Goal: Task Accomplishment & Management: Complete application form

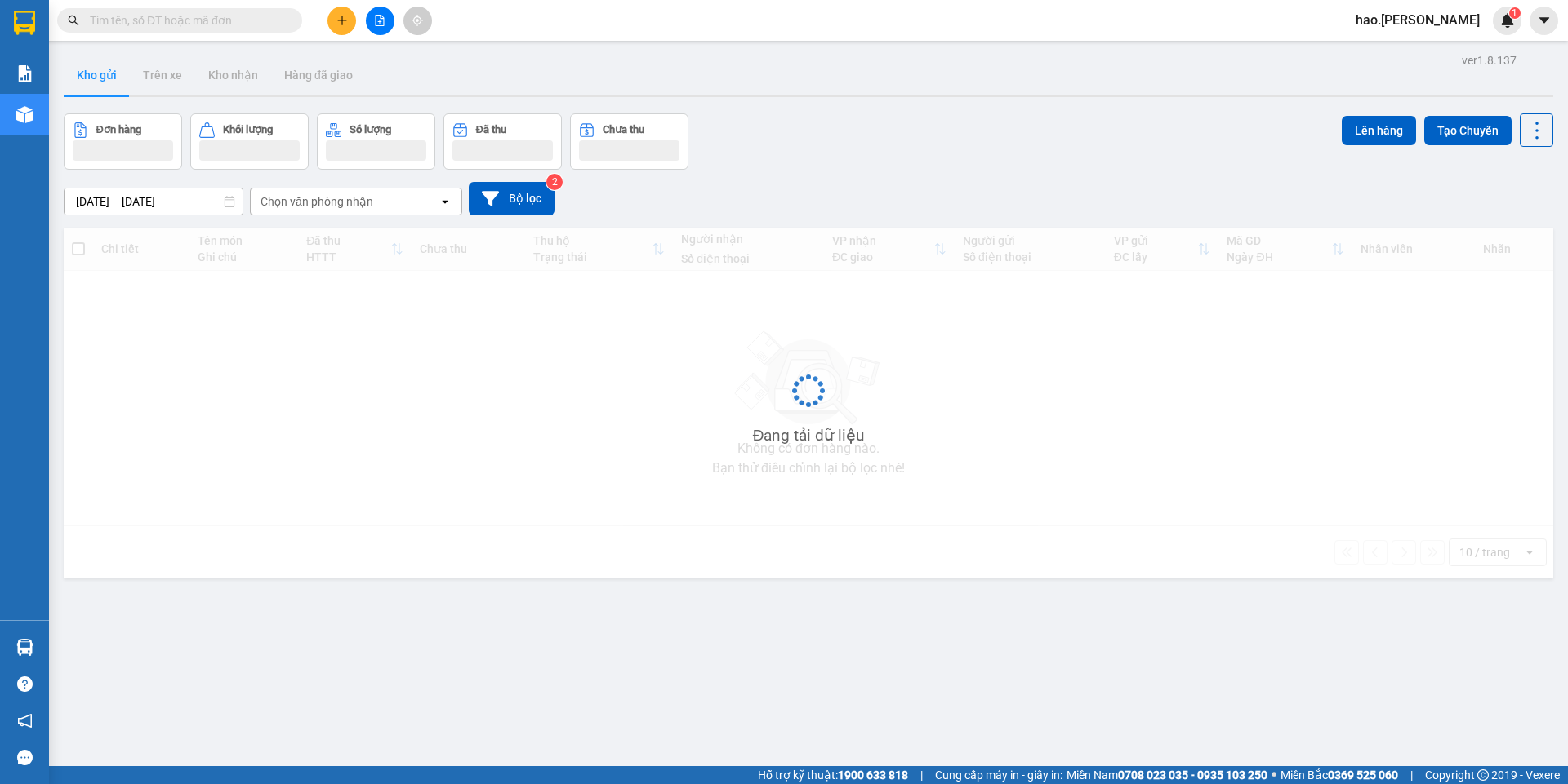
click at [336, 24] on icon "plus" at bounding box center [342, 20] width 12 height 12
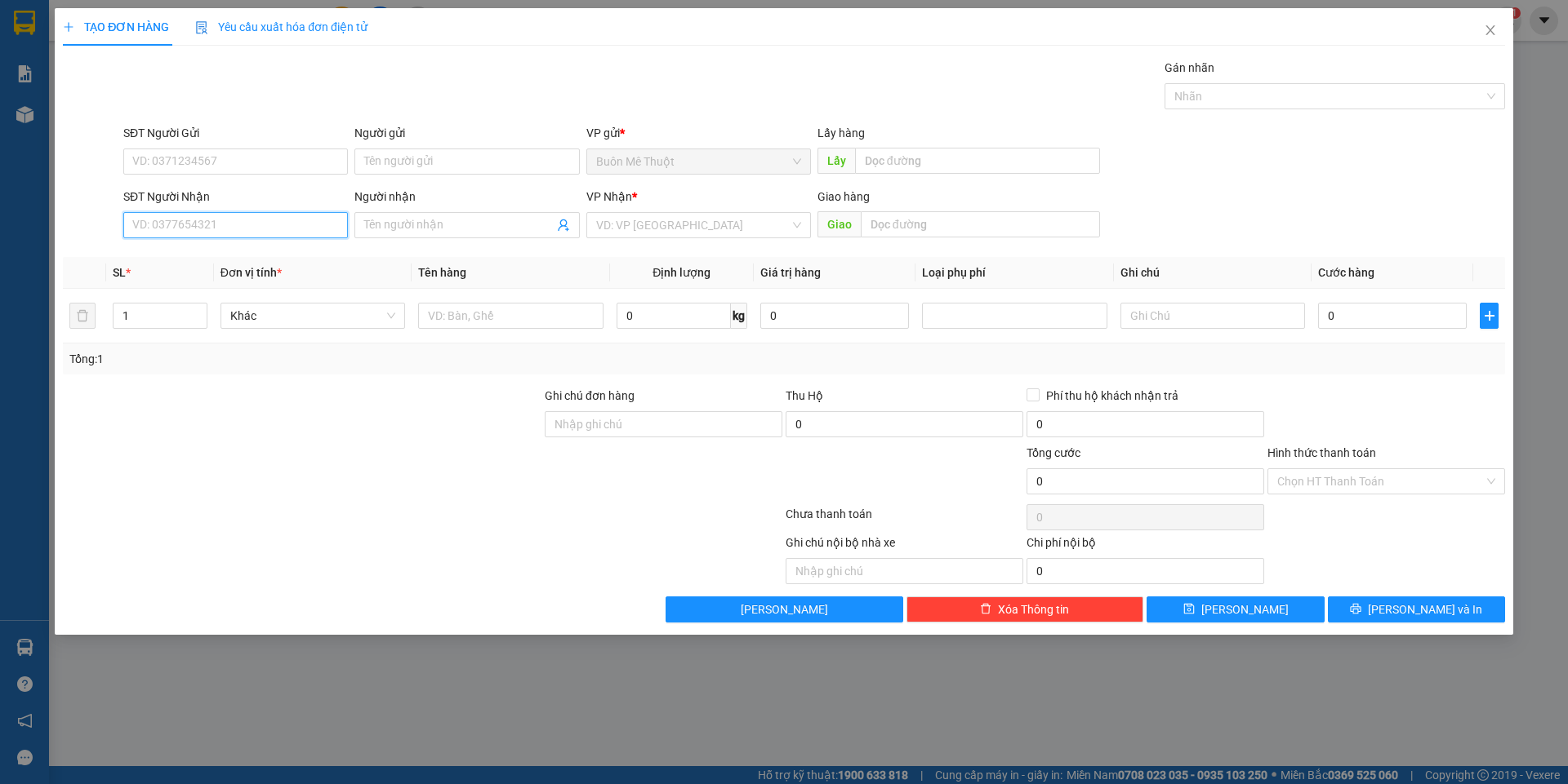
click at [227, 223] on input "SĐT Người Nhận" at bounding box center [236, 225] width 225 height 26
click at [182, 264] on div "0912205911" at bounding box center [236, 258] width 205 height 18
type input "0912205911"
type input "50.000"
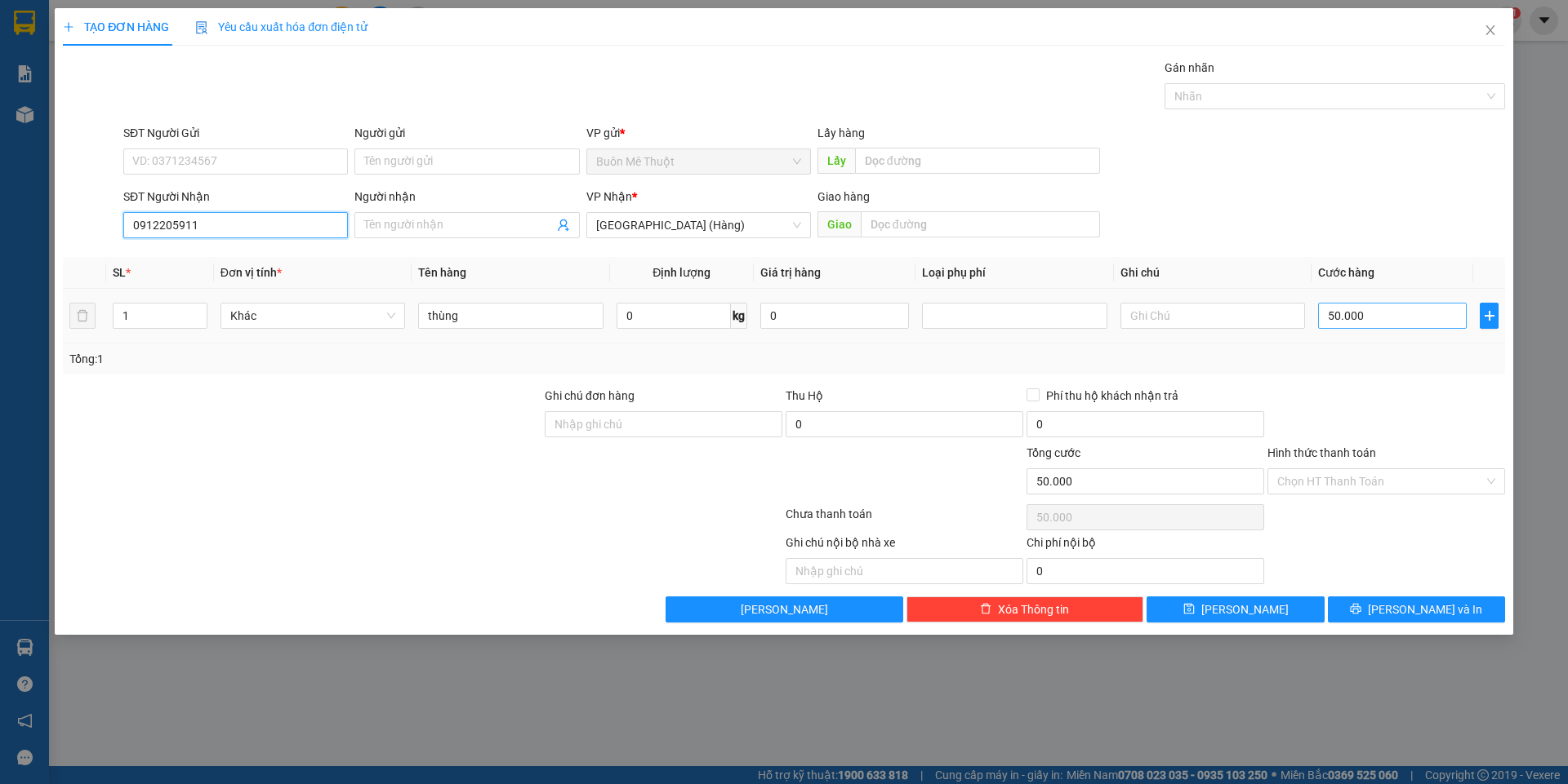
type input "0912205911"
click at [1385, 326] on input "50.000" at bounding box center [1392, 316] width 149 height 26
type input "6"
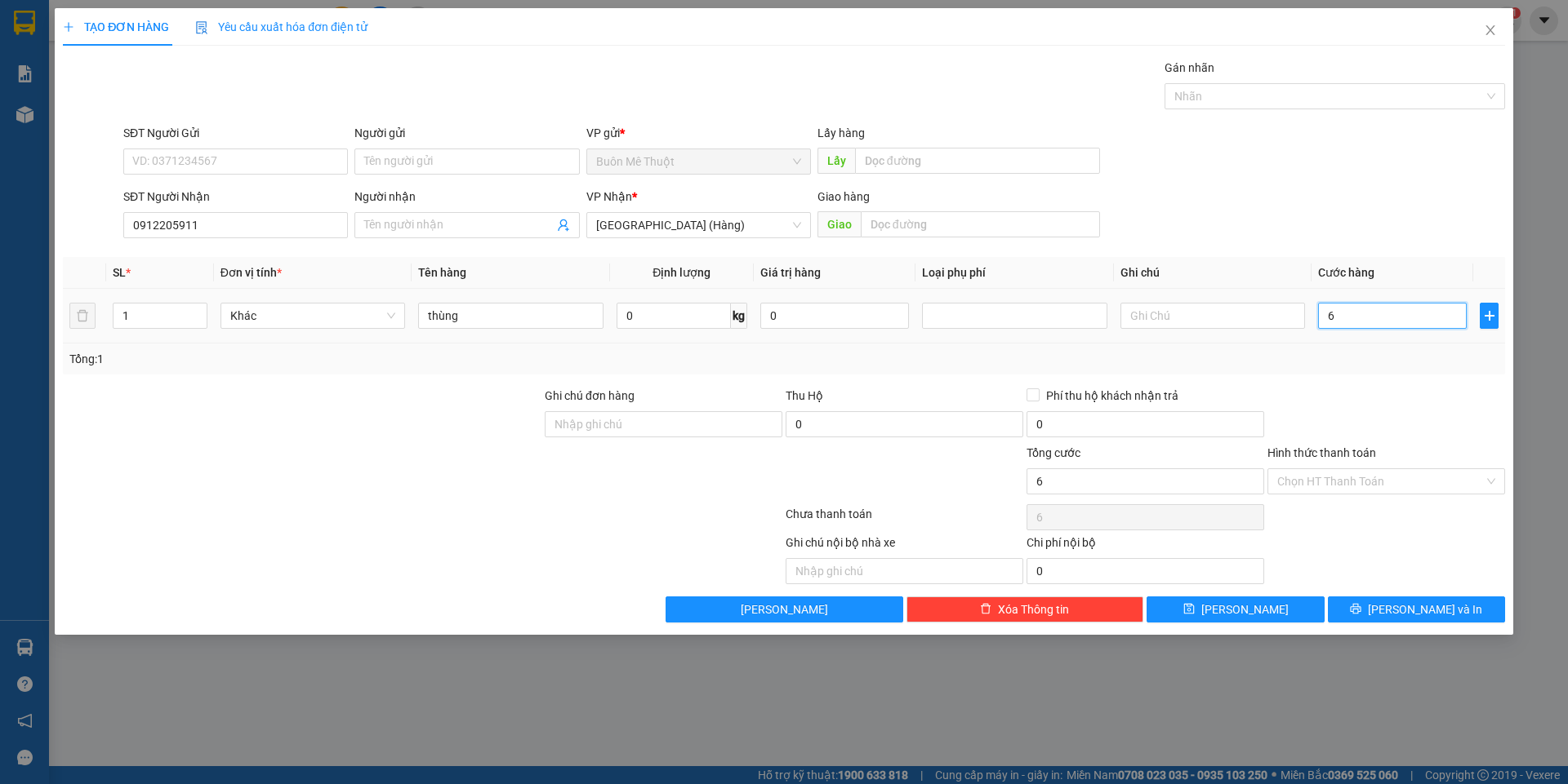
type input "60"
type input "60.000"
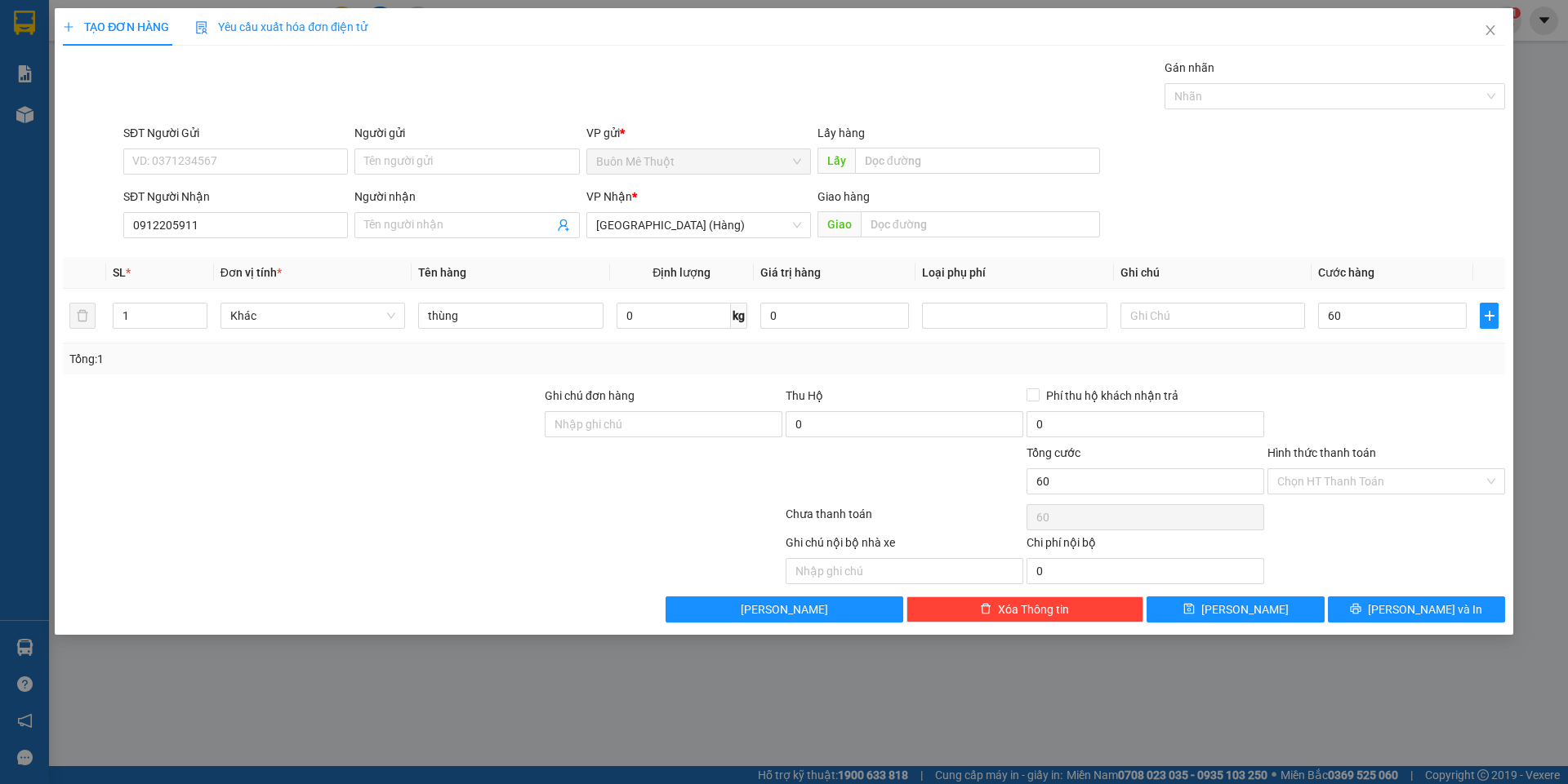
type input "60.000"
click at [1379, 363] on div "Tổng: 1" at bounding box center [784, 359] width 1429 height 18
click at [1321, 492] on input "Hình thức thanh toán" at bounding box center [1380, 482] width 206 height 25
drag, startPoint x: 1301, startPoint y: 519, endPoint x: 1345, endPoint y: 590, distance: 83.5
click at [1301, 520] on div "Tại văn phòng" at bounding box center [1386, 514] width 218 height 18
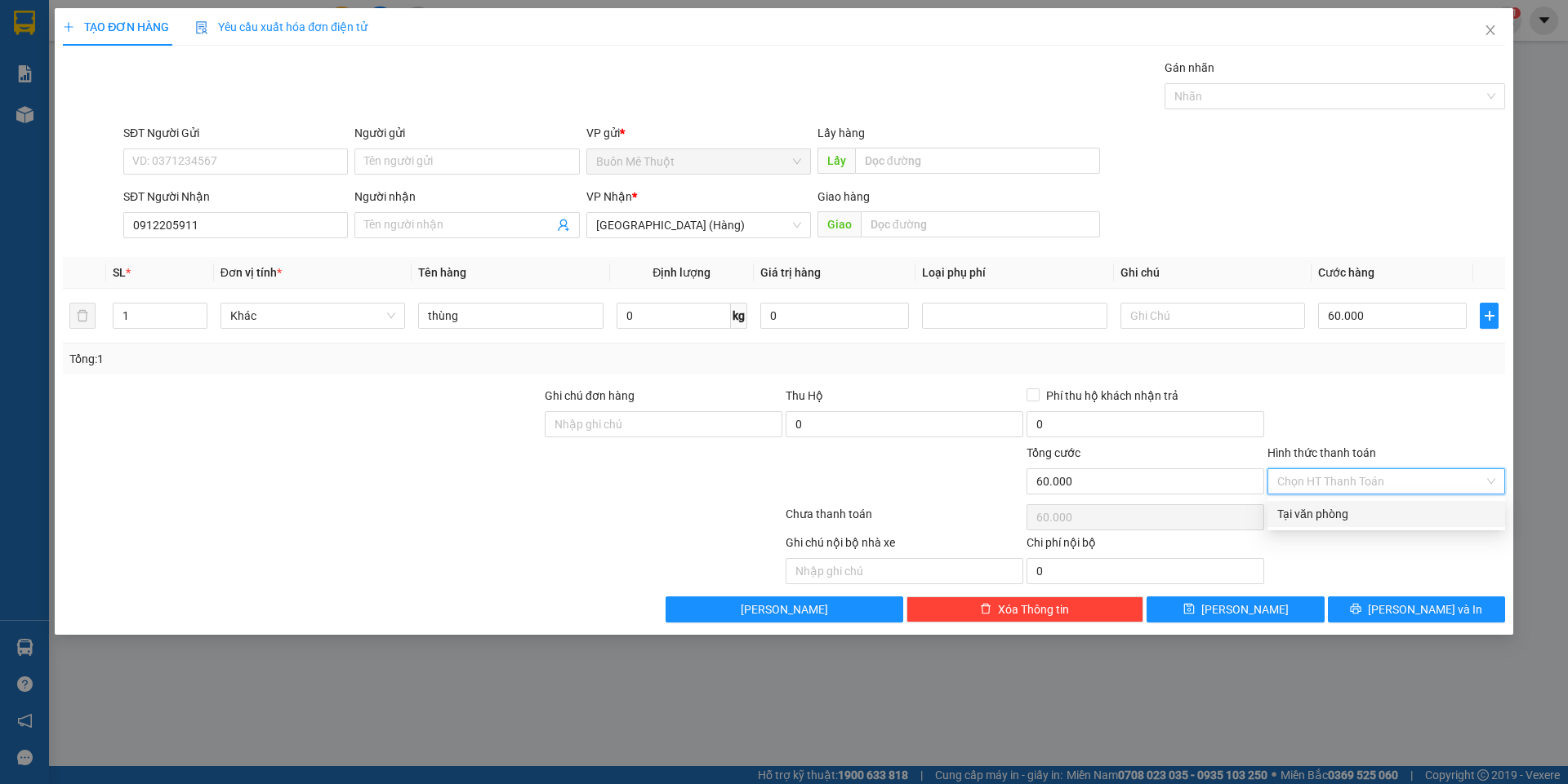
type input "0"
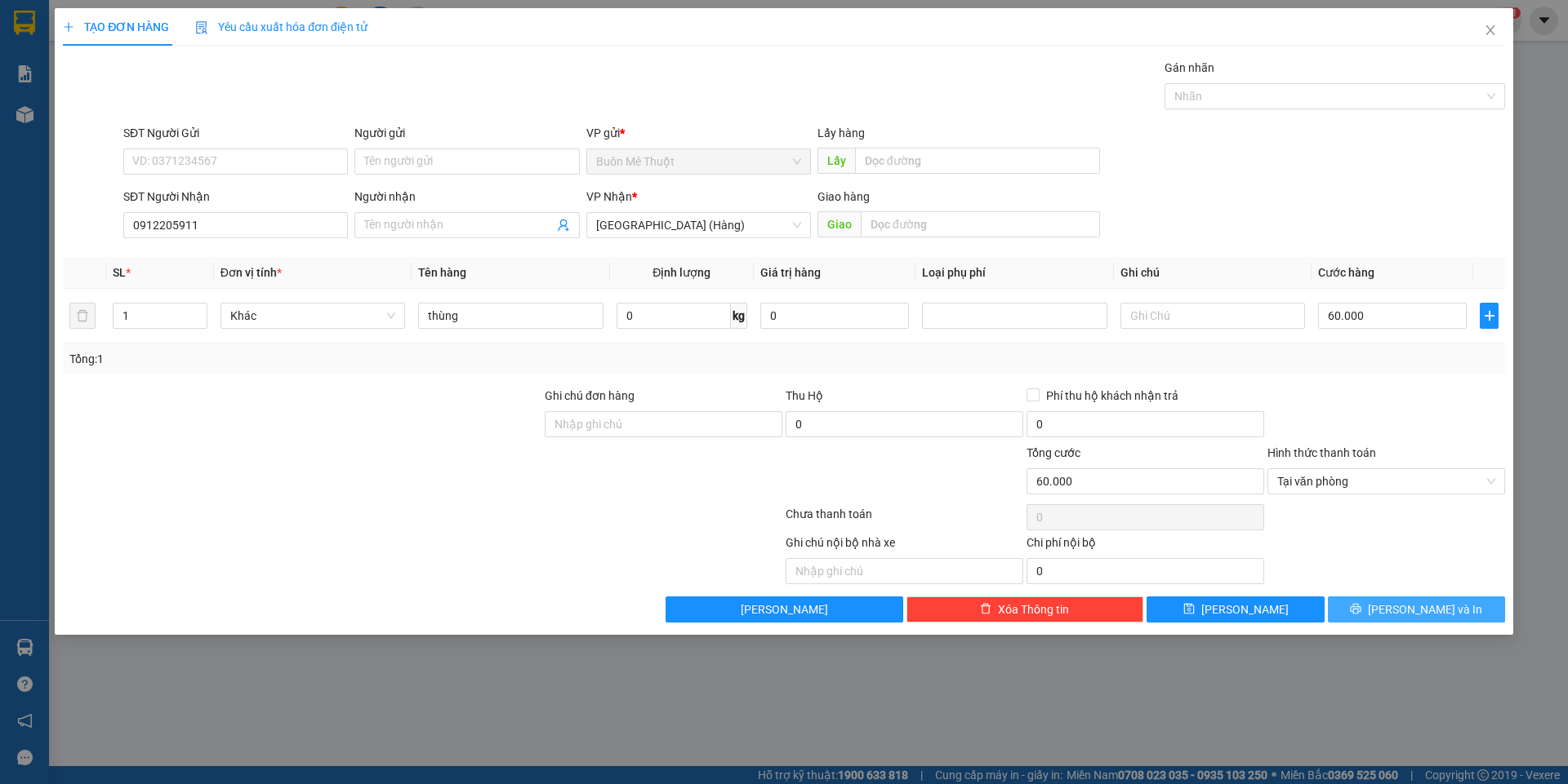
click at [1383, 604] on button "[PERSON_NAME] và In" at bounding box center [1416, 609] width 177 height 26
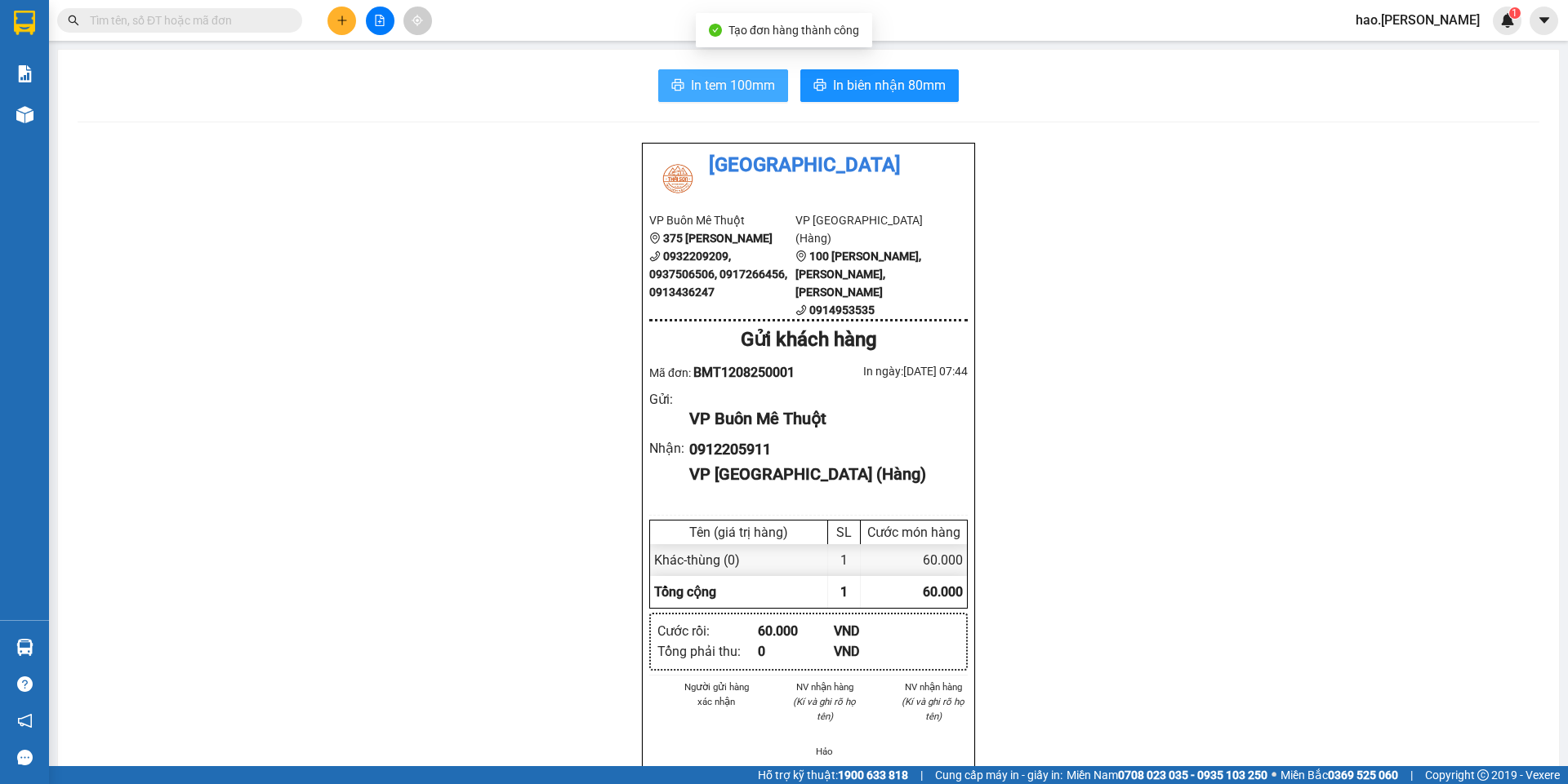
click at [744, 86] on span "In tem 100mm" at bounding box center [733, 84] width 84 height 20
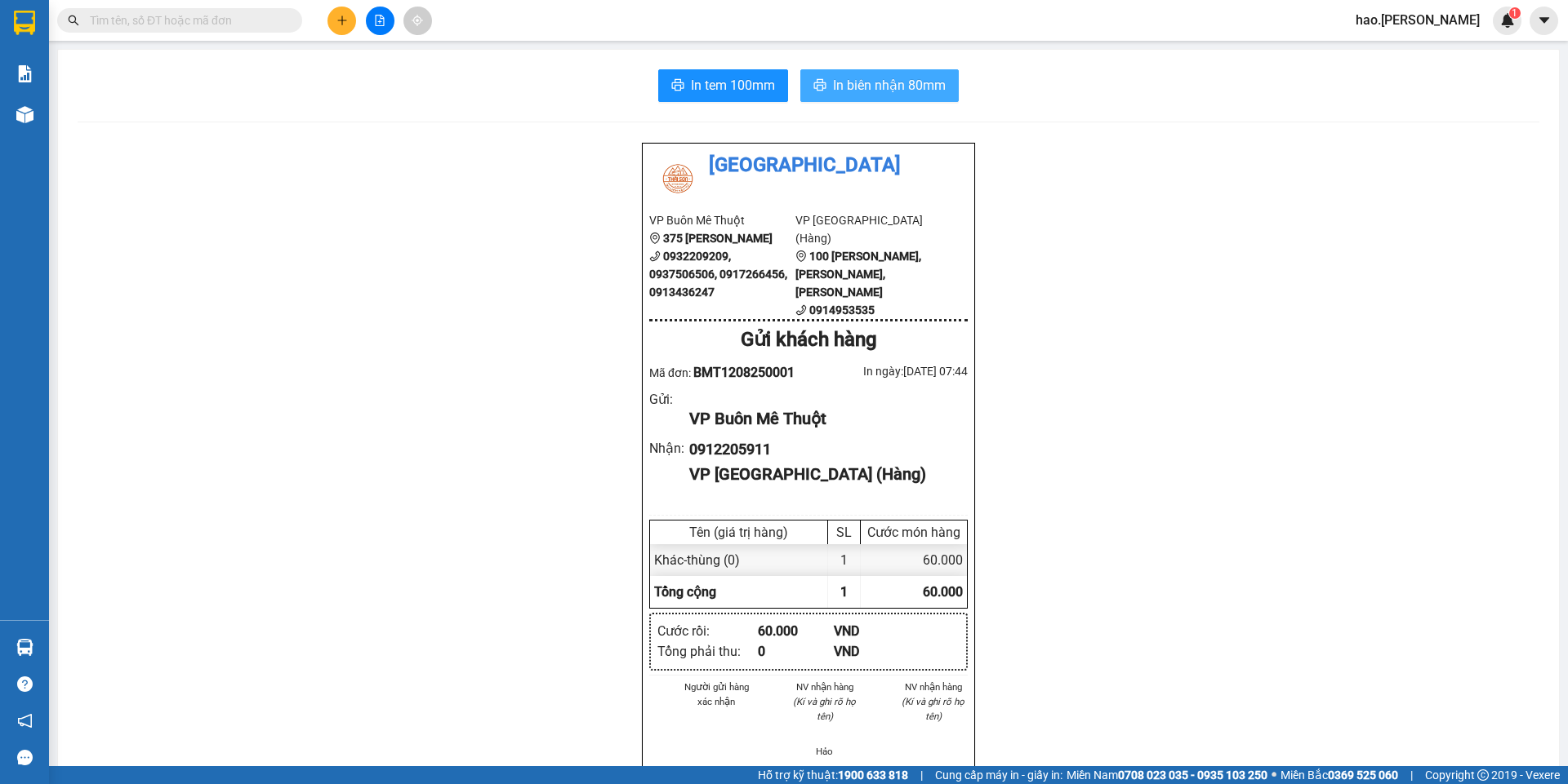
click at [887, 78] on span "In biên nhận 80mm" at bounding box center [889, 84] width 113 height 20
click at [920, 77] on span "In biên nhận 80mm" at bounding box center [889, 84] width 113 height 20
click at [341, 20] on icon "plus" at bounding box center [342, 20] width 12 height 12
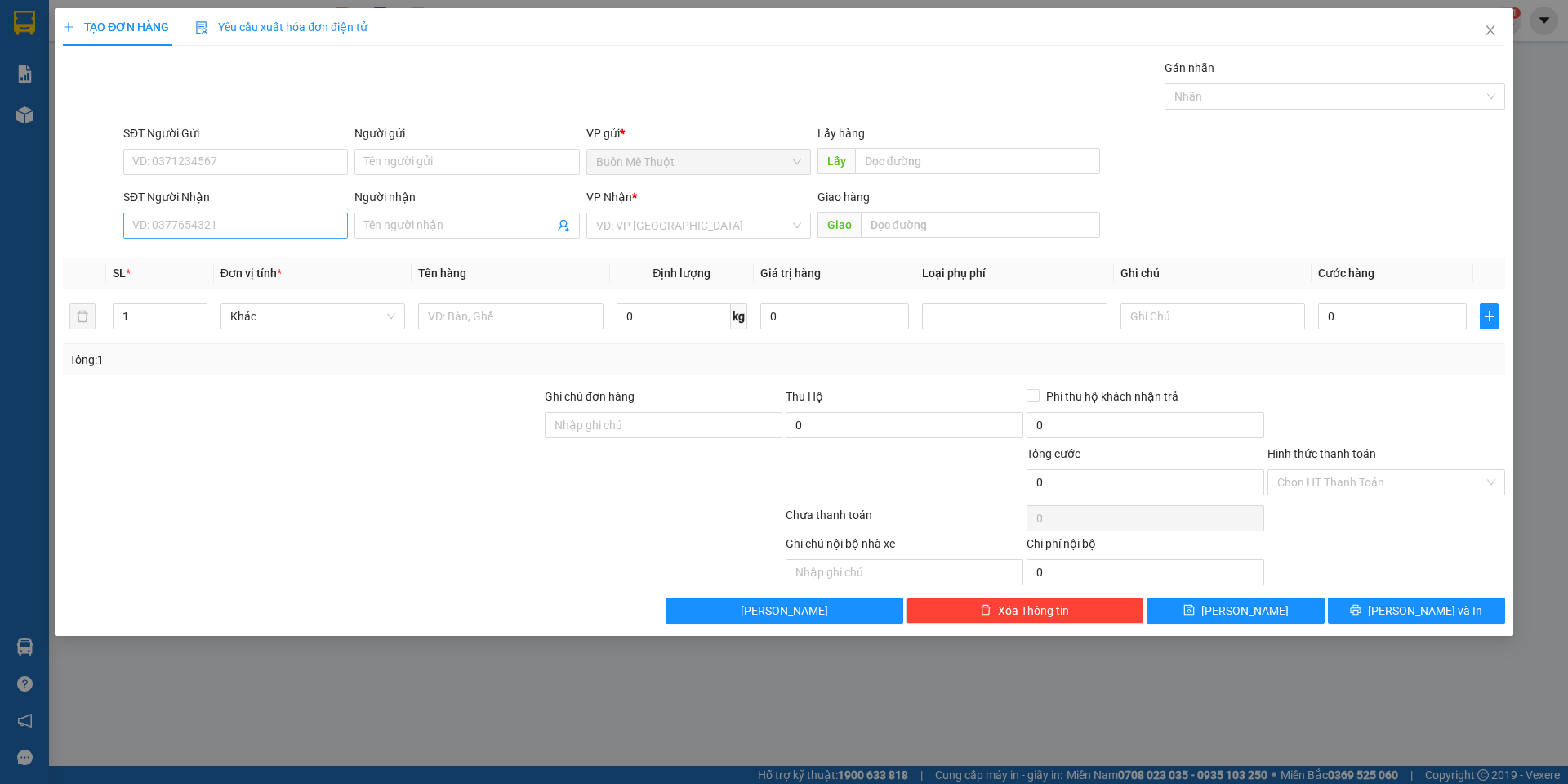
click at [269, 238] on div "SĐT Người Nhận VD: 0377654321" at bounding box center [236, 216] width 225 height 57
click at [269, 233] on input "SĐT Người Nhận" at bounding box center [236, 225] width 225 height 26
click at [245, 252] on div "0908688909 - tâm" at bounding box center [236, 258] width 205 height 18
type input "0908688909"
type input "tâm"
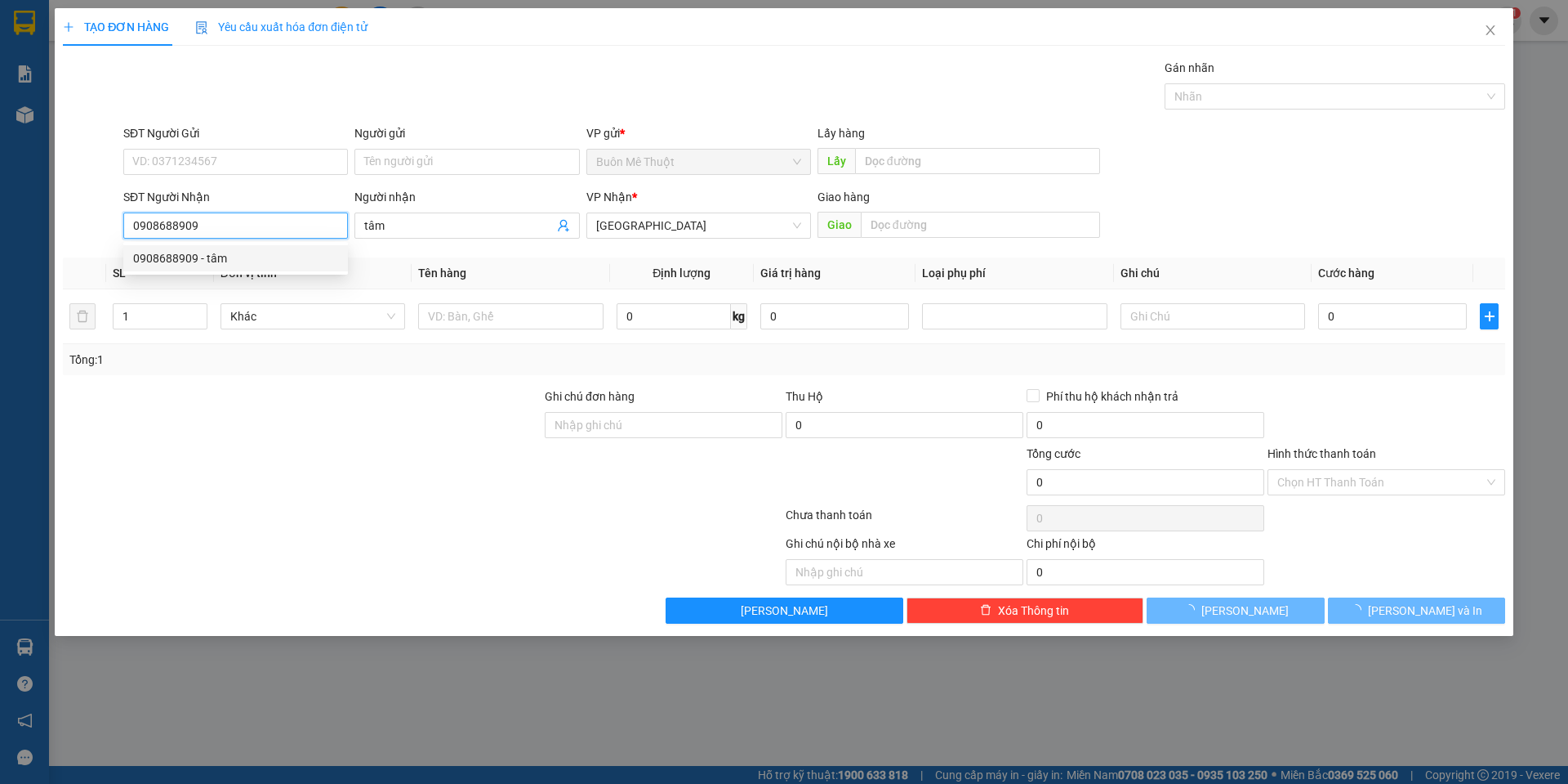
type input "30.000"
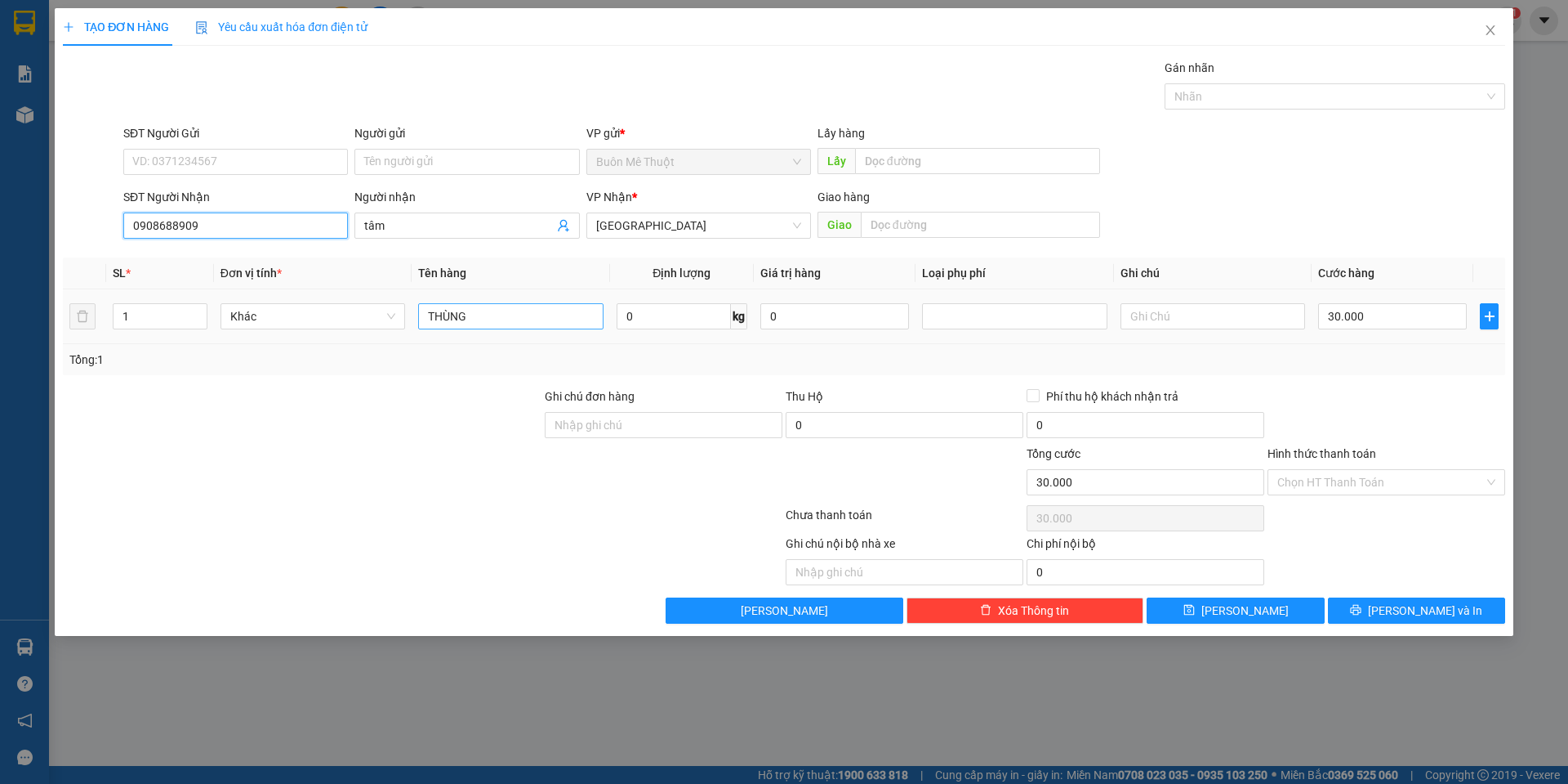
type input "0908688909"
click at [521, 315] on input "THÙNG" at bounding box center [511, 316] width 185 height 26
type input "kiện"
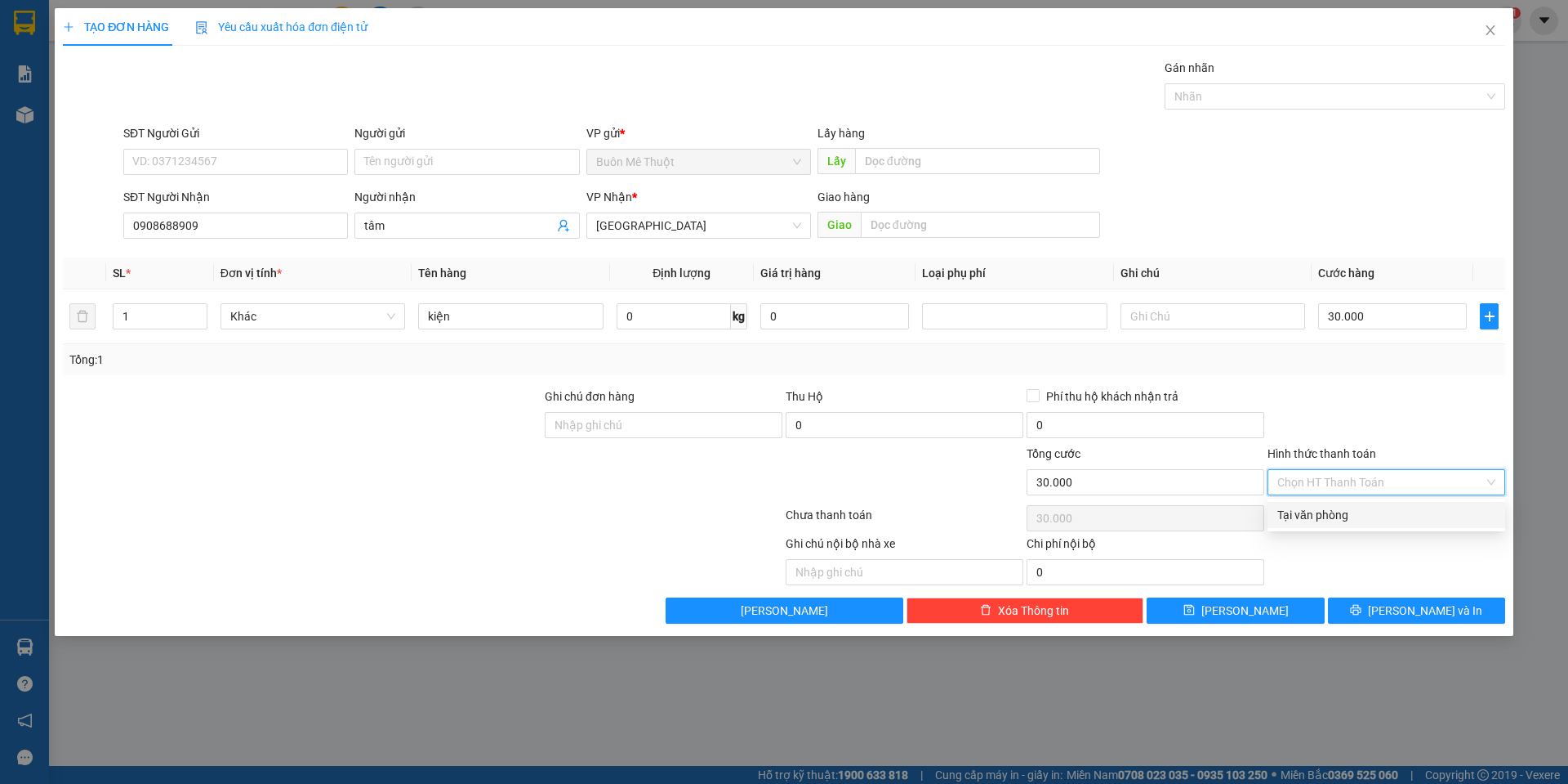
drag, startPoint x: 1333, startPoint y: 470, endPoint x: 1323, endPoint y: 498, distance: 29.7
click at [1330, 488] on input "Hình thức thanh toán" at bounding box center [1380, 482] width 206 height 25
drag, startPoint x: 1307, startPoint y: 517, endPoint x: 1345, endPoint y: 597, distance: 88.6
click at [1307, 518] on div "Tại văn phòng" at bounding box center [1386, 514] width 218 height 18
type input "0"
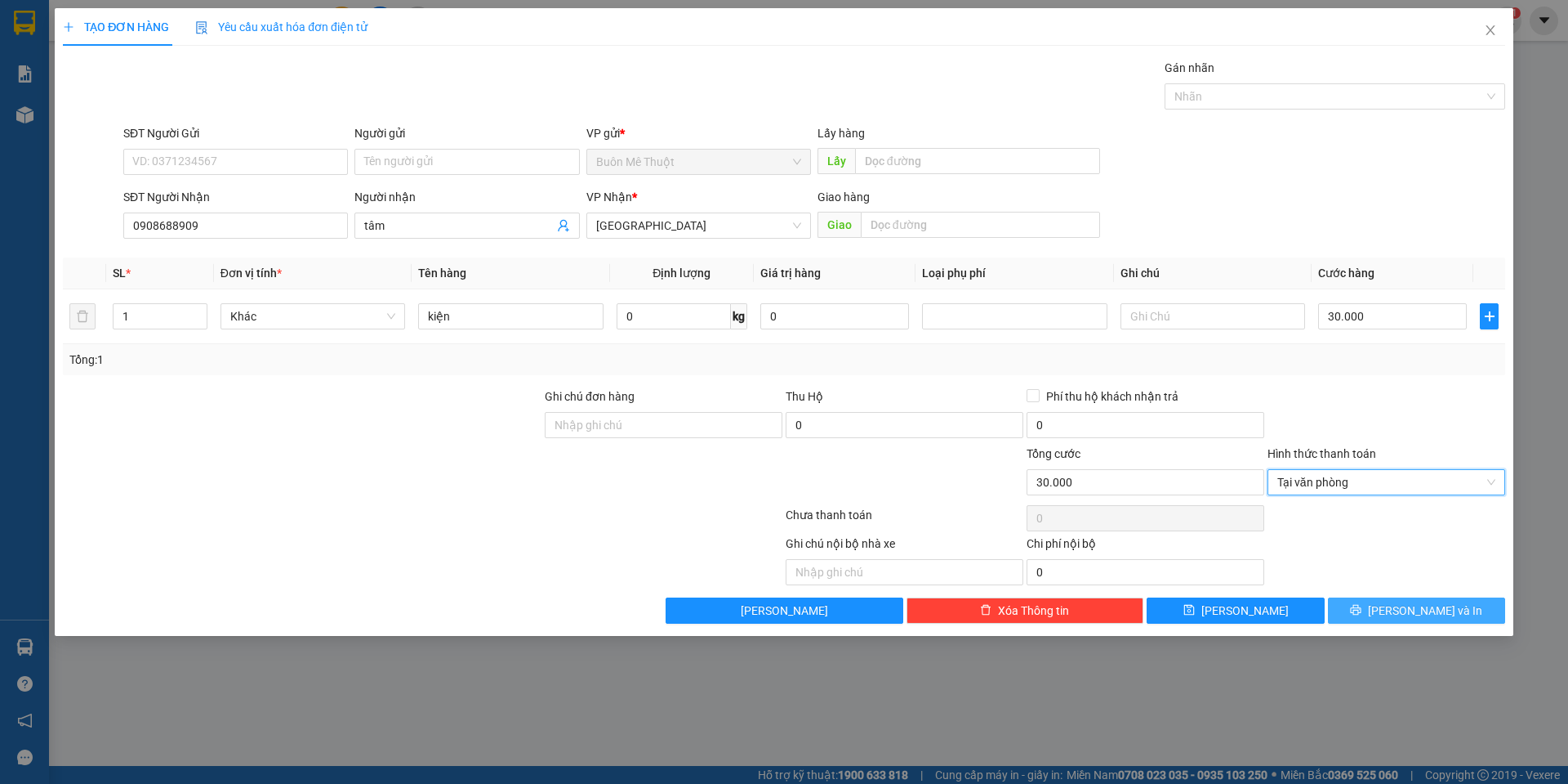
click at [1350, 602] on button "[PERSON_NAME] và In" at bounding box center [1416, 610] width 177 height 26
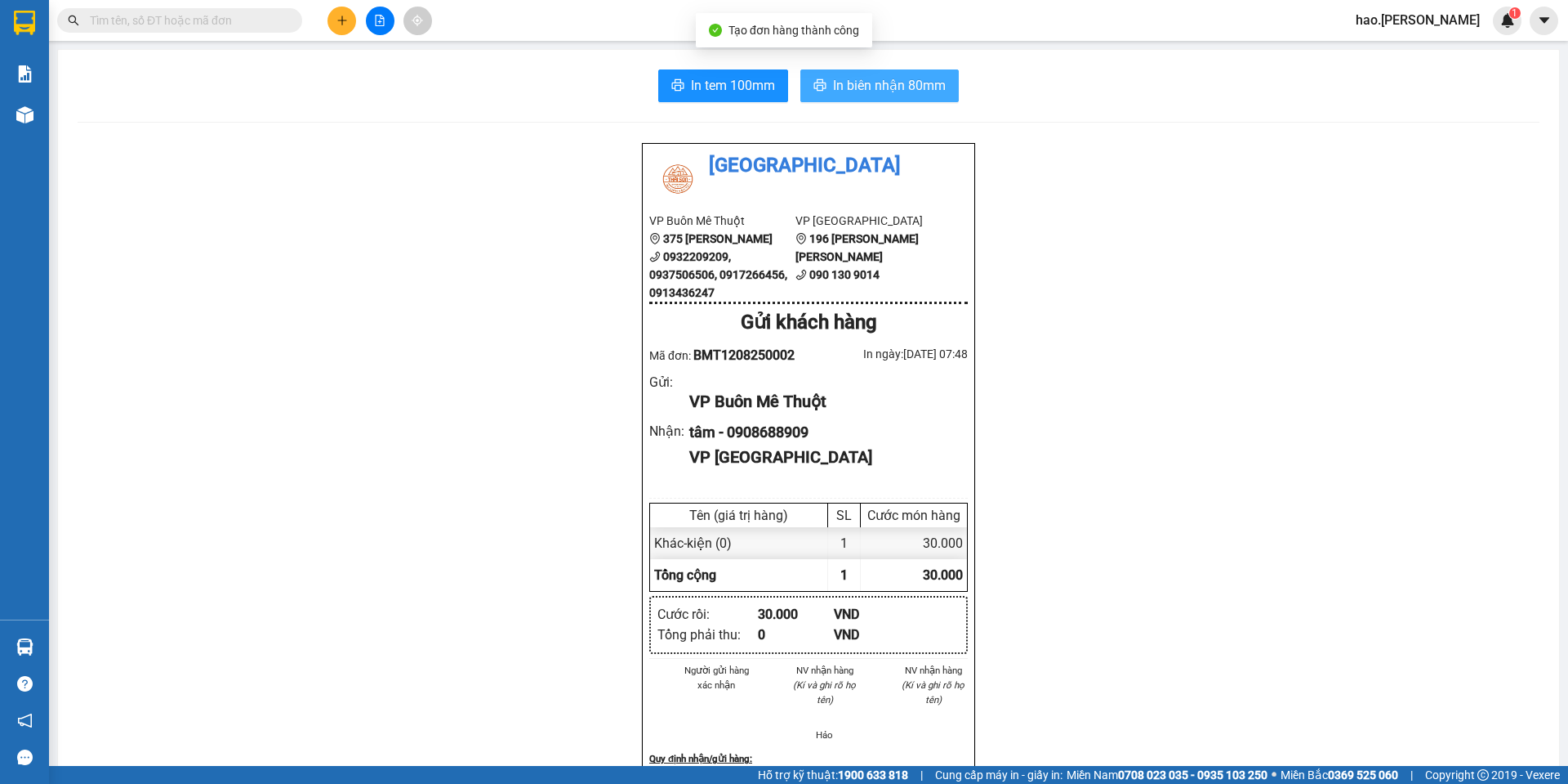
click at [872, 76] on span "In biên nhận 80mm" at bounding box center [889, 85] width 113 height 20
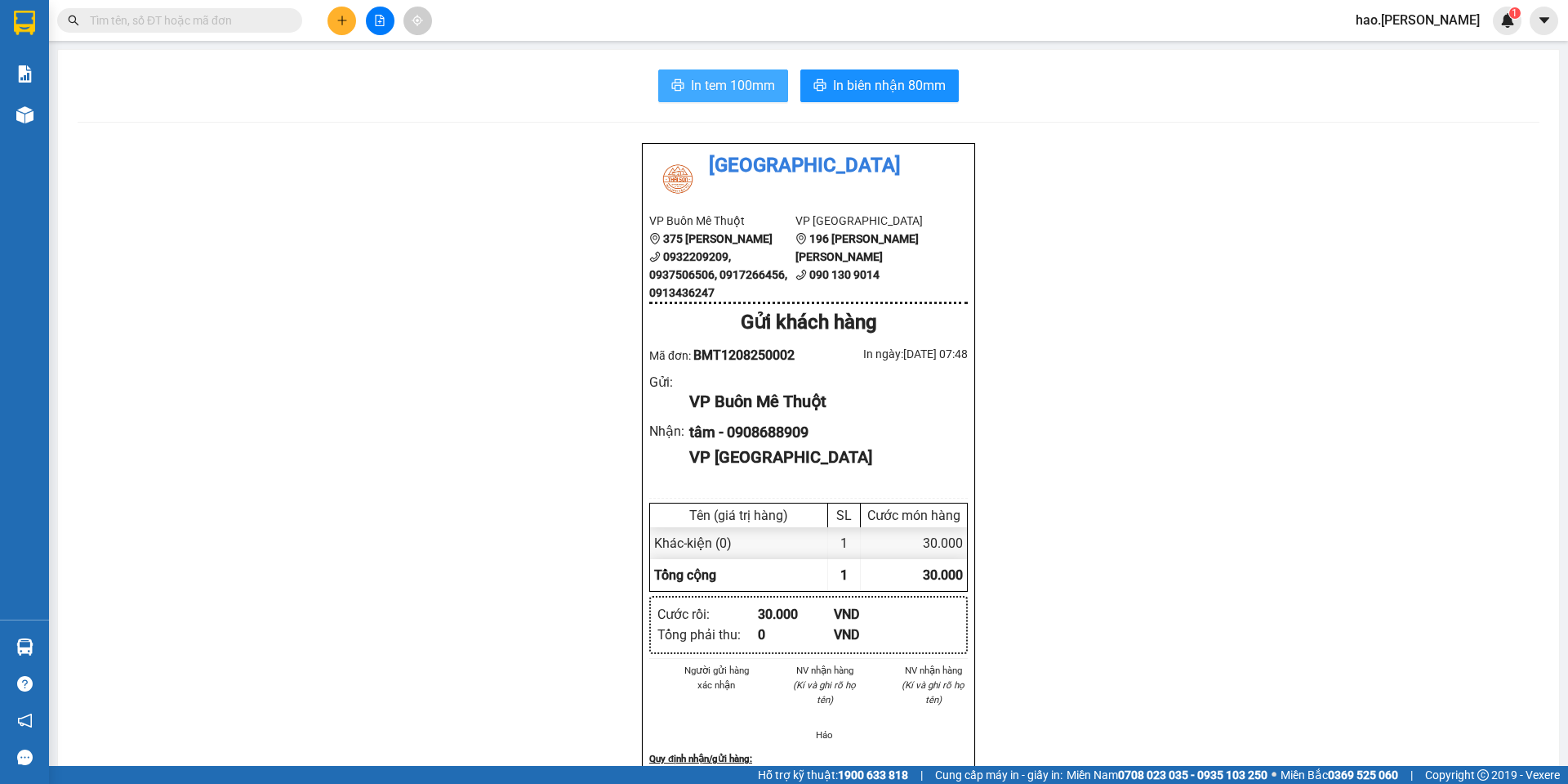
click at [732, 80] on span "In tem 100mm" at bounding box center [733, 85] width 84 height 20
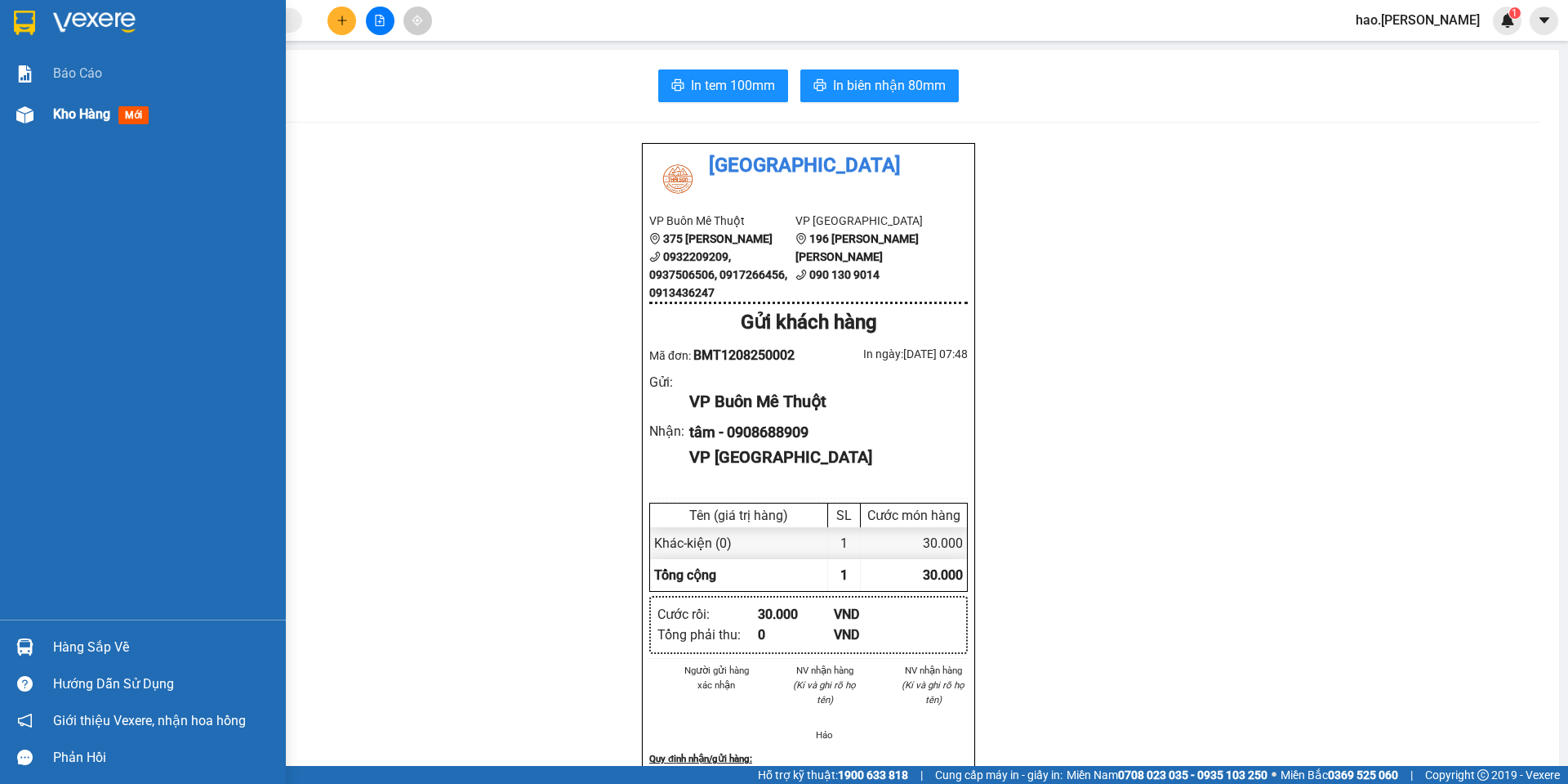
click at [70, 117] on span "Kho hàng" at bounding box center [82, 113] width 57 height 15
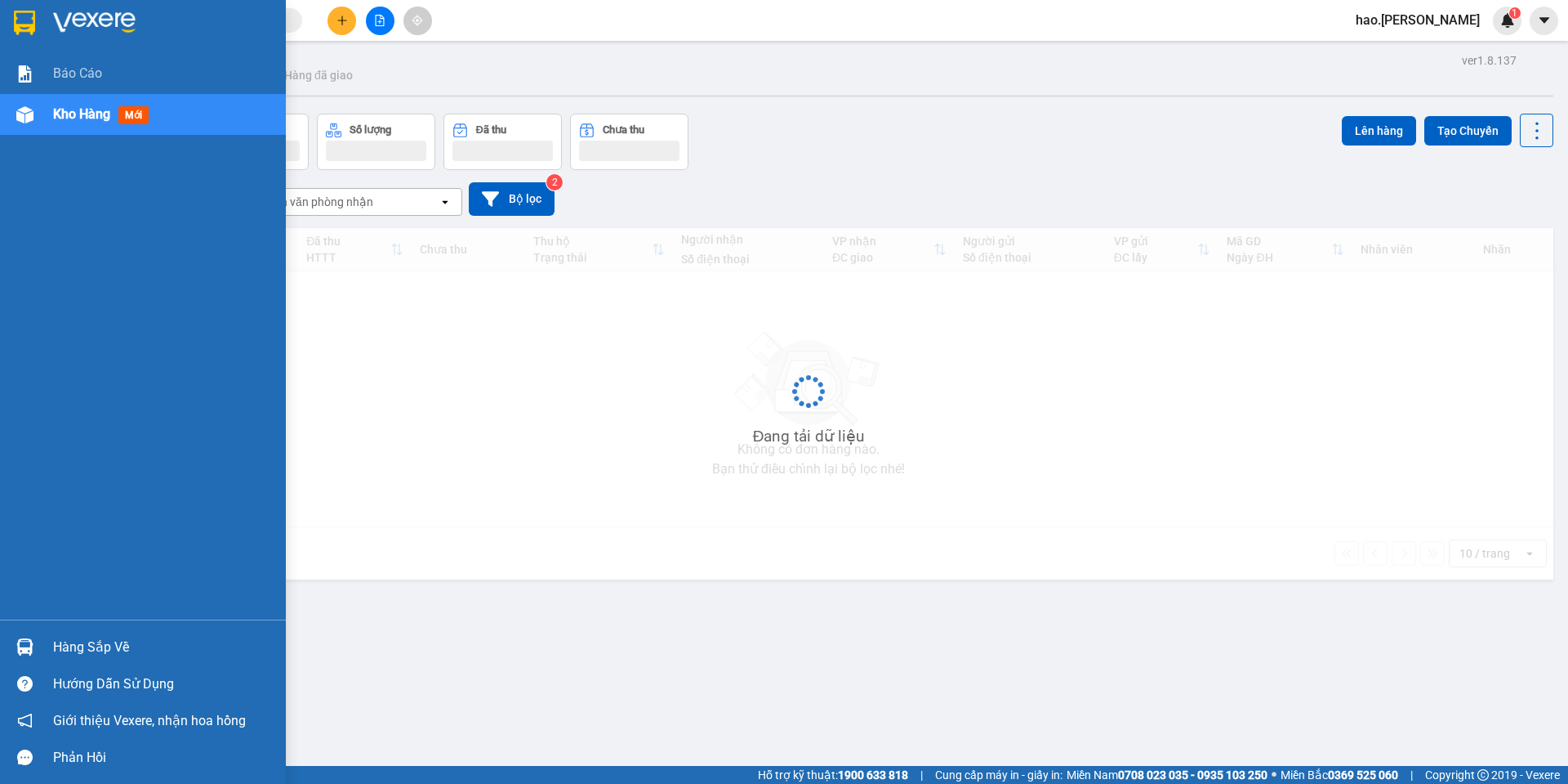
click at [70, 117] on span "Kho hàng" at bounding box center [82, 113] width 57 height 15
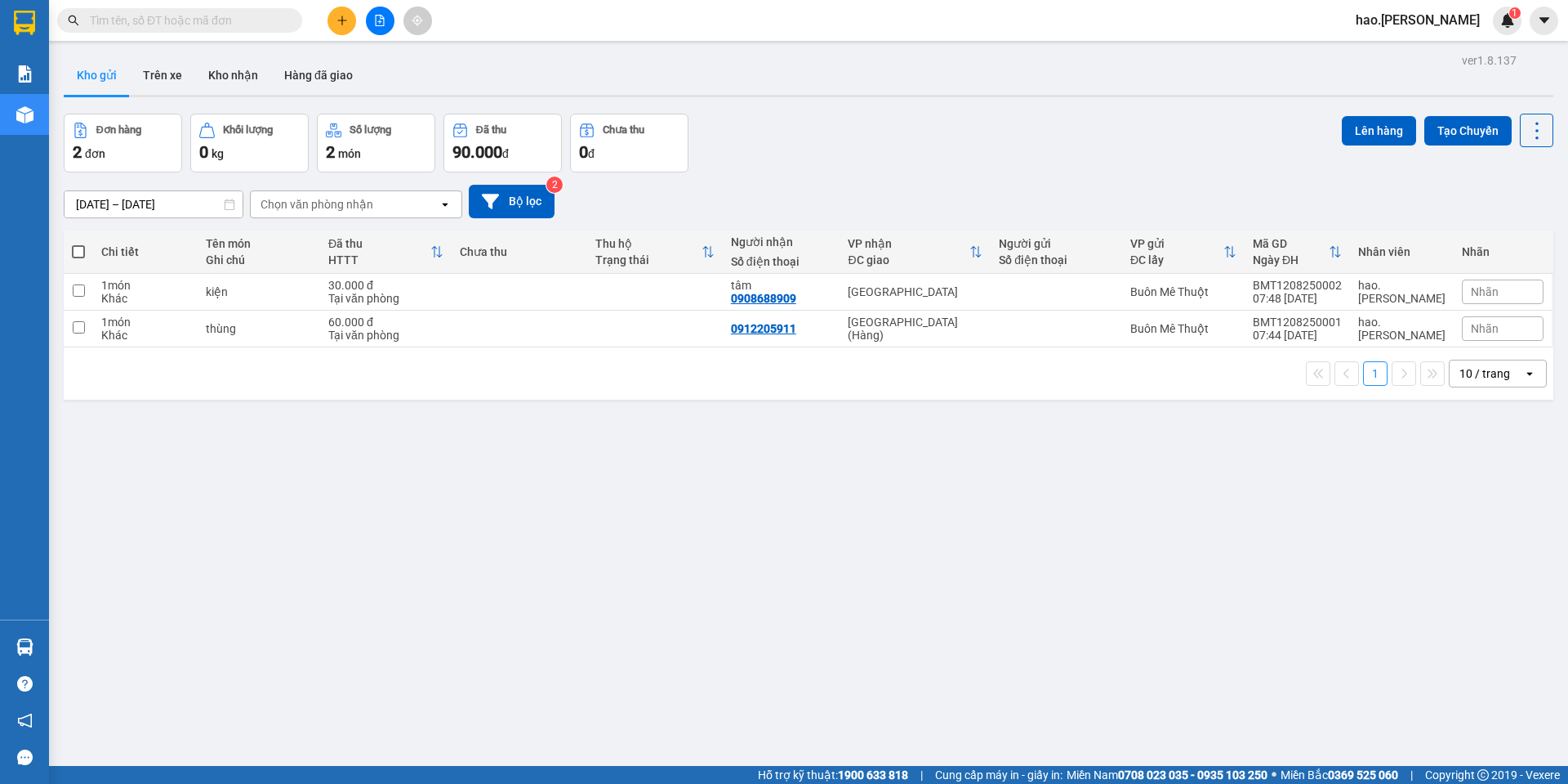
click at [155, 205] on input "12/08/2025 – 12/08/2025" at bounding box center [154, 204] width 178 height 26
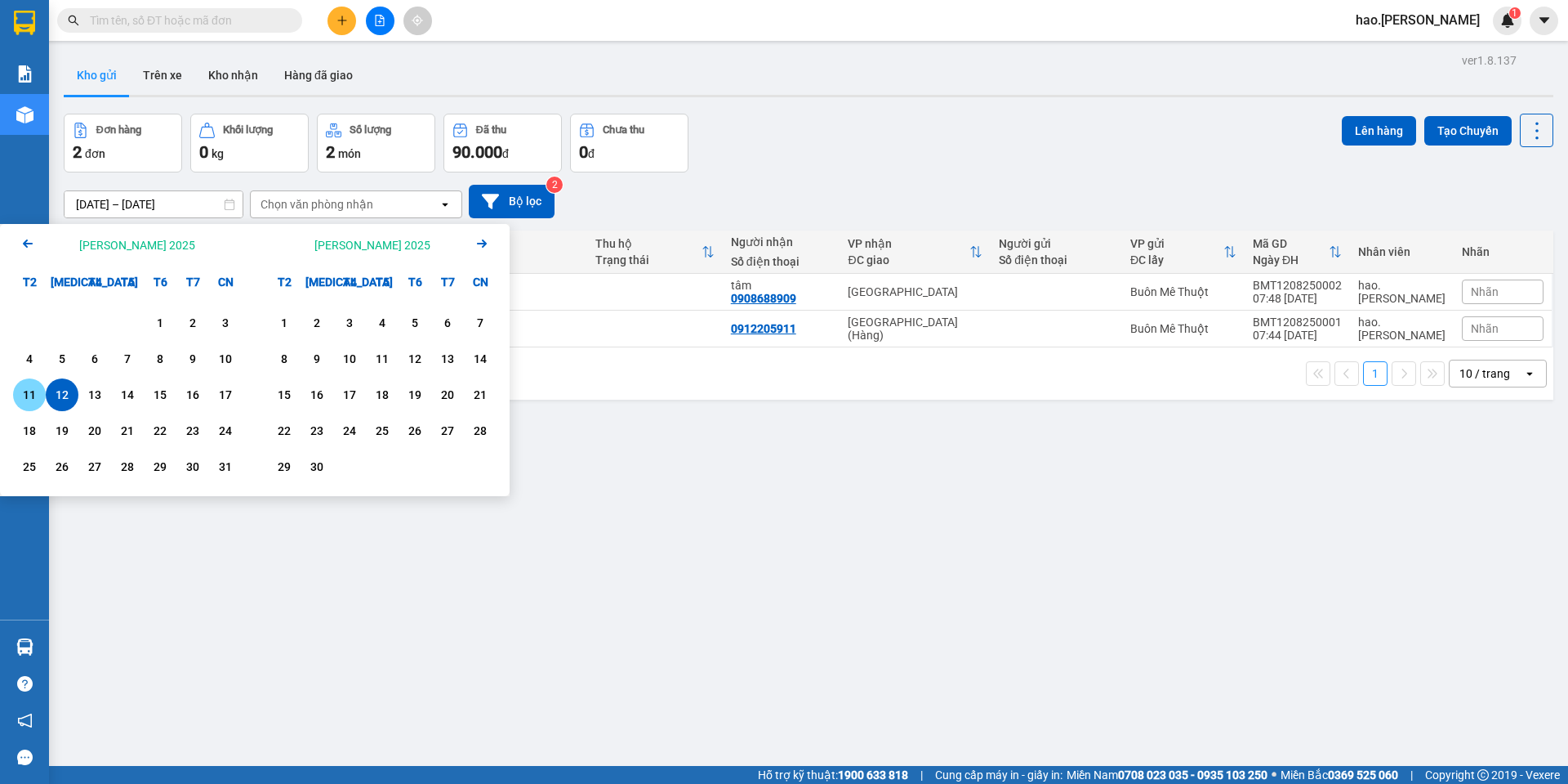
click at [15, 382] on div "11" at bounding box center [29, 394] width 33 height 33
click at [68, 398] on div "12" at bounding box center [62, 395] width 23 height 20
type input "[DATE] – [DATE]"
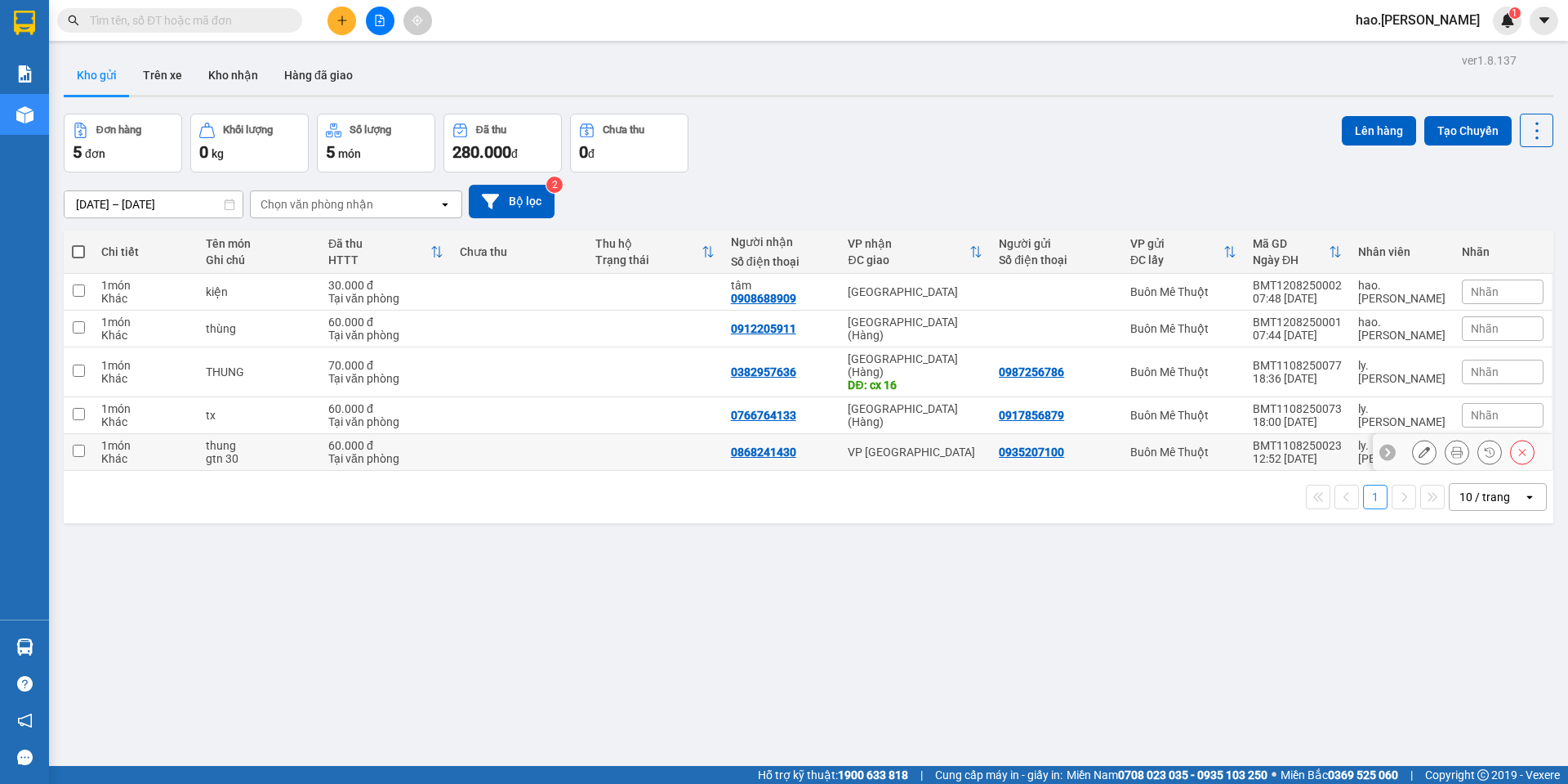
scroll to position [75, 0]
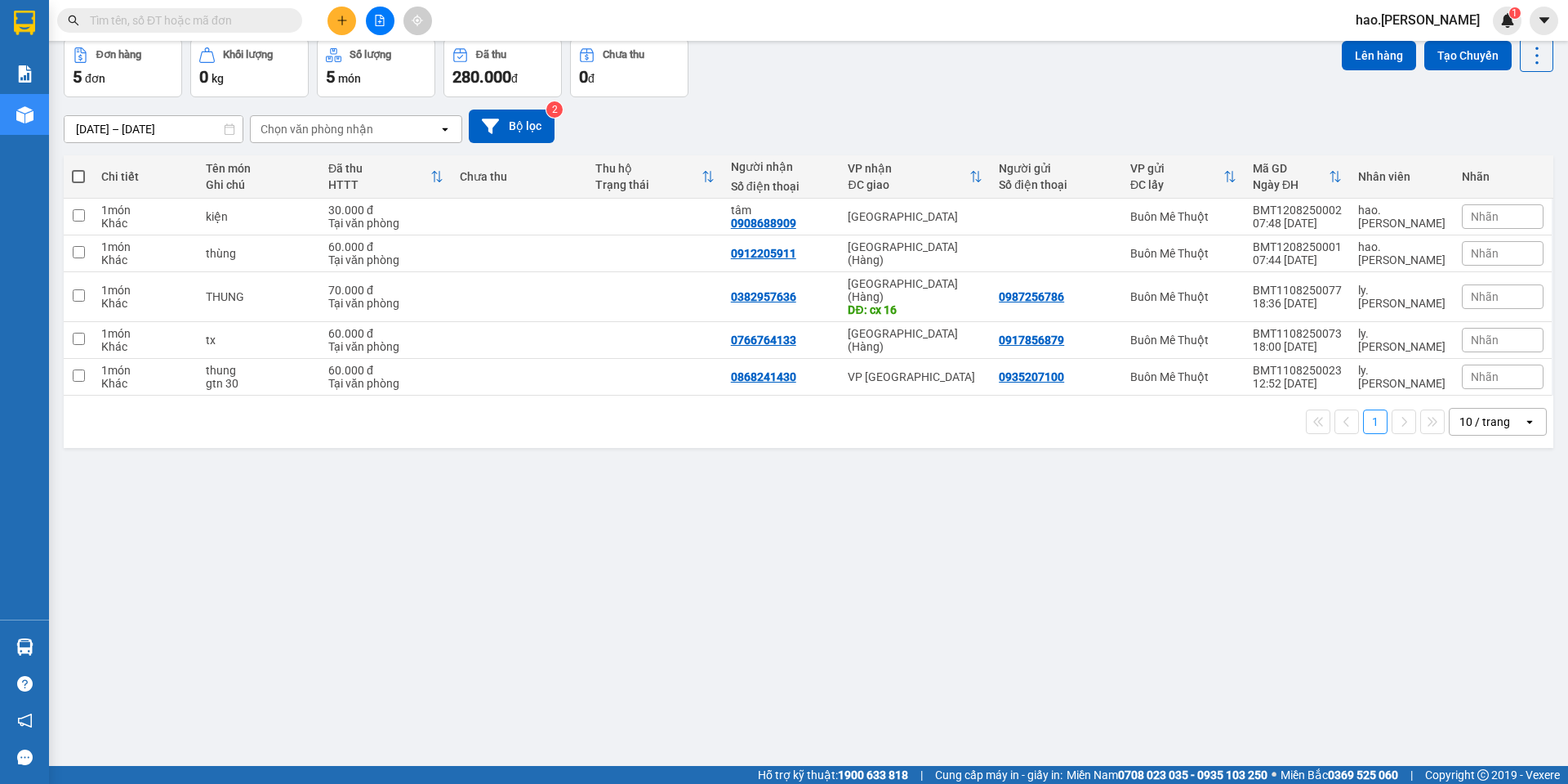
click at [143, 15] on input "text" at bounding box center [186, 20] width 193 height 18
click at [113, 15] on input "text" at bounding box center [186, 20] width 193 height 18
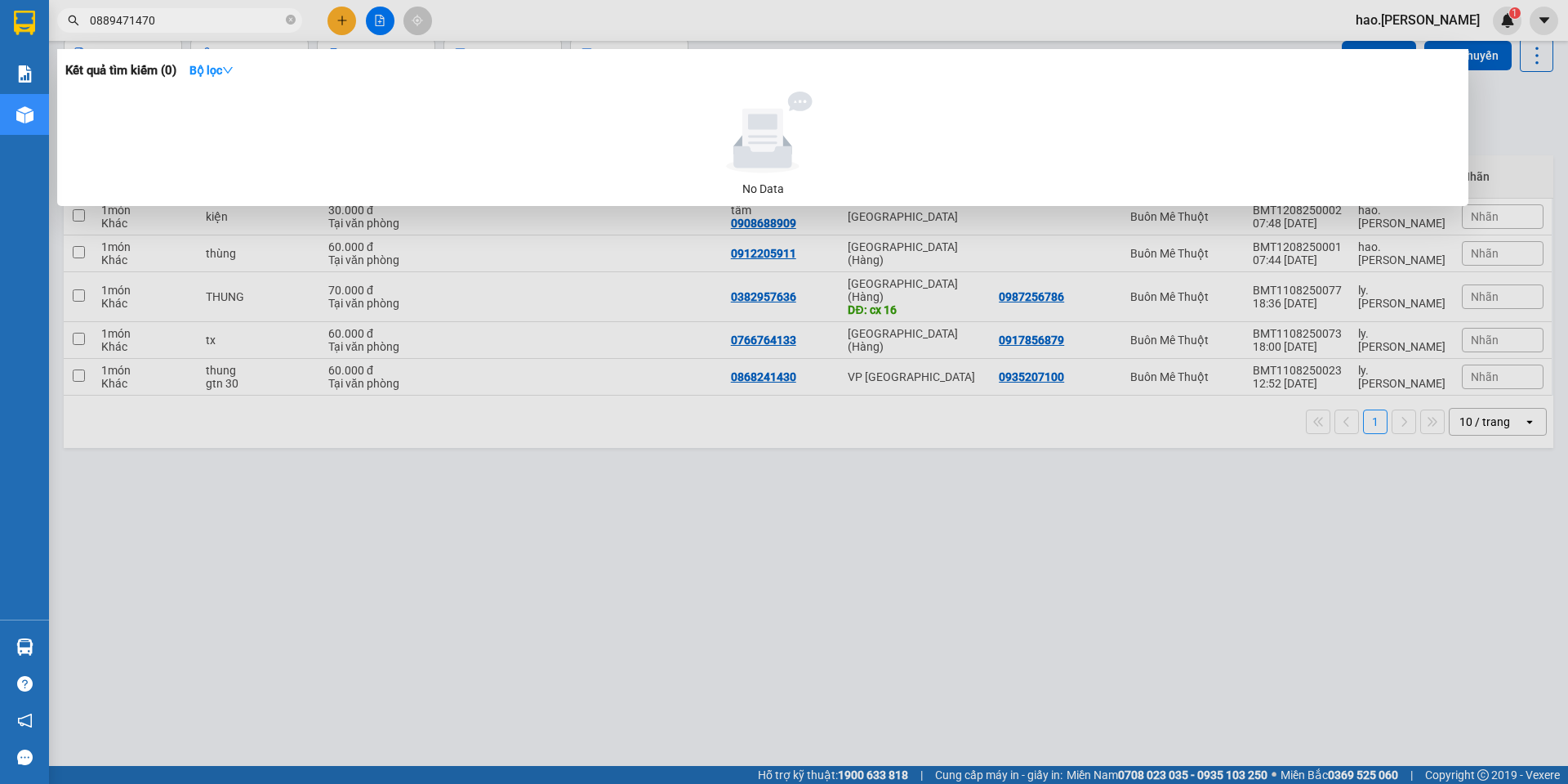
type input "0889471470"
click at [405, 608] on div at bounding box center [784, 392] width 1568 height 784
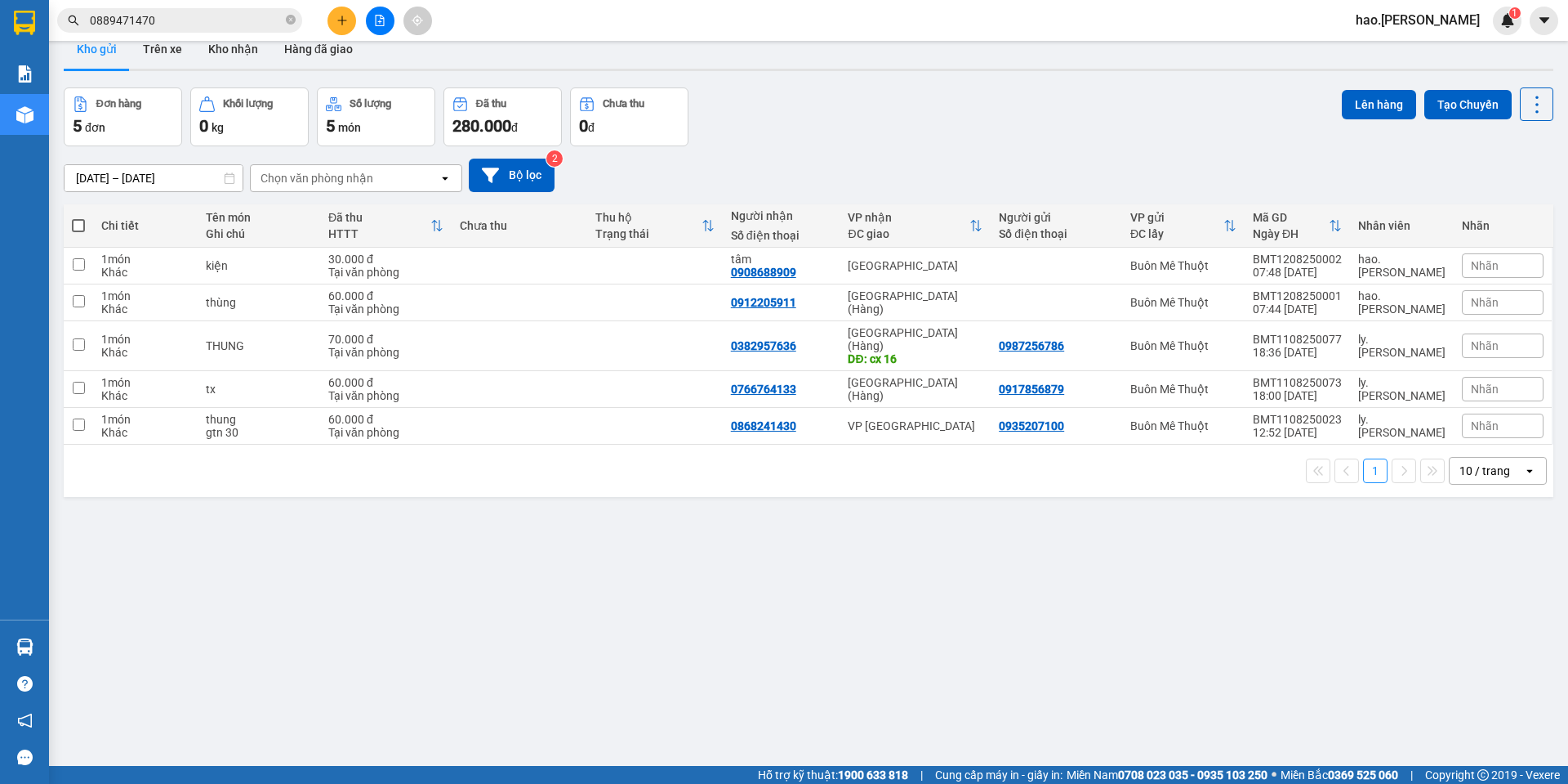
scroll to position [0, 0]
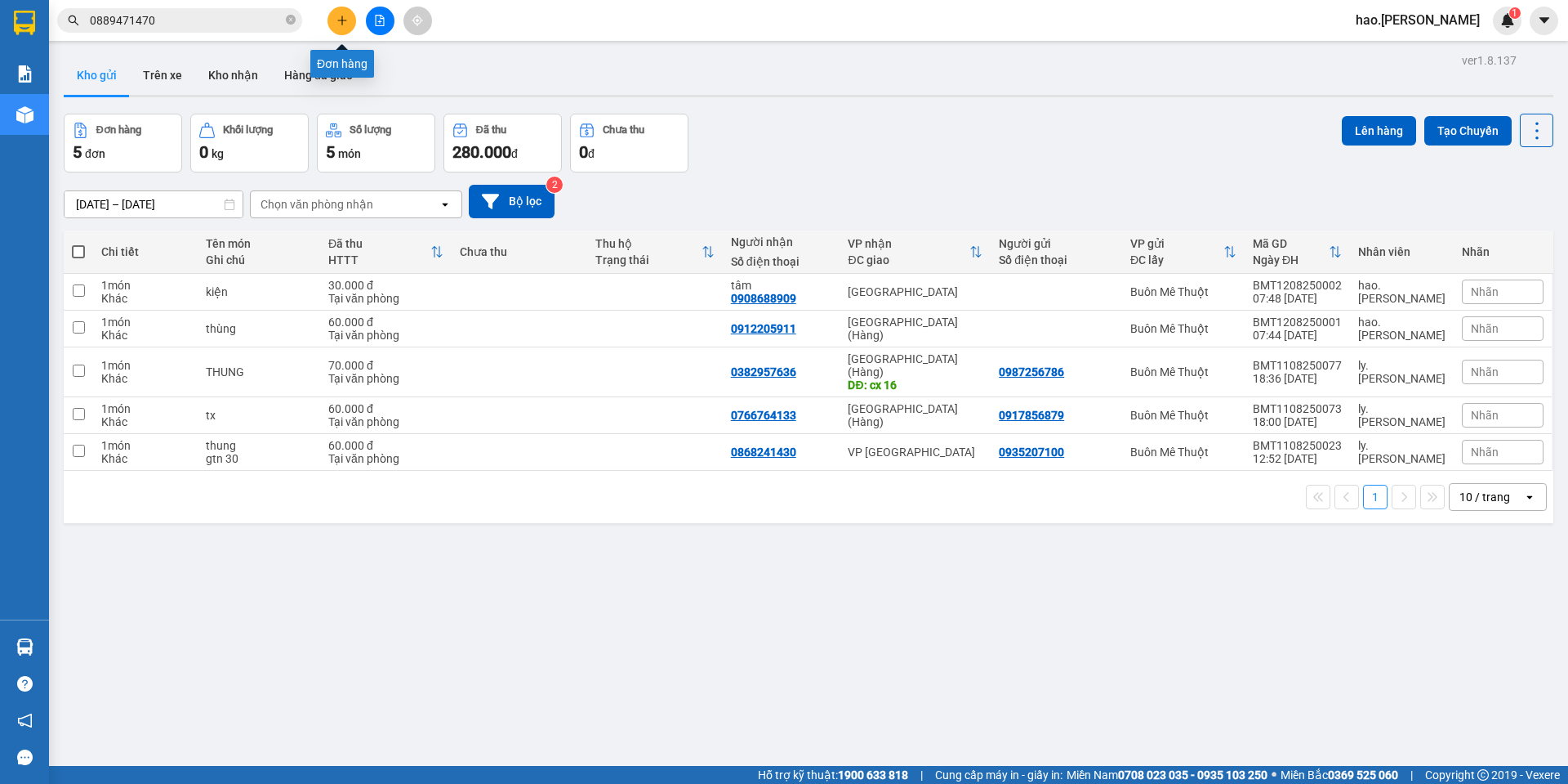
click at [351, 17] on button at bounding box center [342, 20] width 28 height 28
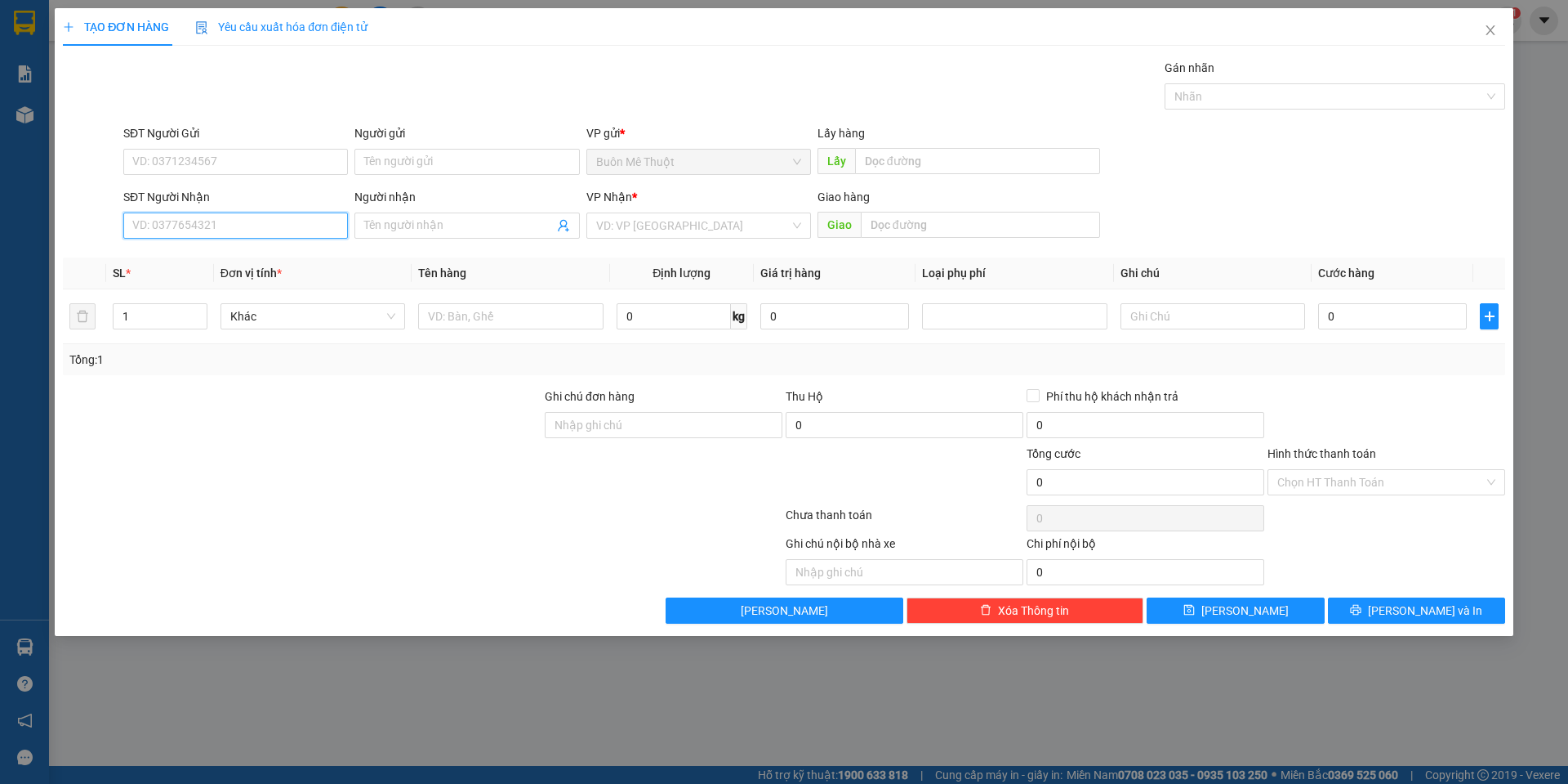
click at [183, 235] on input "SĐT Người Nhận" at bounding box center [236, 225] width 225 height 26
type input "0918444812"
click at [172, 264] on div "0918444812" at bounding box center [236, 258] width 205 height 18
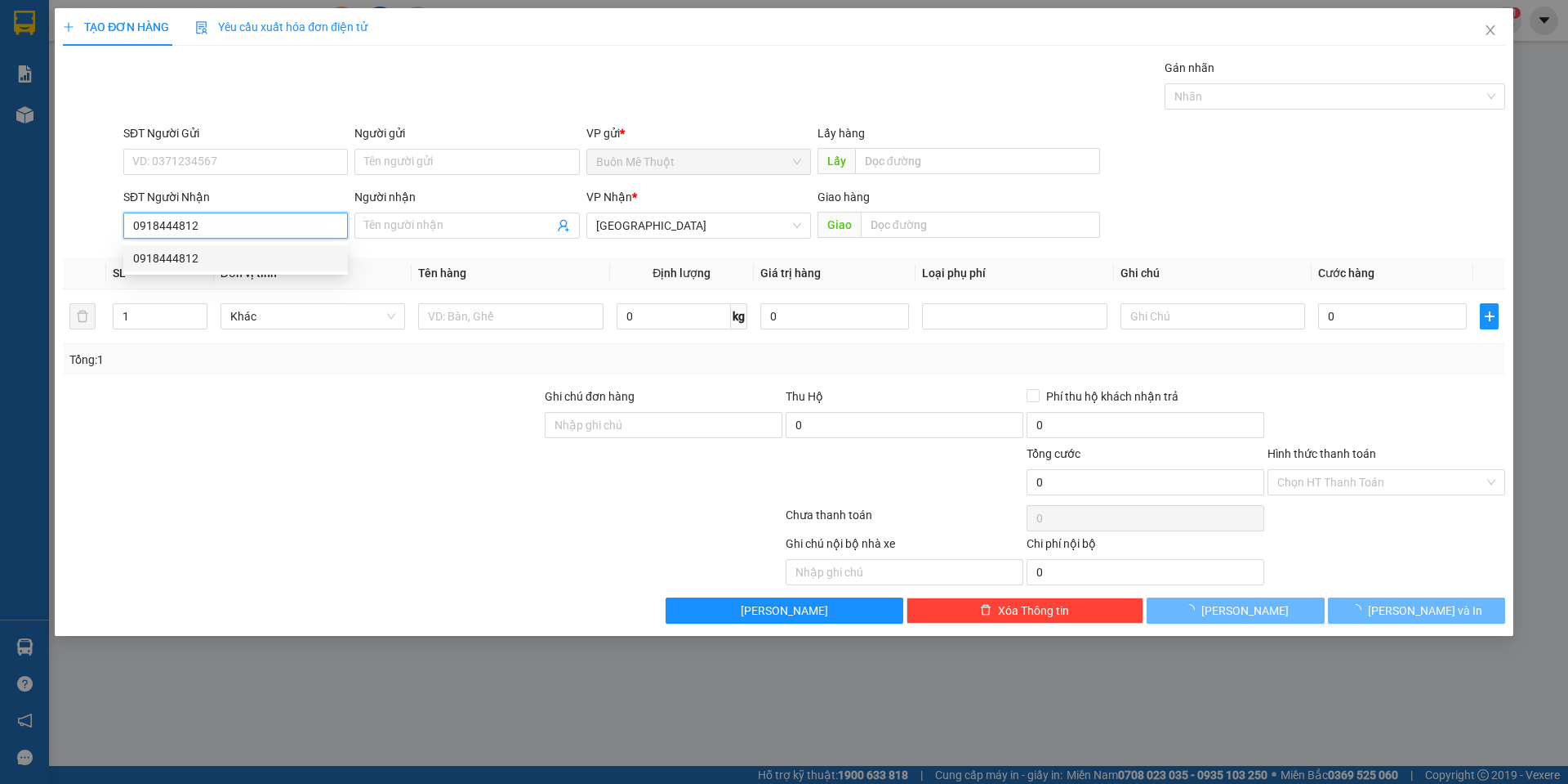
type input "40.000"
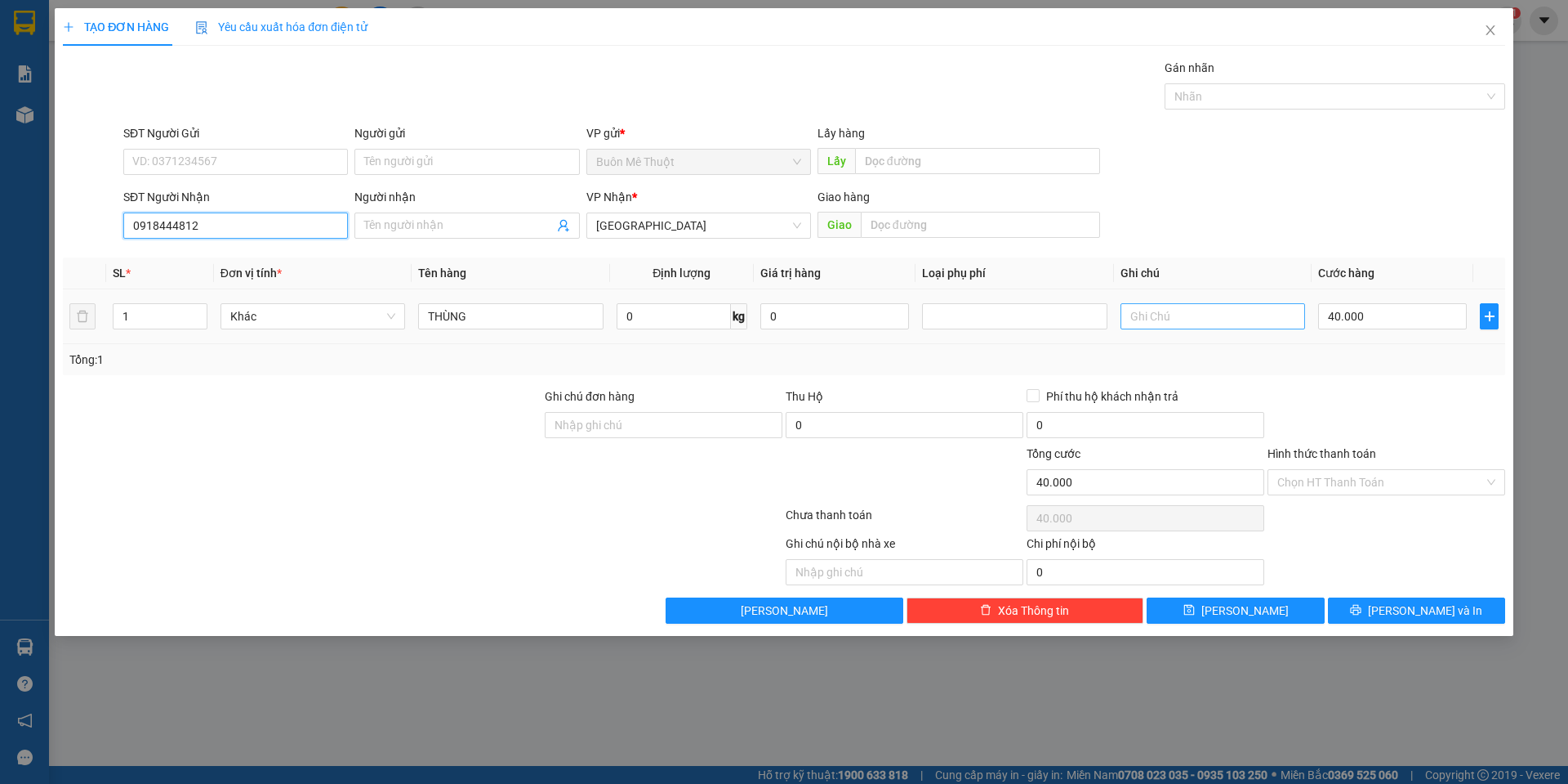
type input "0918444812"
click at [1228, 324] on input "text" at bounding box center [1213, 316] width 185 height 26
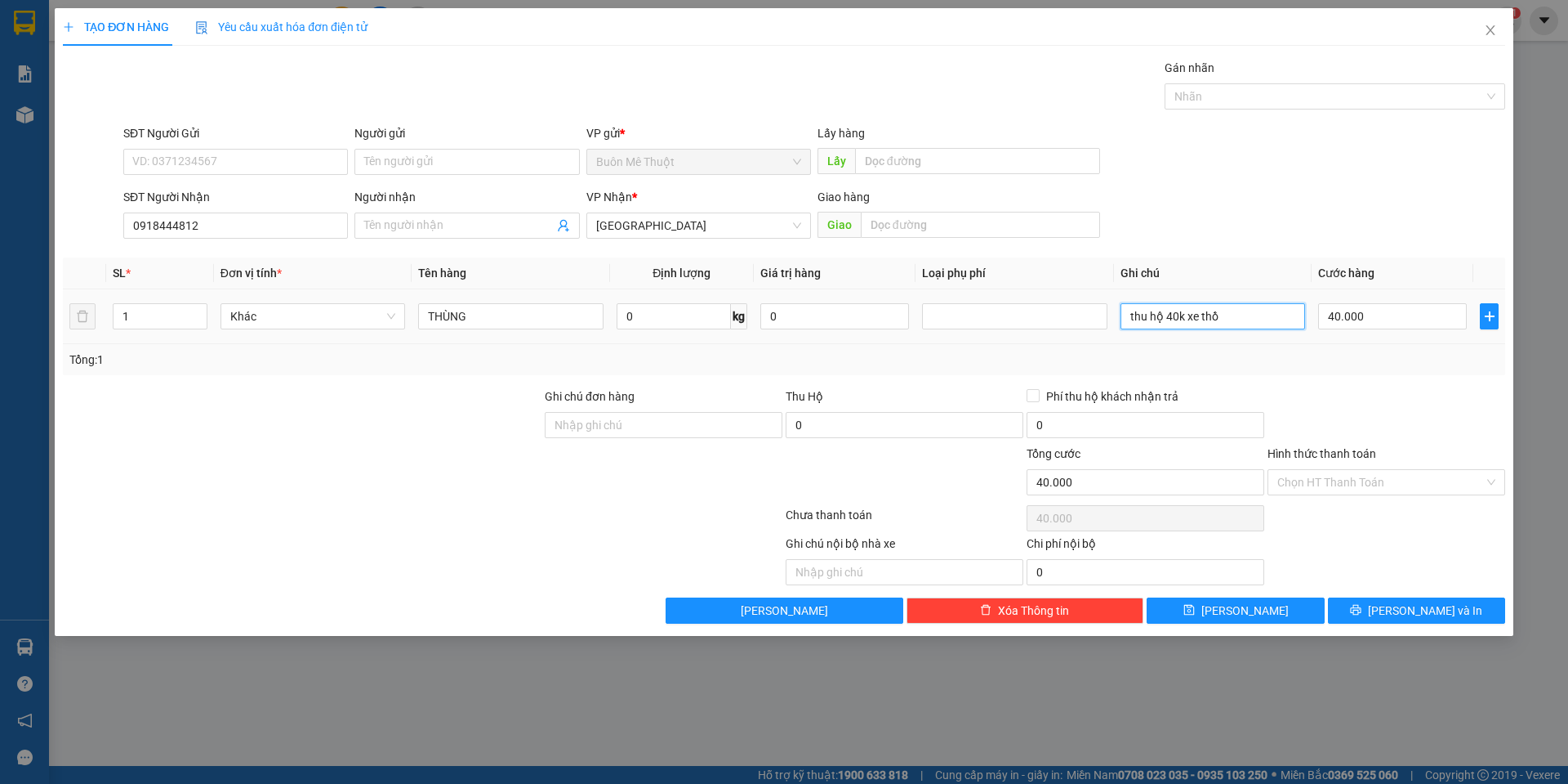
type input "thu hộ 40k xe thồ"
click at [1345, 329] on div "40.000" at bounding box center [1392, 316] width 149 height 33
click at [1354, 322] on input "40.000" at bounding box center [1392, 316] width 149 height 26
type input "1"
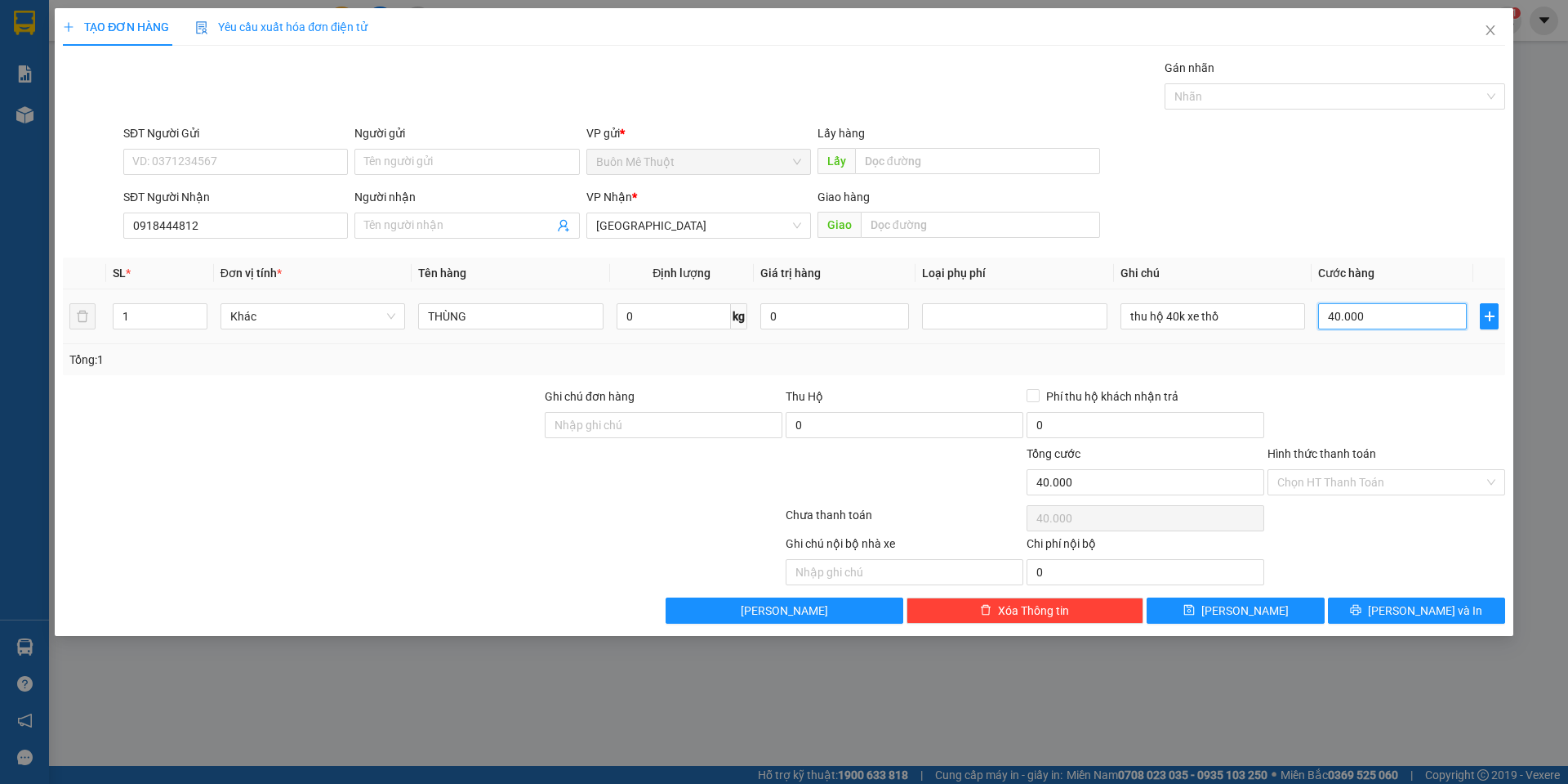
type input "1"
type input "10"
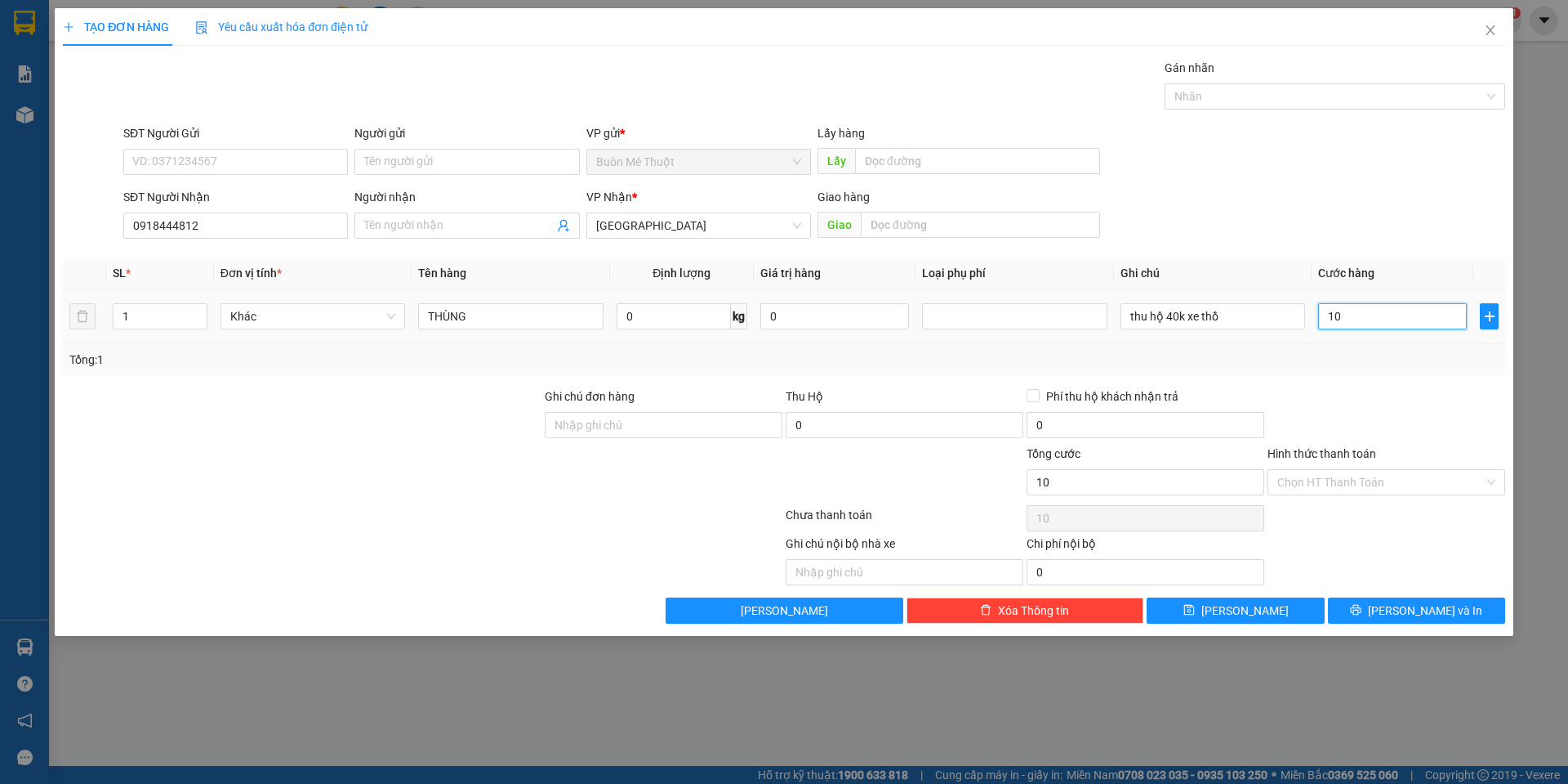
type input "100"
type input "100.000"
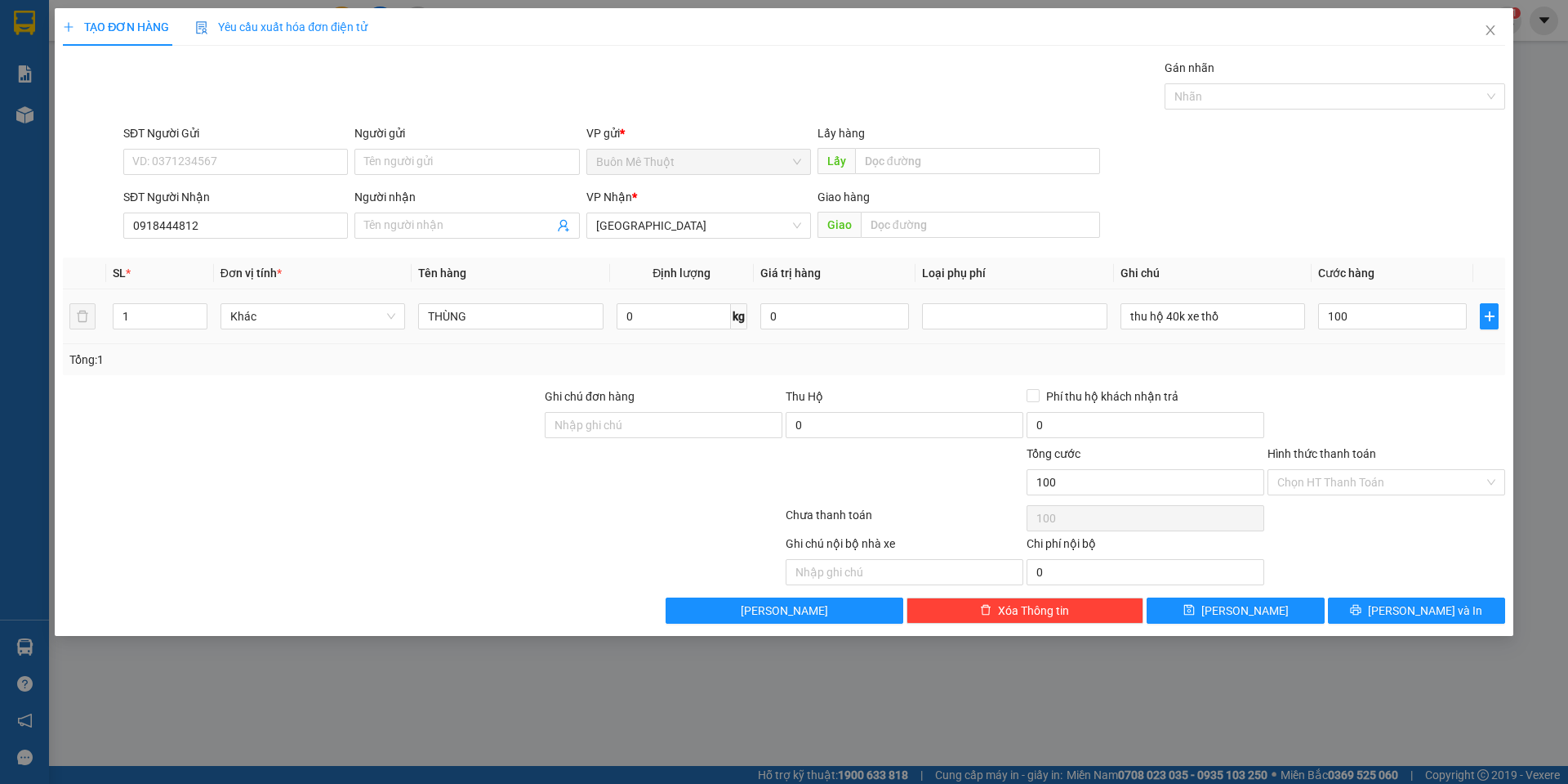
type input "100.000"
click at [1395, 360] on div "Tổng: 1" at bounding box center [784, 360] width 1429 height 18
click at [1418, 390] on div at bounding box center [1386, 416] width 241 height 57
click at [1362, 607] on icon "printer" at bounding box center [1355, 610] width 12 height 12
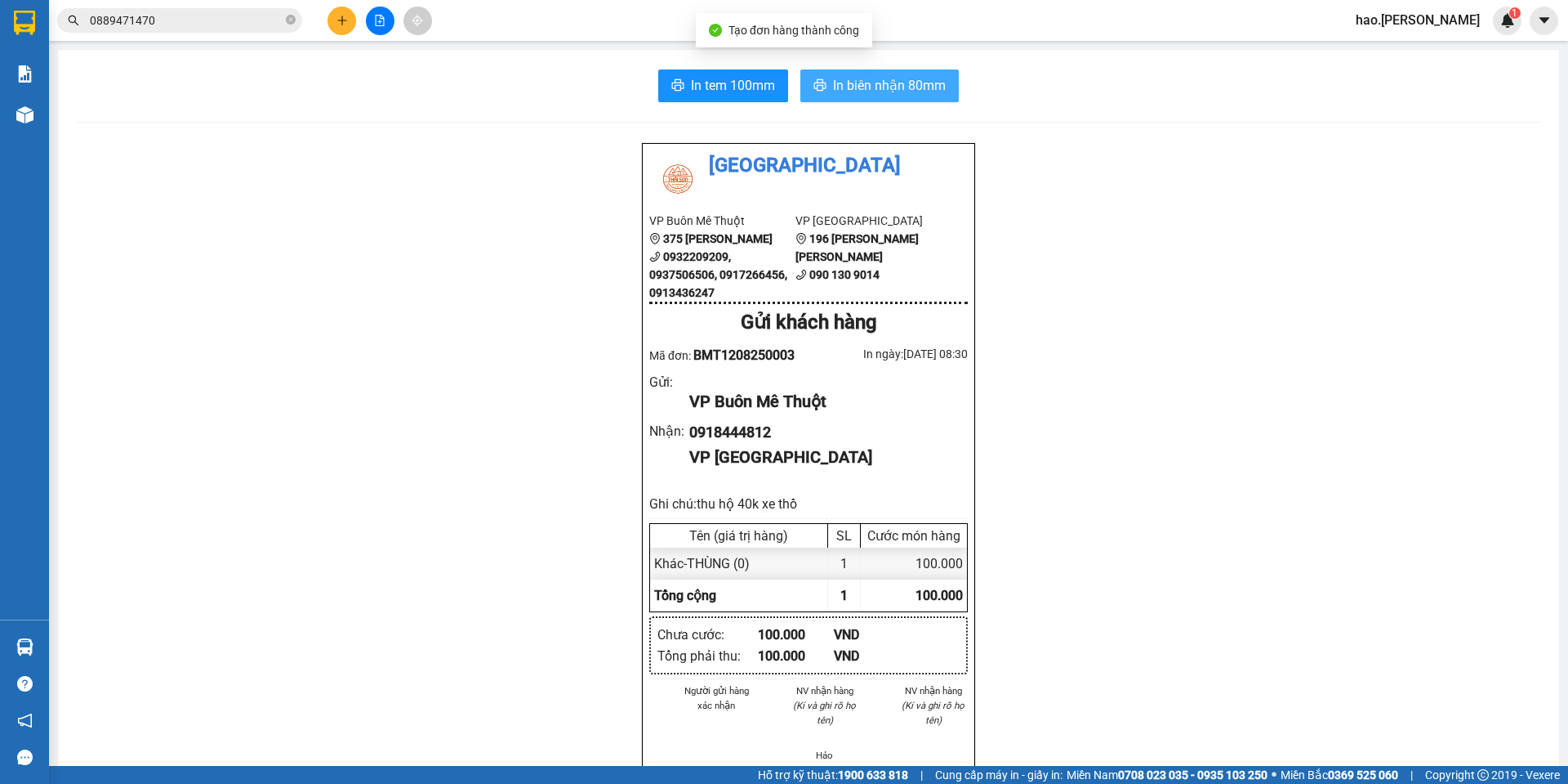
click at [860, 92] on span "In biên nhận 80mm" at bounding box center [889, 85] width 113 height 20
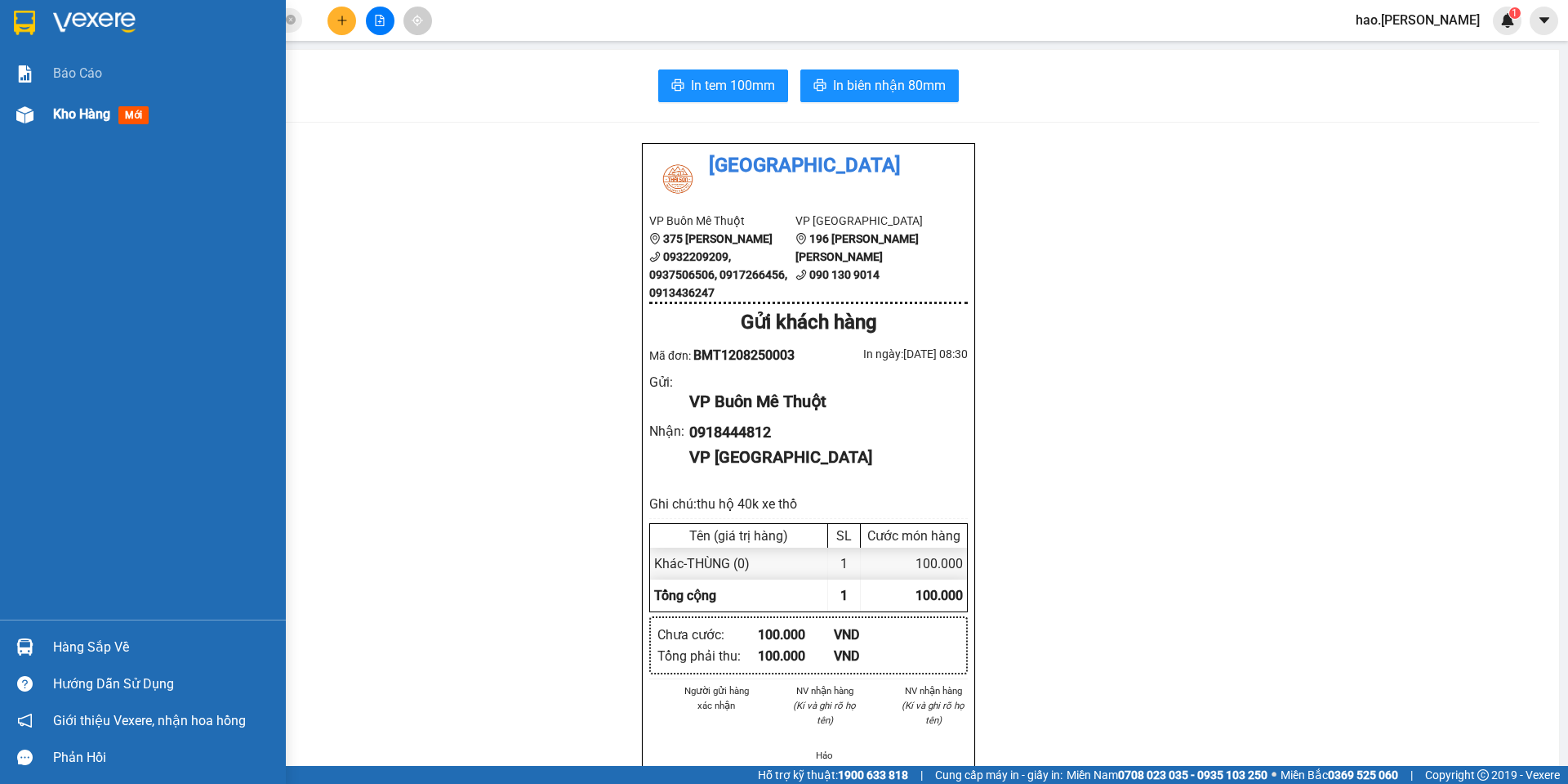
click at [68, 117] on span "Kho hàng" at bounding box center [82, 113] width 57 height 15
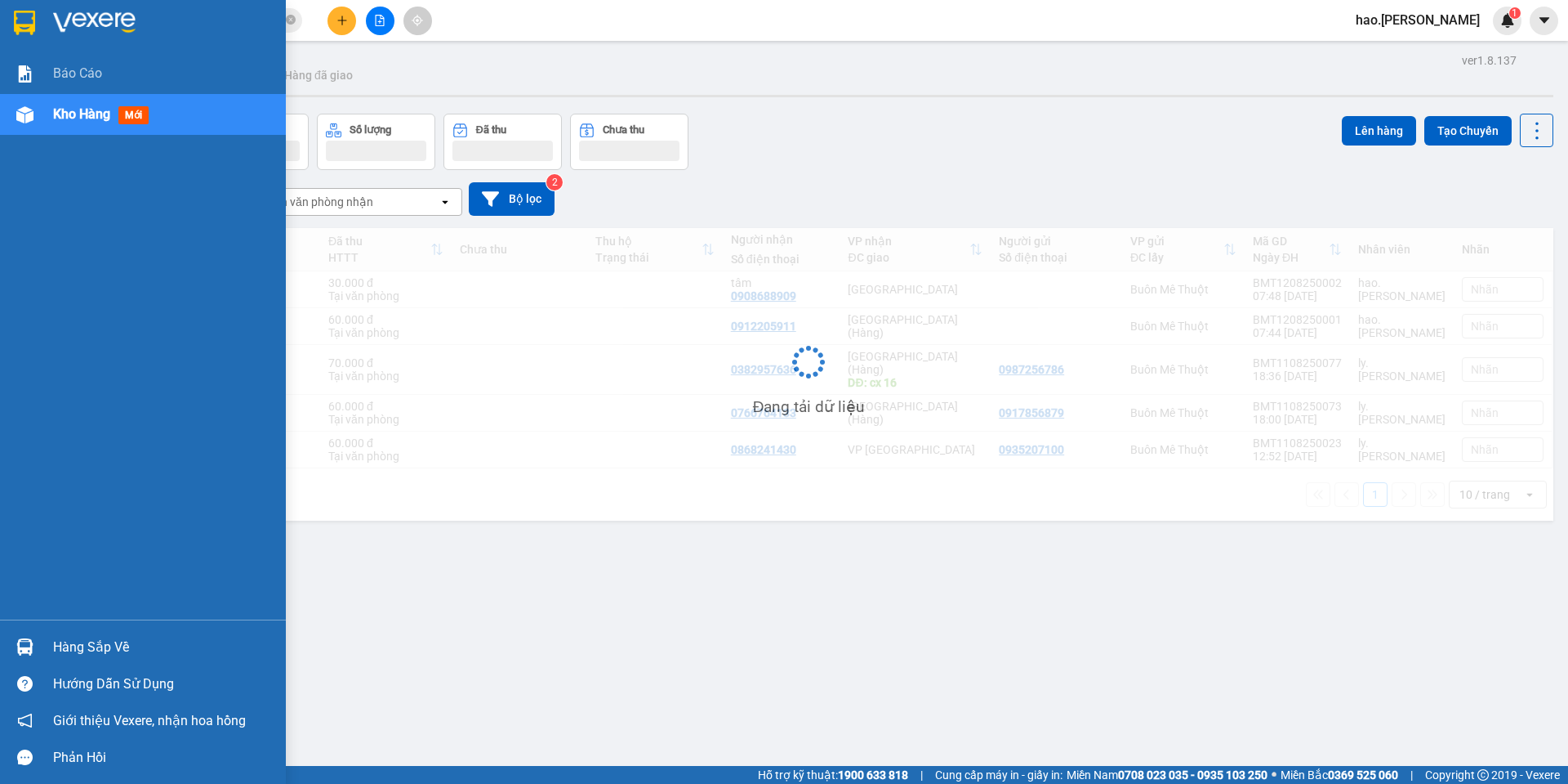
click at [68, 117] on span "Kho hàng" at bounding box center [82, 113] width 57 height 15
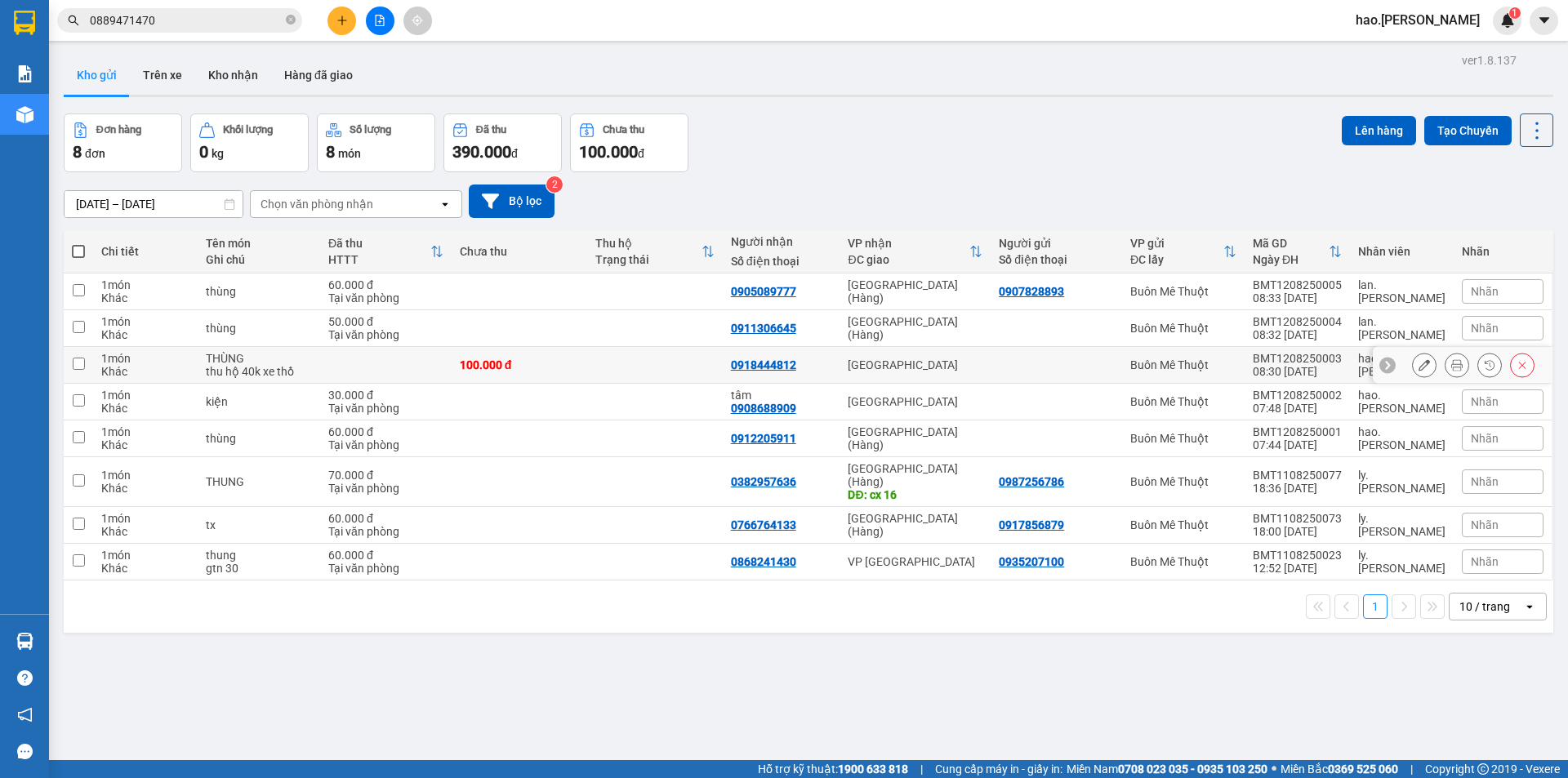
click at [1425, 365] on div at bounding box center [1474, 365] width 123 height 25
click at [1419, 364] on icon at bounding box center [1424, 365] width 12 height 12
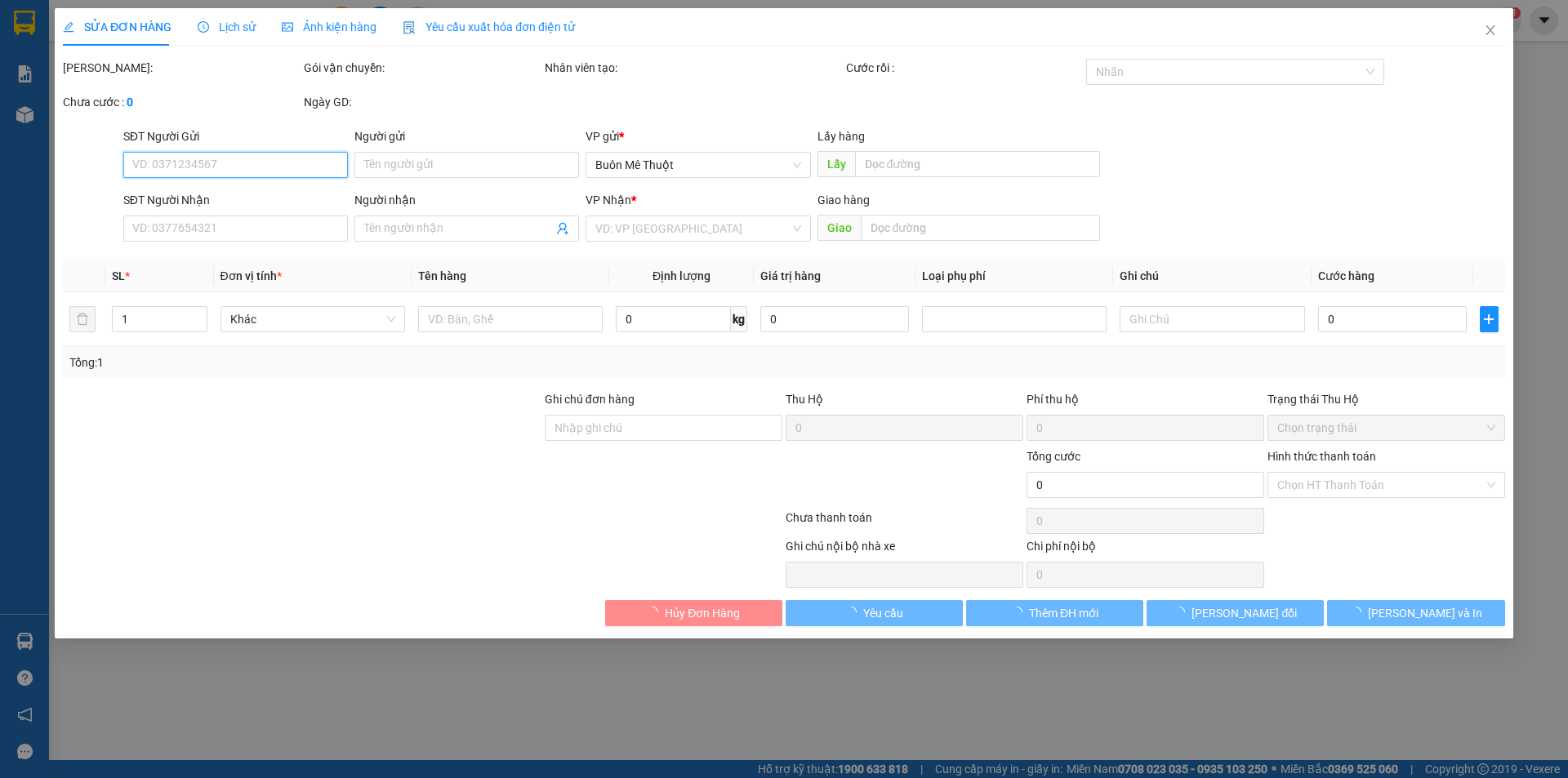
type input "0918444812"
type input "100.000"
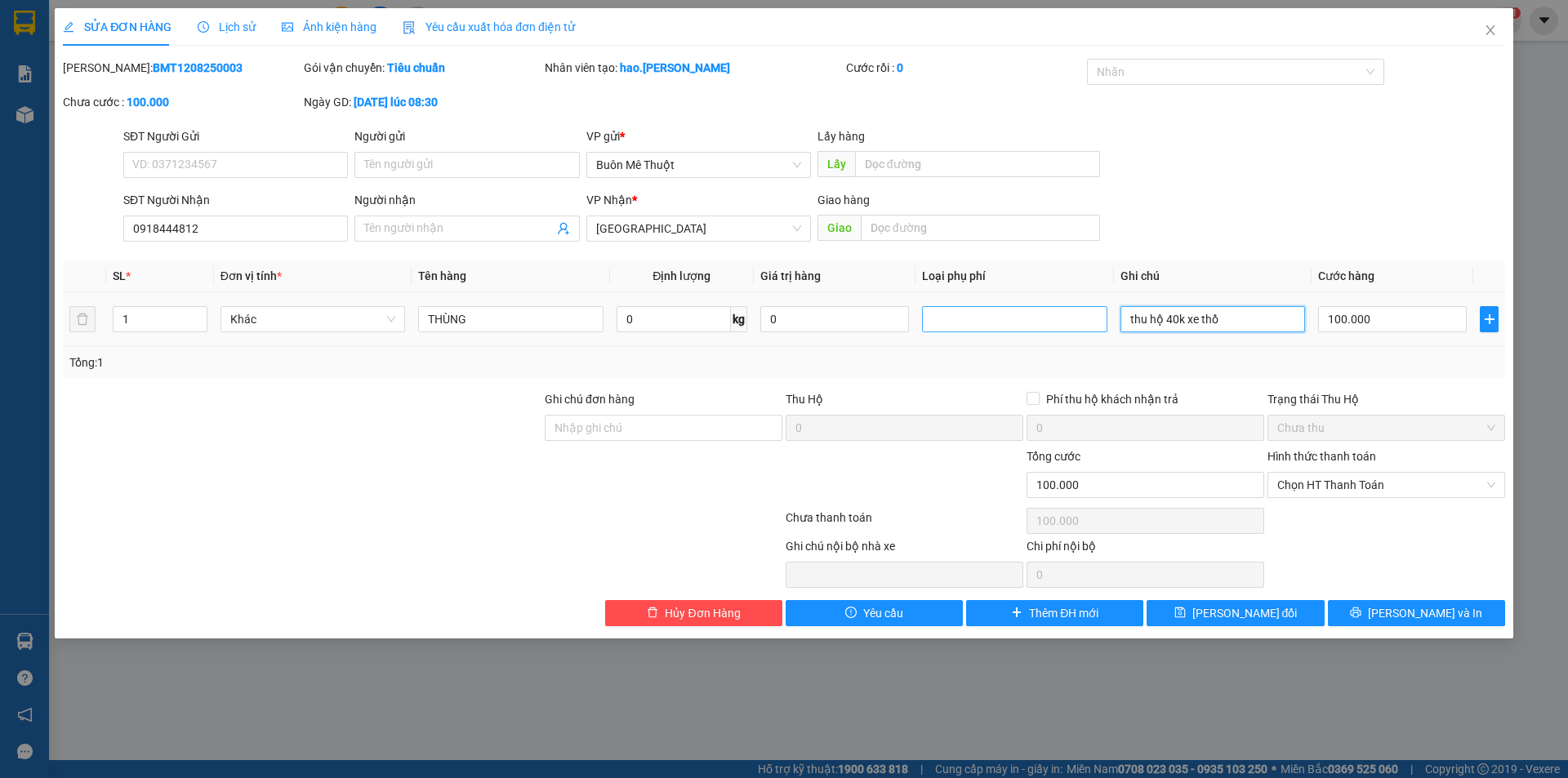
drag, startPoint x: 1249, startPoint y: 325, endPoint x: 1013, endPoint y: 313, distance: 236.3
click at [1013, 313] on tr "1 Khác THÙNG 0 kg 0 thu hộ 40k xe thồ 100.000" at bounding box center [784, 320] width 1443 height 55
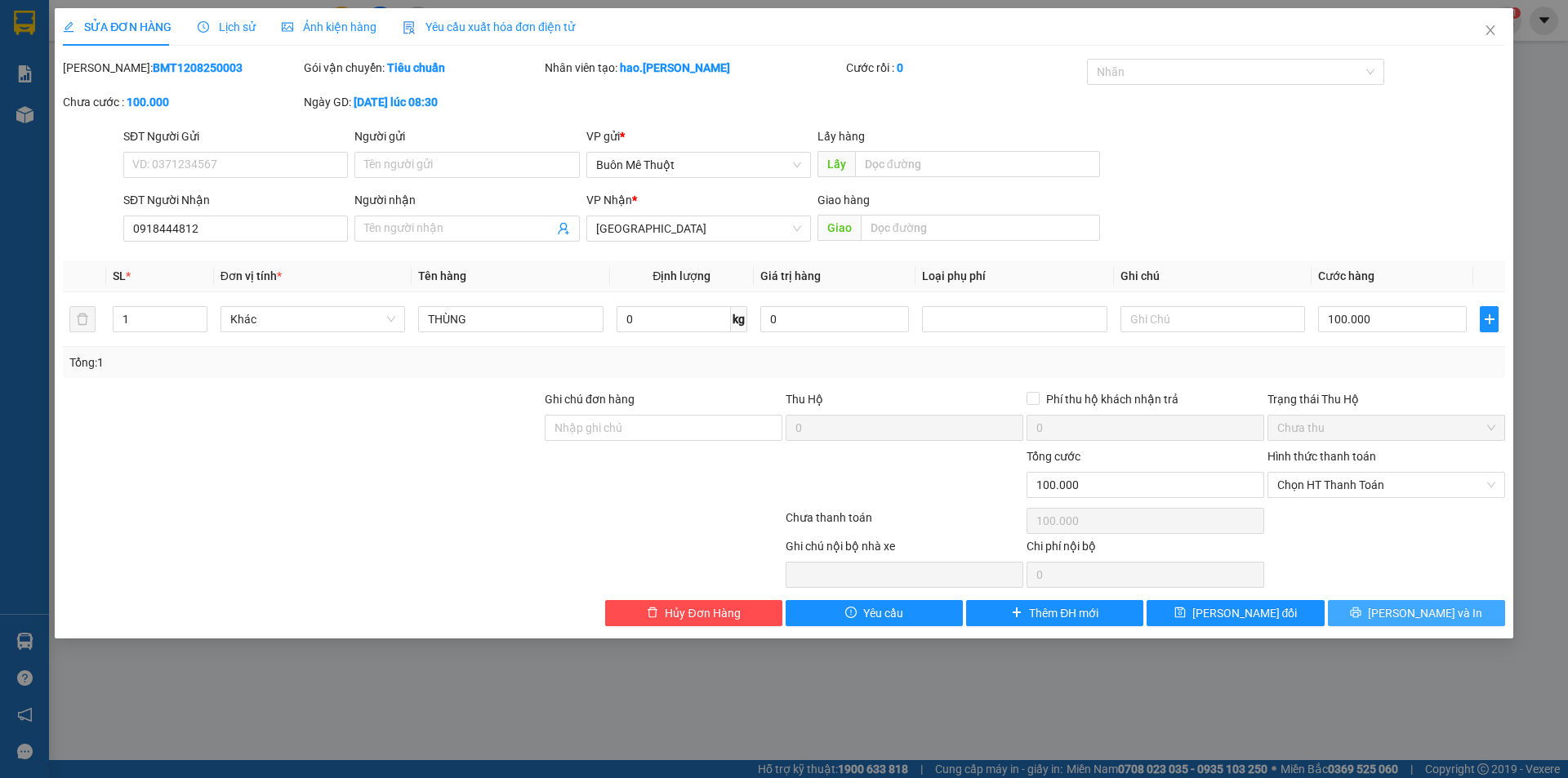
click at [1453, 625] on button "[PERSON_NAME] và In" at bounding box center [1416, 613] width 177 height 26
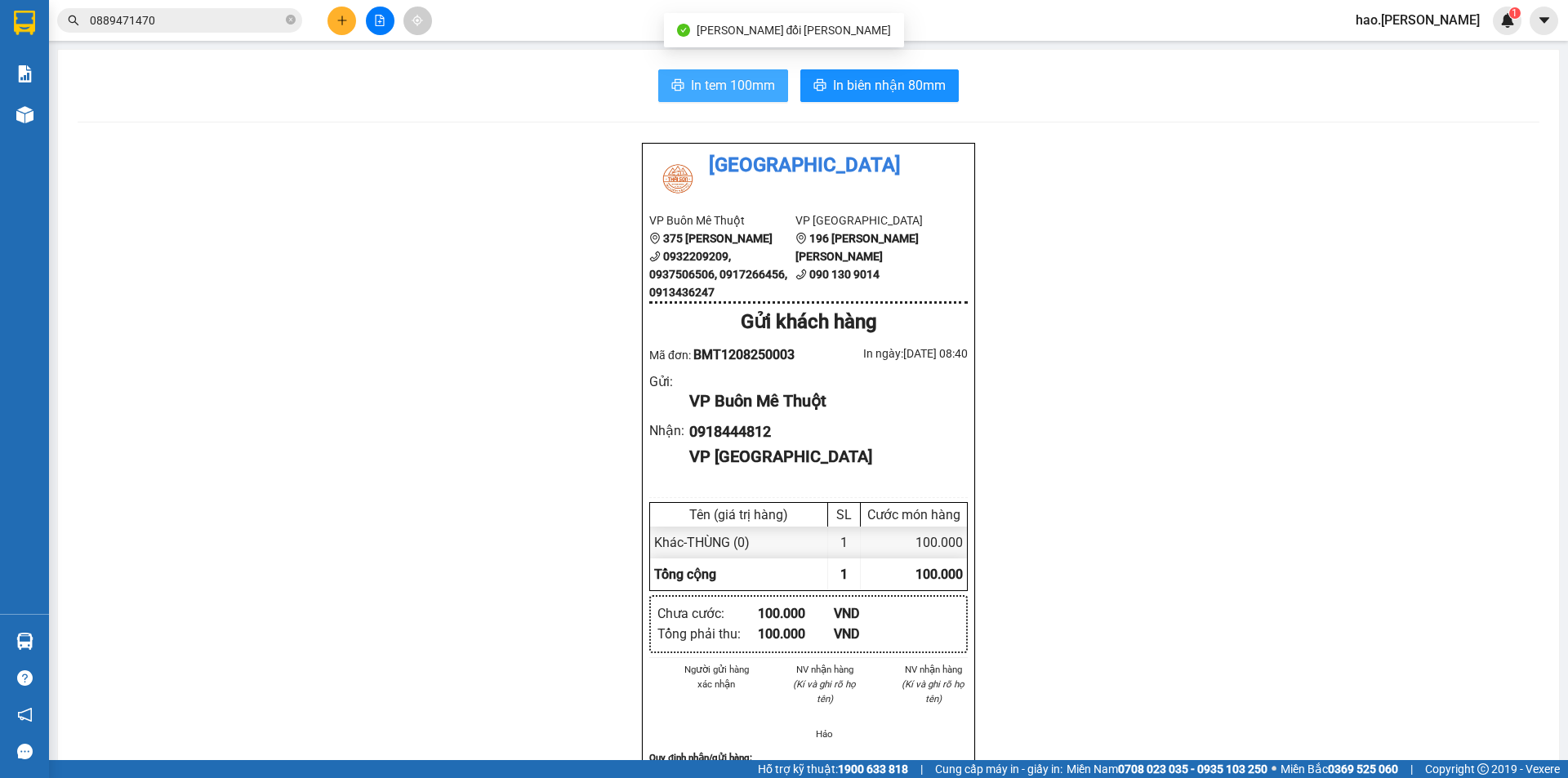
click at [704, 87] on span "In tem 100mm" at bounding box center [733, 84] width 84 height 20
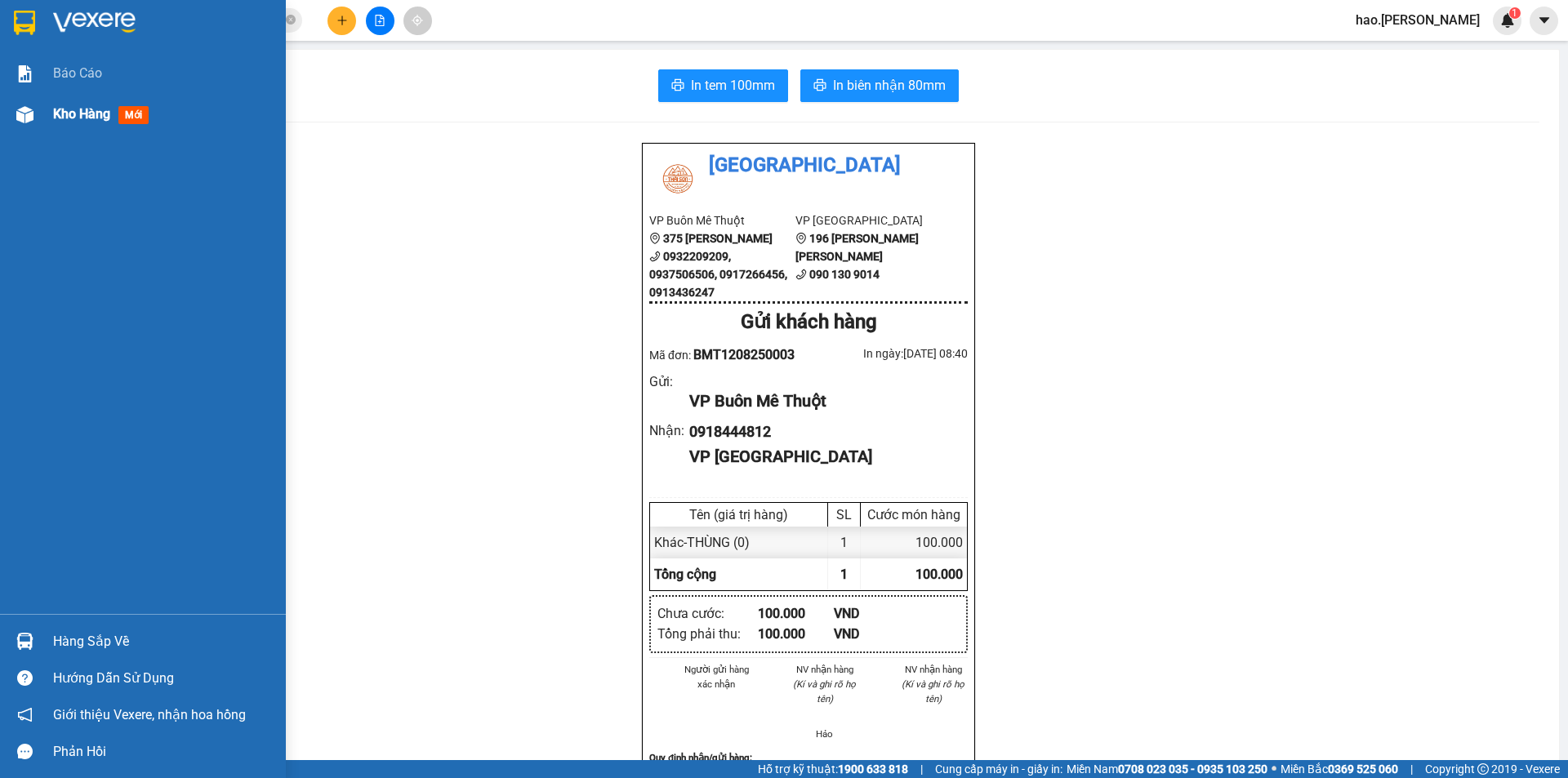
click at [101, 122] on span "Kho hàng" at bounding box center [82, 113] width 57 height 15
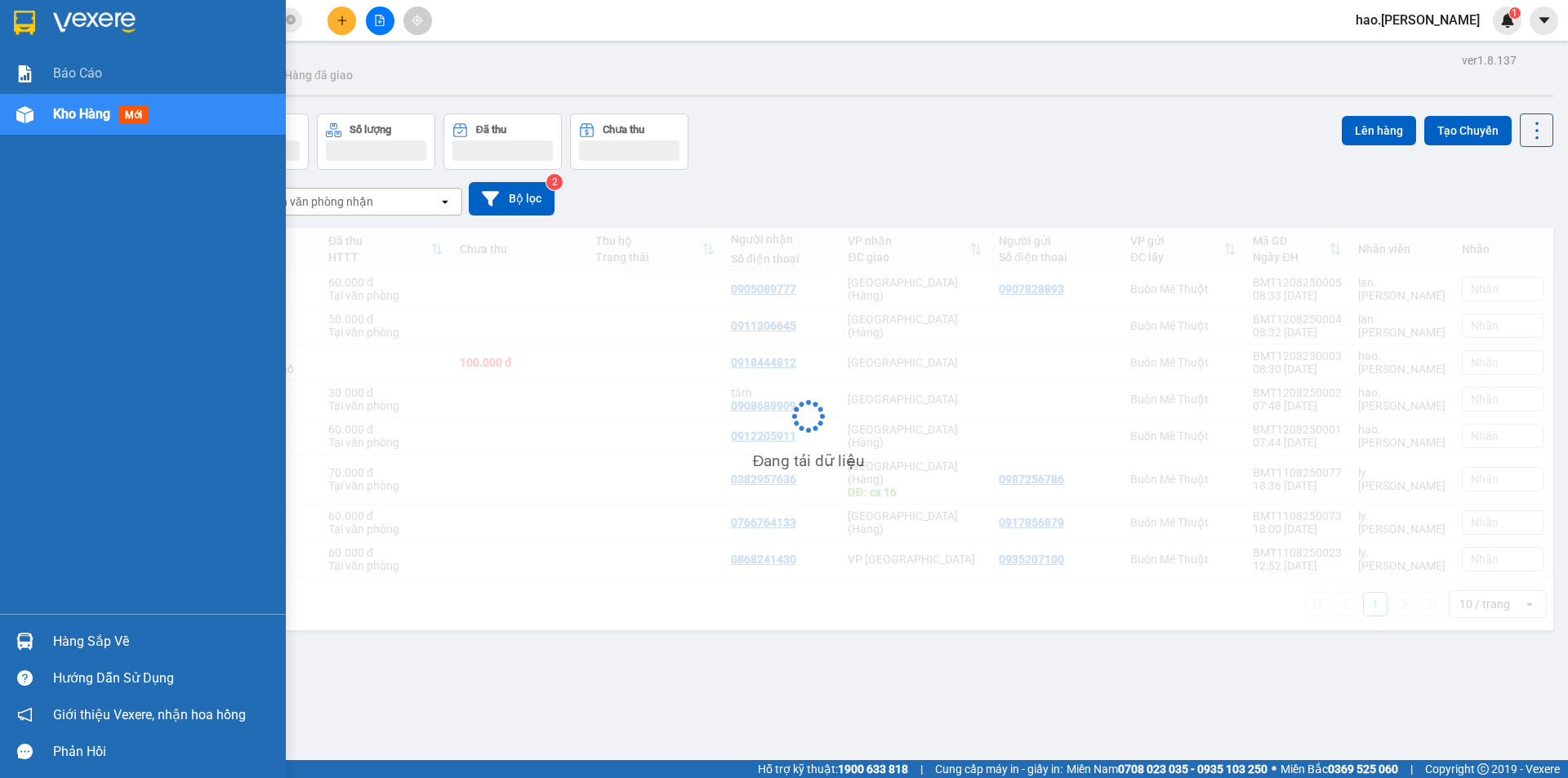
click at [101, 122] on span "Kho hàng" at bounding box center [82, 113] width 57 height 15
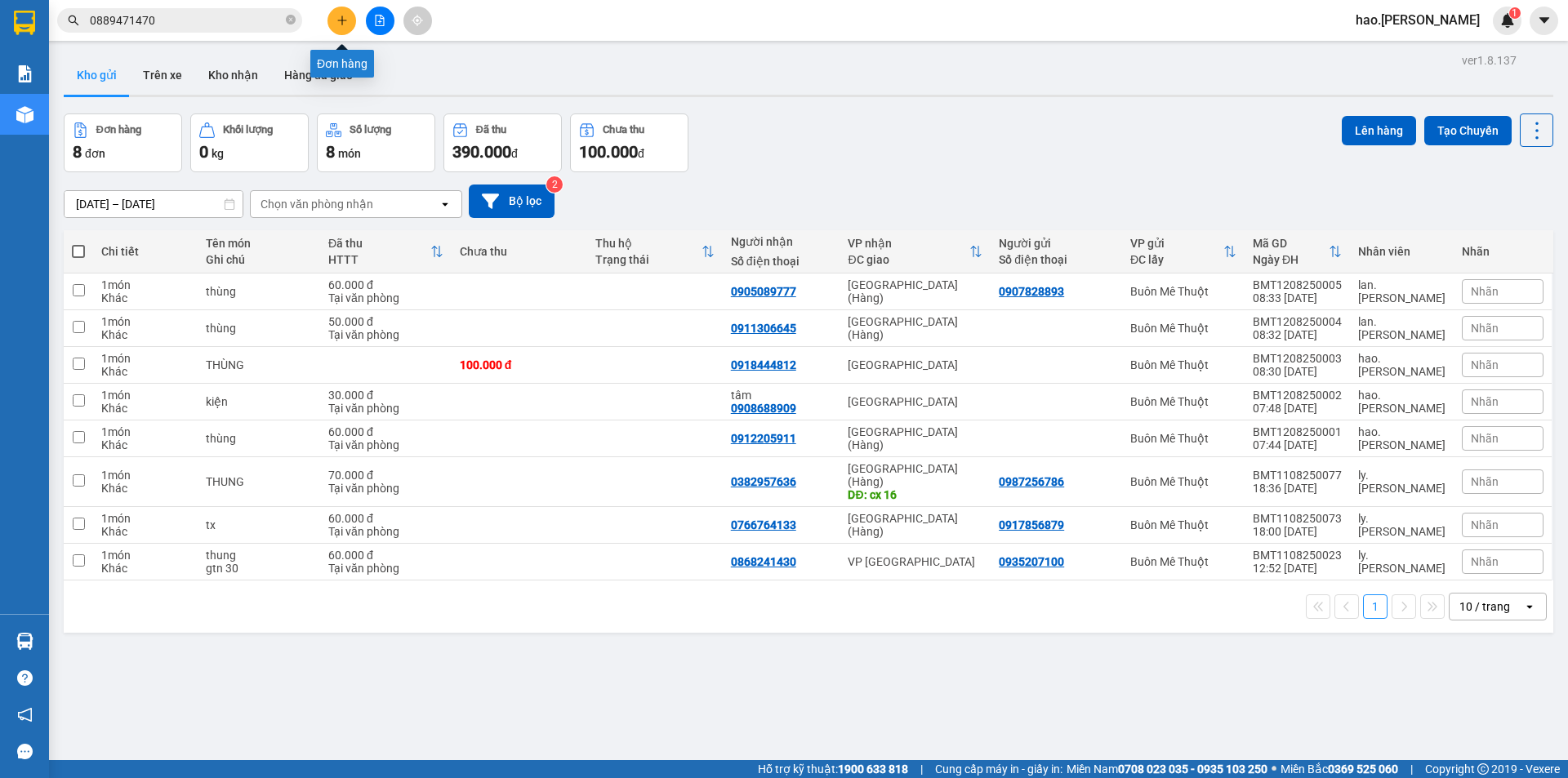
click at [342, 19] on icon "plus" at bounding box center [342, 20] width 12 height 12
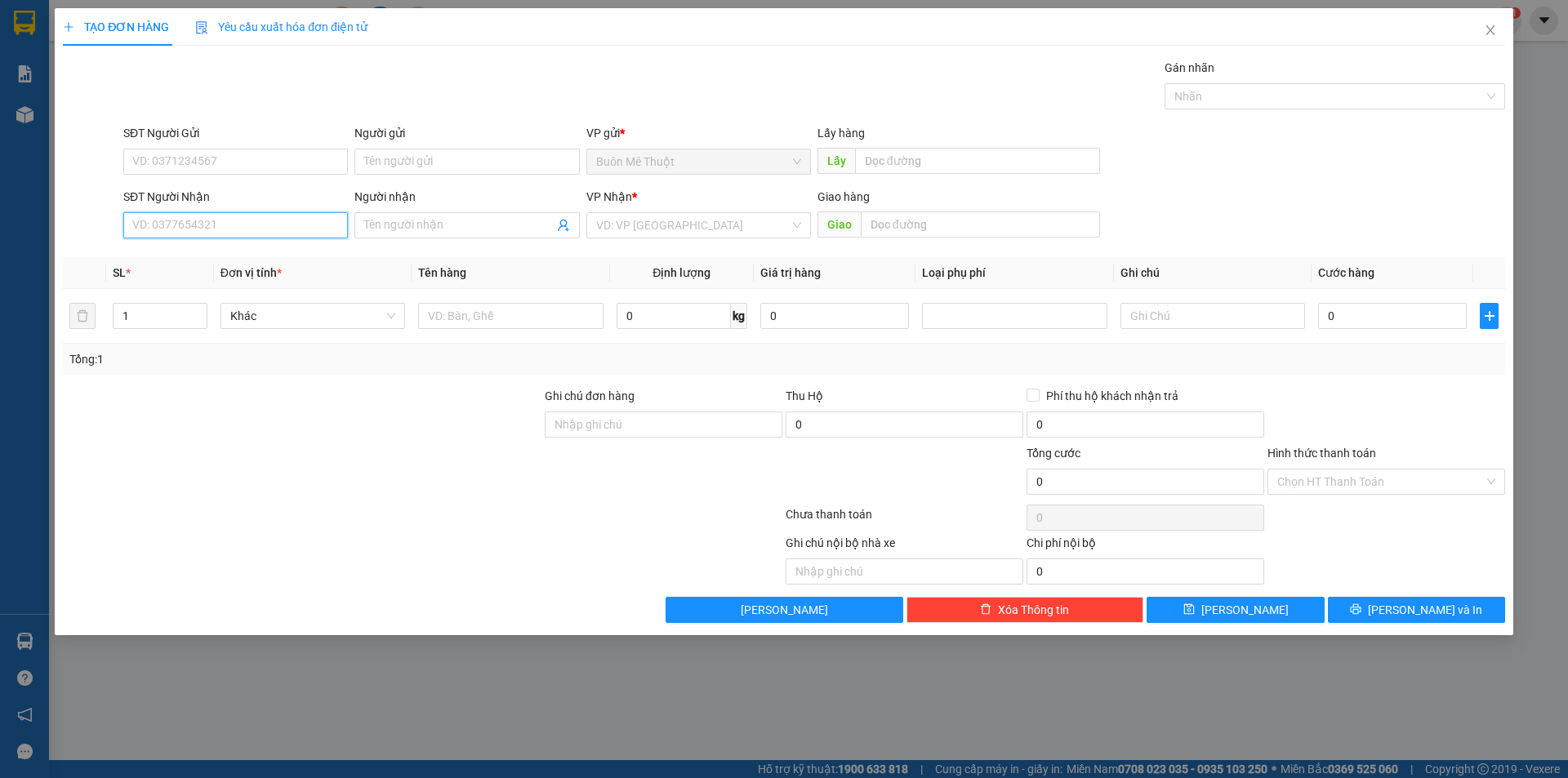
click at [254, 223] on input "SĐT Người Nhận" at bounding box center [236, 225] width 225 height 26
click at [255, 223] on input "SĐT Người Nhận" at bounding box center [236, 225] width 225 height 26
click at [207, 248] on div "0702766313" at bounding box center [236, 257] width 225 height 26
type input "0702766313"
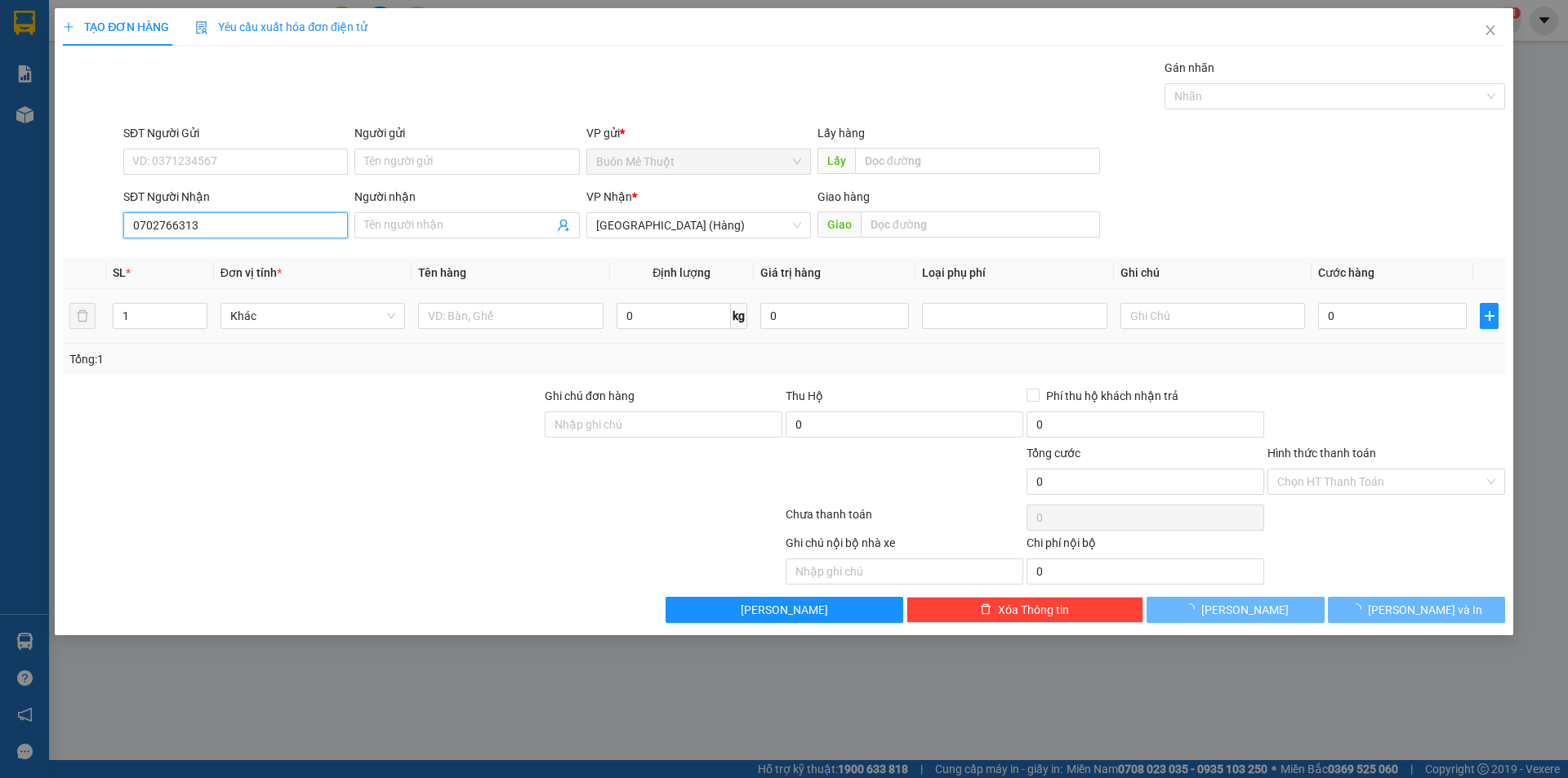
type input "40.000"
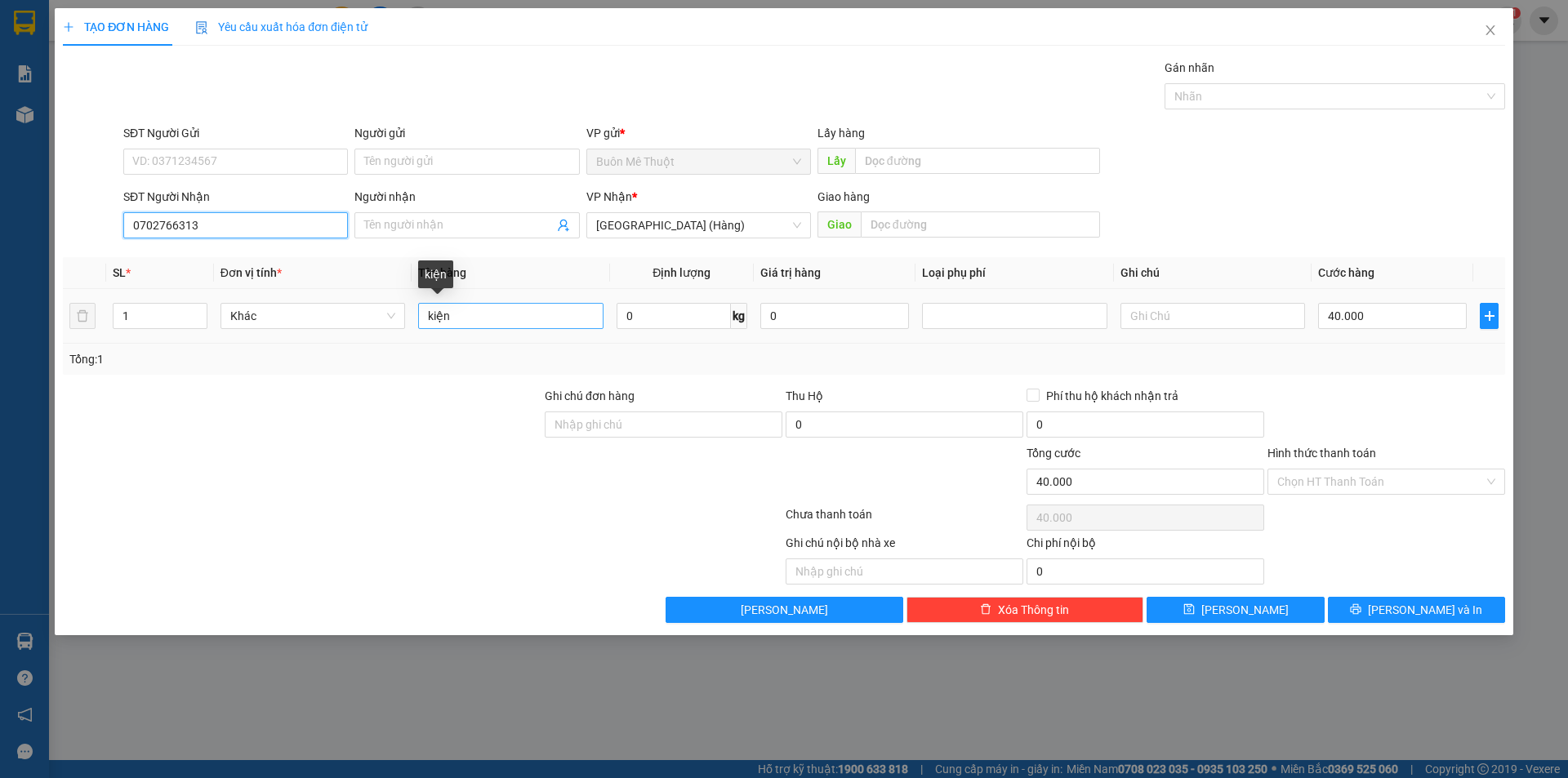
type input "0702766313"
click at [473, 320] on input "kiện" at bounding box center [511, 316] width 185 height 26
type input "thùng"
click at [1348, 322] on input "40.000" at bounding box center [1392, 316] width 149 height 26
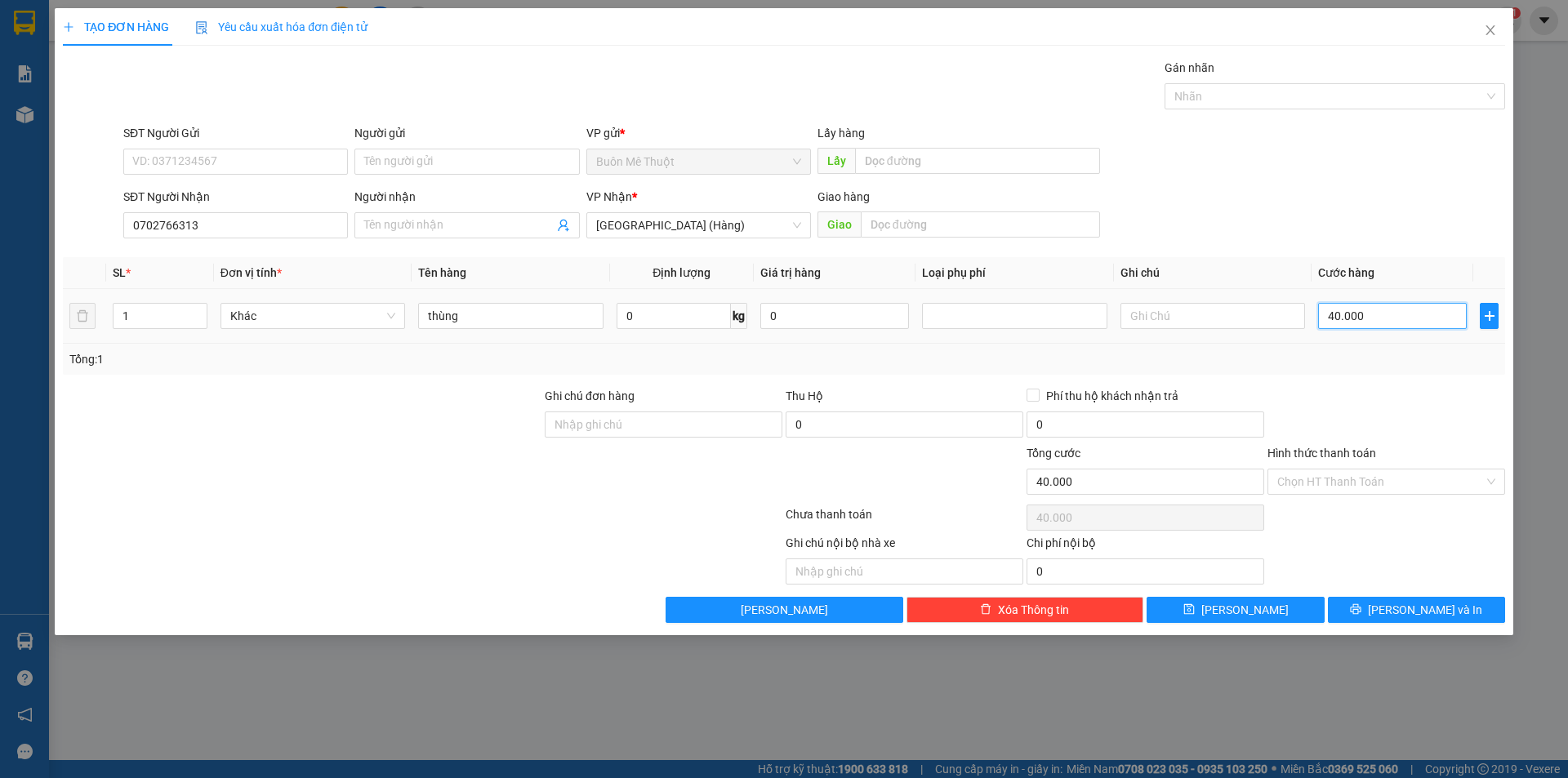
type input "5"
type input "50"
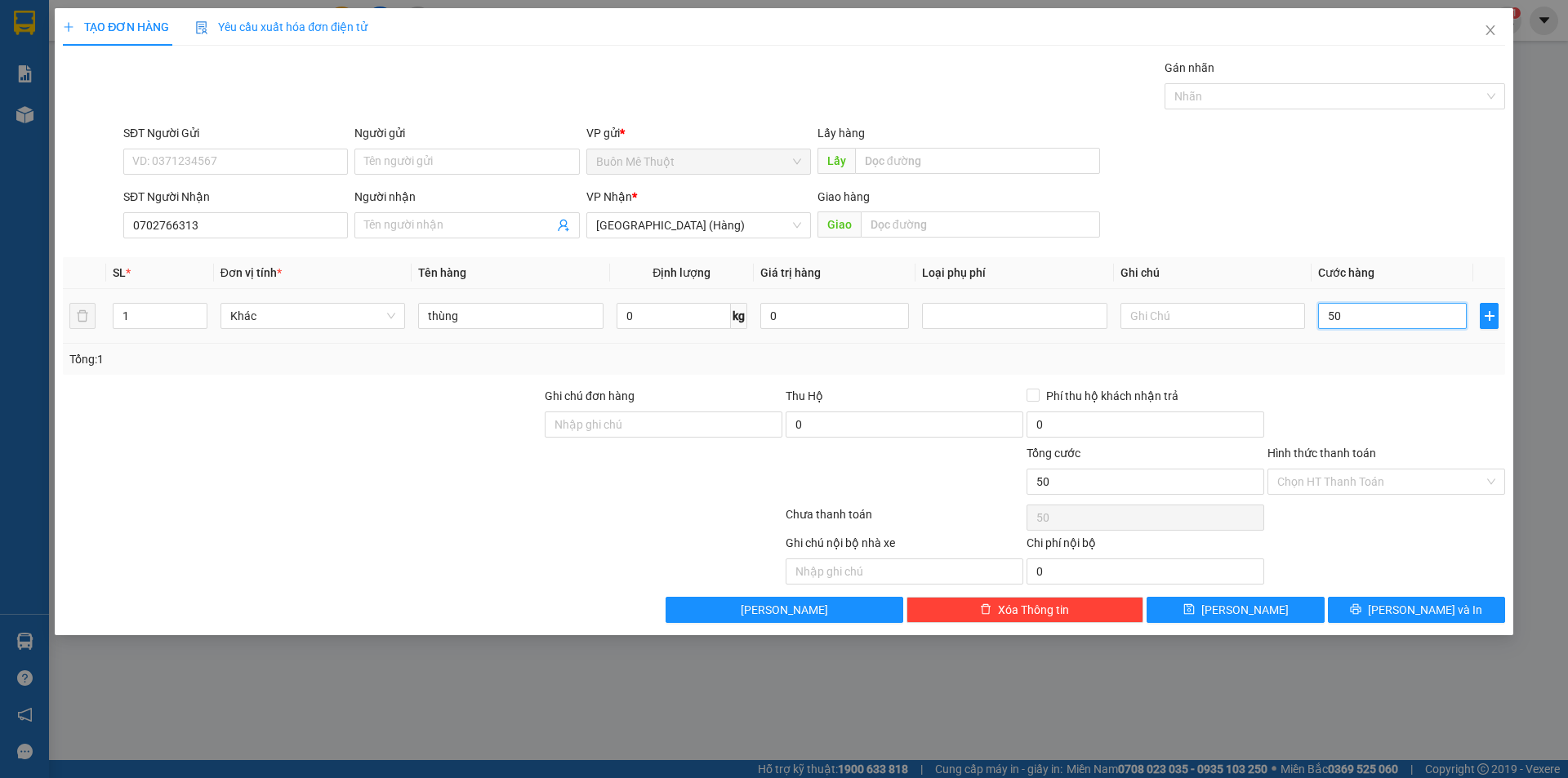
type input "50"
type input "50.000"
drag, startPoint x: 1346, startPoint y: 352, endPoint x: 1436, endPoint y: 554, distance: 221.1
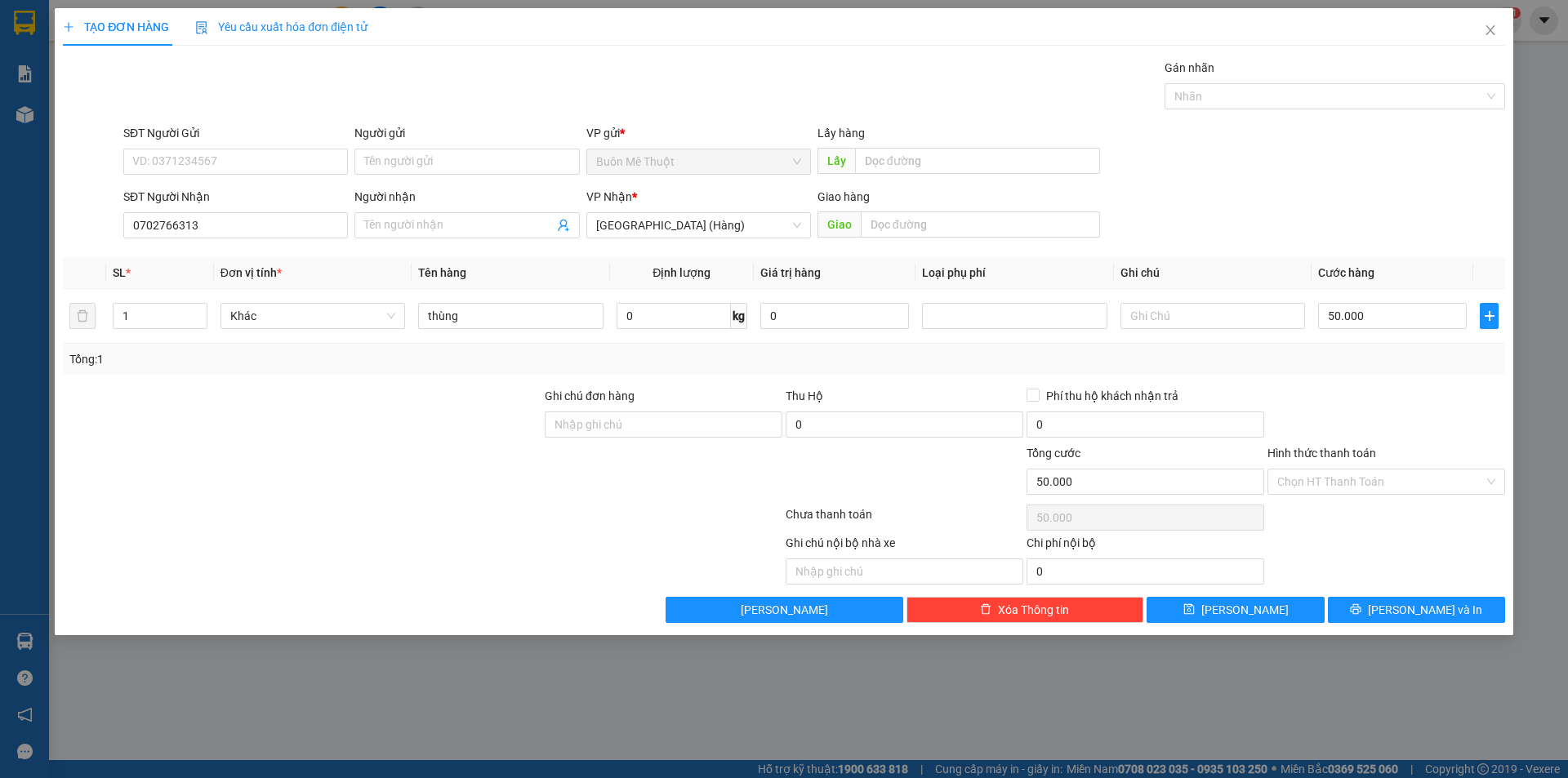
click at [1347, 354] on div "Tổng: 1" at bounding box center [784, 359] width 1429 height 18
click at [1413, 608] on span "[PERSON_NAME] và In" at bounding box center [1425, 610] width 115 height 18
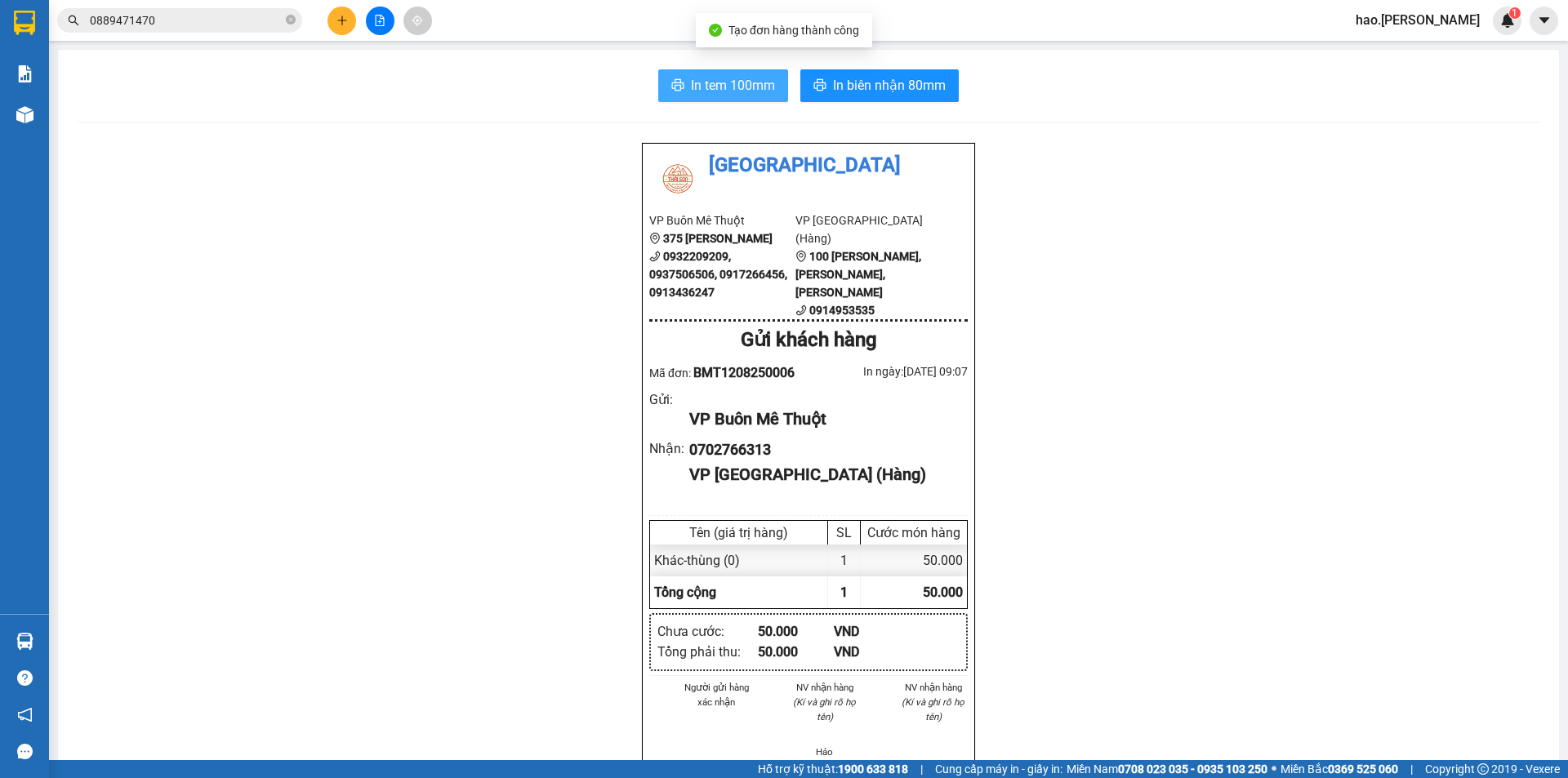
click at [732, 80] on span "In tem 100mm" at bounding box center [733, 84] width 84 height 20
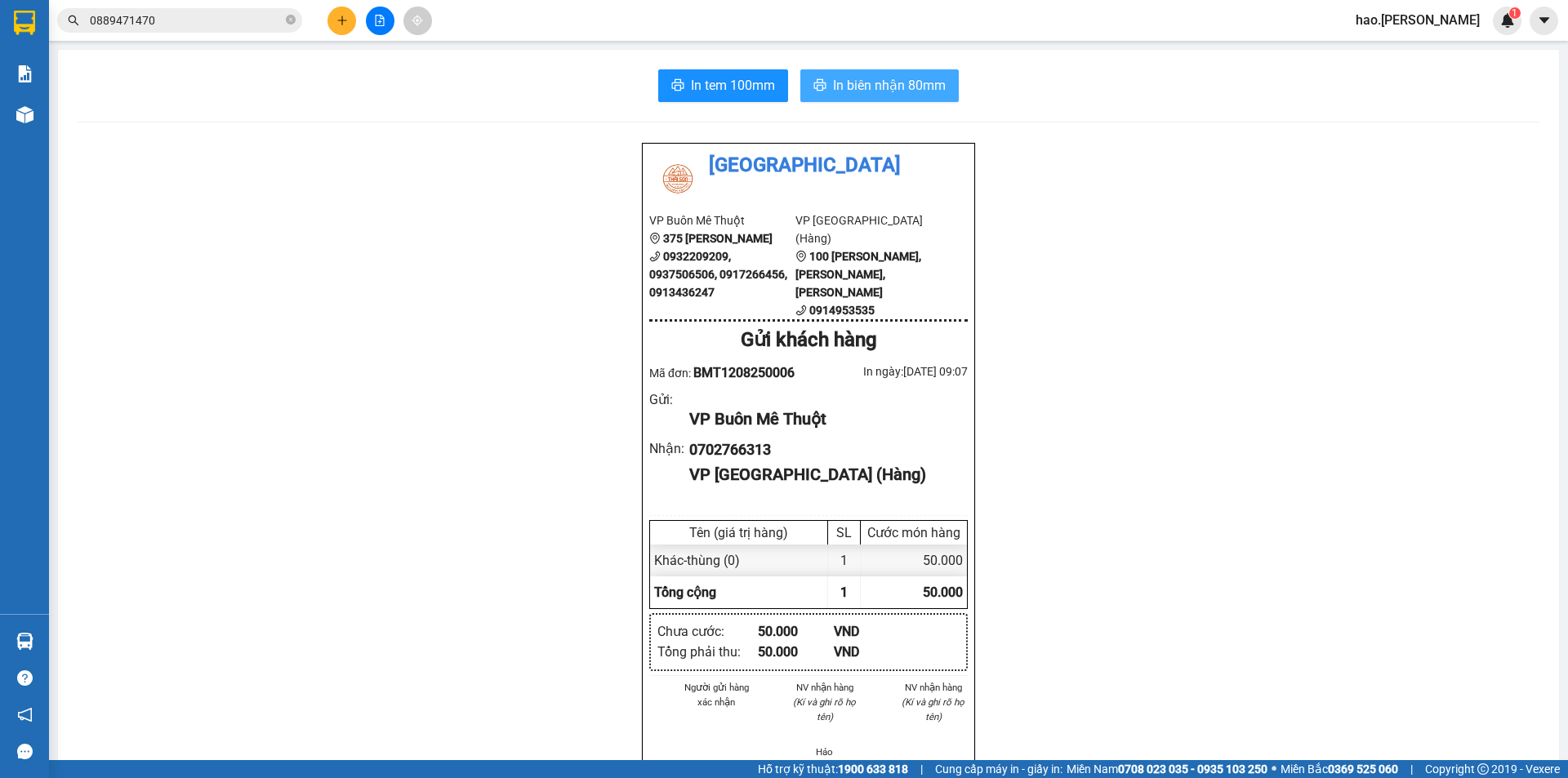
click at [929, 94] on span "In biên nhận 80mm" at bounding box center [889, 84] width 113 height 20
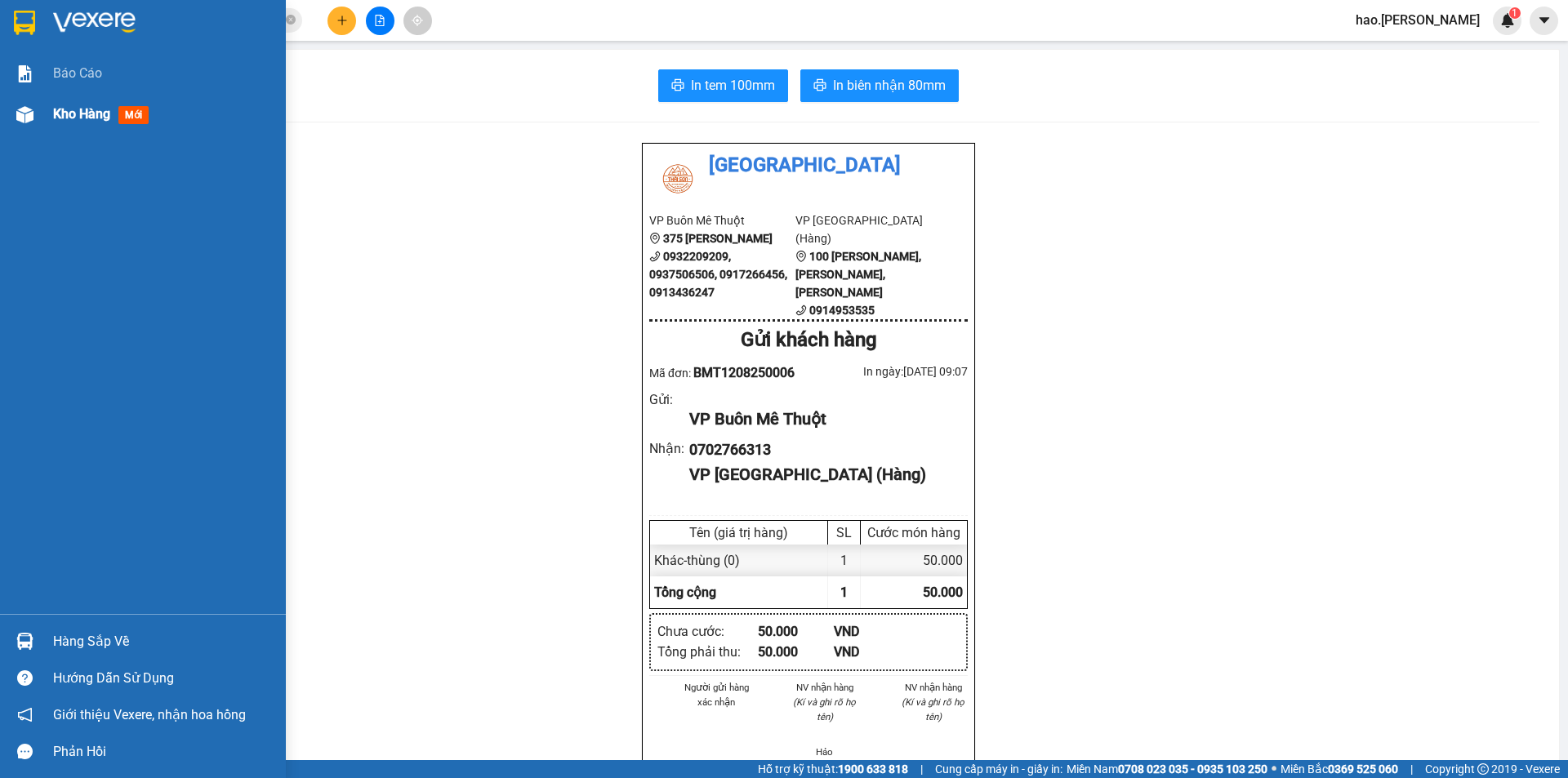
click at [86, 124] on div "Kho hàng mới" at bounding box center [104, 114] width 102 height 20
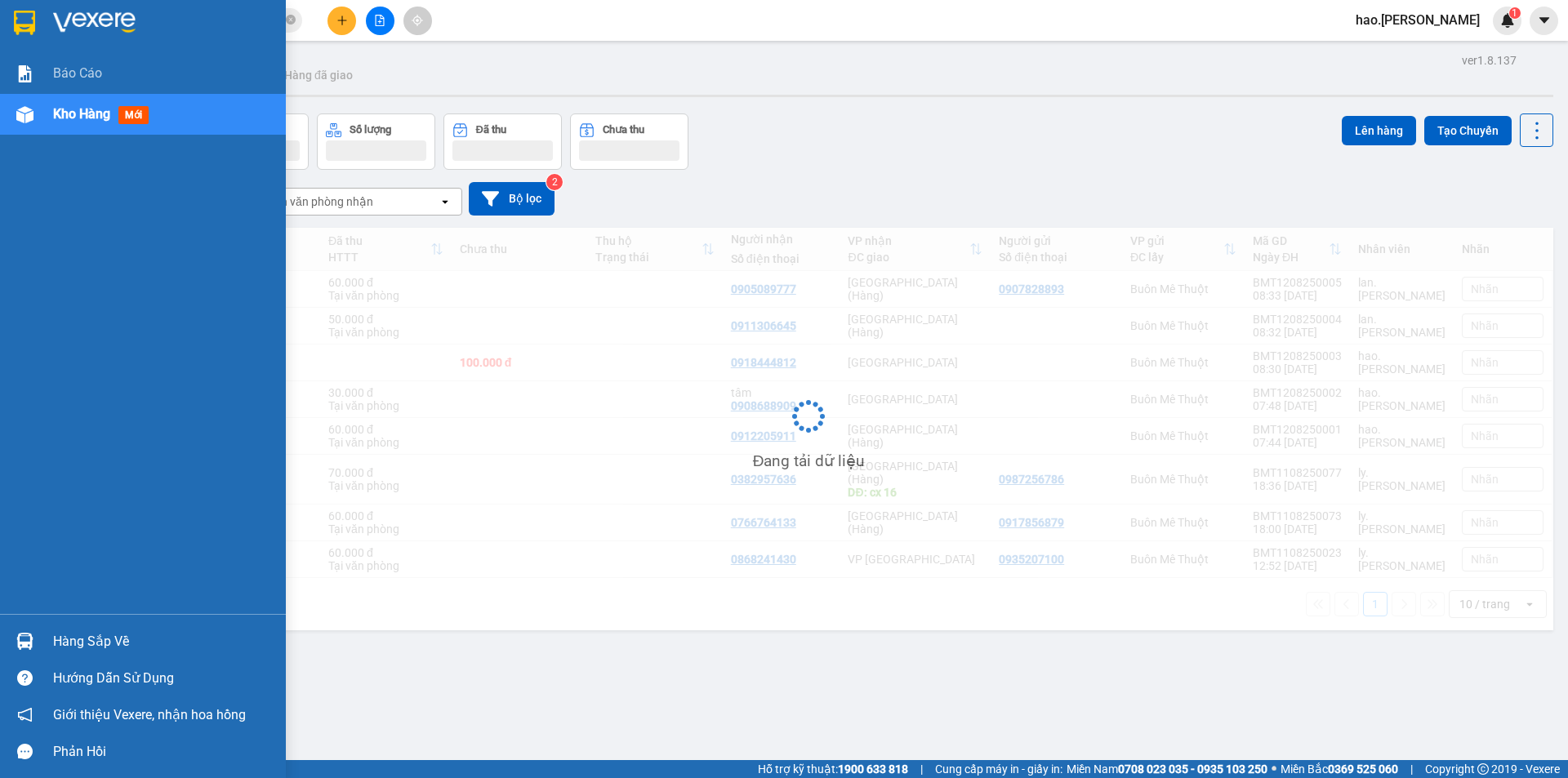
click at [86, 124] on div "Kho hàng mới" at bounding box center [104, 114] width 102 height 20
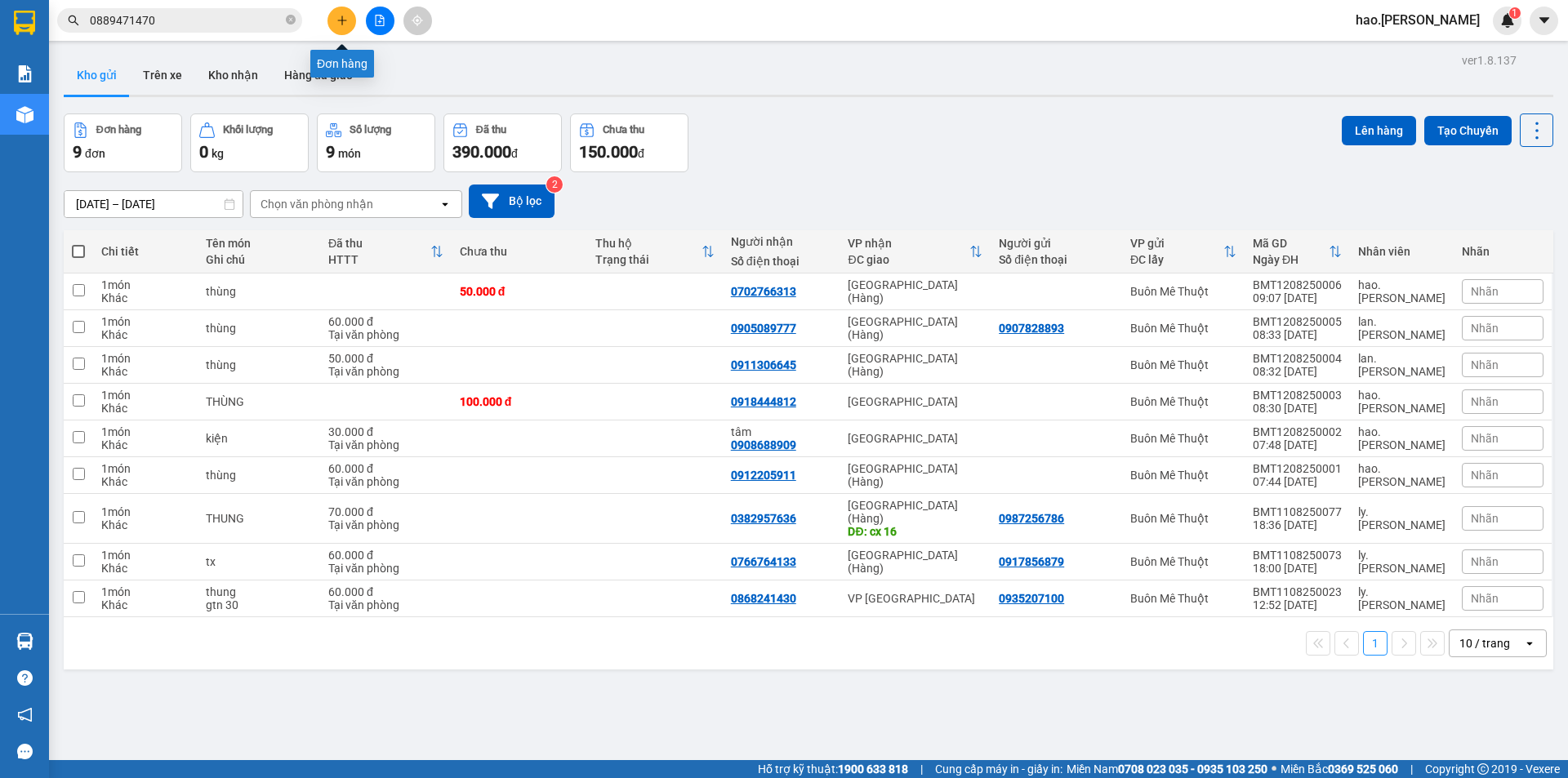
click at [335, 11] on button at bounding box center [342, 20] width 28 height 28
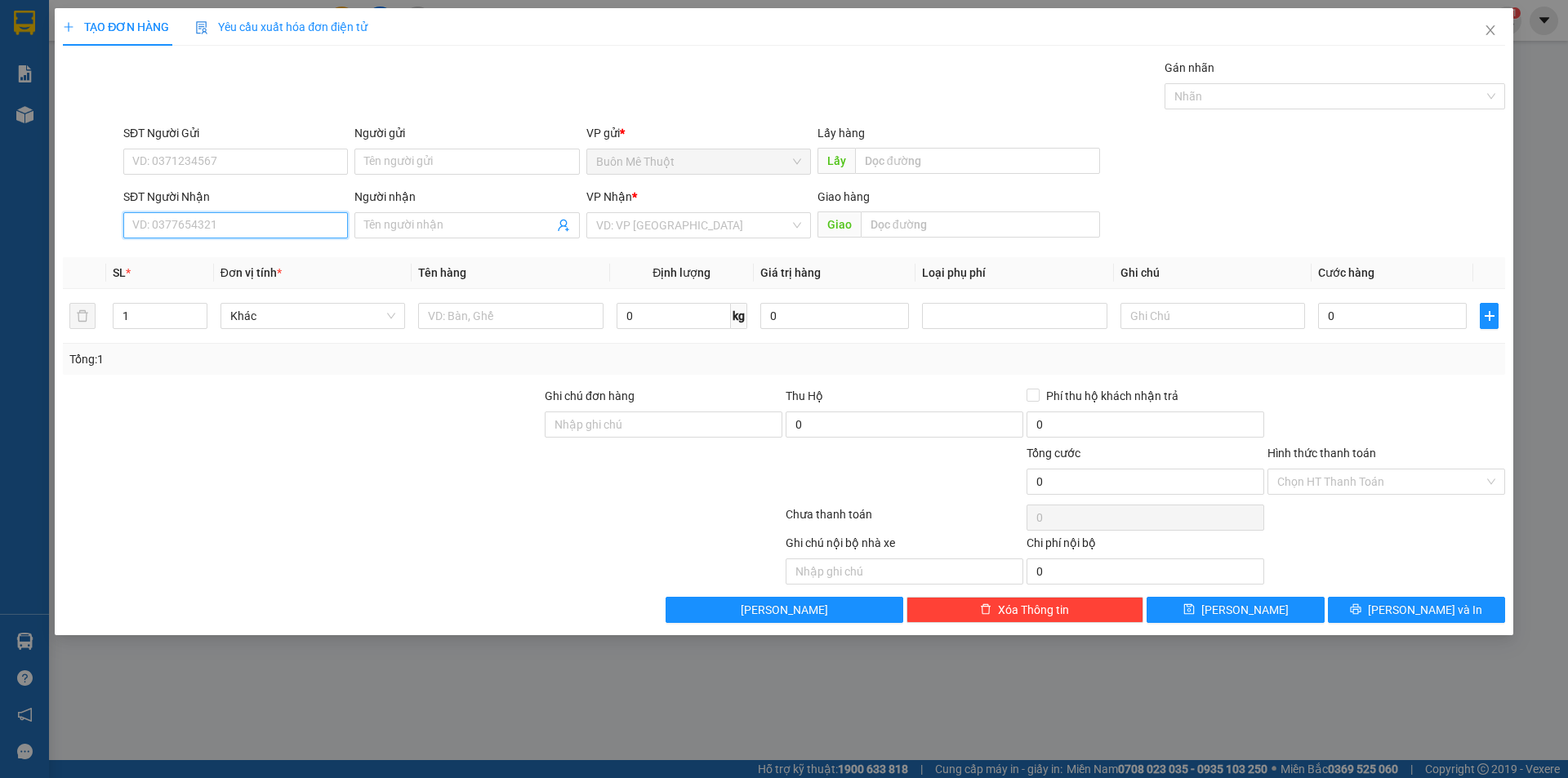
click at [218, 224] on input "SĐT Người Nhận" at bounding box center [236, 225] width 225 height 26
type input "0782280791"
click at [206, 264] on div "0782280791" at bounding box center [236, 258] width 205 height 18
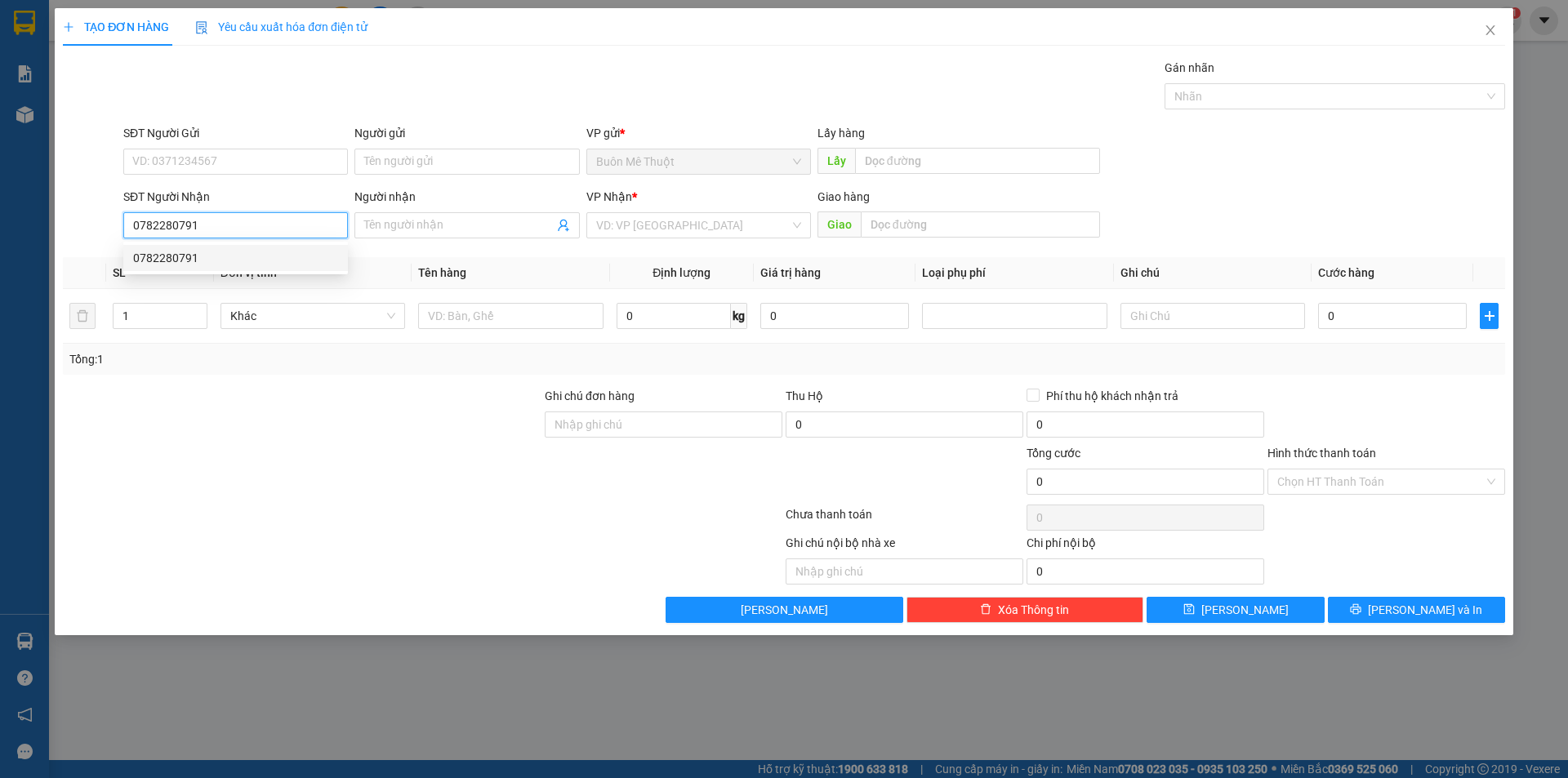
type input "60.000"
type input "0782280791"
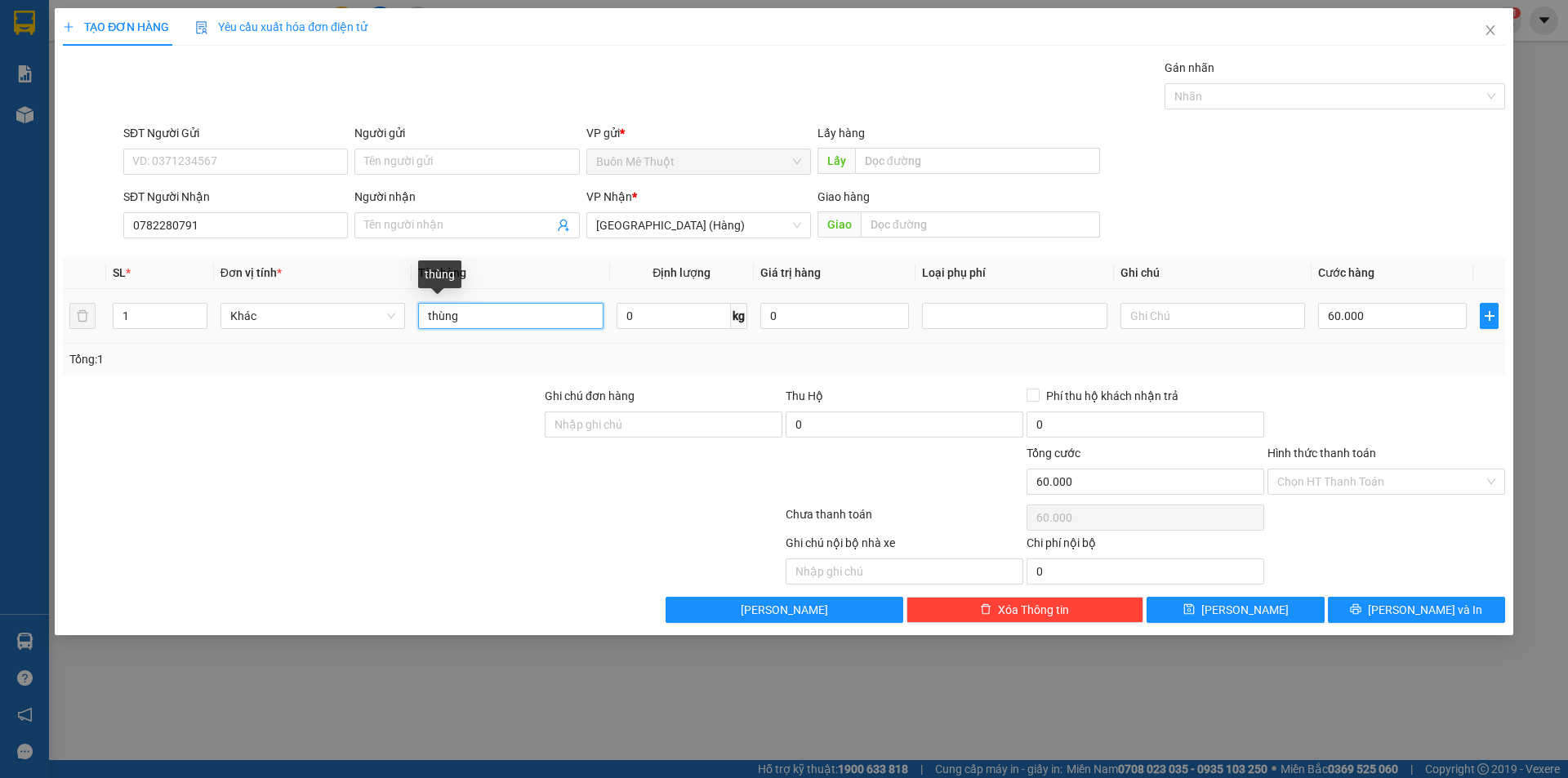
click at [476, 311] on input "thùng" at bounding box center [511, 316] width 185 height 26
type input "kiện"
click at [1375, 329] on div "60.000" at bounding box center [1392, 316] width 149 height 33
click at [1379, 308] on input "60.000" at bounding box center [1392, 316] width 149 height 26
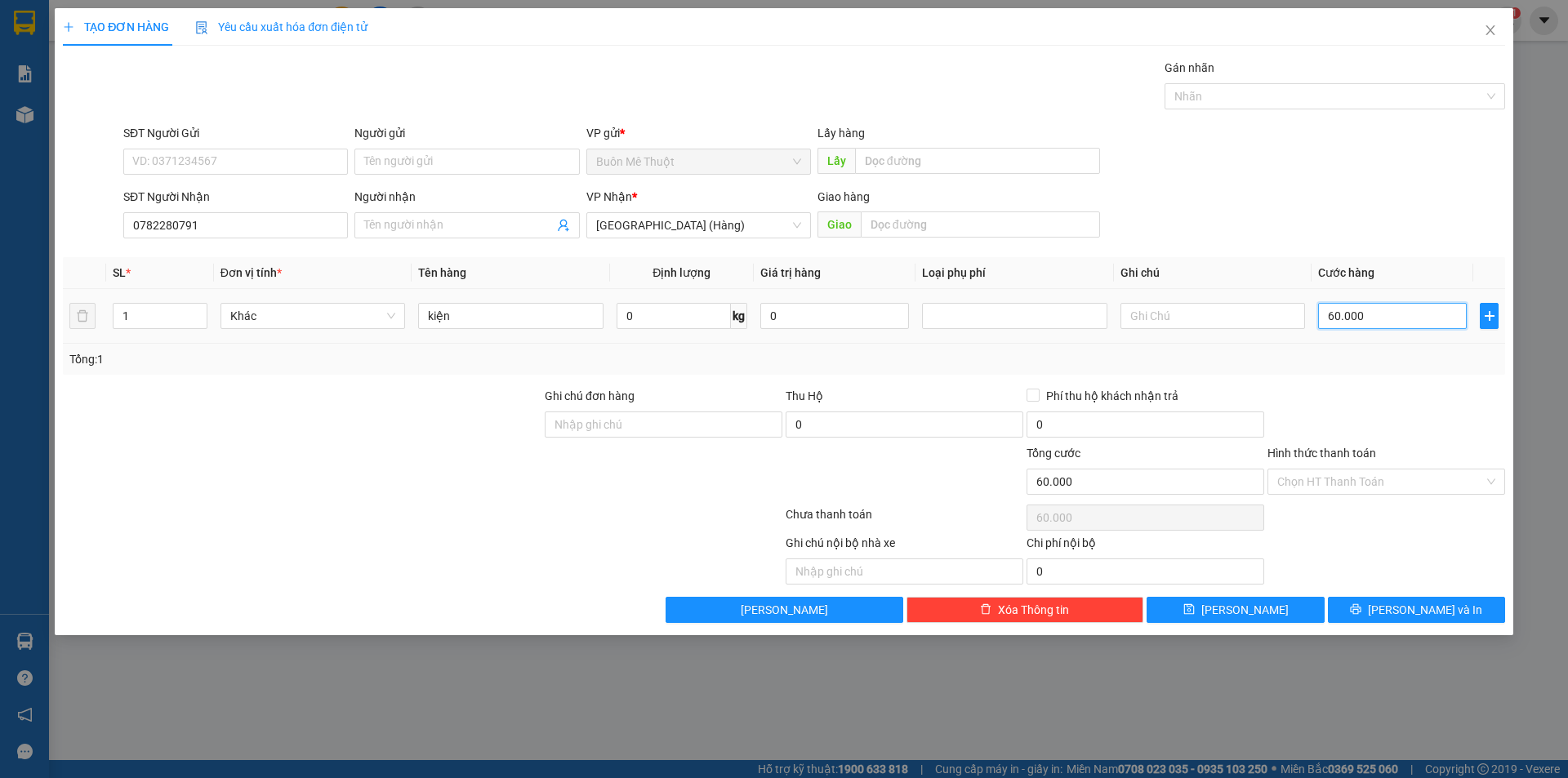
type input "3"
type input "30"
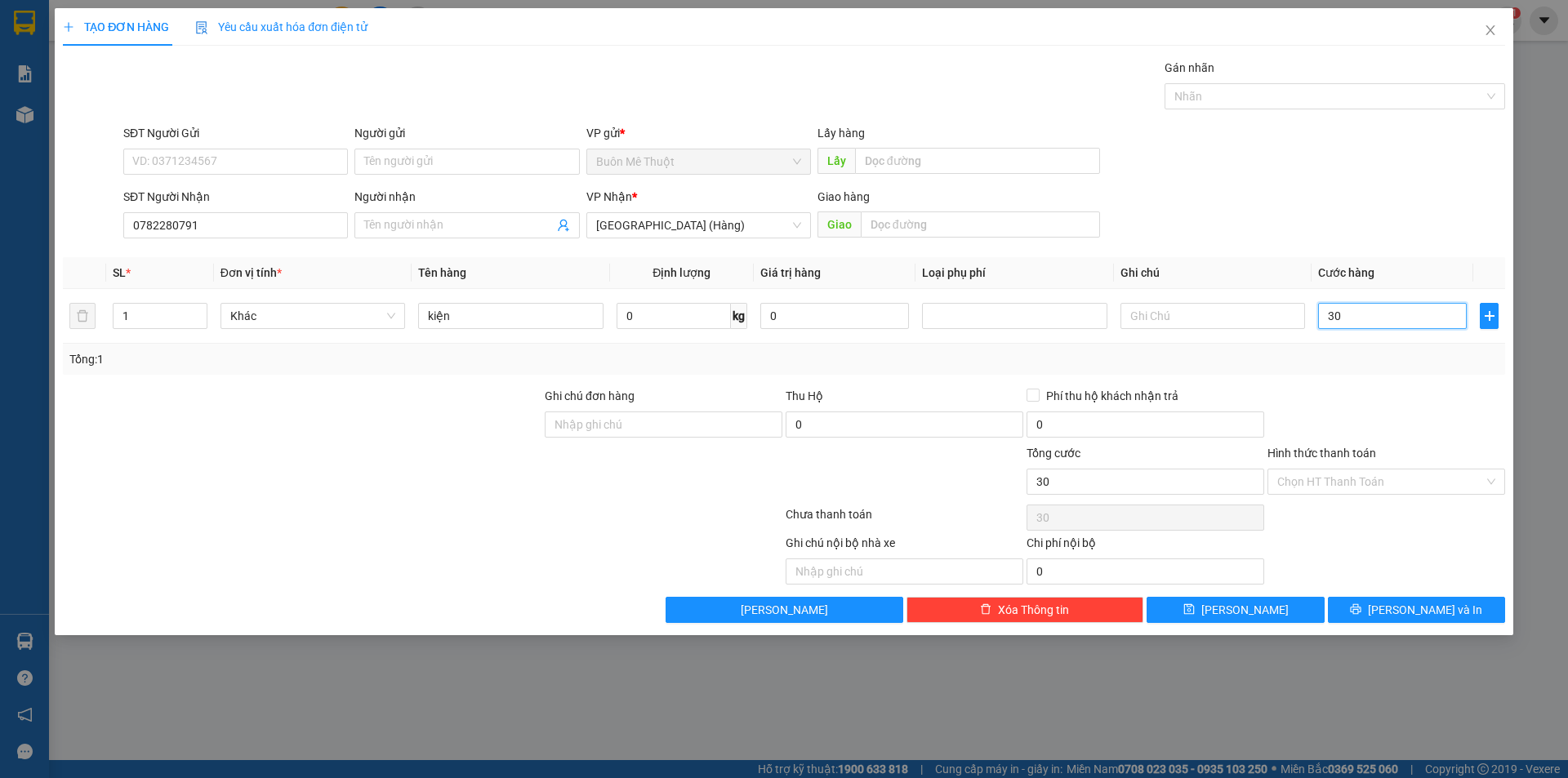
type input "30"
type input "30.000"
drag, startPoint x: 1379, startPoint y: 389, endPoint x: 1334, endPoint y: 605, distance: 220.6
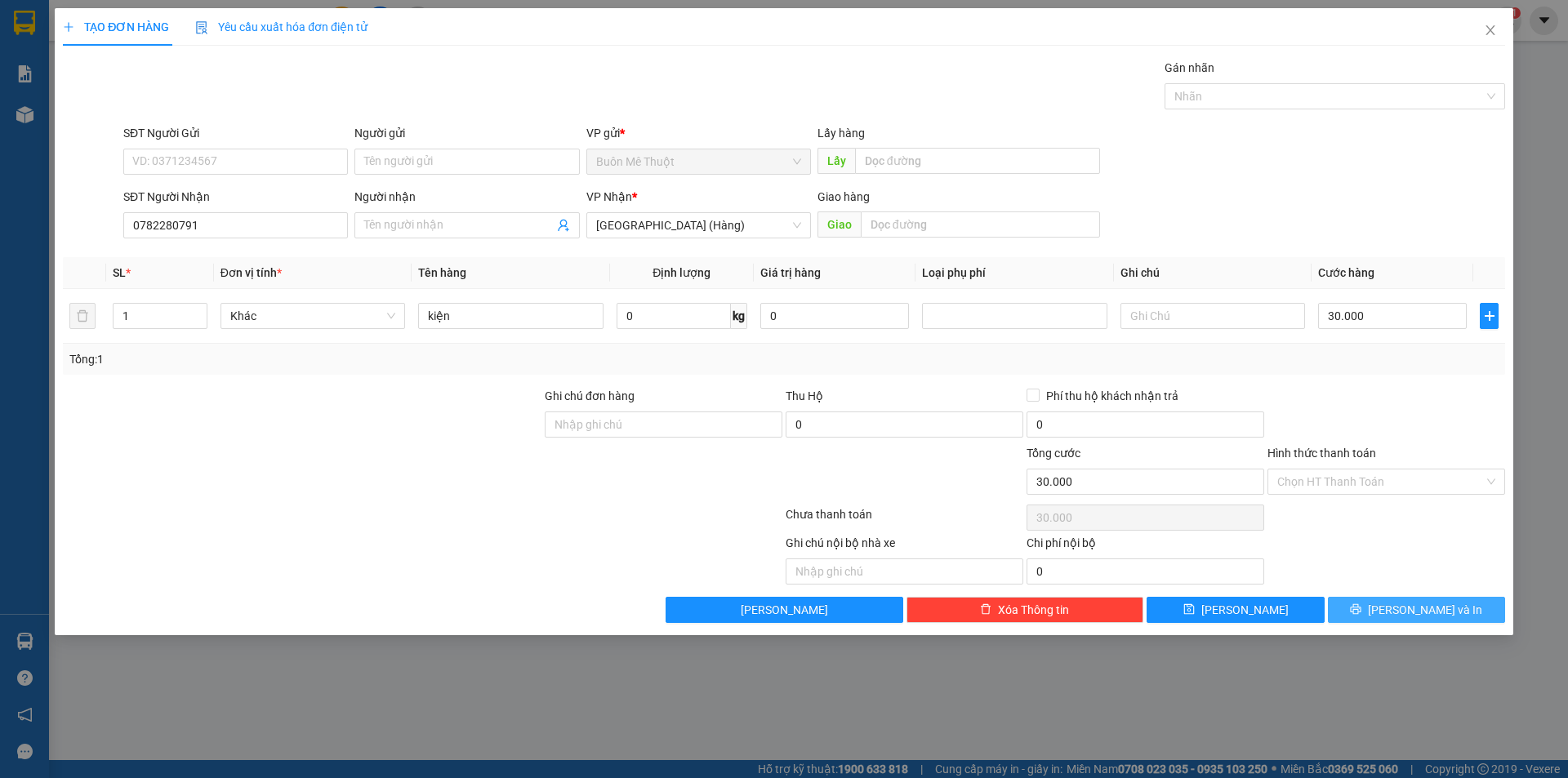
click at [1379, 390] on div at bounding box center [1386, 415] width 241 height 57
click at [1397, 626] on div "TẠO ĐƠN HÀNG Yêu cầu xuất hóa đơn điện tử Transit Pickup Surcharge Ids Transit …" at bounding box center [784, 321] width 1459 height 627
click at [1401, 612] on button "[PERSON_NAME] và In" at bounding box center [1416, 609] width 177 height 26
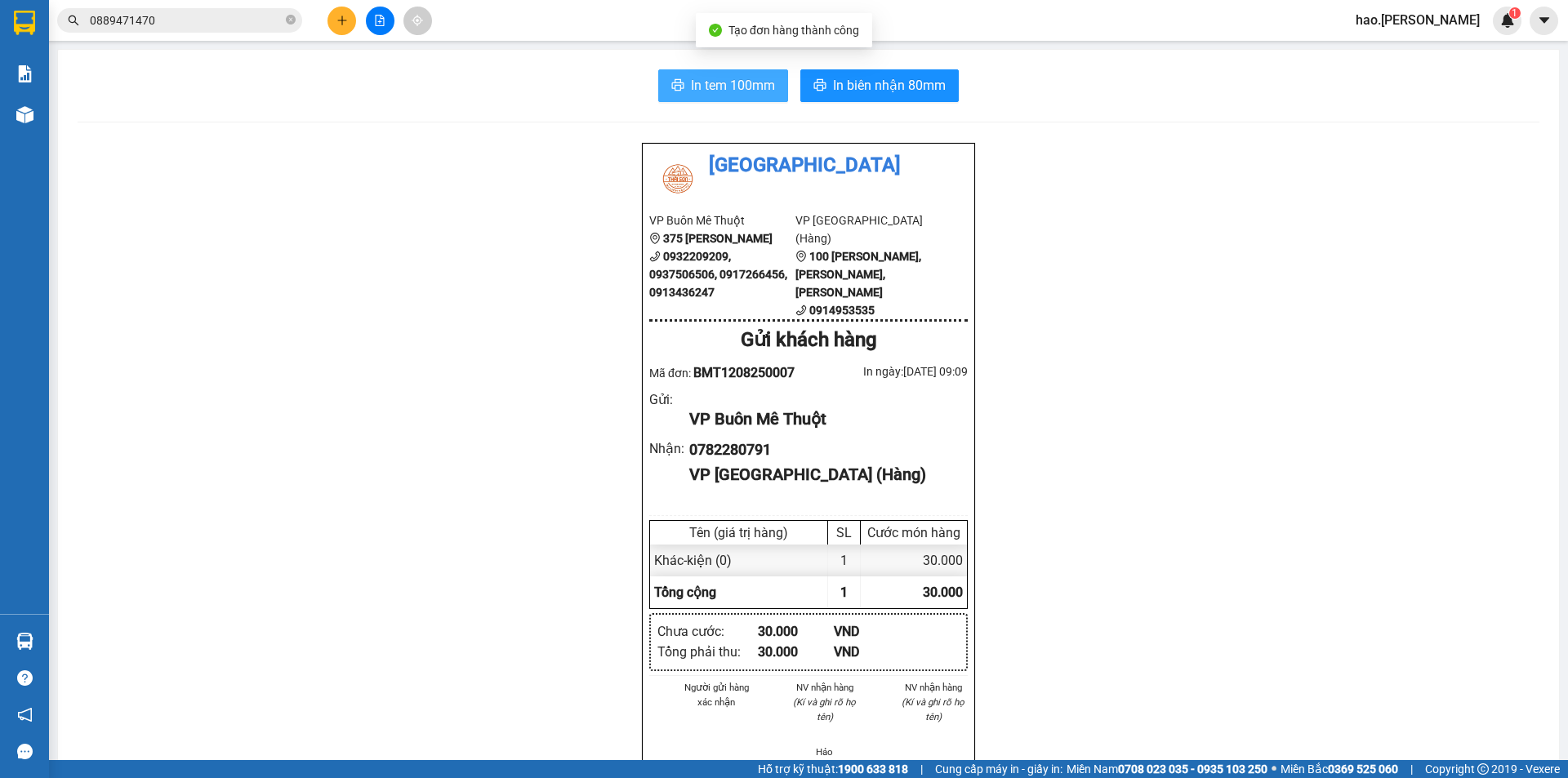
click at [741, 96] on button "In tem 100mm" at bounding box center [723, 85] width 130 height 33
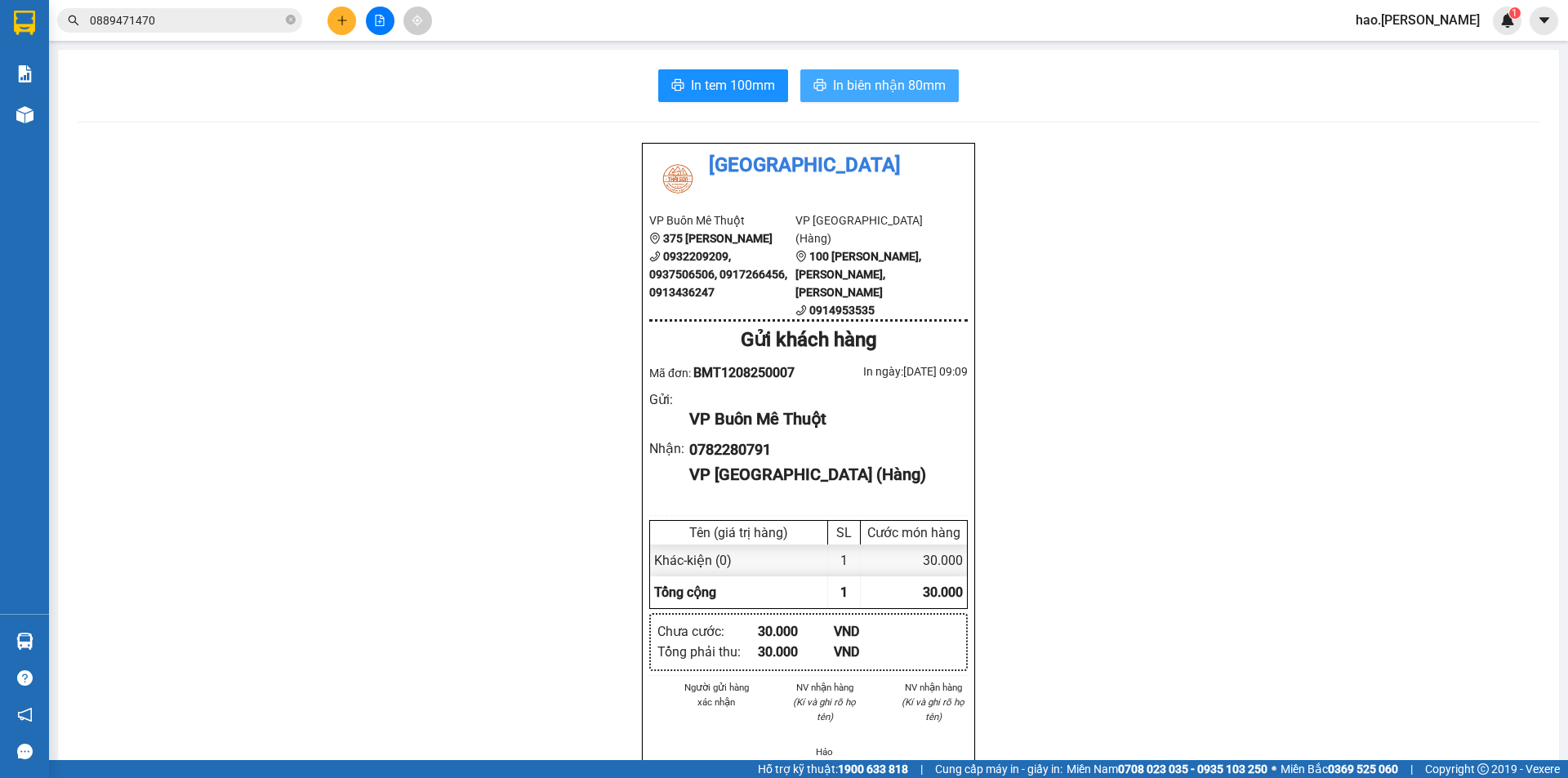
click at [891, 76] on span "In biên nhận 80mm" at bounding box center [889, 84] width 113 height 20
click at [346, 12] on button at bounding box center [342, 20] width 28 height 28
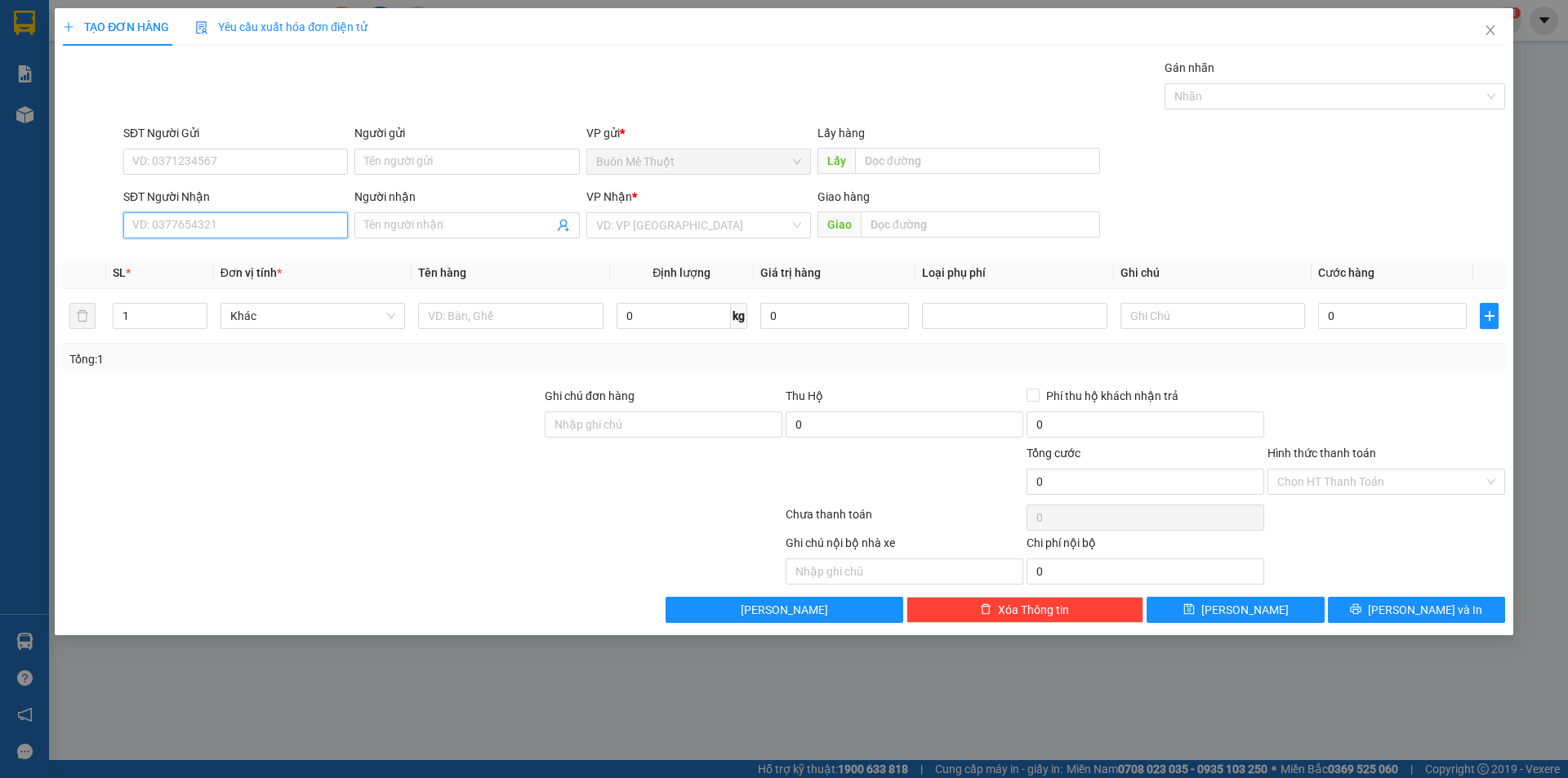
click at [239, 229] on input "SĐT Người Nhận" at bounding box center [236, 225] width 225 height 26
drag, startPoint x: 219, startPoint y: 243, endPoint x: 213, endPoint y: 254, distance: 12.5
click at [216, 246] on div "0919027067 0919027067" at bounding box center [236, 258] width 225 height 33
click at [213, 254] on div "Transit Pickup Surcharge Ids Transit Deliver Surcharge Ids Transit Deliver Surc…" at bounding box center [784, 341] width 1443 height 565
click at [221, 229] on input "091902706" at bounding box center [236, 225] width 225 height 26
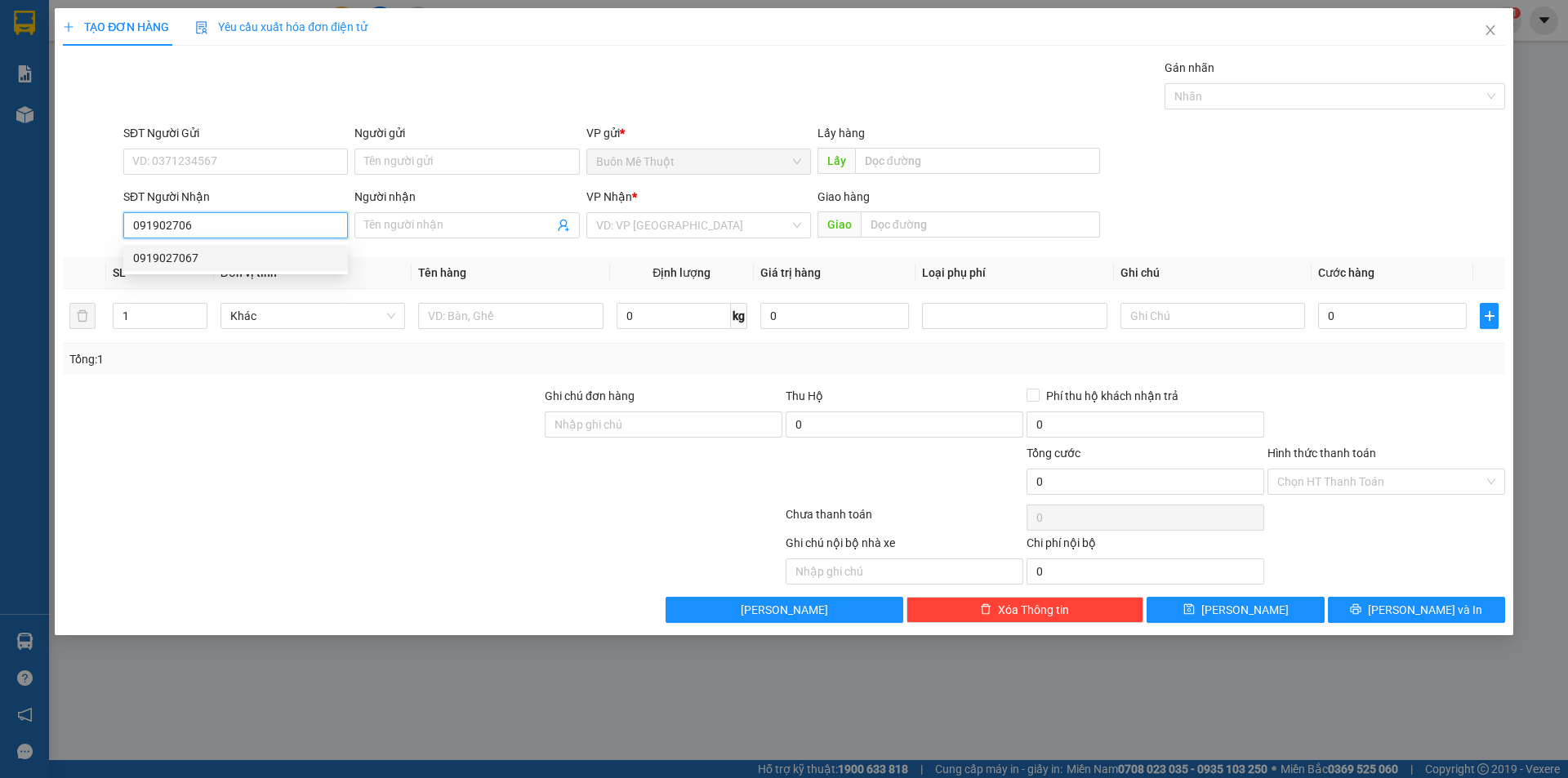
click at [205, 265] on div "0919027067" at bounding box center [236, 258] width 205 height 18
type input "0919027067"
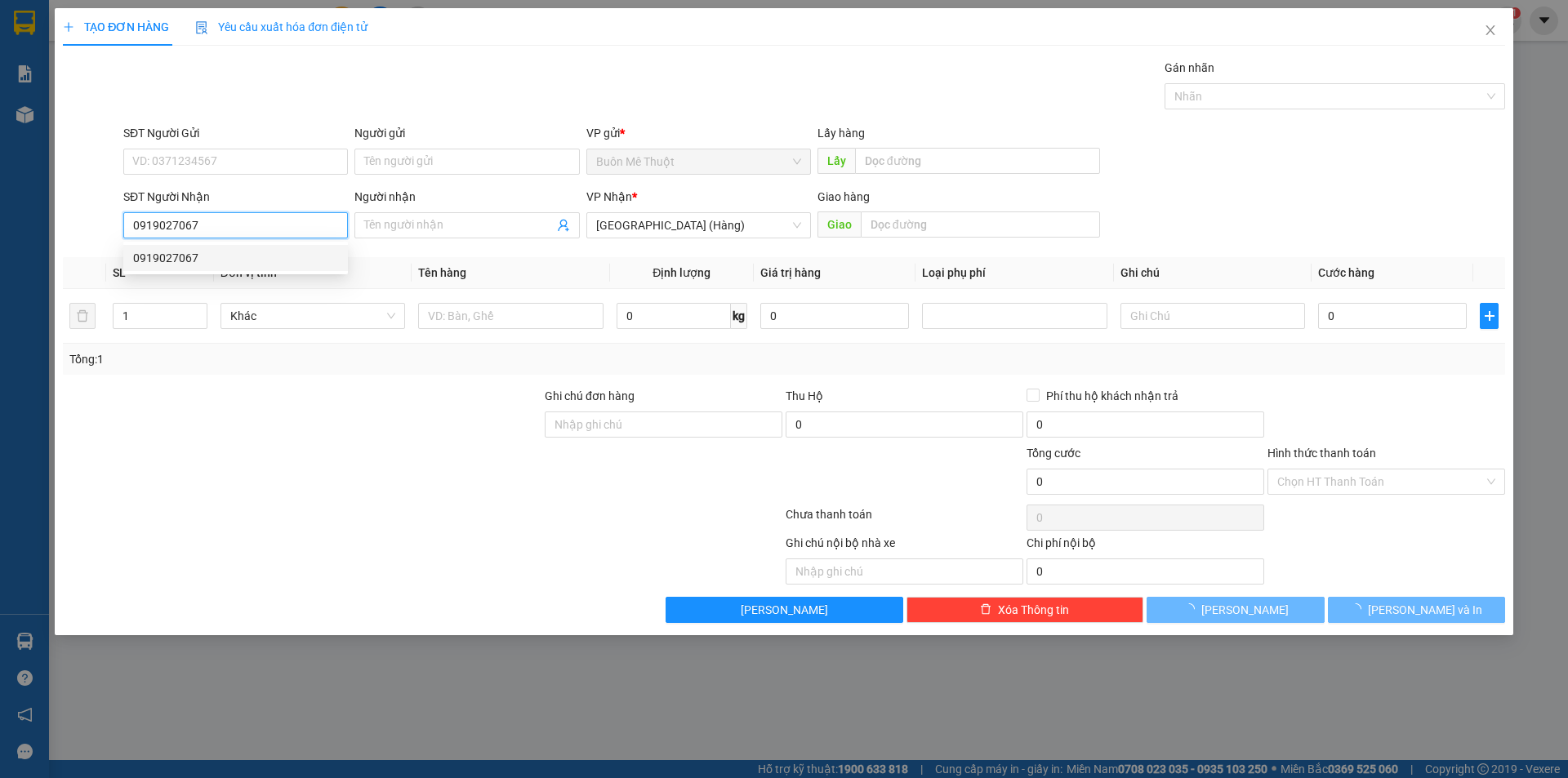
type input "30.000"
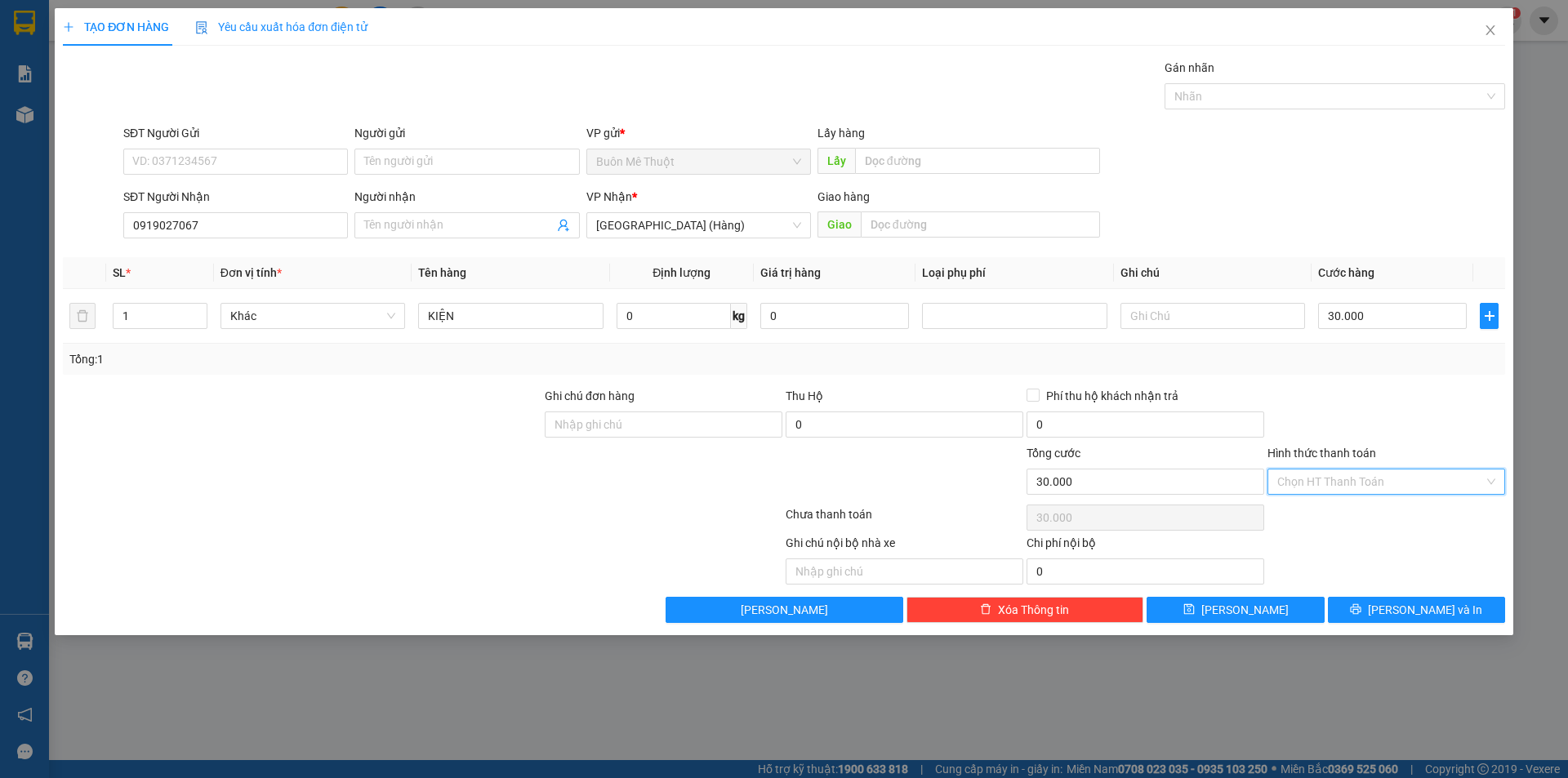
click at [1399, 487] on input "Hình thức thanh toán" at bounding box center [1380, 482] width 206 height 25
drag, startPoint x: 1383, startPoint y: 517, endPoint x: 1371, endPoint y: 573, distance: 57.3
click at [1383, 518] on div "Tại văn phòng" at bounding box center [1386, 514] width 218 height 18
type input "0"
click at [1382, 606] on button "[PERSON_NAME] và In" at bounding box center [1416, 609] width 177 height 26
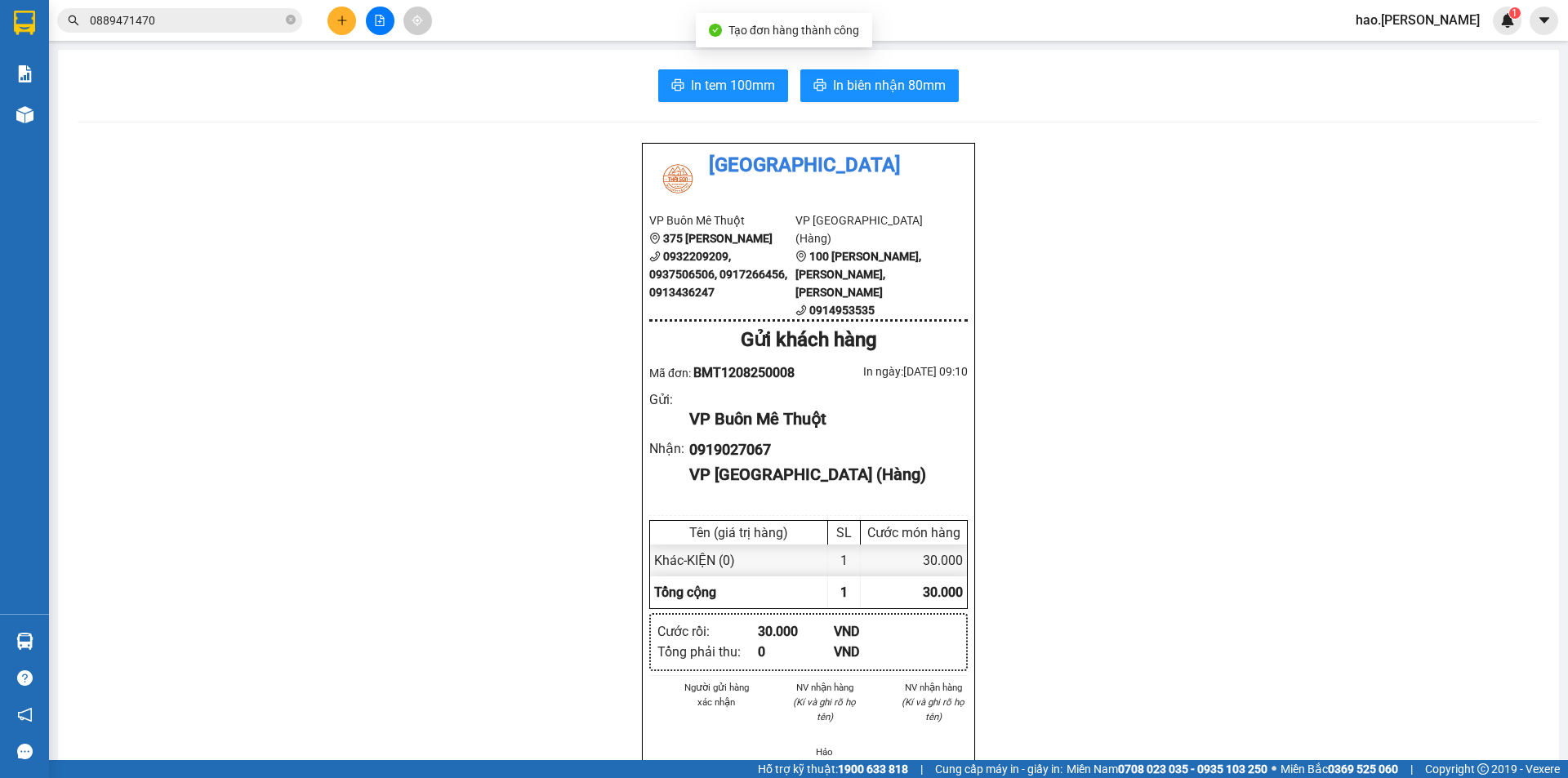
click at [699, 68] on div "In tem 100mm In biên nhận 80mm Thái Sơn VP Buôn Mê Thuột 375 Hoàng Diệu 0932209…" at bounding box center [808, 735] width 1501 height 1371
click at [730, 81] on span "In tem 100mm" at bounding box center [733, 84] width 84 height 20
click at [881, 84] on span "In biên nhận 80mm" at bounding box center [889, 84] width 113 height 20
click at [199, 27] on input "0889471470" at bounding box center [186, 20] width 193 height 18
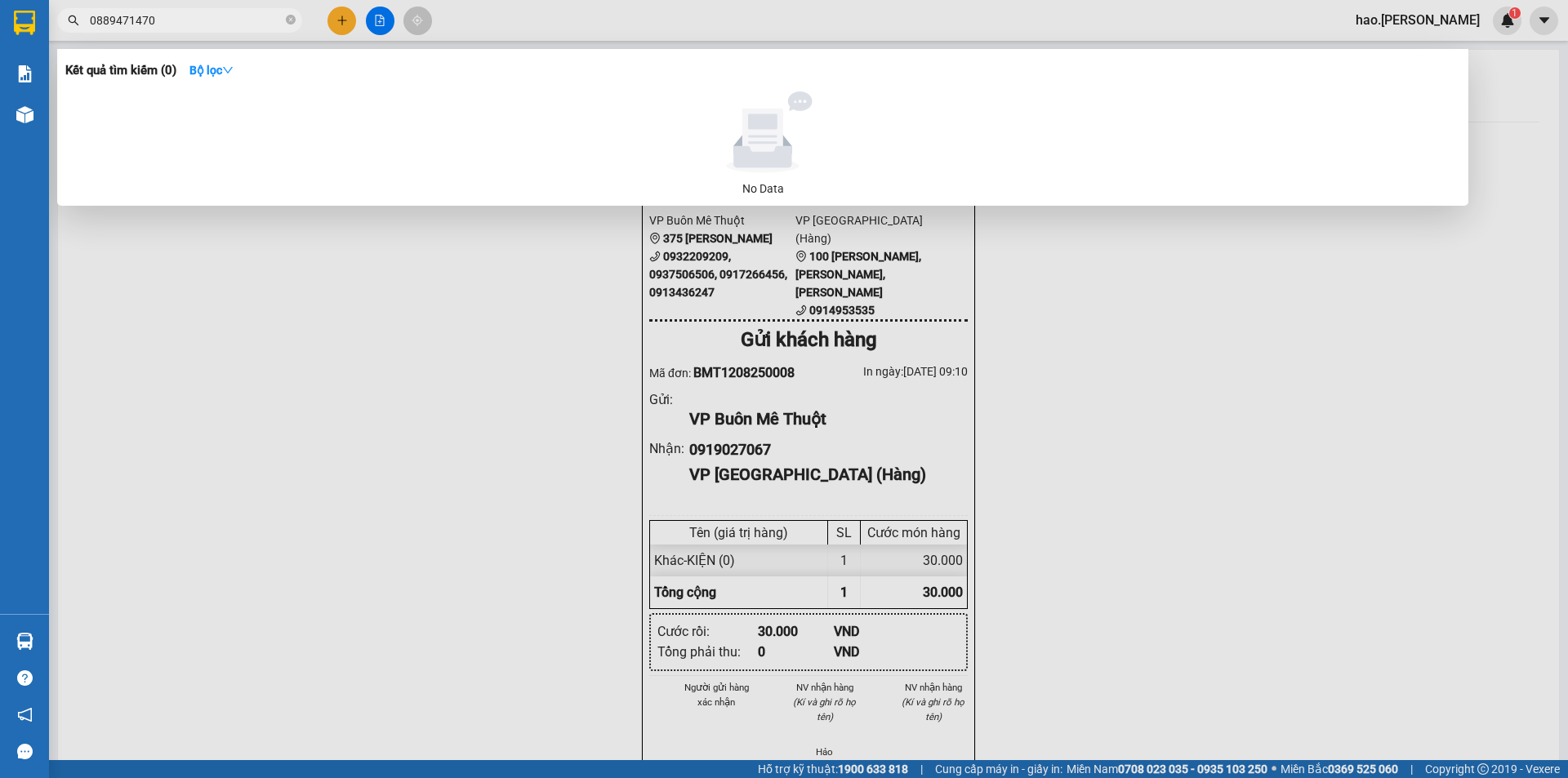
click at [199, 27] on input "0889471470" at bounding box center [186, 20] width 193 height 18
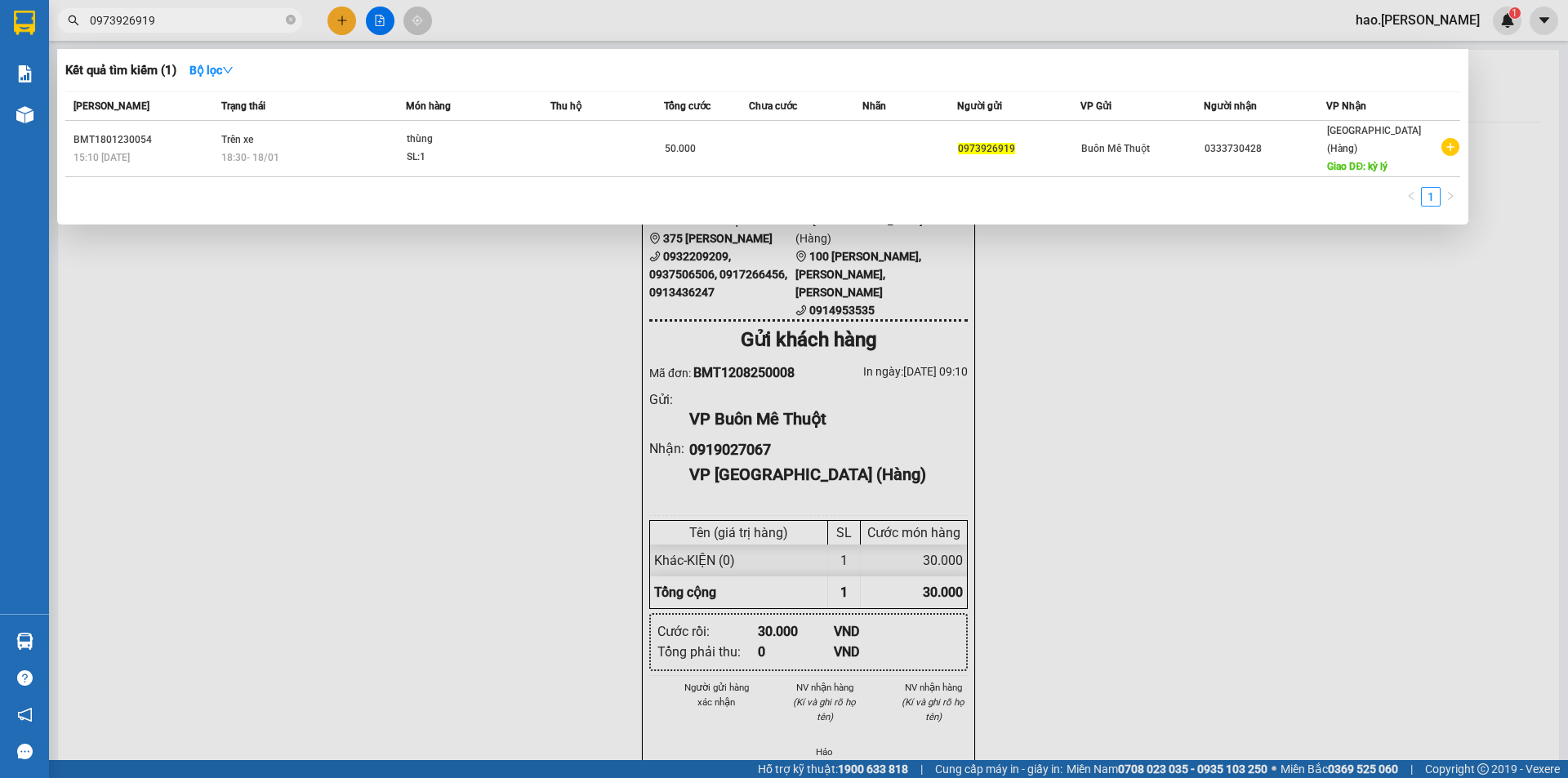
type input "0973926919"
click at [335, 10] on div at bounding box center [784, 389] width 1568 height 778
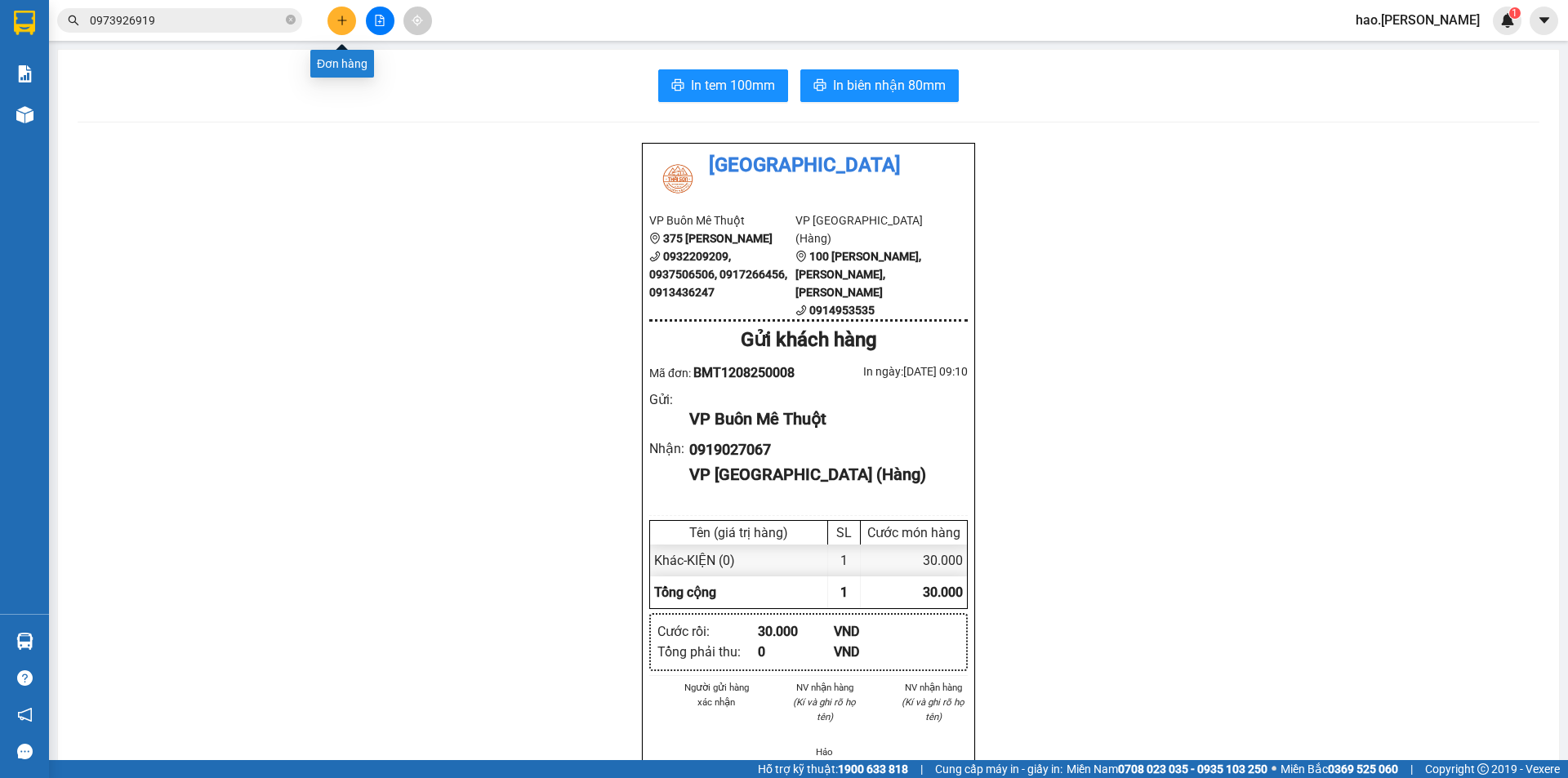
click at [342, 23] on icon "plus" at bounding box center [342, 20] width 12 height 12
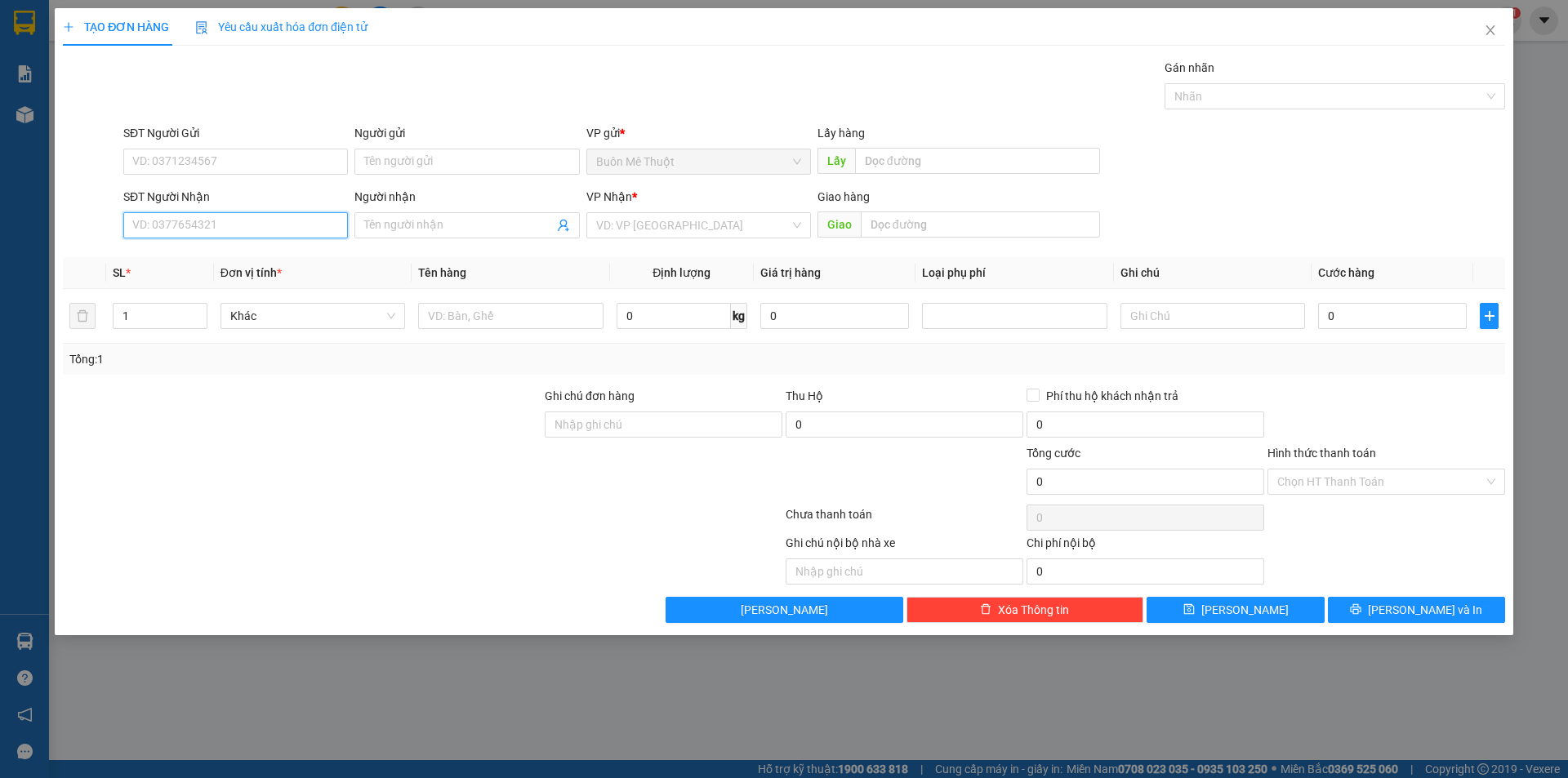
click at [211, 223] on input "SĐT Người Nhận" at bounding box center [236, 225] width 225 height 26
type input "0"
type input "0869188084"
drag, startPoint x: 683, startPoint y: 215, endPoint x: 679, endPoint y: 230, distance: 15.5
click at [681, 224] on input "search" at bounding box center [693, 226] width 194 height 25
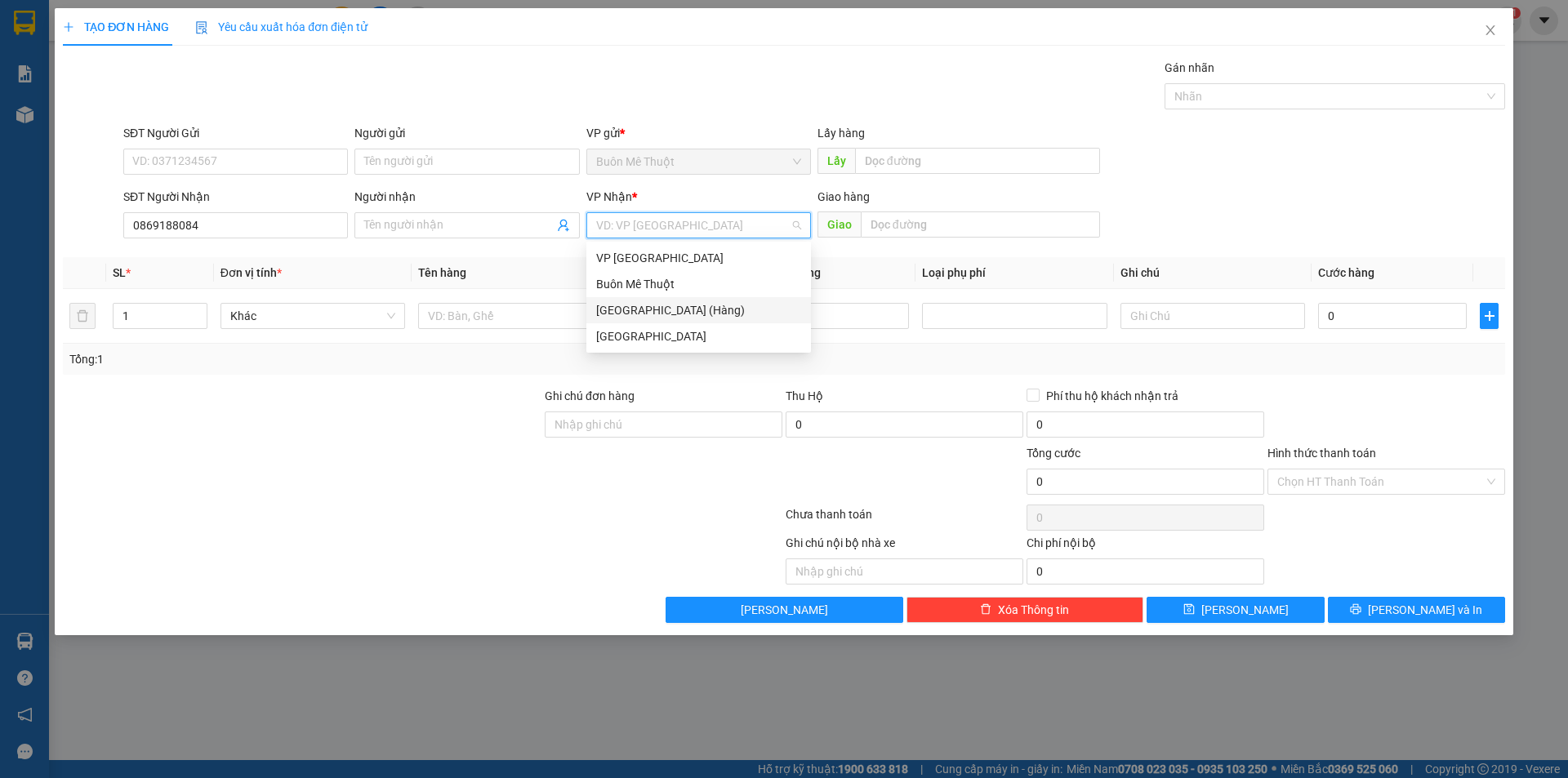
click at [629, 315] on div "[GEOGRAPHIC_DATA] (Hàng)" at bounding box center [698, 310] width 205 height 18
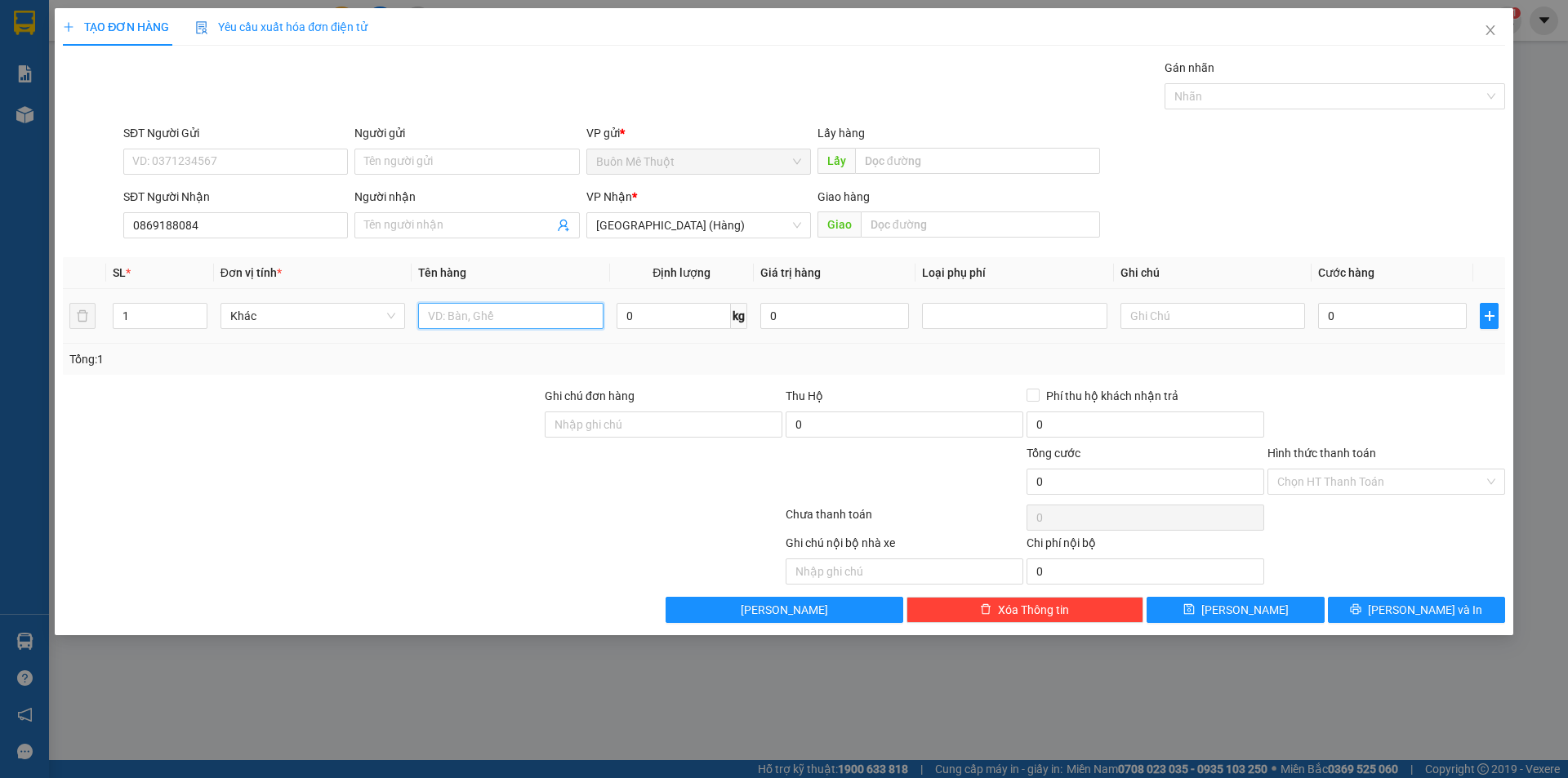
click at [492, 322] on input "text" at bounding box center [511, 316] width 185 height 26
type input "thùng"
click at [182, 160] on input "SĐT Người Gửi" at bounding box center [236, 161] width 225 height 26
type input "0946334115"
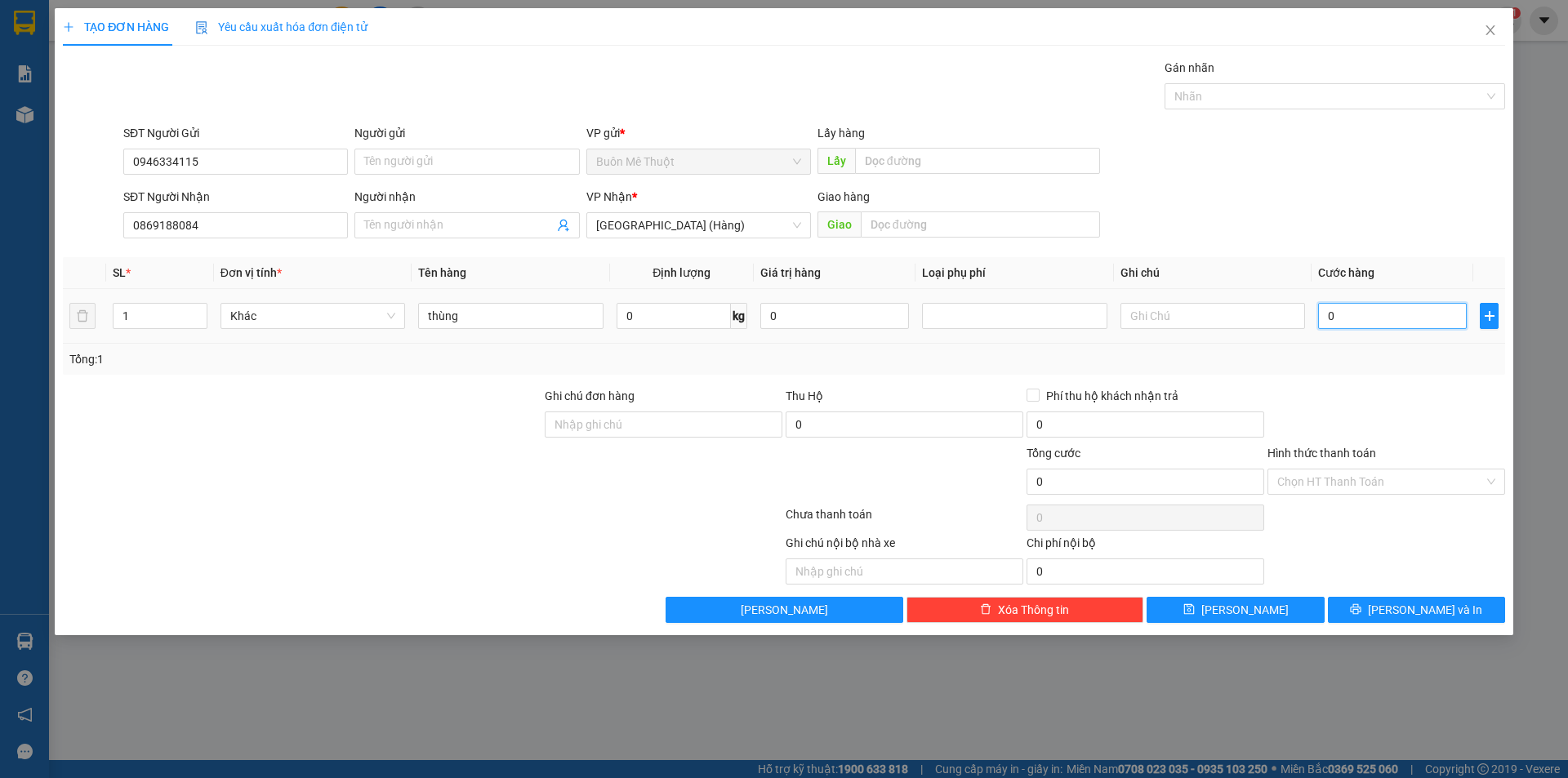
click at [1387, 328] on input "0" at bounding box center [1392, 316] width 149 height 26
type input "5"
type input "50"
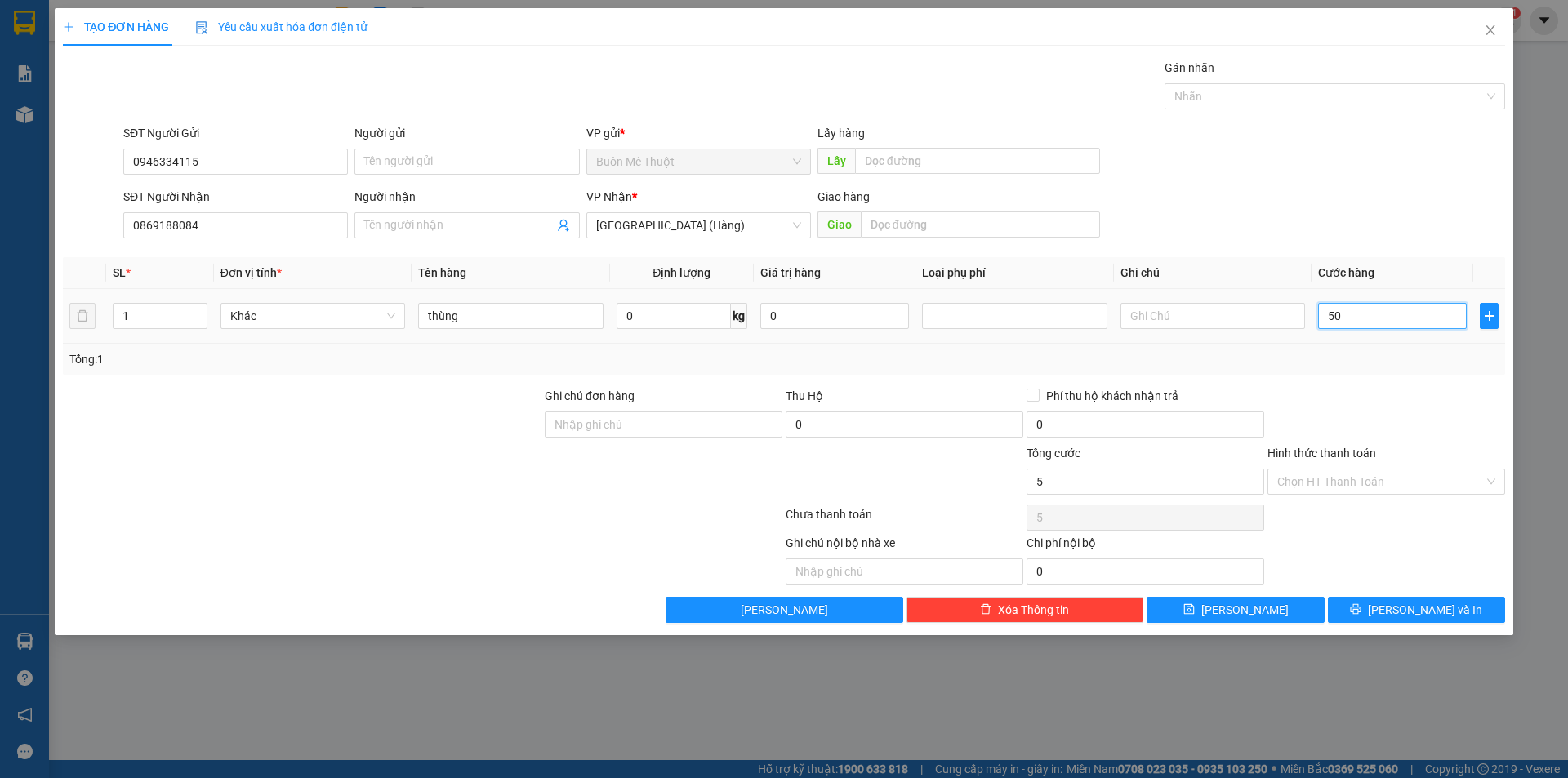
type input "50"
type input "50.000"
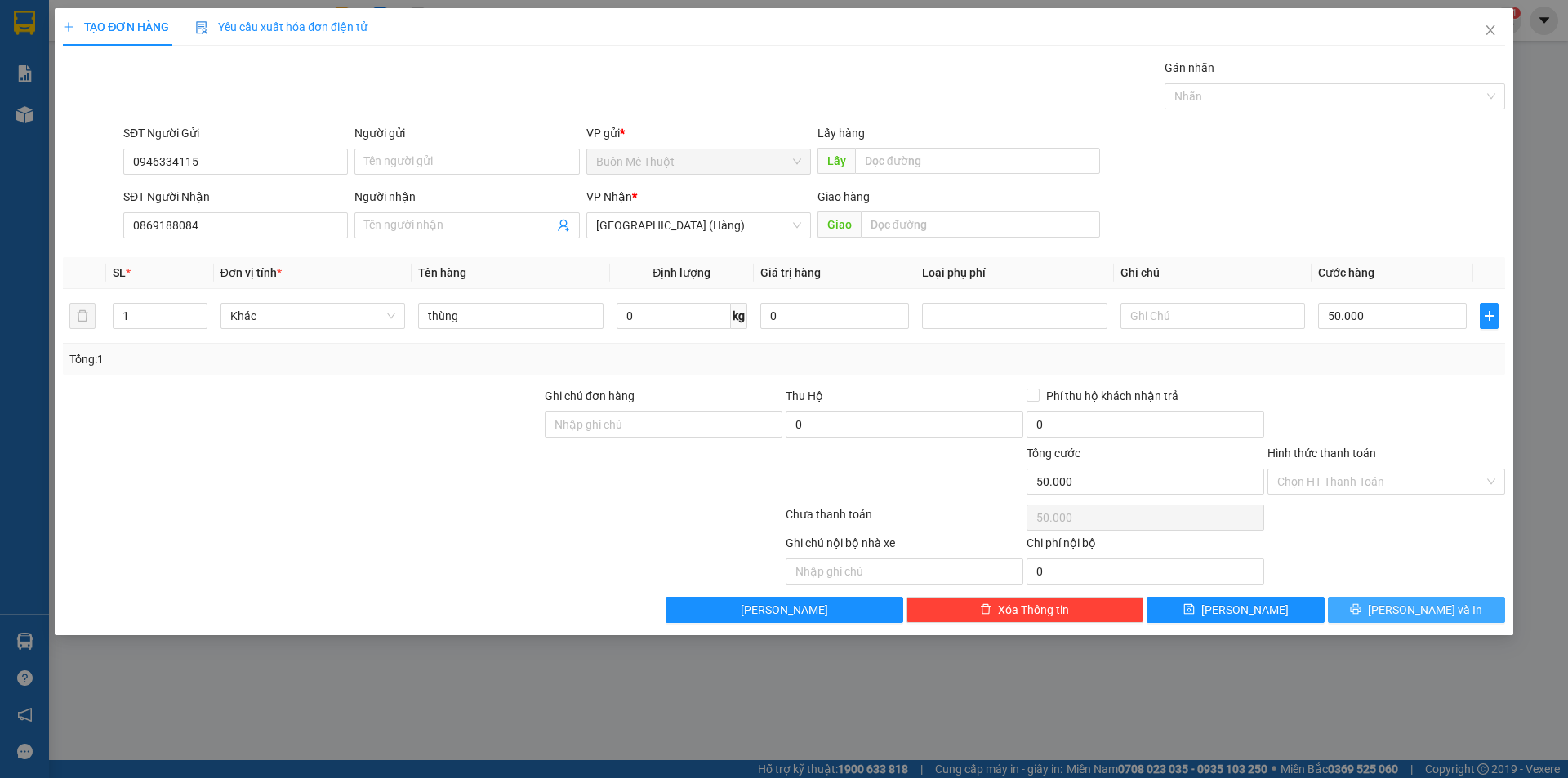
click at [1362, 612] on icon "printer" at bounding box center [1355, 609] width 12 height 12
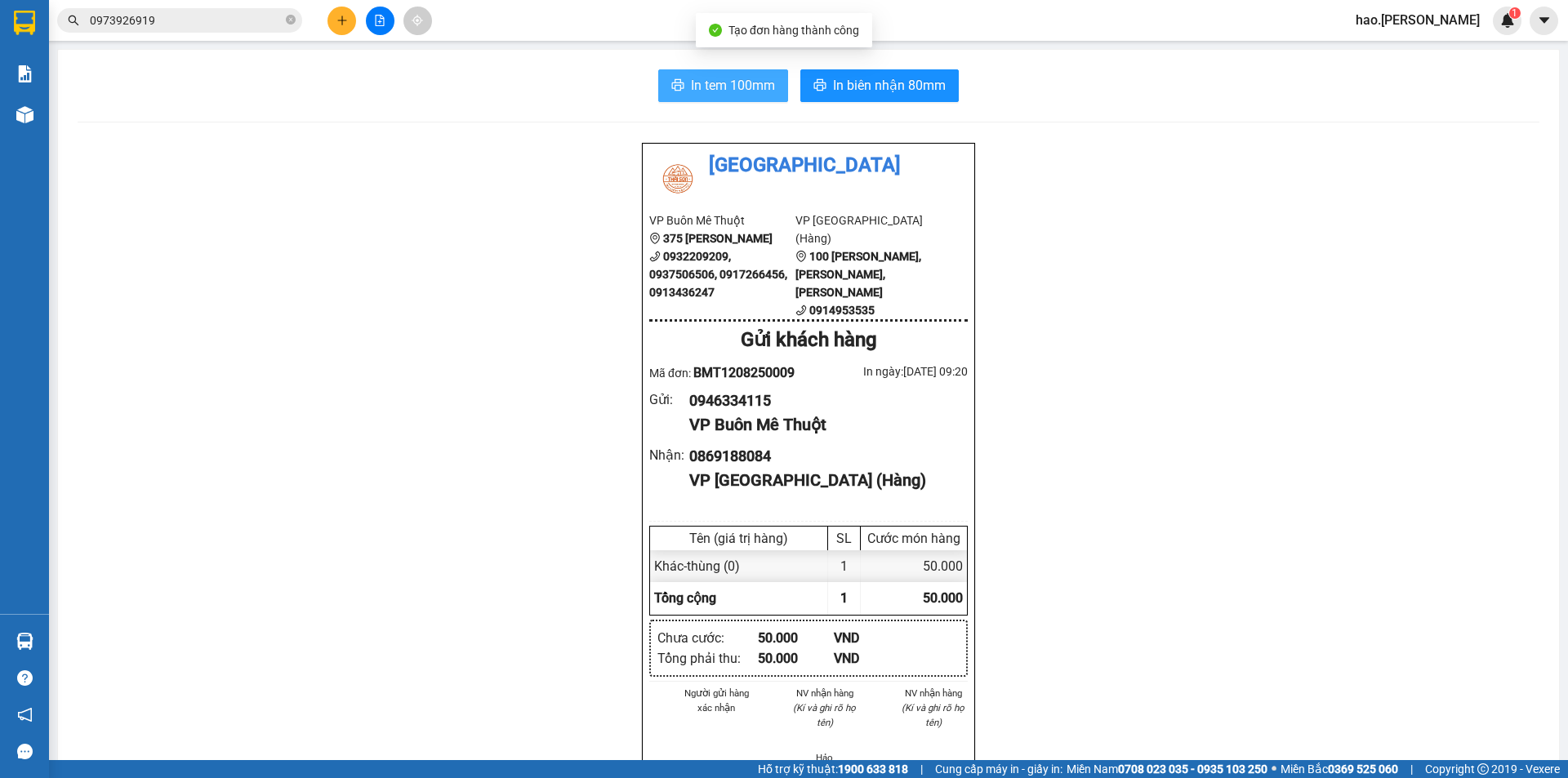
click at [712, 101] on button "In tem 100mm" at bounding box center [723, 85] width 130 height 33
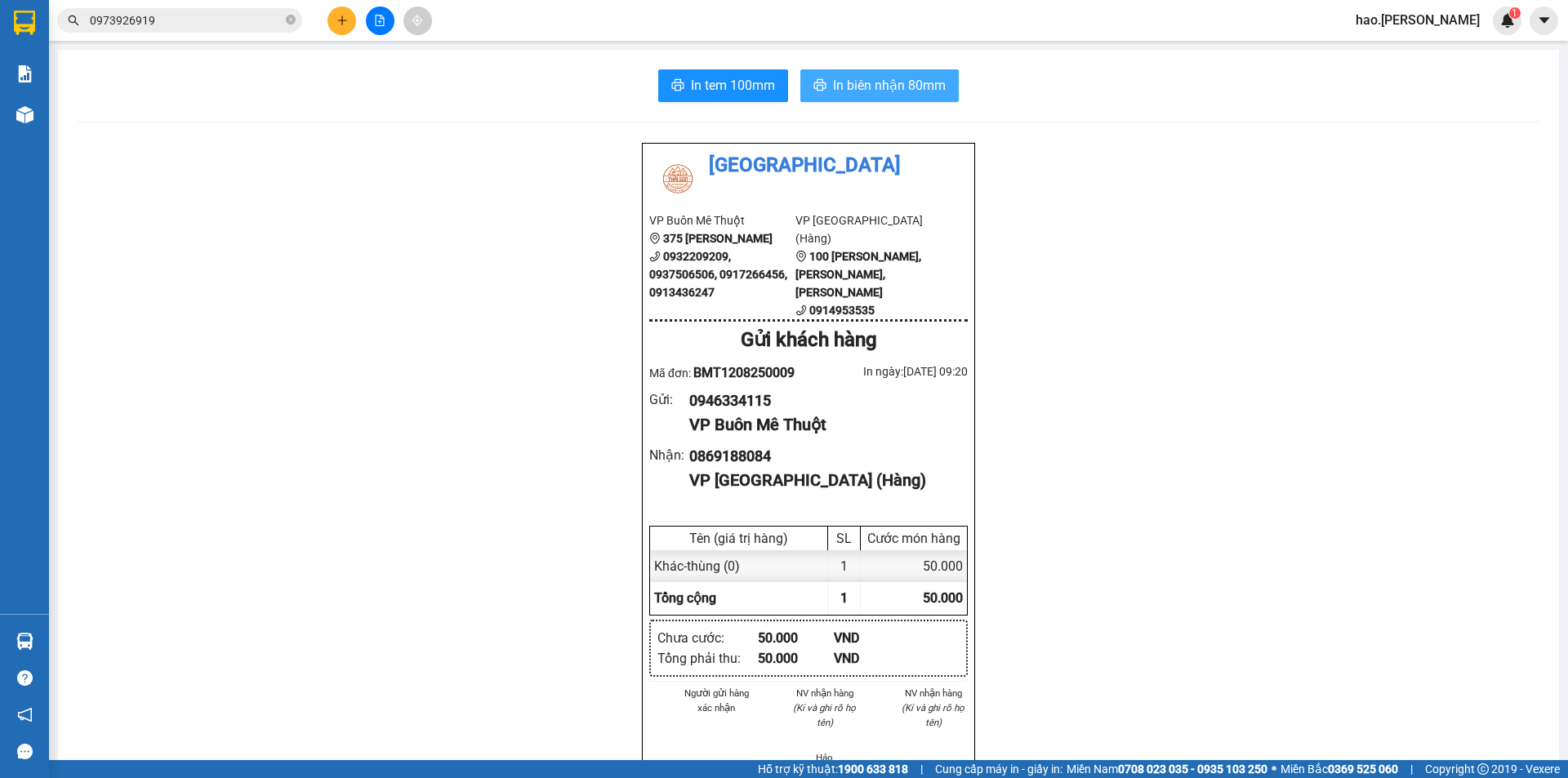
click at [845, 82] on span "In biên nhận 80mm" at bounding box center [889, 84] width 113 height 20
click at [348, 19] on button at bounding box center [342, 20] width 28 height 28
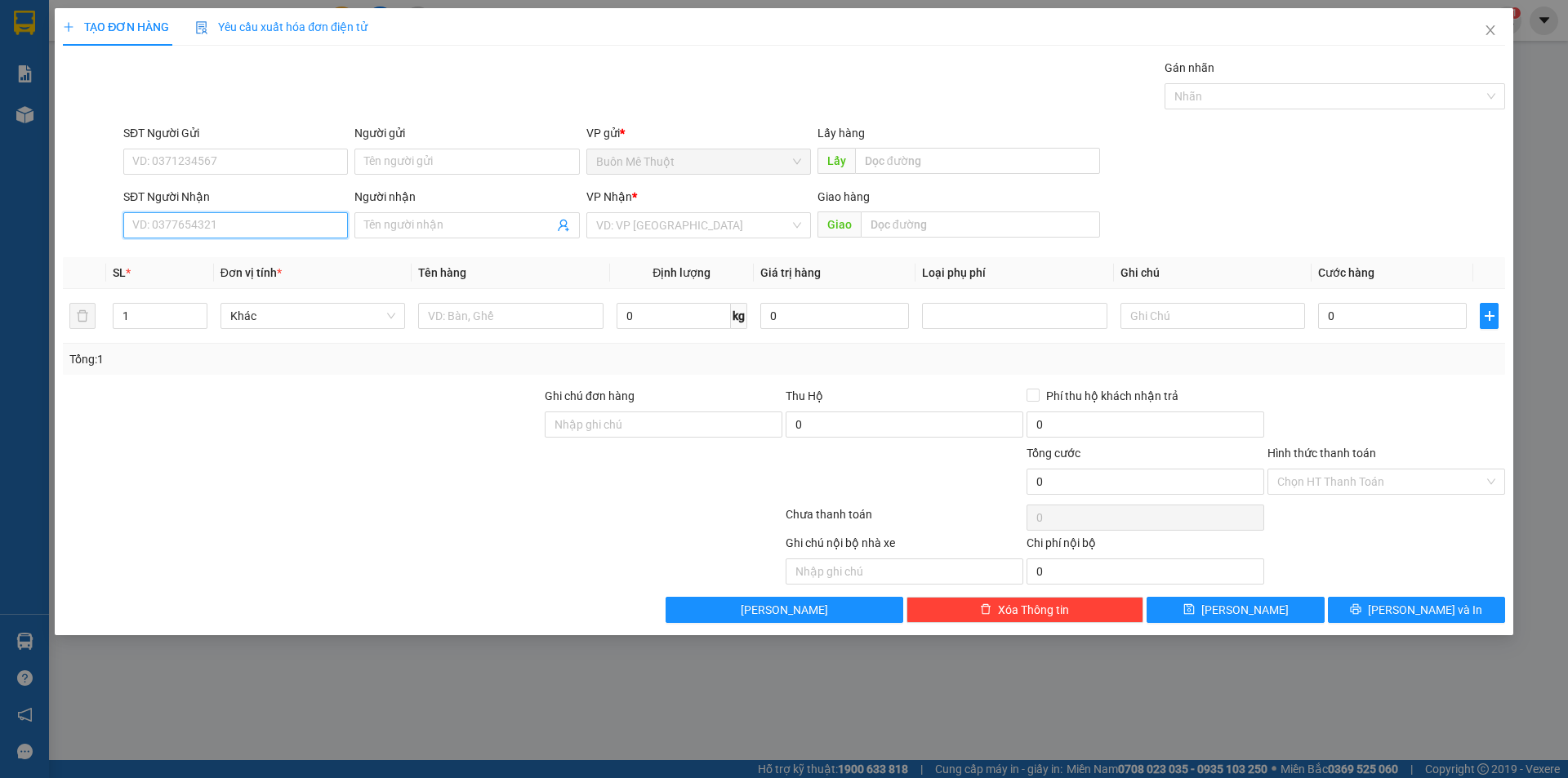
click at [260, 221] on input "SĐT Người Nhận" at bounding box center [236, 225] width 225 height 26
click at [157, 252] on div "0933172525" at bounding box center [236, 258] width 205 height 18
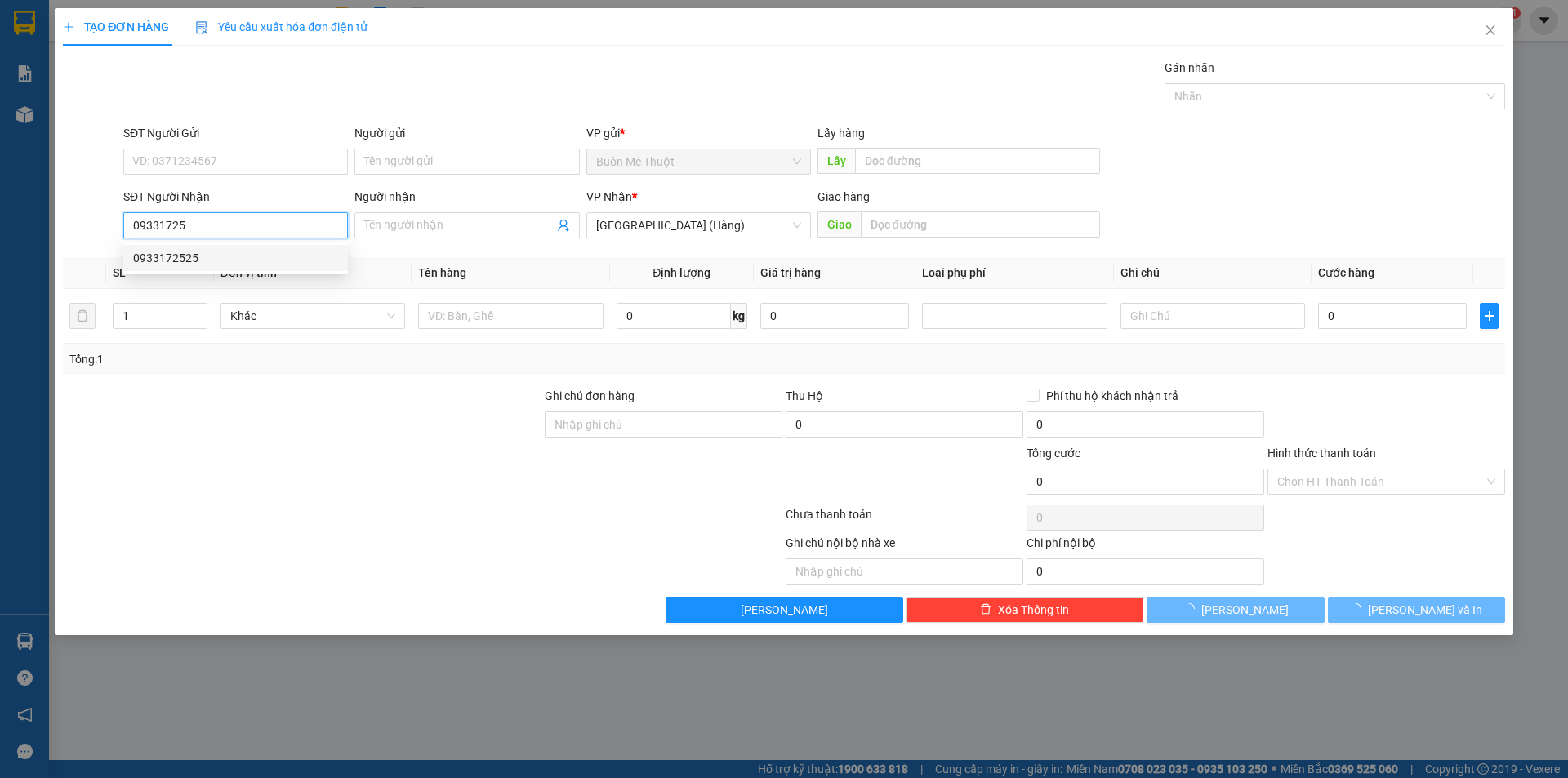
type input "0933172525"
type input "50.000"
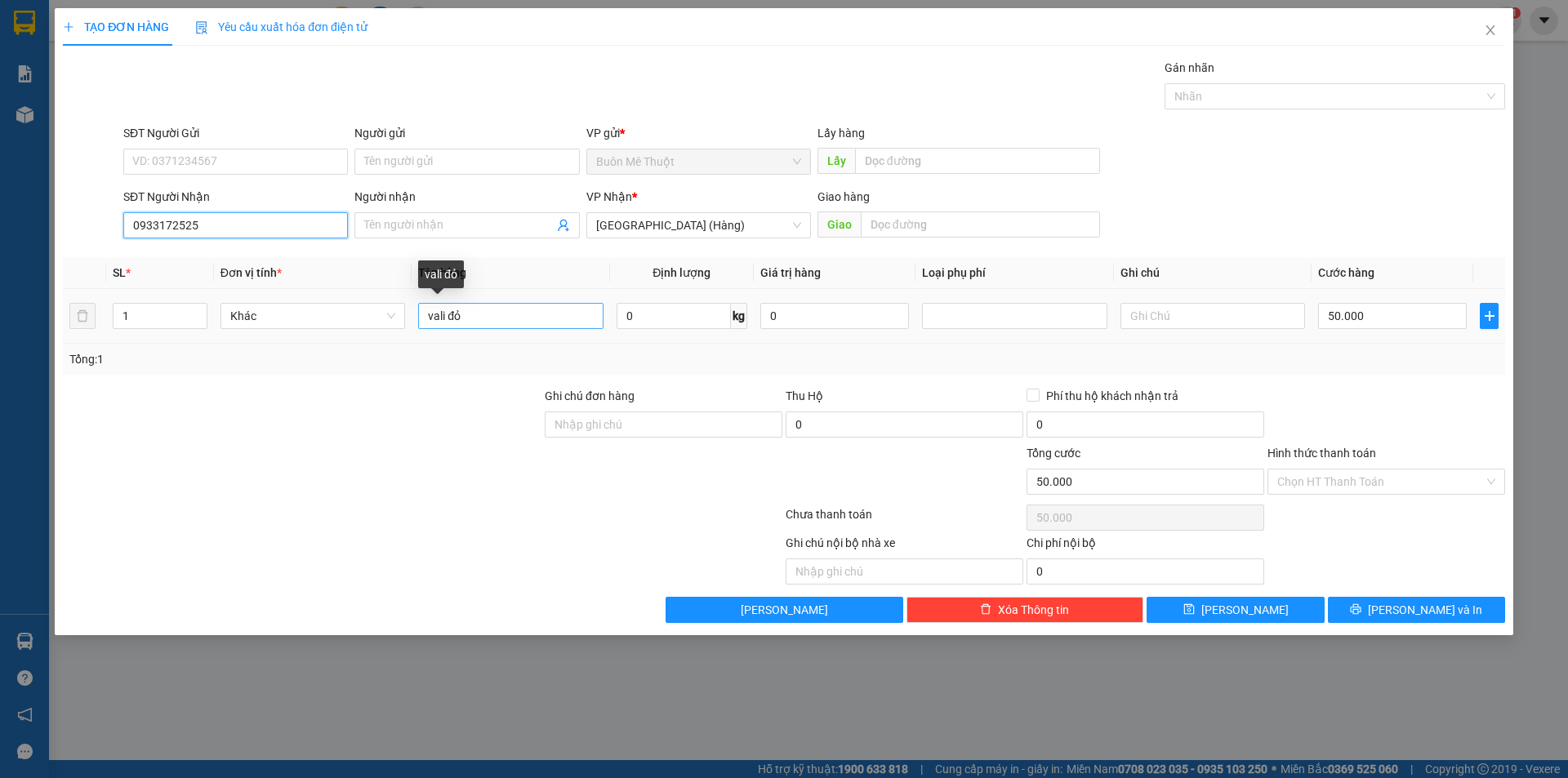
type input "0933172525"
click at [537, 321] on input "vali đỏ" at bounding box center [511, 316] width 185 height 26
click at [538, 321] on input "vali đỏ" at bounding box center [511, 316] width 185 height 26
type input "kn"
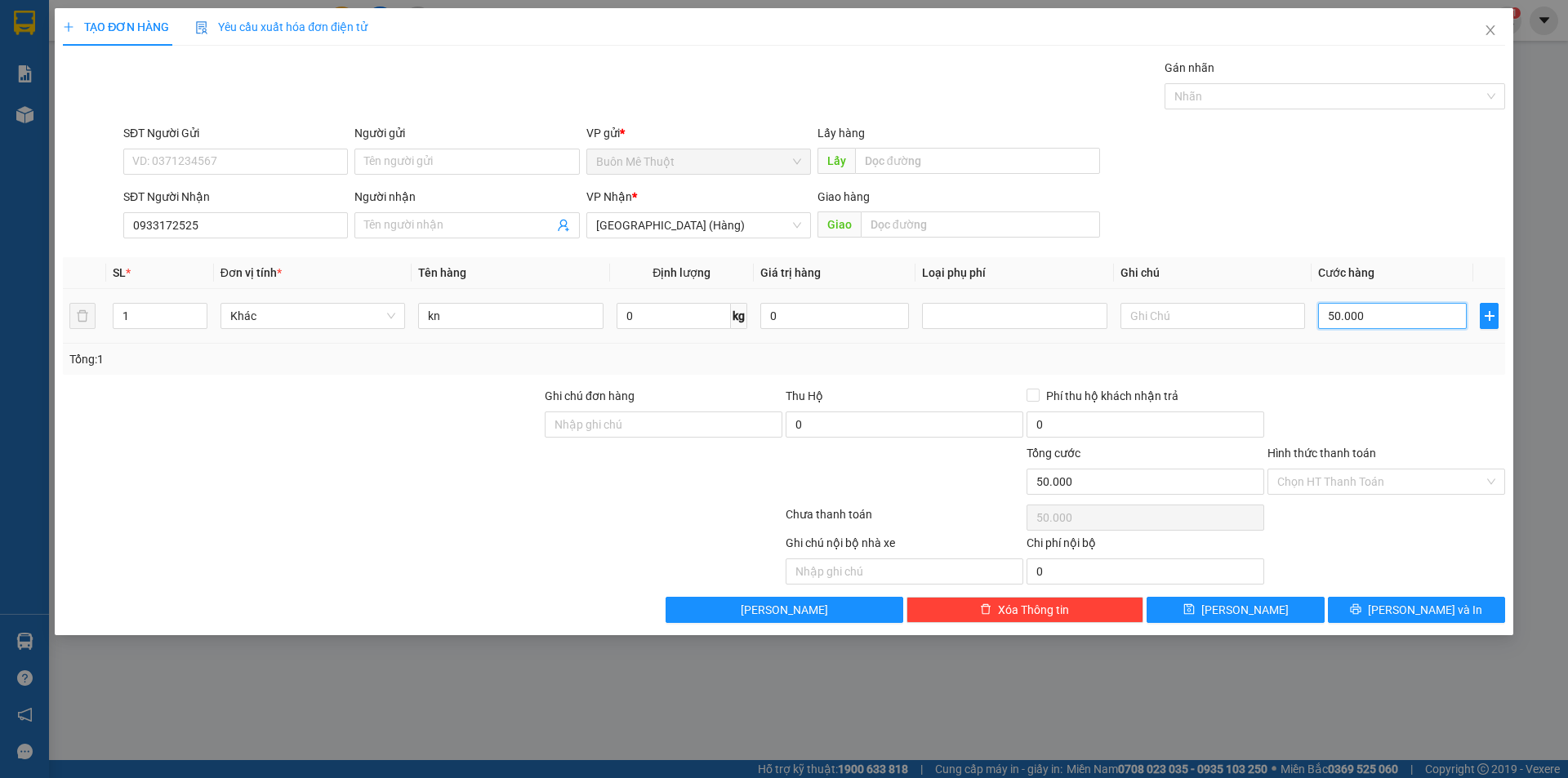
click at [1423, 324] on input "50.000" at bounding box center [1392, 316] width 149 height 26
type input "3"
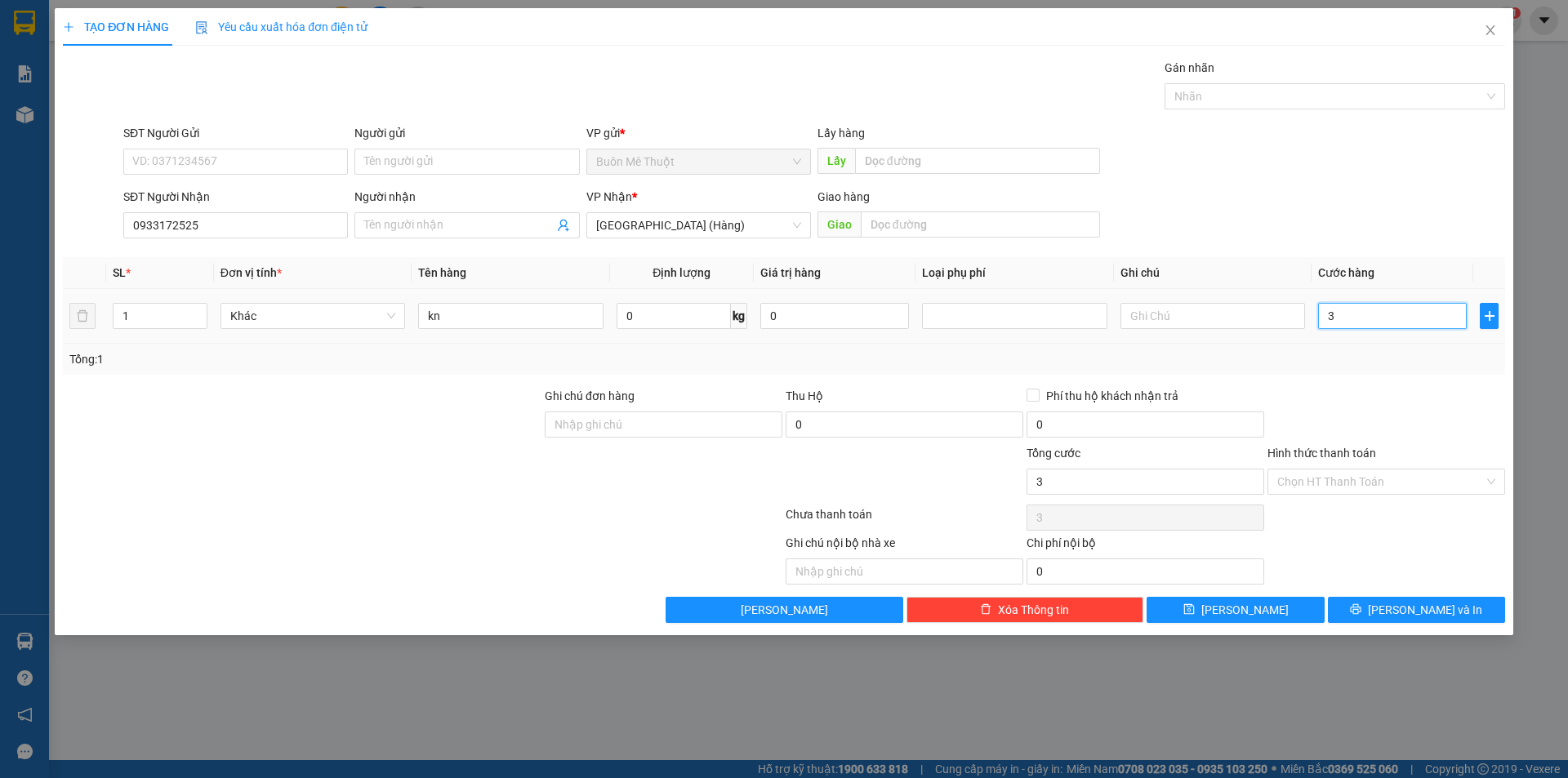
type input "30"
type input "30.000"
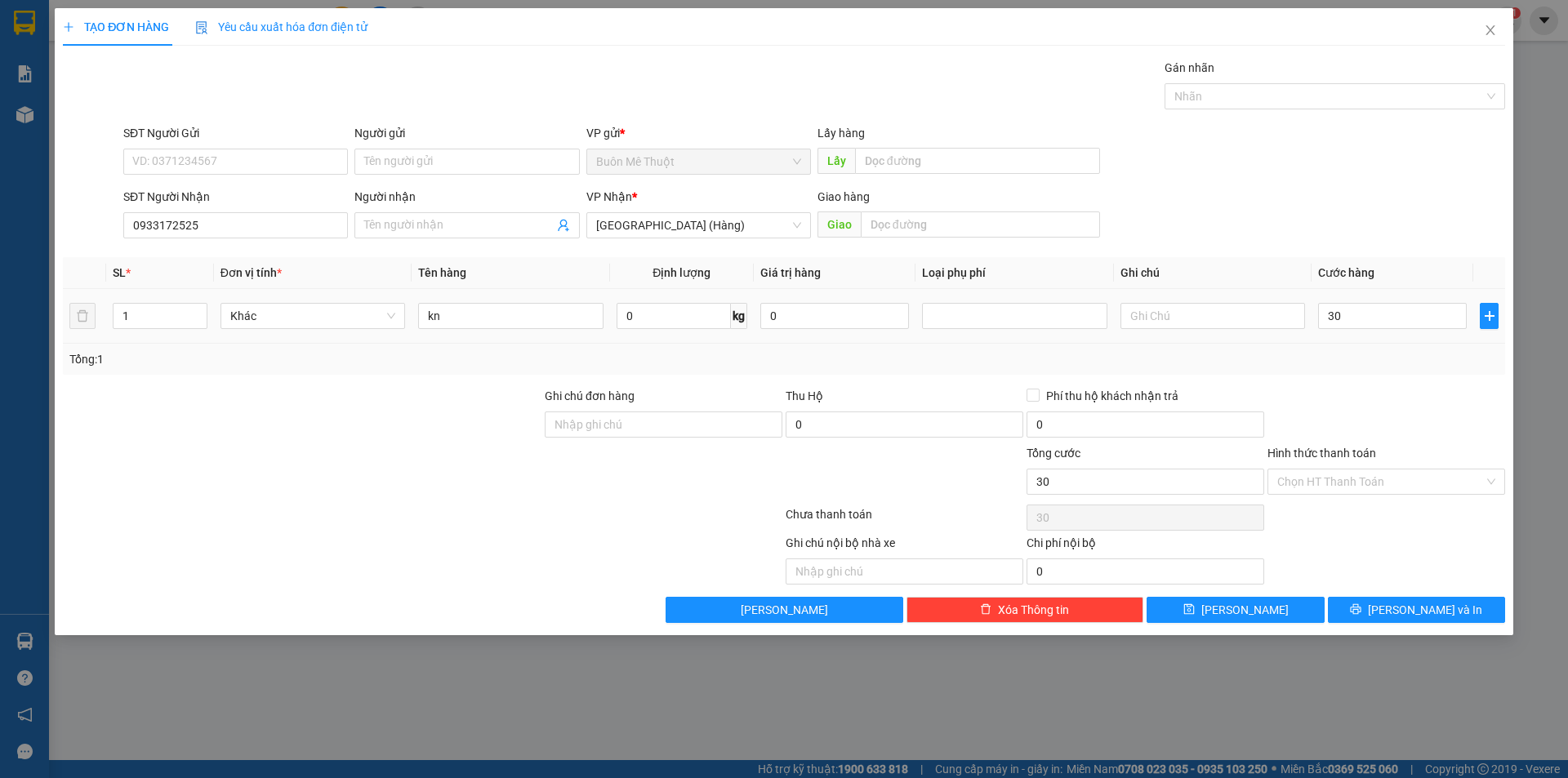
type input "30.000"
drag, startPoint x: 1415, startPoint y: 349, endPoint x: 1403, endPoint y: 454, distance: 105.7
click at [1414, 349] on div "Tổng: 1" at bounding box center [784, 359] width 1443 height 31
drag, startPoint x: 1302, startPoint y: 478, endPoint x: 1284, endPoint y: 503, distance: 30.8
click at [1300, 481] on input "Hình thức thanh toán" at bounding box center [1380, 482] width 206 height 25
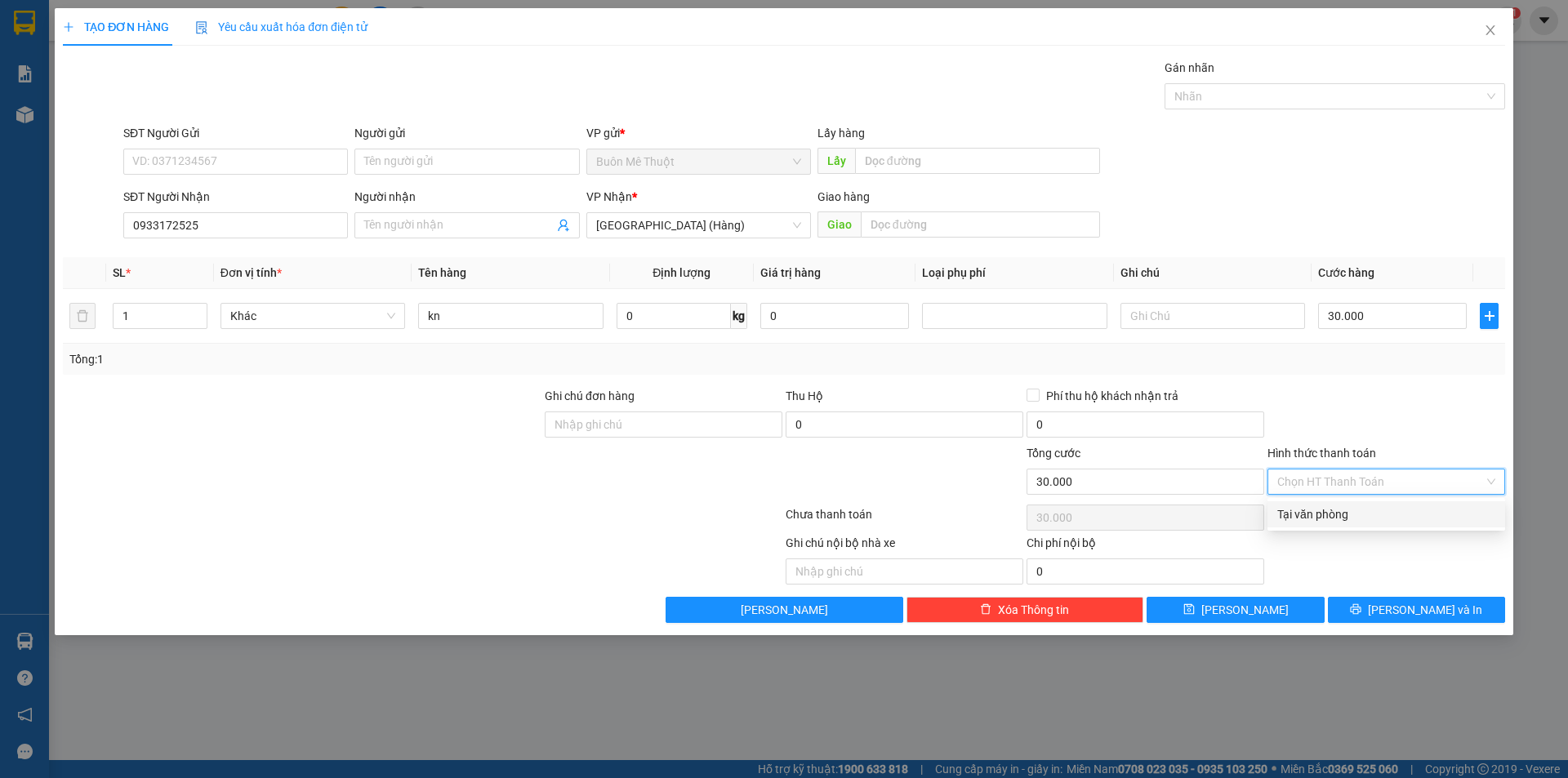
drag, startPoint x: 1284, startPoint y: 503, endPoint x: 1312, endPoint y: 552, distance: 56.4
click at [1284, 504] on div "Tại văn phòng" at bounding box center [1386, 514] width 237 height 26
type input "0"
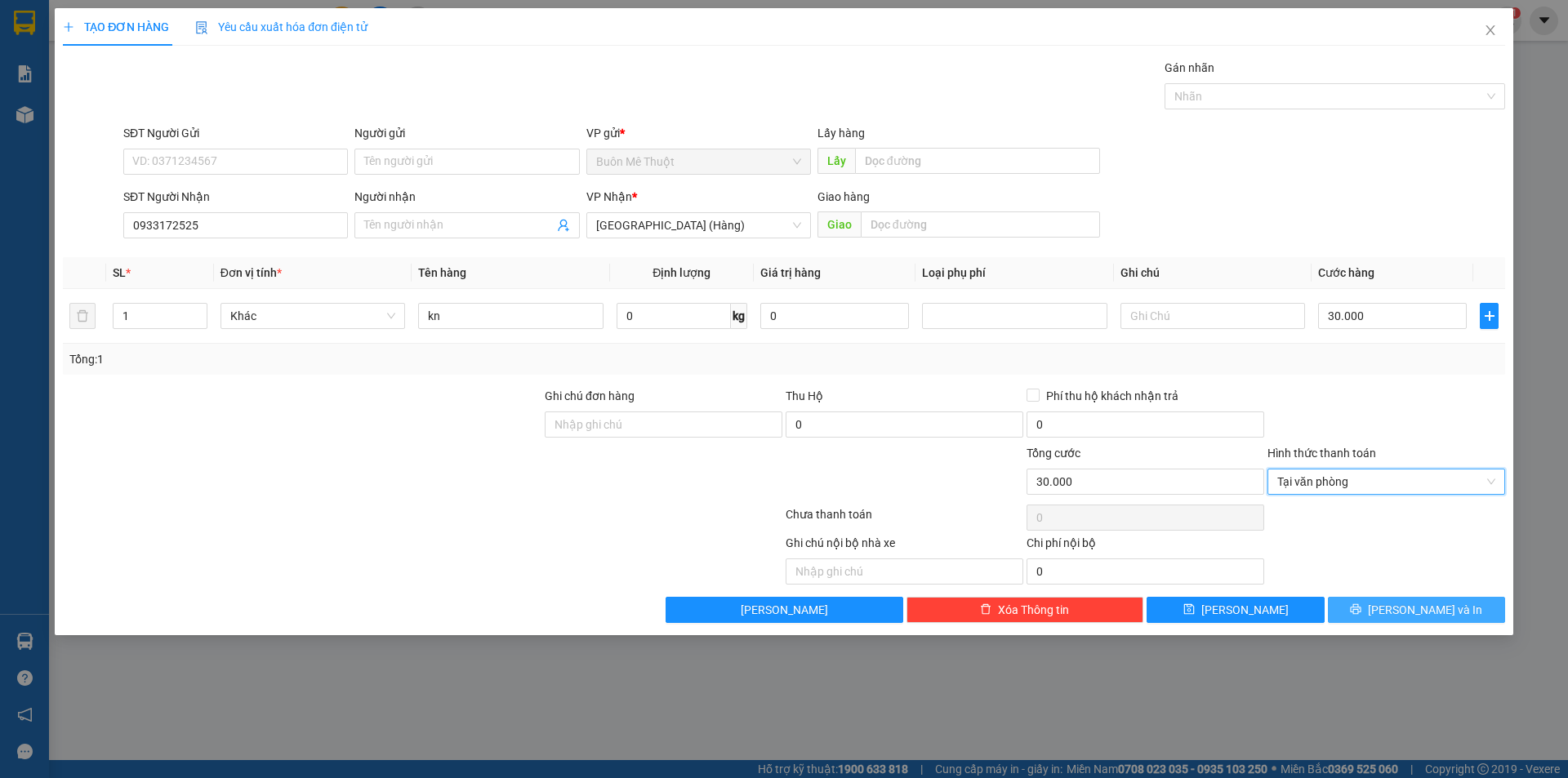
click at [1353, 597] on button "[PERSON_NAME] và In" at bounding box center [1416, 609] width 177 height 26
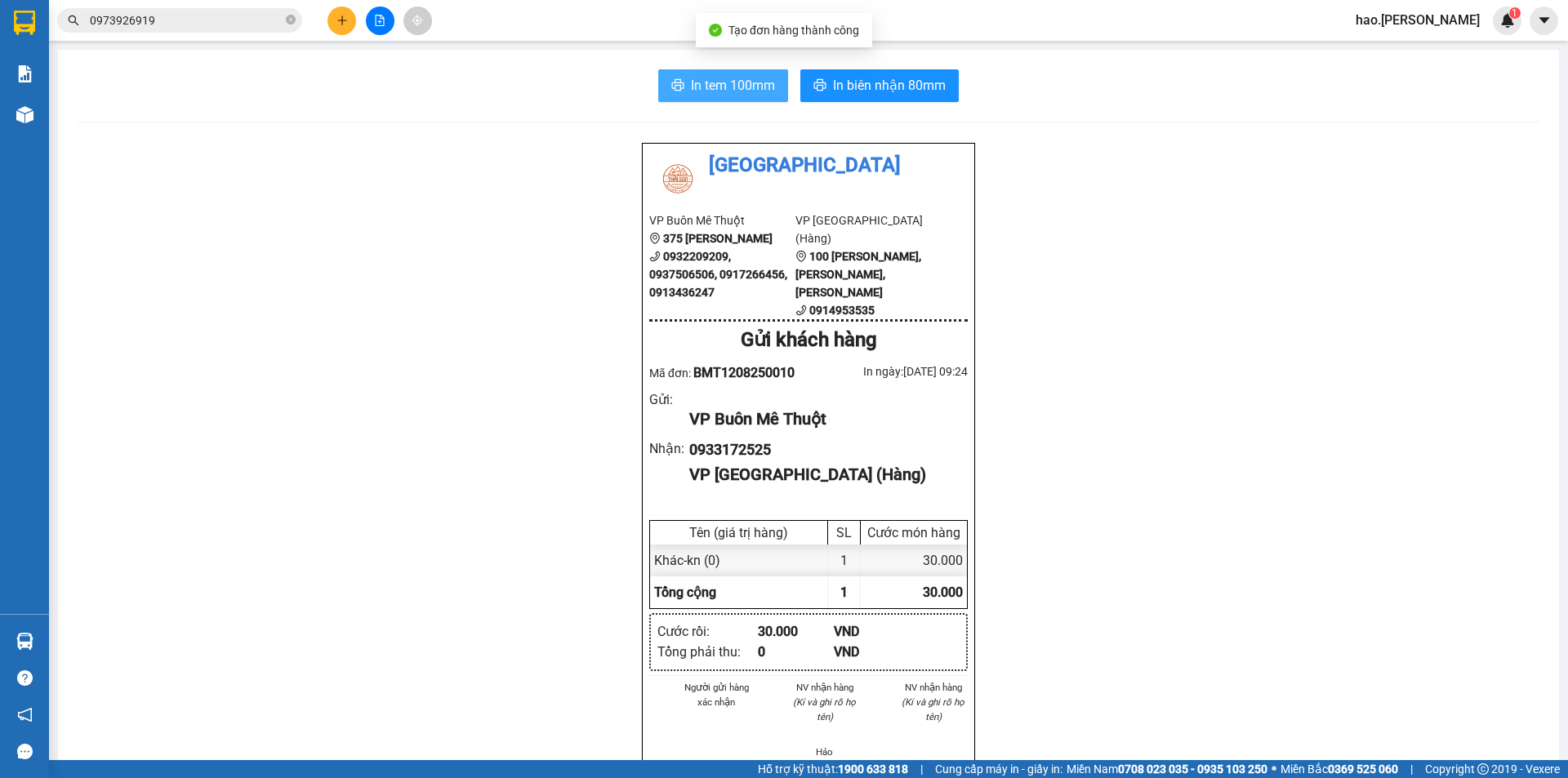
click at [683, 99] on button "In tem 100mm" at bounding box center [723, 85] width 130 height 33
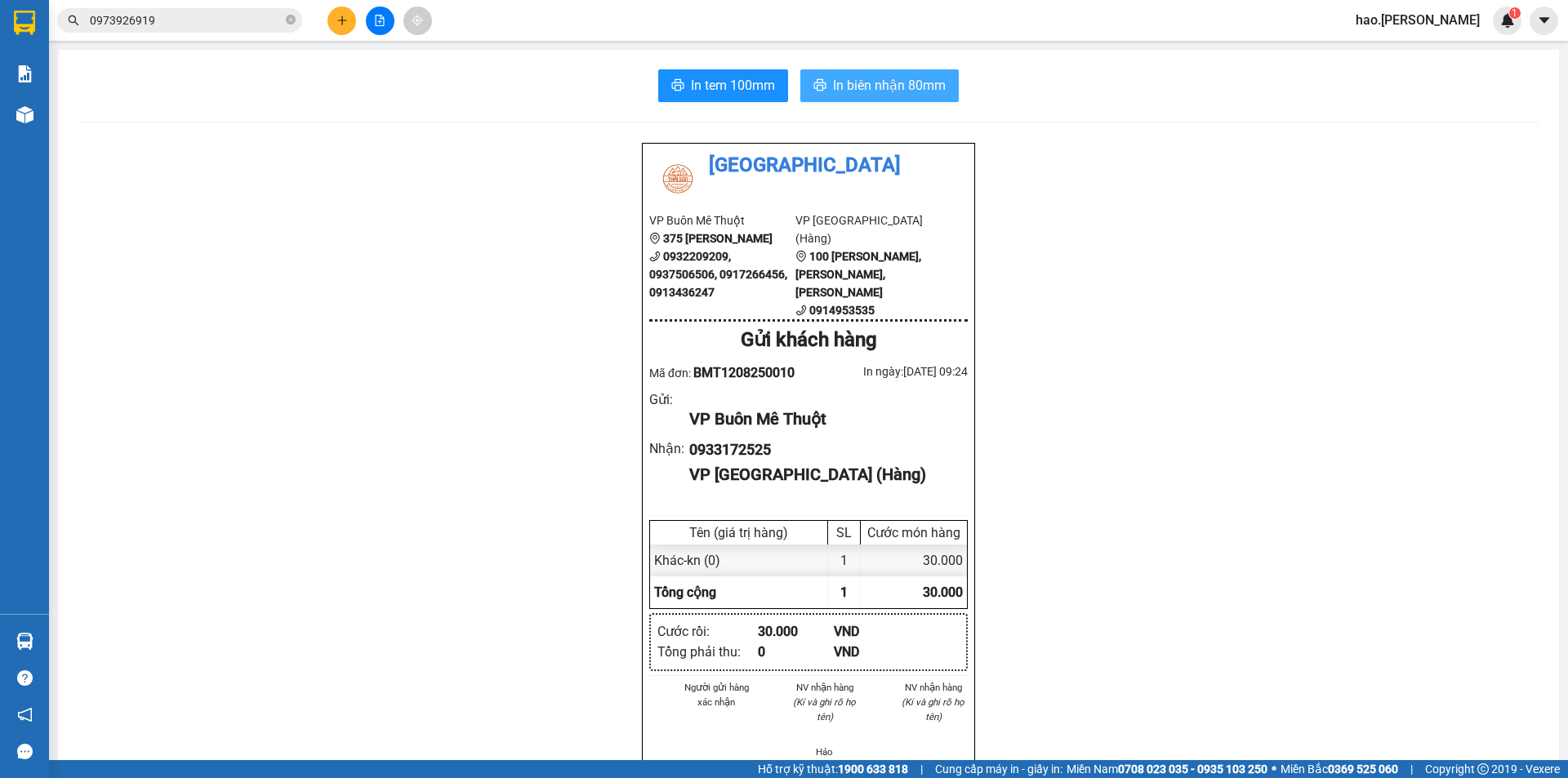
click at [845, 96] on button "In biên nhận 80mm" at bounding box center [880, 85] width 158 height 33
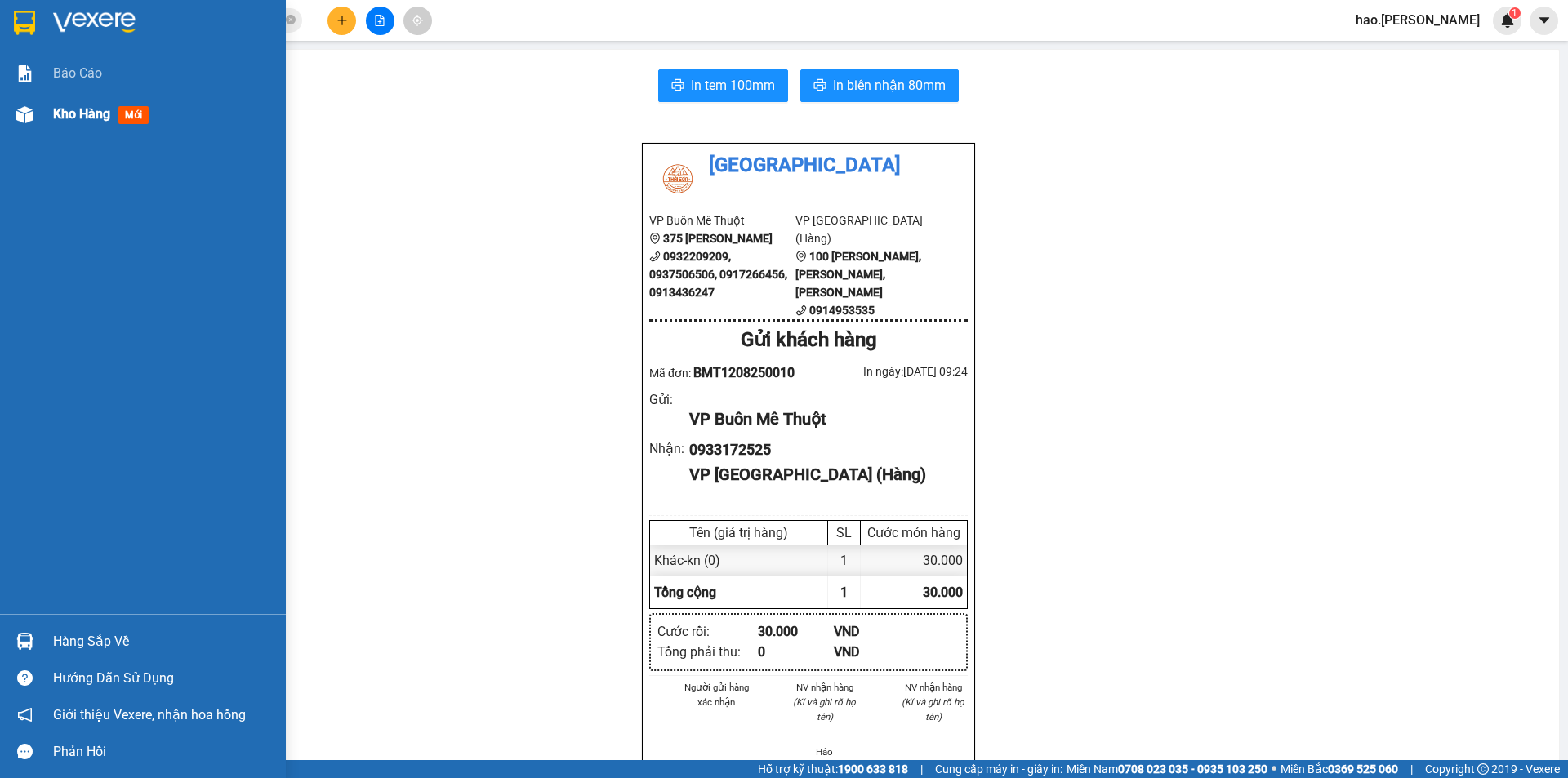
click at [43, 110] on div "Kho hàng mới" at bounding box center [142, 115] width 285 height 41
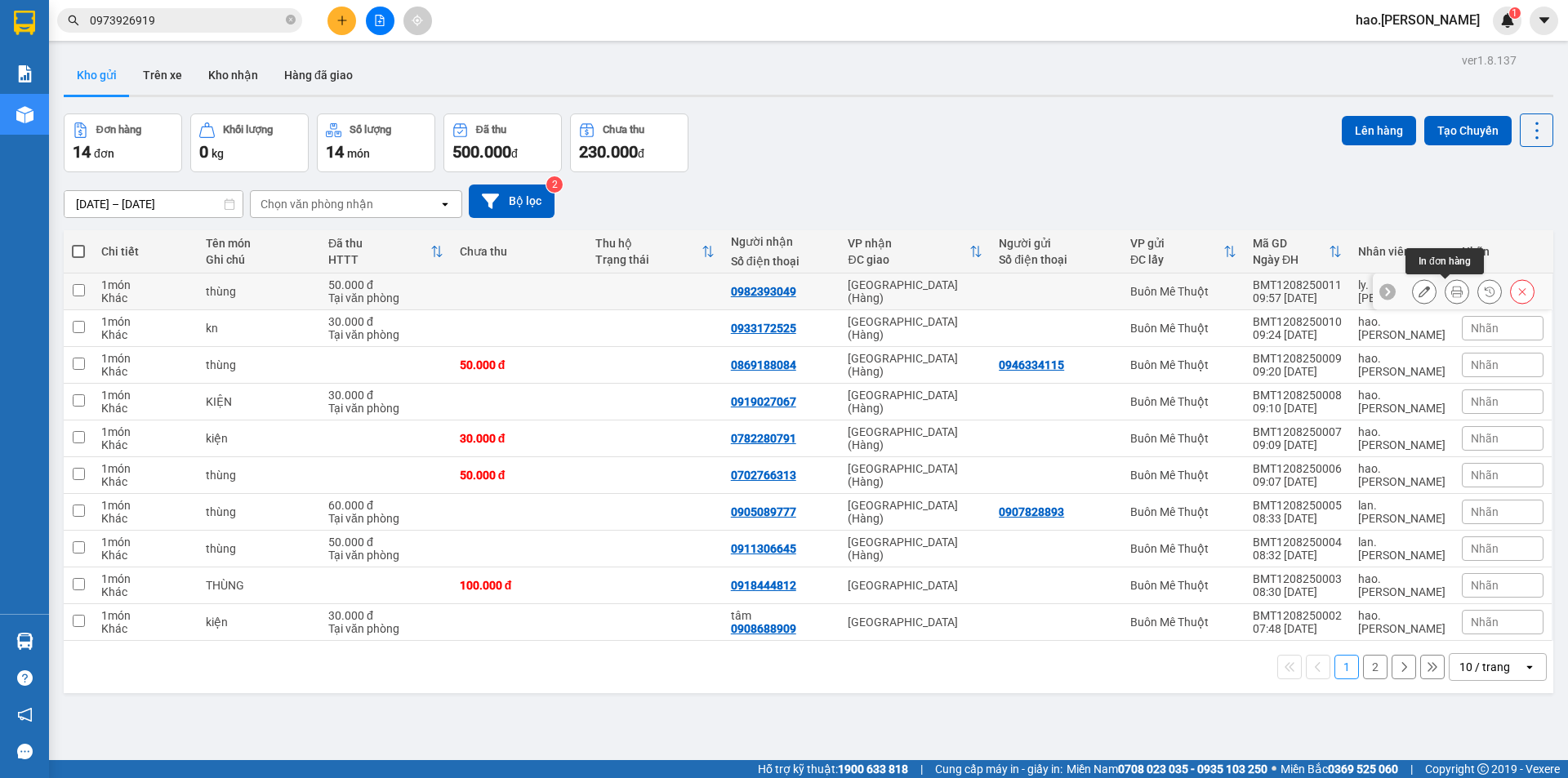
click at [1451, 293] on icon at bounding box center [1457, 291] width 12 height 12
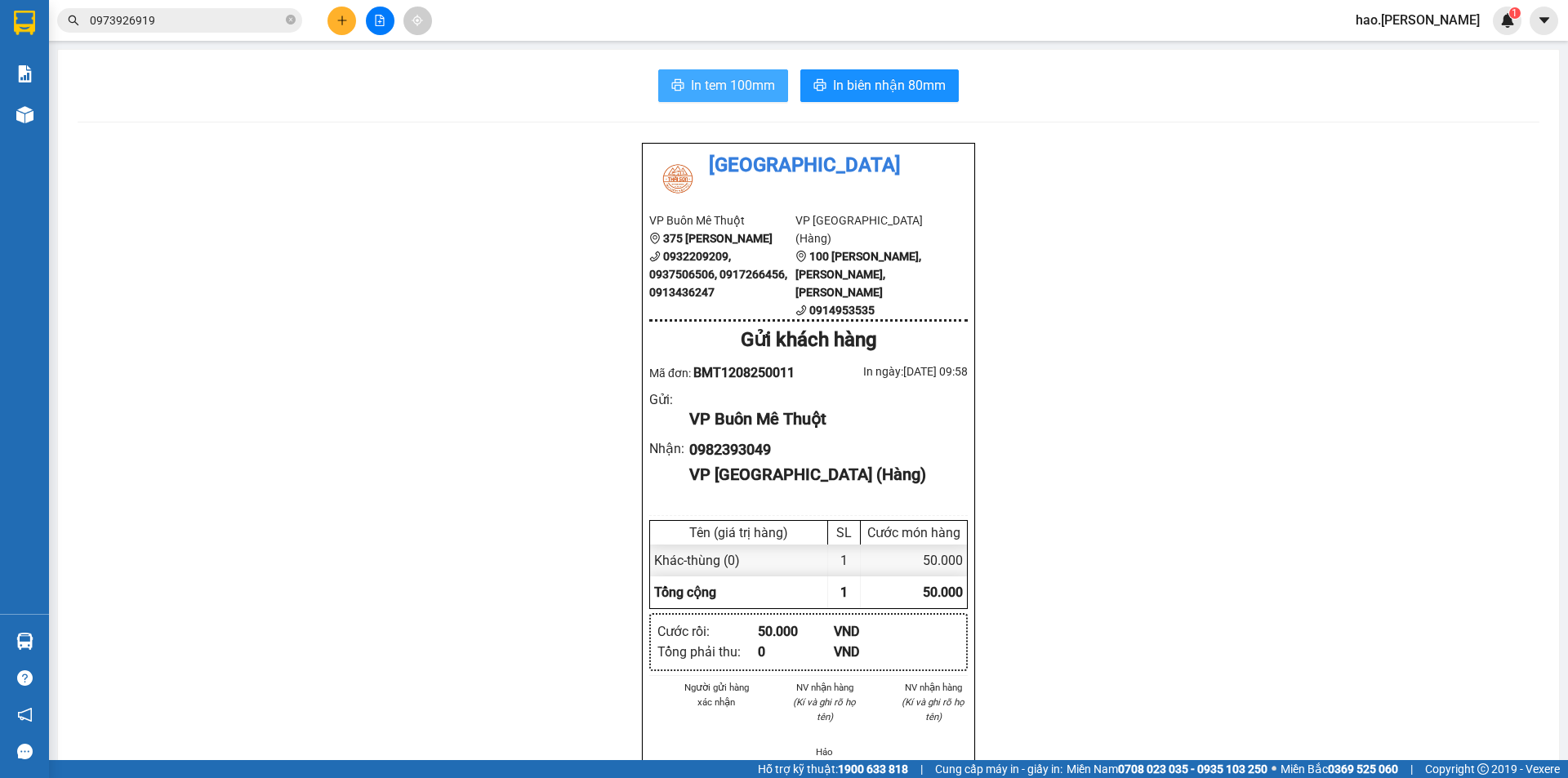
click at [739, 82] on span "In tem 100mm" at bounding box center [733, 84] width 84 height 20
click at [720, 84] on span "In tem 100mm" at bounding box center [733, 84] width 84 height 20
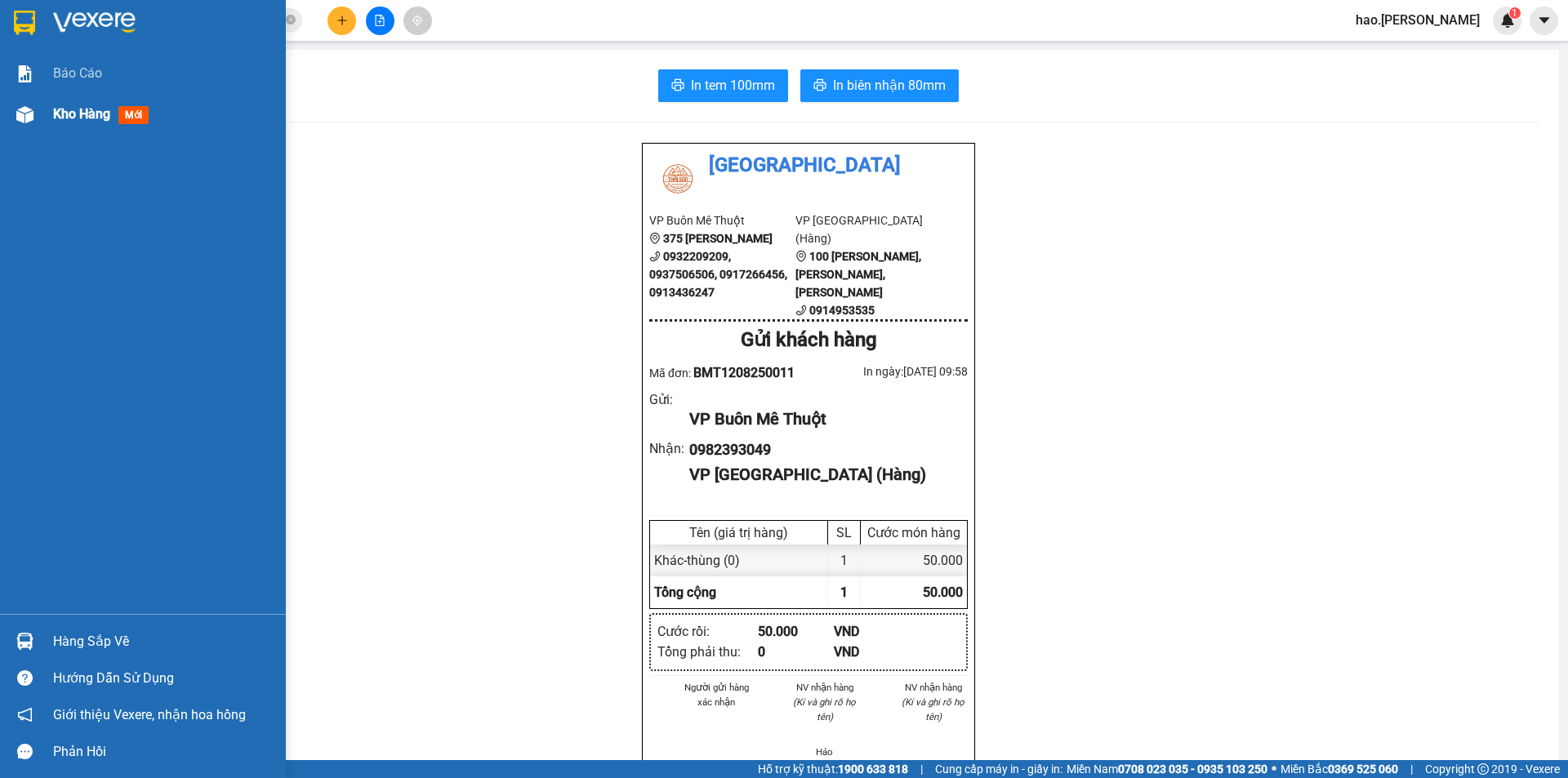
click at [36, 105] on div at bounding box center [25, 115] width 28 height 28
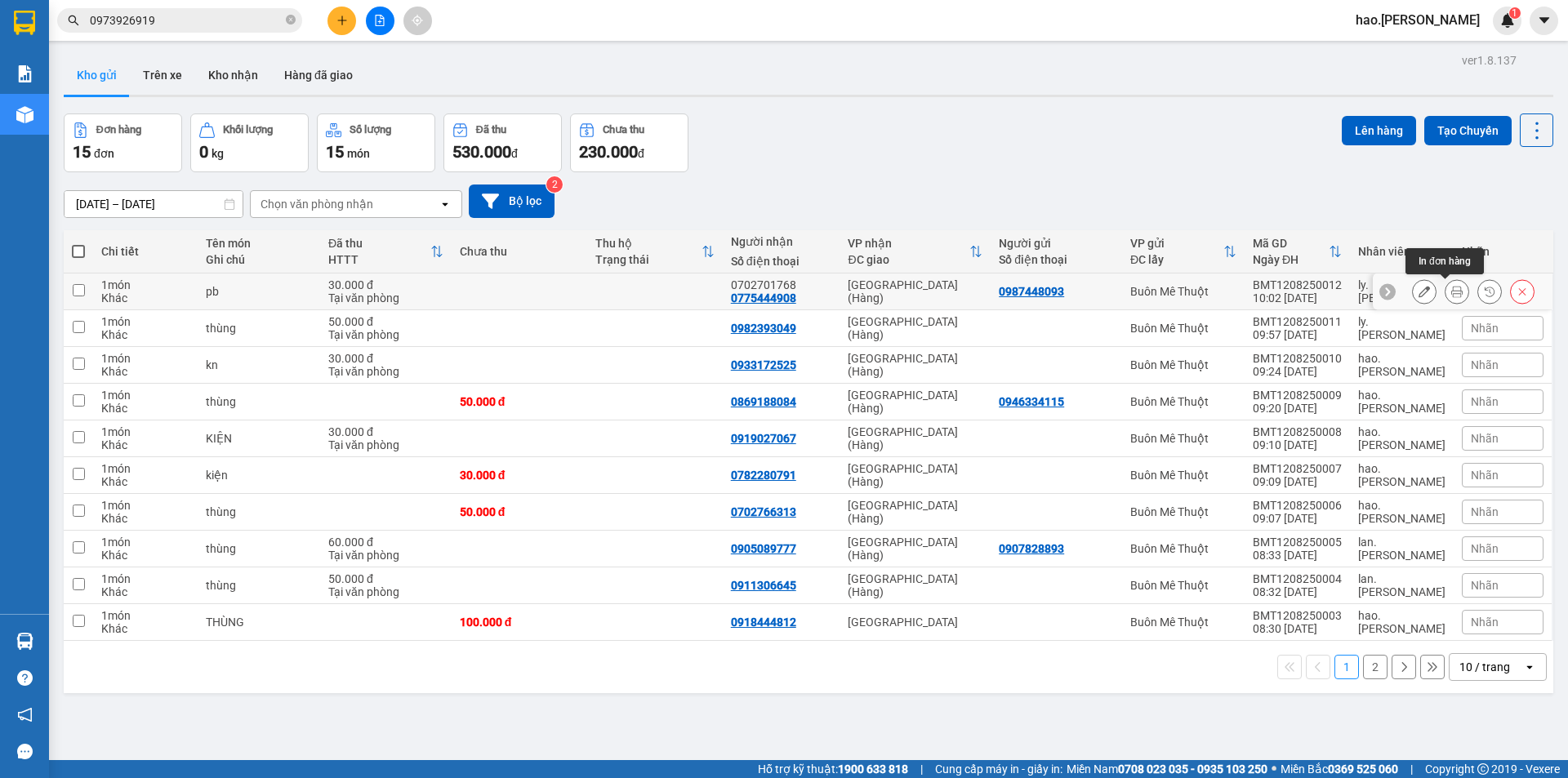
click at [1451, 292] on icon at bounding box center [1457, 291] width 12 height 12
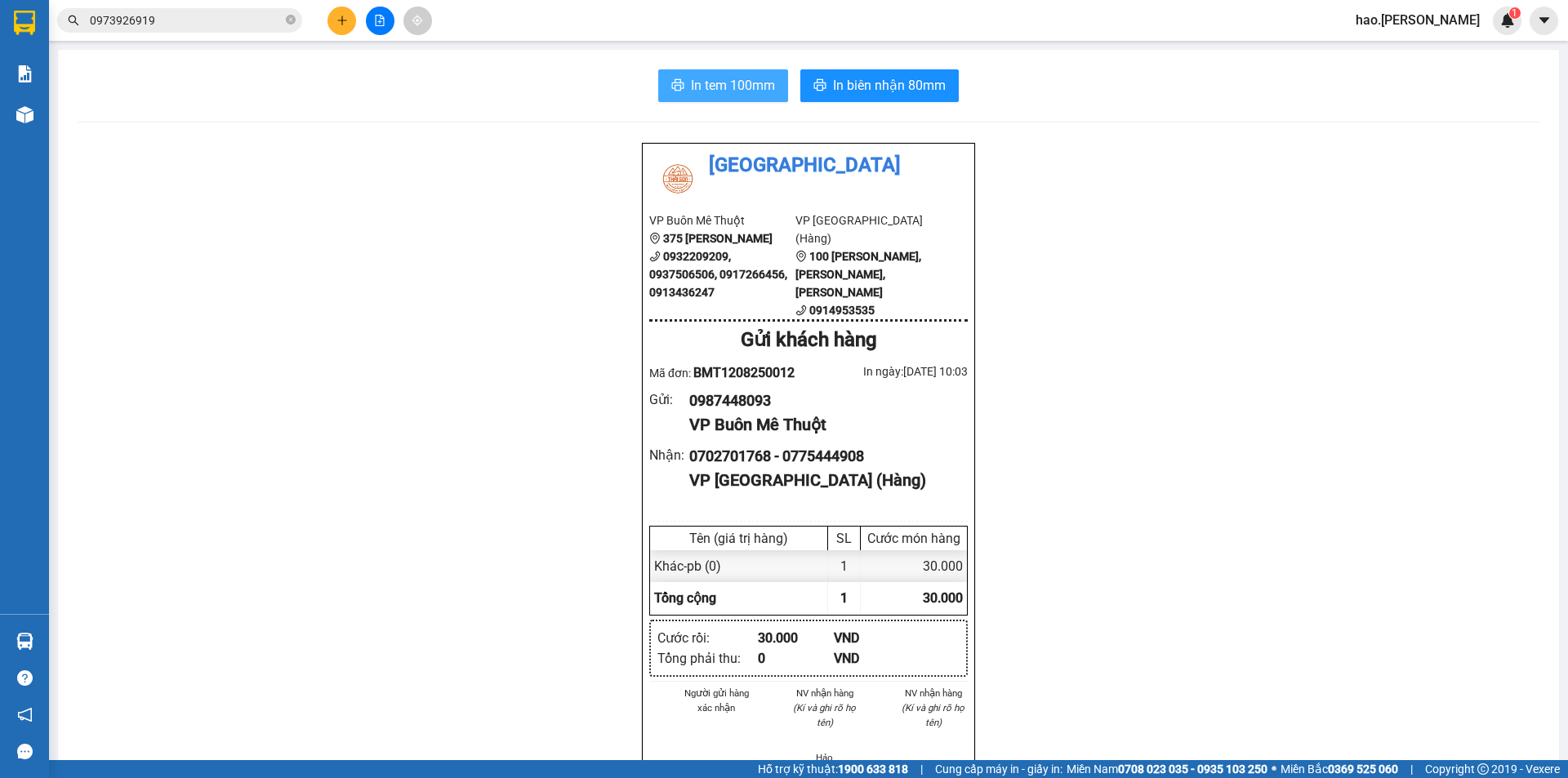
click at [738, 83] on span "In tem 100mm" at bounding box center [733, 84] width 84 height 20
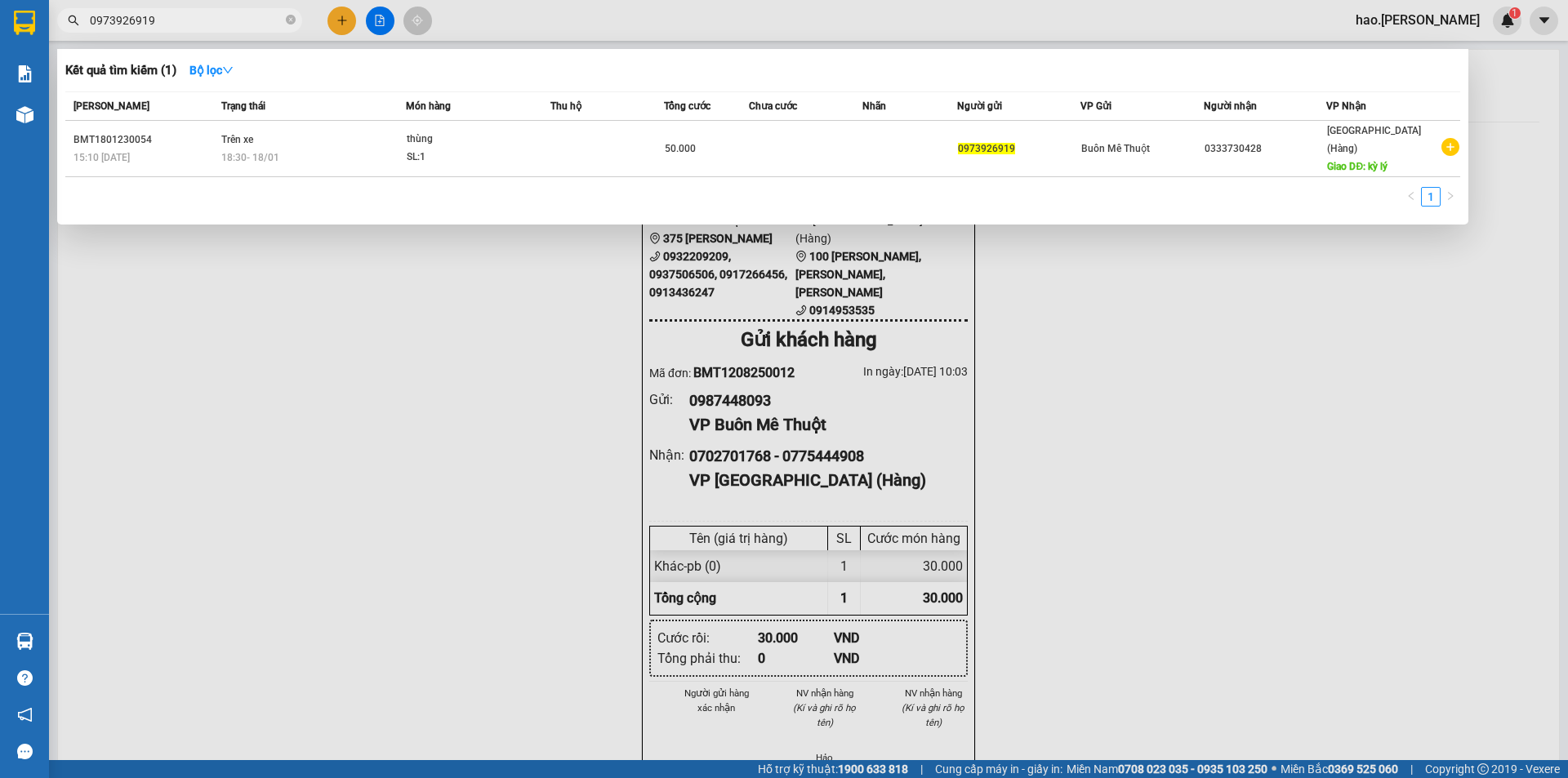
click at [241, 15] on input "0973926919" at bounding box center [186, 20] width 193 height 18
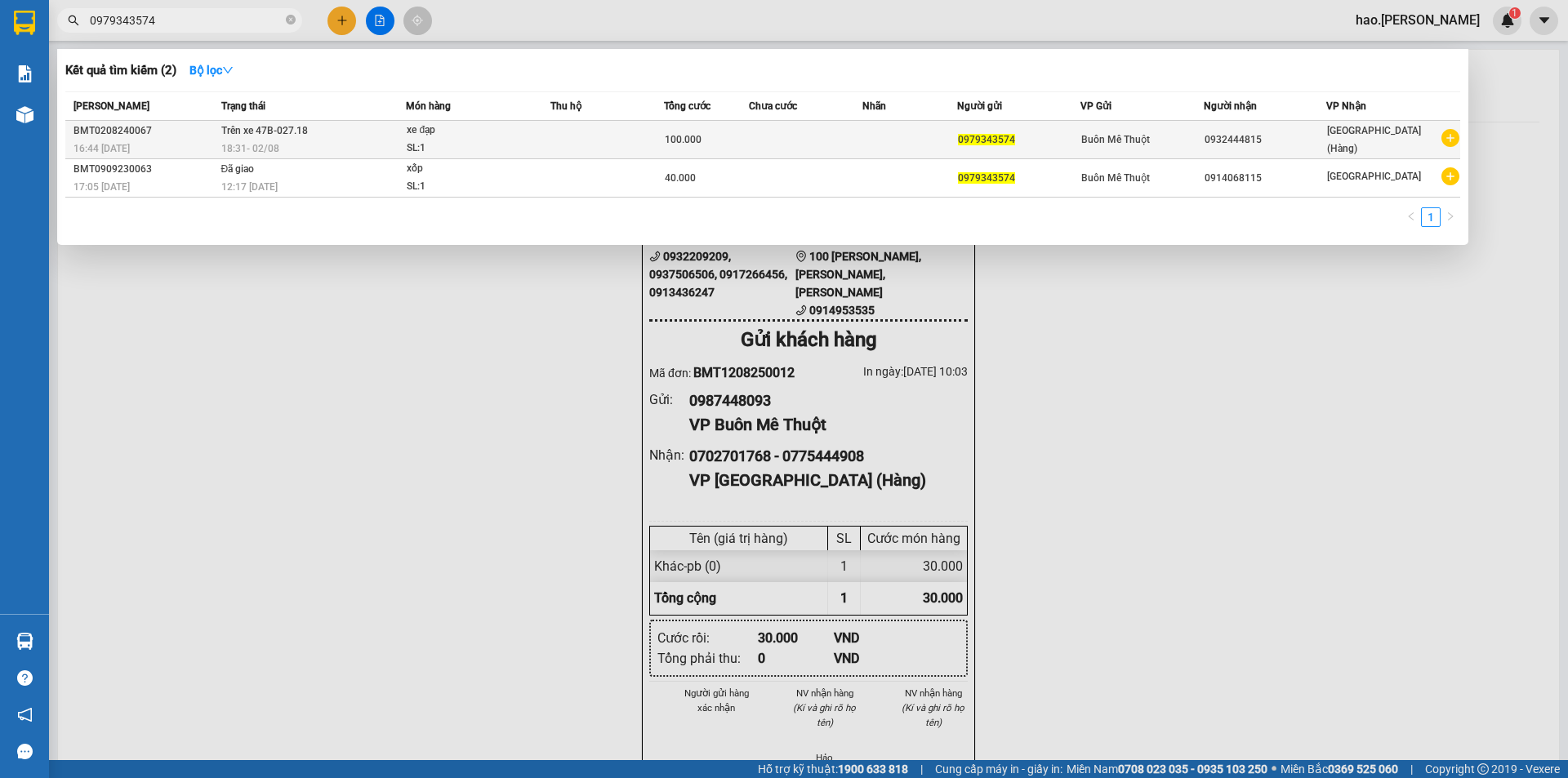
type input "0979343574"
click at [391, 149] on div "18:31 - 02/08" at bounding box center [314, 148] width 185 height 18
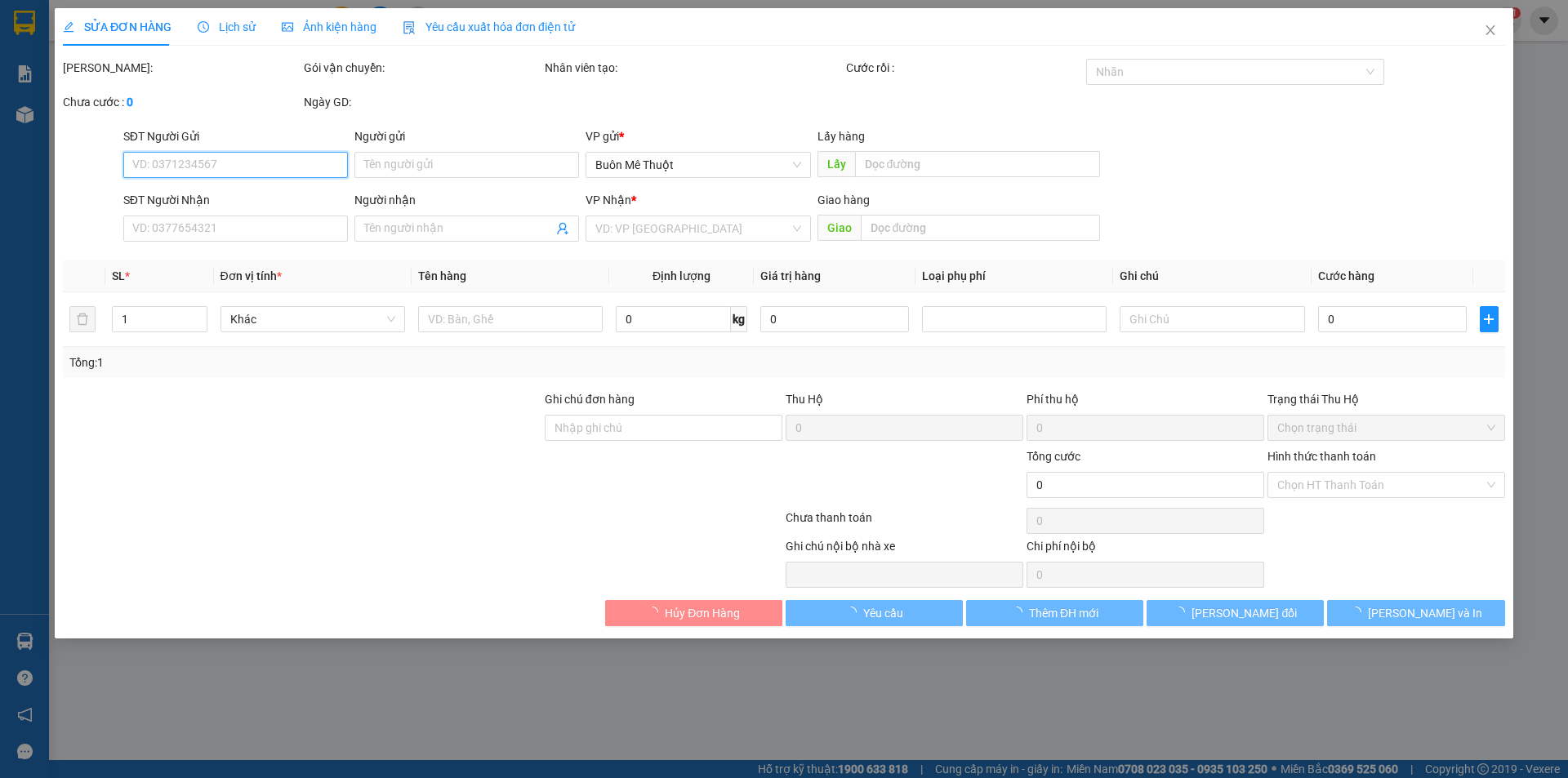
type input "0979343574"
type input "0932444815"
type input "100.000"
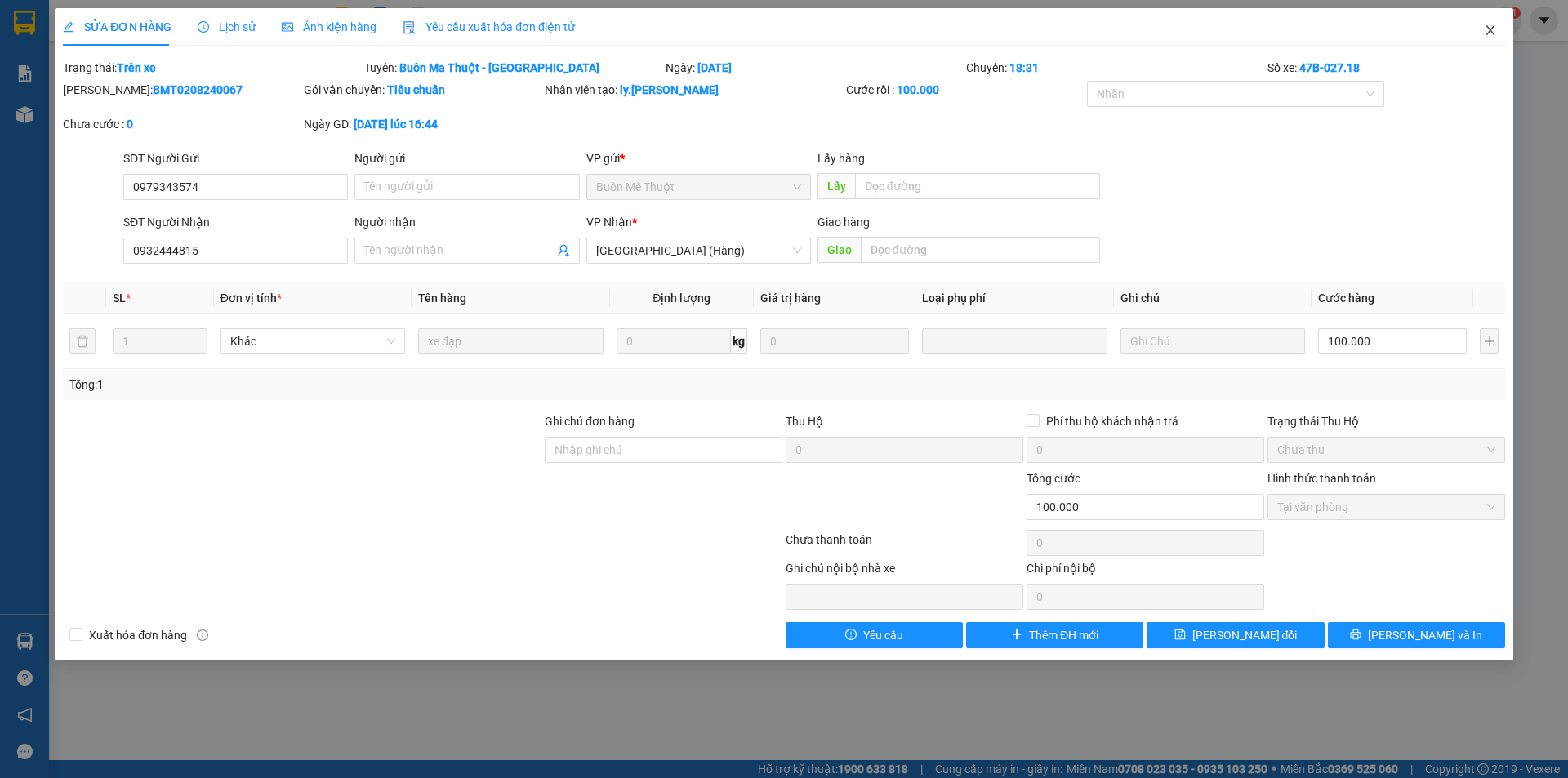
click at [1494, 27] on icon "close" at bounding box center [1490, 29] width 9 height 10
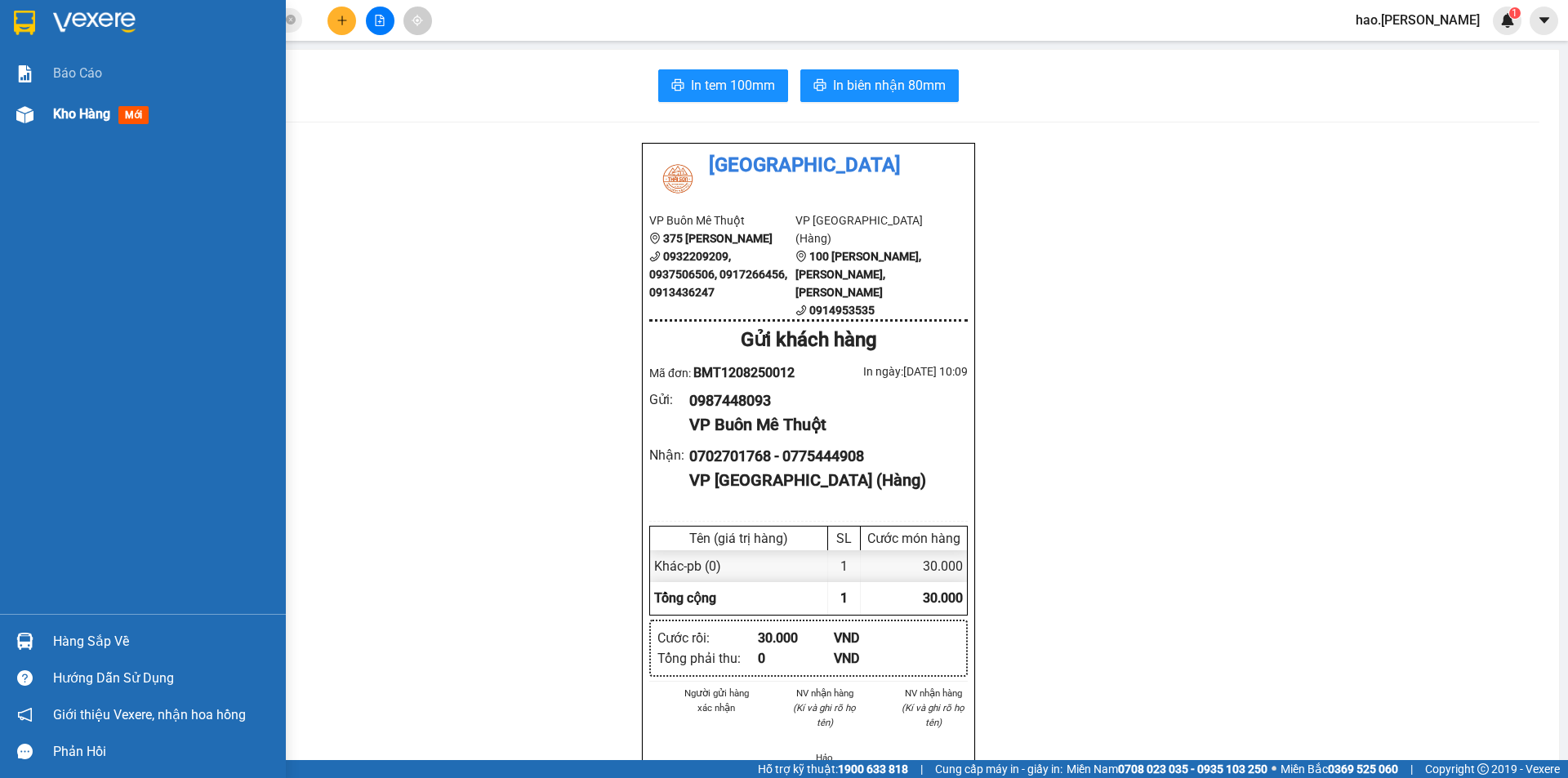
click at [51, 98] on div "Kho hàng mới" at bounding box center [142, 115] width 285 height 41
click at [48, 104] on div "Kho hàng mới" at bounding box center [142, 115] width 285 height 41
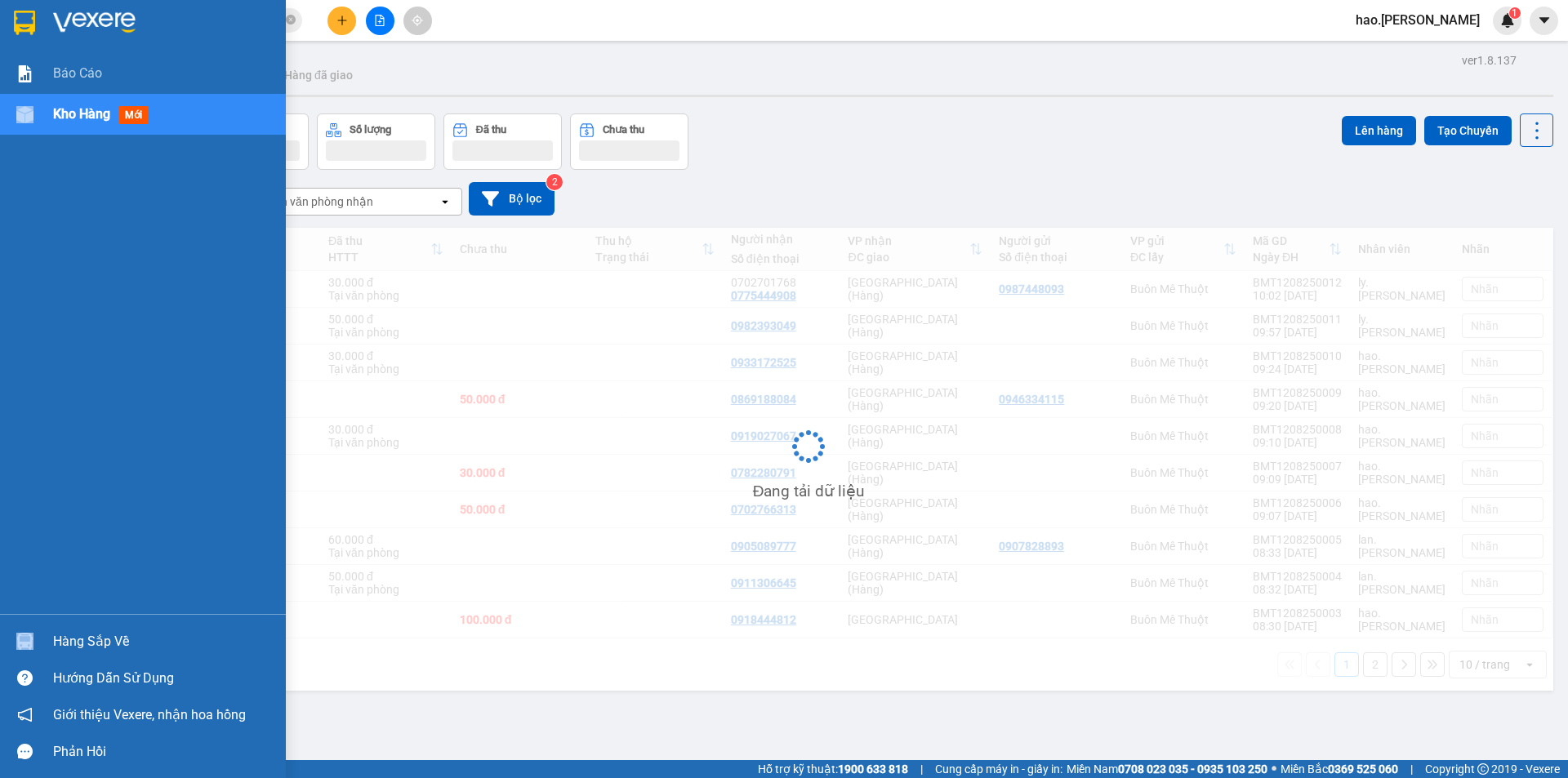
click at [48, 104] on div "Kho hàng mới" at bounding box center [142, 115] width 285 height 41
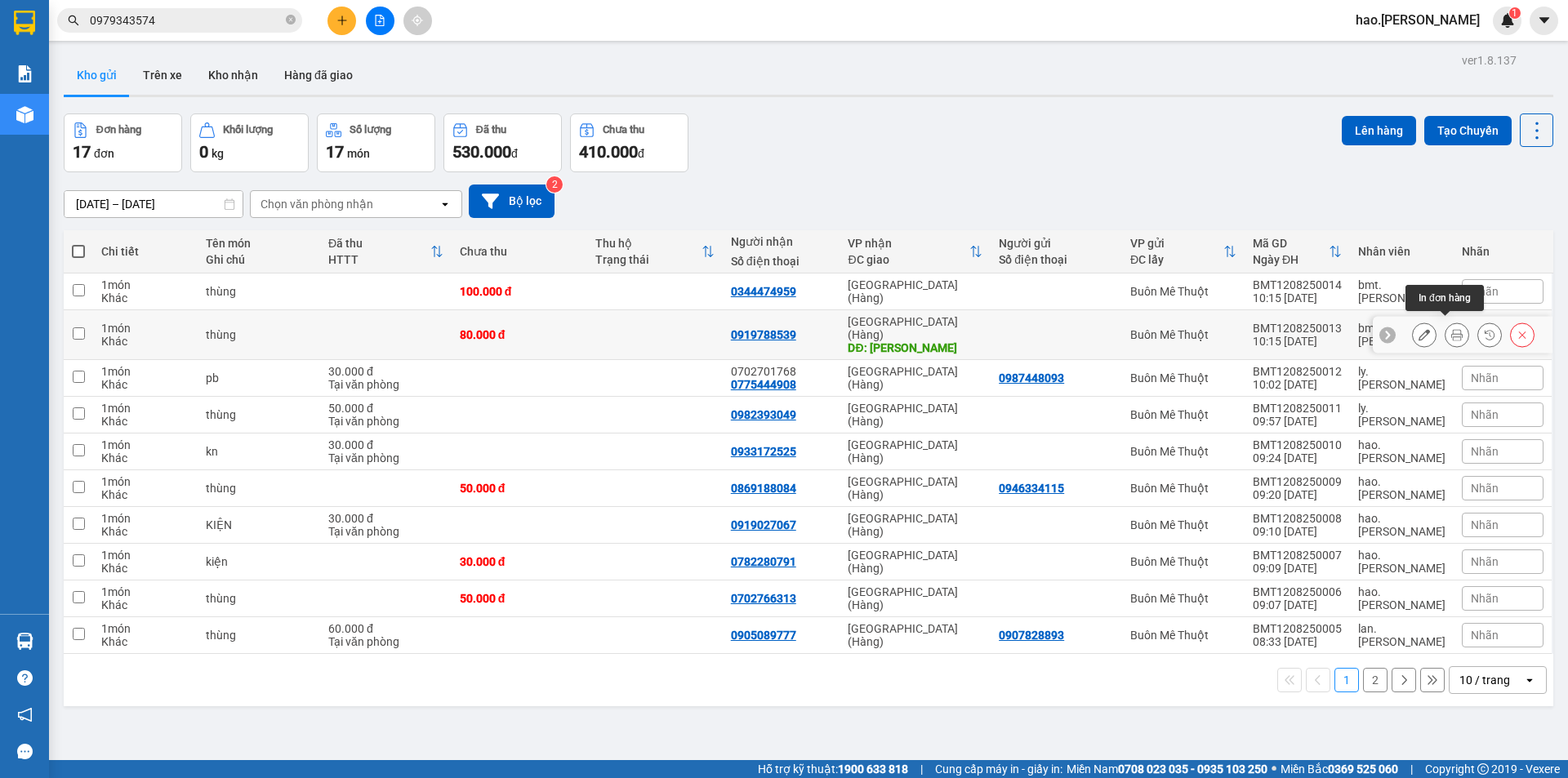
click at [1451, 329] on icon at bounding box center [1457, 334] width 12 height 12
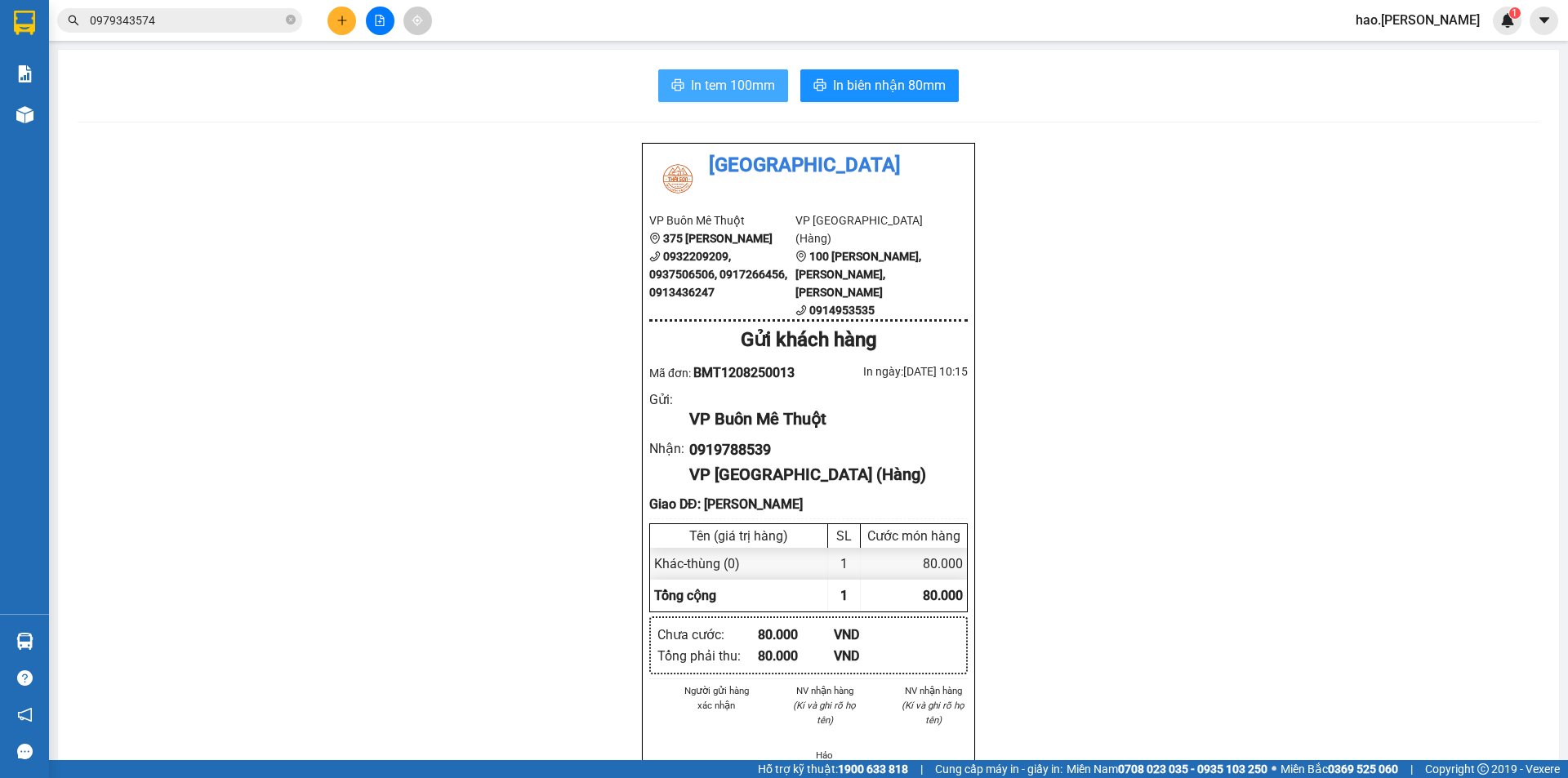
click at [767, 100] on button "In tem 100mm" at bounding box center [723, 85] width 130 height 33
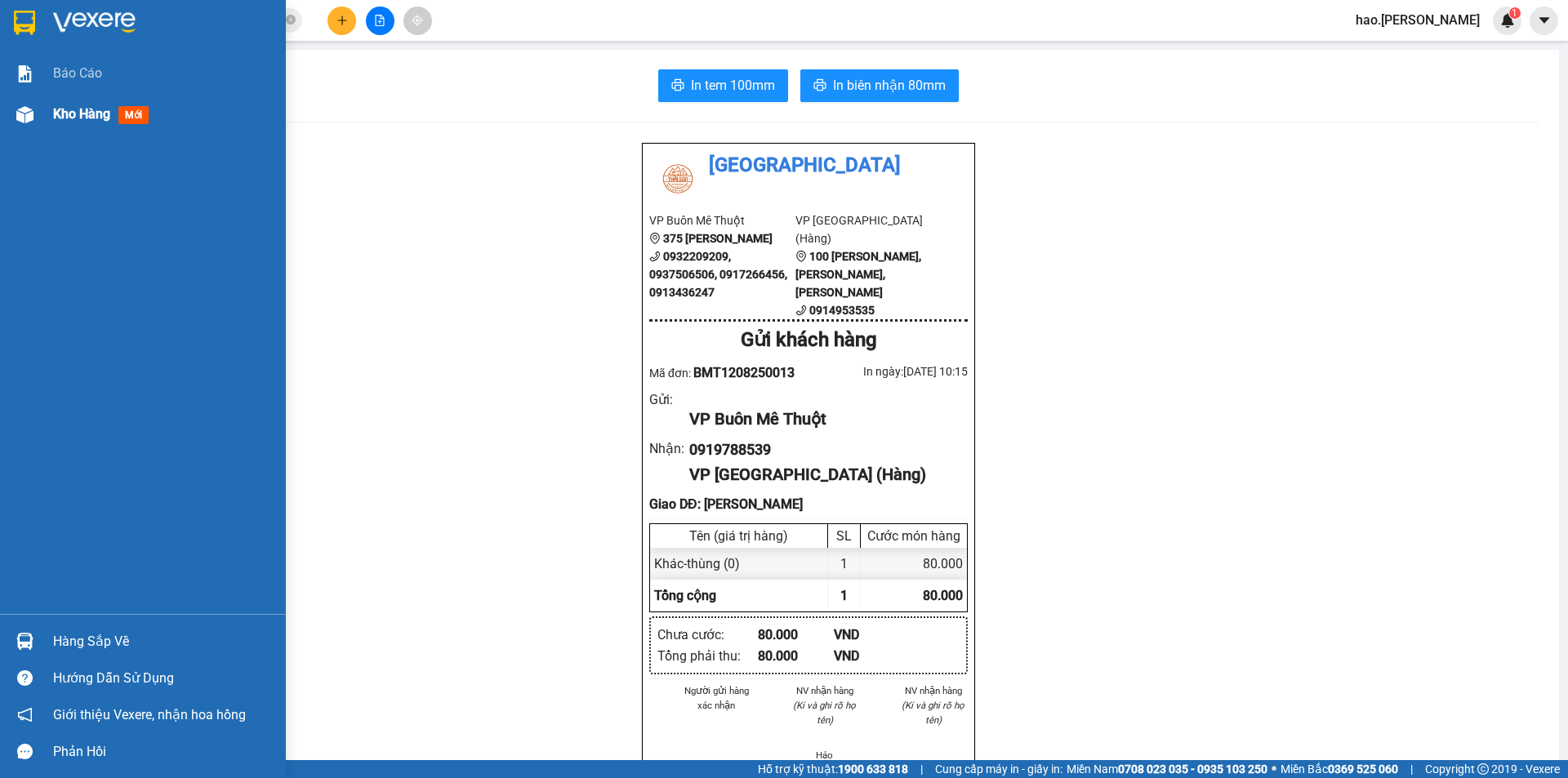
click at [66, 116] on span "Kho hàng" at bounding box center [82, 113] width 57 height 15
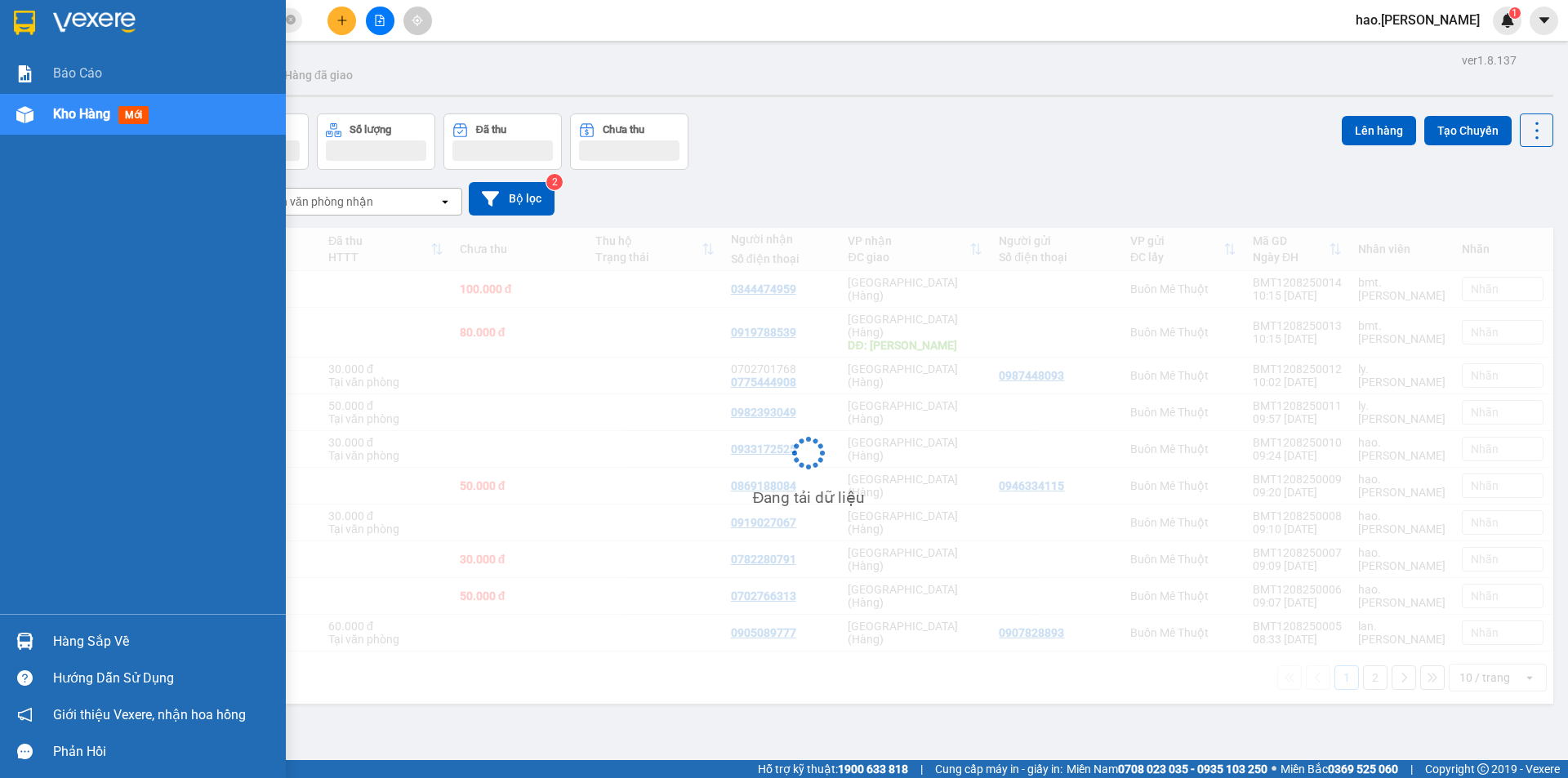
click at [66, 116] on span "Kho hàng" at bounding box center [82, 113] width 57 height 15
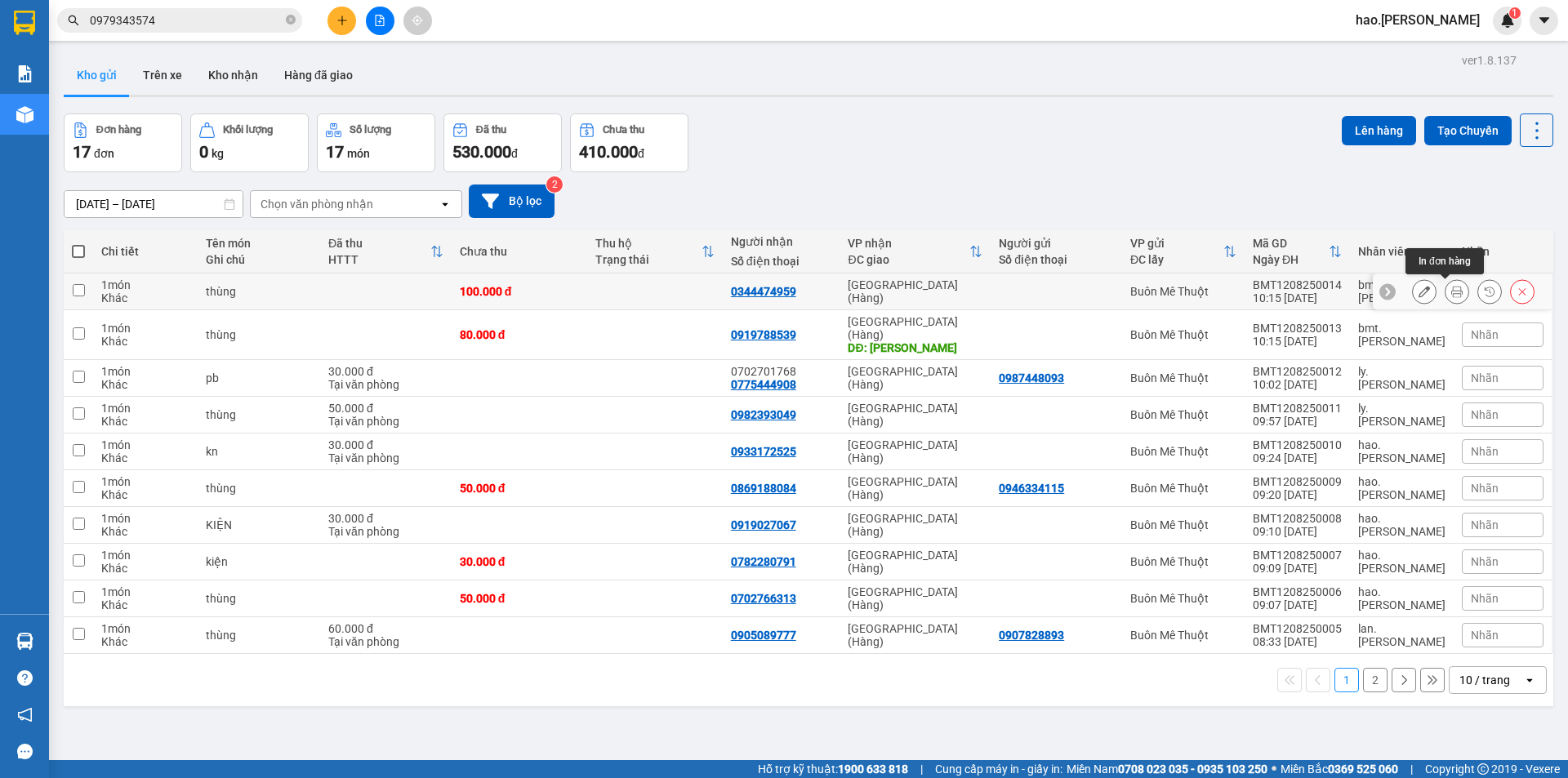
click at [1451, 292] on icon at bounding box center [1457, 291] width 12 height 12
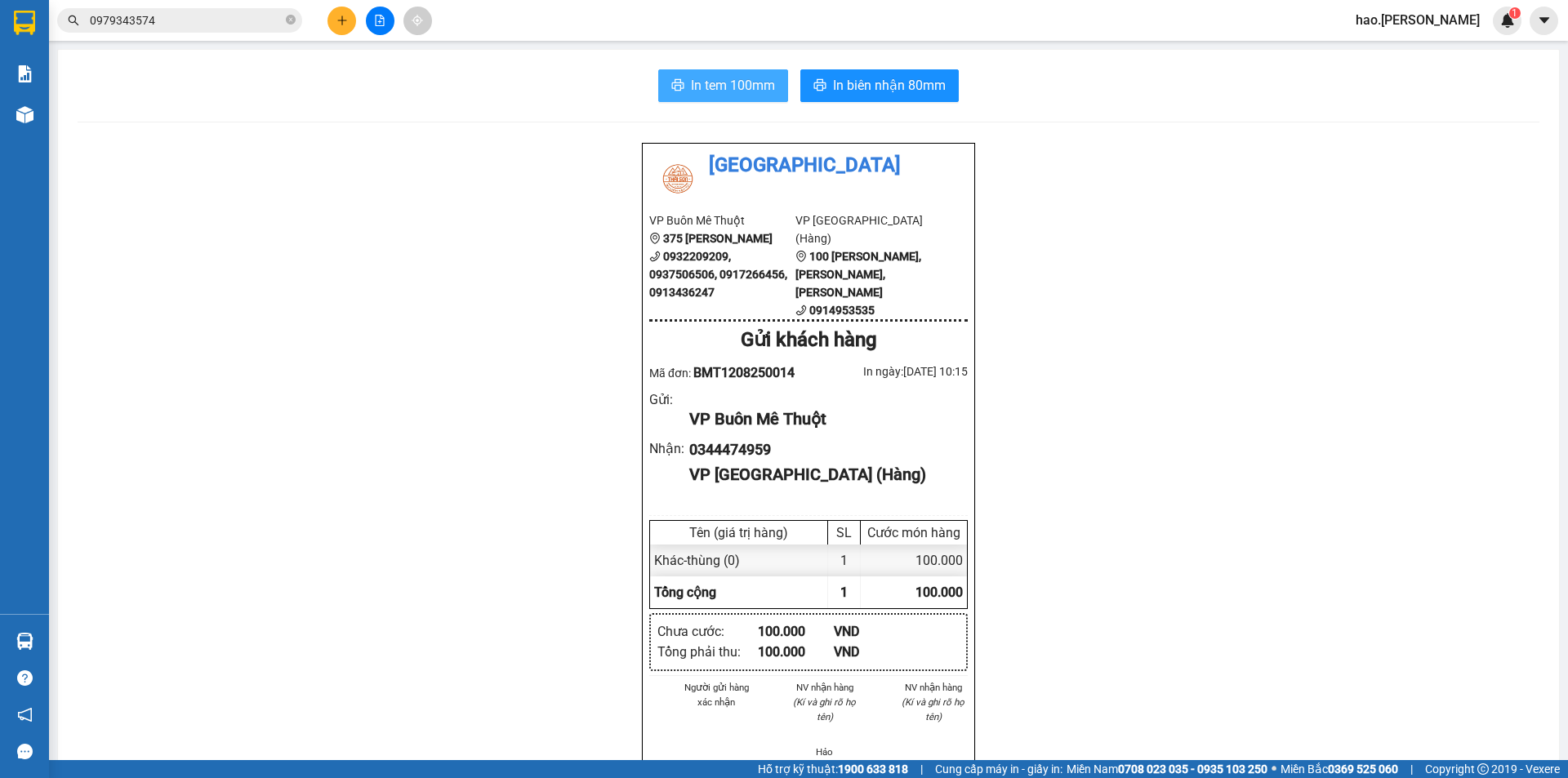
click at [765, 85] on span "In tem 100mm" at bounding box center [733, 84] width 84 height 20
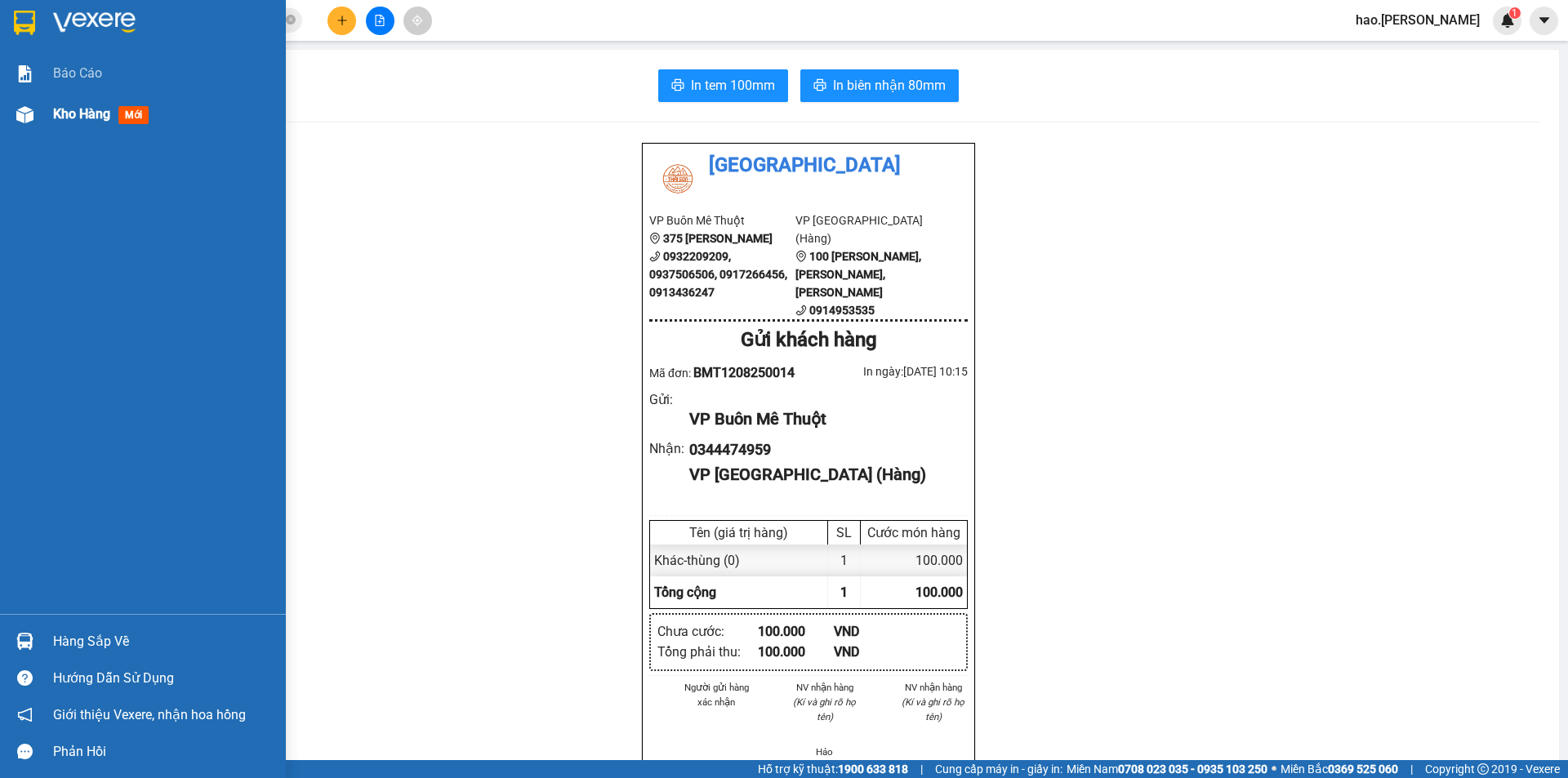
click at [99, 101] on div "Kho hàng mới" at bounding box center [164, 115] width 221 height 41
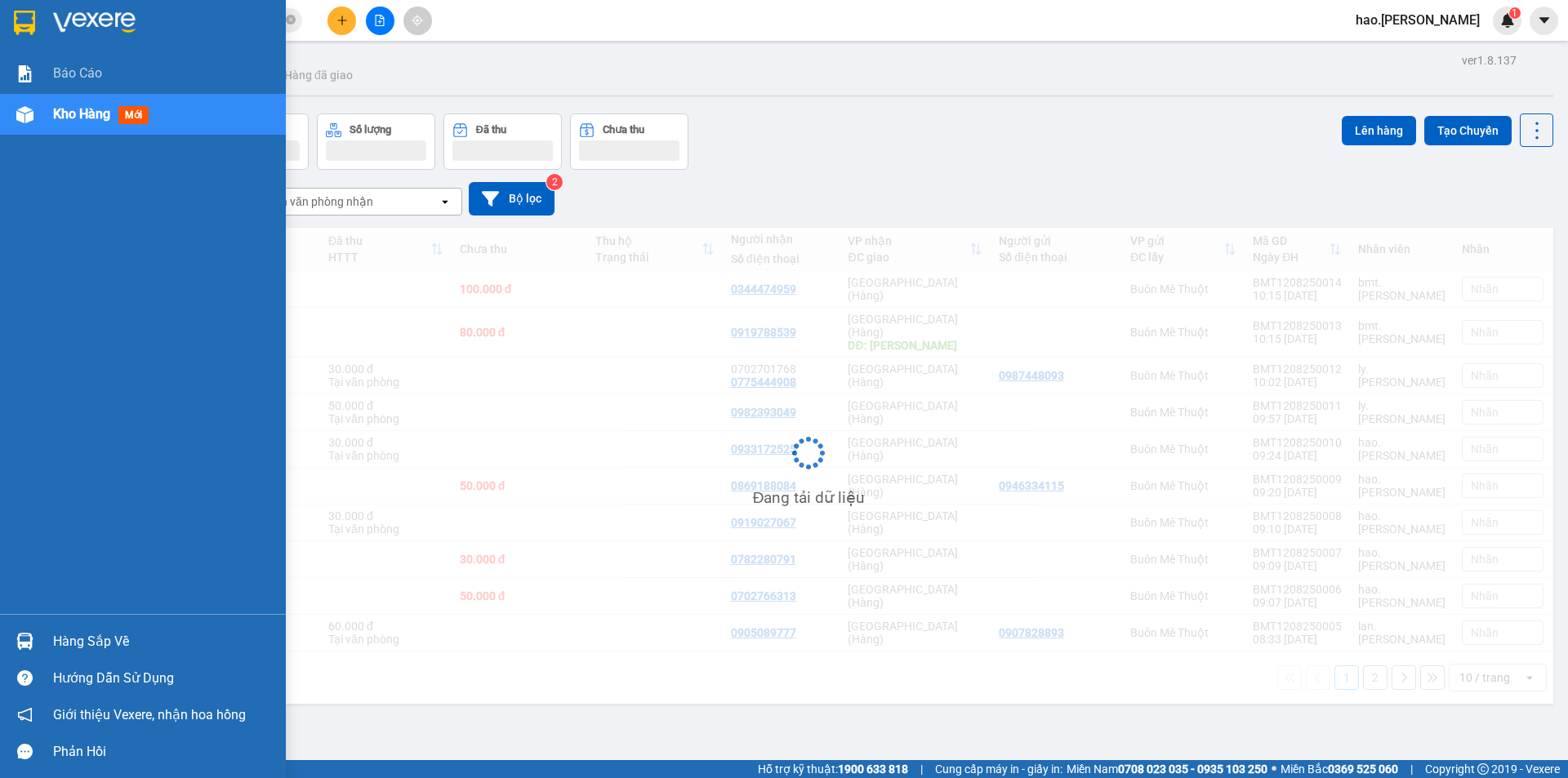
click at [99, 101] on div "Kho hàng mới" at bounding box center [164, 115] width 221 height 41
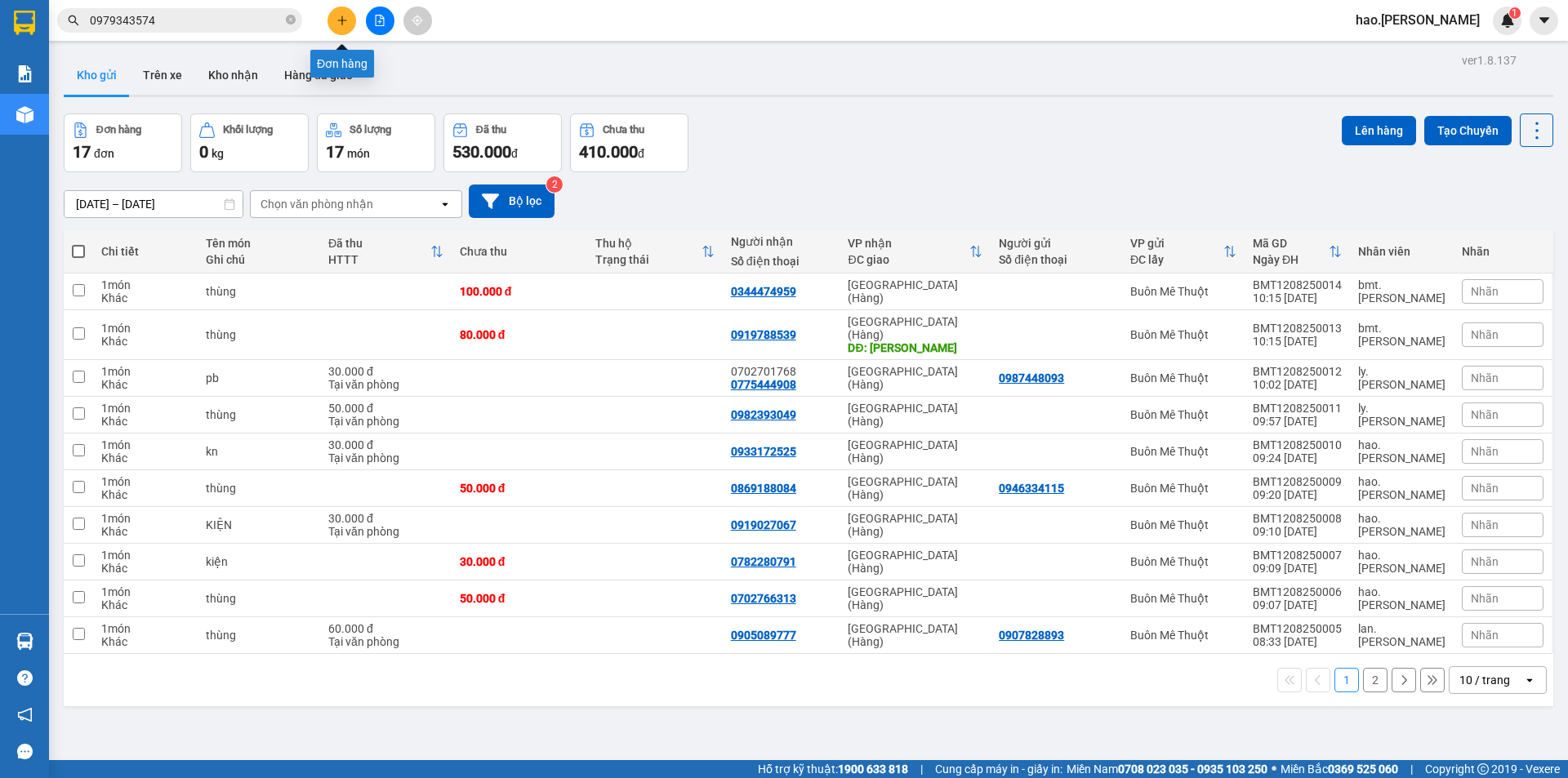
click at [331, 25] on button at bounding box center [342, 20] width 28 height 28
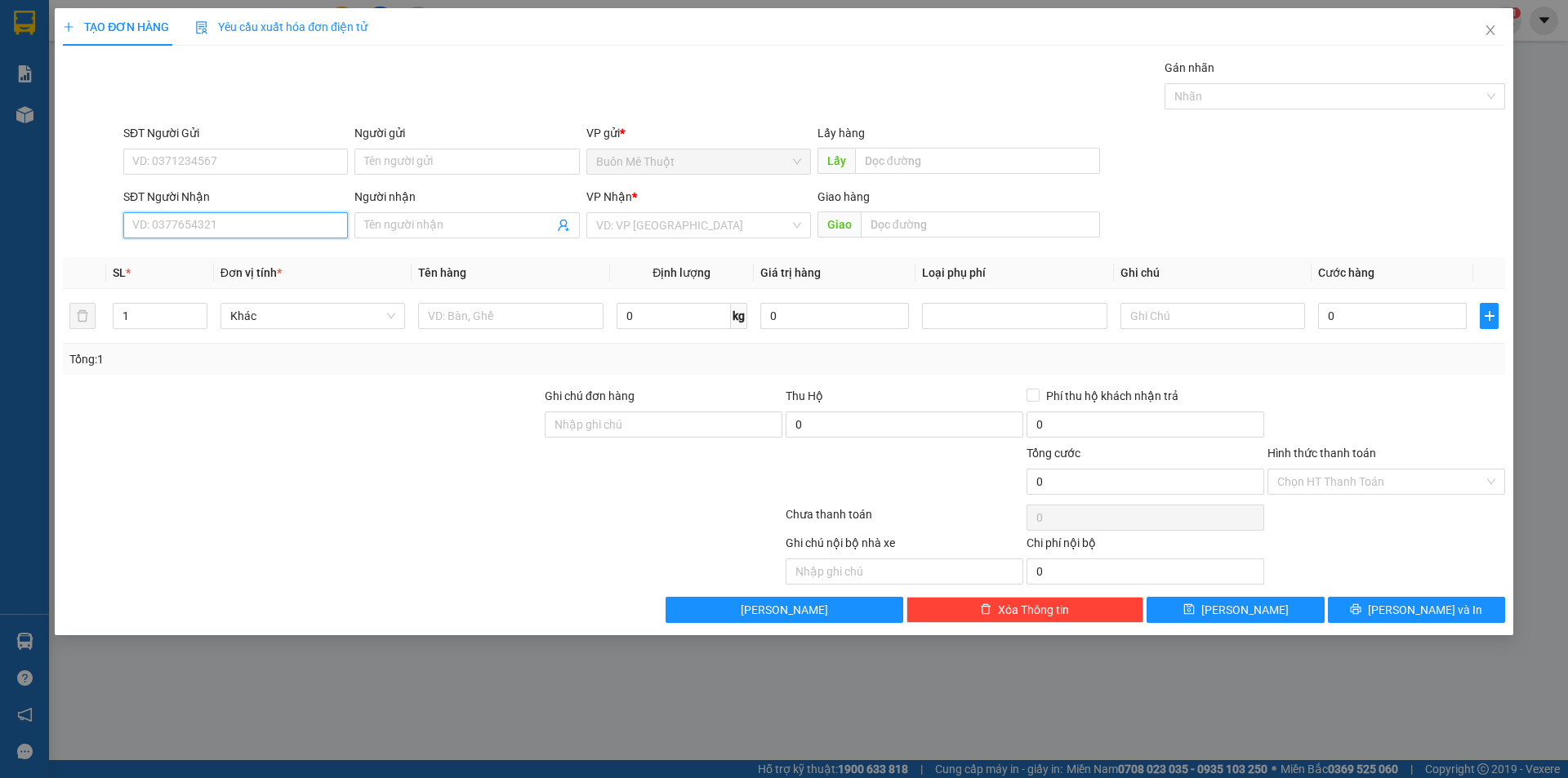
click at [245, 226] on input "SĐT Người Nhận" at bounding box center [236, 225] width 225 height 26
type input "0903573209"
click div "0903573209"
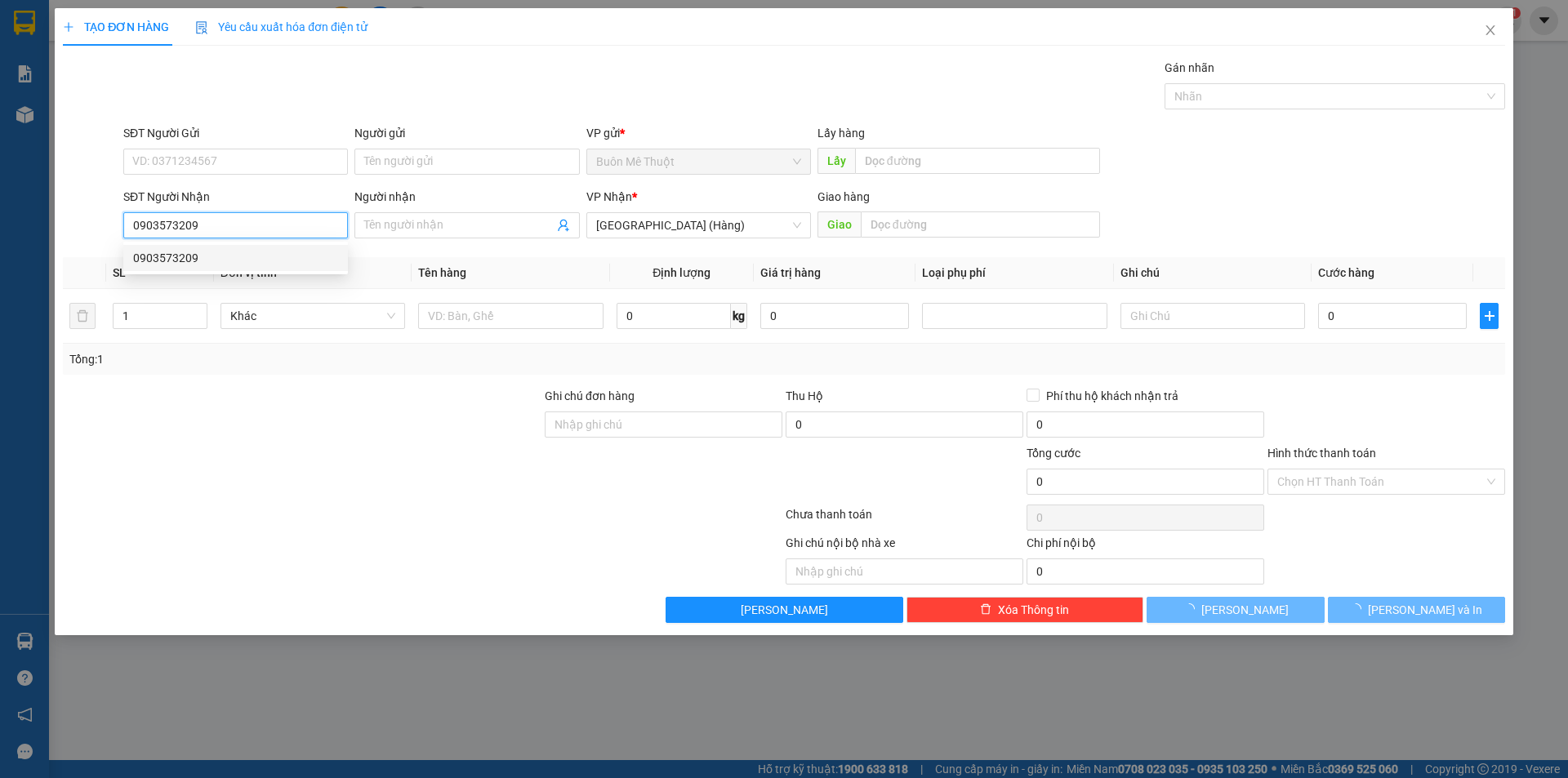
type input "40.000"
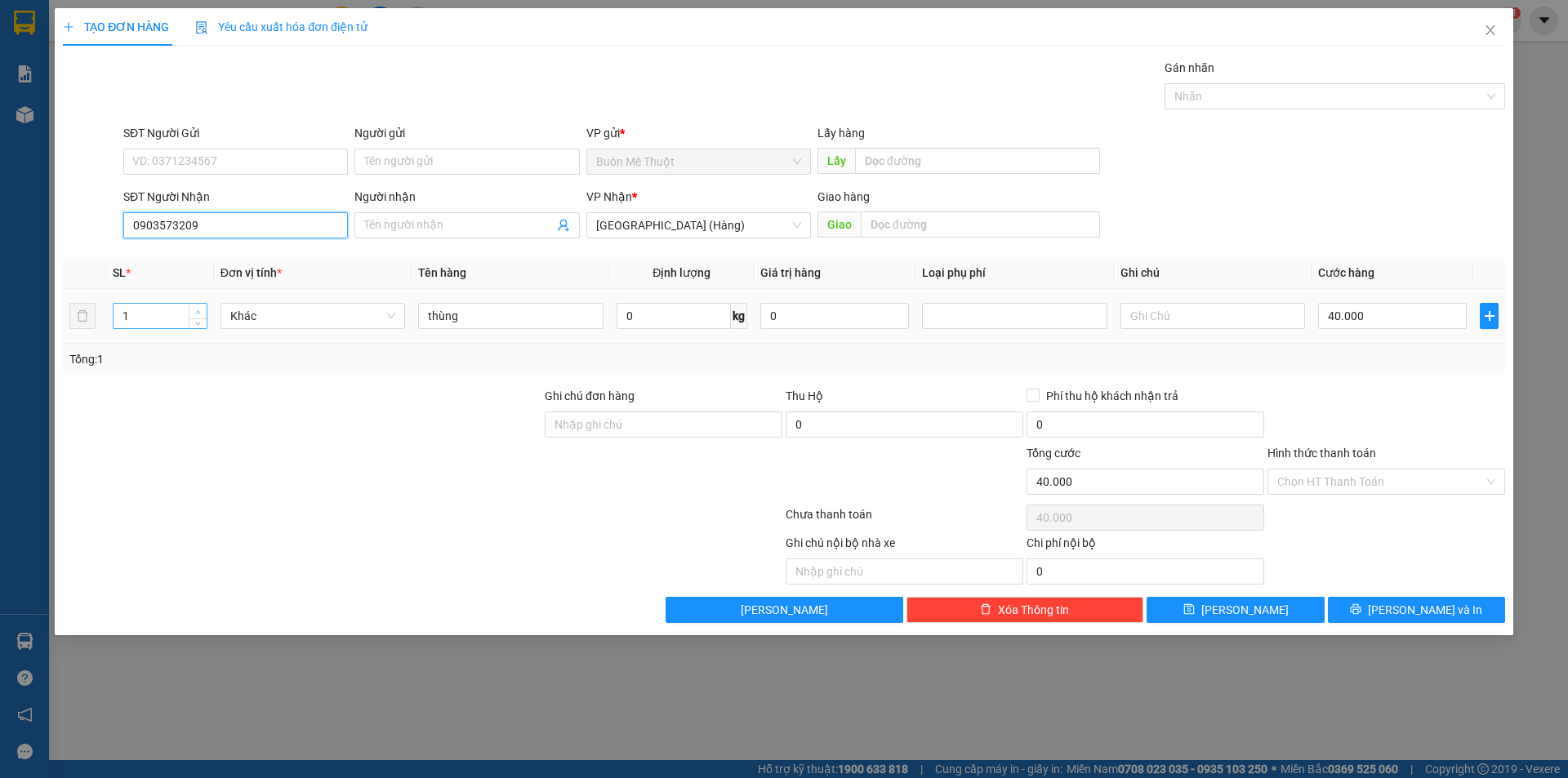
type input "0903573209"
type input "2"
click icon "up"
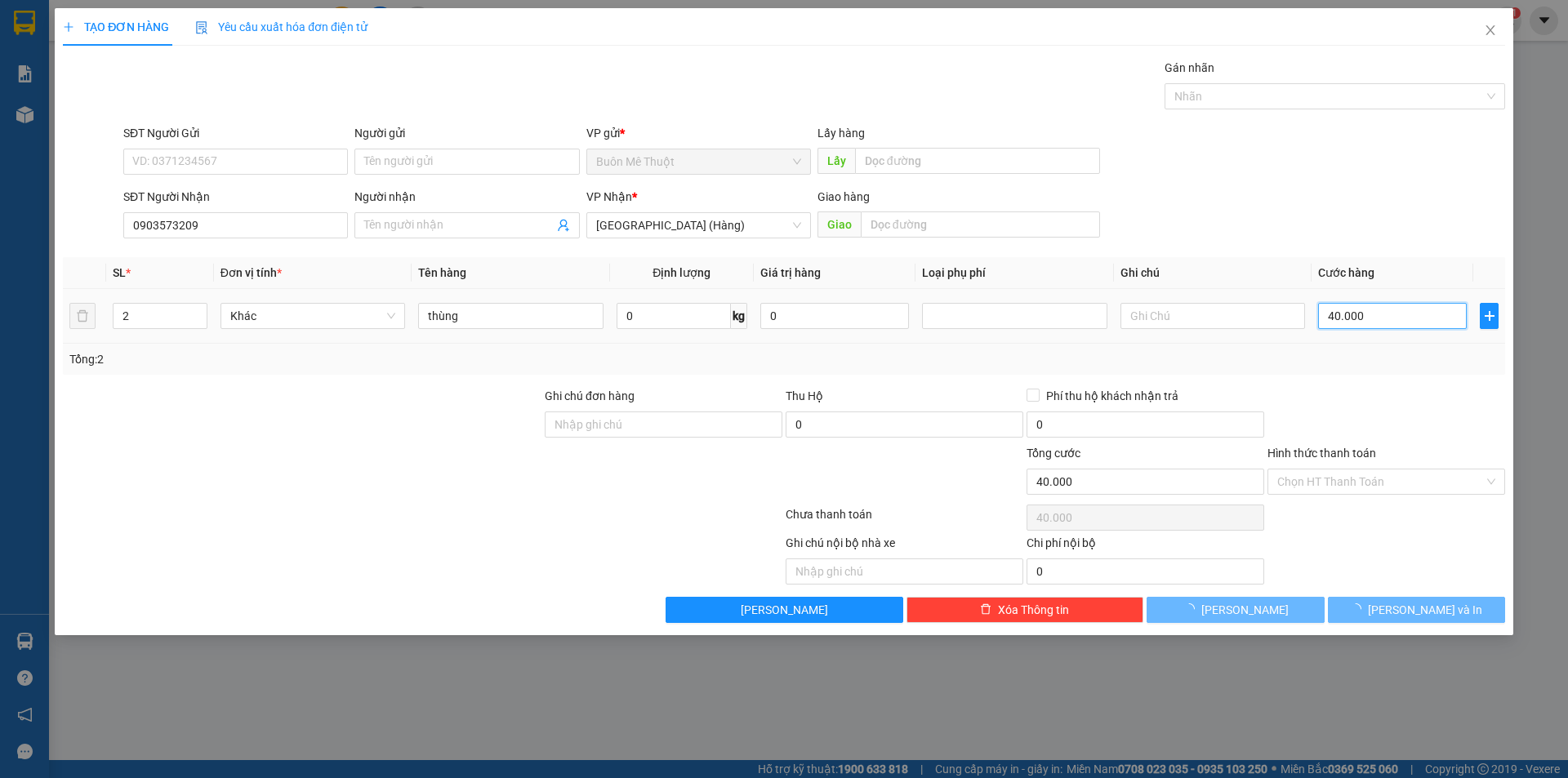
click input "40.000"
type input "0"
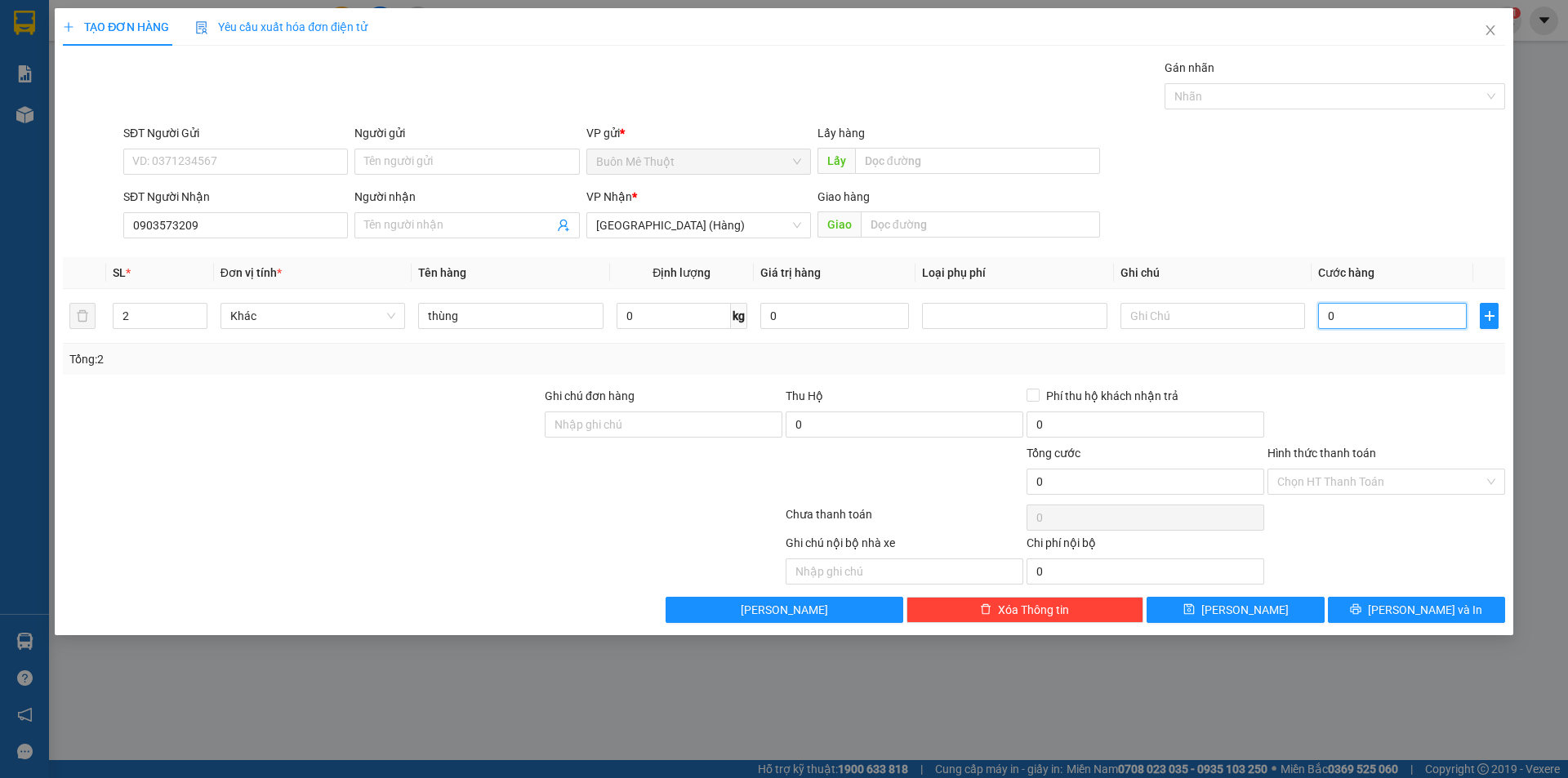
type input "8"
type input "08"
type input "80"
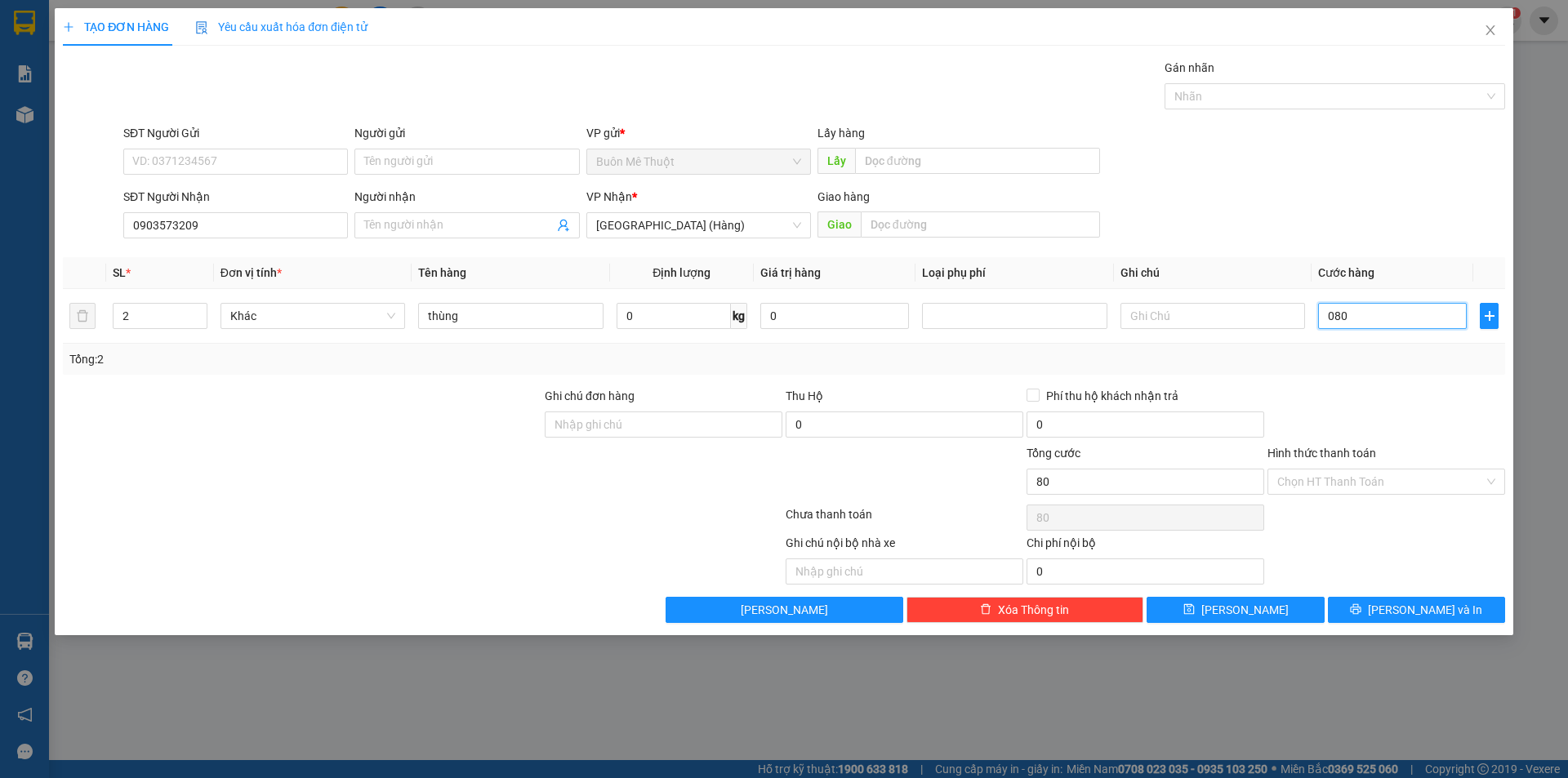
type input "080"
type input "80.000"
click div
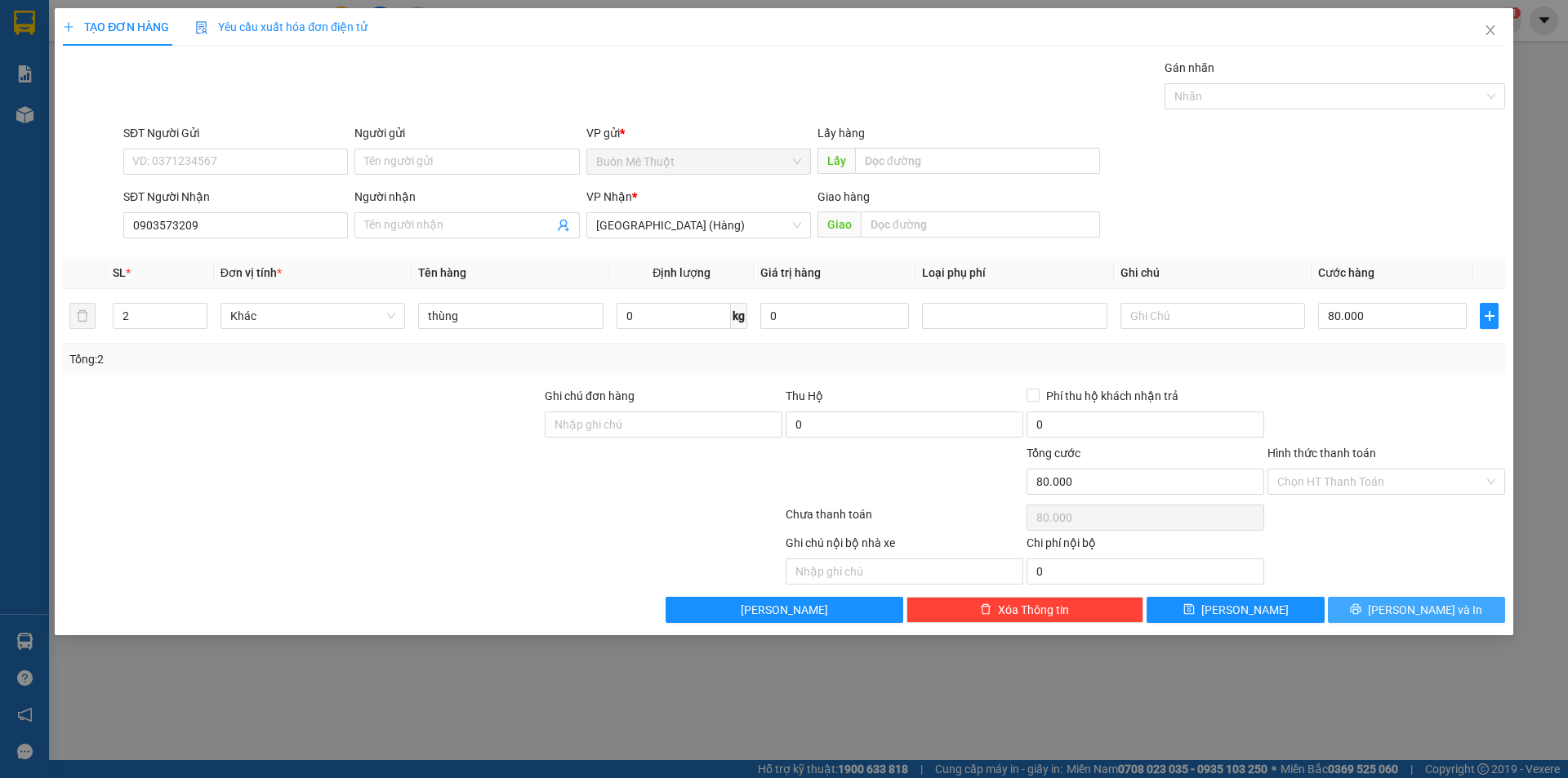
click div "Transit Pickup Surcharge Ids Transit Deliver Surcharge Ids Transit Deliver Surc…"
click span "[PERSON_NAME] và In"
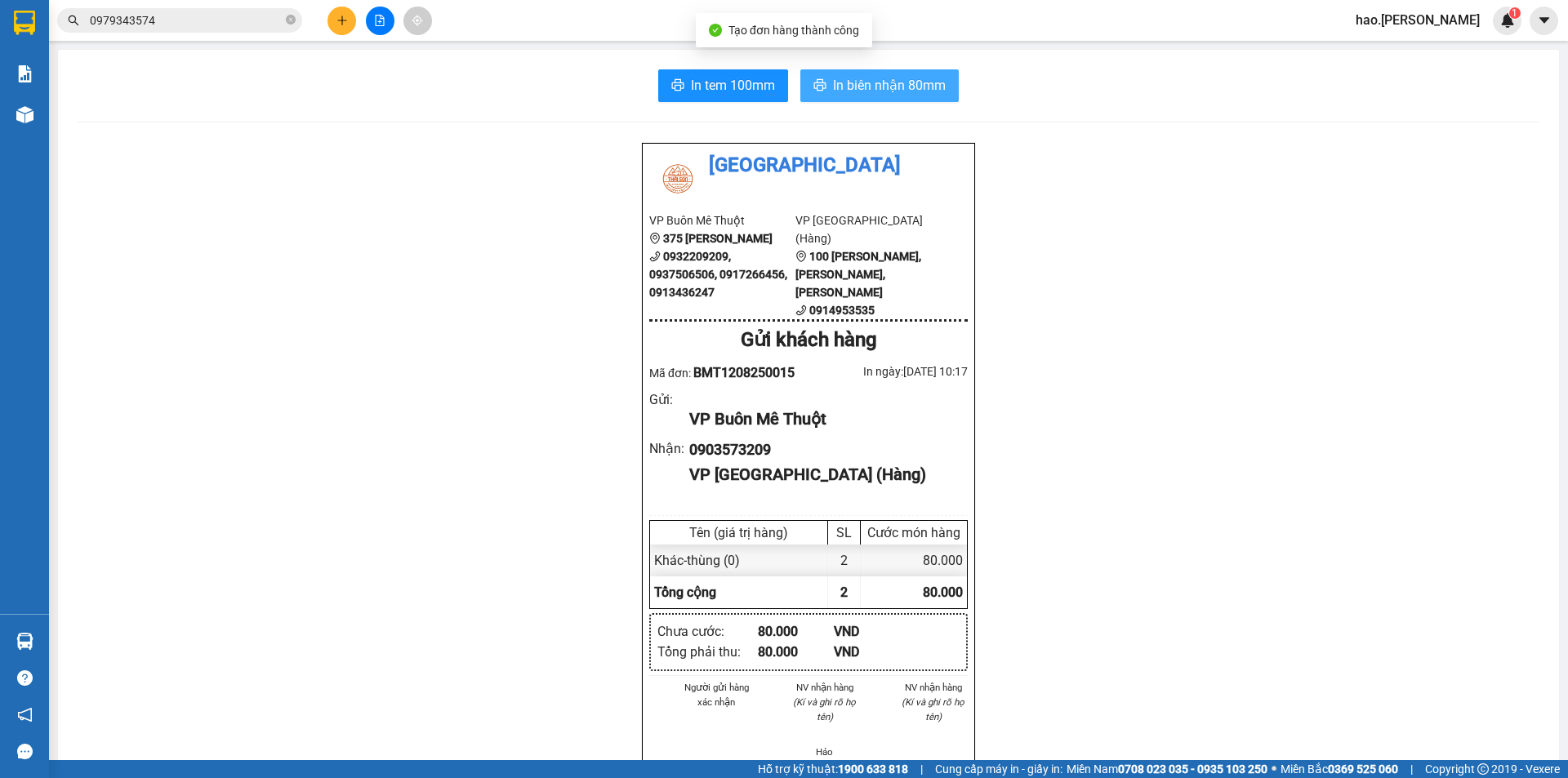
click span "In biên nhận 80mm"
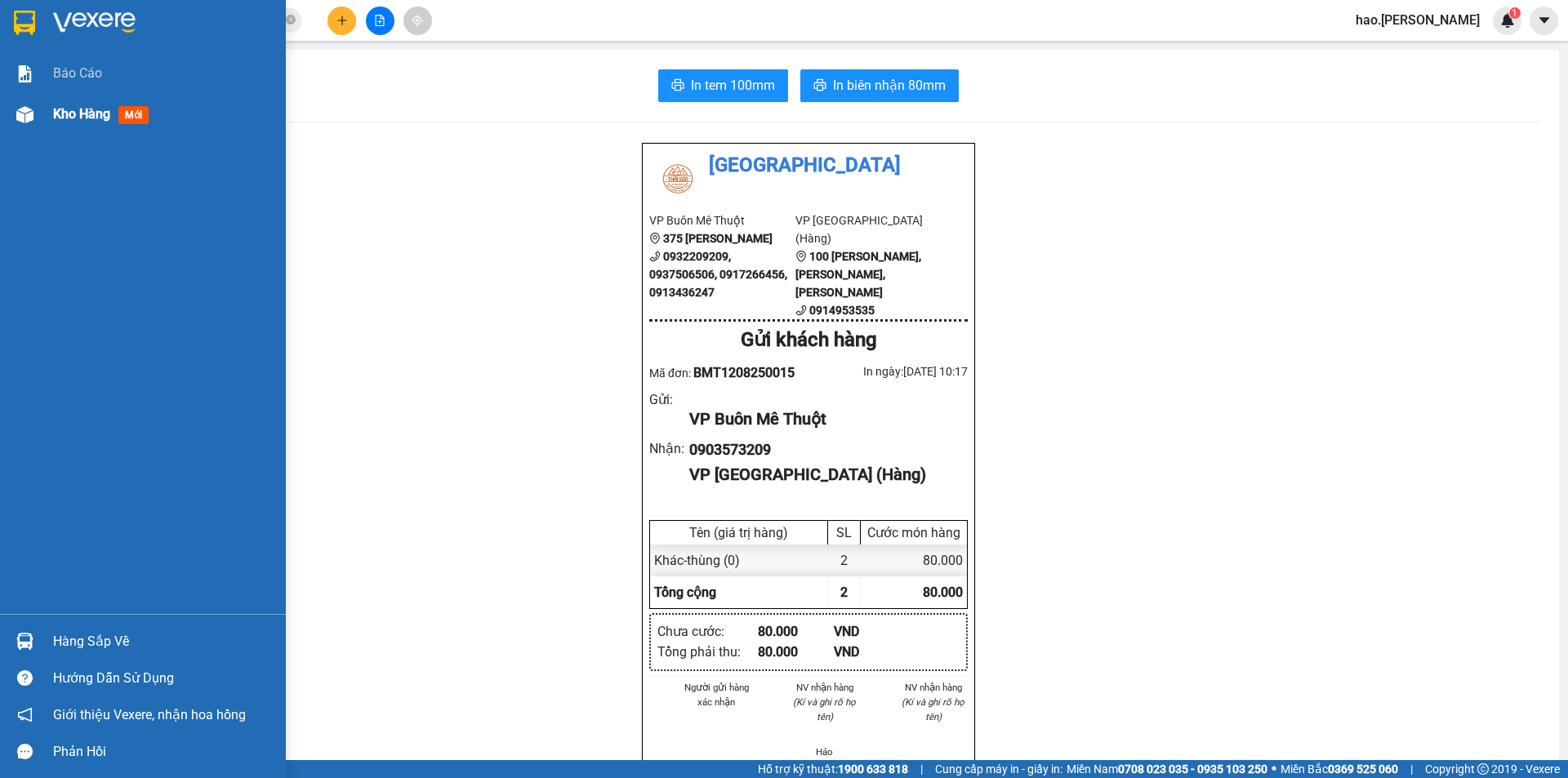
click img
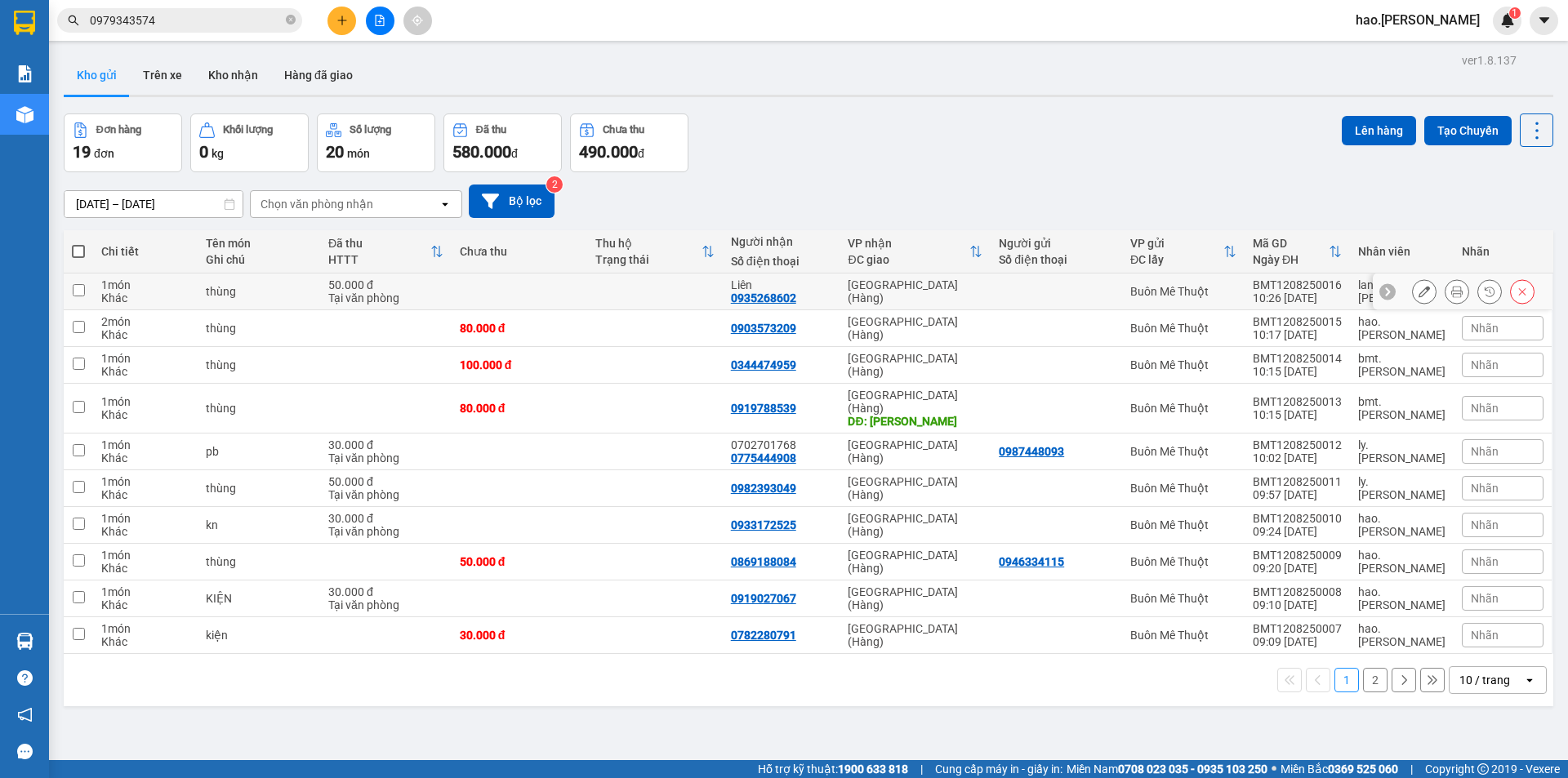
click button
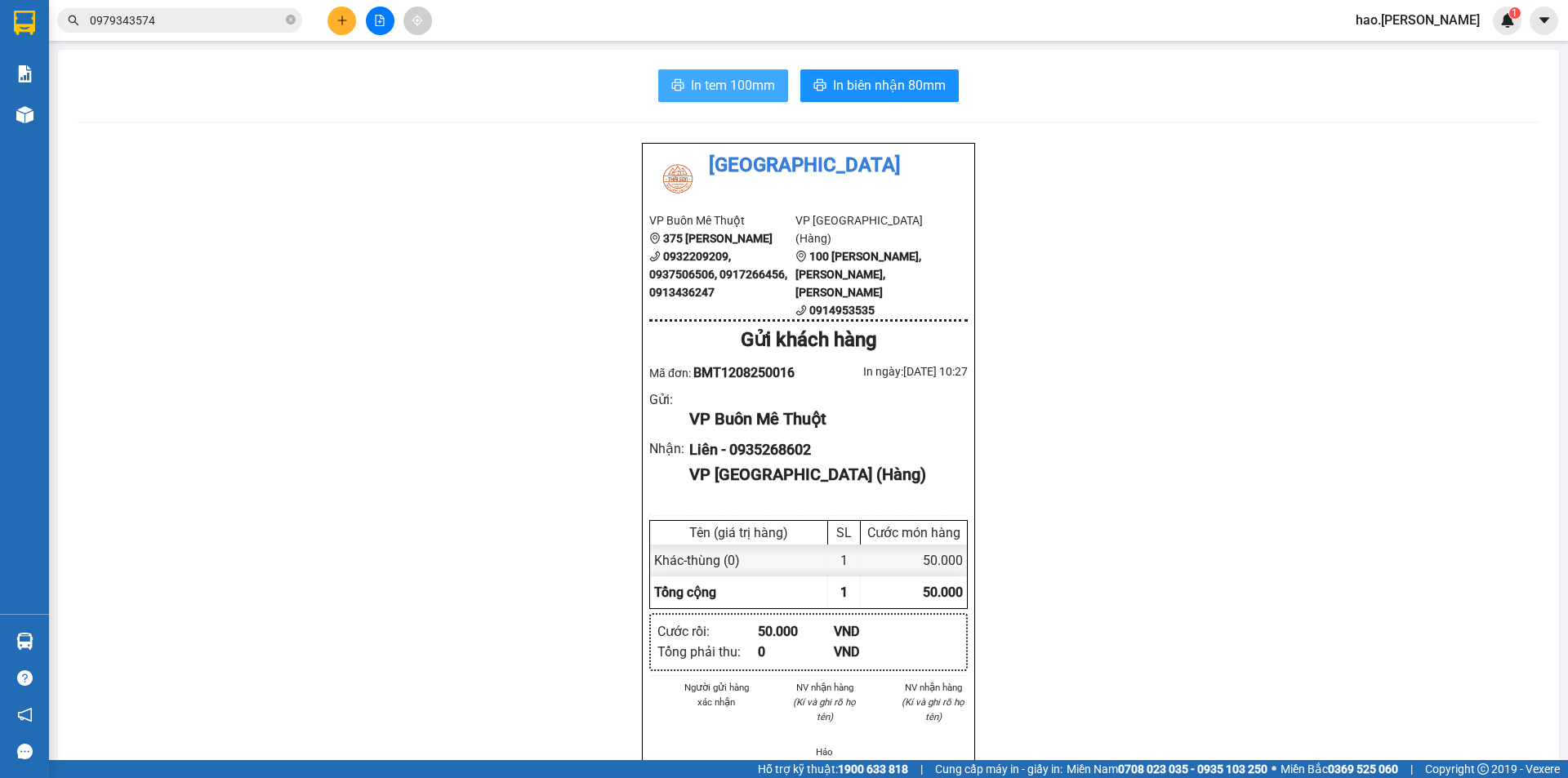
click button "In tem 100mm"
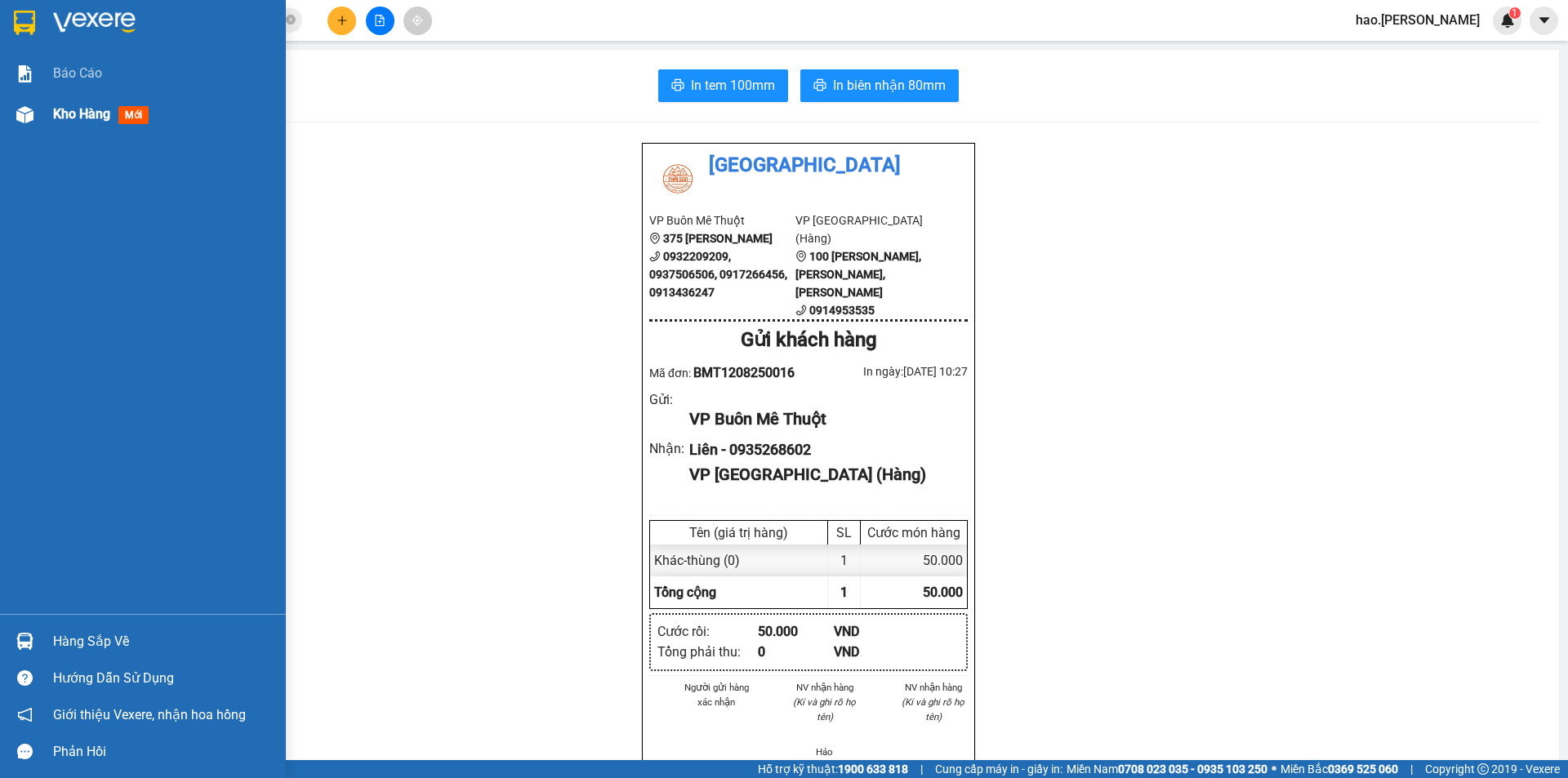
click img
drag, startPoint x: 20, startPoint y: 117, endPoint x: 64, endPoint y: 128, distance: 45.4
click img
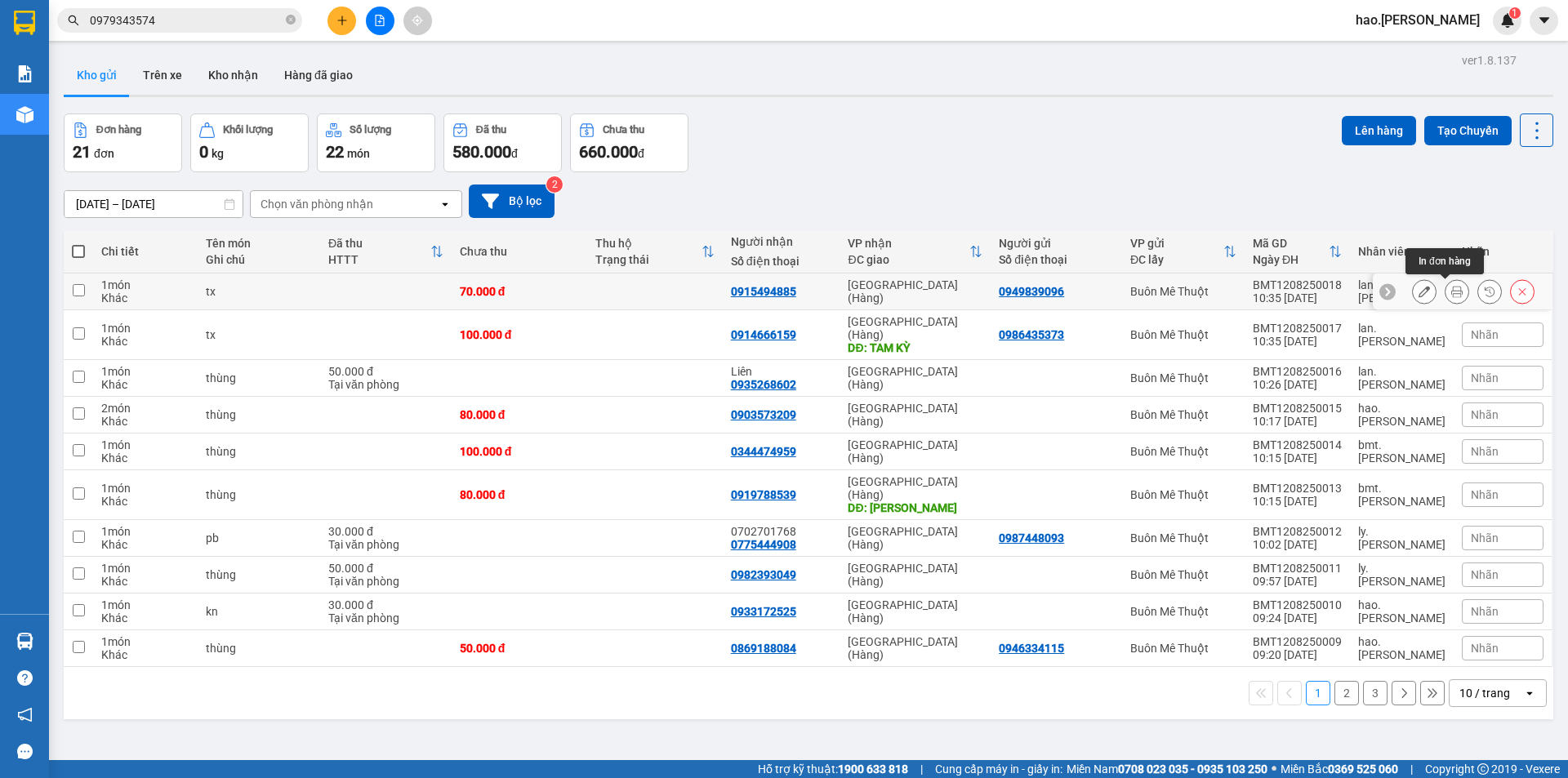
click icon
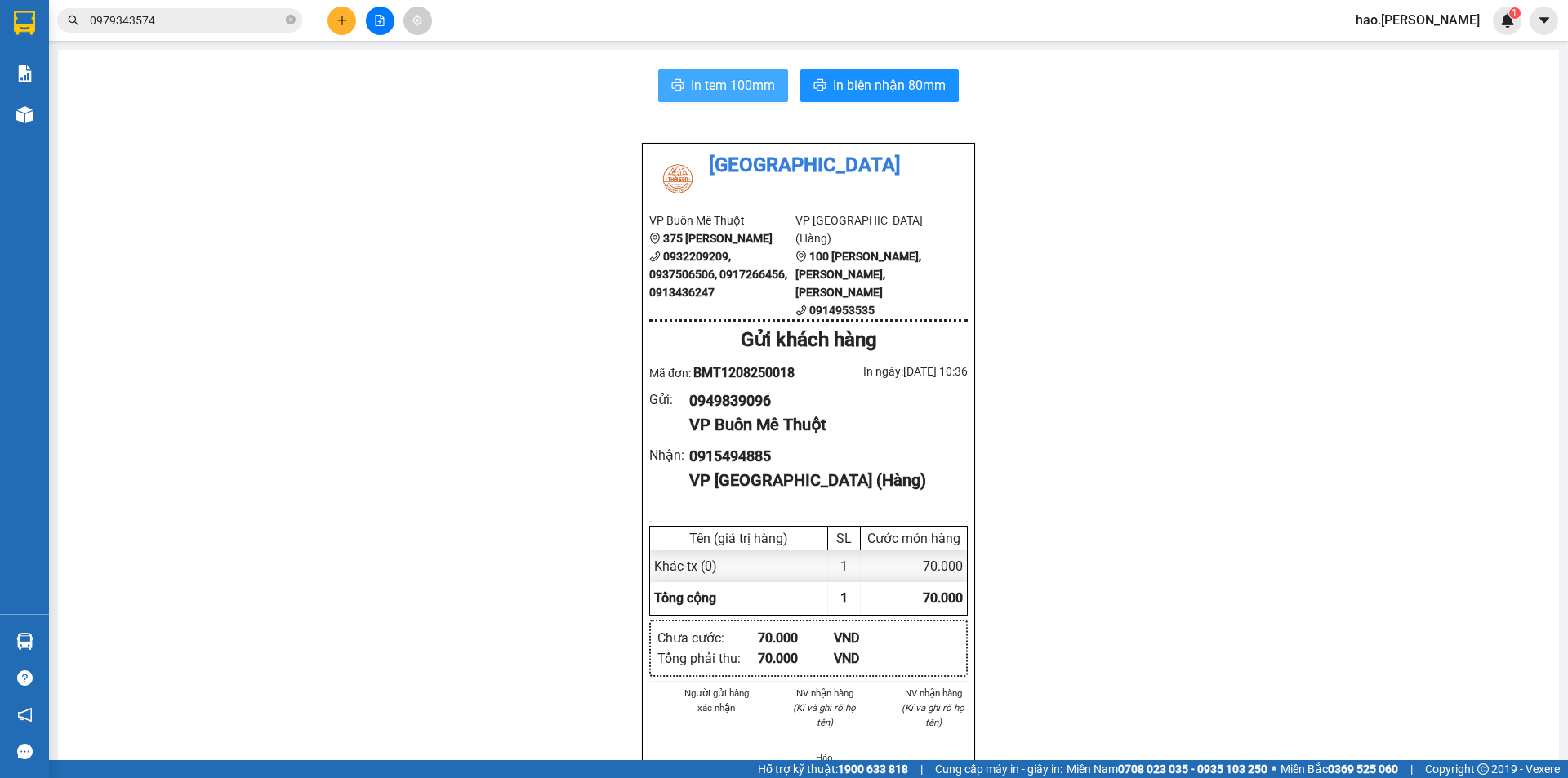
click span "In tem 100mm"
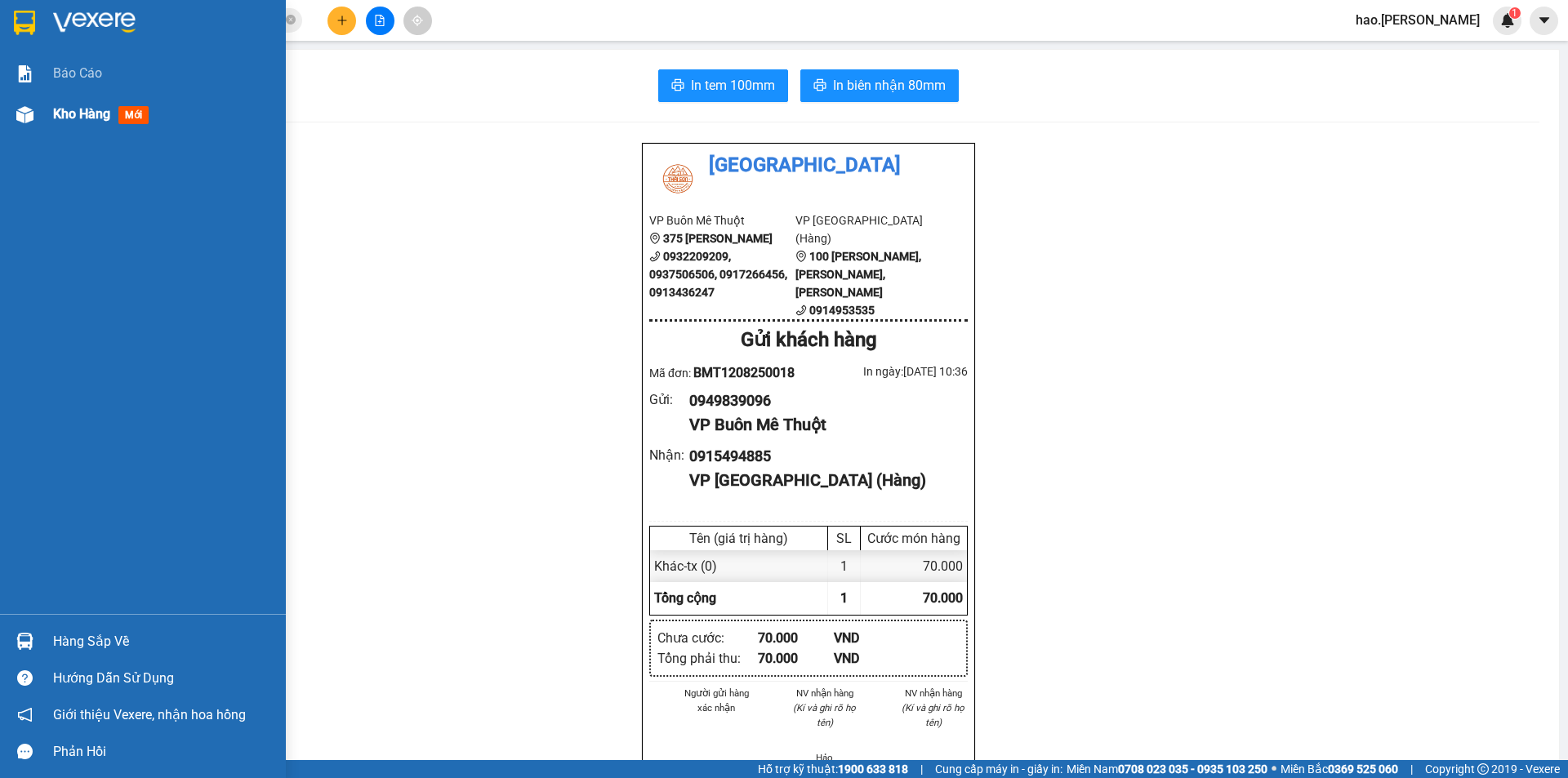
click img
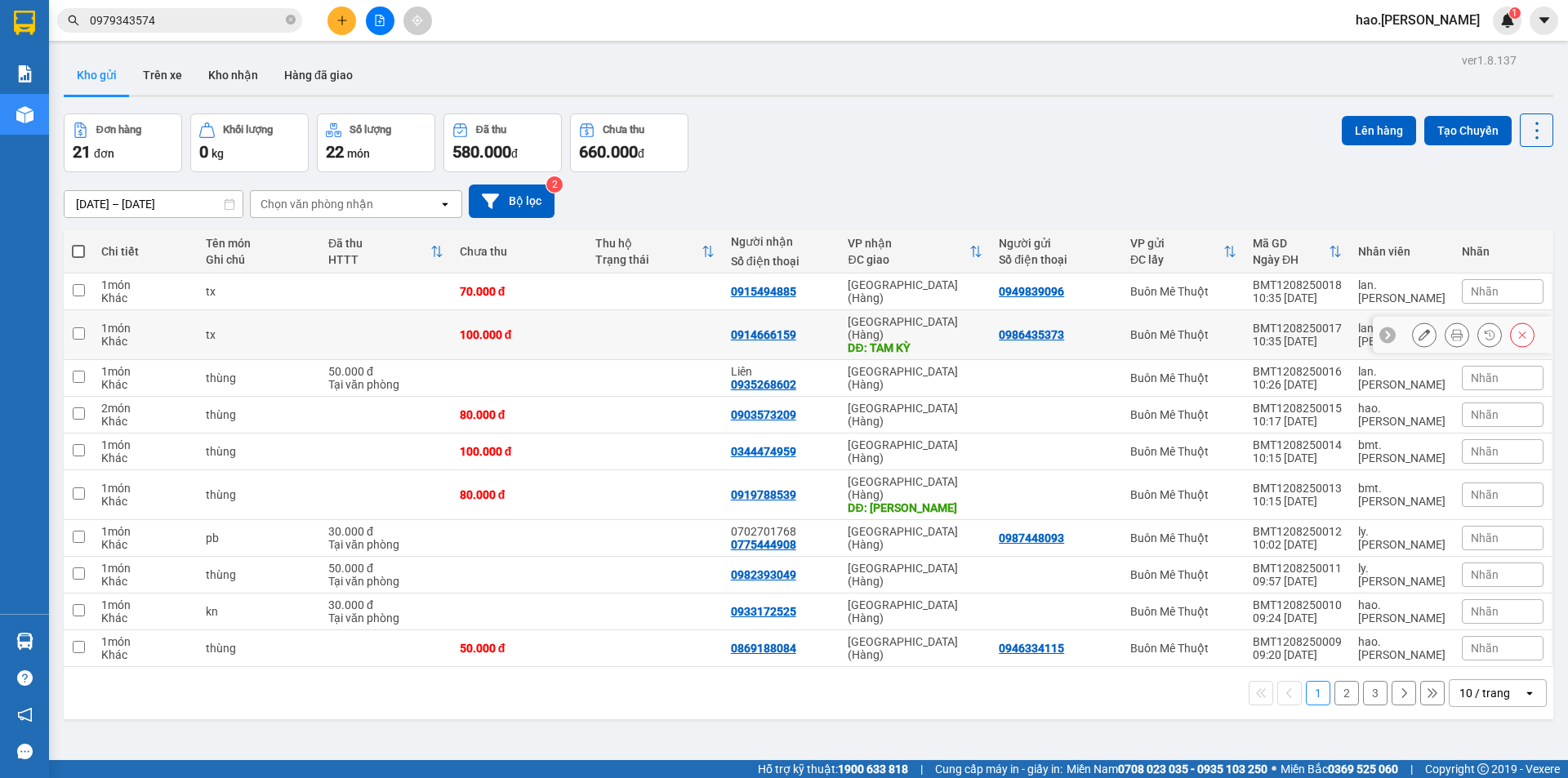
click button
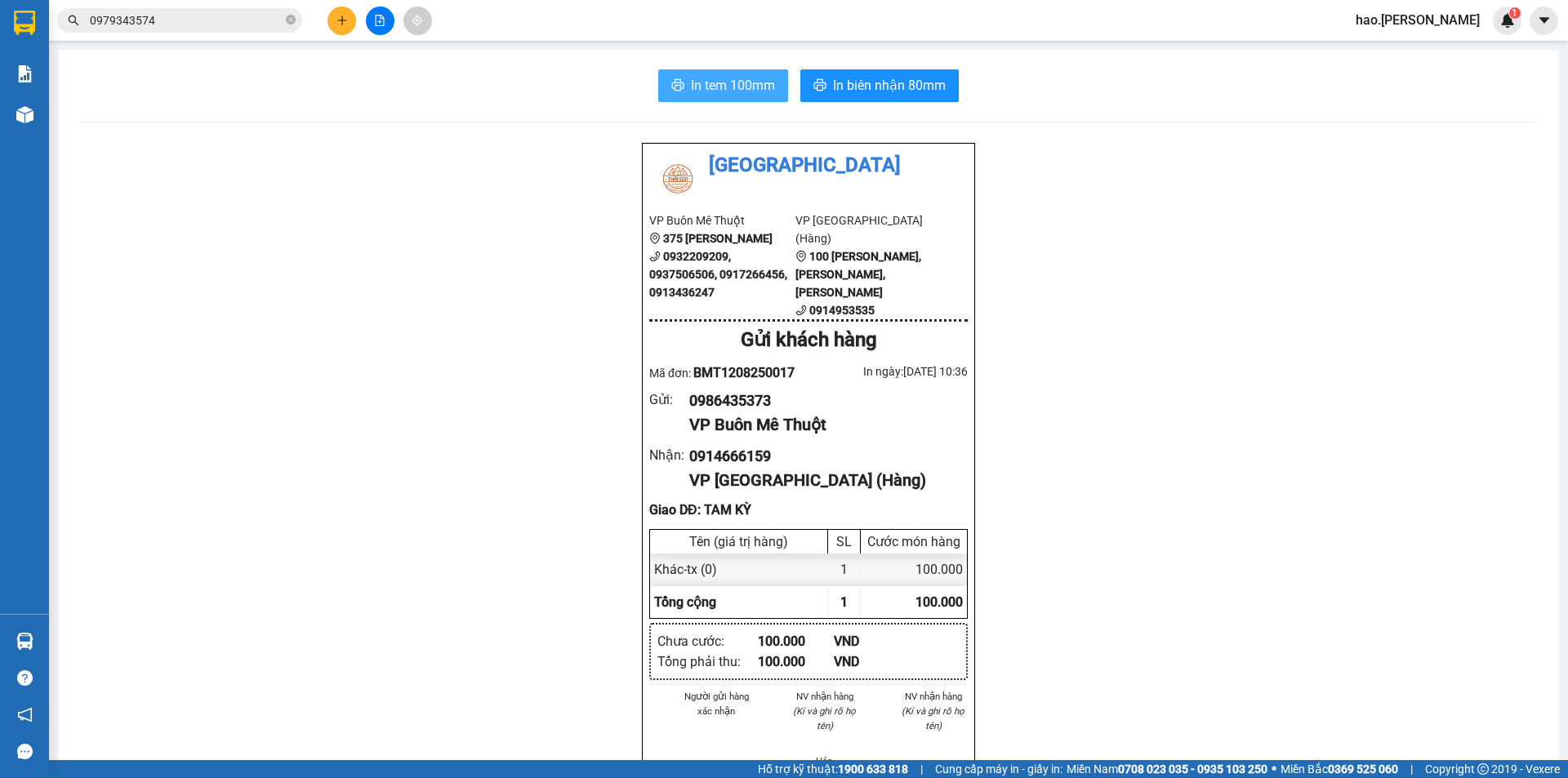
click button "In tem 100mm"
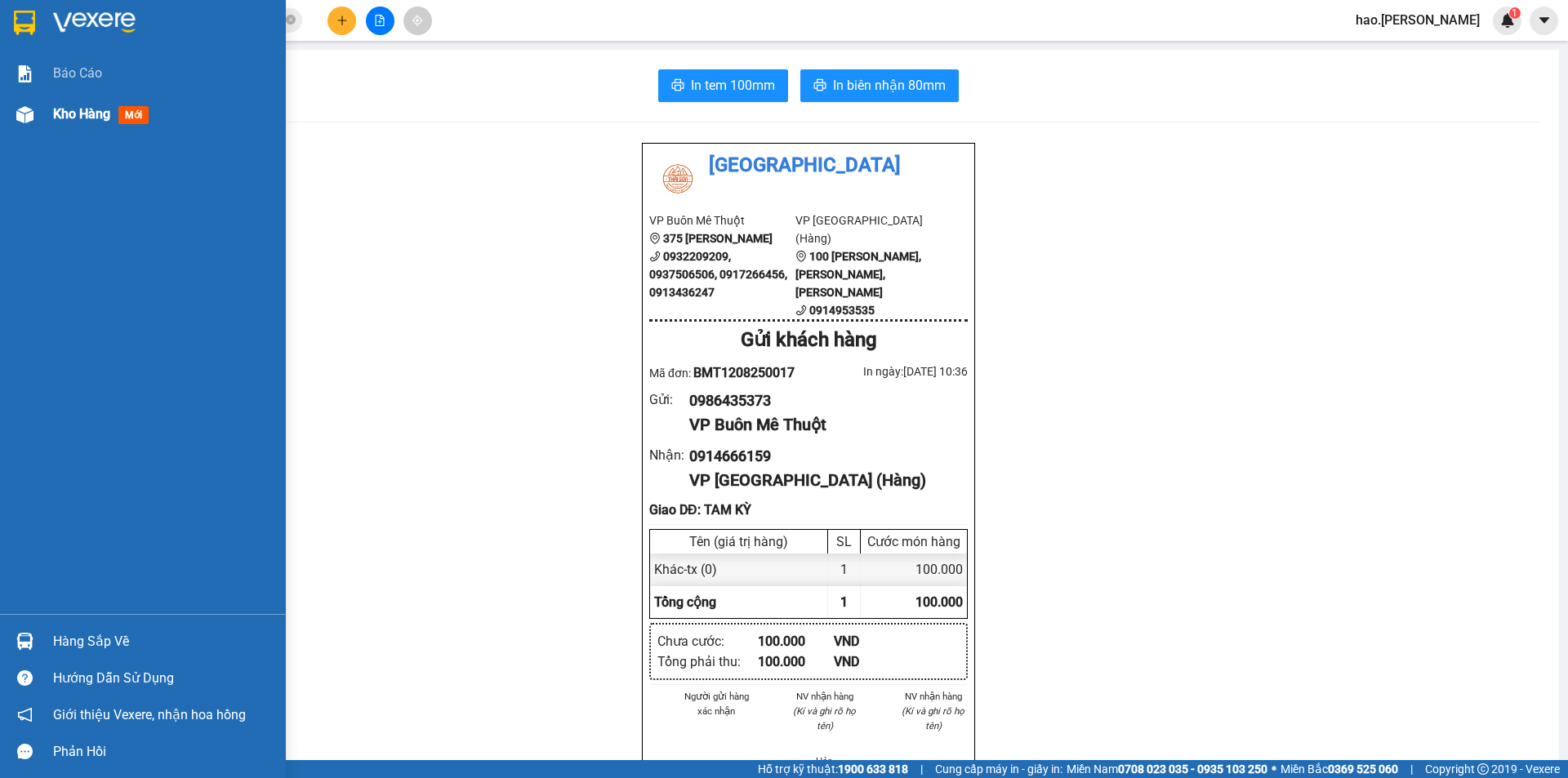
click div "Kho hàng mới"
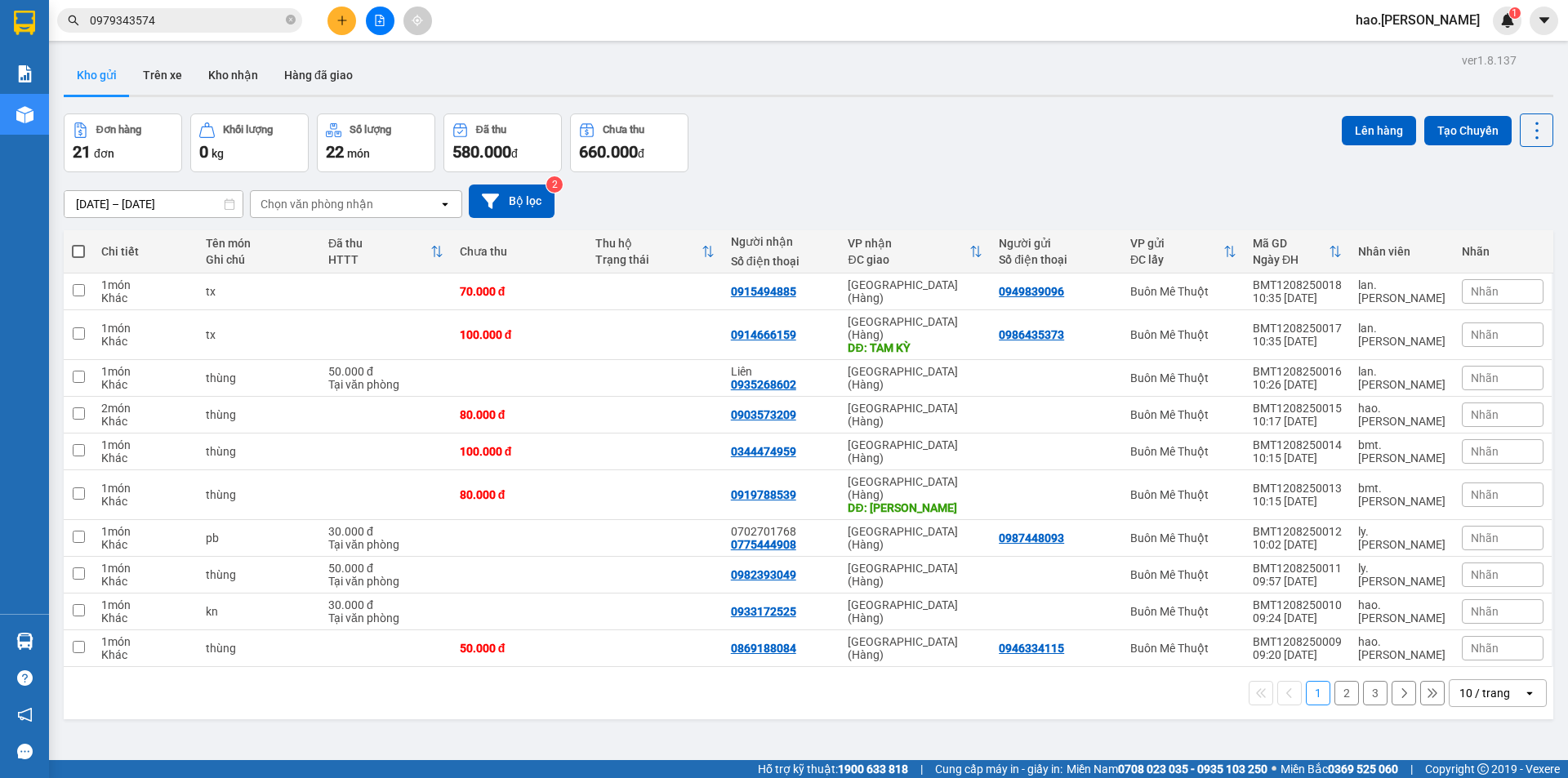
scroll to position [75, 0]
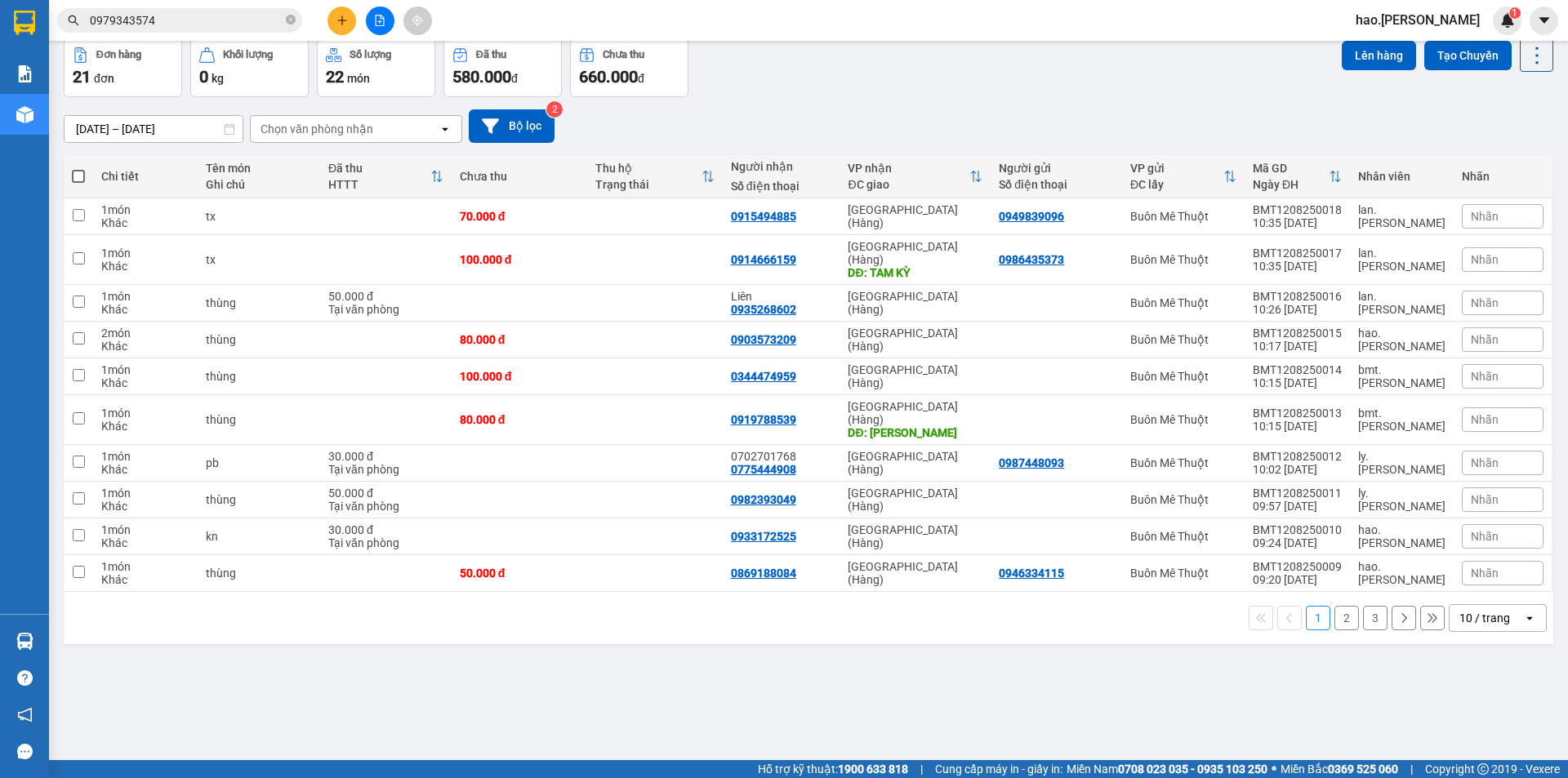
click div "Chọn văn phòng nhận"
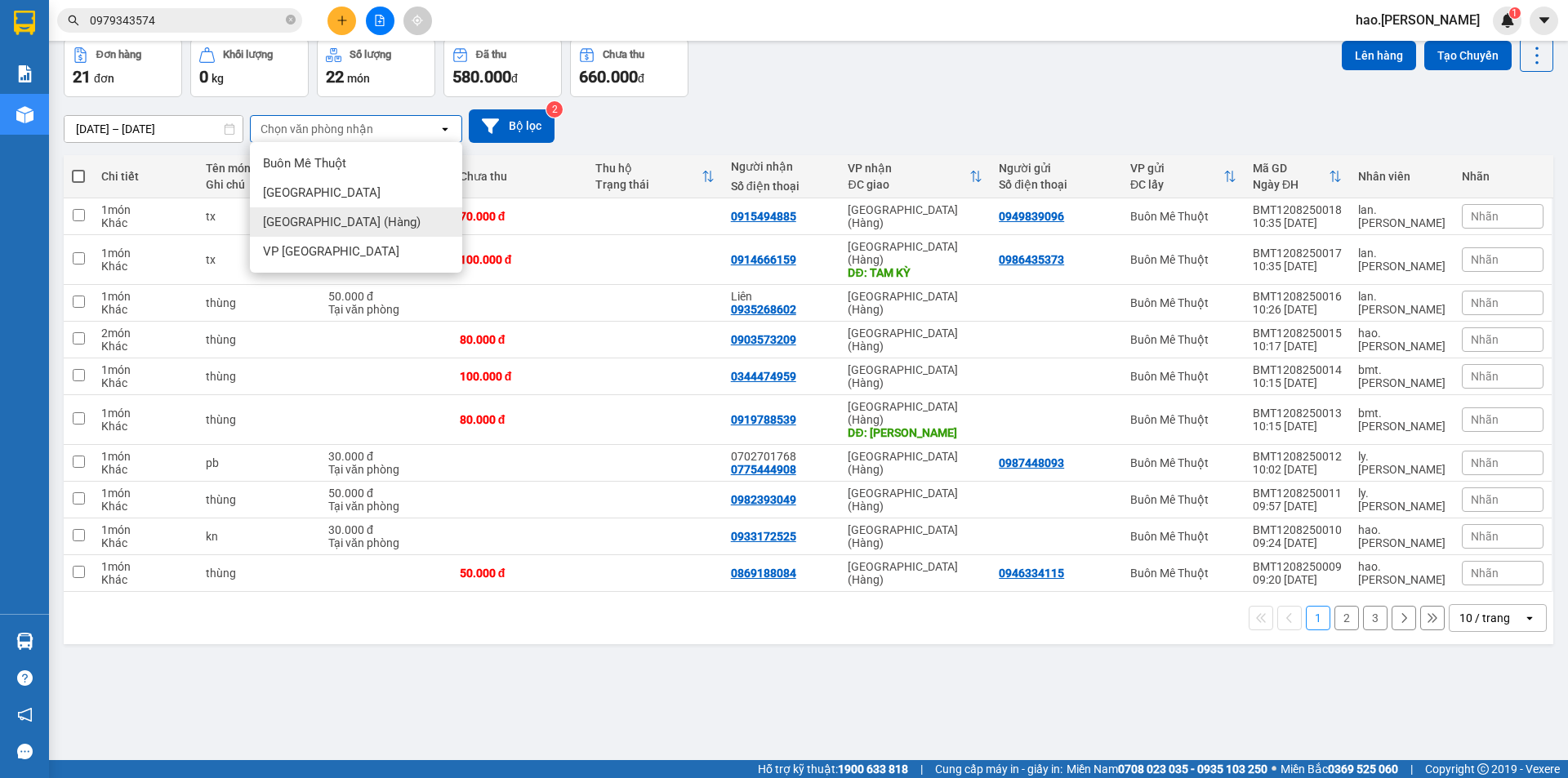
click div "[GEOGRAPHIC_DATA] (Hàng)"
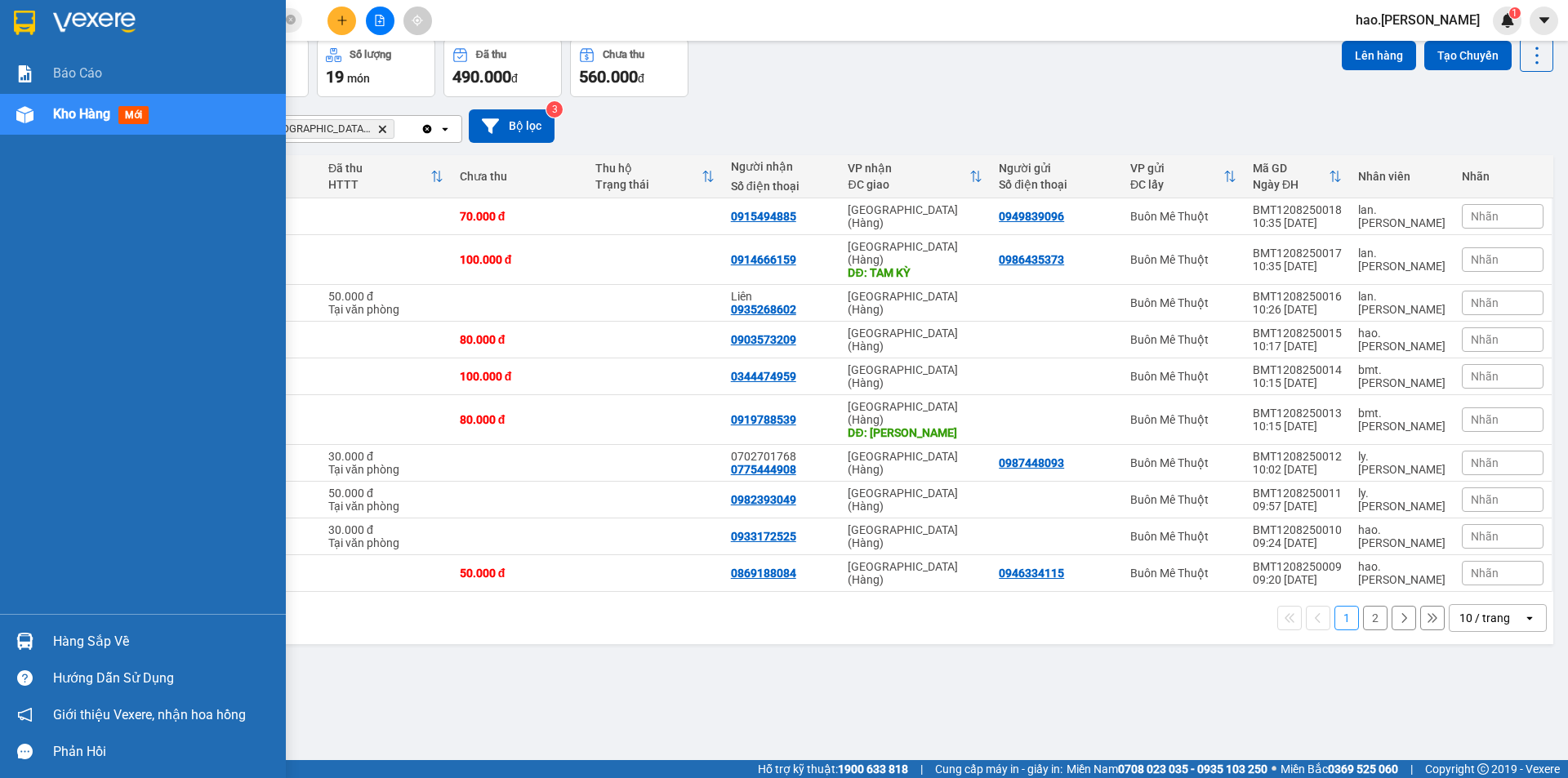
drag, startPoint x: 69, startPoint y: 78, endPoint x: 66, endPoint y: 97, distance: 19.2
click span "Báo cáo"
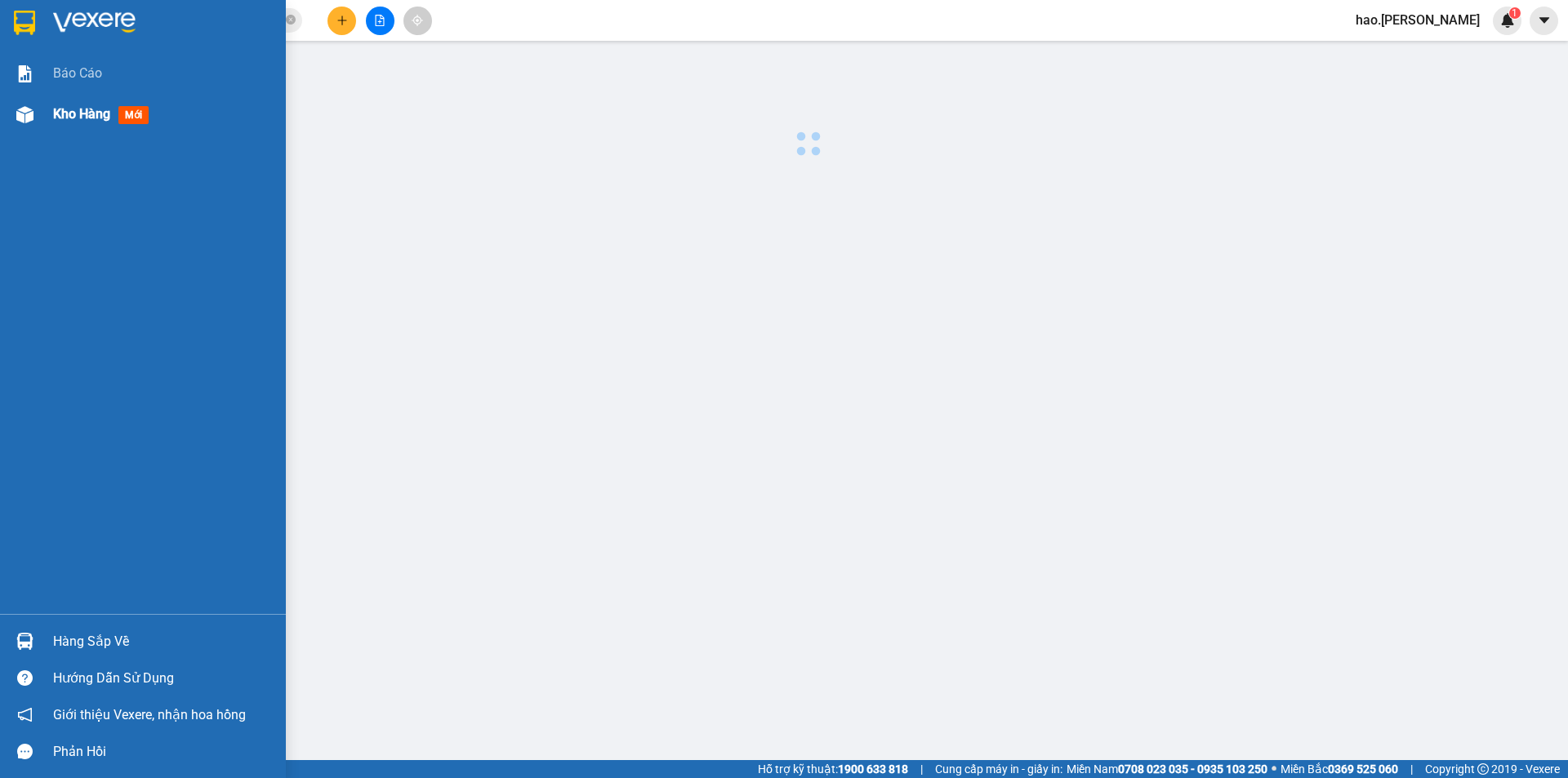
click span "Kho hàng"
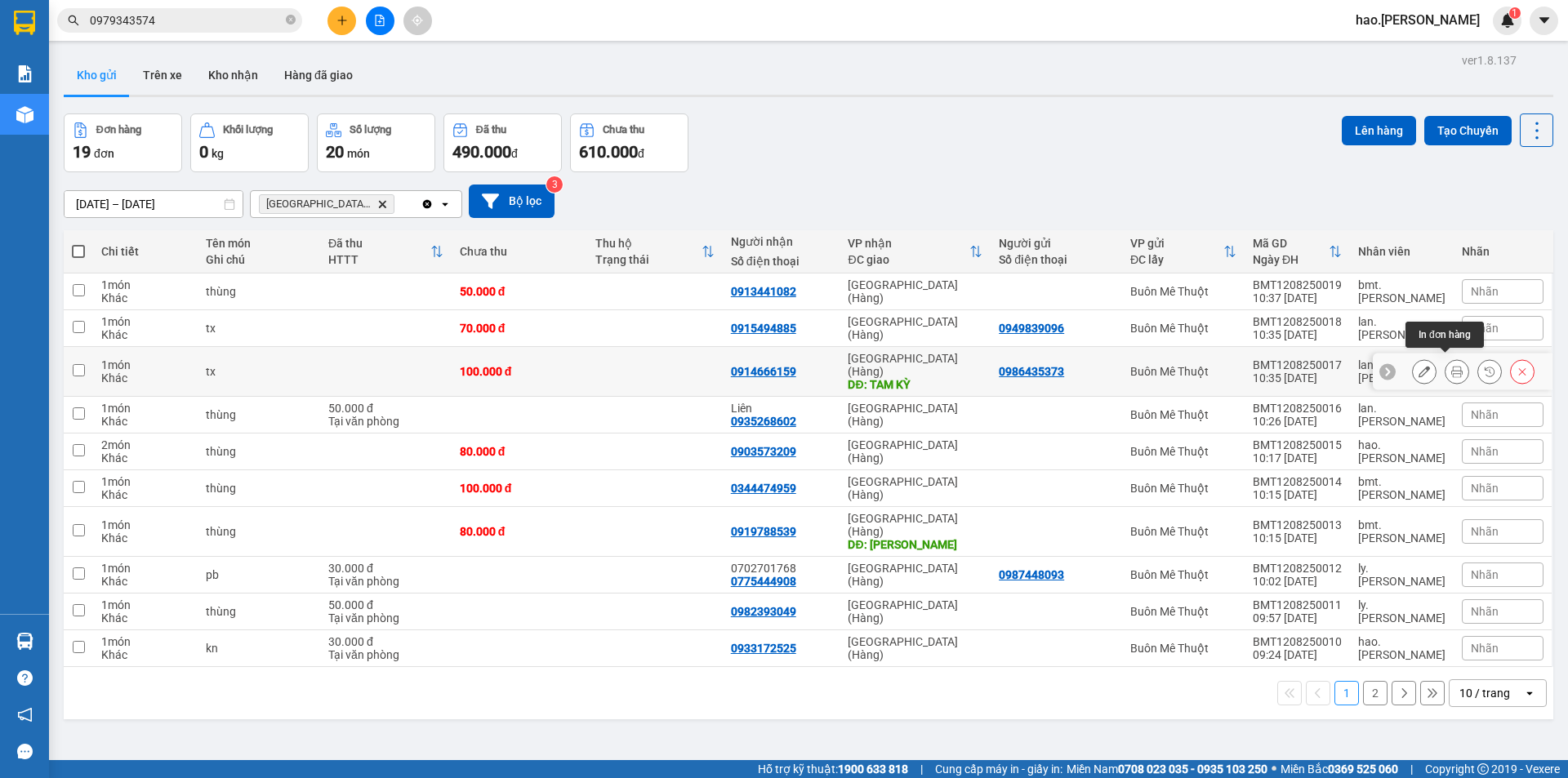
click icon
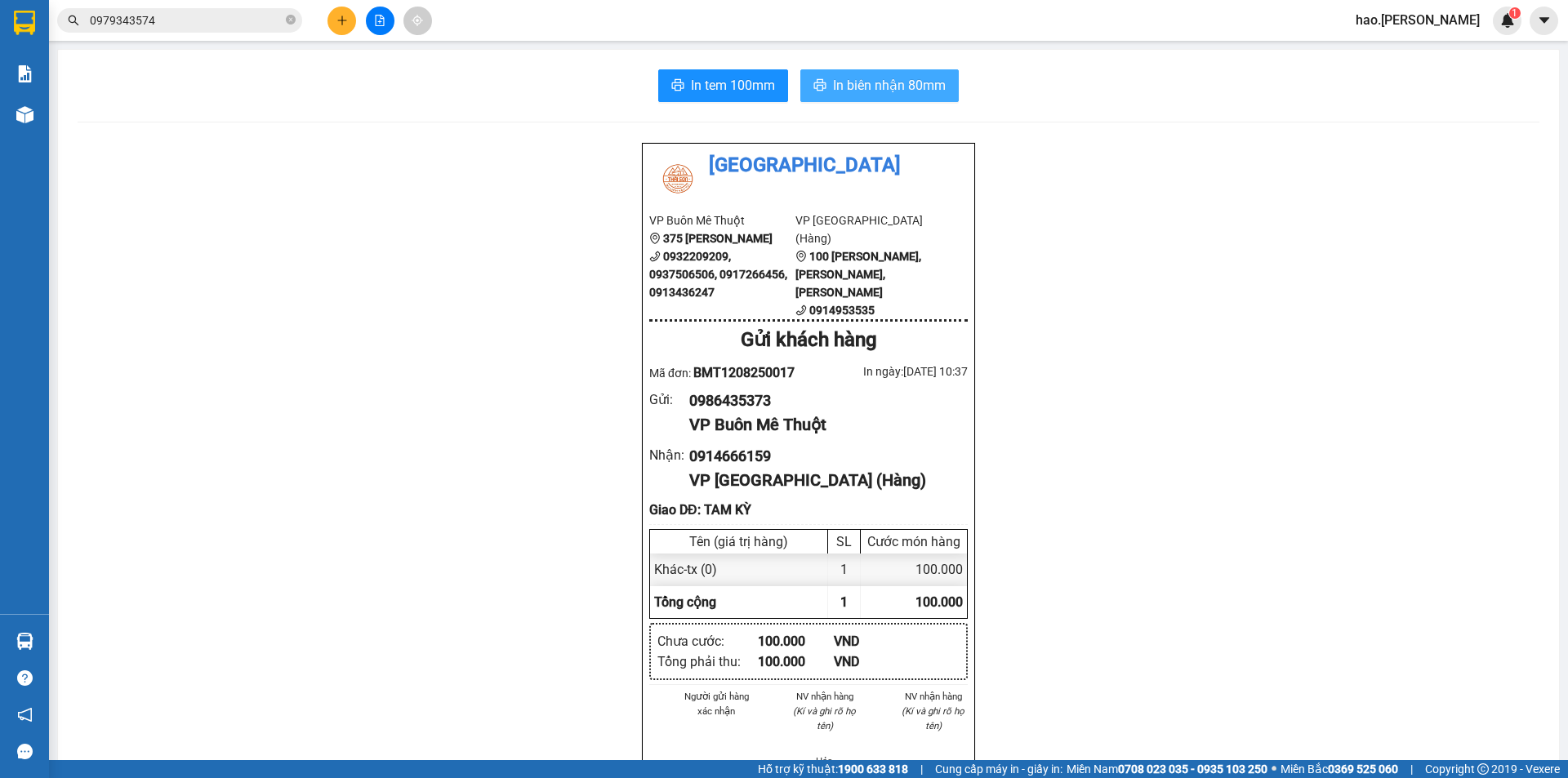
click button "In biên nhận 80mm"
click span "In tem 100mm"
click button "In biên nhận 80mm"
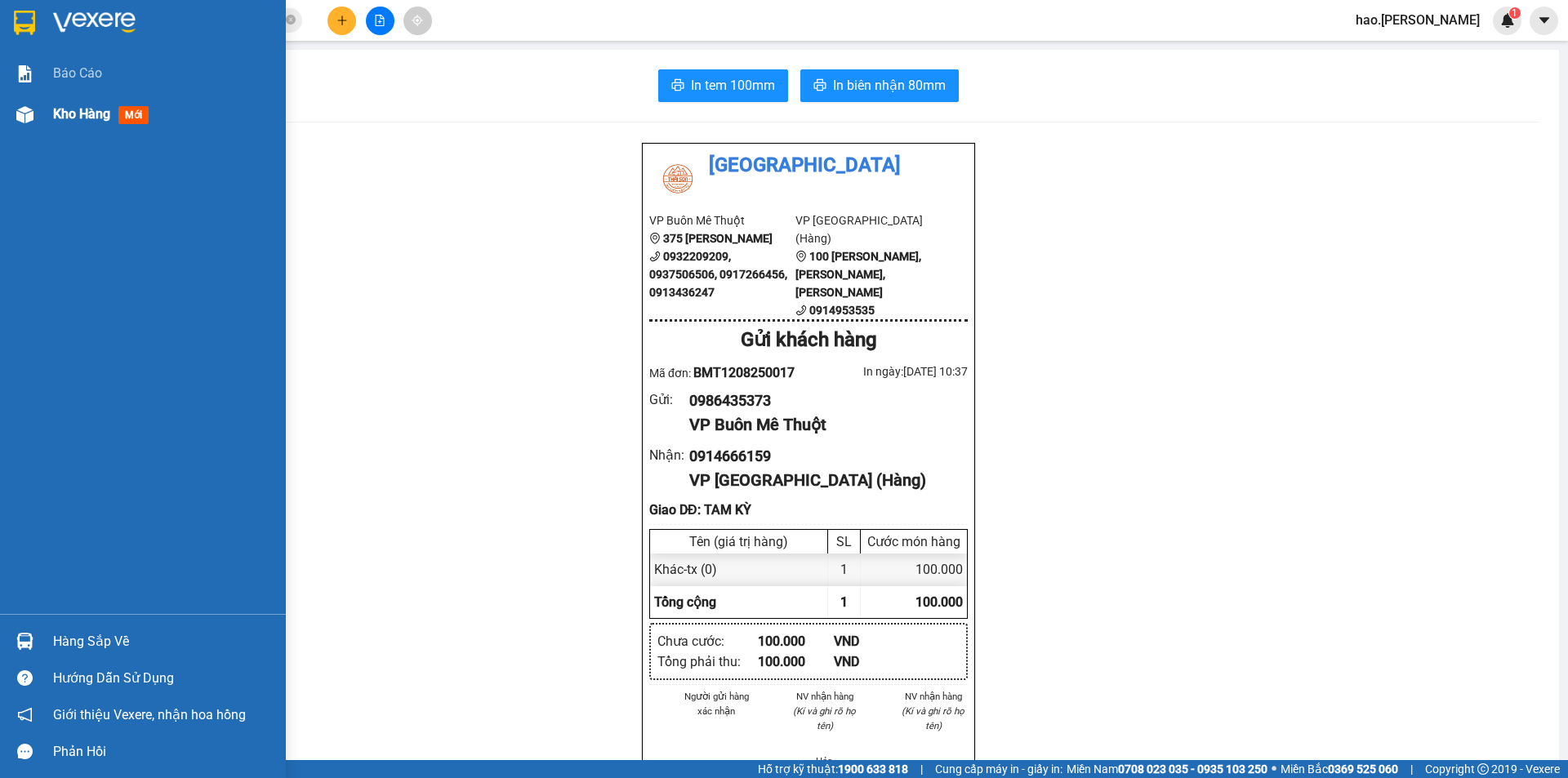
click span "Kho hàng"
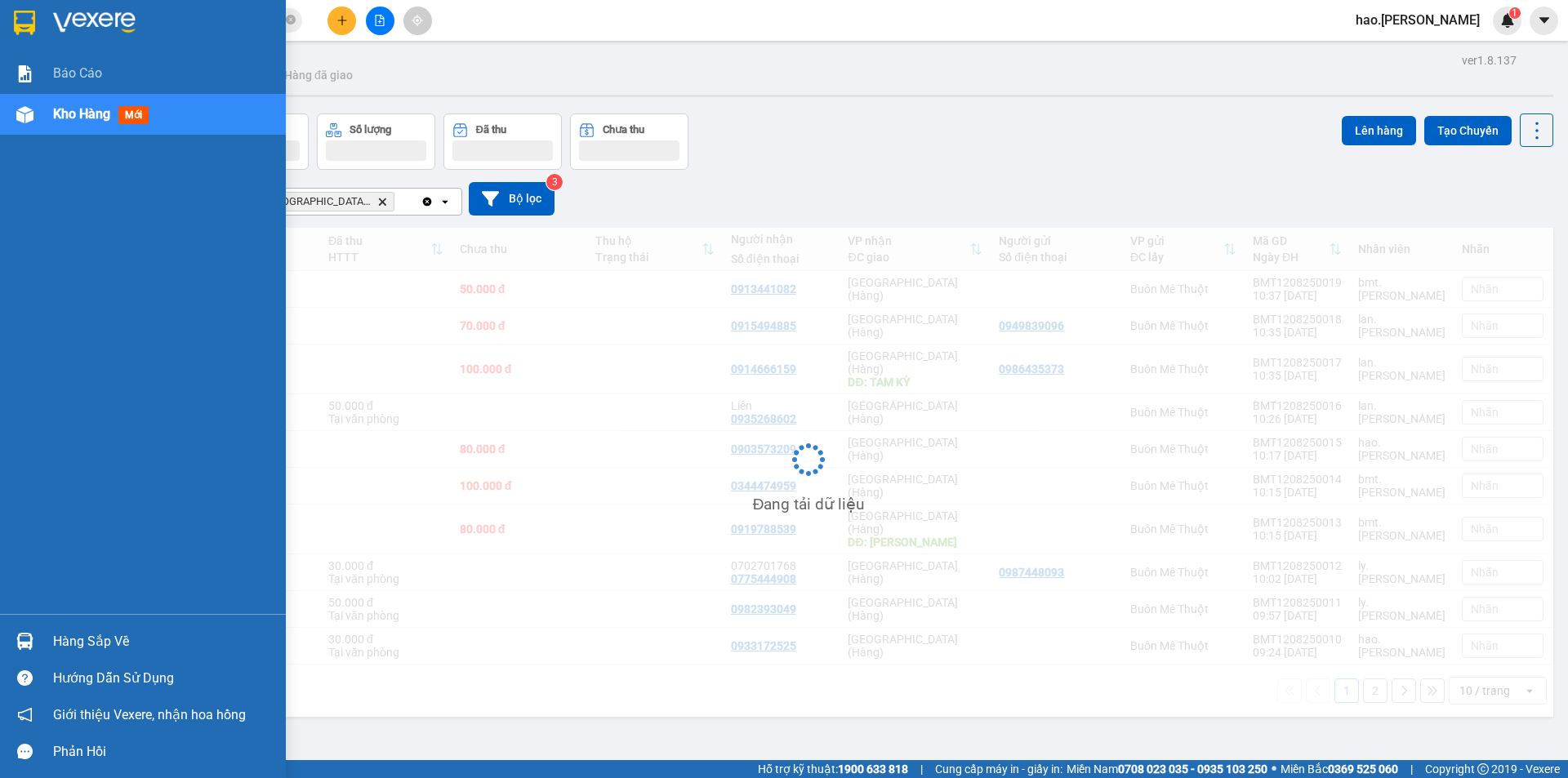
click span "Kho hàng"
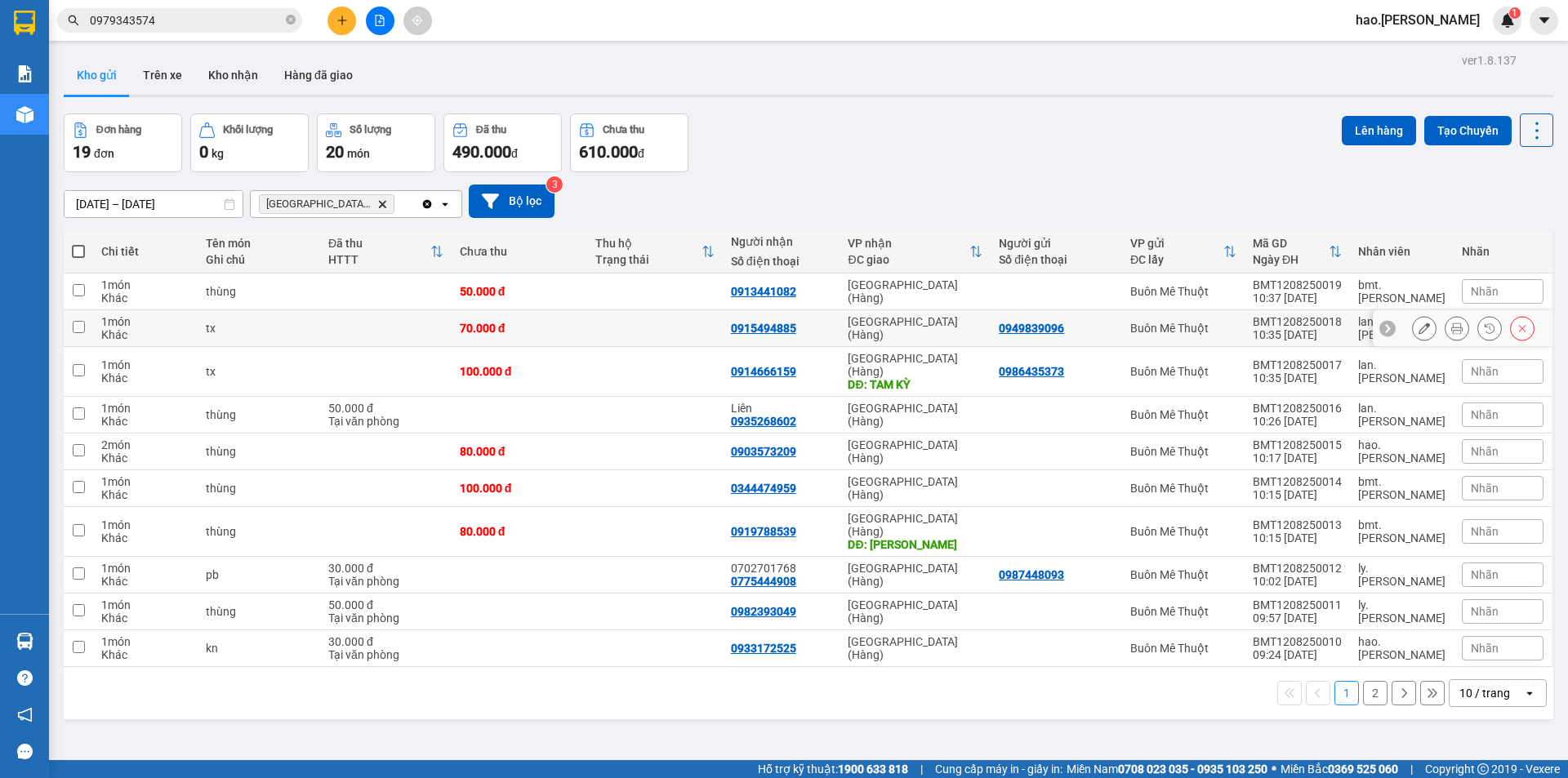
click div
click button
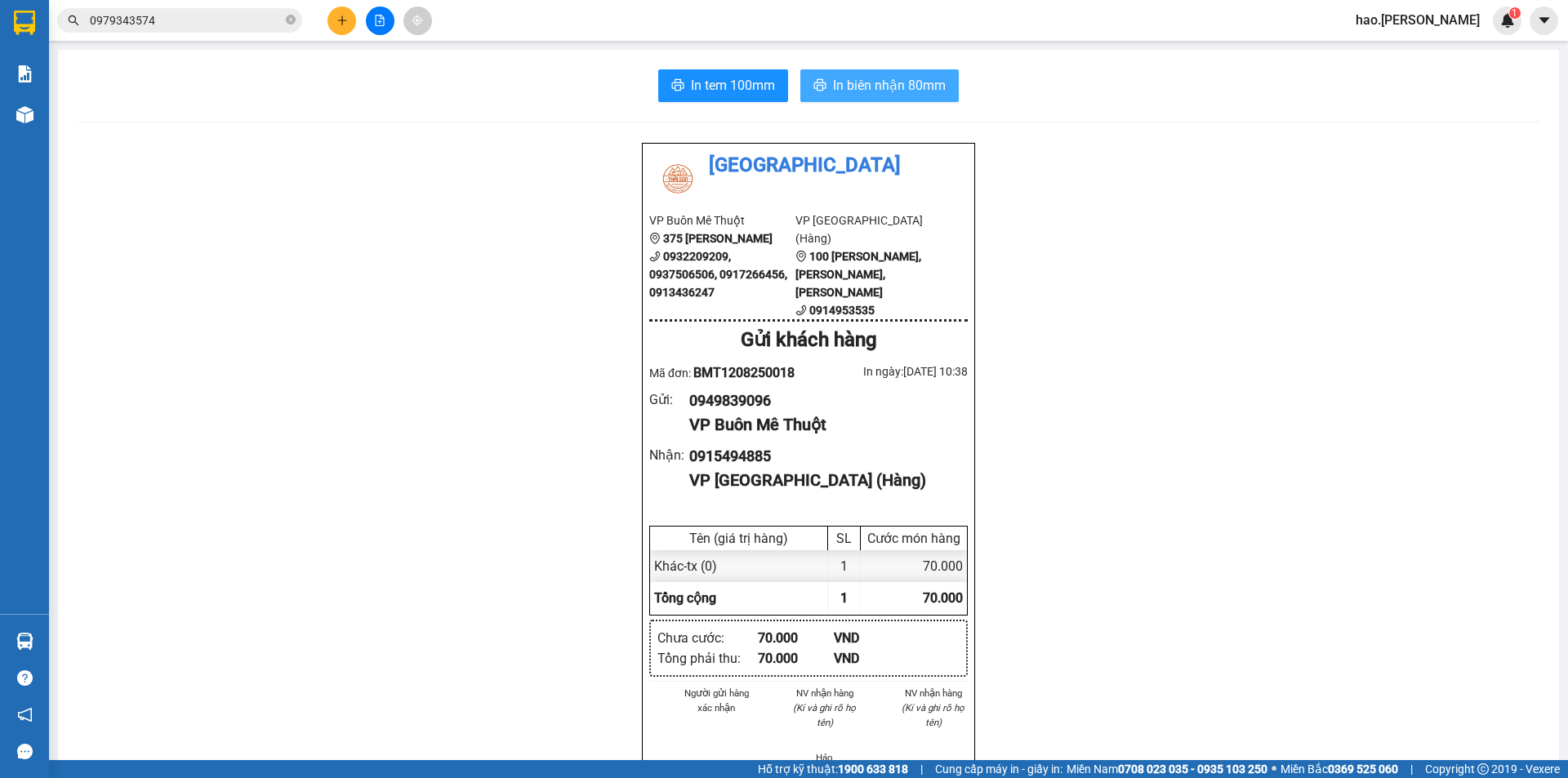
click span "In biên nhận 80mm"
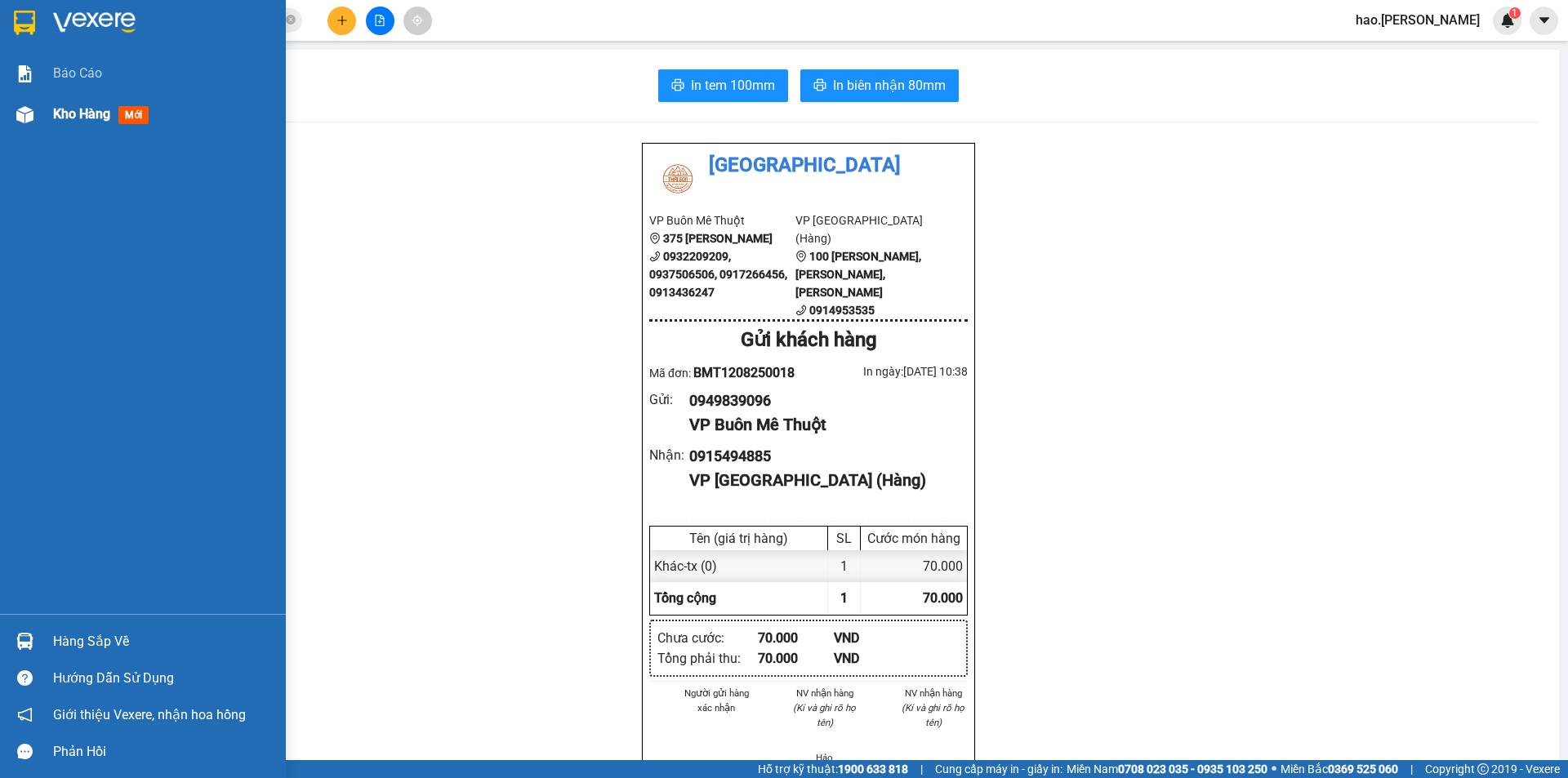
click div "Kho hàng mới"
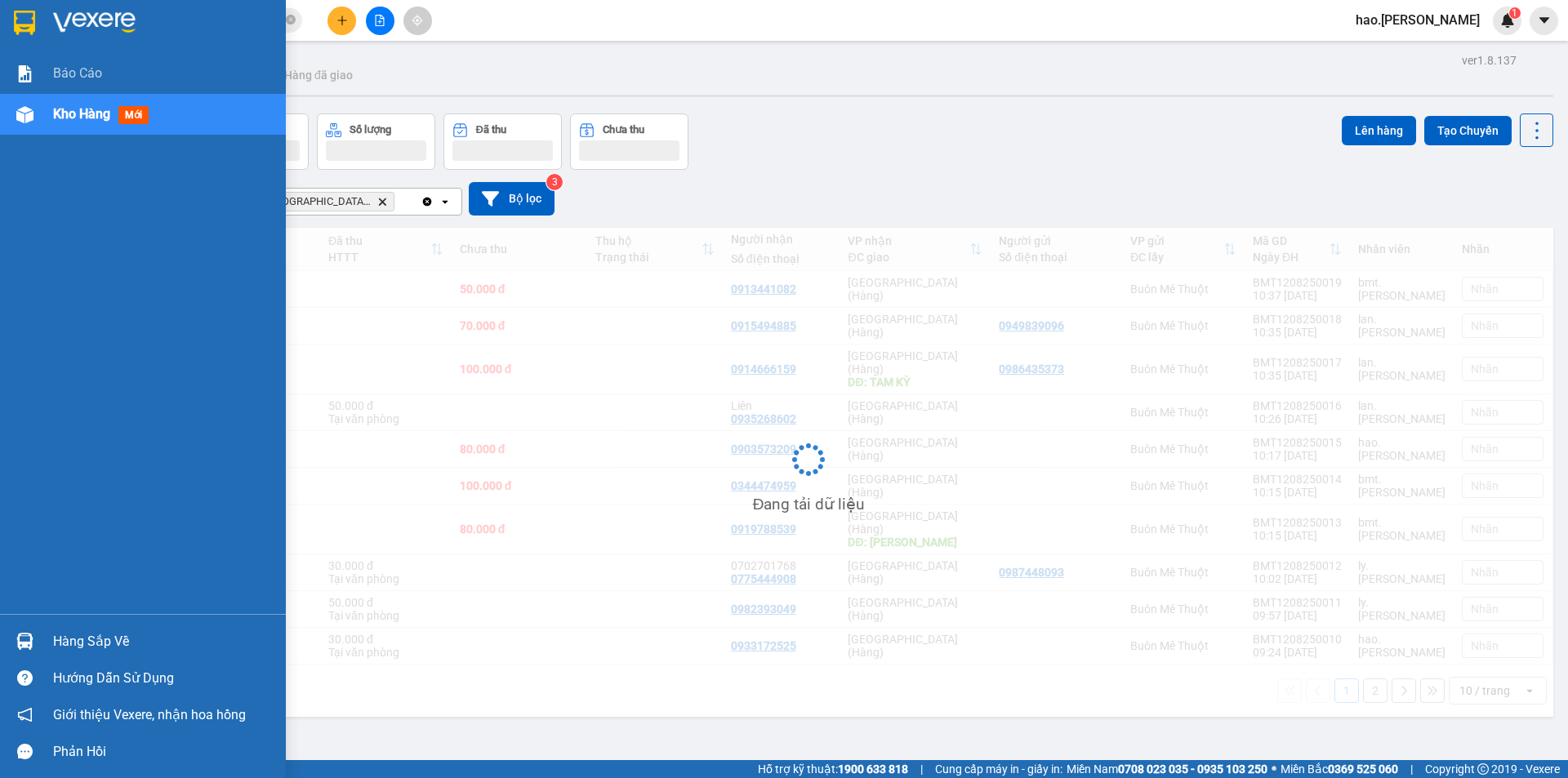
click div "Kho hàng mới"
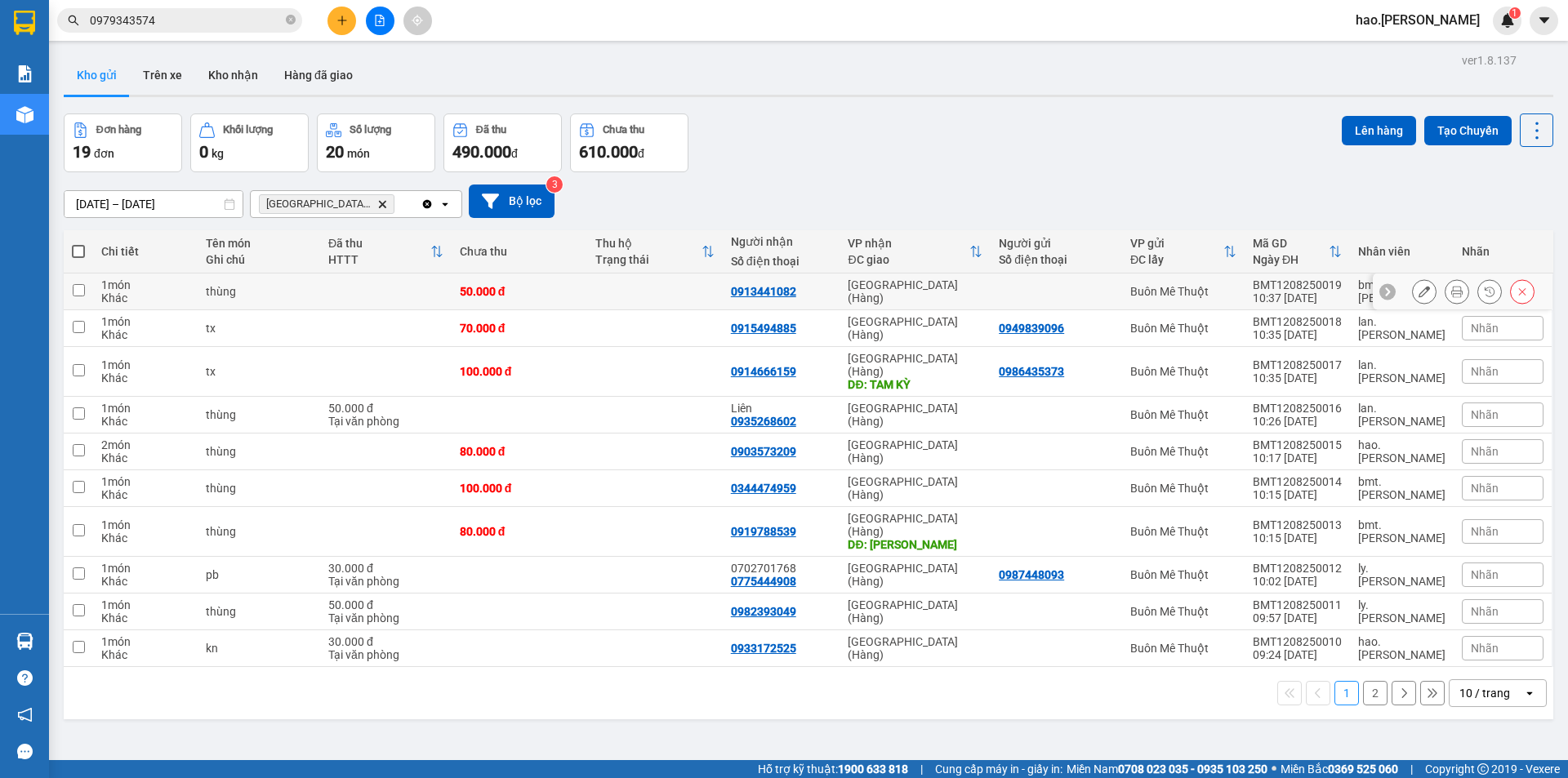
click button
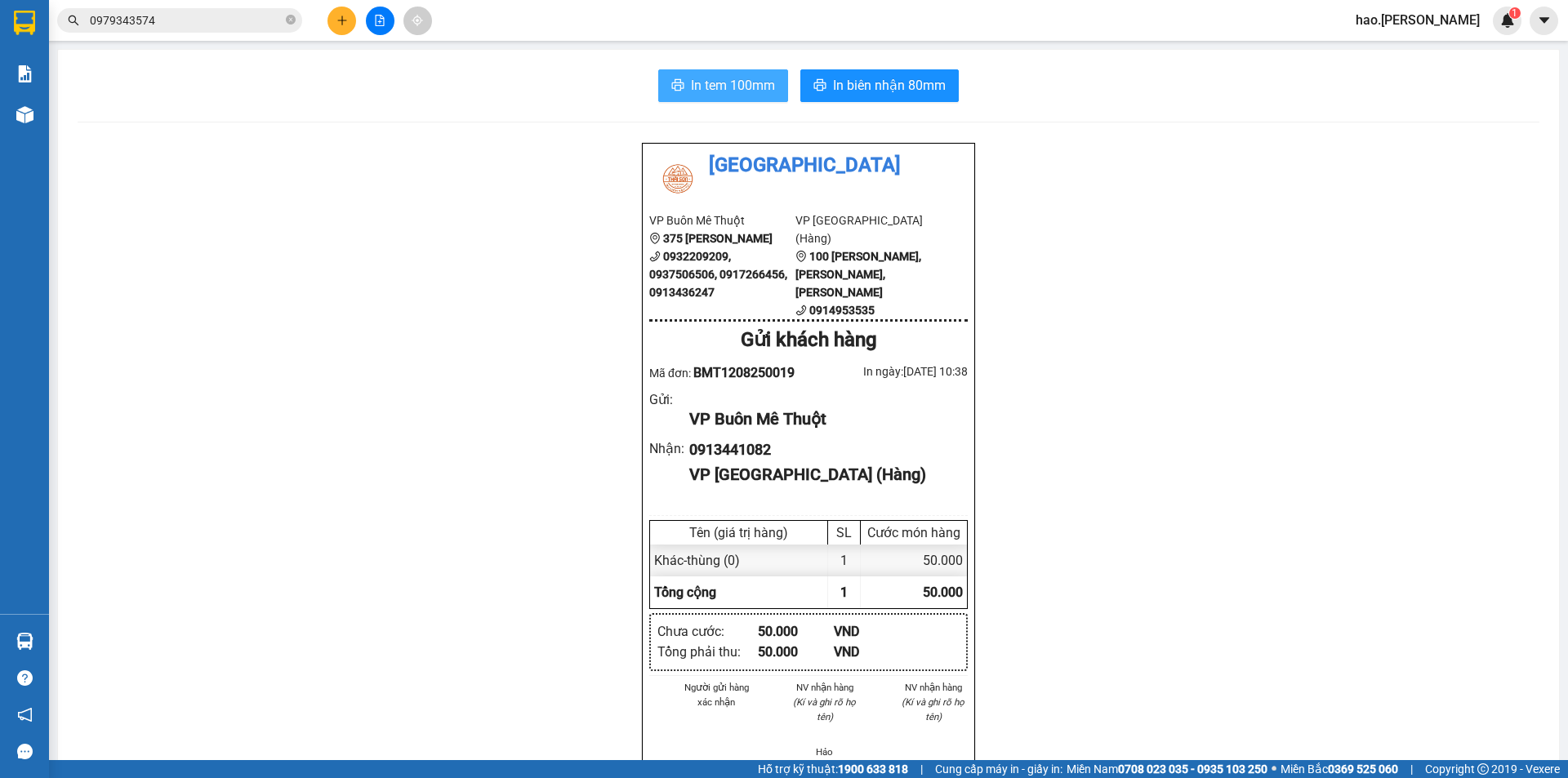
click span "In tem 100mm"
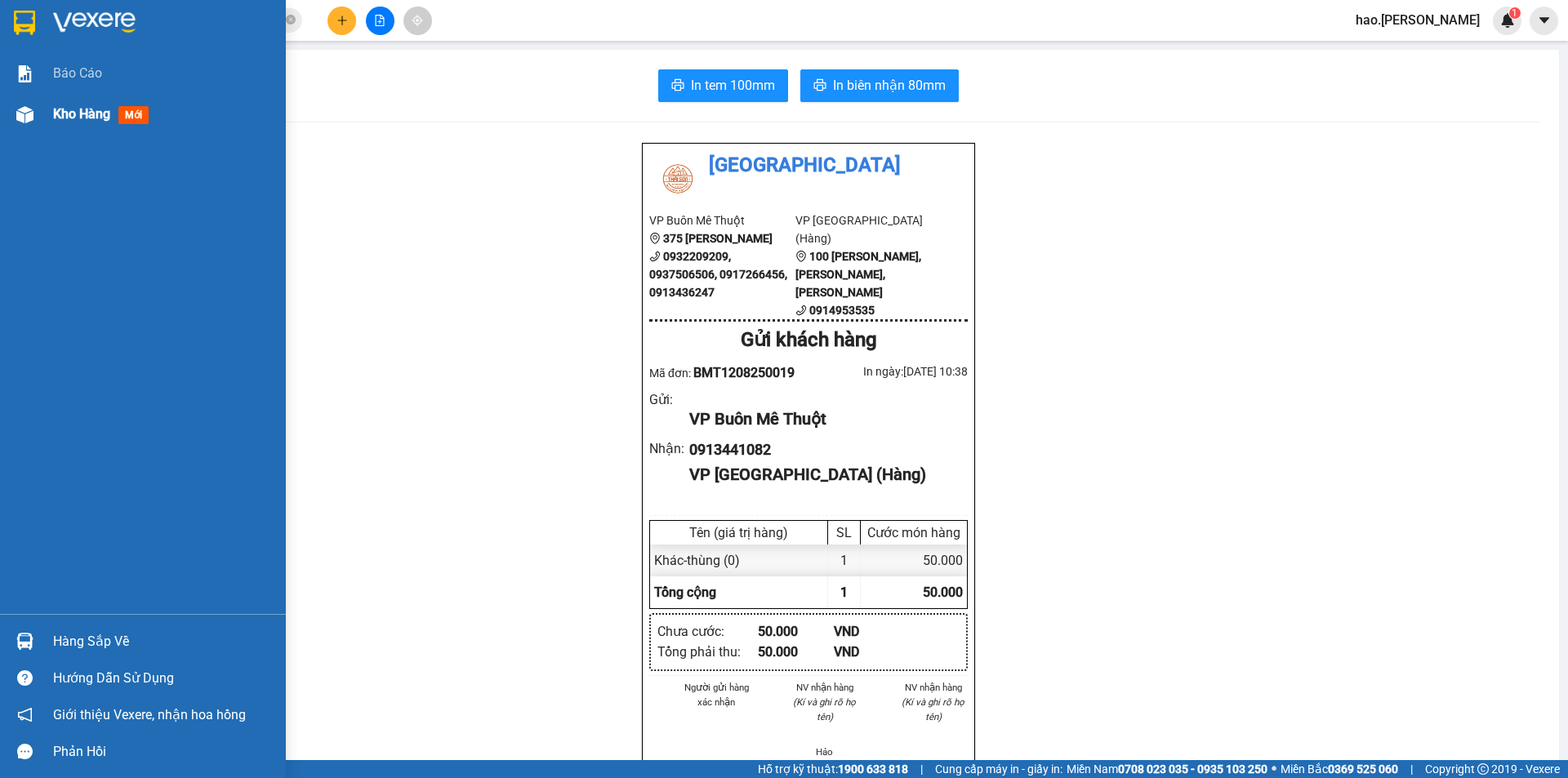
click div "Kho hàng mới"
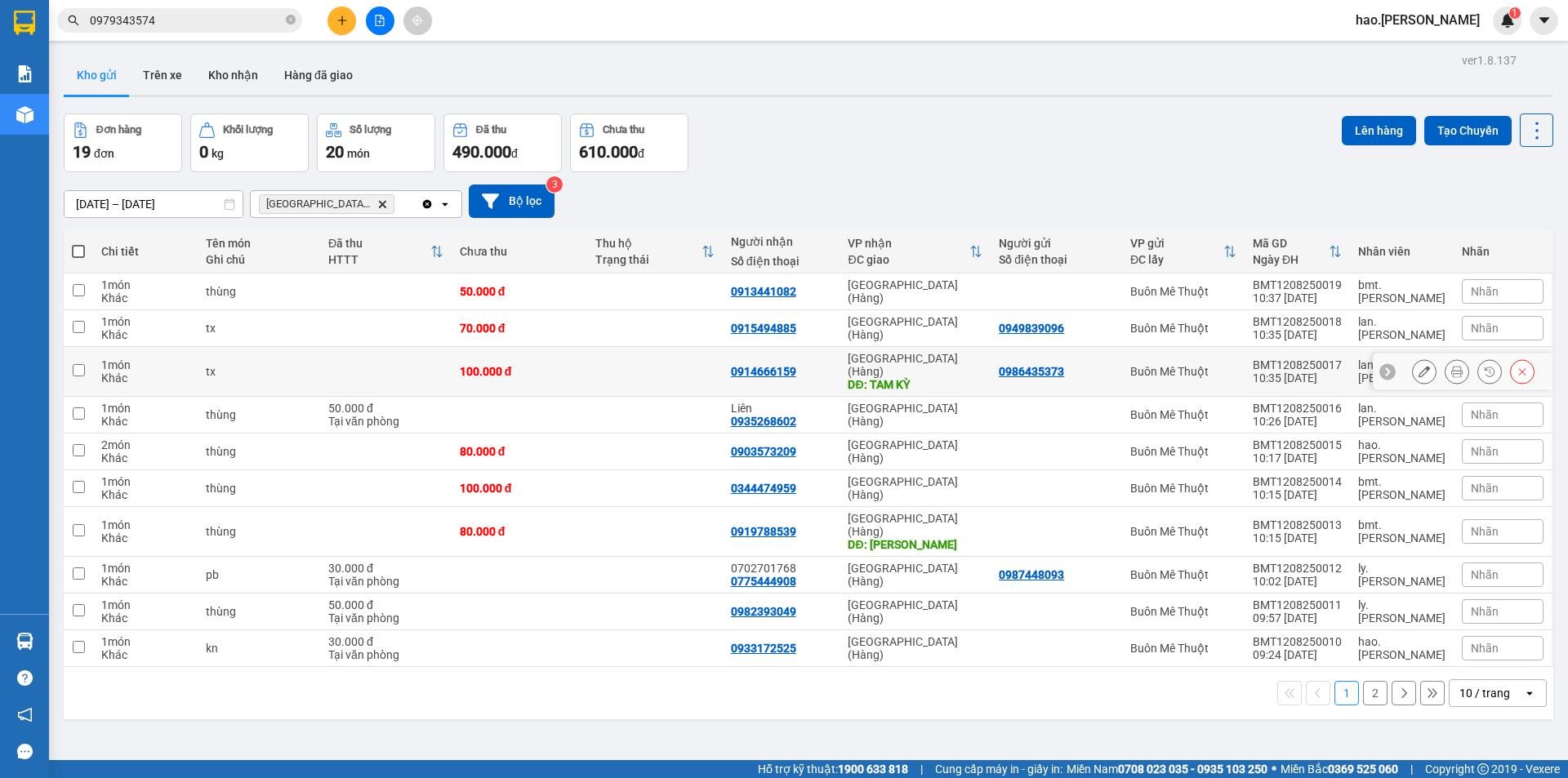
click icon
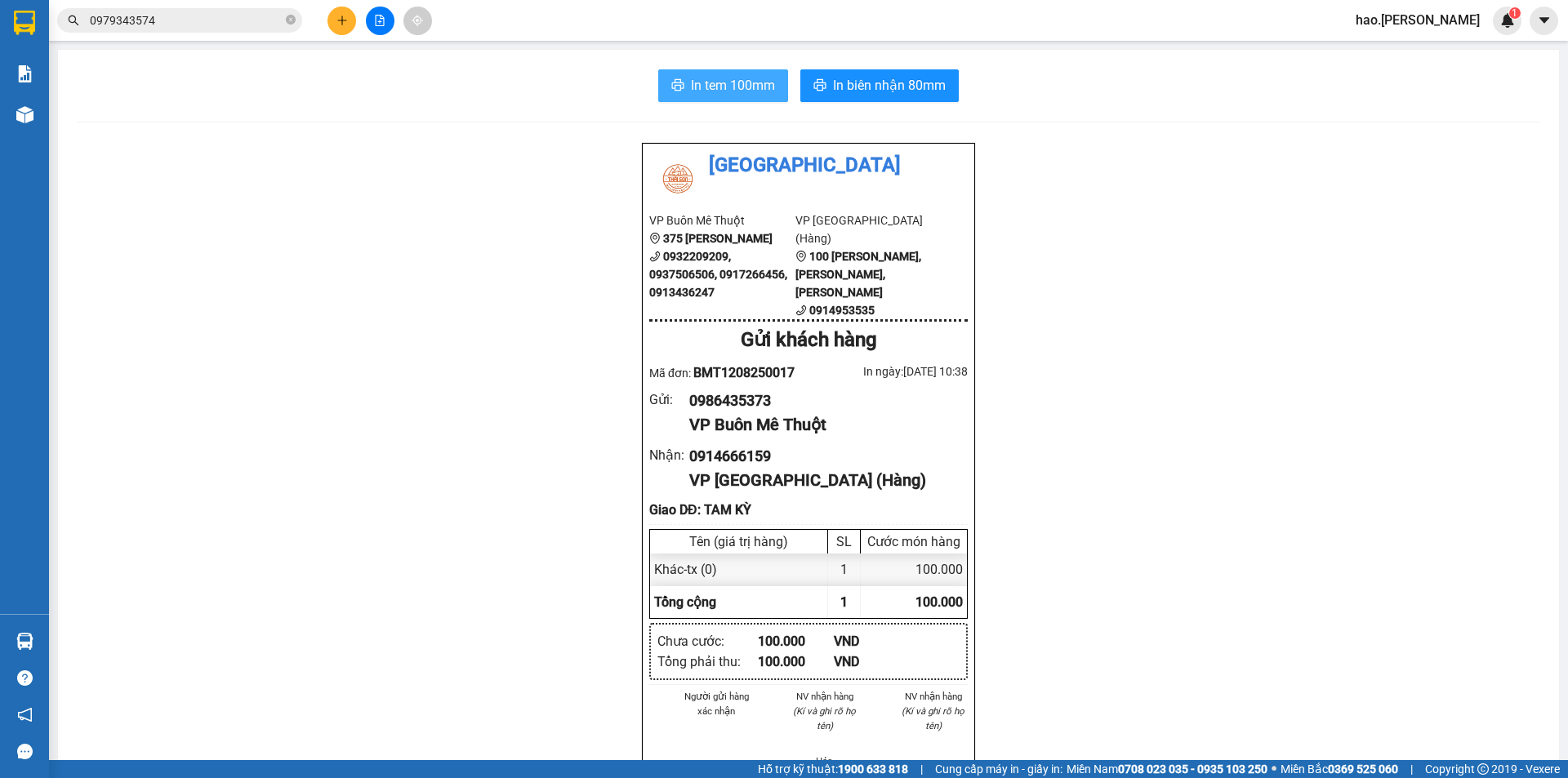
click button "In tem 100mm"
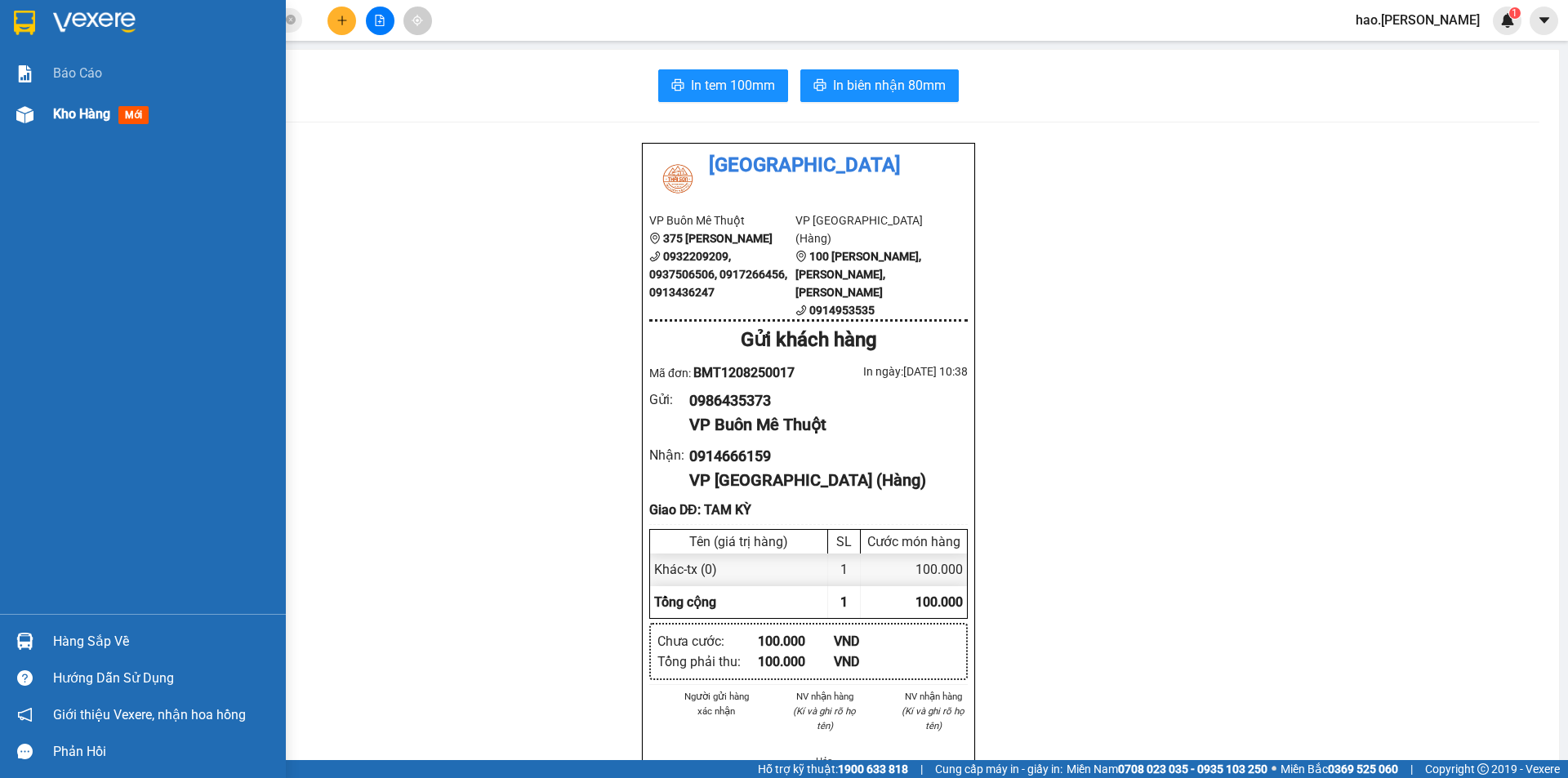
click div
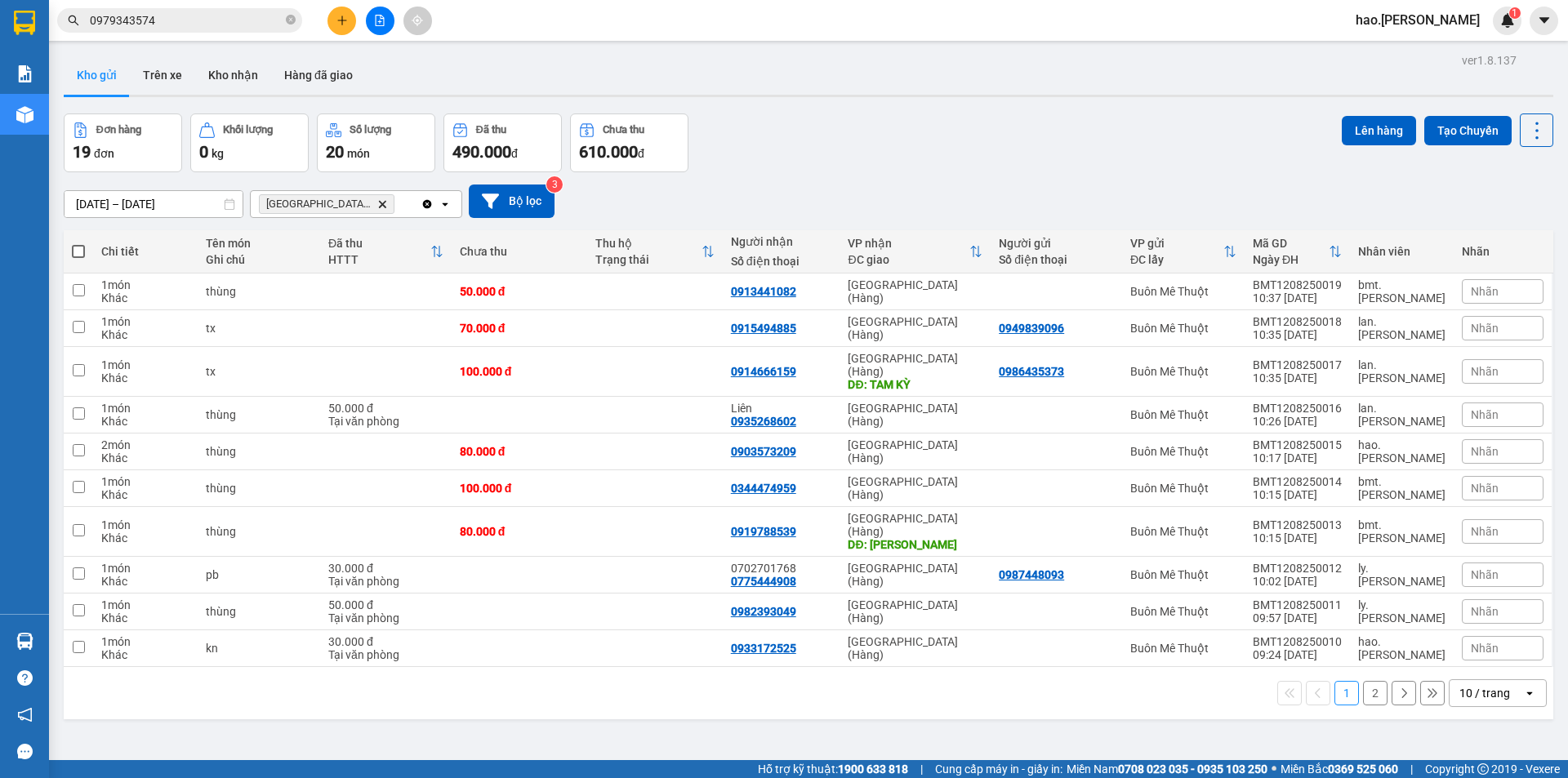
click icon "Delete"
click at [215, 68] on button "Kho nhận" at bounding box center [232, 75] width 76 height 39
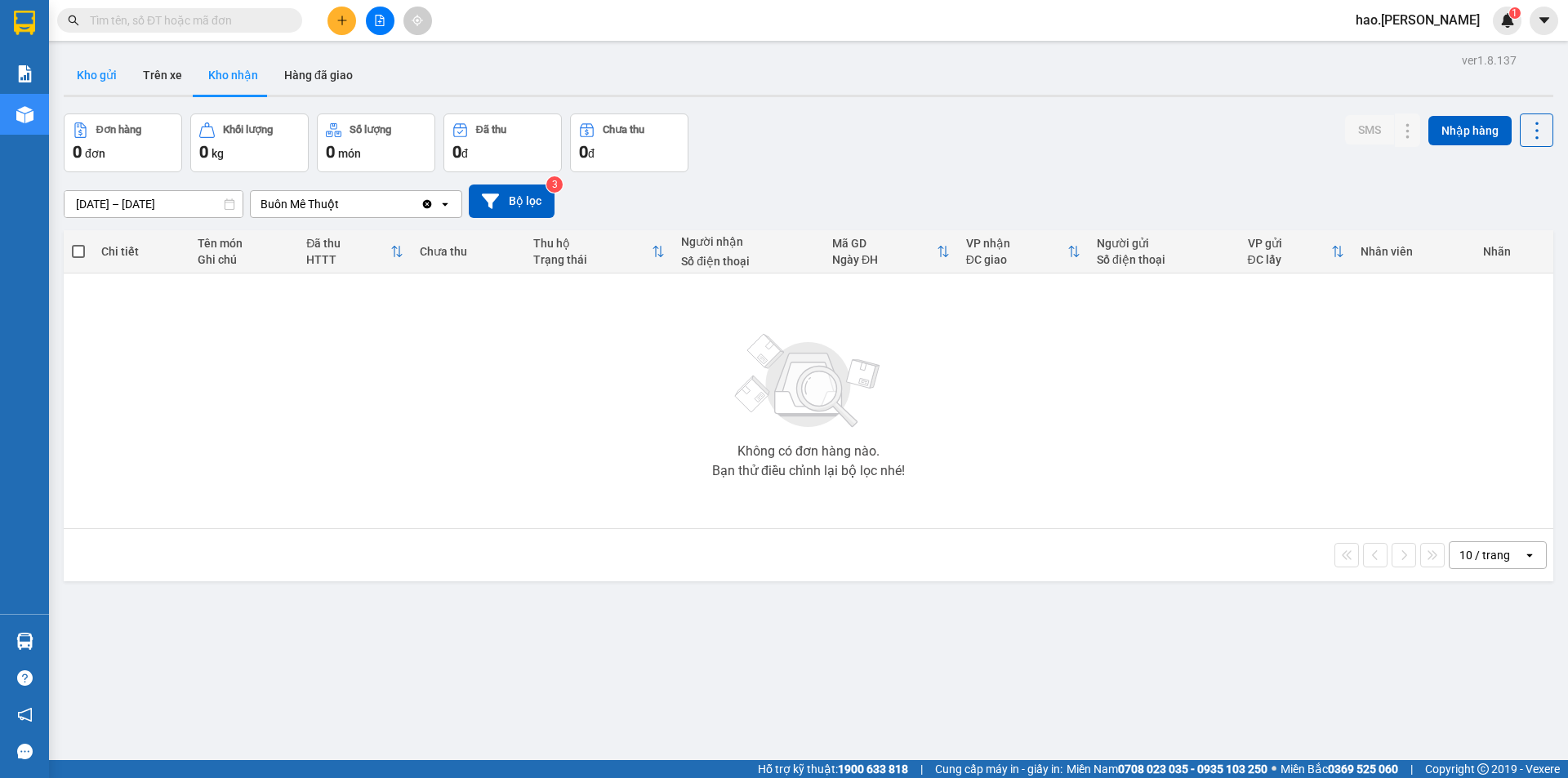
click at [89, 74] on button "Kho gửi" at bounding box center [97, 75] width 66 height 39
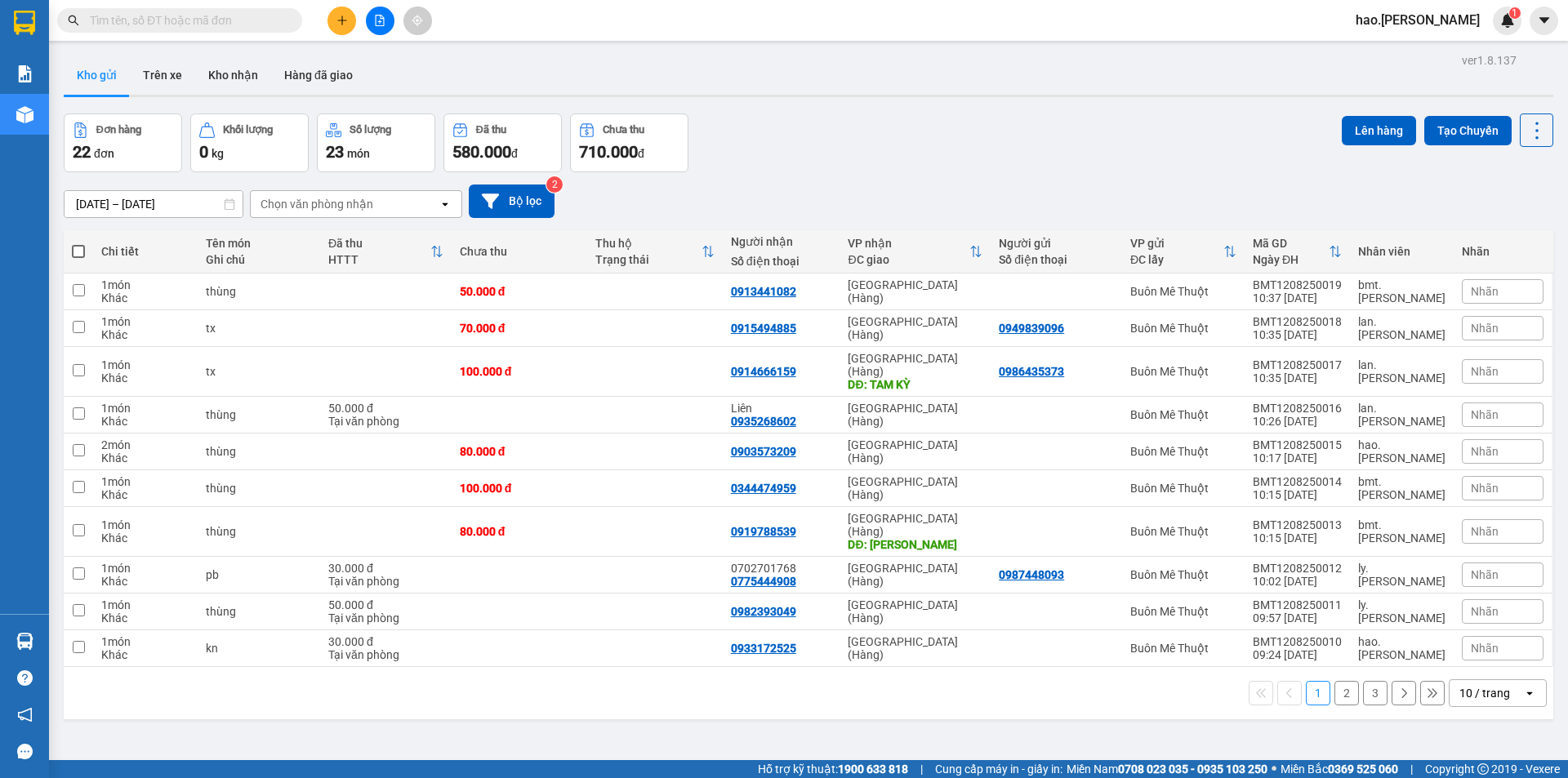
click at [1475, 685] on div "10 / trang" at bounding box center [1484, 693] width 51 height 16
click at [1467, 630] on span "100 / trang" at bounding box center [1479, 631] width 59 height 16
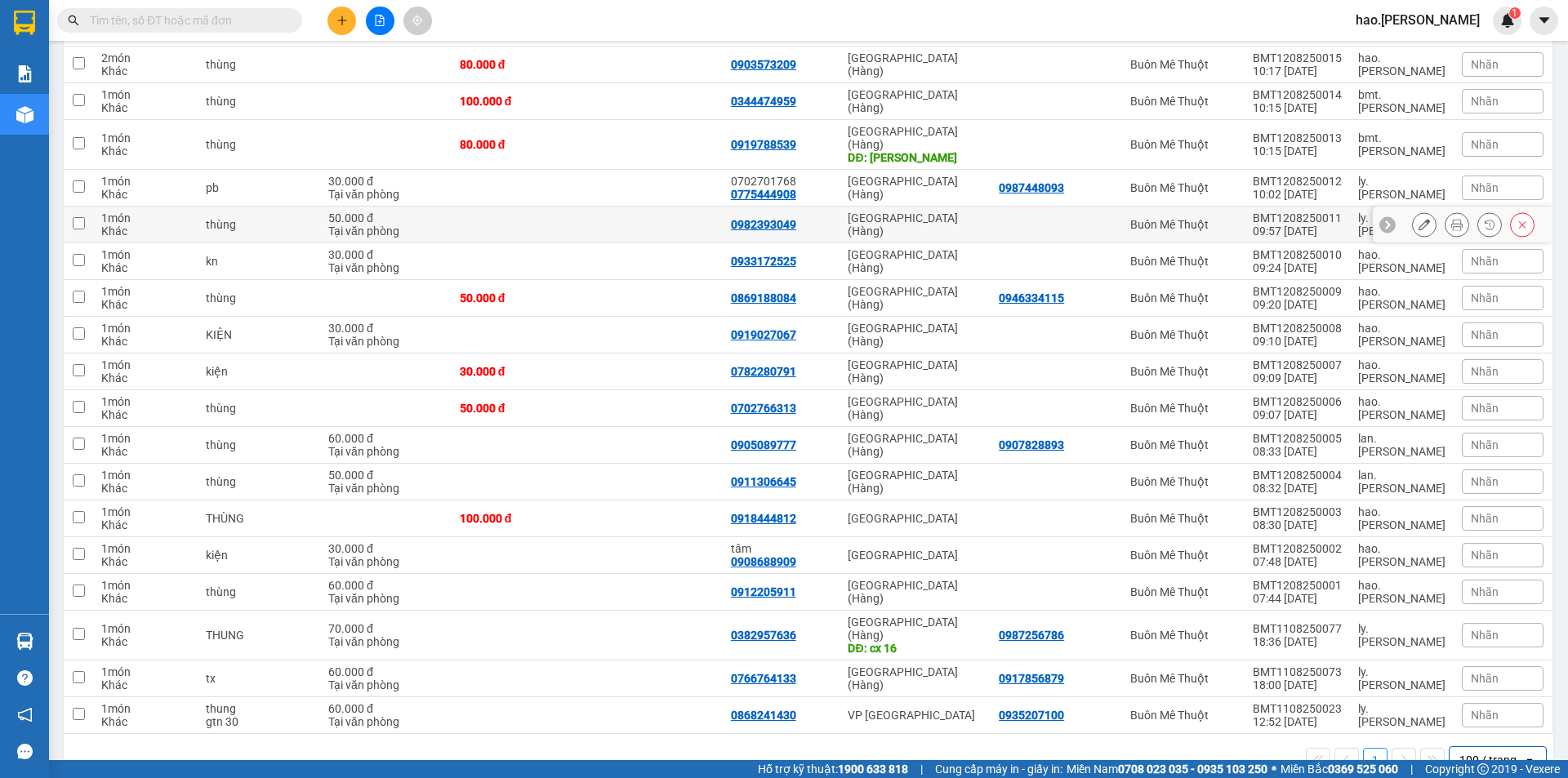
scroll to position [389, 0]
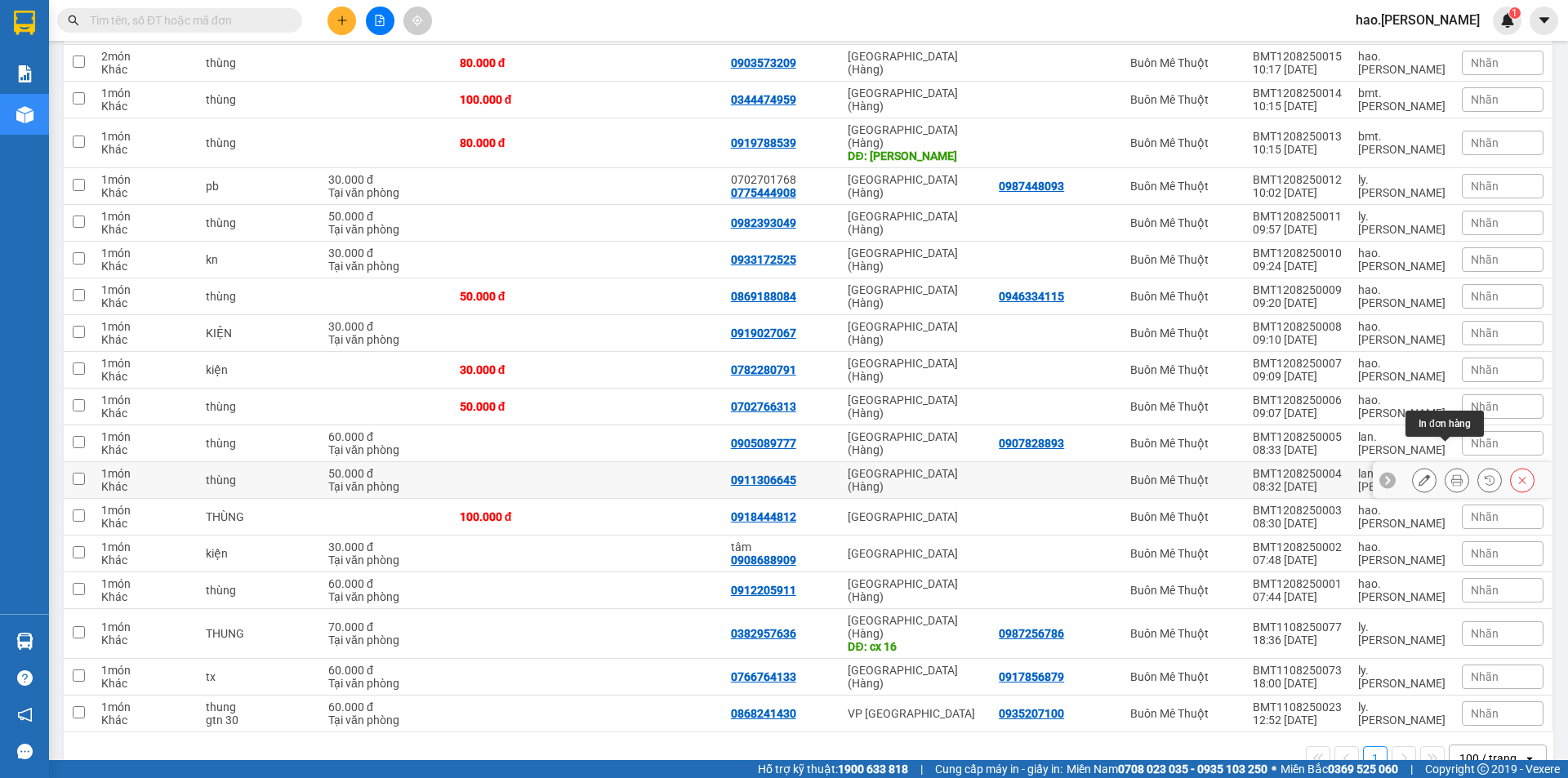
click at [1451, 466] on button at bounding box center [1457, 480] width 23 height 28
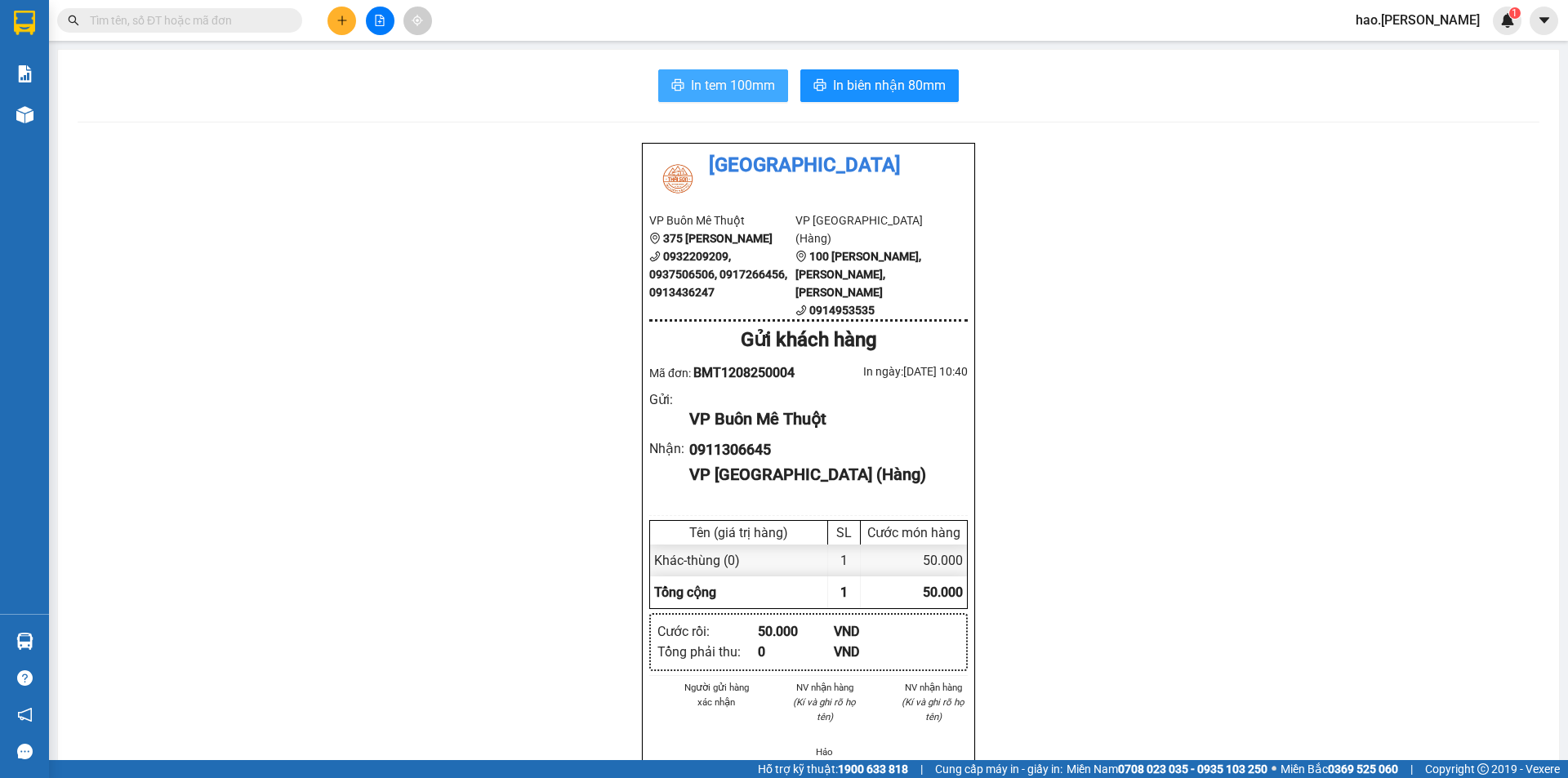
click at [741, 85] on span "In tem 100mm" at bounding box center [733, 84] width 84 height 20
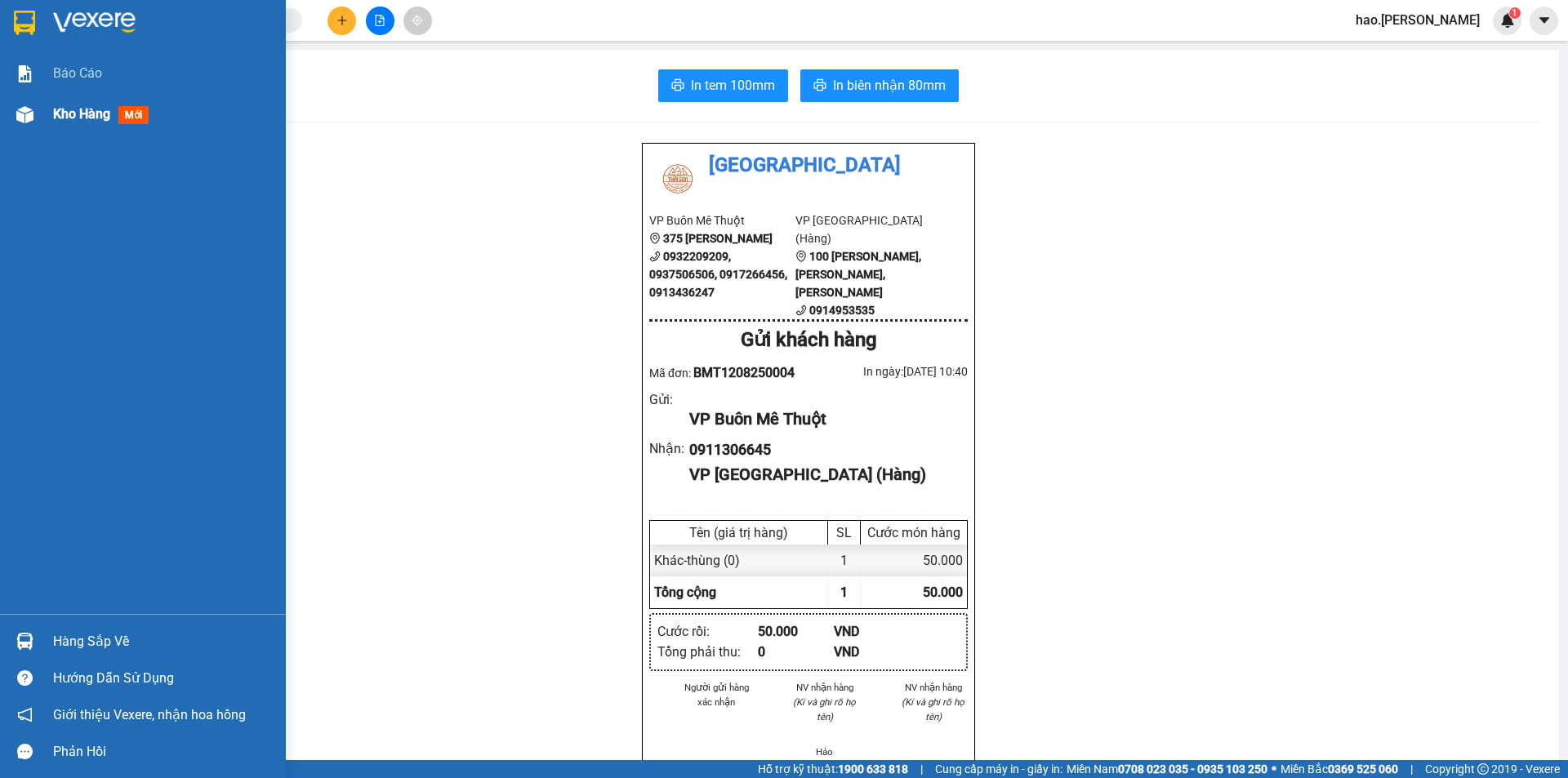
click at [69, 117] on span "Kho hàng" at bounding box center [82, 113] width 57 height 15
click at [70, 117] on span "Kho hàng" at bounding box center [82, 113] width 57 height 15
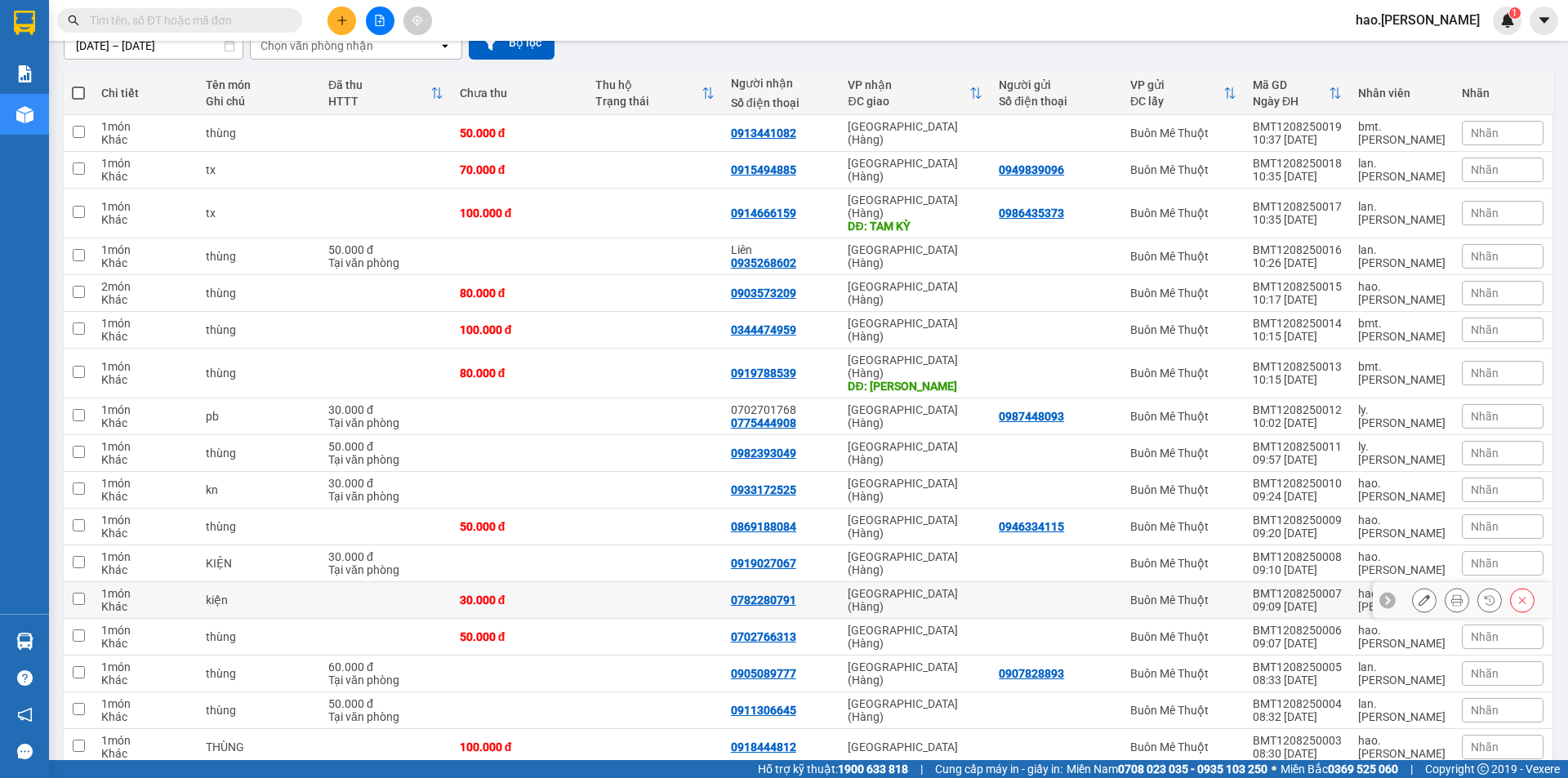
scroll to position [164, 0]
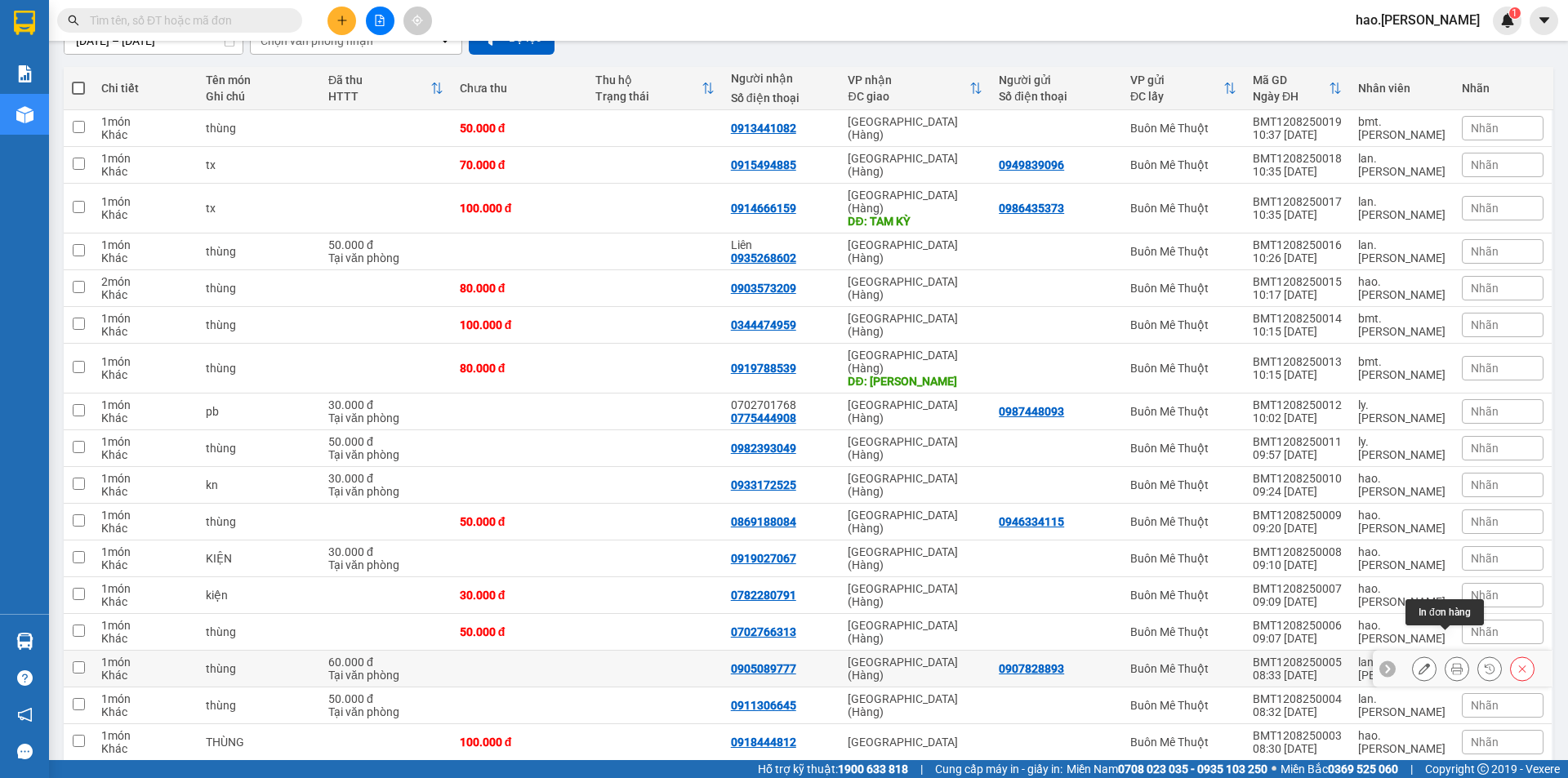
click at [1451, 663] on icon at bounding box center [1457, 669] width 12 height 12
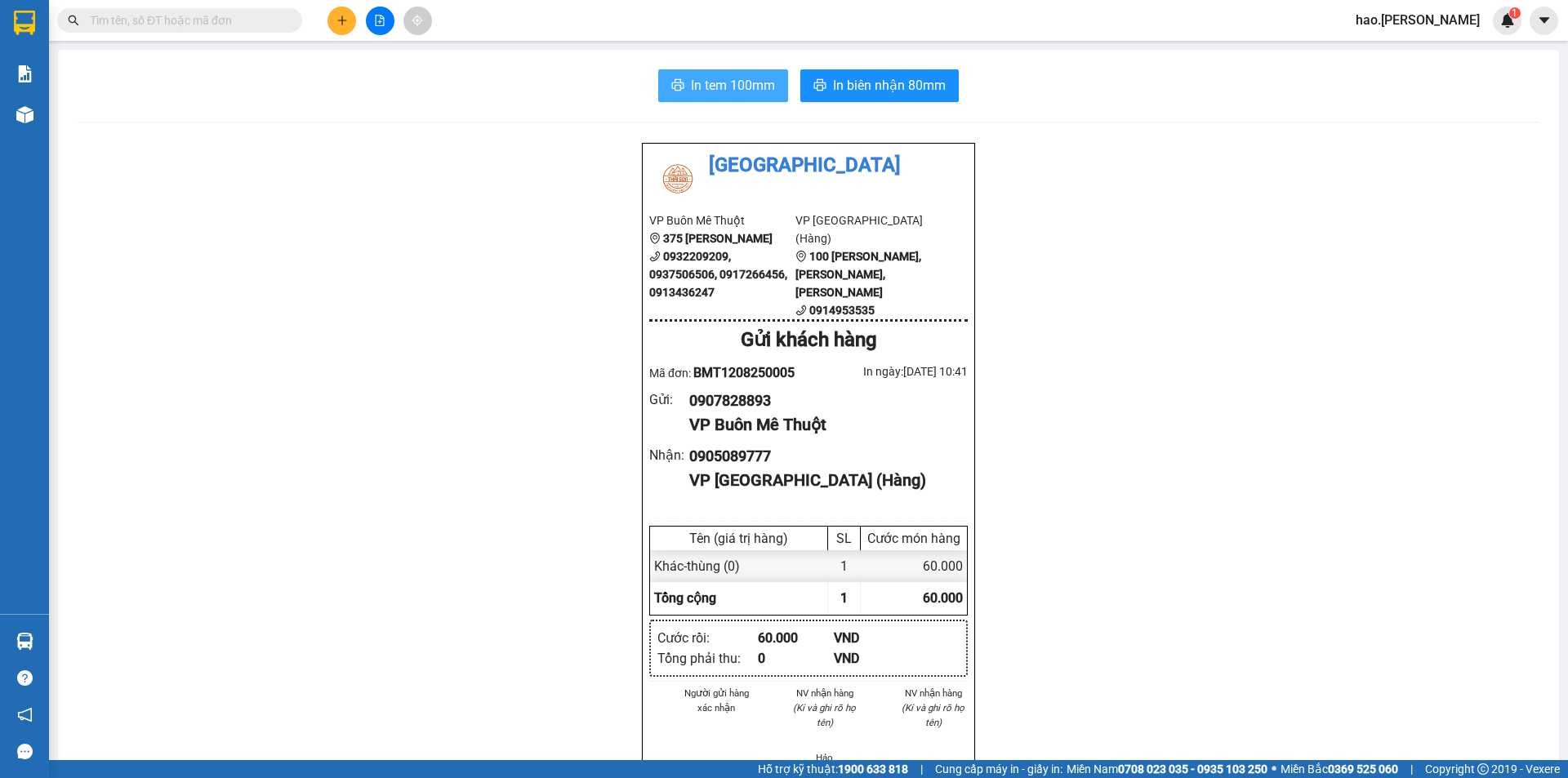
click at [691, 83] on span "In tem 100mm" at bounding box center [733, 84] width 84 height 20
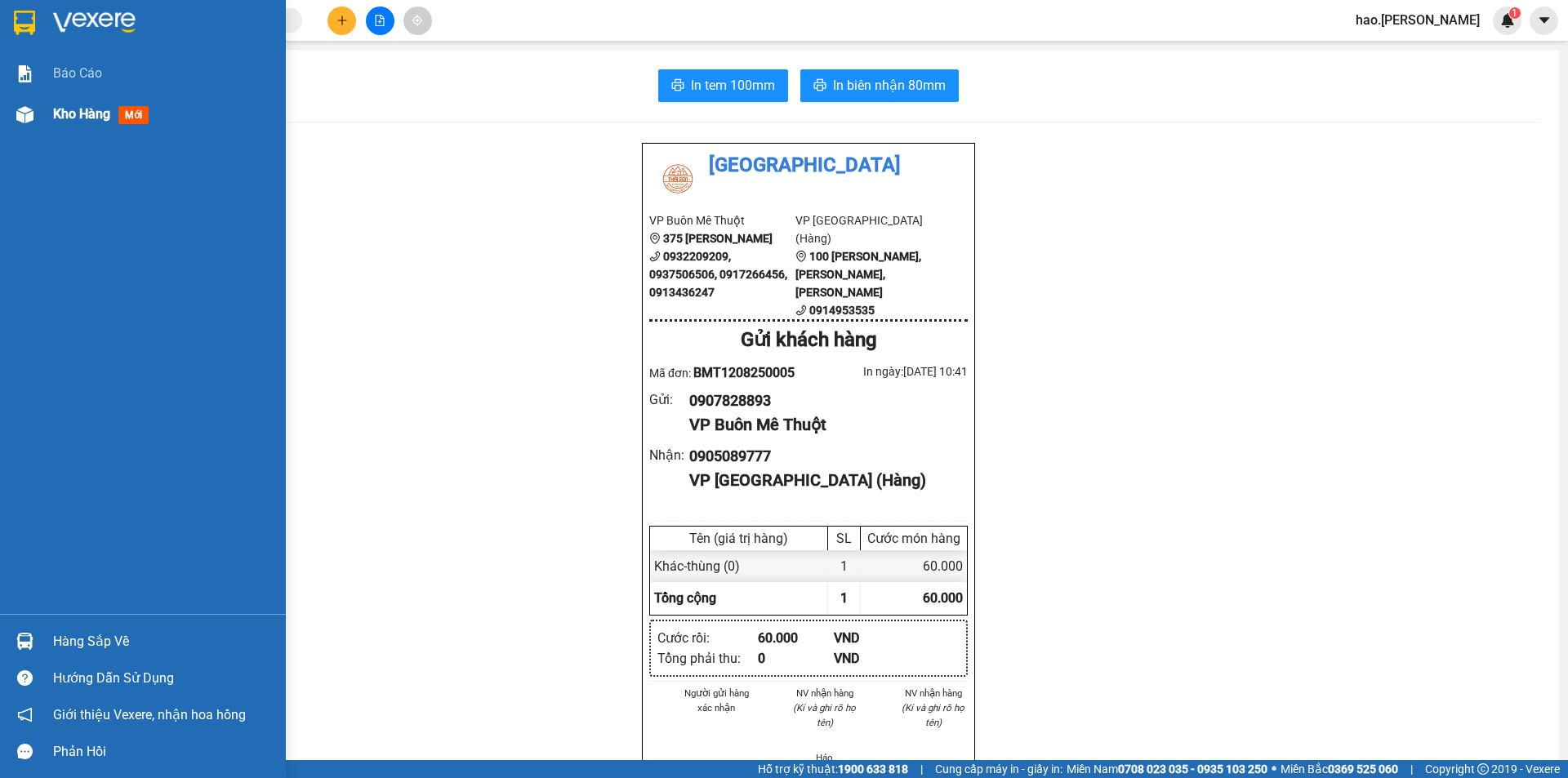
click at [81, 109] on span "Kho hàng" at bounding box center [82, 113] width 57 height 15
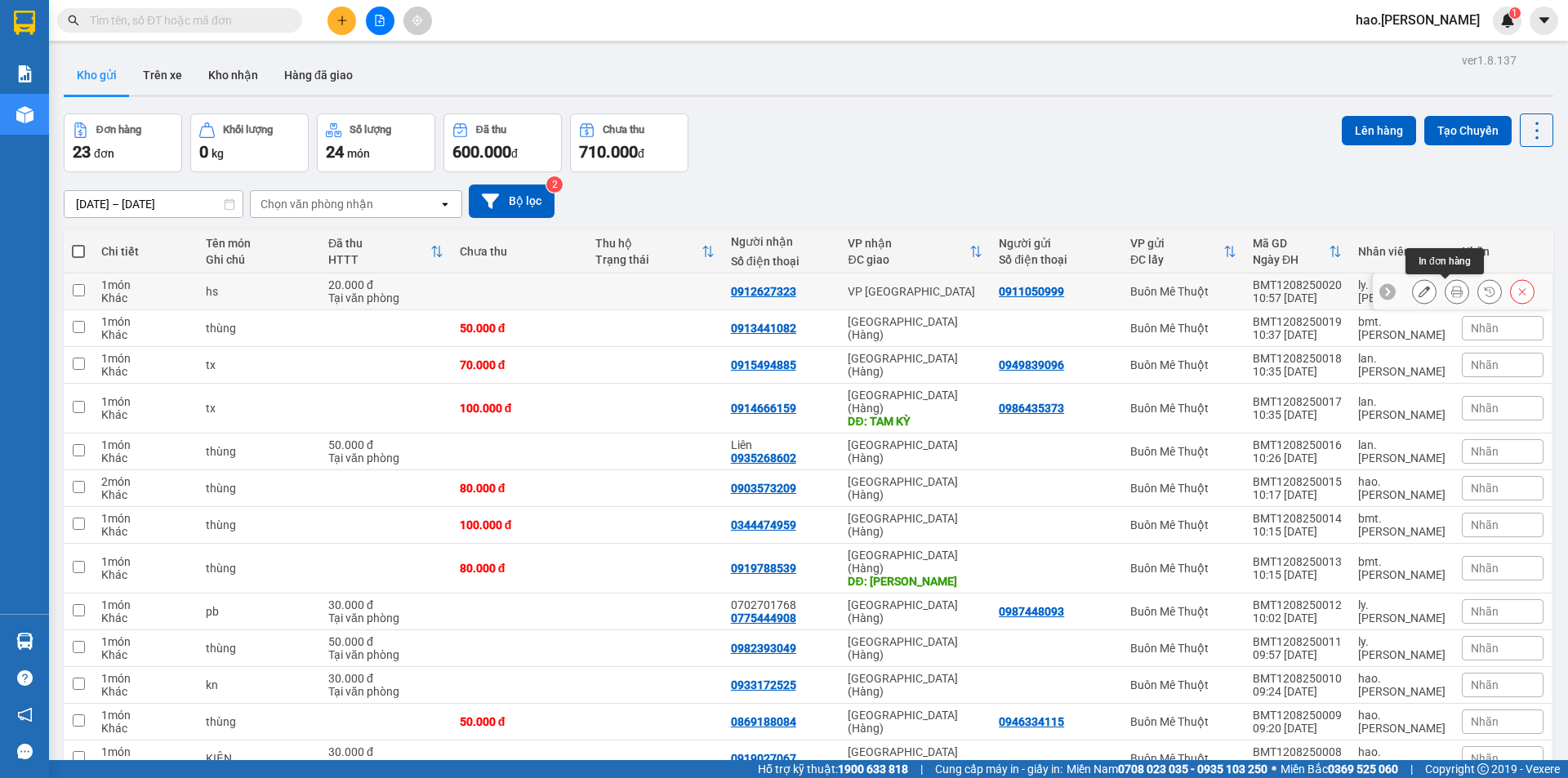
click at [1445, 288] on button at bounding box center [1457, 292] width 23 height 28
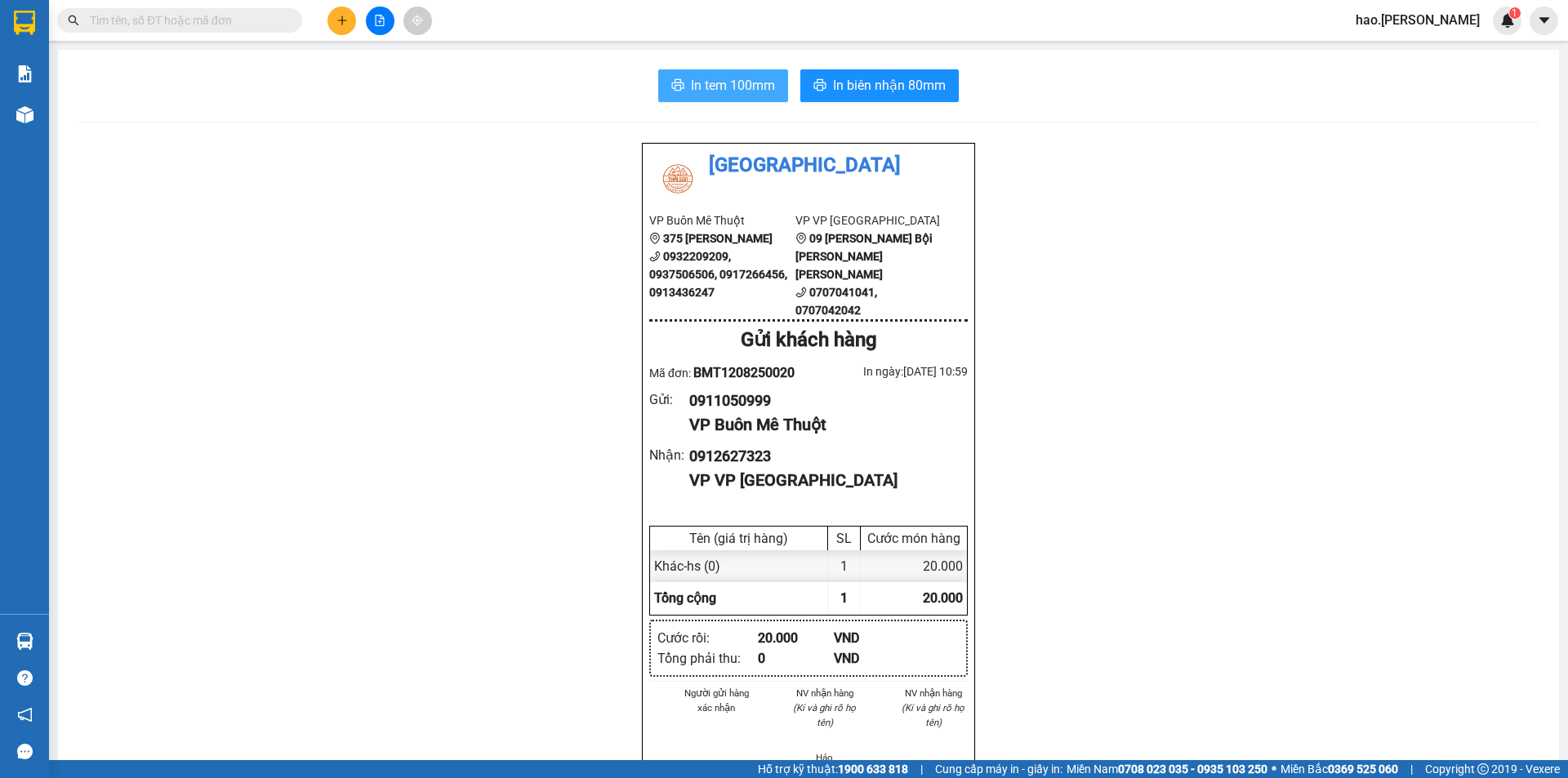
click at [725, 82] on span "In tem 100mm" at bounding box center [733, 84] width 84 height 20
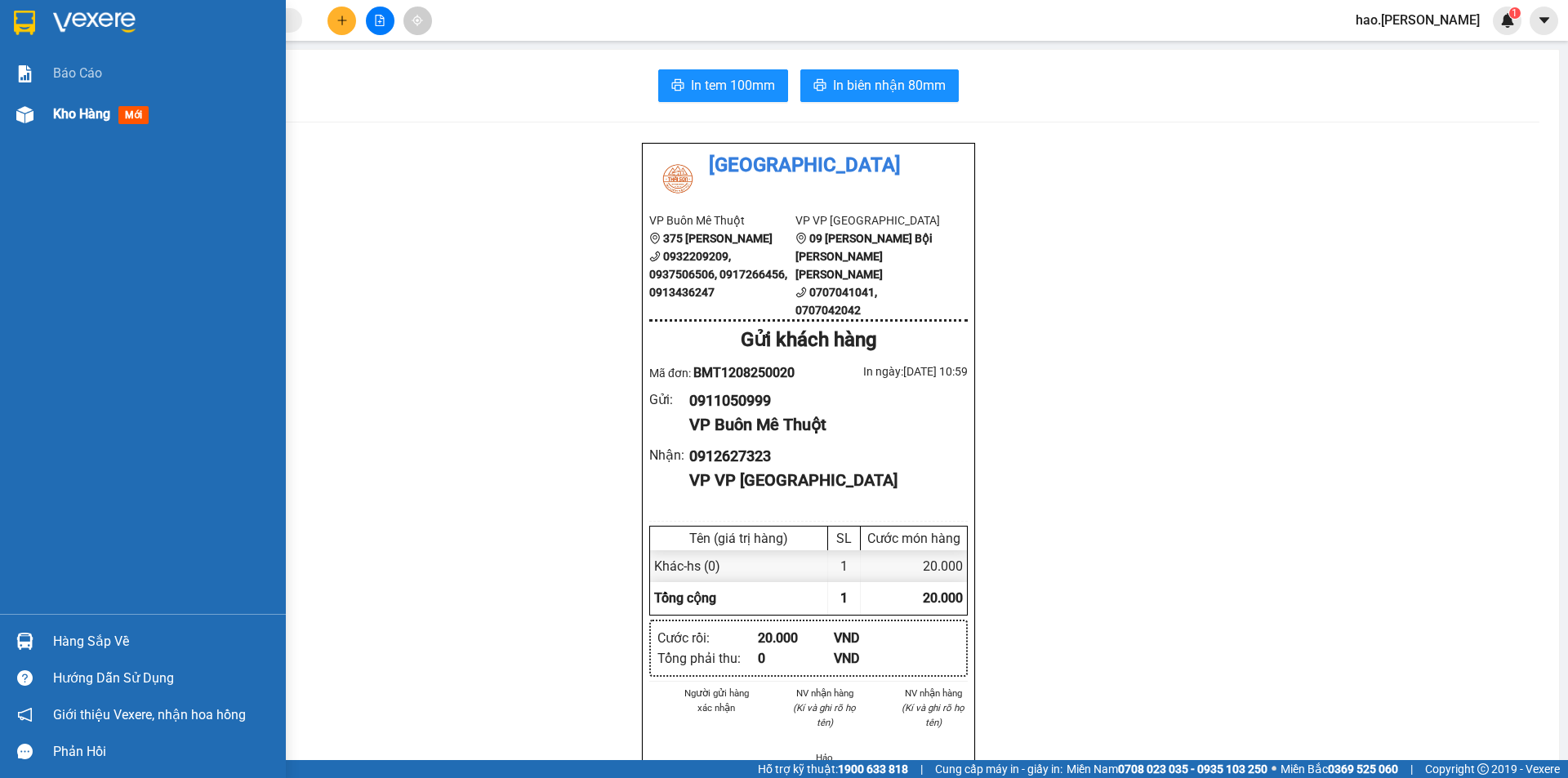
click at [83, 124] on div "Kho hàng mới" at bounding box center [164, 115] width 221 height 41
click at [84, 124] on div "Kho hàng mới" at bounding box center [104, 114] width 102 height 20
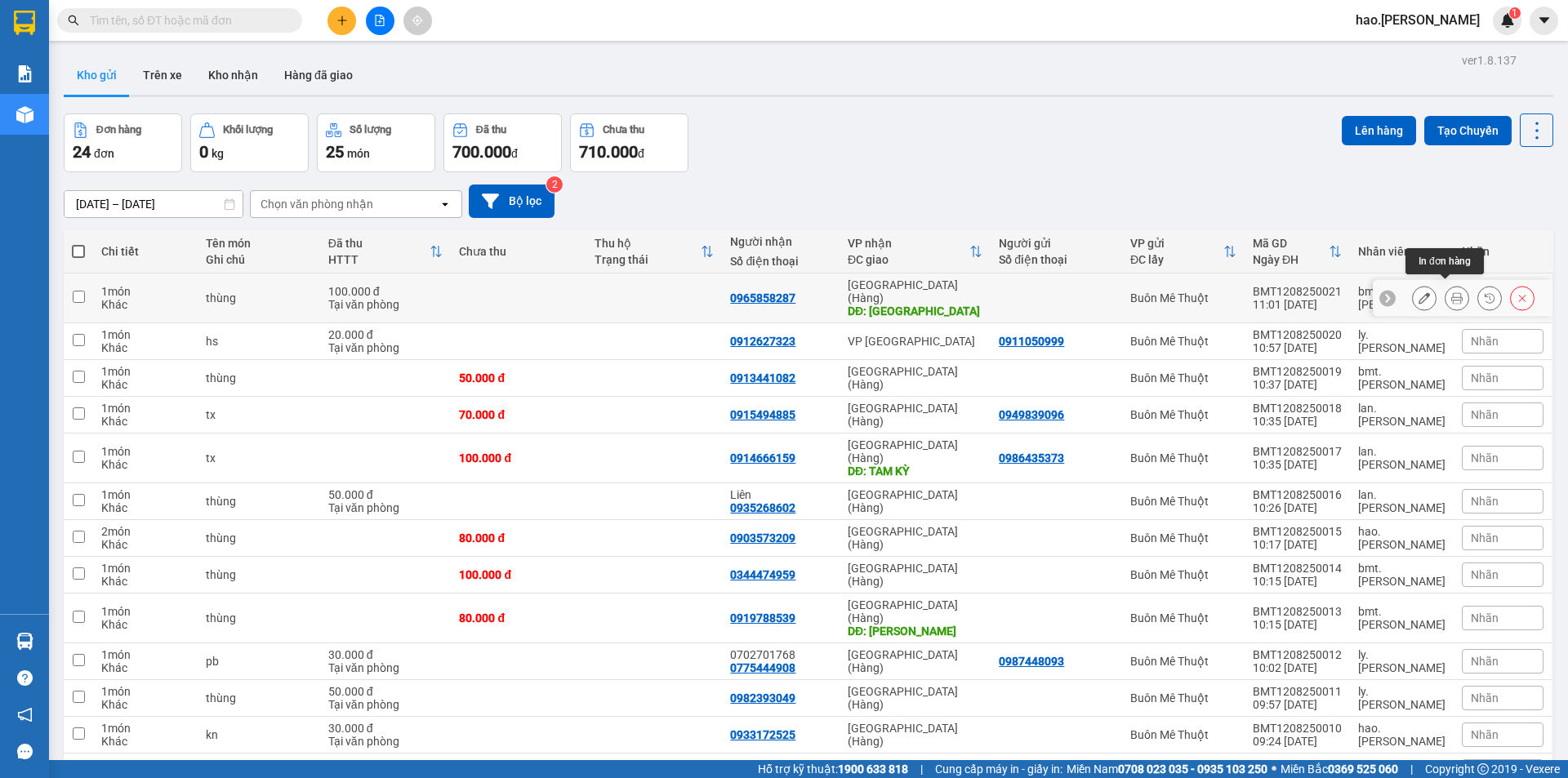
click at [1451, 294] on icon at bounding box center [1457, 298] width 12 height 12
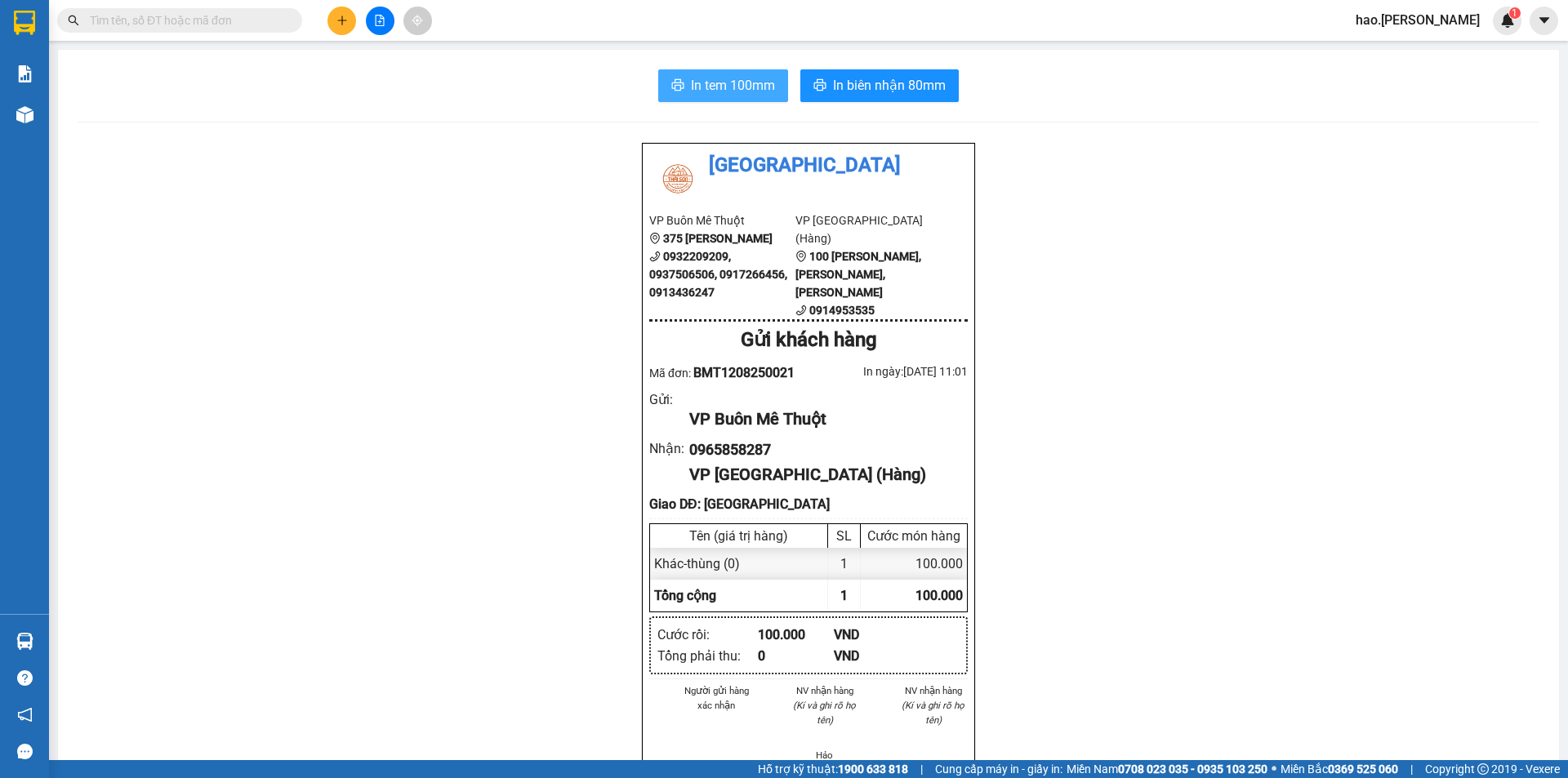
click at [746, 91] on span "In tem 100mm" at bounding box center [733, 84] width 84 height 20
click at [850, 92] on span "In biên nhận 80mm" at bounding box center [889, 84] width 113 height 20
click at [340, 23] on icon "plus" at bounding box center [342, 20] width 12 height 12
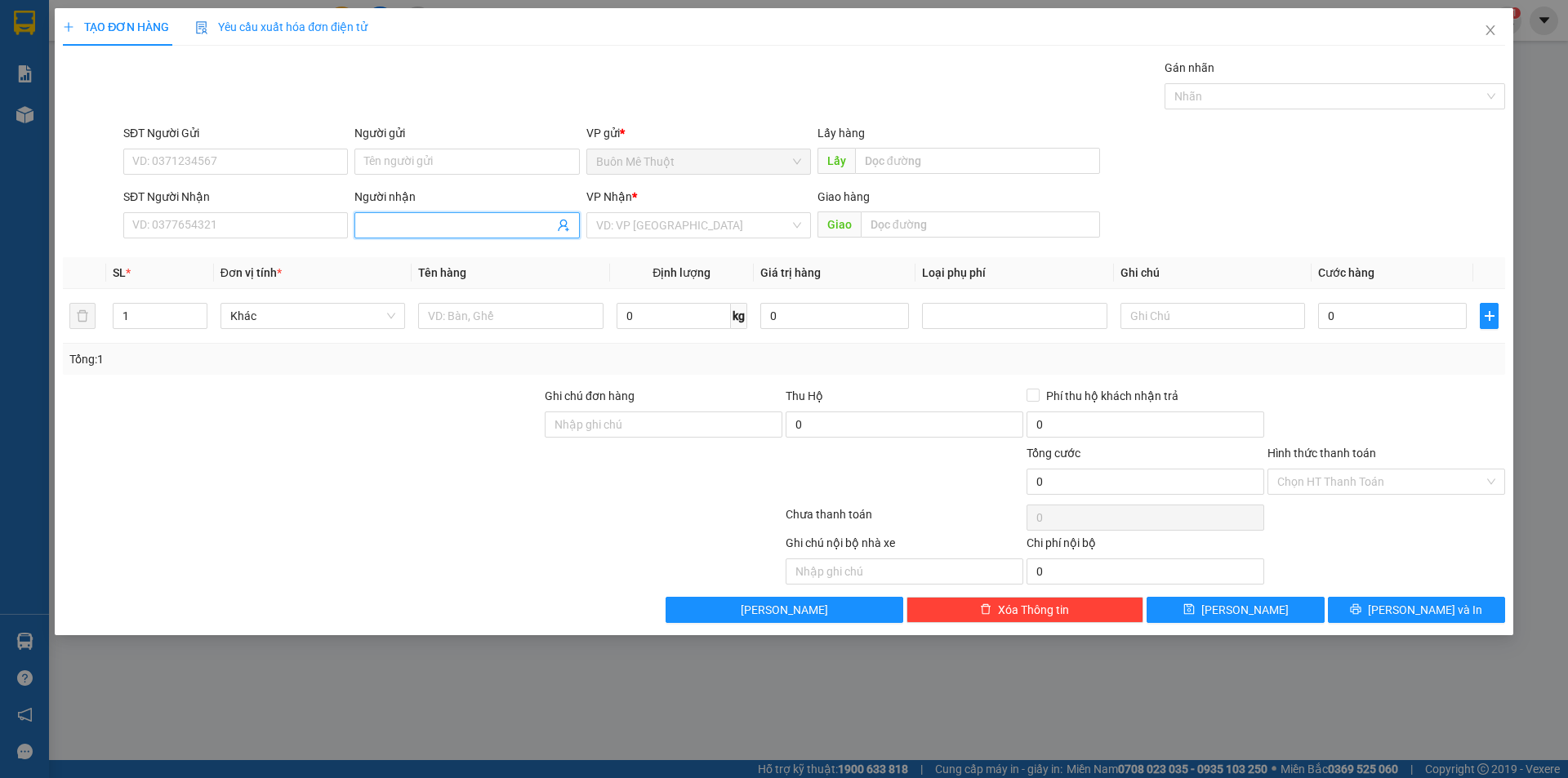
click at [486, 225] on input "Người nhận" at bounding box center [459, 225] width 189 height 18
click at [251, 225] on input "SĐT Người Nhận" at bounding box center [236, 225] width 225 height 26
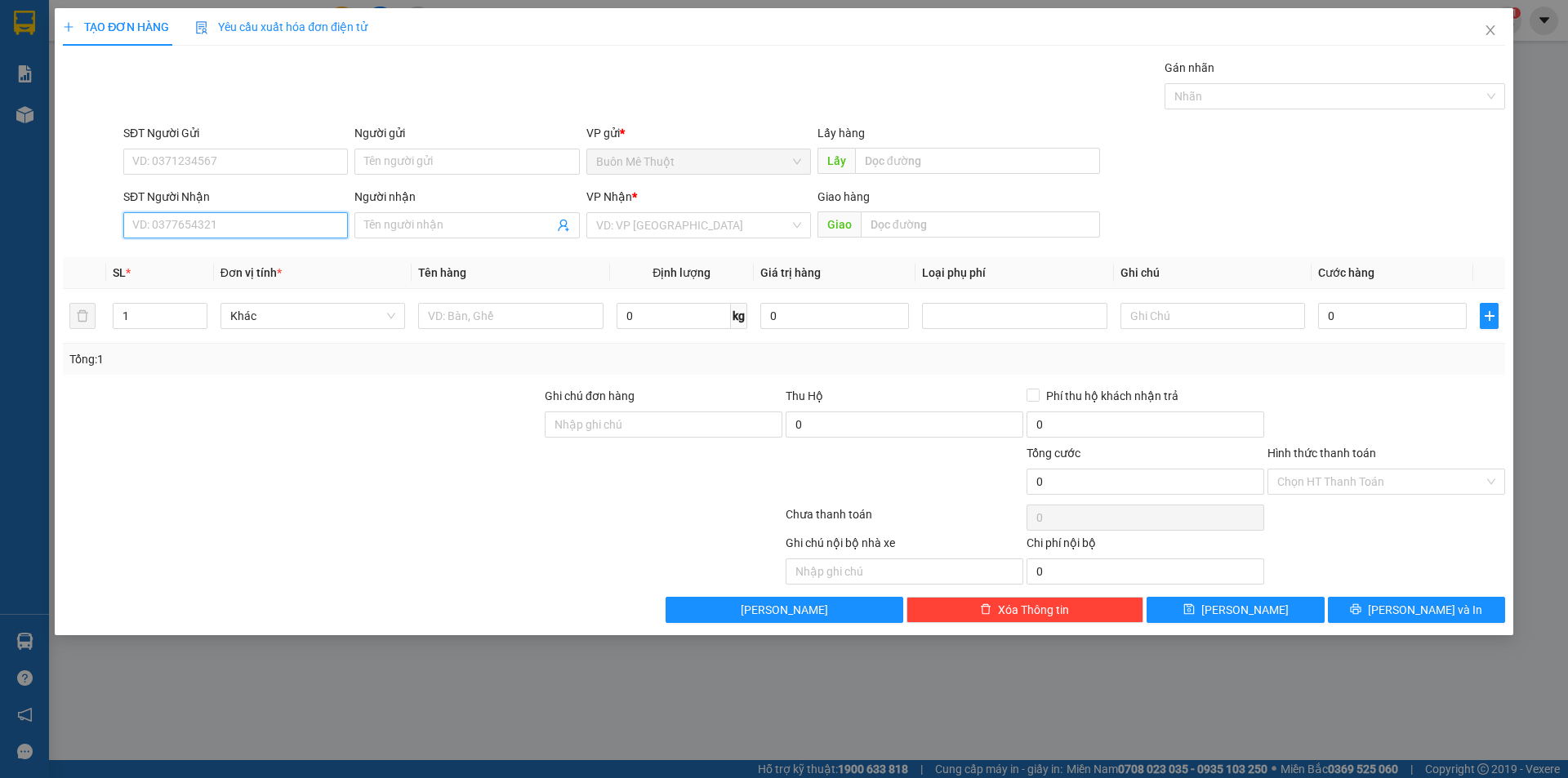
click at [251, 225] on input "SĐT Người Nhận" at bounding box center [236, 225] width 225 height 26
click at [252, 267] on div "0945989499 - thu sương" at bounding box center [236, 257] width 225 height 26
type input "0945989499"
type input "thu sương"
type input "50.000"
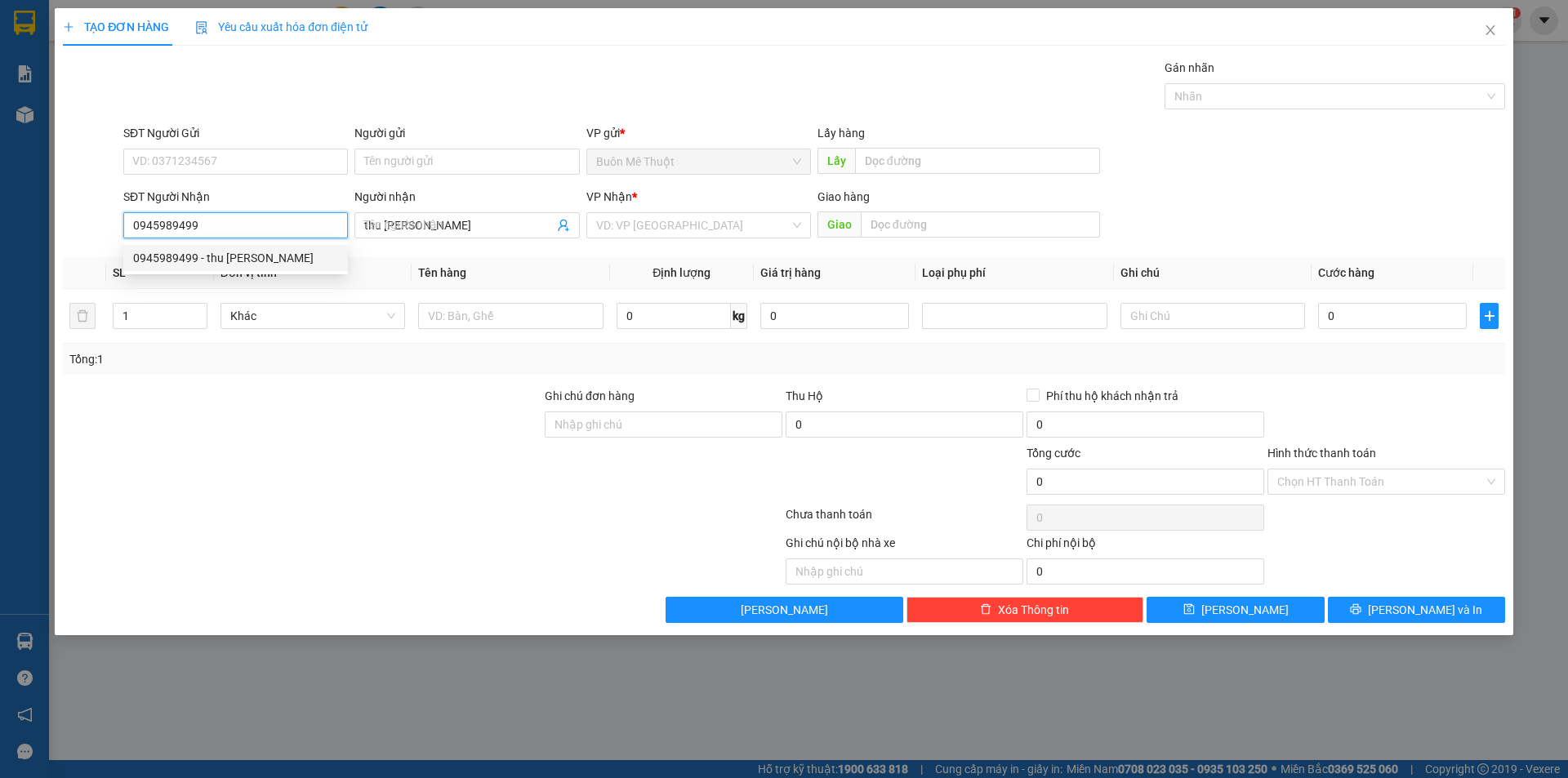
type input "50.000"
type input "0945989499"
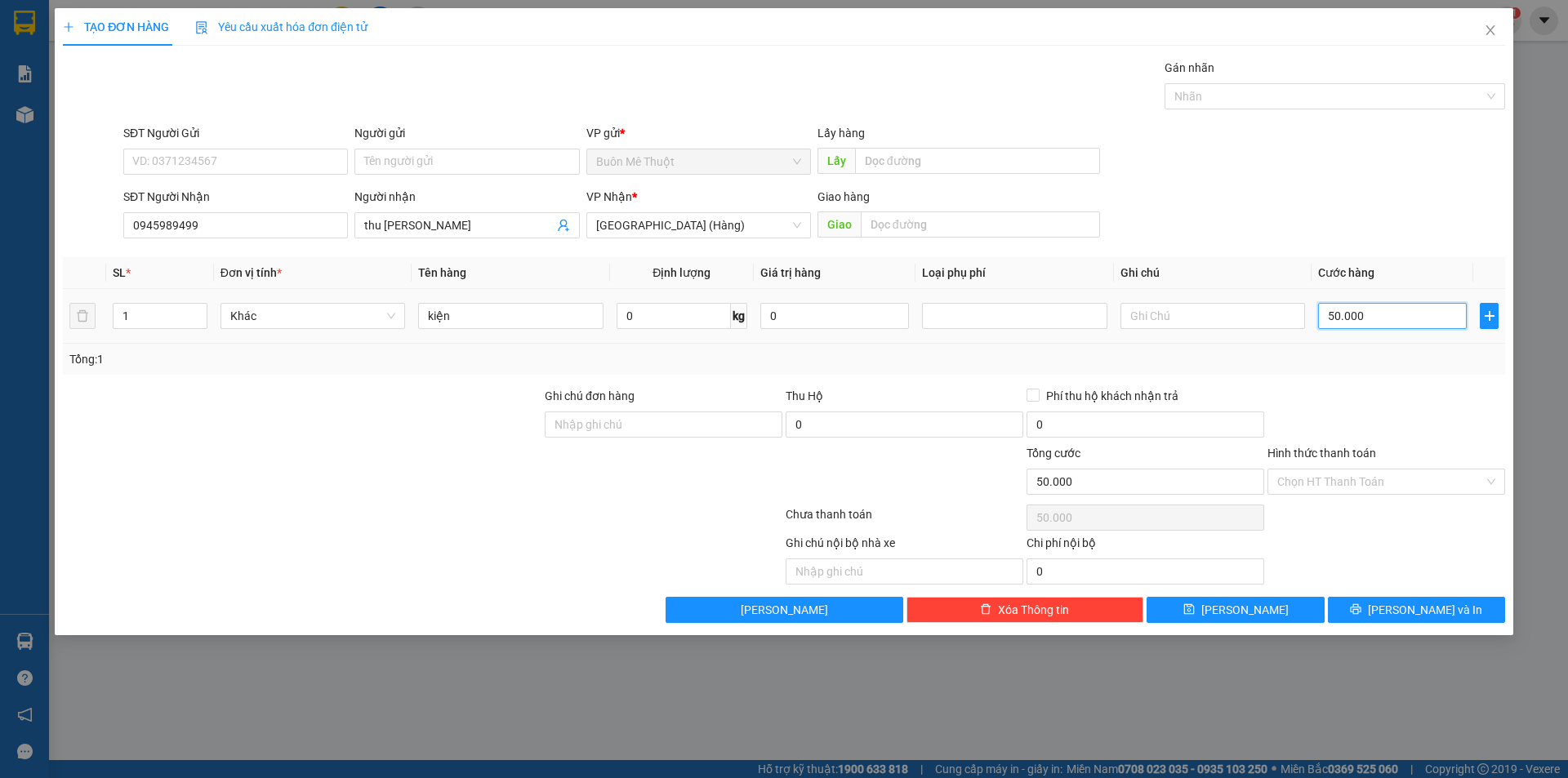
click at [1384, 318] on input "50.000" at bounding box center [1392, 316] width 149 height 26
type input "4"
type input "40"
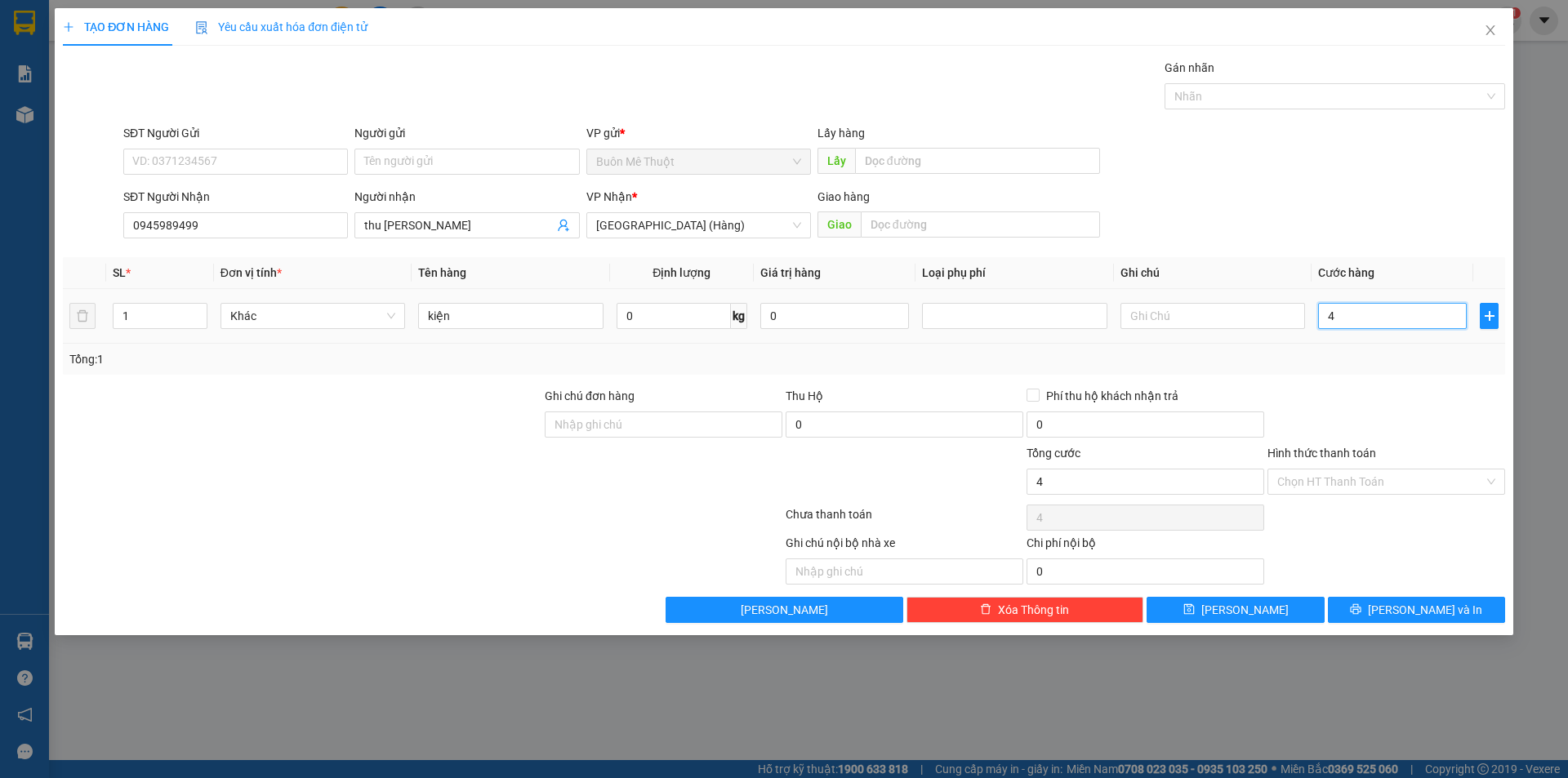
type input "40"
type input "40.000"
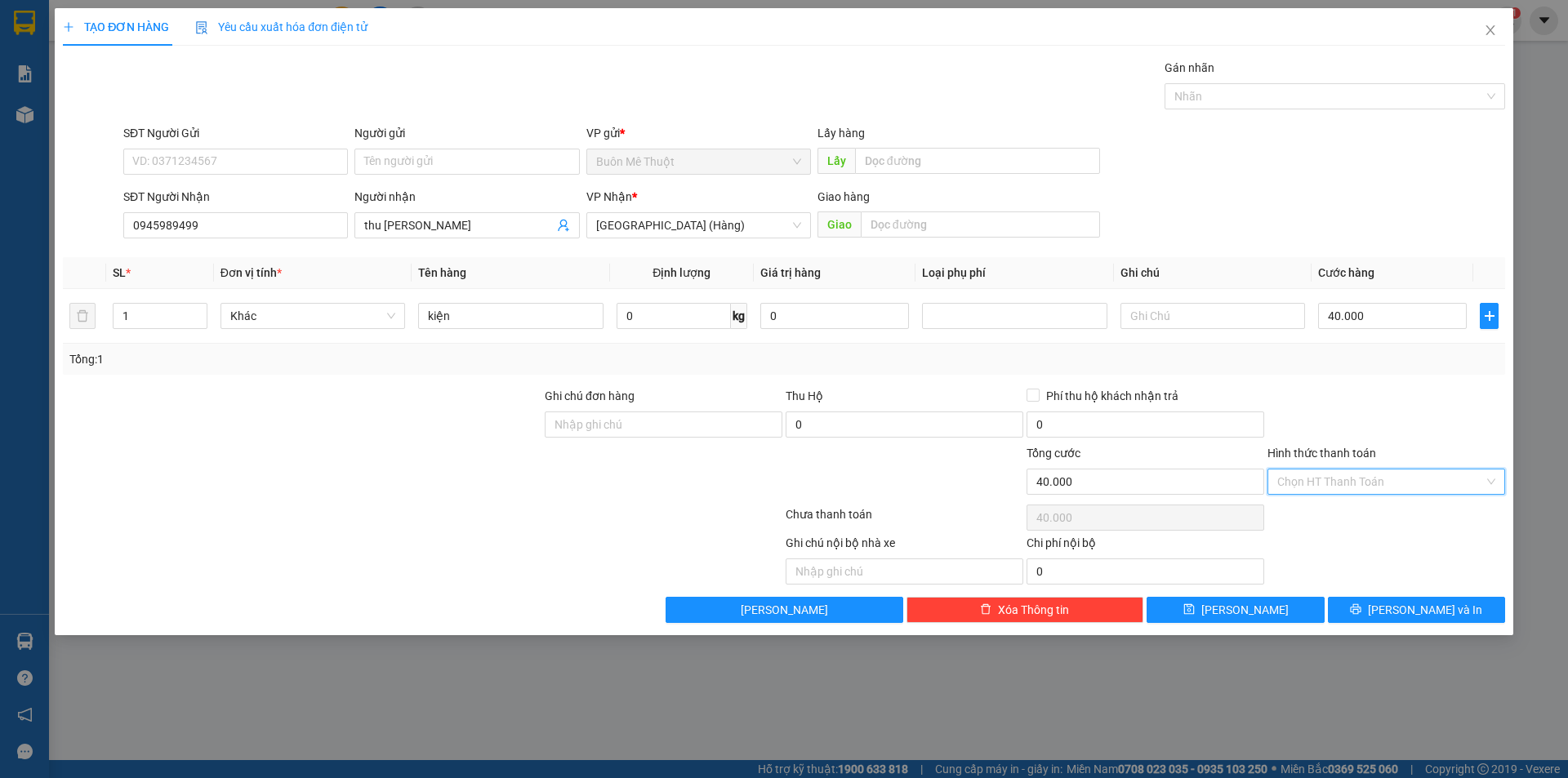
click at [1376, 490] on input "Hình thức thanh toán" at bounding box center [1380, 482] width 206 height 25
click at [1361, 566] on div "Ghi chú nội bộ nhà xe Chi phí nội bộ 0" at bounding box center [784, 559] width 1445 height 51
click at [1384, 614] on button "[PERSON_NAME] và In" at bounding box center [1416, 609] width 177 height 26
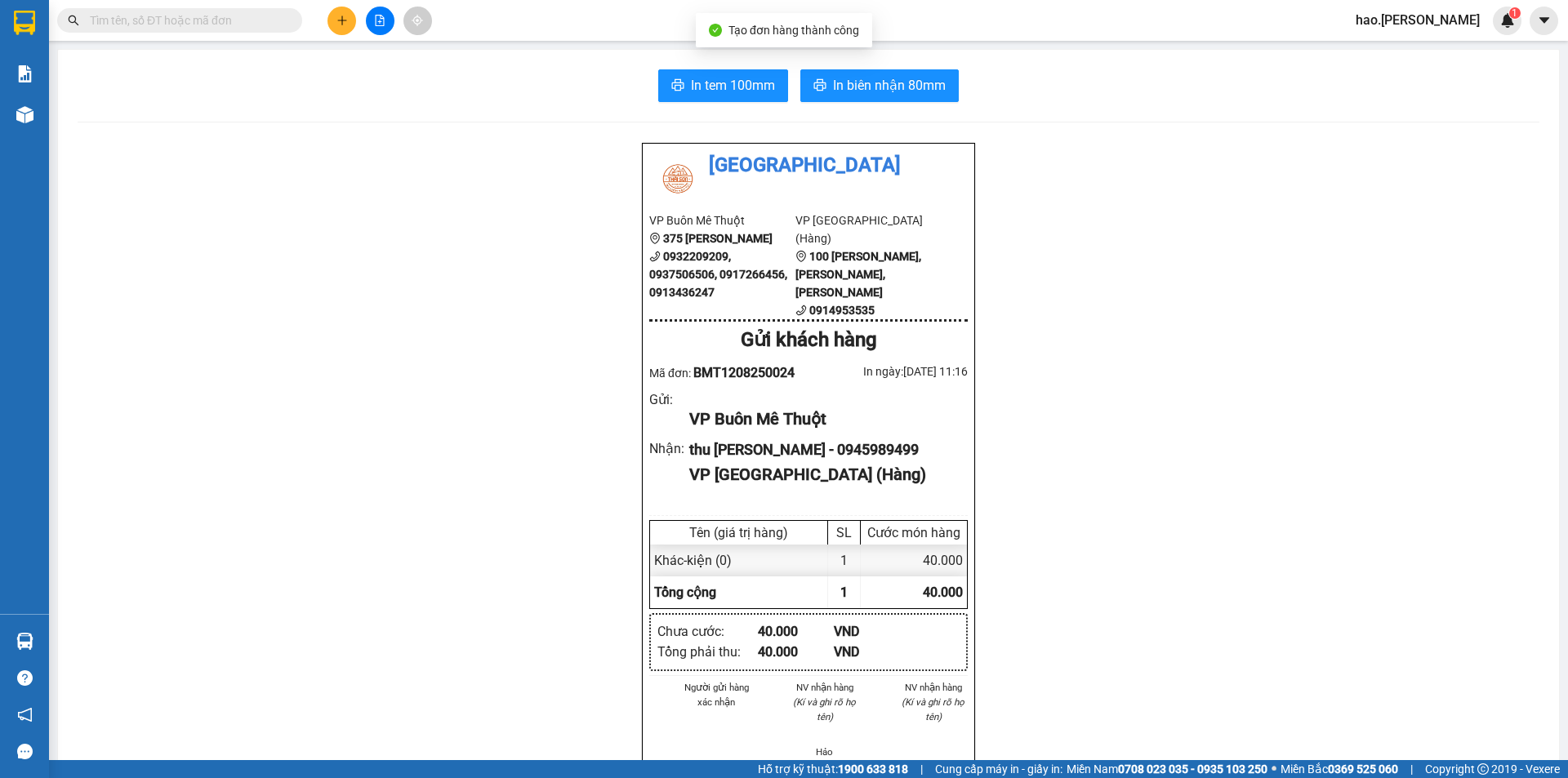
click at [686, 65] on div "In tem 100mm In biên nhận 80mm Thái Sơn VP Buôn Mê Thuột 375 Hoàng Diệu 0932209…" at bounding box center [808, 750] width 1501 height 1402
click at [692, 81] on span "In tem 100mm" at bounding box center [733, 84] width 84 height 20
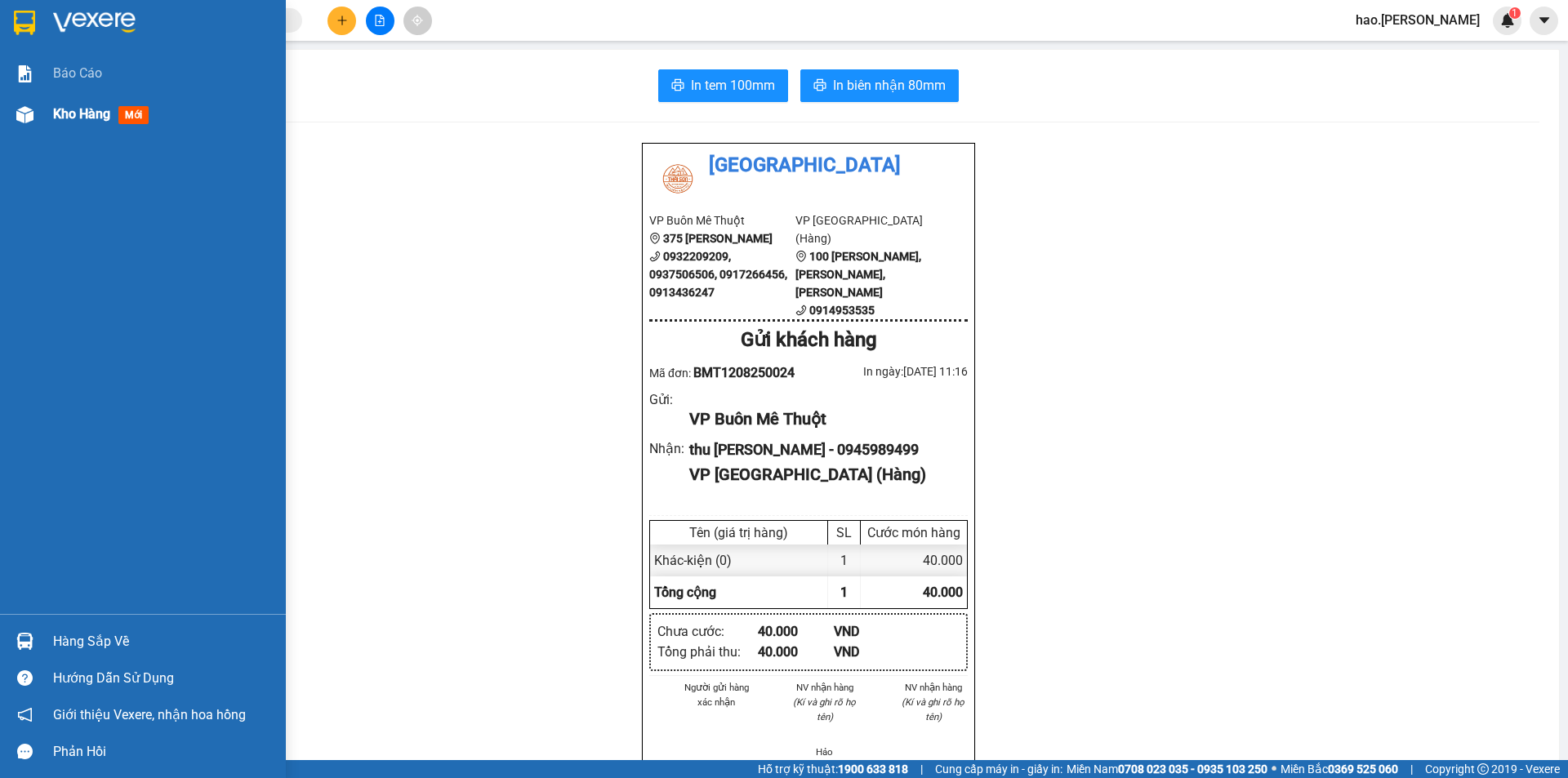
click at [30, 120] on img at bounding box center [24, 114] width 17 height 17
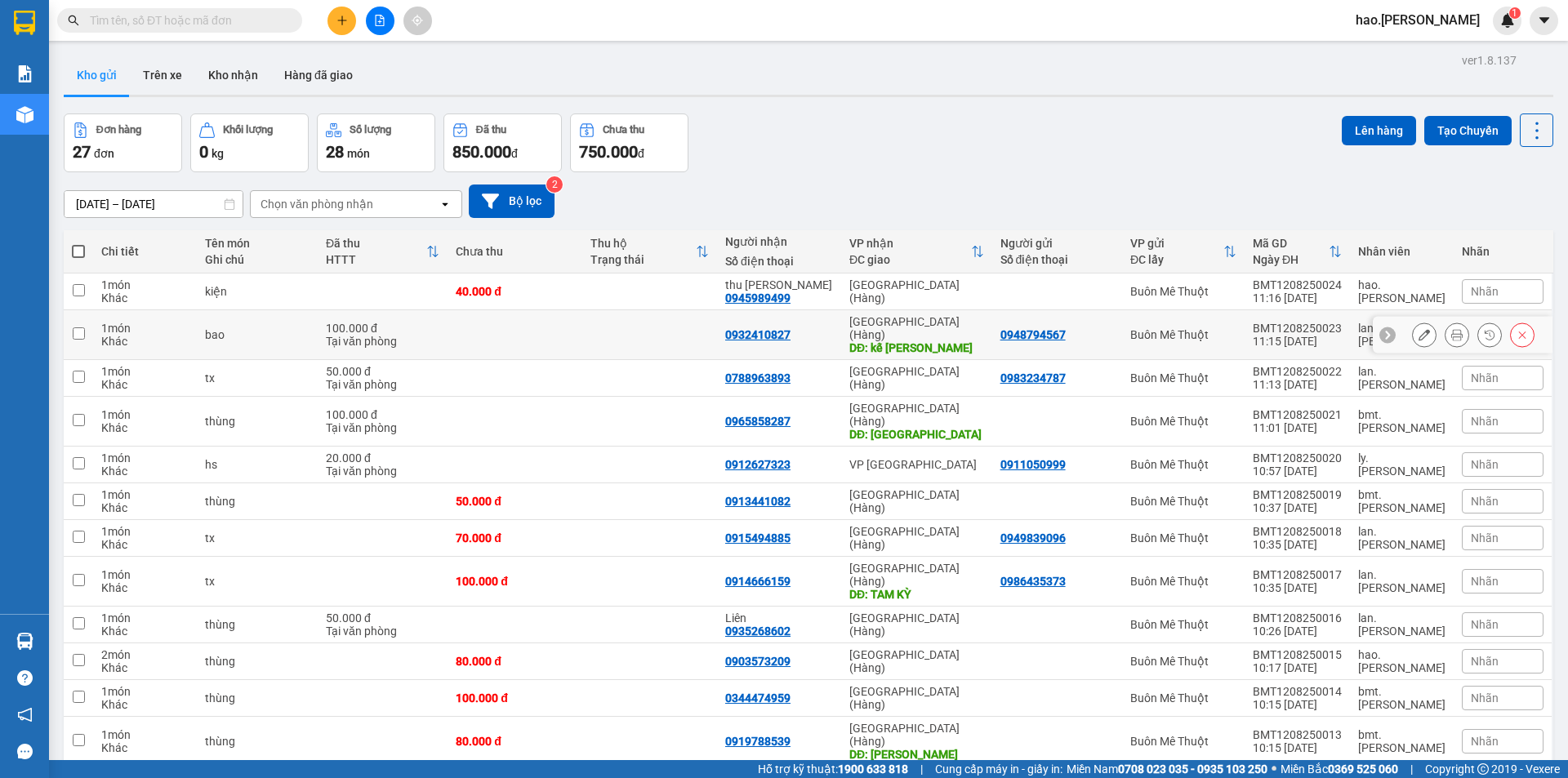
click at [1445, 325] on button at bounding box center [1457, 335] width 23 height 28
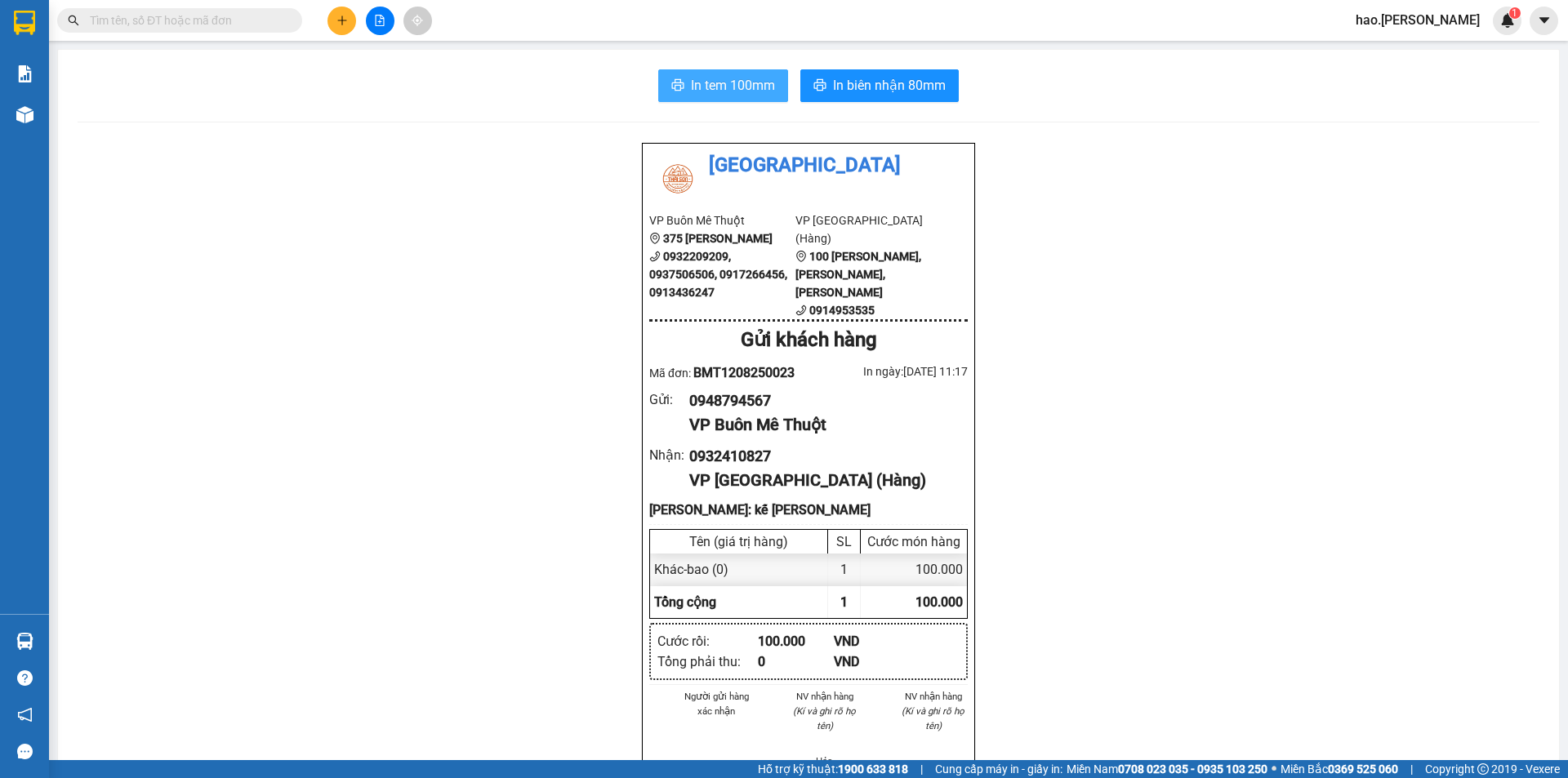
click at [693, 95] on span "In tem 100mm" at bounding box center [733, 84] width 84 height 20
click at [881, 90] on span "In biên nhận 80mm" at bounding box center [889, 84] width 113 height 20
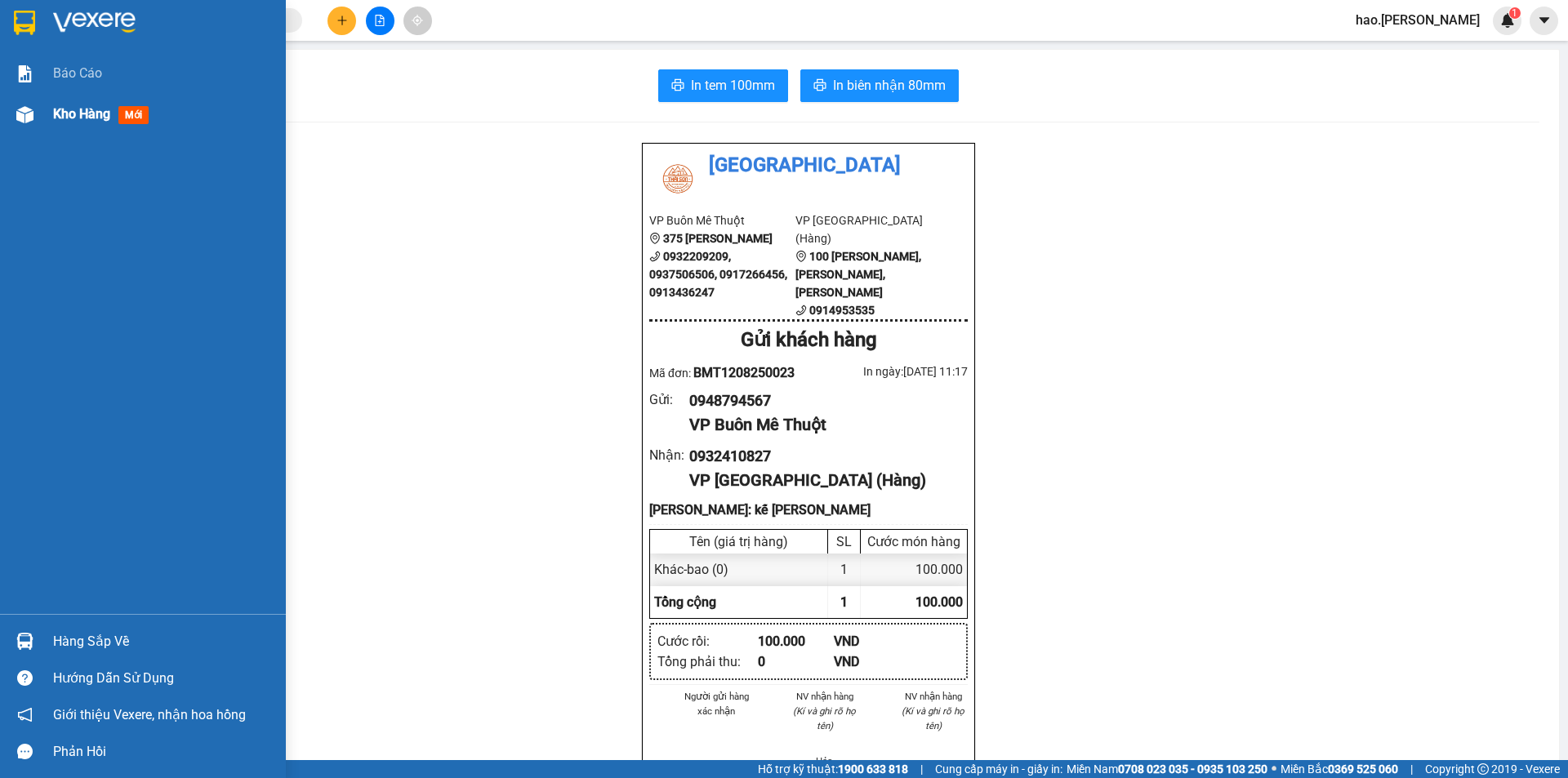
click at [26, 108] on img at bounding box center [24, 114] width 17 height 17
click at [53, 118] on span "Kho hàng" at bounding box center [82, 113] width 57 height 15
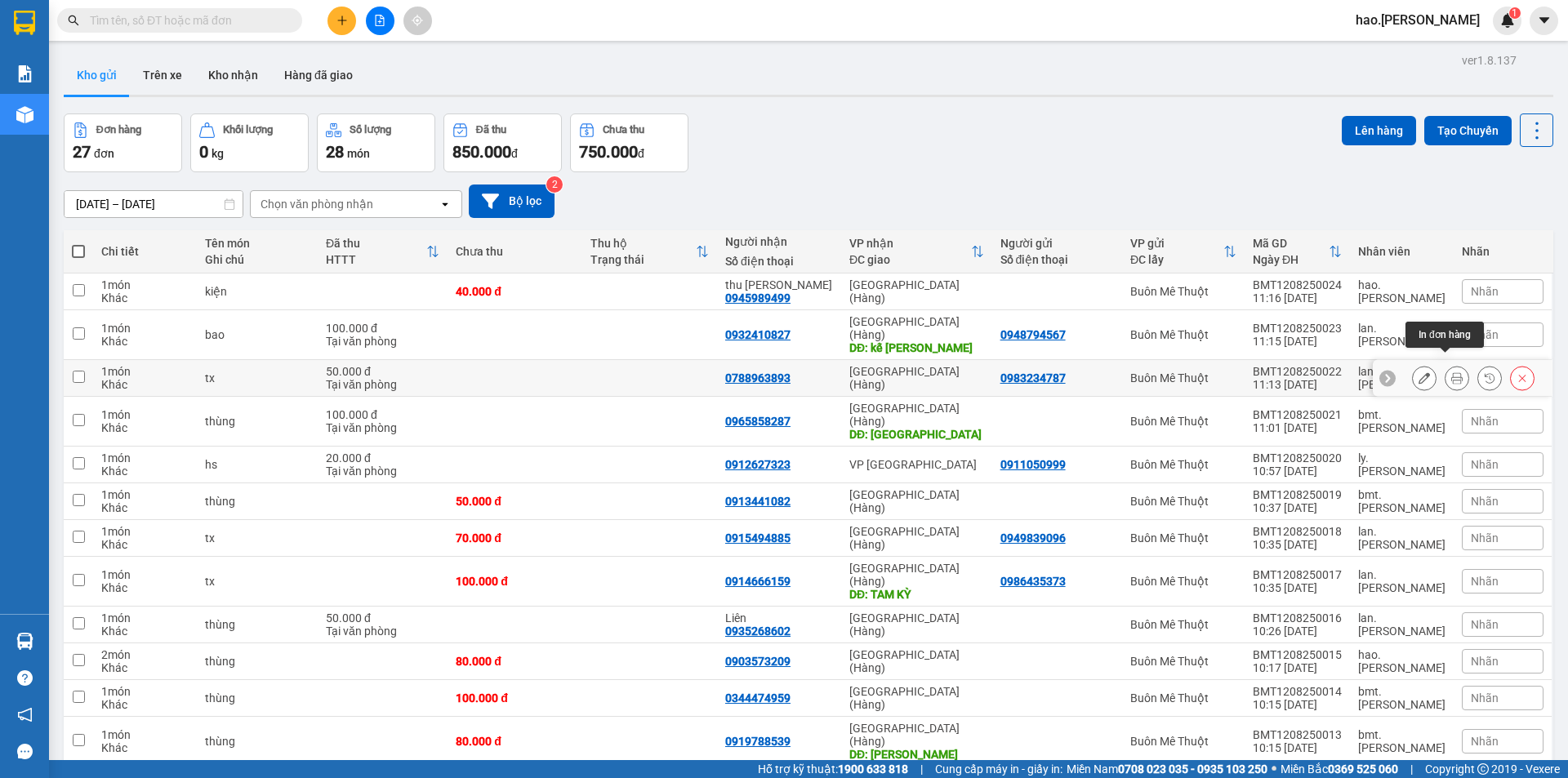
click at [1451, 373] on icon at bounding box center [1457, 378] width 12 height 12
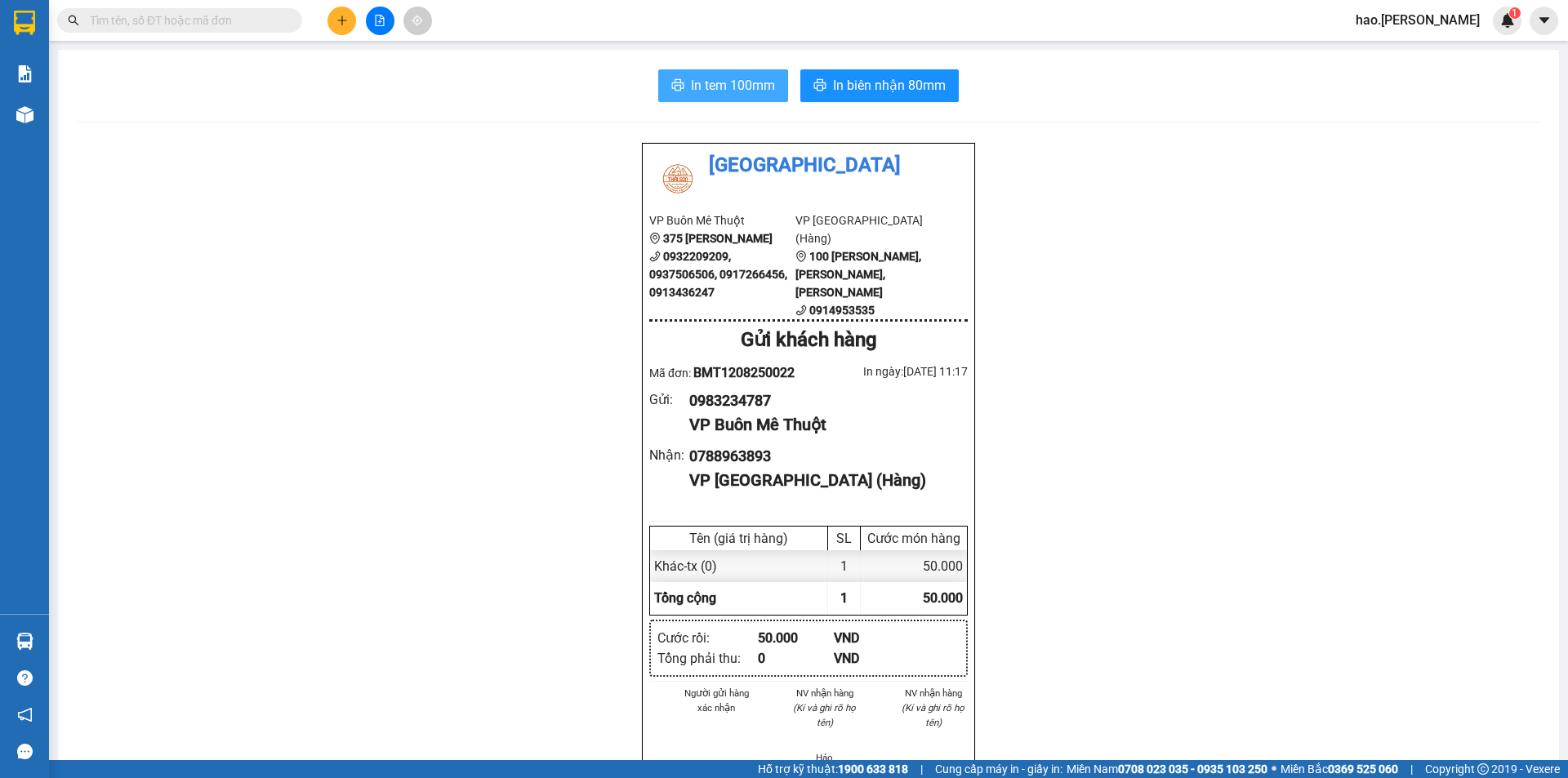
click at [677, 87] on icon "printer" at bounding box center [678, 84] width 13 height 13
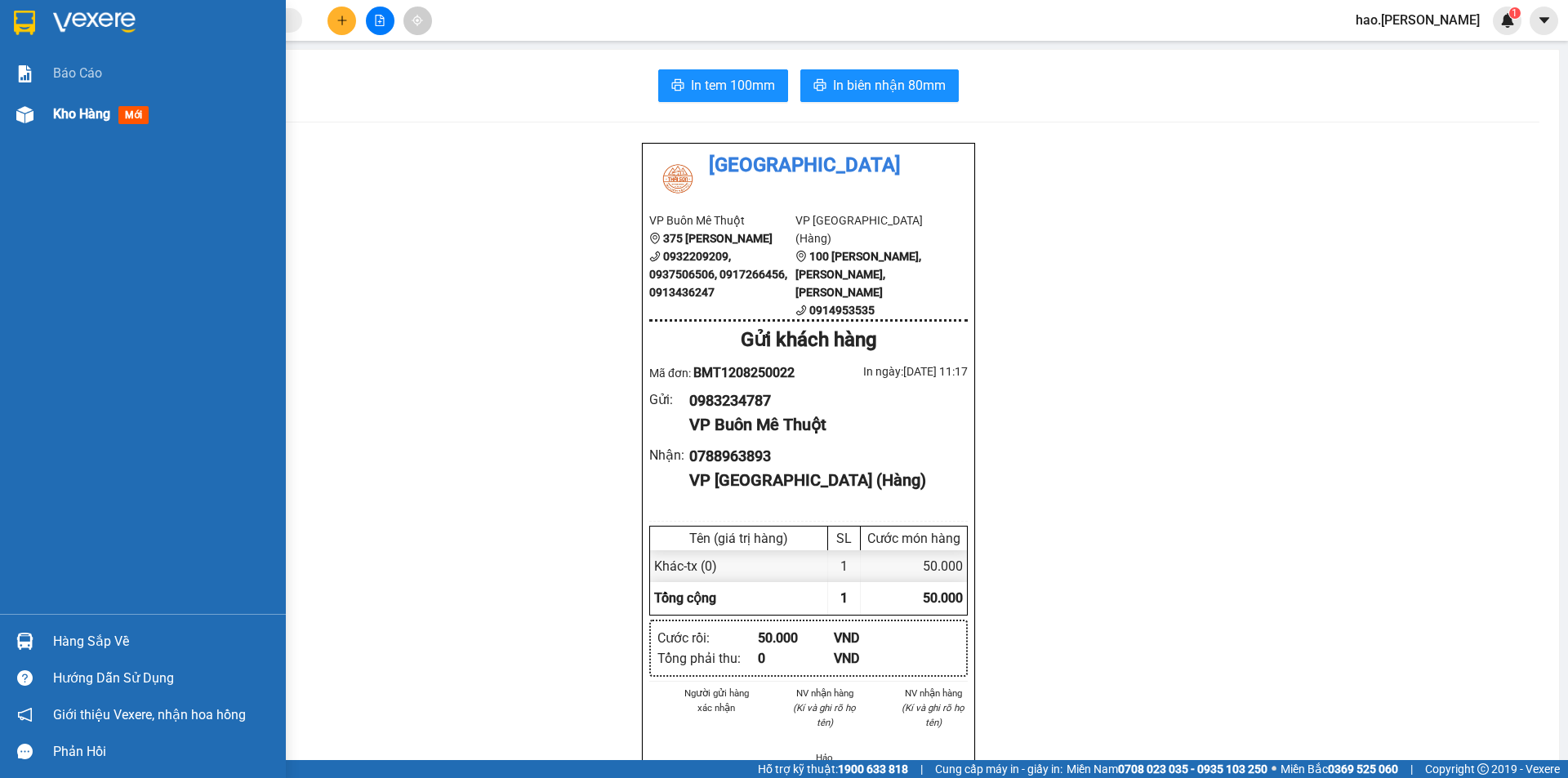
click at [89, 112] on span "Kho hàng" at bounding box center [82, 113] width 57 height 15
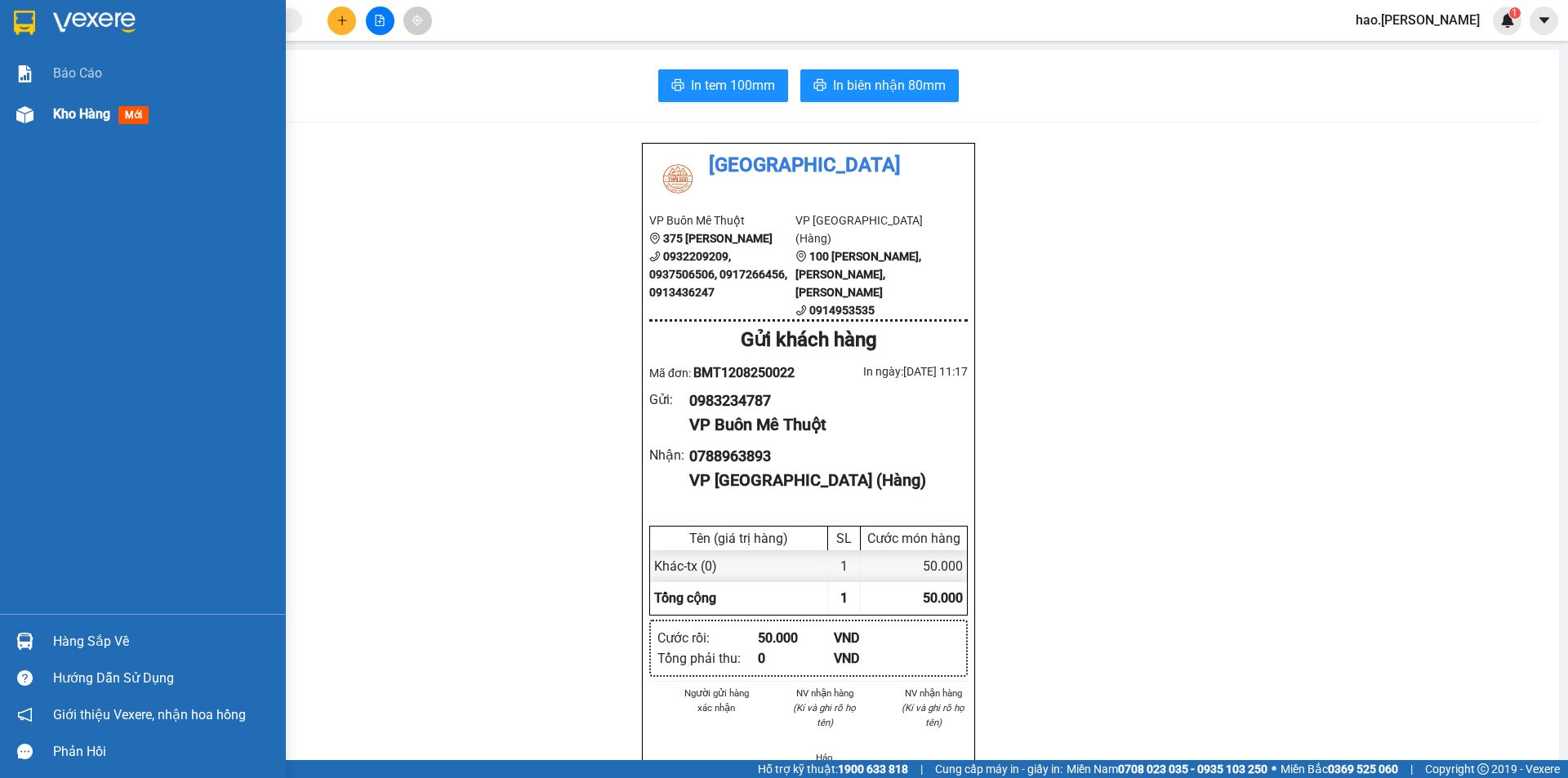
click at [89, 112] on span "Kho hàng" at bounding box center [82, 113] width 57 height 15
click at [89, 111] on span "Kho hàng" at bounding box center [82, 113] width 57 height 15
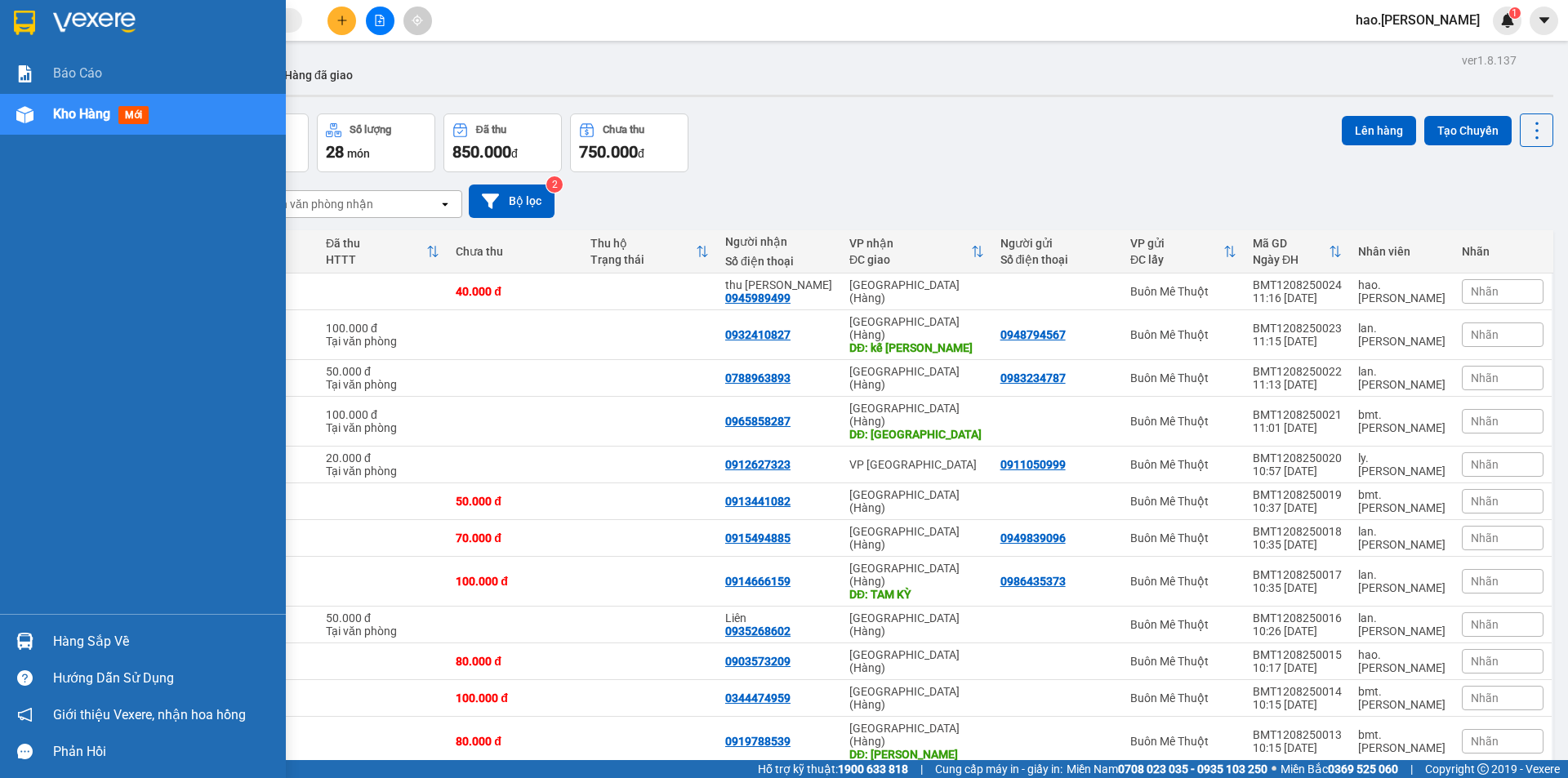
click at [62, 113] on span "Kho hàng" at bounding box center [82, 113] width 57 height 15
drag, startPoint x: 62, startPoint y: 113, endPoint x: 195, endPoint y: 109, distance: 133.1
click at [64, 113] on span "Kho hàng" at bounding box center [82, 113] width 57 height 15
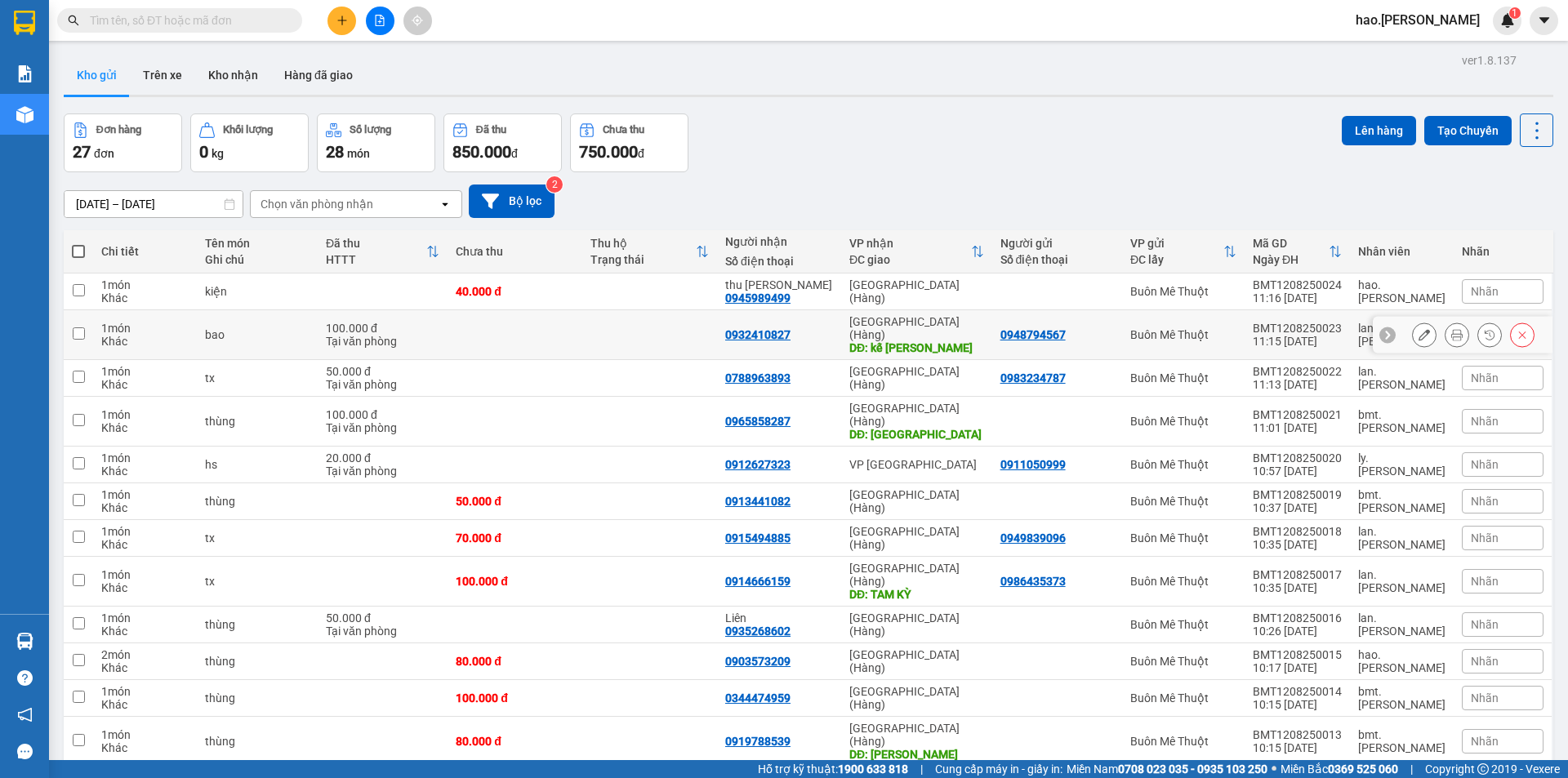
click at [1417, 334] on button at bounding box center [1425, 335] width 23 height 28
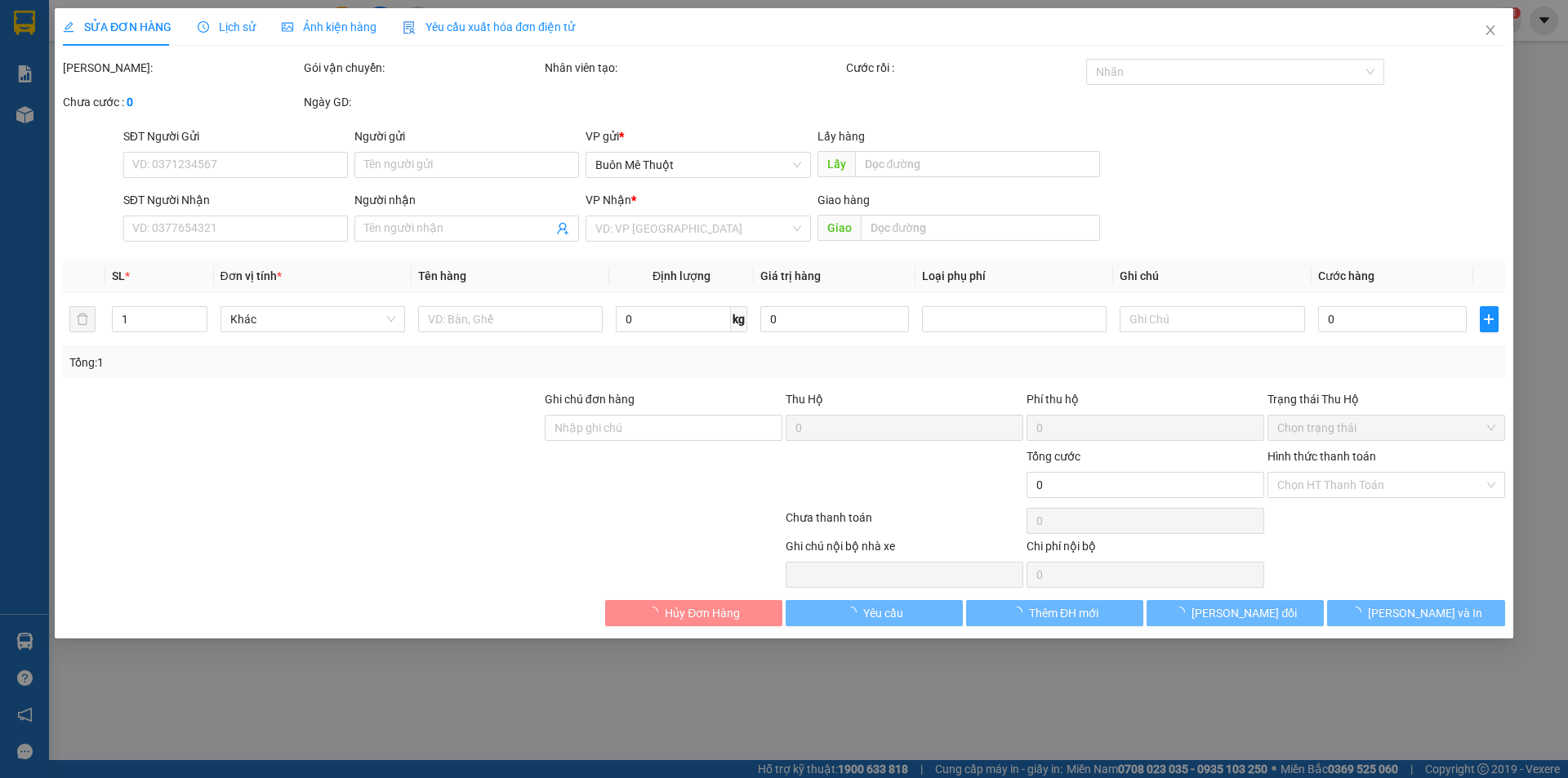
type input "0948794567"
type input "0932410827"
type input "kế xuyên"
type input "100.000"
type input "0"
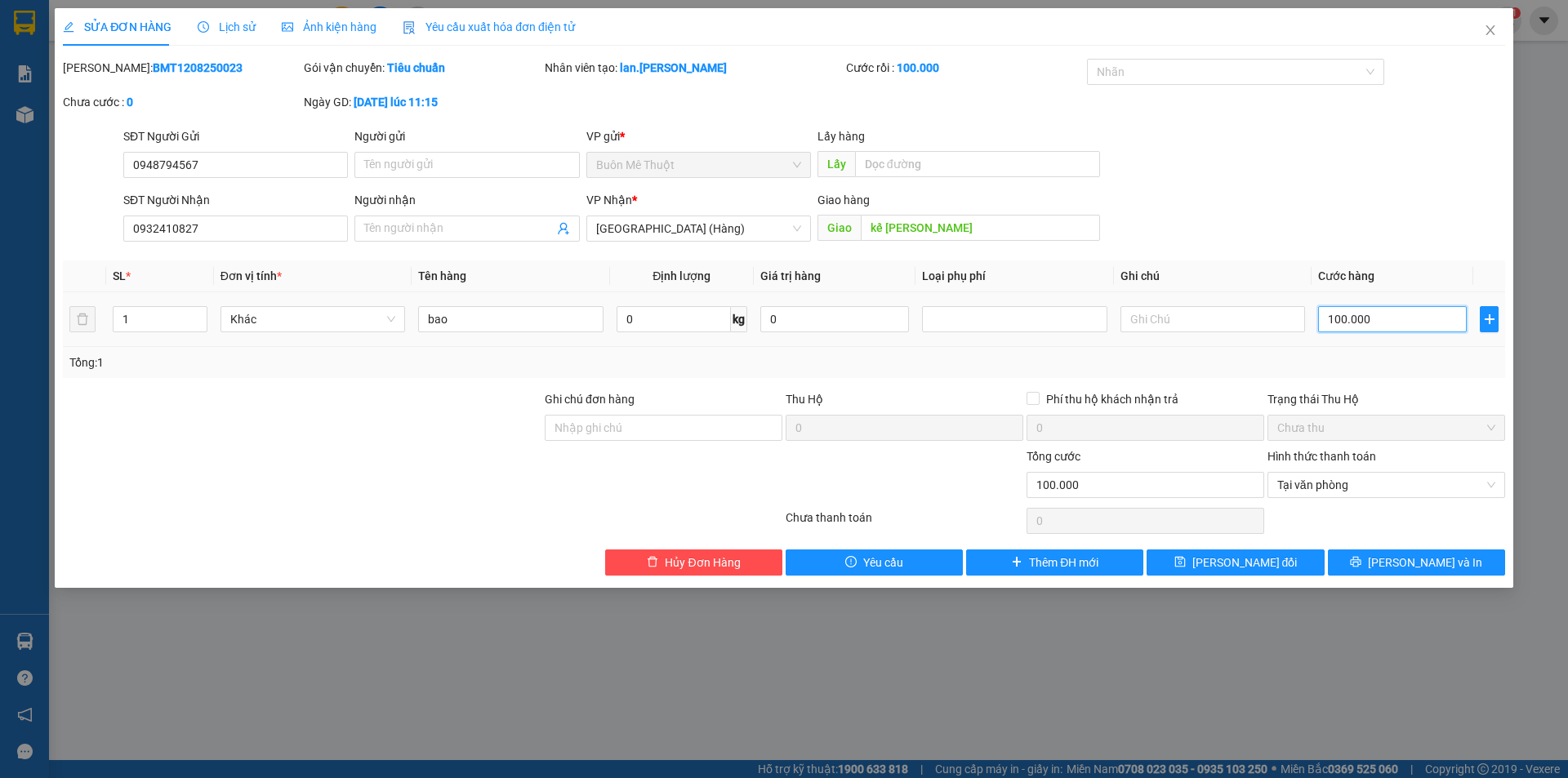
click at [1373, 326] on input "100.000" at bounding box center [1392, 318] width 149 height 26
type input "1"
type input "12"
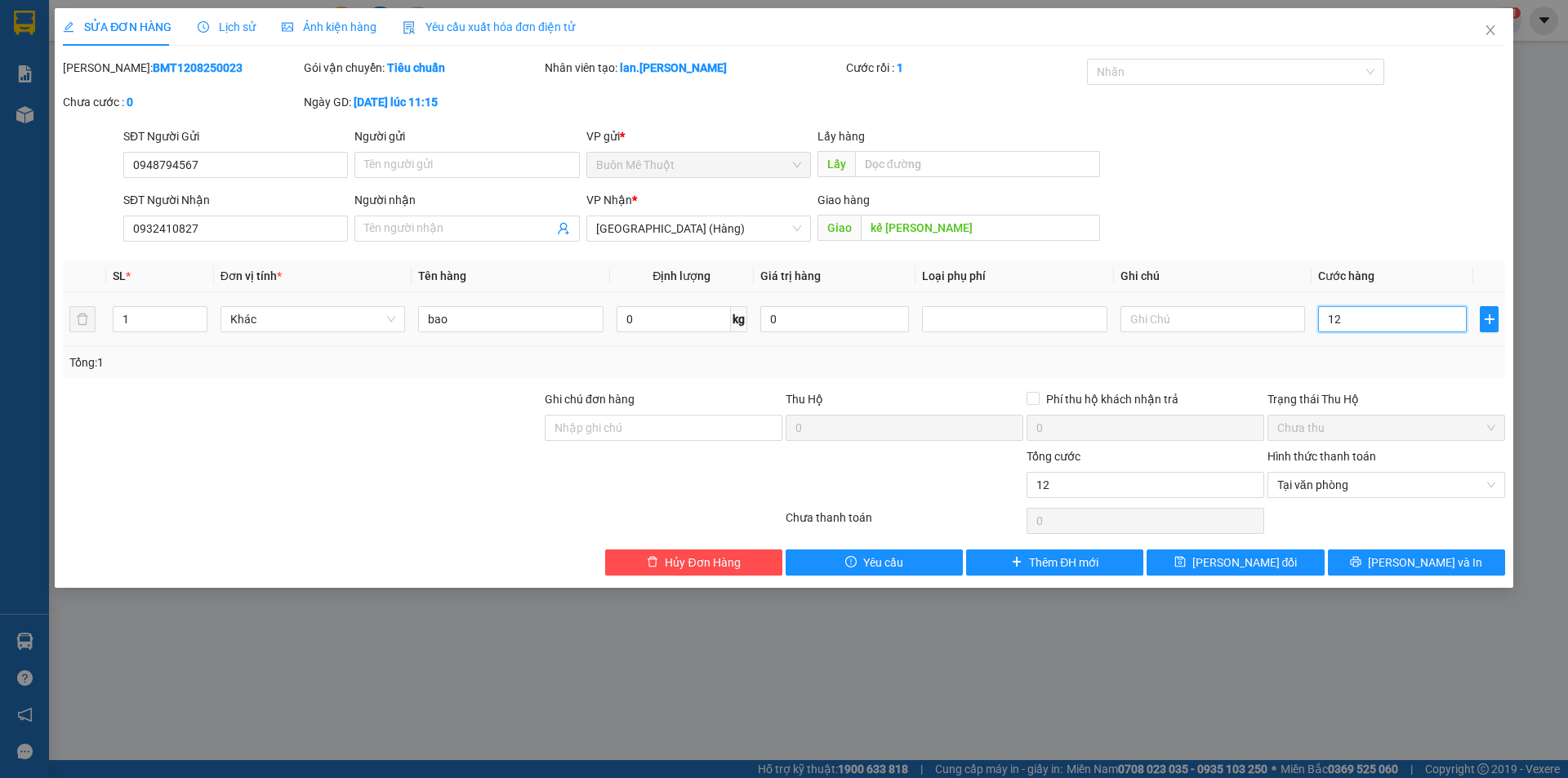
type input "120"
type input "120.000"
click at [1436, 563] on span "[PERSON_NAME] và In" at bounding box center [1425, 563] width 115 height 18
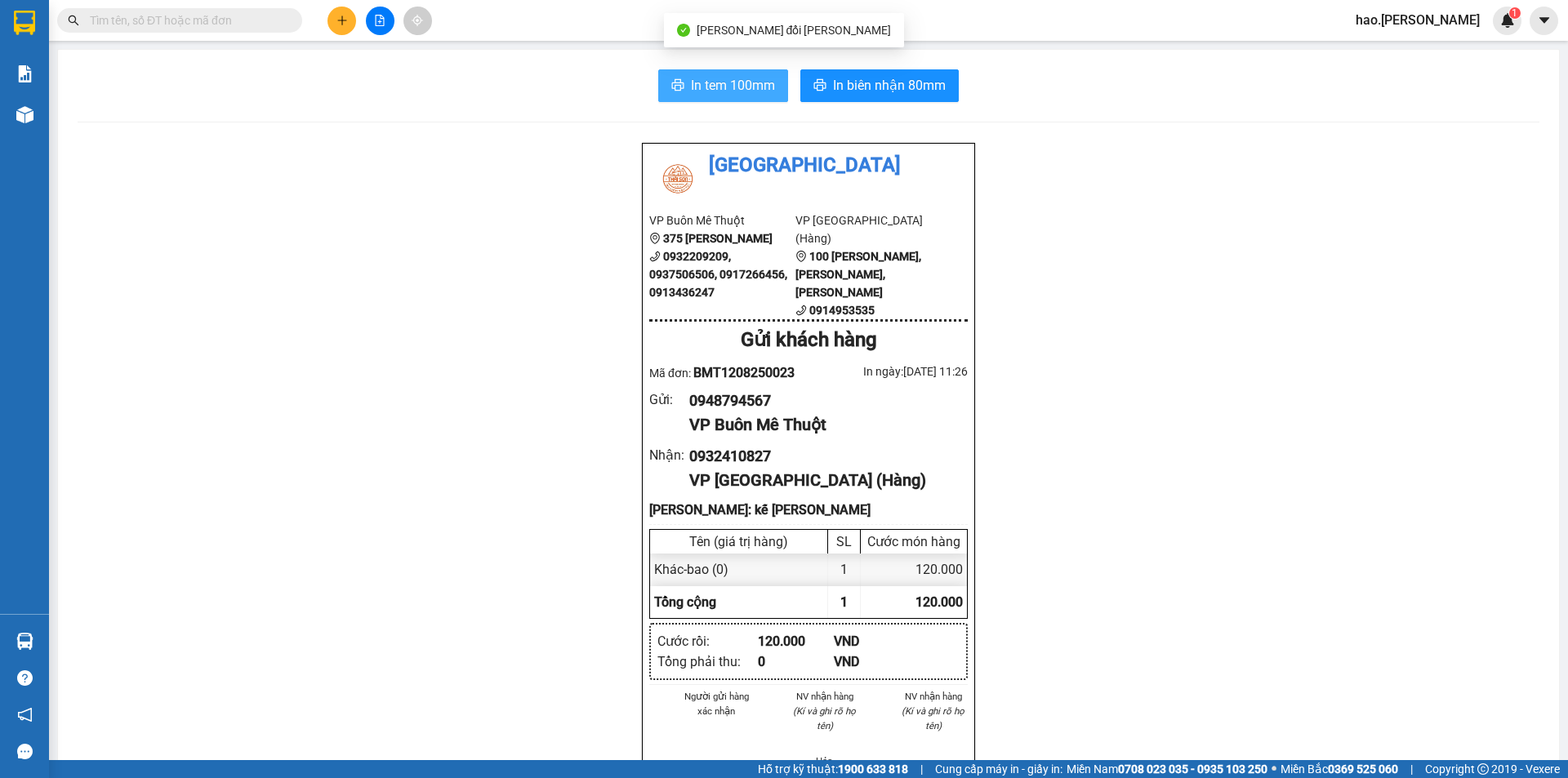
click at [709, 84] on span "In tem 100mm" at bounding box center [733, 84] width 84 height 20
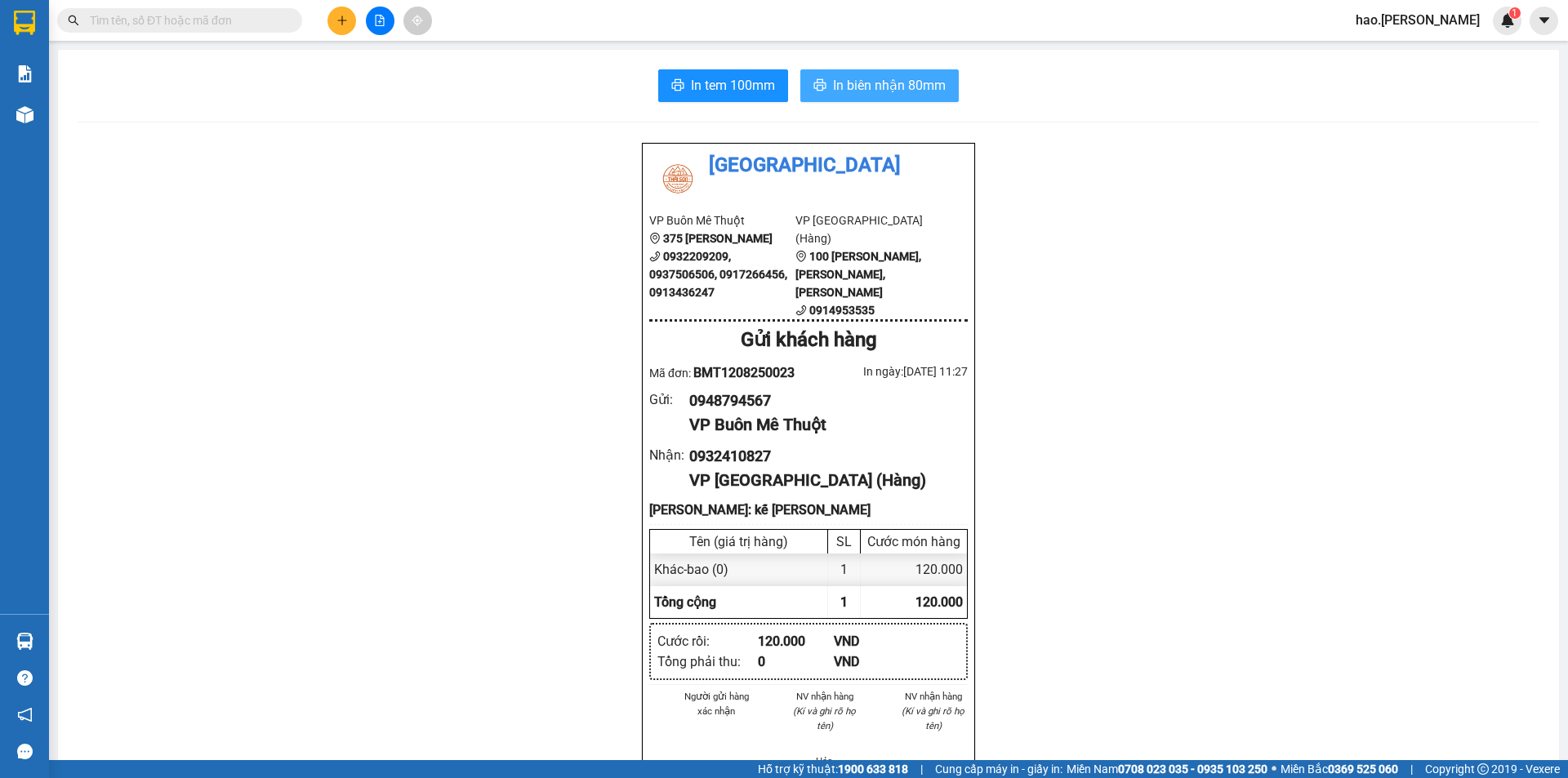
click at [821, 95] on button "In biên nhận 80mm" at bounding box center [880, 85] width 158 height 33
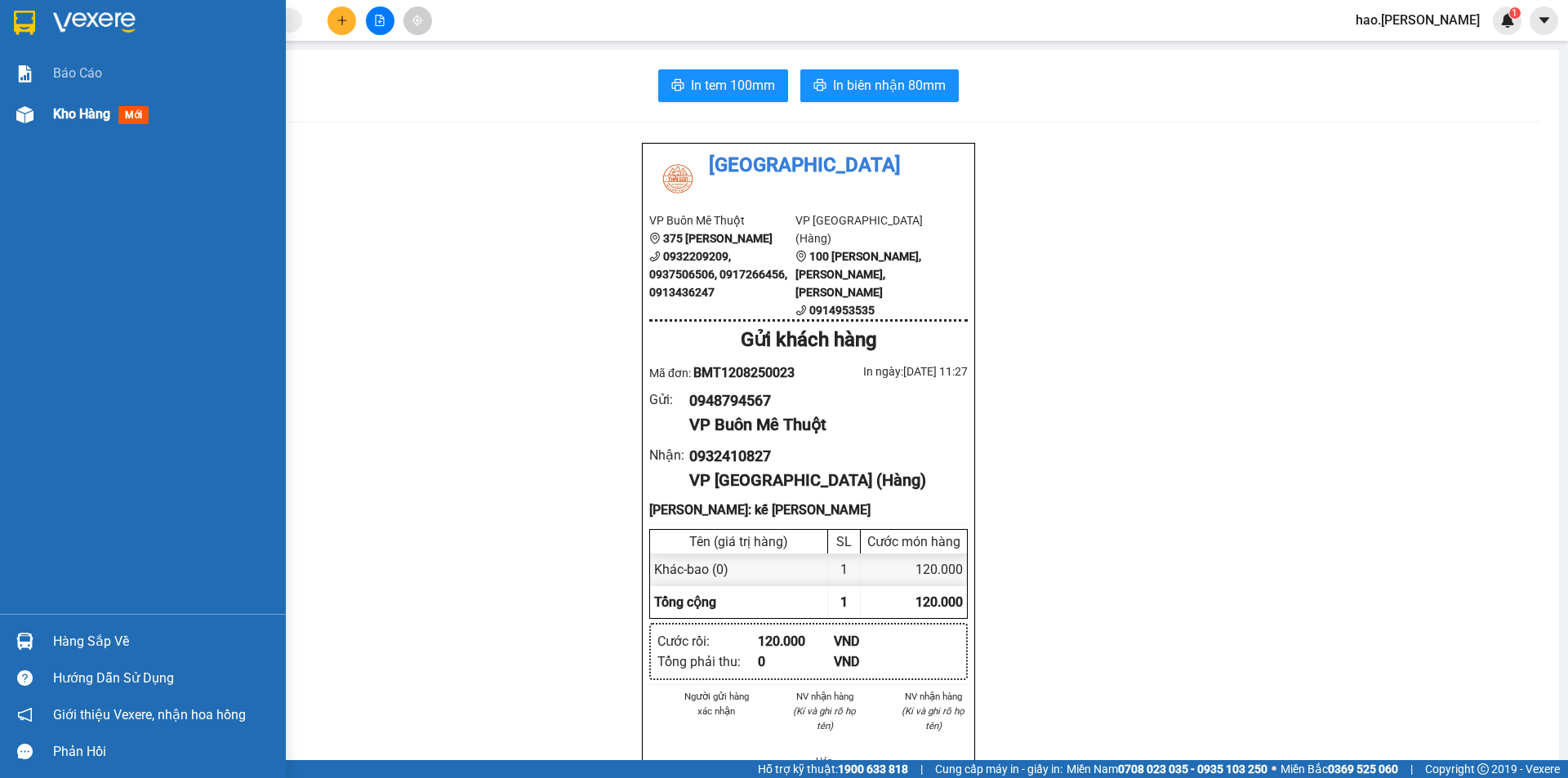
click at [85, 97] on div "Kho hàng mới" at bounding box center [164, 115] width 221 height 41
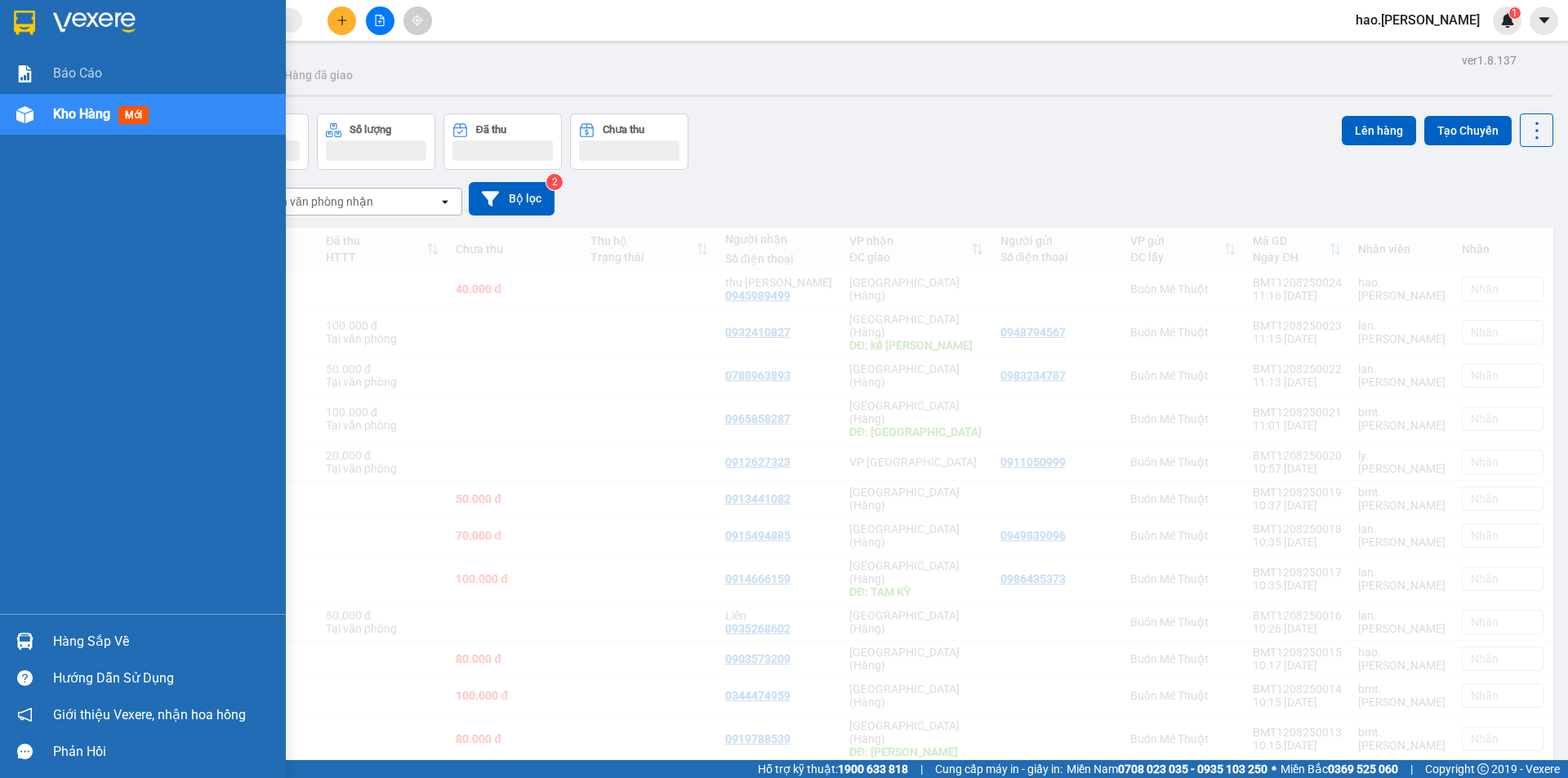
click at [105, 106] on span "Kho hàng" at bounding box center [82, 113] width 57 height 15
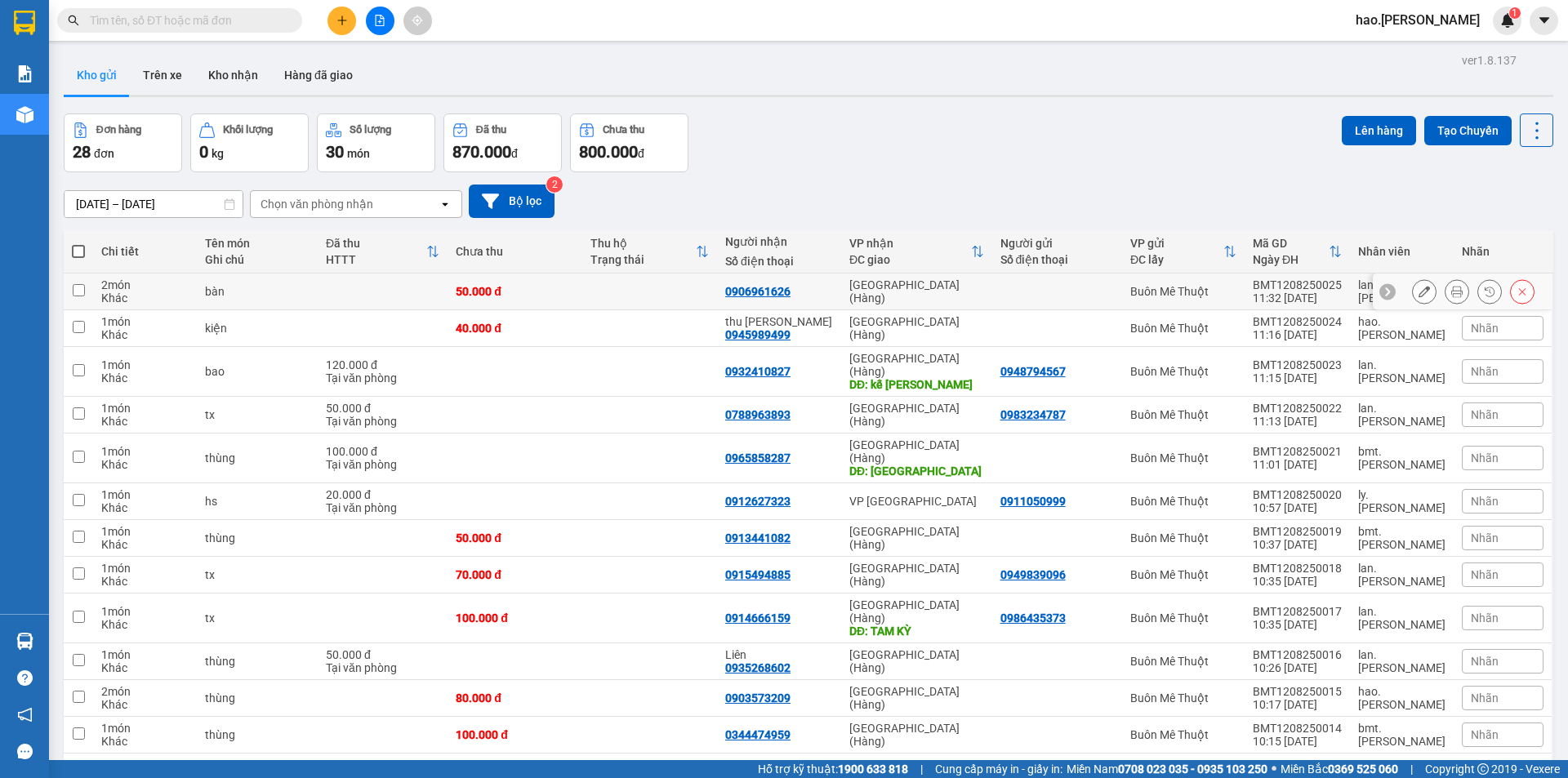
click at [1414, 285] on button at bounding box center [1425, 292] width 23 height 28
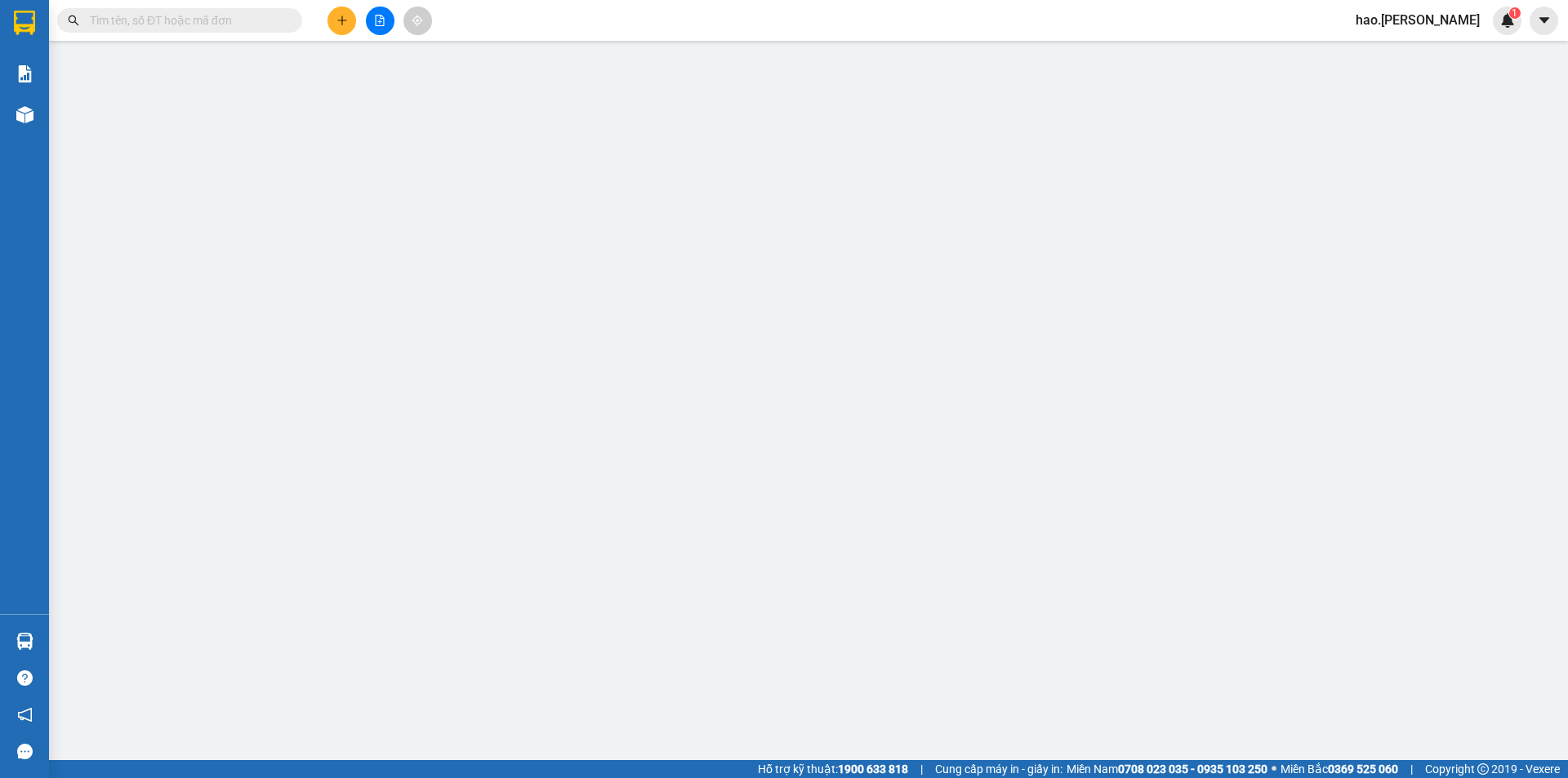
type input "0906961626"
type input "50.000"
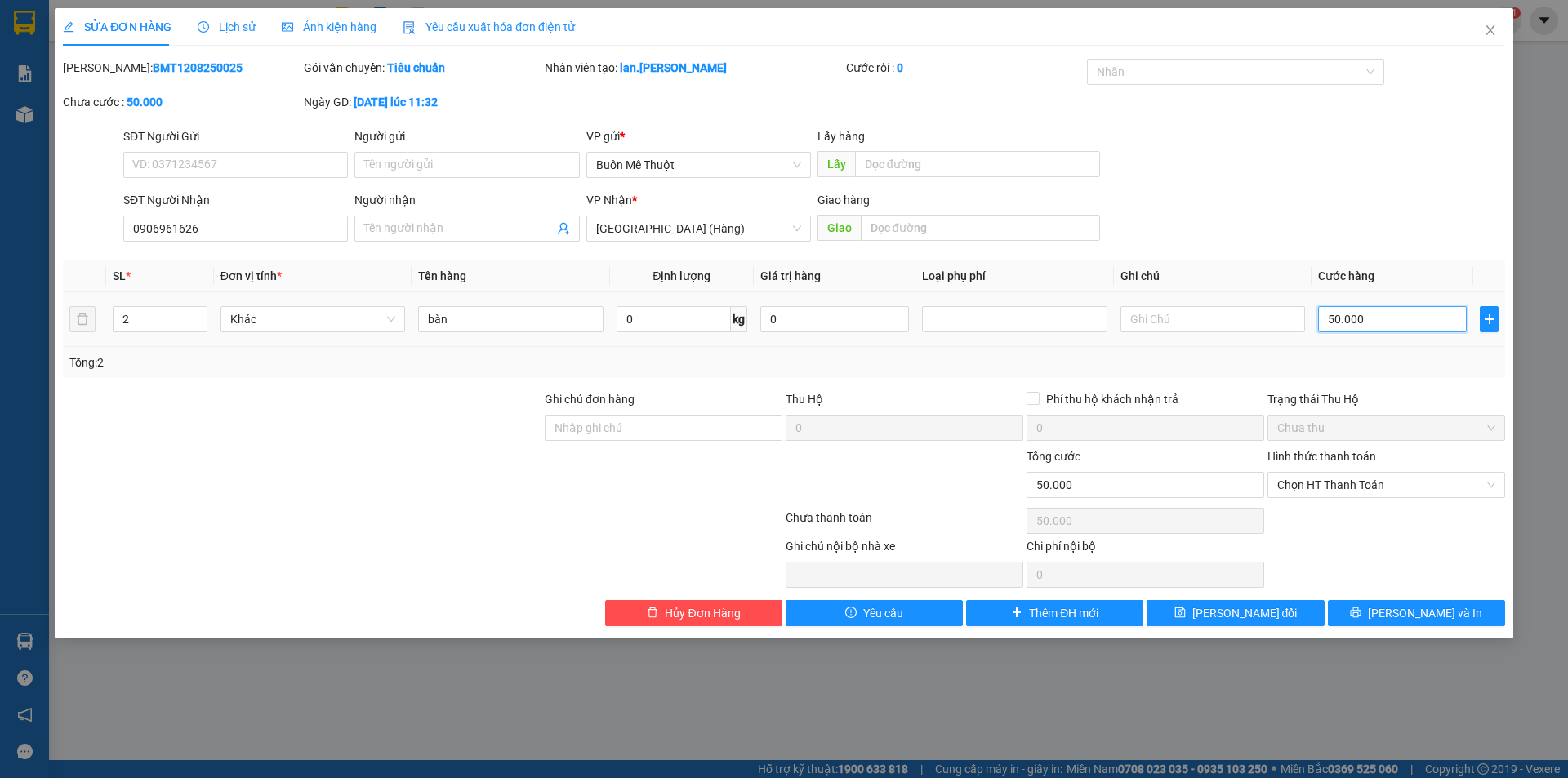
click at [1331, 318] on input "50.000" at bounding box center [1392, 318] width 149 height 26
type input "1"
type input "15"
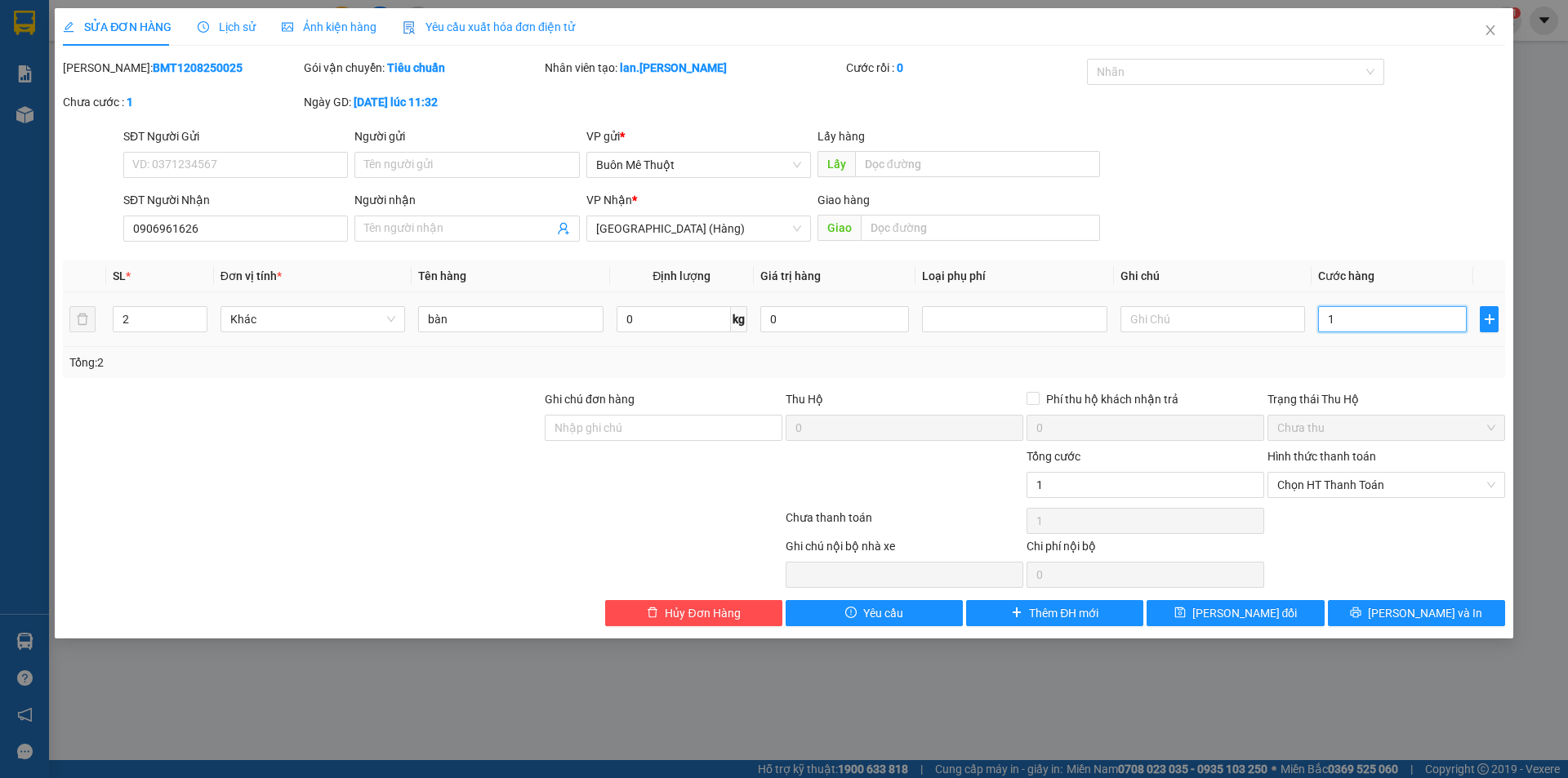
type input "15"
type input "150"
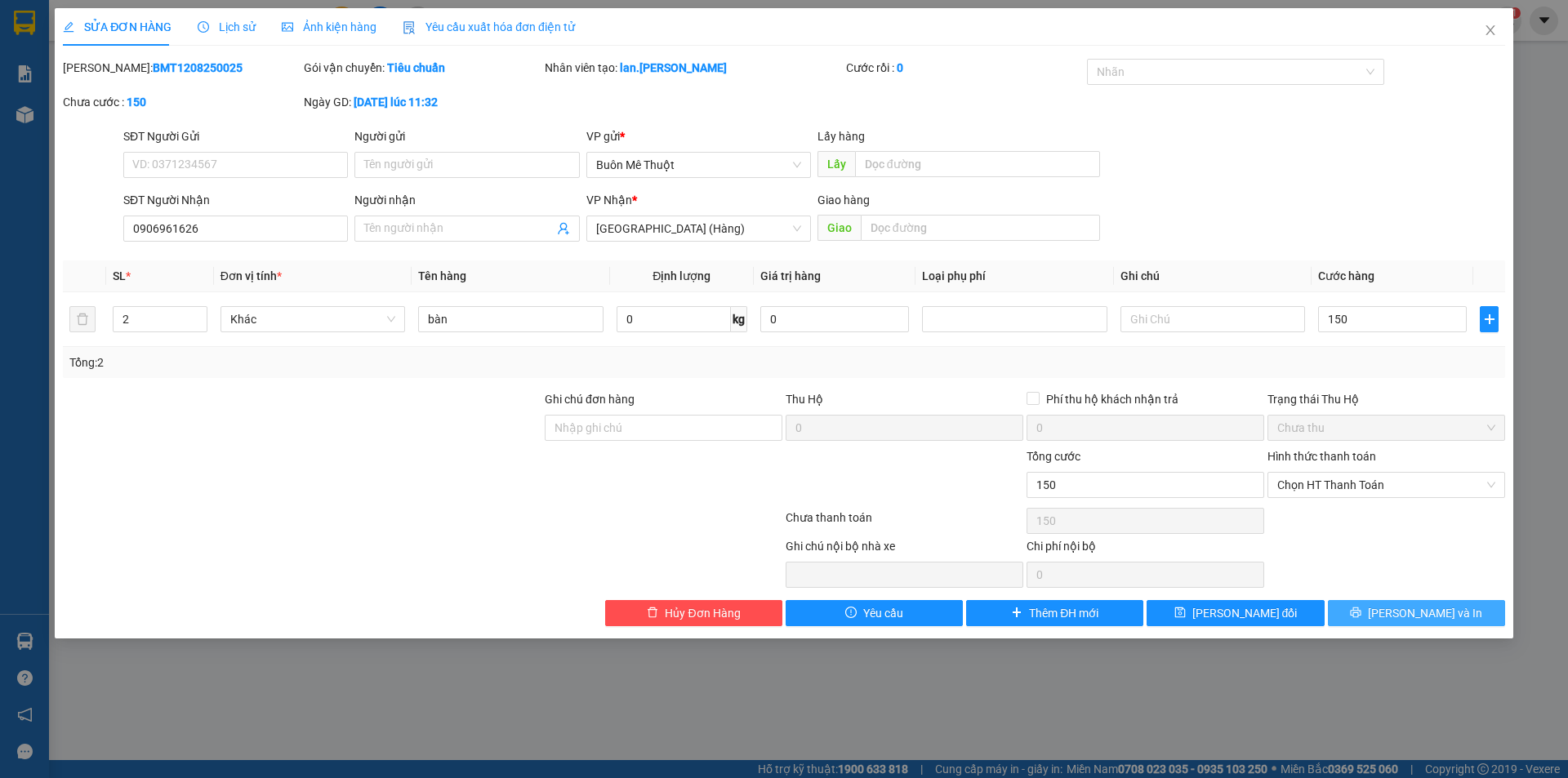
type input "150.000"
click at [1378, 612] on button "[PERSON_NAME] và In" at bounding box center [1416, 613] width 177 height 26
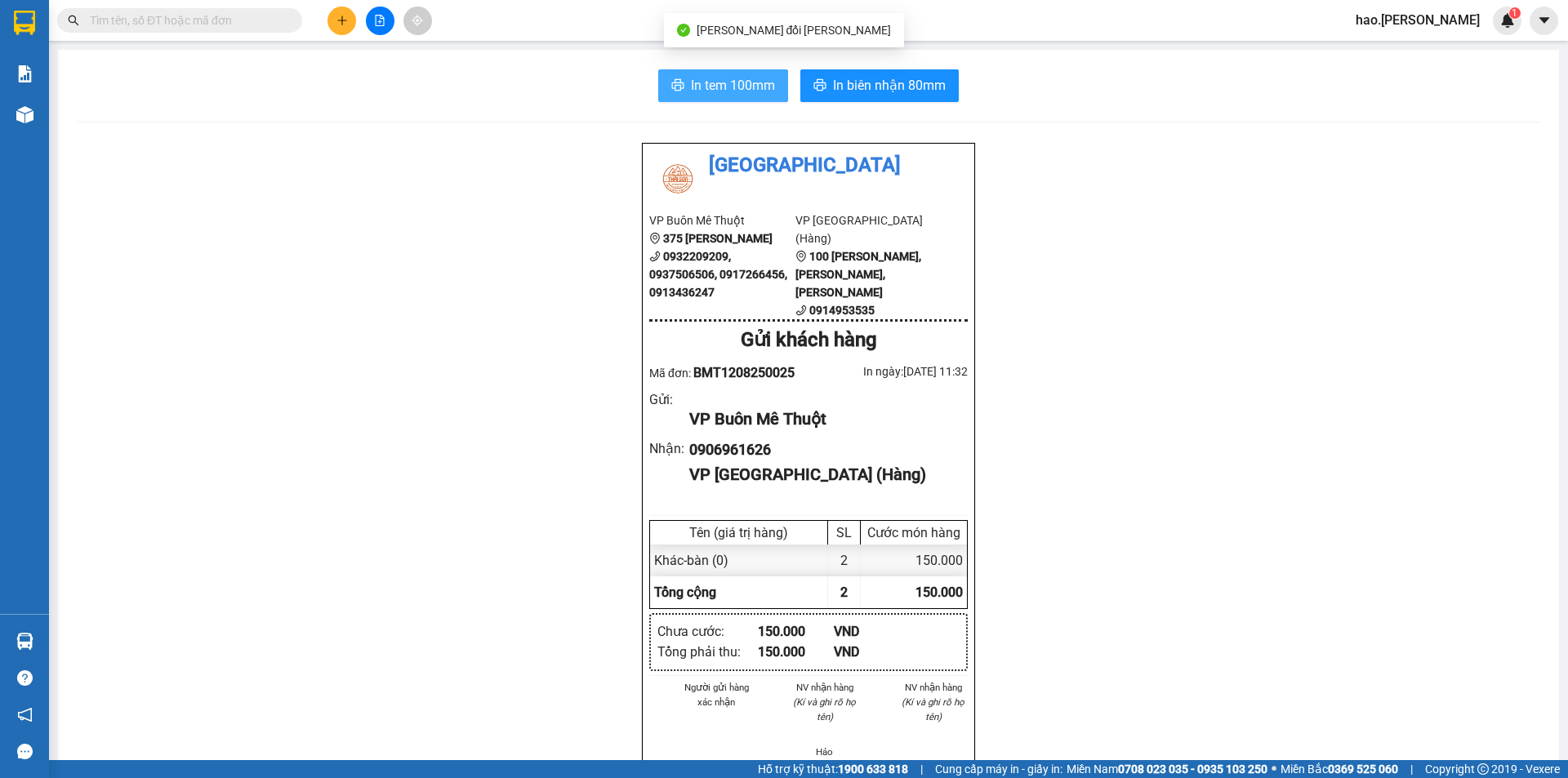
click at [685, 89] on button "In tem 100mm" at bounding box center [723, 85] width 130 height 33
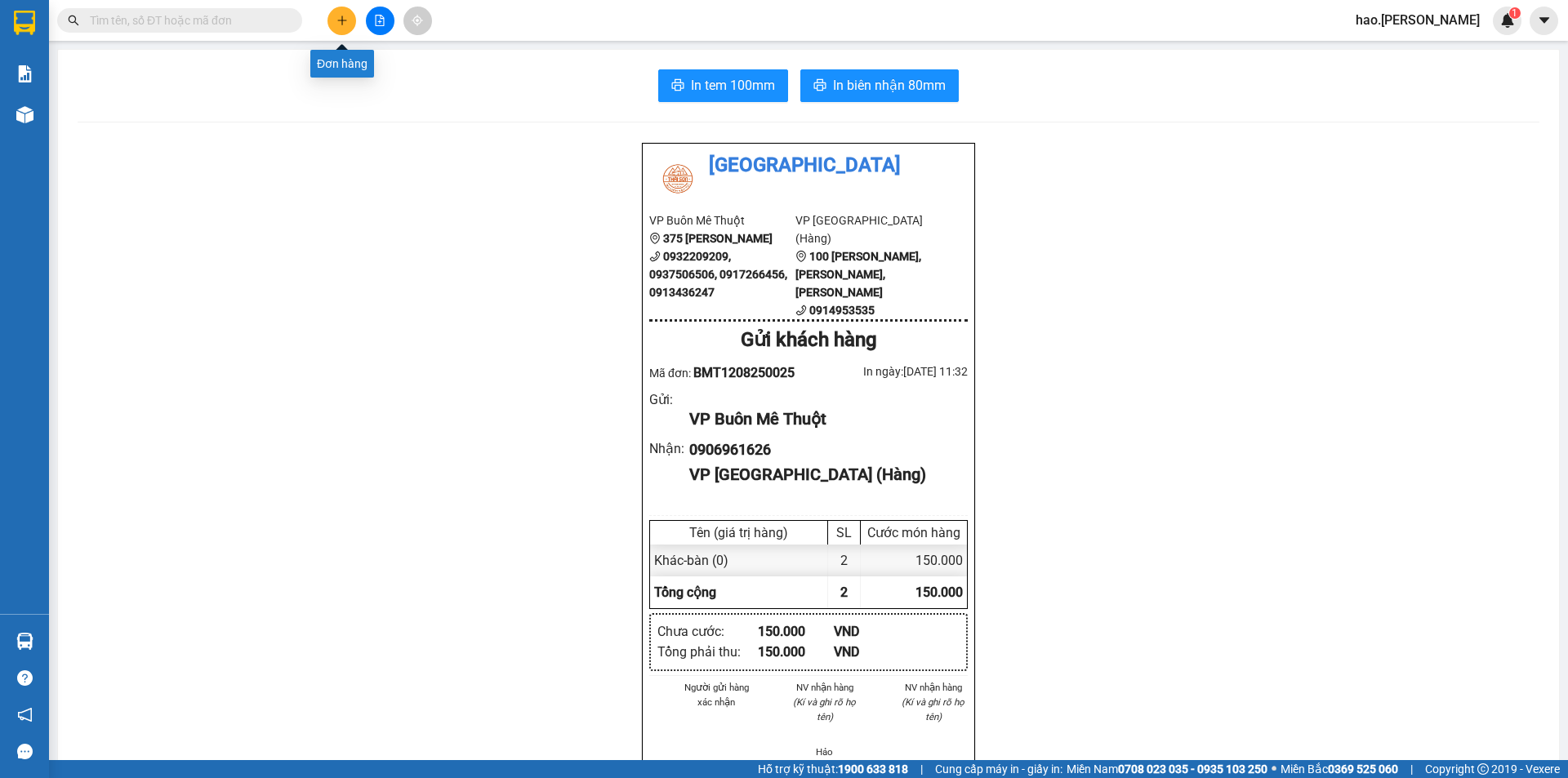
click at [345, 20] on icon "plus" at bounding box center [342, 20] width 12 height 12
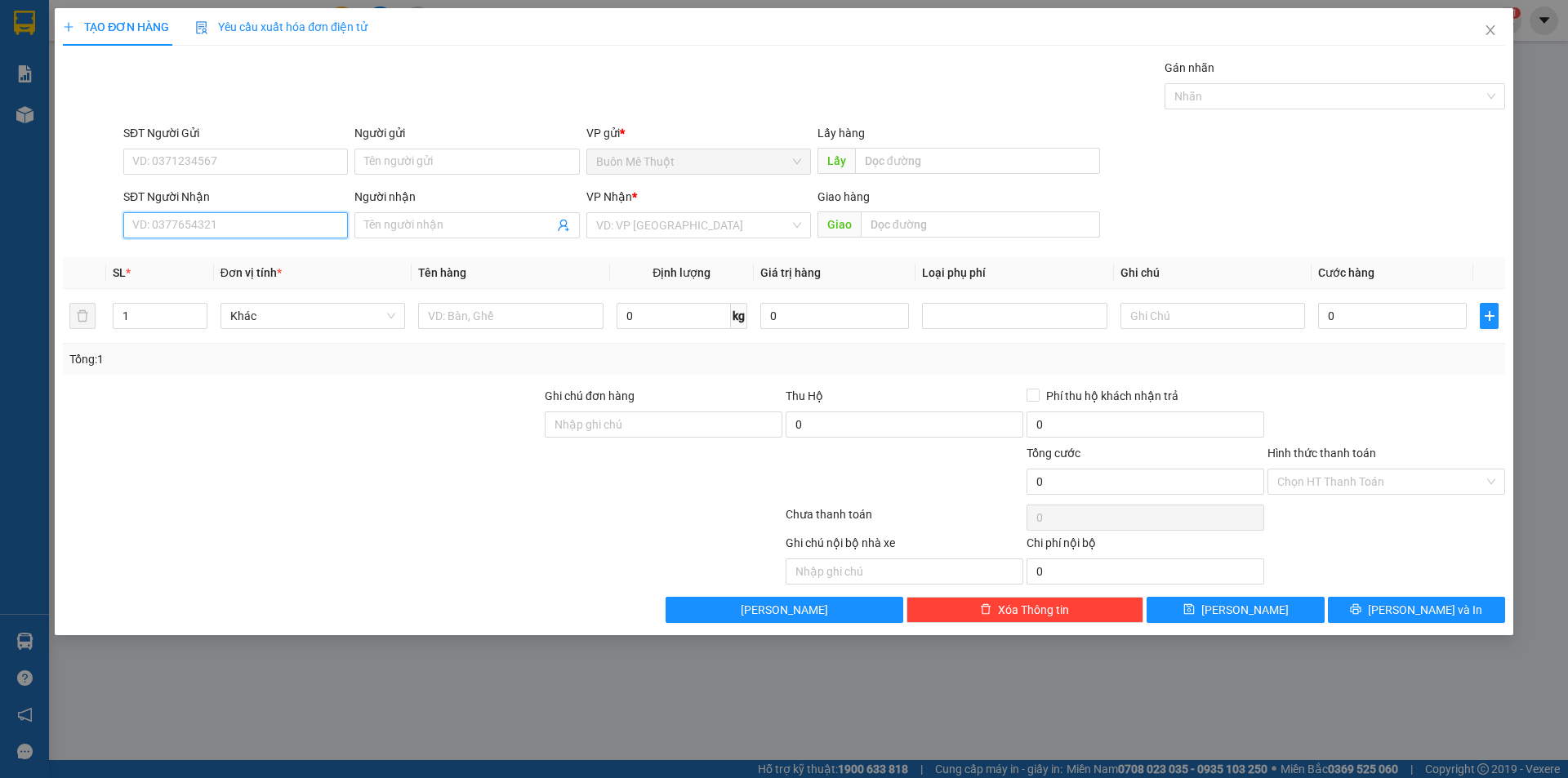
click at [192, 229] on input "SĐT Người Nhận" at bounding box center [236, 225] width 225 height 26
click at [195, 268] on div "0988277579" at bounding box center [236, 257] width 225 height 26
type input "0988277579"
type input "50.000"
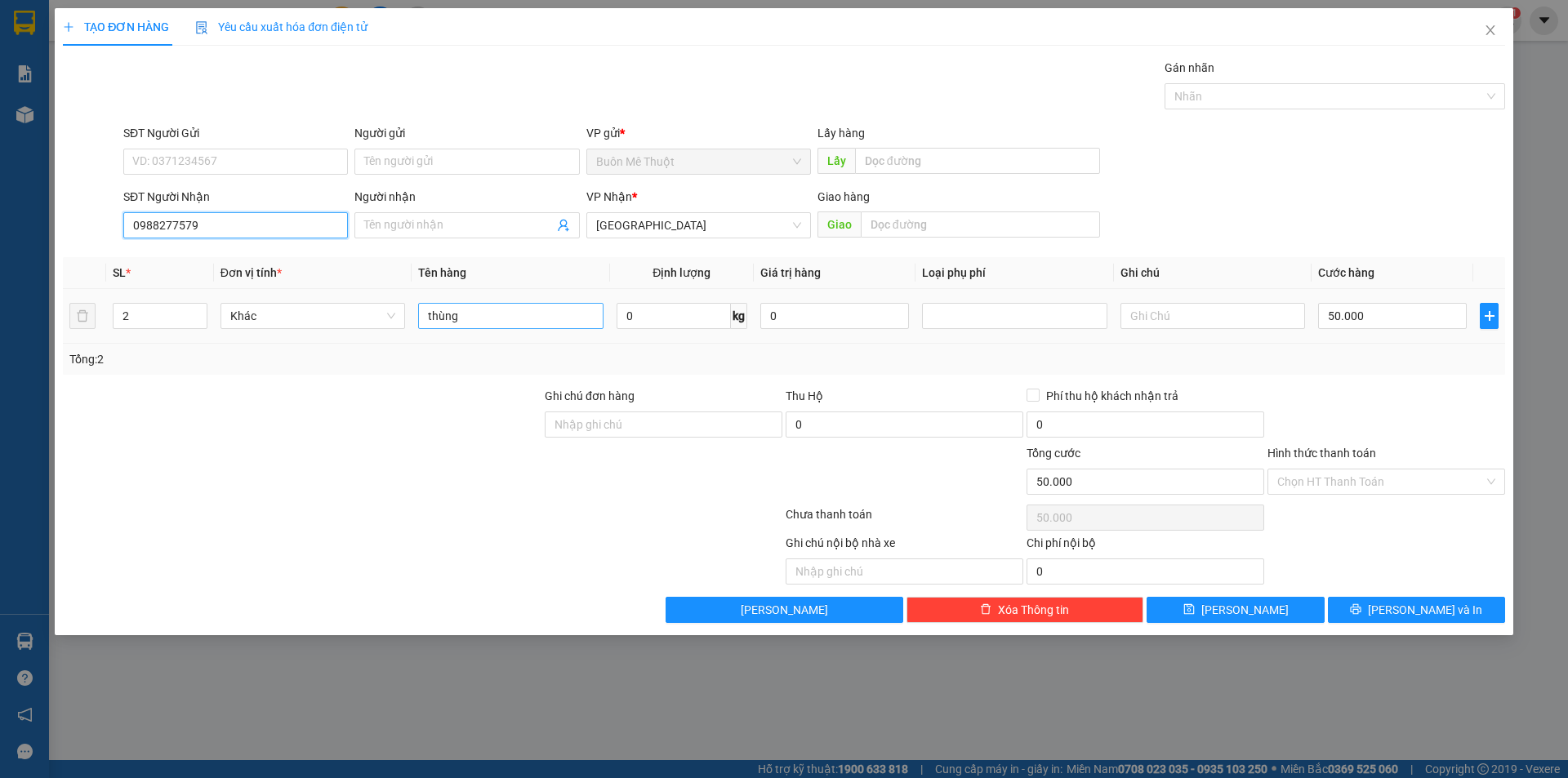
type input "0988277579"
click at [507, 316] on input "thùng" at bounding box center [511, 316] width 185 height 26
type input "kn"
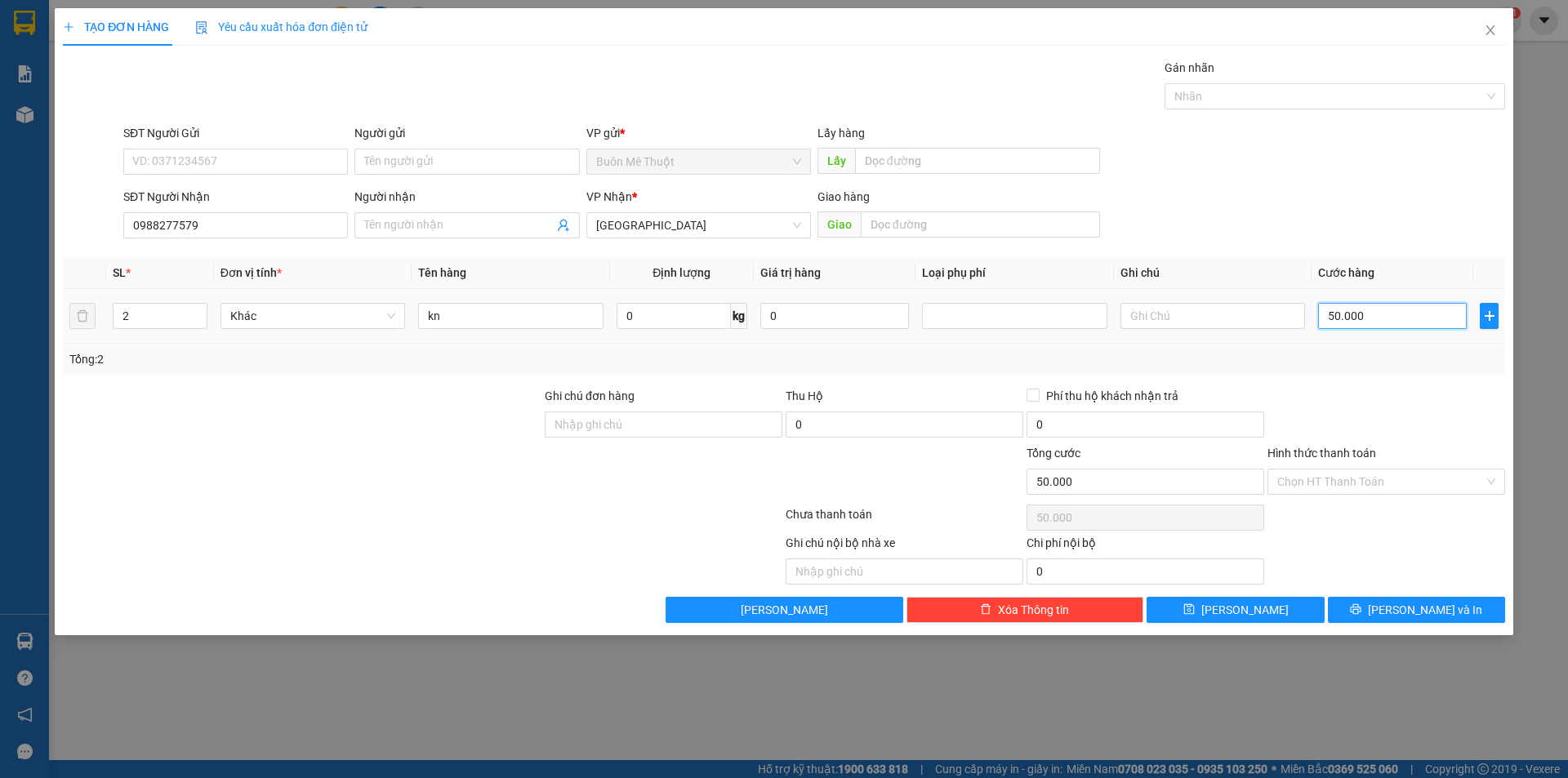
click at [1348, 305] on input "50.000" at bounding box center [1392, 316] width 149 height 26
type input "2"
type input "20"
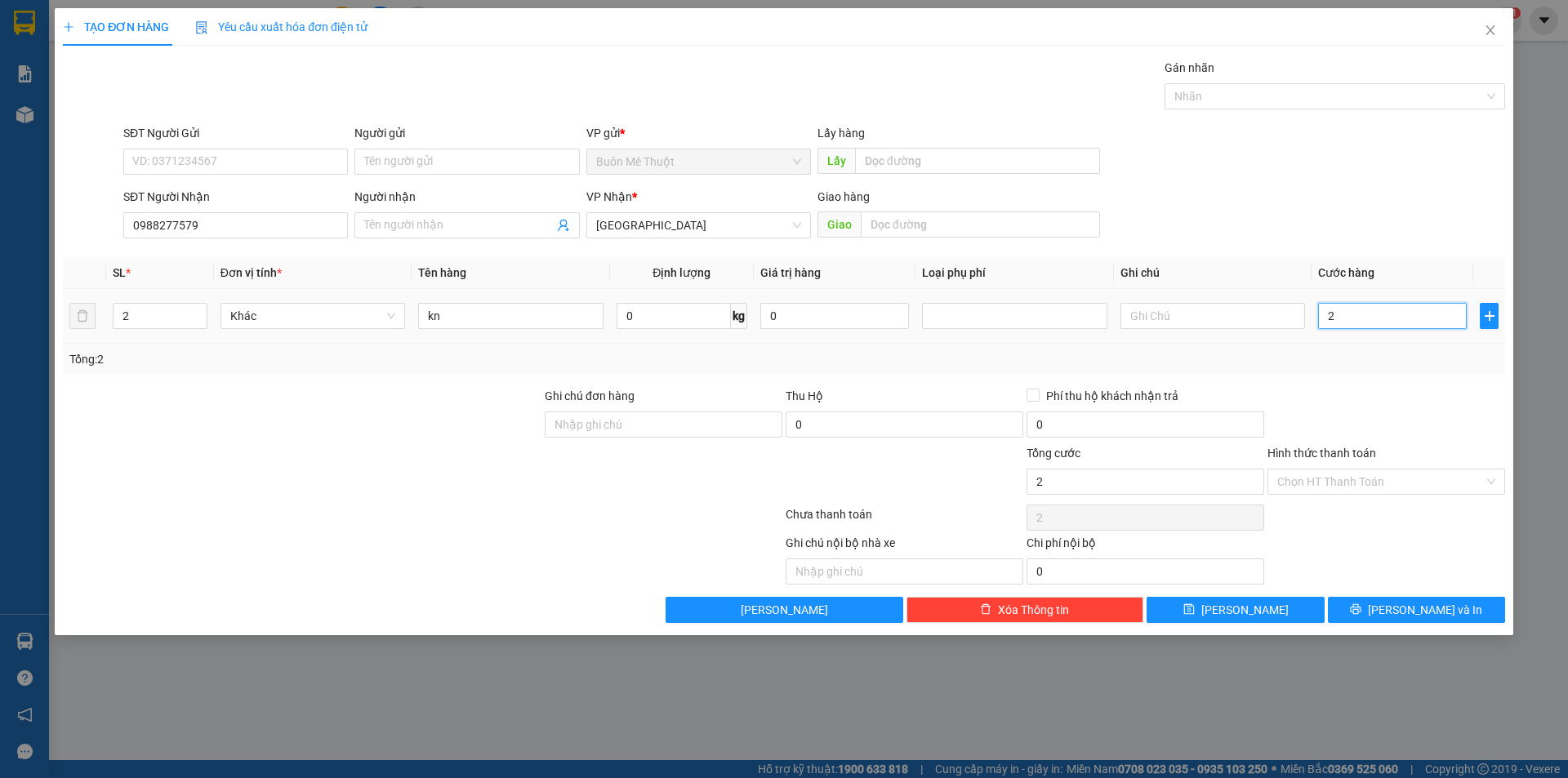
type input "20"
type input "20.000"
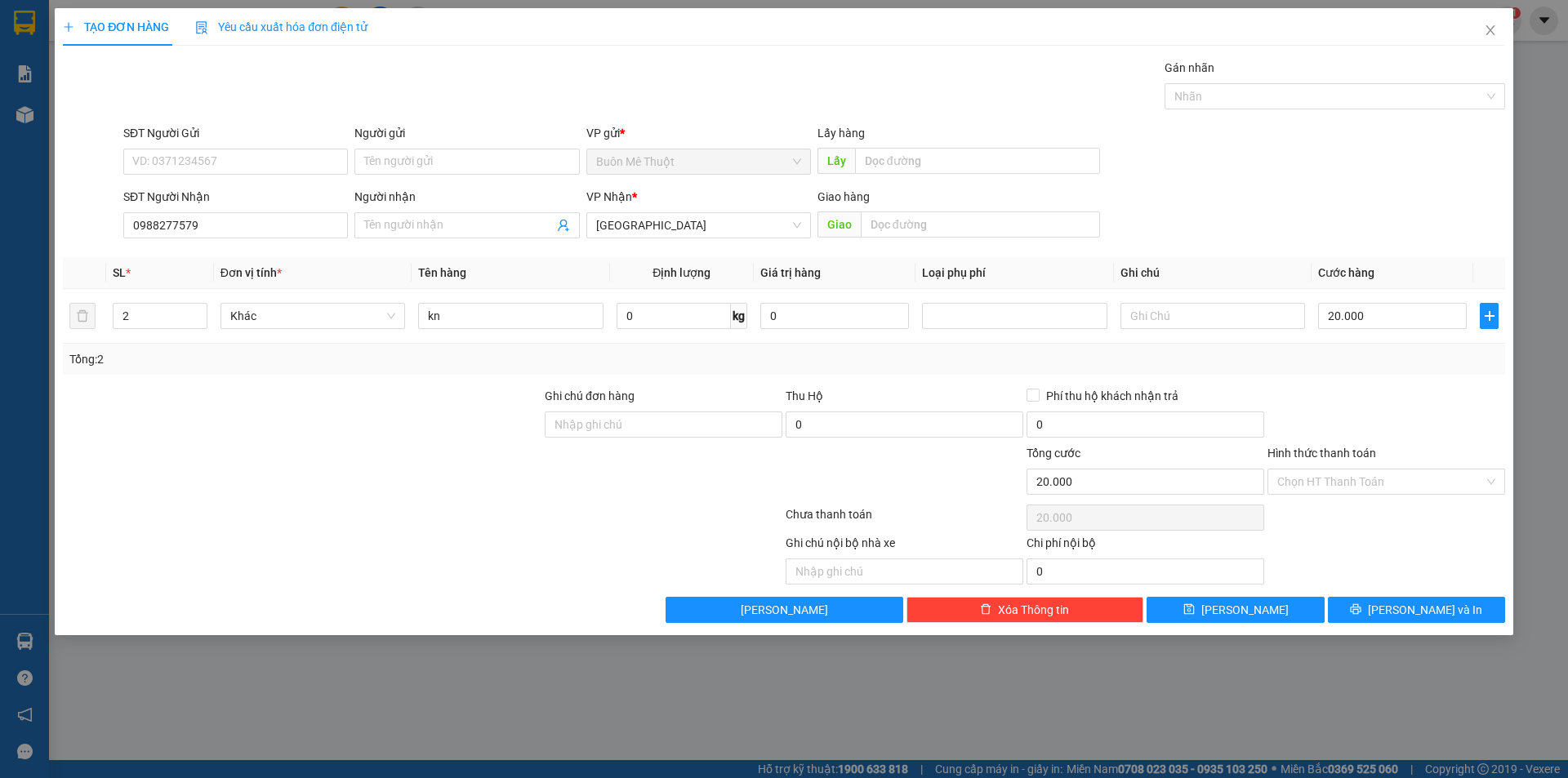
drag, startPoint x: 1325, startPoint y: 367, endPoint x: 1347, endPoint y: 530, distance: 164.5
click at [1331, 377] on div "Transit Pickup Surcharge Ids Transit Deliver Surcharge Ids Transit Deliver Surc…" at bounding box center [784, 341] width 1443 height 565
click at [1347, 598] on button "[PERSON_NAME] và In" at bounding box center [1416, 609] width 177 height 26
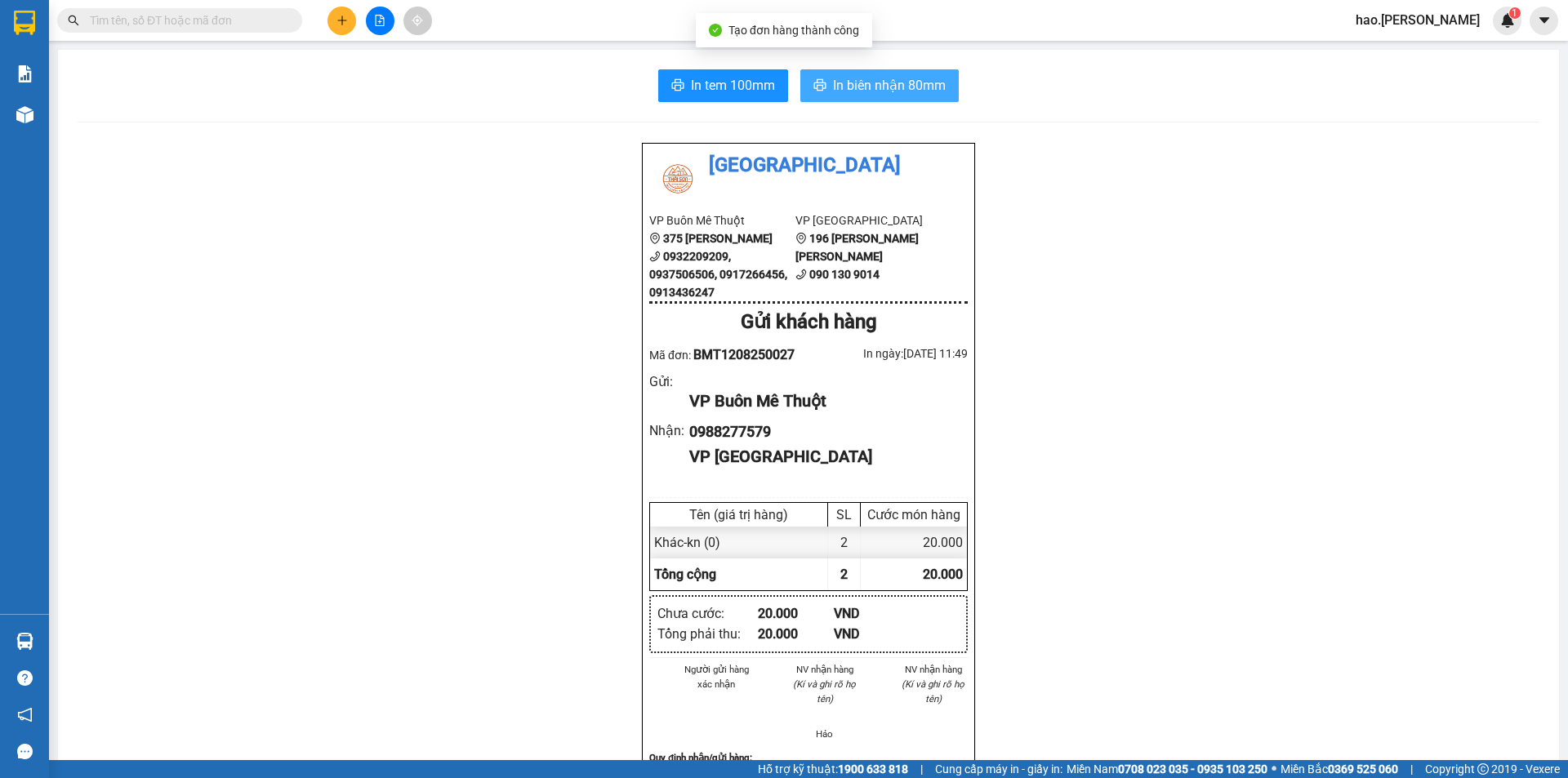
click at [935, 71] on button "In biên nhận 80mm" at bounding box center [880, 85] width 158 height 33
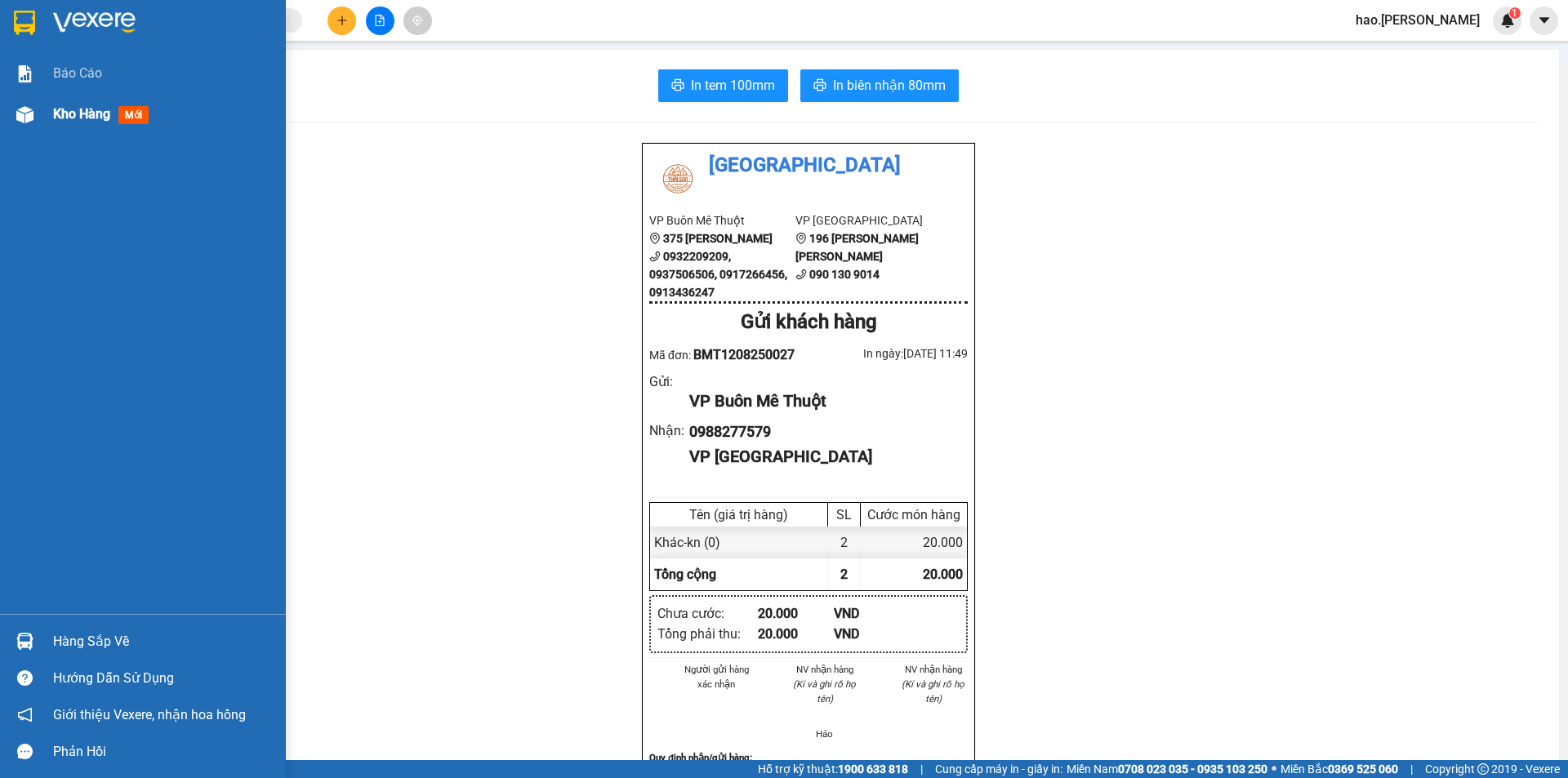
drag, startPoint x: 84, startPoint y: 100, endPoint x: 79, endPoint y: 109, distance: 10.3
click at [84, 101] on div "Kho hàng mới" at bounding box center [164, 115] width 221 height 41
click at [79, 109] on span "Kho hàng" at bounding box center [82, 113] width 57 height 15
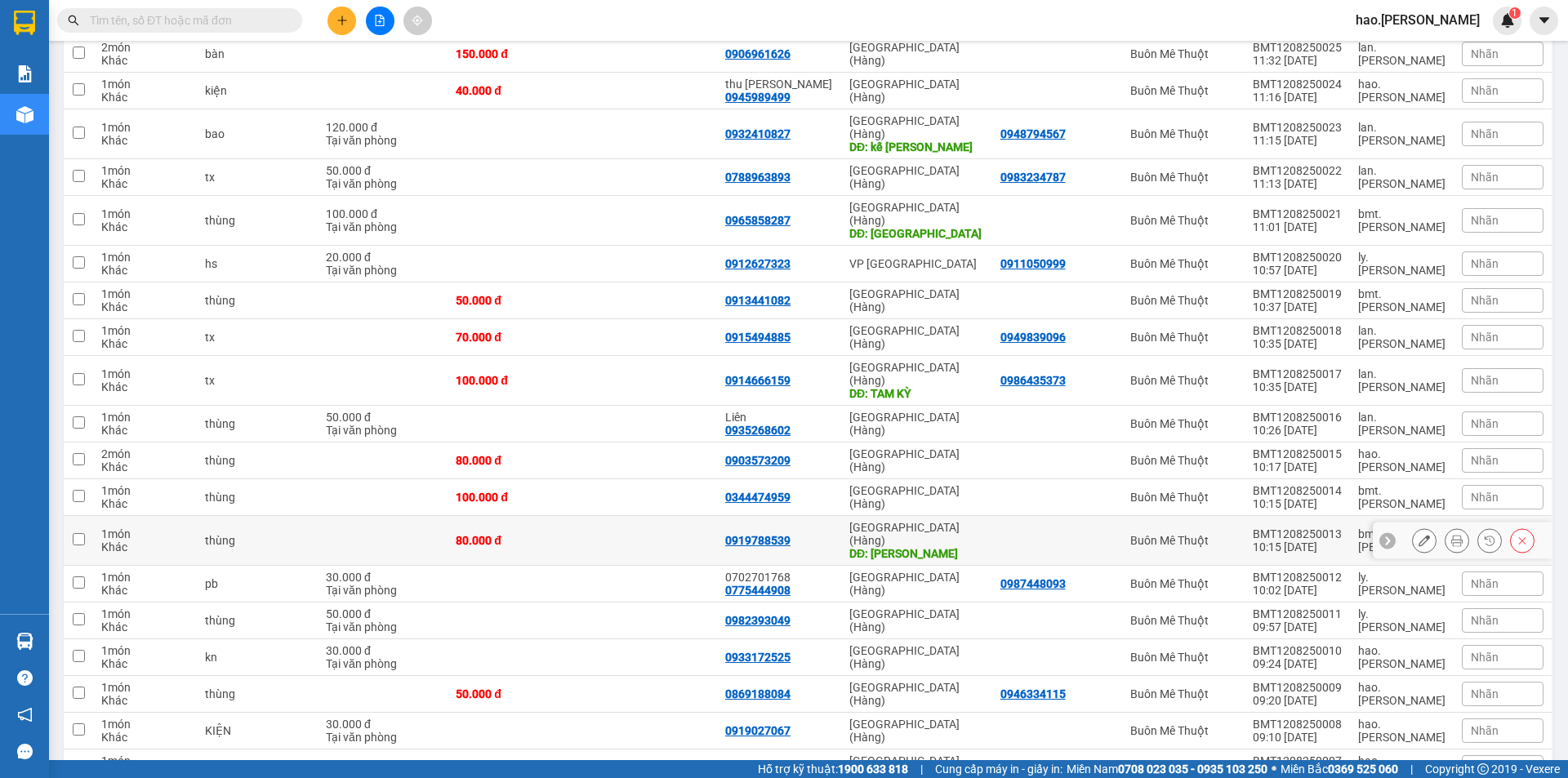
scroll to position [326, 0]
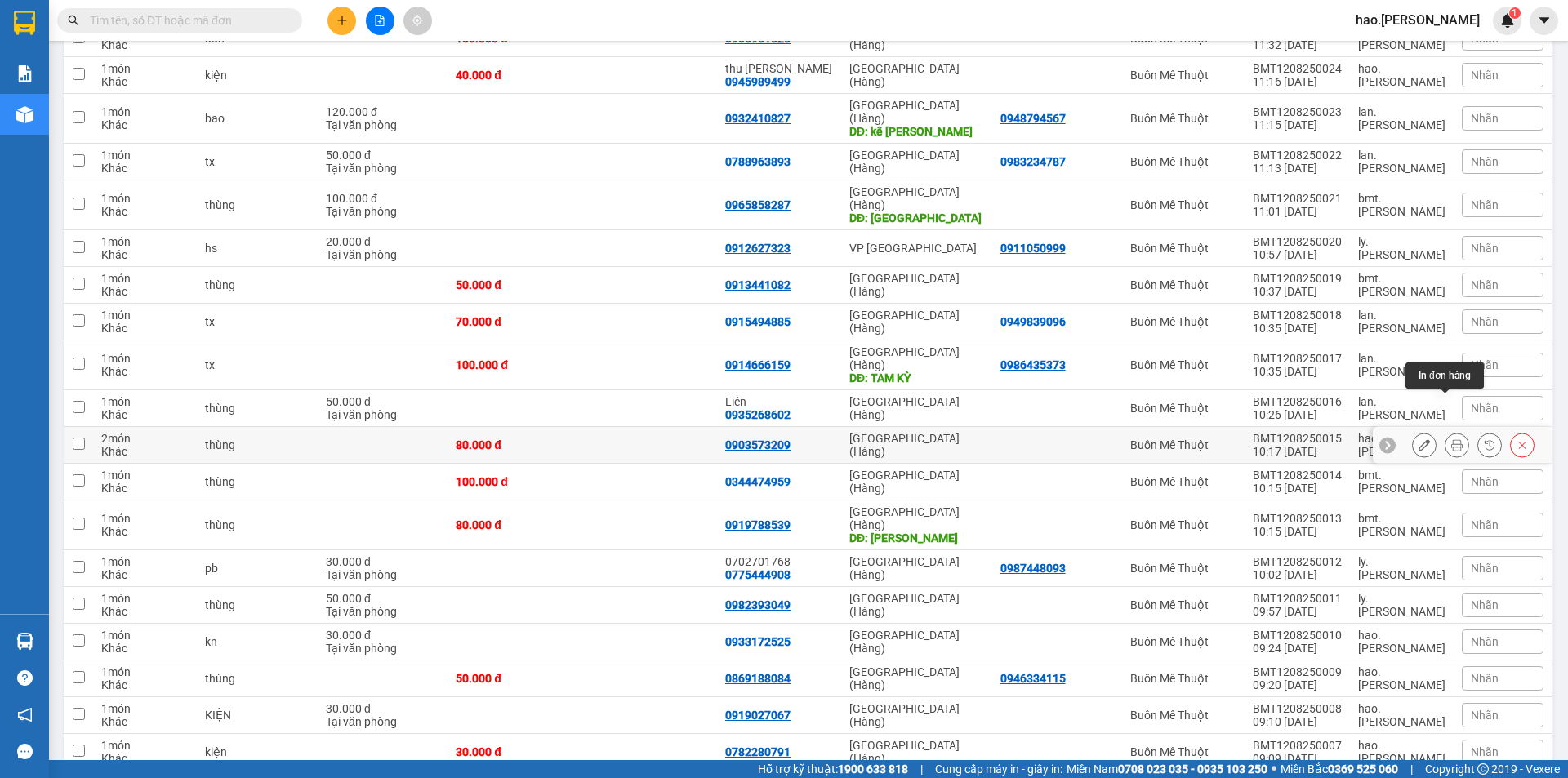
click at [1451, 439] on icon at bounding box center [1457, 445] width 12 height 12
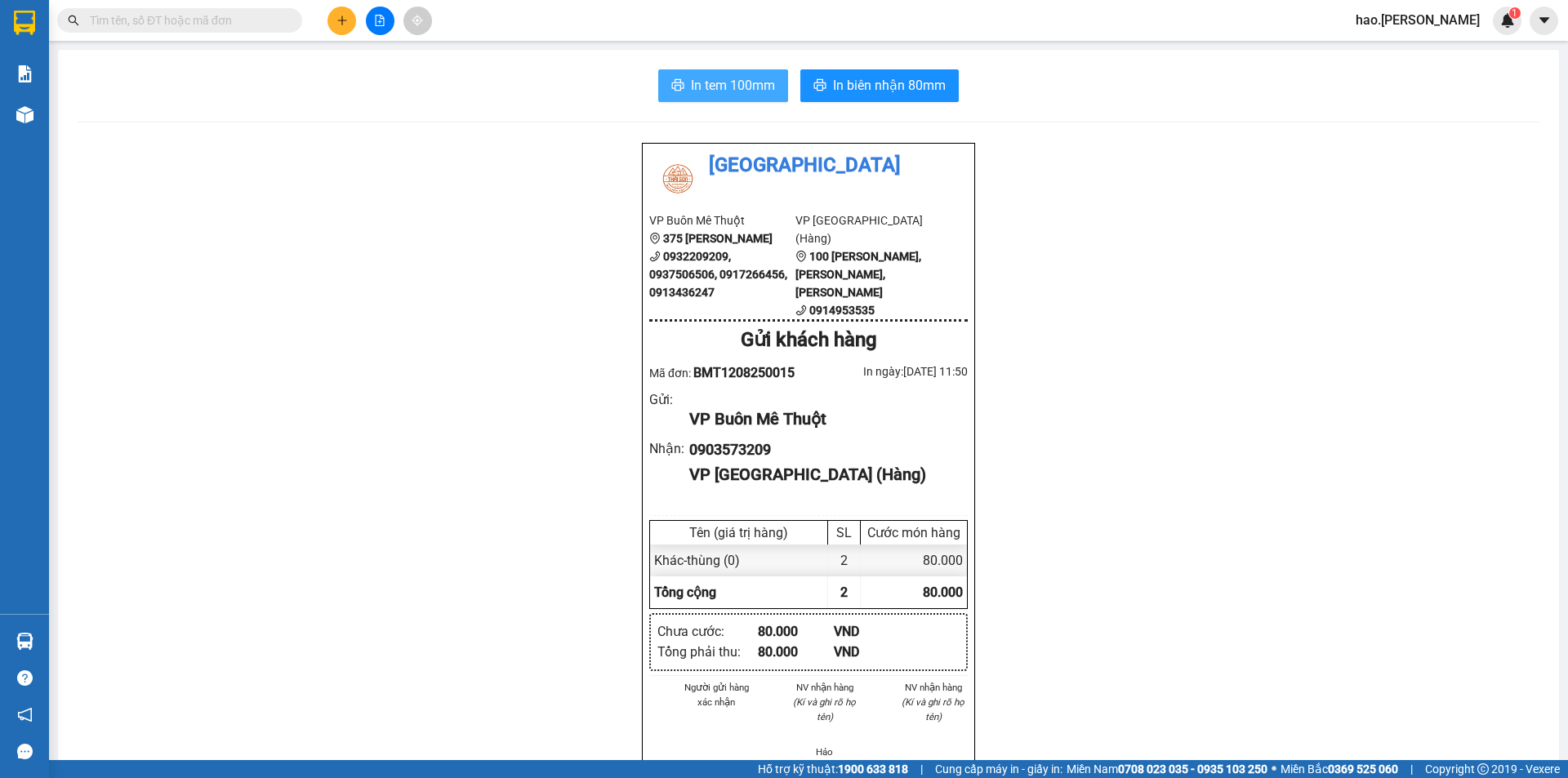
click at [707, 89] on span "In tem 100mm" at bounding box center [733, 84] width 84 height 20
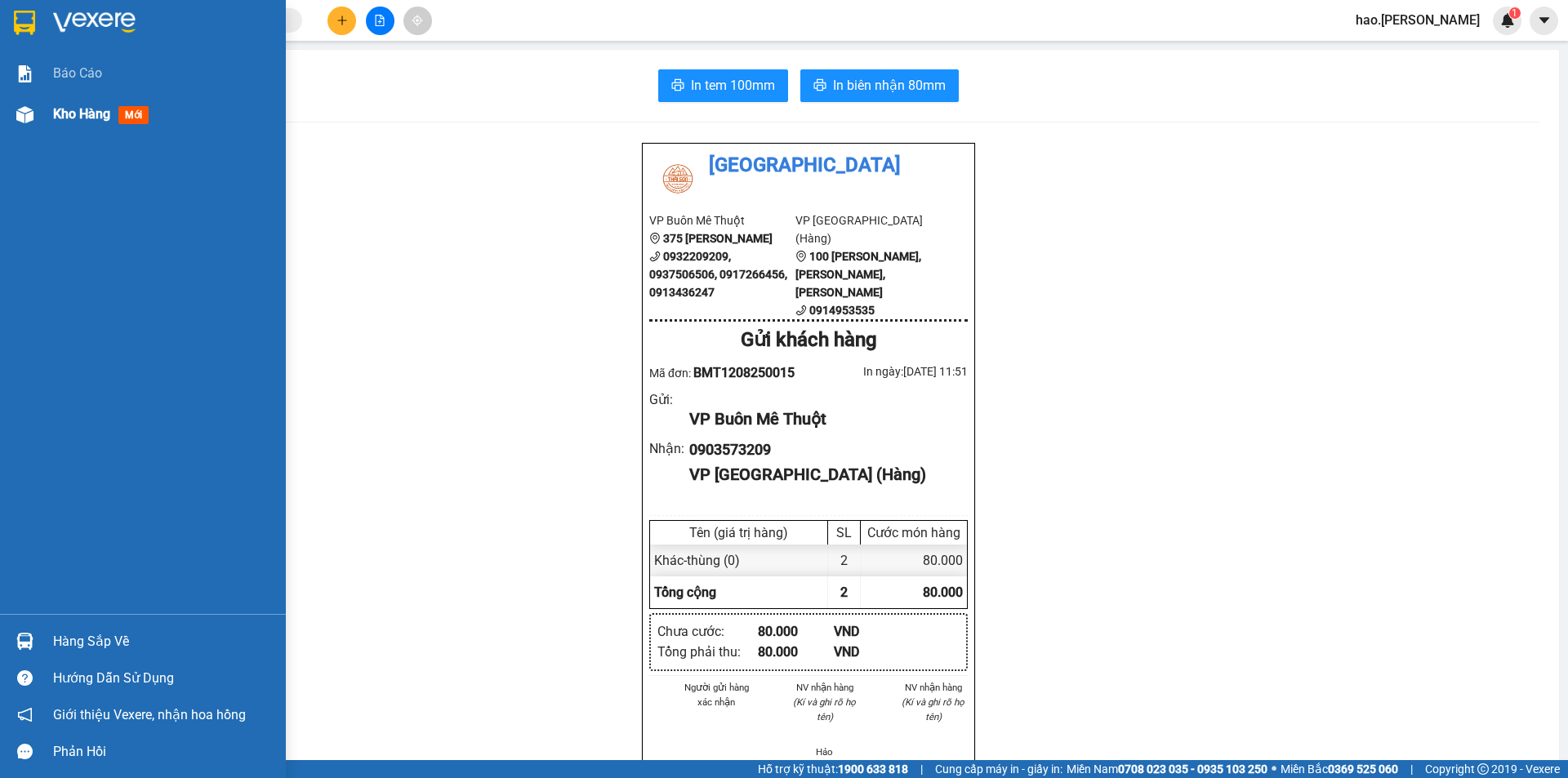
click at [101, 105] on div "Kho hàng mới" at bounding box center [104, 114] width 102 height 20
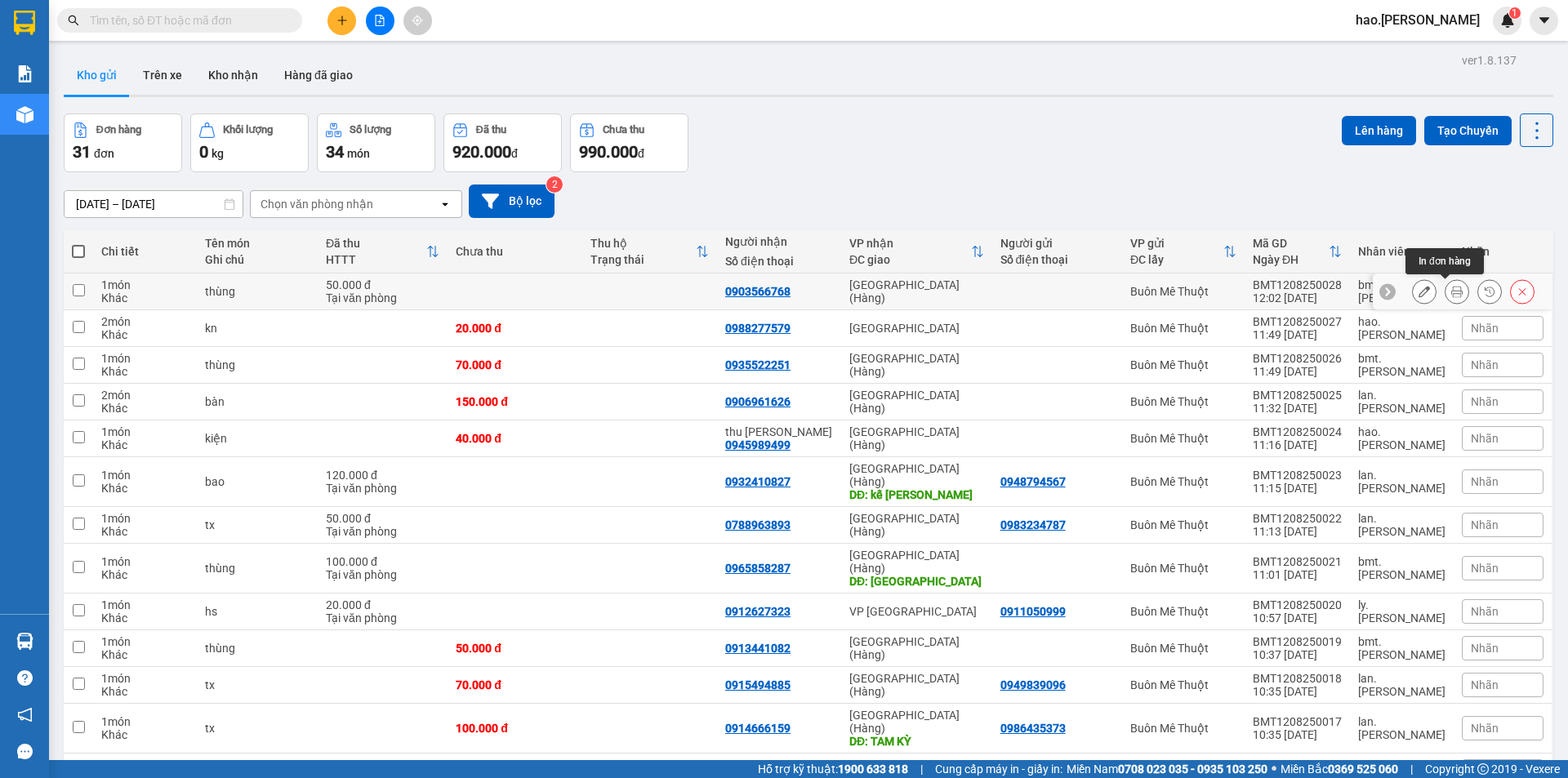
click at [1451, 289] on icon at bounding box center [1457, 291] width 12 height 12
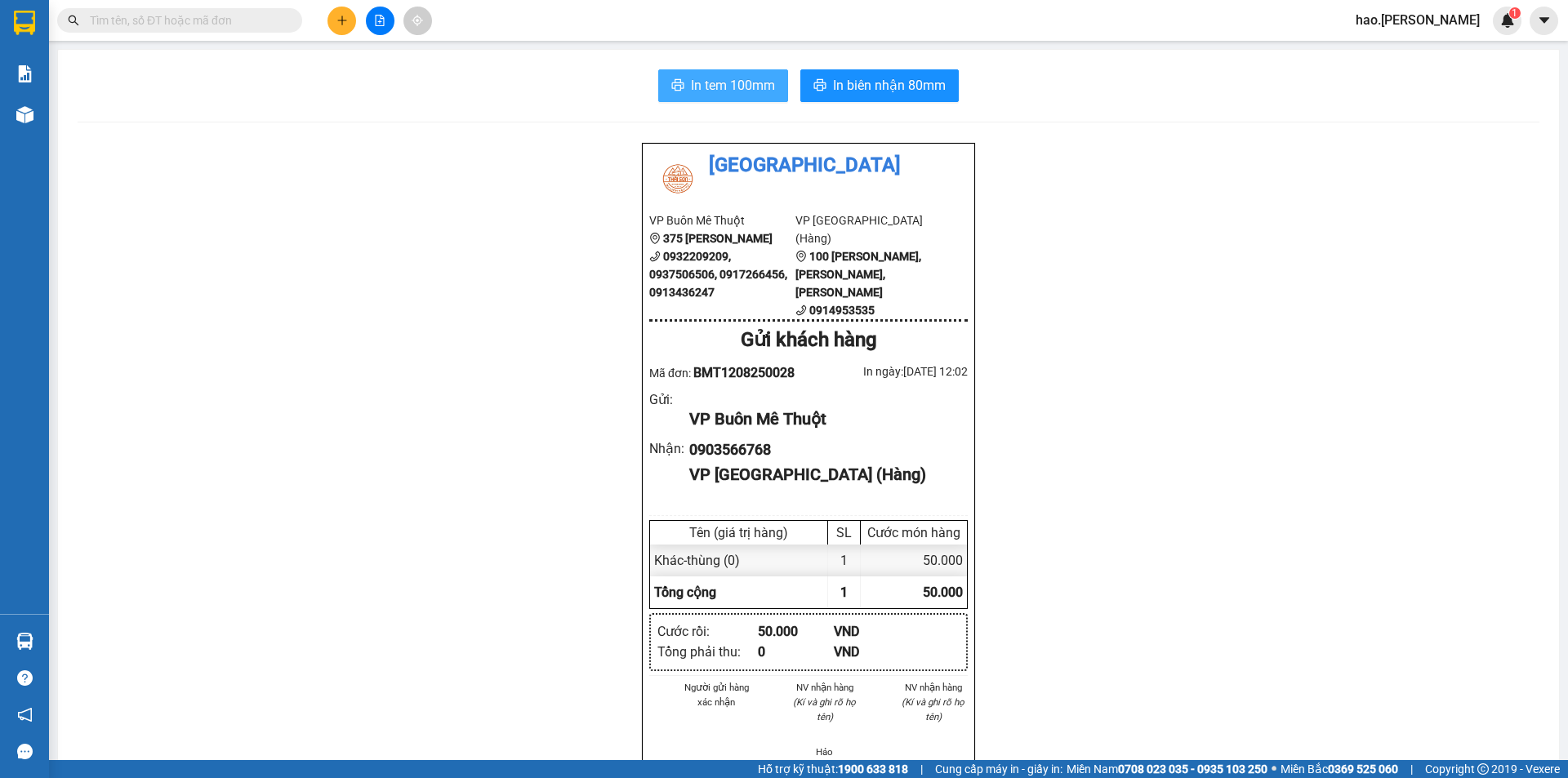
click at [733, 88] on span "In tem 100mm" at bounding box center [733, 84] width 84 height 20
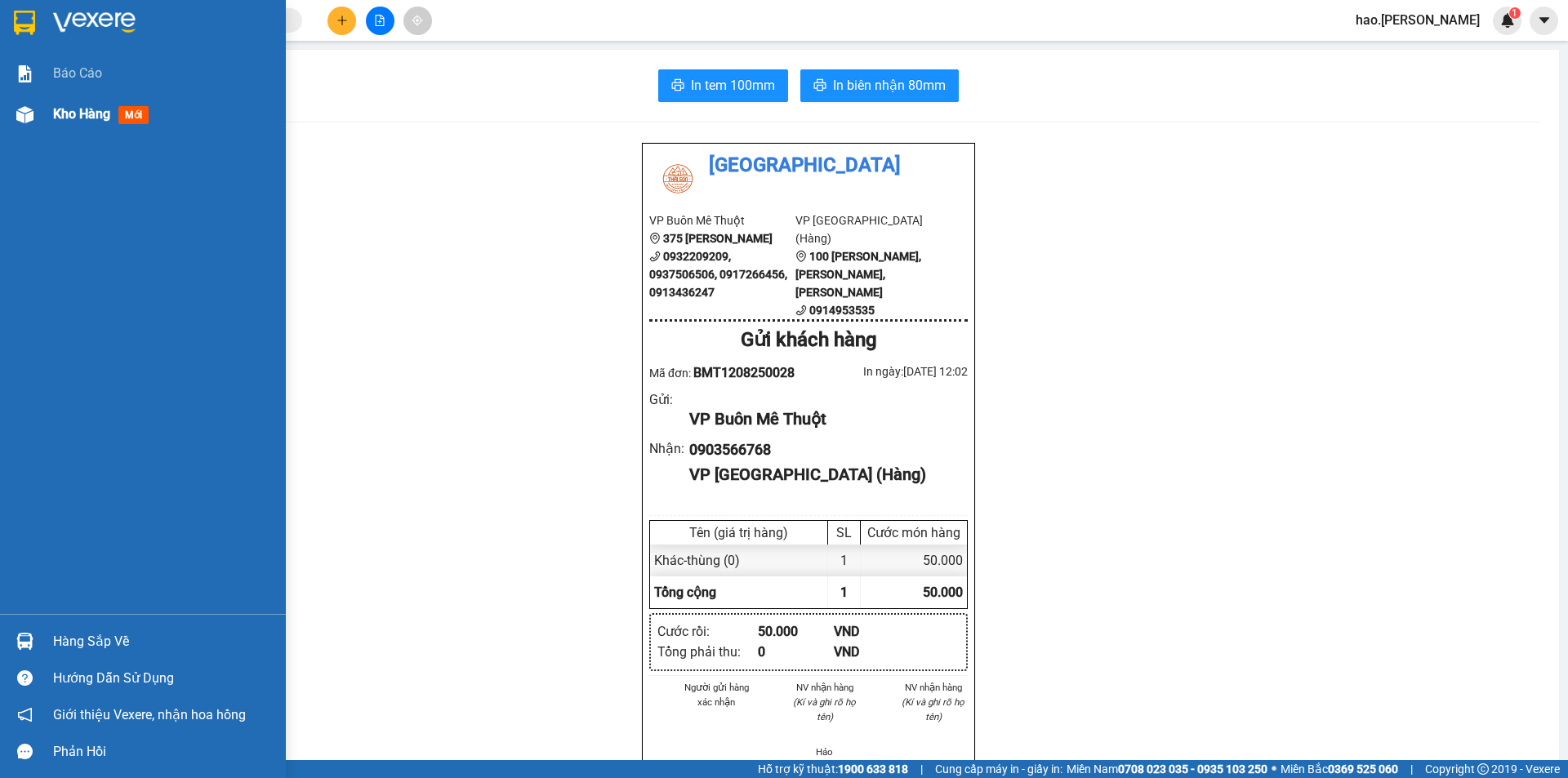
click at [65, 107] on span "Kho hàng" at bounding box center [82, 113] width 57 height 15
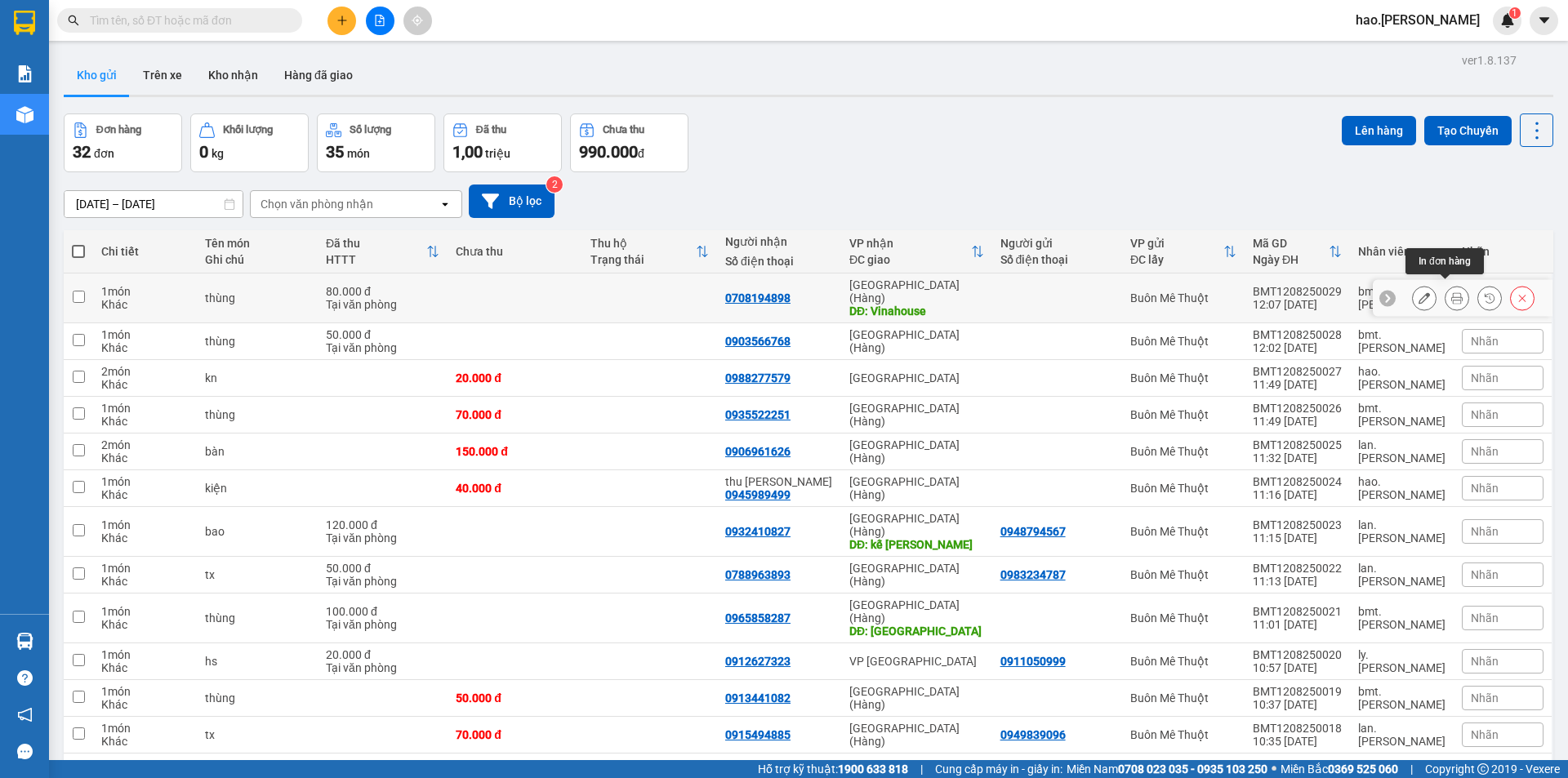
click at [1445, 286] on button at bounding box center [1457, 299] width 23 height 28
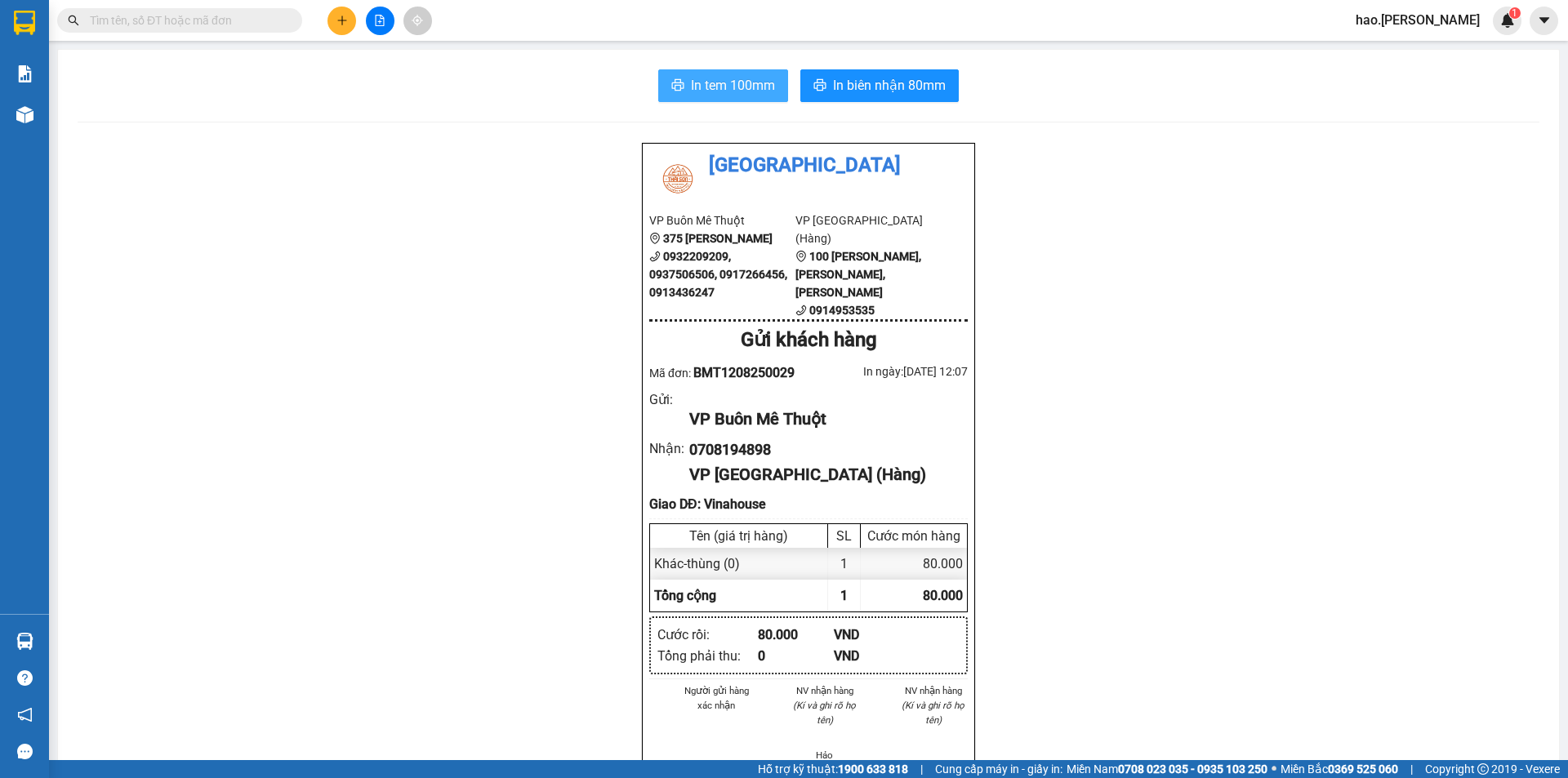
click at [763, 93] on span "In tem 100mm" at bounding box center [733, 84] width 84 height 20
click at [906, 92] on span "In biên nhận 80mm" at bounding box center [889, 84] width 113 height 20
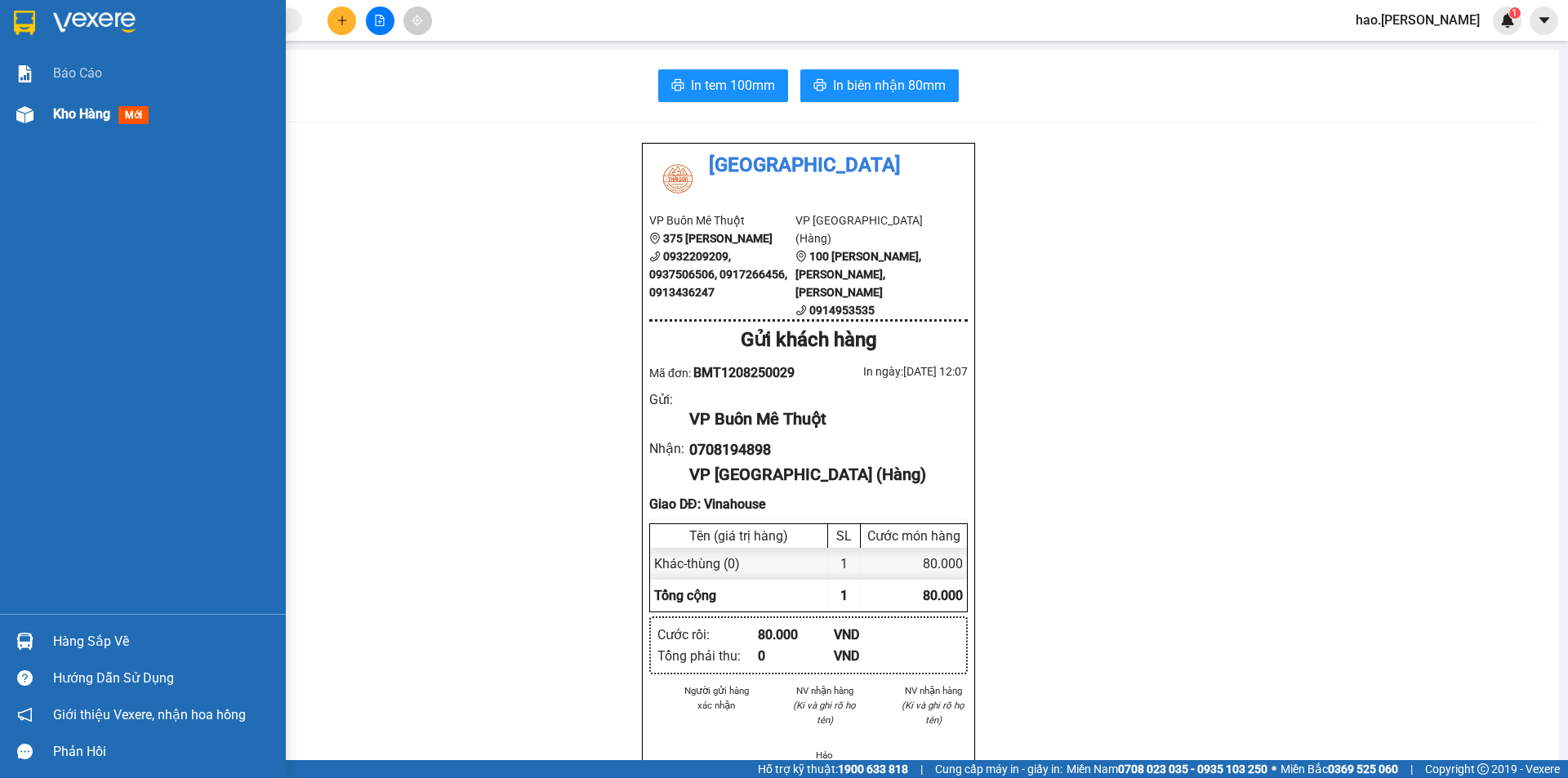
click at [71, 114] on span "Kho hàng" at bounding box center [82, 113] width 57 height 15
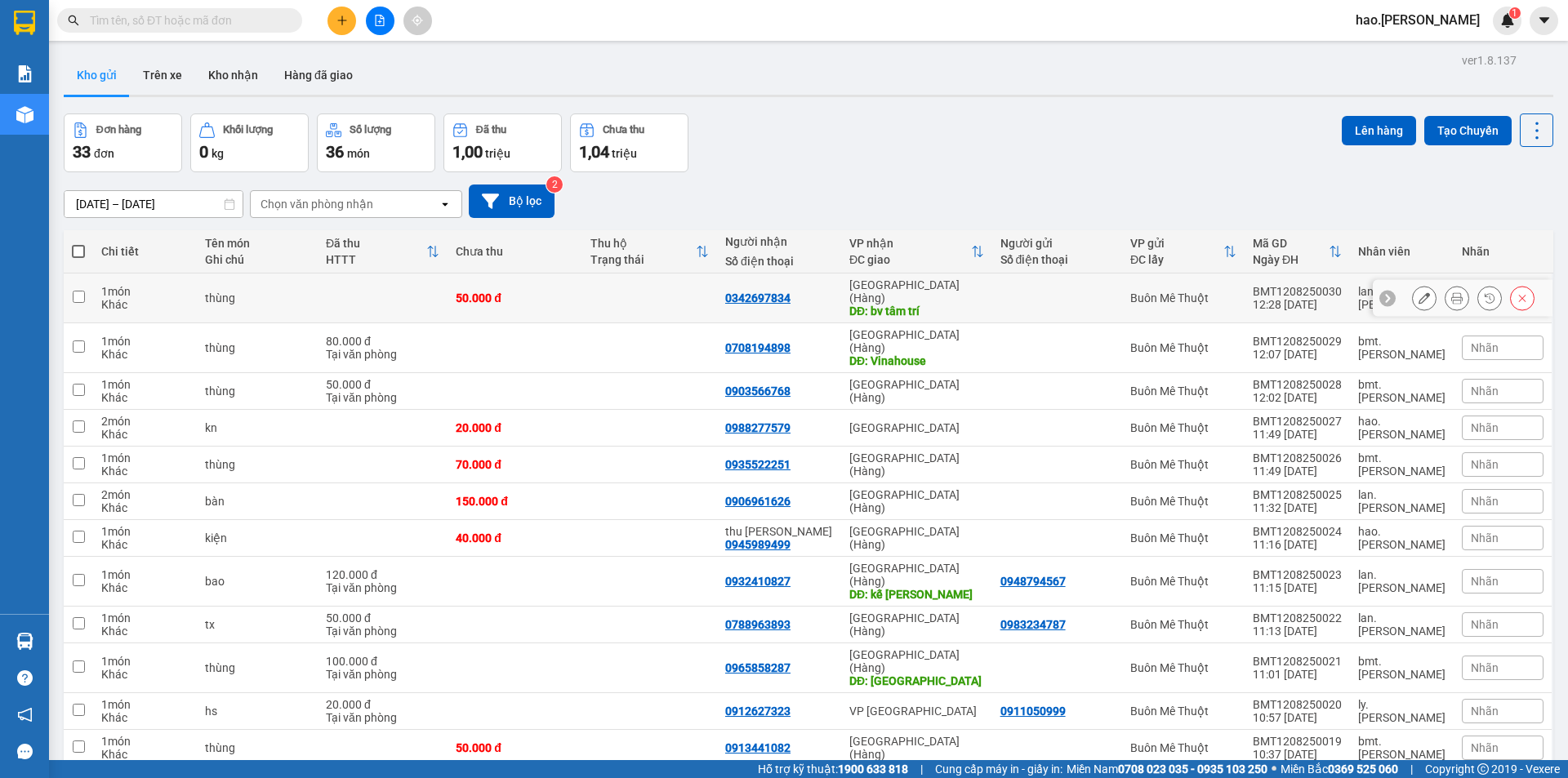
click at [1451, 293] on icon at bounding box center [1457, 298] width 12 height 12
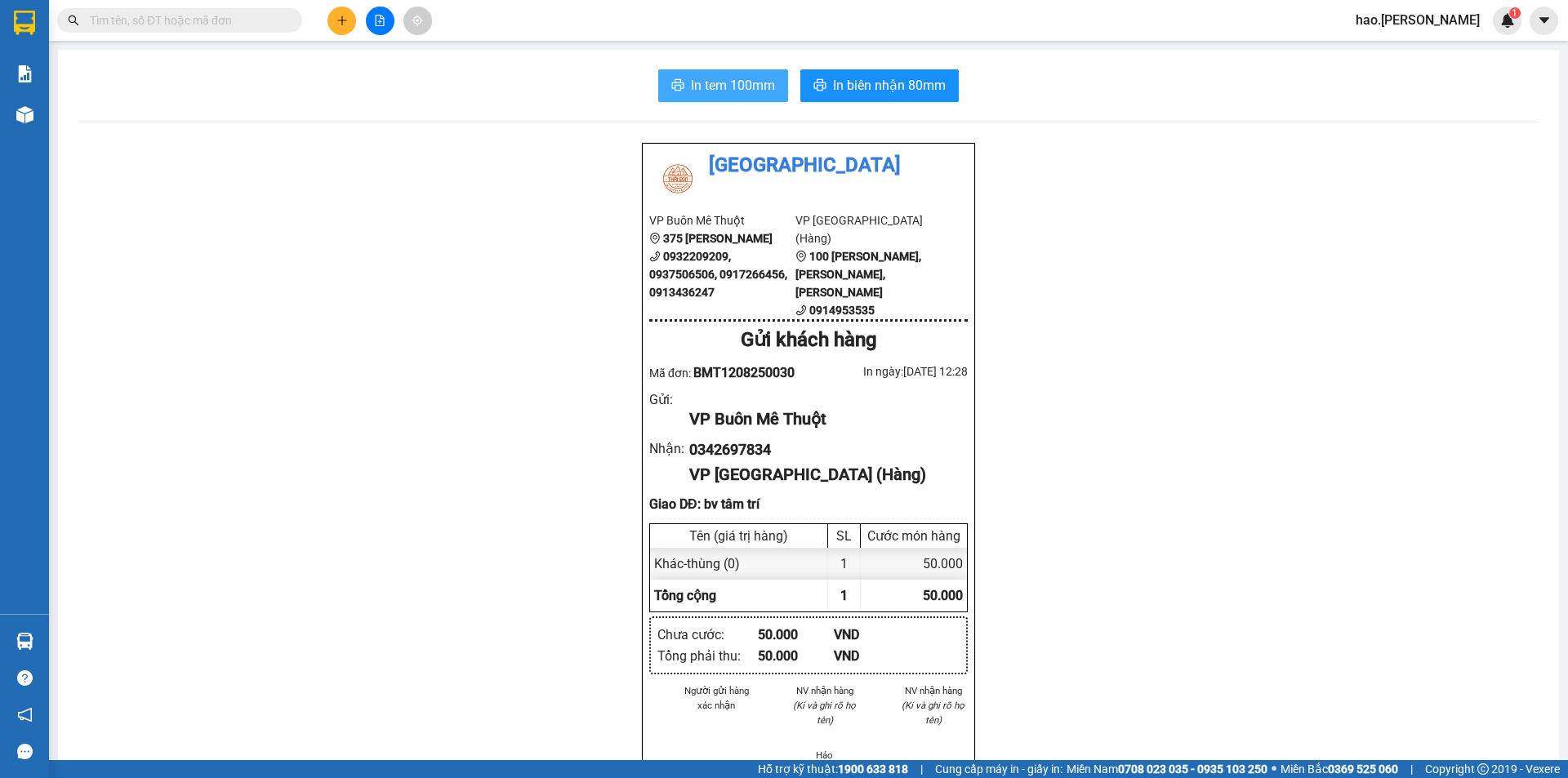
click at [755, 86] on span "In tem 100mm" at bounding box center [733, 84] width 84 height 20
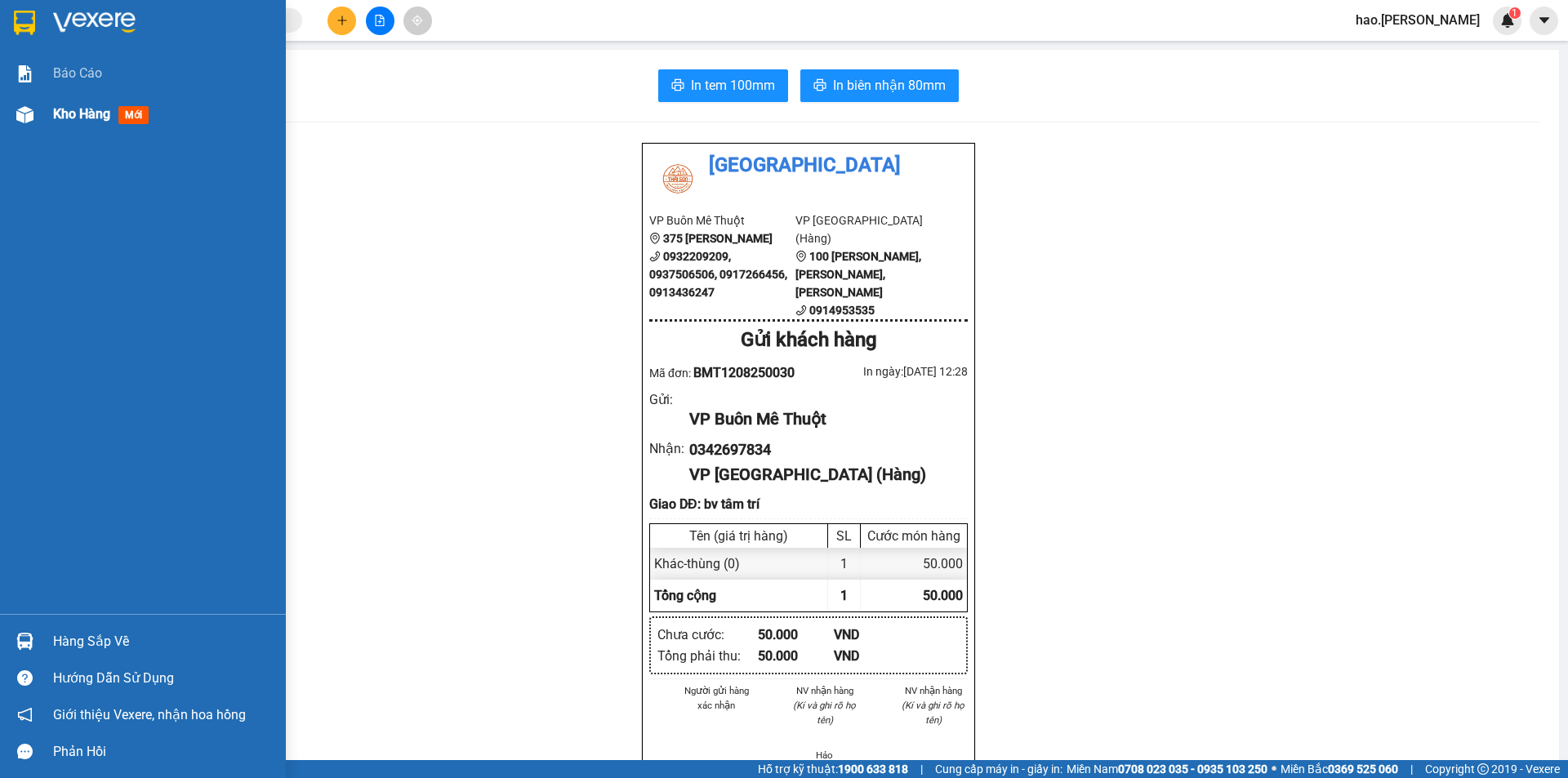
click at [96, 114] on span "Kho hàng" at bounding box center [82, 113] width 57 height 15
click at [95, 114] on span "Kho hàng" at bounding box center [82, 113] width 57 height 15
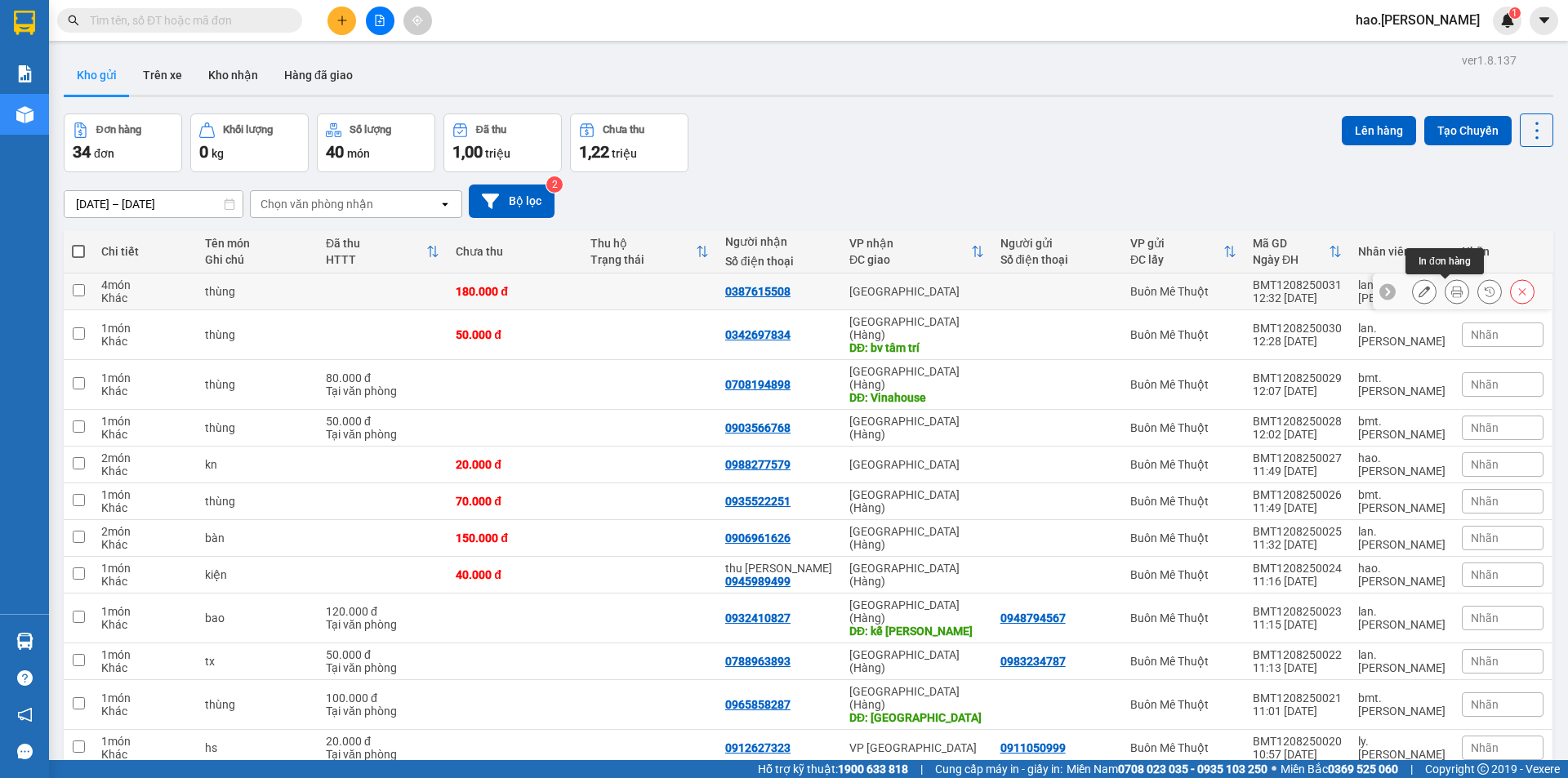
click at [1451, 288] on icon at bounding box center [1457, 291] width 12 height 12
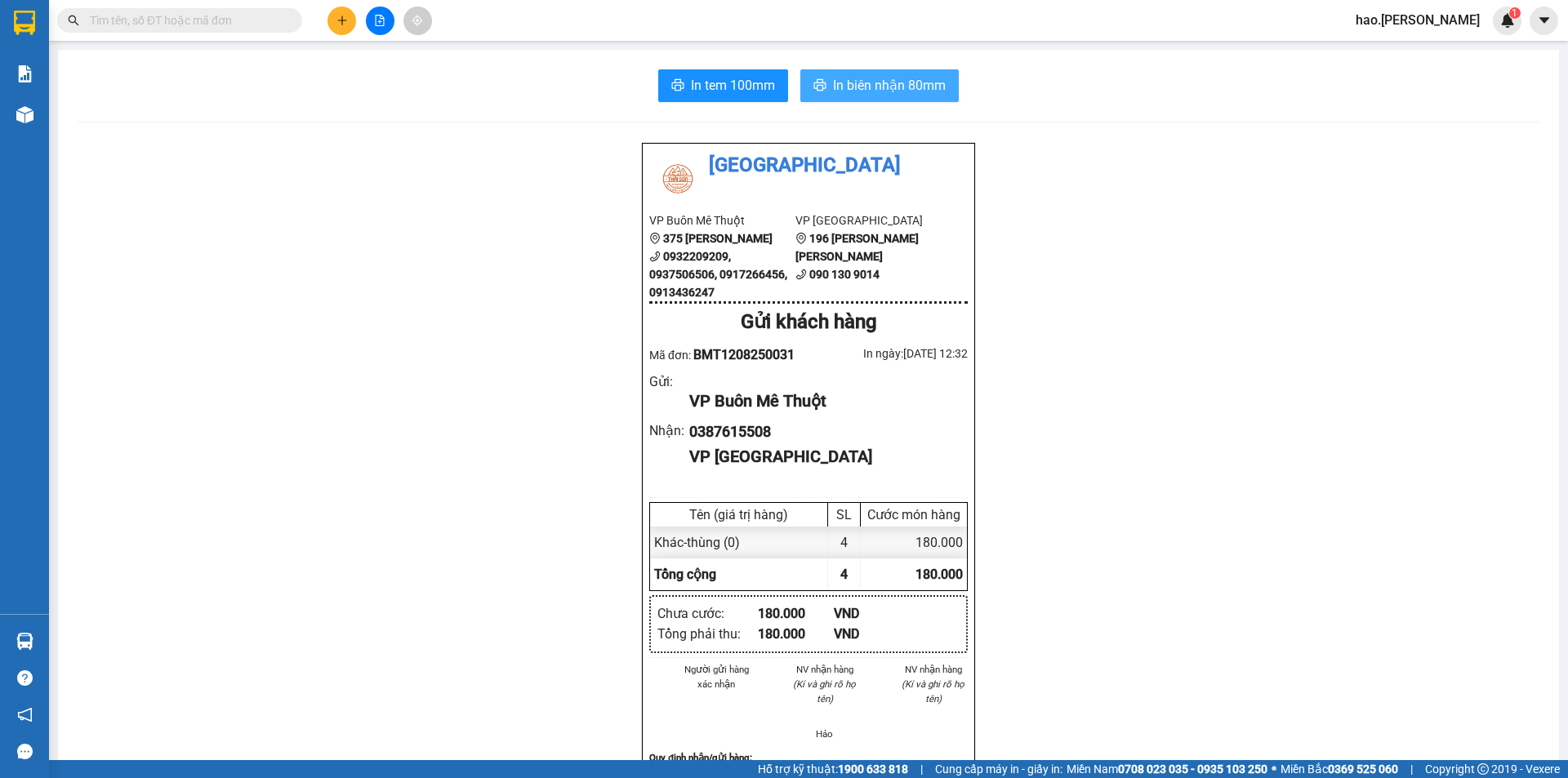
click at [863, 75] on span "In biên nhận 80mm" at bounding box center [889, 84] width 113 height 20
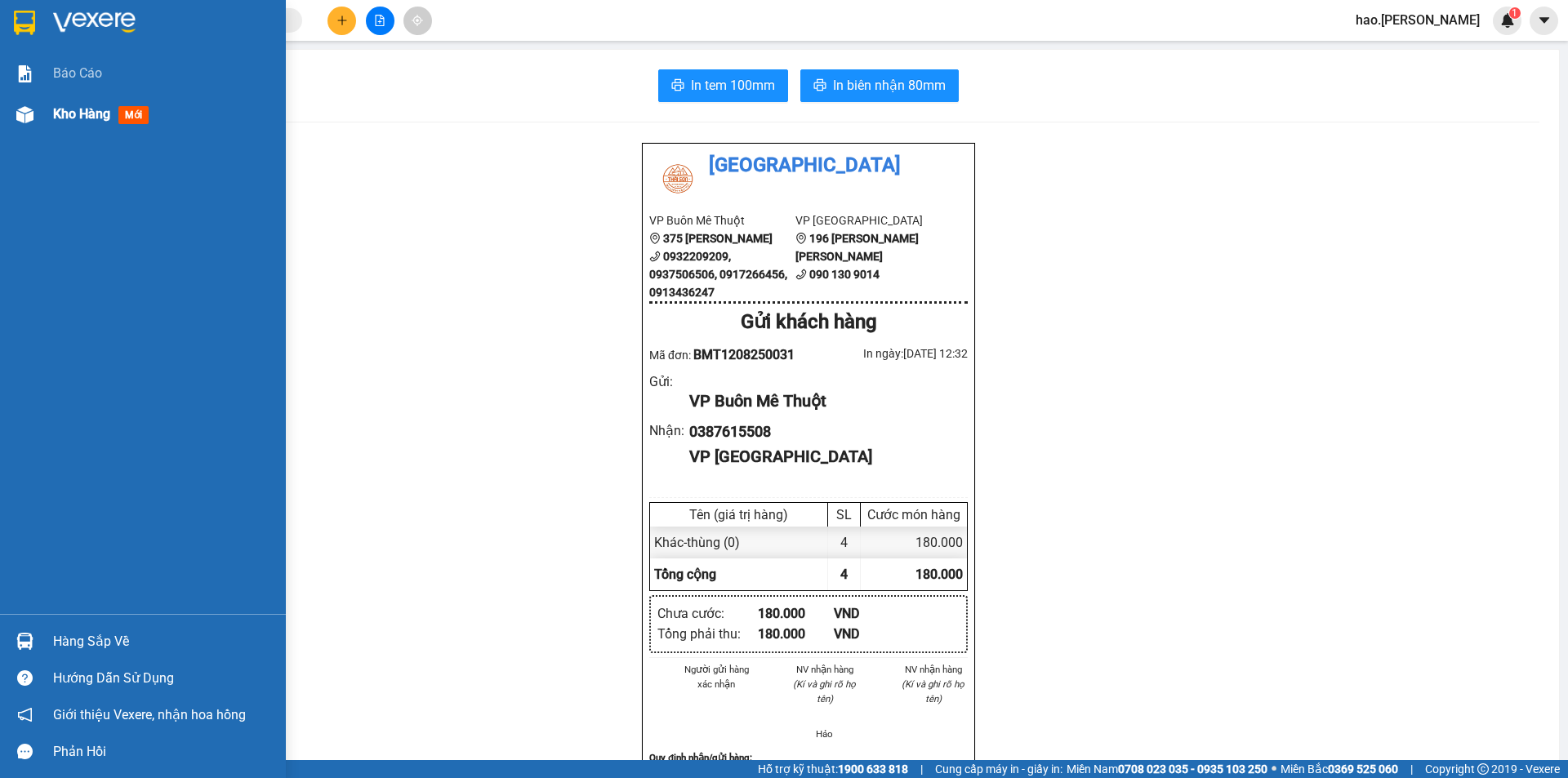
click at [78, 111] on span "Kho hàng" at bounding box center [82, 113] width 57 height 15
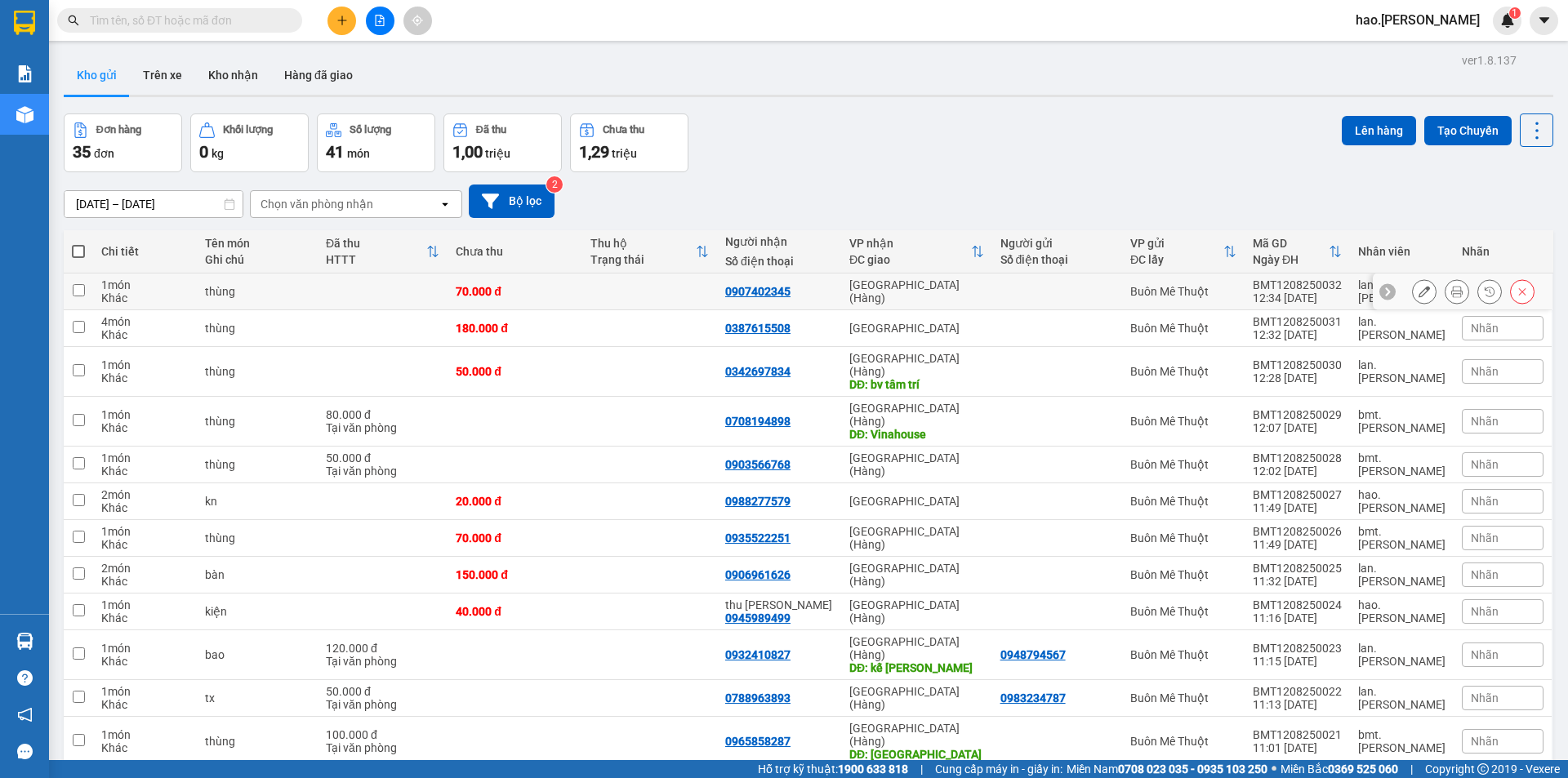
click at [1445, 292] on button at bounding box center [1457, 292] width 23 height 28
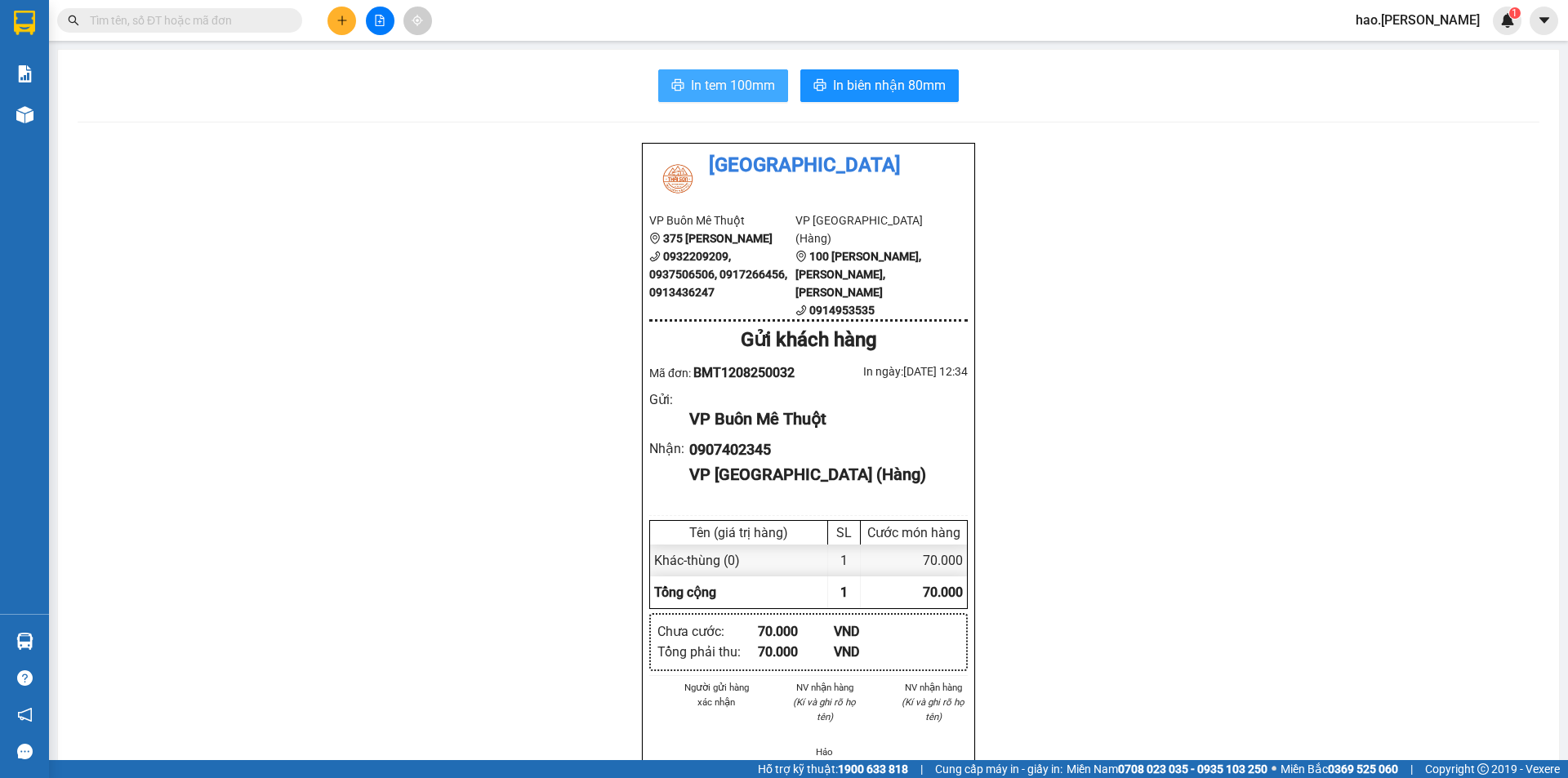
click at [746, 93] on span "In tem 100mm" at bounding box center [733, 84] width 84 height 20
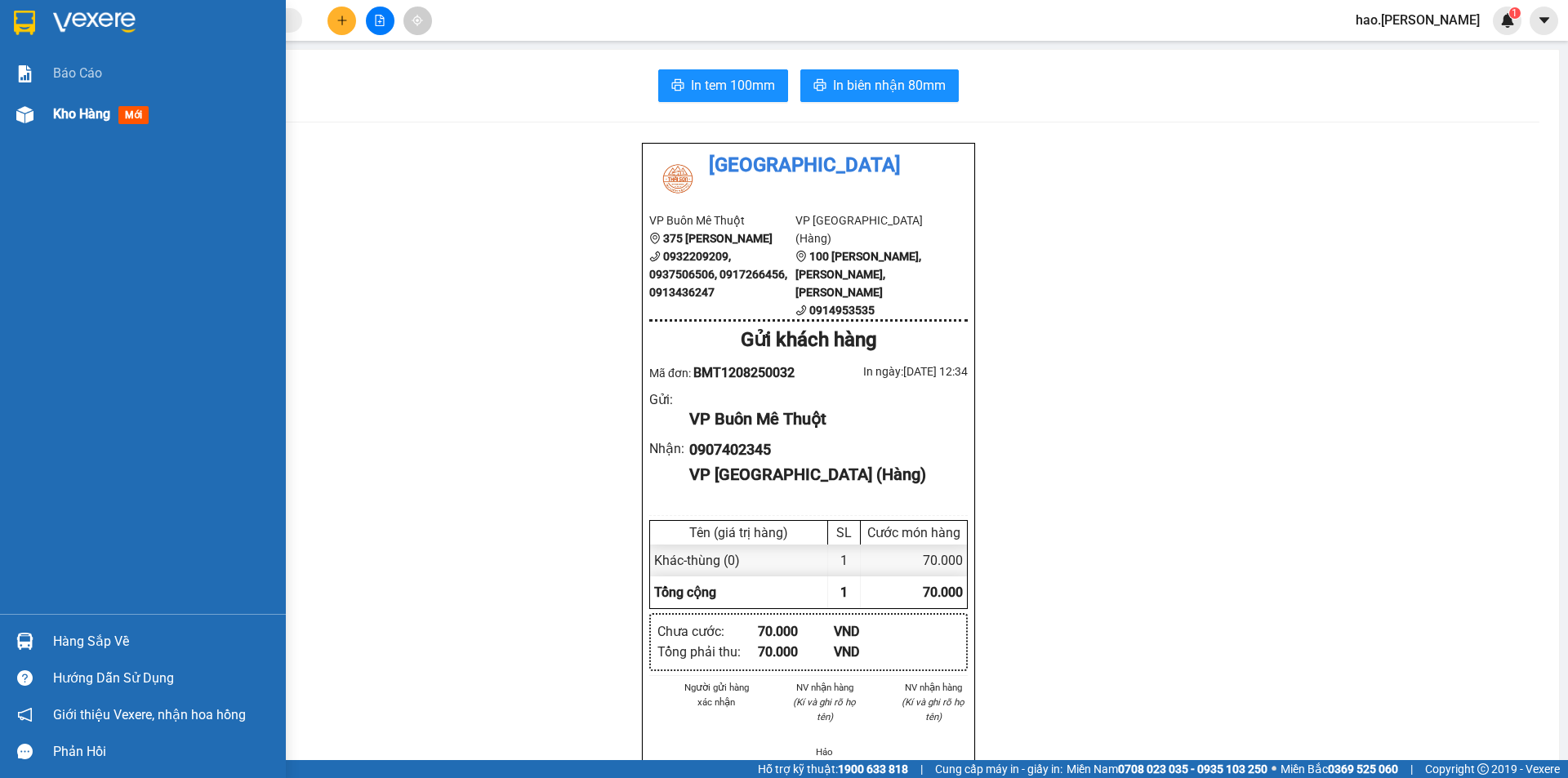
click at [93, 111] on span "Kho hàng" at bounding box center [82, 113] width 57 height 15
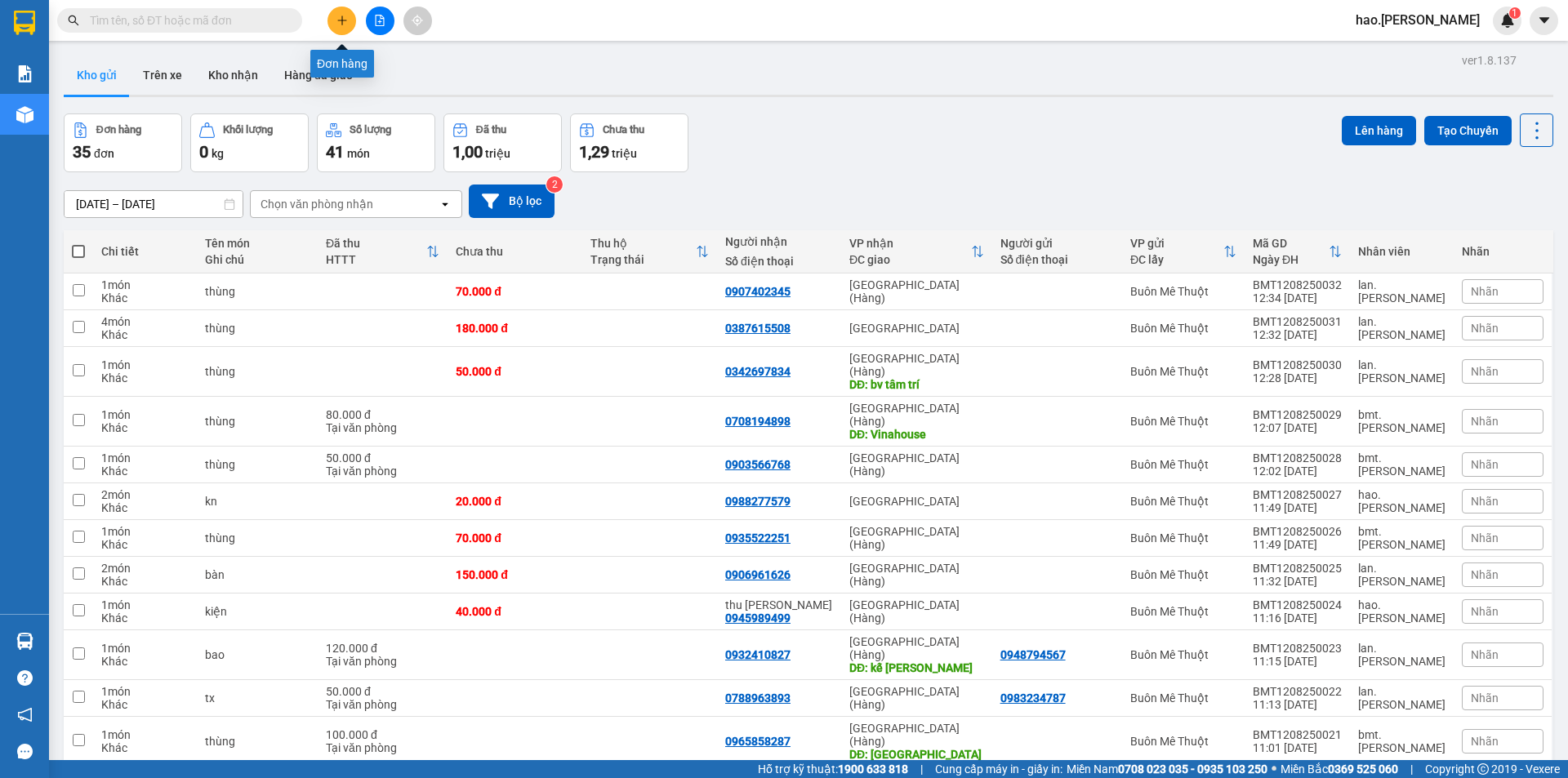
click at [334, 17] on button at bounding box center [342, 20] width 28 height 28
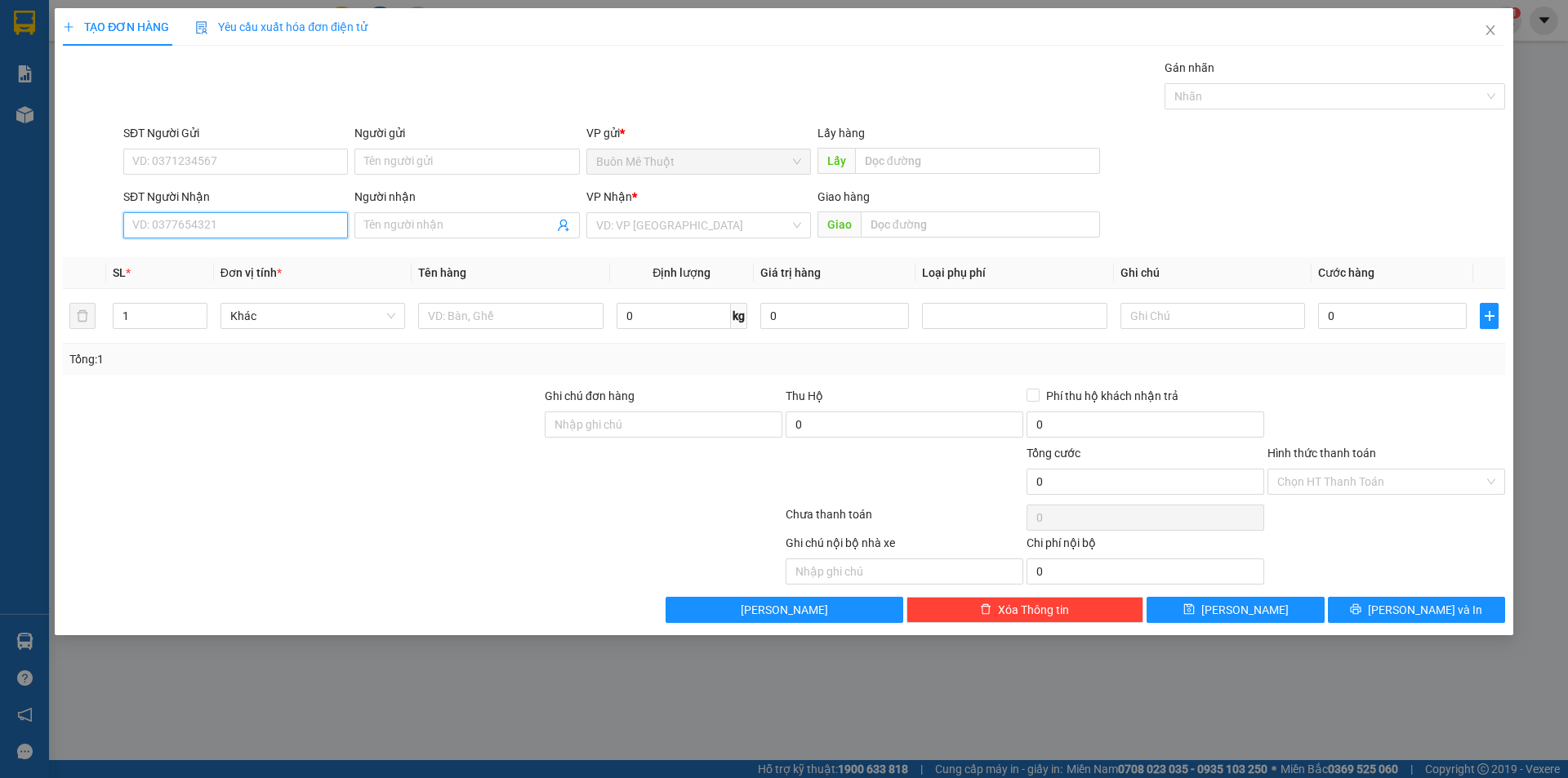
click at [214, 225] on input "SĐT Người Nhận" at bounding box center [236, 225] width 225 height 26
type input "0947118008"
click at [696, 245] on div "VP Nhận * VD: VP Sài Gòn" at bounding box center [698, 216] width 225 height 57
click at [692, 242] on body "Kết quả tìm kiếm ( 0 ) Bộ lọc No Data hao.thaison 1 Báo cáo Kho hàng mới Hàng s…" at bounding box center [784, 389] width 1568 height 778
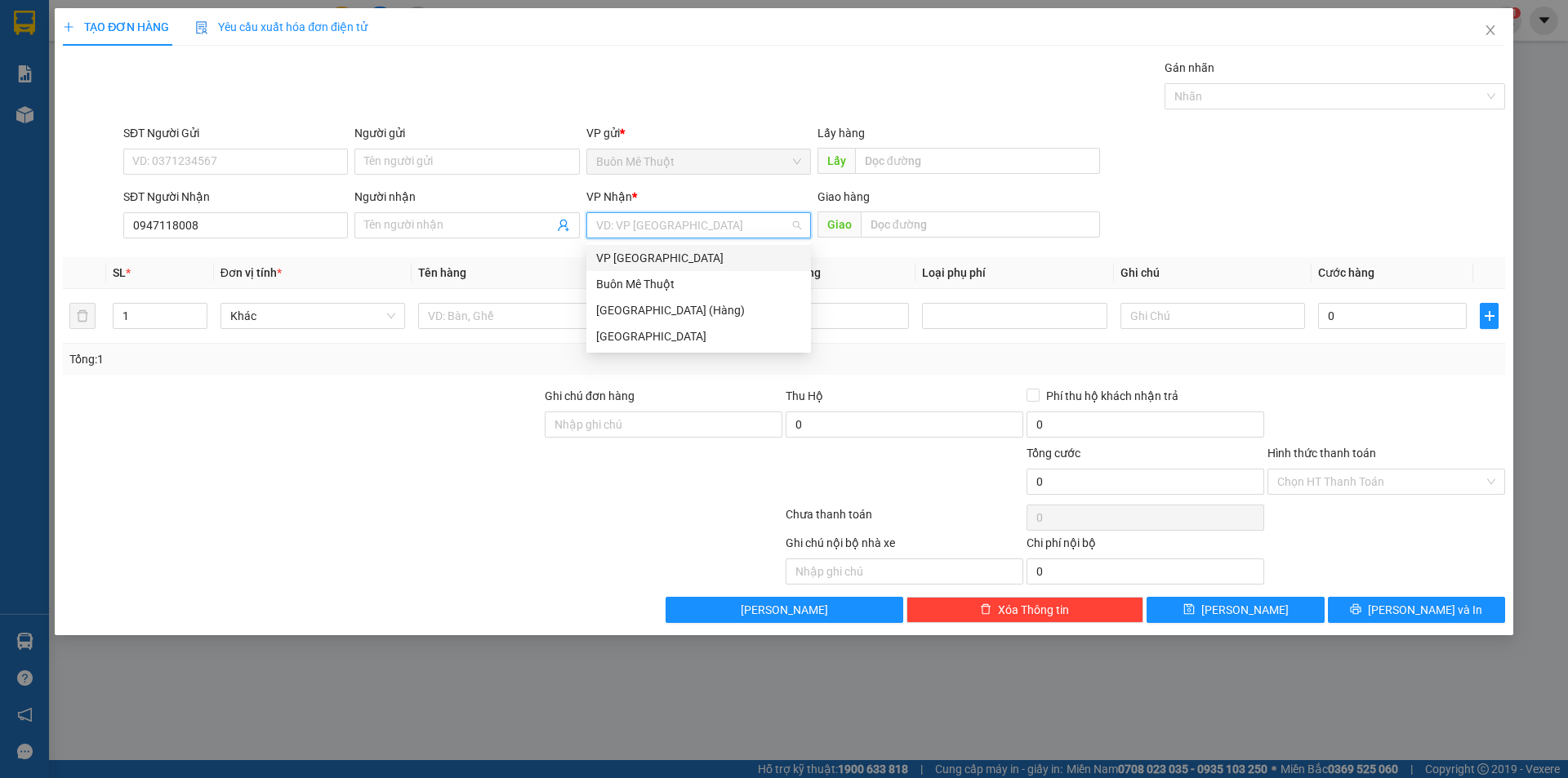
click at [648, 262] on div "VP [GEOGRAPHIC_DATA]" at bounding box center [698, 258] width 205 height 18
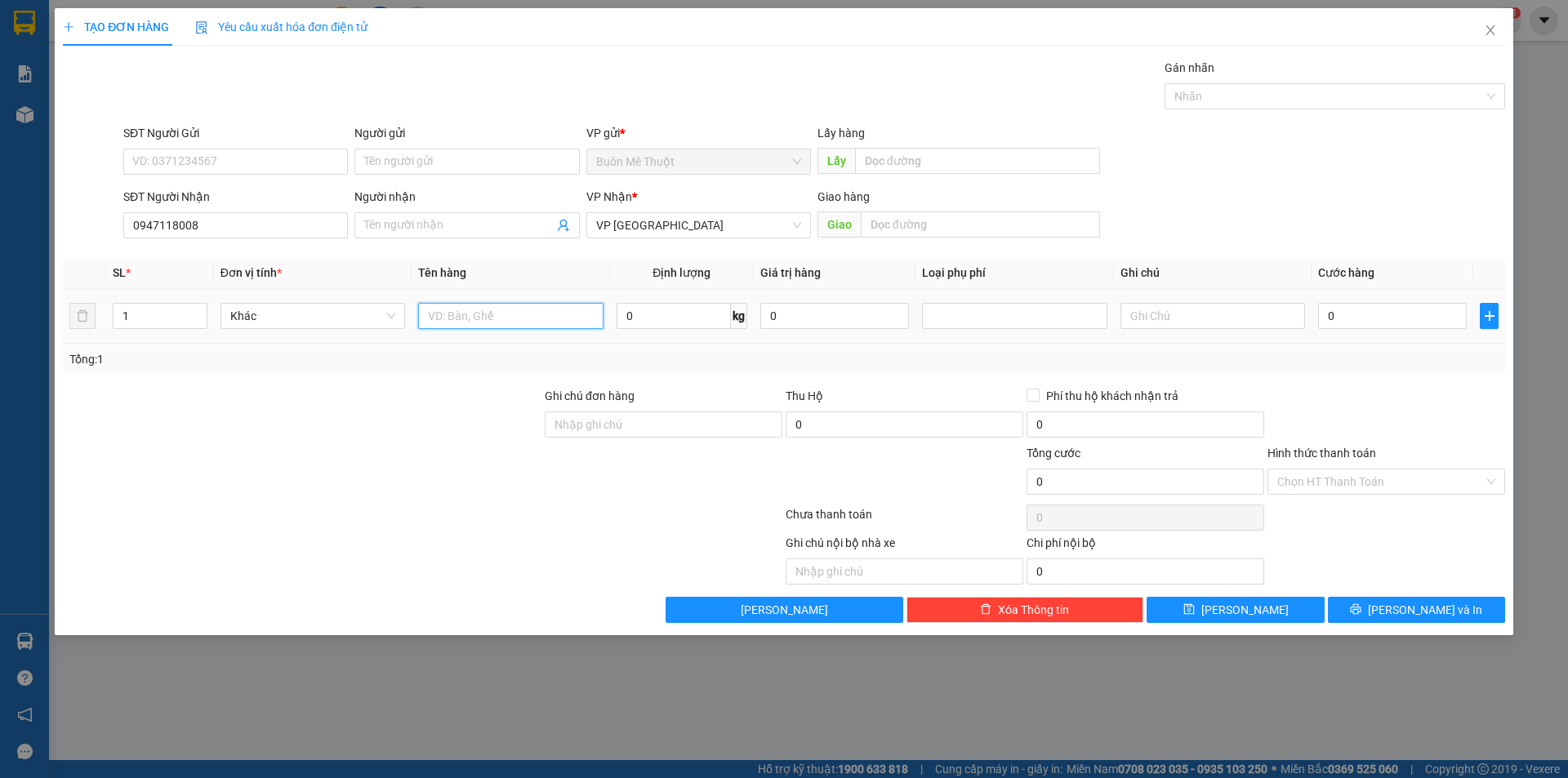
click at [538, 309] on input "text" at bounding box center [511, 316] width 185 height 26
type input "kie"
click at [1388, 321] on input "0" at bounding box center [1392, 316] width 149 height 26
click at [1453, 358] on div "Tổng: 1" at bounding box center [784, 359] width 1429 height 18
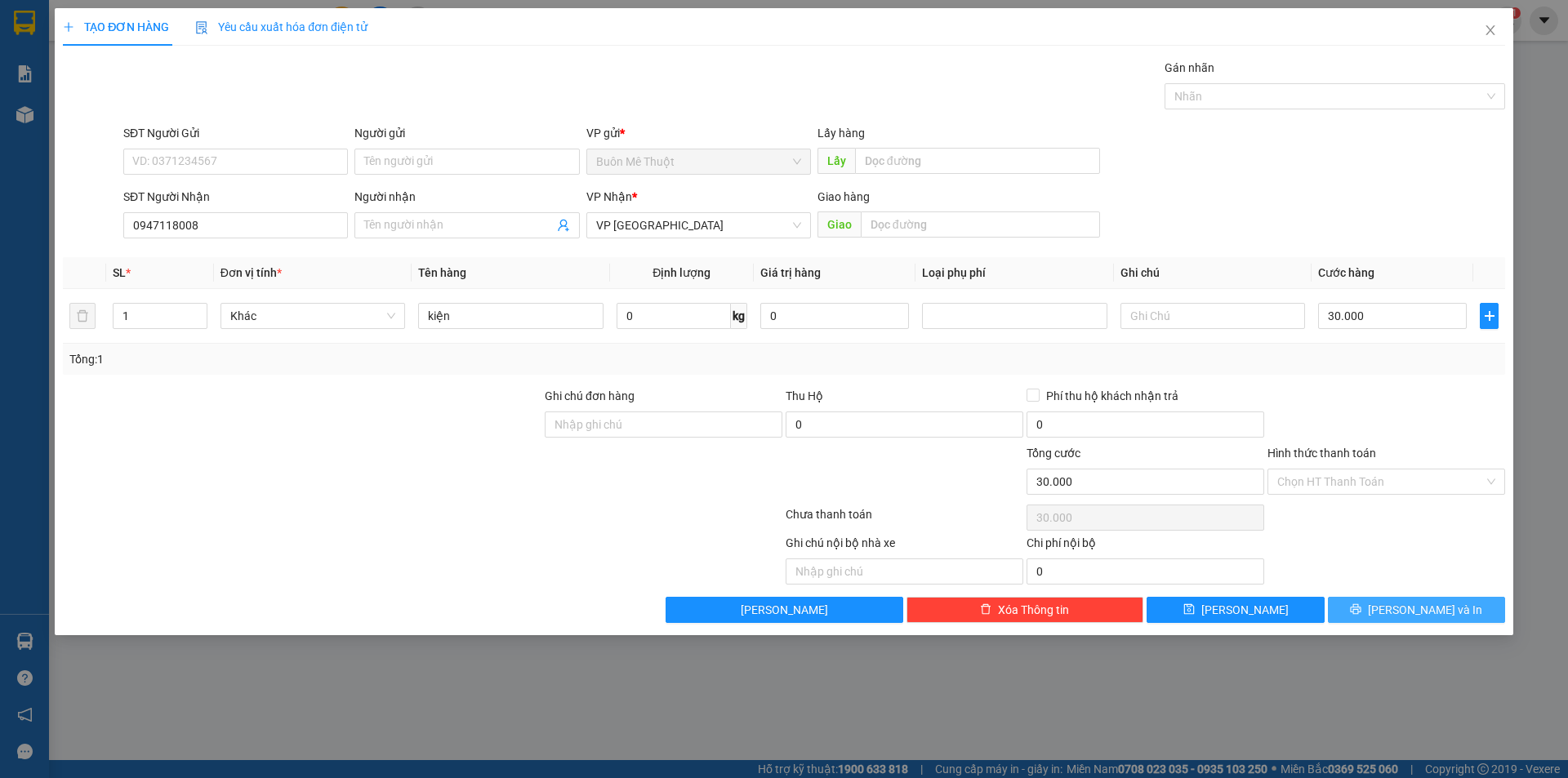
click at [1395, 605] on button "[PERSON_NAME] và In" at bounding box center [1416, 609] width 177 height 26
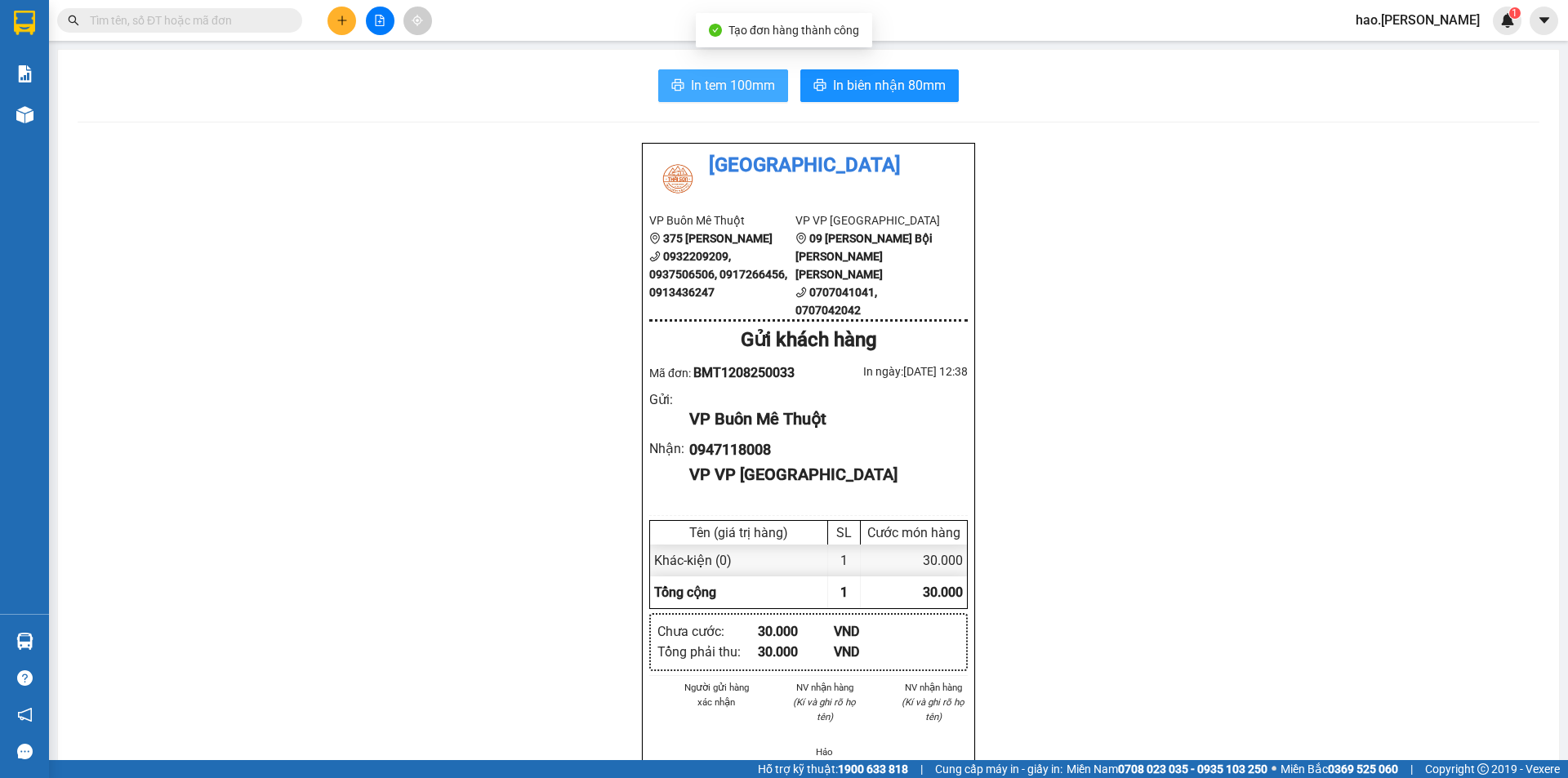
click at [665, 76] on button "In tem 100mm" at bounding box center [723, 85] width 130 height 33
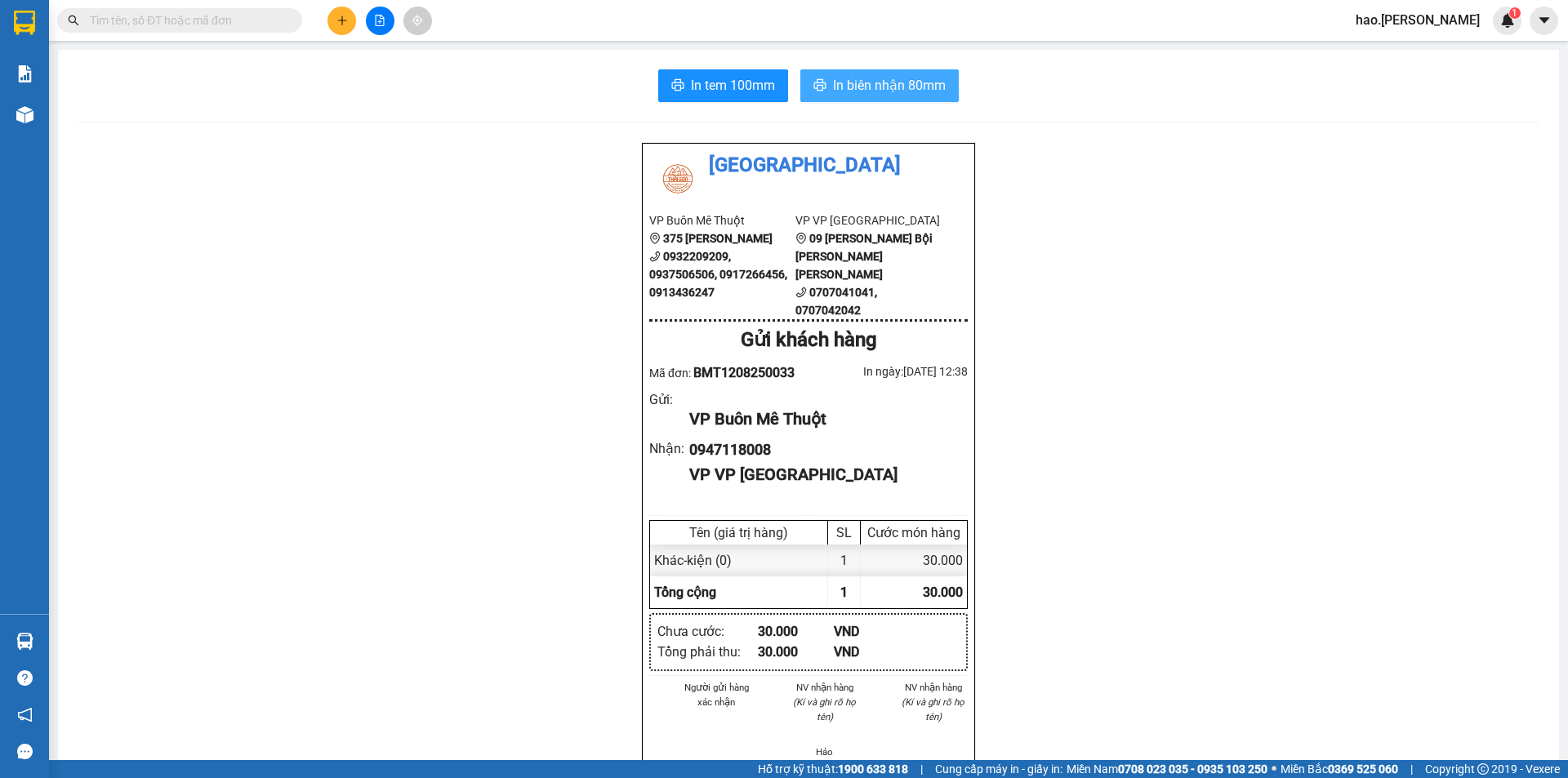
drag, startPoint x: 833, startPoint y: 100, endPoint x: 822, endPoint y: 105, distance: 12.1
click at [828, 101] on button "In biên nhận 80mm" at bounding box center [880, 85] width 158 height 33
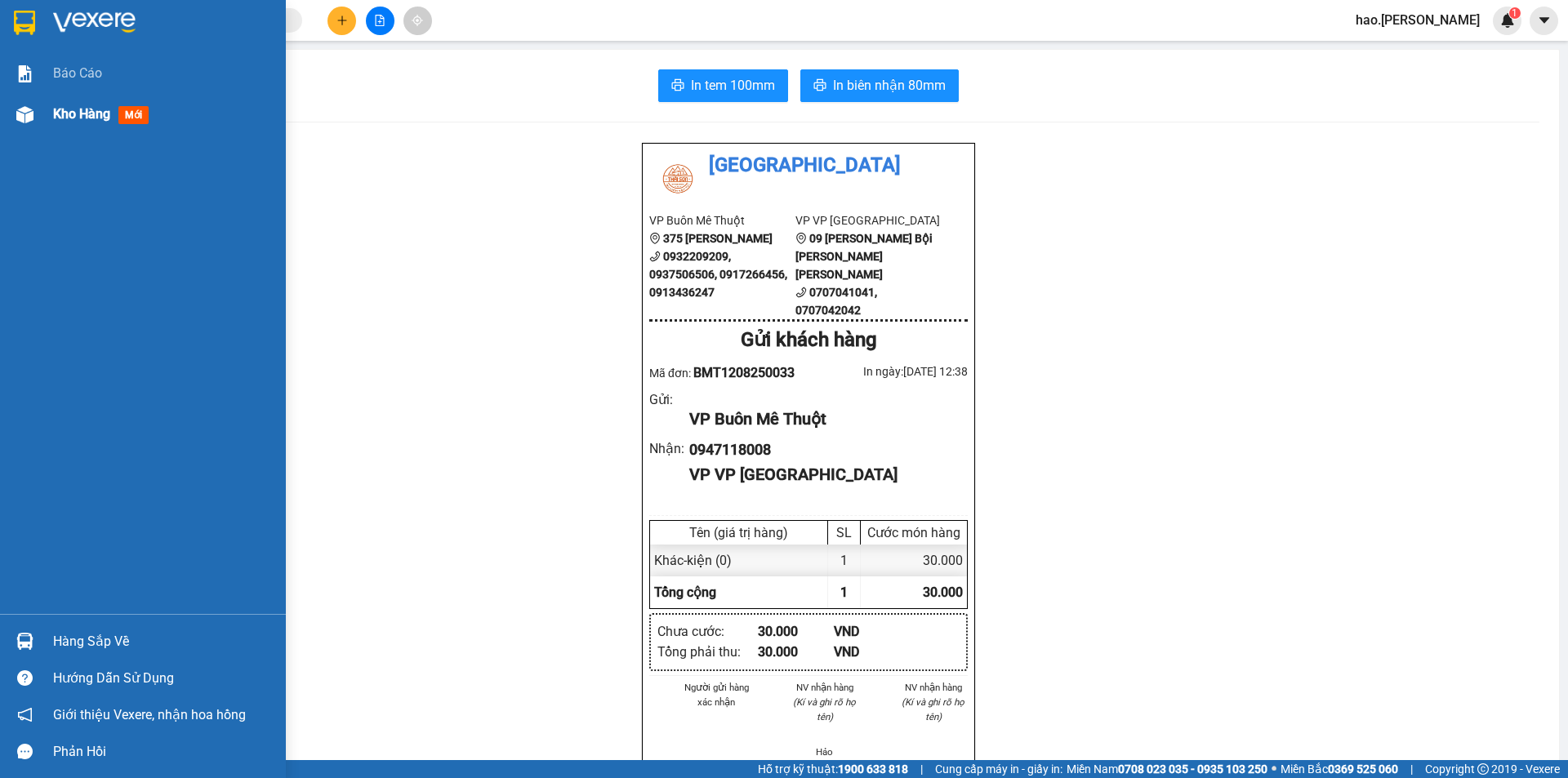
drag, startPoint x: 78, startPoint y: 125, endPoint x: 92, endPoint y: 105, distance: 24.4
click at [84, 116] on div "Kho hàng mới" at bounding box center [164, 115] width 221 height 41
click at [92, 106] on span "Kho hàng" at bounding box center [82, 113] width 57 height 15
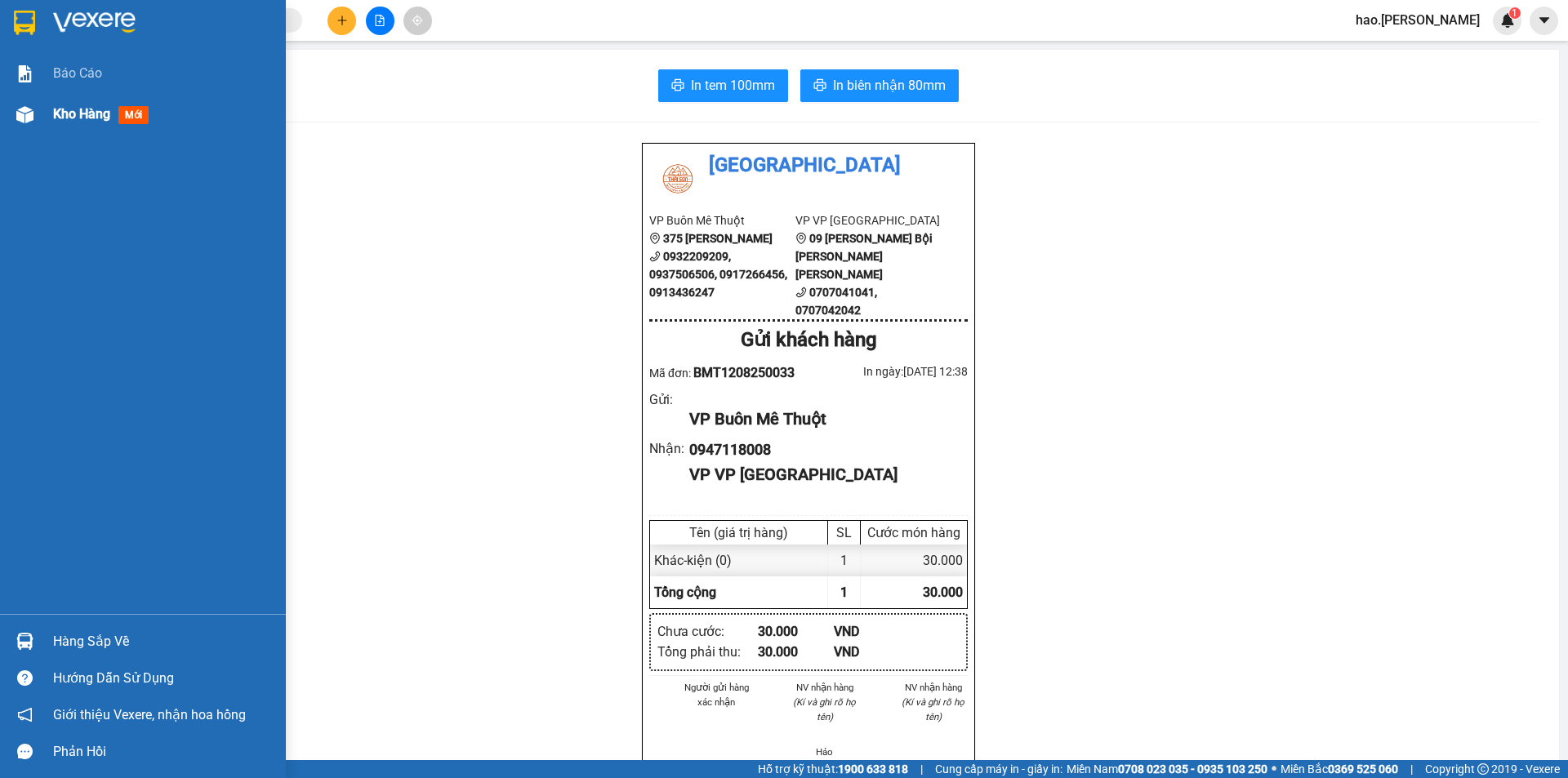
click at [92, 106] on span "Kho hàng" at bounding box center [82, 113] width 57 height 15
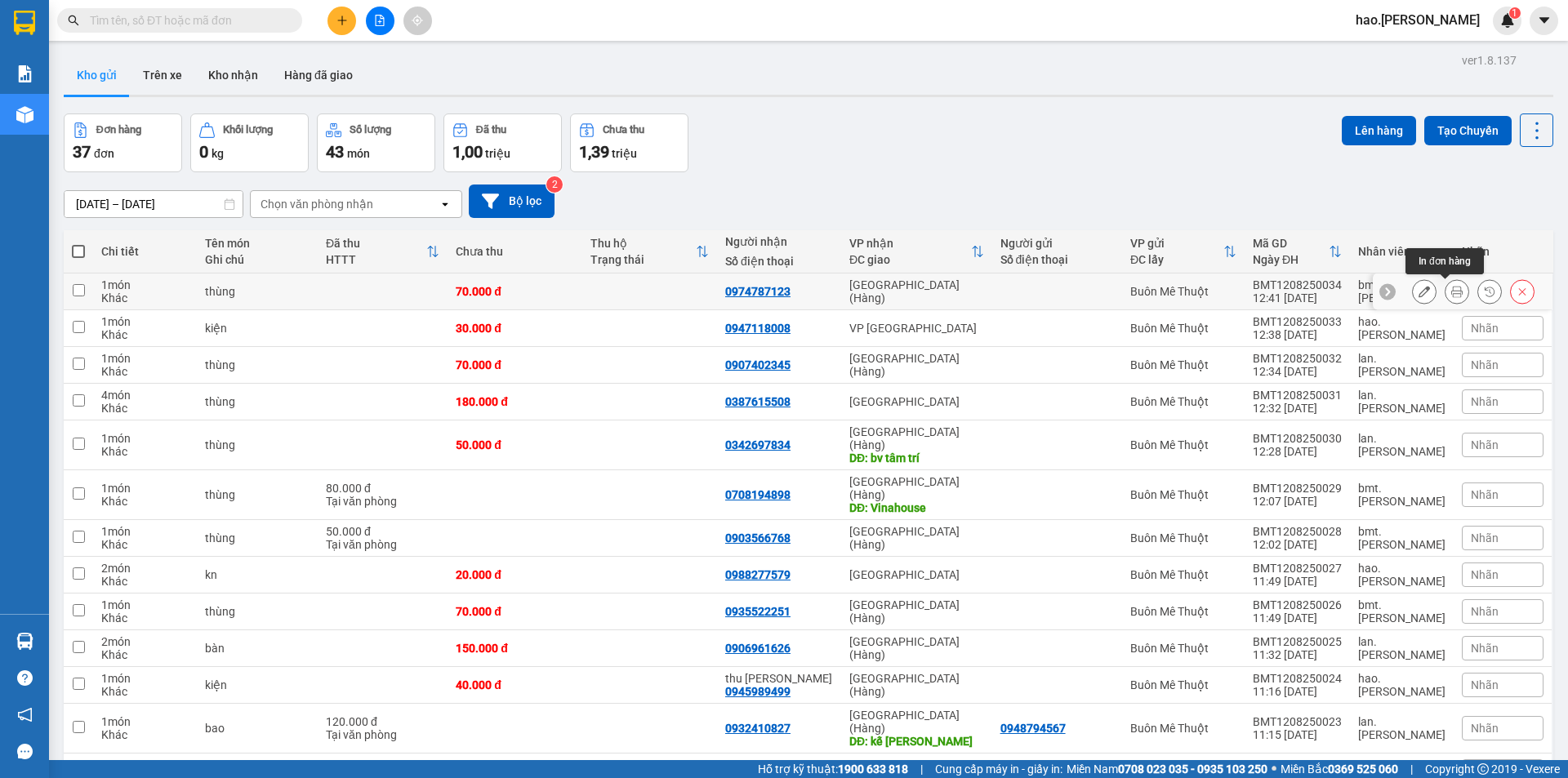
click at [1451, 293] on icon at bounding box center [1457, 291] width 12 height 12
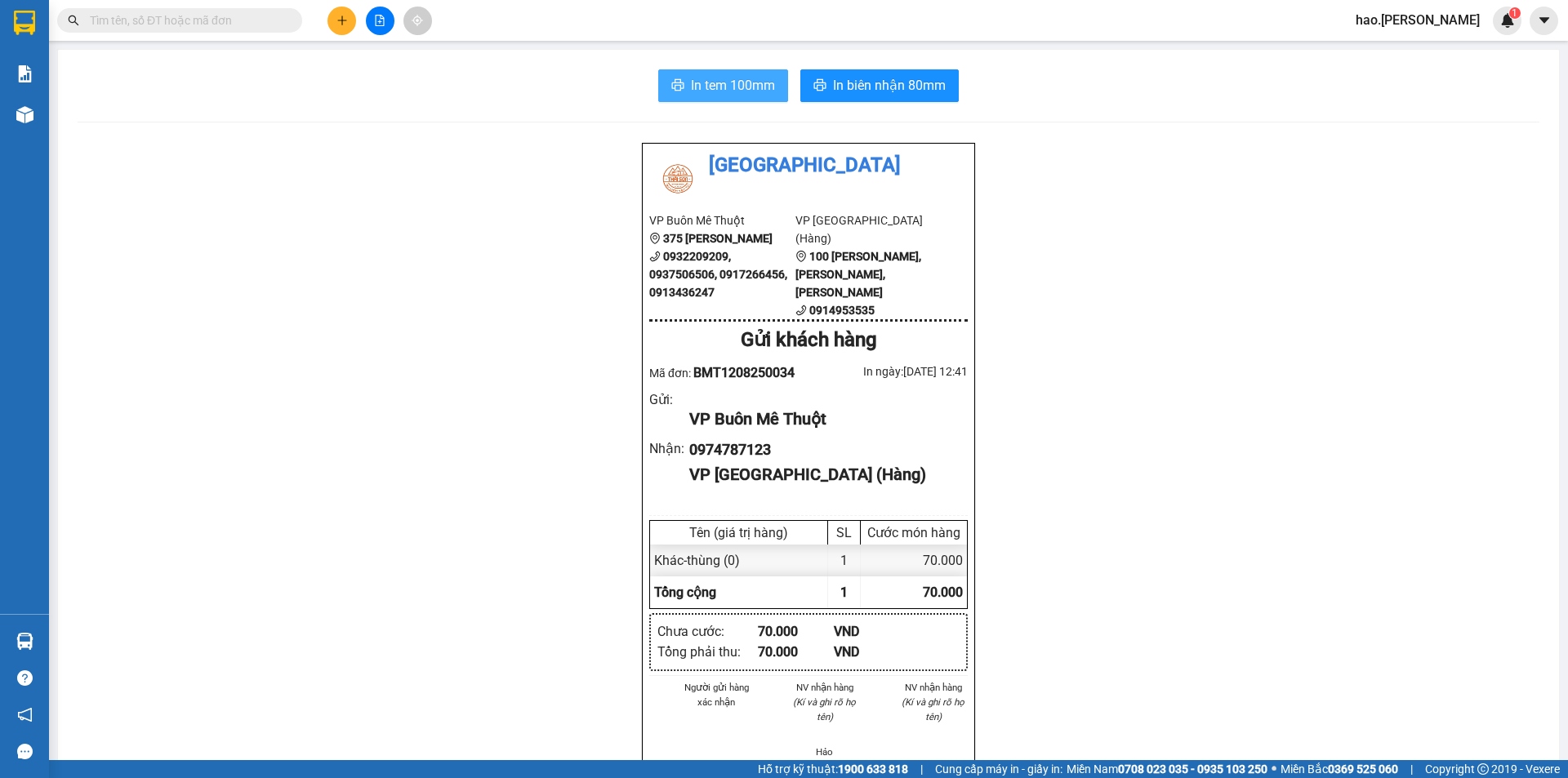
click at [721, 93] on span "In tem 100mm" at bounding box center [733, 84] width 84 height 20
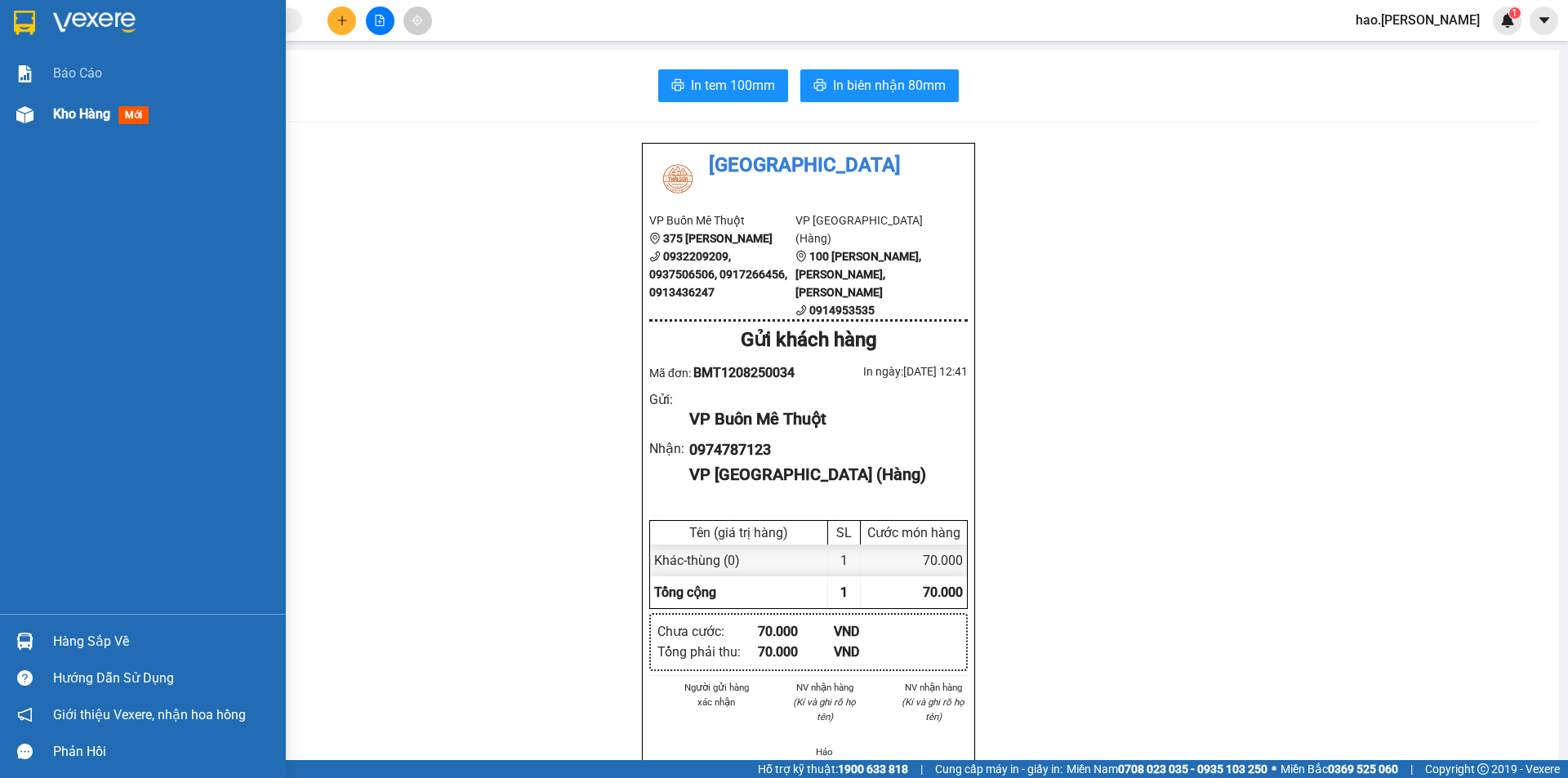
click at [58, 105] on div "Kho hàng mới" at bounding box center [104, 114] width 102 height 20
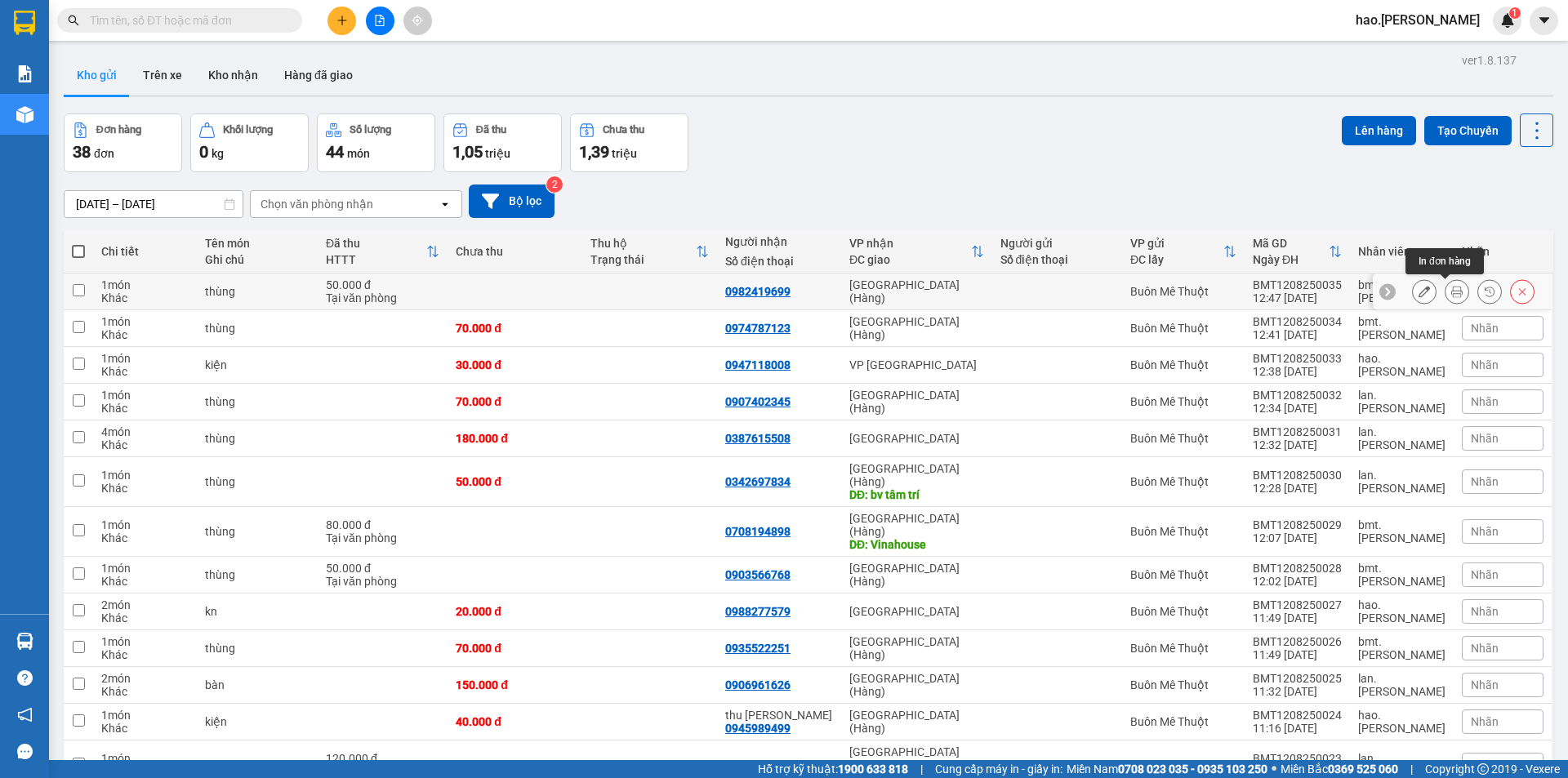
click at [1451, 293] on icon at bounding box center [1457, 291] width 12 height 12
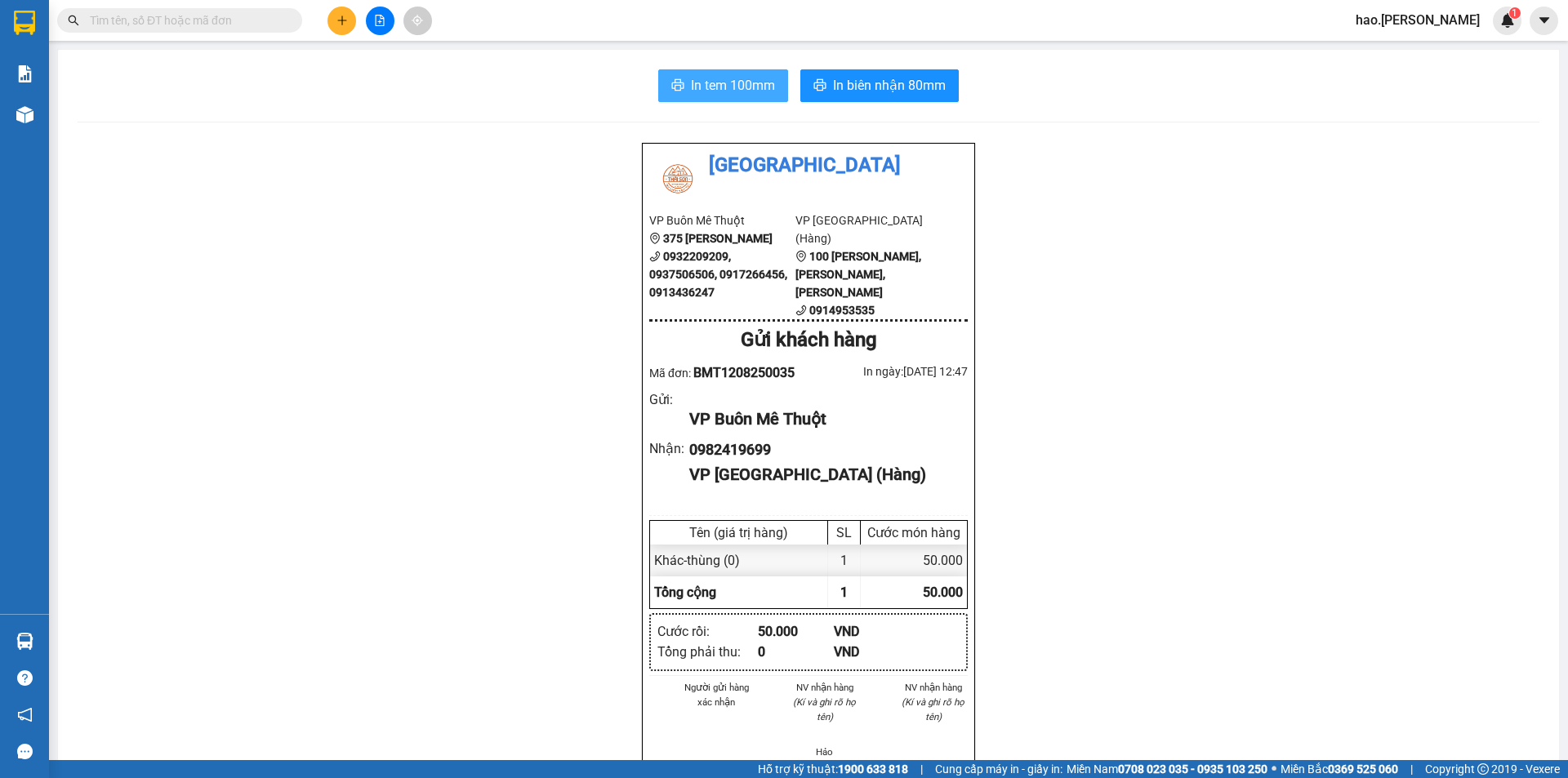
click at [739, 88] on span "In tem 100mm" at bounding box center [733, 84] width 84 height 20
click at [824, 126] on div "In tem 100mm In biên nhận 80mm Thái Sơn VP Buôn Mê Thuột 375 Hoàng Diệu 0932209…" at bounding box center [808, 735] width 1501 height 1371
click at [850, 91] on span "In biên nhận 80mm" at bounding box center [889, 84] width 113 height 20
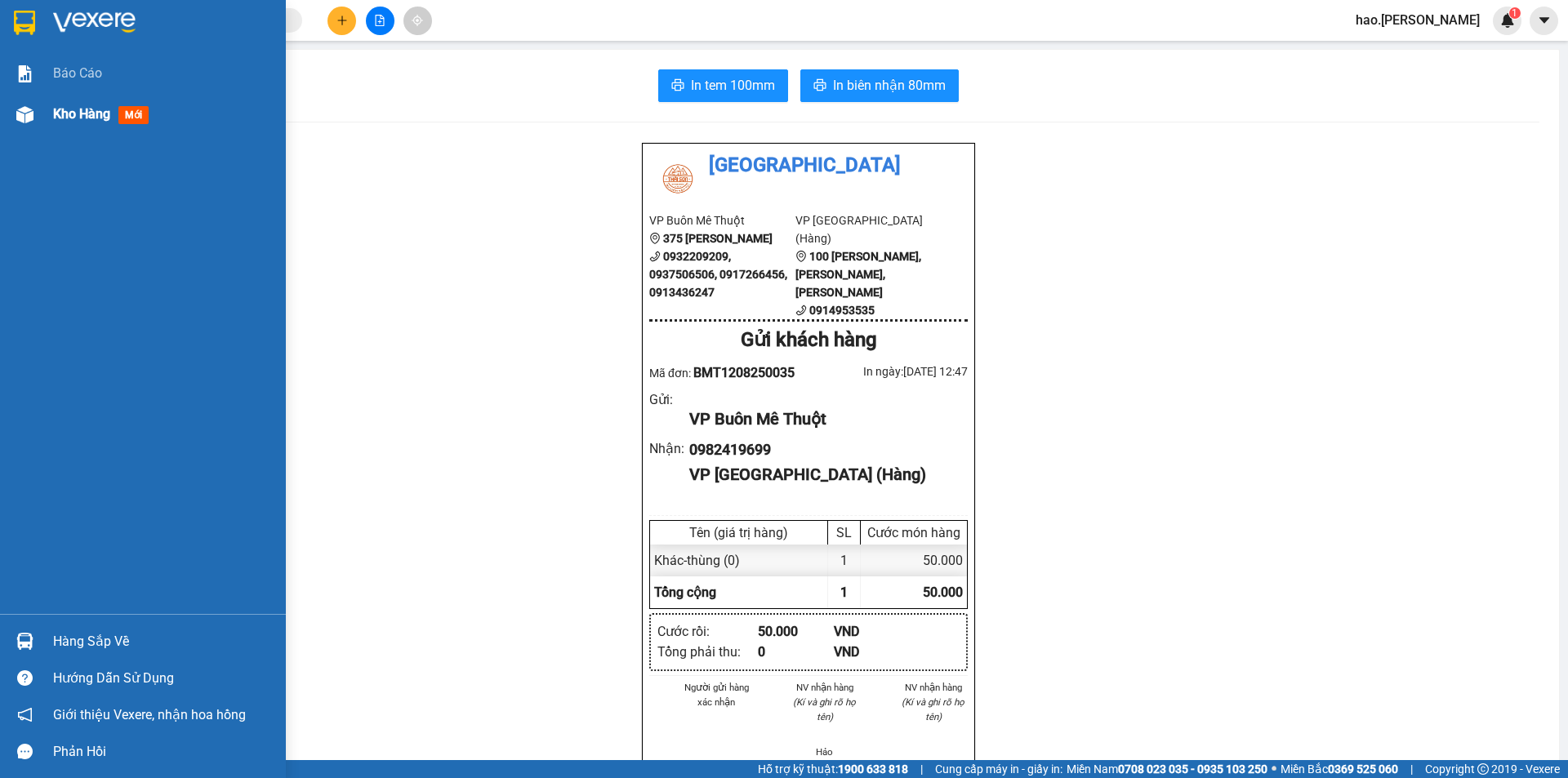
click at [68, 112] on span "Kho hàng" at bounding box center [82, 113] width 57 height 15
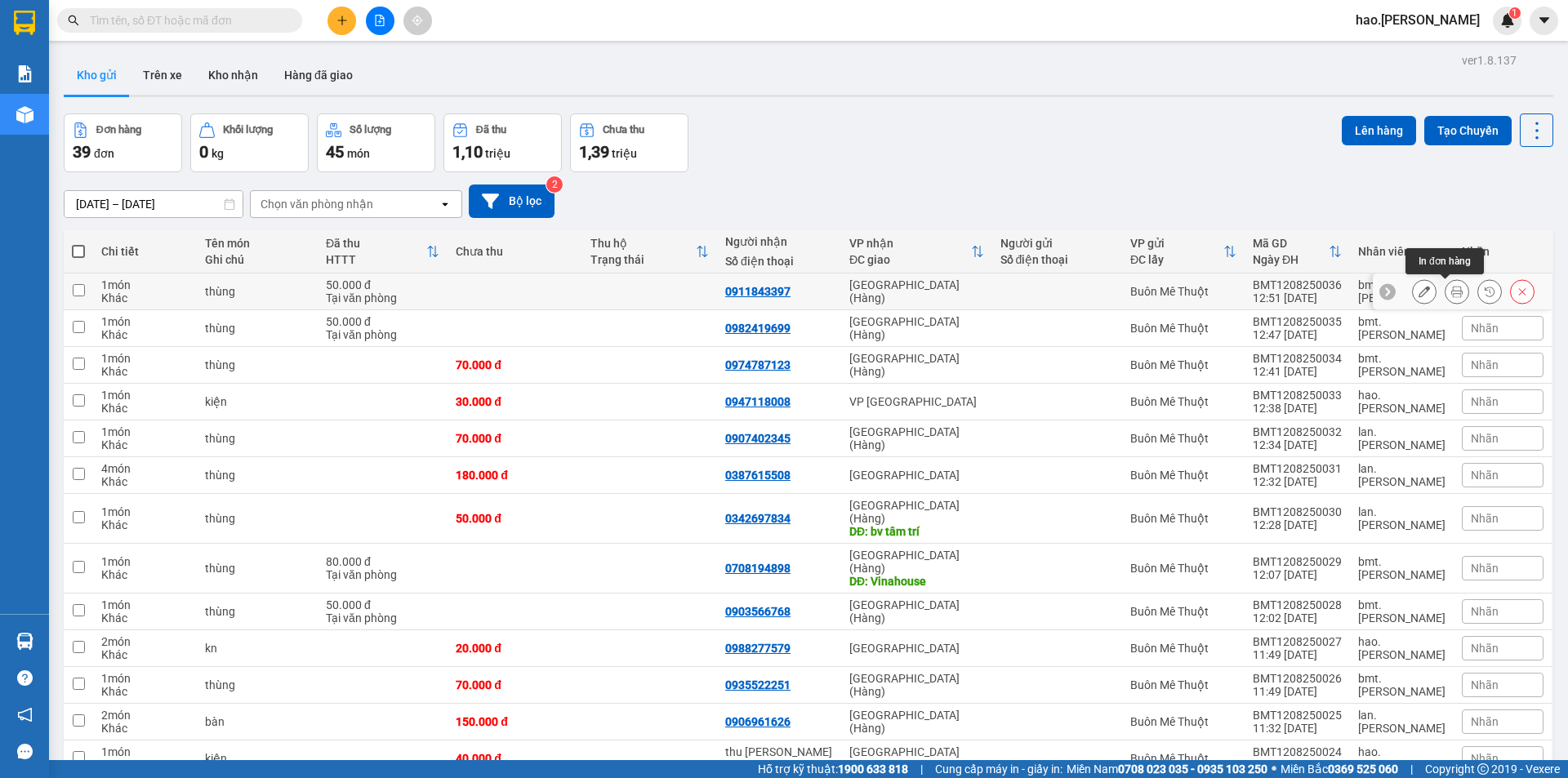
click at [1445, 292] on button at bounding box center [1457, 292] width 23 height 28
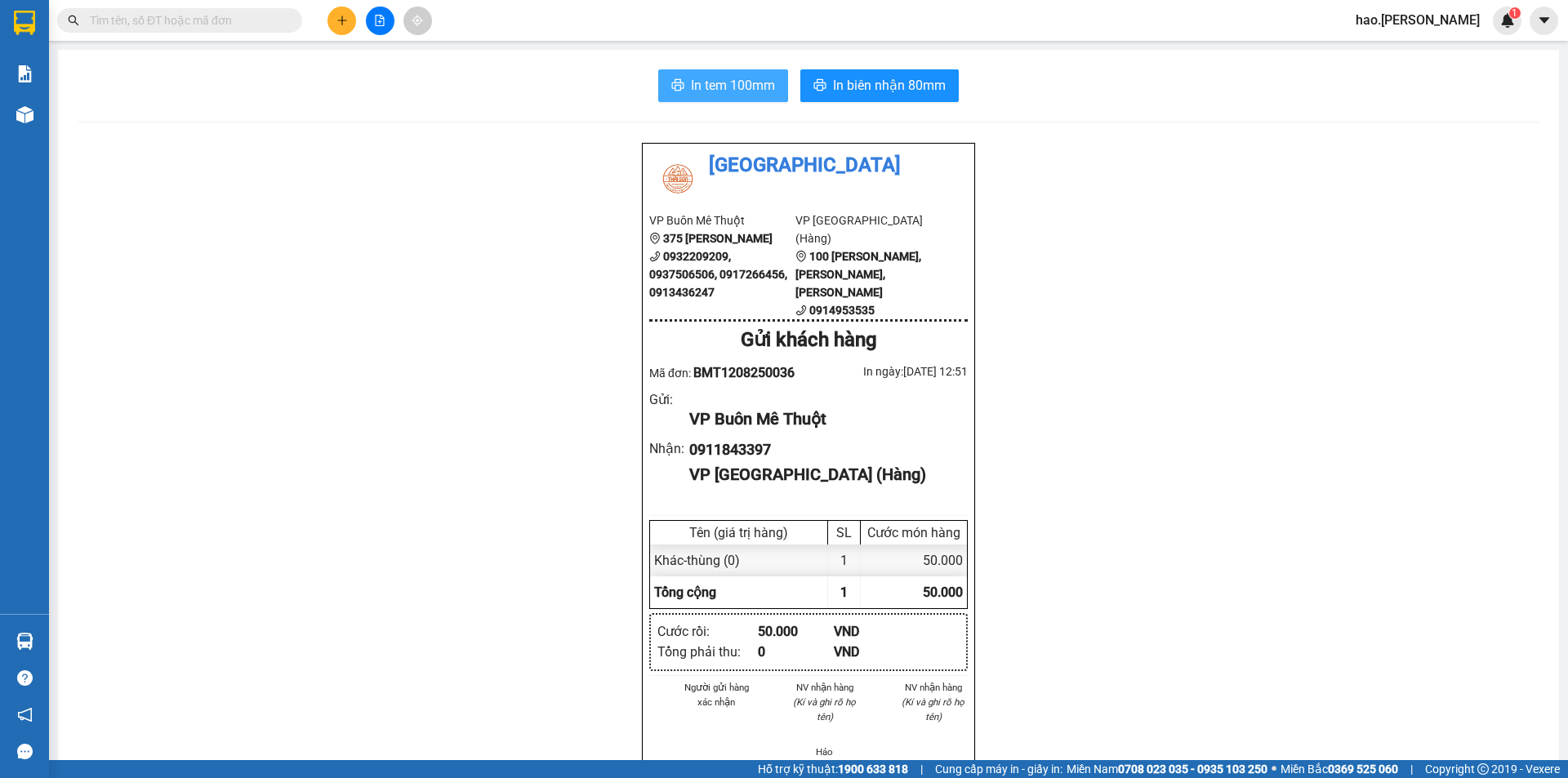
click at [712, 89] on span "In tem 100mm" at bounding box center [733, 84] width 84 height 20
click at [884, 70] on button "In biên nhận 80mm" at bounding box center [880, 85] width 158 height 33
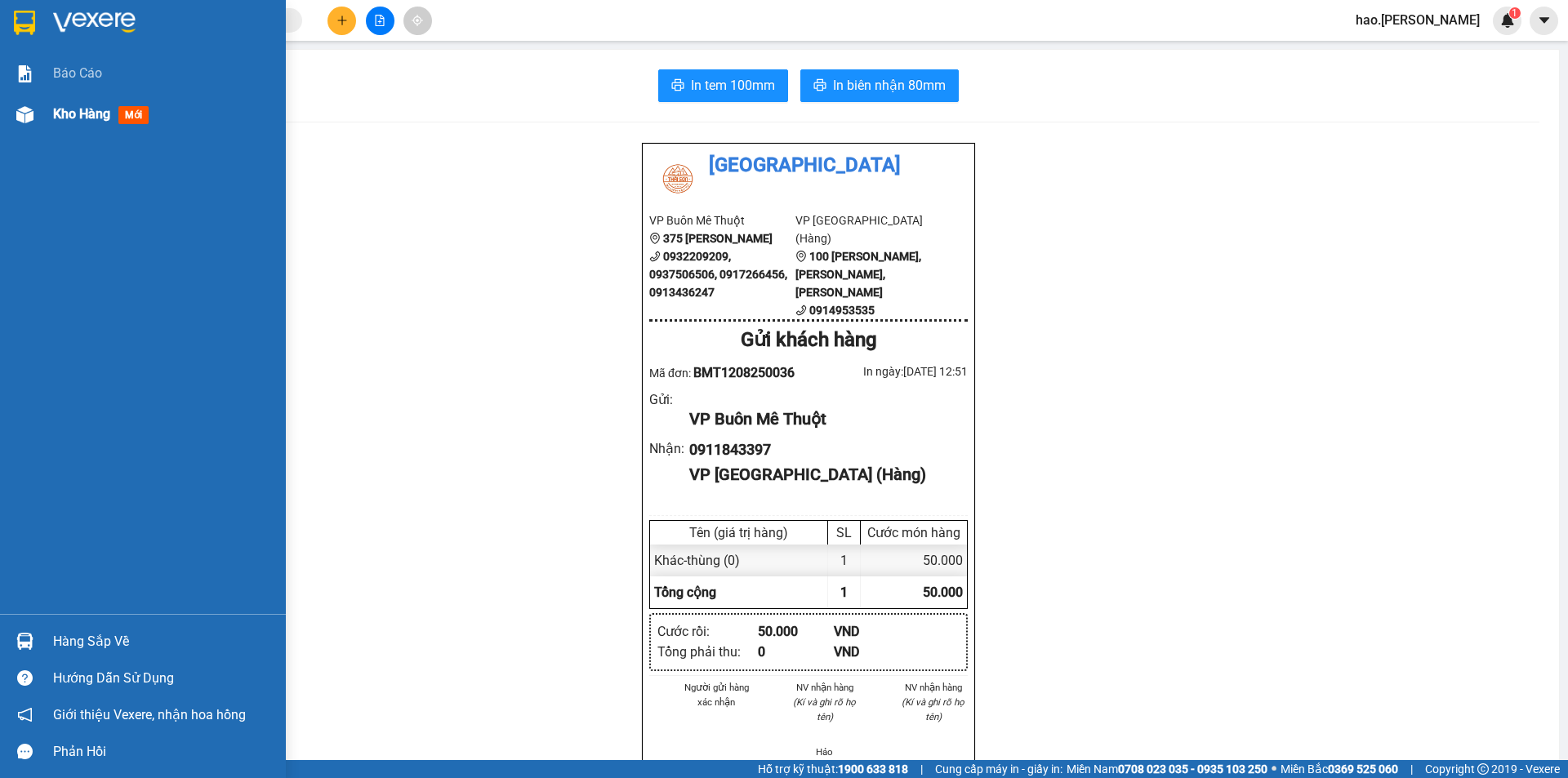
click at [71, 111] on span "Kho hàng" at bounding box center [82, 113] width 57 height 15
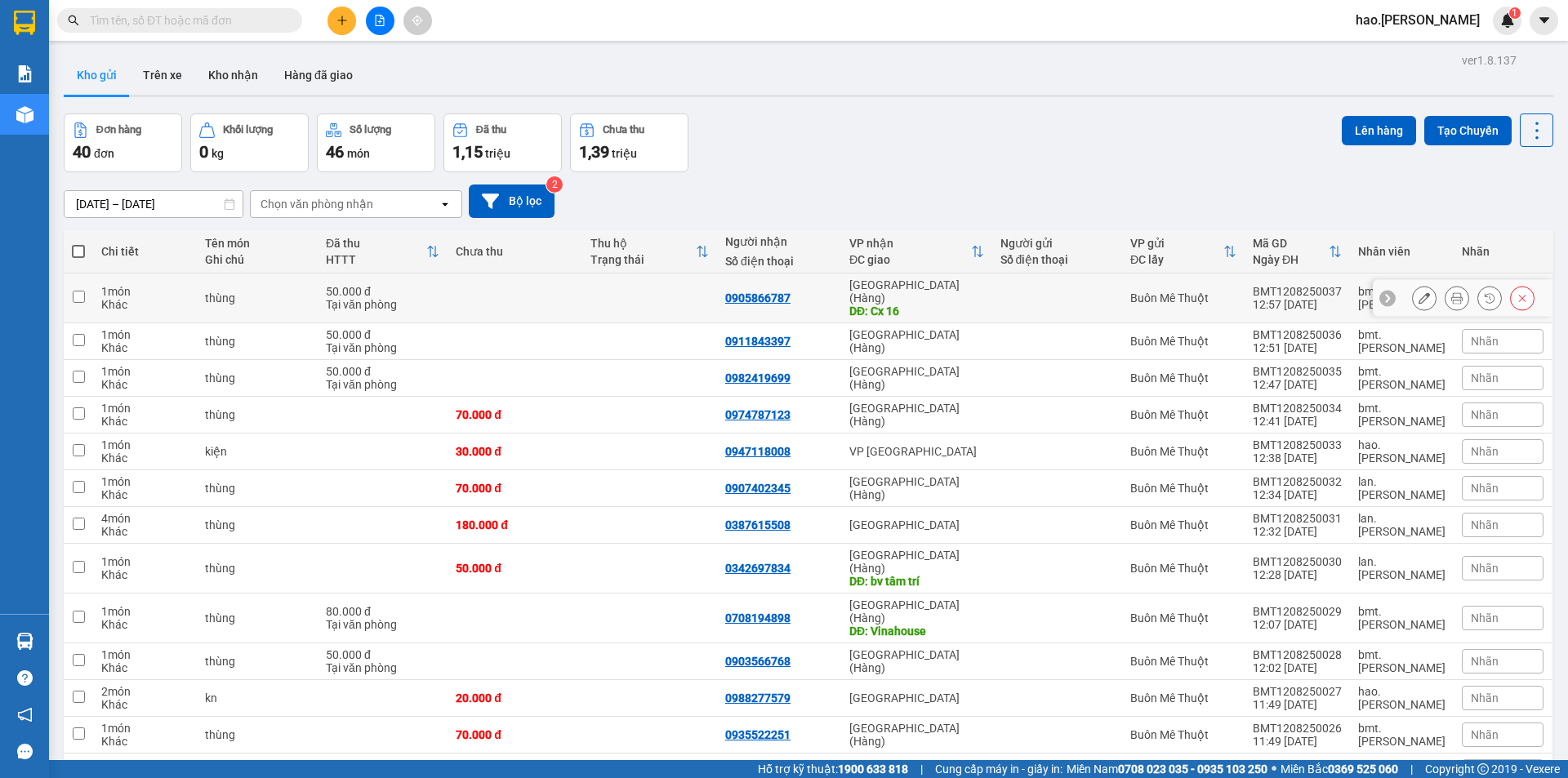
click at [1451, 293] on icon at bounding box center [1457, 298] width 12 height 12
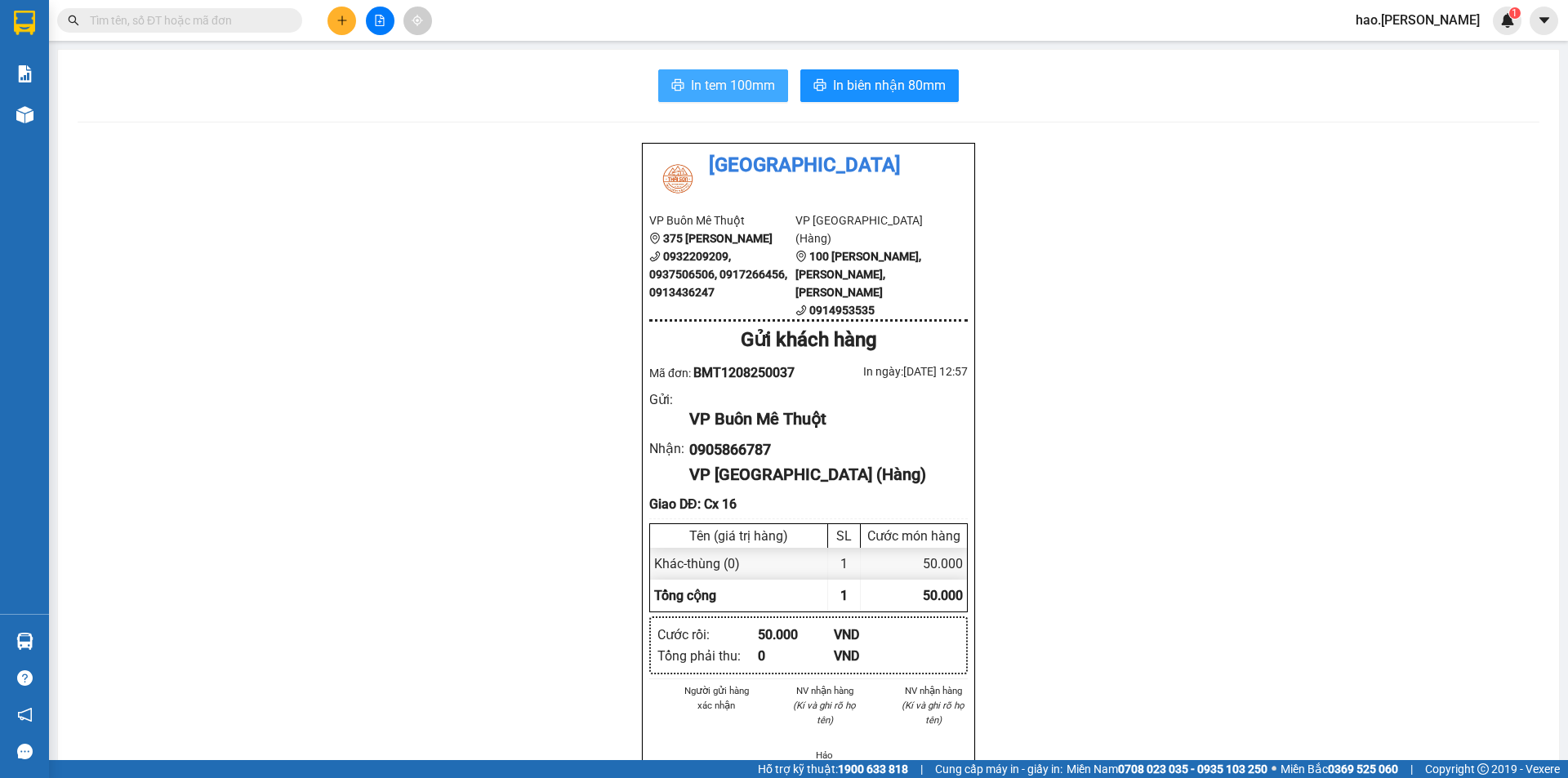
click at [699, 76] on span "In tem 100mm" at bounding box center [733, 84] width 84 height 20
click at [889, 78] on span "In biên nhận 80mm" at bounding box center [889, 84] width 113 height 20
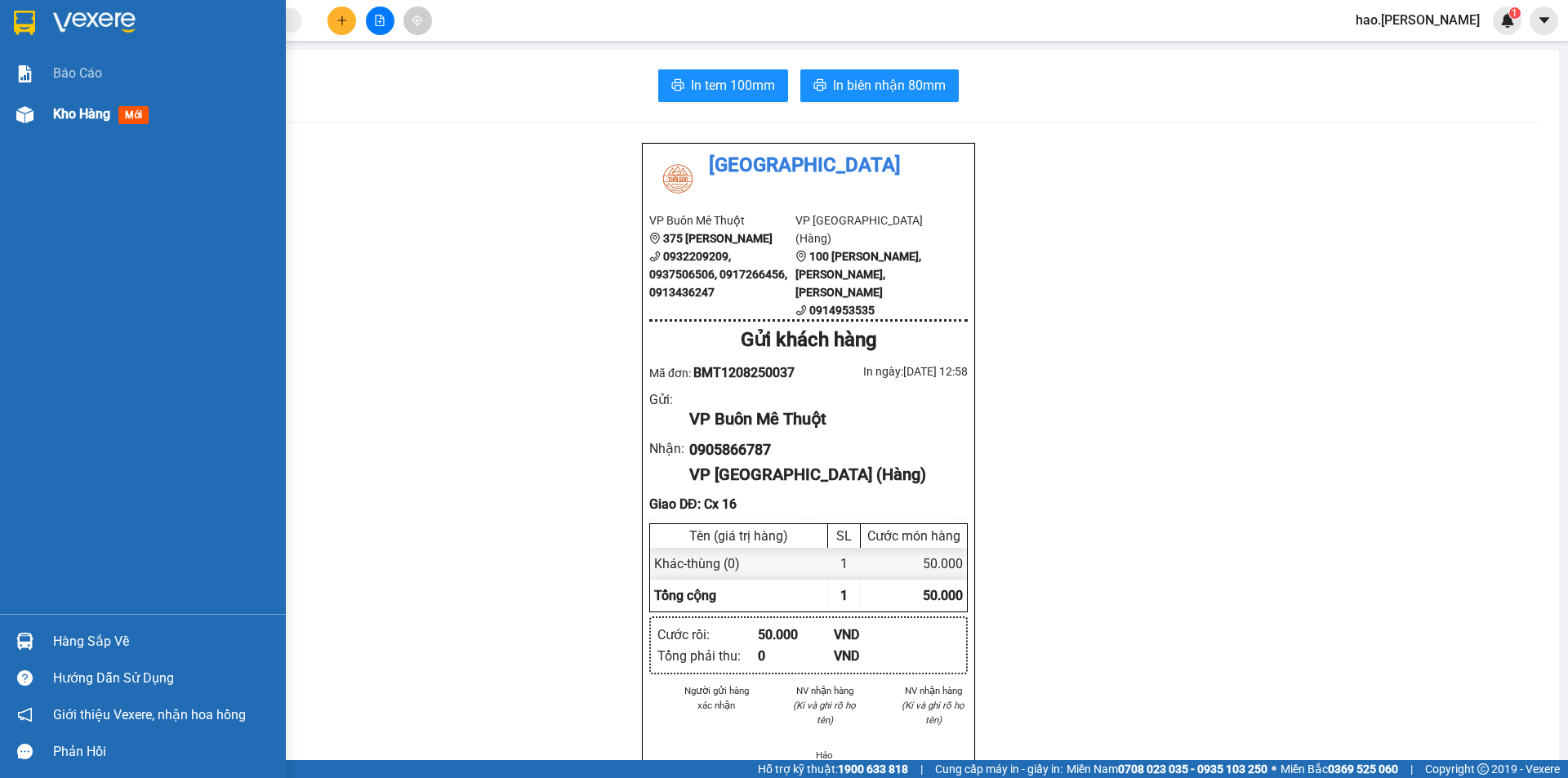
click at [44, 119] on div "Kho hàng mới" at bounding box center [142, 115] width 285 height 41
click at [45, 119] on div "Kho hàng mới" at bounding box center [142, 115] width 285 height 41
click at [88, 114] on span "Kho hàng" at bounding box center [82, 113] width 57 height 15
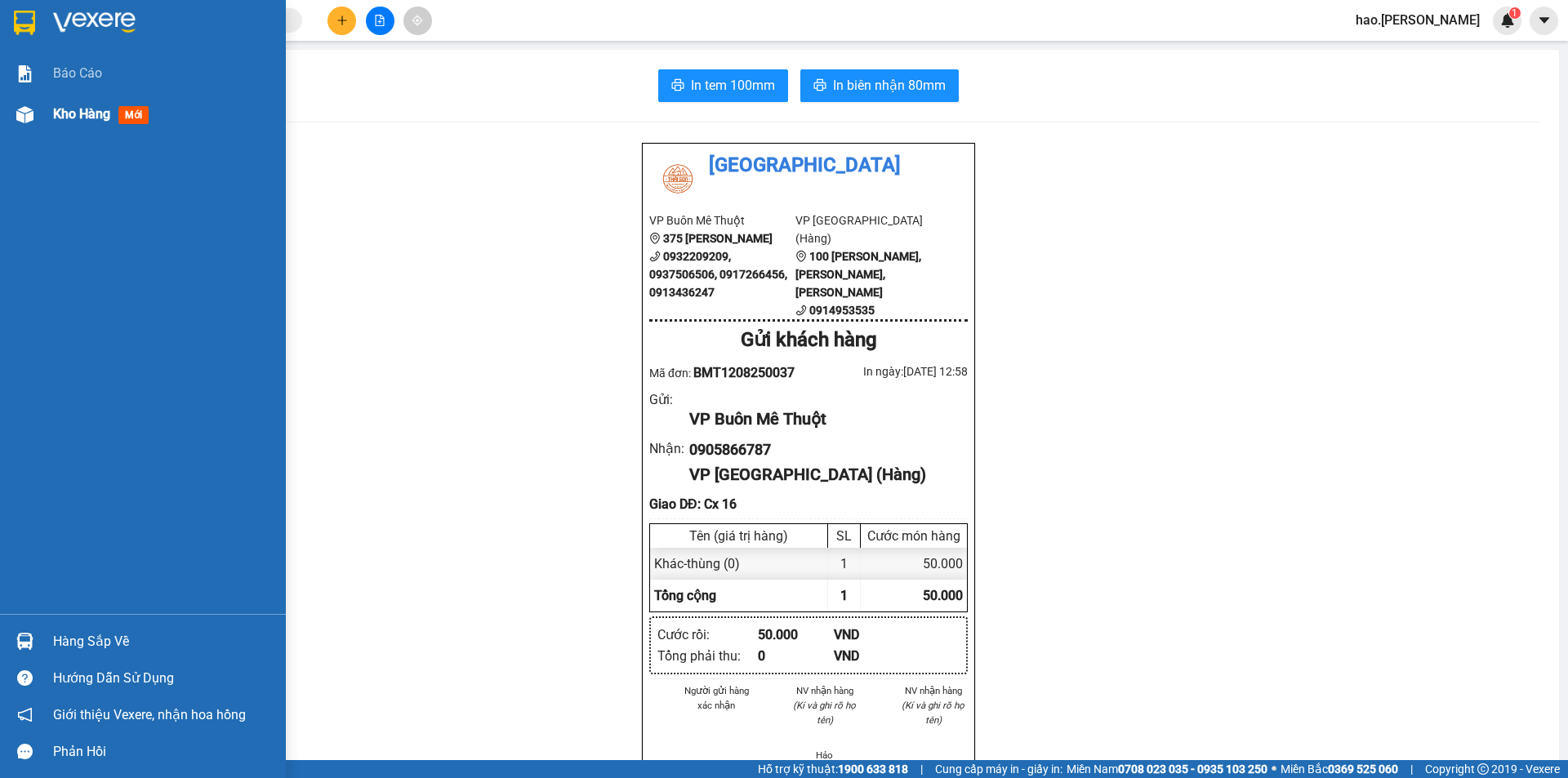
click at [88, 114] on span "Kho hàng" at bounding box center [82, 113] width 57 height 15
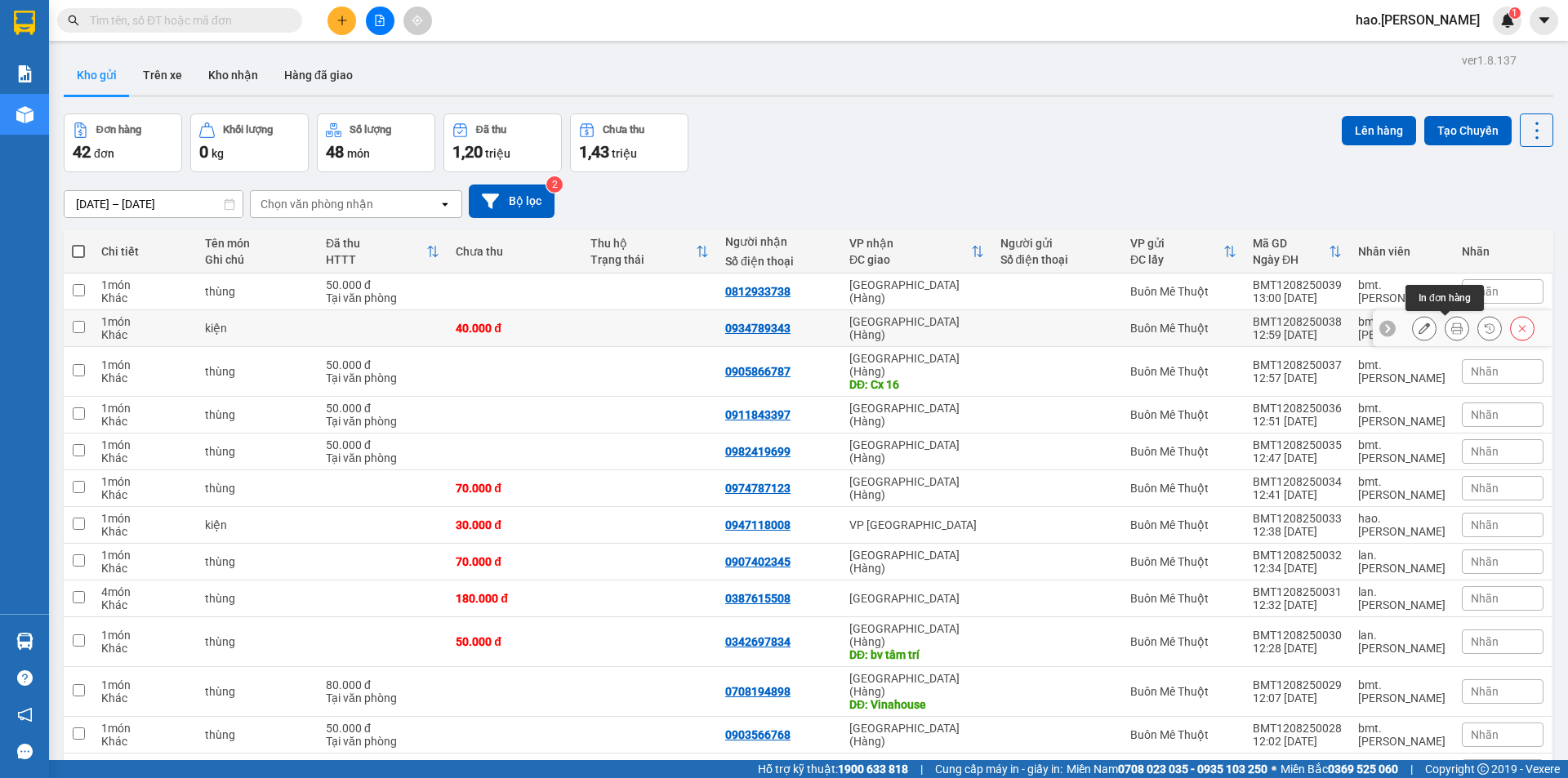
click at [1451, 329] on icon at bounding box center [1457, 328] width 12 height 12
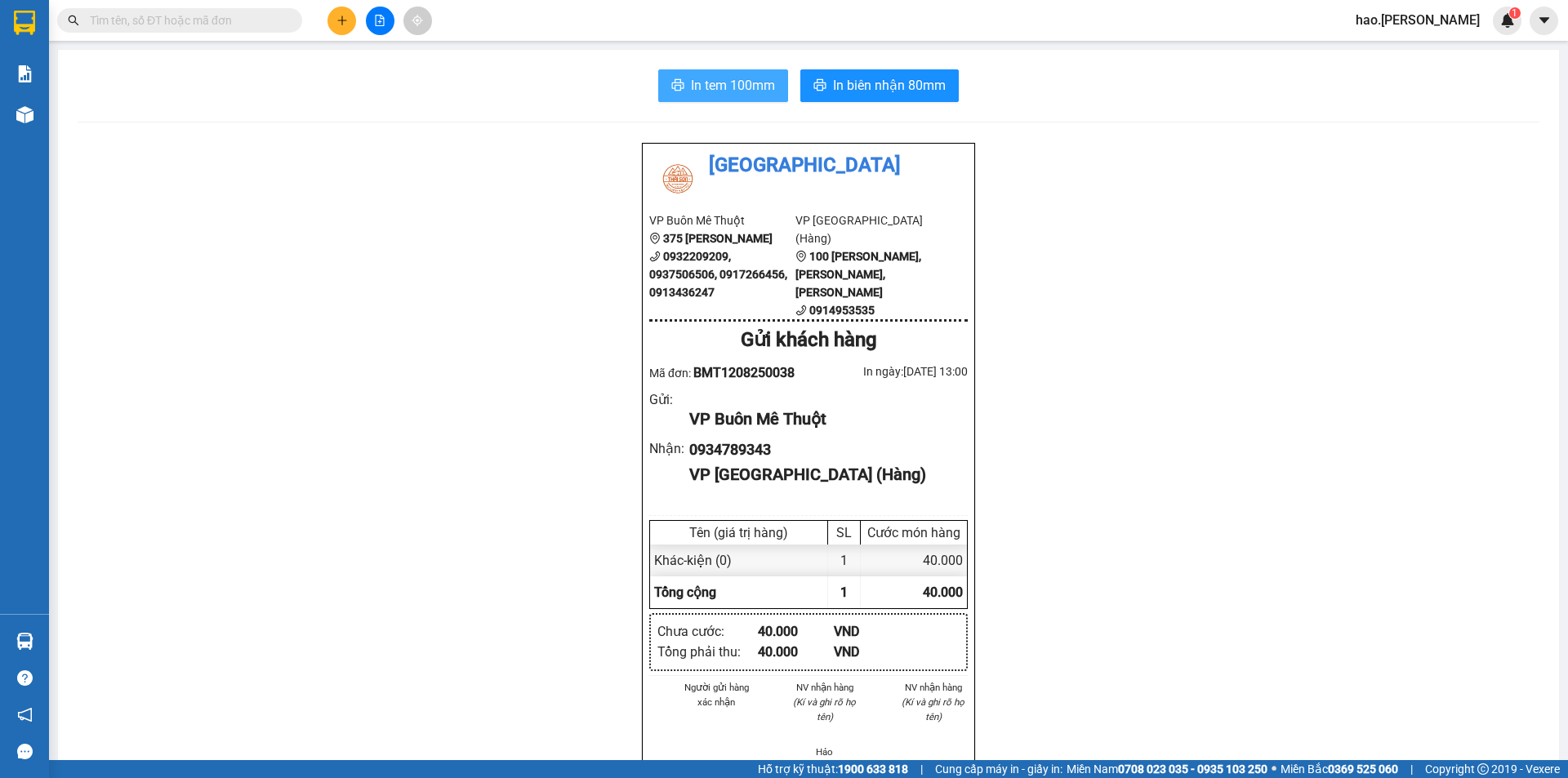
click at [755, 83] on span "In tem 100mm" at bounding box center [733, 84] width 84 height 20
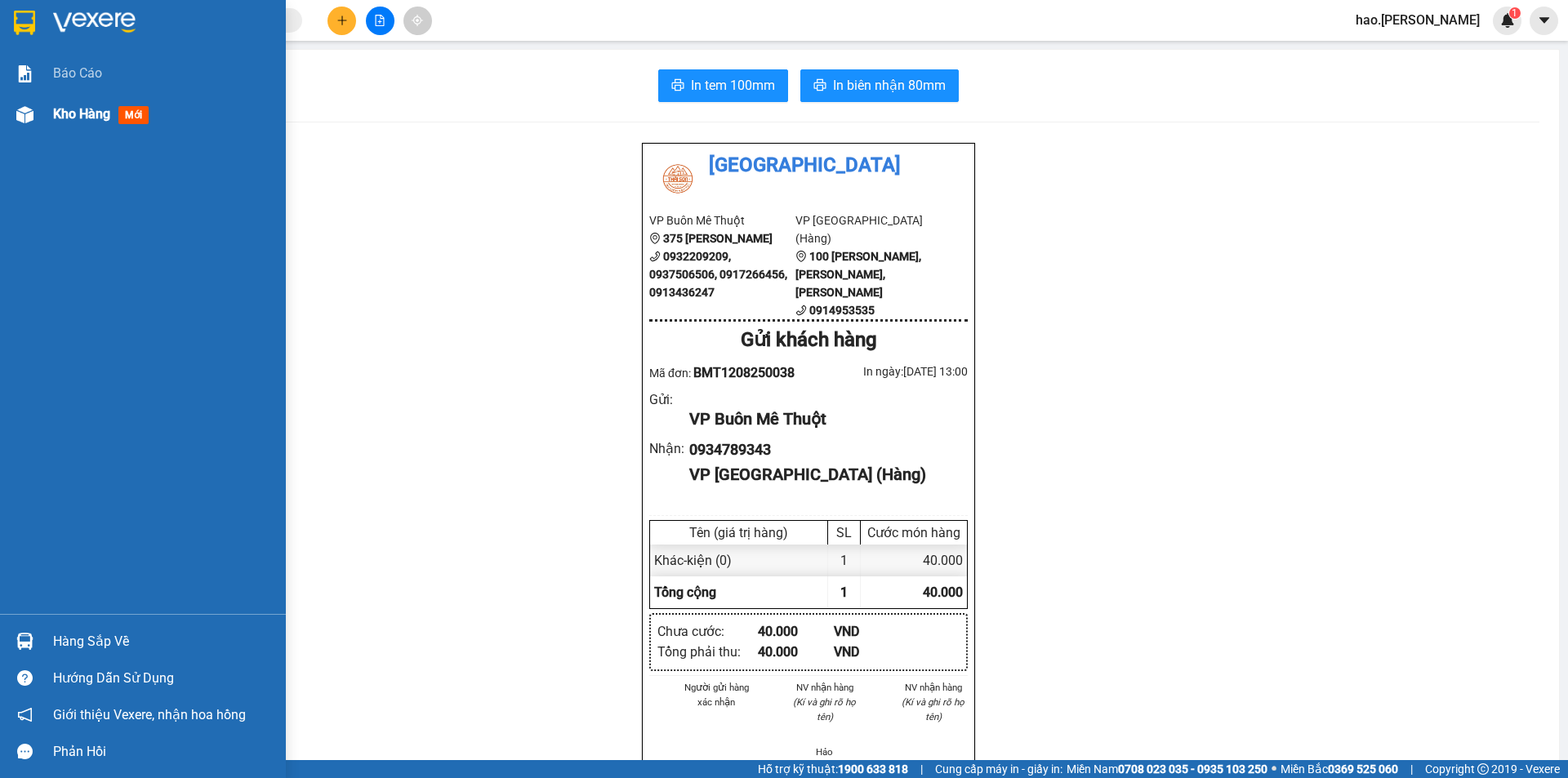
click at [88, 108] on span "Kho hàng" at bounding box center [82, 113] width 57 height 15
click at [86, 112] on span "Kho hàng" at bounding box center [82, 113] width 57 height 15
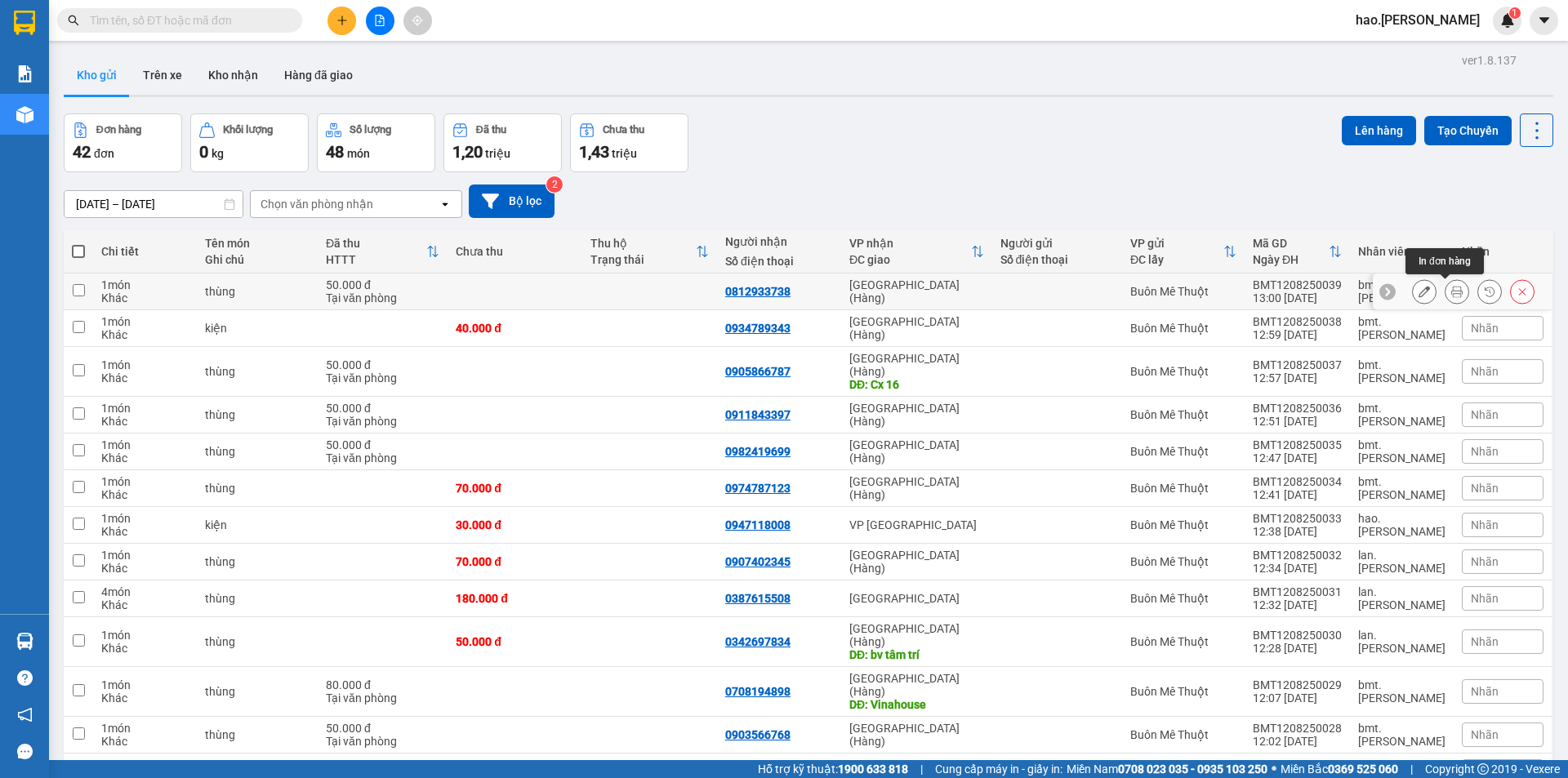
click at [1445, 285] on button at bounding box center [1457, 292] width 23 height 28
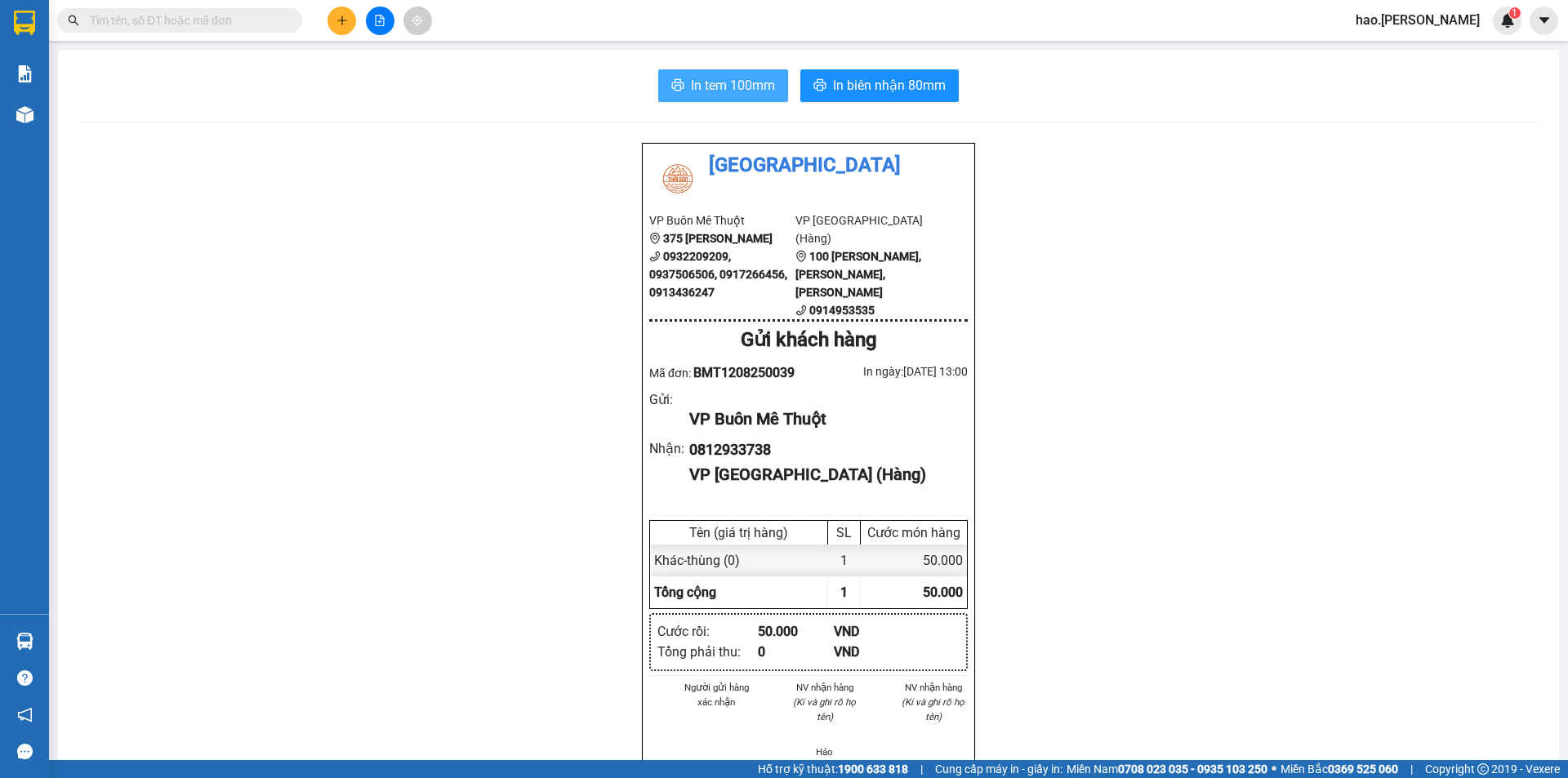
drag, startPoint x: 696, startPoint y: 66, endPoint x: 698, endPoint y: 85, distance: 19.1
click at [695, 77] on div "In tem 100mm In biên nhận 80mm Thái Sơn VP Buôn Mê Thuột 375 Hoàng Diệu 0932209…" at bounding box center [808, 735] width 1501 height 1371
click at [698, 85] on span "In tem 100mm" at bounding box center [733, 84] width 84 height 20
drag, startPoint x: 879, startPoint y: 65, endPoint x: 873, endPoint y: 75, distance: 11.7
click at [877, 68] on div "In tem 100mm In biên nhận 80mm Thái Sơn VP Buôn Mê Thuột 375 Hoàng Diệu 0932209…" at bounding box center [808, 735] width 1501 height 1371
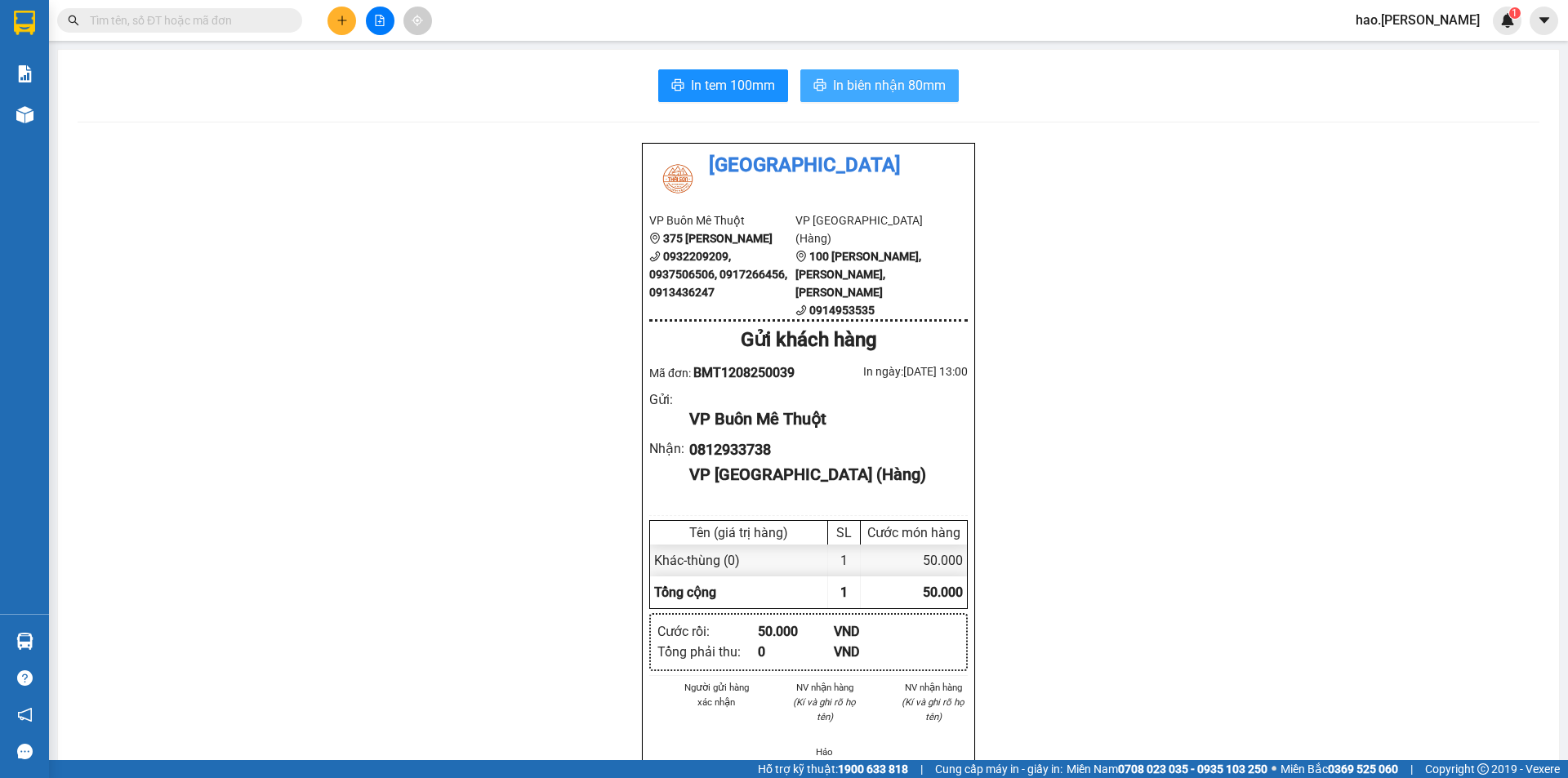
click at [872, 75] on span "In biên nhận 80mm" at bounding box center [889, 84] width 113 height 20
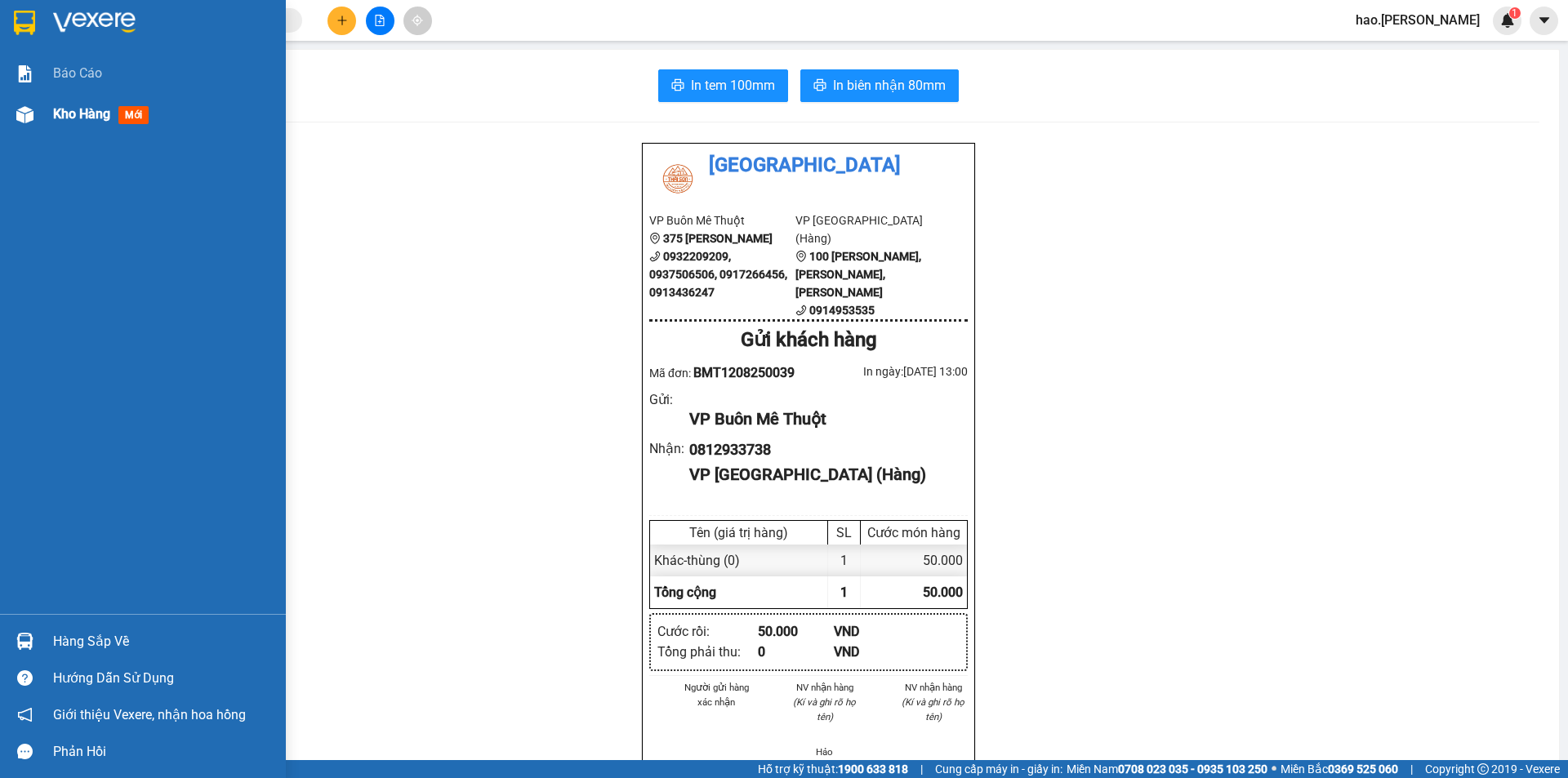
click at [91, 97] on div "Kho hàng mới" at bounding box center [164, 115] width 221 height 41
click at [83, 105] on div "Kho hàng mới" at bounding box center [104, 114] width 102 height 20
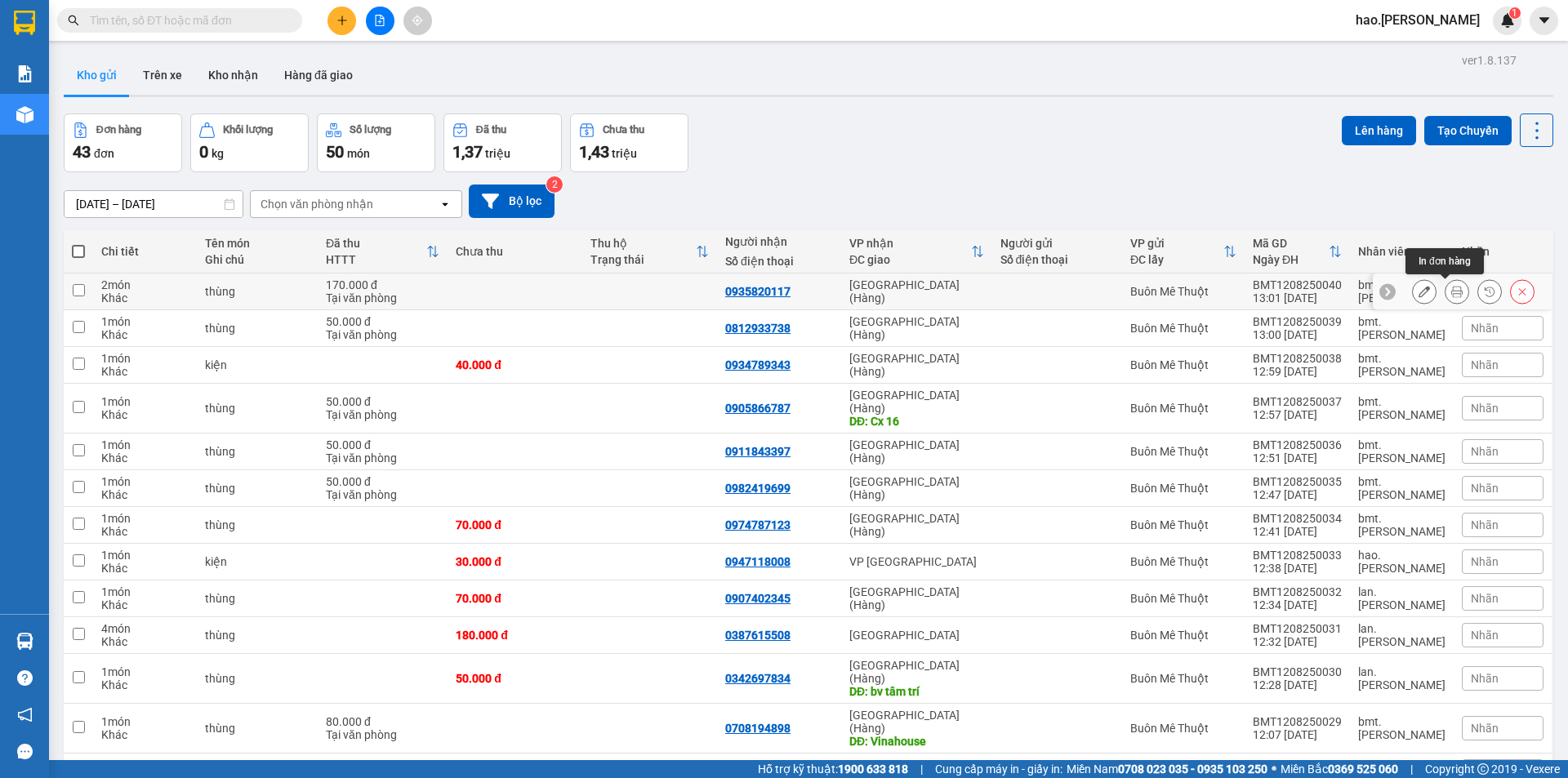
click at [1451, 293] on button at bounding box center [1457, 292] width 23 height 28
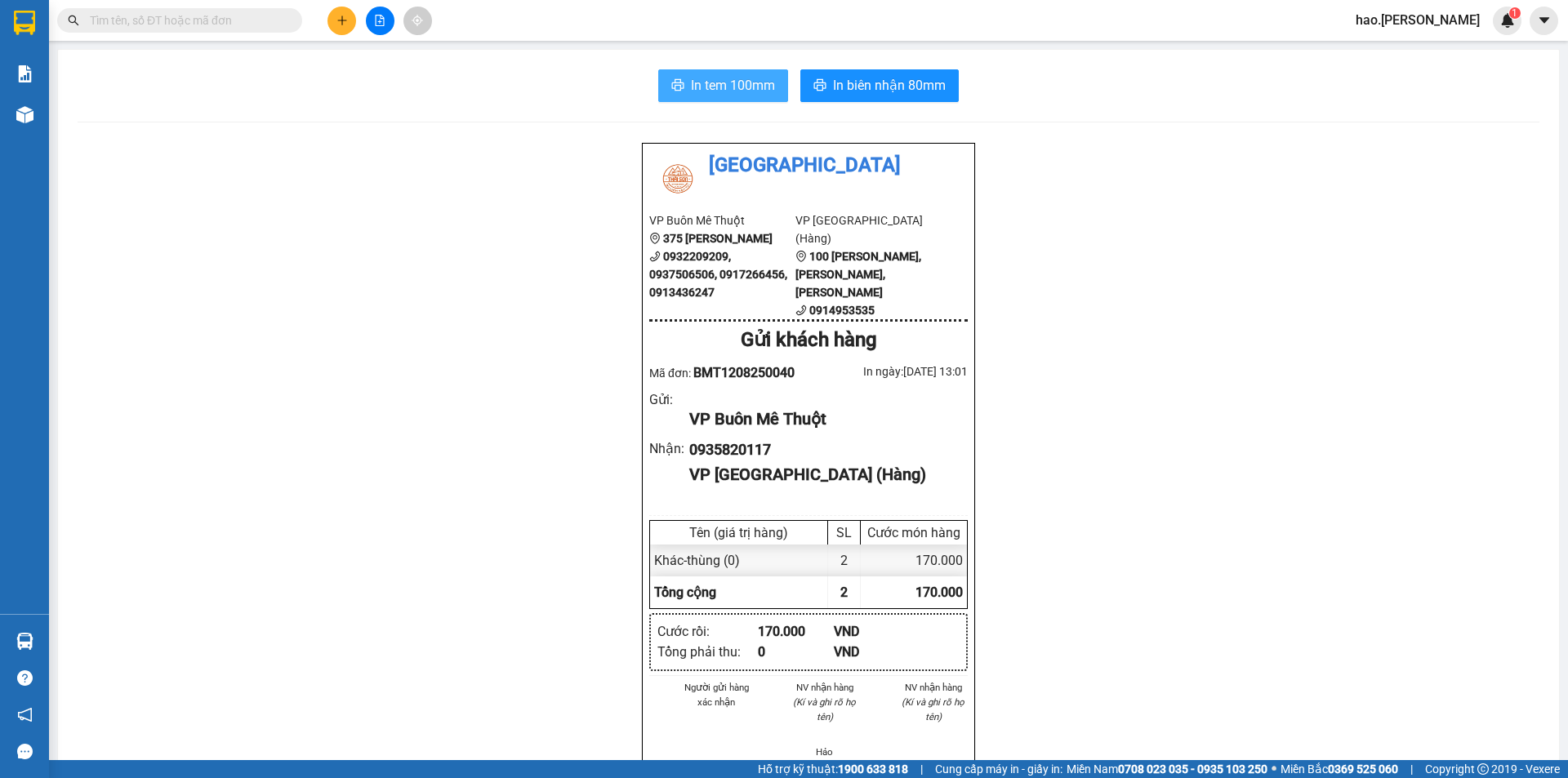
drag, startPoint x: 730, startPoint y: 92, endPoint x: 730, endPoint y: 101, distance: 9.0
click at [730, 93] on span "In tem 100mm" at bounding box center [733, 84] width 84 height 20
click at [855, 92] on span "In biên nhận 80mm" at bounding box center [889, 84] width 113 height 20
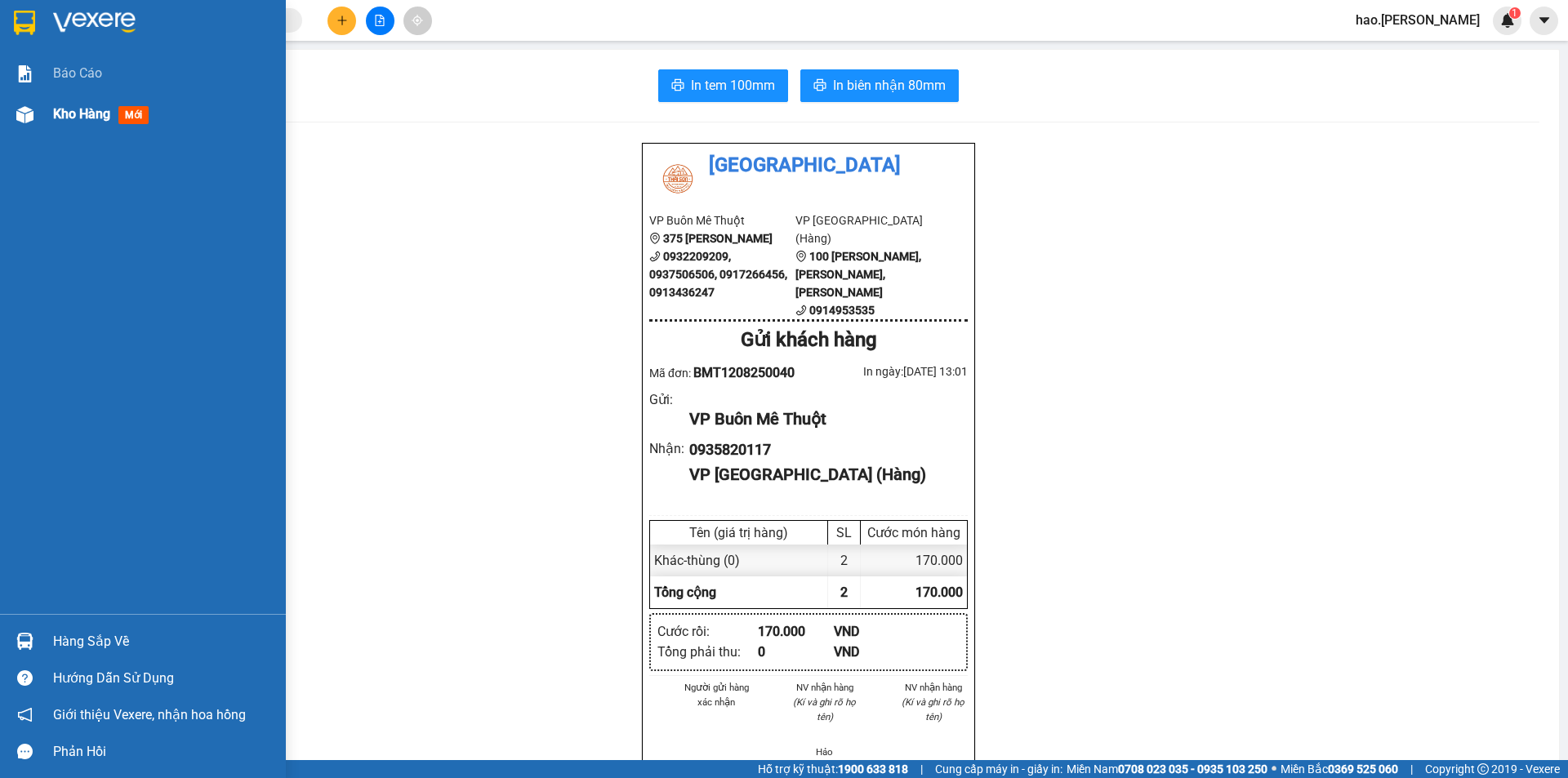
click at [51, 112] on div "Kho hàng mới" at bounding box center [142, 115] width 285 height 41
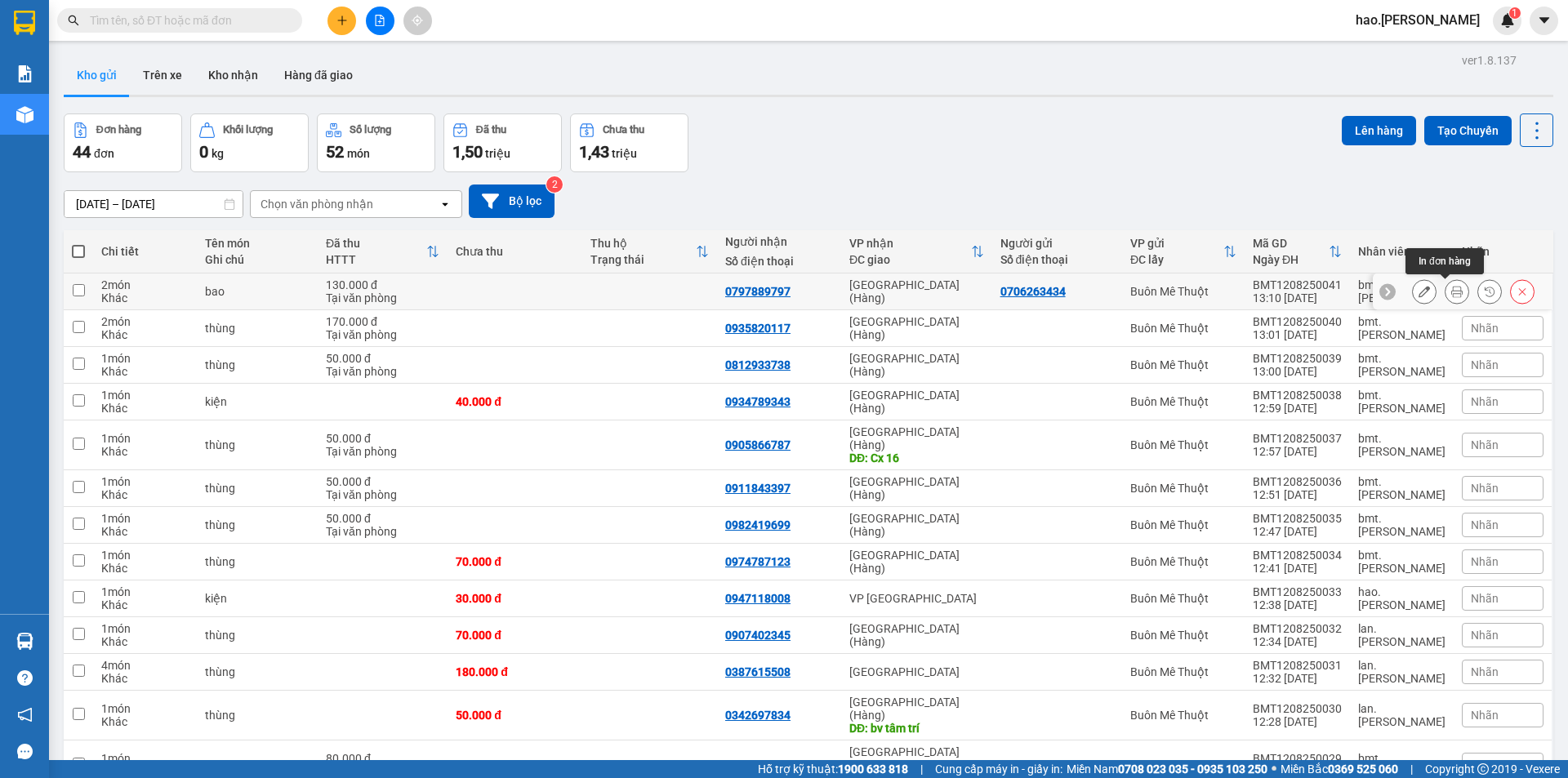
click at [1451, 301] on button at bounding box center [1457, 292] width 23 height 28
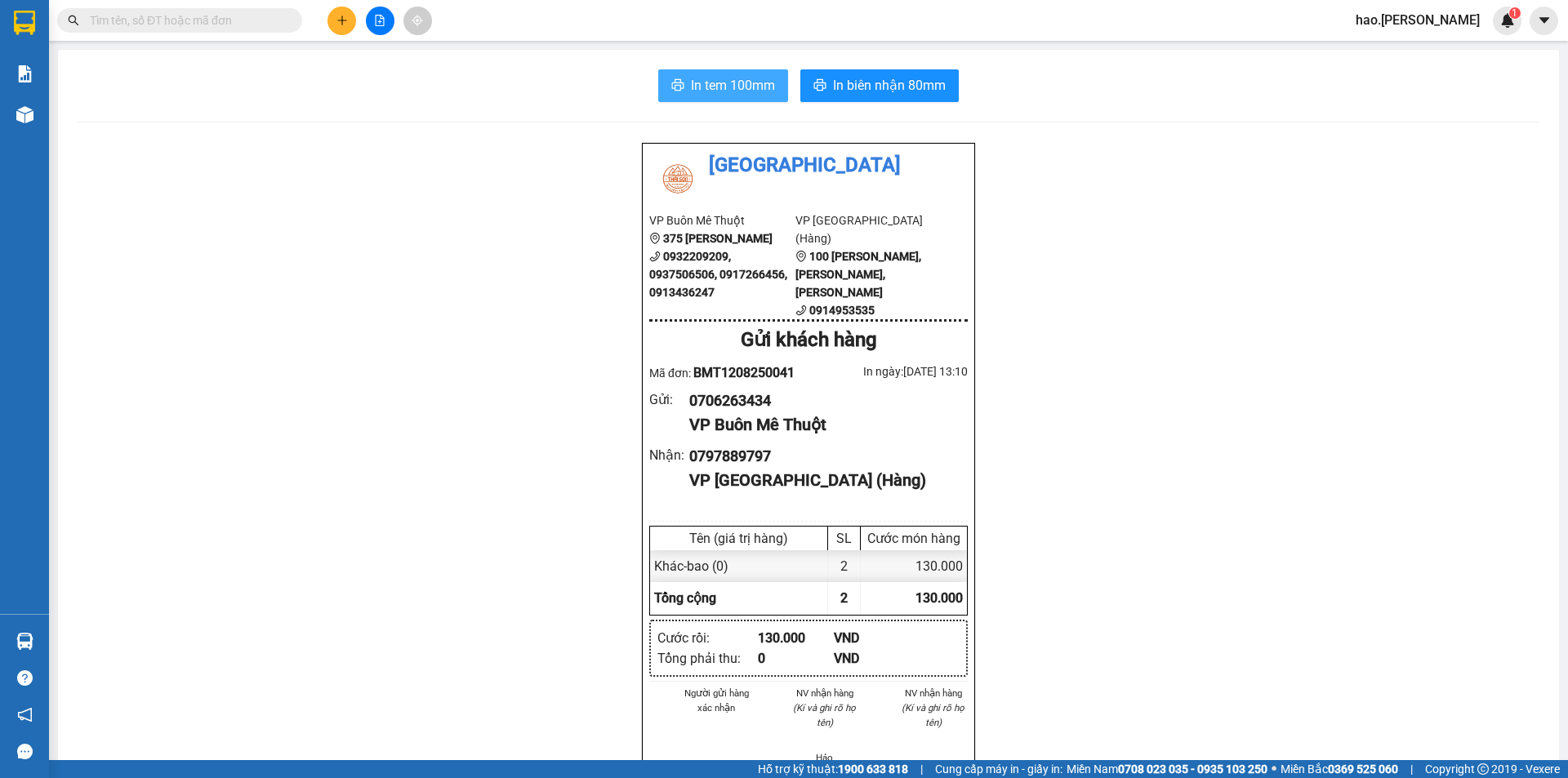
click at [707, 73] on button "In tem 100mm" at bounding box center [723, 85] width 130 height 33
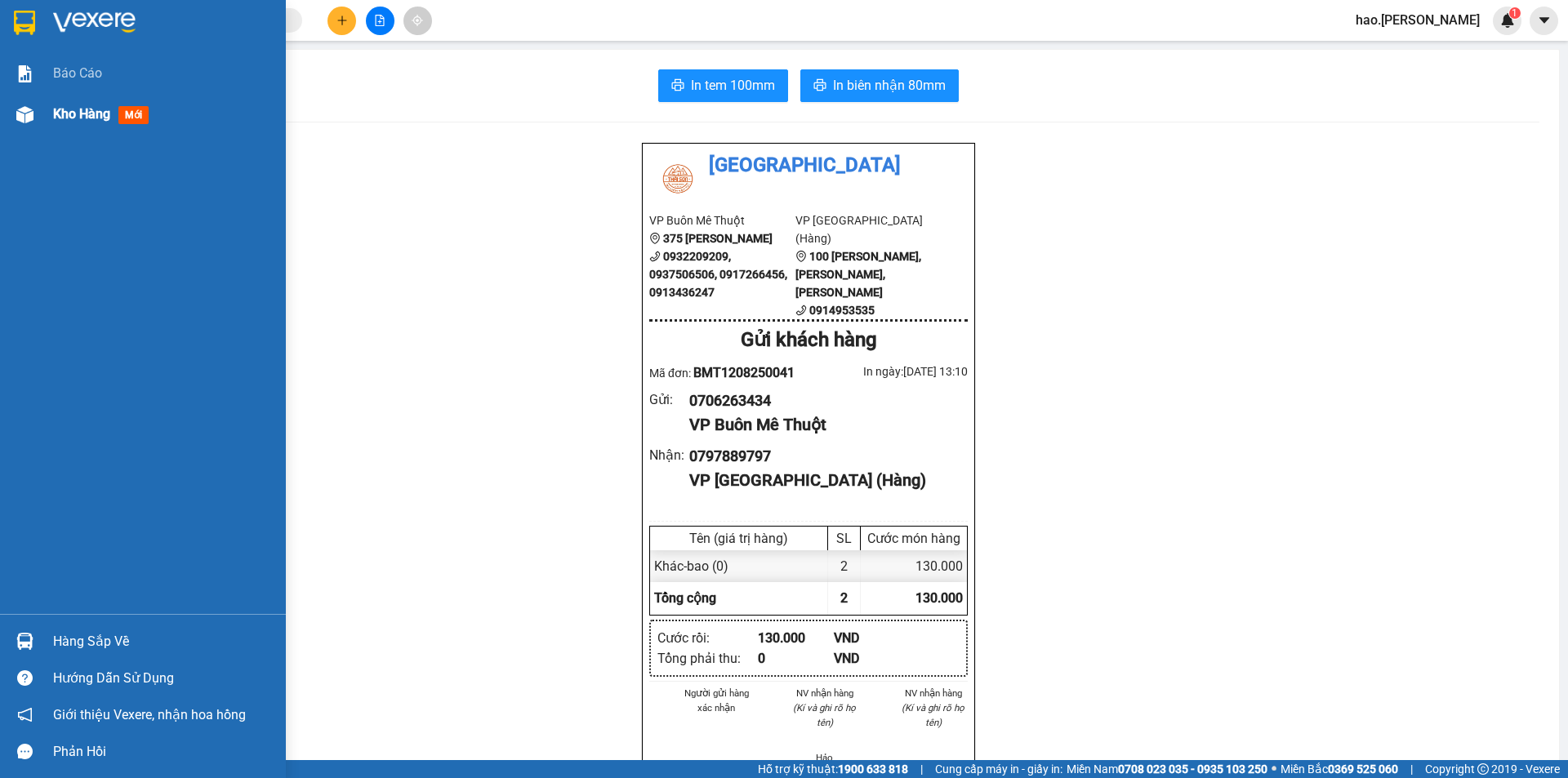
click at [82, 124] on div "Kho hàng mới" at bounding box center [164, 115] width 221 height 41
click at [84, 124] on div "Kho hàng mới" at bounding box center [164, 115] width 221 height 41
click at [85, 123] on div "Kho hàng mới" at bounding box center [104, 114] width 102 height 20
click at [86, 122] on span "Kho hàng" at bounding box center [82, 113] width 57 height 15
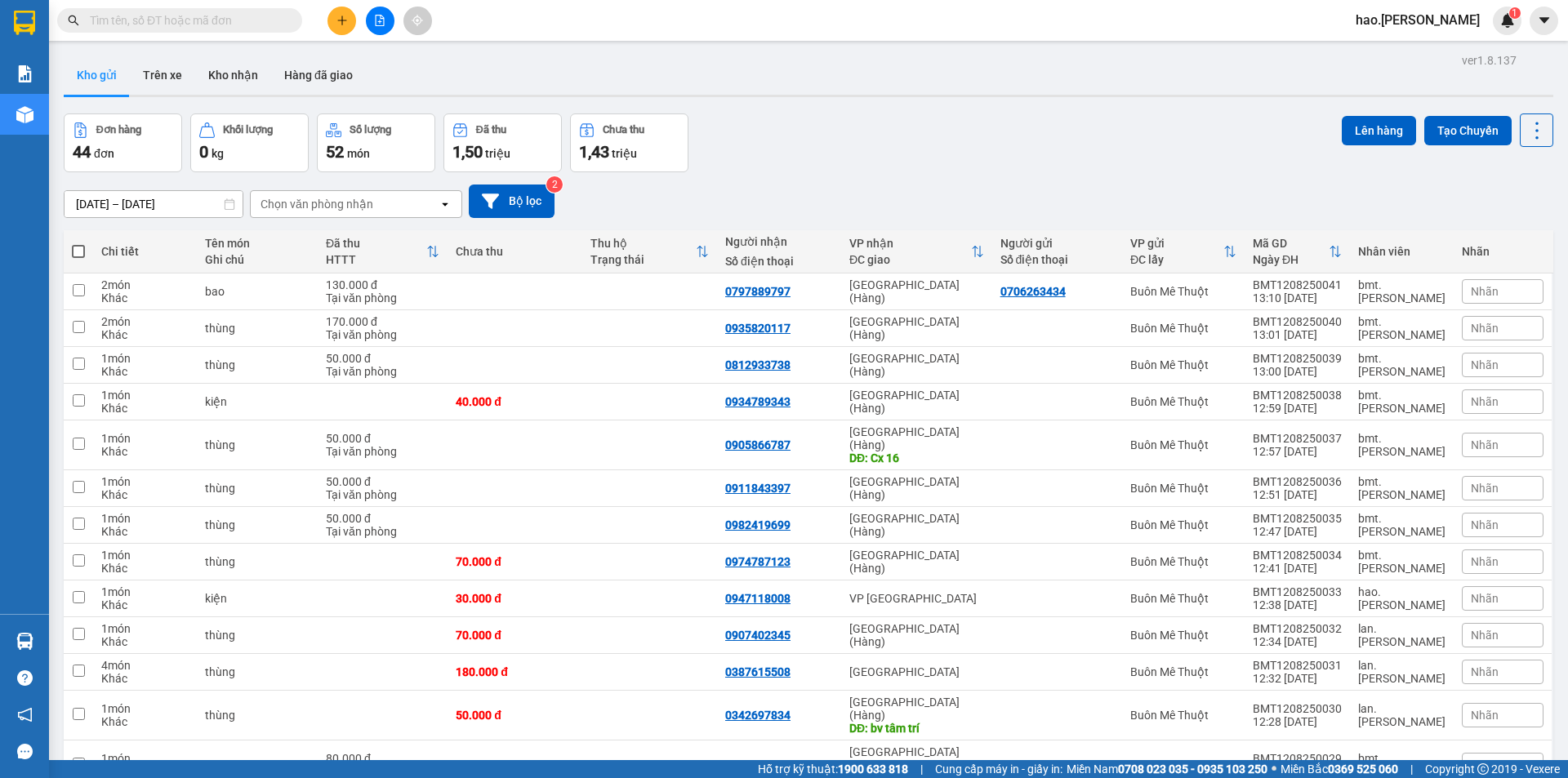
click at [295, 191] on div "Chọn văn phòng nhận" at bounding box center [344, 204] width 188 height 26
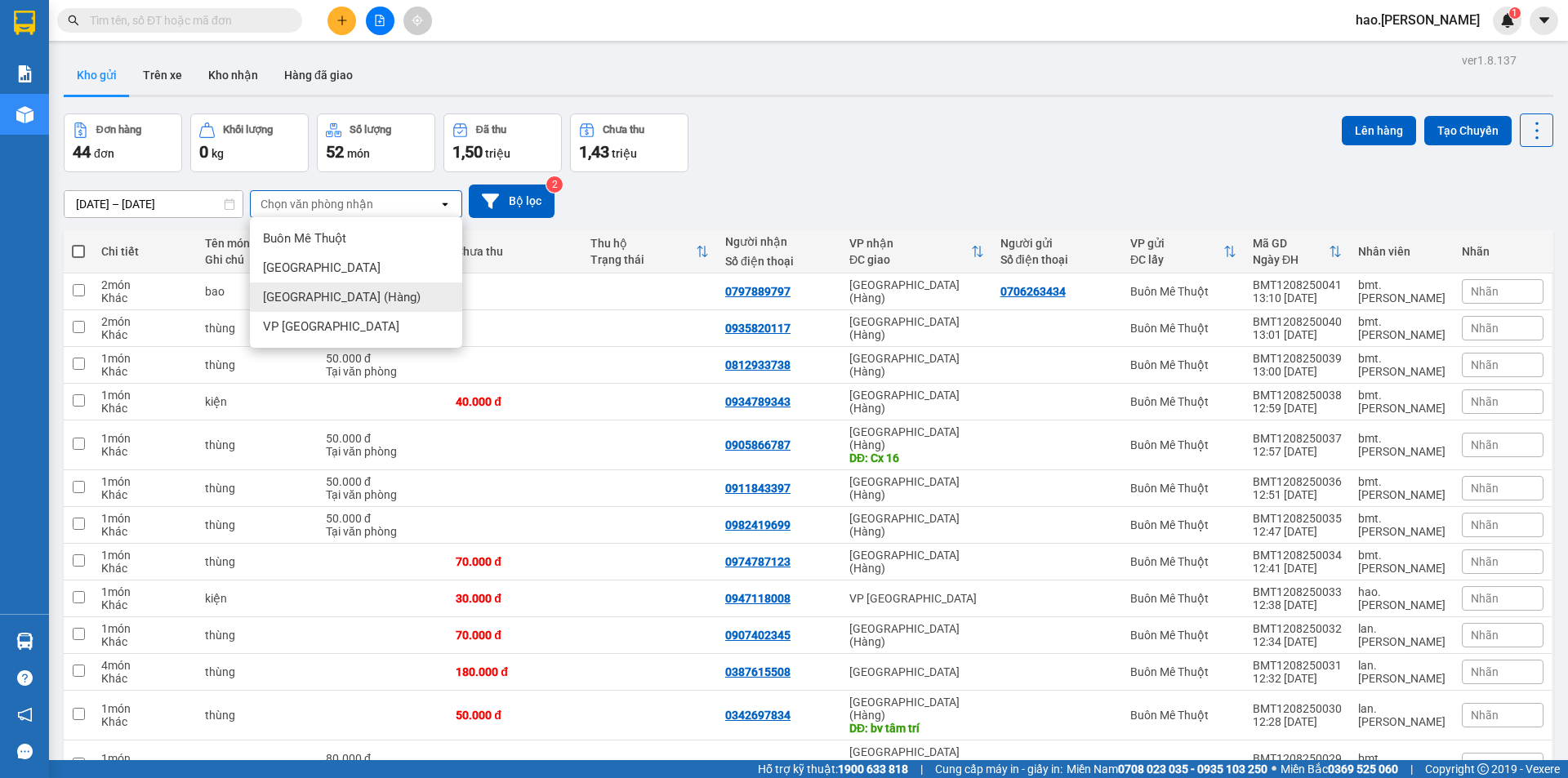
click at [285, 309] on div "[GEOGRAPHIC_DATA] (Hàng)" at bounding box center [356, 297] width 213 height 29
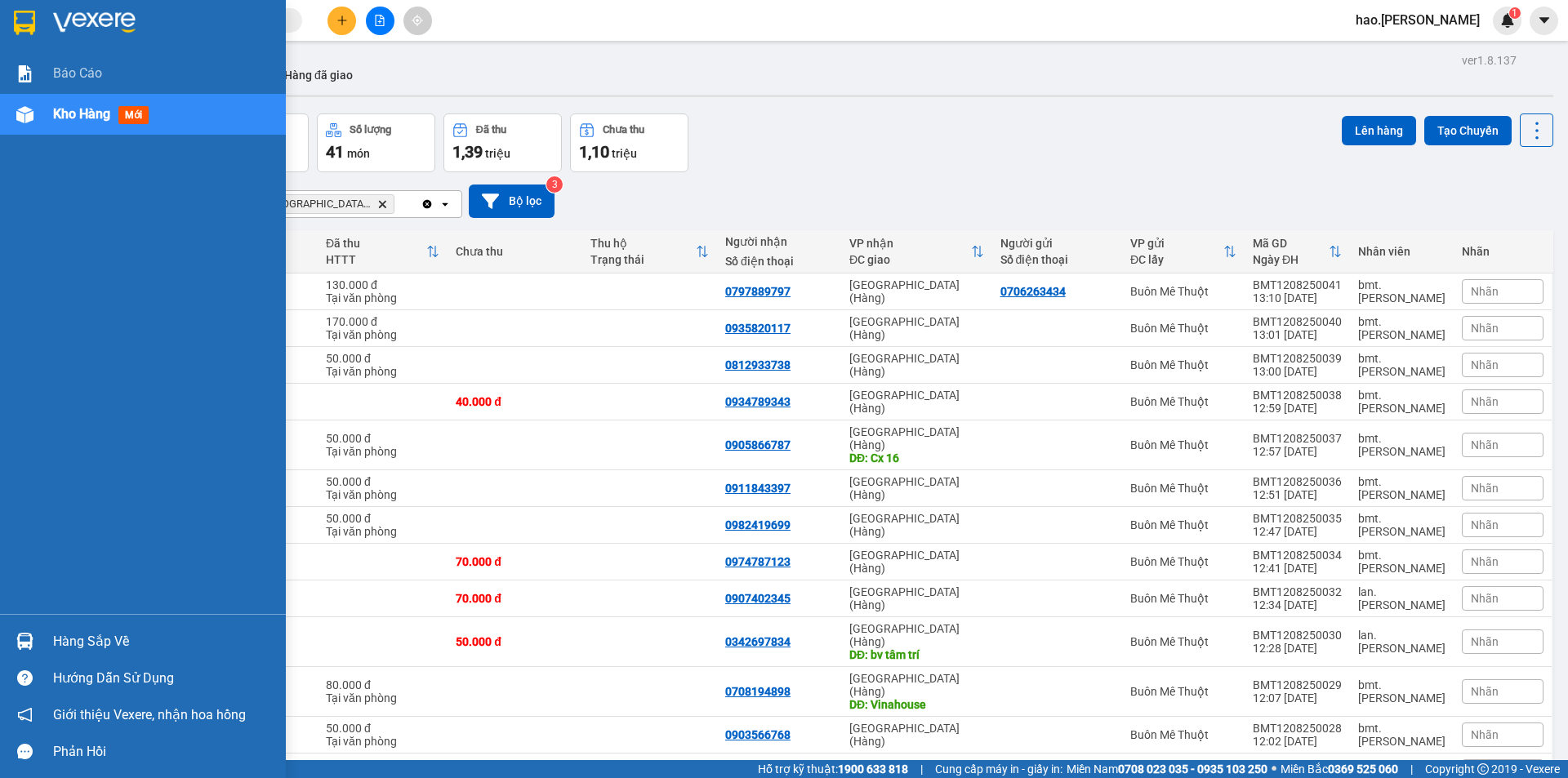
drag, startPoint x: 67, startPoint y: 60, endPoint x: 75, endPoint y: 127, distance: 67.5
click at [68, 75] on div "Báo cáo" at bounding box center [164, 74] width 221 height 41
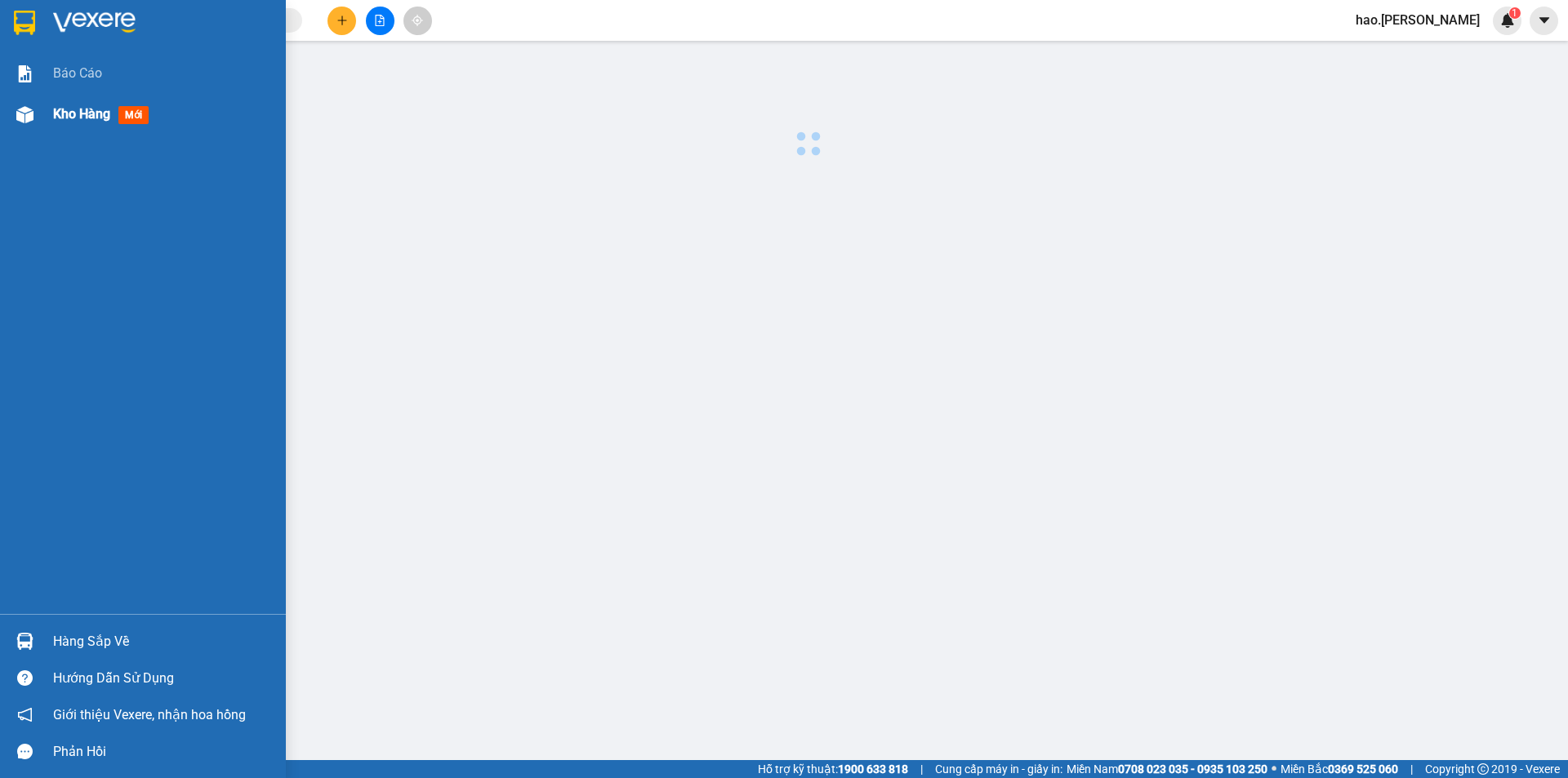
click at [84, 120] on span "Kho hàng" at bounding box center [82, 113] width 57 height 15
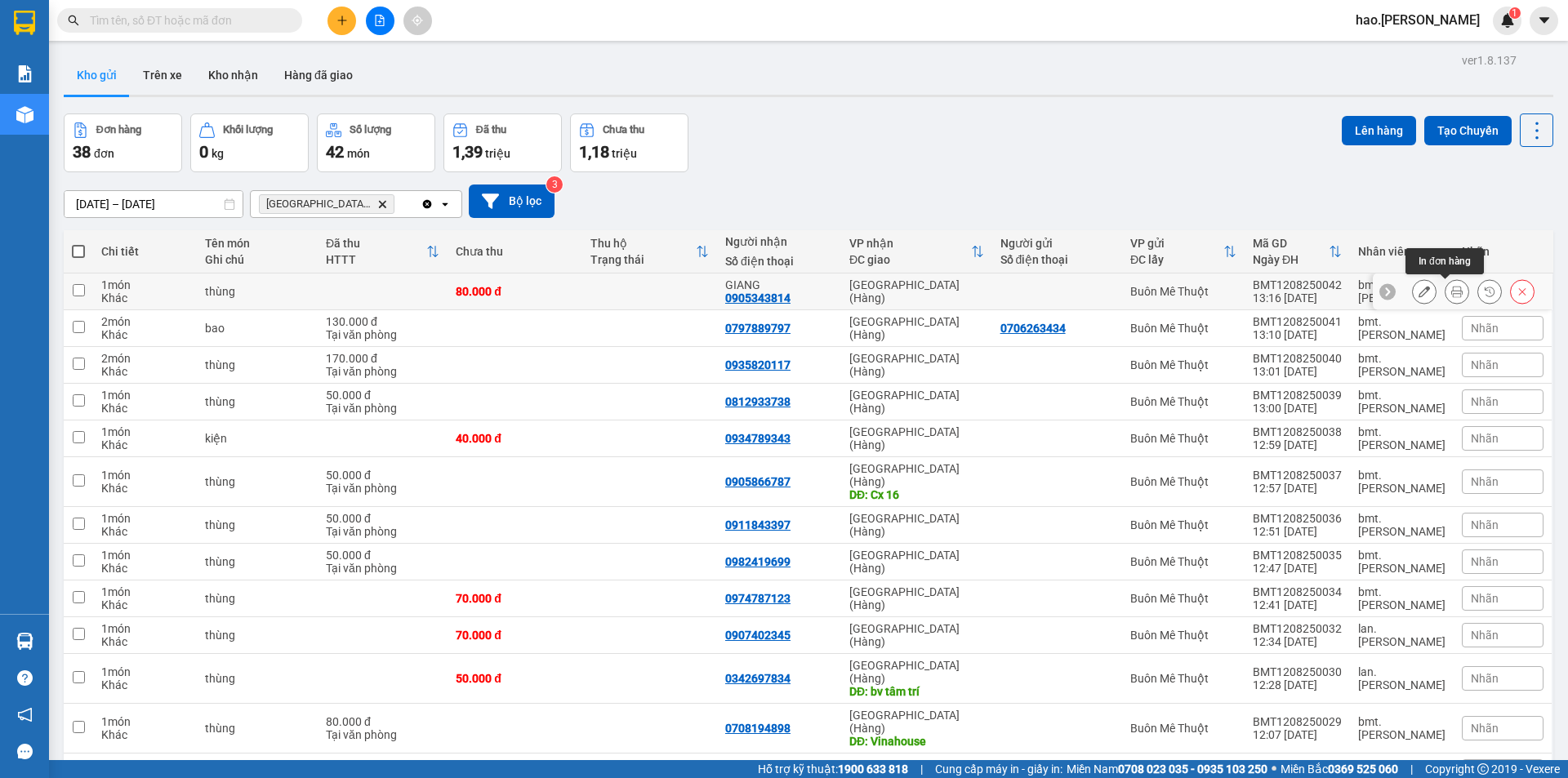
click at [1445, 293] on button at bounding box center [1457, 292] width 23 height 28
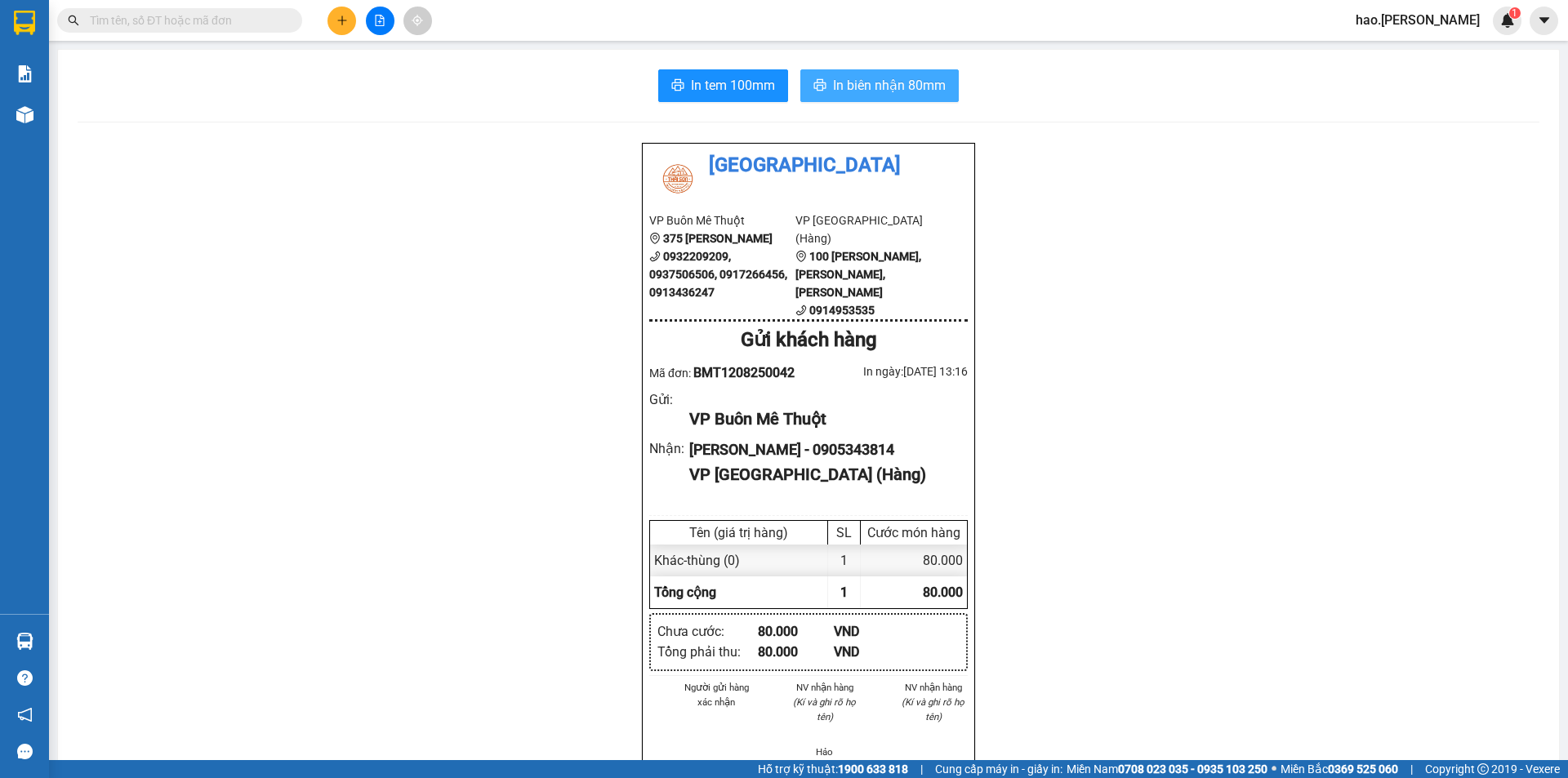
drag, startPoint x: 832, startPoint y: 68, endPoint x: 832, endPoint y: 97, distance: 29.0
click at [830, 80] on div "In tem 100mm In biên nhận 80mm Thái Sơn VP Buôn Mê Thuột 375 Hoàng Diệu 0932209…" at bounding box center [808, 750] width 1501 height 1402
click at [832, 97] on button "In biên nhận 80mm" at bounding box center [880, 85] width 158 height 33
click at [711, 90] on span "In tem 100mm" at bounding box center [733, 84] width 84 height 20
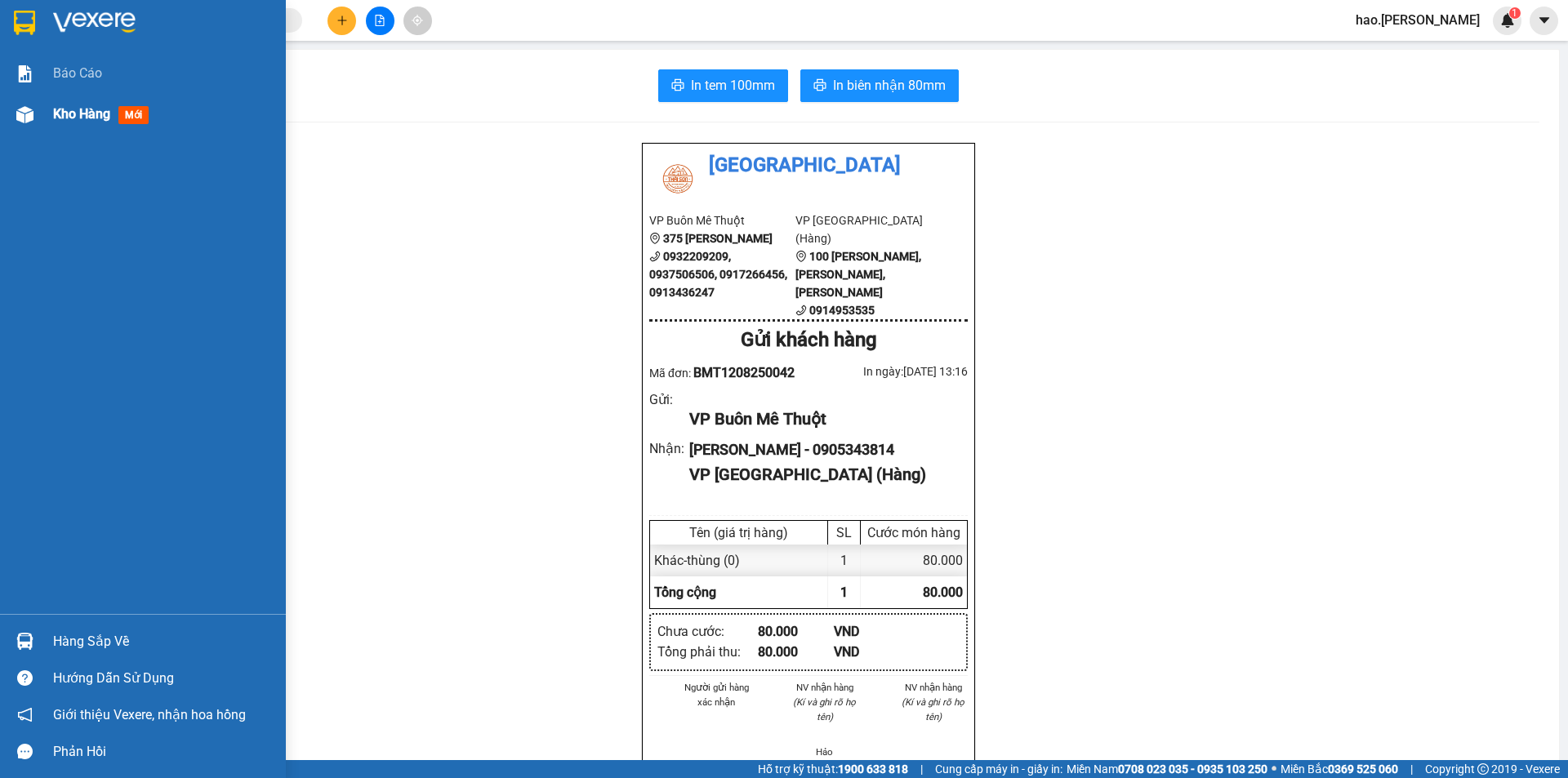
click at [103, 121] on span "Kho hàng" at bounding box center [82, 113] width 57 height 15
click at [98, 124] on div "Kho hàng mới" at bounding box center [104, 114] width 102 height 20
click at [96, 124] on div "Kho hàng mới" at bounding box center [104, 114] width 102 height 20
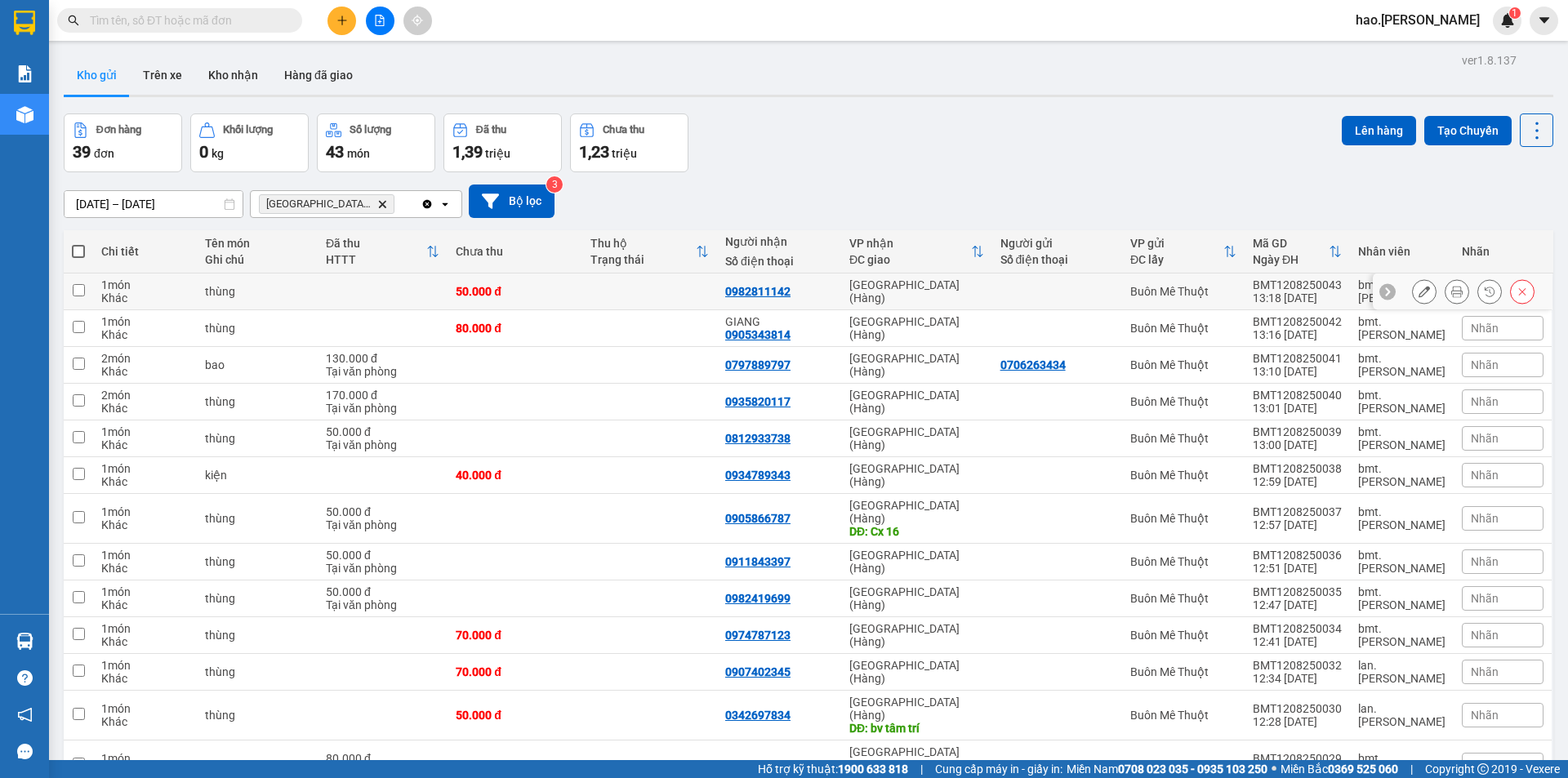
click at [1445, 285] on button at bounding box center [1457, 292] width 23 height 28
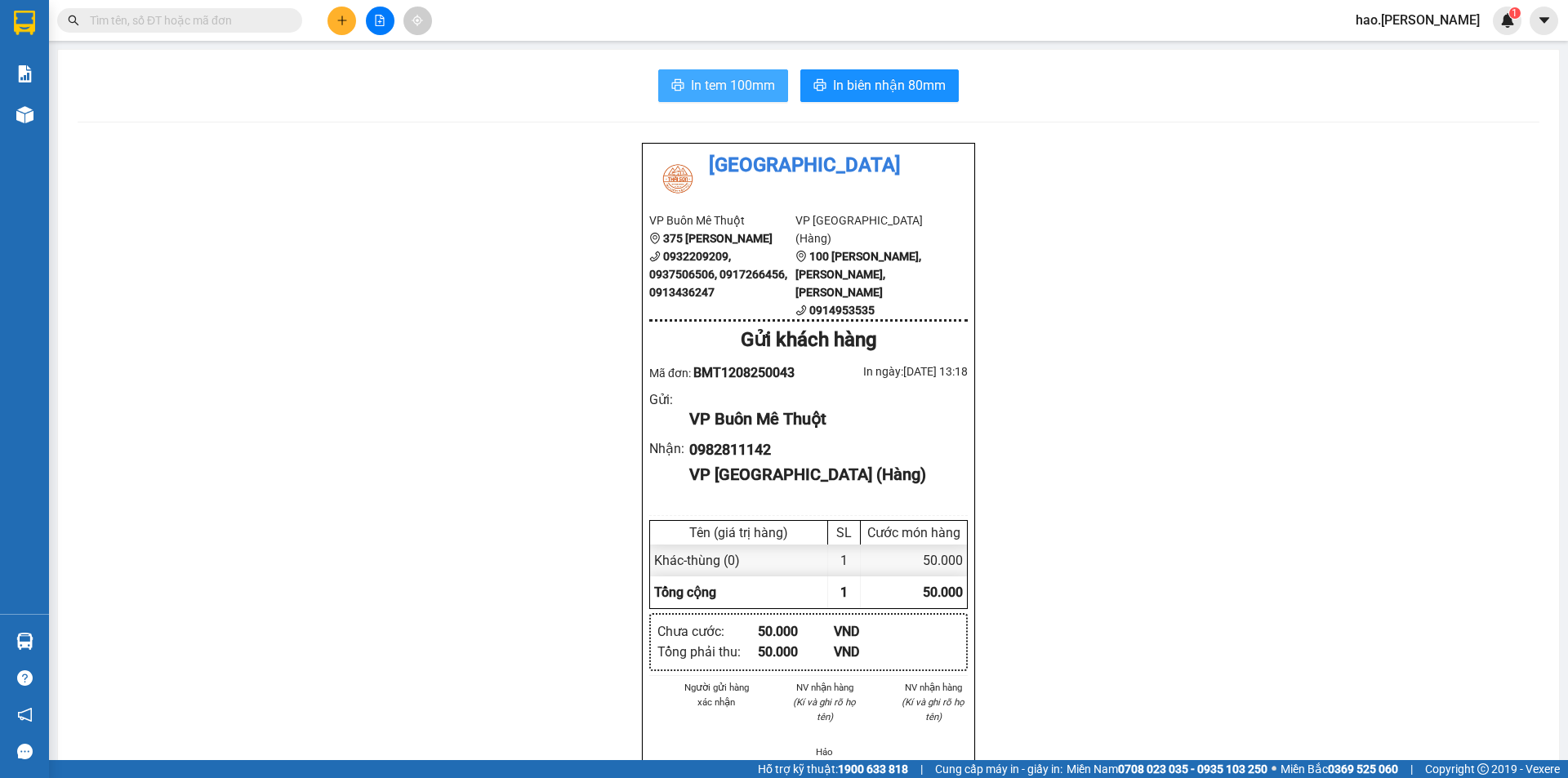
click at [723, 72] on button "In tem 100mm" at bounding box center [723, 85] width 130 height 33
click at [859, 79] on span "In biên nhận 80mm" at bounding box center [889, 84] width 113 height 20
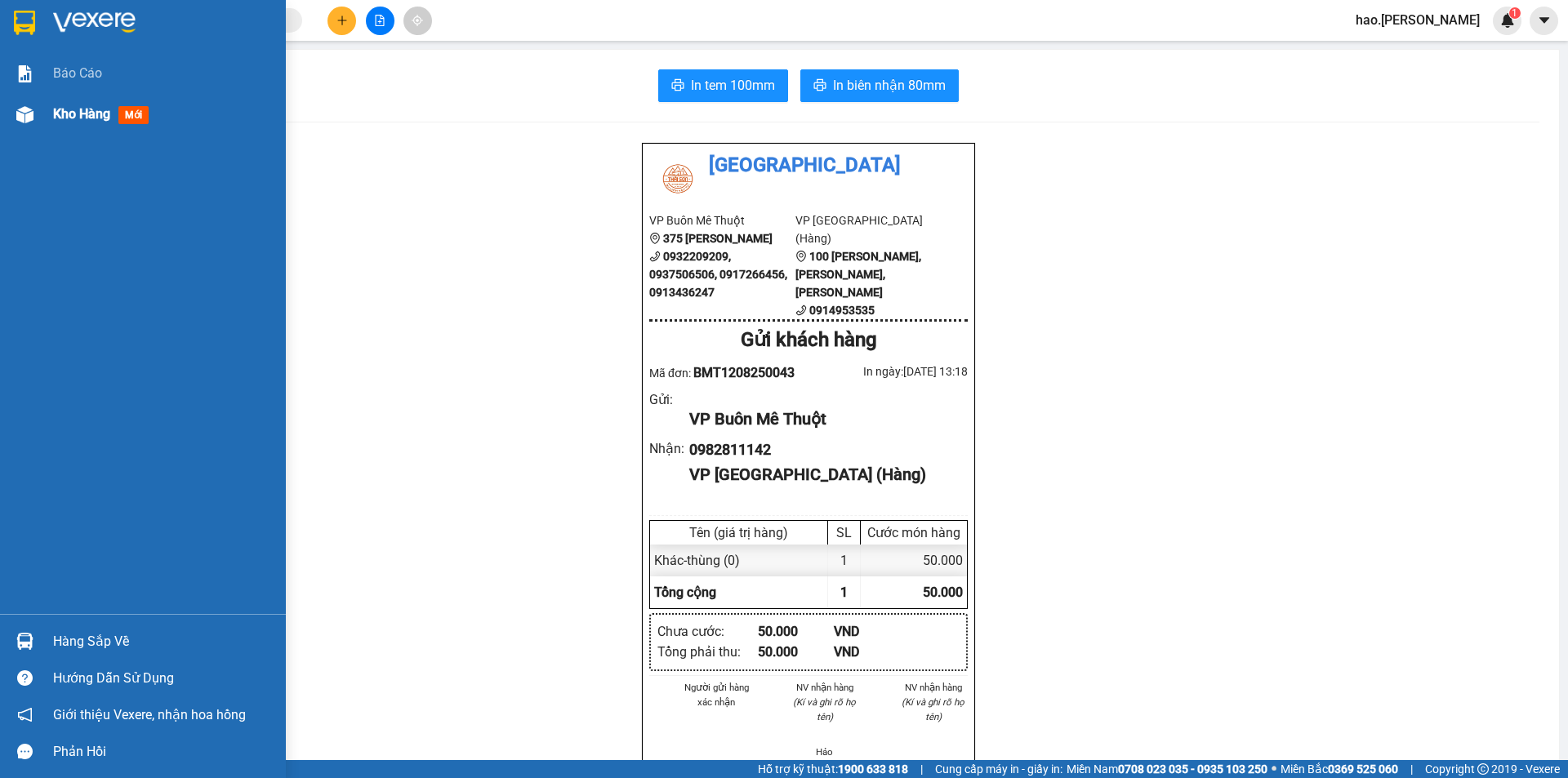
click at [83, 127] on div "Kho hàng mới" at bounding box center [164, 115] width 221 height 41
click at [85, 116] on span "Kho hàng" at bounding box center [82, 113] width 57 height 15
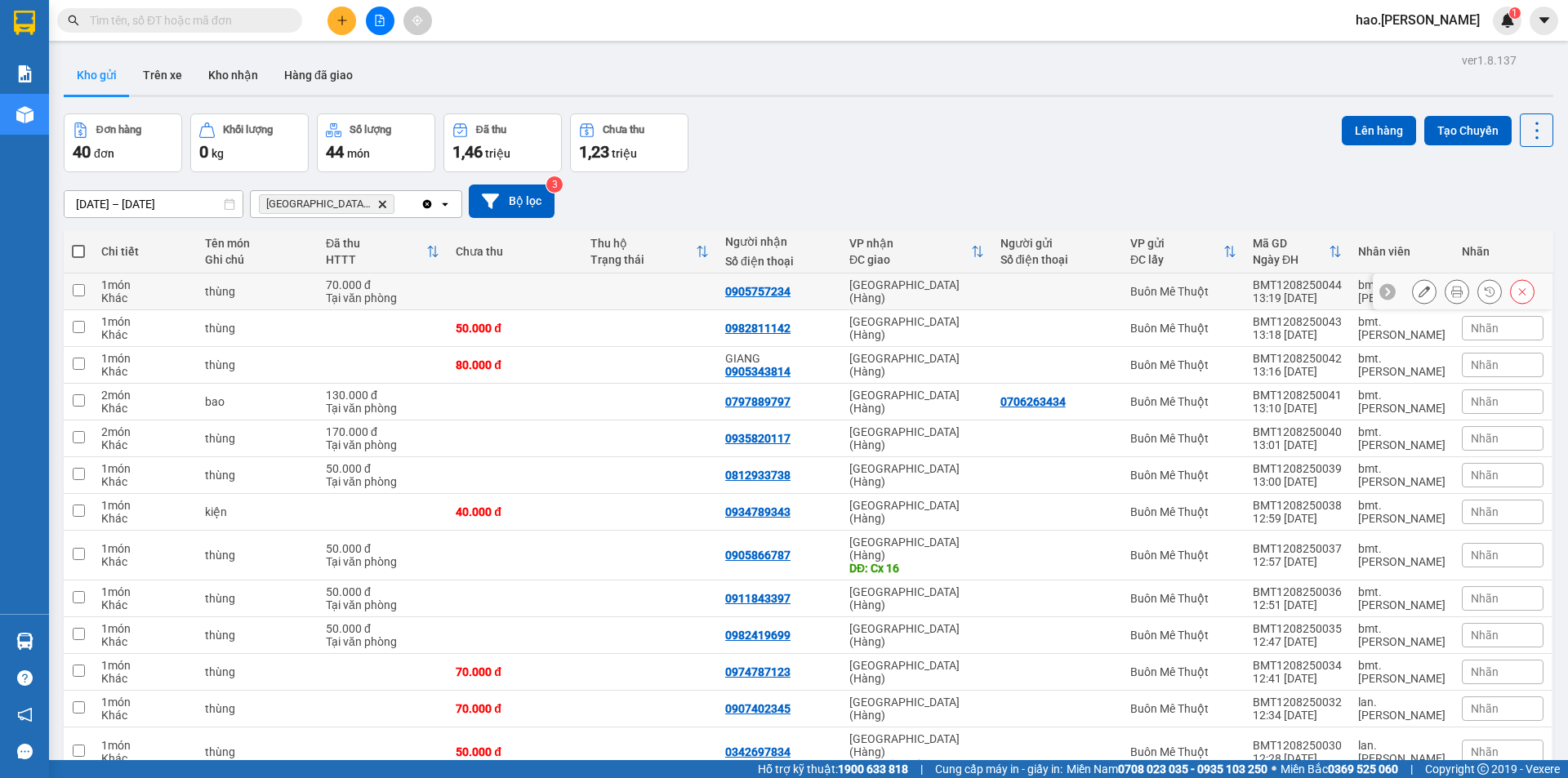
click at [1451, 294] on icon at bounding box center [1457, 291] width 12 height 12
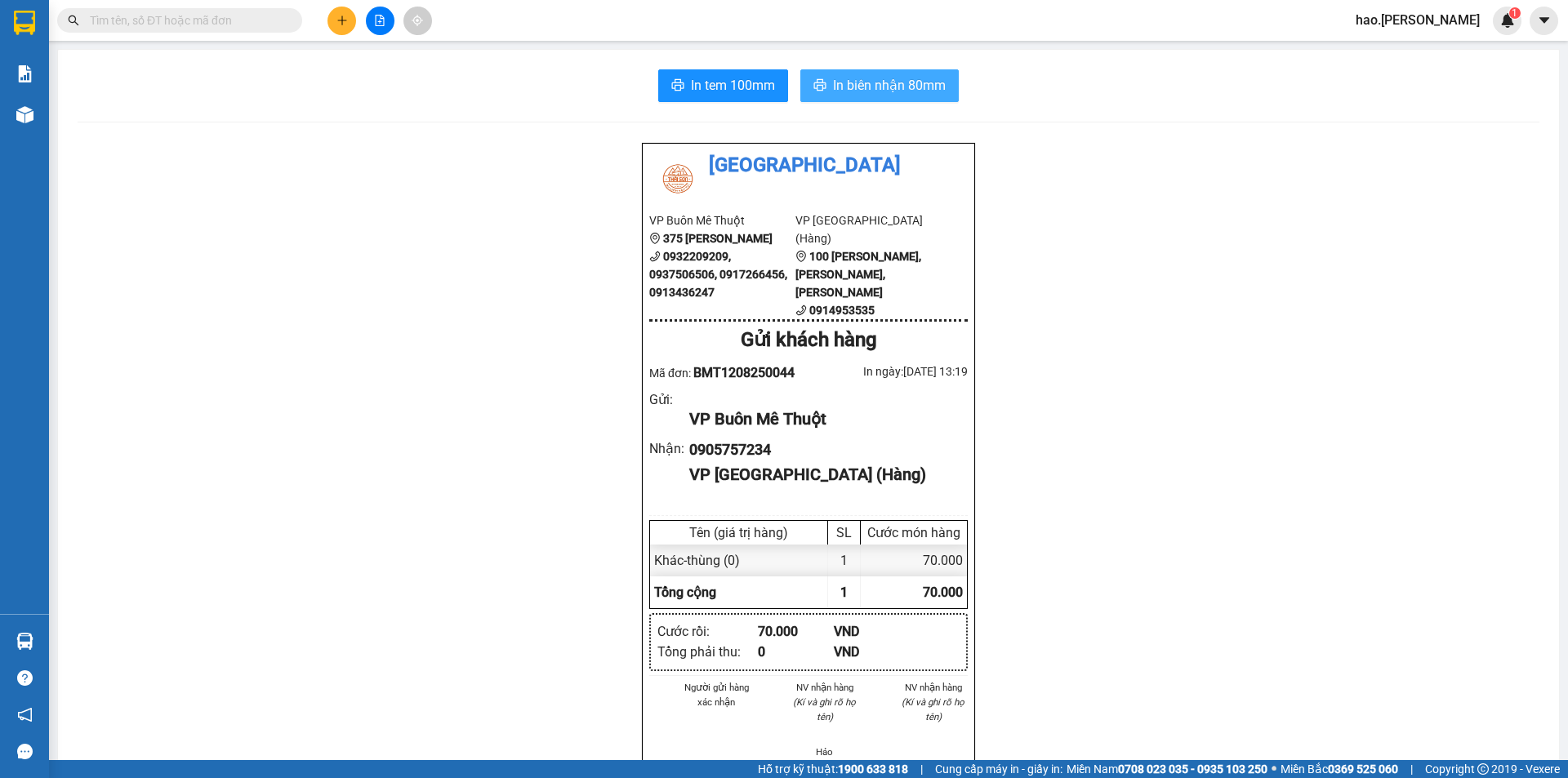
click at [866, 86] on span "In biên nhận 80mm" at bounding box center [889, 84] width 113 height 20
click at [765, 100] on button "In tem 100mm" at bounding box center [723, 85] width 130 height 33
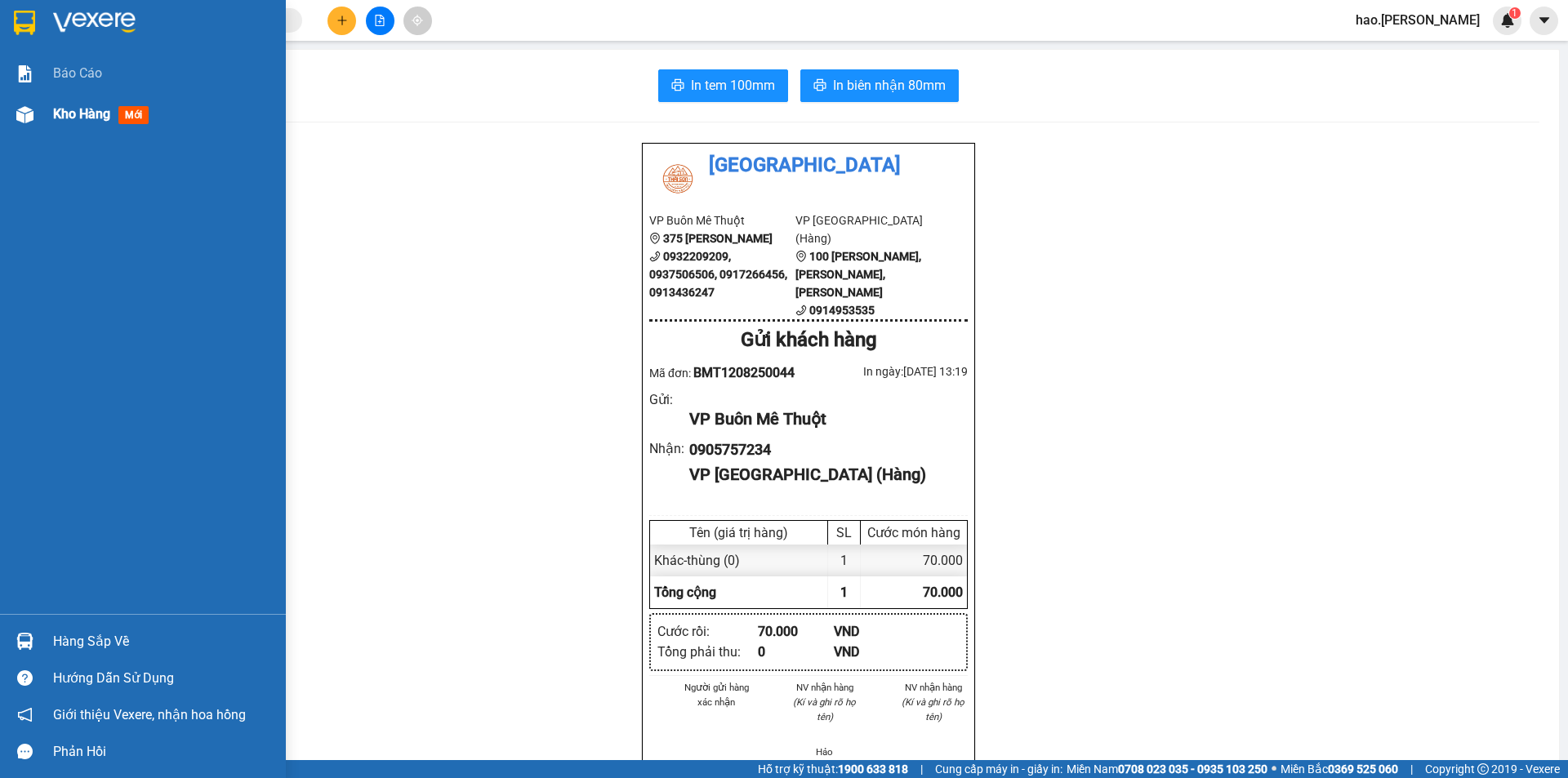
click at [76, 118] on span "Kho hàng" at bounding box center [82, 113] width 57 height 15
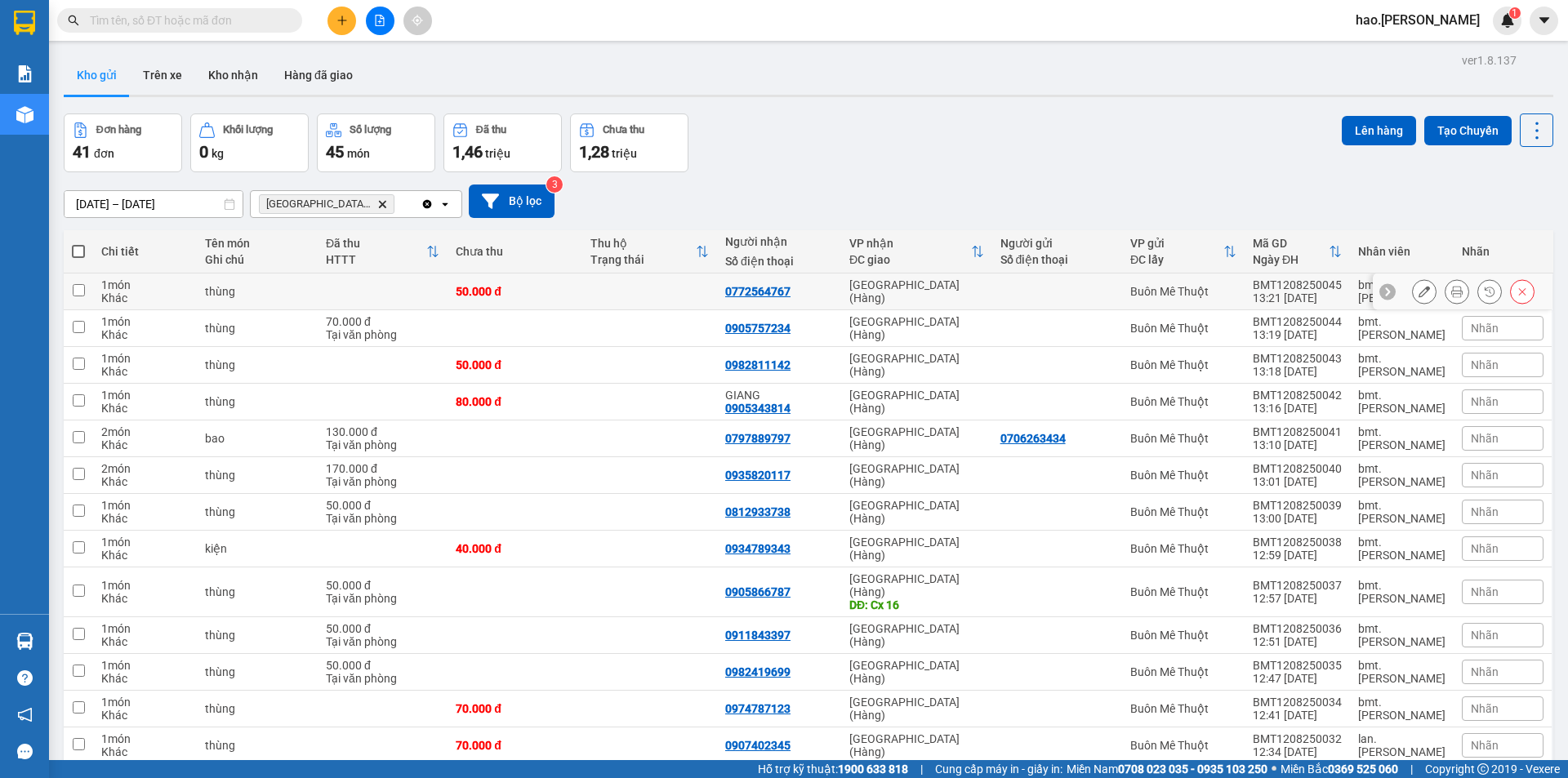
click at [1459, 293] on div at bounding box center [1474, 292] width 123 height 25
click at [1453, 293] on button at bounding box center [1457, 292] width 23 height 28
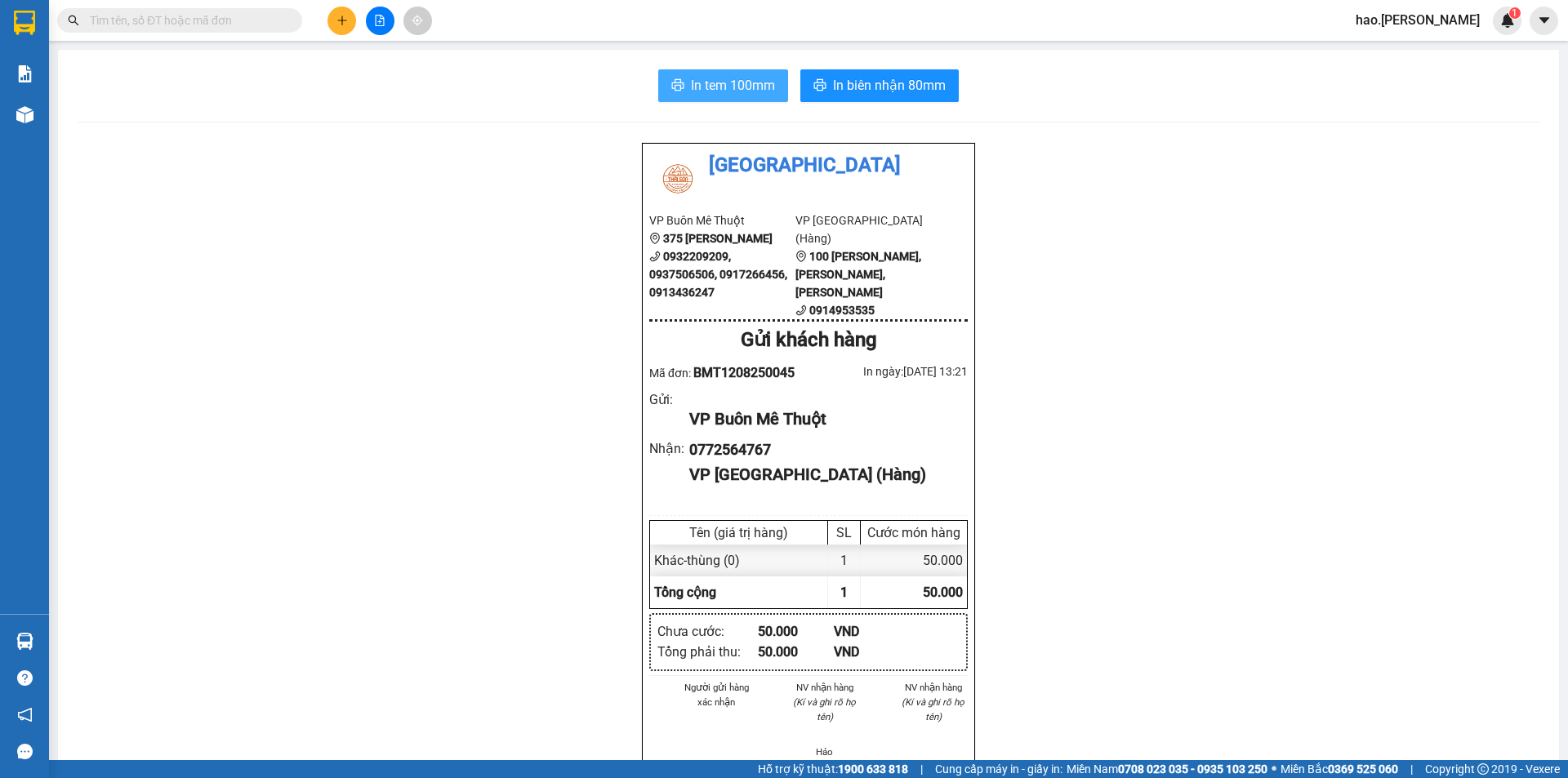
click at [715, 84] on span "In tem 100mm" at bounding box center [733, 84] width 84 height 20
click at [231, 23] on input "text" at bounding box center [186, 20] width 193 height 18
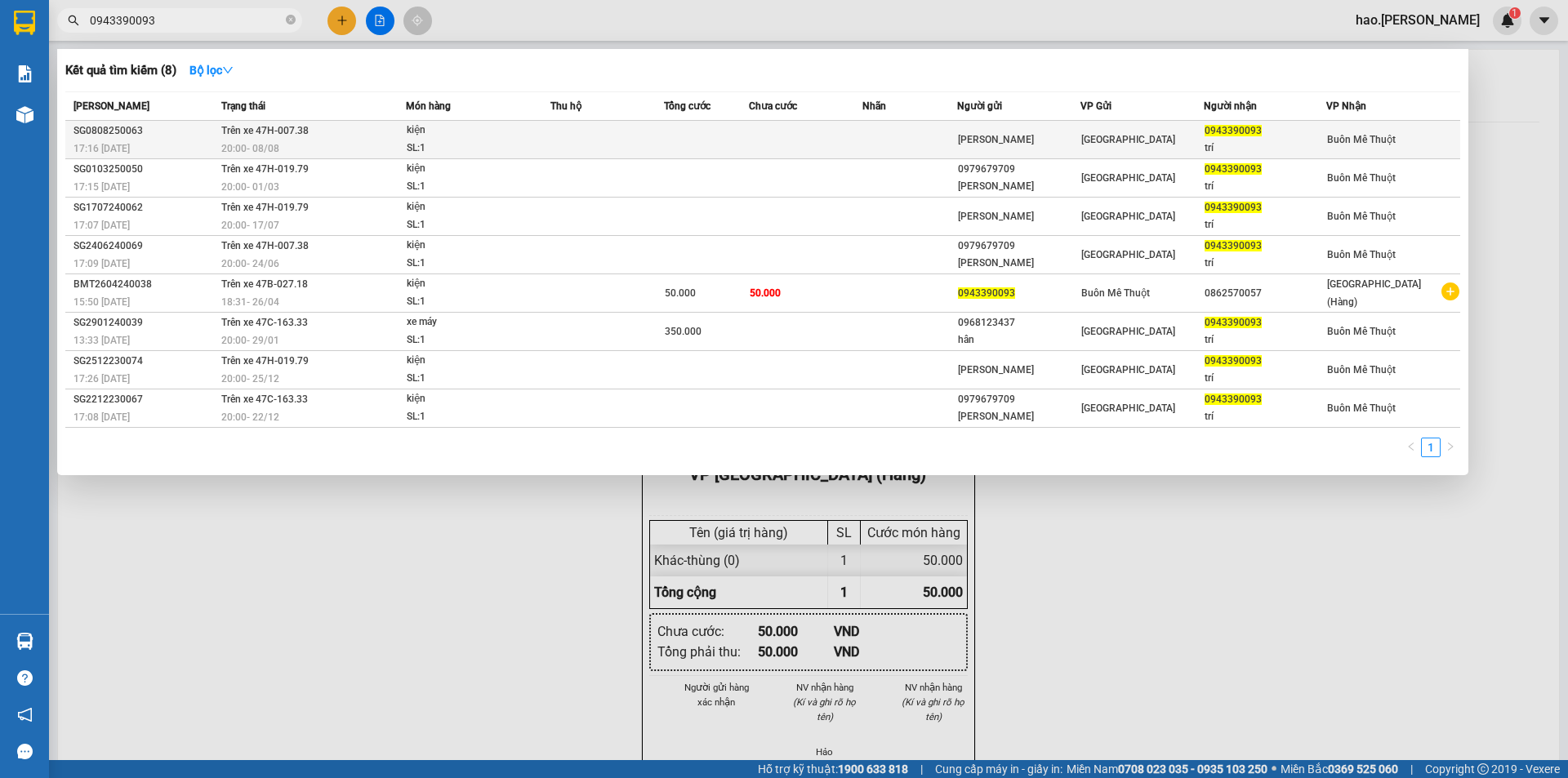
type input "0943390093"
click at [740, 127] on td at bounding box center [707, 140] width 85 height 38
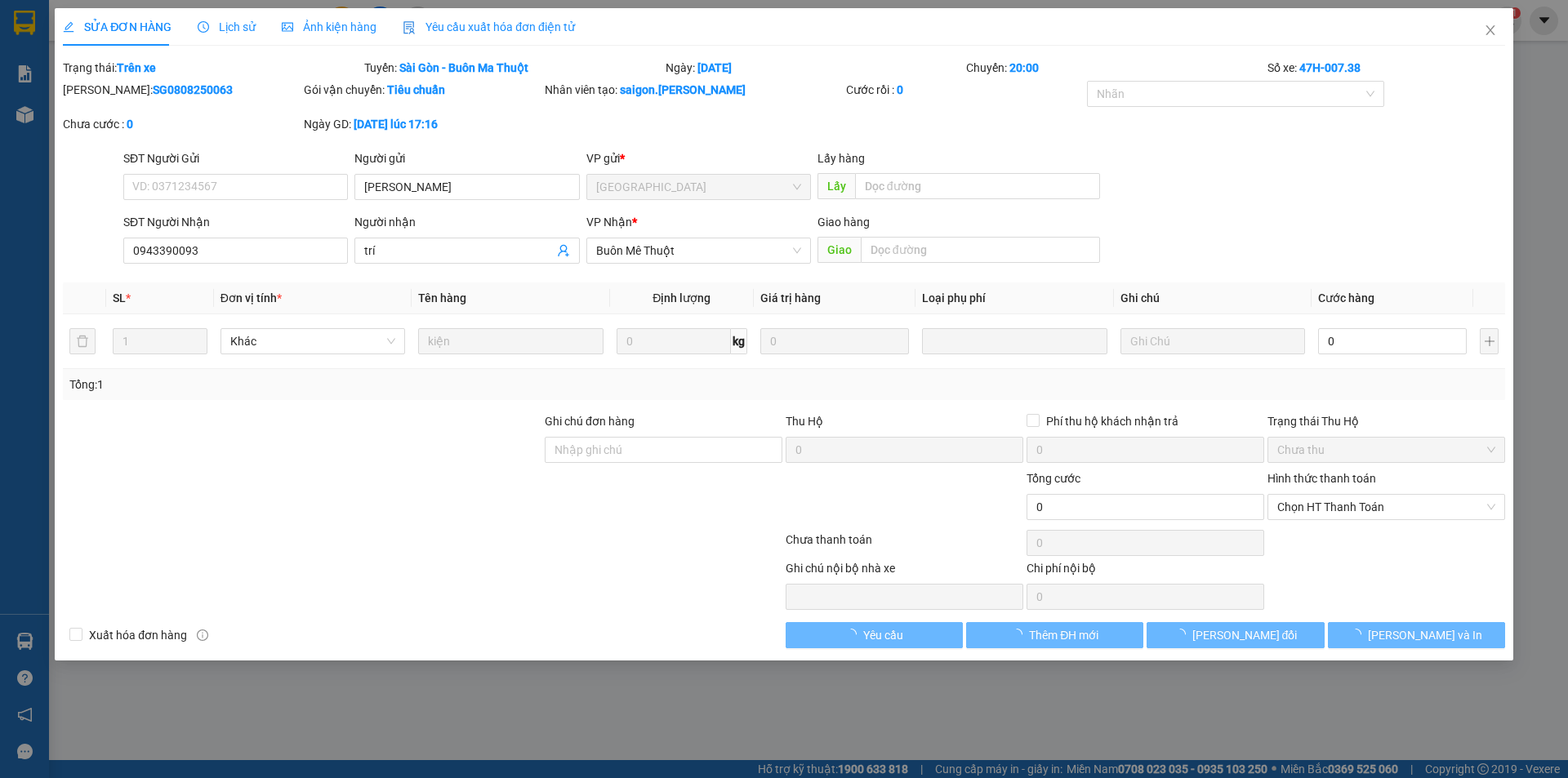
type input "thành"
type input "0943390093"
type input "trí"
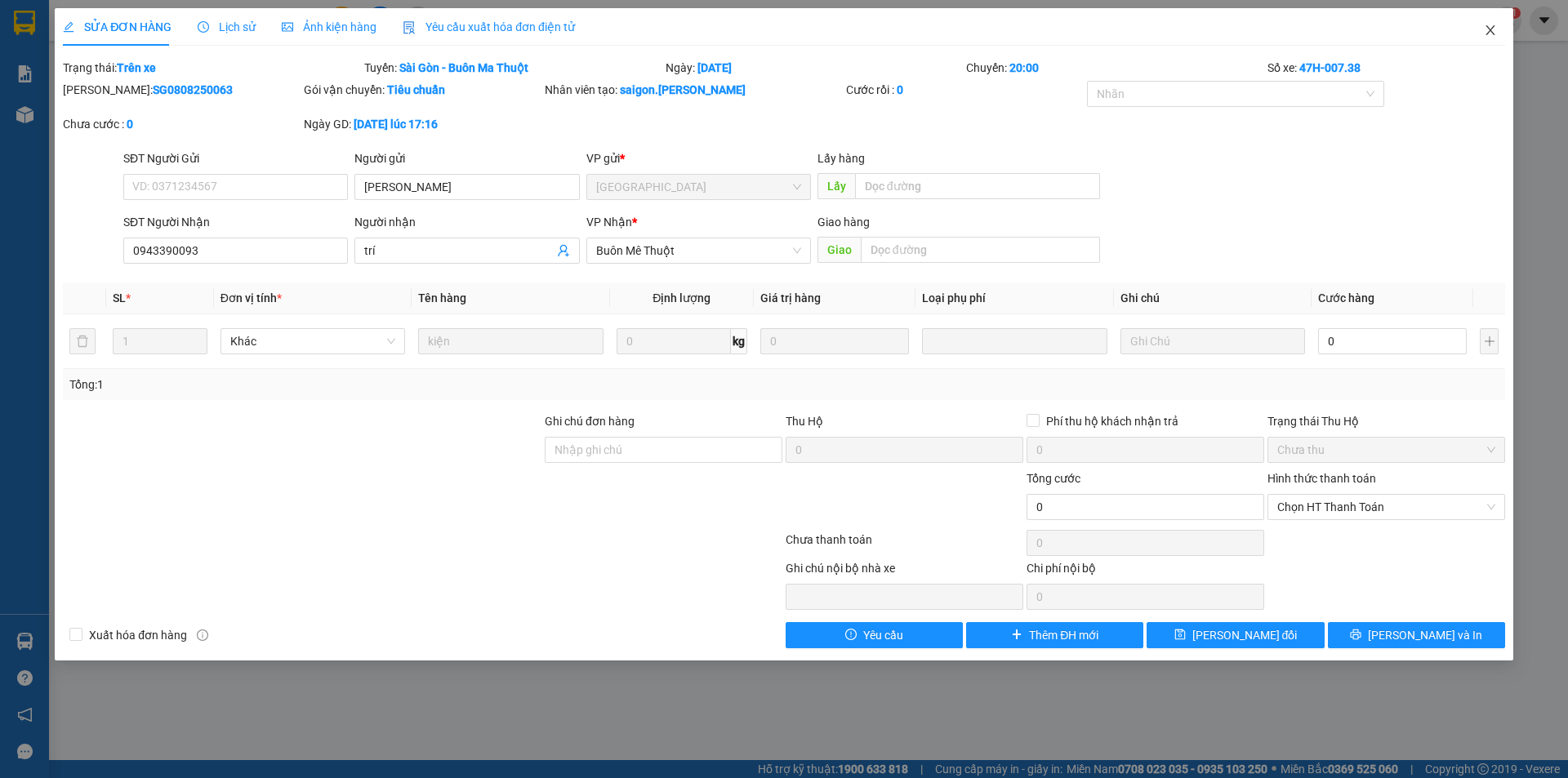
click at [1481, 33] on span "Close" at bounding box center [1490, 30] width 45 height 45
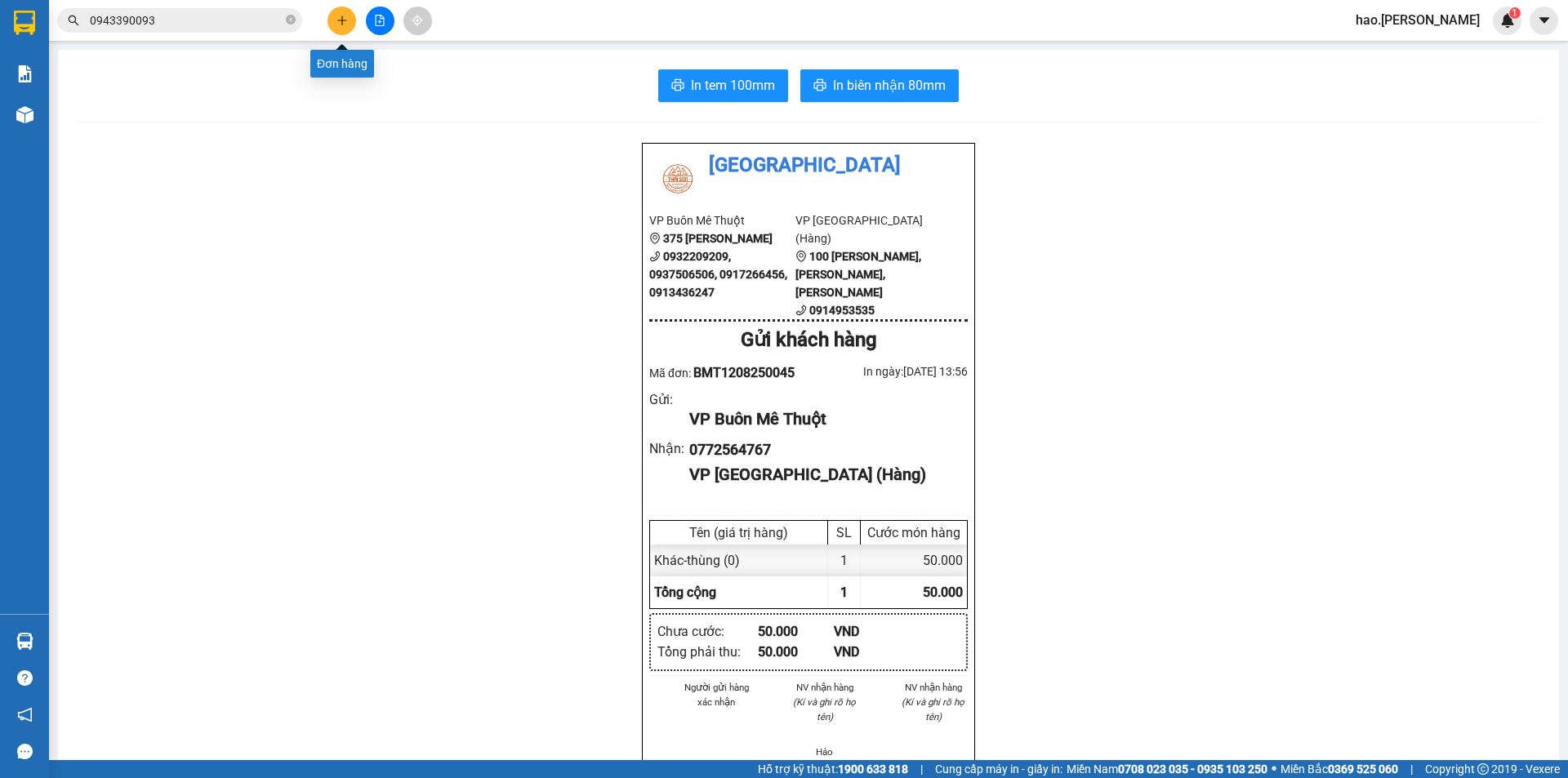
click at [354, 23] on button at bounding box center [342, 20] width 28 height 28
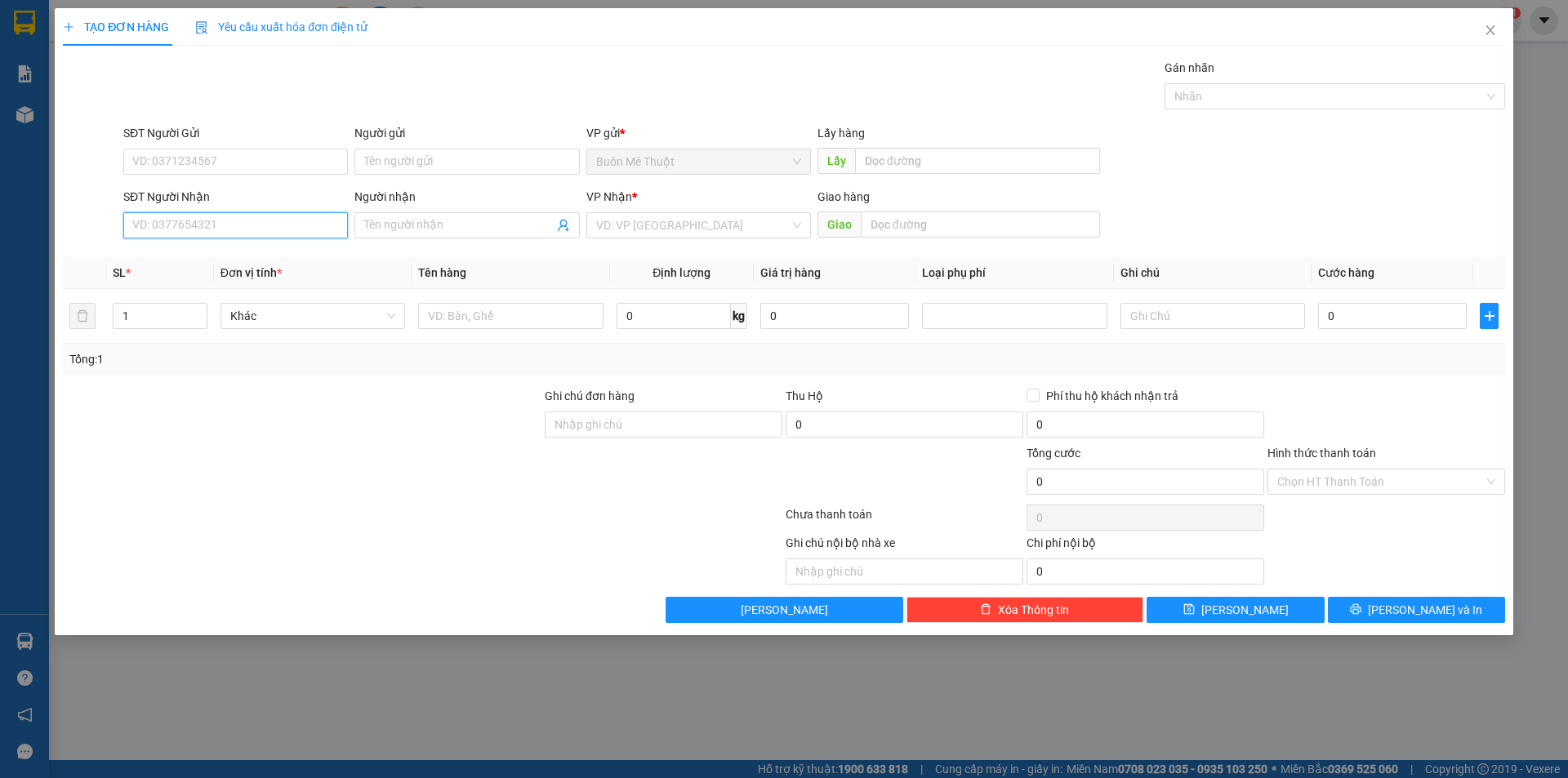
click at [245, 237] on input "SĐT Người Nhận" at bounding box center [236, 225] width 225 height 26
click at [193, 315] on div "0906506009" at bounding box center [236, 310] width 205 height 18
type input "0906506009"
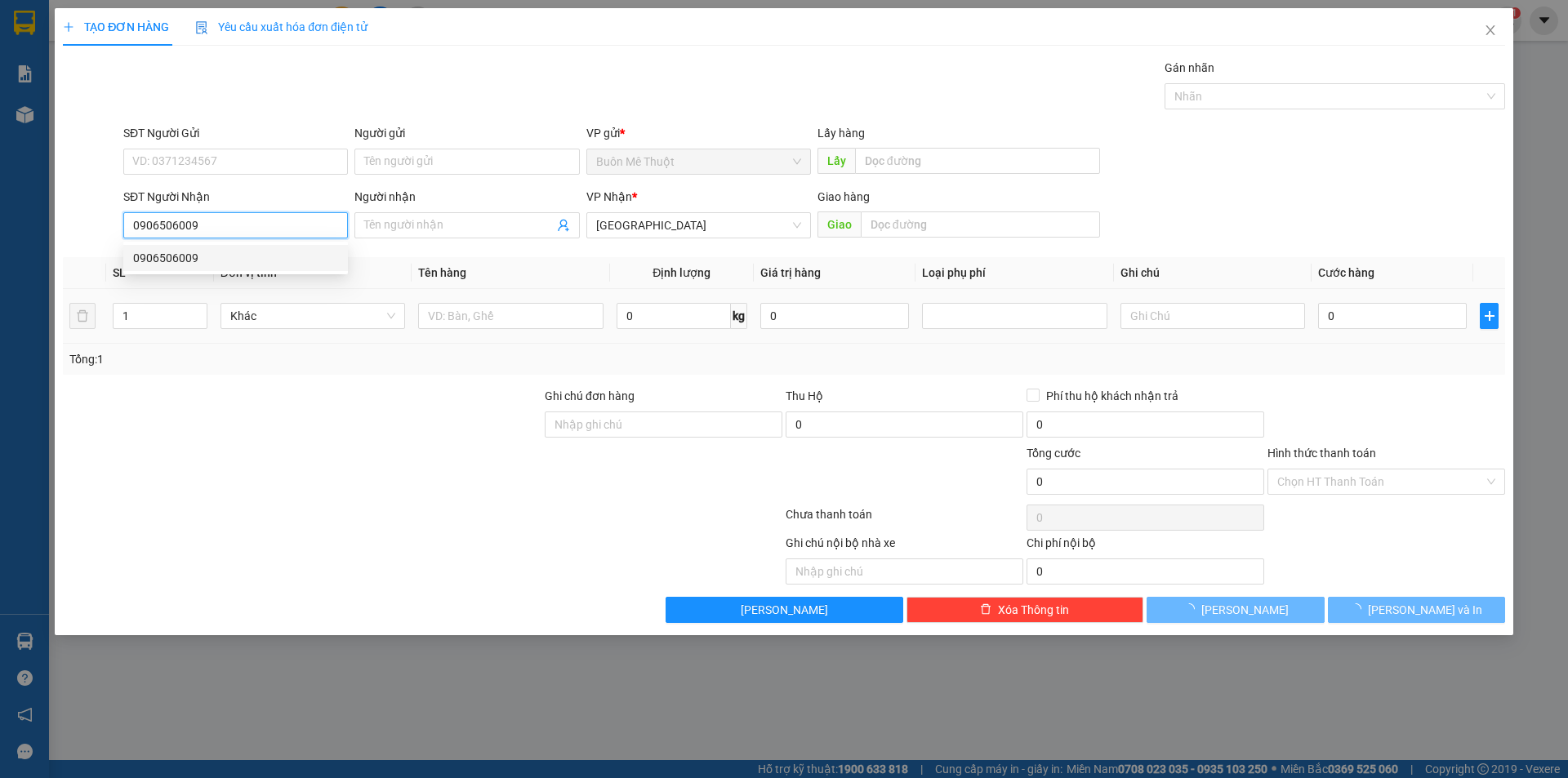
type input "30.000"
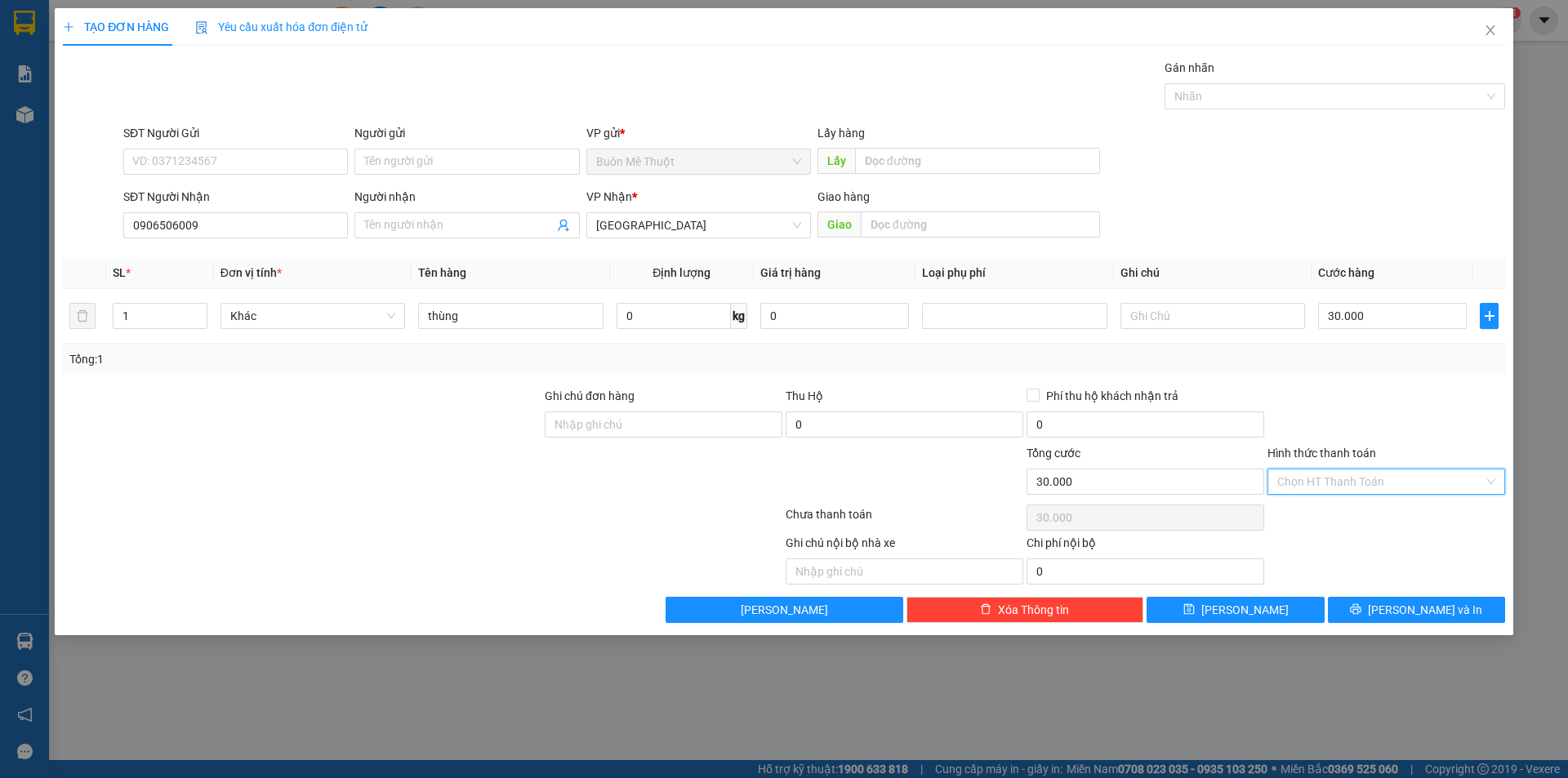
drag, startPoint x: 1344, startPoint y: 479, endPoint x: 1325, endPoint y: 512, distance: 38.1
click at [1335, 500] on div "Transit Pickup Surcharge Ids Transit Deliver Surcharge Ids Transit Deliver Surc…" at bounding box center [784, 341] width 1443 height 565
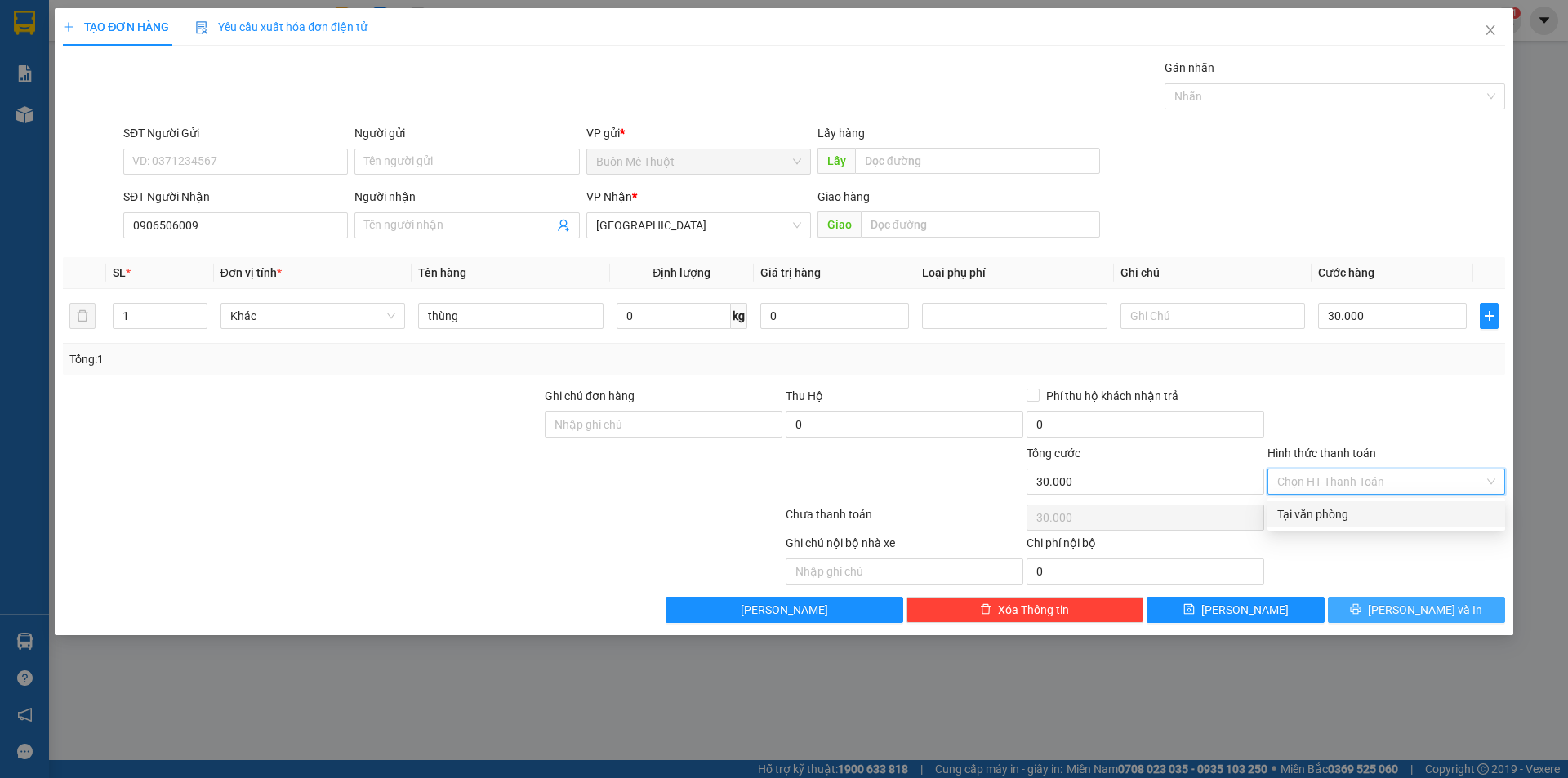
drag, startPoint x: 1325, startPoint y: 512, endPoint x: 1355, endPoint y: 608, distance: 100.6
click at [1325, 518] on div "Tại văn phòng" at bounding box center [1386, 514] width 218 height 18
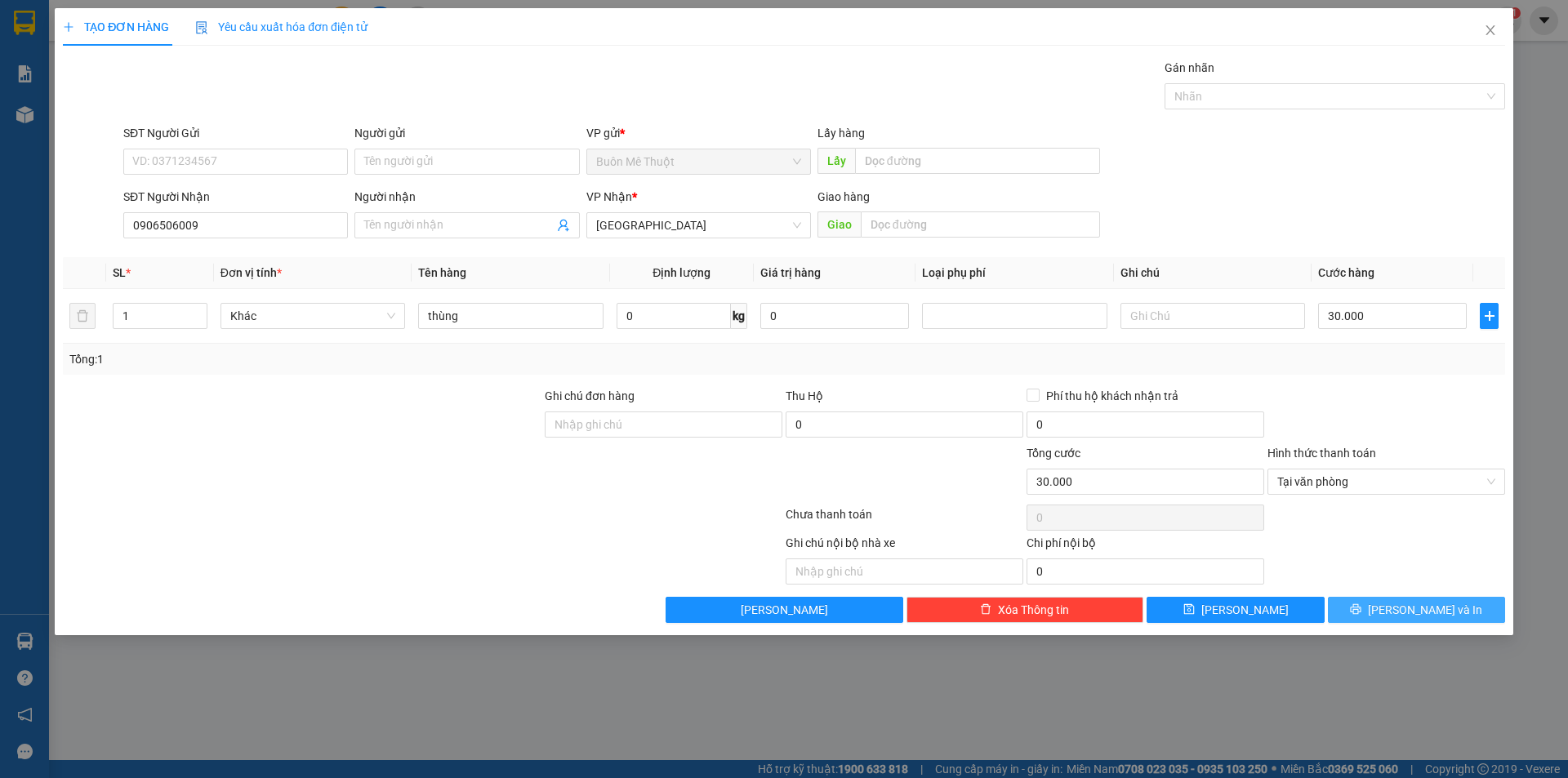
click at [1356, 610] on button "[PERSON_NAME] và In" at bounding box center [1416, 609] width 177 height 26
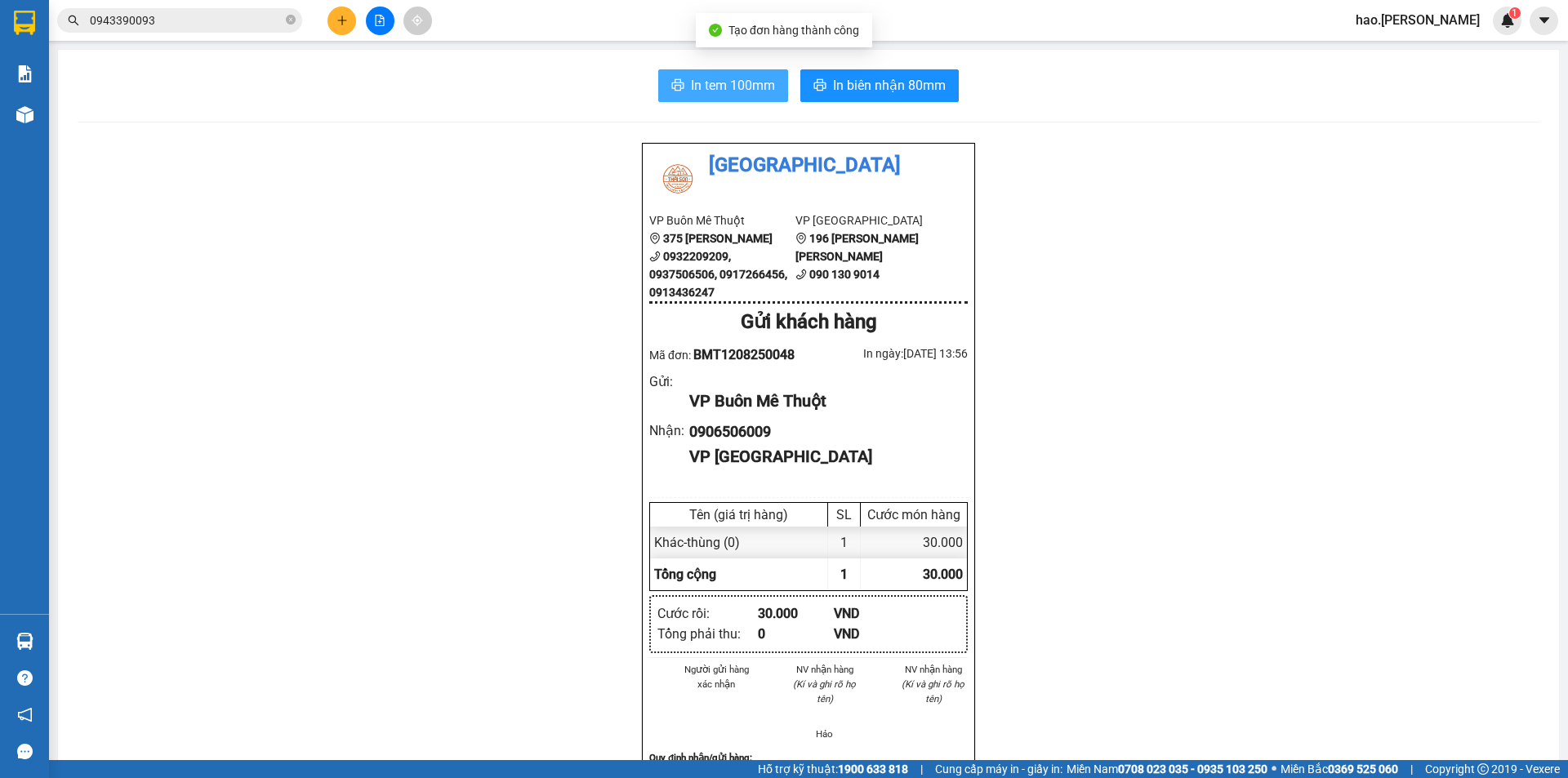
click at [692, 81] on span "In tem 100mm" at bounding box center [733, 84] width 84 height 20
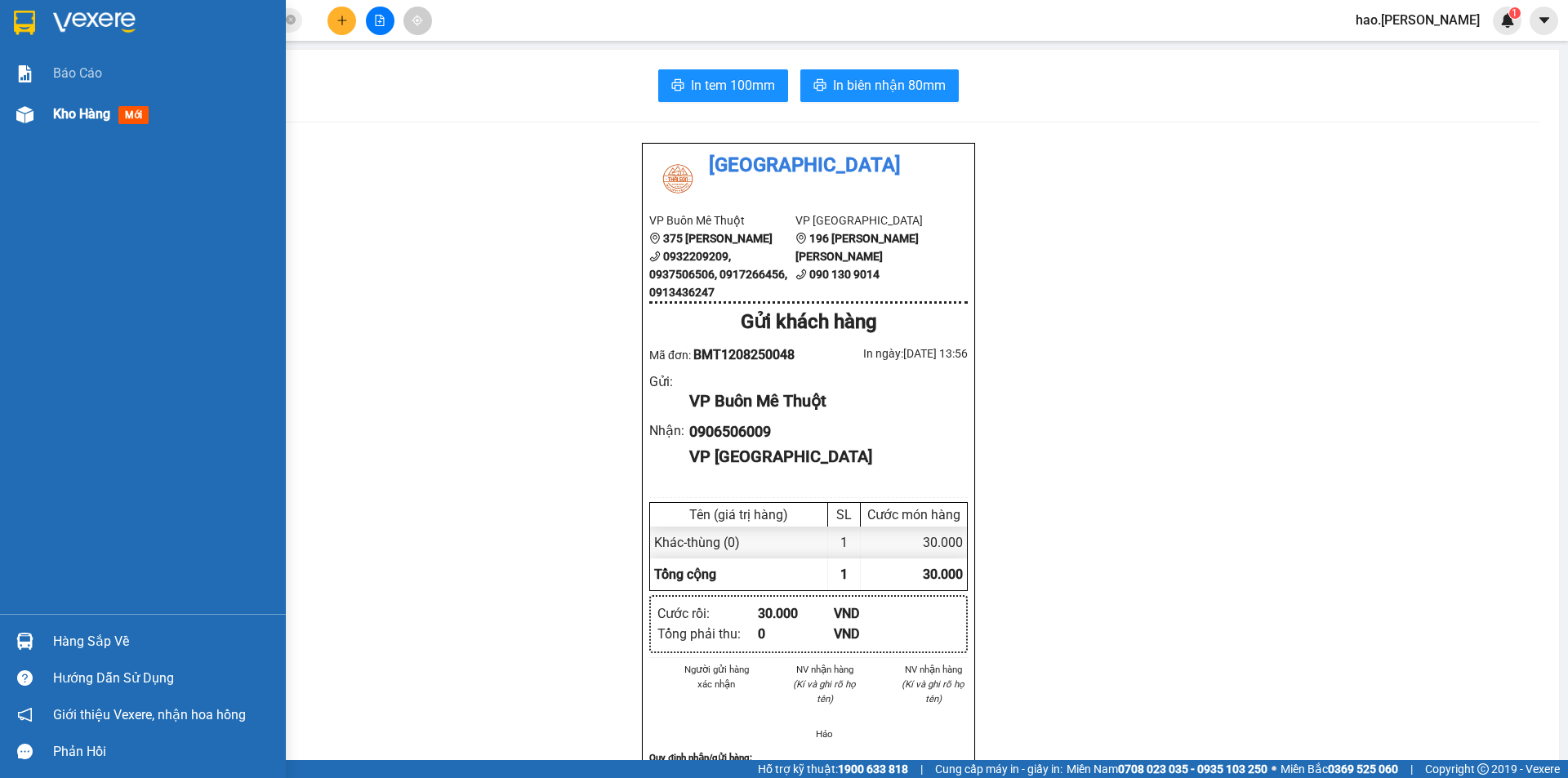
click at [68, 127] on div "Kho hàng mới" at bounding box center [164, 115] width 221 height 41
click at [74, 124] on div "Kho hàng mới" at bounding box center [104, 114] width 102 height 20
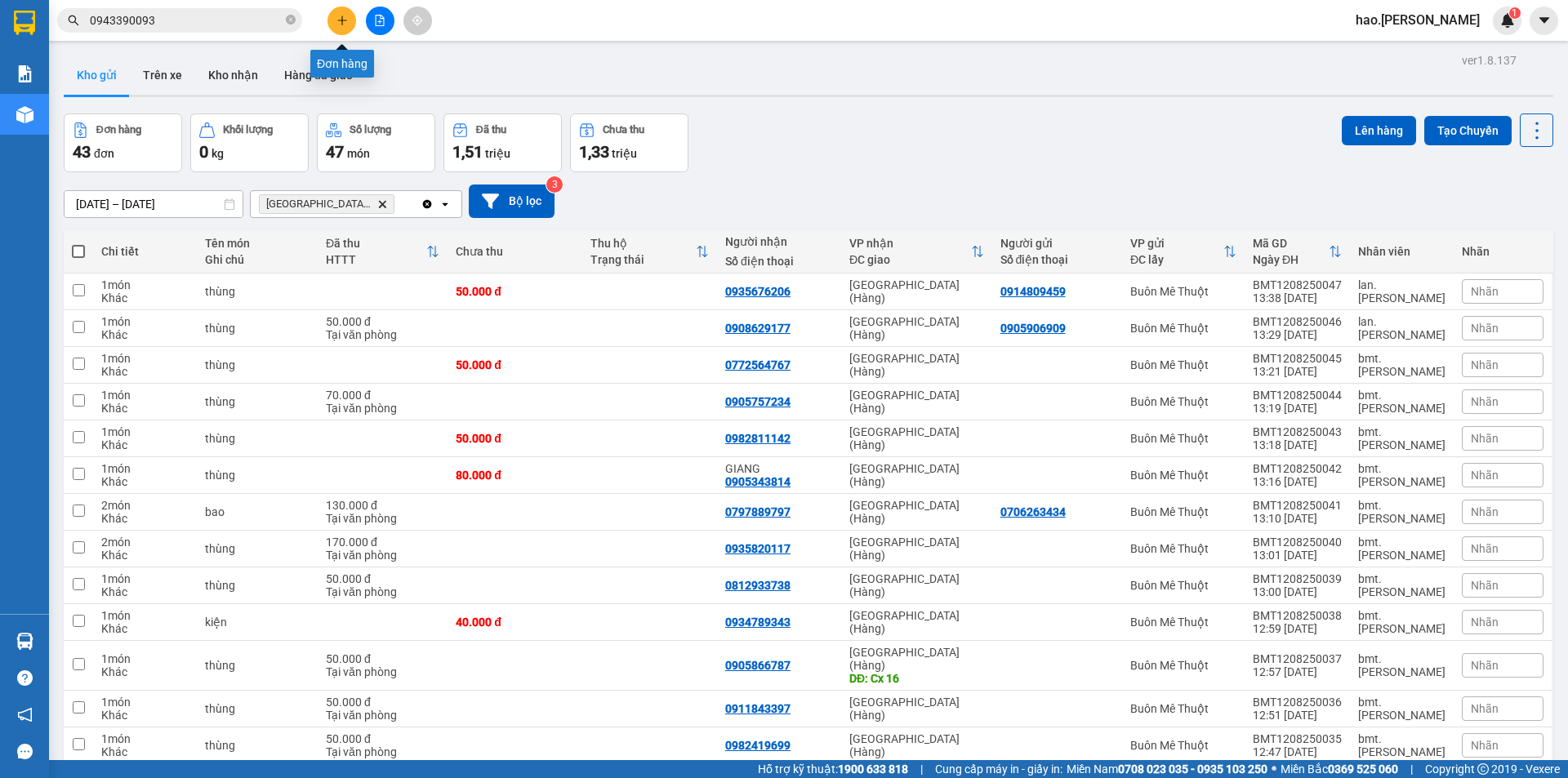
click at [343, 23] on icon "plus" at bounding box center [342, 20] width 12 height 12
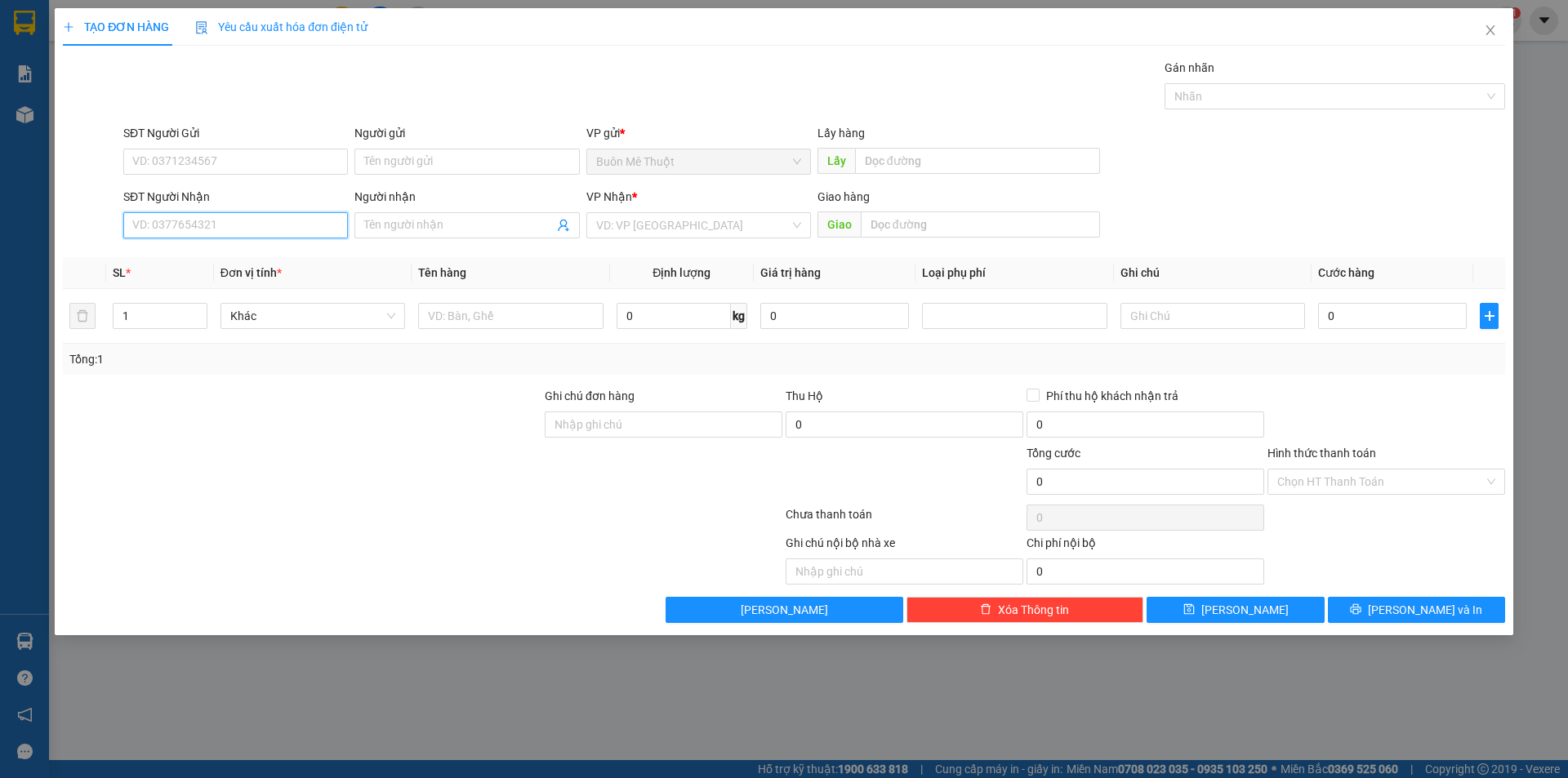
click at [181, 221] on input "SĐT Người Nhận" at bounding box center [236, 225] width 225 height 26
click at [195, 257] on div "0345027258" at bounding box center [236, 258] width 205 height 18
type input "0345027258"
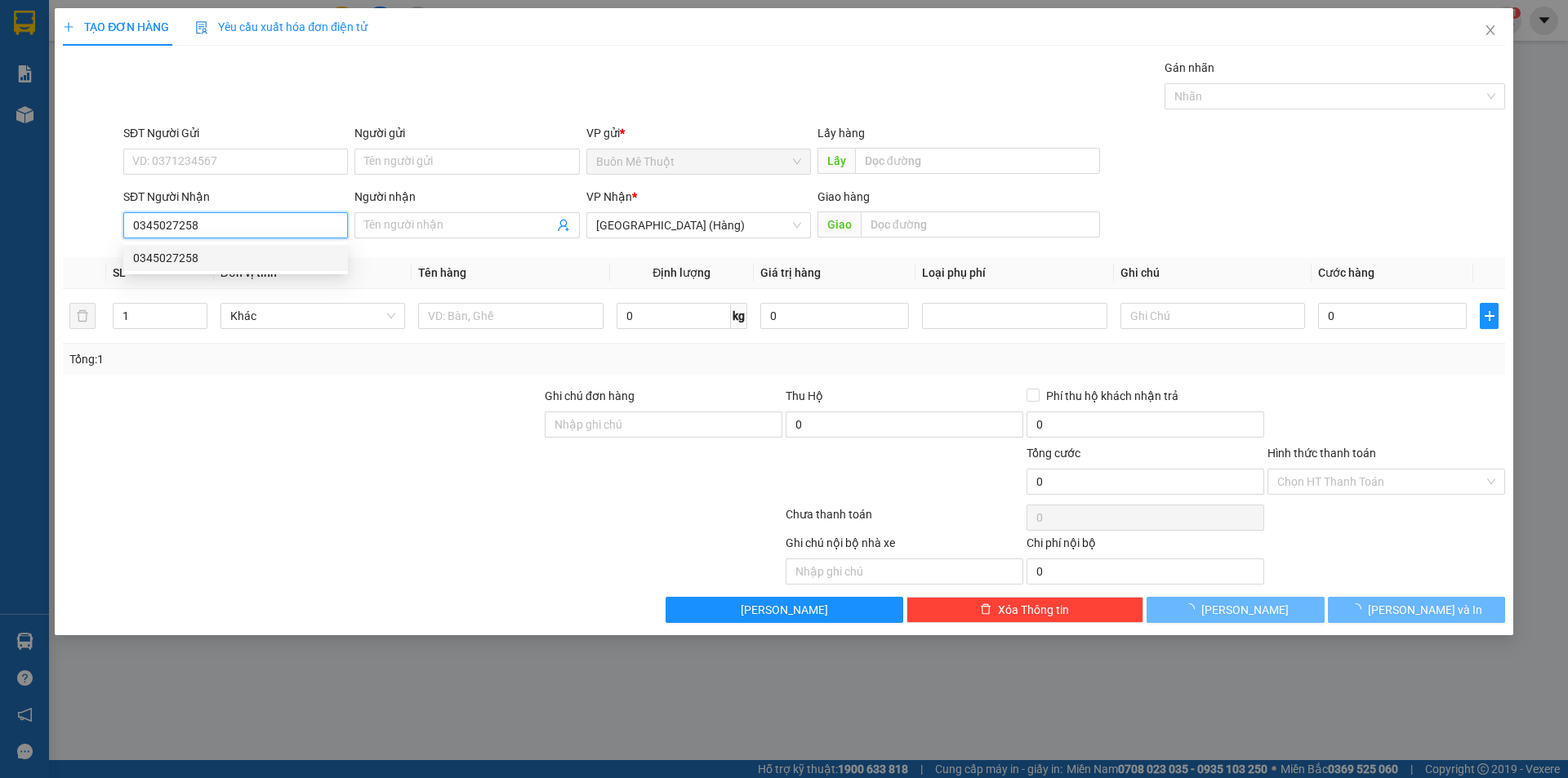
type input "50.000"
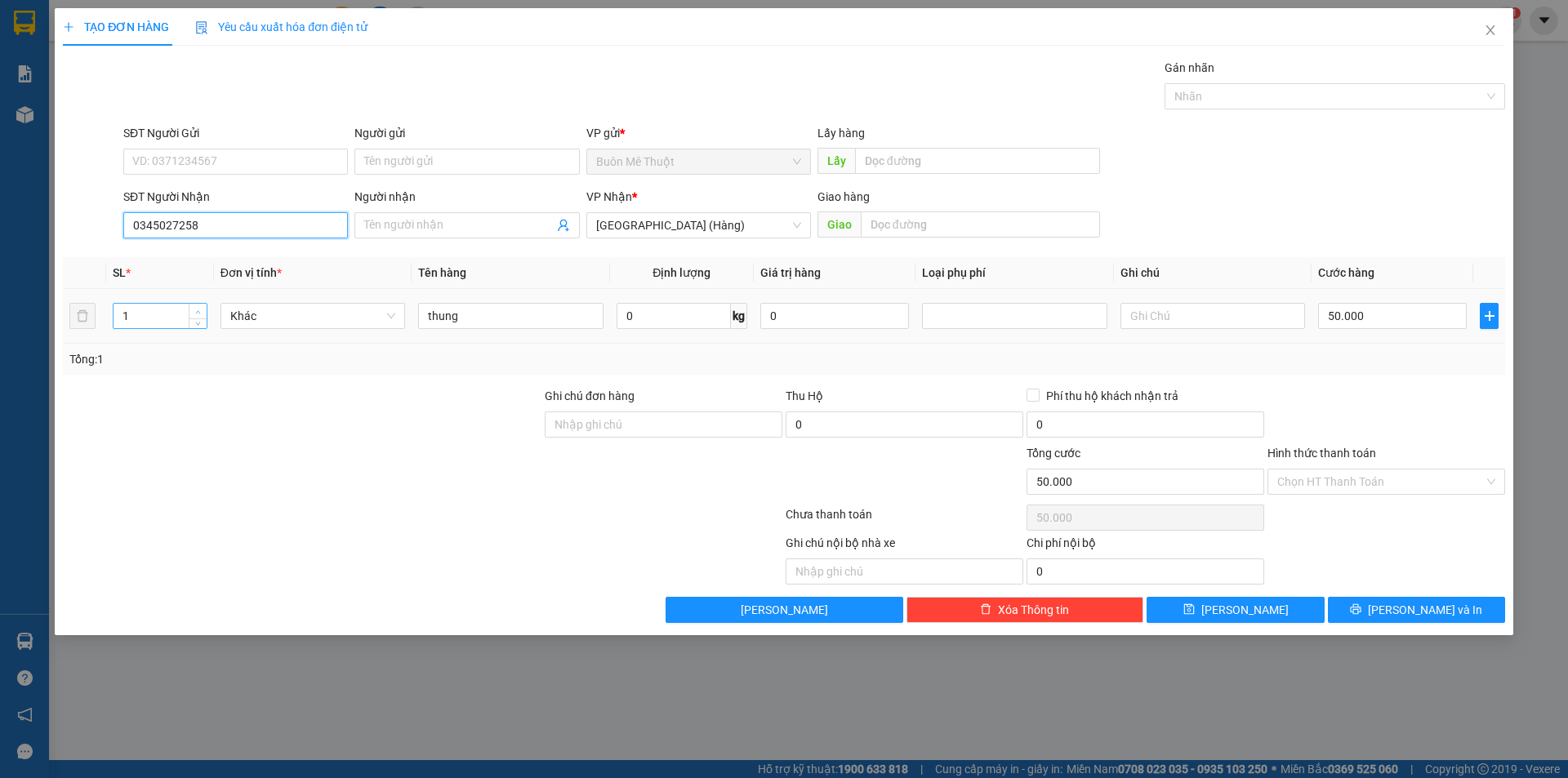
type input "0345027258"
type input "2"
click at [198, 304] on span "Increase Value" at bounding box center [197, 311] width 18 height 15
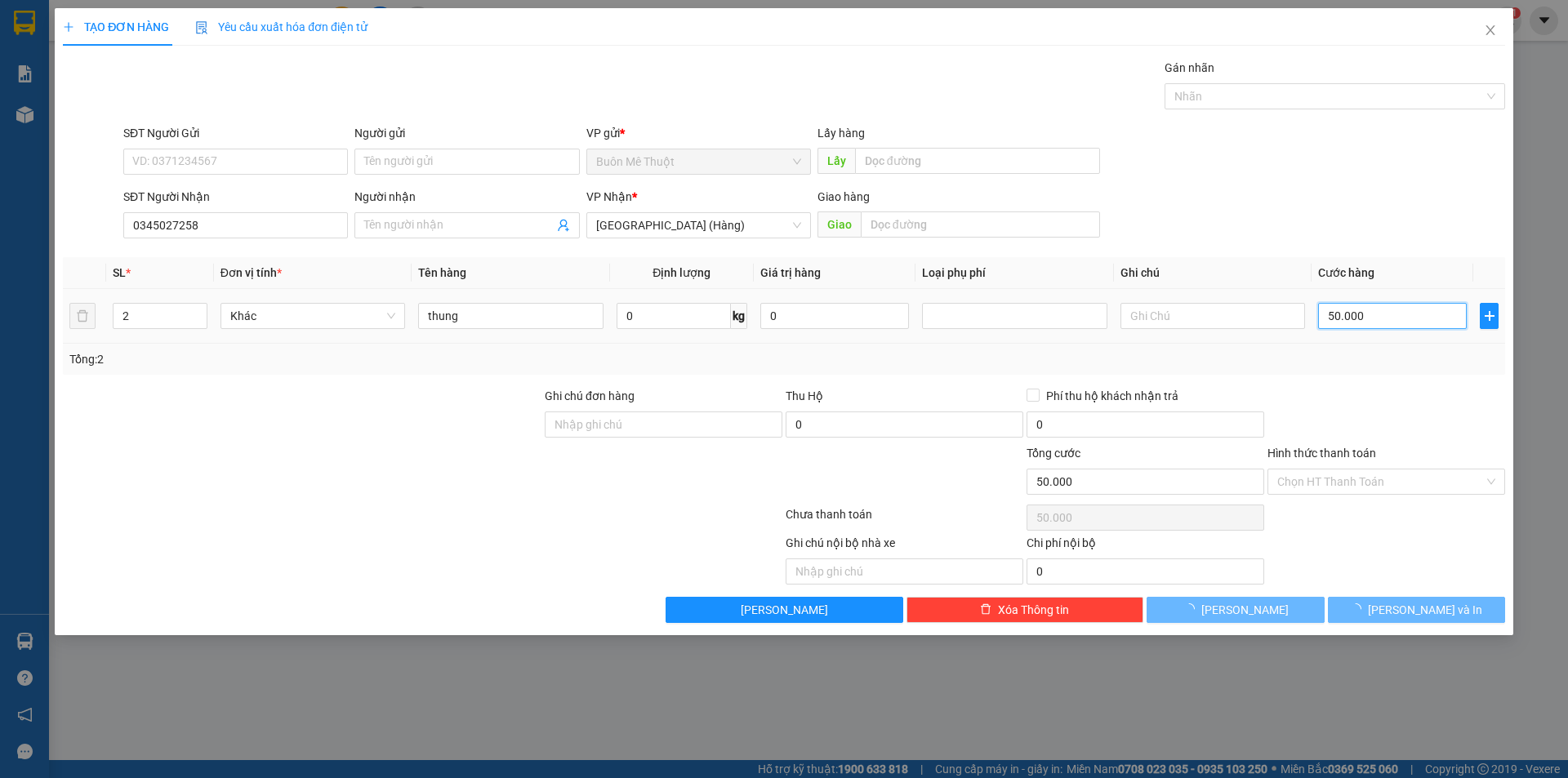
click at [1415, 304] on input "50.000" at bounding box center [1392, 316] width 149 height 26
type input "0"
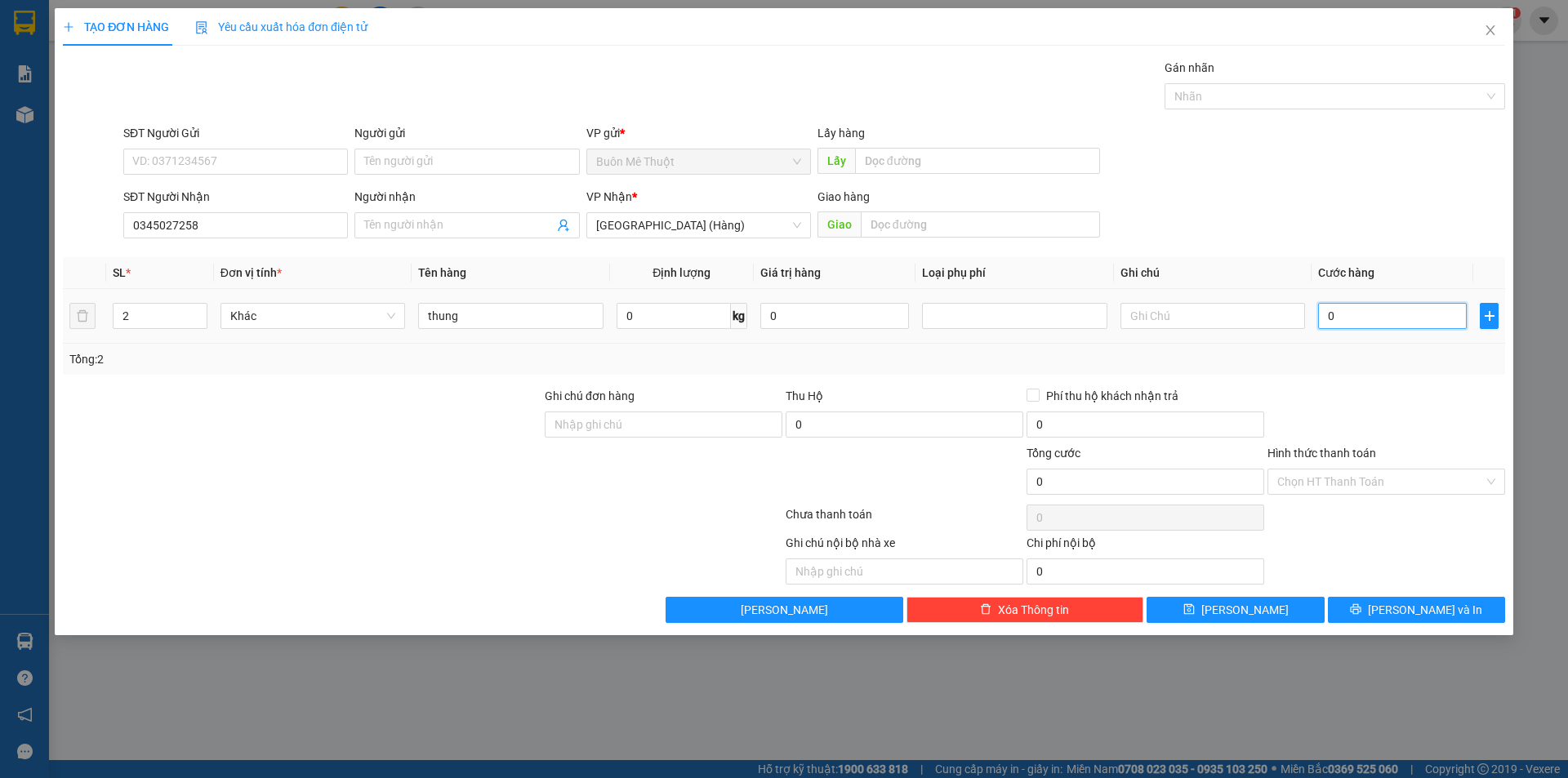
type input "1"
type input "01"
type input "10"
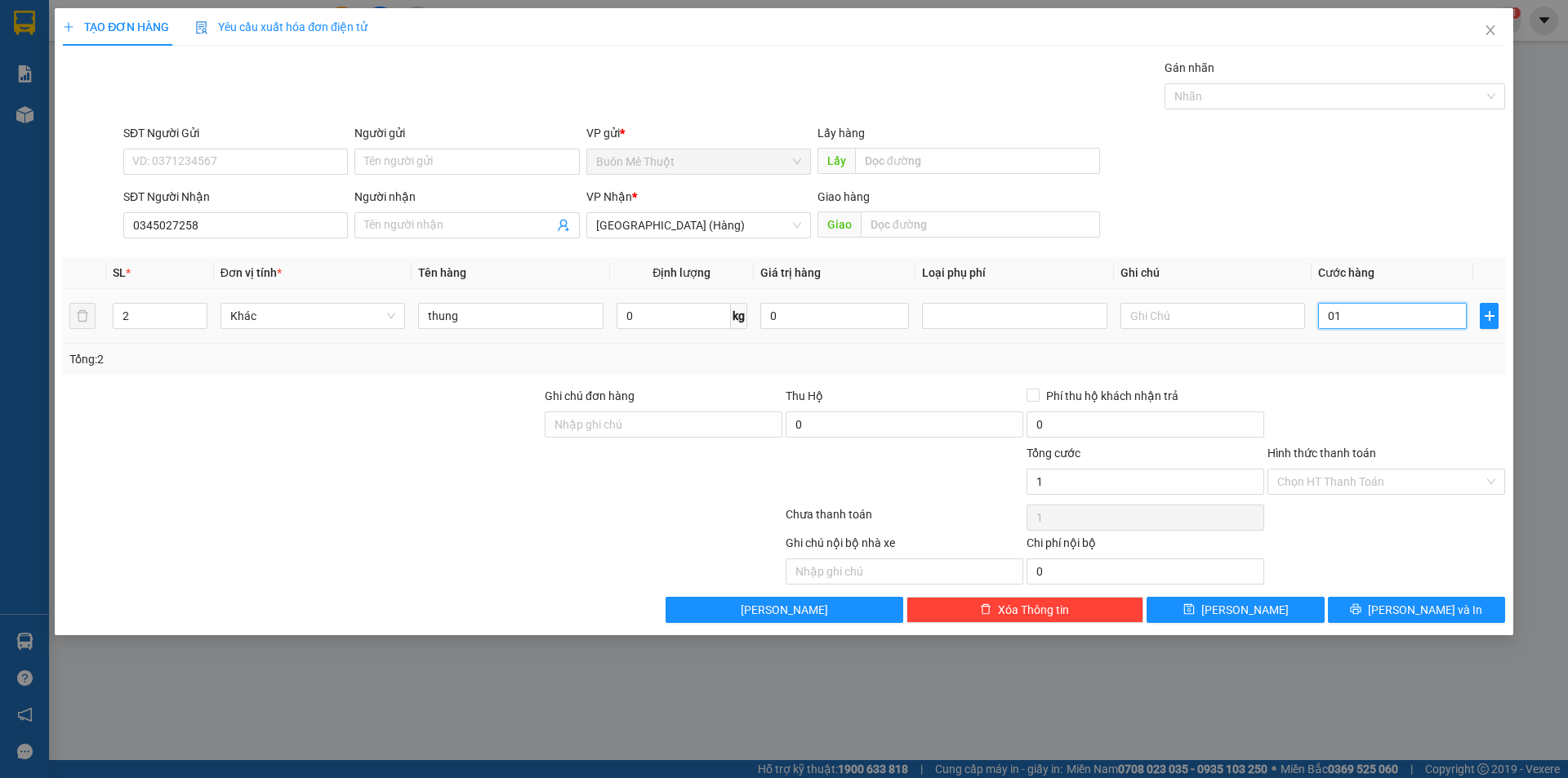
type input "010"
type input "100"
type input "0.100"
type input "100.000"
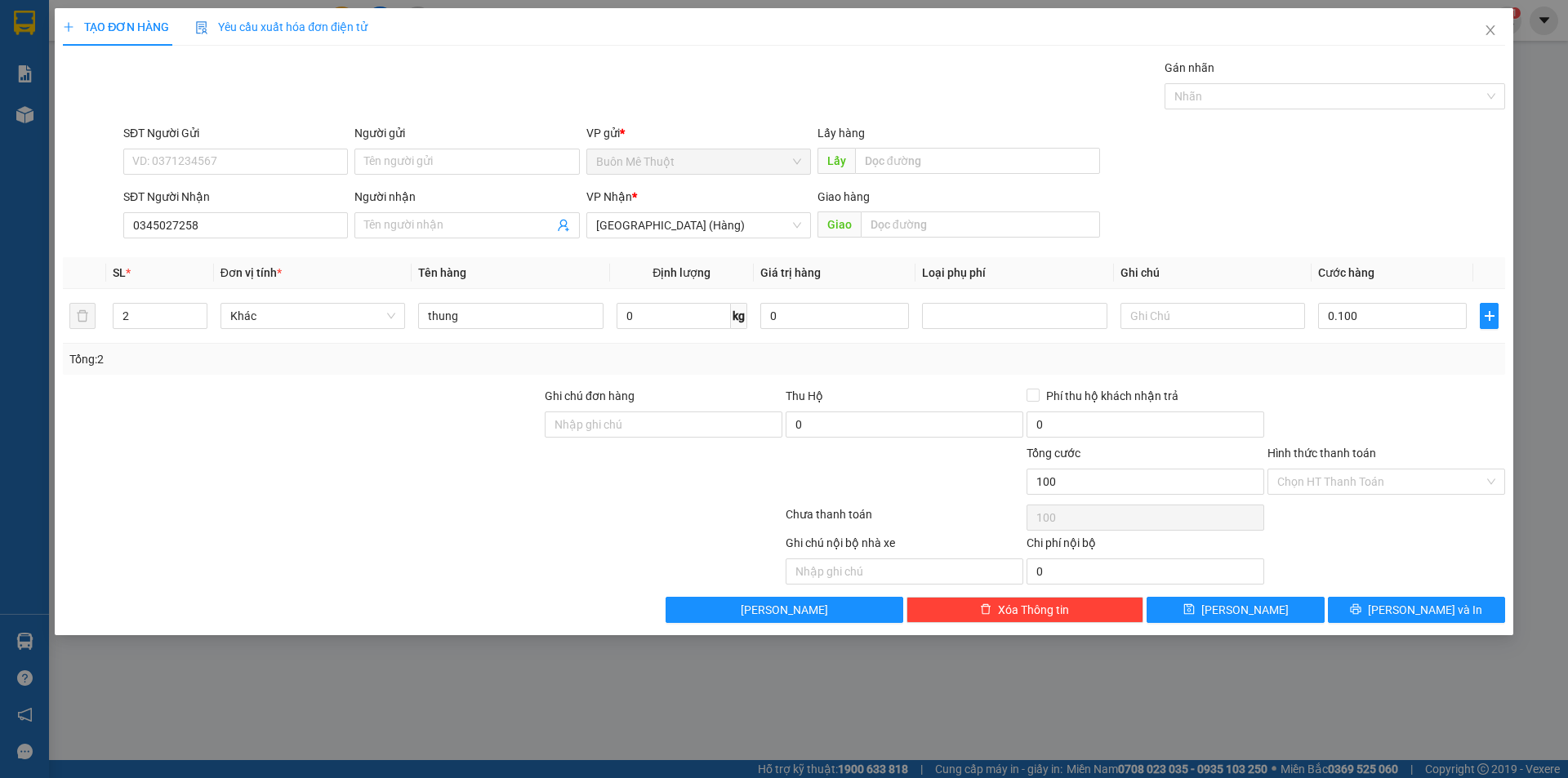
type input "100.000"
click at [1390, 368] on div "Tổng: 2" at bounding box center [784, 359] width 1443 height 31
click at [1378, 602] on button "[PERSON_NAME] và In" at bounding box center [1416, 609] width 177 height 26
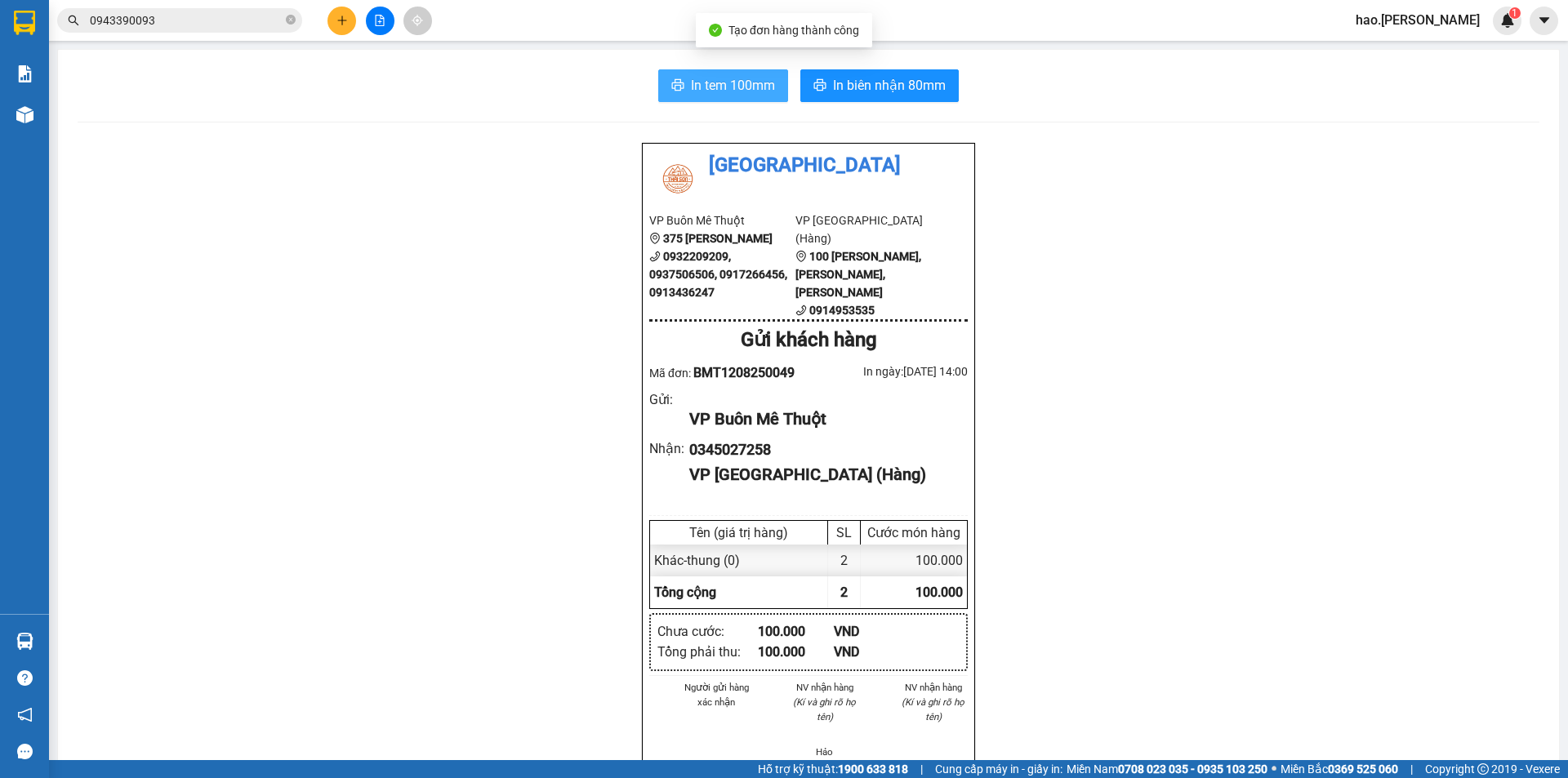
click at [674, 80] on icon "printer" at bounding box center [678, 84] width 13 height 13
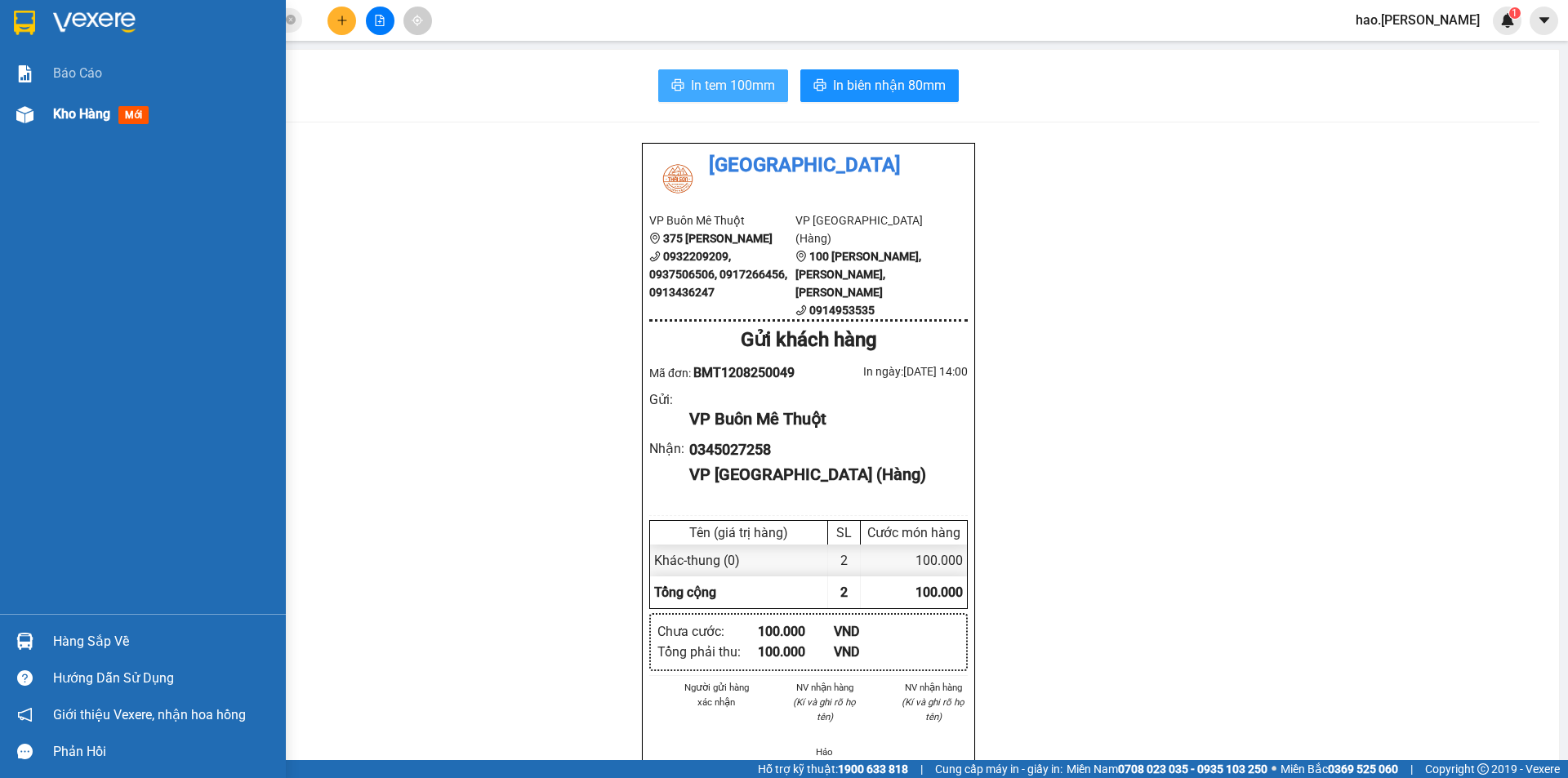
click at [65, 106] on span "Kho hàng" at bounding box center [82, 113] width 57 height 15
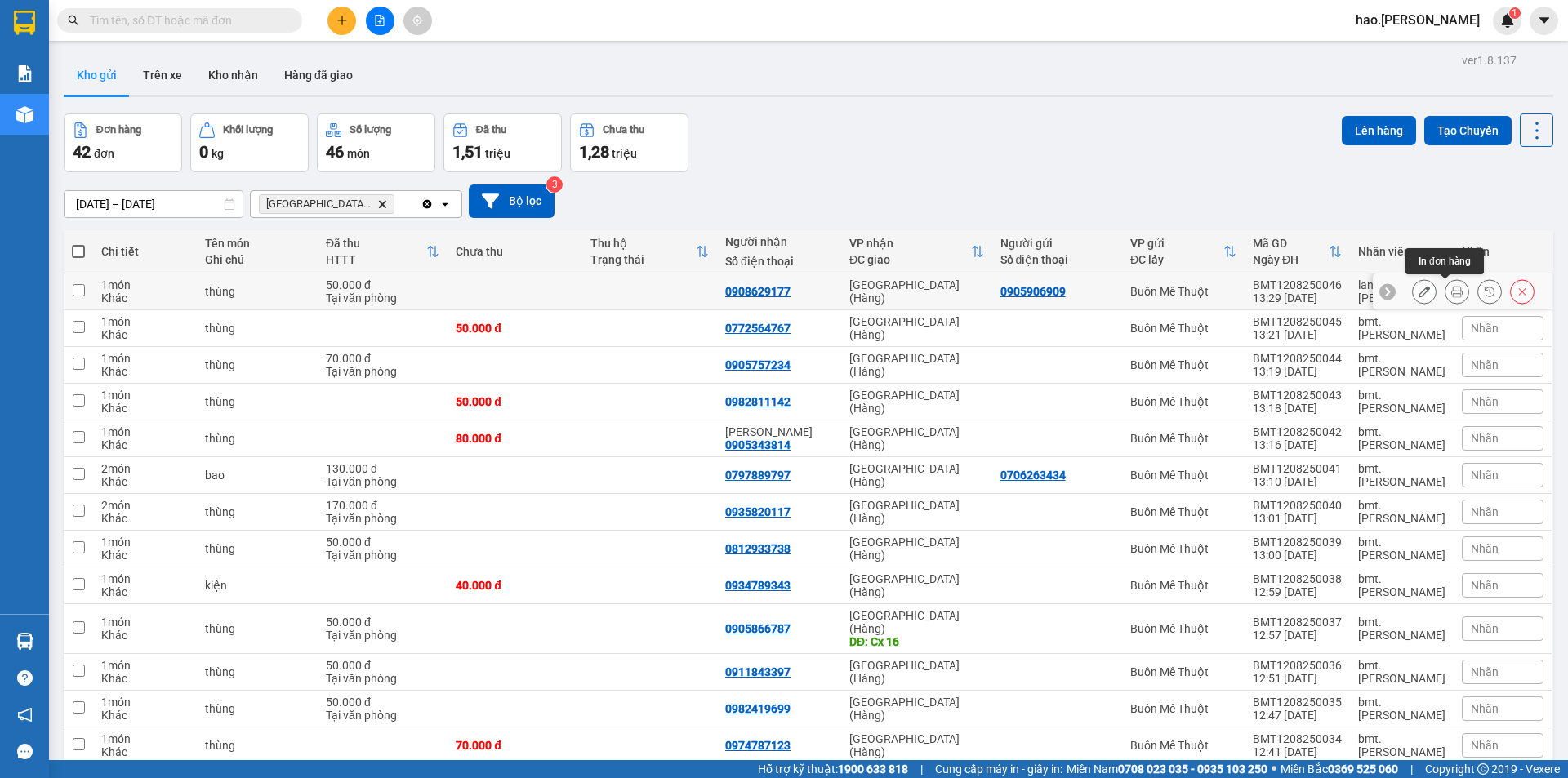
drag, startPoint x: 1446, startPoint y: 289, endPoint x: 1443, endPoint y: 281, distance: 8.5
click at [1451, 288] on icon at bounding box center [1457, 291] width 12 height 12
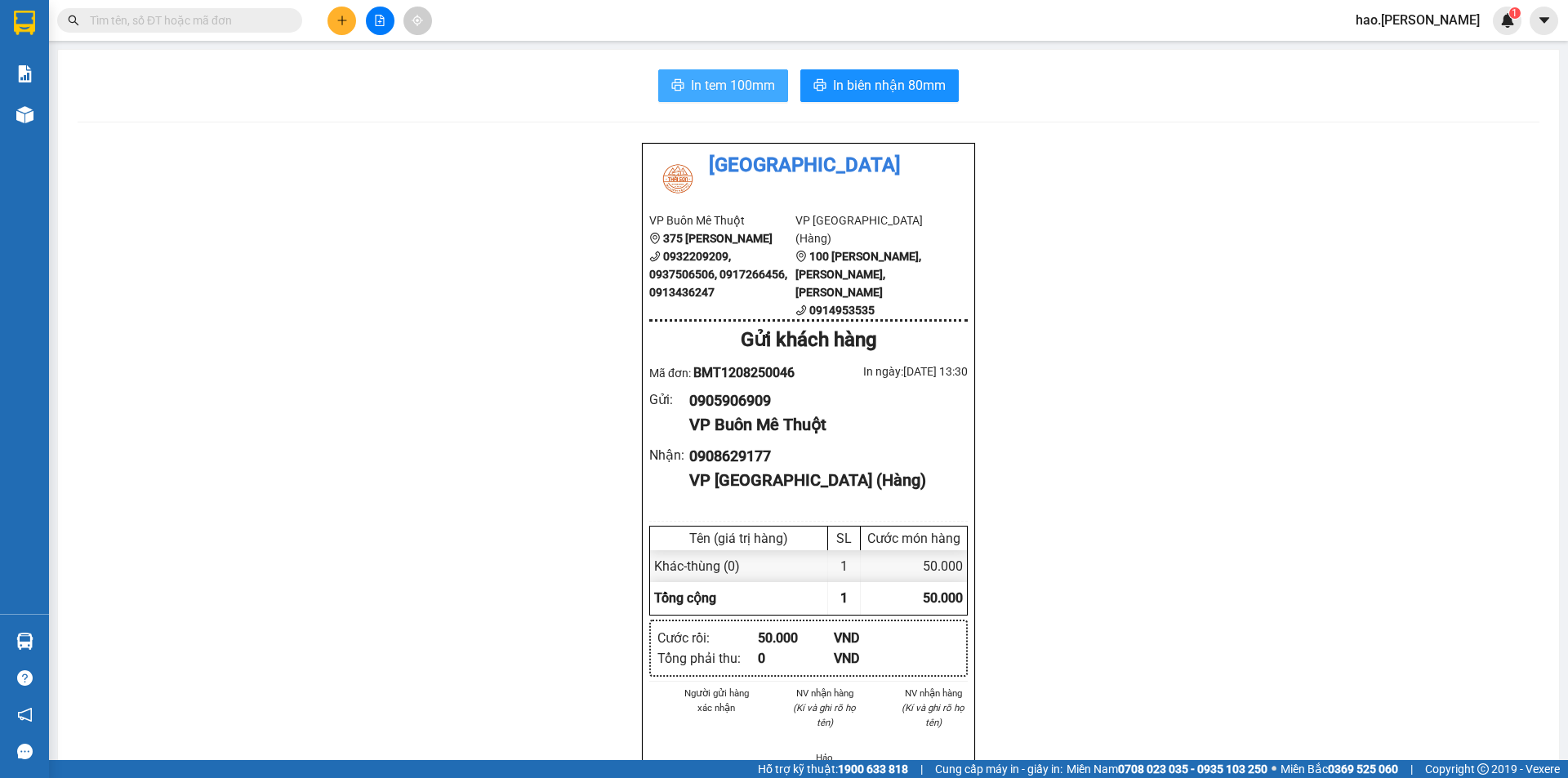
click at [758, 82] on span "In tem 100mm" at bounding box center [733, 84] width 84 height 20
click at [815, 76] on button "In biên nhận 80mm" at bounding box center [880, 85] width 158 height 33
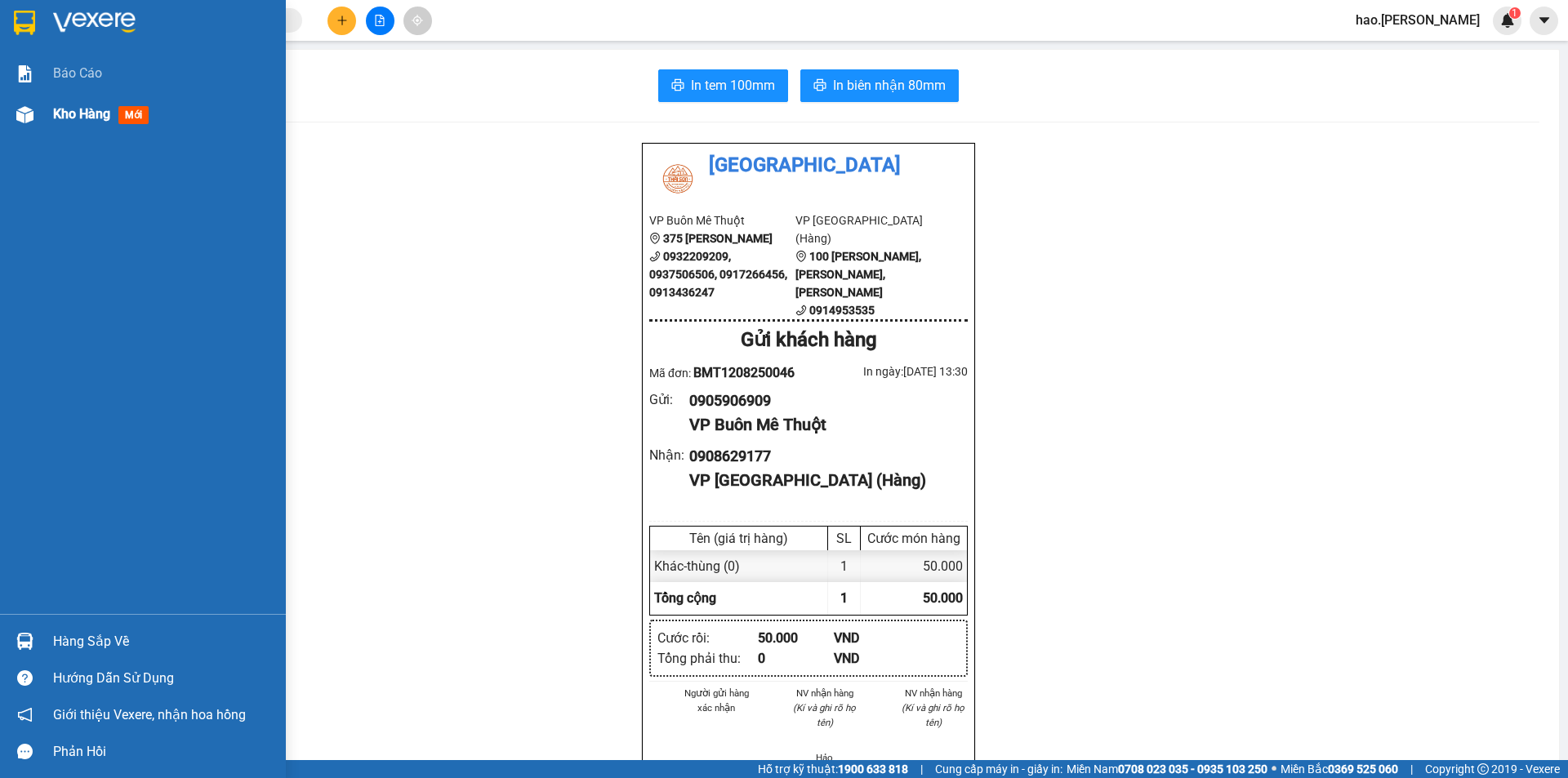
click at [37, 103] on div at bounding box center [25, 115] width 28 height 28
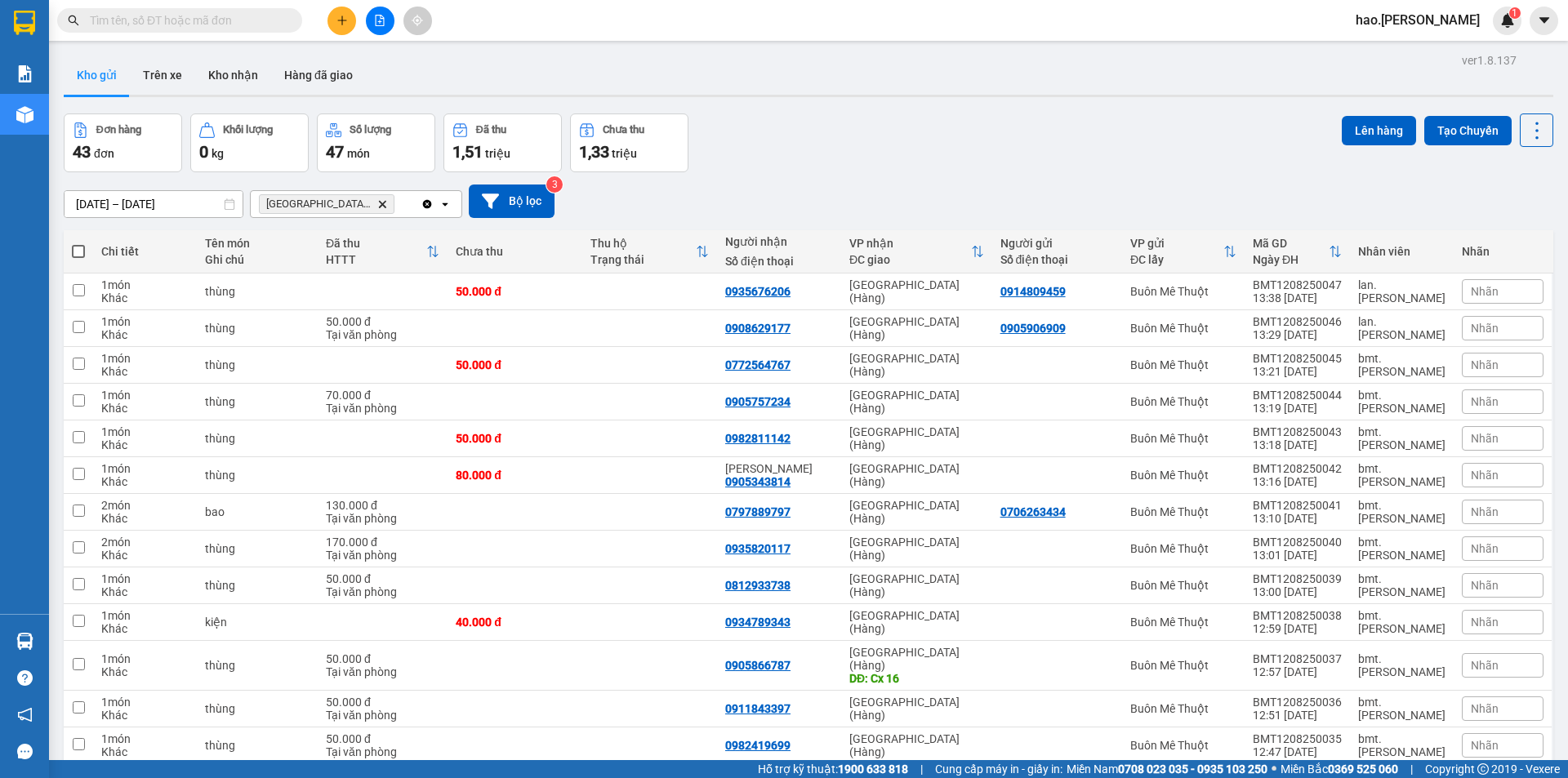
click at [377, 205] on icon "Delete" at bounding box center [382, 204] width 10 height 10
click at [1451, 295] on icon at bounding box center [1457, 291] width 12 height 12
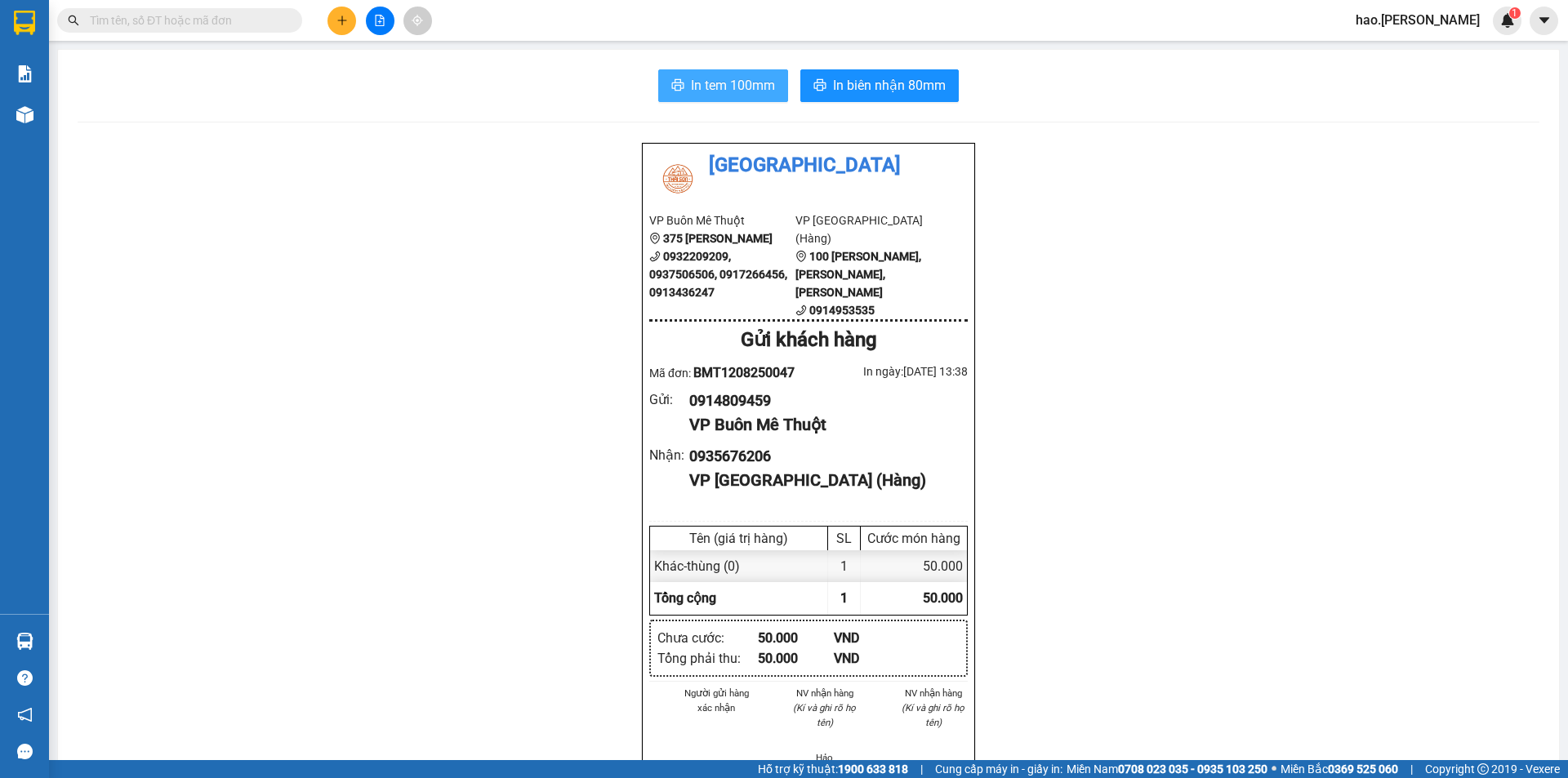
click at [729, 95] on span "In tem 100mm" at bounding box center [733, 84] width 84 height 20
click at [937, 85] on span "In biên nhận 80mm" at bounding box center [889, 84] width 113 height 20
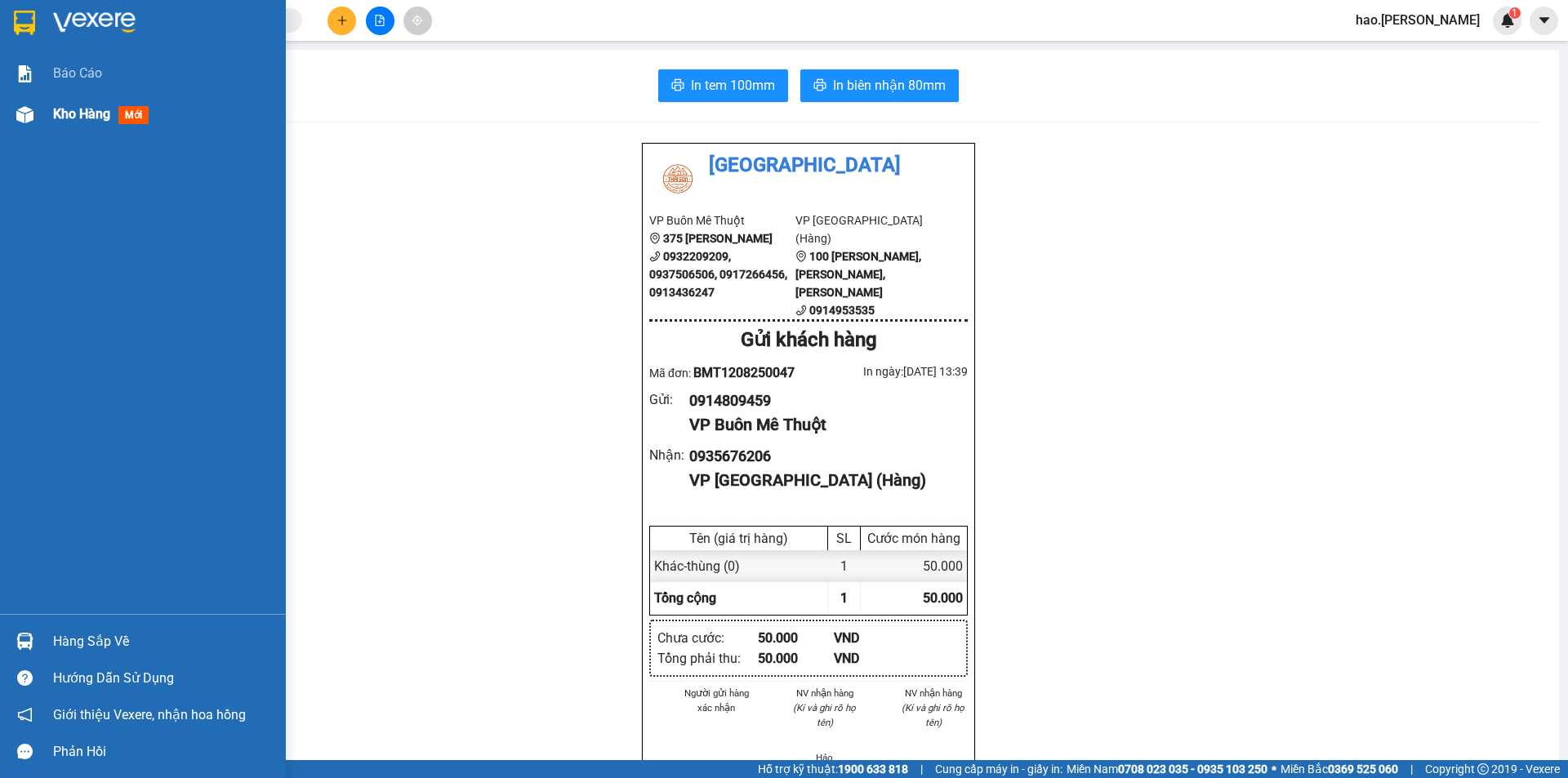
click at [82, 119] on span "Kho hàng" at bounding box center [82, 113] width 57 height 15
click at [82, 118] on span "Kho hàng" at bounding box center [82, 113] width 57 height 15
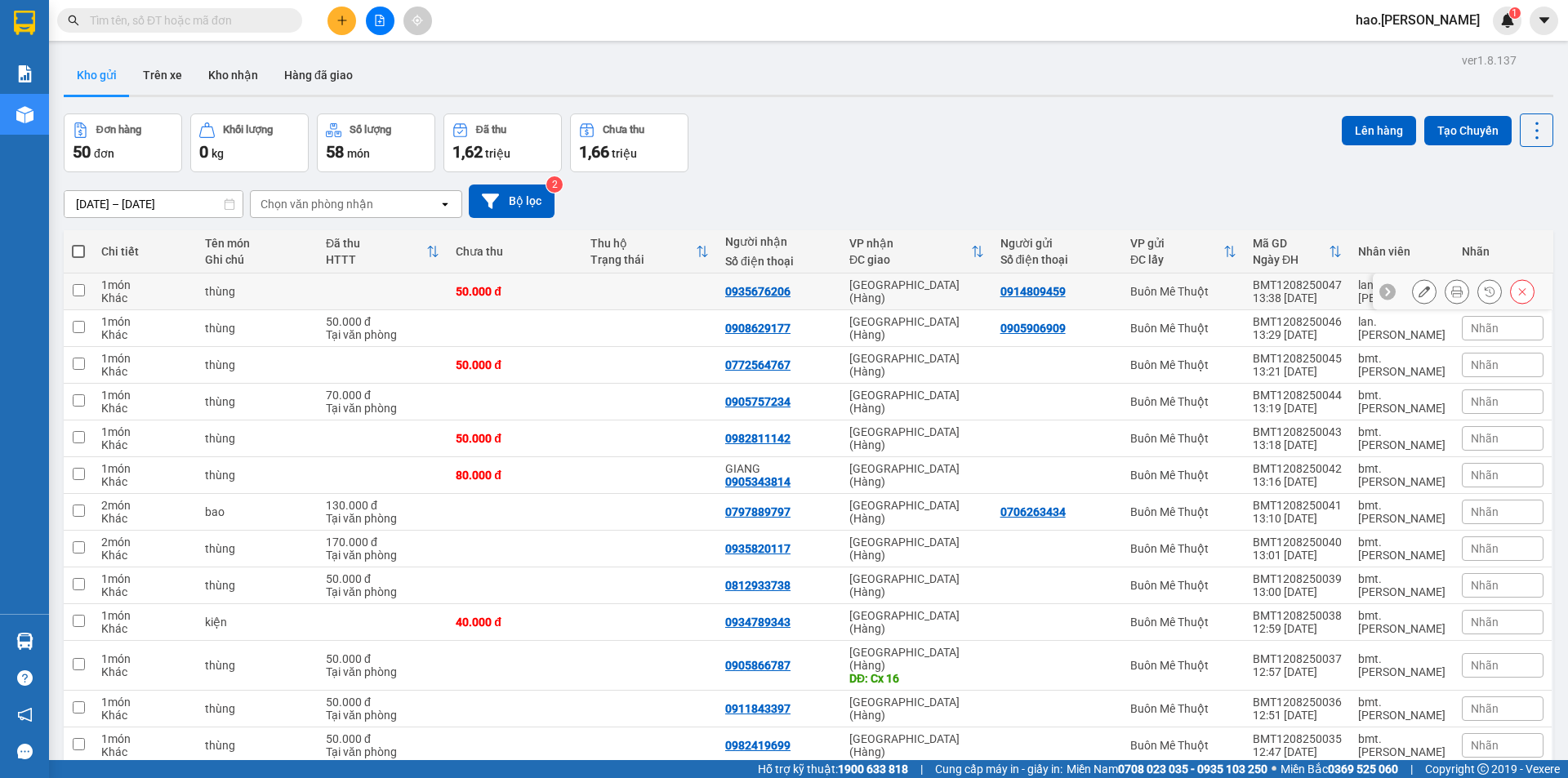
click at [1451, 290] on icon at bounding box center [1457, 291] width 12 height 12
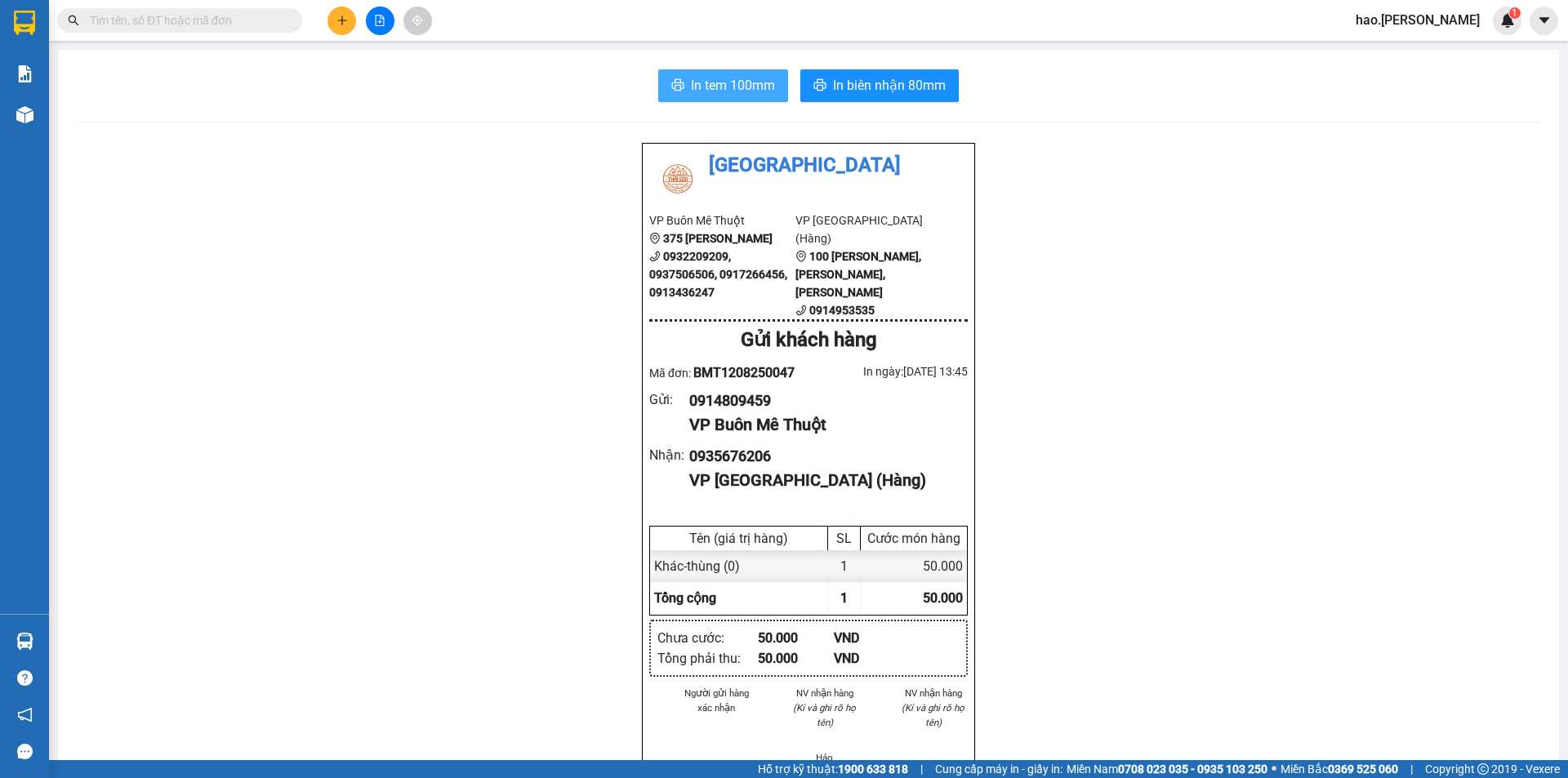
click at [716, 85] on span "In tem 100mm" at bounding box center [733, 84] width 84 height 20
click at [213, 15] on input "text" at bounding box center [186, 20] width 193 height 18
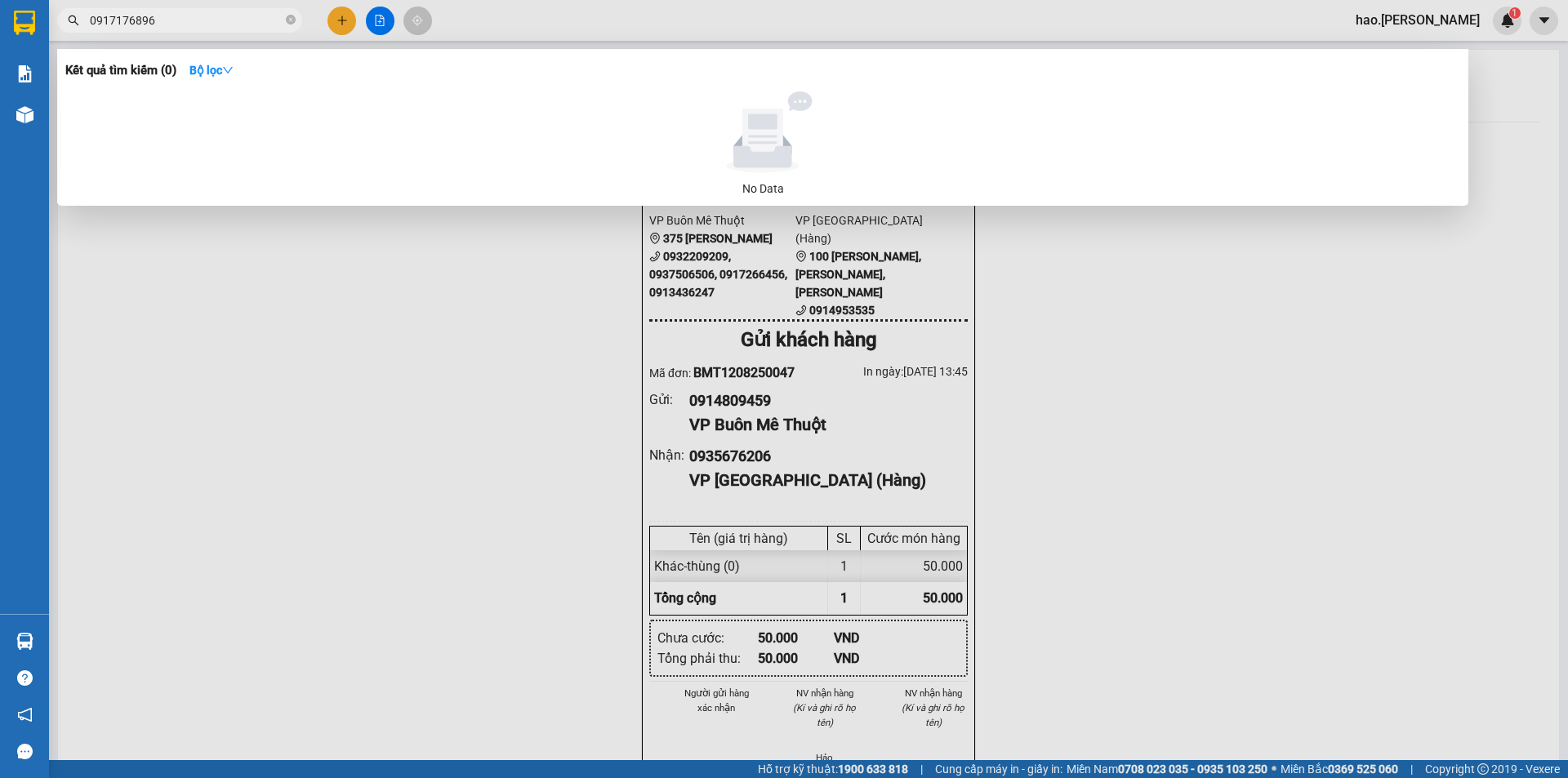
type input "0917176896"
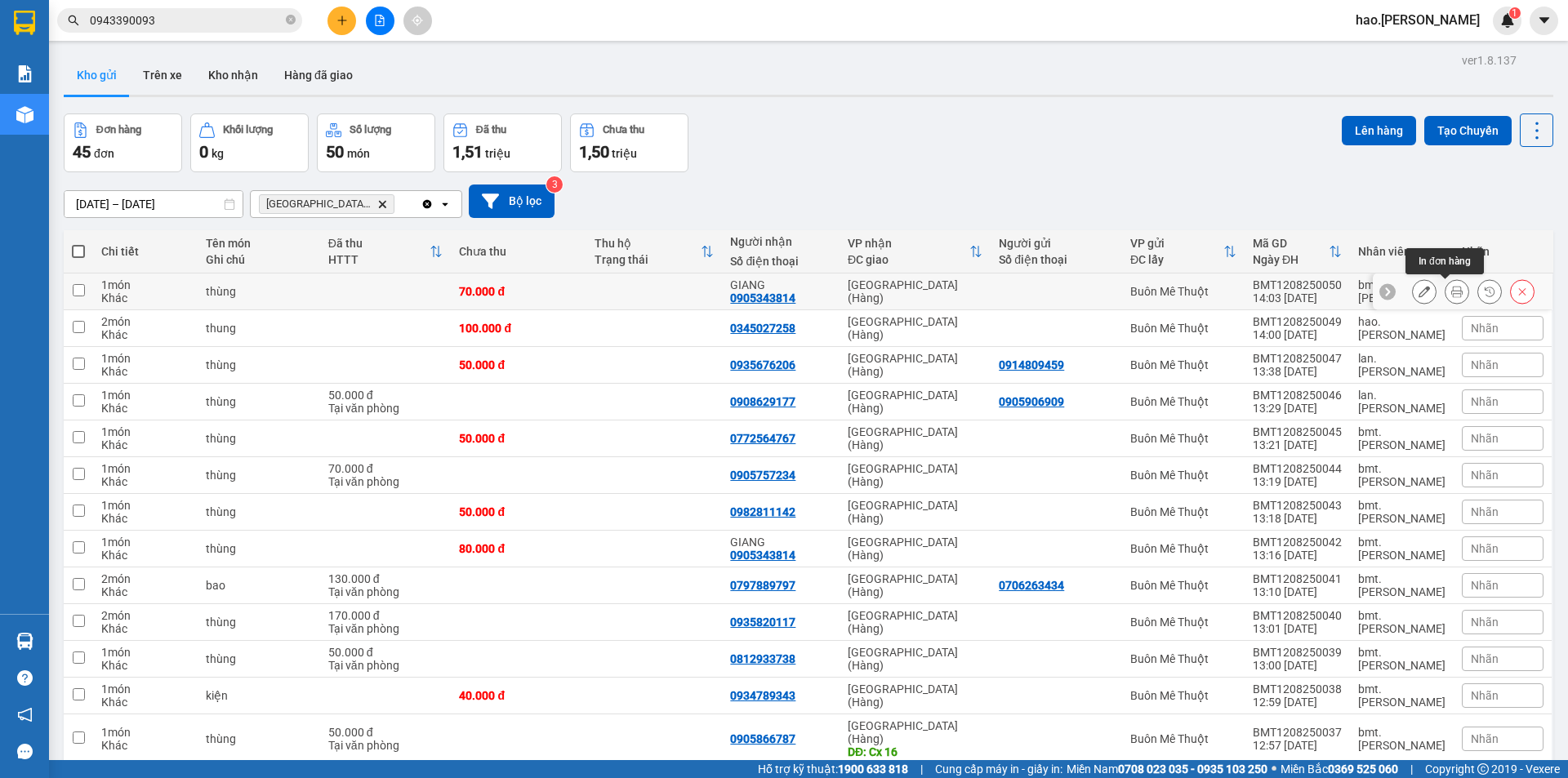
click at [1451, 288] on icon at bounding box center [1457, 291] width 12 height 12
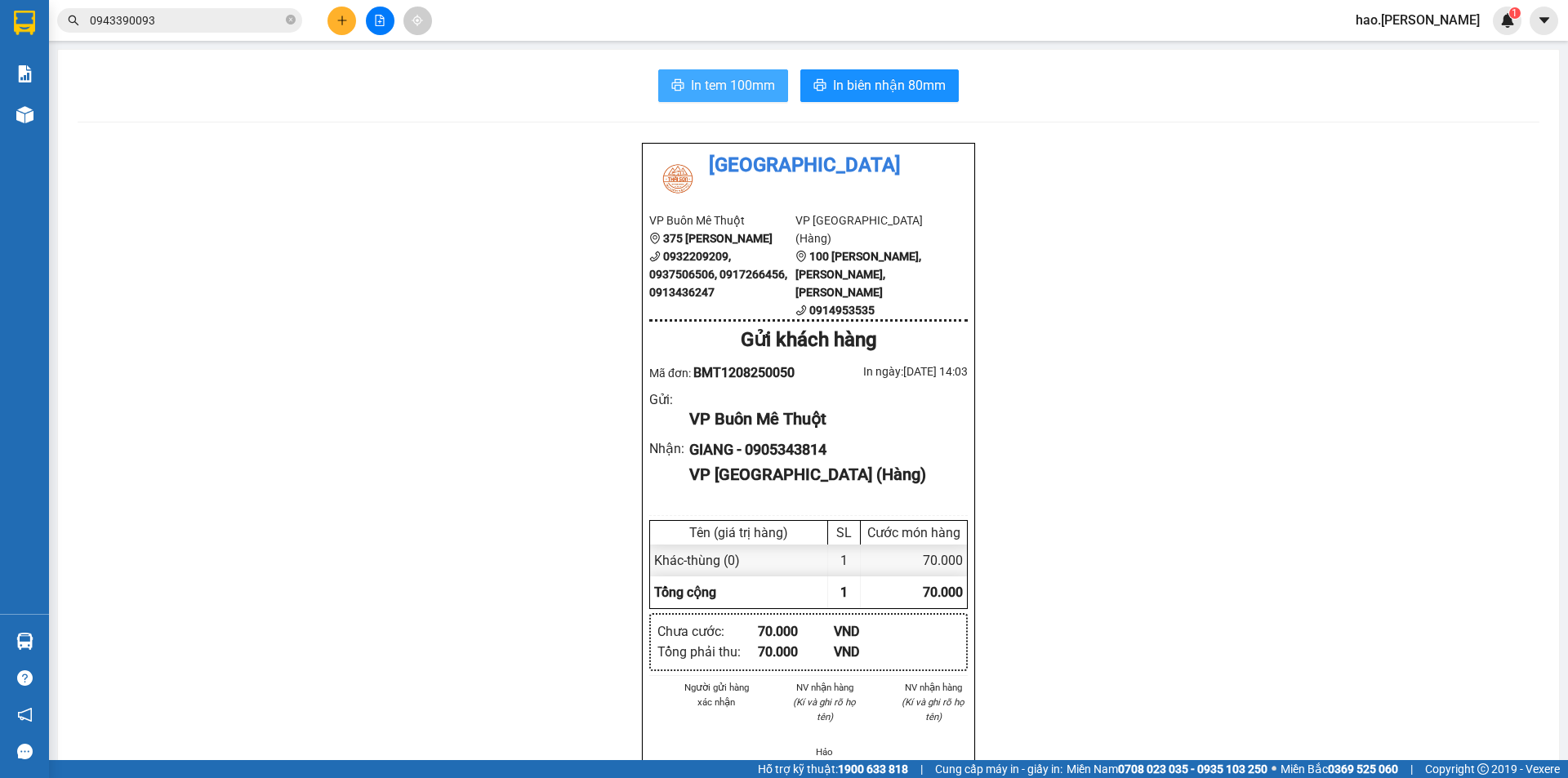
click at [745, 86] on span "In tem 100mm" at bounding box center [733, 84] width 84 height 20
click at [879, 81] on span "In biên nhận 80mm" at bounding box center [889, 84] width 113 height 20
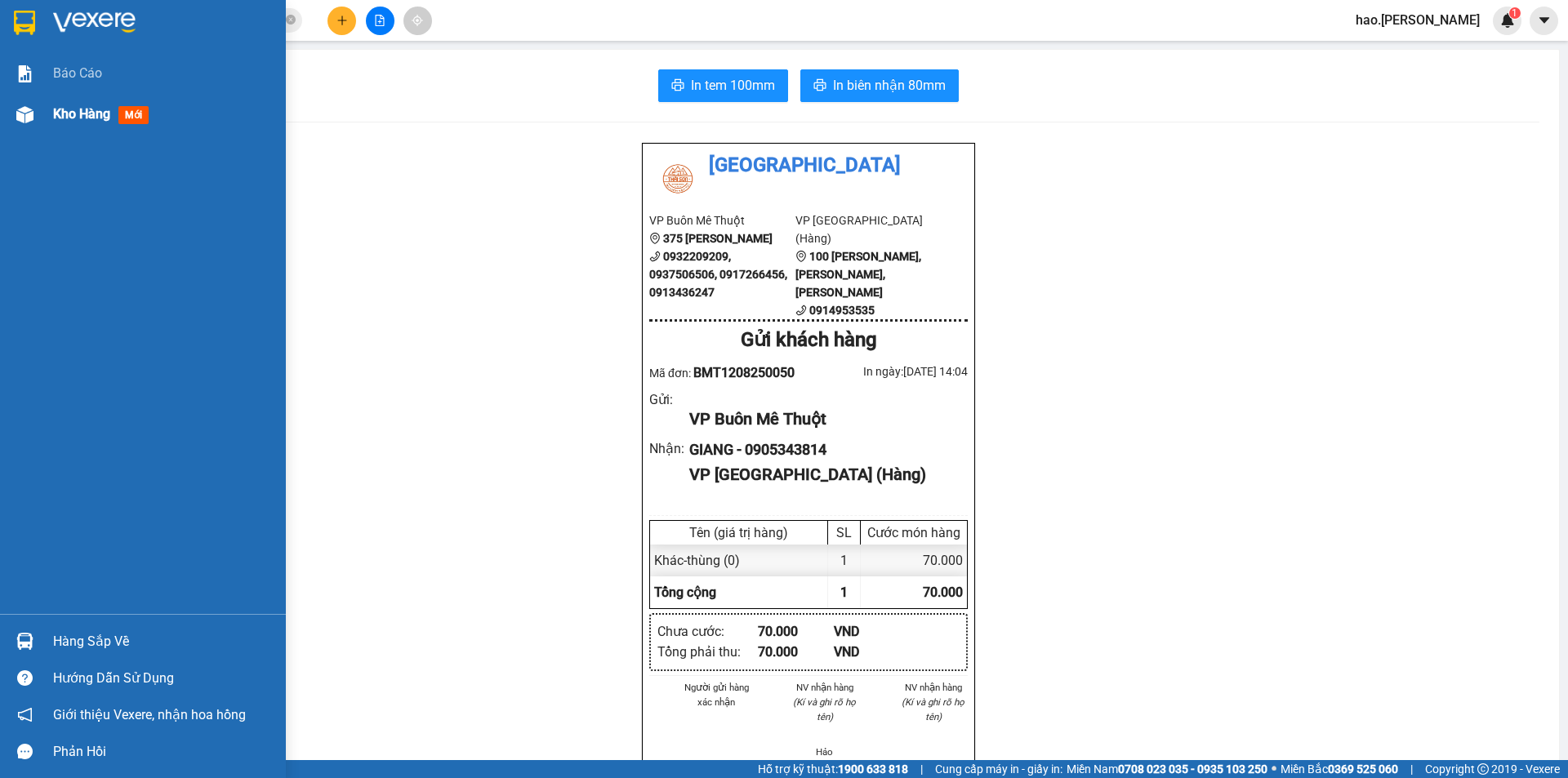
click at [35, 113] on div at bounding box center [25, 115] width 28 height 28
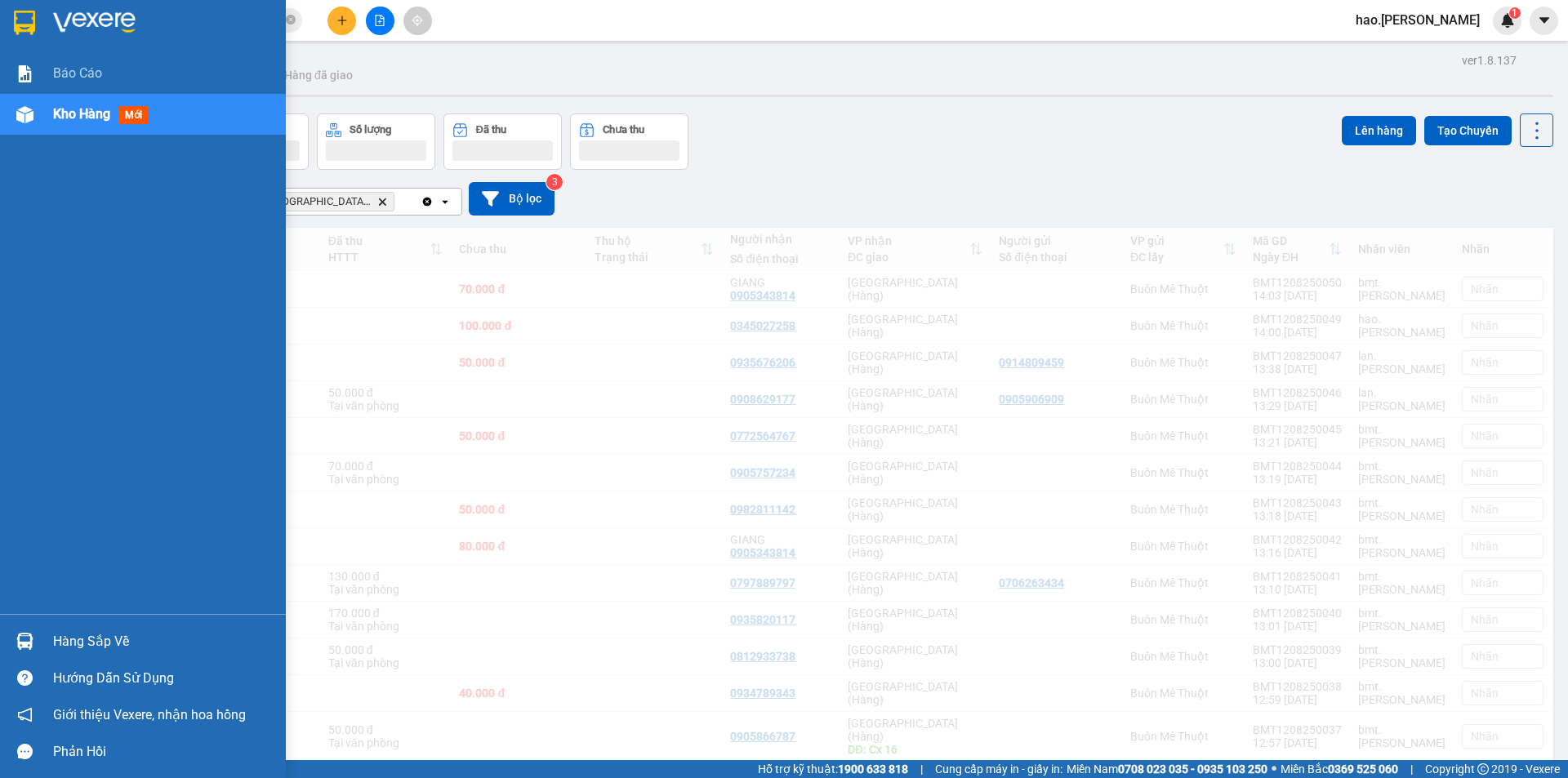
click at [67, 111] on span "Kho hàng" at bounding box center [82, 113] width 57 height 15
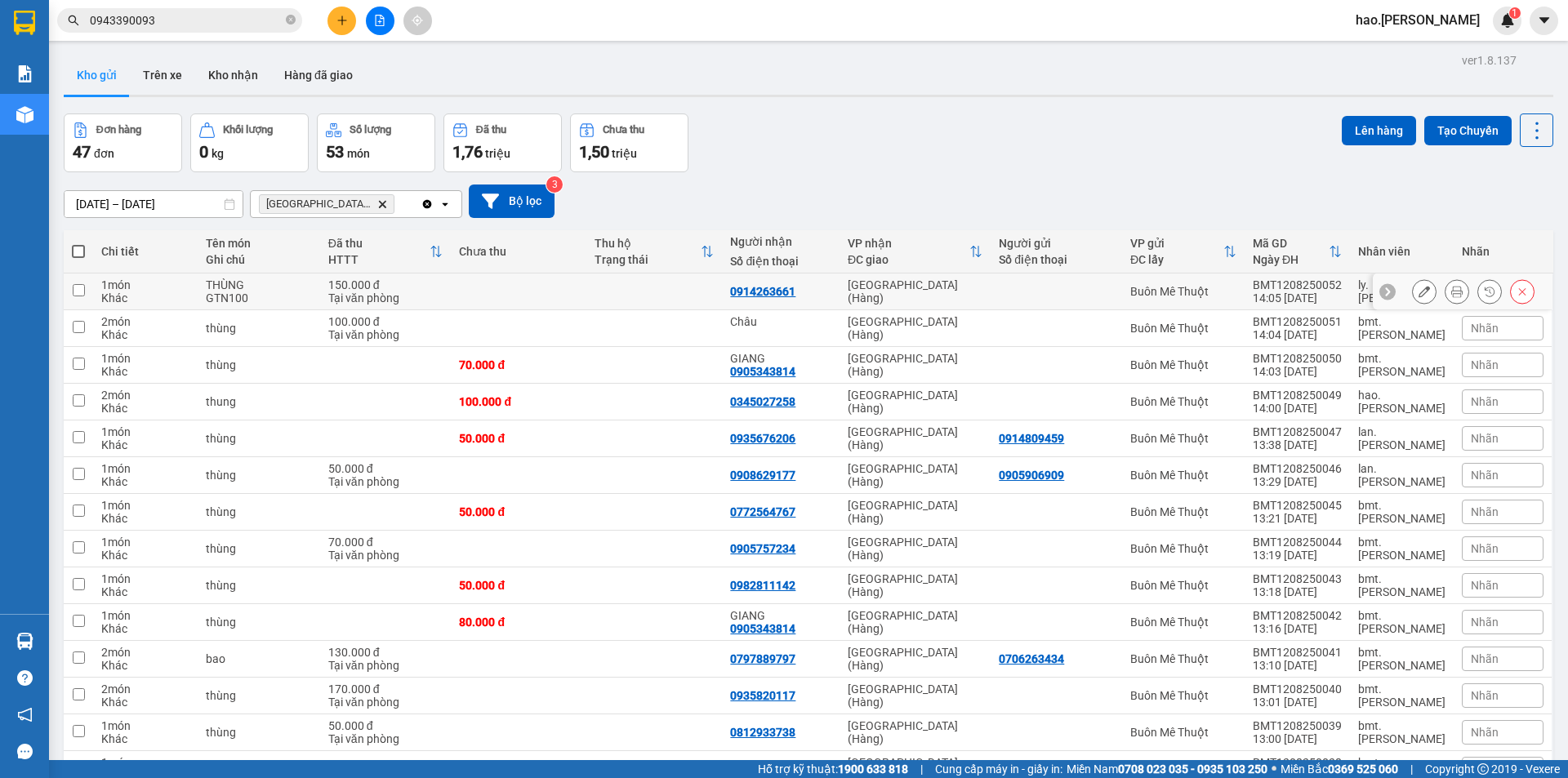
click at [1451, 290] on icon at bounding box center [1457, 291] width 12 height 12
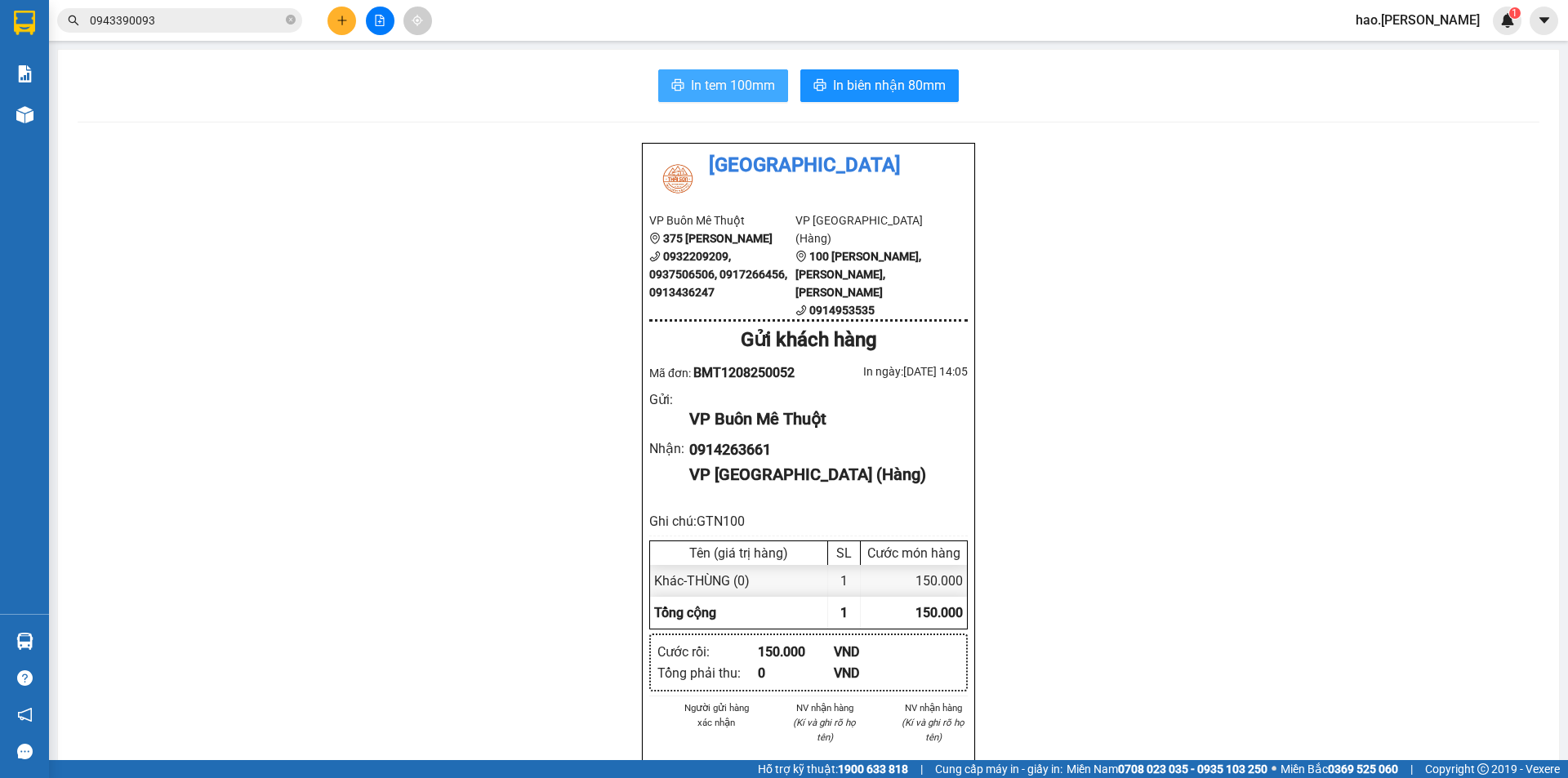
click at [755, 89] on span "In tem 100mm" at bounding box center [733, 84] width 84 height 20
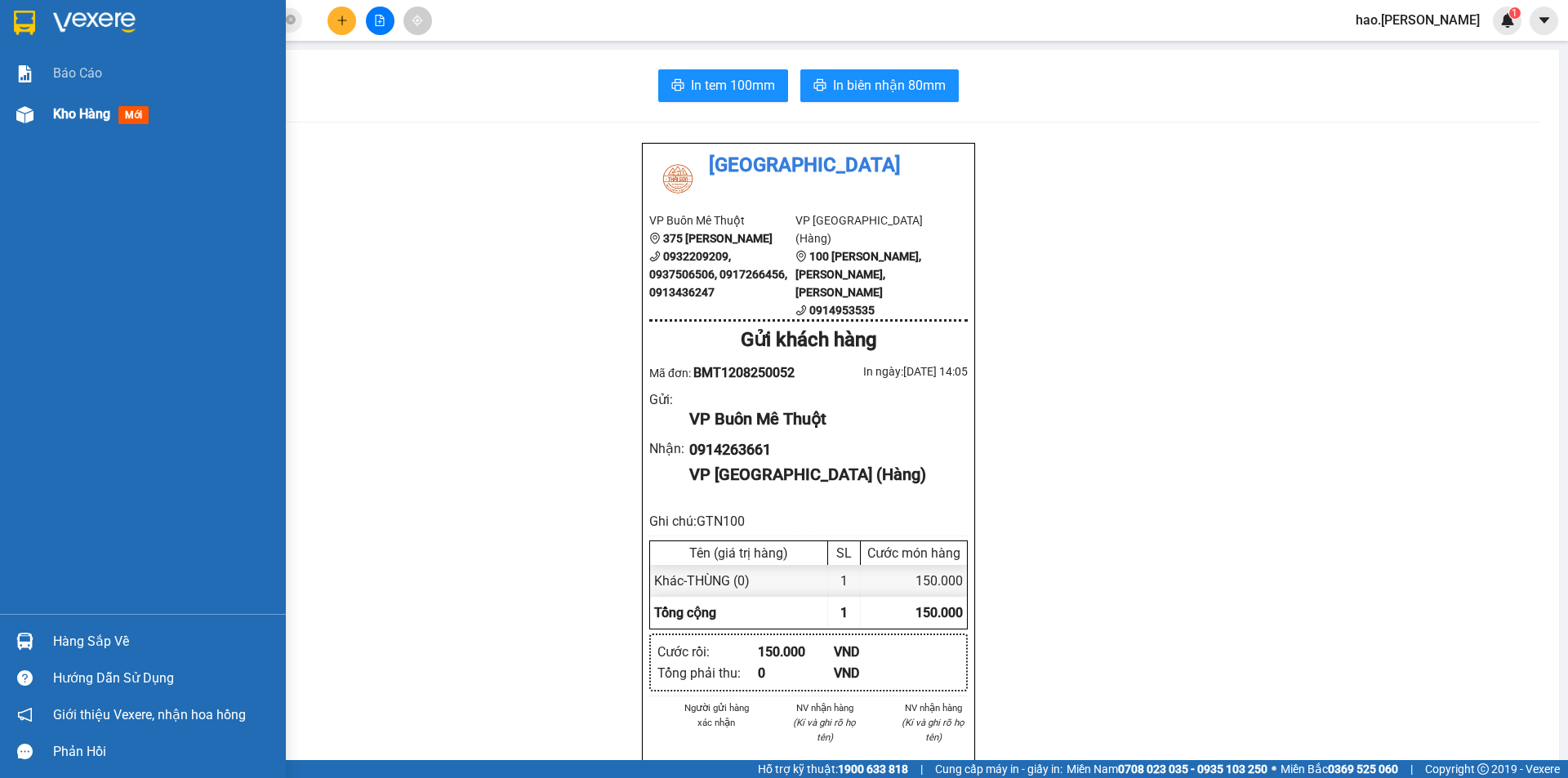
drag, startPoint x: 75, startPoint y: 94, endPoint x: 74, endPoint y: 115, distance: 21.0
click at [75, 95] on div "Kho hàng mới" at bounding box center [164, 115] width 221 height 41
click at [75, 99] on div "Kho hàng mới" at bounding box center [164, 115] width 221 height 41
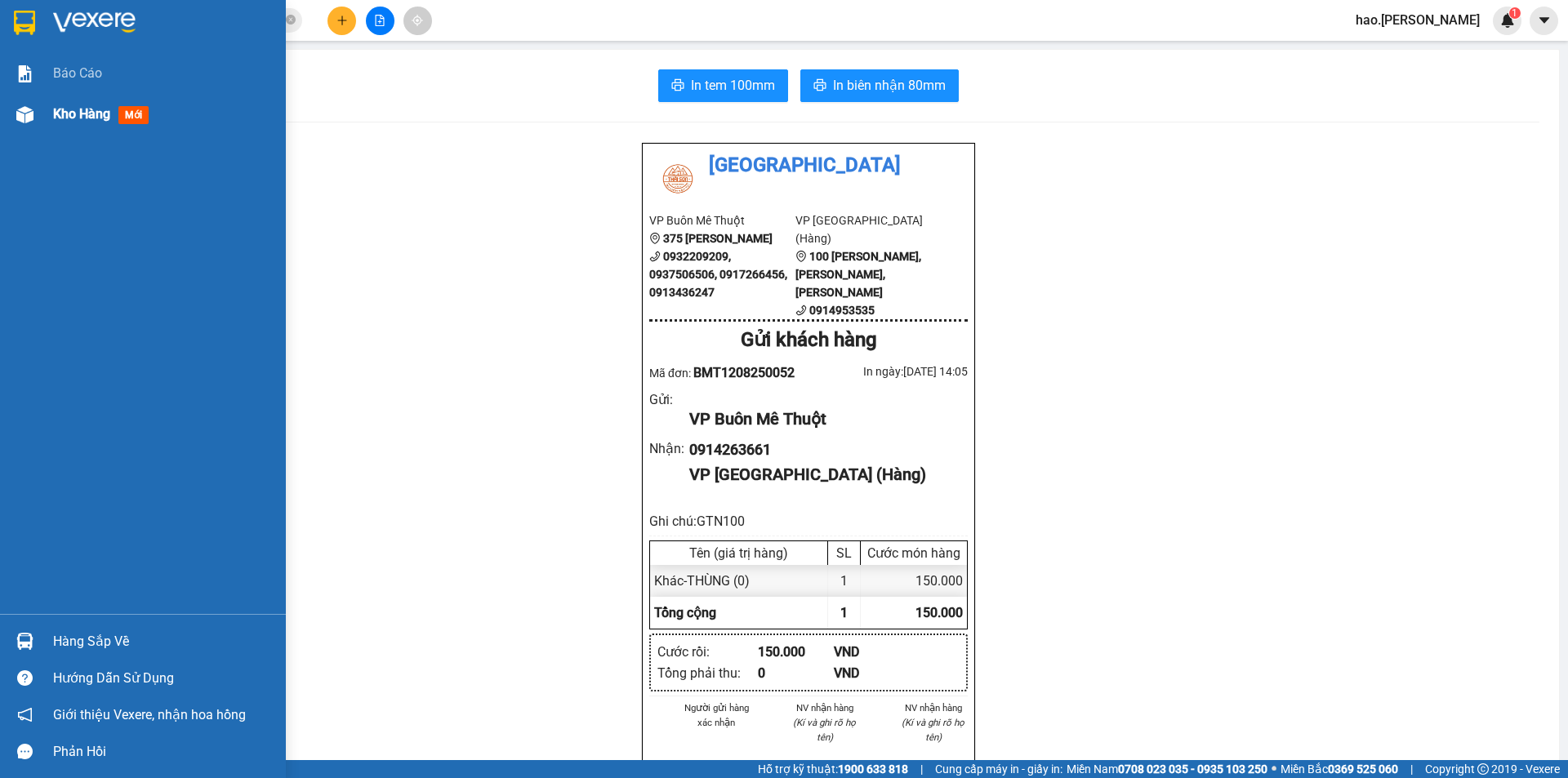
click at [74, 115] on span "Kho hàng" at bounding box center [82, 113] width 57 height 15
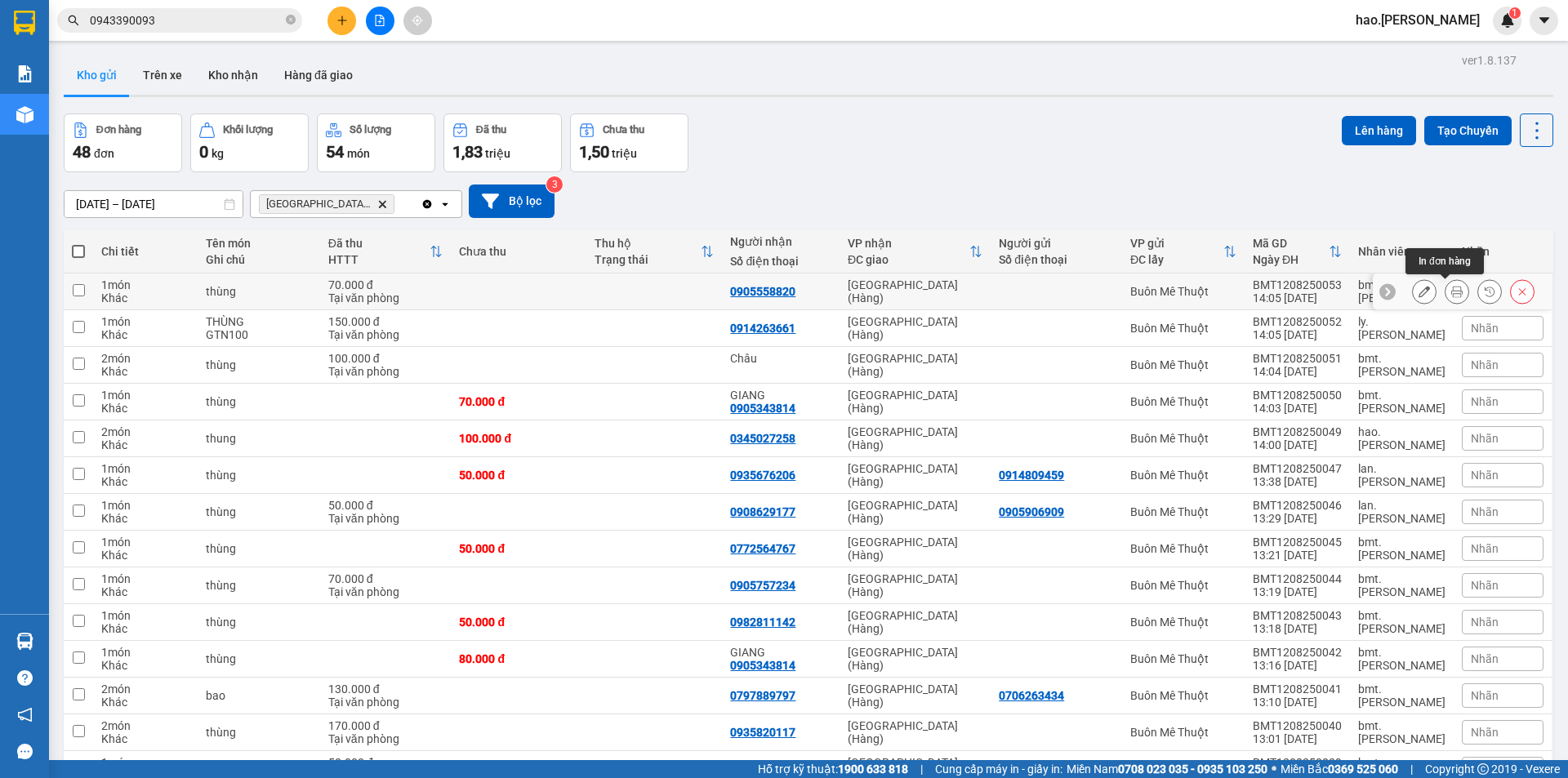
click at [1451, 295] on icon at bounding box center [1457, 291] width 12 height 12
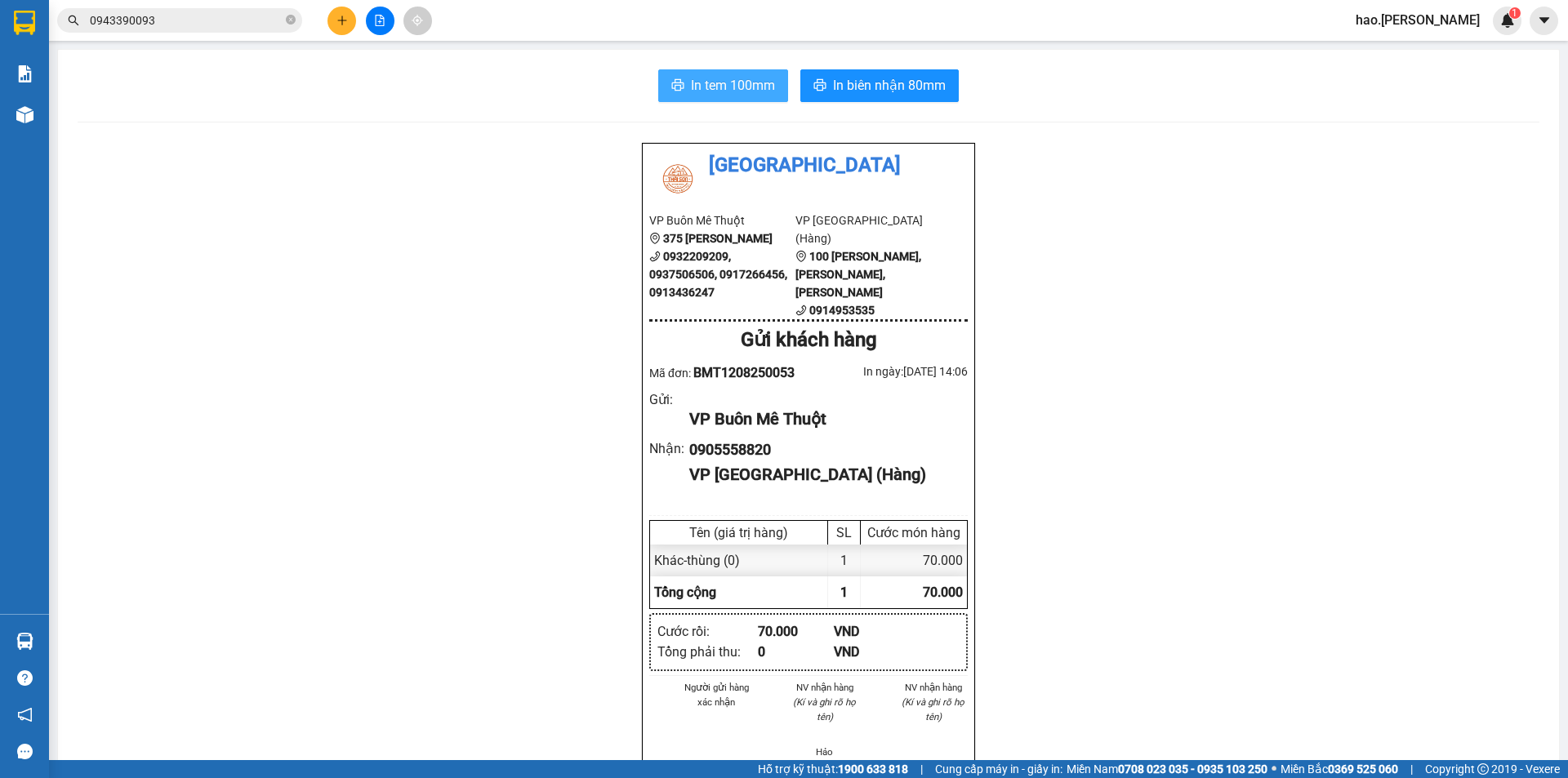
click at [714, 88] on span "In tem 100mm" at bounding box center [733, 84] width 84 height 20
click at [929, 86] on span "In biên nhận 80mm" at bounding box center [889, 84] width 113 height 20
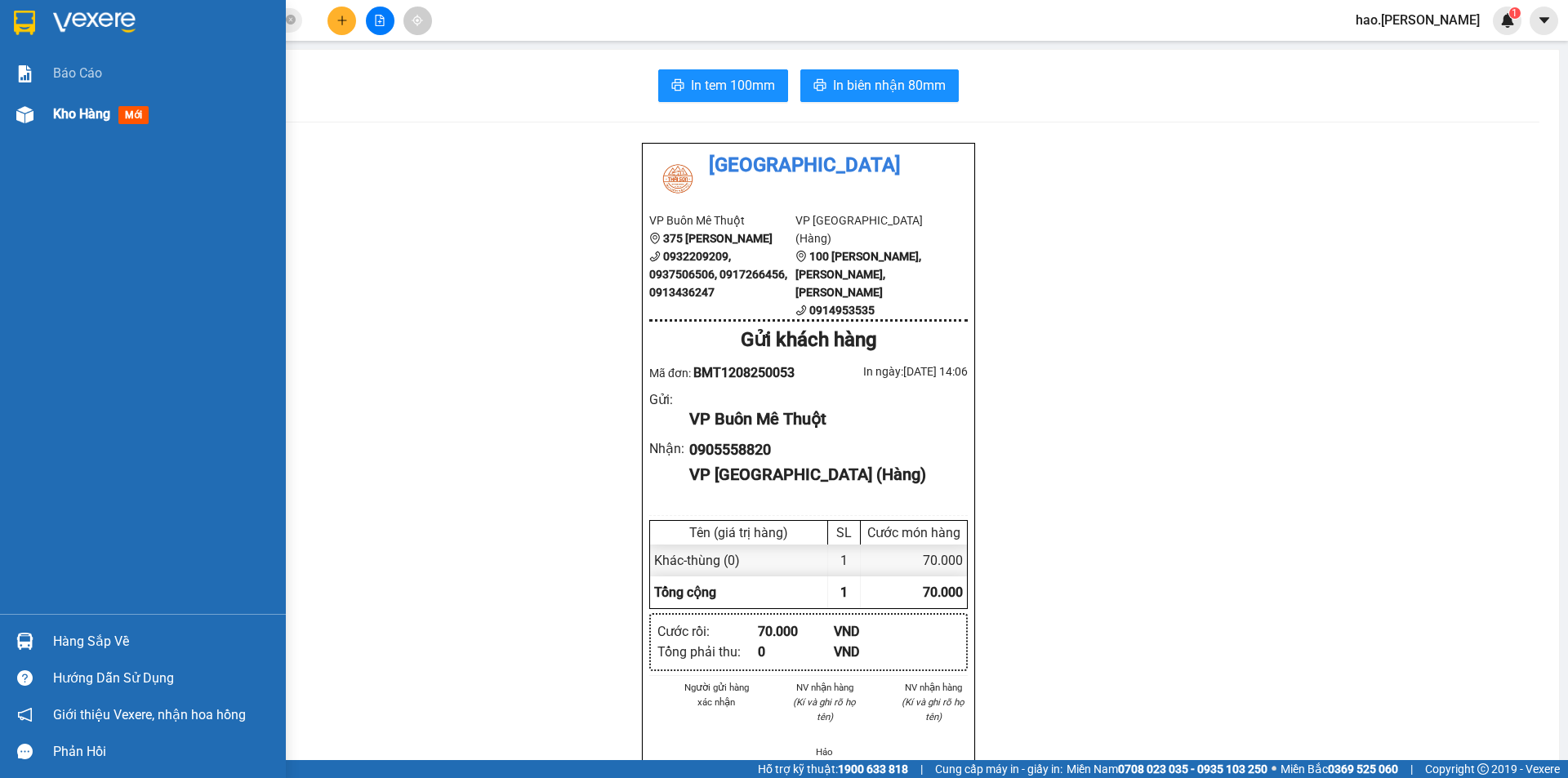
drag, startPoint x: 114, startPoint y: 100, endPoint x: 75, endPoint y: 118, distance: 43.0
click at [111, 104] on div "Kho hàng mới" at bounding box center [164, 115] width 221 height 41
click at [102, 108] on span "Kho hàng" at bounding box center [82, 113] width 57 height 15
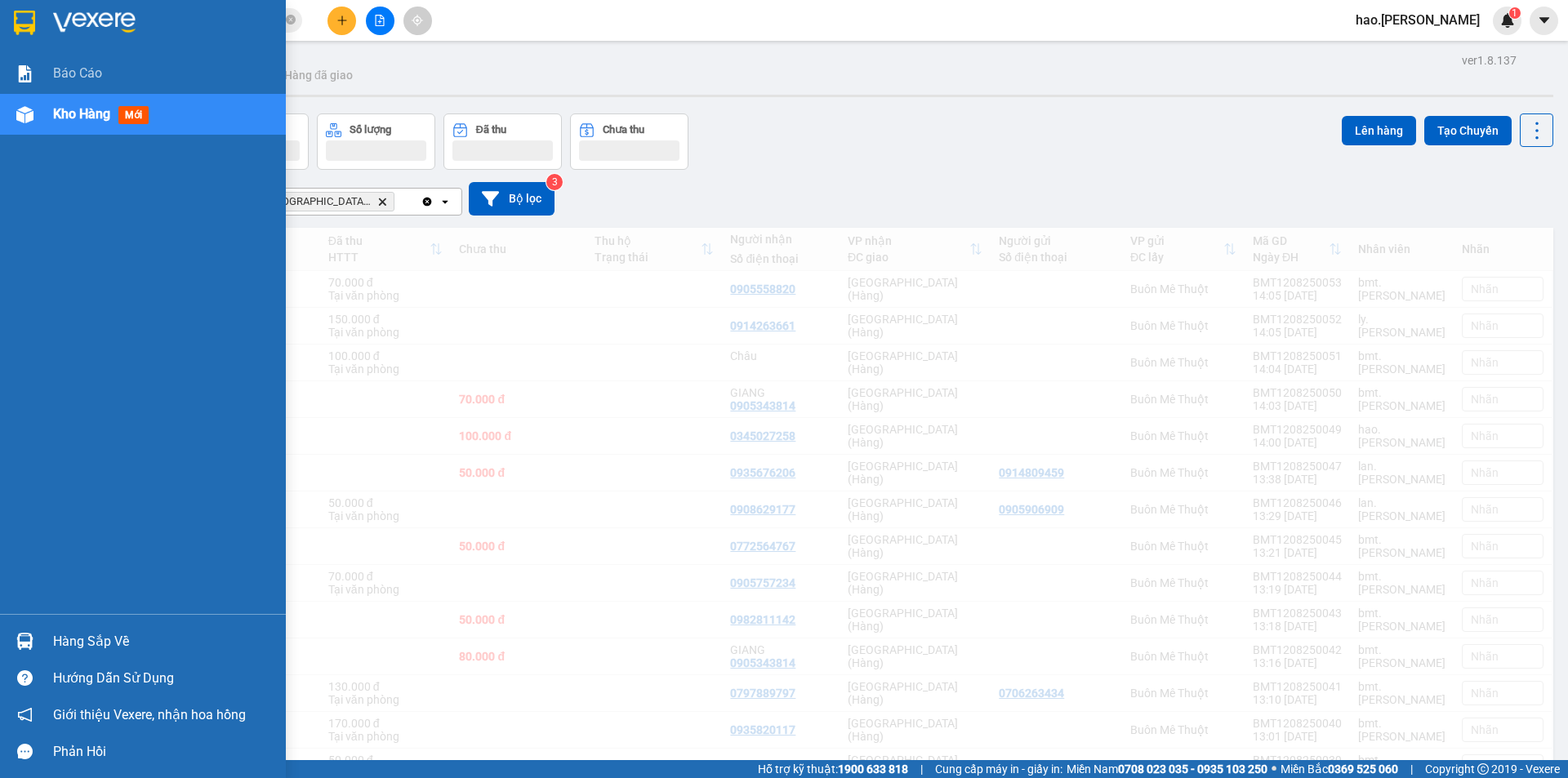
click at [75, 118] on span "Kho hàng" at bounding box center [82, 113] width 57 height 15
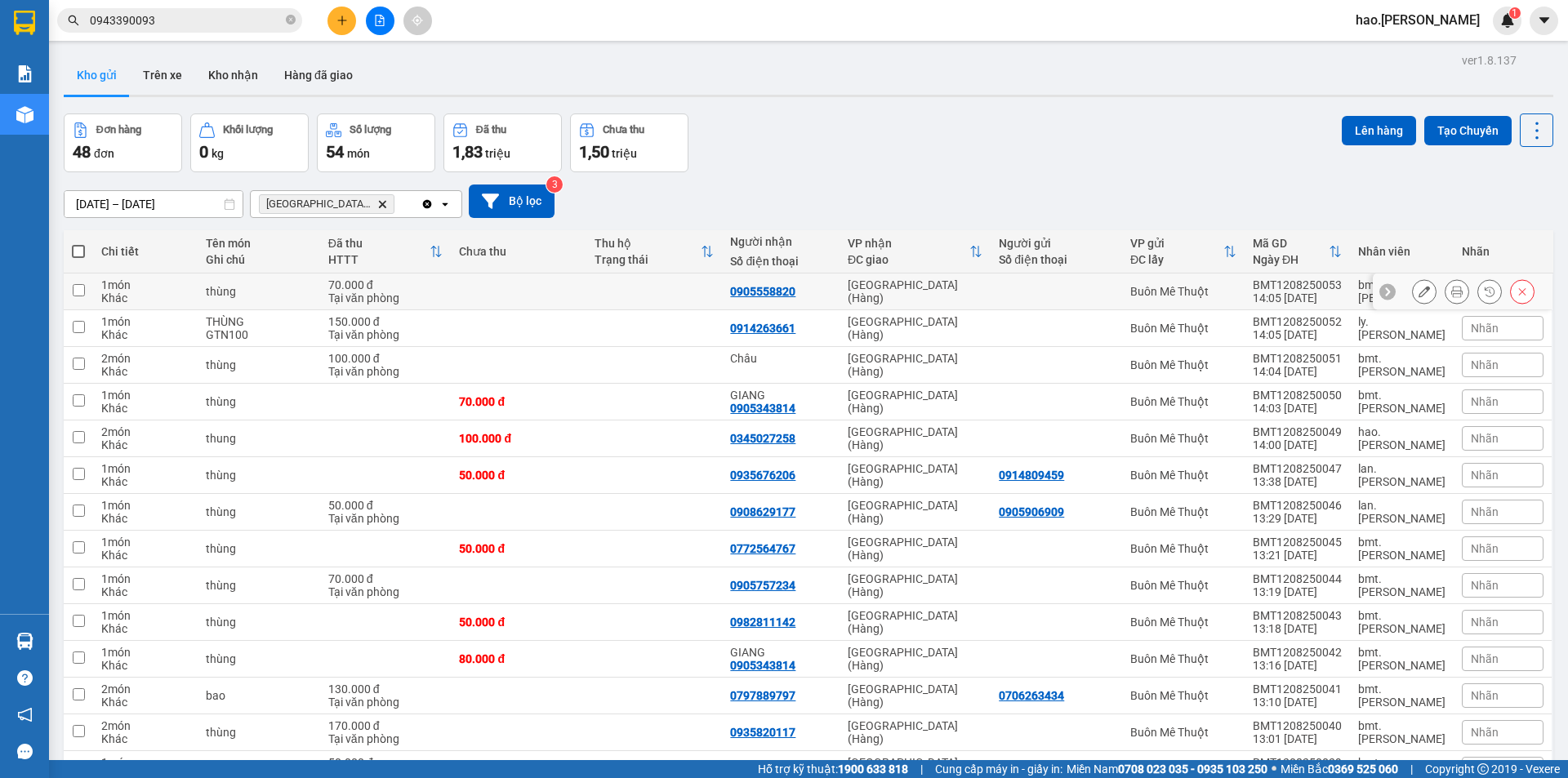
click at [1419, 294] on icon at bounding box center [1424, 291] width 12 height 12
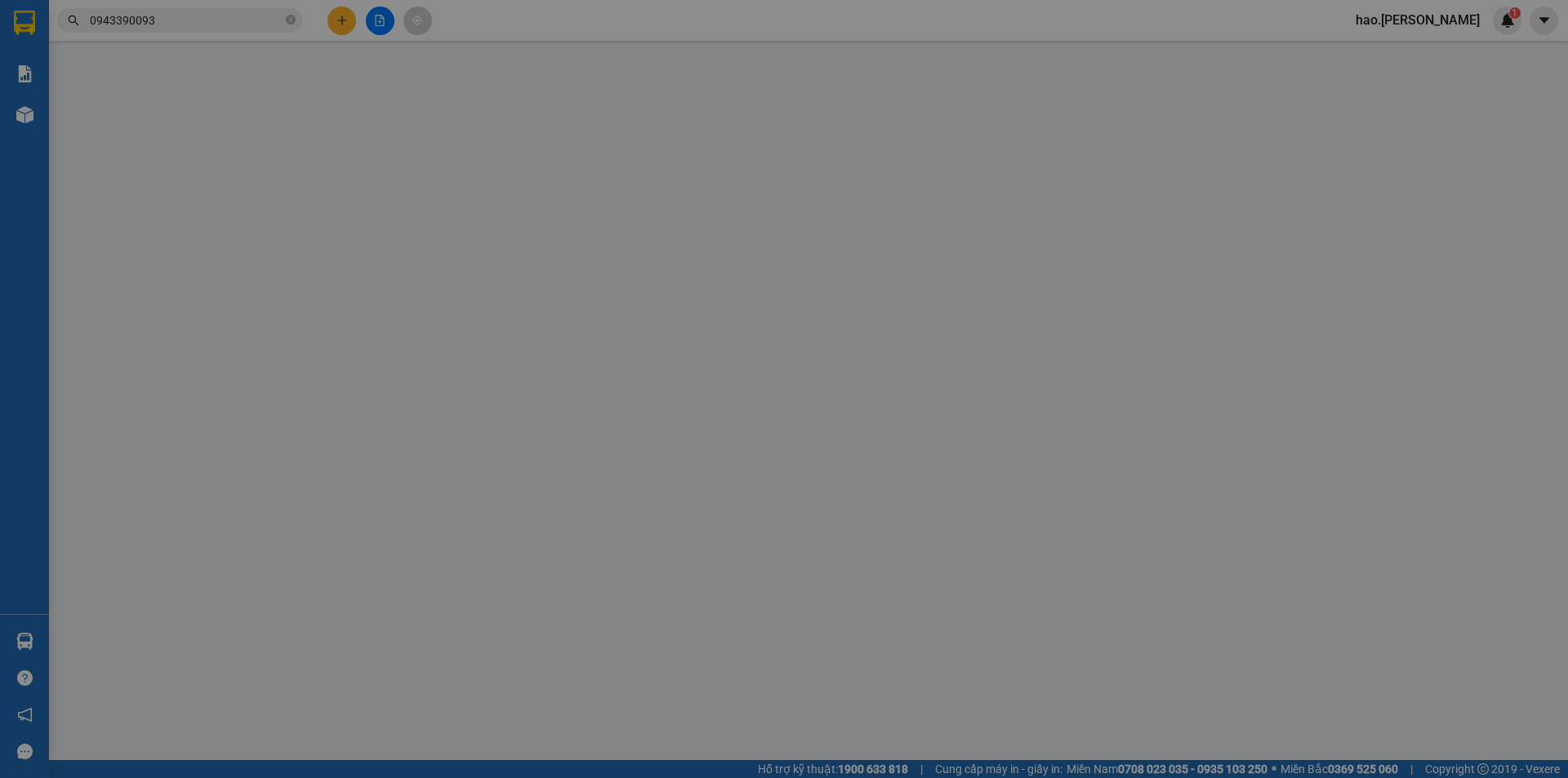
type input "0905558820"
type input "70.000"
type input "0"
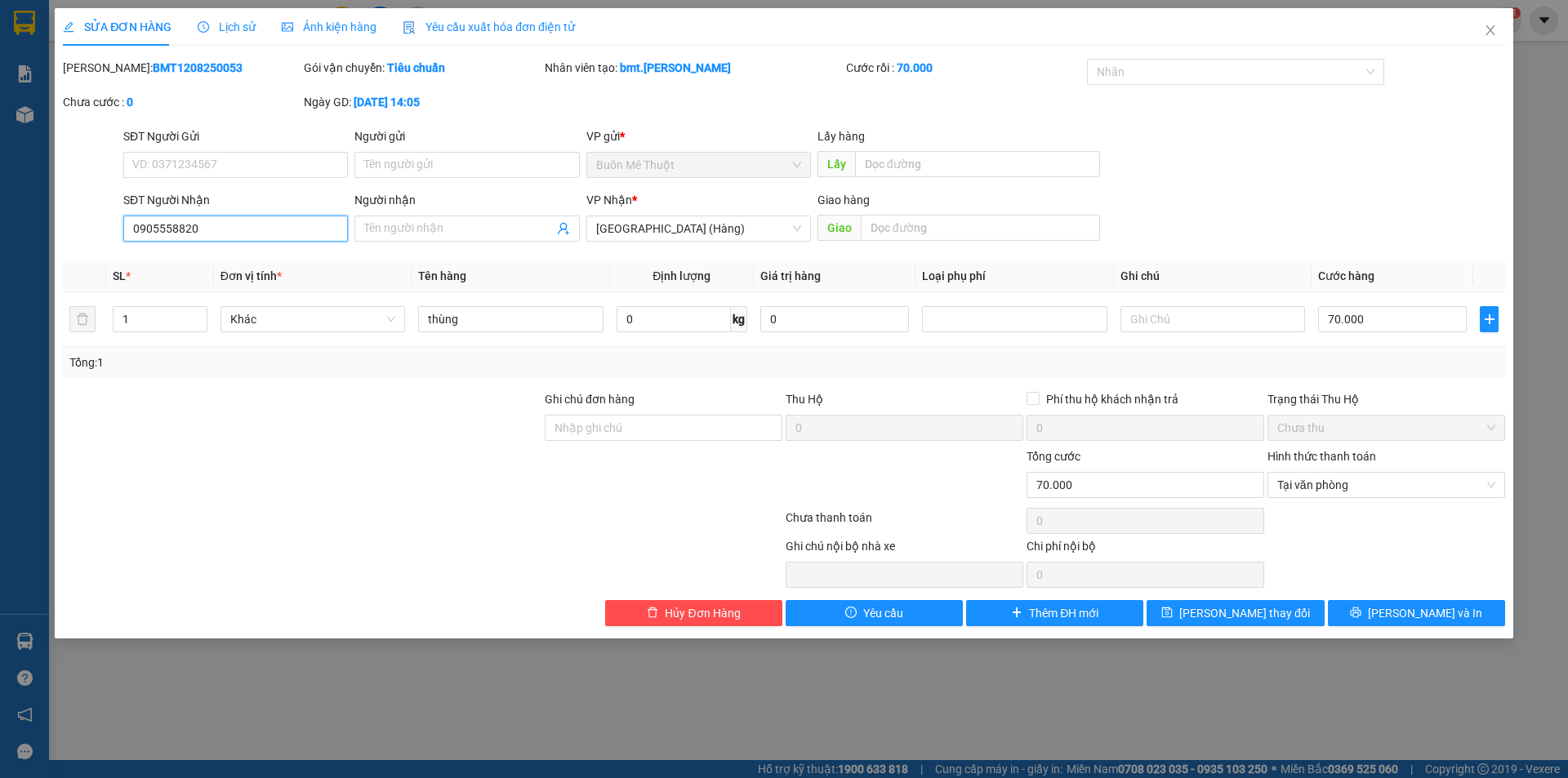
click at [235, 229] on input "0905558820" at bounding box center [236, 228] width 225 height 26
click at [727, 621] on span "Hủy Đơn Hàng" at bounding box center [702, 614] width 75 height 18
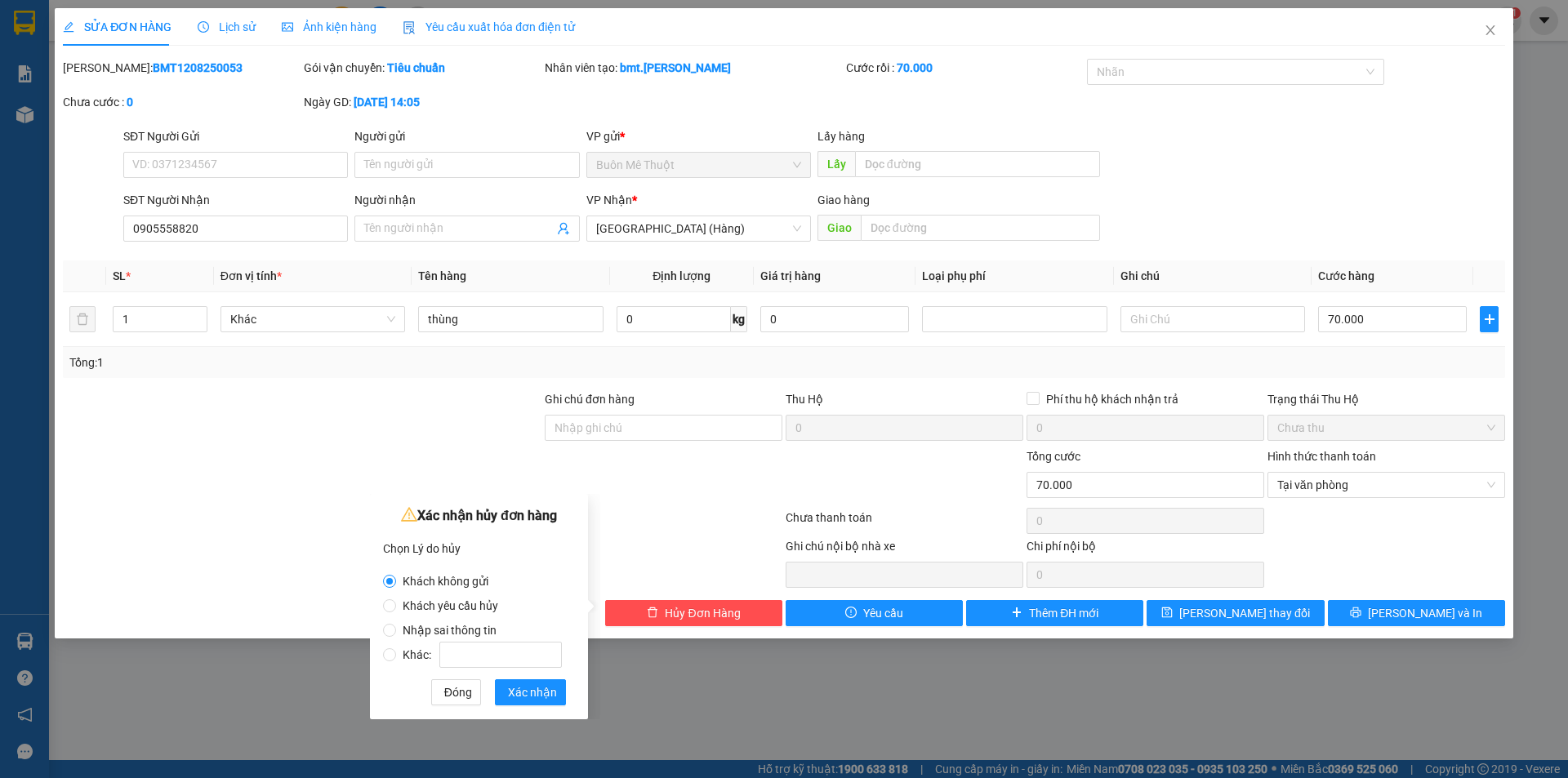
drag, startPoint x: 425, startPoint y: 633, endPoint x: 504, endPoint y: 664, distance: 84.9
click at [425, 634] on span "Nhập sai thông tin" at bounding box center [449, 630] width 107 height 13
click at [396, 634] on input "Nhập sai thông tin" at bounding box center [390, 630] width 13 height 13
radio input "true"
radio input "false"
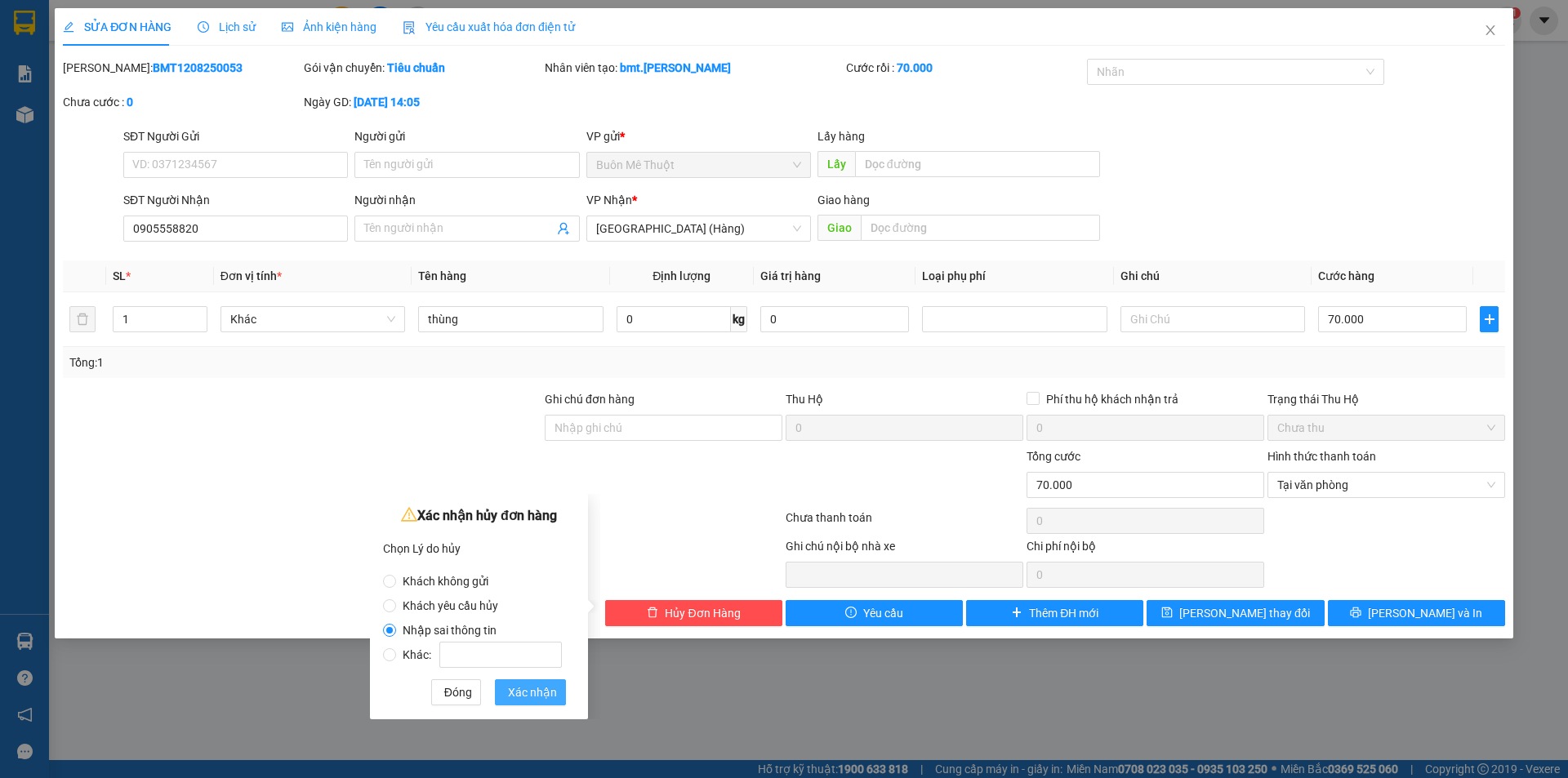
click at [535, 690] on span "Xác nhận" at bounding box center [532, 693] width 49 height 18
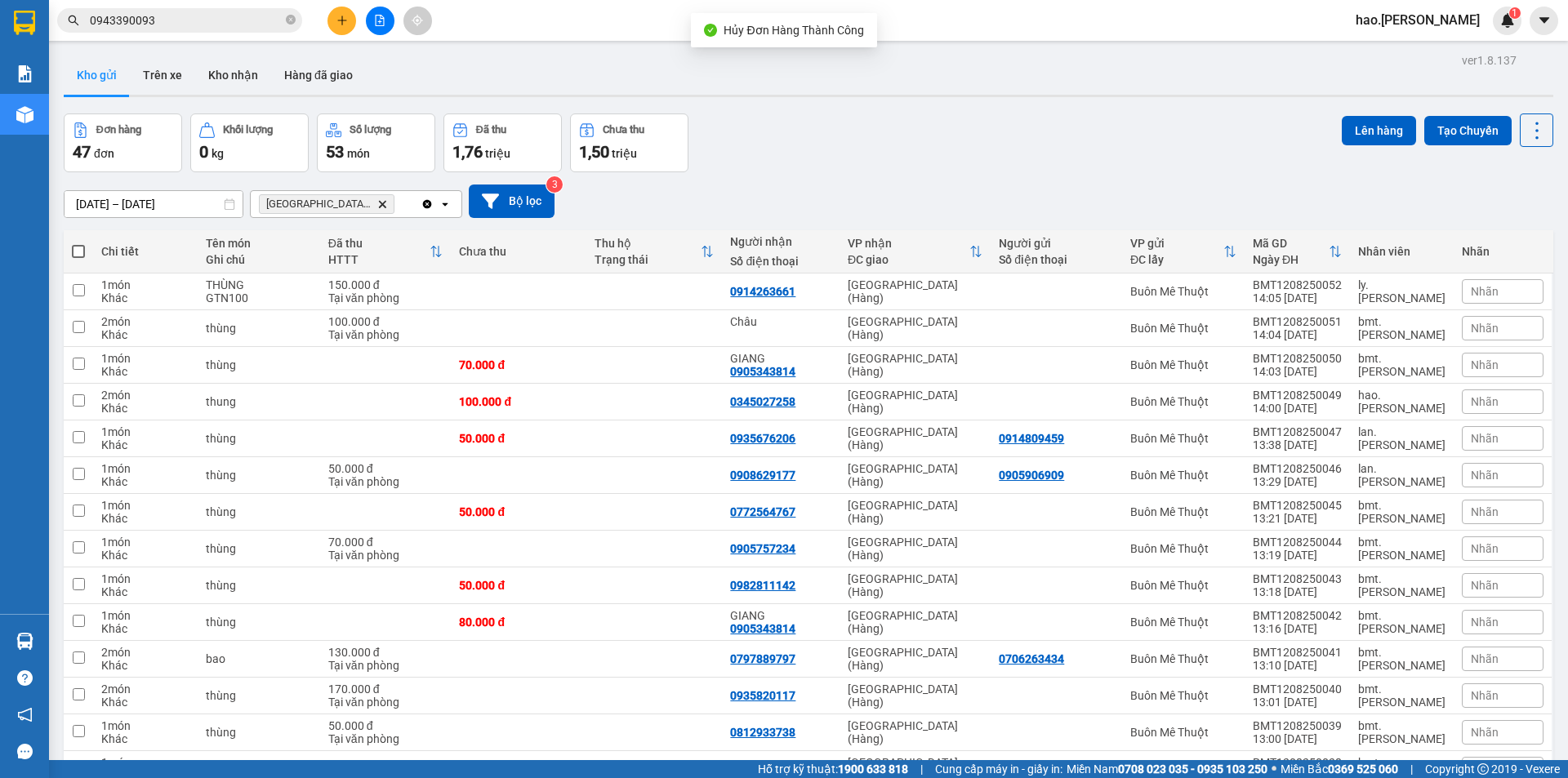
click at [348, 12] on button at bounding box center [342, 20] width 28 height 28
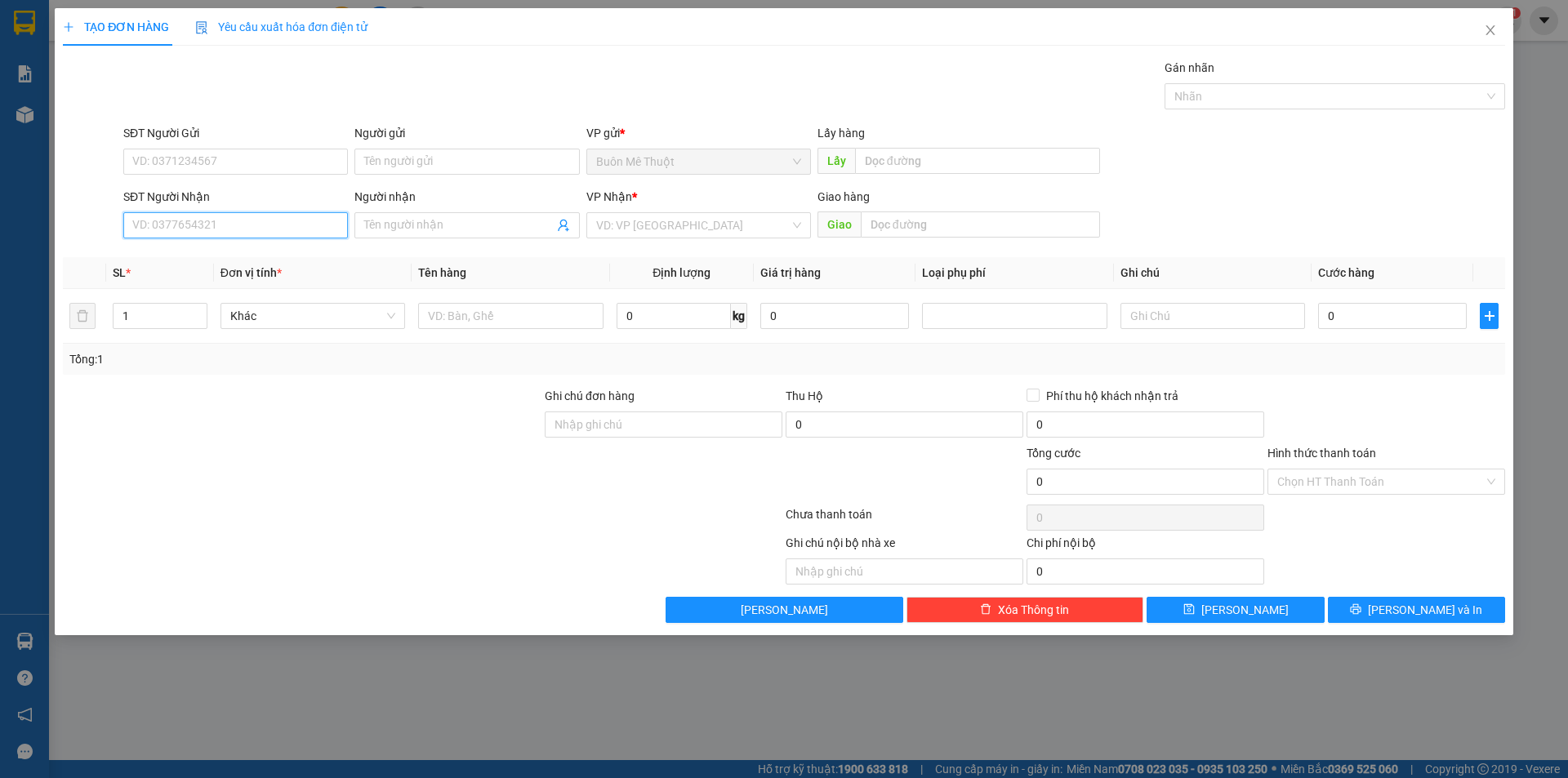
click at [221, 217] on input "SĐT Người Nhận" at bounding box center [236, 225] width 225 height 26
paste input "0905558820"
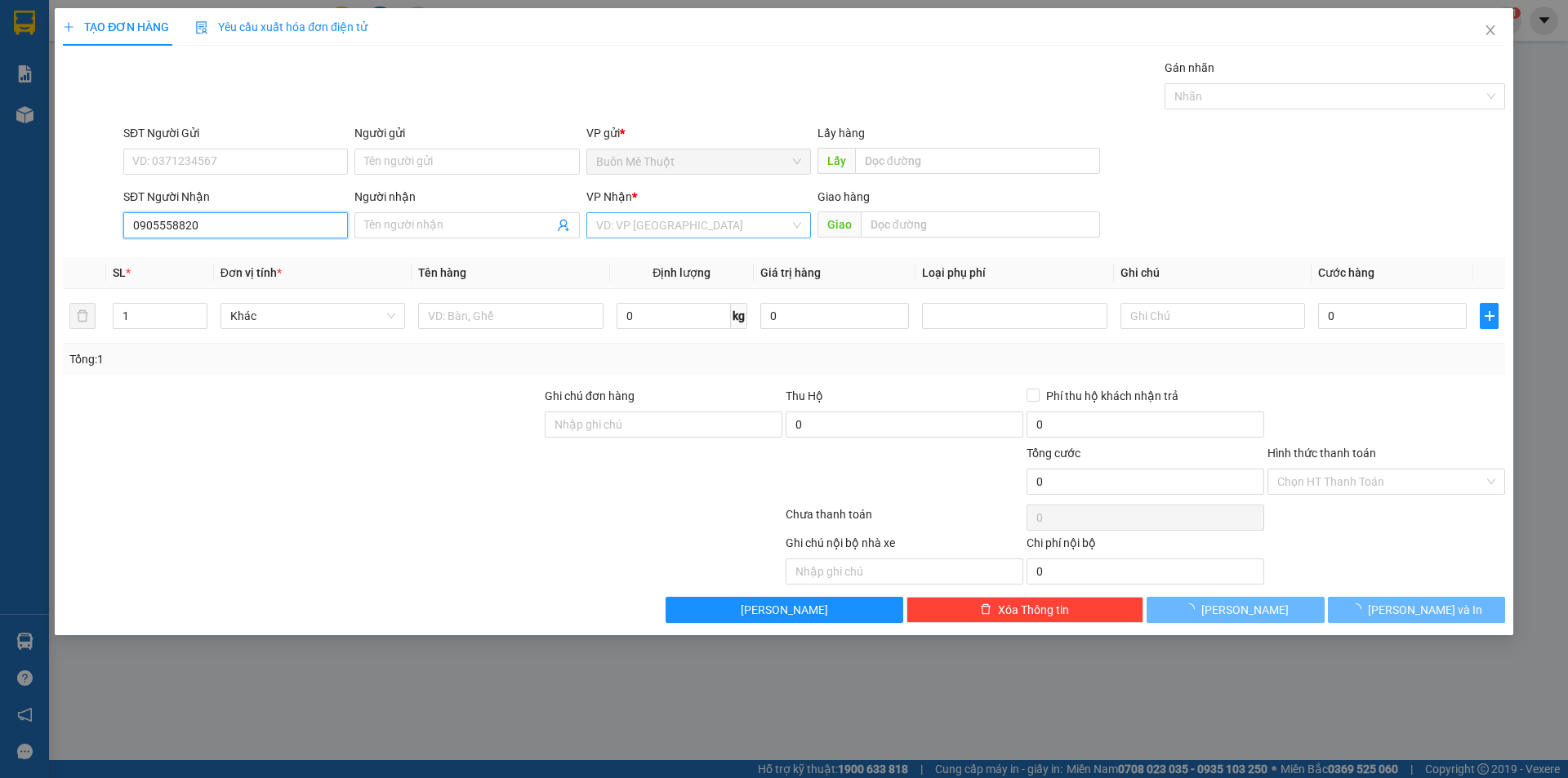
type input "0905558820"
drag, startPoint x: 655, startPoint y: 220, endPoint x: 641, endPoint y: 285, distance: 66.5
click at [656, 221] on input "search" at bounding box center [693, 226] width 194 height 25
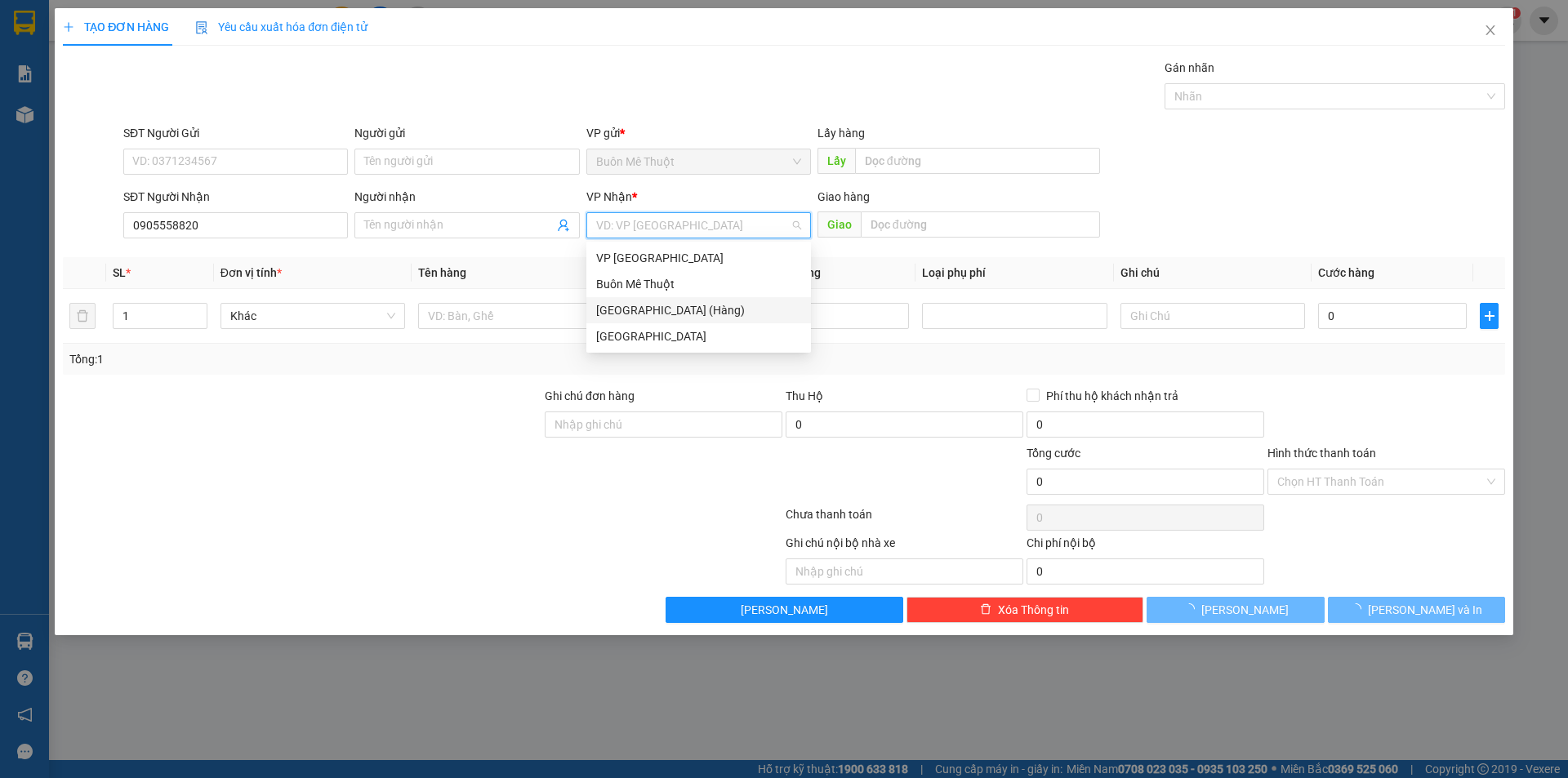
click at [623, 317] on div "[GEOGRAPHIC_DATA] (Hàng)" at bounding box center [698, 310] width 205 height 18
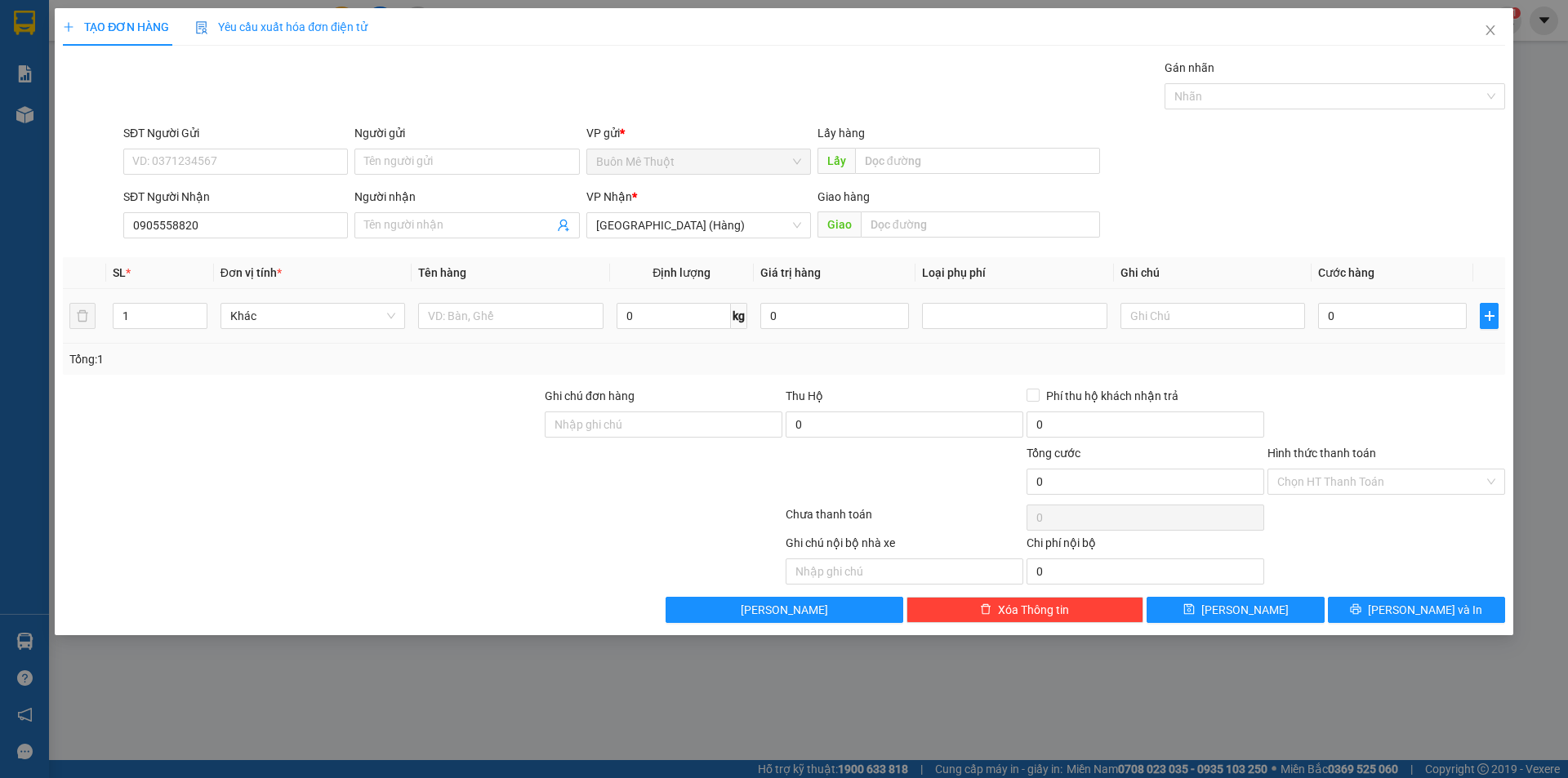
click at [511, 334] on td at bounding box center [511, 317] width 197 height 55
click at [505, 328] on input "text" at bounding box center [511, 316] width 185 height 26
type input "thùng"
click at [1345, 315] on input "0" at bounding box center [1392, 316] width 149 height 26
type input "70"
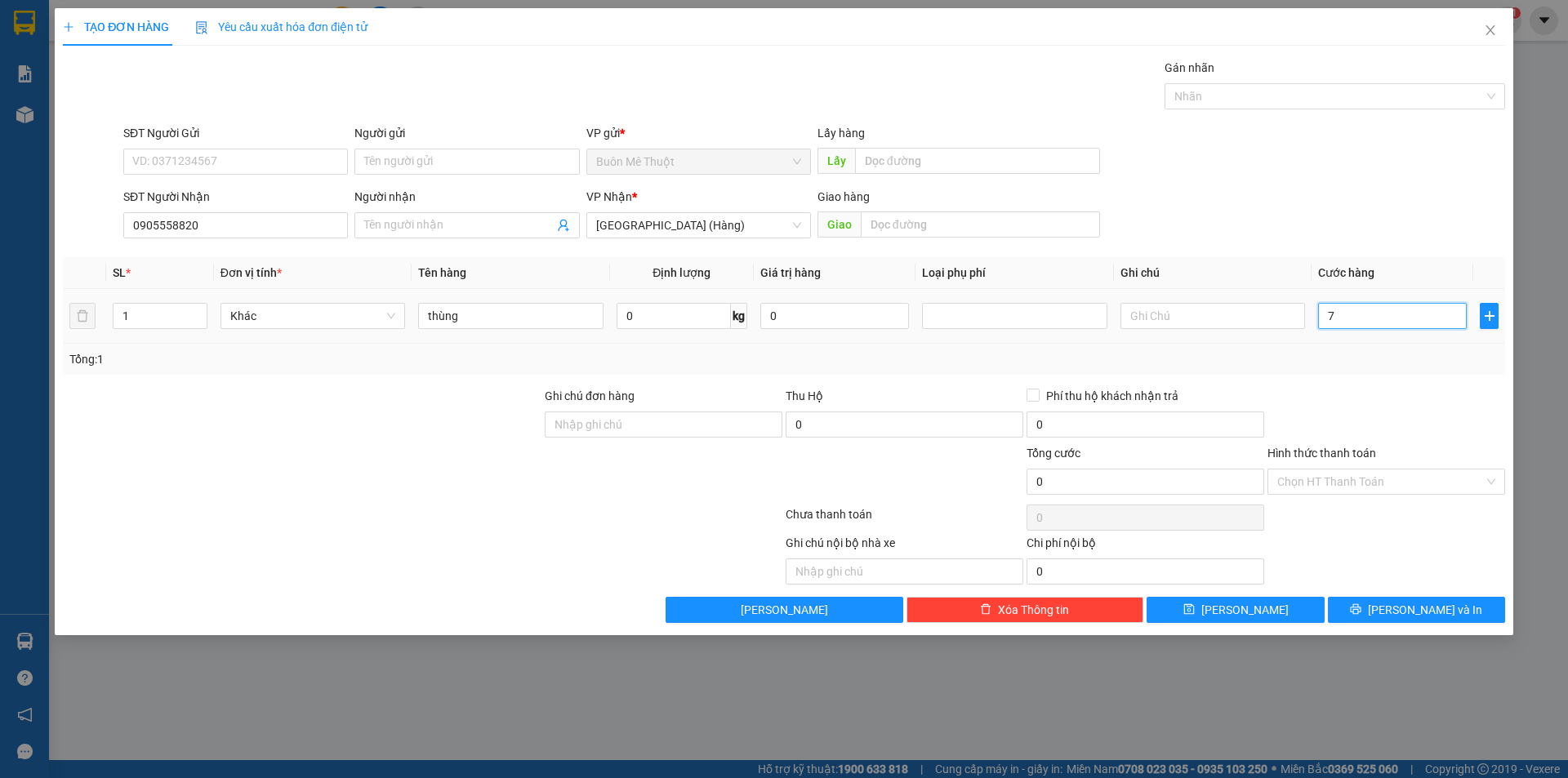
type input "70"
type input "70.000"
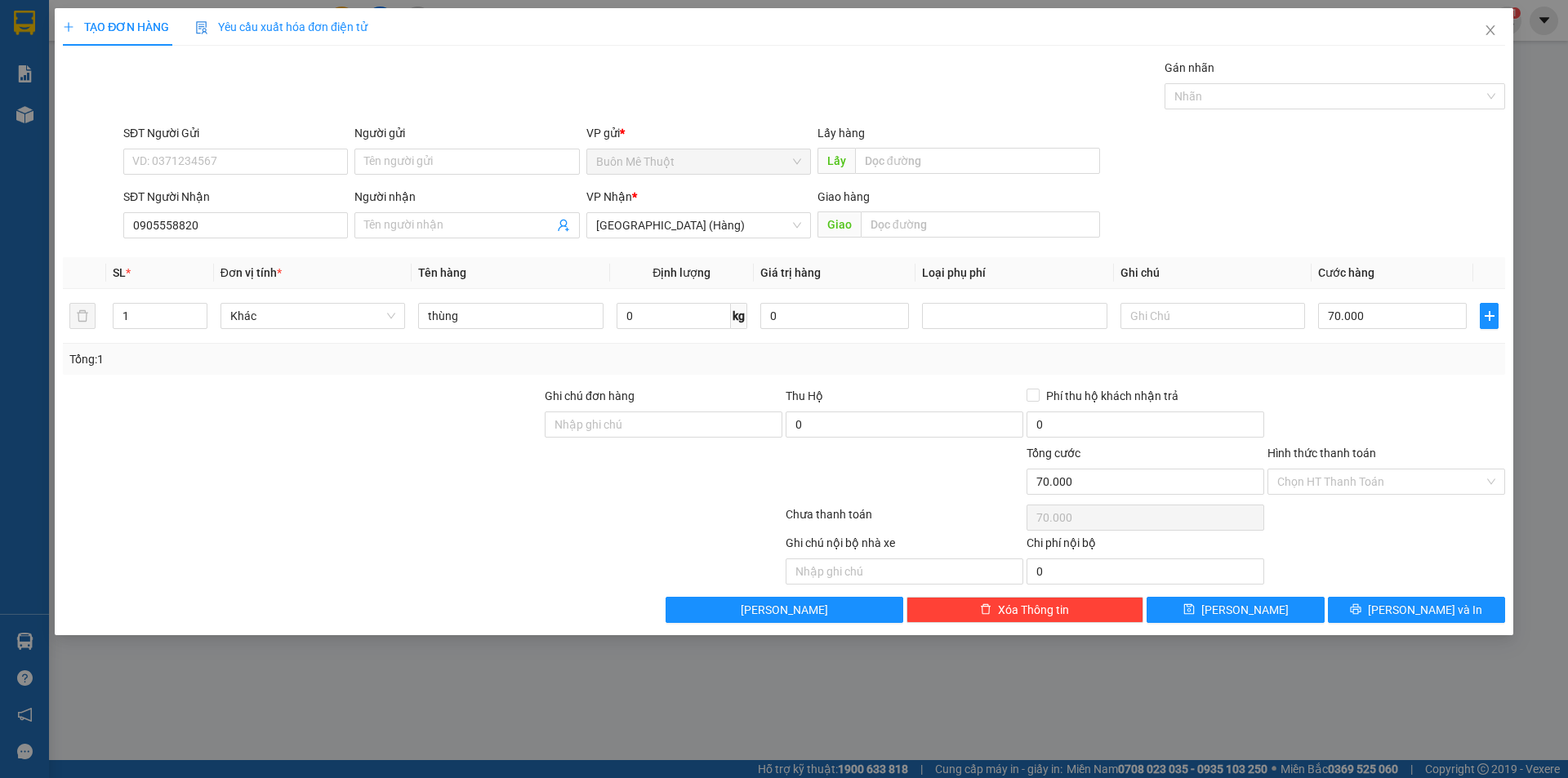
click at [1401, 414] on div at bounding box center [1386, 415] width 241 height 57
click at [1365, 606] on button "[PERSON_NAME] và In" at bounding box center [1416, 609] width 177 height 26
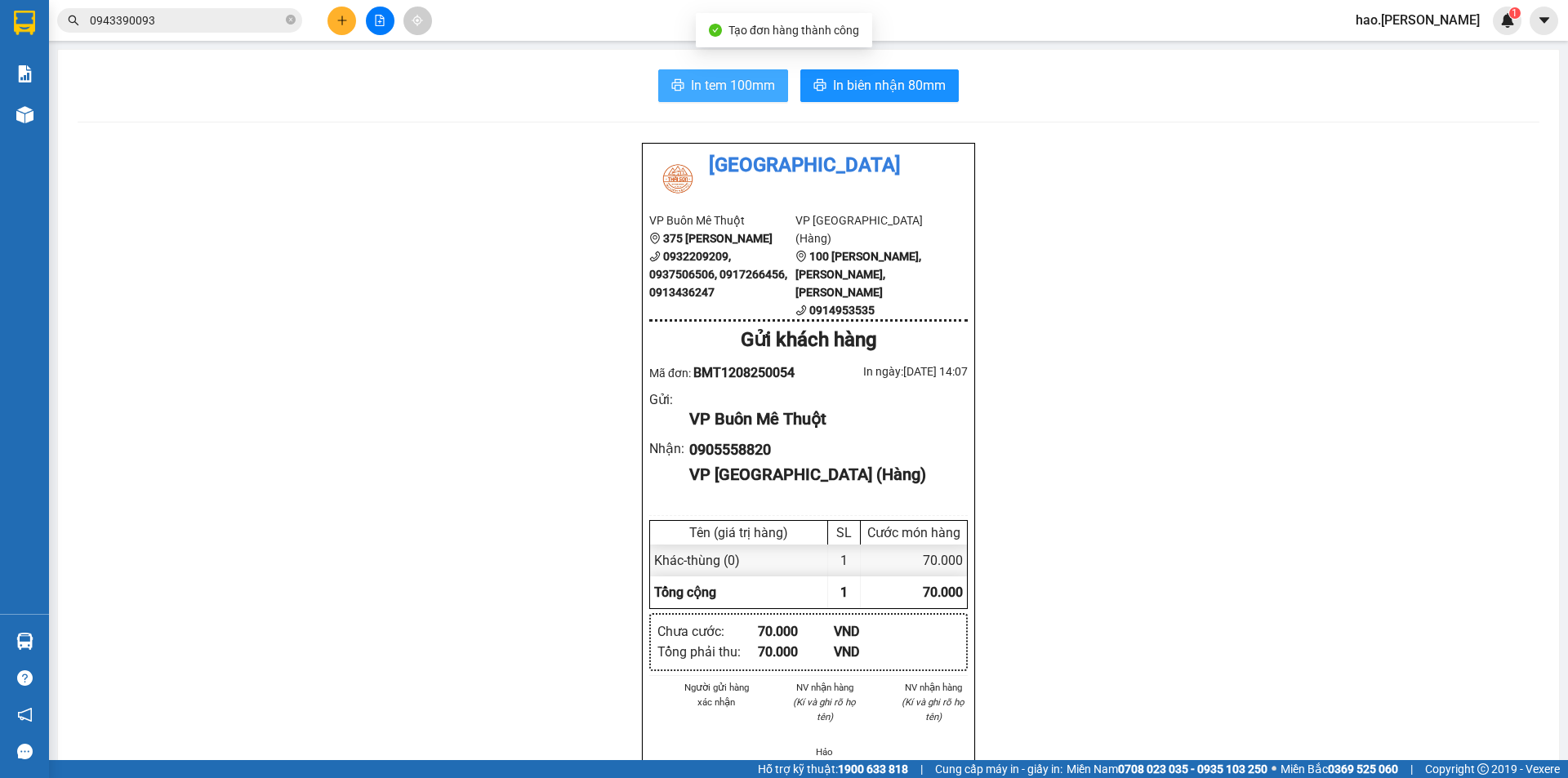
click at [704, 82] on span "In tem 100mm" at bounding box center [733, 84] width 84 height 20
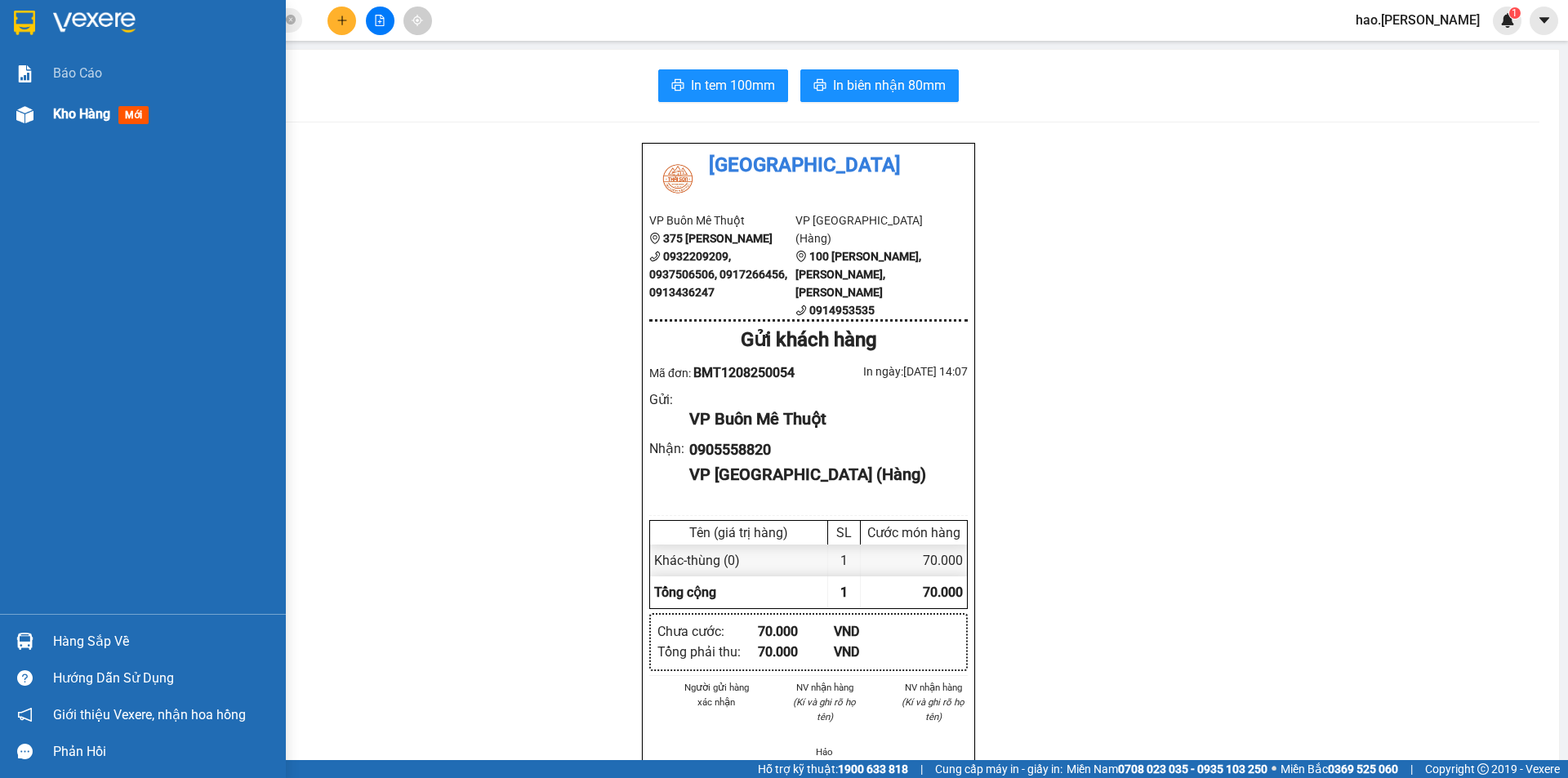
click at [64, 117] on span "Kho hàng" at bounding box center [82, 113] width 57 height 15
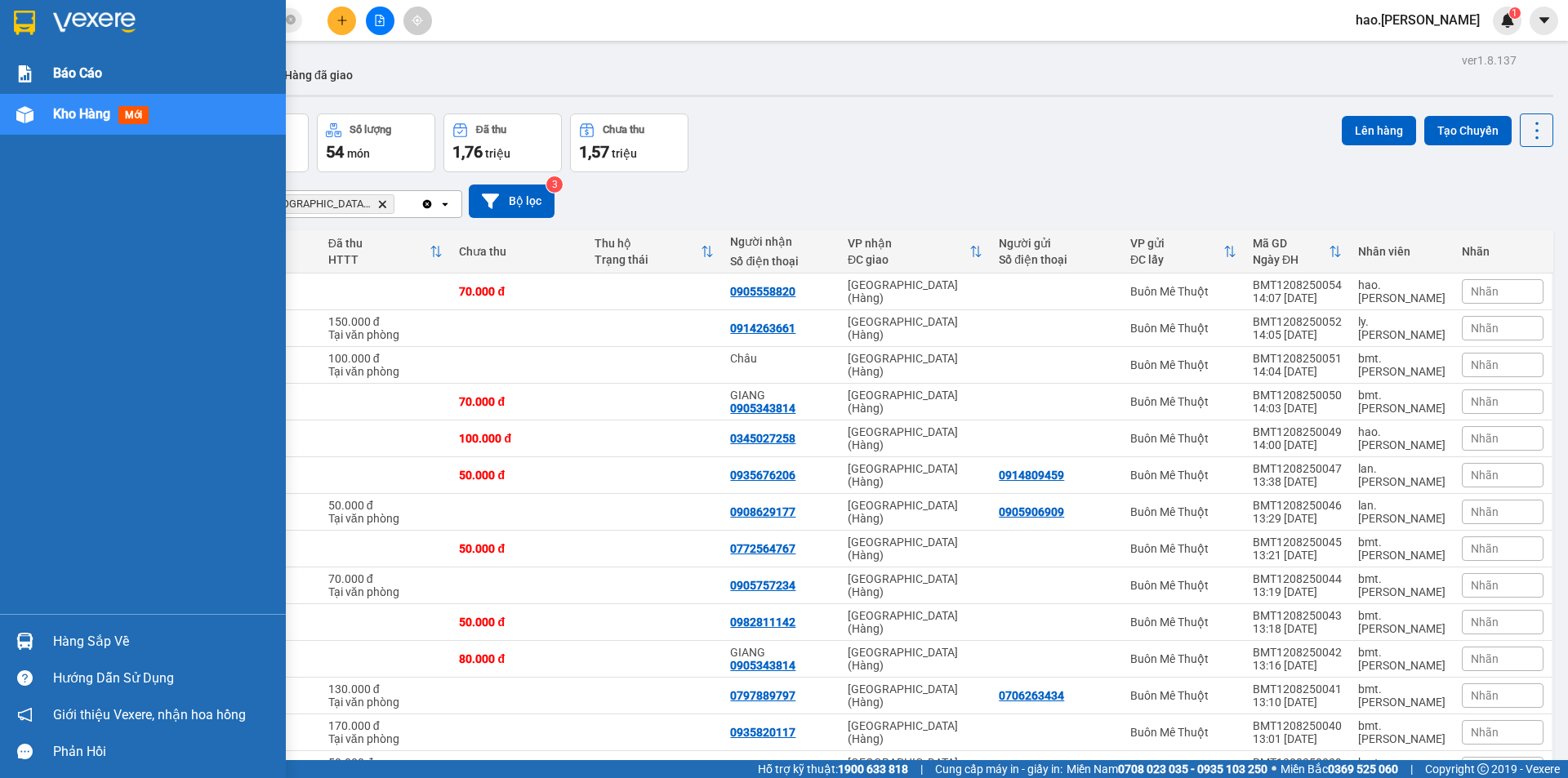
click at [81, 77] on span "Báo cáo" at bounding box center [77, 73] width 49 height 20
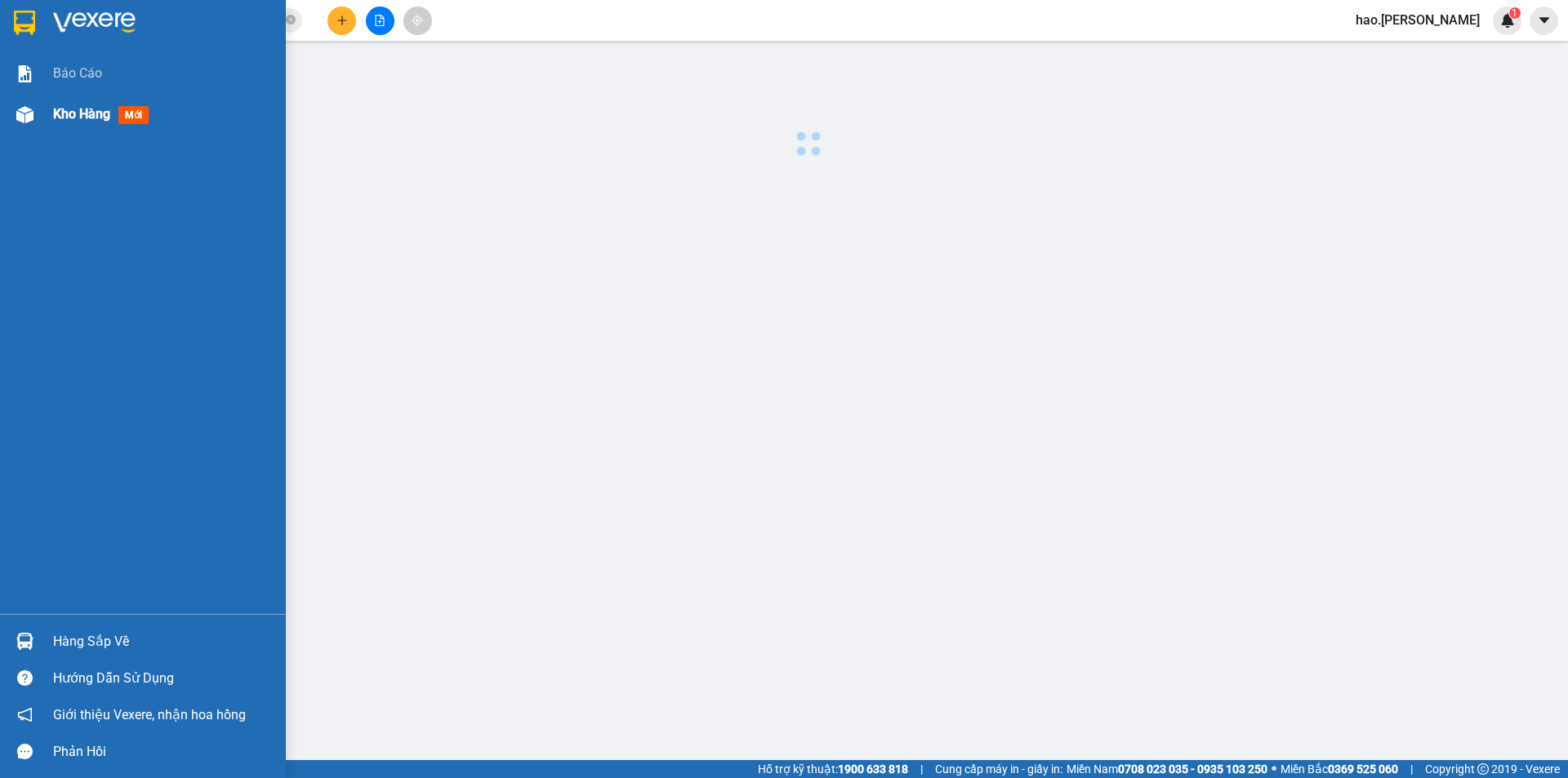
click at [77, 109] on span "Kho hàng" at bounding box center [82, 113] width 57 height 15
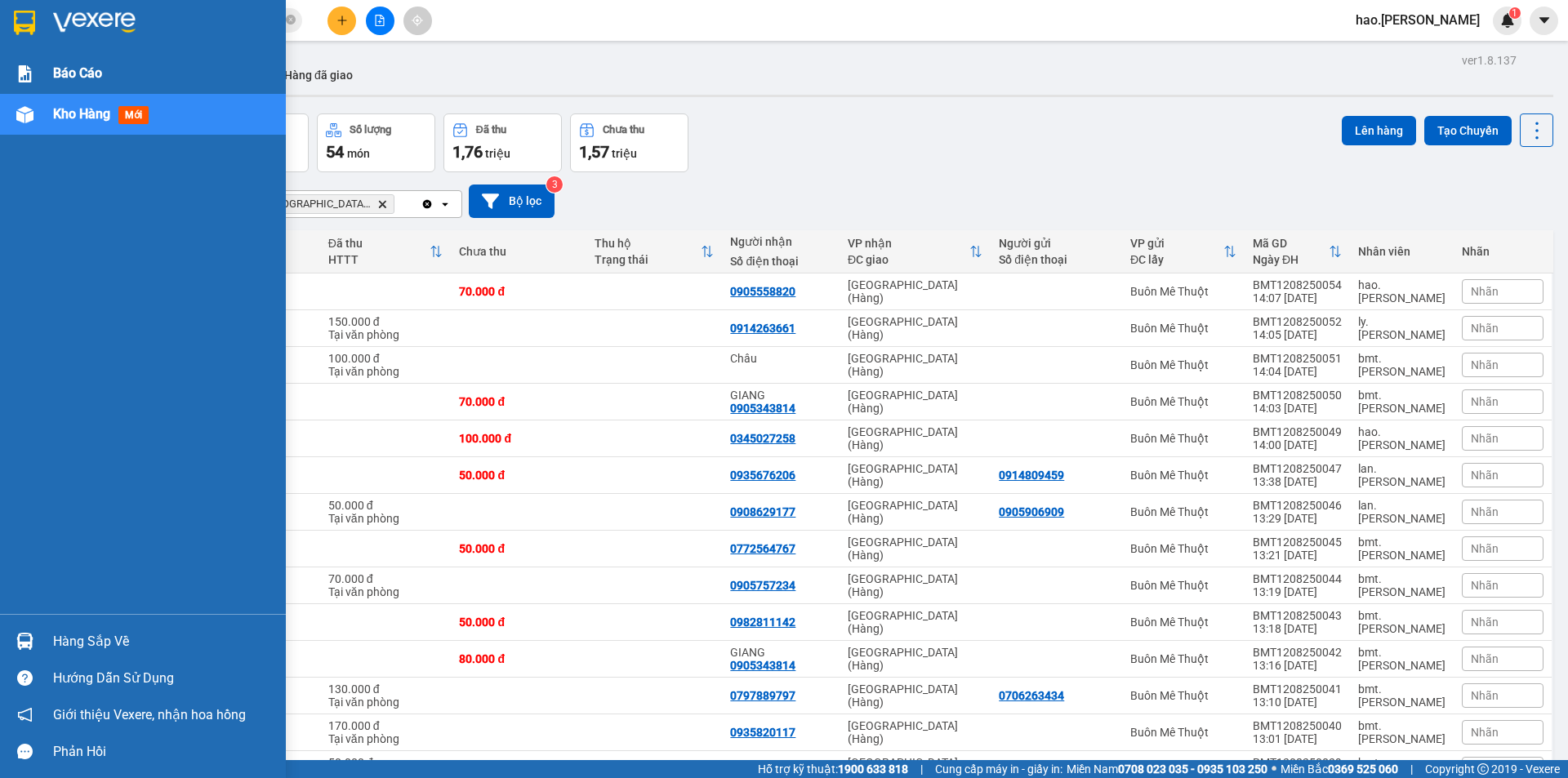
click at [64, 87] on div "Báo cáo" at bounding box center [164, 74] width 221 height 41
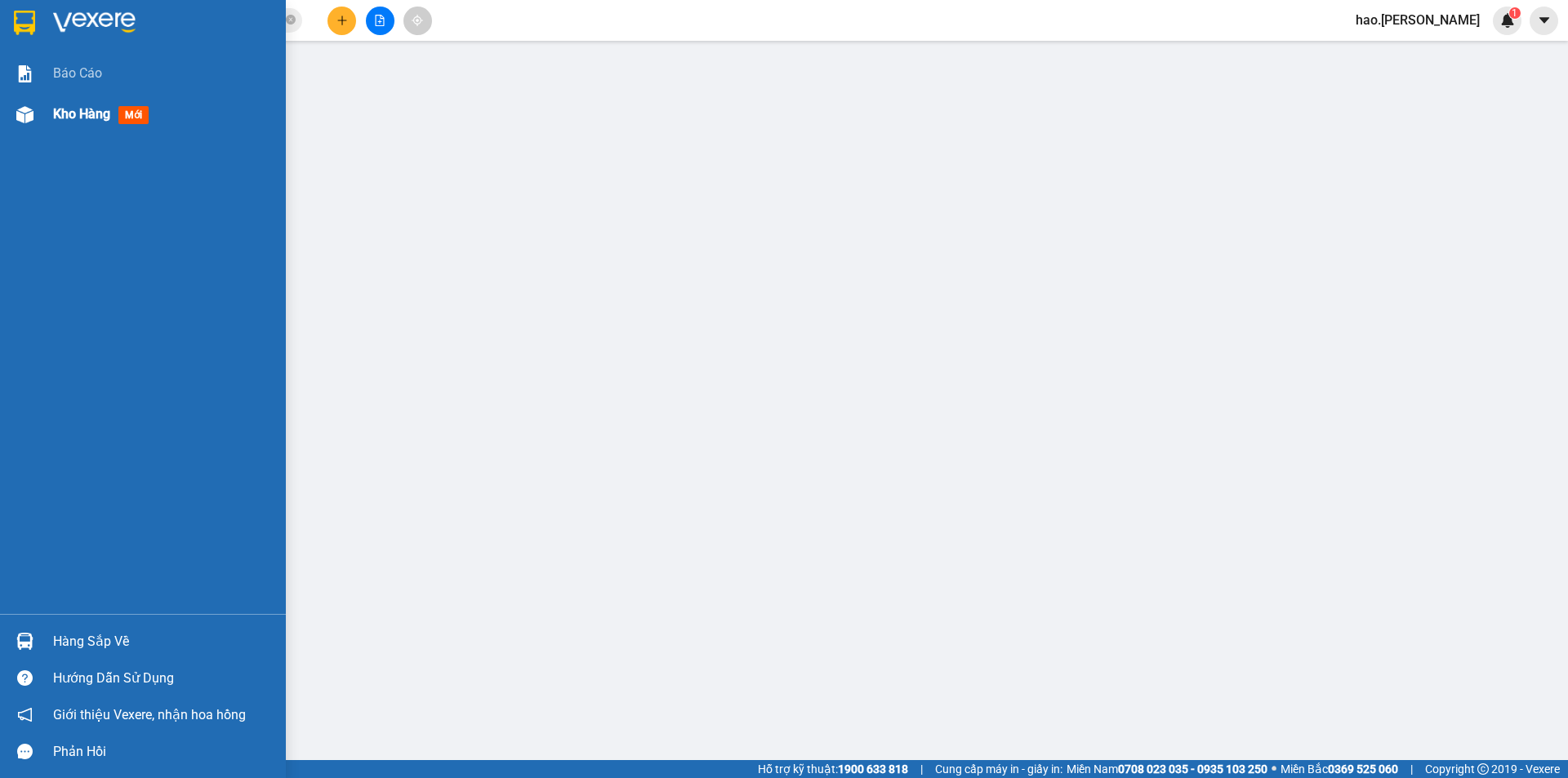
click at [59, 110] on span "Kho hàng" at bounding box center [82, 113] width 57 height 15
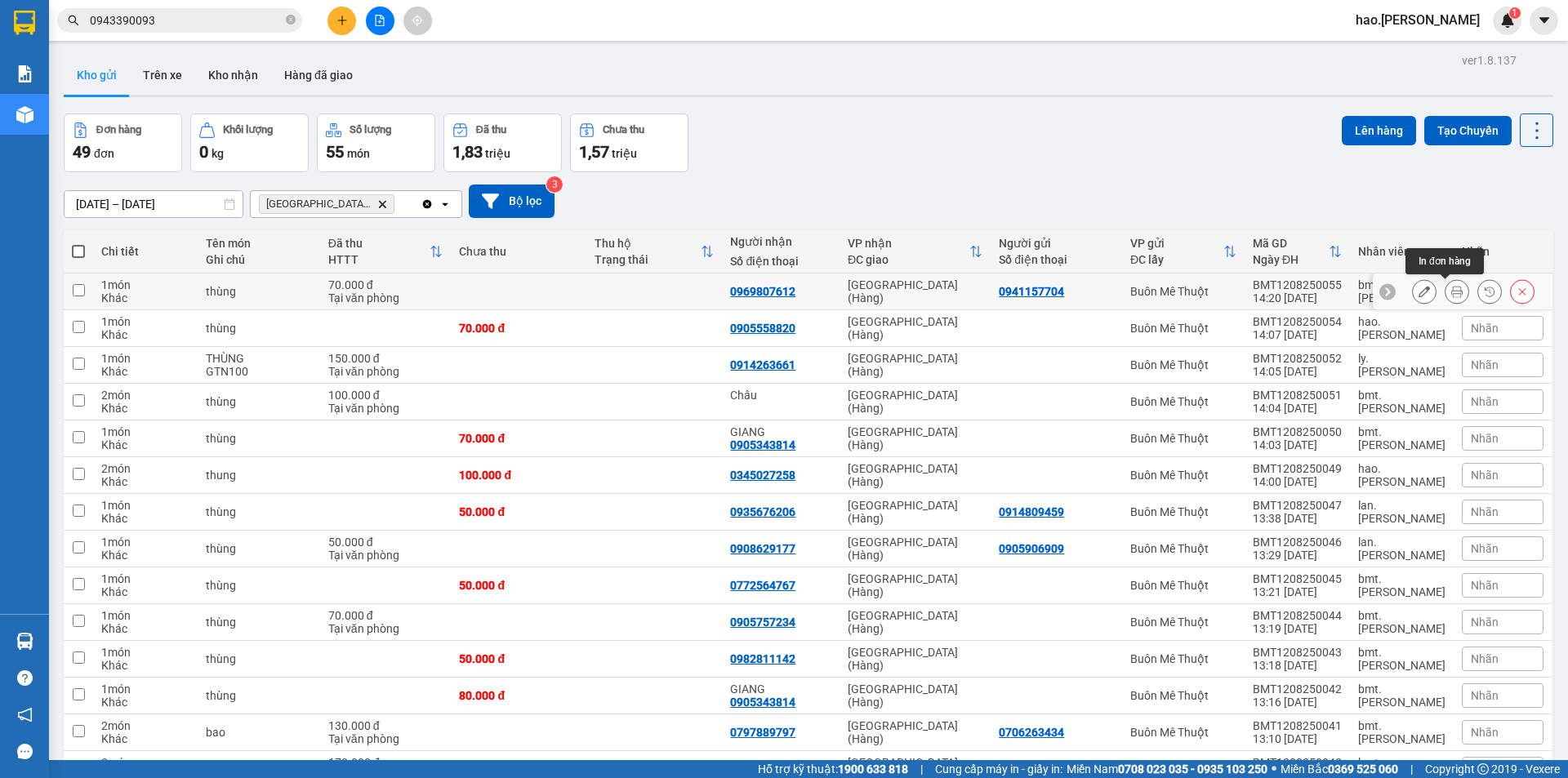
click at [1451, 293] on icon at bounding box center [1457, 291] width 12 height 12
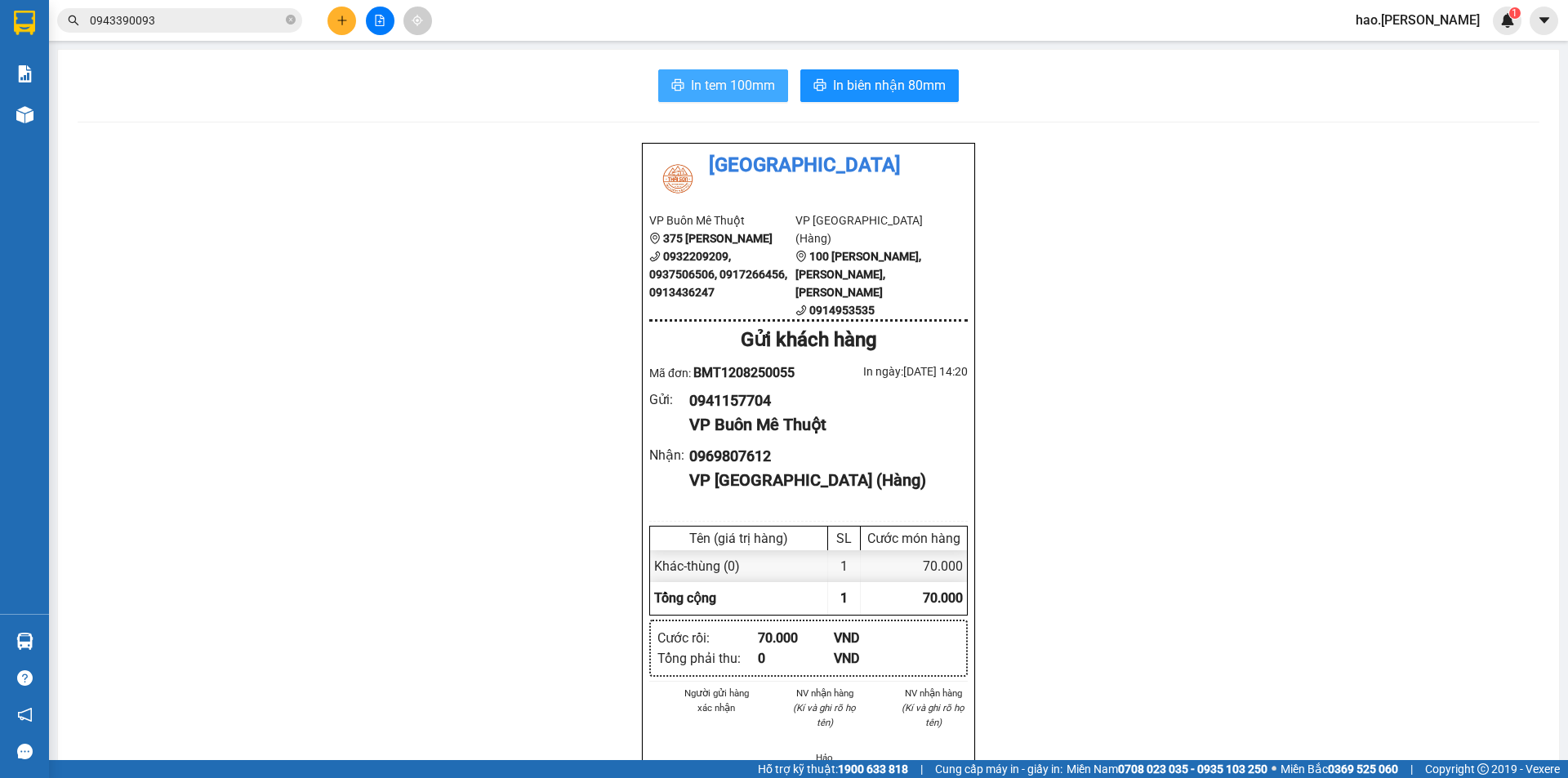
click at [712, 95] on span "In tem 100mm" at bounding box center [733, 84] width 84 height 20
click at [849, 85] on span "In biên nhận 80mm" at bounding box center [889, 84] width 113 height 20
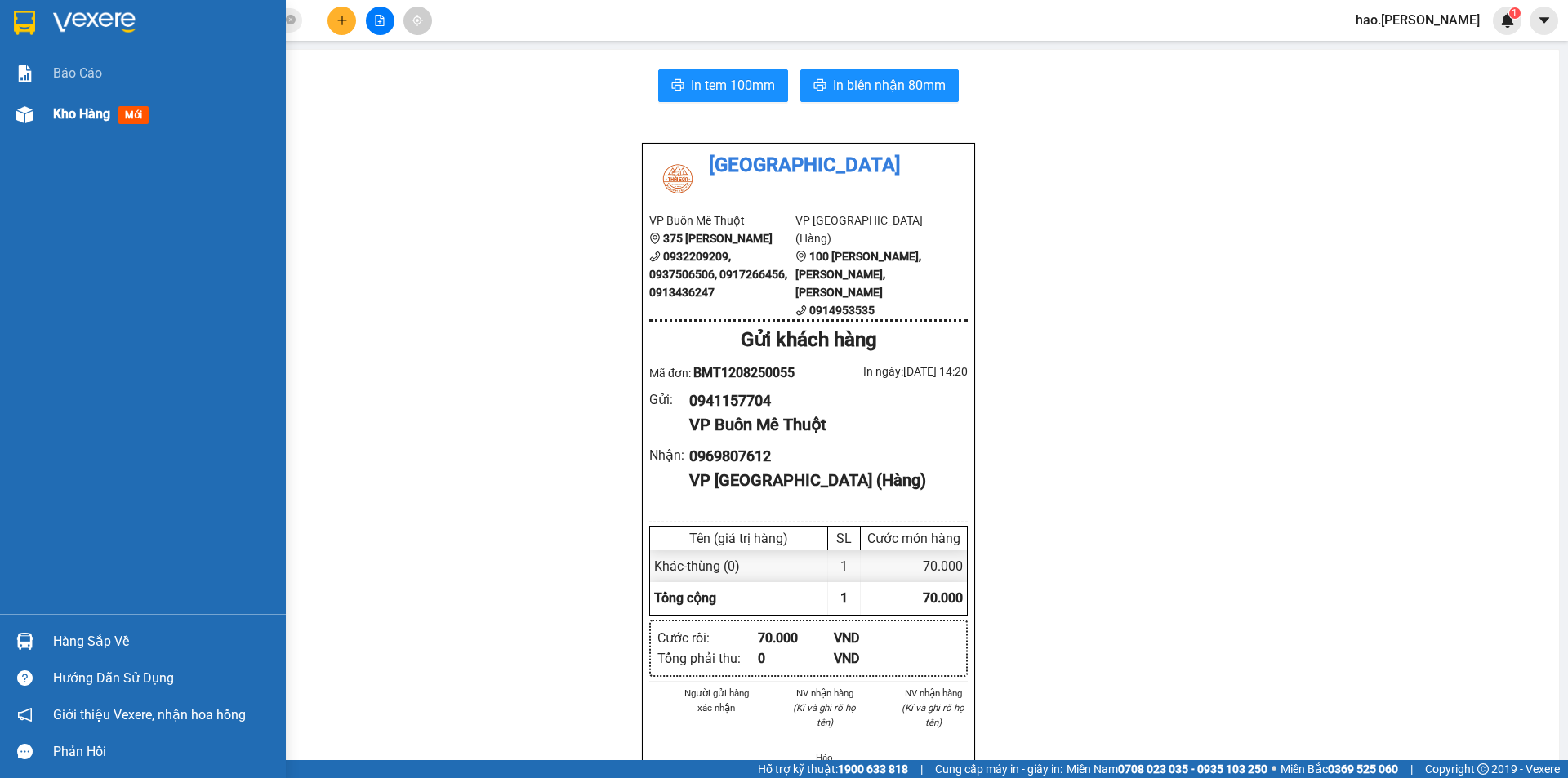
click at [85, 104] on div "Kho hàng mới" at bounding box center [104, 114] width 102 height 20
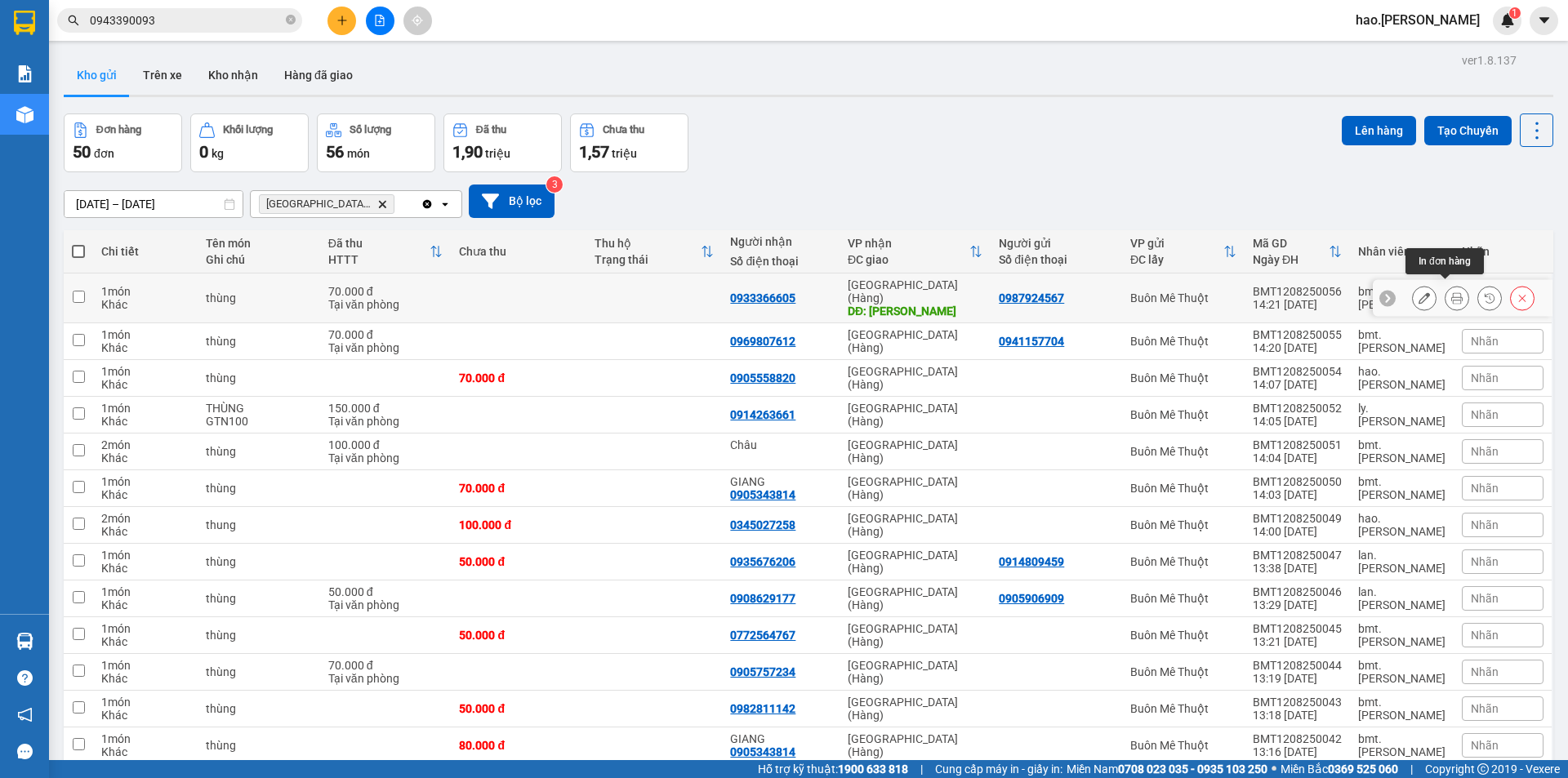
click at [1451, 293] on button at bounding box center [1457, 299] width 23 height 28
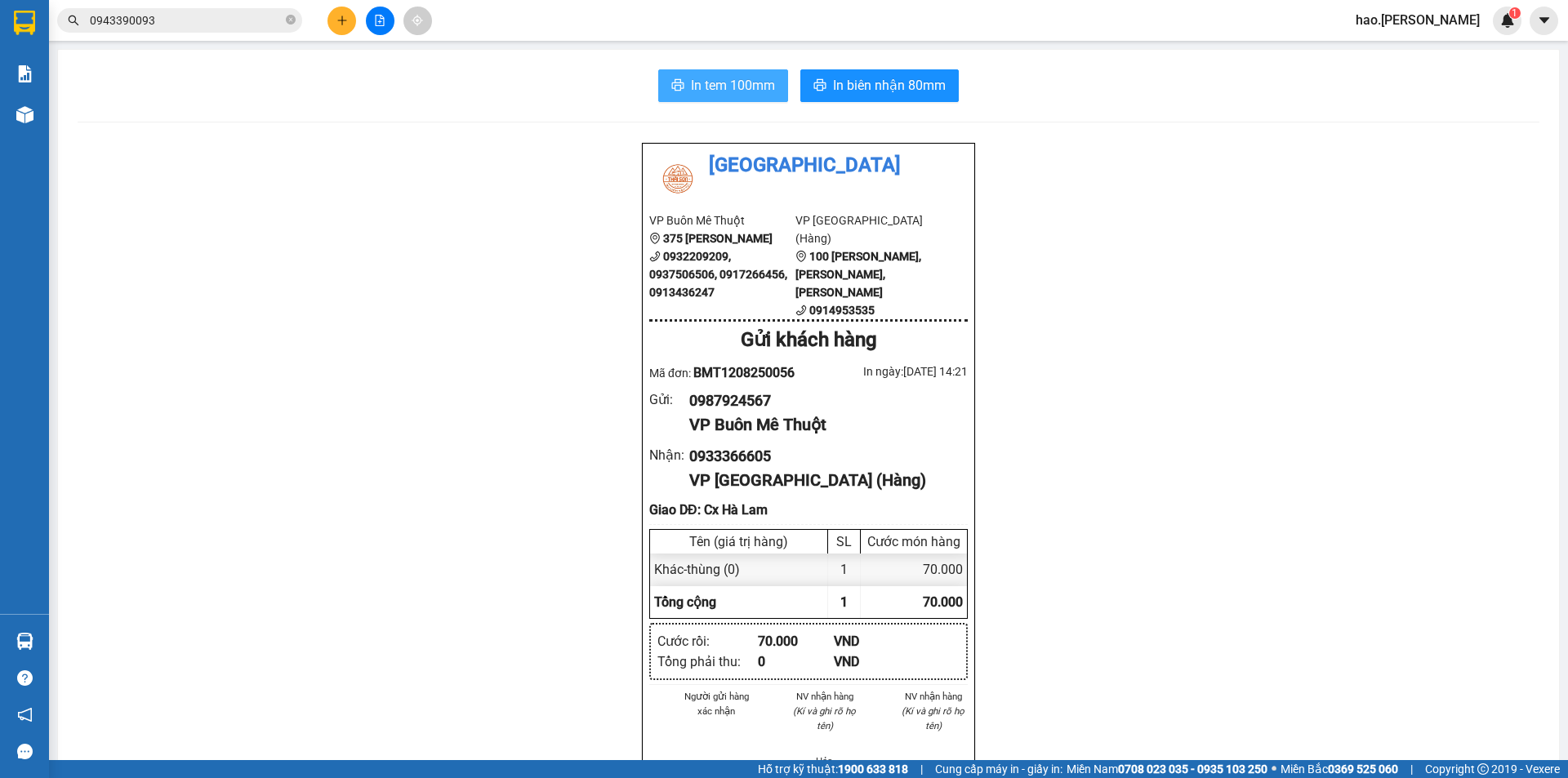
click at [736, 77] on span "In tem 100mm" at bounding box center [733, 84] width 84 height 20
drag, startPoint x: 212, startPoint y: 776, endPoint x: 213, endPoint y: 792, distance: 16.0
click at [213, 777] on html "Kết quả tìm kiếm ( 8 ) Bộ lọc Mã ĐH Trạng thái Món hàng Thu hộ Tổng cước Chưa c…" at bounding box center [784, 389] width 1568 height 778
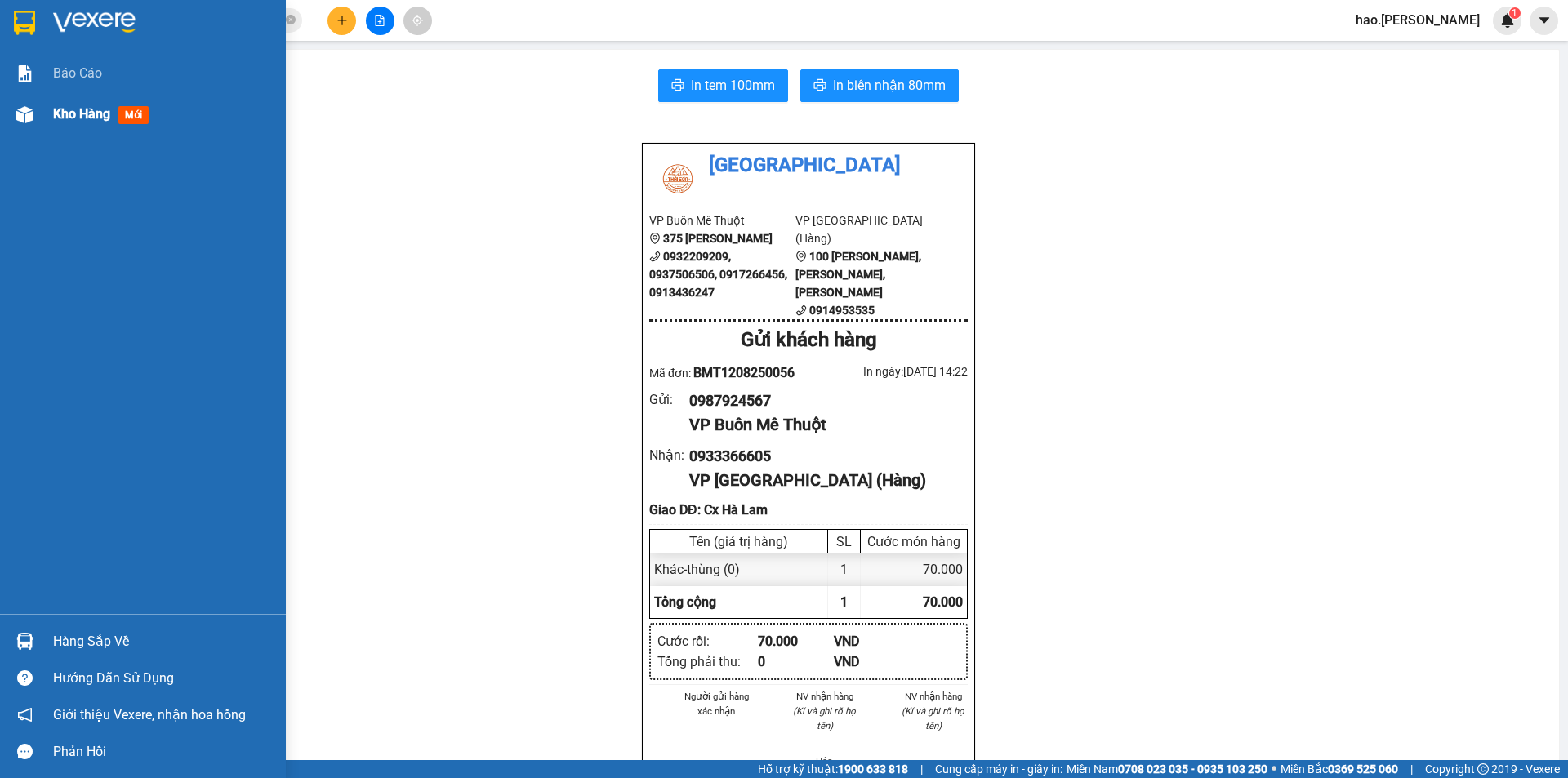
drag, startPoint x: 64, startPoint y: 128, endPoint x: 76, endPoint y: 118, distance: 15.6
click at [68, 124] on div "Kho hàng mới" at bounding box center [164, 115] width 221 height 41
click at [75, 118] on span "Kho hàng" at bounding box center [82, 113] width 57 height 15
click at [76, 118] on span "Kho hàng" at bounding box center [82, 113] width 57 height 15
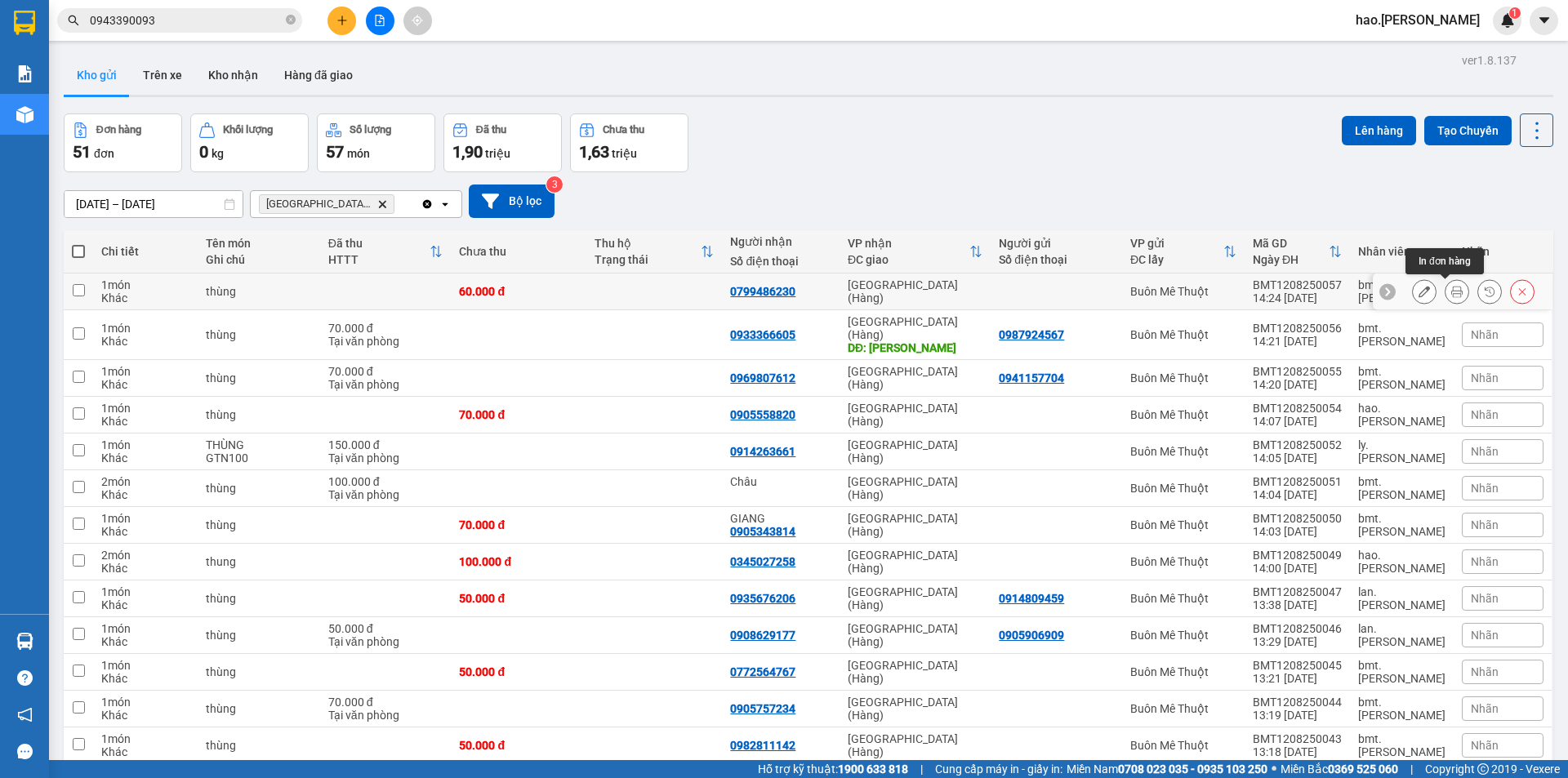
click at [1451, 290] on icon at bounding box center [1457, 291] width 12 height 12
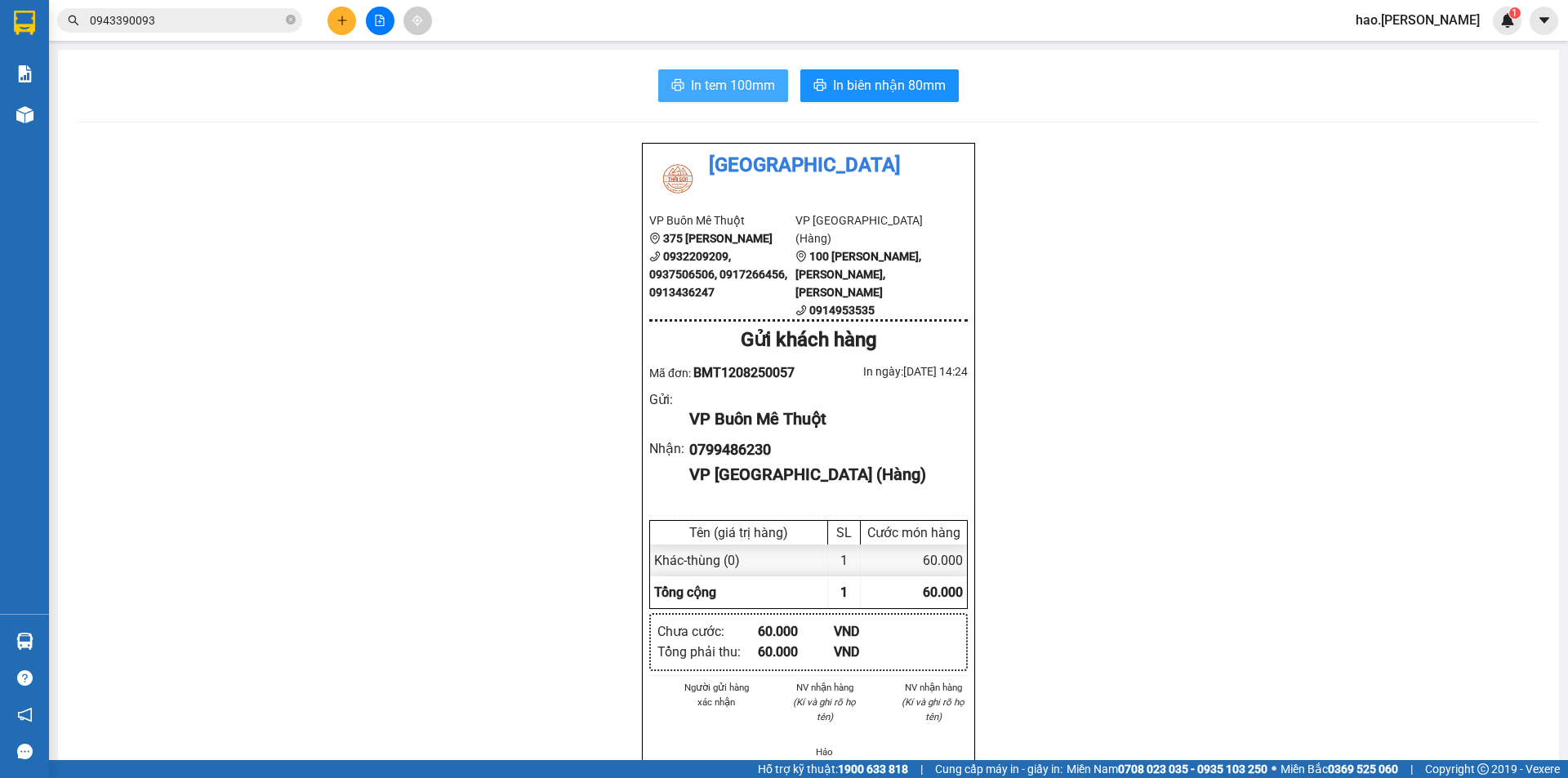
click at [695, 81] on span "In tem 100mm" at bounding box center [733, 84] width 84 height 20
drag, startPoint x: 805, startPoint y: 69, endPoint x: 862, endPoint y: 91, distance: 61.1
click at [825, 77] on button "In biên nhận 80mm" at bounding box center [880, 85] width 158 height 33
click at [862, 91] on span "In biên nhận 80mm" at bounding box center [889, 84] width 113 height 20
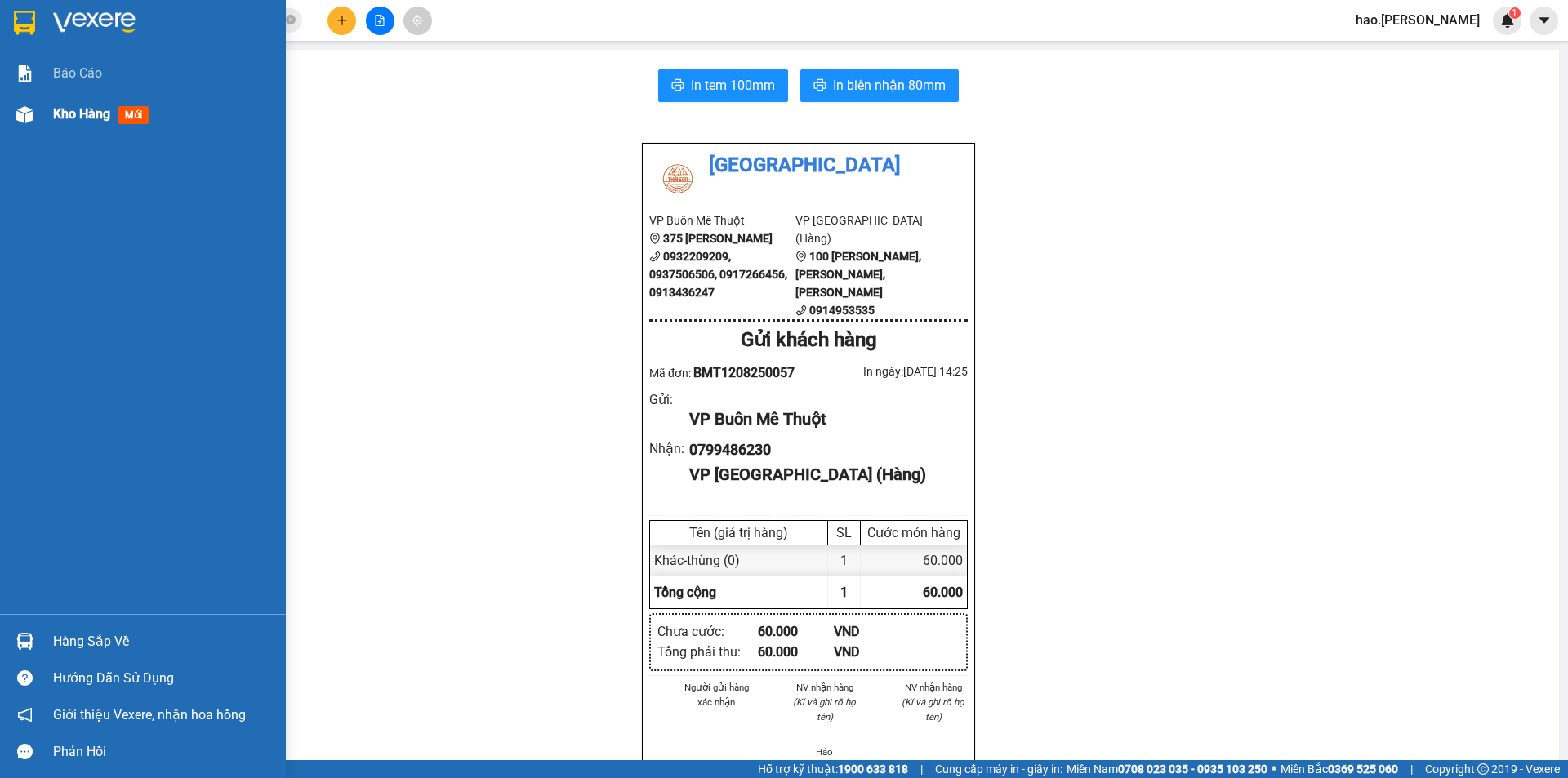
click at [81, 106] on span "Kho hàng" at bounding box center [82, 113] width 57 height 15
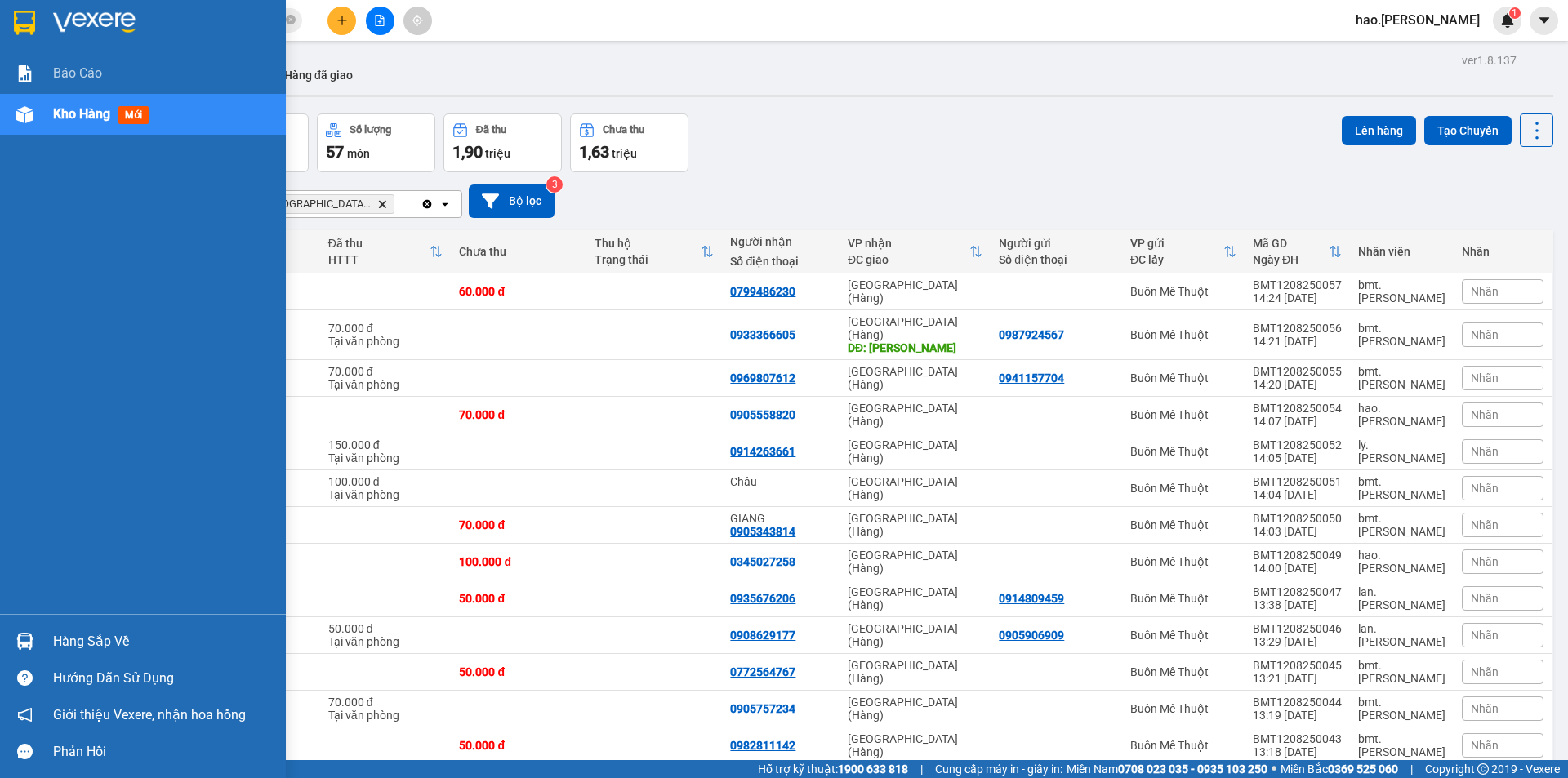
drag, startPoint x: 72, startPoint y: 64, endPoint x: 77, endPoint y: 142, distance: 78.2
click at [73, 92] on div "Báo cáo" at bounding box center [164, 74] width 221 height 41
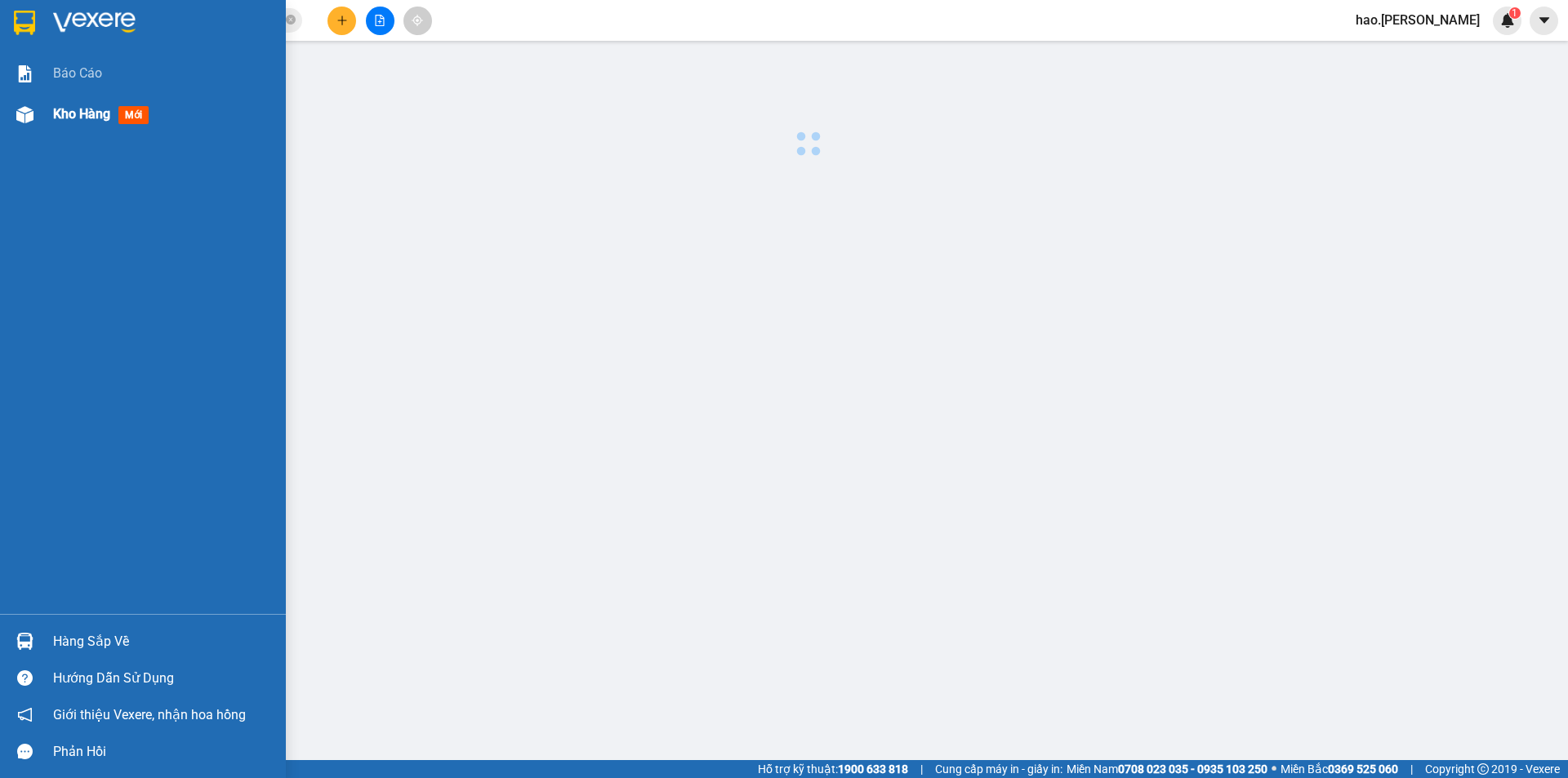
click at [81, 109] on span "Kho hàng" at bounding box center [82, 113] width 57 height 15
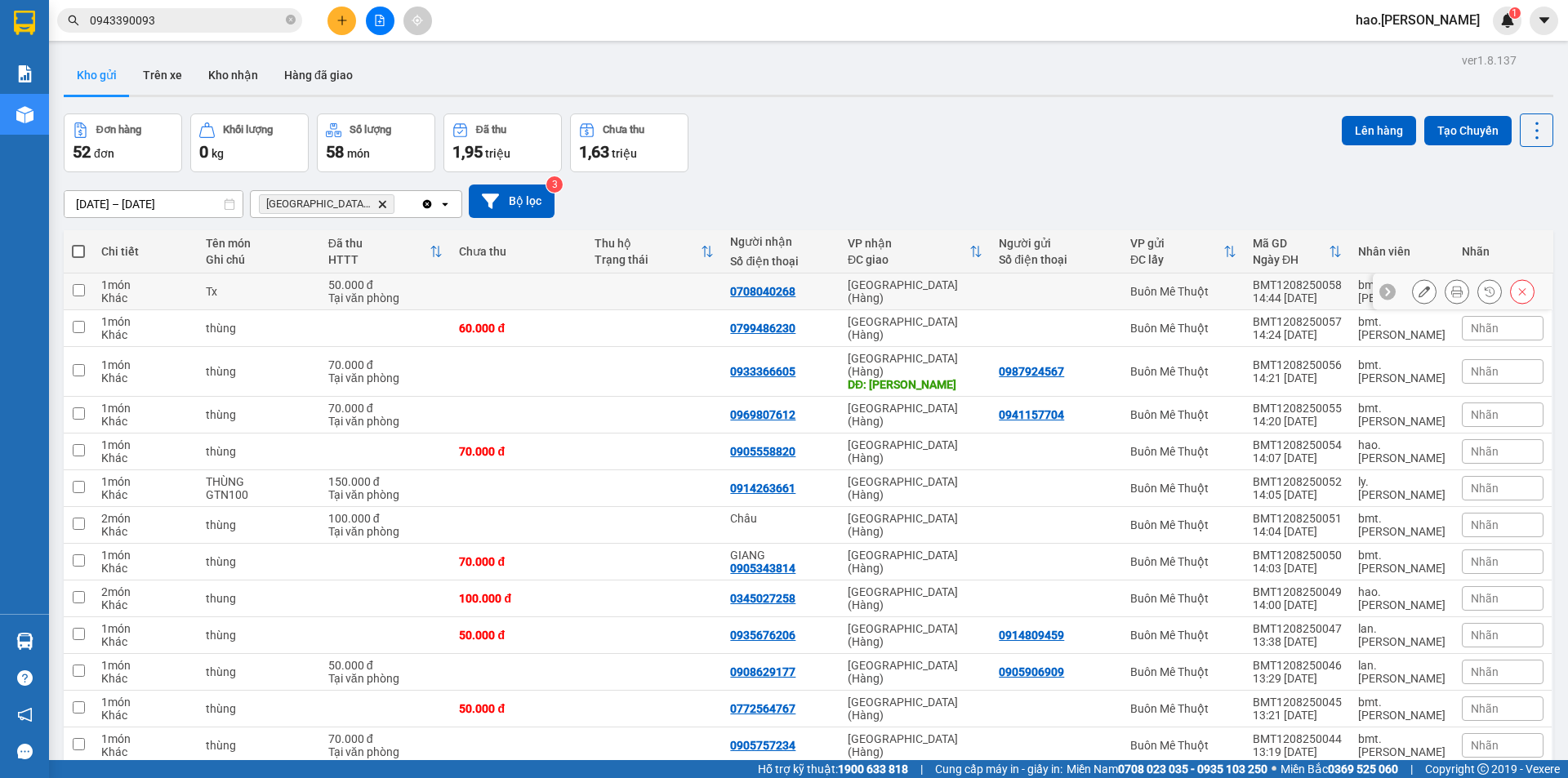
click at [1445, 284] on button at bounding box center [1457, 292] width 23 height 28
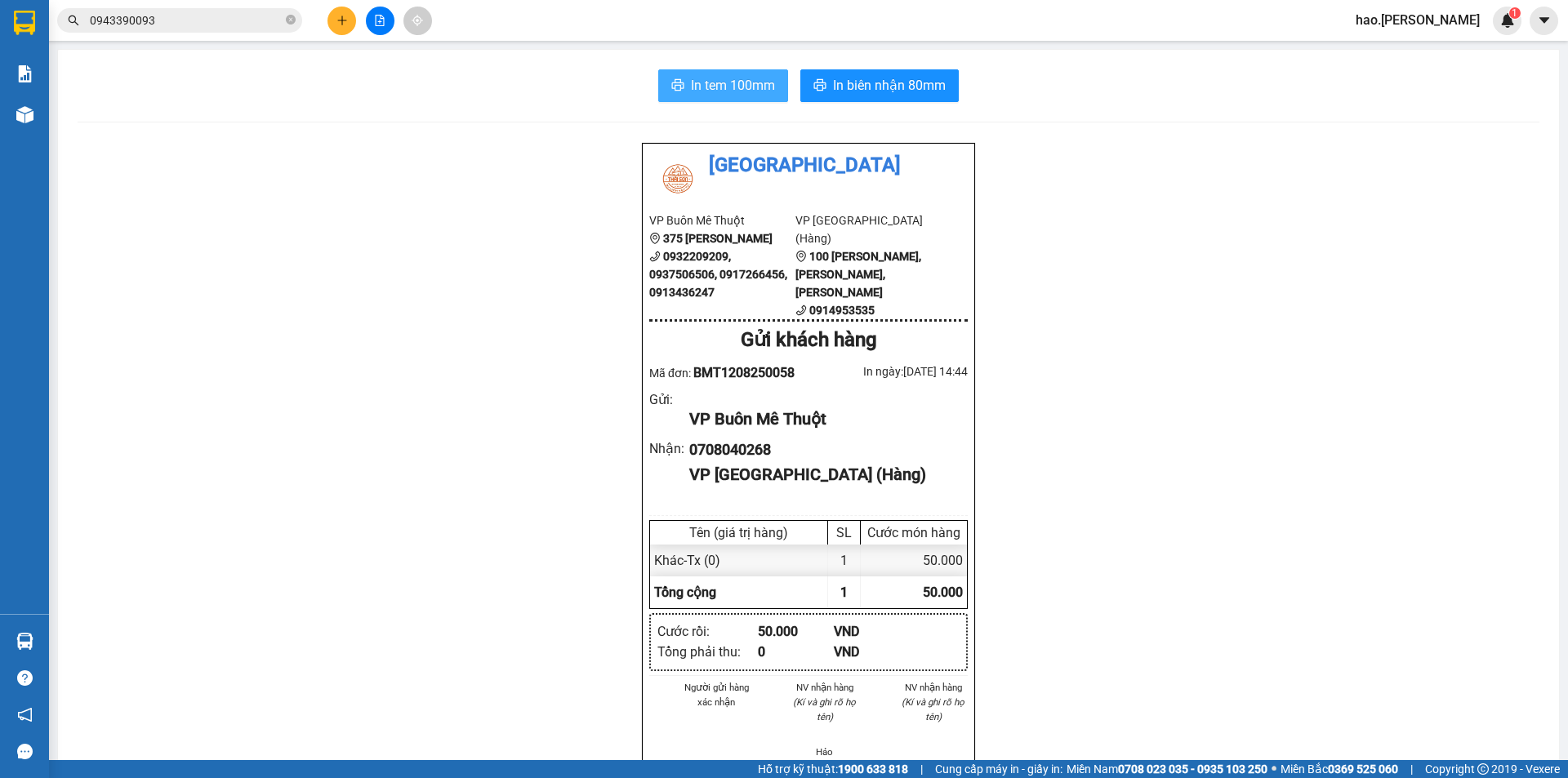
click at [711, 78] on span "In tem 100mm" at bounding box center [733, 84] width 84 height 20
click at [898, 84] on span "In biên nhận 80mm" at bounding box center [889, 84] width 113 height 20
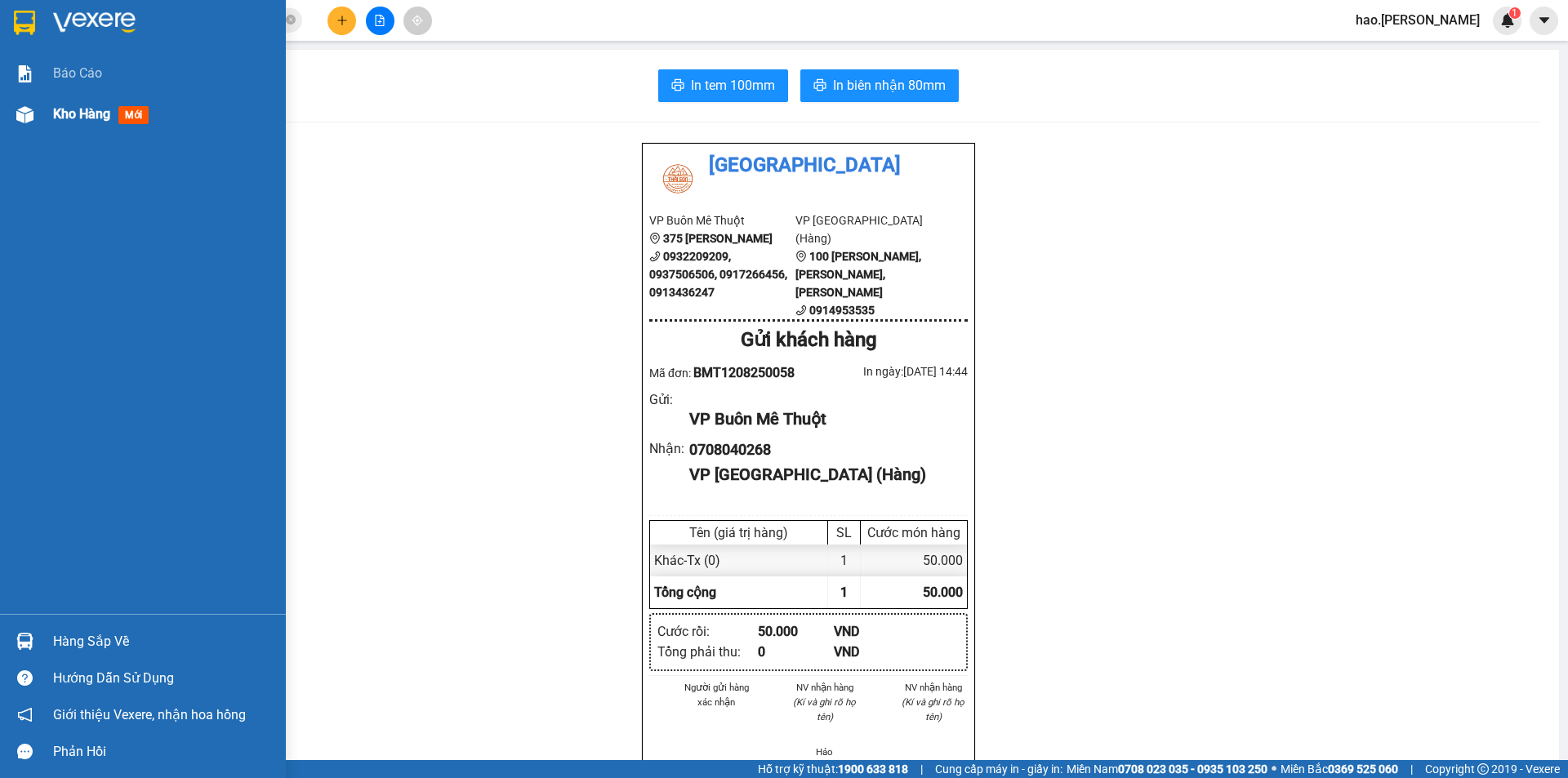
click at [55, 108] on span "Kho hàng" at bounding box center [82, 113] width 57 height 15
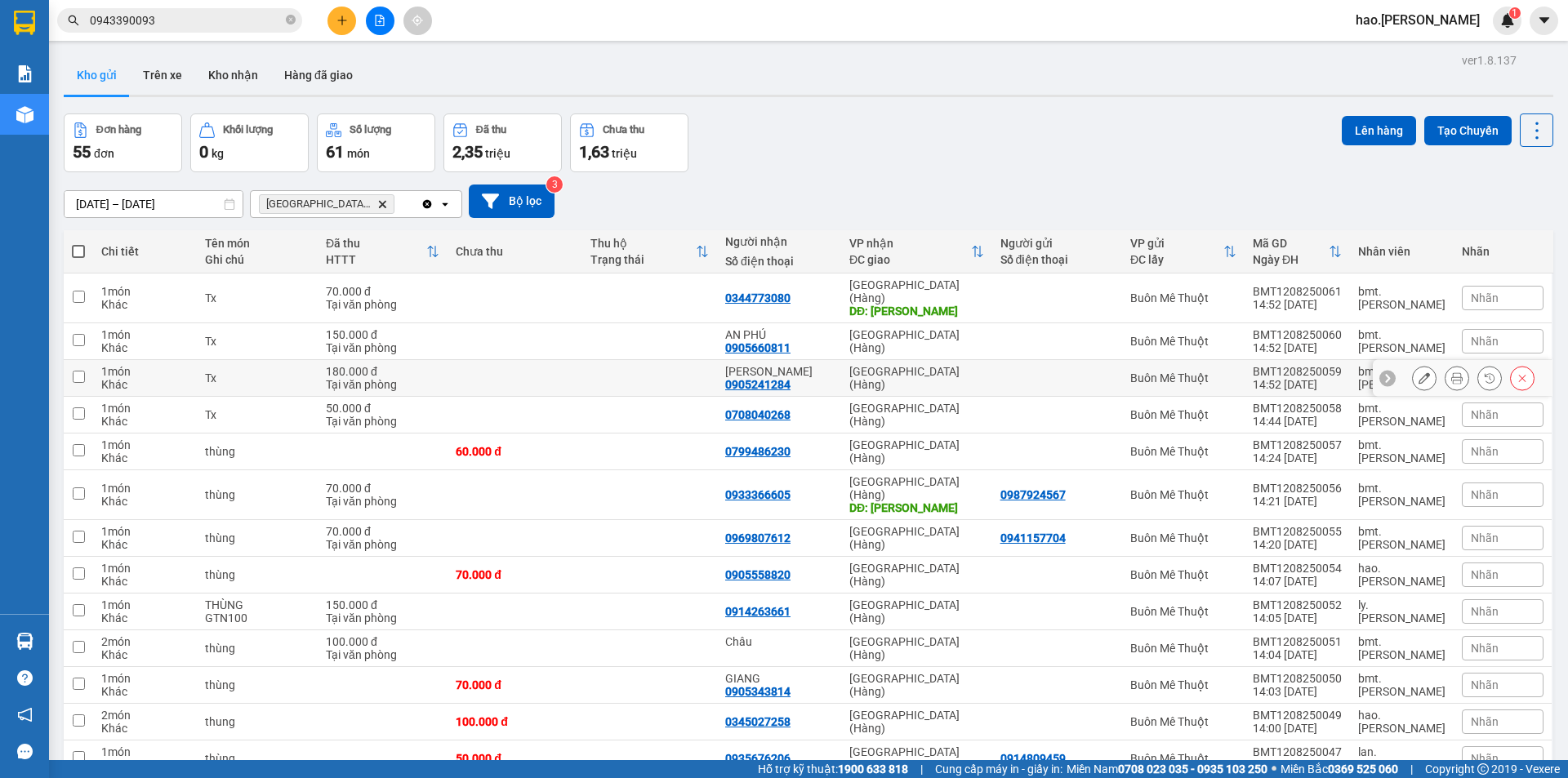
click at [1445, 365] on button at bounding box center [1457, 379] width 23 height 28
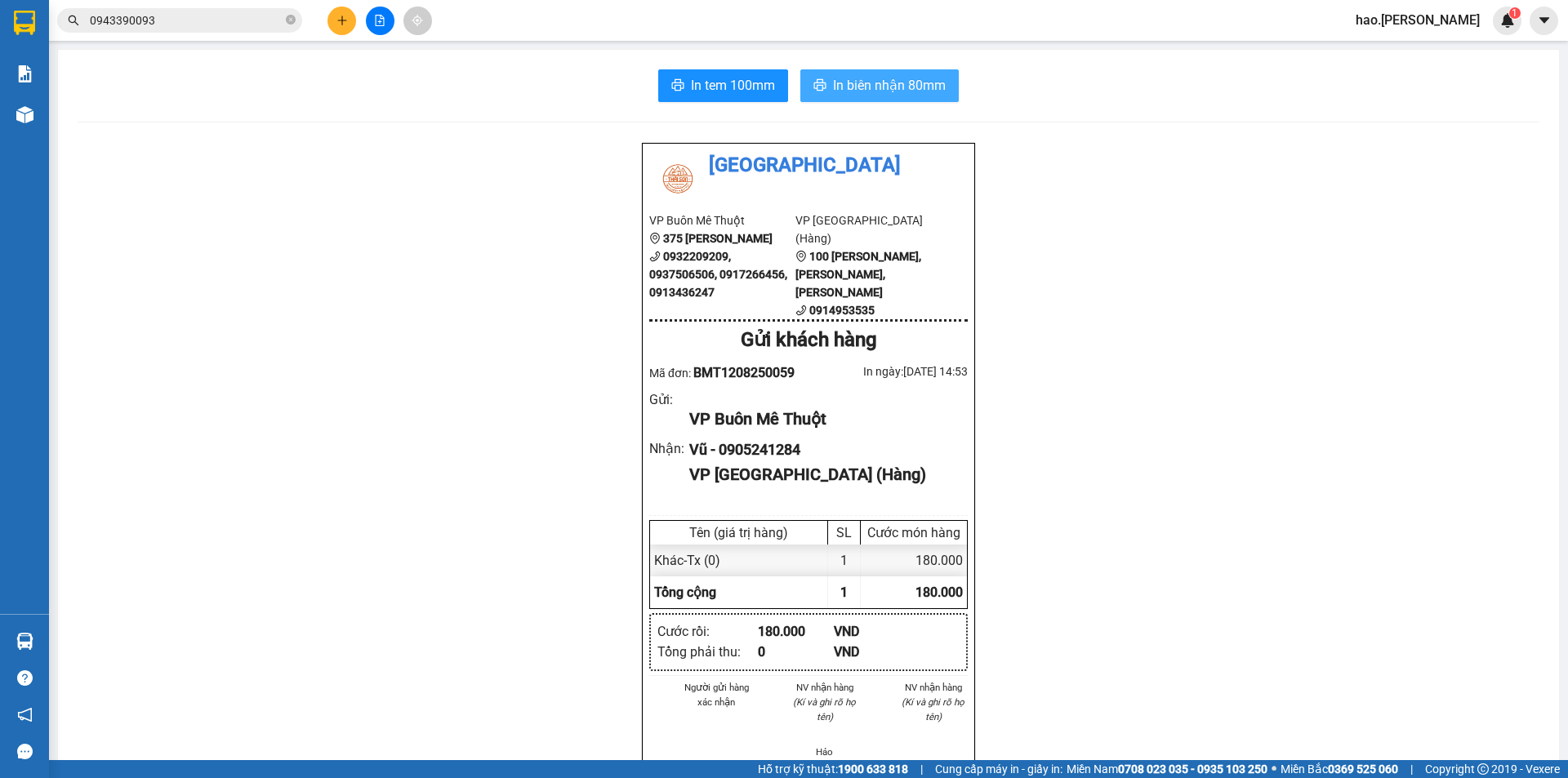
click at [924, 91] on span "In biên nhận 80mm" at bounding box center [889, 84] width 113 height 20
click at [734, 87] on span "In tem 100mm" at bounding box center [733, 84] width 84 height 20
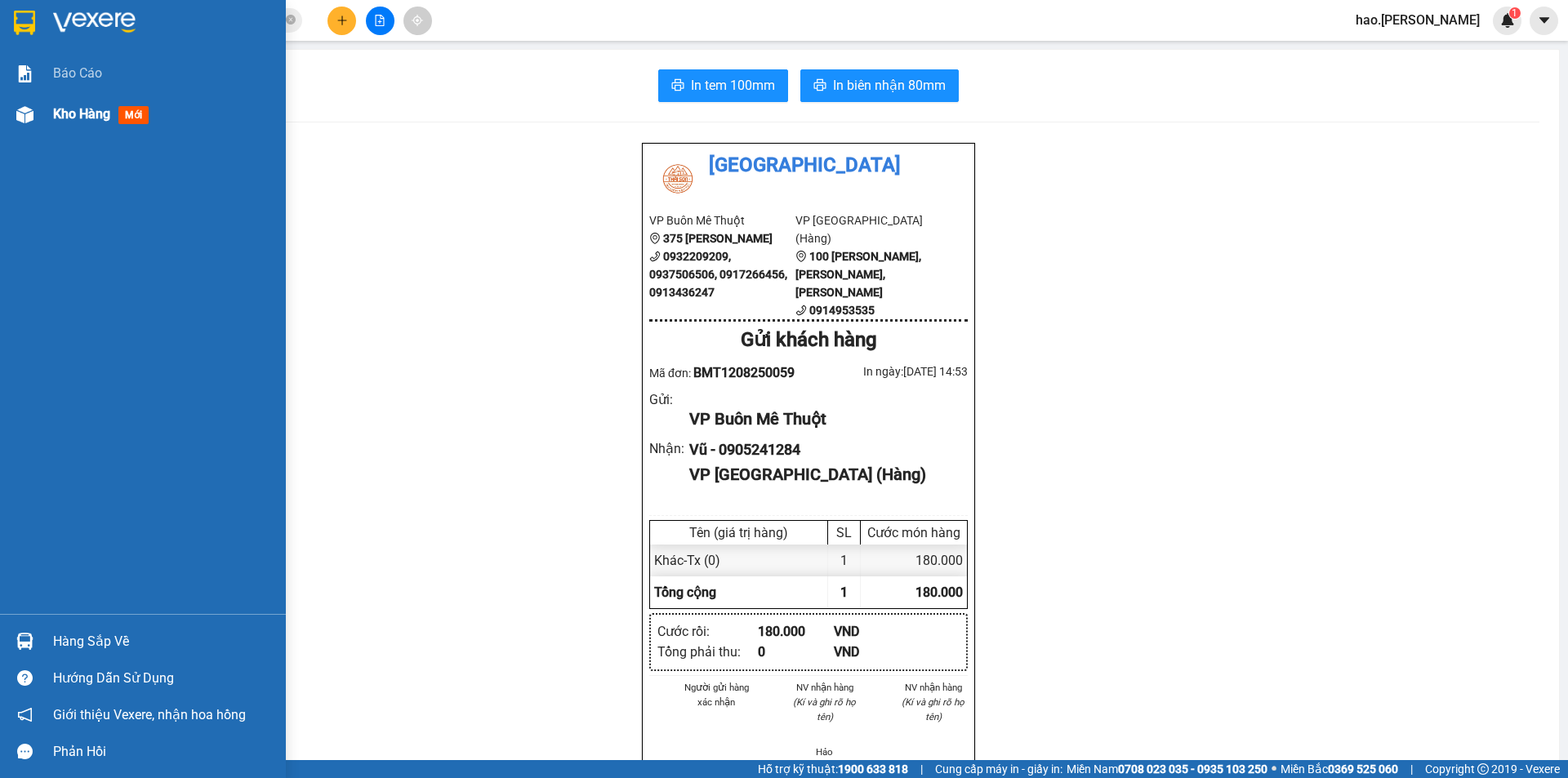
click at [86, 117] on span "Kho hàng" at bounding box center [82, 113] width 57 height 15
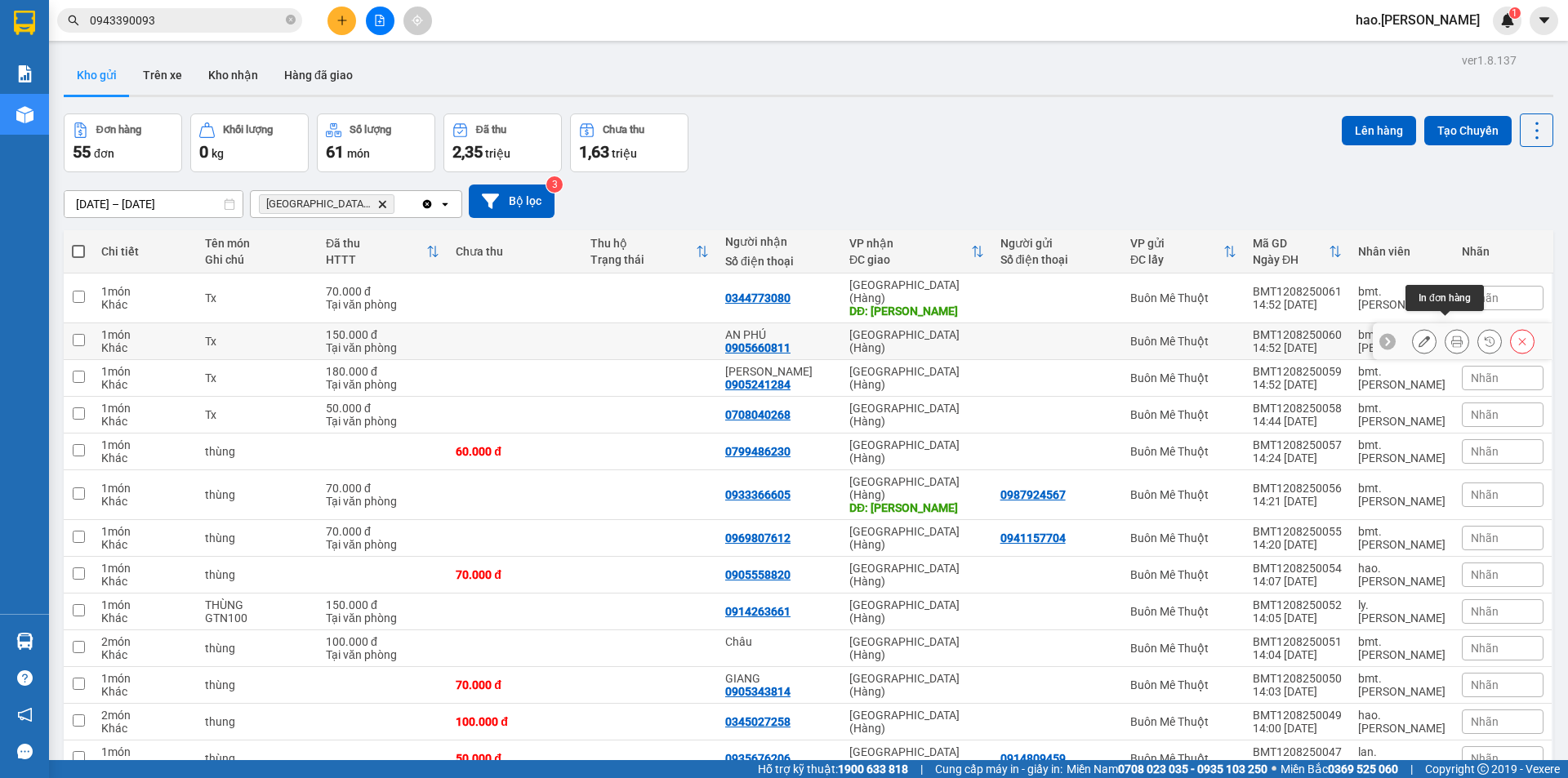
click at [1451, 335] on icon at bounding box center [1457, 341] width 12 height 12
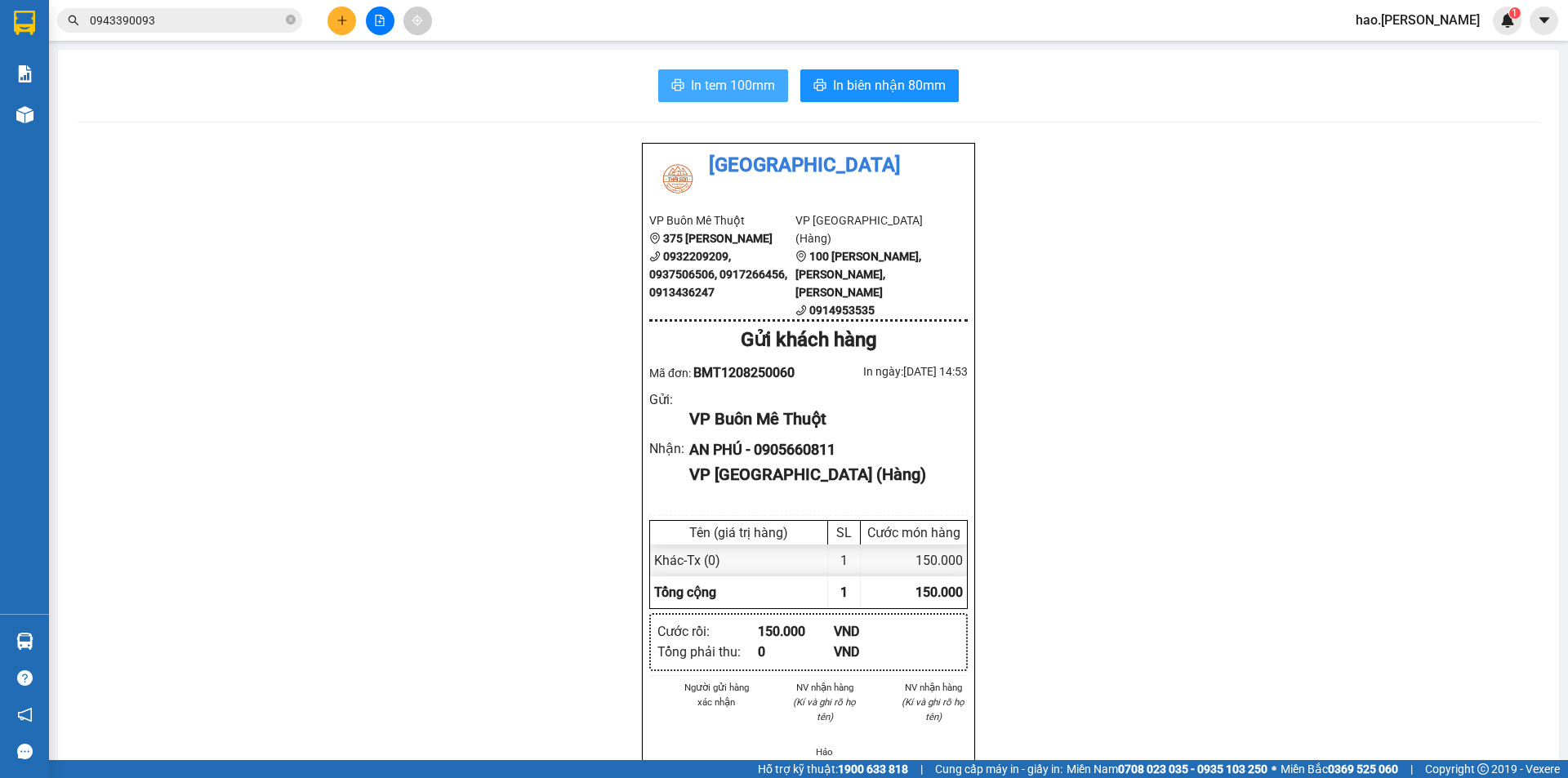
click at [715, 90] on span "In tem 100mm" at bounding box center [733, 84] width 84 height 20
click at [848, 84] on span "In biên nhận 80mm" at bounding box center [889, 84] width 113 height 20
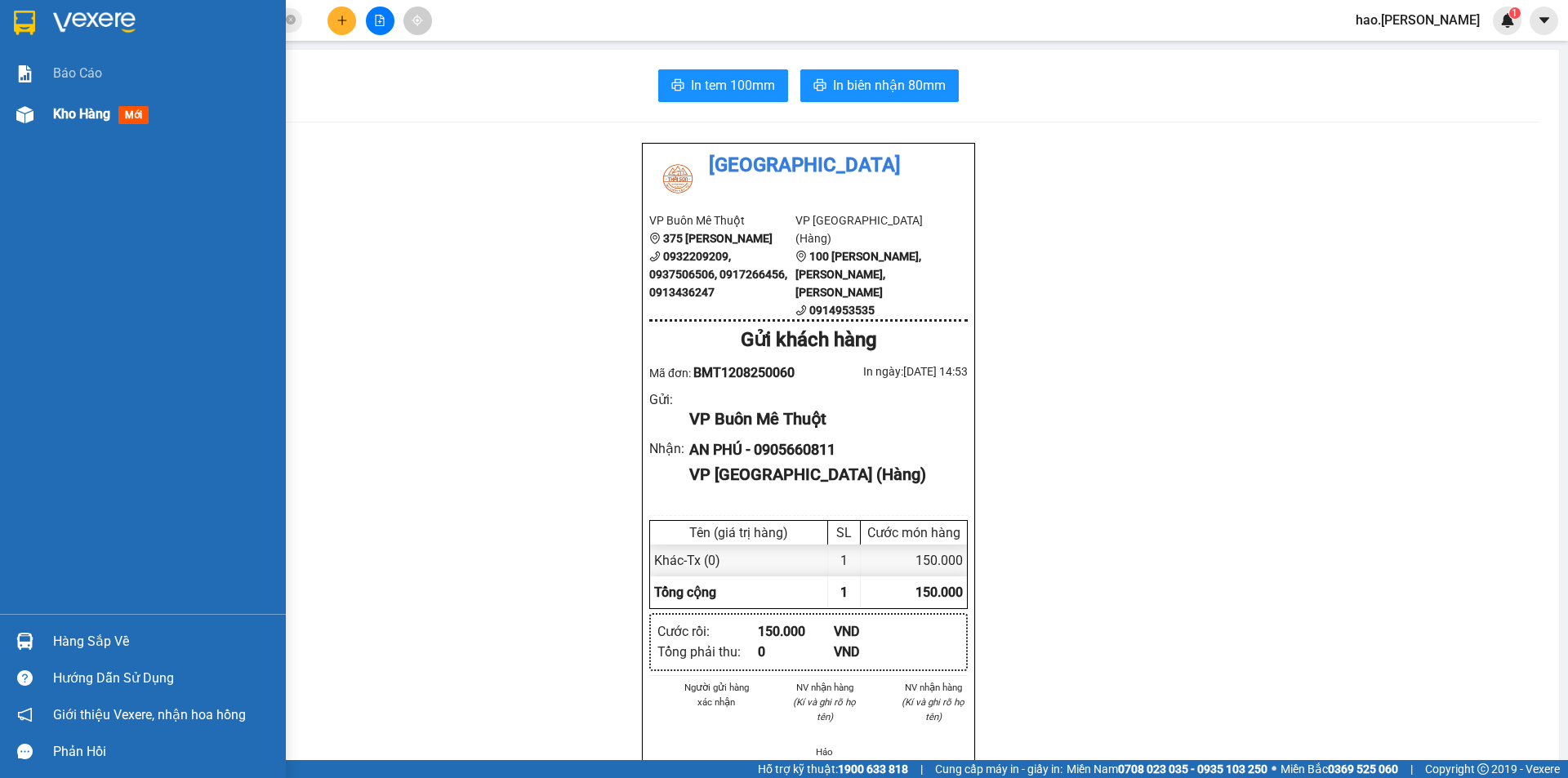
click at [93, 116] on span "Kho hàng" at bounding box center [82, 113] width 57 height 15
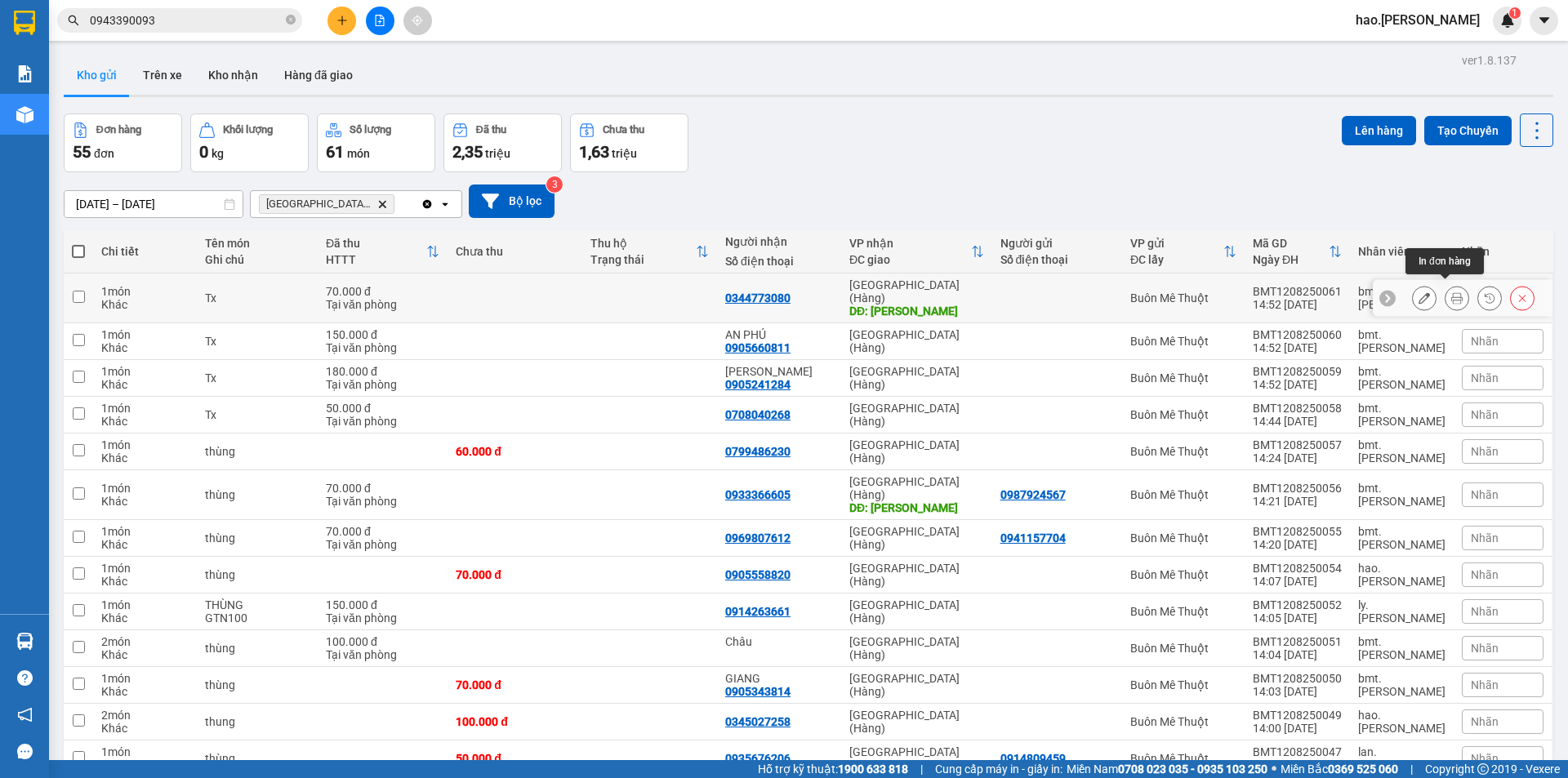
click at [1445, 289] on button at bounding box center [1457, 299] width 23 height 28
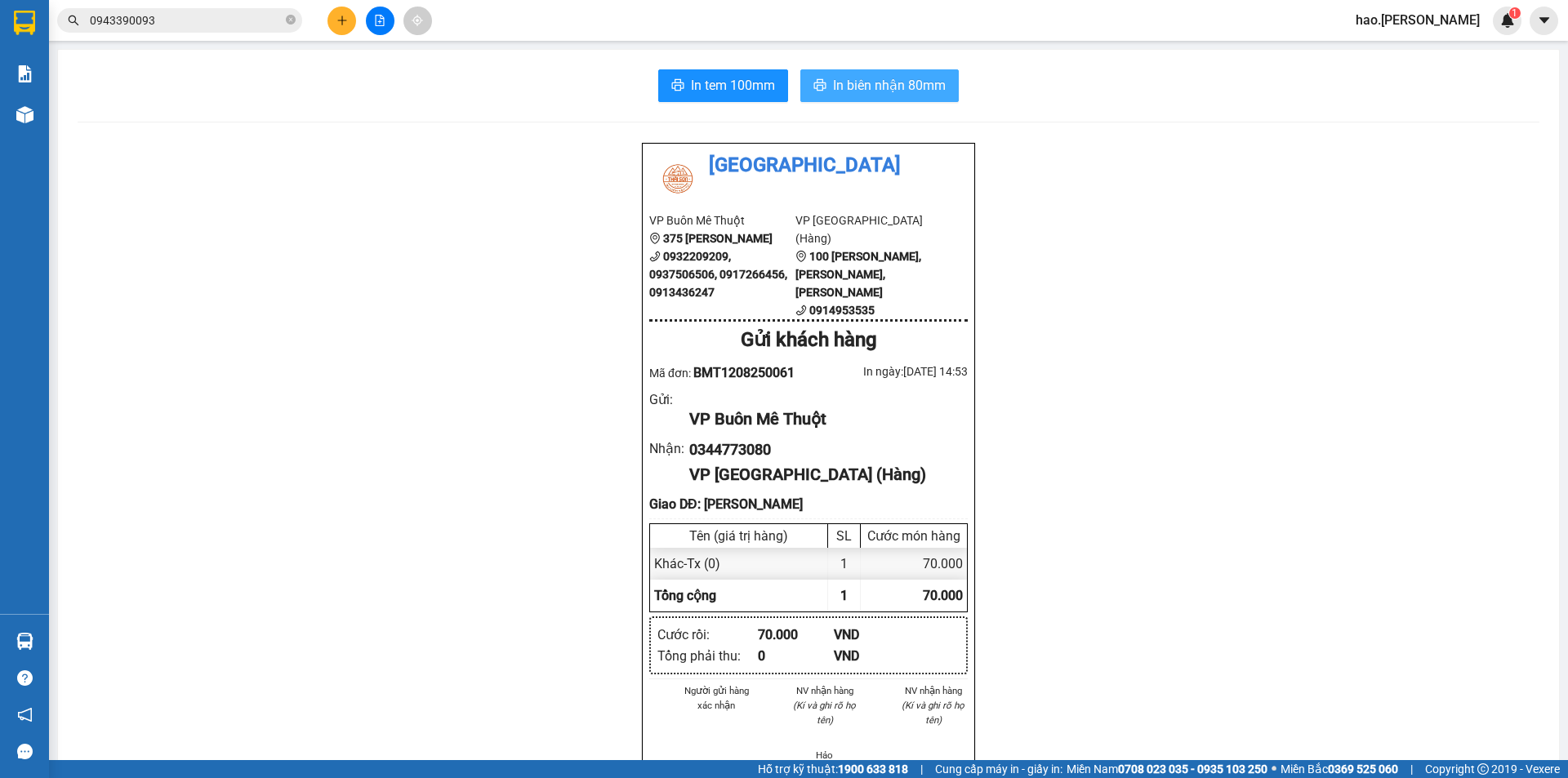
click at [892, 83] on span "In biên nhận 80mm" at bounding box center [889, 84] width 113 height 20
click at [732, 83] on span "In tem 100mm" at bounding box center [733, 84] width 84 height 20
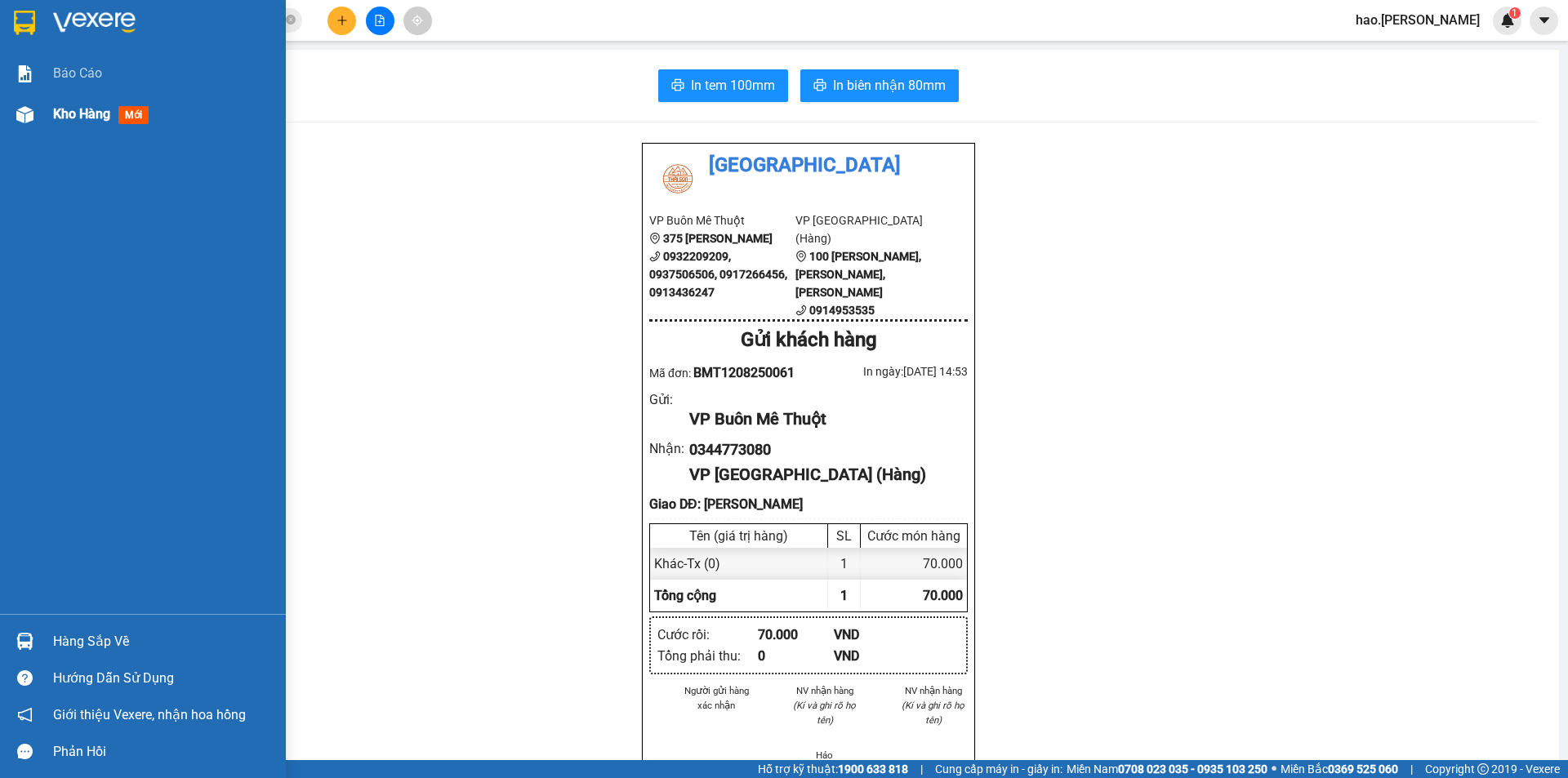
click at [103, 118] on span "Kho hàng" at bounding box center [82, 113] width 57 height 15
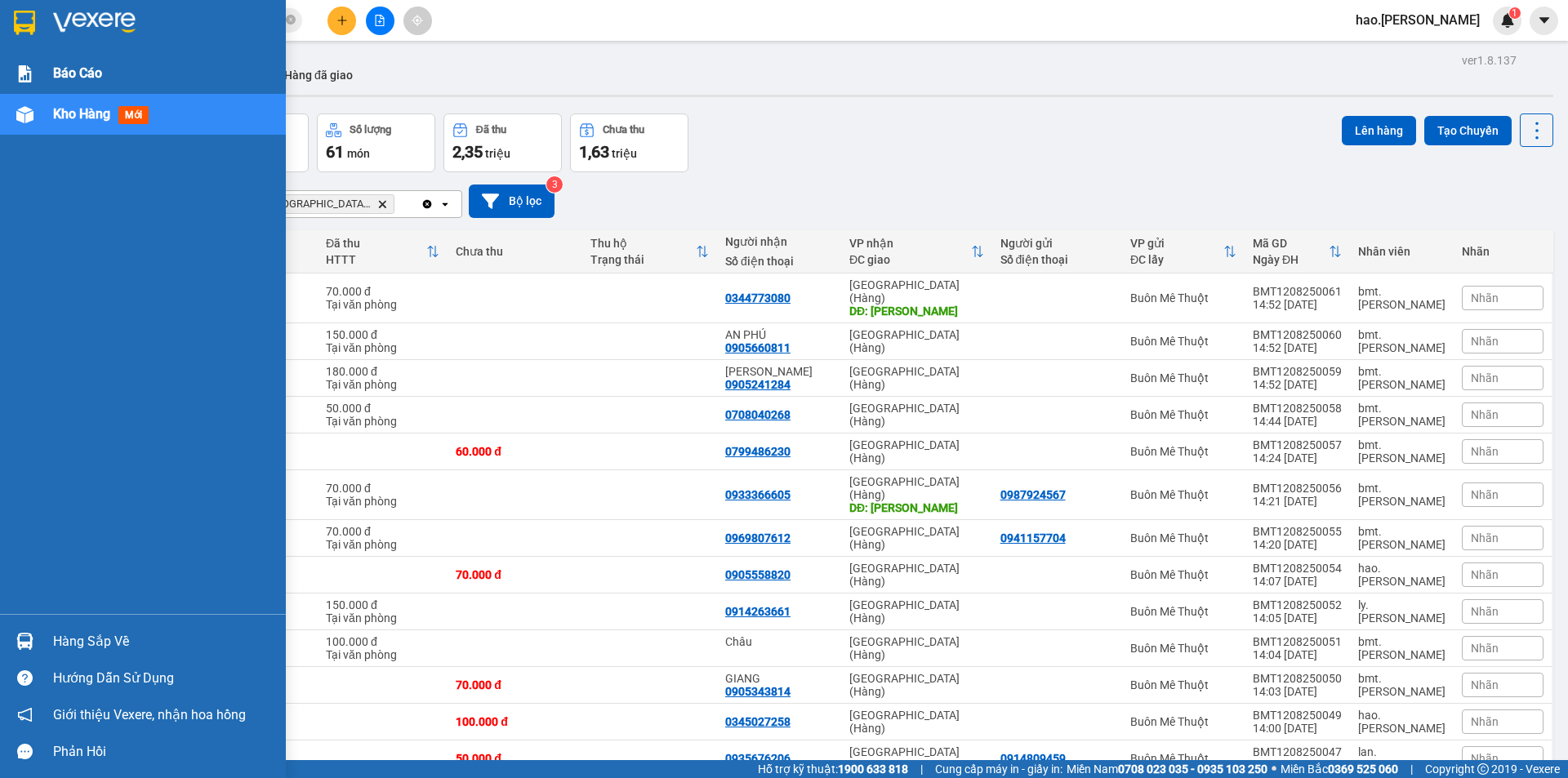
drag, startPoint x: 84, startPoint y: 64, endPoint x: 78, endPoint y: 87, distance: 23.8
click at [84, 66] on span "Báo cáo" at bounding box center [77, 73] width 49 height 20
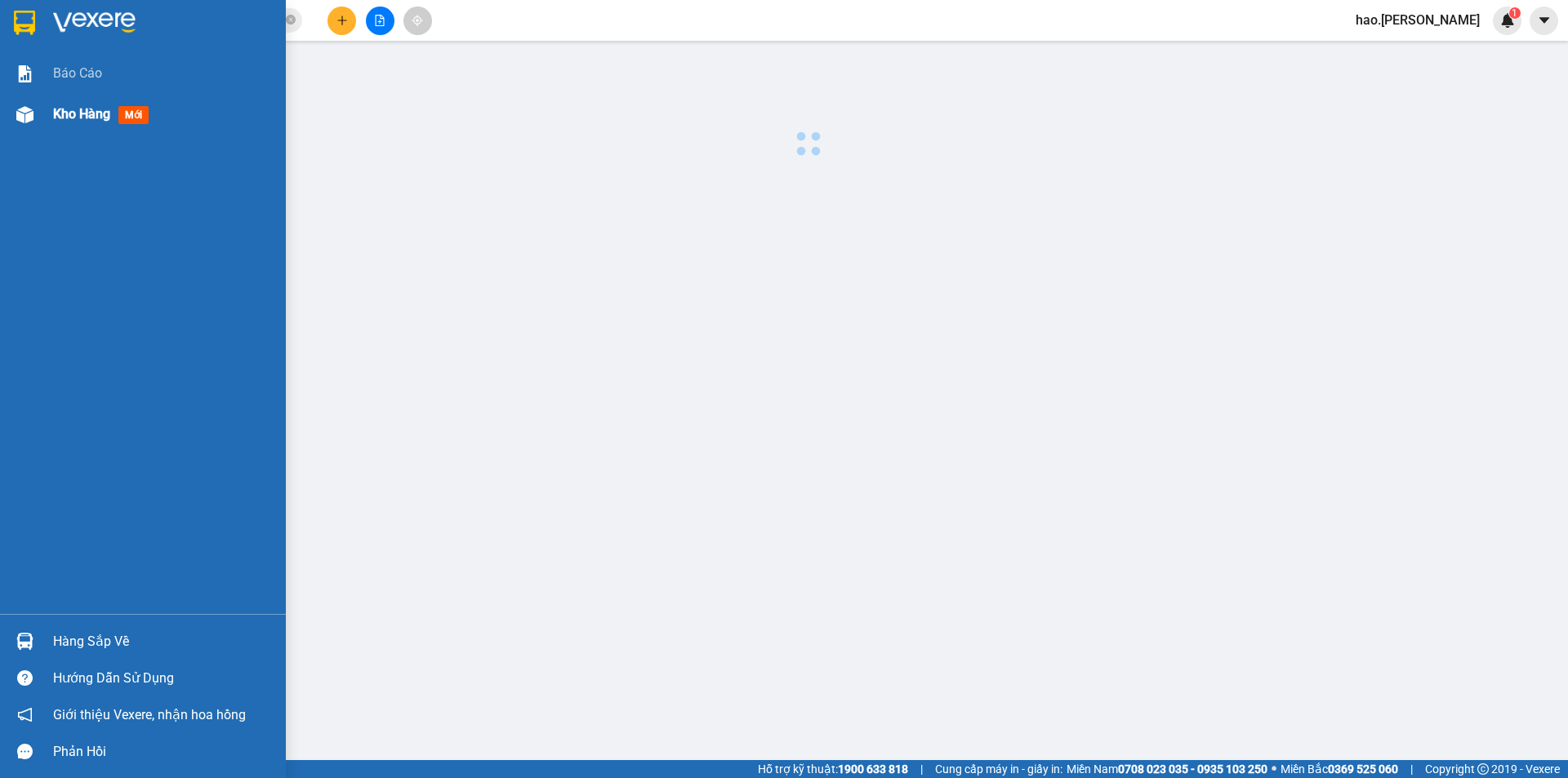
click at [69, 124] on div "Kho hàng mới" at bounding box center [104, 114] width 102 height 20
click at [81, 115] on span "Kho hàng" at bounding box center [82, 113] width 57 height 15
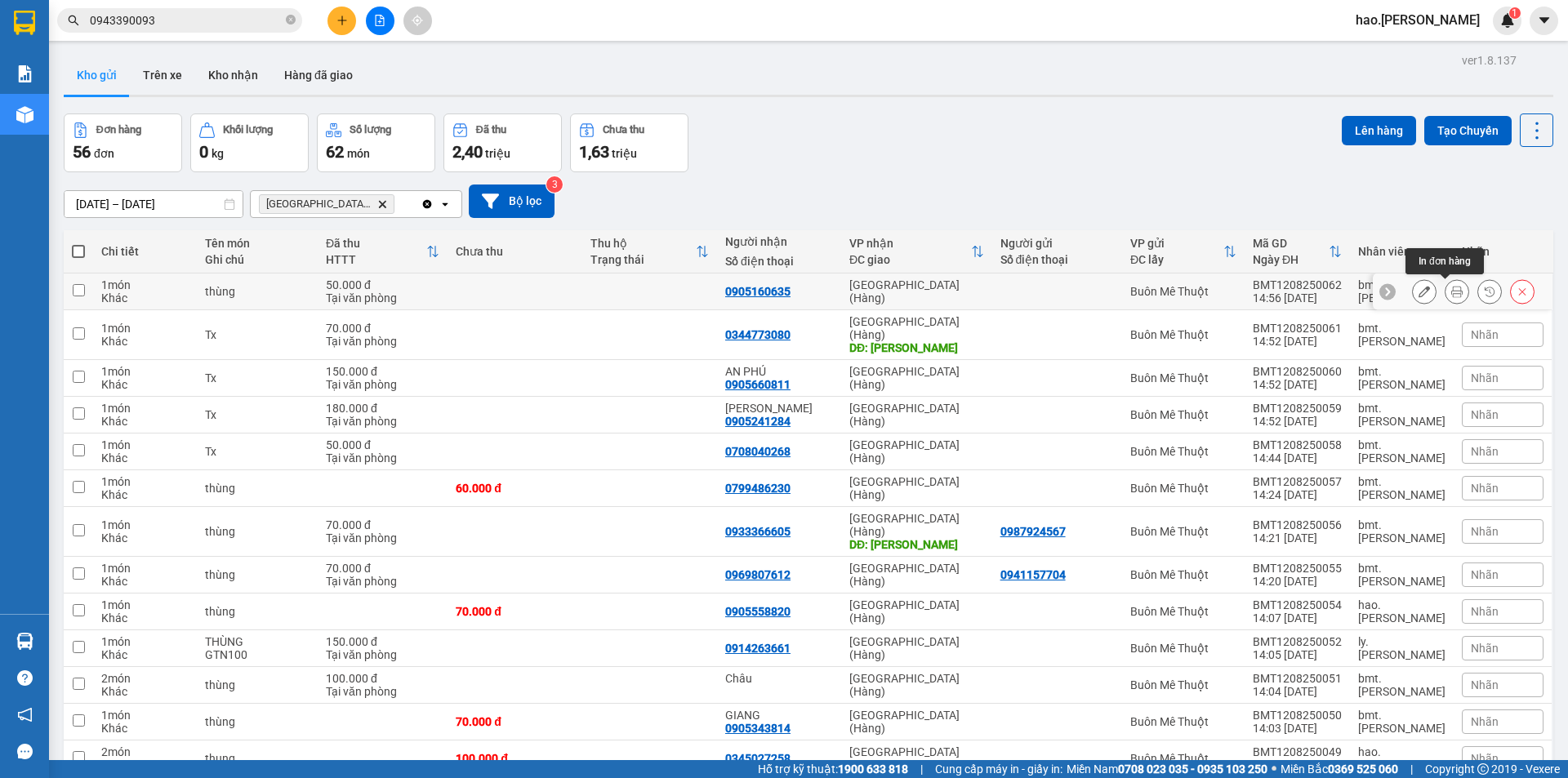
click at [1454, 295] on button at bounding box center [1457, 292] width 23 height 28
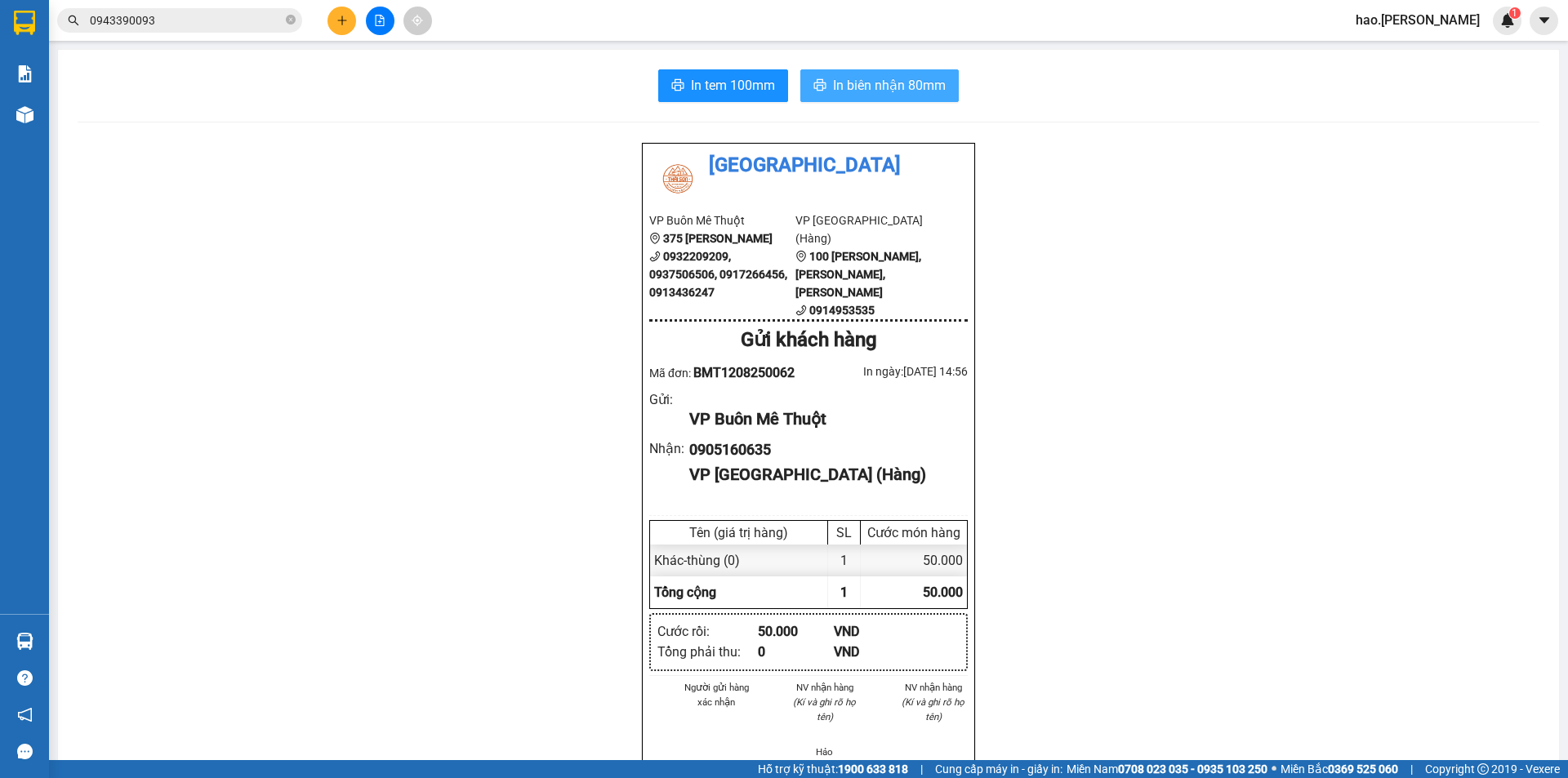
click at [879, 101] on button "In biên nhận 80mm" at bounding box center [880, 85] width 158 height 33
click at [745, 80] on span "In tem 100mm" at bounding box center [733, 84] width 84 height 20
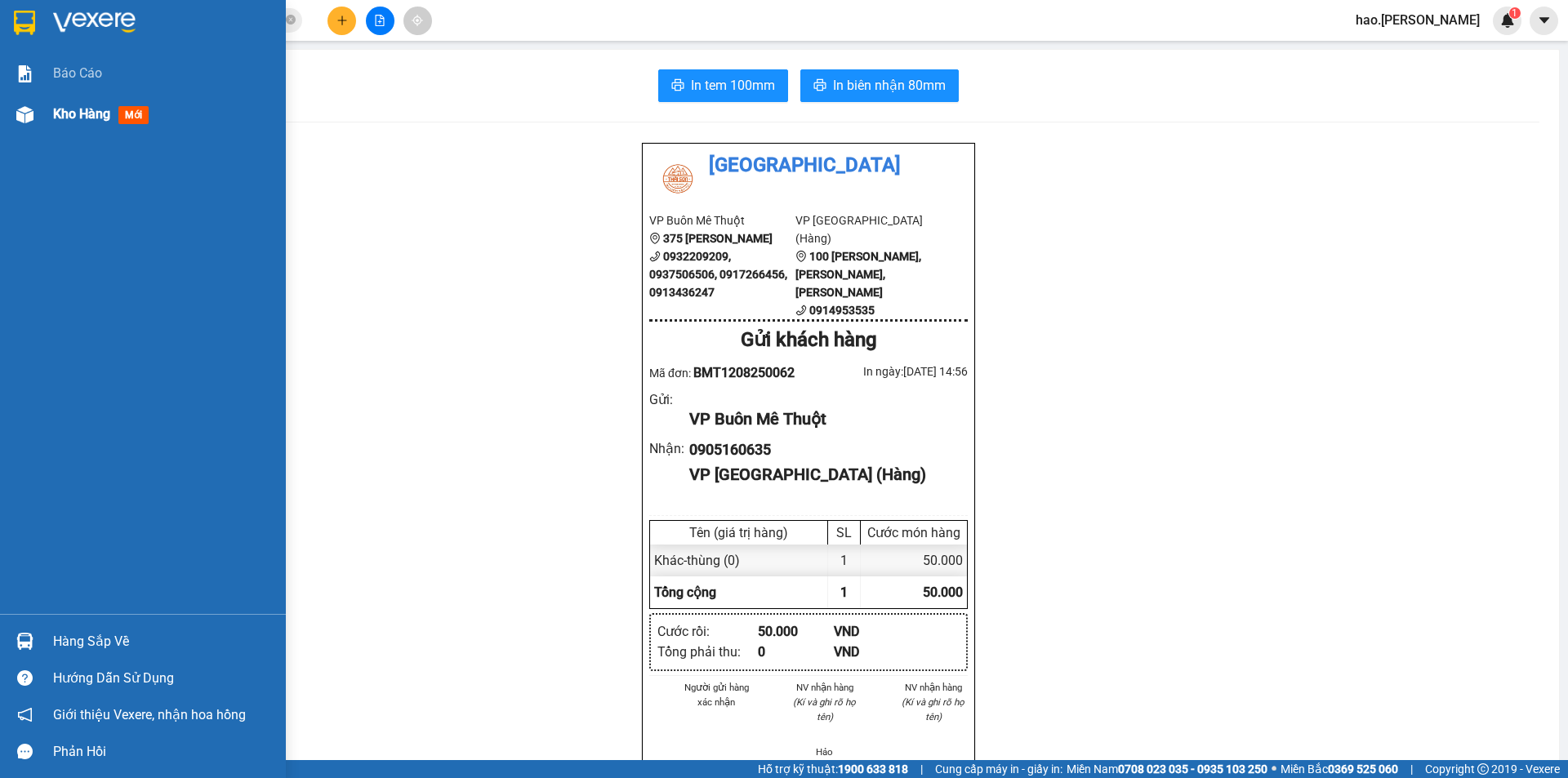
drag, startPoint x: 95, startPoint y: 82, endPoint x: 70, endPoint y: 120, distance: 45.5
click at [73, 116] on div "Báo cáo Kho hàng mới" at bounding box center [142, 333] width 285 height 561
click at [70, 120] on span "Kho hàng" at bounding box center [82, 113] width 57 height 15
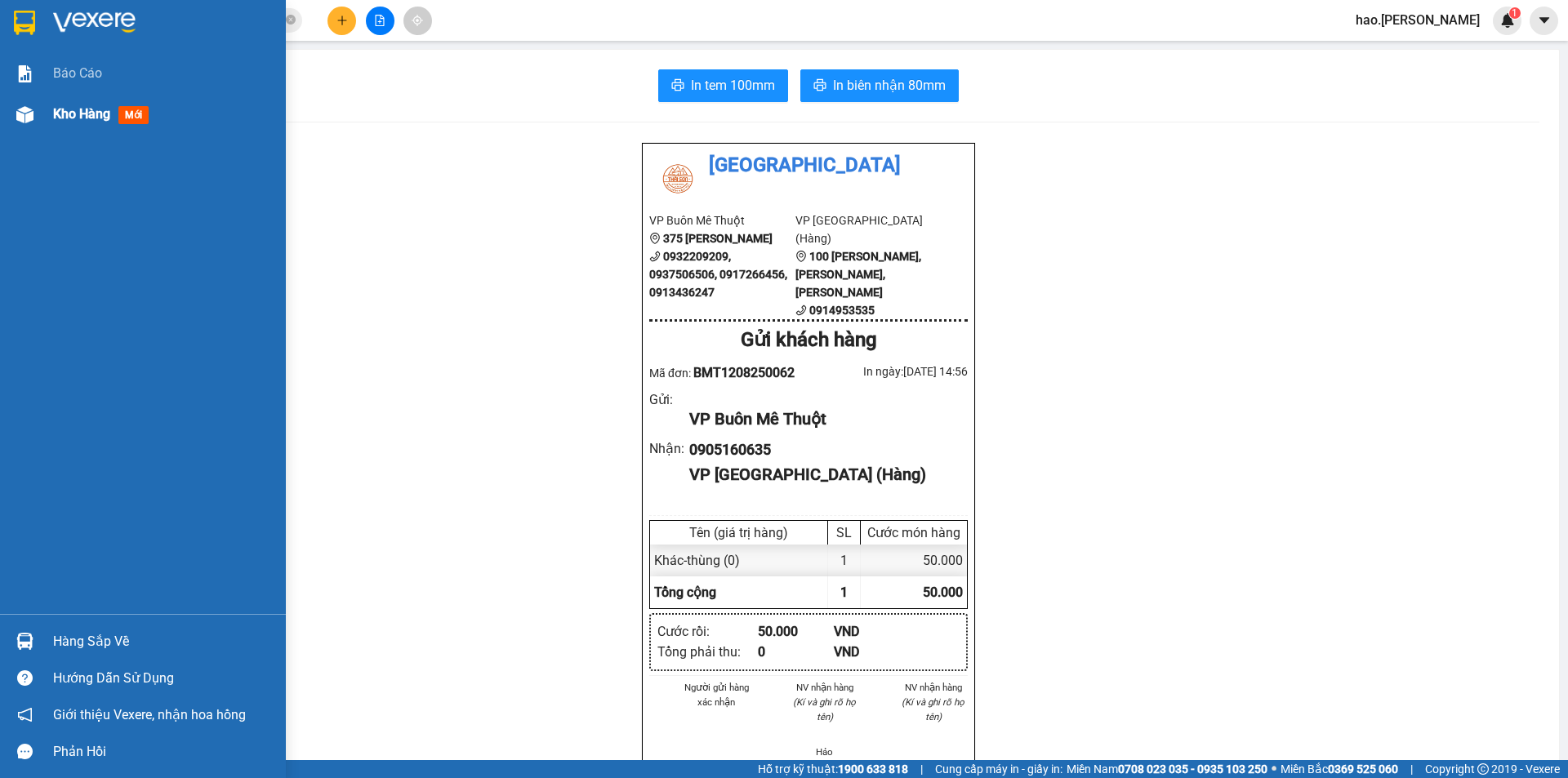
click at [70, 120] on span "Kho hàng" at bounding box center [82, 113] width 57 height 15
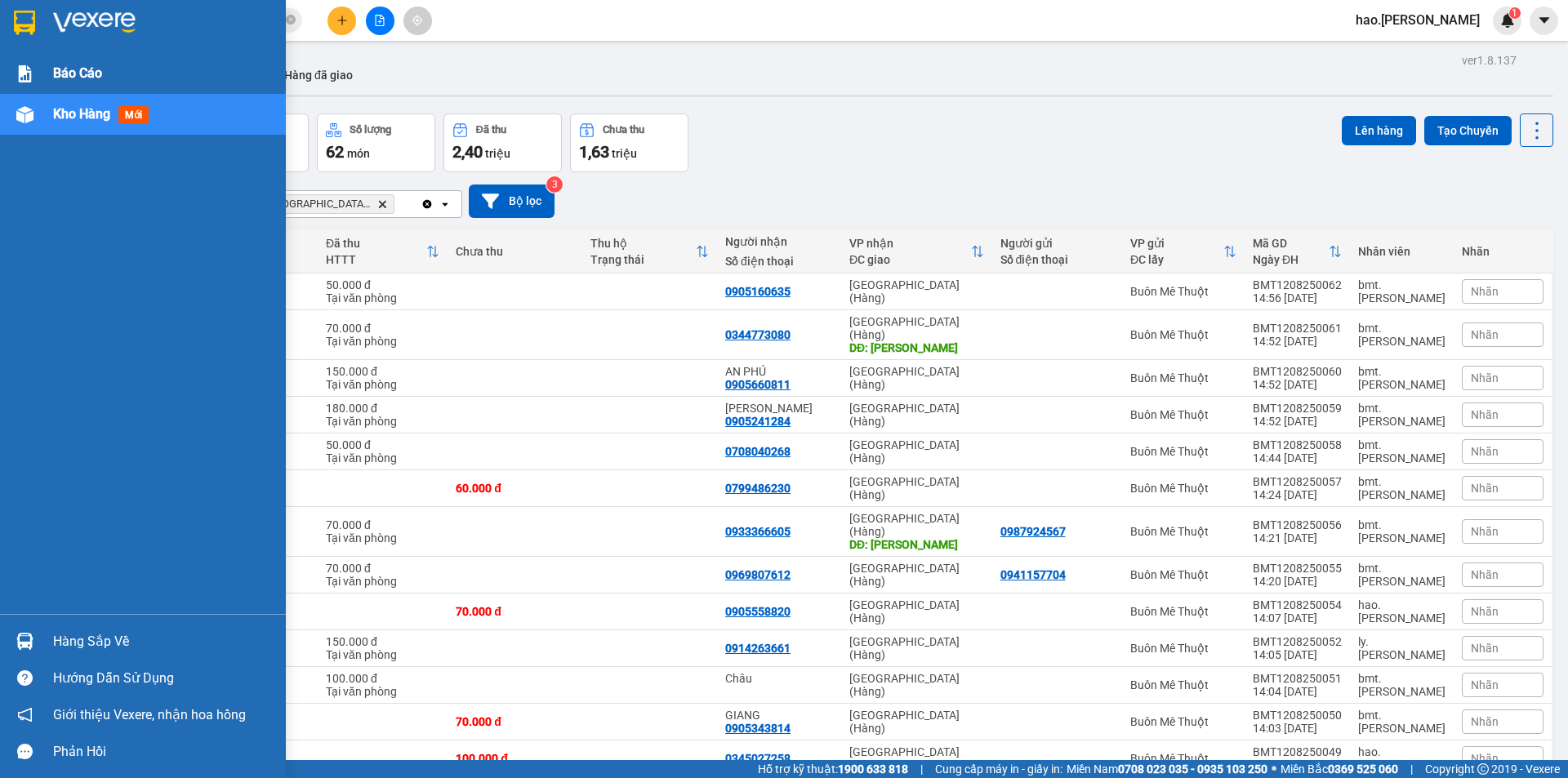
click at [46, 59] on div "Báo cáo" at bounding box center [142, 74] width 285 height 41
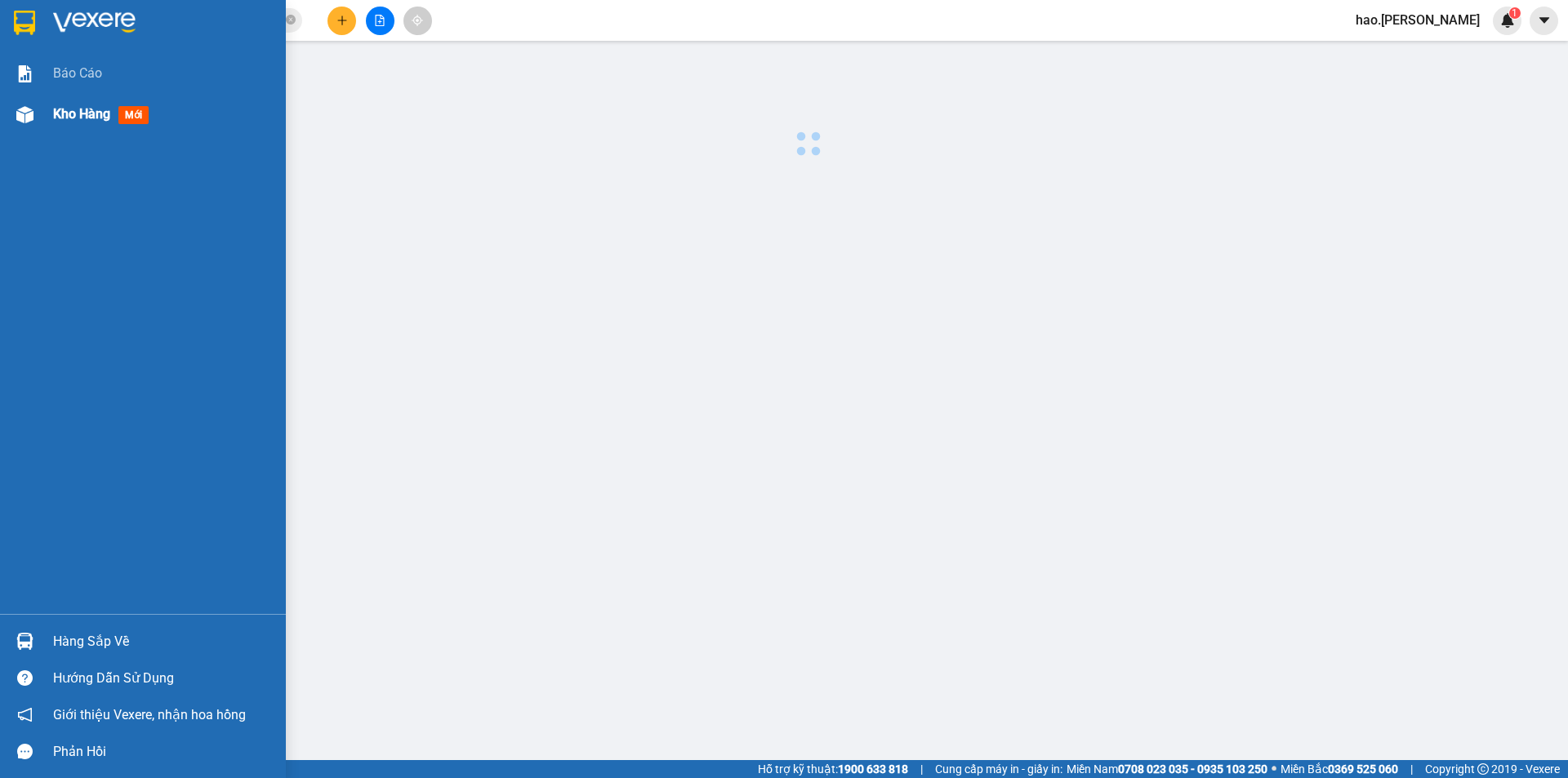
click at [57, 115] on span "Kho hàng" at bounding box center [82, 113] width 57 height 15
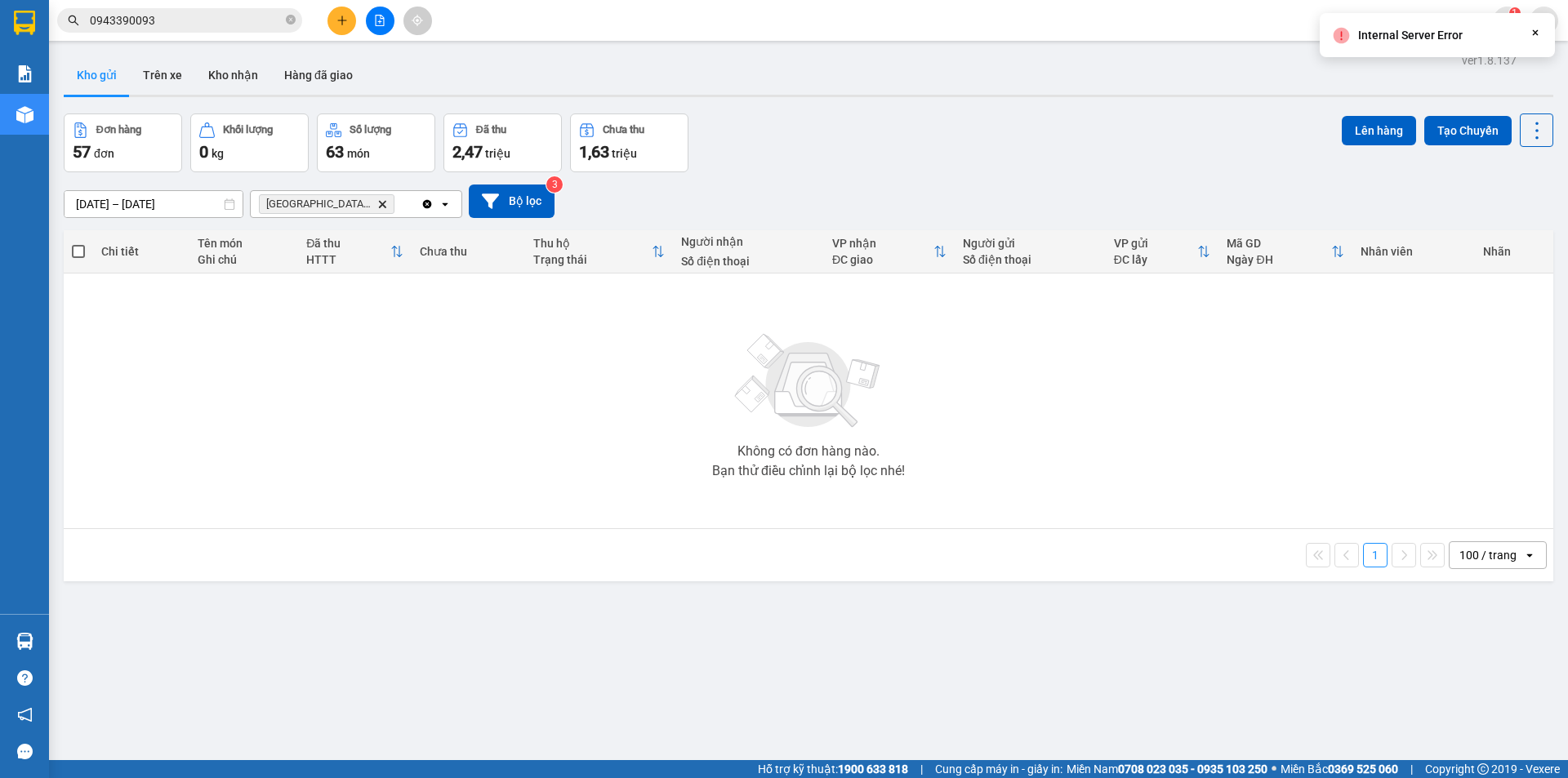
click at [100, 76] on button "Kho gửi" at bounding box center [97, 75] width 66 height 39
click at [173, 75] on button "Trên xe" at bounding box center [162, 75] width 65 height 39
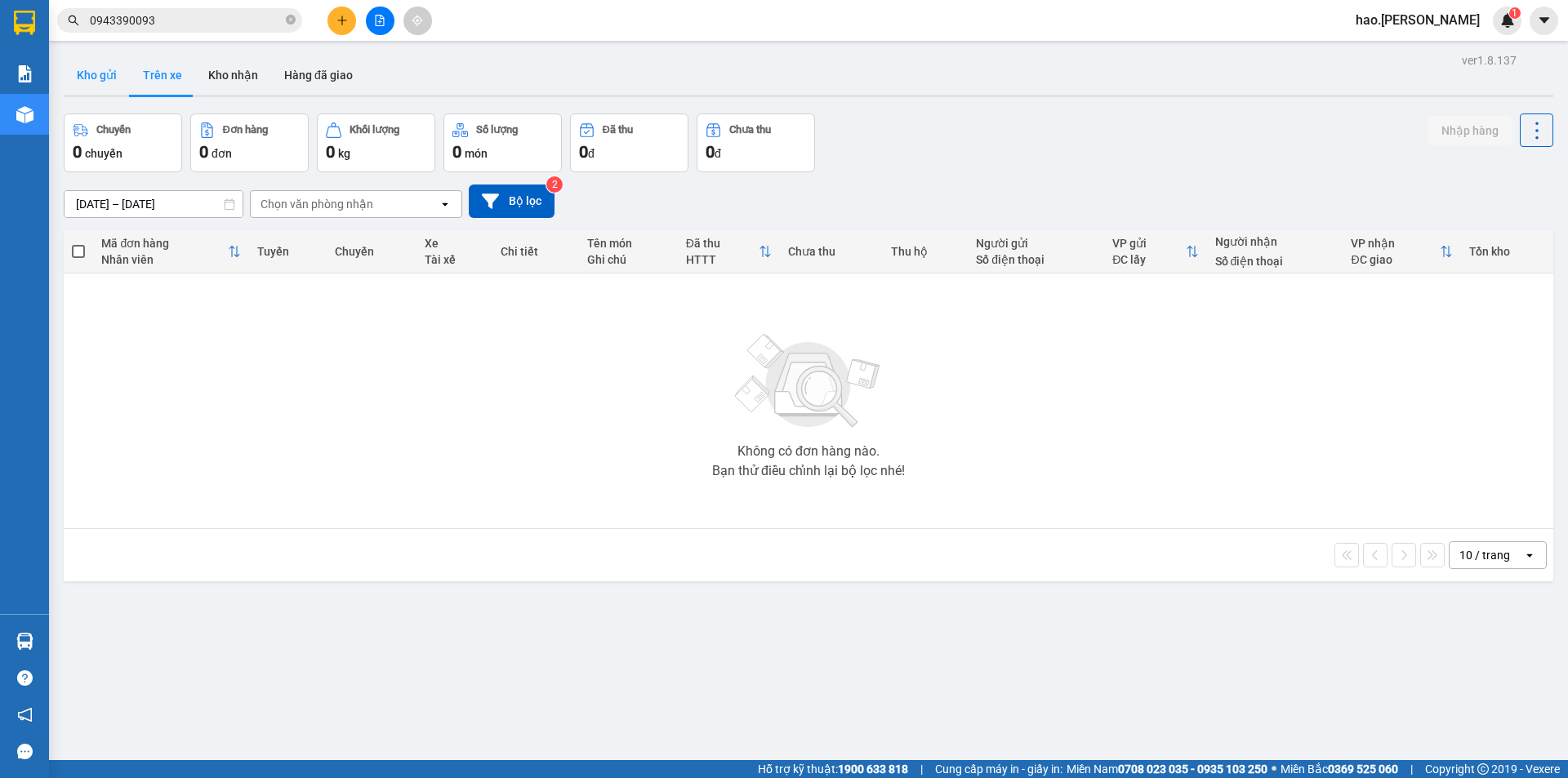
click at [71, 75] on button "Kho gửi" at bounding box center [97, 75] width 66 height 39
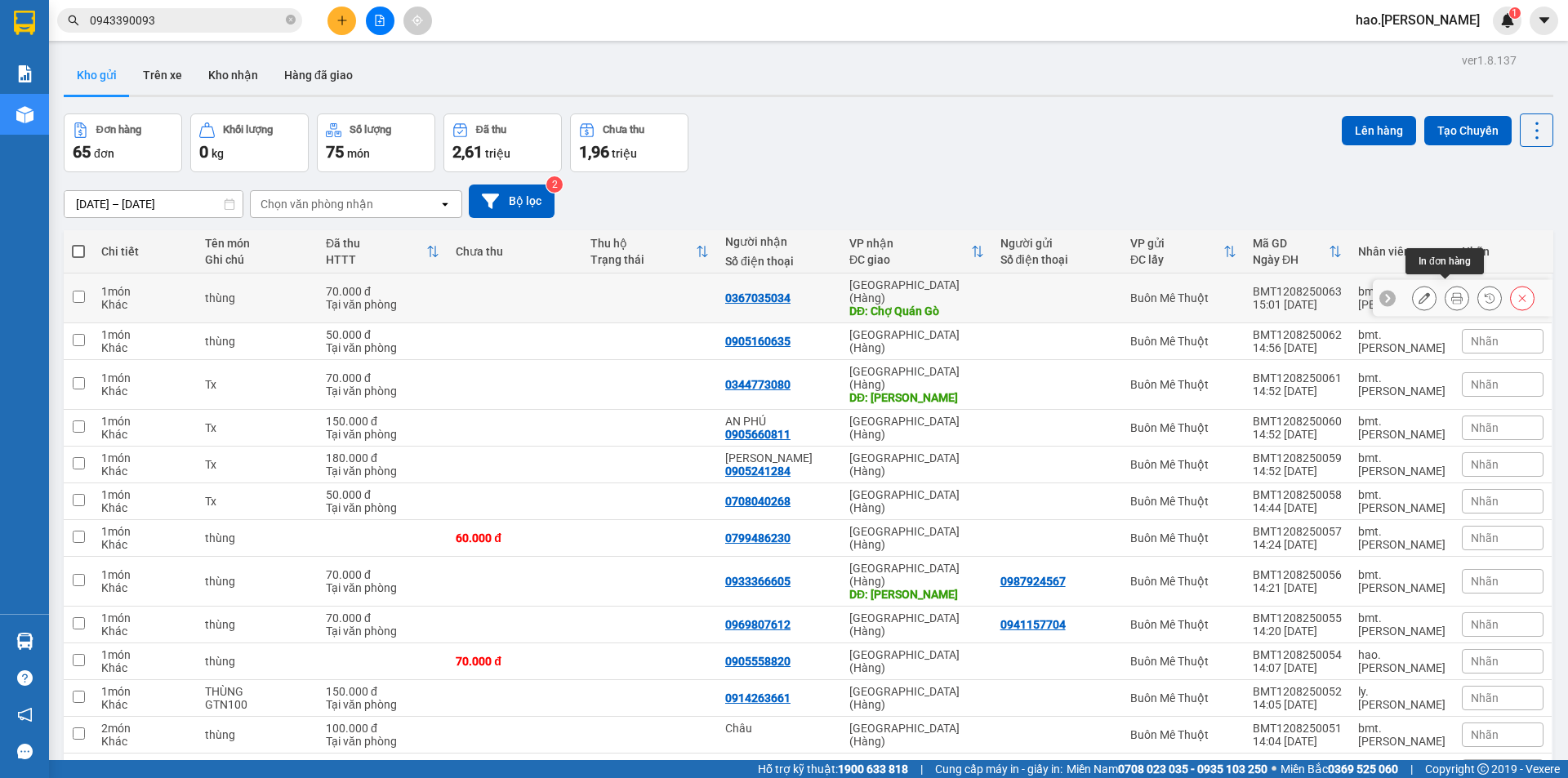
click at [1451, 293] on icon at bounding box center [1457, 298] width 12 height 12
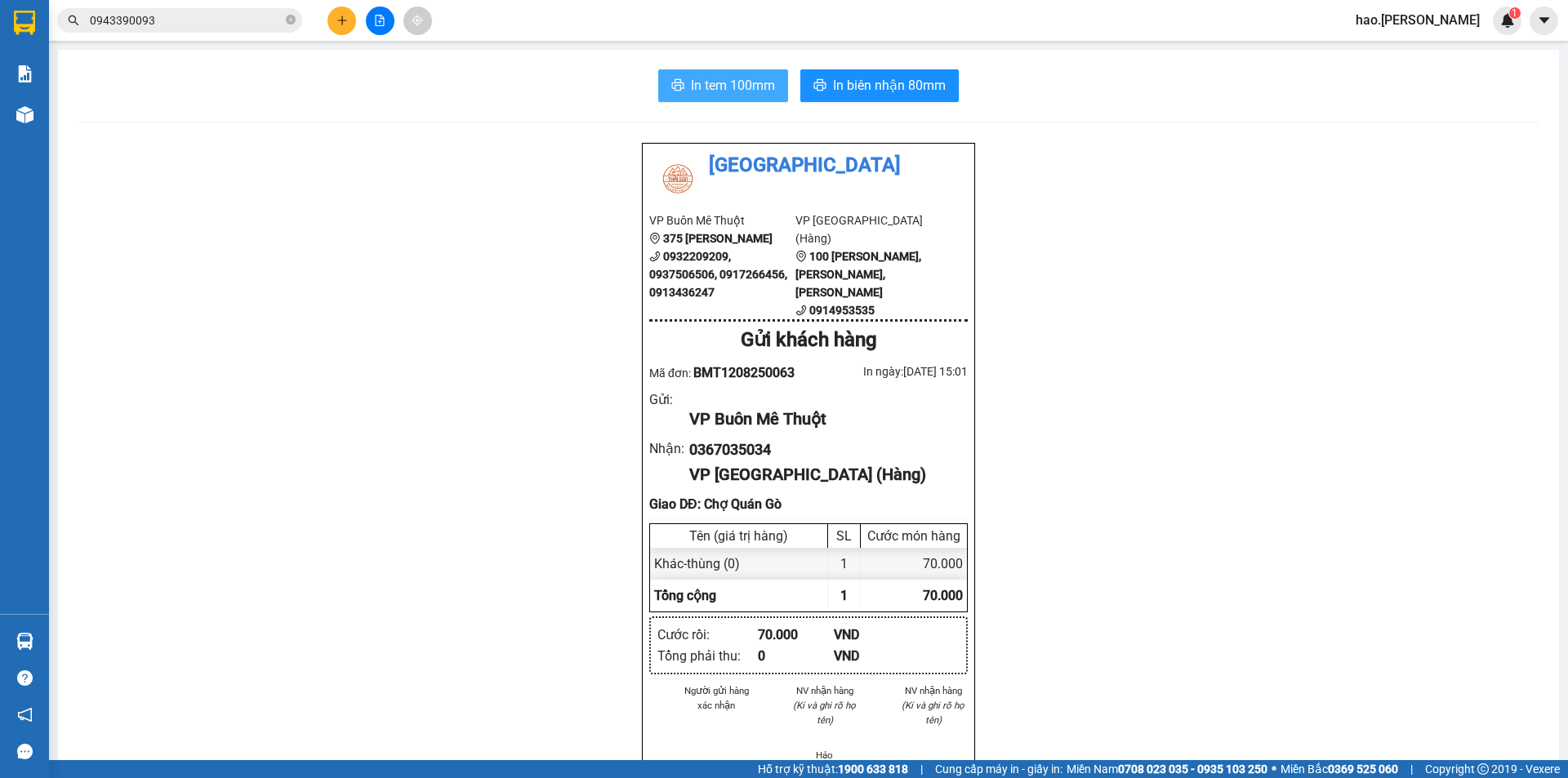
click at [755, 89] on span "In tem 100mm" at bounding box center [733, 84] width 84 height 20
click at [879, 97] on button "In biên nhận 80mm" at bounding box center [880, 85] width 158 height 33
drag, startPoint x: 324, startPoint y: 14, endPoint x: 326, endPoint y: 24, distance: 10.2
click at [326, 23] on div at bounding box center [380, 20] width 123 height 28
click at [327, 24] on button at bounding box center [342, 20] width 28 height 28
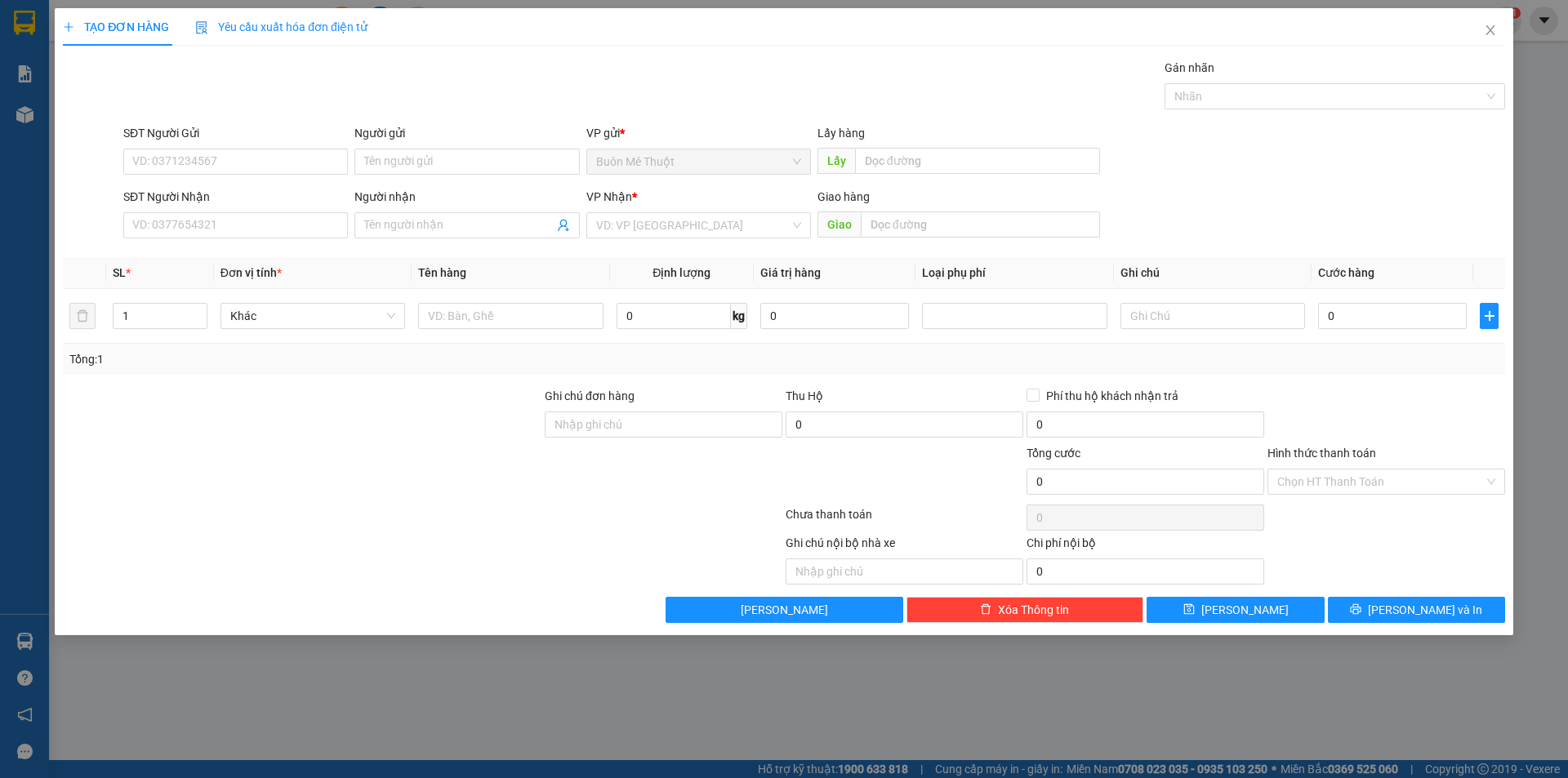
click at [284, 211] on div "SĐT Người Nhận" at bounding box center [236, 200] width 225 height 25
click at [278, 218] on input "SĐT Người Nhận" at bounding box center [236, 225] width 225 height 26
click at [244, 253] on div "0903011402" at bounding box center [236, 258] width 205 height 18
type input "0903011402"
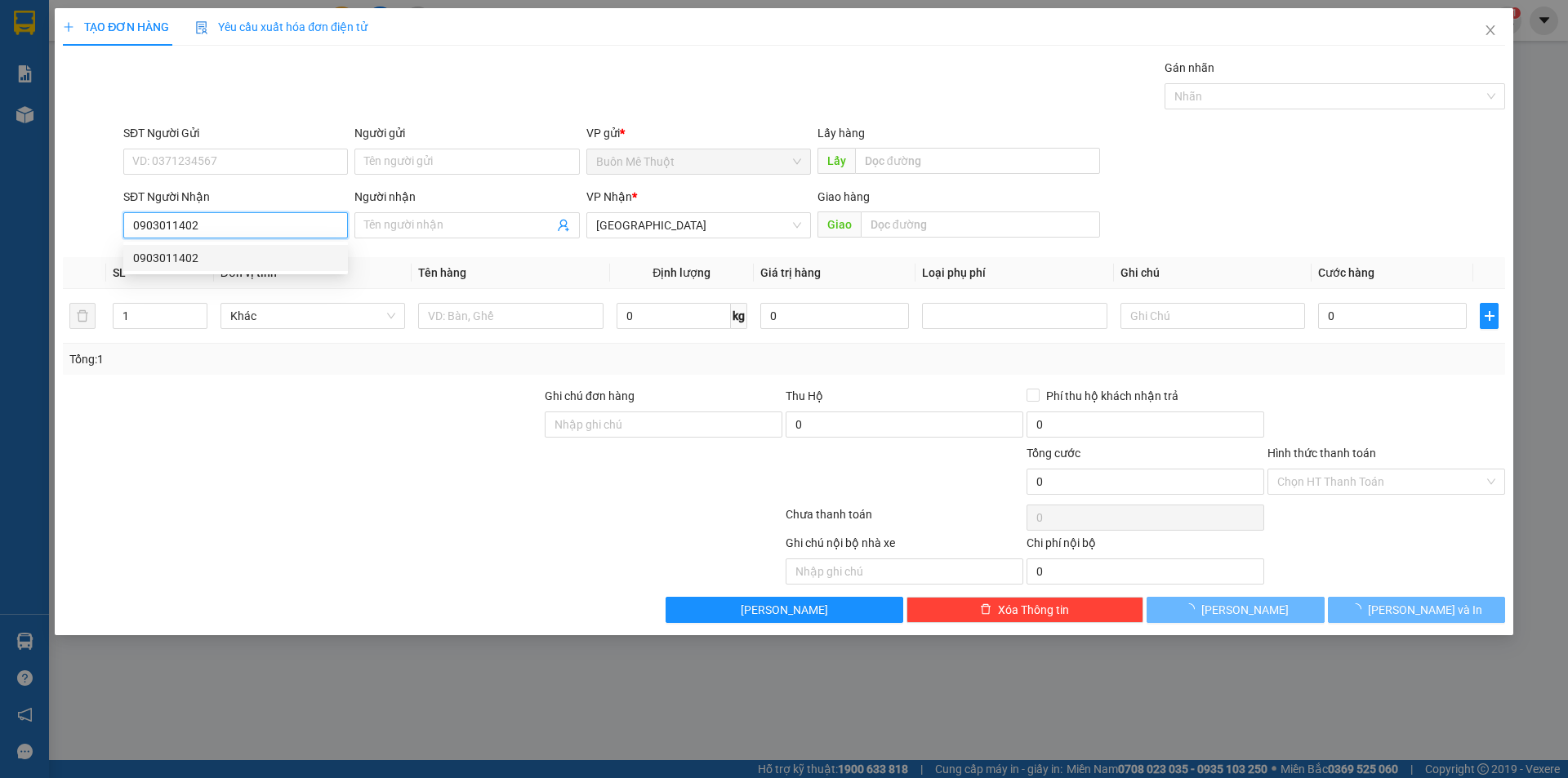
type input "110.000"
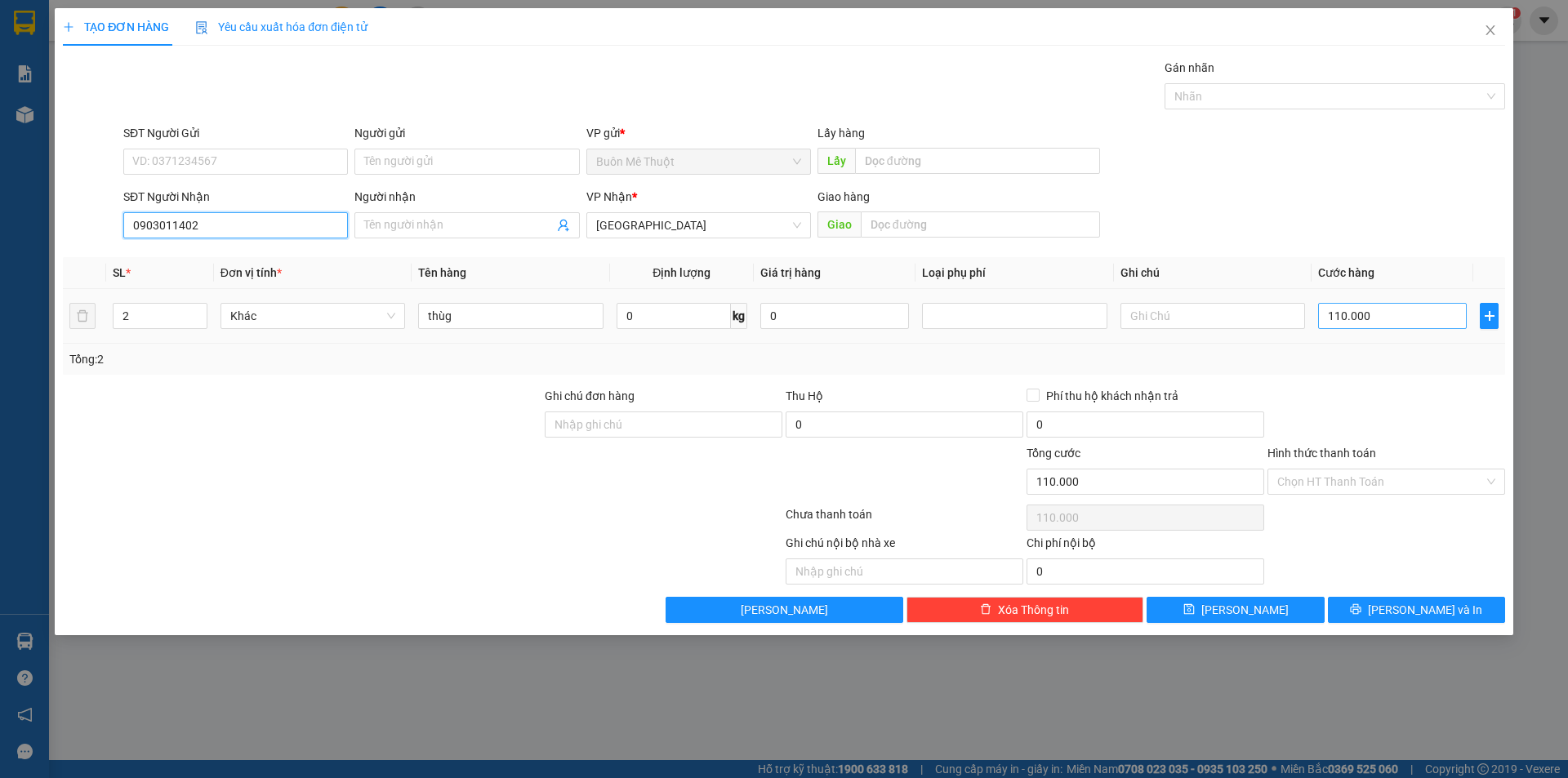
type input "0903011402"
click at [1415, 325] on input "110.000" at bounding box center [1392, 316] width 149 height 26
type input "8"
type input "80"
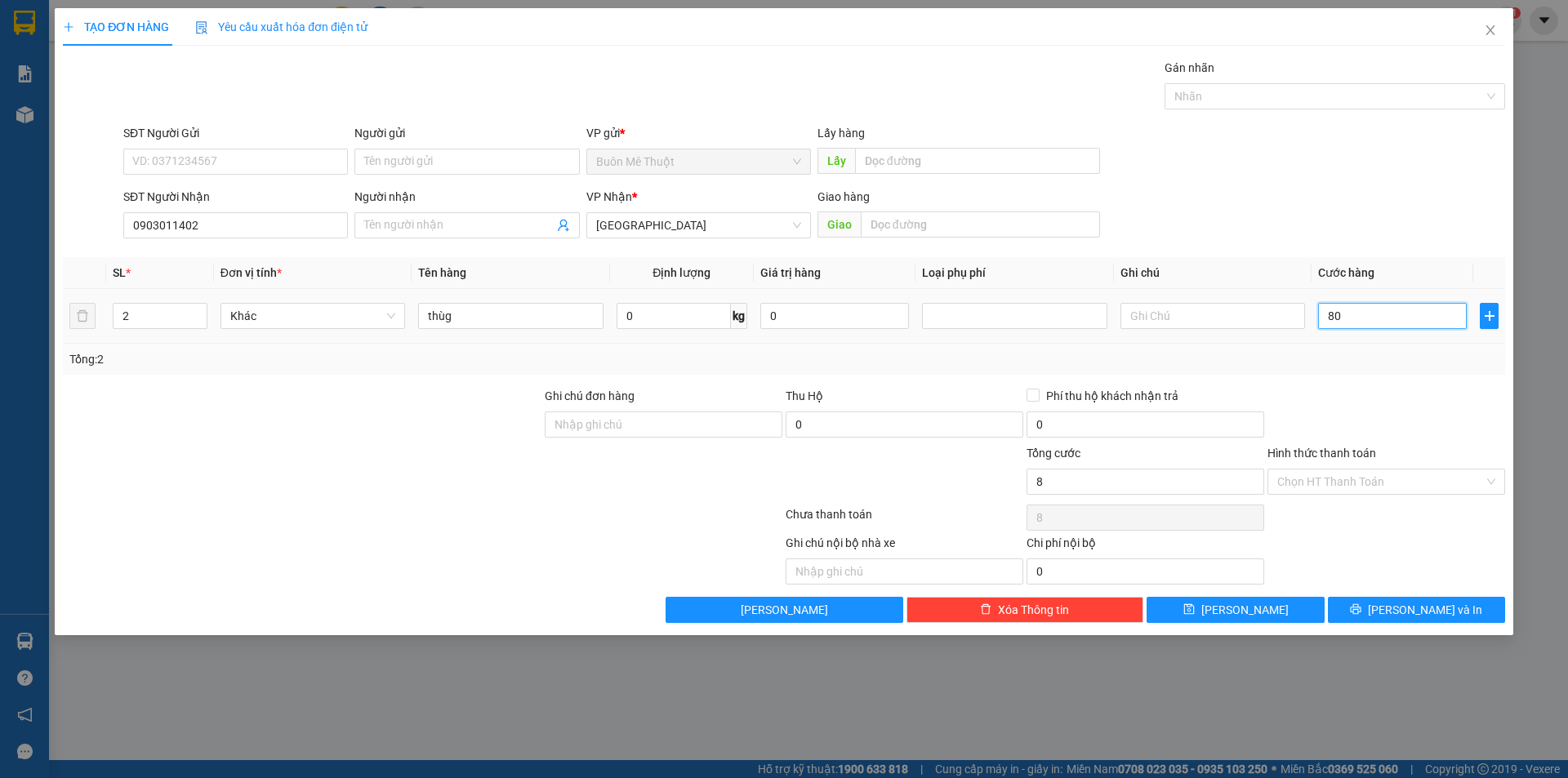
type input "80"
type input "80.000"
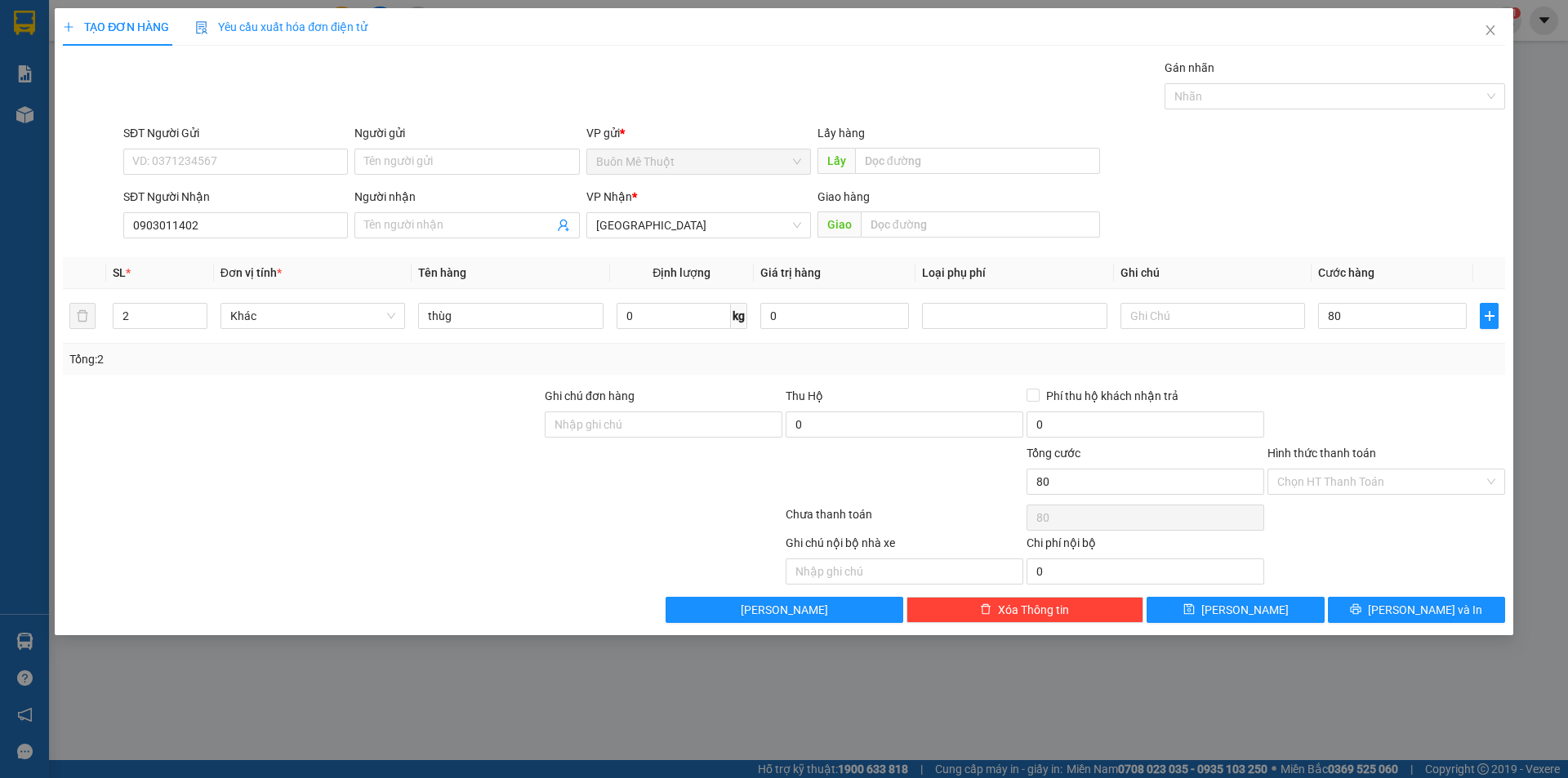
type input "80.000"
click at [1391, 465] on div "Hình thức thanh toán" at bounding box center [1386, 457] width 237 height 25
drag, startPoint x: 1339, startPoint y: 475, endPoint x: 1331, endPoint y: 483, distance: 11.3
click at [1336, 476] on input "Hình thức thanh toán" at bounding box center [1380, 482] width 206 height 25
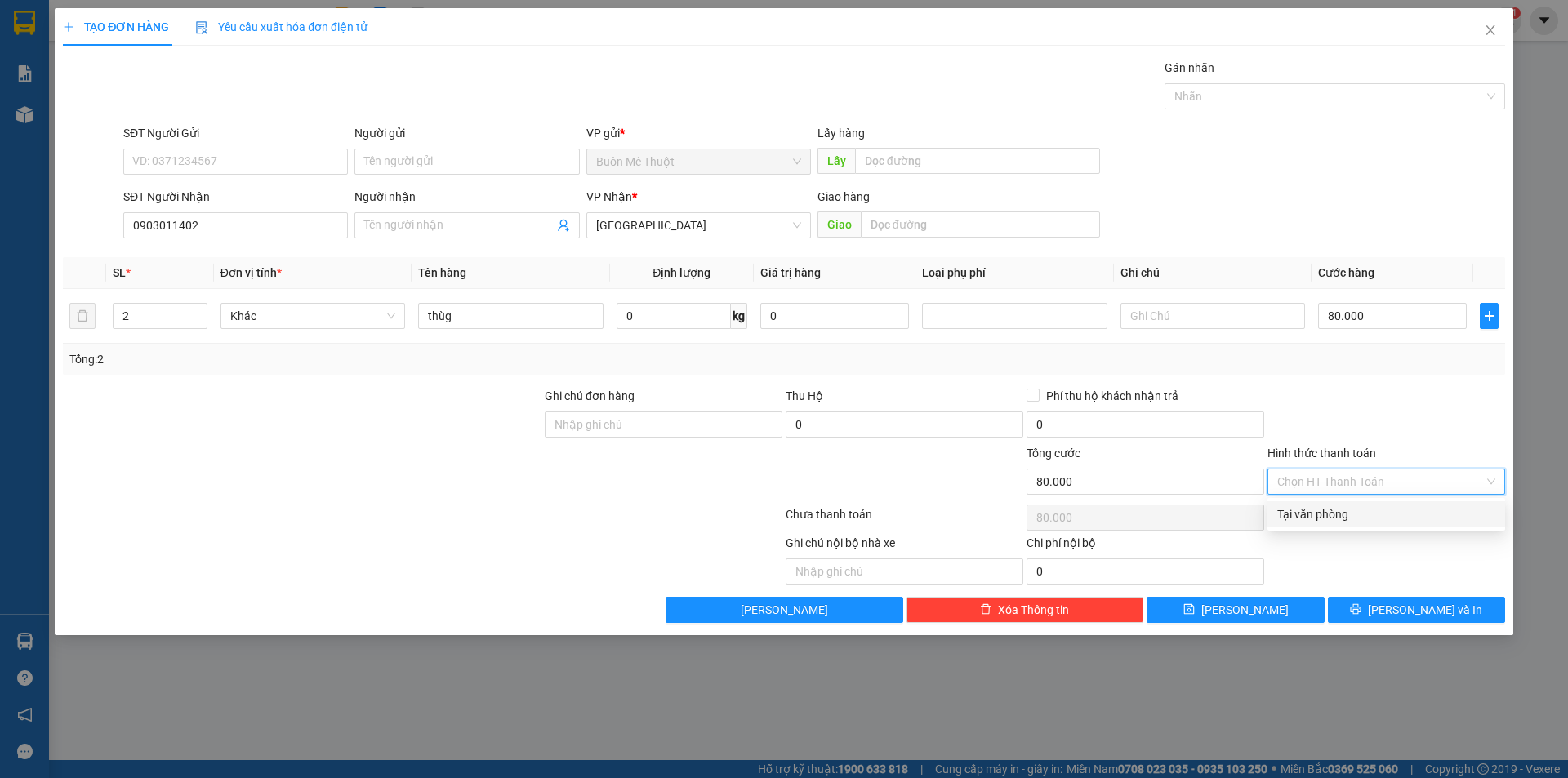
click at [1300, 517] on div "Tại văn phòng" at bounding box center [1386, 514] width 218 height 18
type input "0"
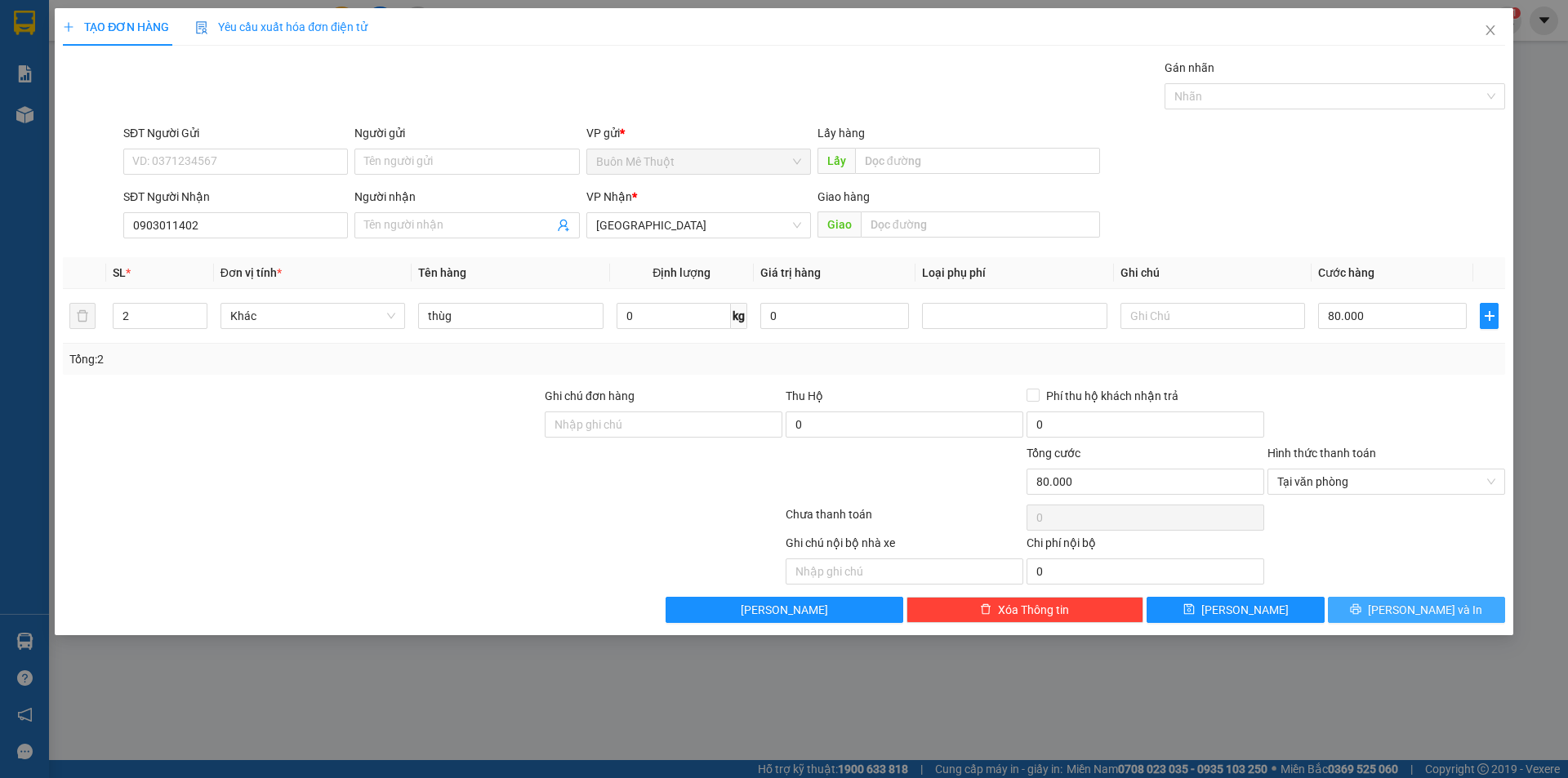
click at [1398, 610] on button "[PERSON_NAME] và In" at bounding box center [1416, 609] width 177 height 26
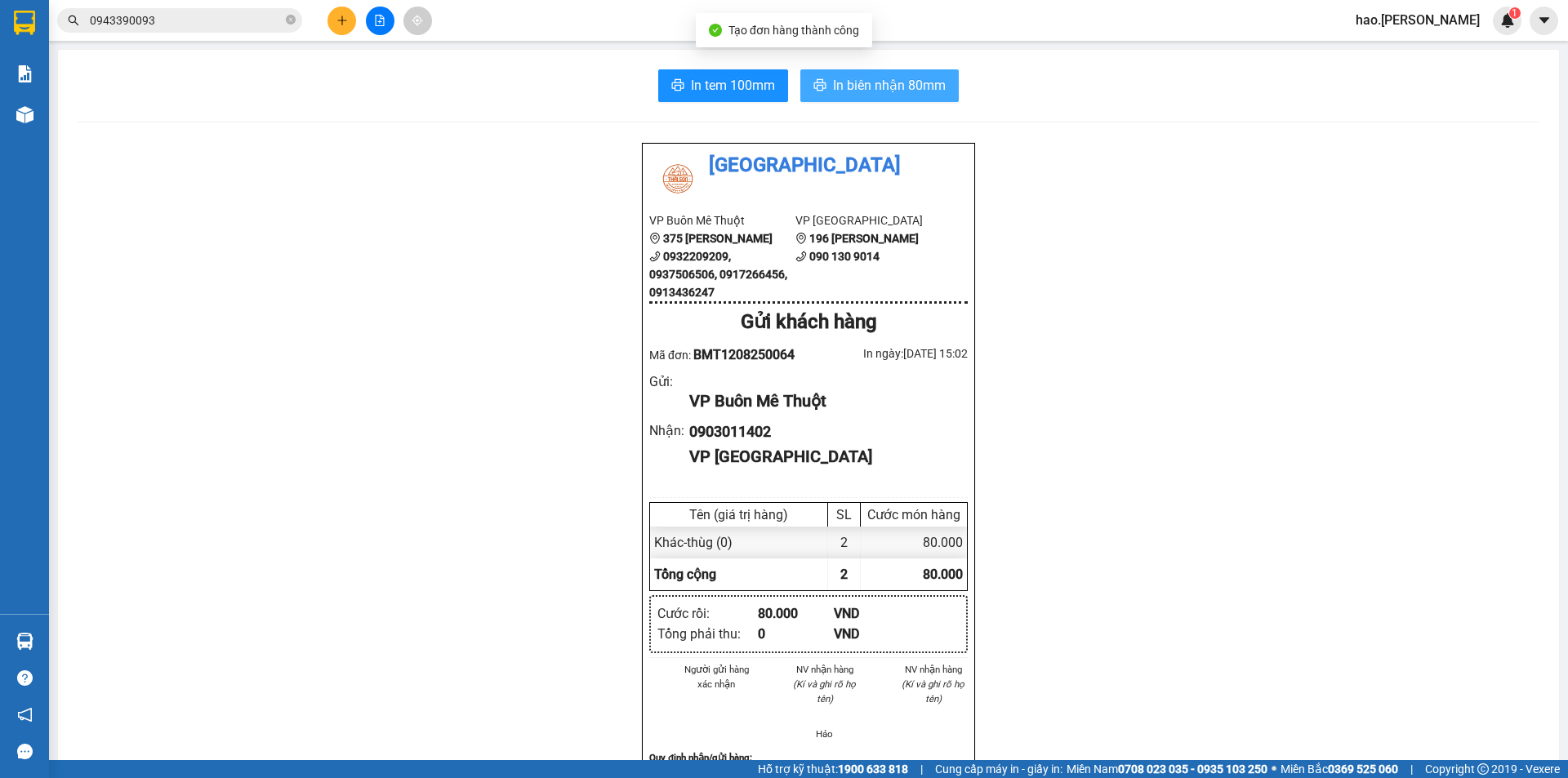
click at [841, 85] on span "In biên nhận 80mm" at bounding box center [889, 84] width 113 height 20
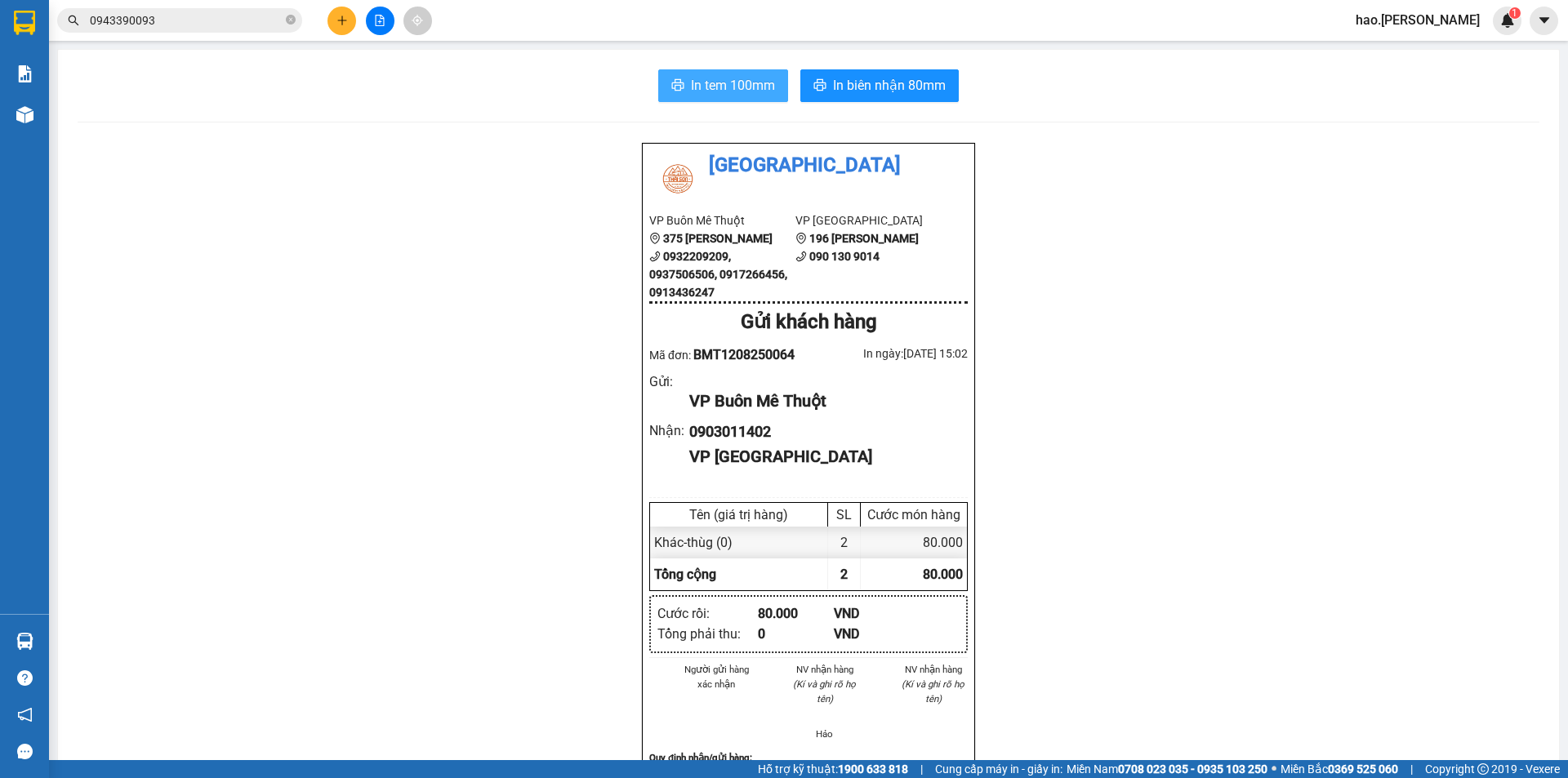
click at [705, 75] on button "In tem 100mm" at bounding box center [723, 85] width 130 height 33
click at [355, 26] on button at bounding box center [342, 20] width 28 height 28
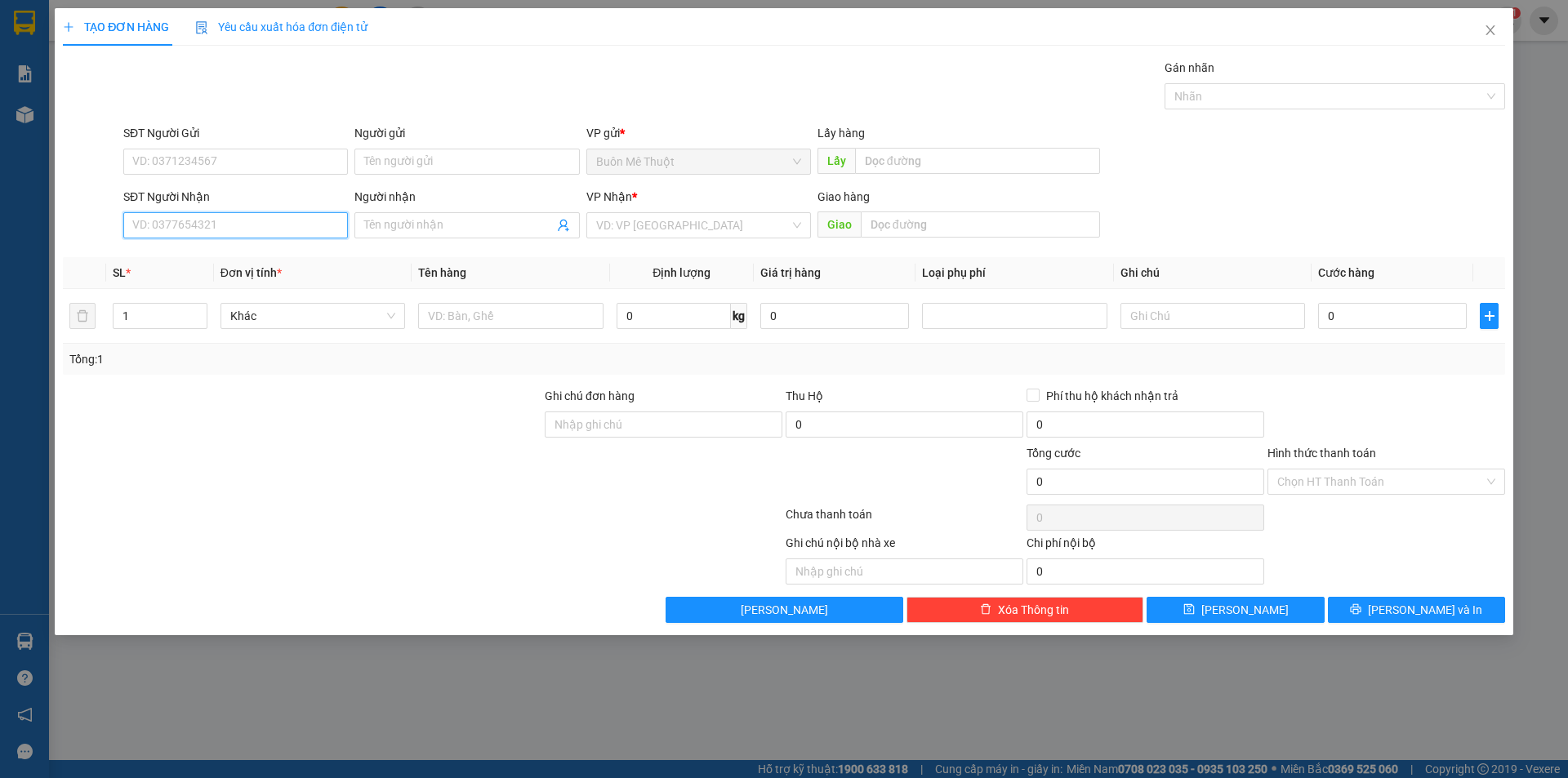
click at [165, 225] on input "SĐT Người Nhận" at bounding box center [236, 225] width 225 height 26
click at [174, 259] on div "0931615615" at bounding box center [236, 258] width 205 height 18
type input "0931615615"
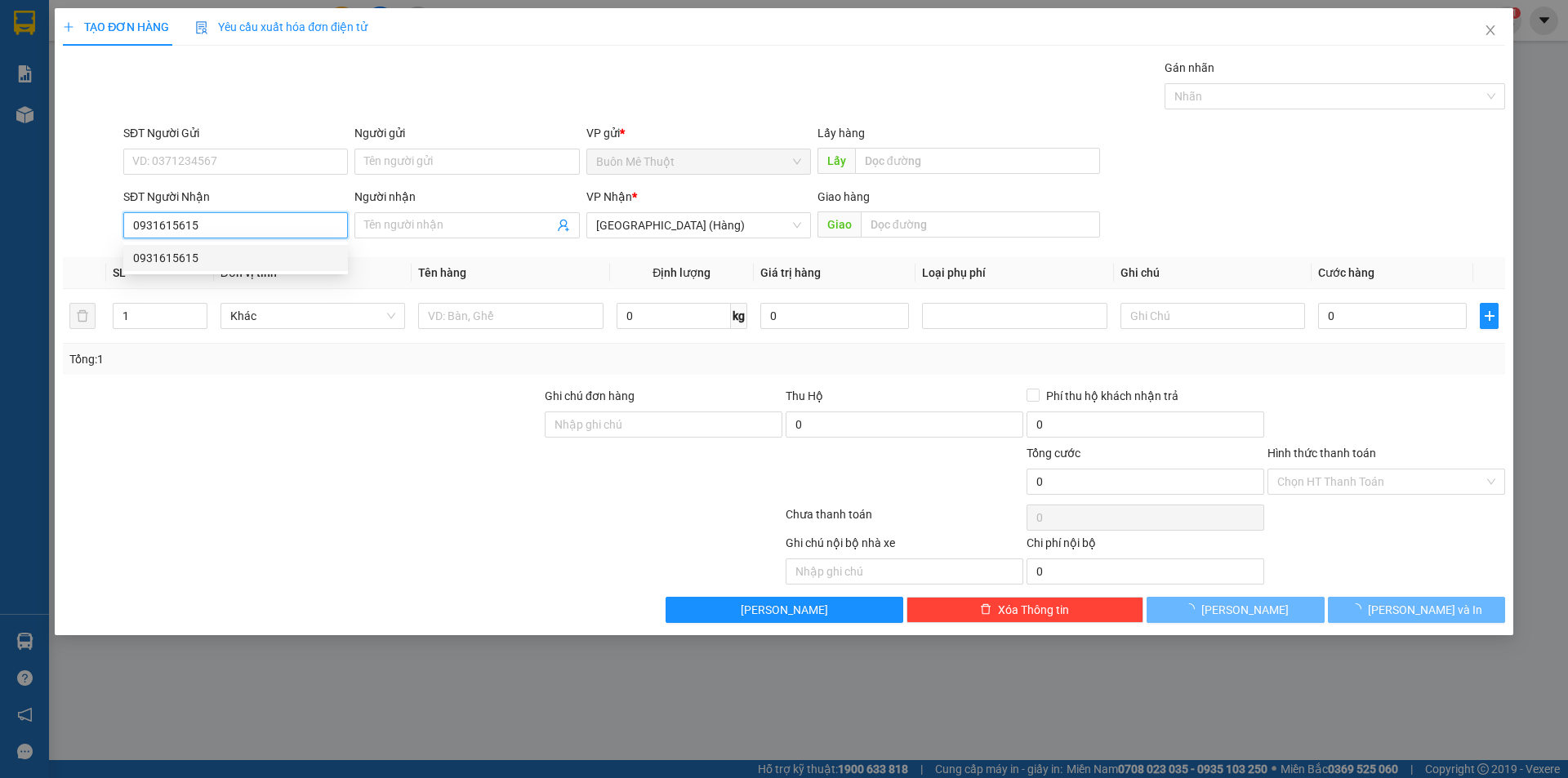
type input "50.000"
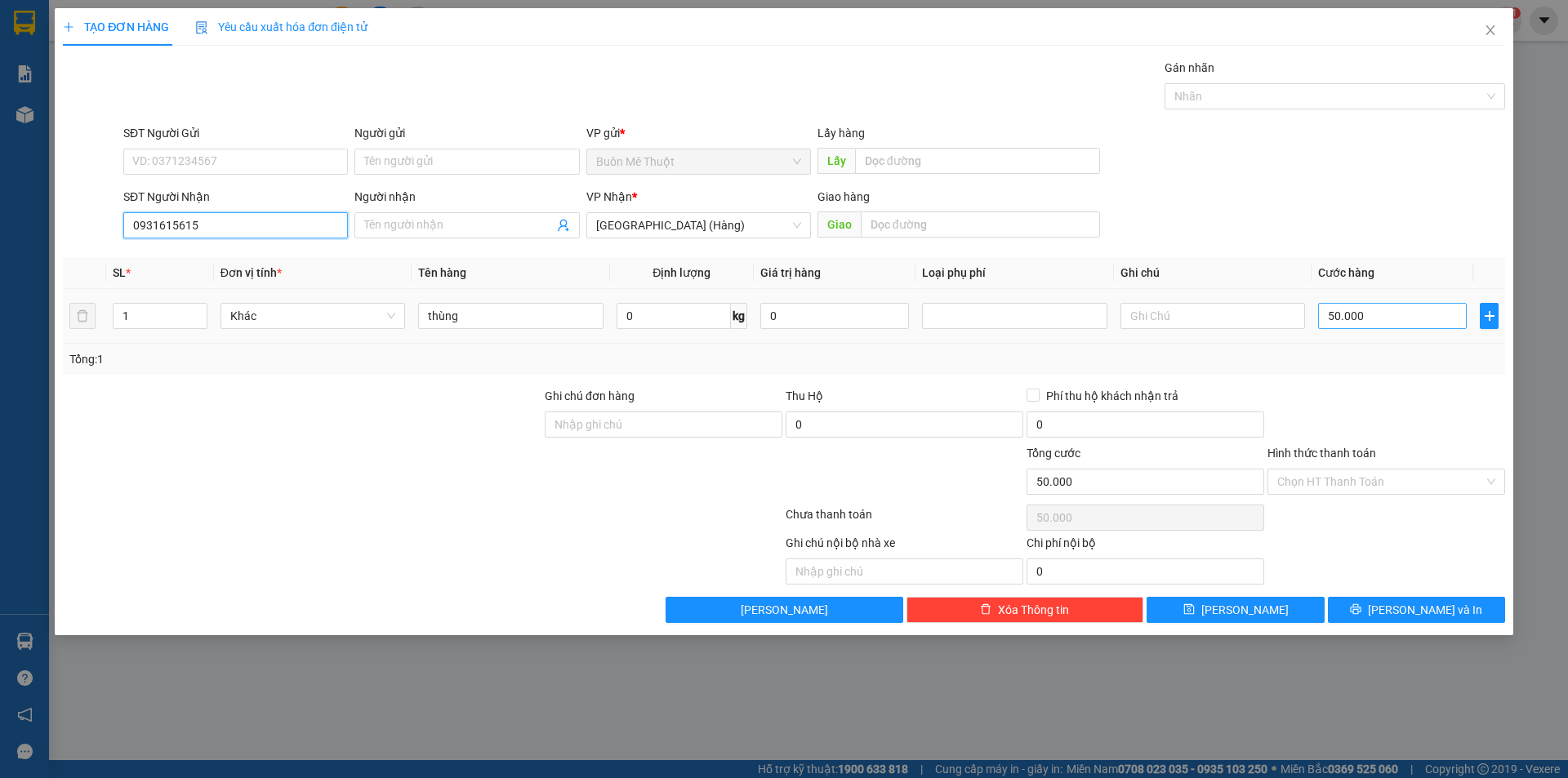
type input "0931615615"
click at [1375, 325] on input "50.000" at bounding box center [1392, 316] width 149 height 26
type input "7"
type input "70"
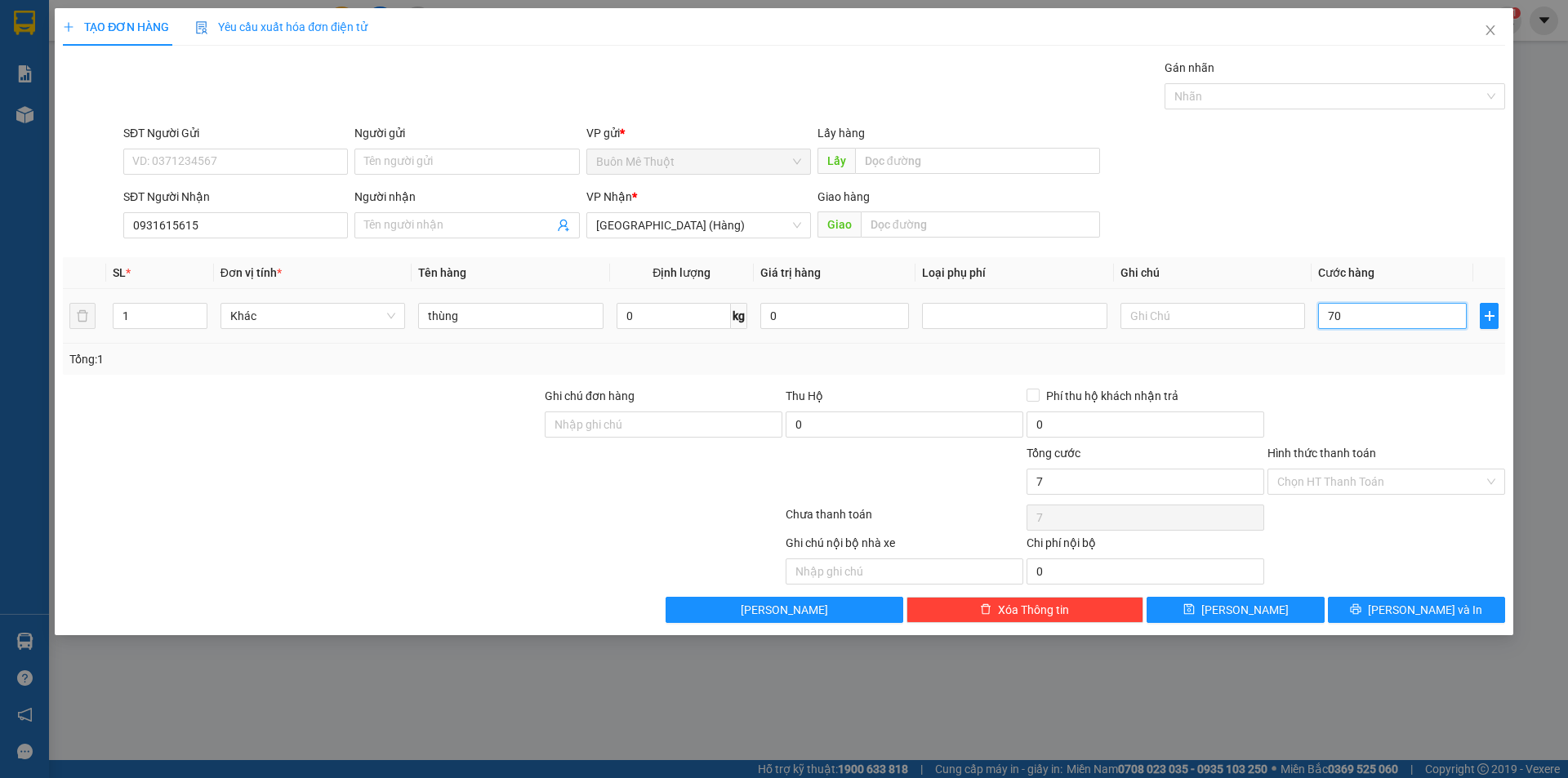
type input "70"
type input "70.000"
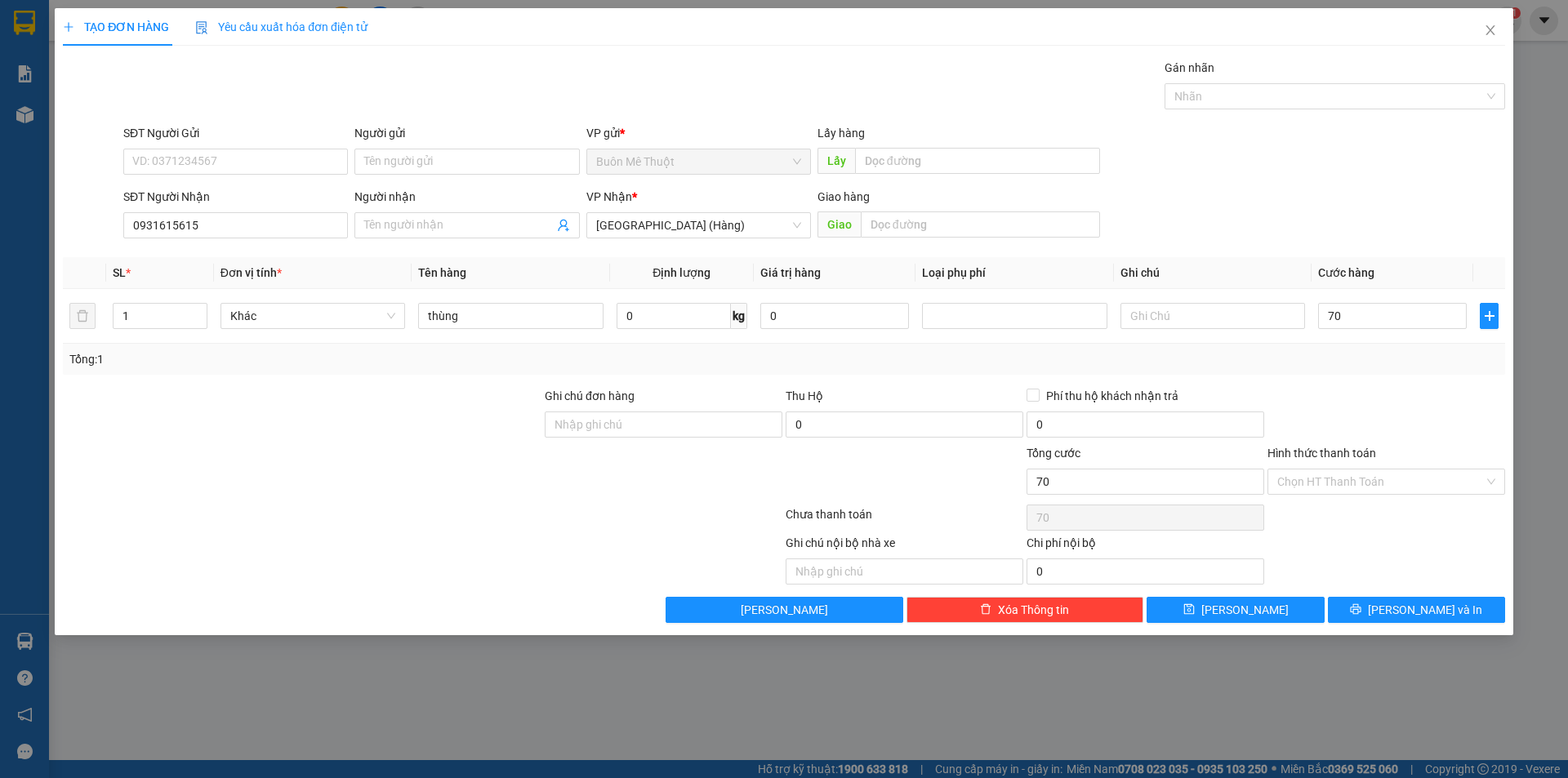
type input "70.000"
click at [1377, 353] on div "Tổng: 1" at bounding box center [784, 359] width 1429 height 18
drag, startPoint x: 1322, startPoint y: 477, endPoint x: 1307, endPoint y: 494, distance: 22.7
click at [1315, 485] on input "Hình thức thanh toán" at bounding box center [1380, 482] width 206 height 25
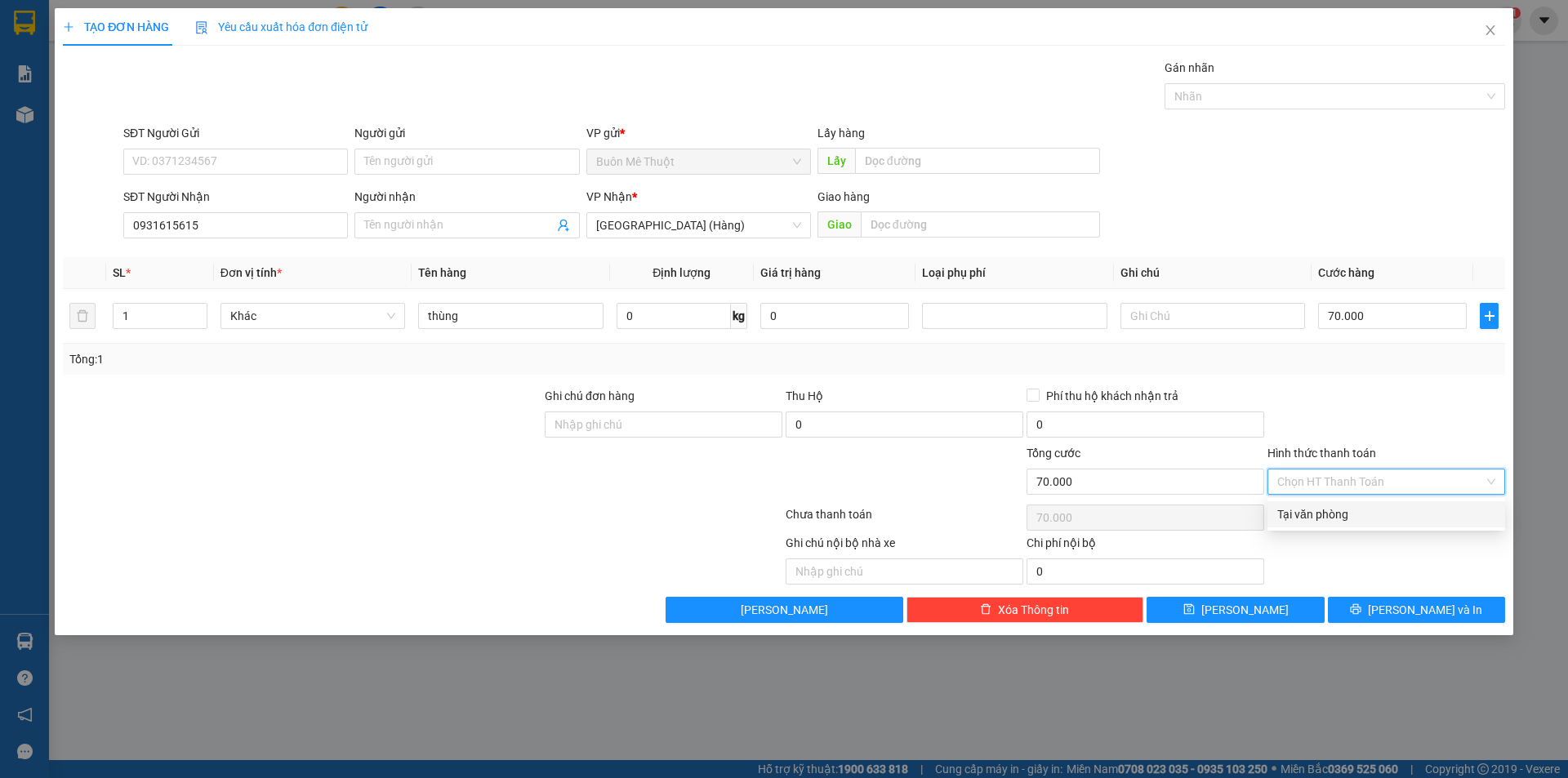
click at [1285, 508] on div "Tại văn phòng" at bounding box center [1386, 514] width 218 height 18
type input "0"
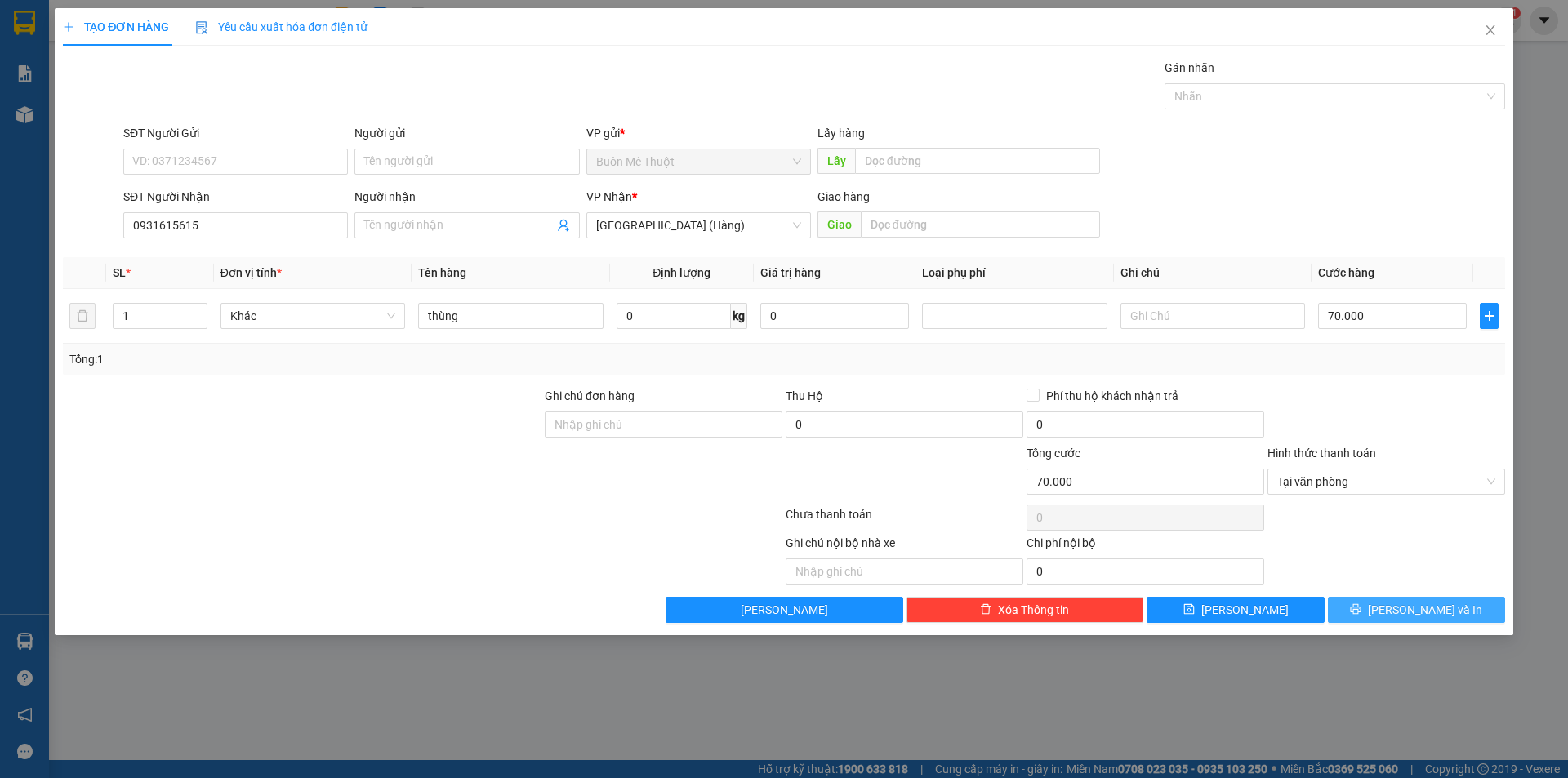
click at [1360, 614] on button "[PERSON_NAME] và In" at bounding box center [1416, 609] width 177 height 26
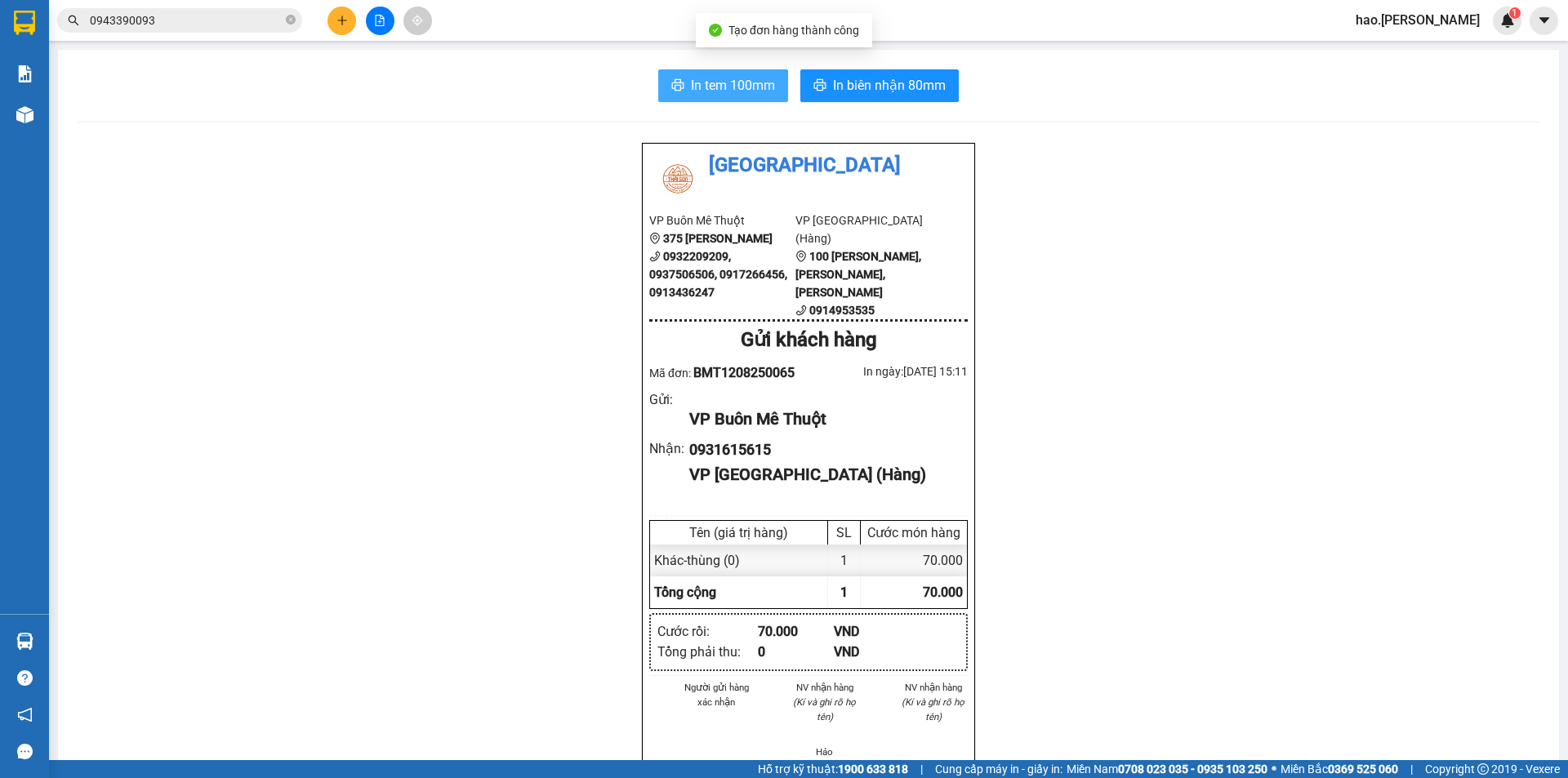
click at [732, 90] on span "In tem 100mm" at bounding box center [733, 84] width 84 height 20
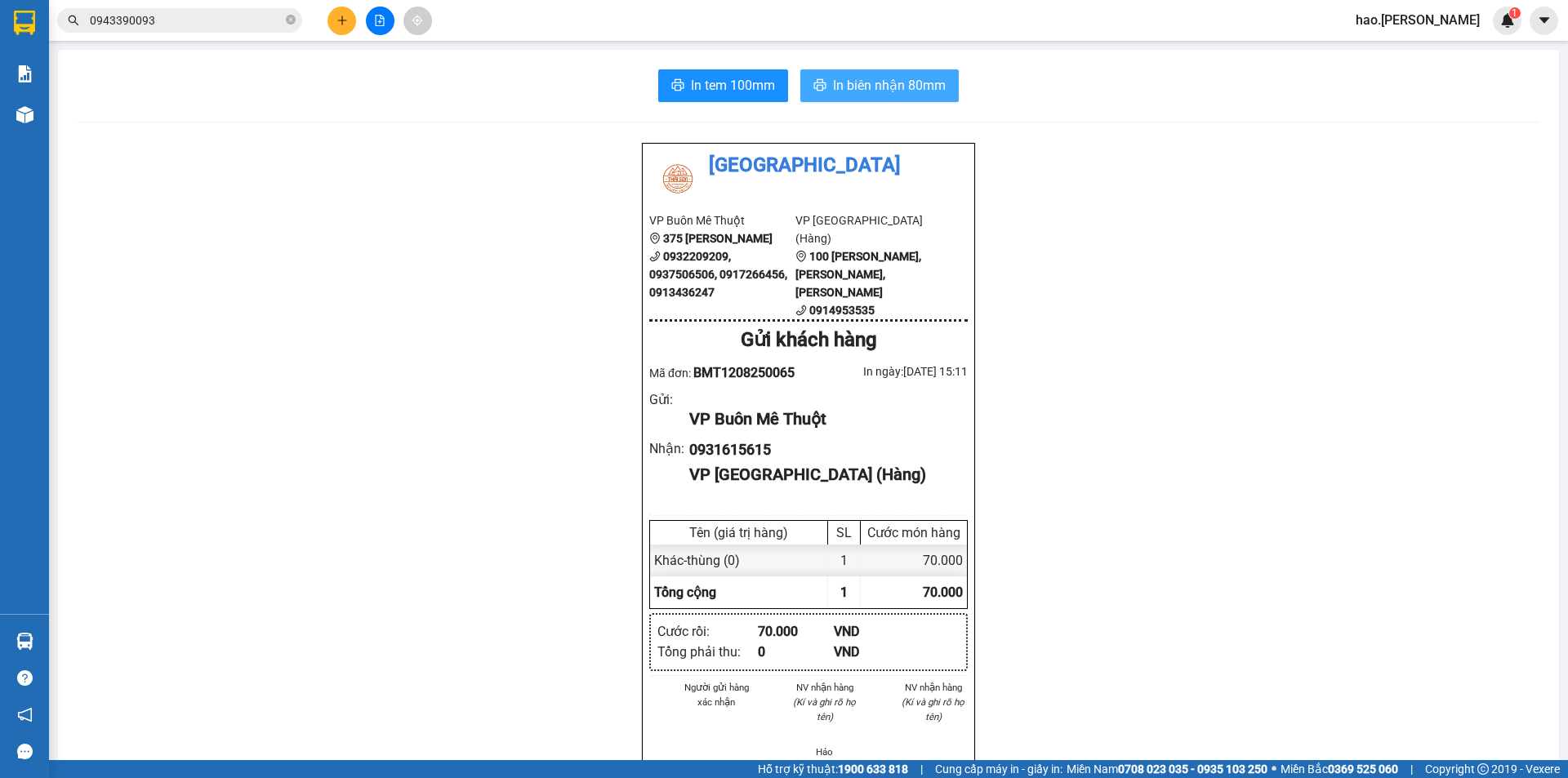
click at [910, 93] on span "In biên nhận 80mm" at bounding box center [889, 84] width 113 height 20
click at [692, 87] on span "In tem 100mm" at bounding box center [733, 84] width 84 height 20
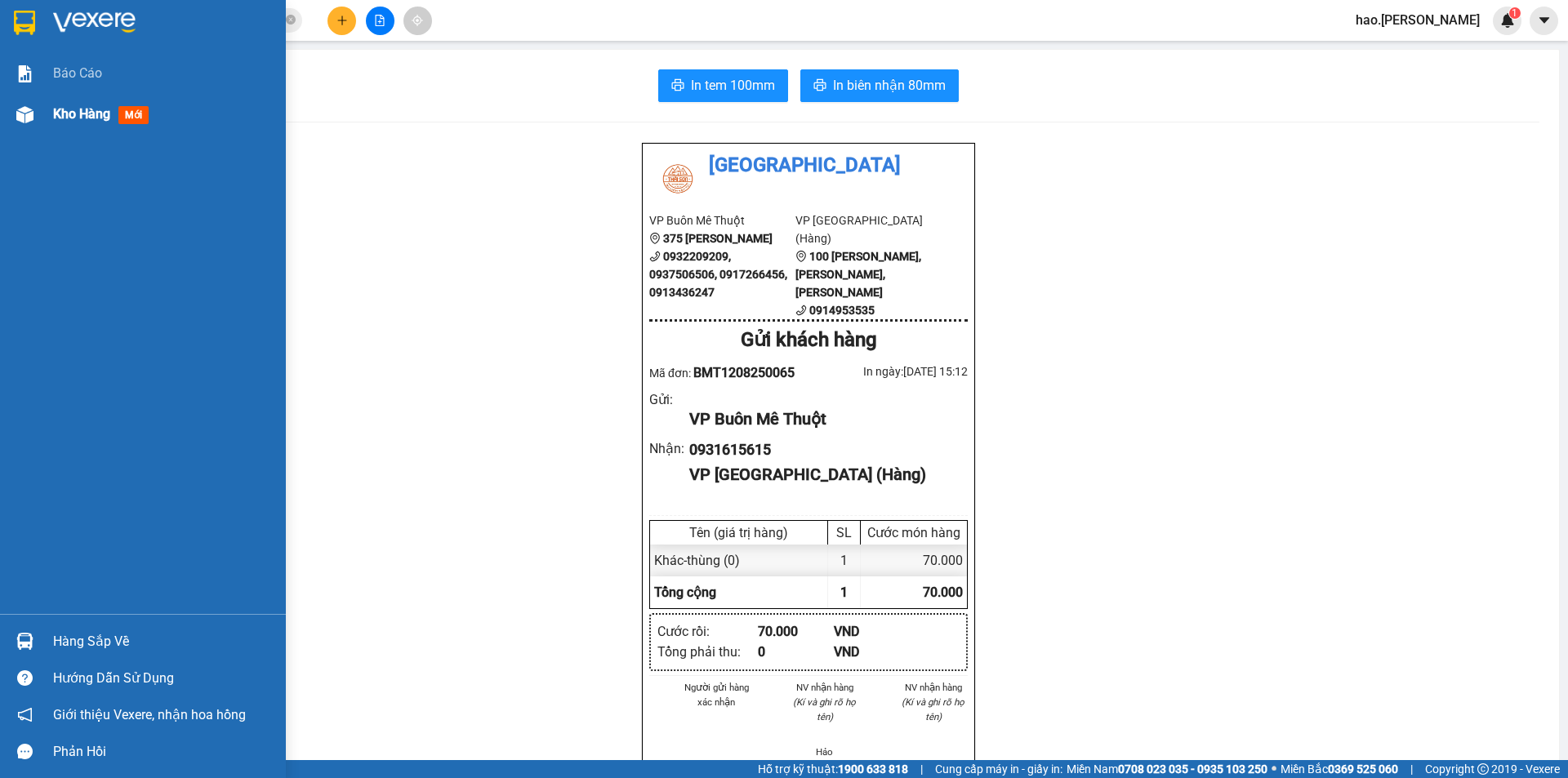
click at [73, 116] on span "Kho hàng" at bounding box center [82, 113] width 57 height 15
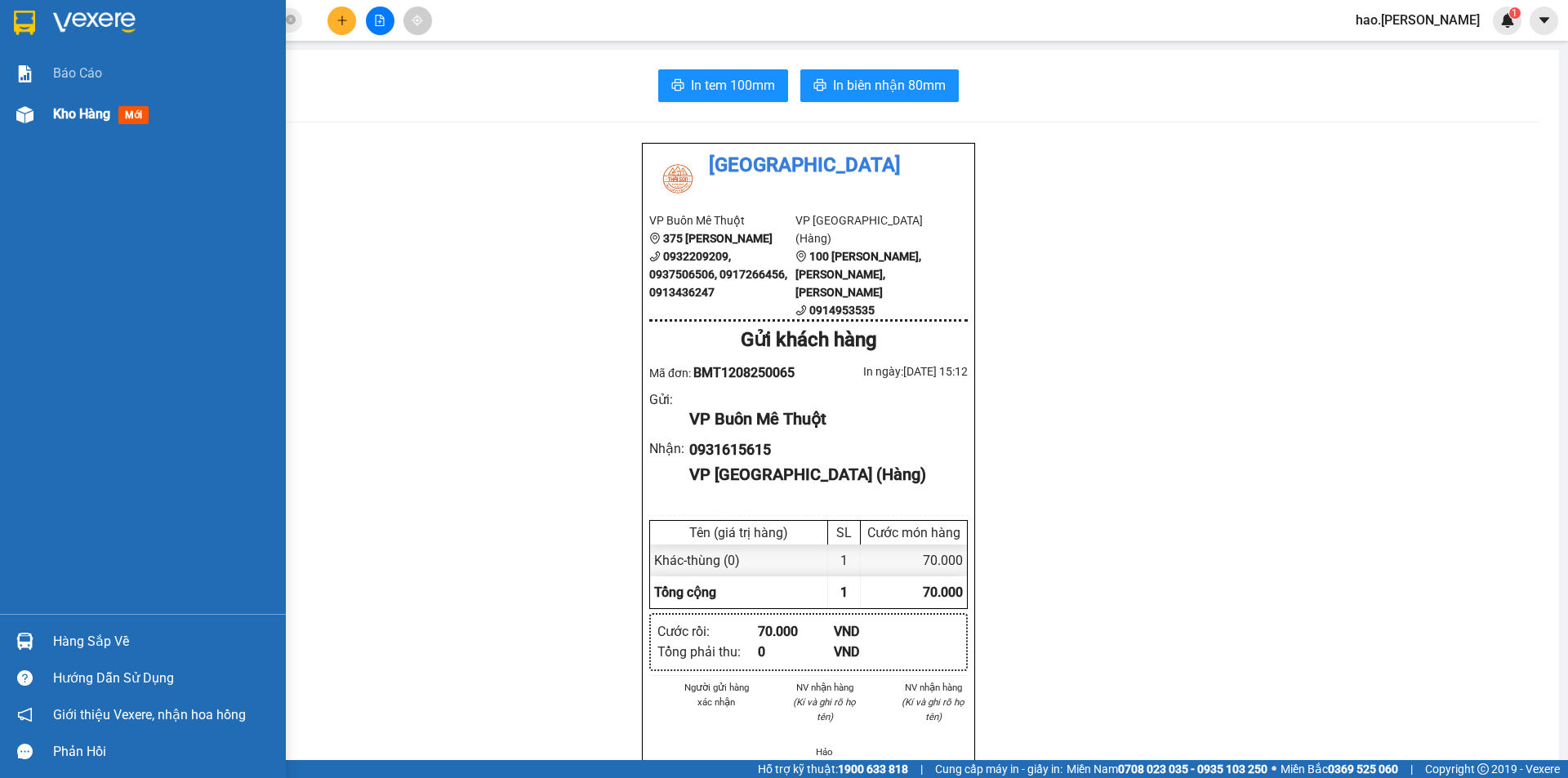
click at [74, 116] on span "Kho hàng" at bounding box center [82, 113] width 57 height 15
click at [75, 116] on span "Kho hàng" at bounding box center [82, 113] width 57 height 15
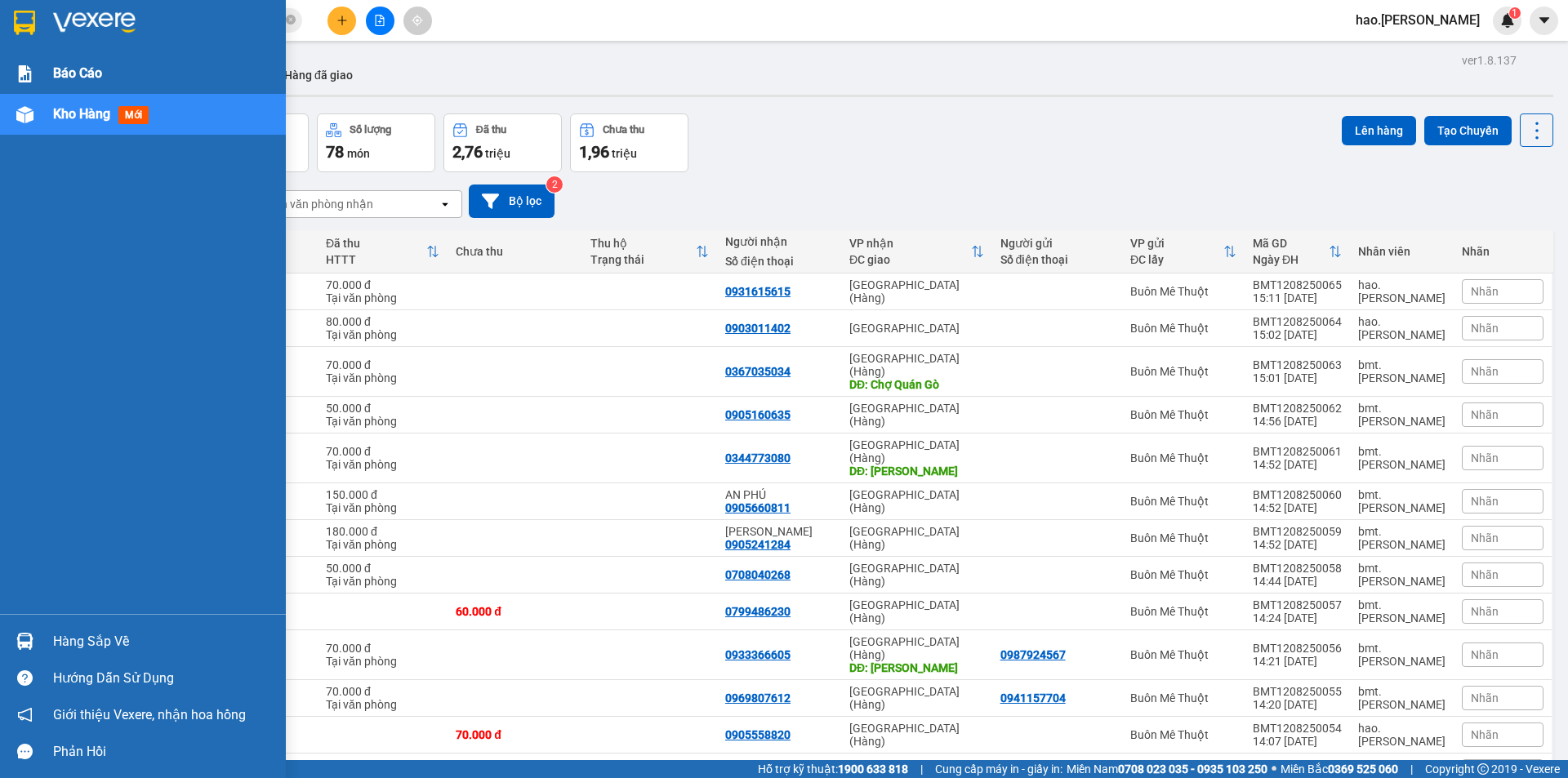
drag, startPoint x: 98, startPoint y: 53, endPoint x: 83, endPoint y: 71, distance: 23.4
click at [85, 65] on div "Báo cáo" at bounding box center [164, 74] width 221 height 41
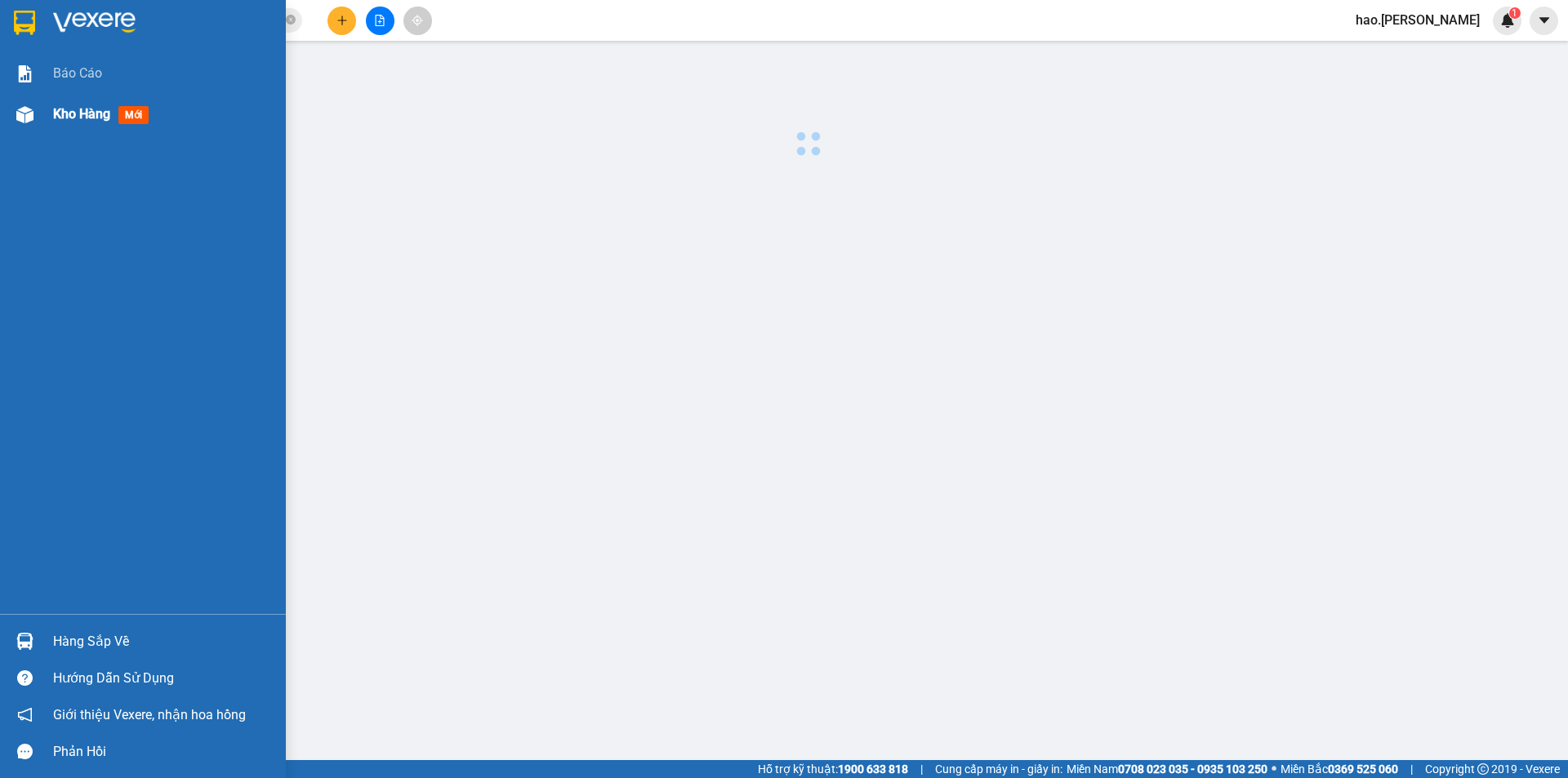
click at [72, 113] on span "Kho hàng" at bounding box center [82, 113] width 57 height 15
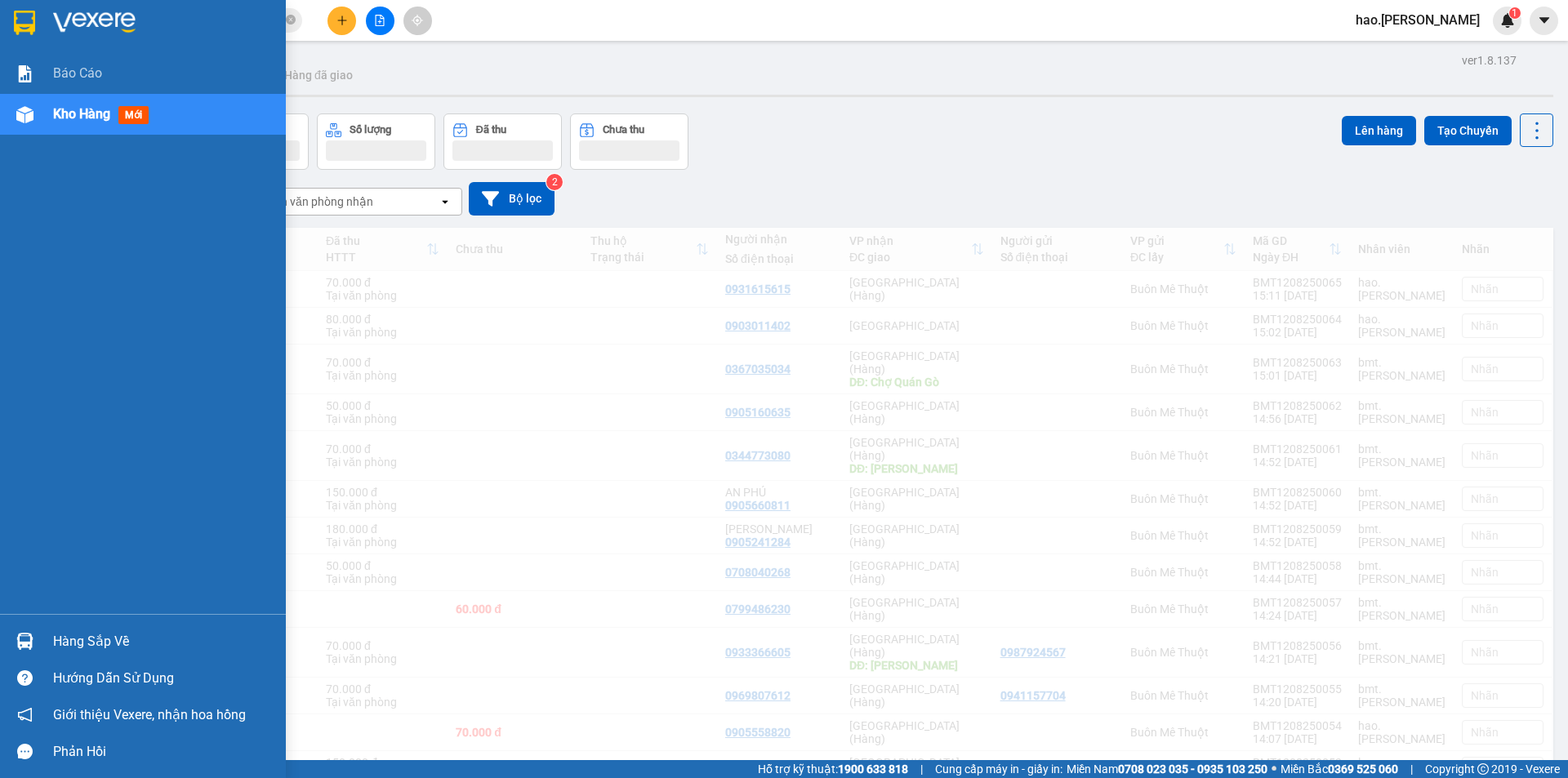
click at [72, 113] on span "Kho hàng" at bounding box center [82, 113] width 57 height 15
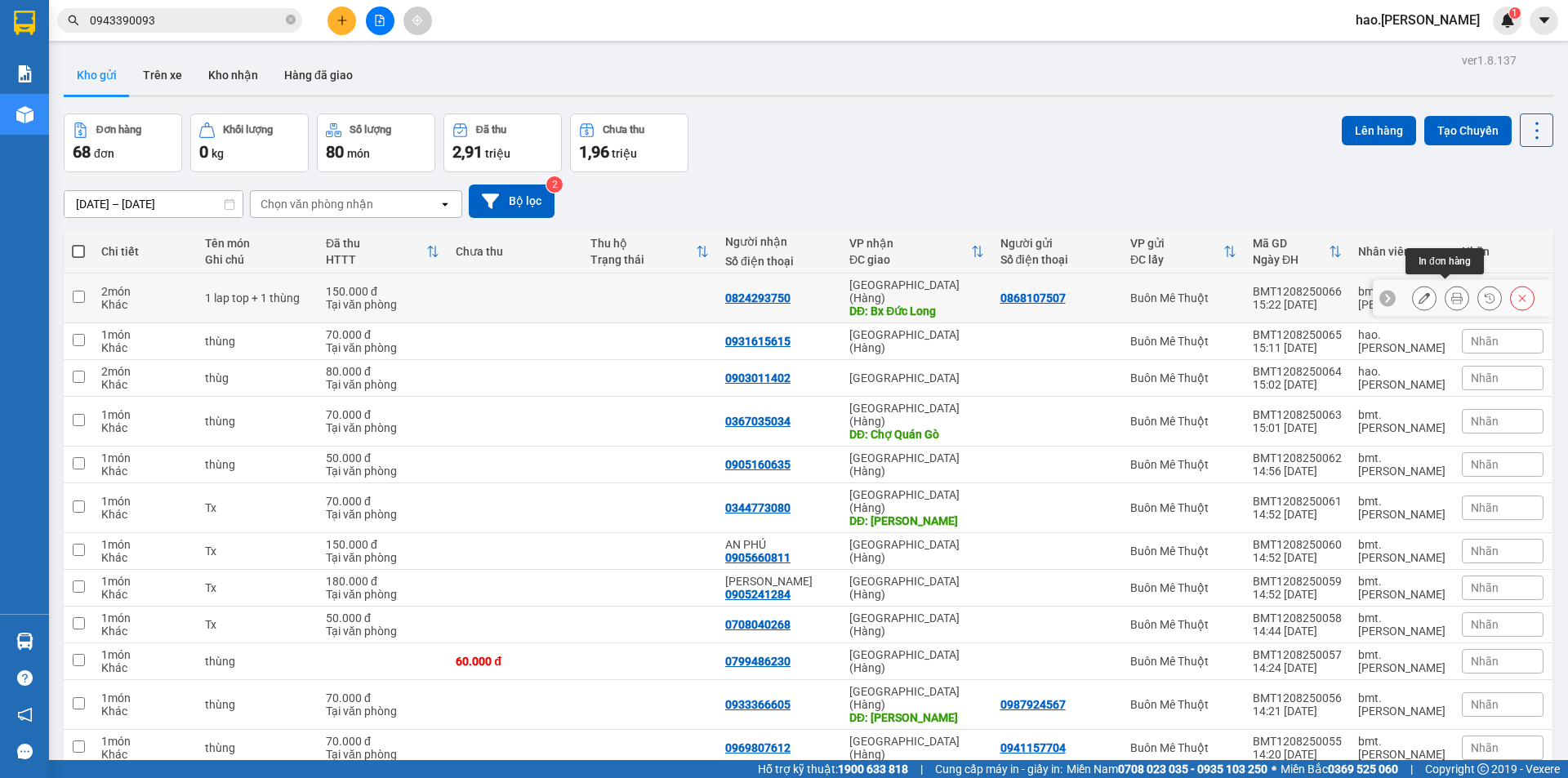
click at [1451, 293] on icon at bounding box center [1457, 298] width 12 height 12
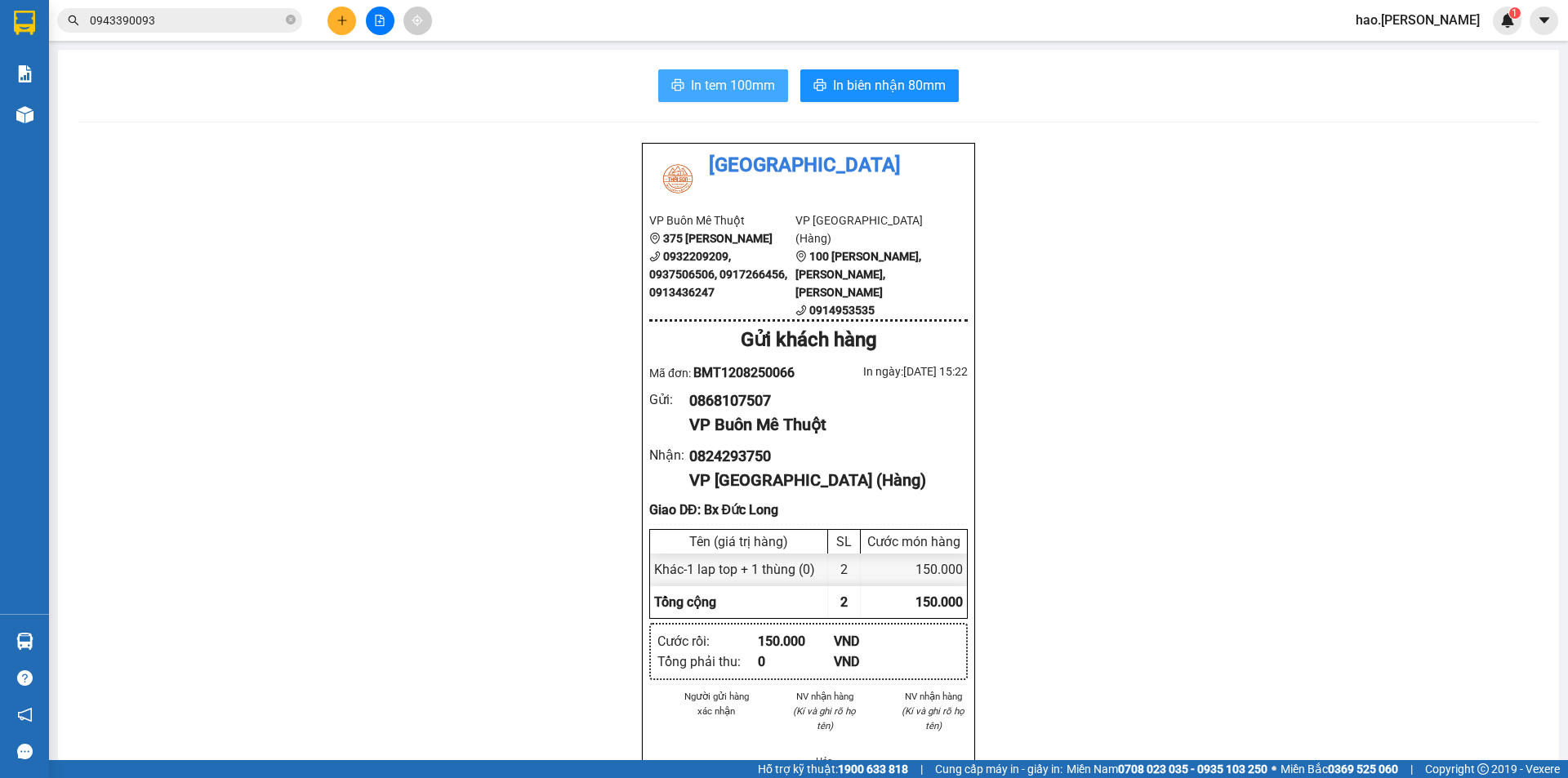
click at [728, 92] on span "In tem 100mm" at bounding box center [733, 84] width 84 height 20
click at [885, 92] on span "In biên nhận 80mm" at bounding box center [889, 84] width 113 height 20
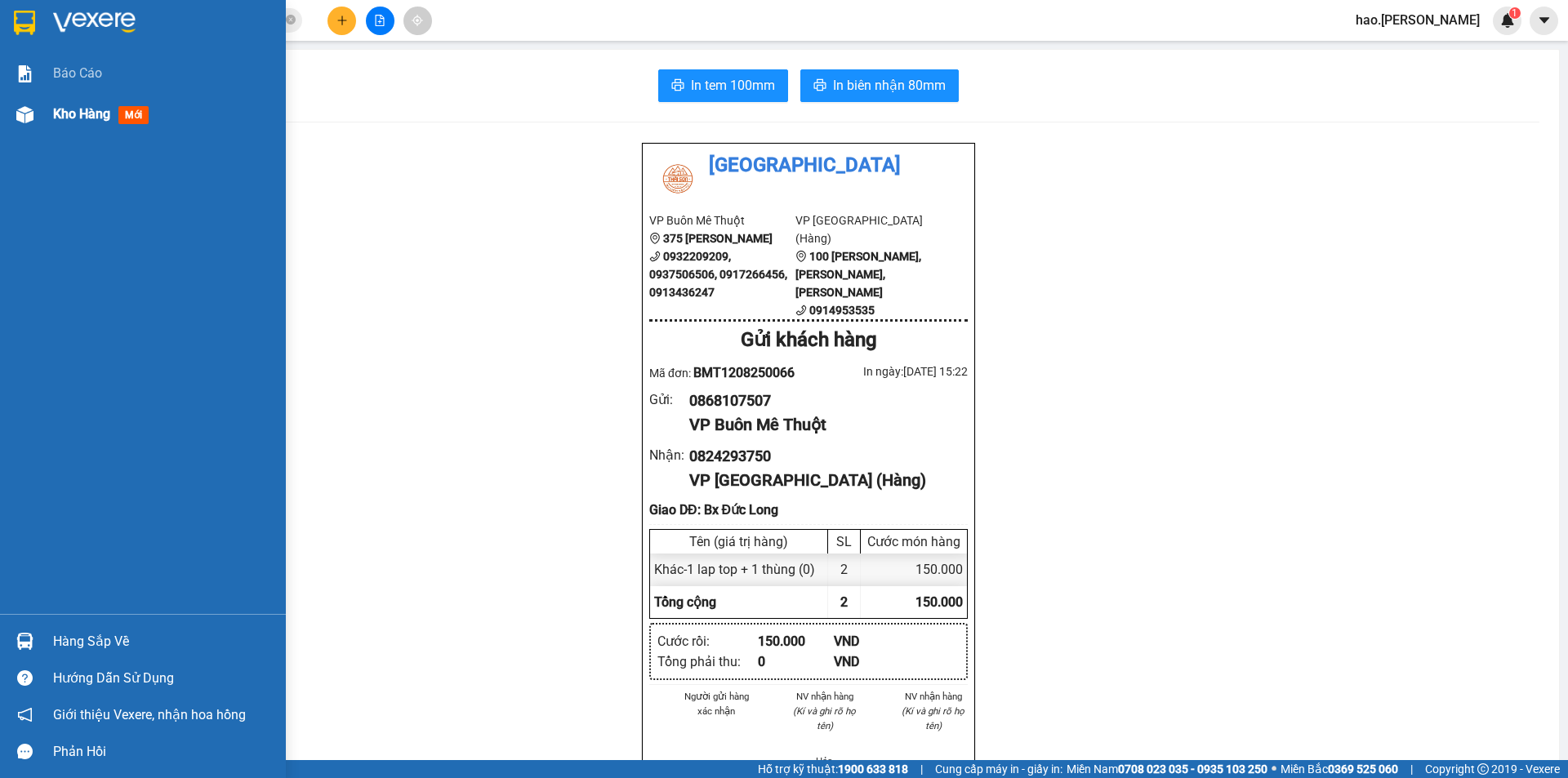
click at [78, 111] on span "Kho hàng" at bounding box center [82, 113] width 57 height 15
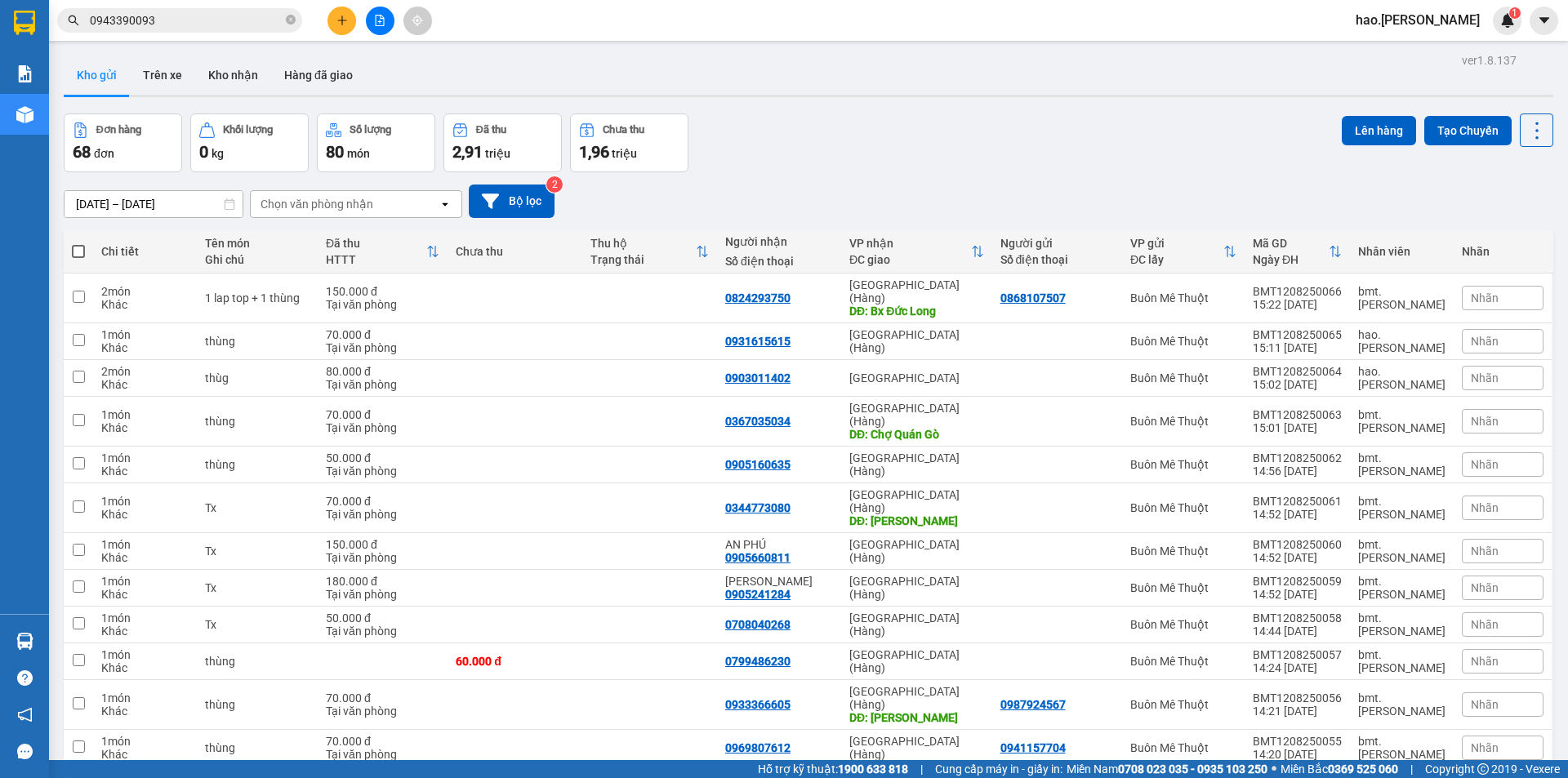
click at [342, 210] on div "Chọn văn phòng nhận" at bounding box center [317, 204] width 113 height 16
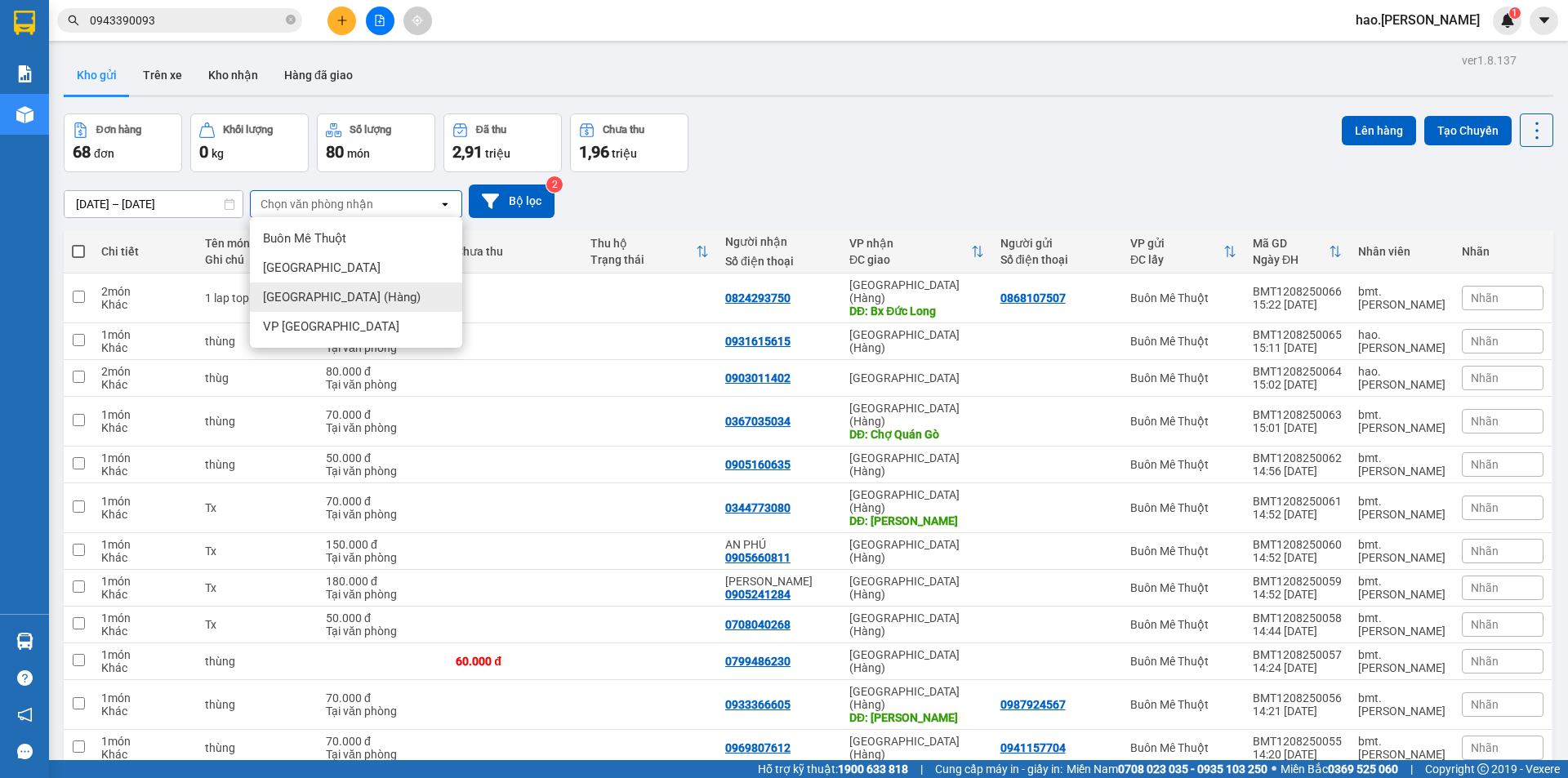
click at [323, 296] on span "[GEOGRAPHIC_DATA] (Hàng)" at bounding box center [342, 297] width 157 height 16
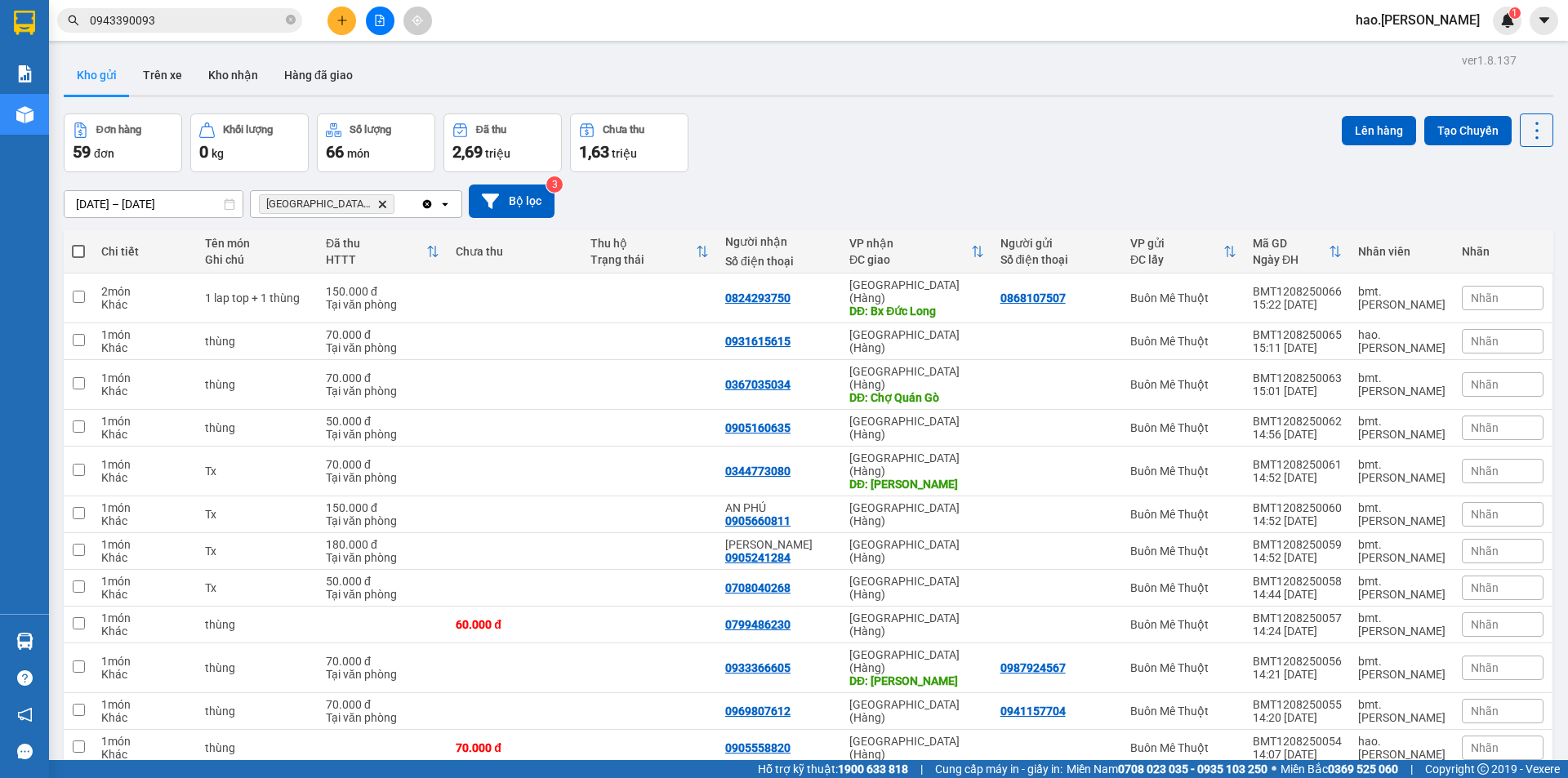
click at [342, 11] on button at bounding box center [342, 20] width 28 height 28
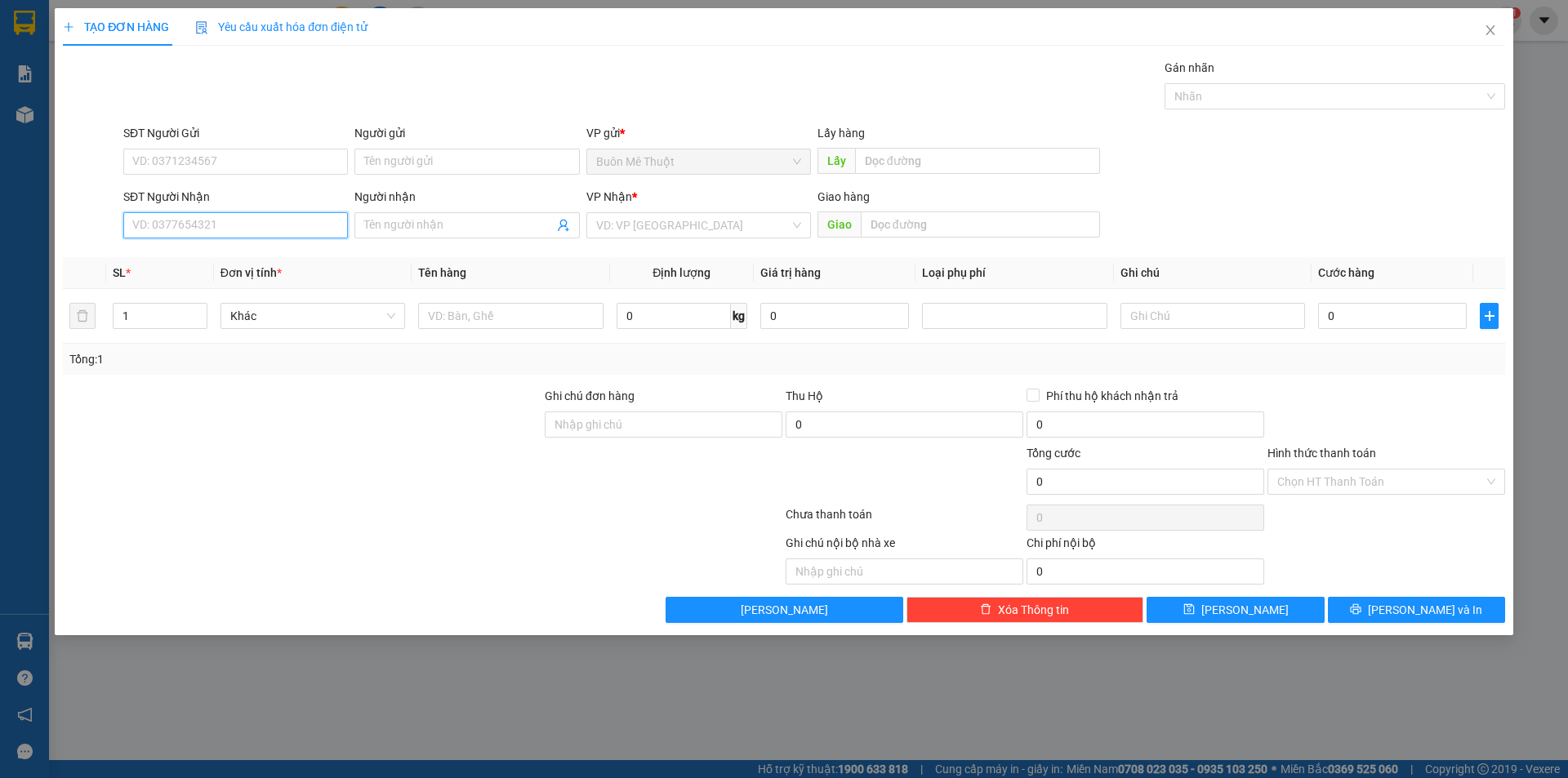
click at [274, 218] on input "SĐT Người Nhận" at bounding box center [236, 225] width 225 height 26
click at [266, 162] on input "SĐT Người Gửi" at bounding box center [236, 161] width 225 height 26
click at [218, 194] on div "0978067061" at bounding box center [236, 194] width 205 height 18
type input "0978067061"
type input "0914710425"
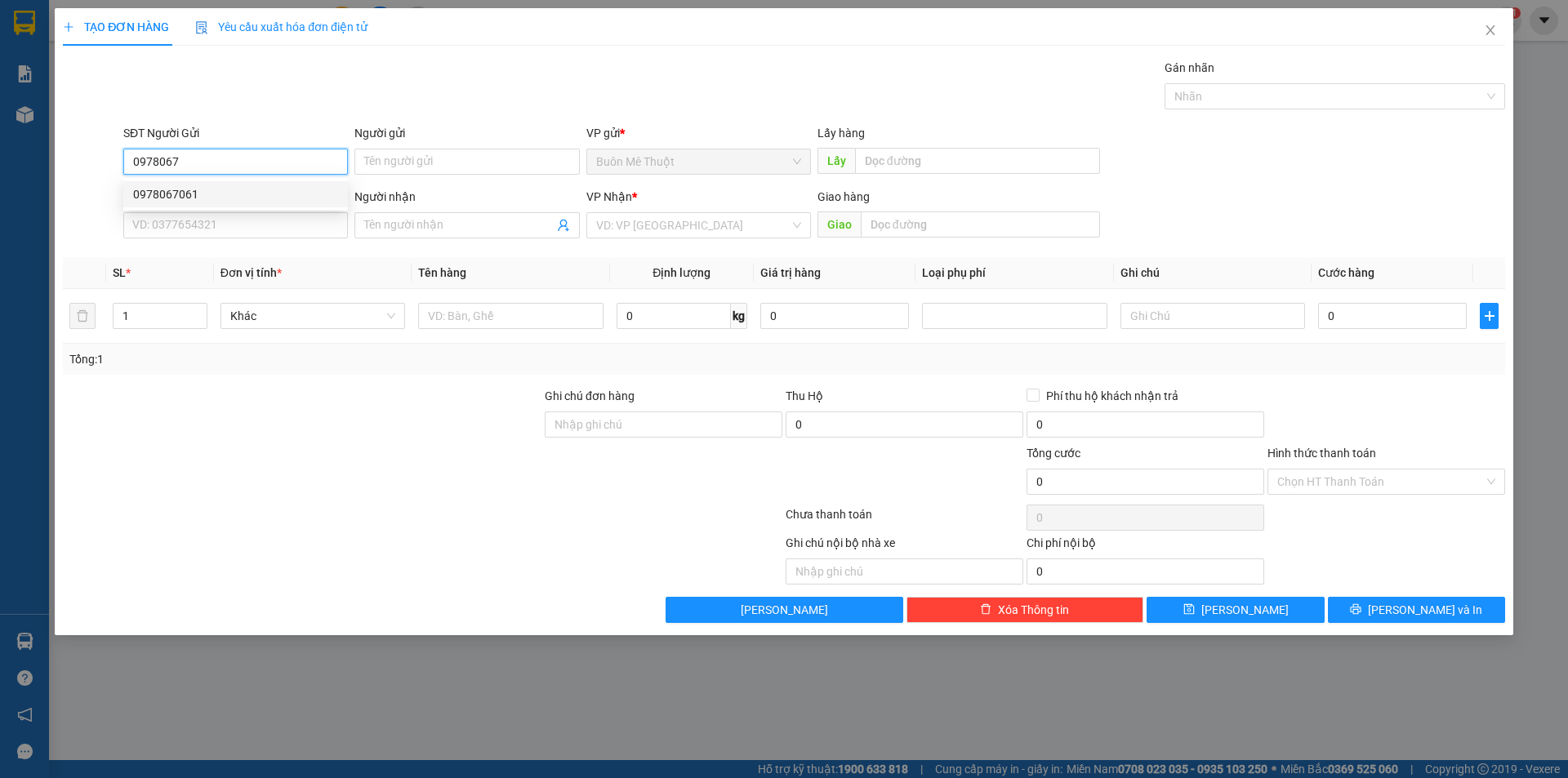
type input "Hồng"
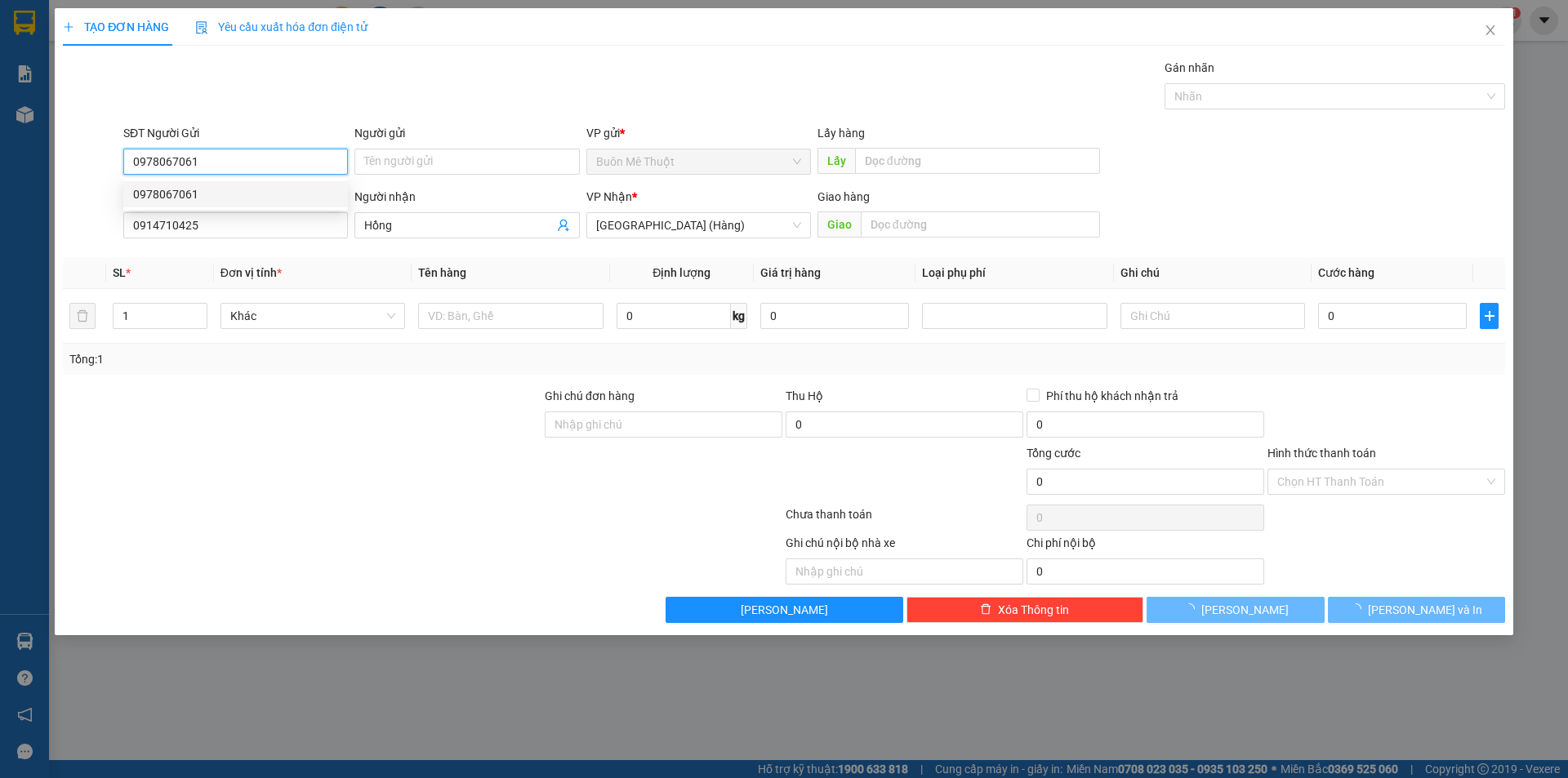
type input "50.000"
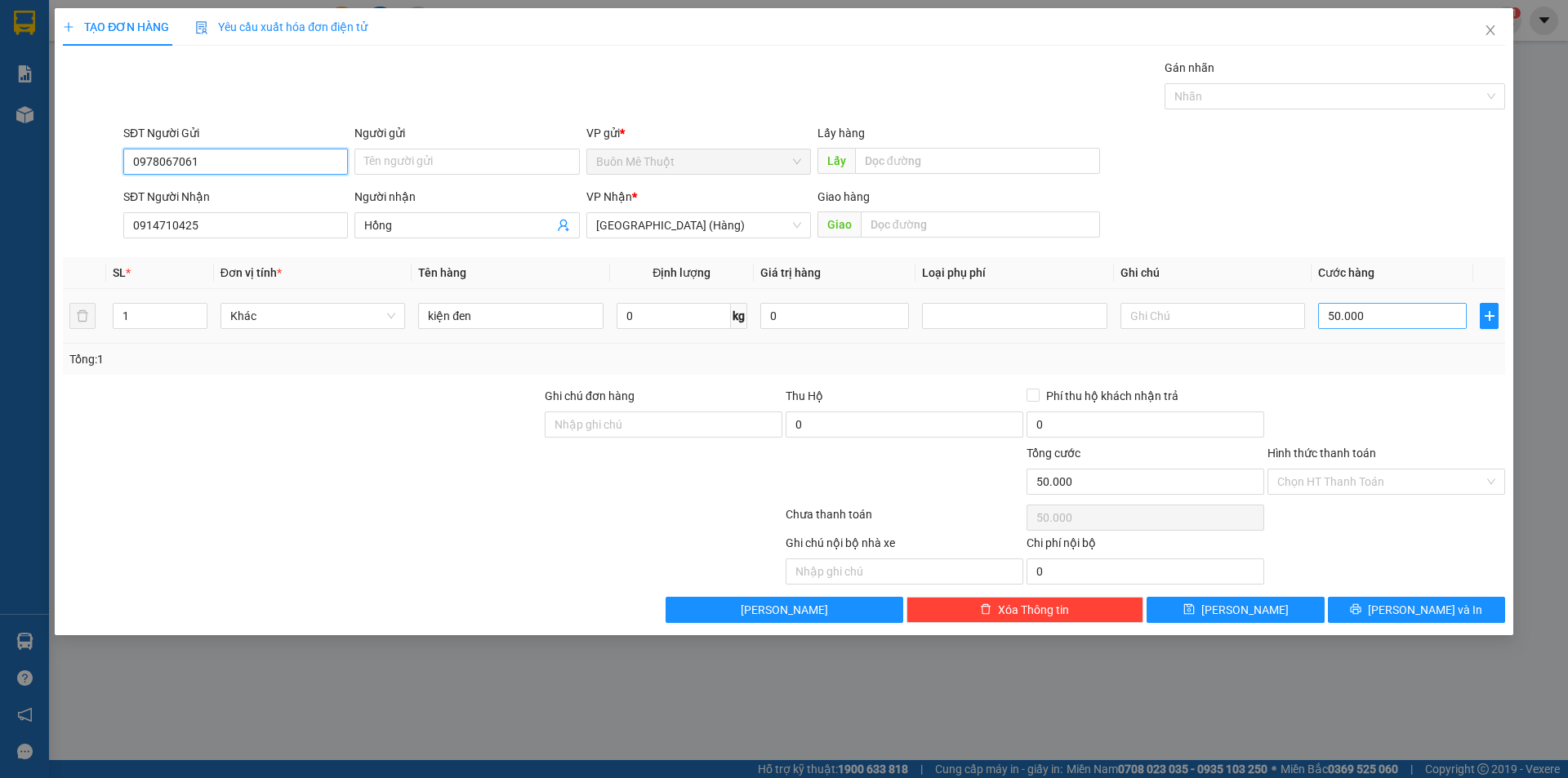
type input "0978067061"
click at [1355, 313] on input "50.000" at bounding box center [1392, 316] width 149 height 26
type input "3"
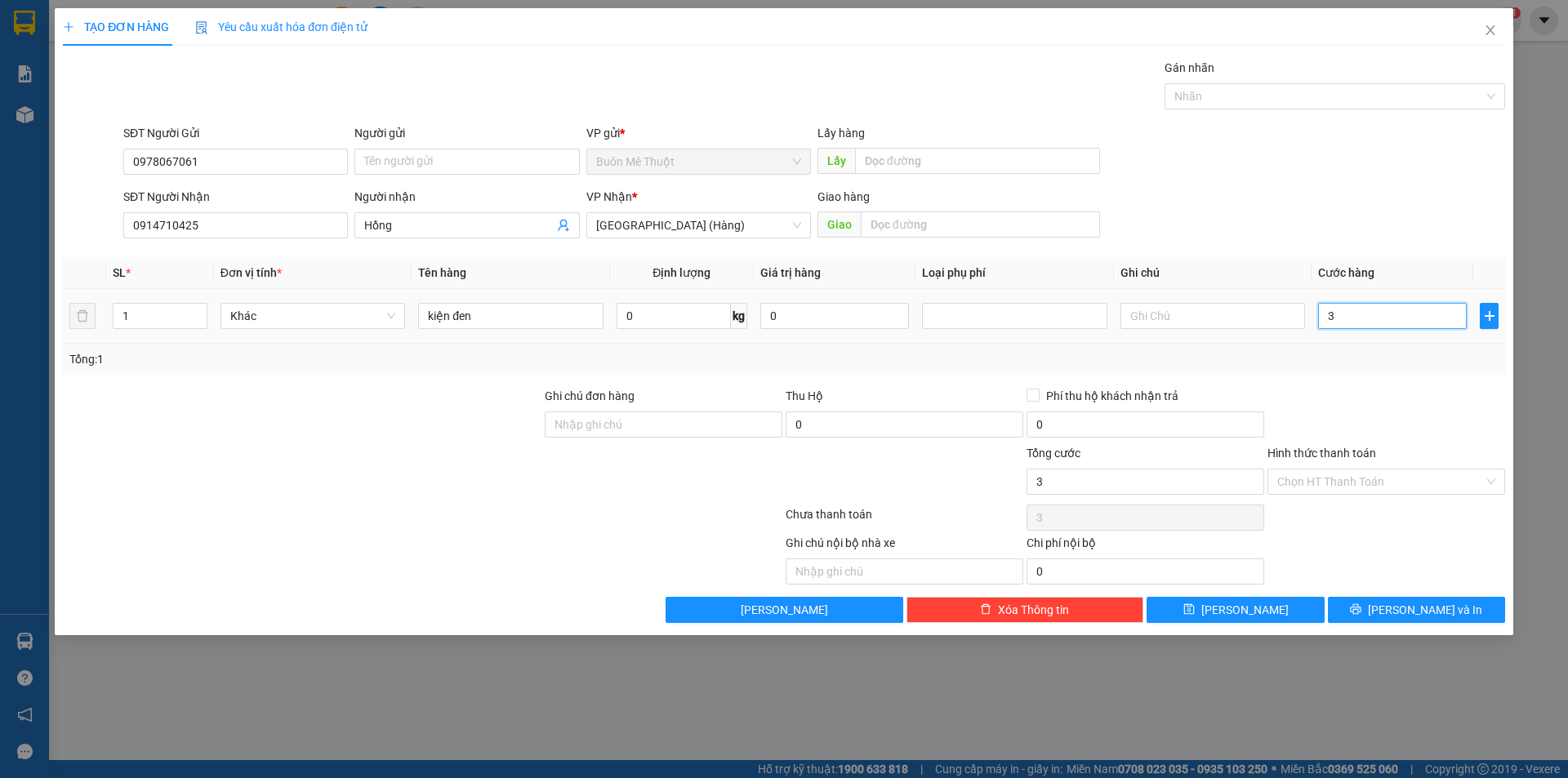
type input "30"
type input "30.000"
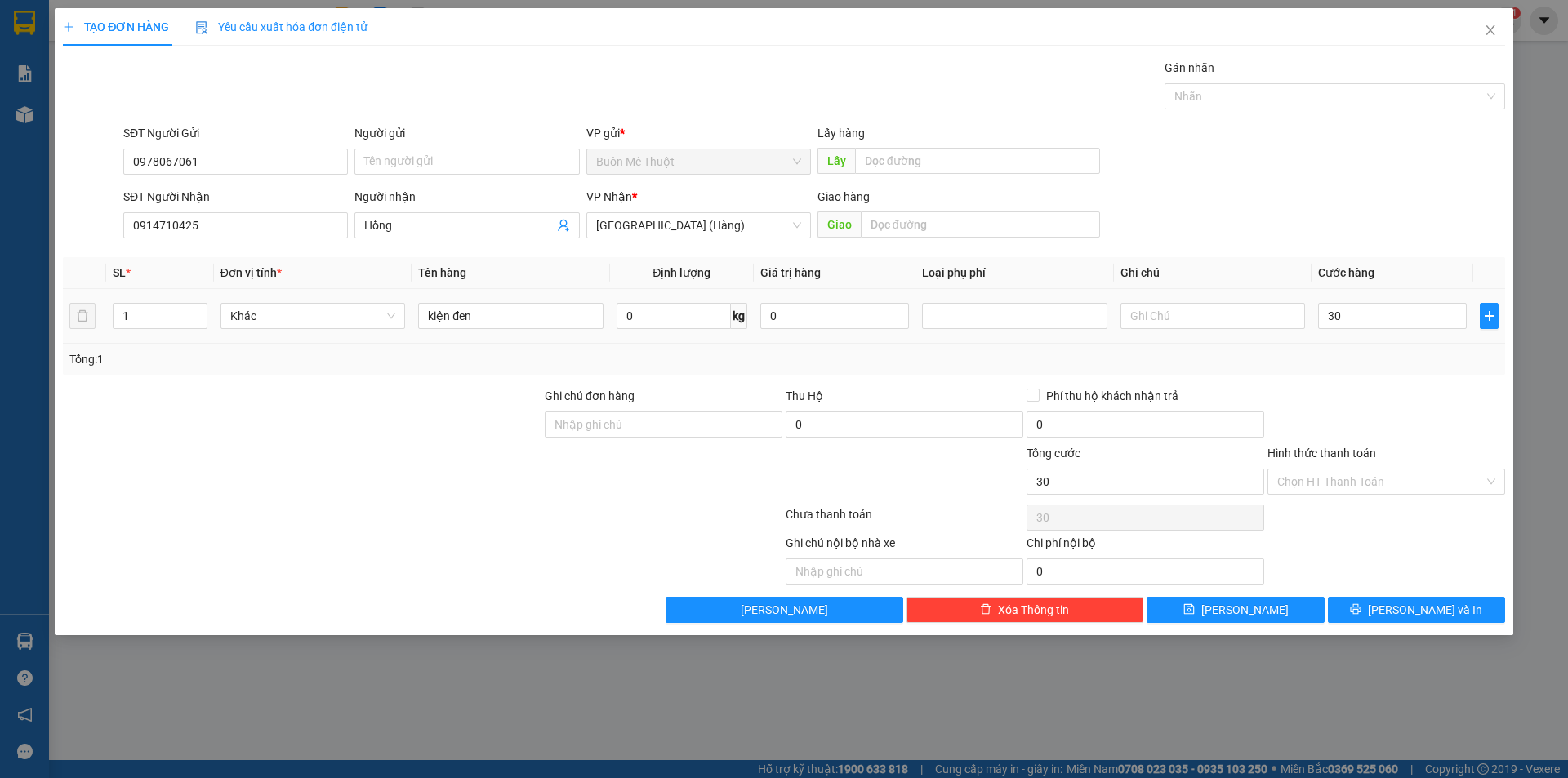
type input "30.000"
click at [1358, 358] on div "Tổng: 1" at bounding box center [784, 359] width 1429 height 18
click at [1427, 602] on span "[PERSON_NAME] và In" at bounding box center [1425, 610] width 115 height 18
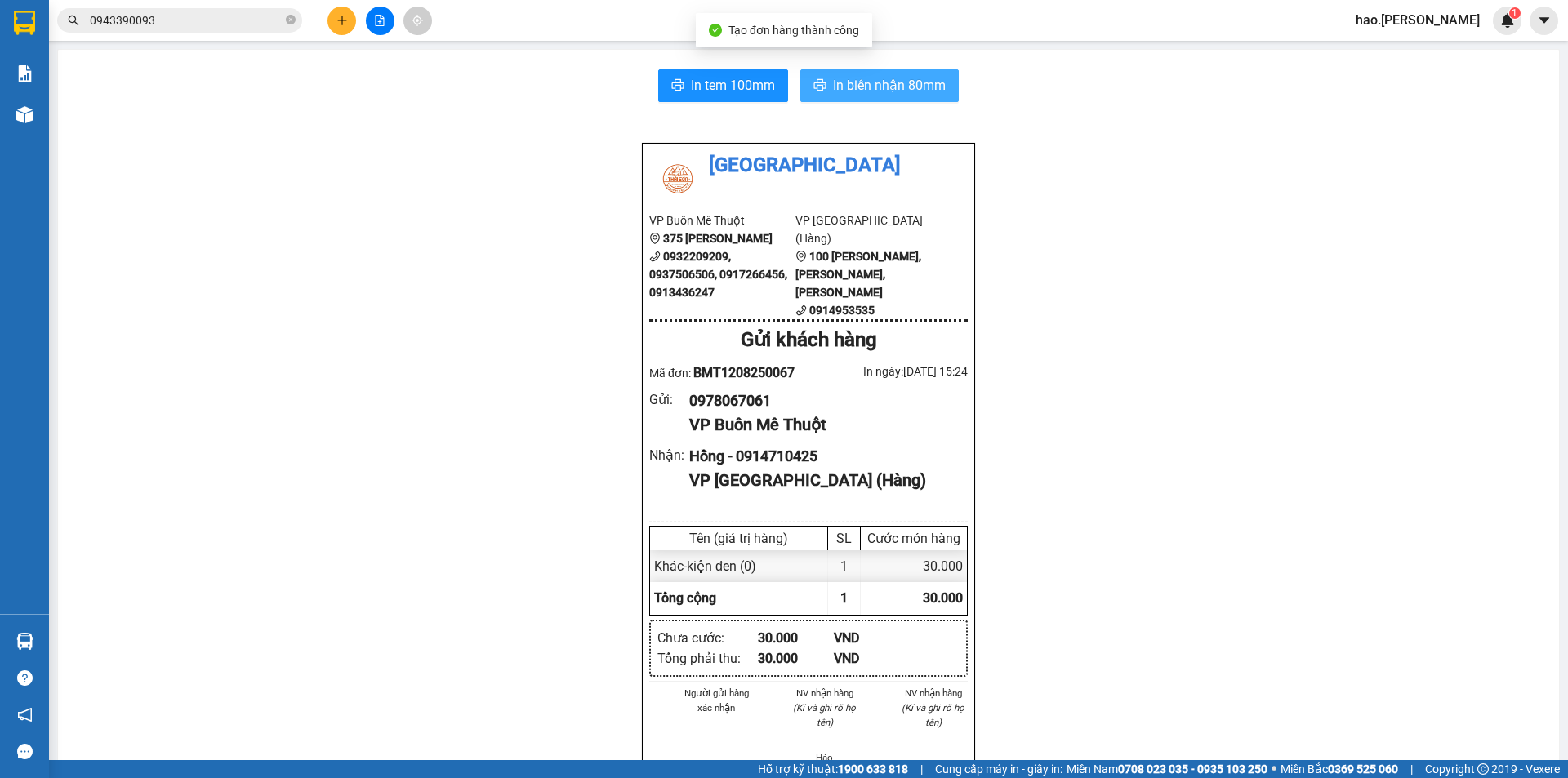
click at [877, 90] on span "In biên nhận 80mm" at bounding box center [889, 84] width 113 height 20
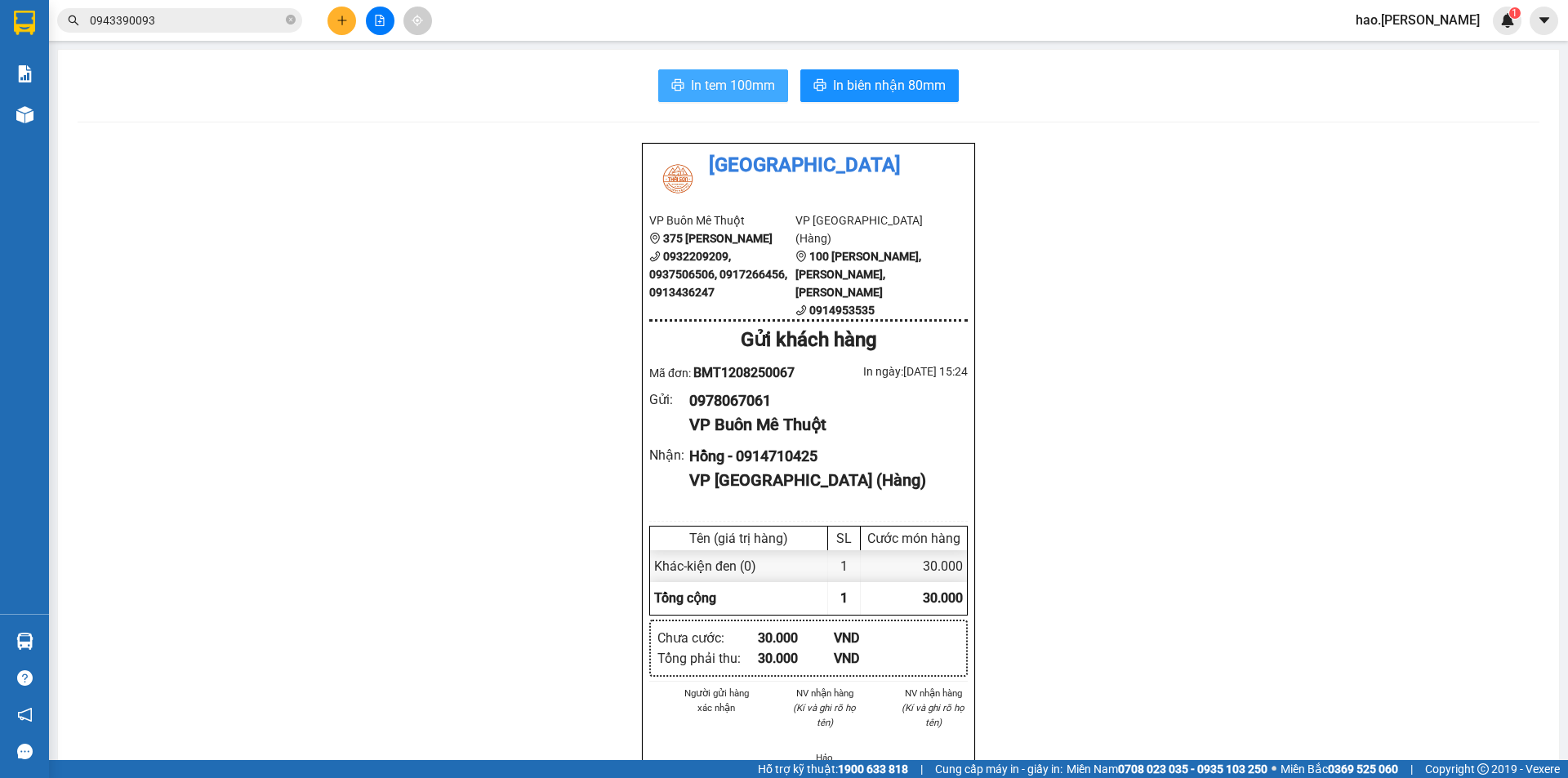
click at [765, 89] on span "In tem 100mm" at bounding box center [733, 84] width 84 height 20
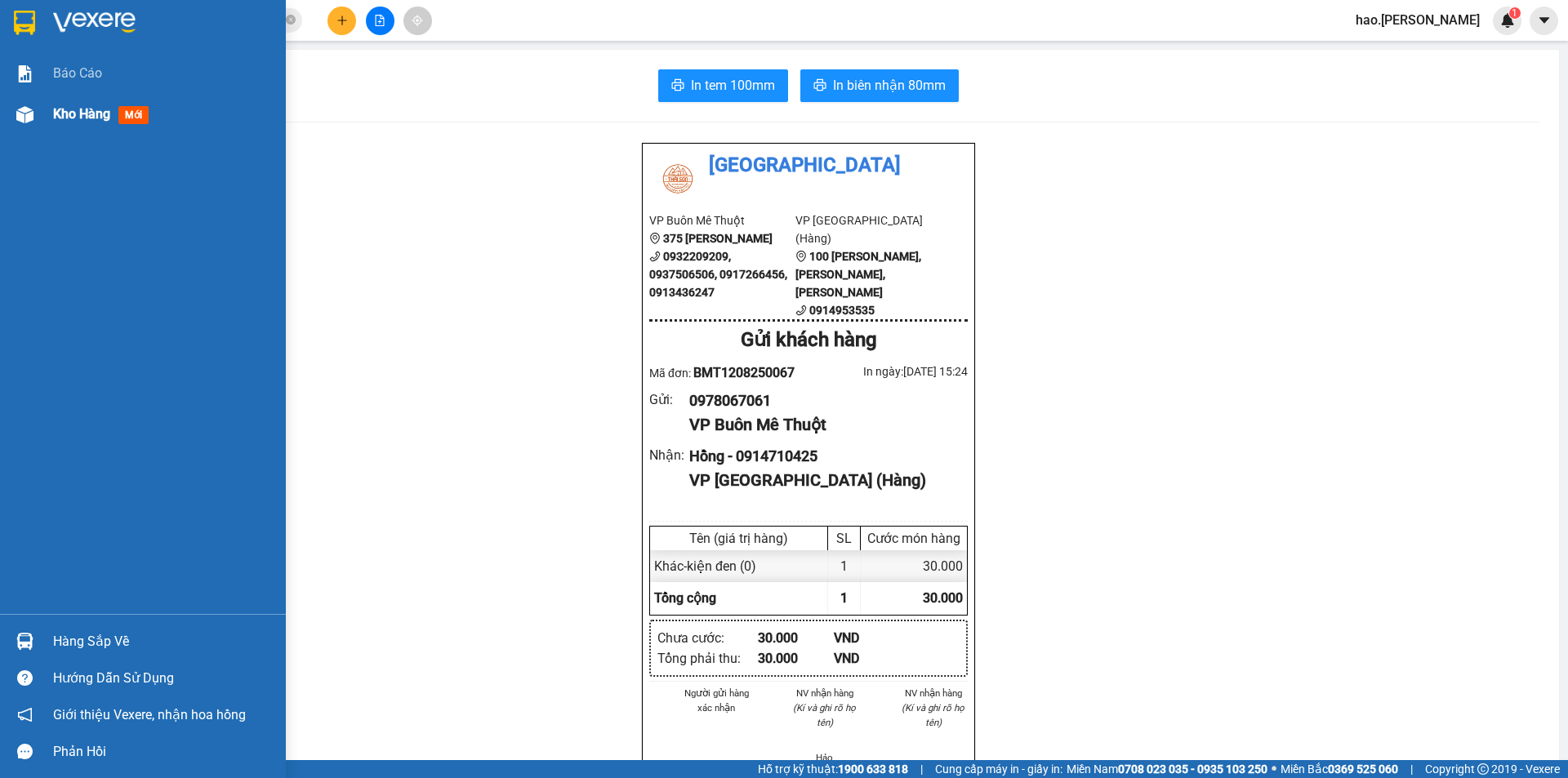
drag, startPoint x: 77, startPoint y: 128, endPoint x: 86, endPoint y: 115, distance: 15.8
click at [78, 126] on div "Kho hàng mới" at bounding box center [164, 115] width 221 height 41
click at [85, 119] on span "Kho hàng" at bounding box center [82, 113] width 57 height 15
click at [86, 118] on span "Kho hàng" at bounding box center [82, 113] width 57 height 15
click at [86, 115] on span "Kho hàng" at bounding box center [82, 113] width 57 height 15
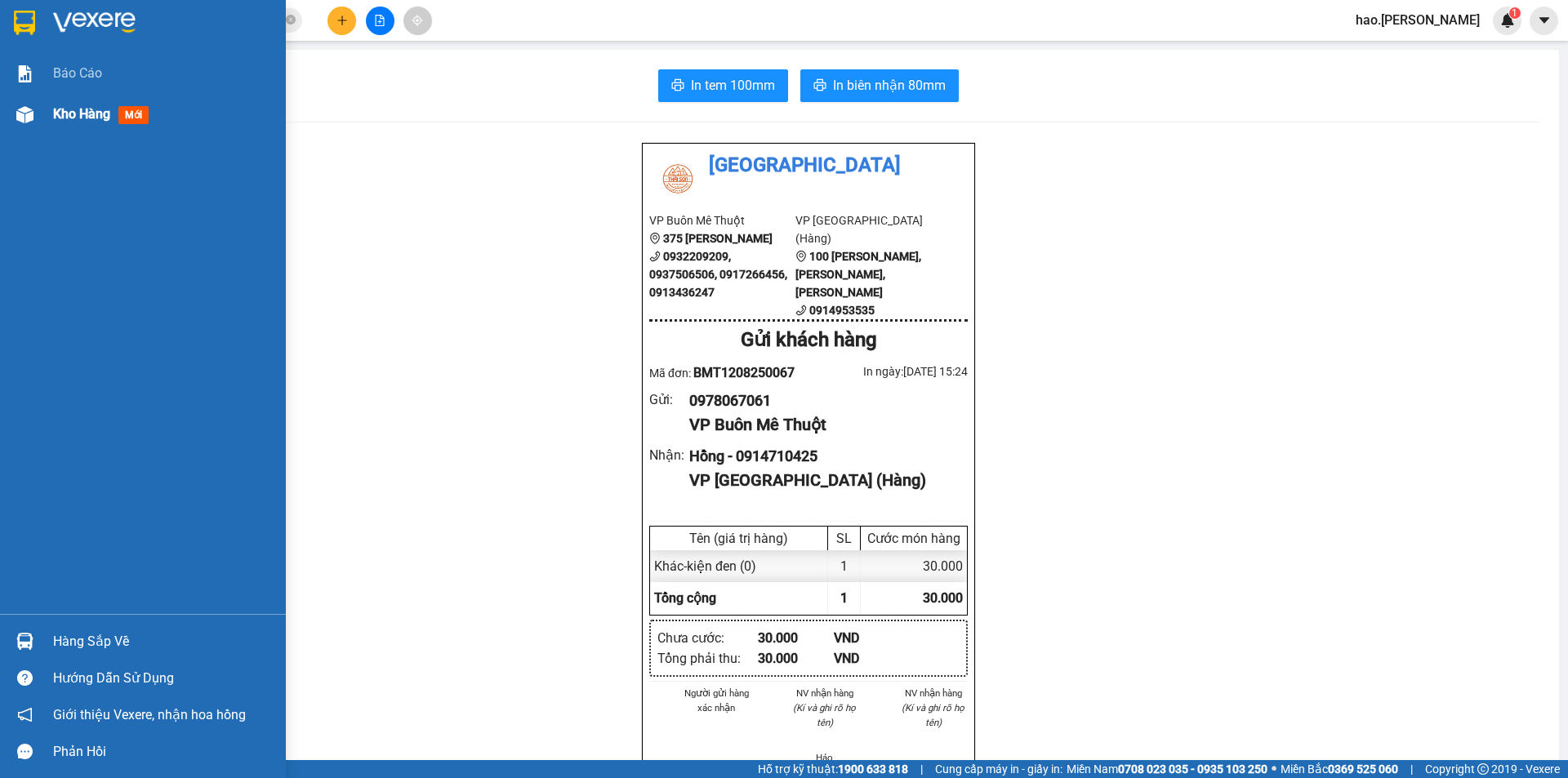
click at [86, 115] on span "Kho hàng" at bounding box center [82, 113] width 57 height 15
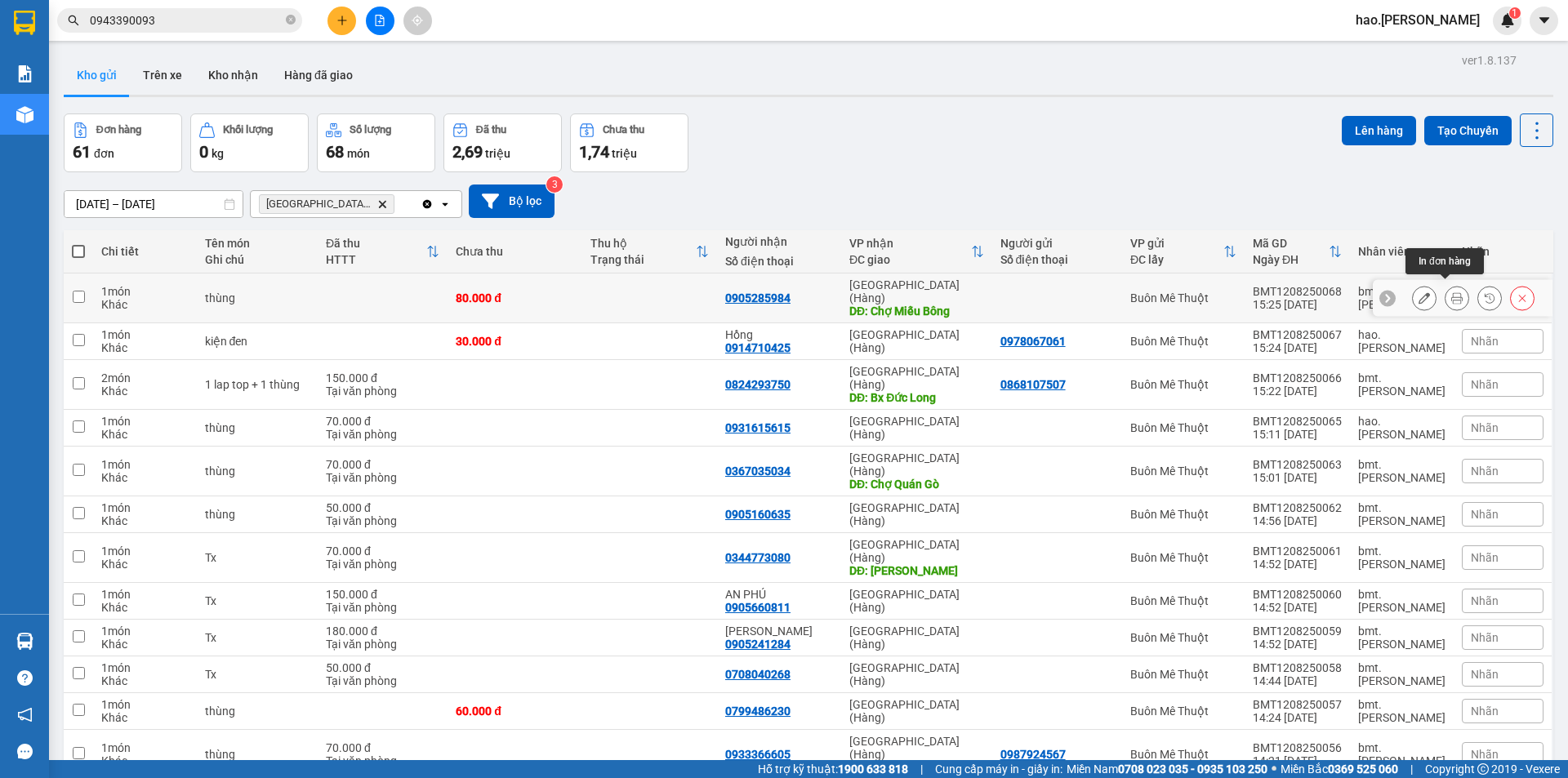
click at [1445, 301] on button at bounding box center [1457, 299] width 23 height 28
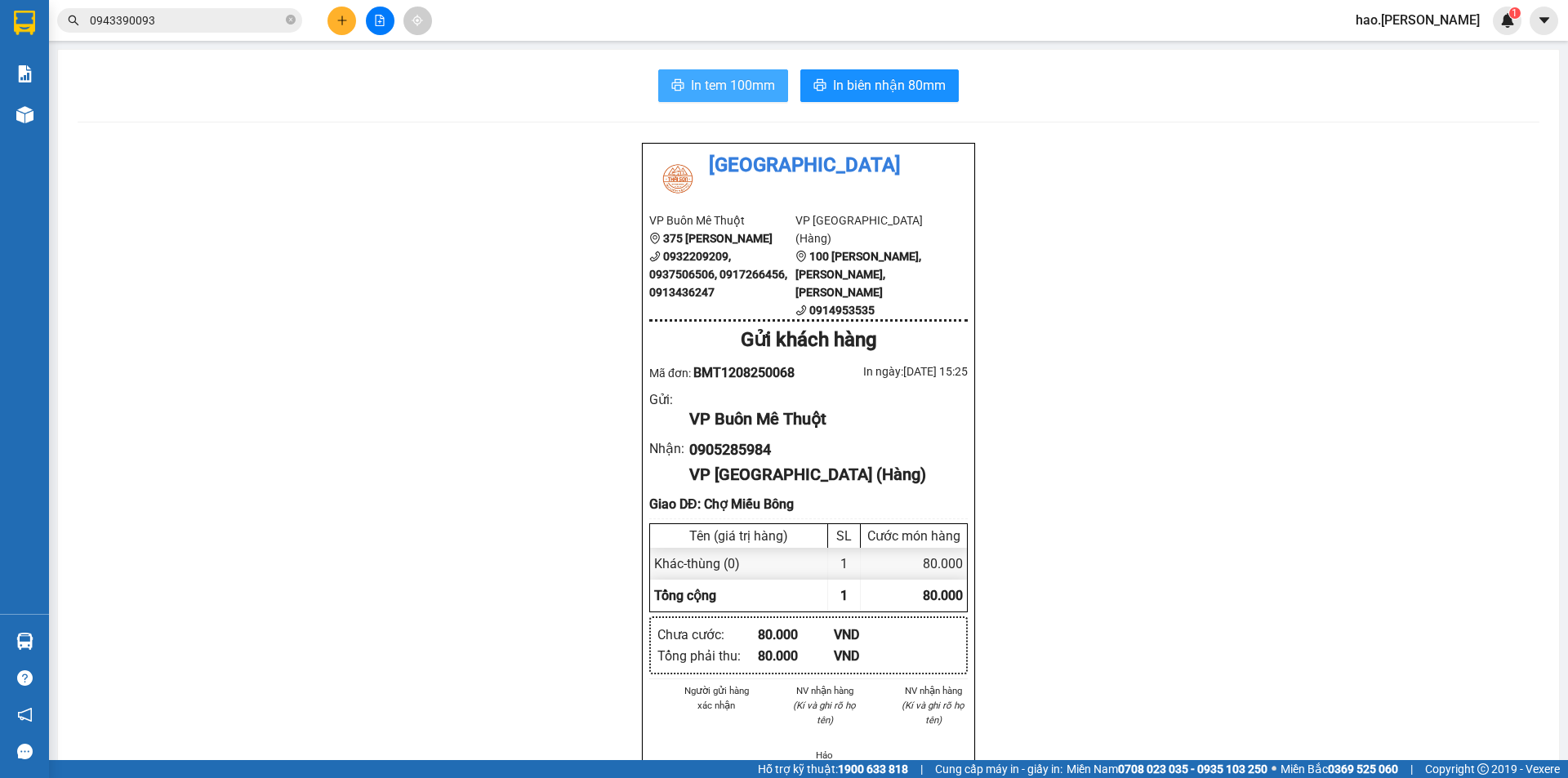
click at [714, 97] on button "In tem 100mm" at bounding box center [723, 85] width 130 height 33
click at [864, 83] on span "In biên nhận 80mm" at bounding box center [889, 84] width 113 height 20
click at [903, 91] on span "In biên nhận 80mm" at bounding box center [889, 84] width 113 height 20
click at [345, 26] on button at bounding box center [342, 20] width 28 height 28
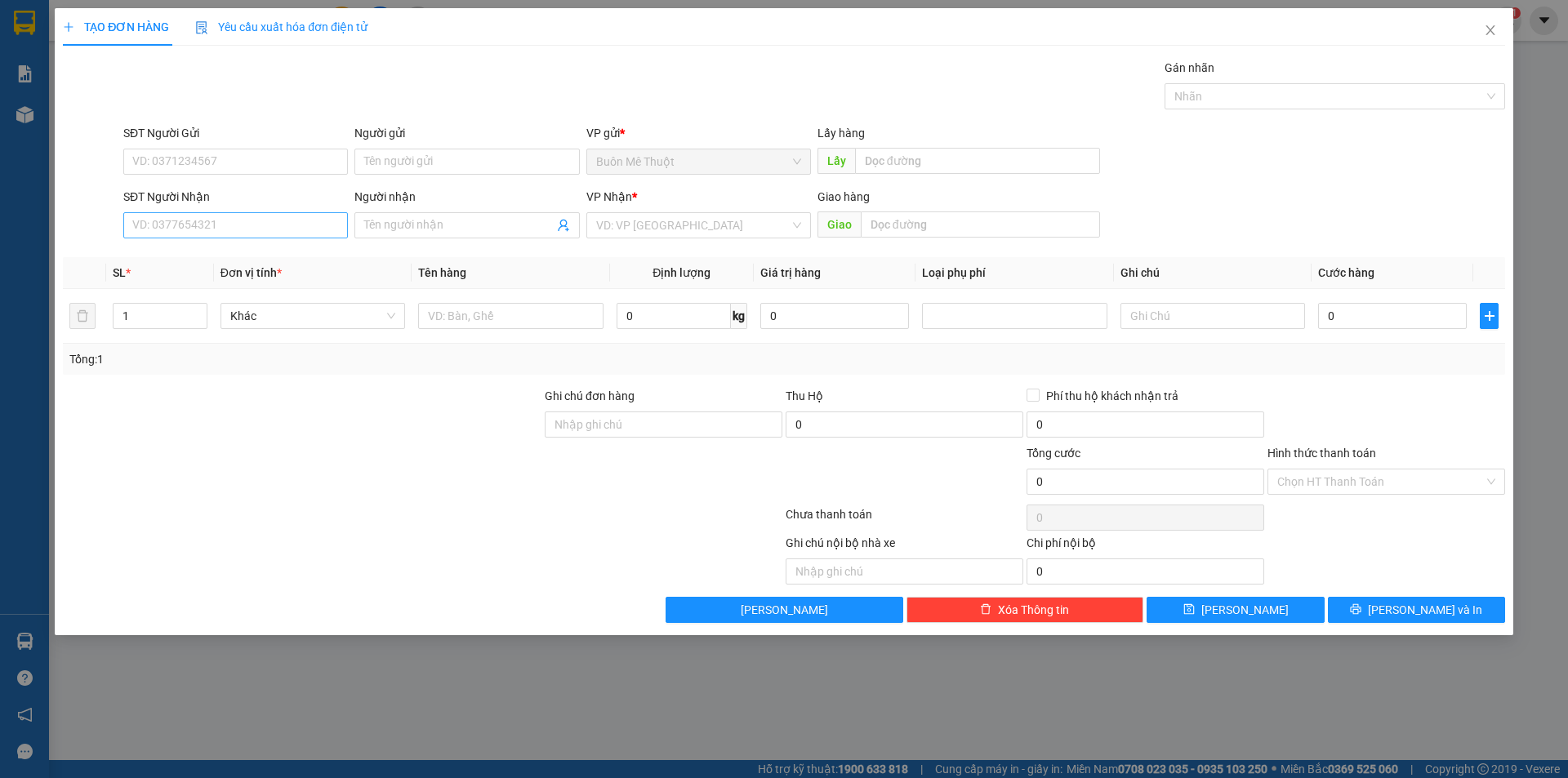
drag, startPoint x: 197, startPoint y: 210, endPoint x: 193, endPoint y: 218, distance: 8.9
click at [195, 216] on div "SĐT Người Nhận VD: 0377654321" at bounding box center [236, 216] width 225 height 57
click at [193, 219] on input "SĐT Người Nhận" at bounding box center [236, 225] width 225 height 26
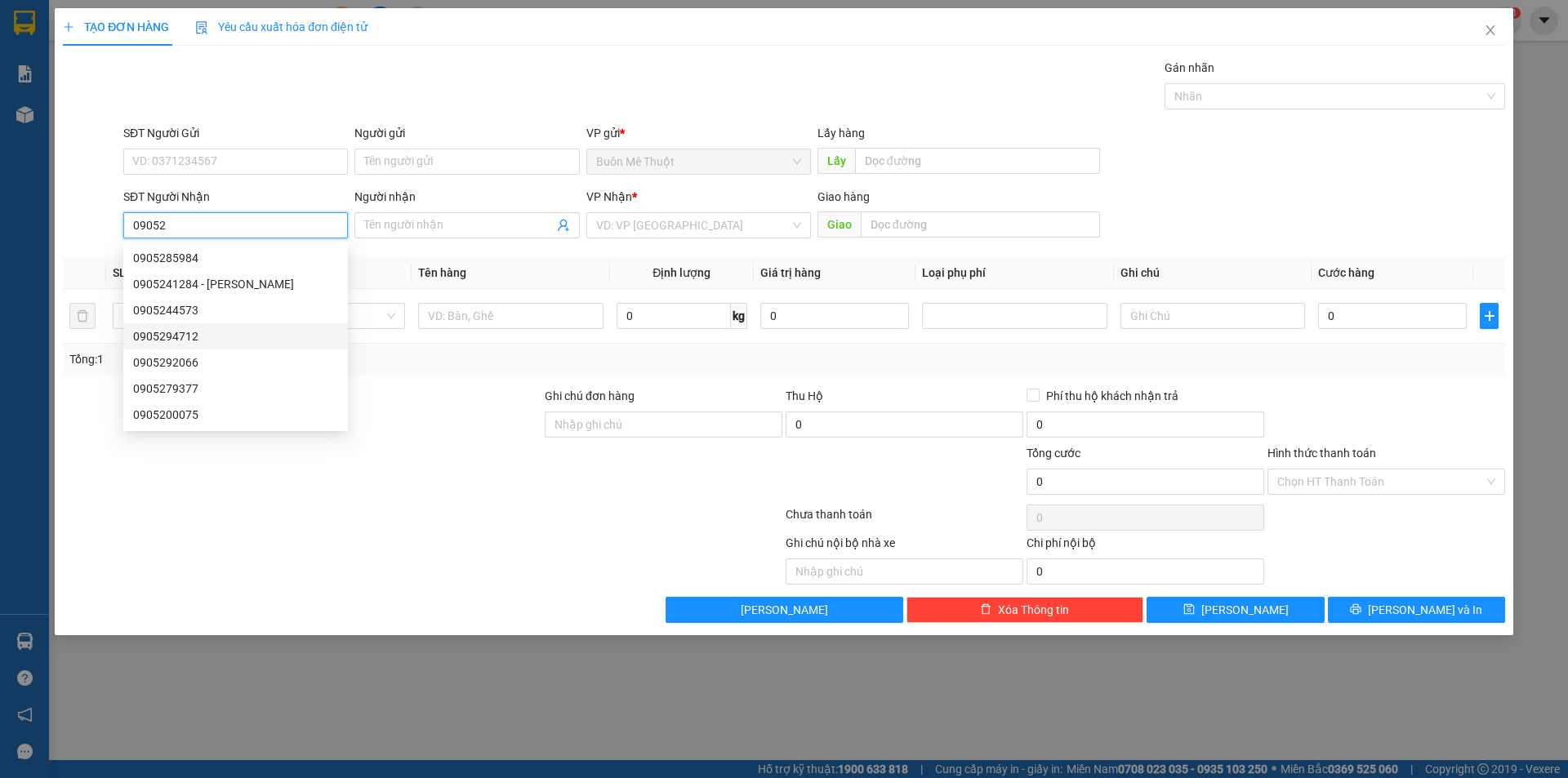
click at [189, 331] on div "0905294712" at bounding box center [236, 336] width 205 height 18
type input "0905294712"
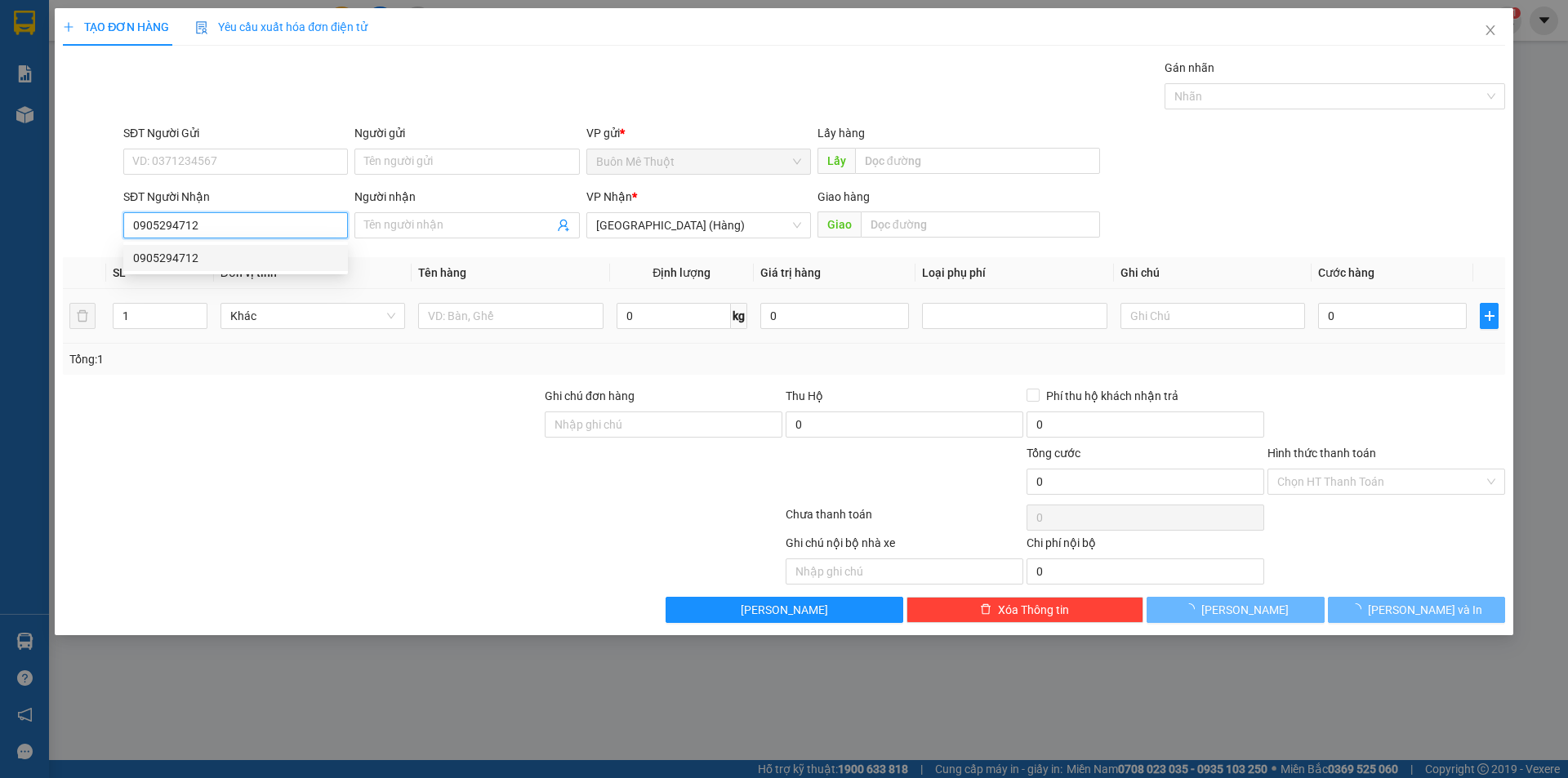
type input "50.000"
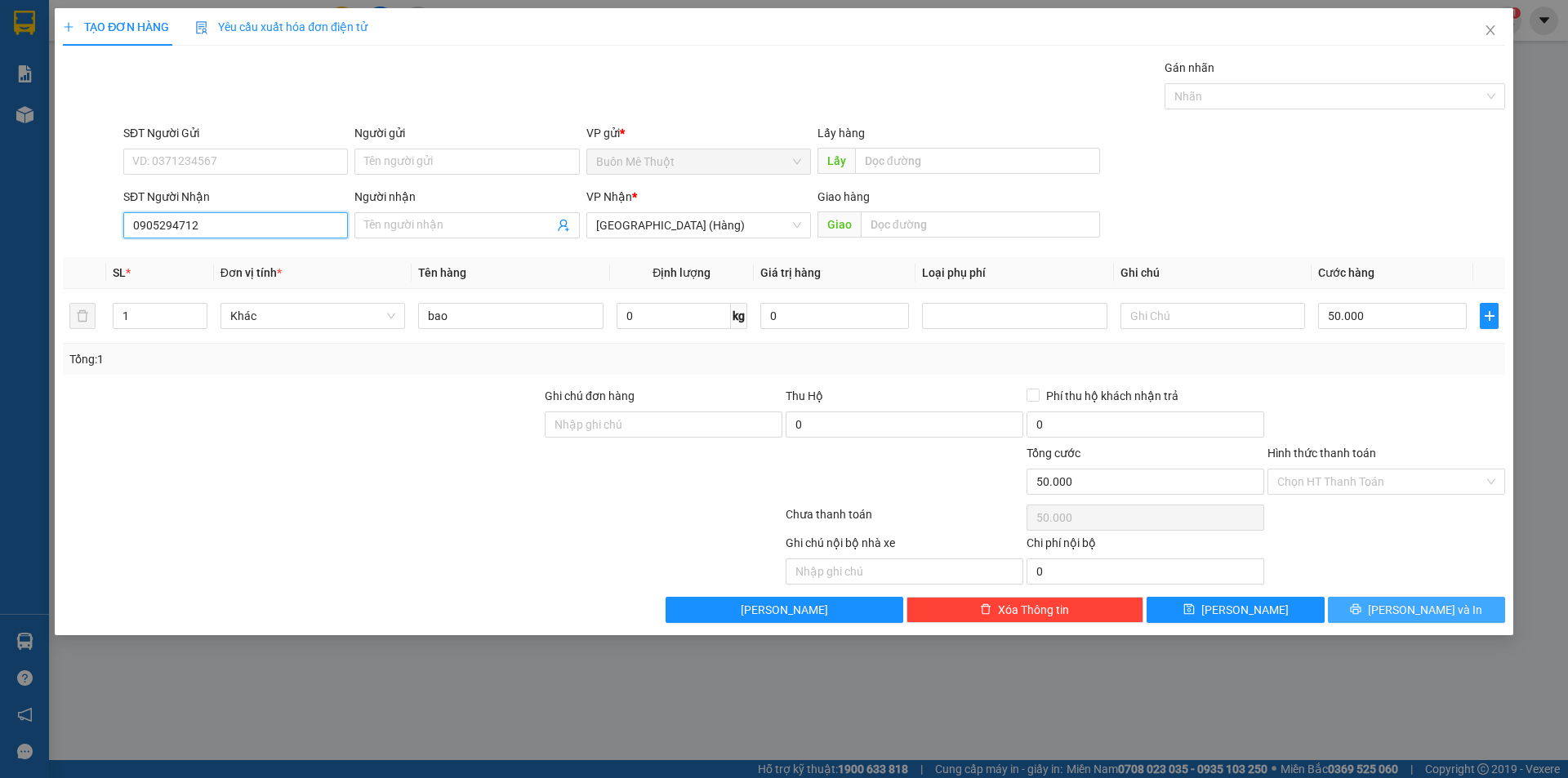
type input "0905294712"
click at [1362, 614] on icon "printer" at bounding box center [1355, 609] width 12 height 12
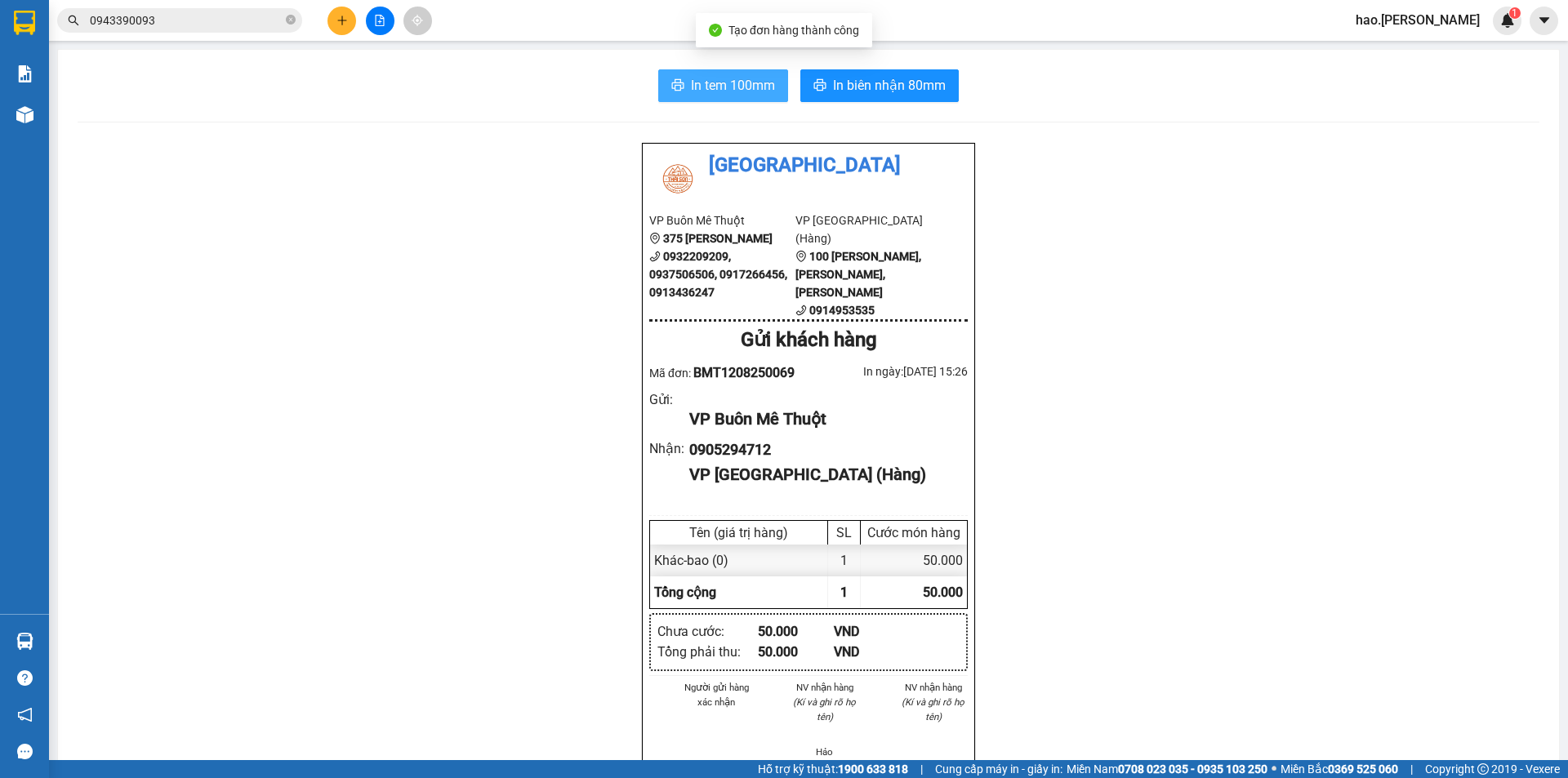
click at [710, 73] on button "In tem 100mm" at bounding box center [723, 85] width 130 height 33
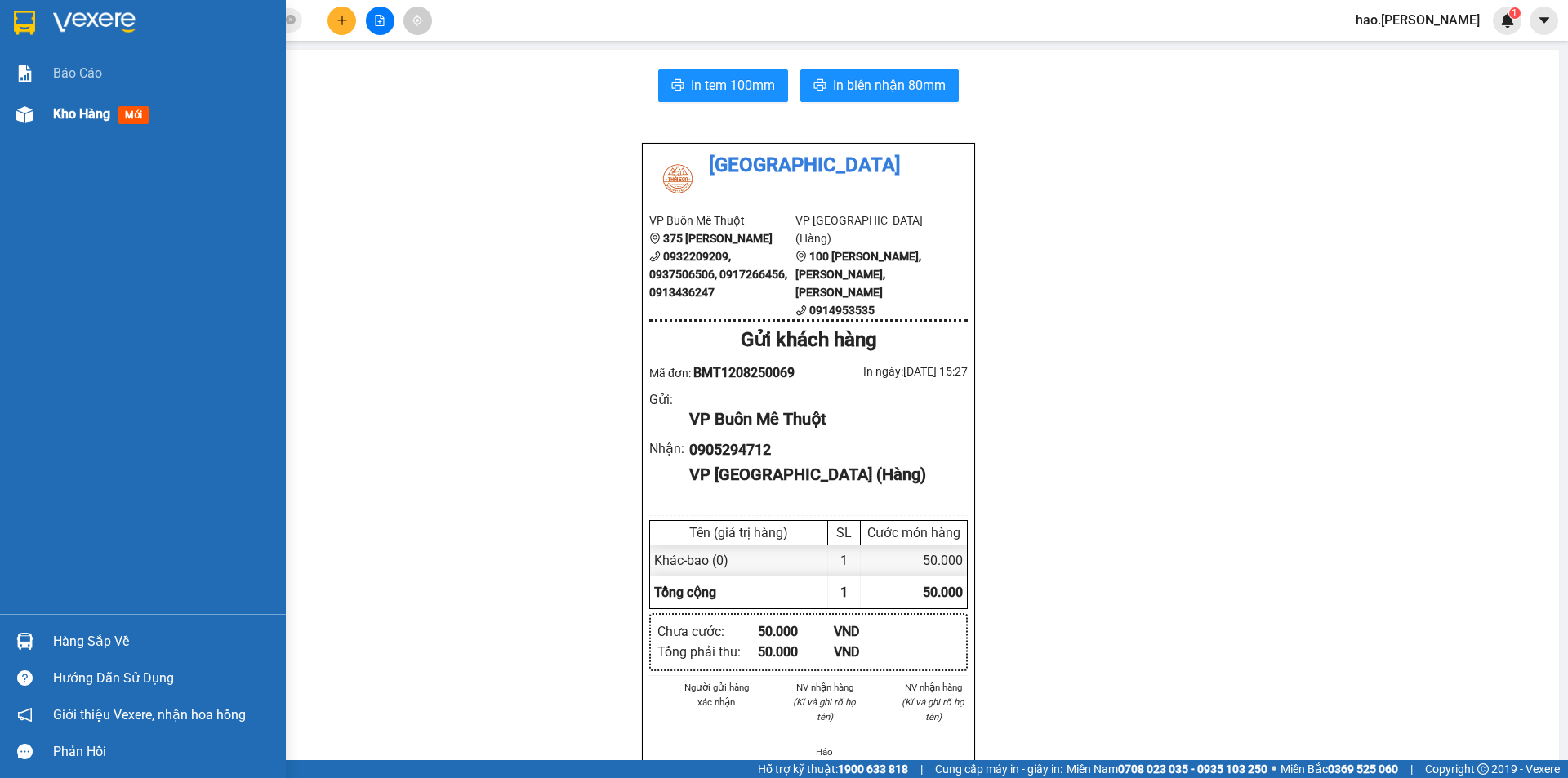
click at [84, 120] on span "Kho hàng" at bounding box center [82, 113] width 57 height 15
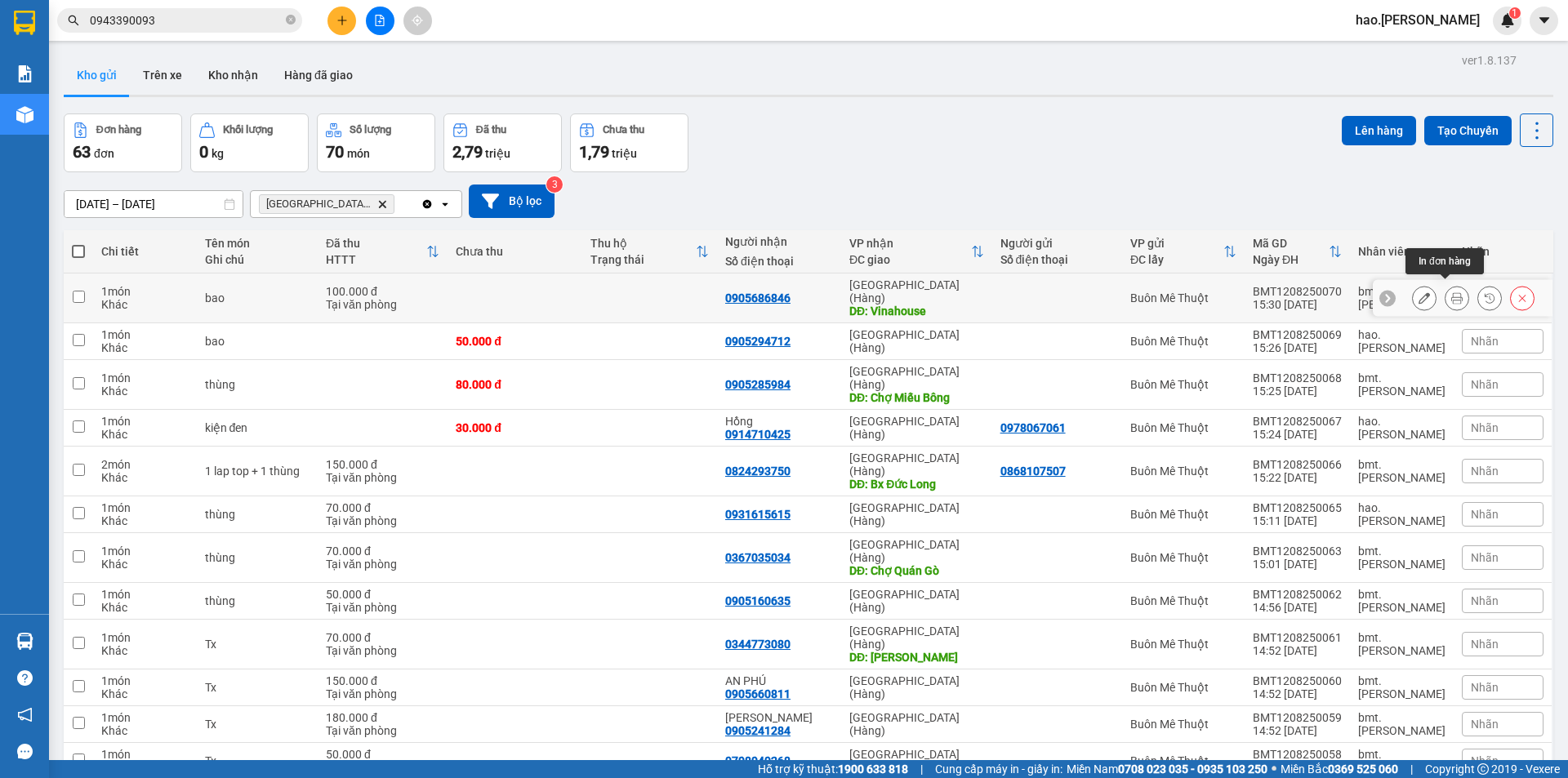
click at [1451, 293] on icon at bounding box center [1457, 298] width 12 height 12
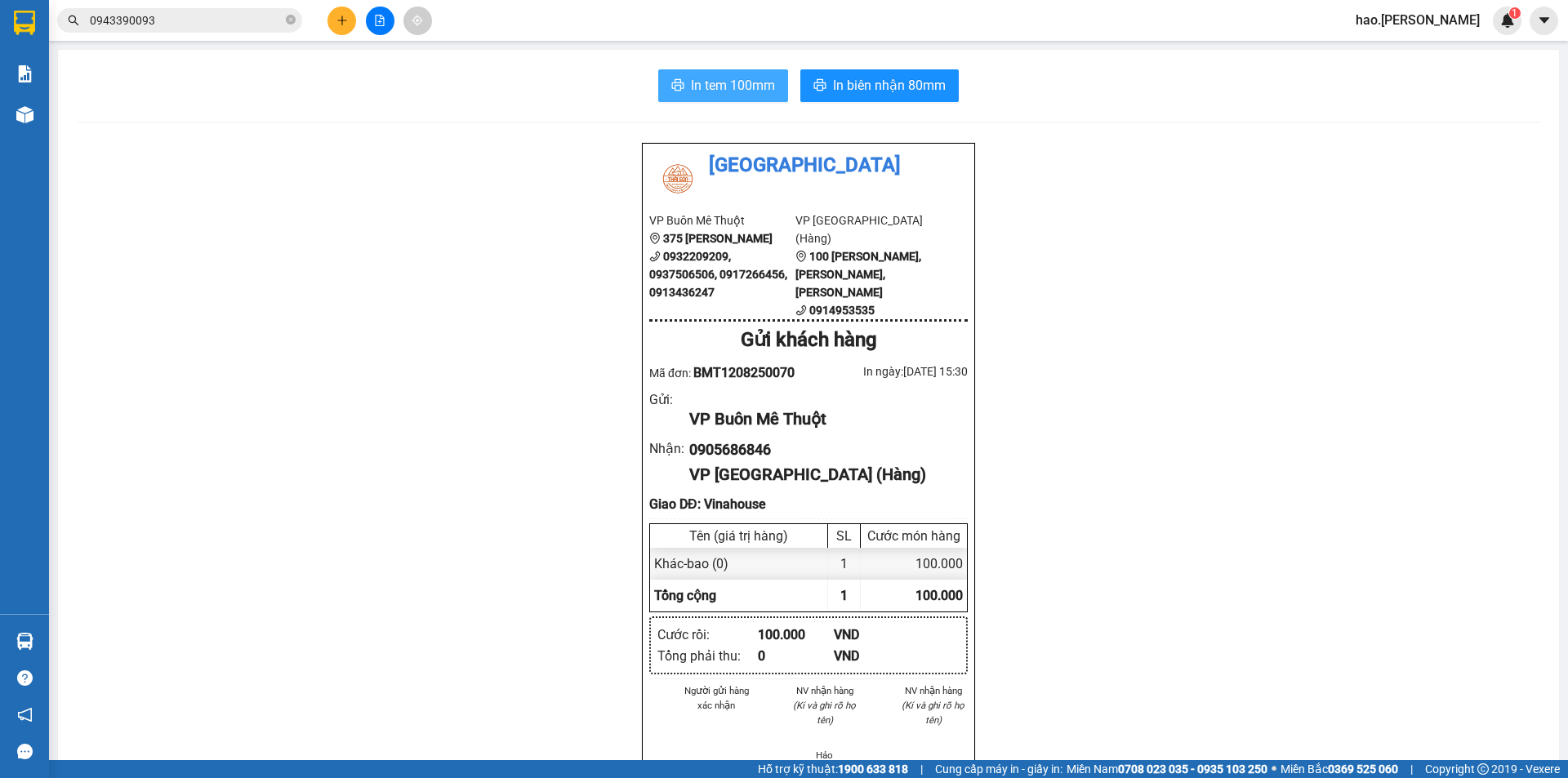
click at [767, 89] on span "In tem 100mm" at bounding box center [733, 84] width 84 height 20
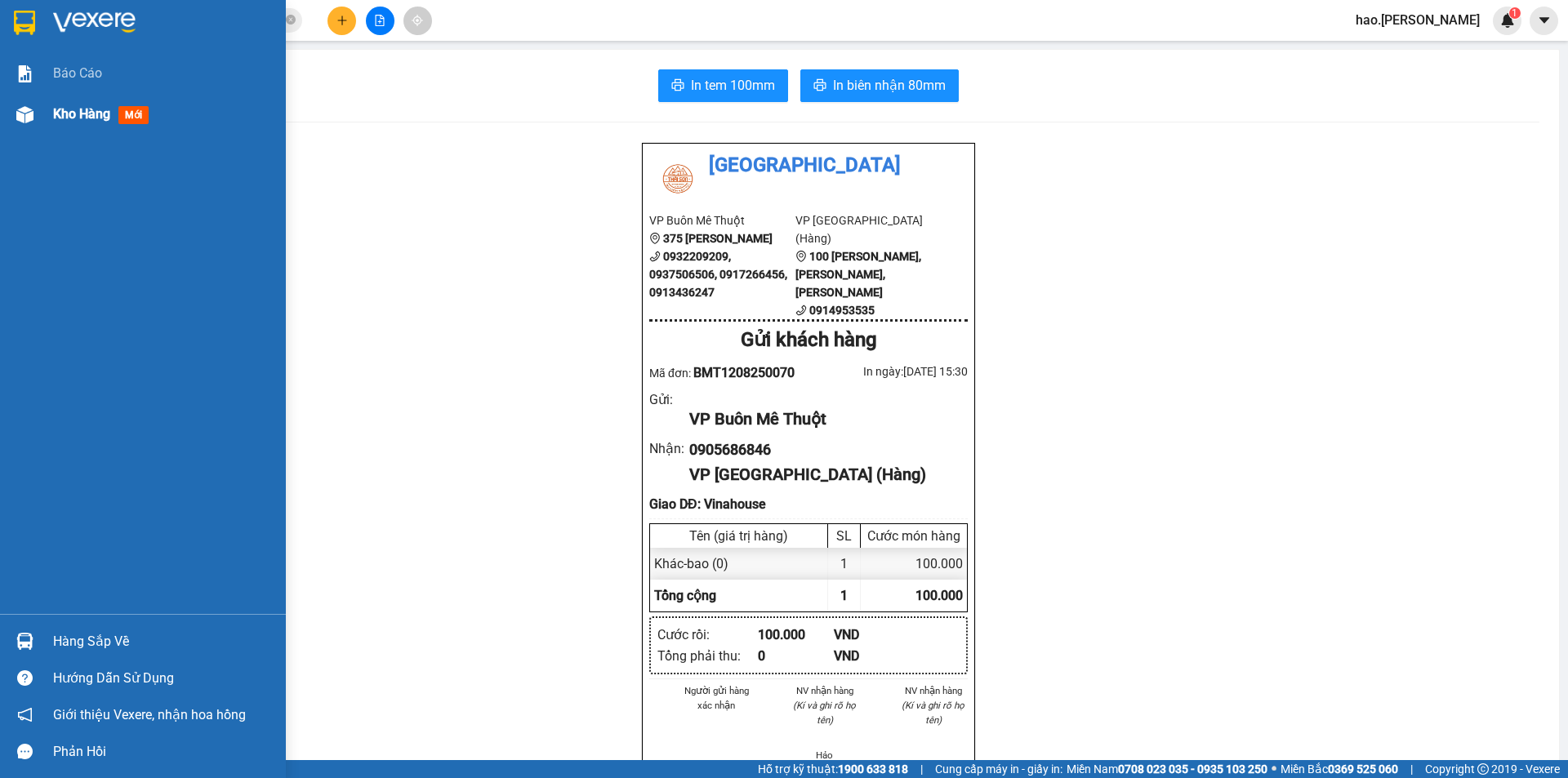
click at [84, 100] on div "Kho hàng mới" at bounding box center [164, 115] width 221 height 41
click at [75, 113] on span "Kho hàng" at bounding box center [82, 113] width 57 height 15
click at [76, 113] on span "Kho hàng" at bounding box center [82, 113] width 57 height 15
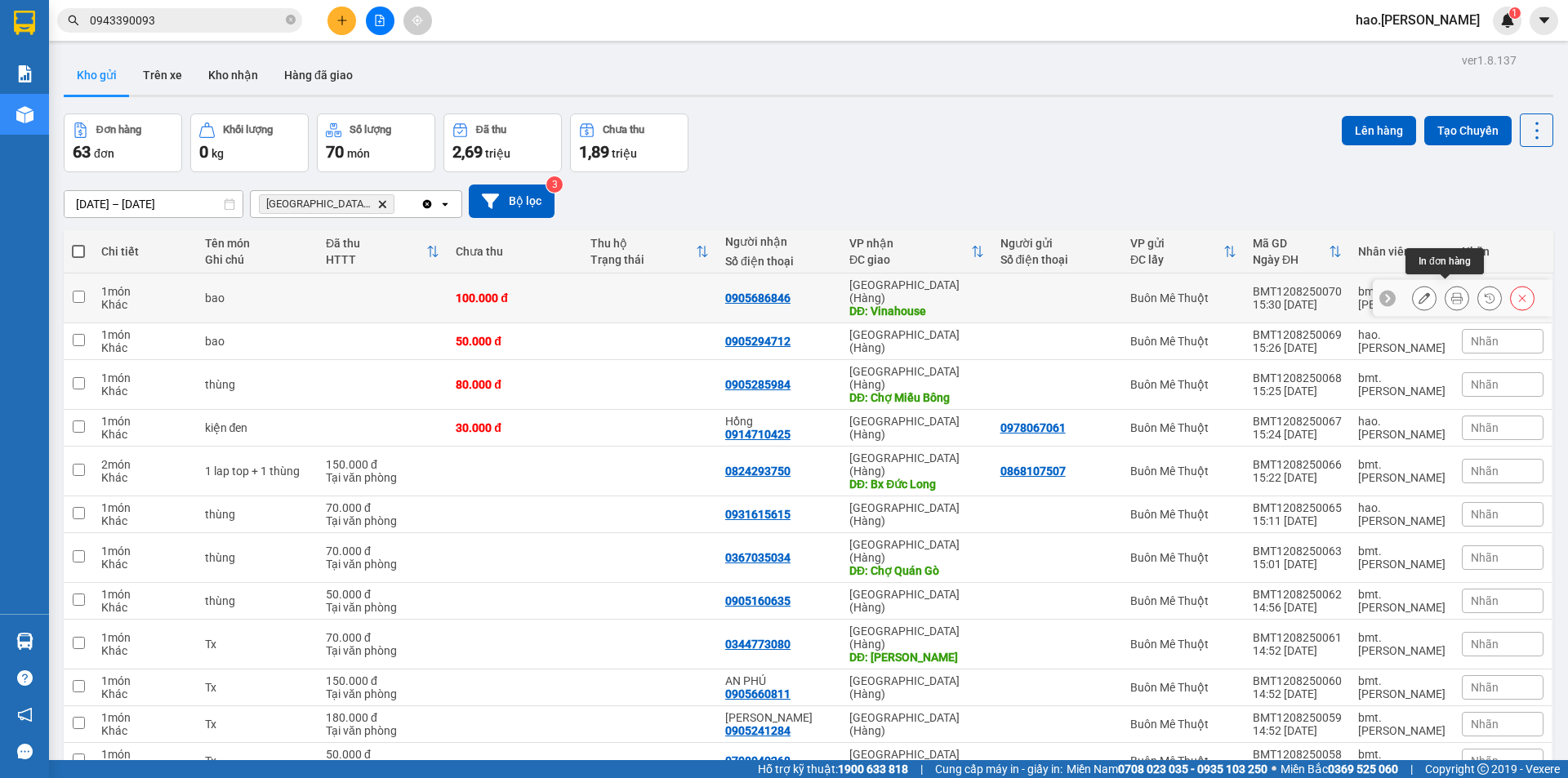
click at [1445, 288] on button at bounding box center [1457, 299] width 23 height 28
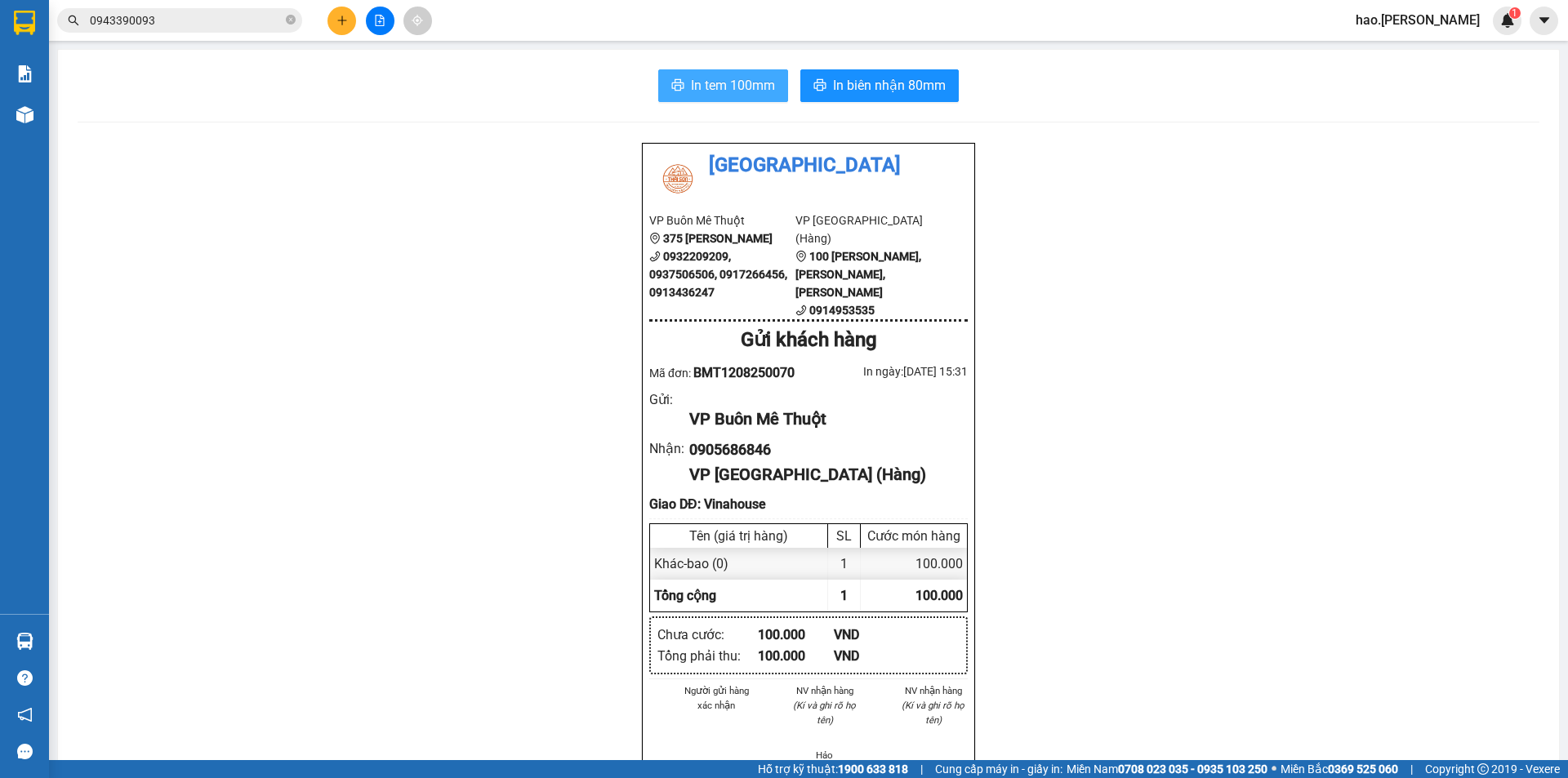
click at [725, 97] on button "In tem 100mm" at bounding box center [723, 85] width 130 height 33
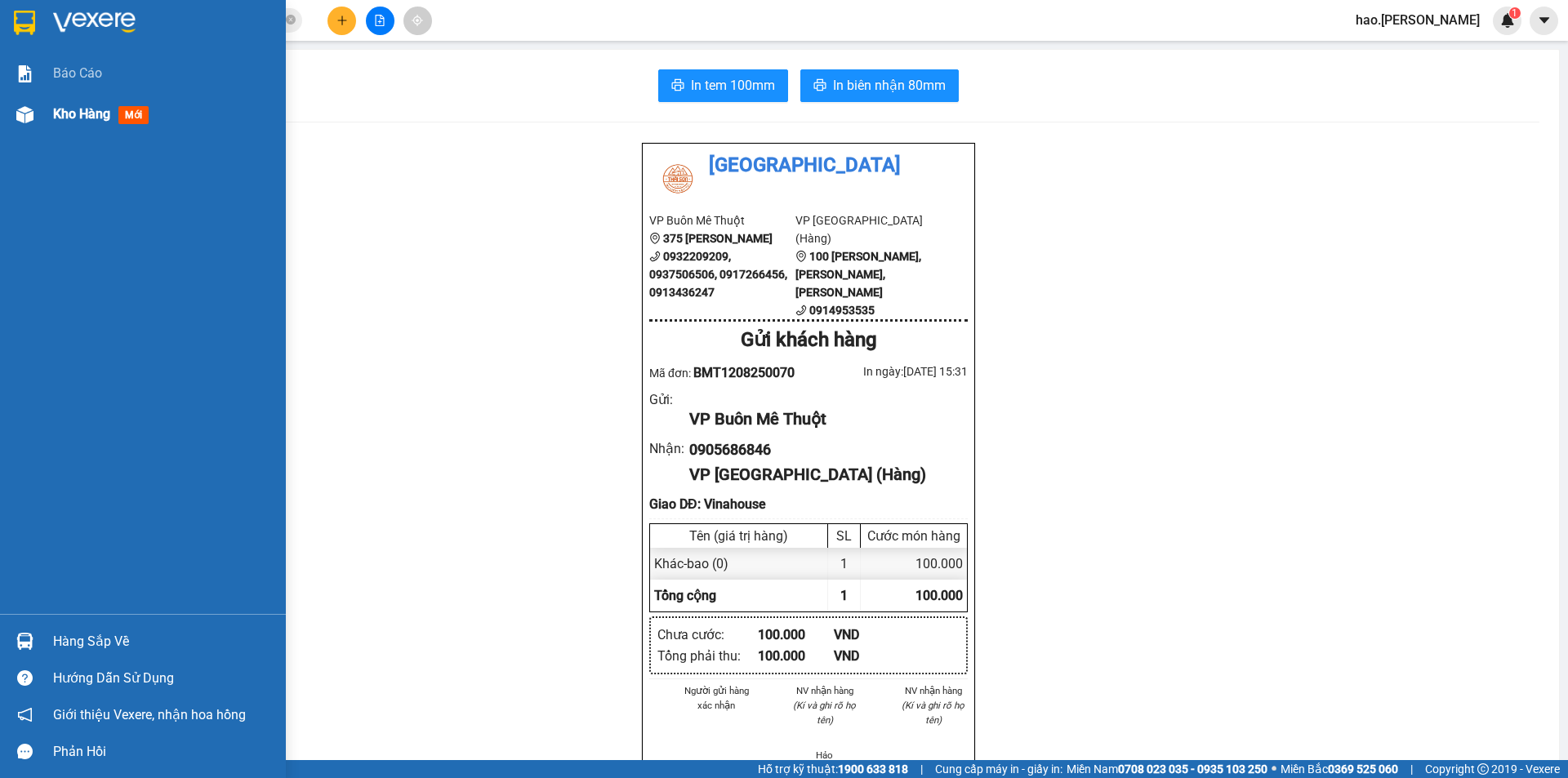
drag, startPoint x: 90, startPoint y: 95, endPoint x: 81, endPoint y: 122, distance: 28.5
click at [69, 127] on div "Kho hàng mới" at bounding box center [164, 115] width 221 height 41
click at [66, 132] on div "Kho hàng mới" at bounding box center [164, 115] width 221 height 41
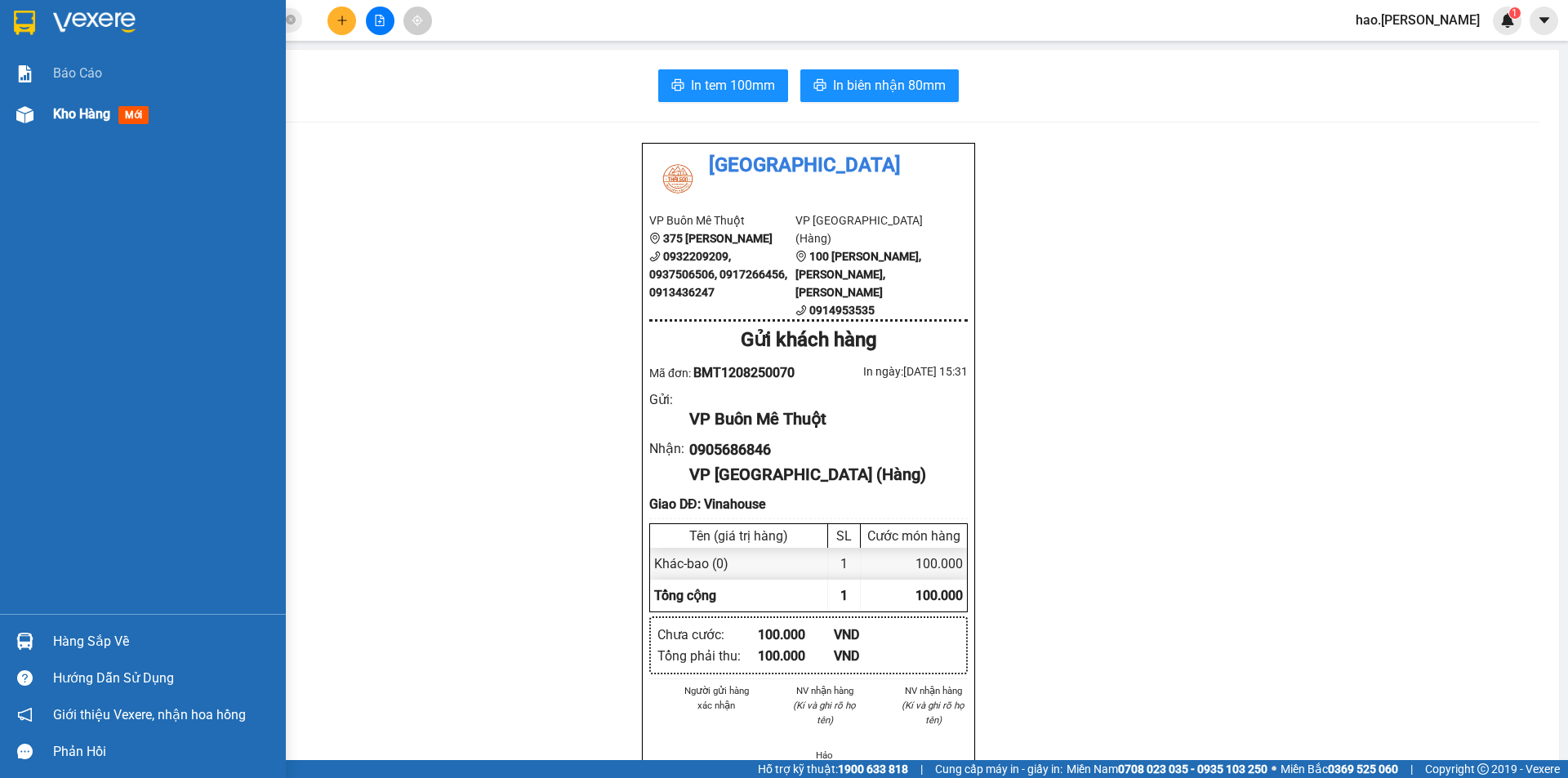
click at [66, 132] on div "Kho hàng mới" at bounding box center [164, 115] width 221 height 41
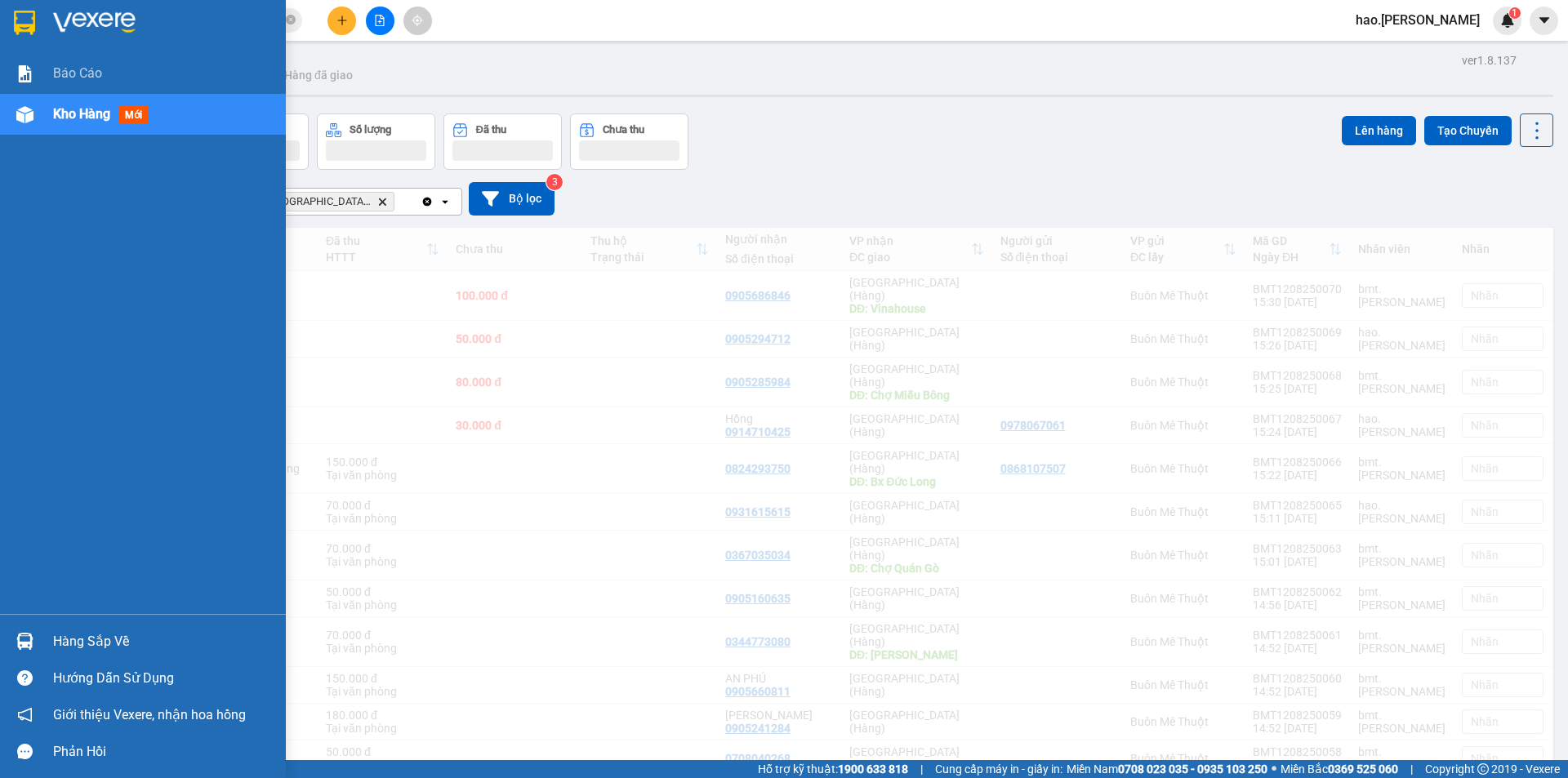
click at [81, 122] on span "Kho hàng" at bounding box center [82, 113] width 57 height 15
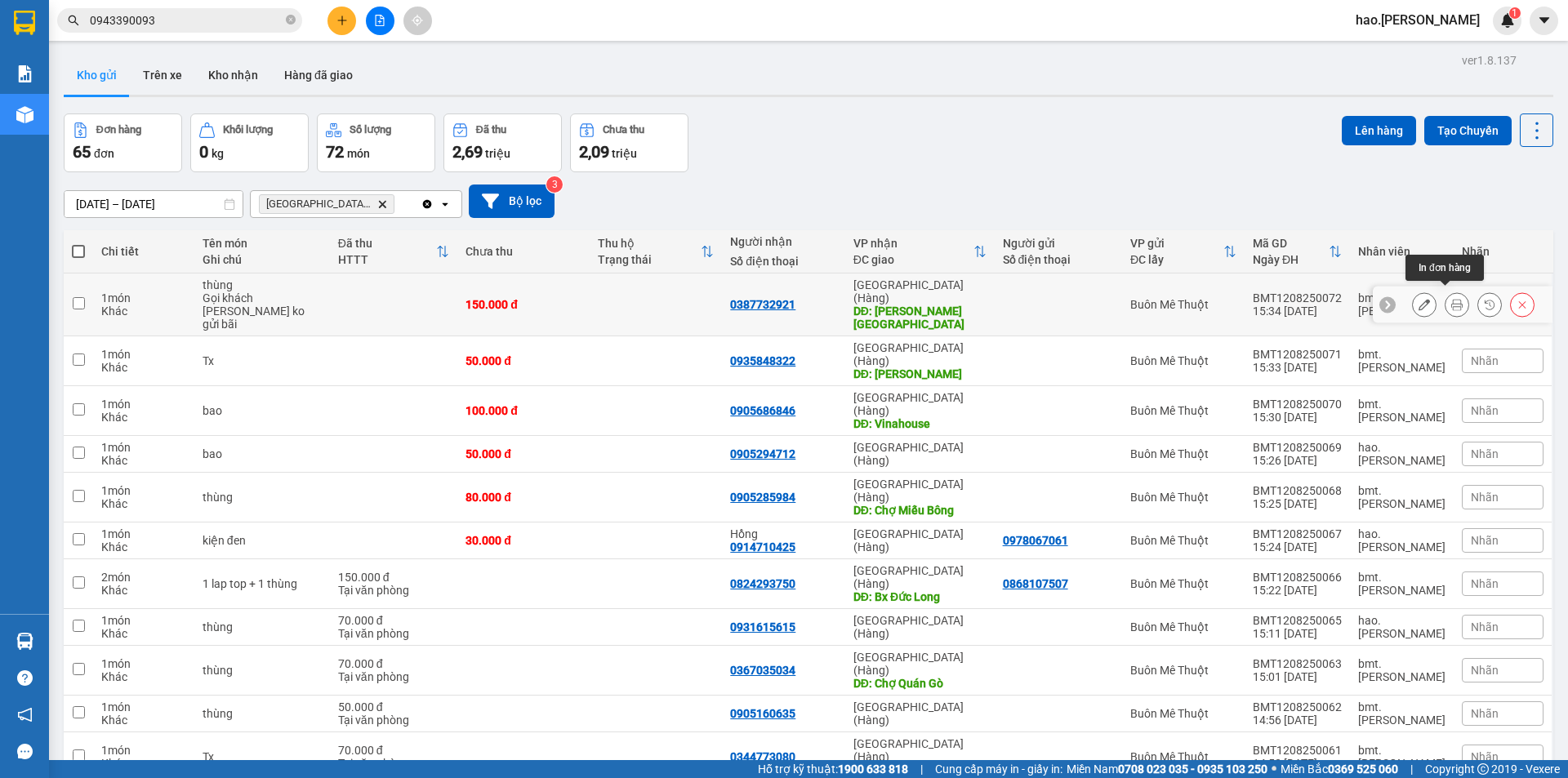
click at [1451, 299] on icon at bounding box center [1457, 304] width 12 height 12
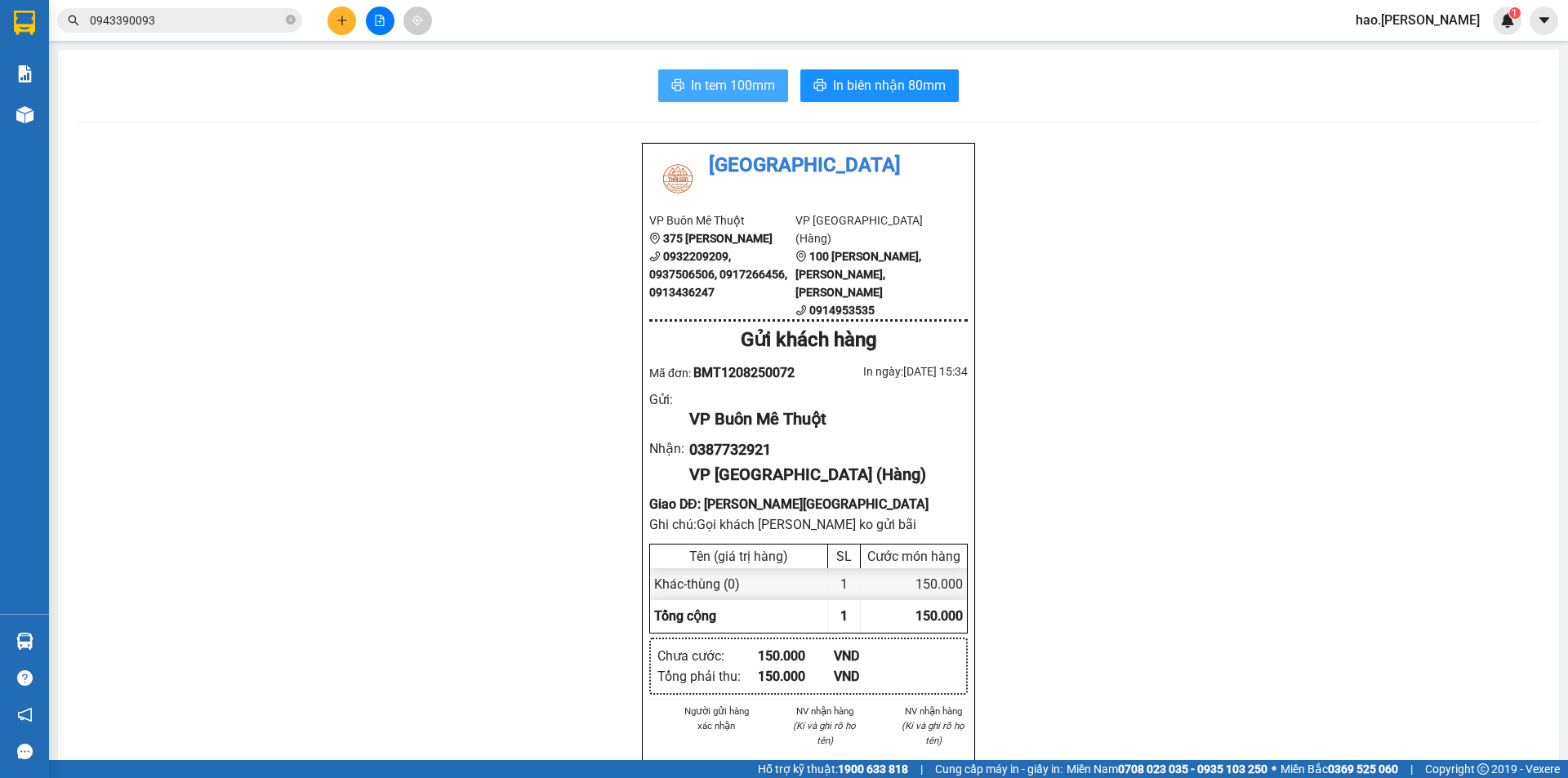
click at [713, 94] on span "In tem 100mm" at bounding box center [733, 84] width 84 height 20
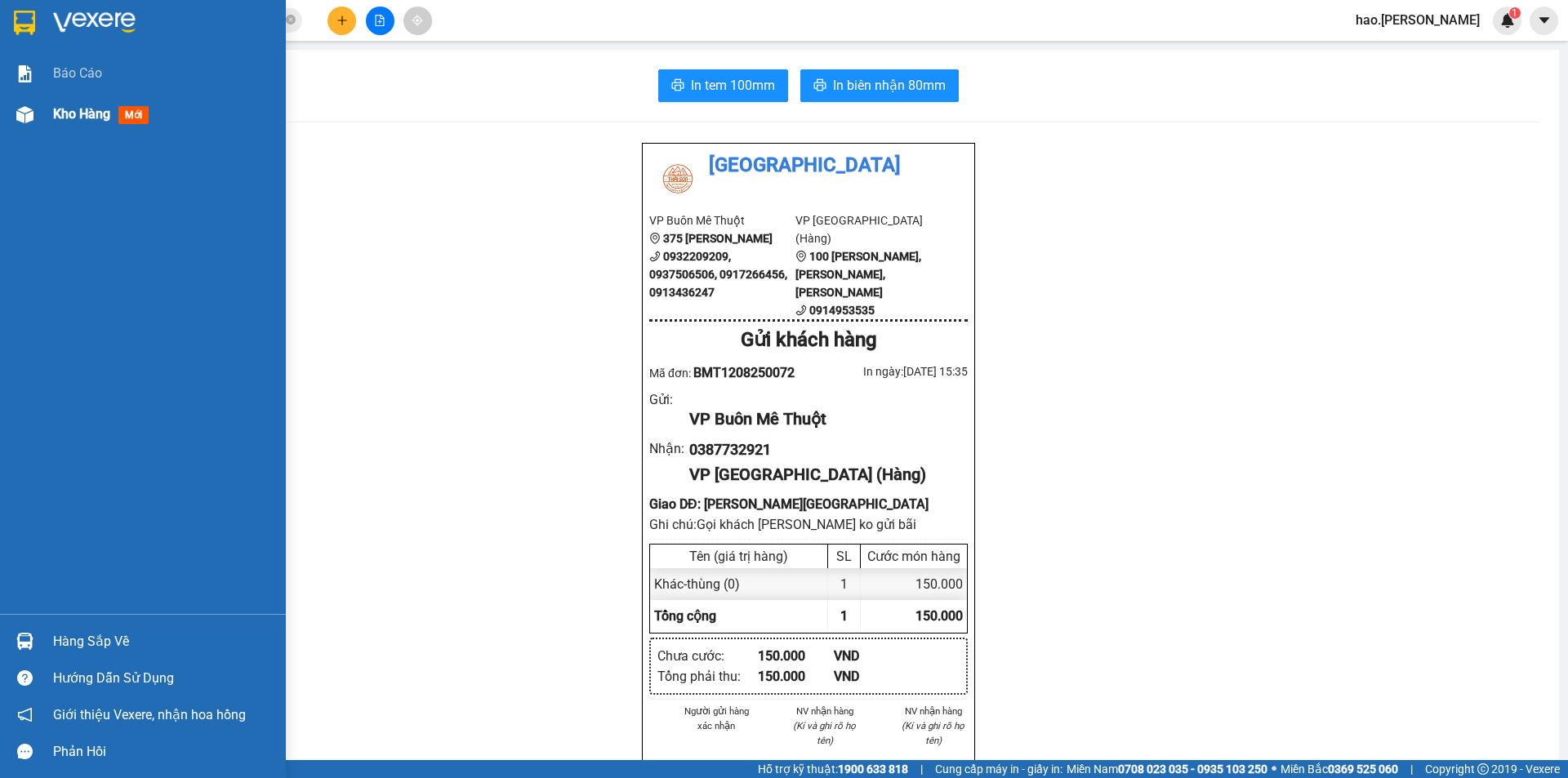
click at [100, 110] on span "Kho hàng" at bounding box center [82, 113] width 57 height 15
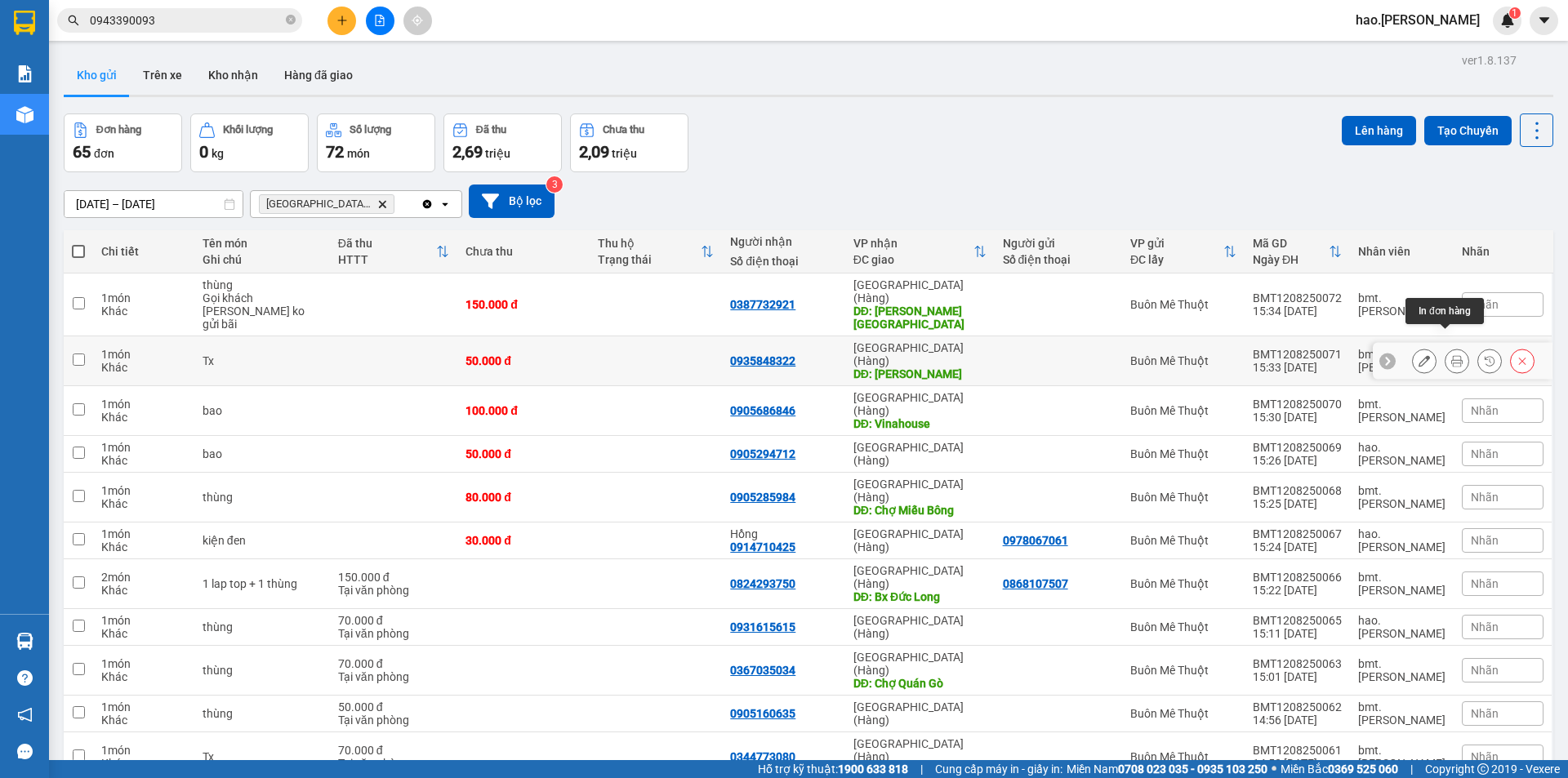
click at [1451, 355] on icon at bounding box center [1457, 360] width 12 height 12
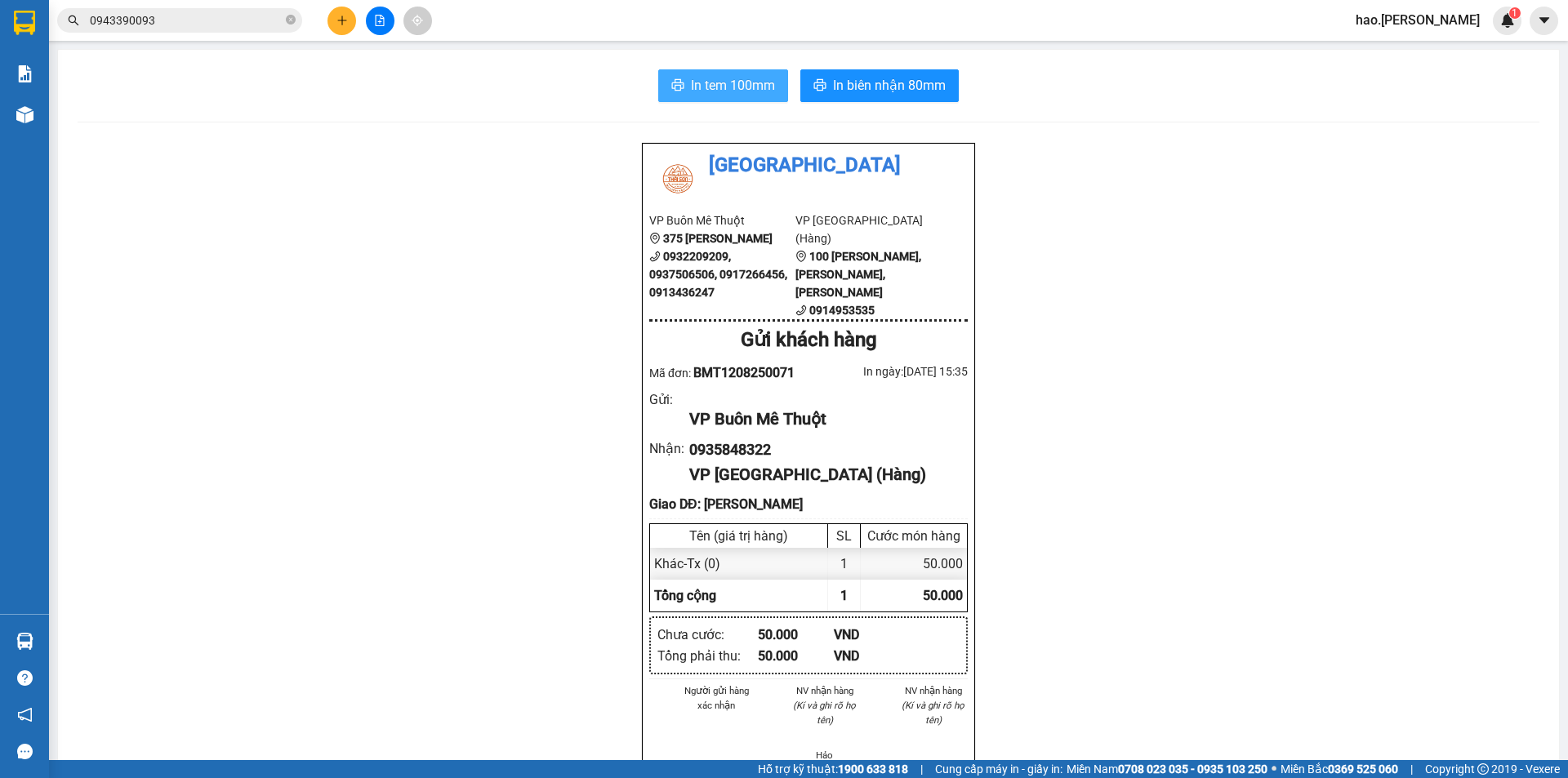
click at [720, 101] on button "In tem 100mm" at bounding box center [723, 85] width 130 height 33
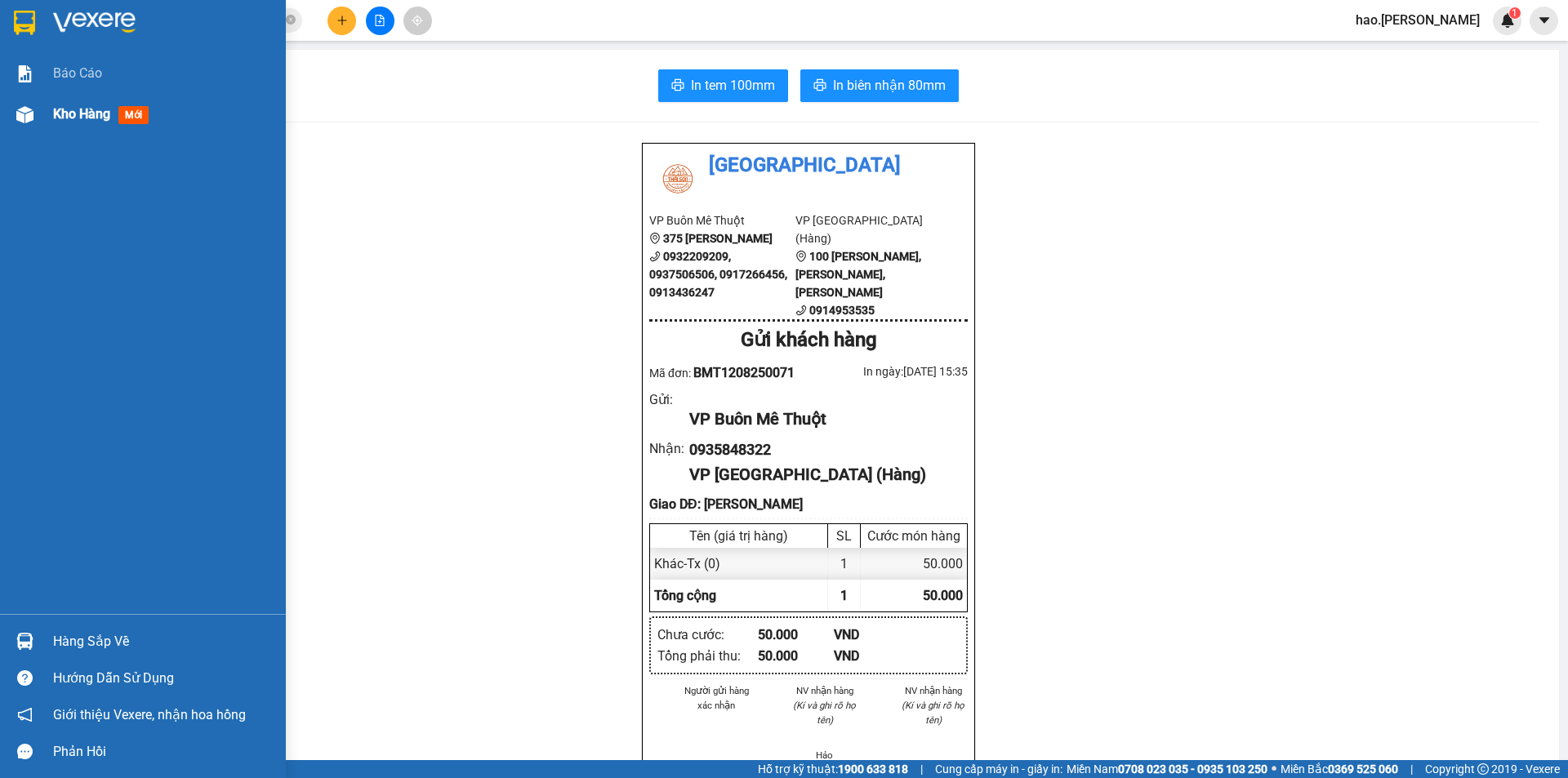
click at [75, 110] on span "Kho hàng" at bounding box center [82, 113] width 57 height 15
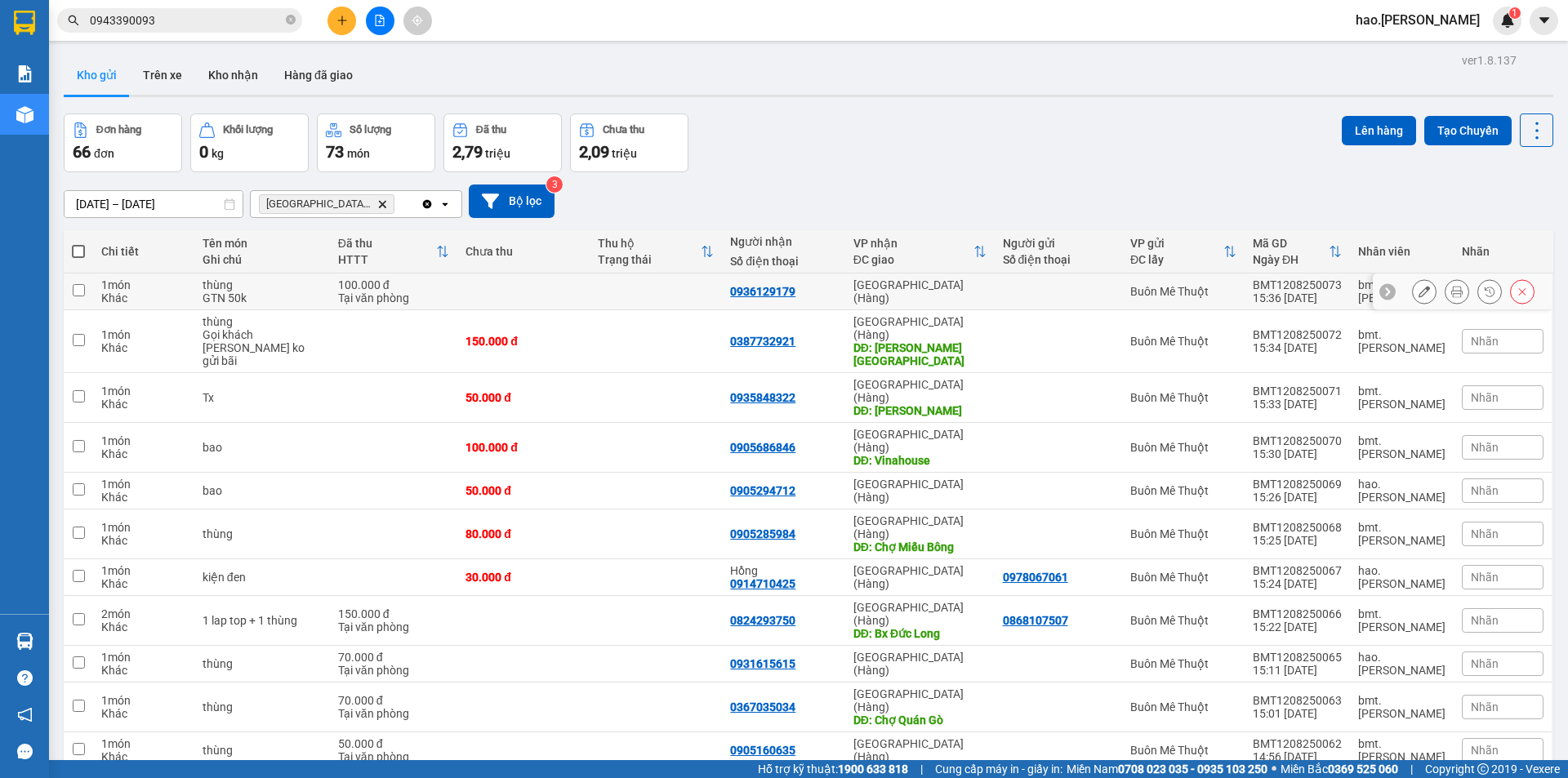
click at [1452, 290] on button at bounding box center [1457, 292] width 23 height 28
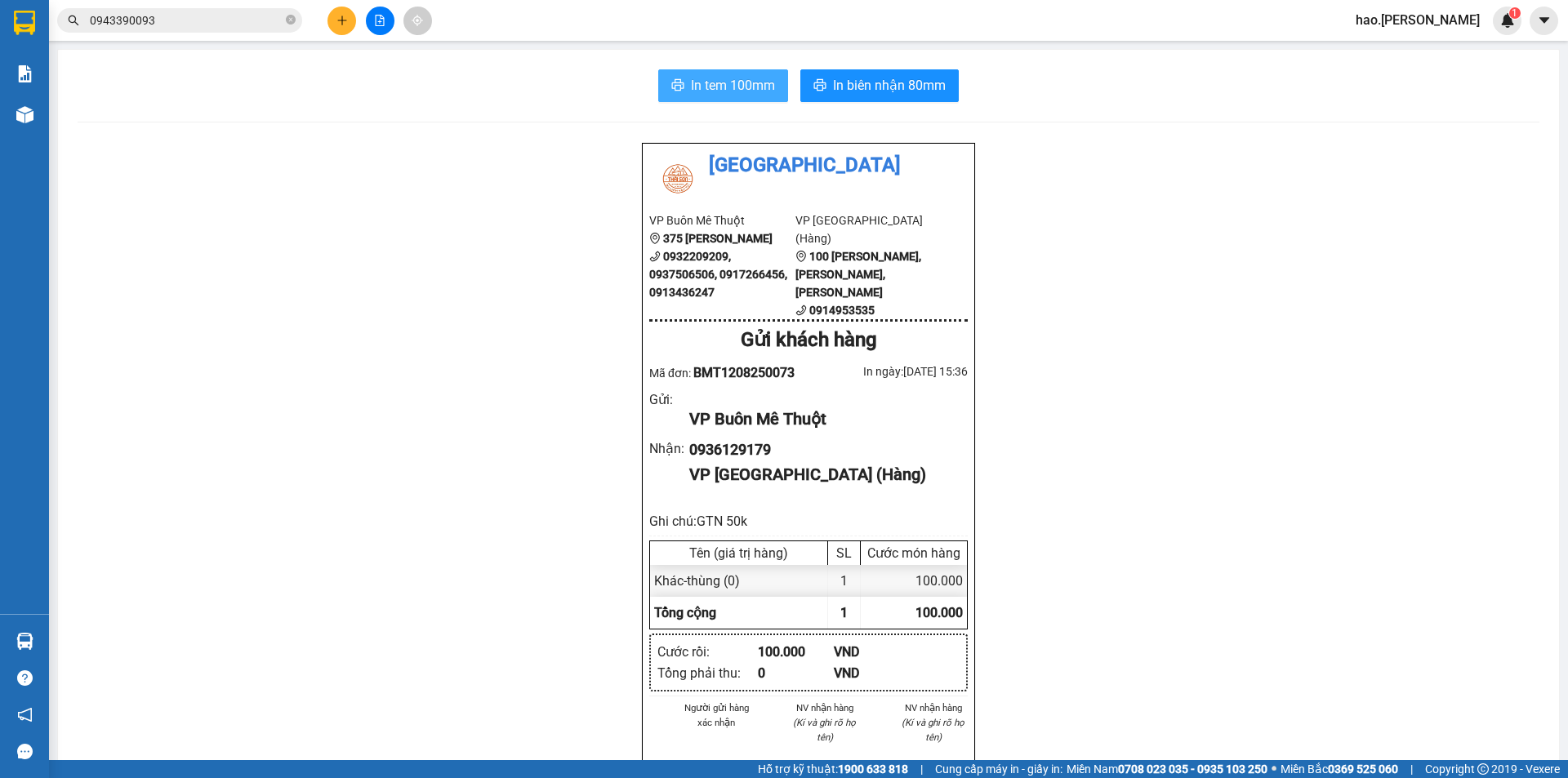
click at [735, 76] on span "In tem 100mm" at bounding box center [733, 84] width 84 height 20
click at [906, 91] on span "In biên nhận 80mm" at bounding box center [889, 84] width 113 height 20
click at [338, 34] on button at bounding box center [342, 20] width 28 height 28
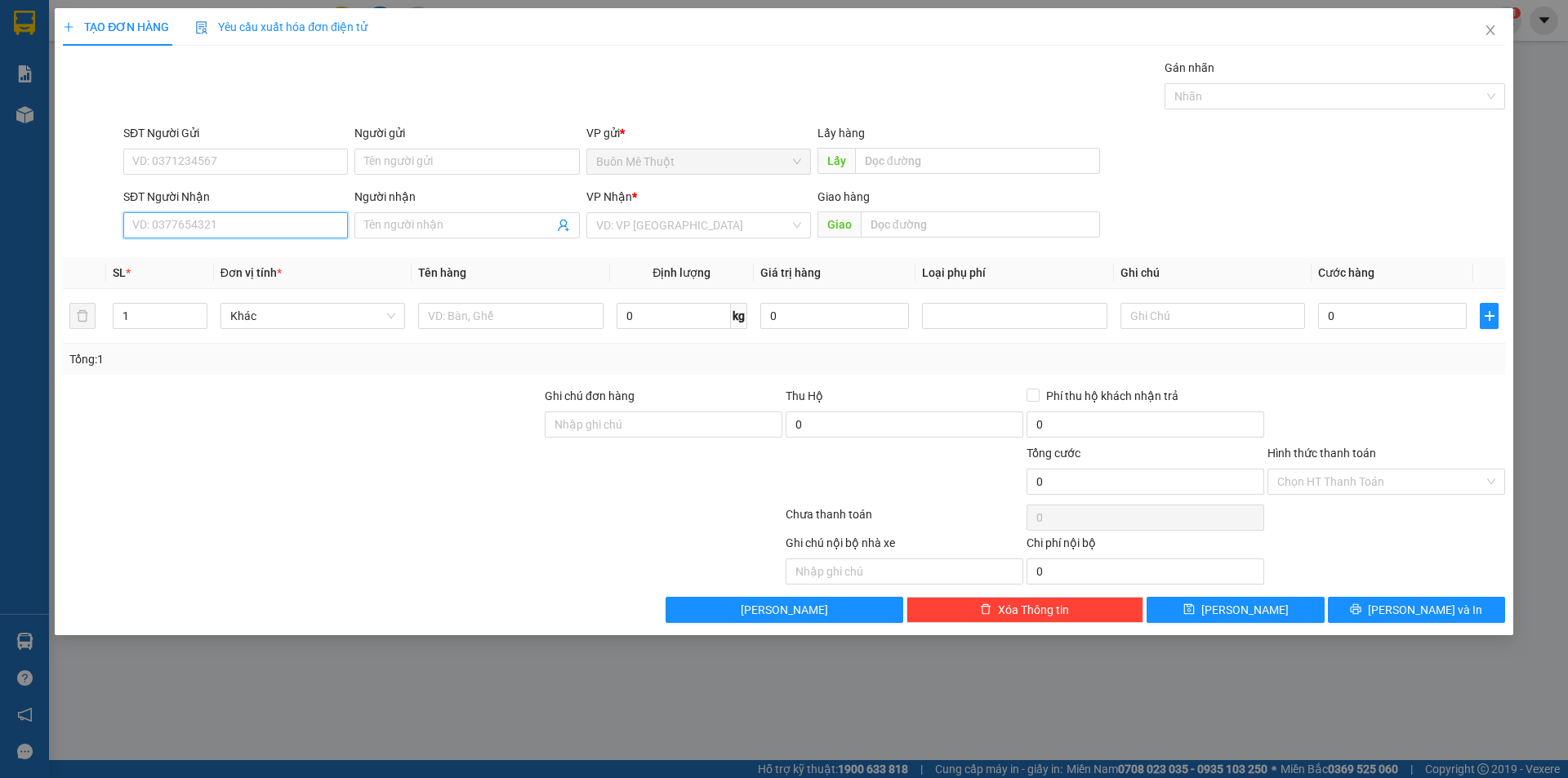
click at [180, 237] on input "SĐT Người Nhận" at bounding box center [236, 225] width 225 height 26
type input "0969478790"
click at [141, 155] on input "SĐT Người Gửi" at bounding box center [236, 161] width 225 height 26
type input "0975048888"
drag, startPoint x: 611, startPoint y: 219, endPoint x: 623, endPoint y: 271, distance: 53.4
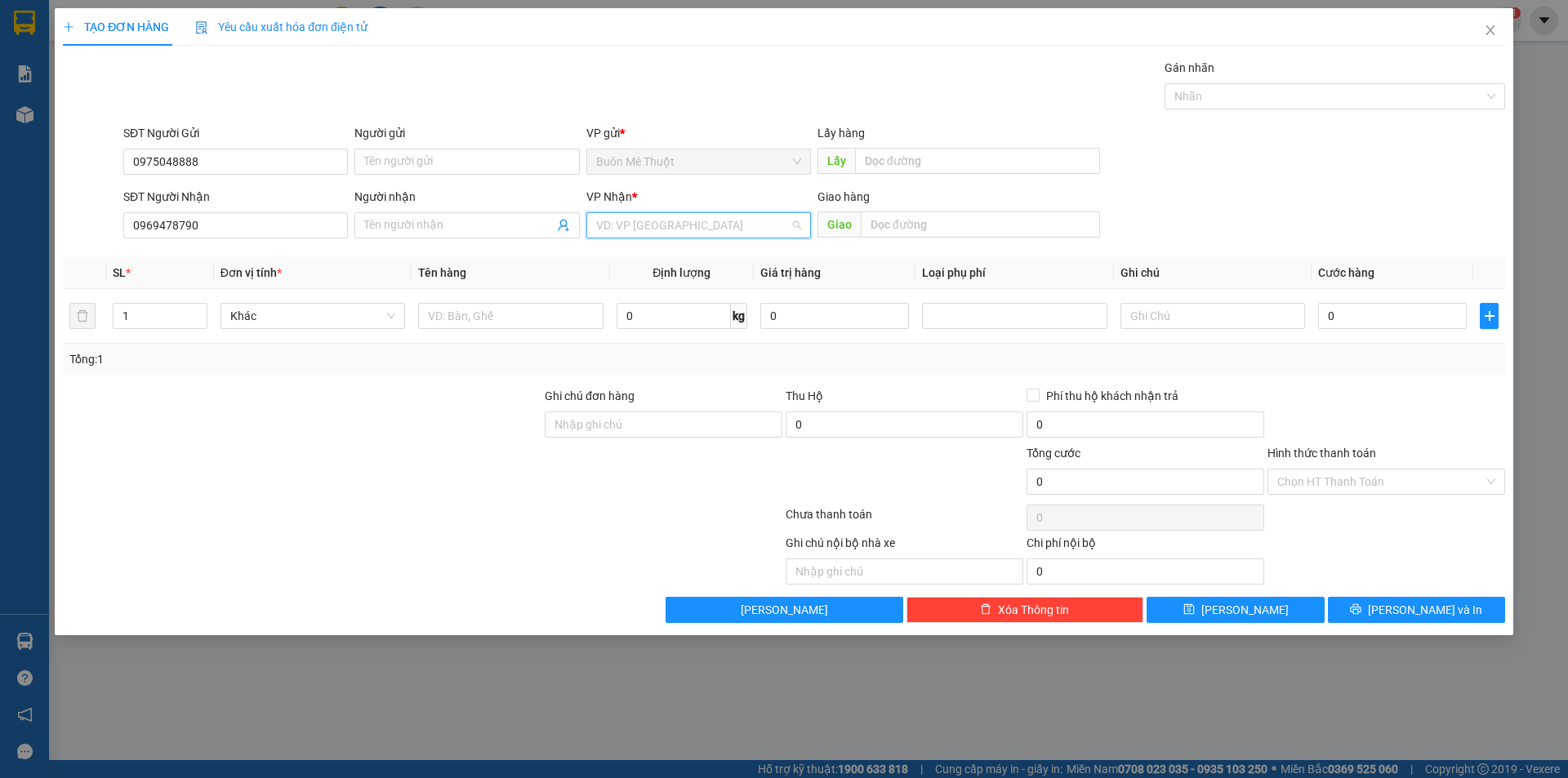
click at [615, 223] on input "search" at bounding box center [693, 226] width 194 height 25
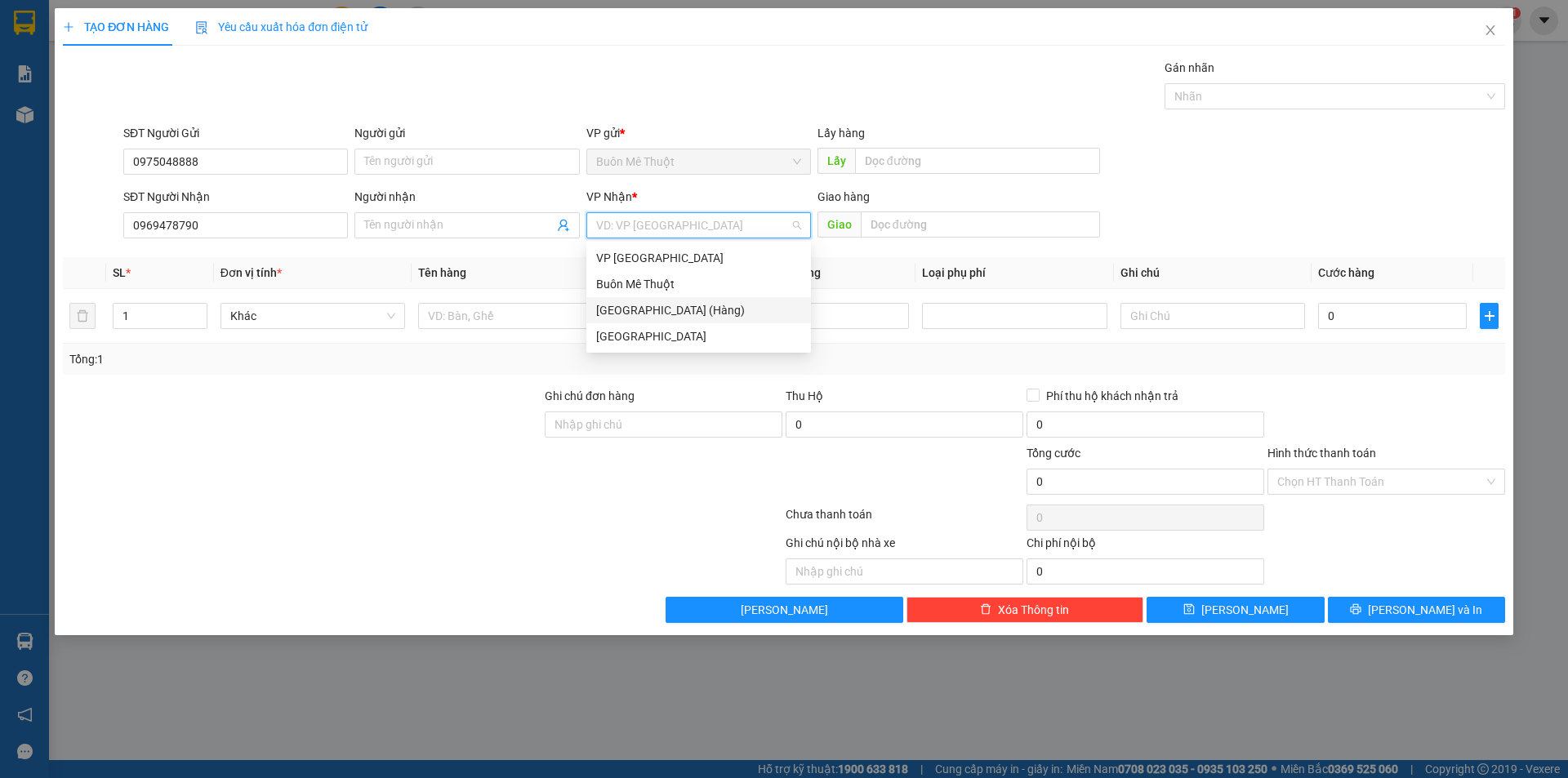
click at [607, 306] on div "[GEOGRAPHIC_DATA] (Hàng)" at bounding box center [698, 310] width 205 height 18
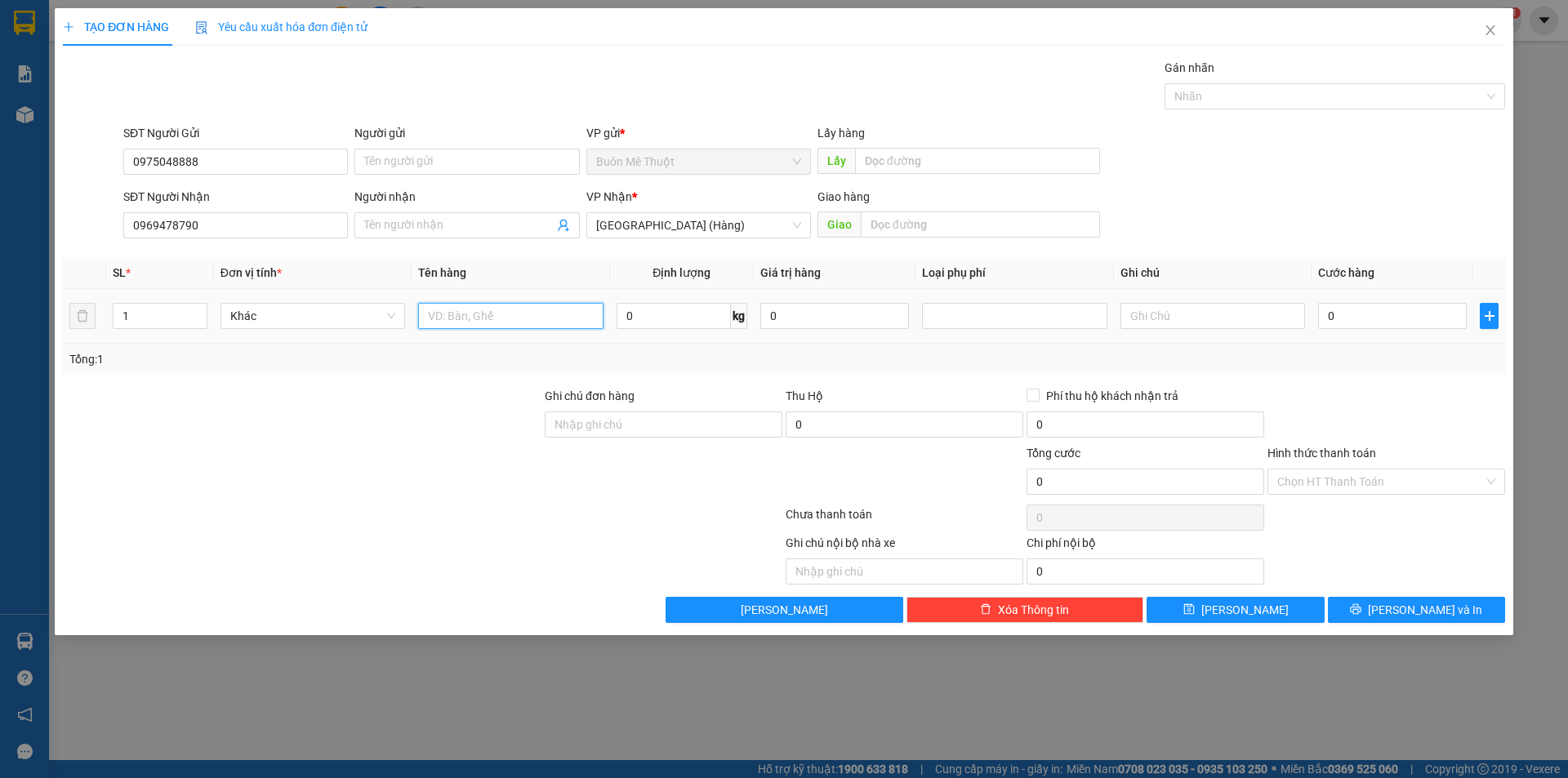
click at [478, 313] on input "text" at bounding box center [511, 316] width 185 height 26
type input "hs"
drag, startPoint x: 1410, startPoint y: 298, endPoint x: 1373, endPoint y: 324, distance: 45.2
click at [1387, 316] on td "0" at bounding box center [1393, 317] width 162 height 55
click at [1373, 324] on input "0" at bounding box center [1392, 316] width 149 height 26
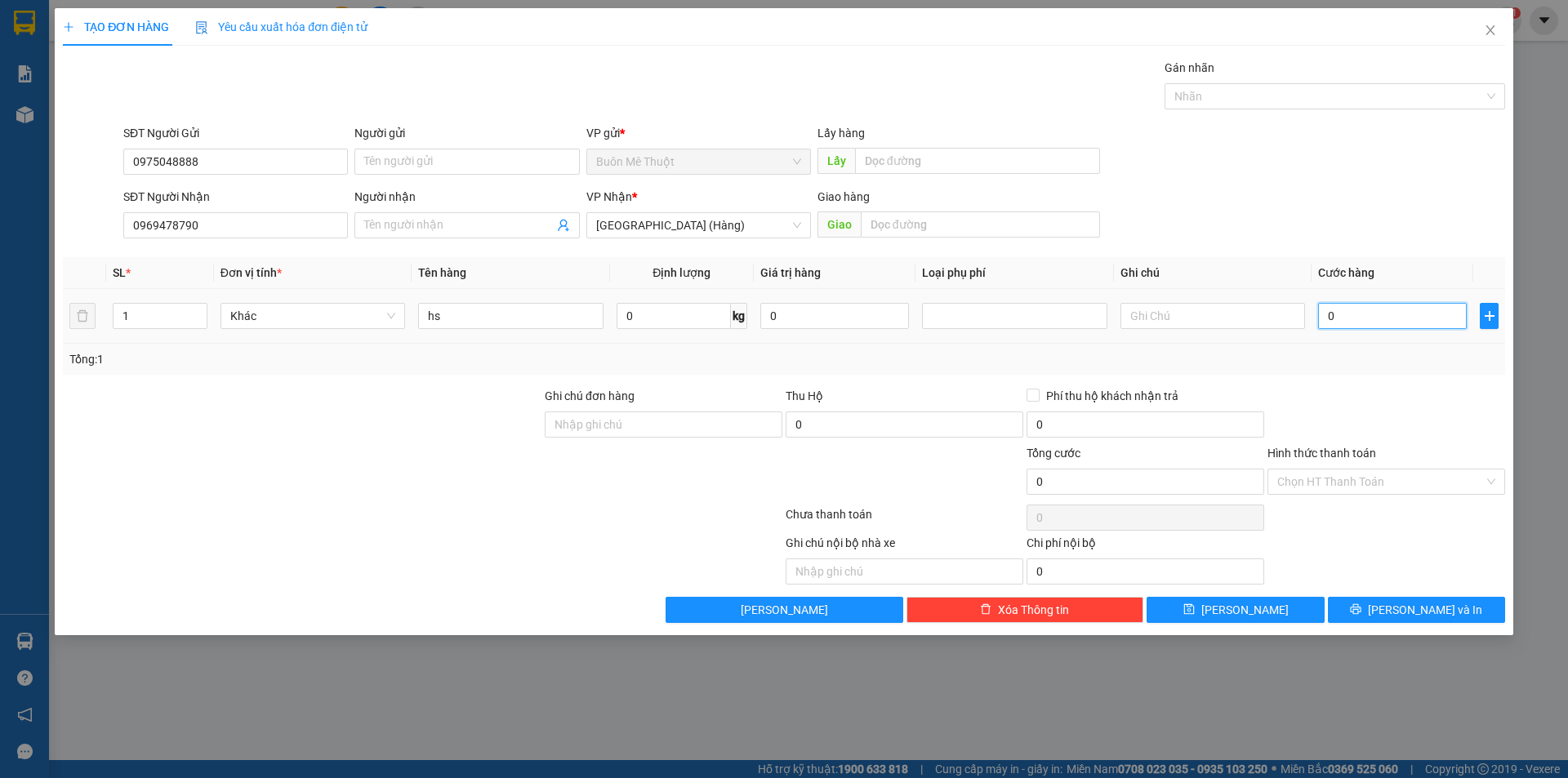
type input "5"
type input "50"
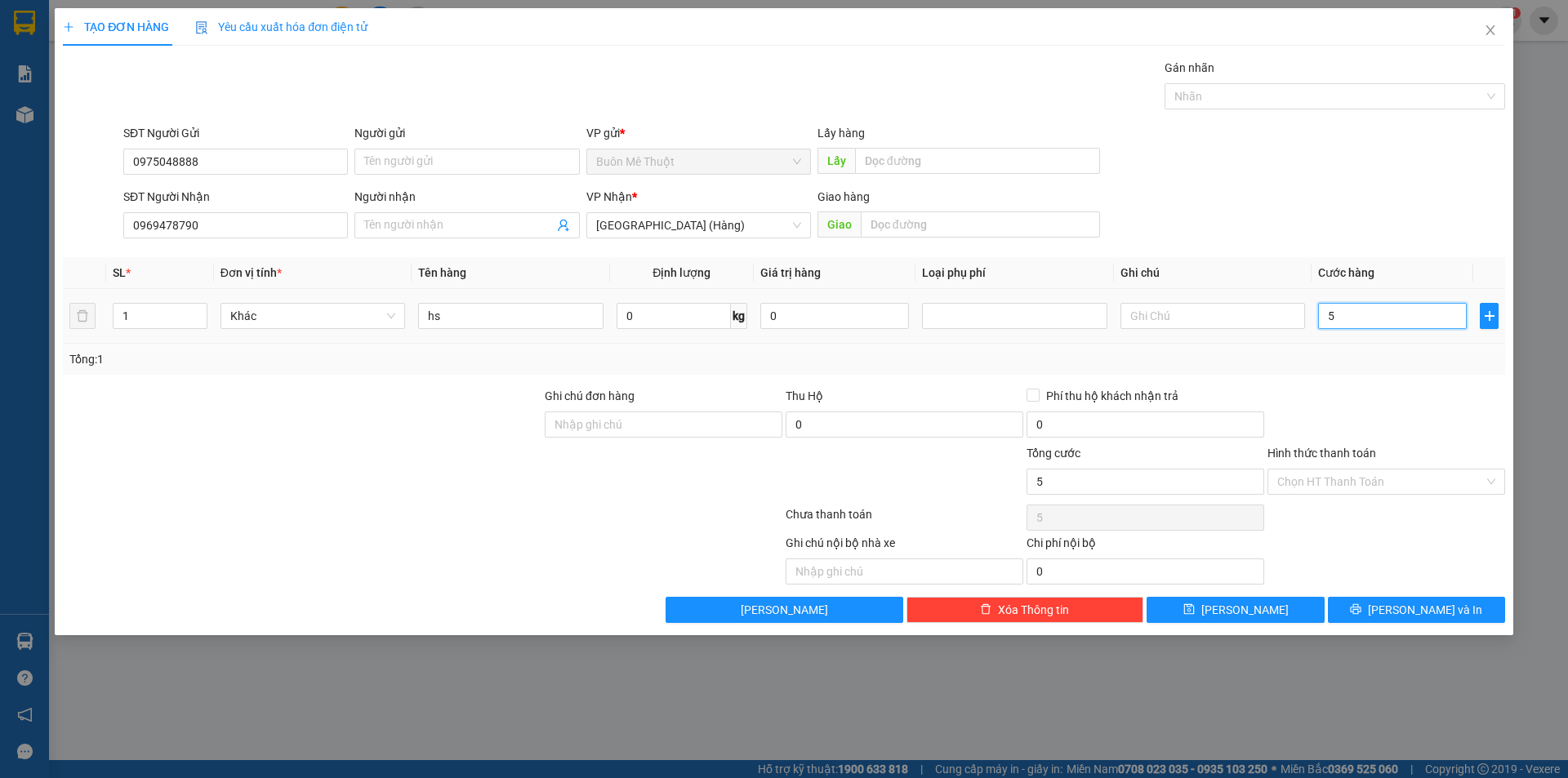
type input "50"
type input "50.000"
drag, startPoint x: 1358, startPoint y: 360, endPoint x: 1368, endPoint y: 441, distance: 81.6
click at [1360, 364] on div "Tổng: 1" at bounding box center [784, 359] width 1429 height 18
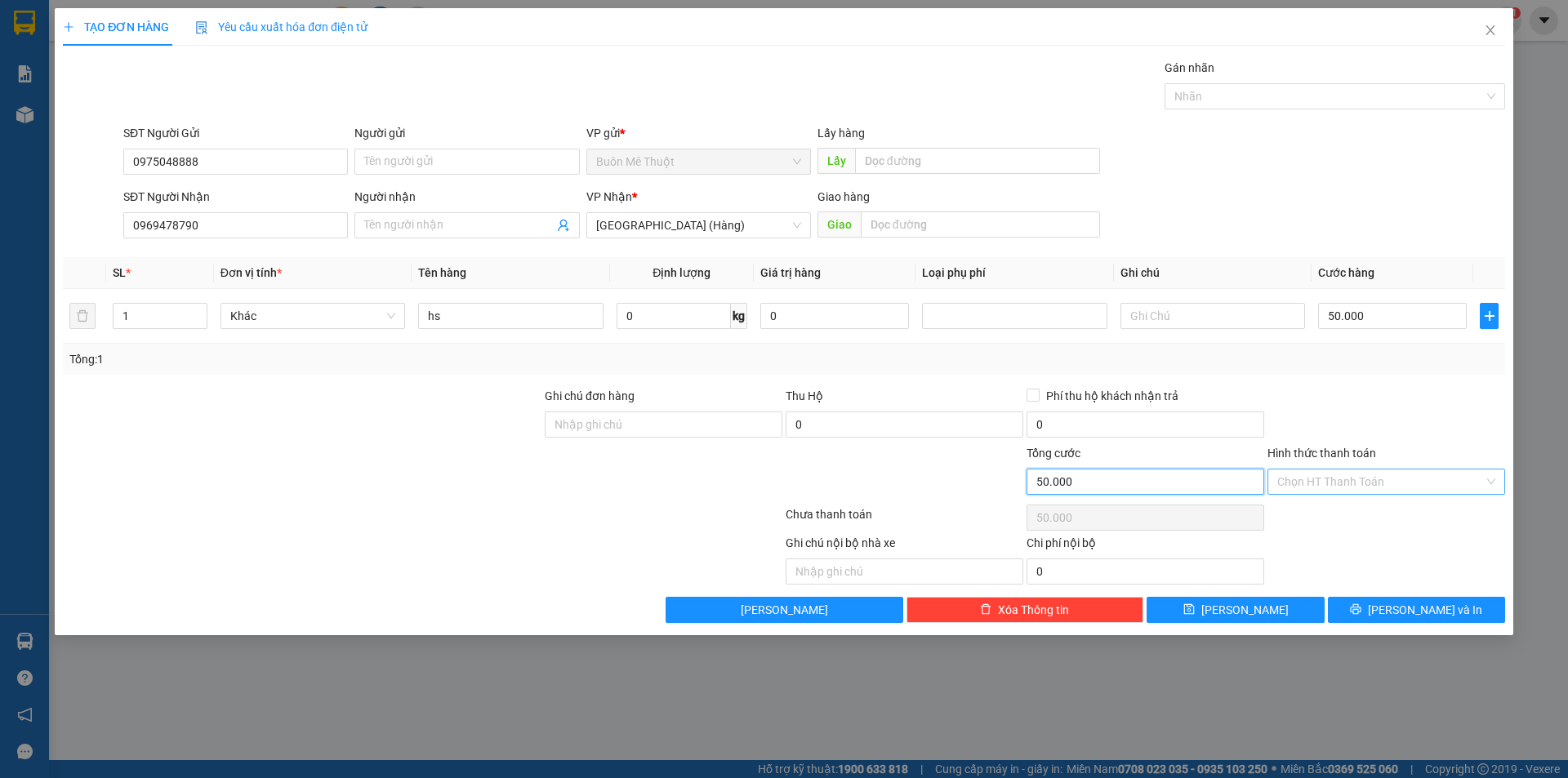
drag, startPoint x: 1264, startPoint y: 488, endPoint x: 1305, endPoint y: 488, distance: 41.0
click at [1274, 488] on div "[PERSON_NAME] 50.000 [PERSON_NAME] [PERSON_NAME] HT [PERSON_NAME]" at bounding box center [784, 473] width 1445 height 57
click at [1316, 488] on input "Hình thức thanh toán" at bounding box center [1380, 482] width 206 height 25
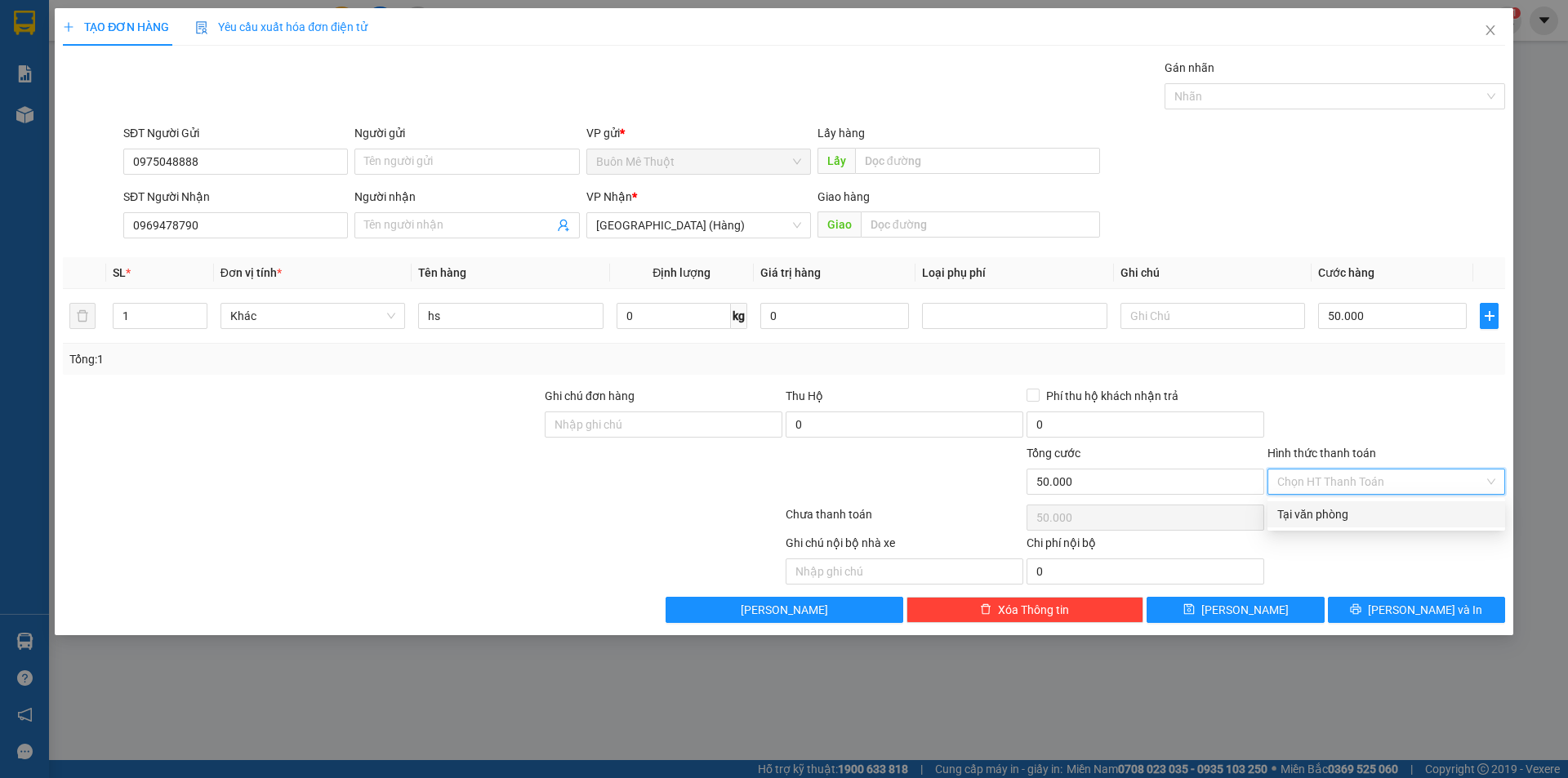
click at [1314, 509] on div "Tại văn phòng" at bounding box center [1386, 514] width 218 height 18
type input "0"
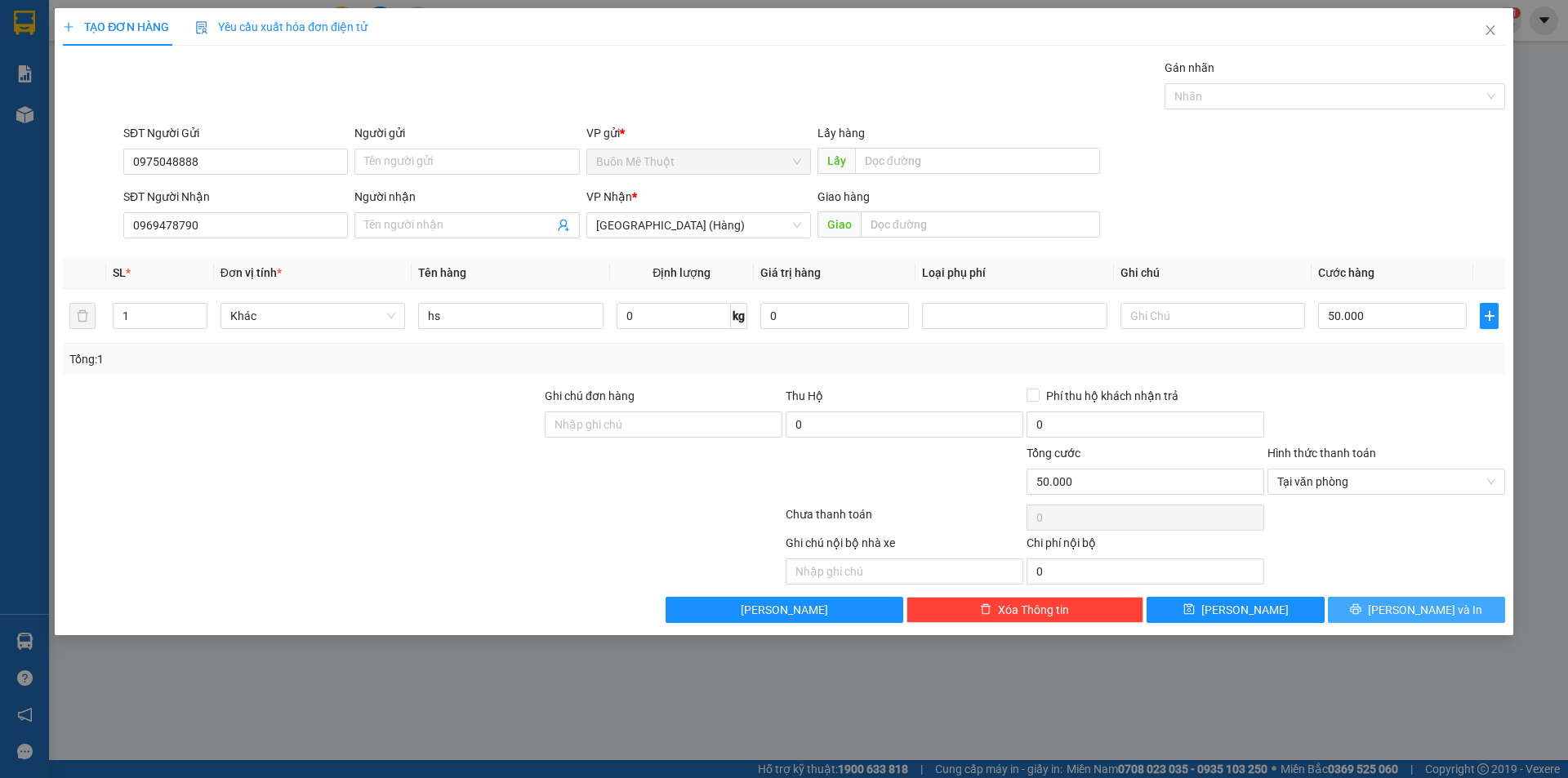
click at [1400, 614] on button "[PERSON_NAME] và In" at bounding box center [1416, 609] width 177 height 26
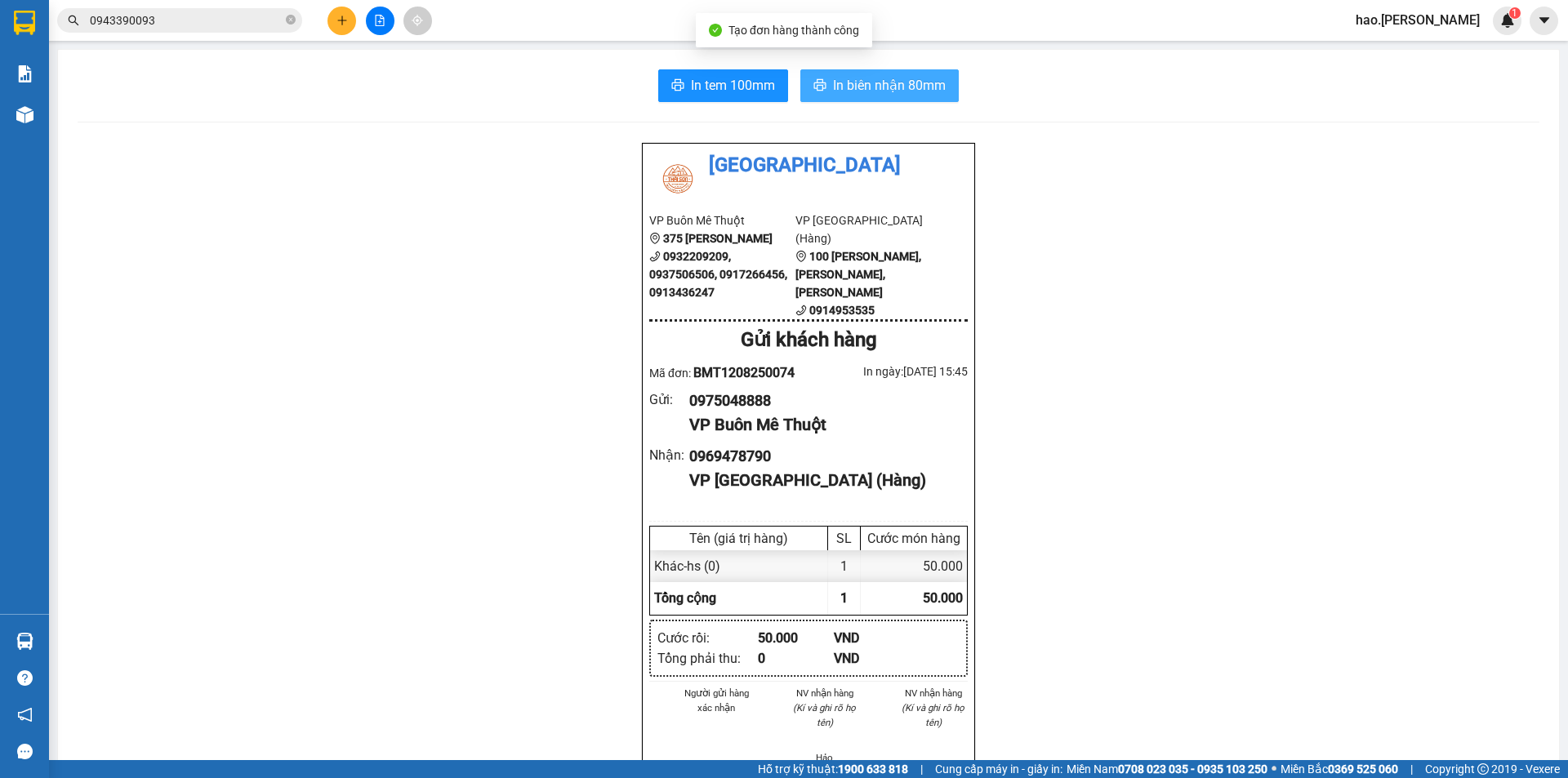
click at [864, 80] on span "In biên nhận 80mm" at bounding box center [889, 84] width 113 height 20
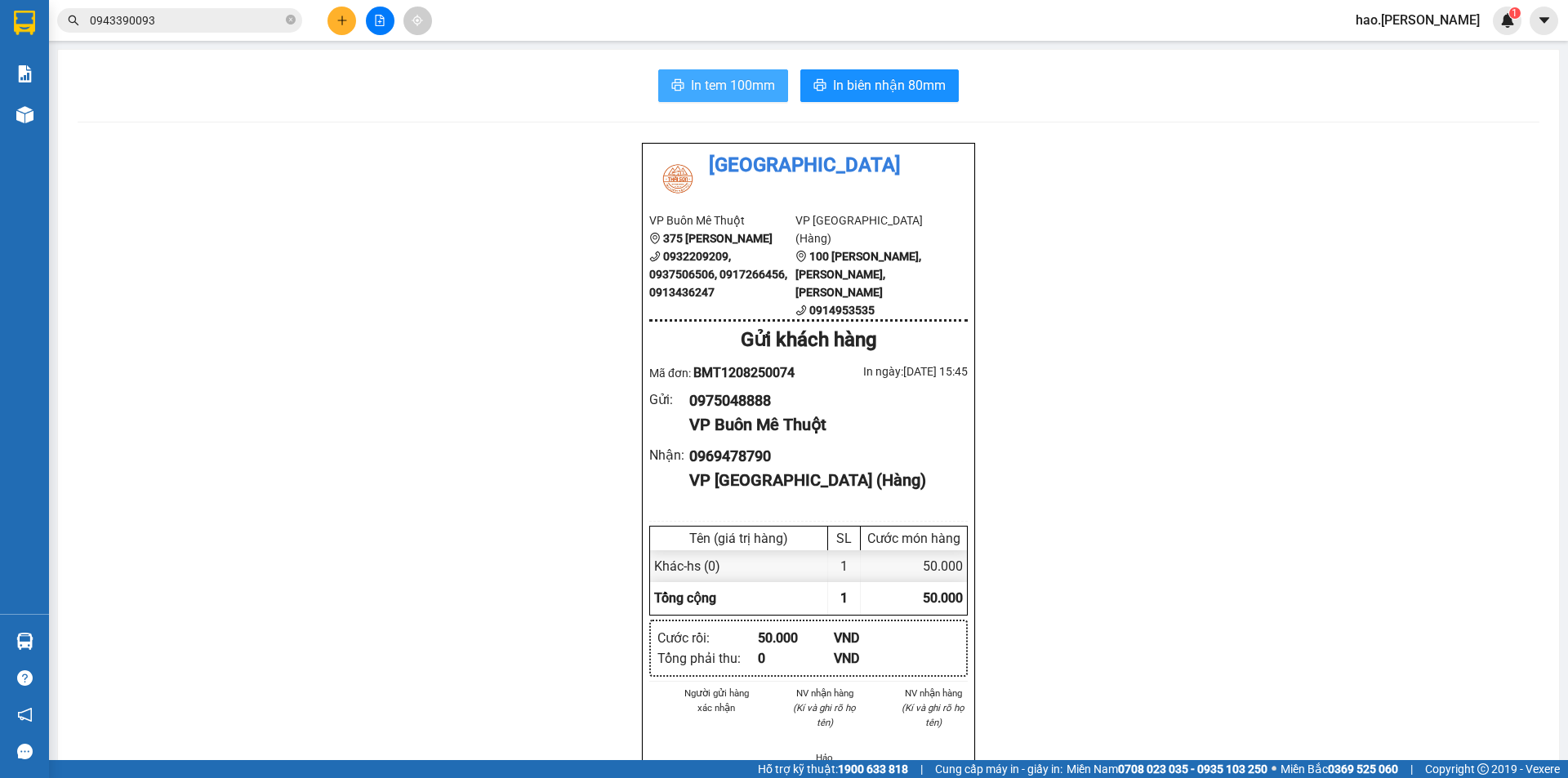
click at [691, 92] on span "In tem 100mm" at bounding box center [733, 84] width 84 height 20
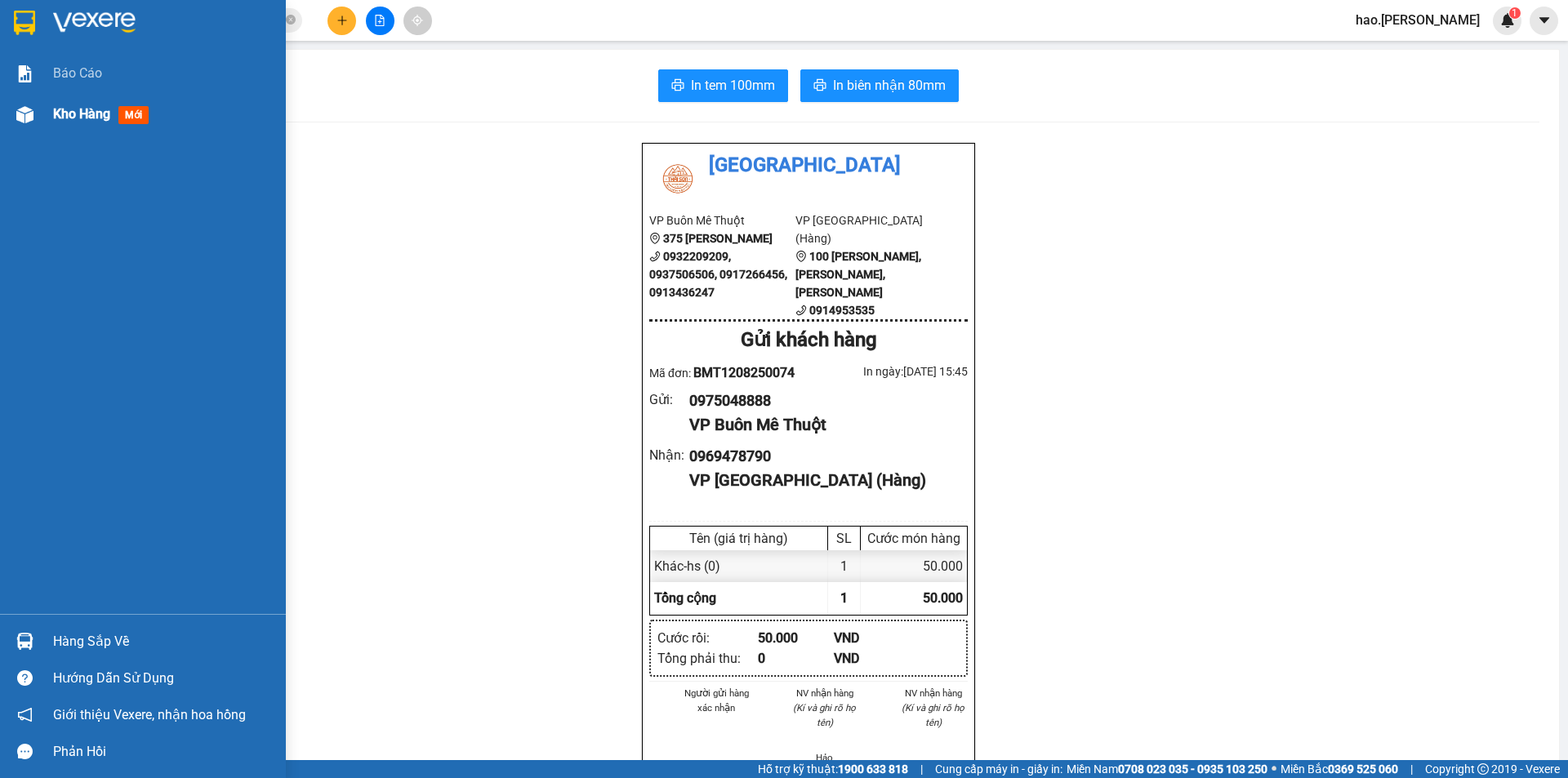
click at [74, 115] on span "Kho hàng" at bounding box center [82, 113] width 57 height 15
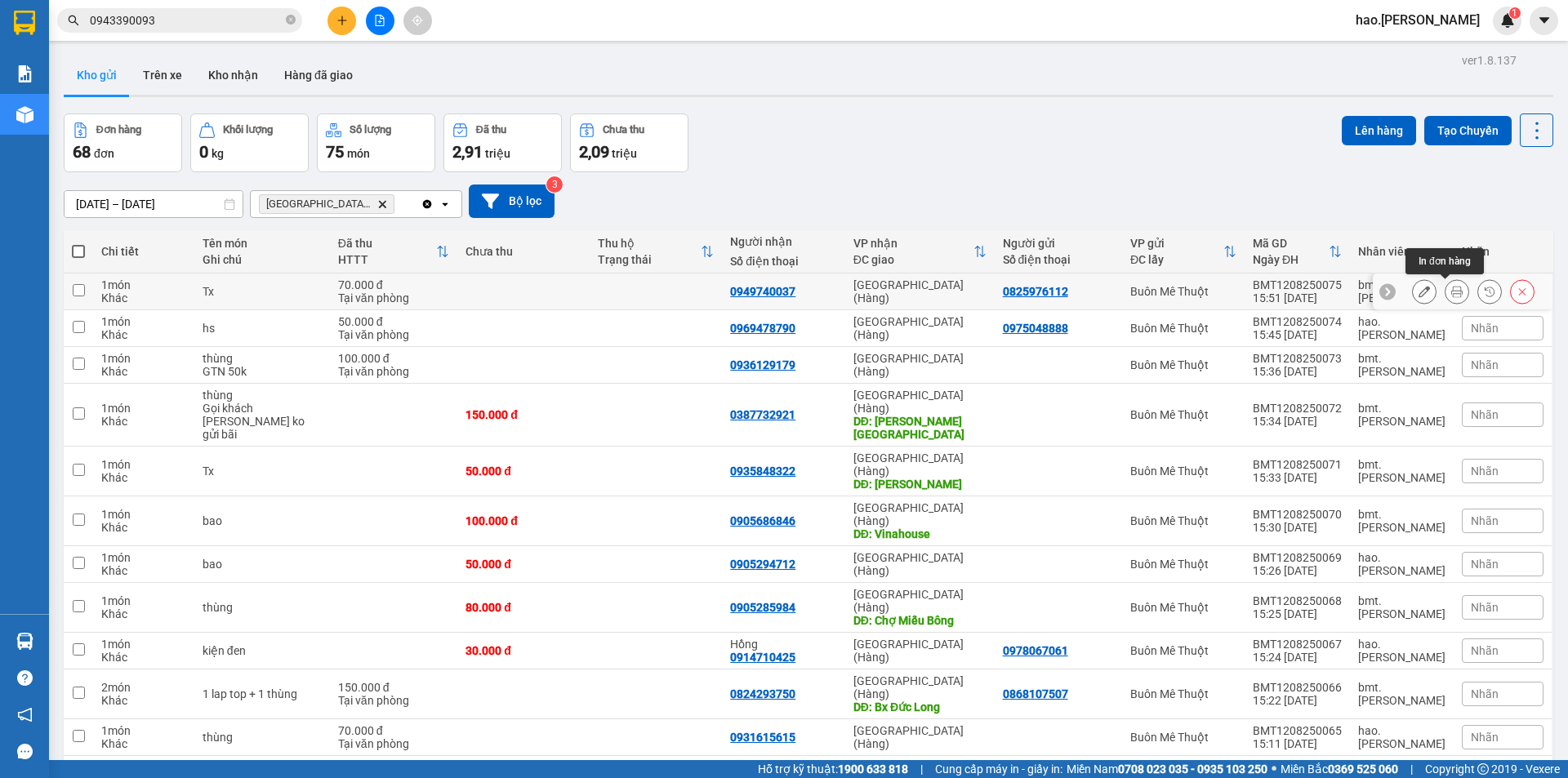
click at [1445, 296] on button at bounding box center [1457, 292] width 23 height 28
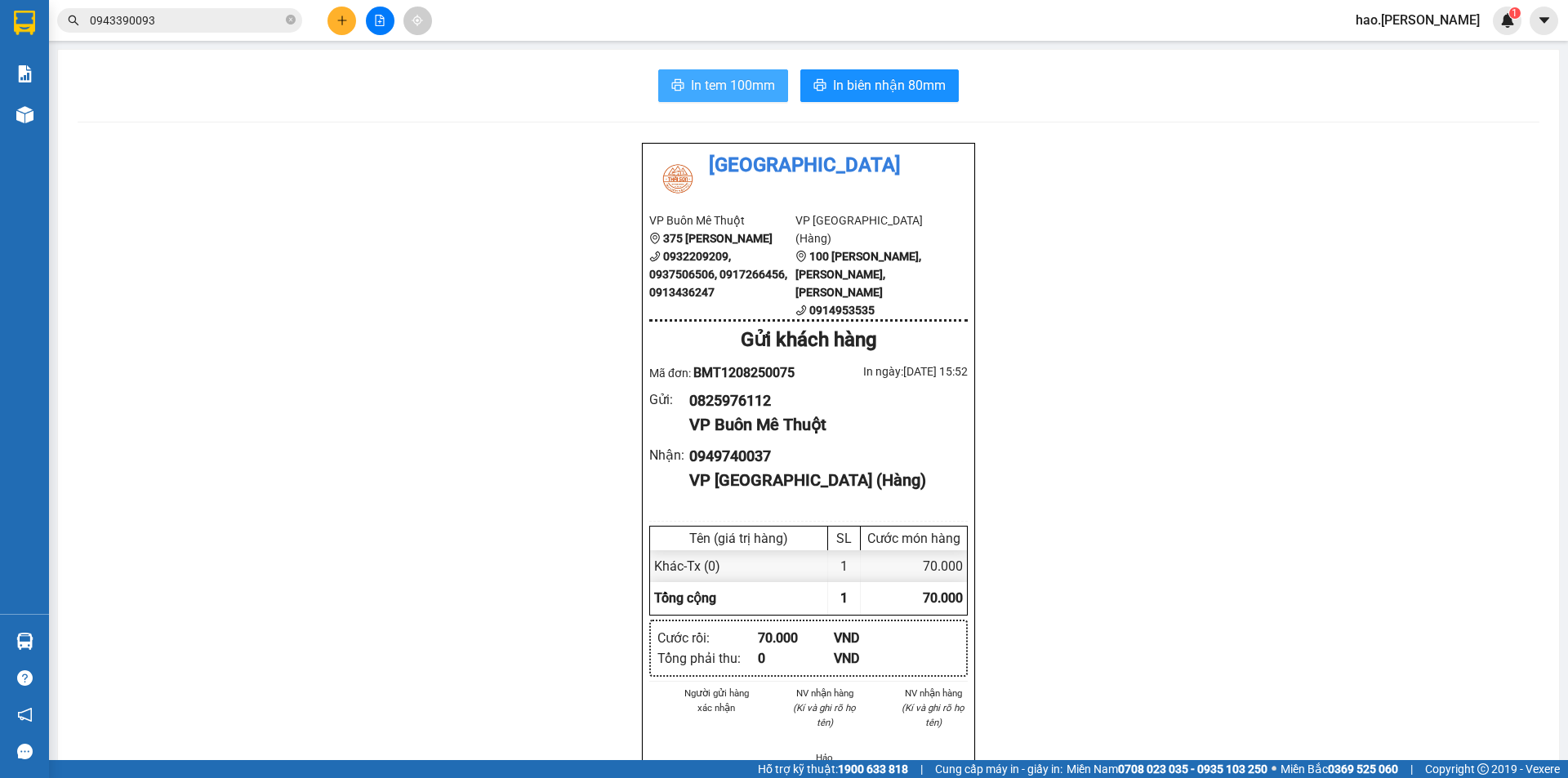
click at [691, 78] on span "In tem 100mm" at bounding box center [733, 84] width 84 height 20
click at [837, 81] on span "In biên nhận 80mm" at bounding box center [889, 84] width 113 height 20
click at [337, 9] on button at bounding box center [342, 20] width 28 height 28
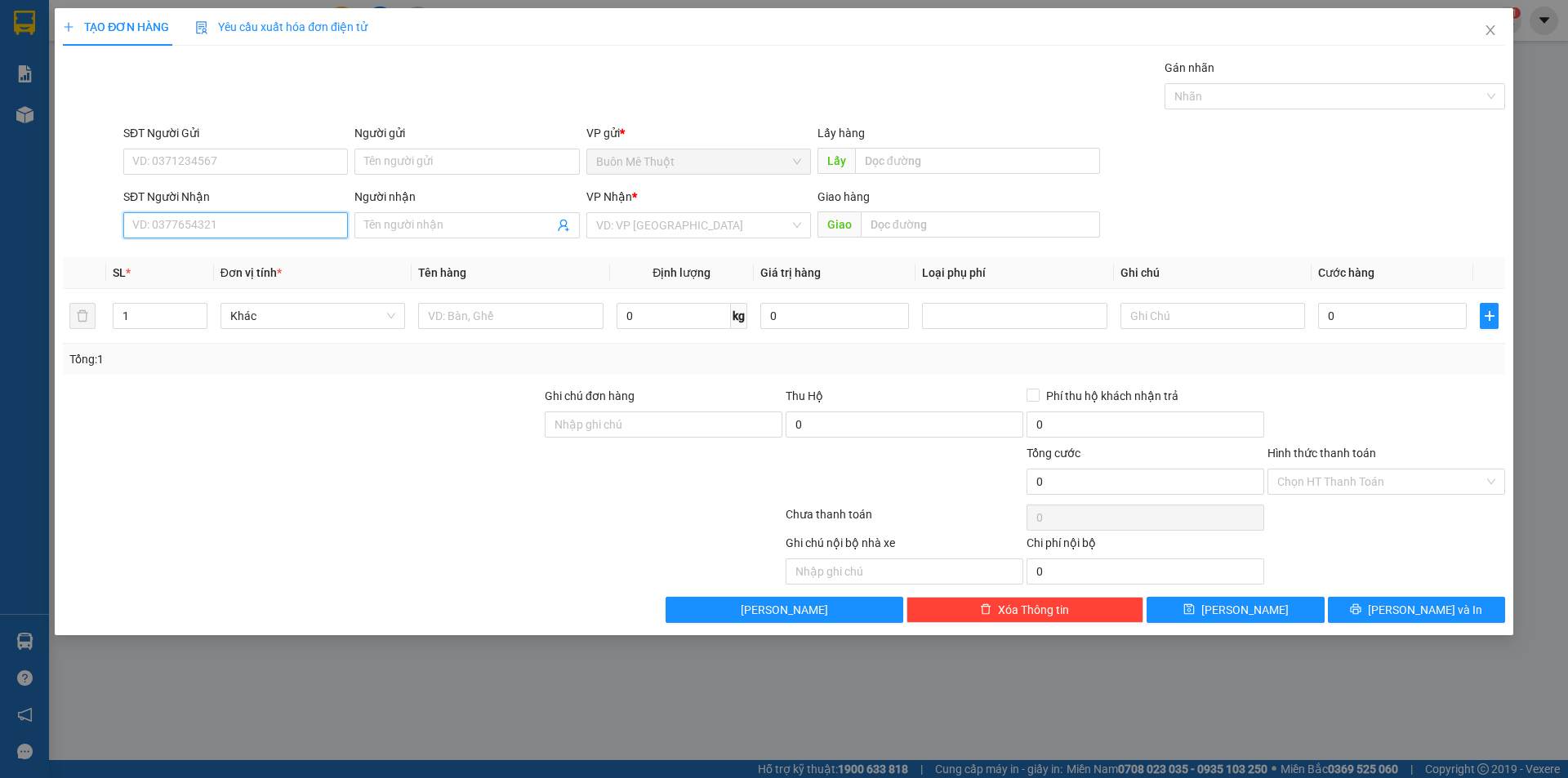
click at [213, 227] on input "SĐT Người Nhận" at bounding box center [236, 225] width 225 height 26
click at [182, 248] on div "0367286063 - đài" at bounding box center [236, 257] width 225 height 26
type input "0367286063"
type input "đài"
type input "Cây Cóc"
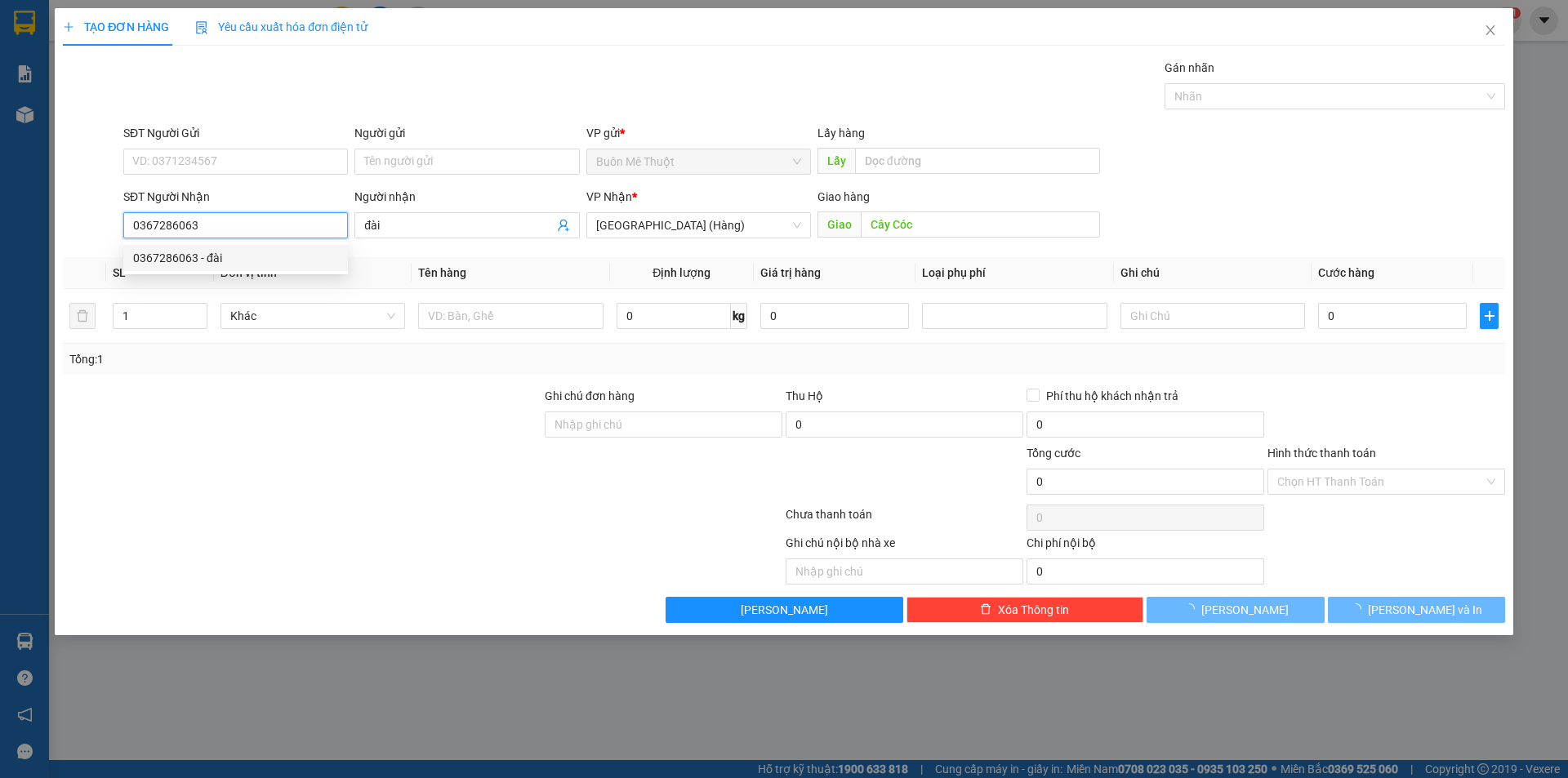
type input "50.000"
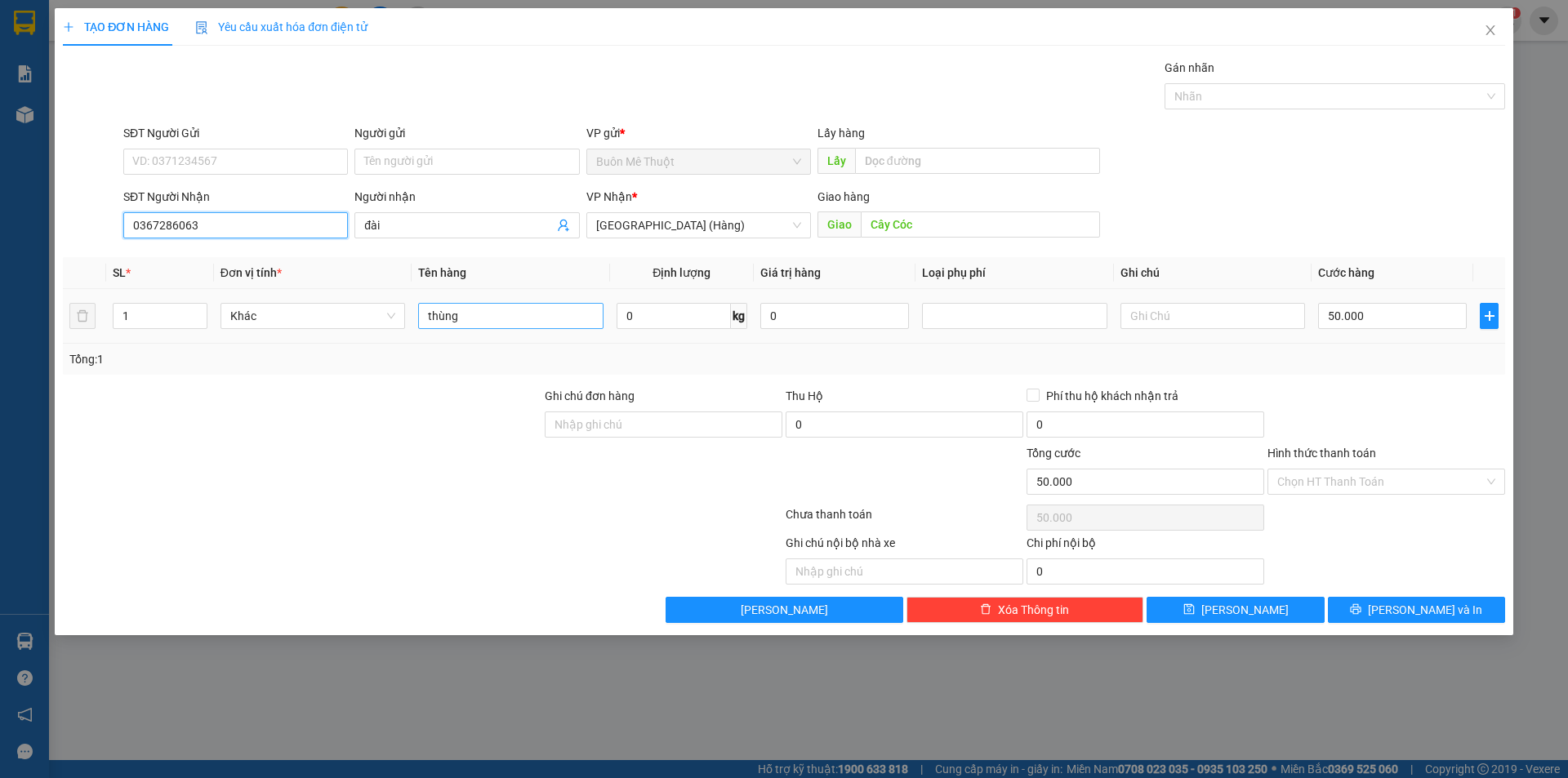
type input "0367286063"
click at [484, 317] on input "thùng" at bounding box center [511, 316] width 185 height 26
type input "kn"
click at [1392, 332] on div "50.000" at bounding box center [1392, 316] width 149 height 33
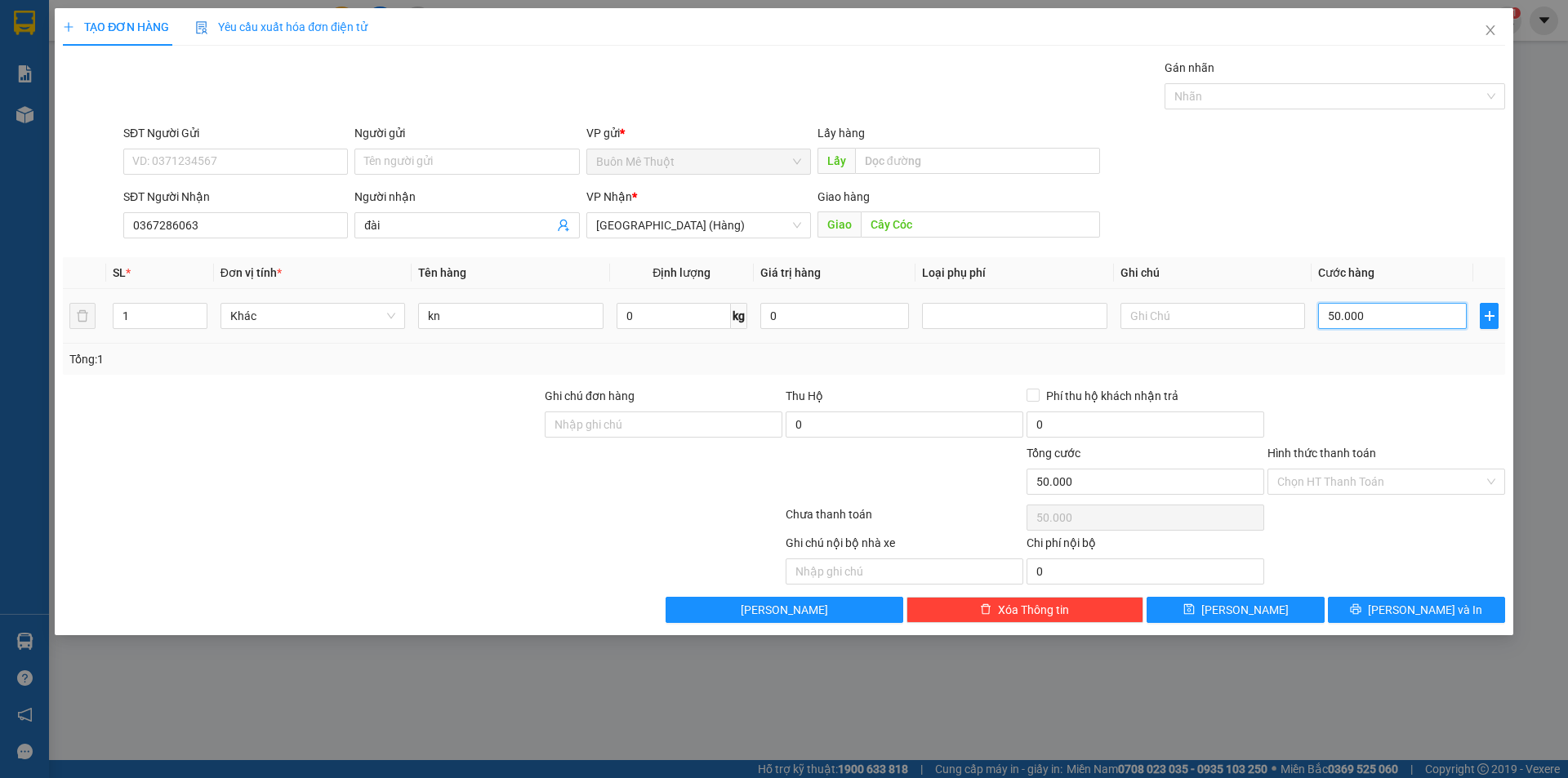
click at [1392, 317] on input "50.000" at bounding box center [1392, 316] width 149 height 26
type input "3"
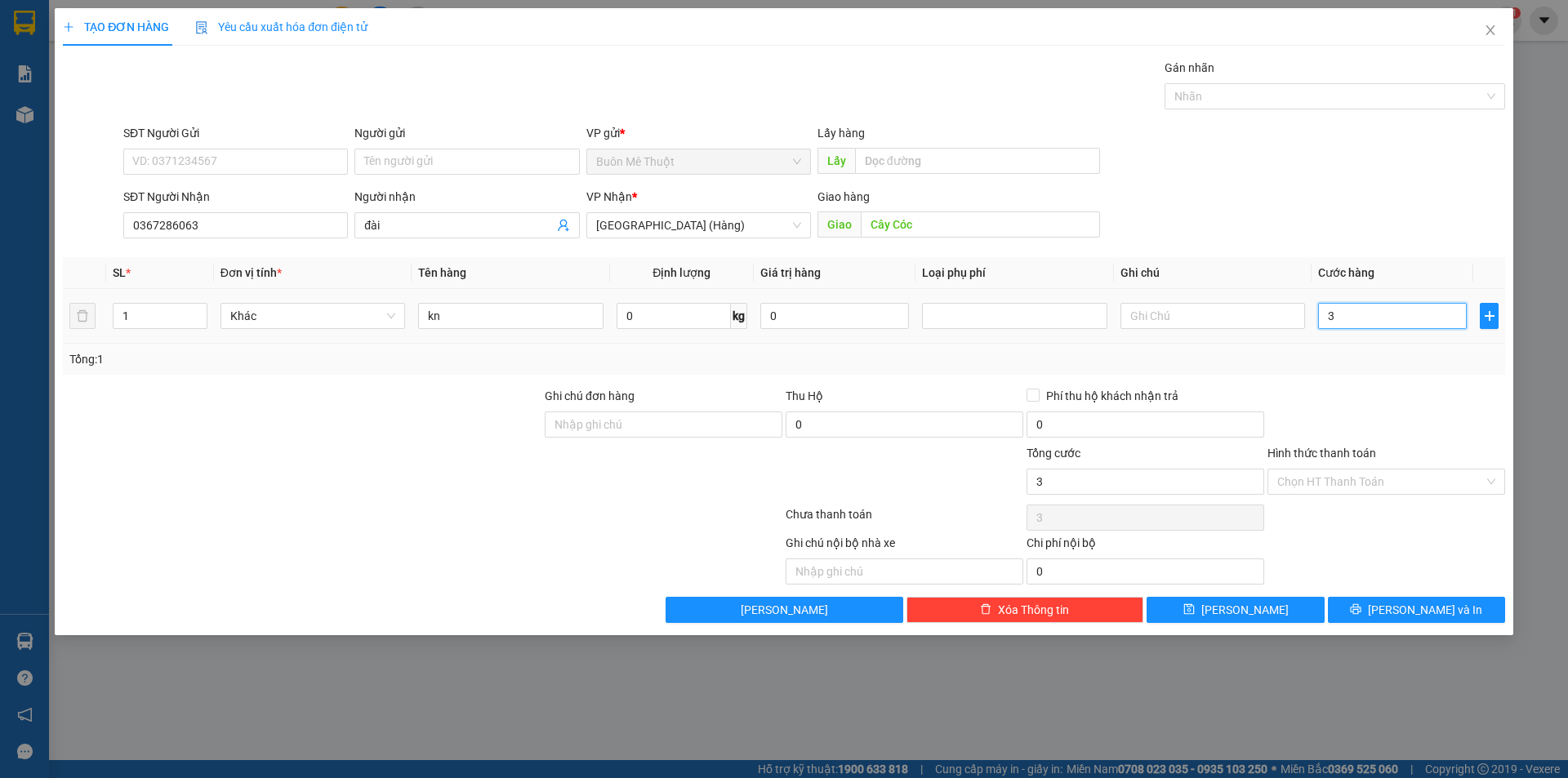
type input "30"
type input "30.000"
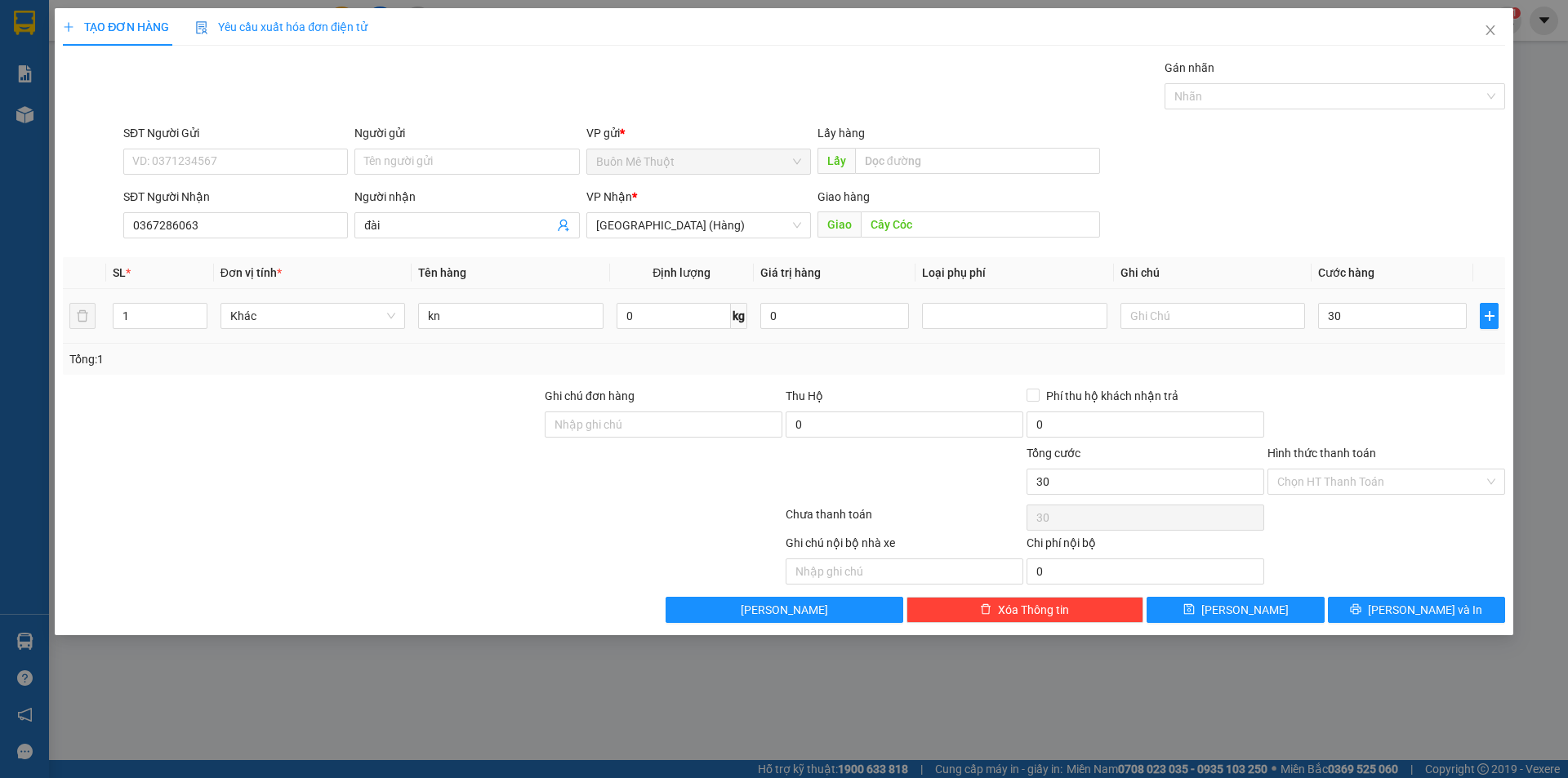
type input "30.000"
click at [1387, 391] on div at bounding box center [1386, 415] width 241 height 57
click at [1382, 615] on button "[PERSON_NAME] và In" at bounding box center [1416, 609] width 177 height 26
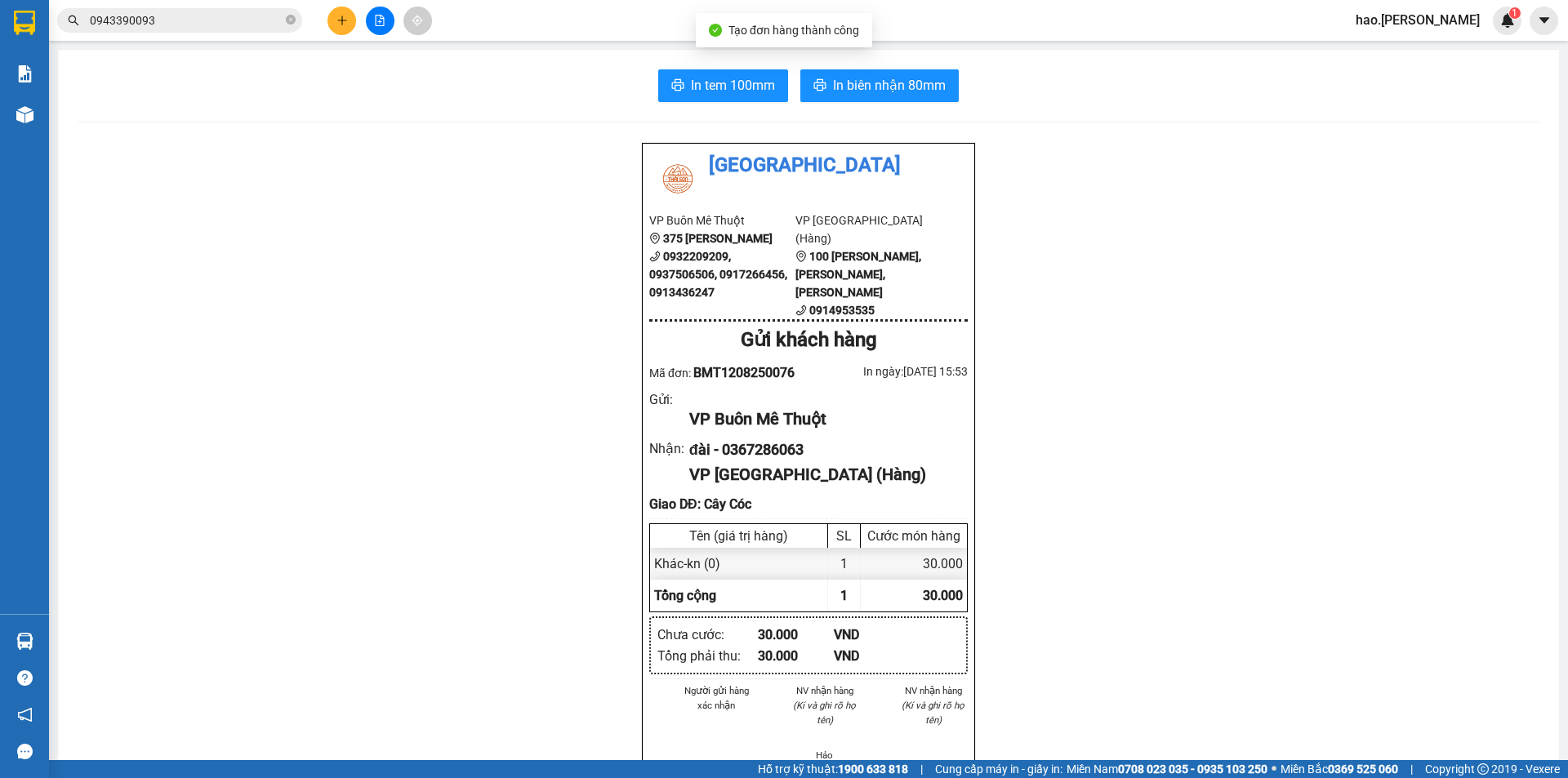
click at [744, 107] on div "In tem 100mm In [PERSON_NAME] 80mm Thái Sơn VP Buôn Mê Thuột 375 [PERSON_NAME] …" at bounding box center [808, 772] width 1501 height 1444
click at [738, 82] on span "In tem 100mm" at bounding box center [733, 84] width 84 height 20
click at [340, 28] on button at bounding box center [342, 20] width 28 height 28
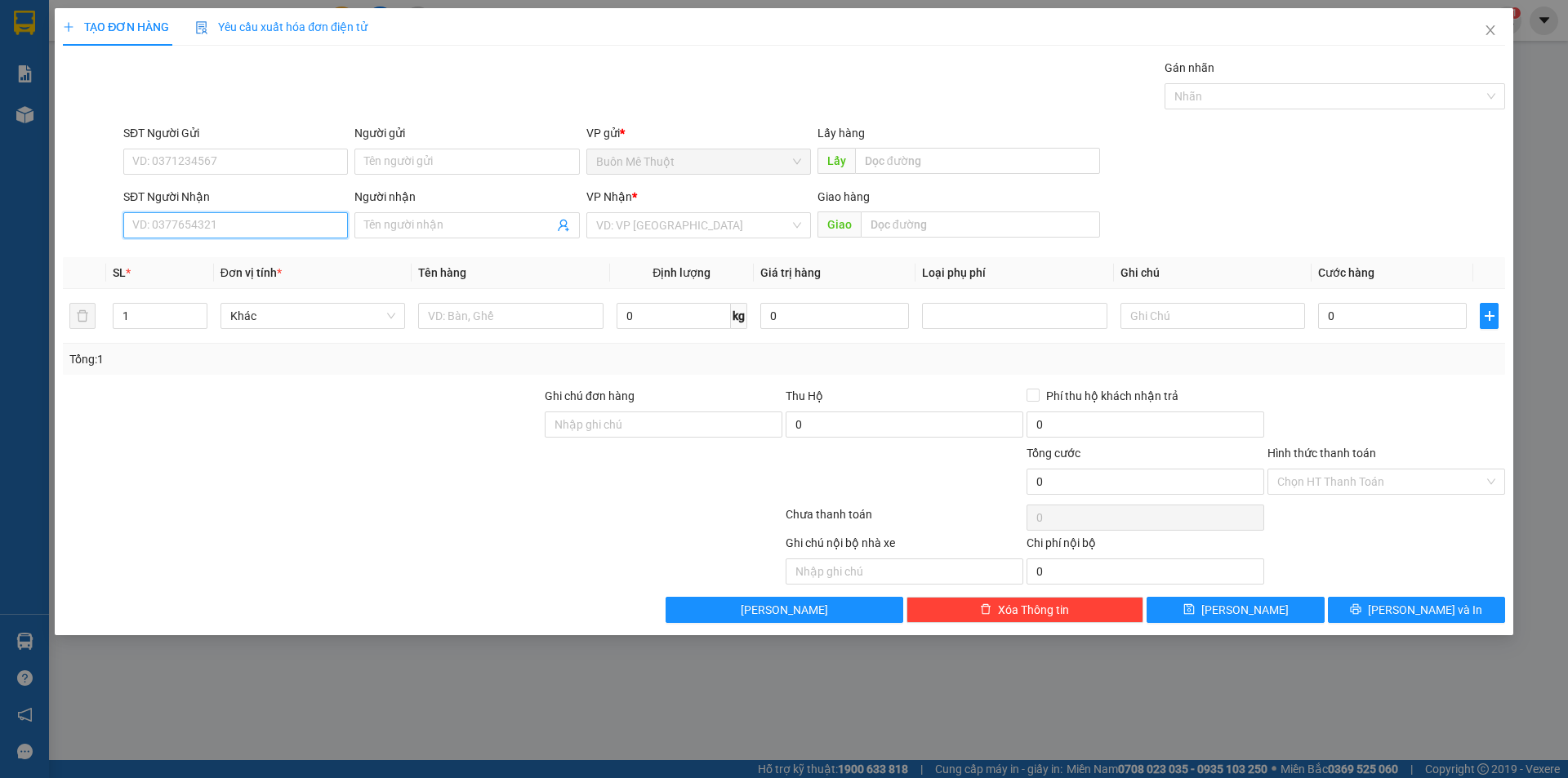
click at [234, 221] on input "SĐT Người Nhận" at bounding box center [236, 225] width 225 height 26
click at [224, 279] on div "0932017490 - [GEOGRAPHIC_DATA]" at bounding box center [236, 284] width 205 height 18
type input "0932017490"
type input "kiến đức"
type input "[PERSON_NAME]"
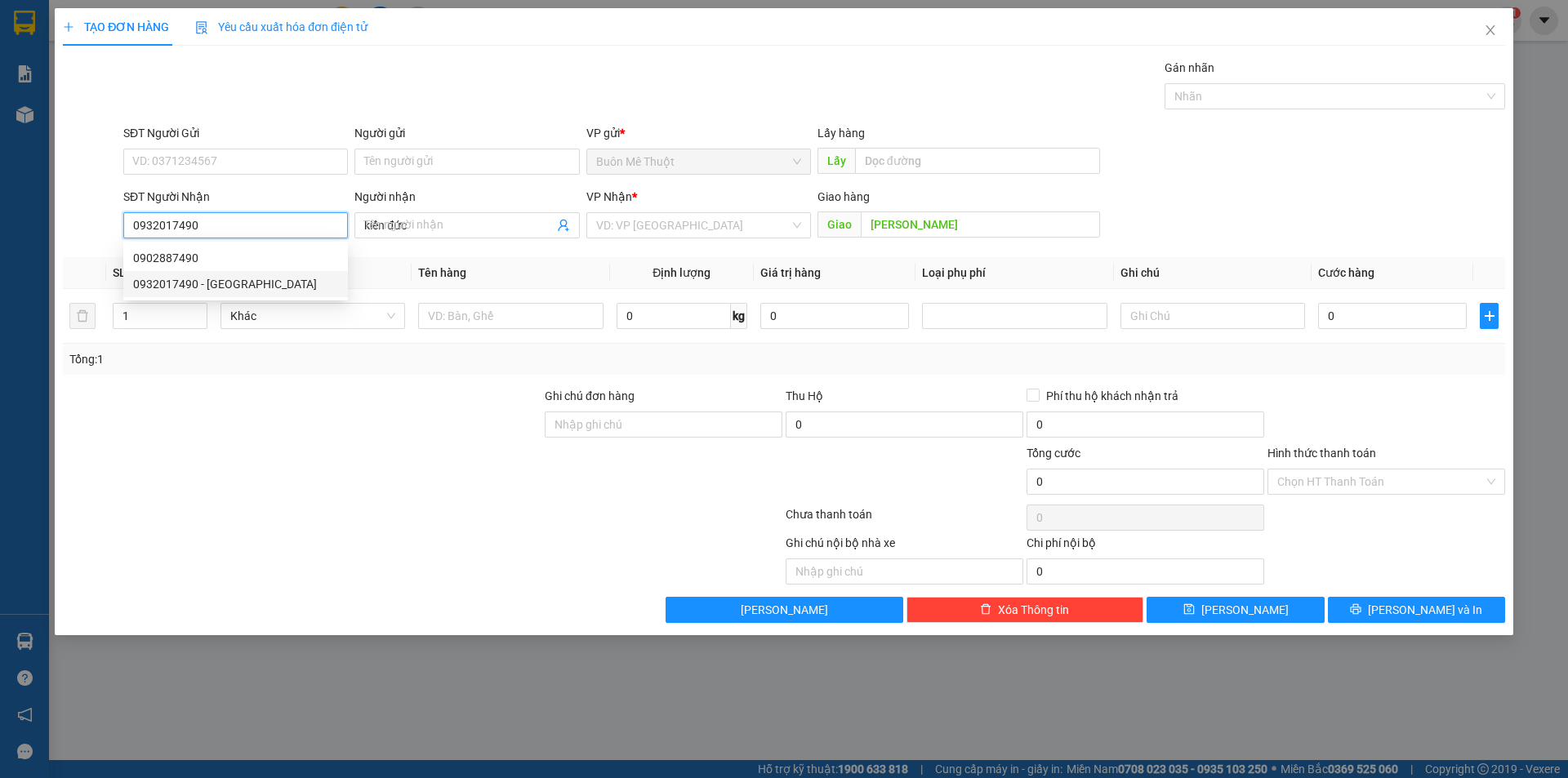
type input "40.000"
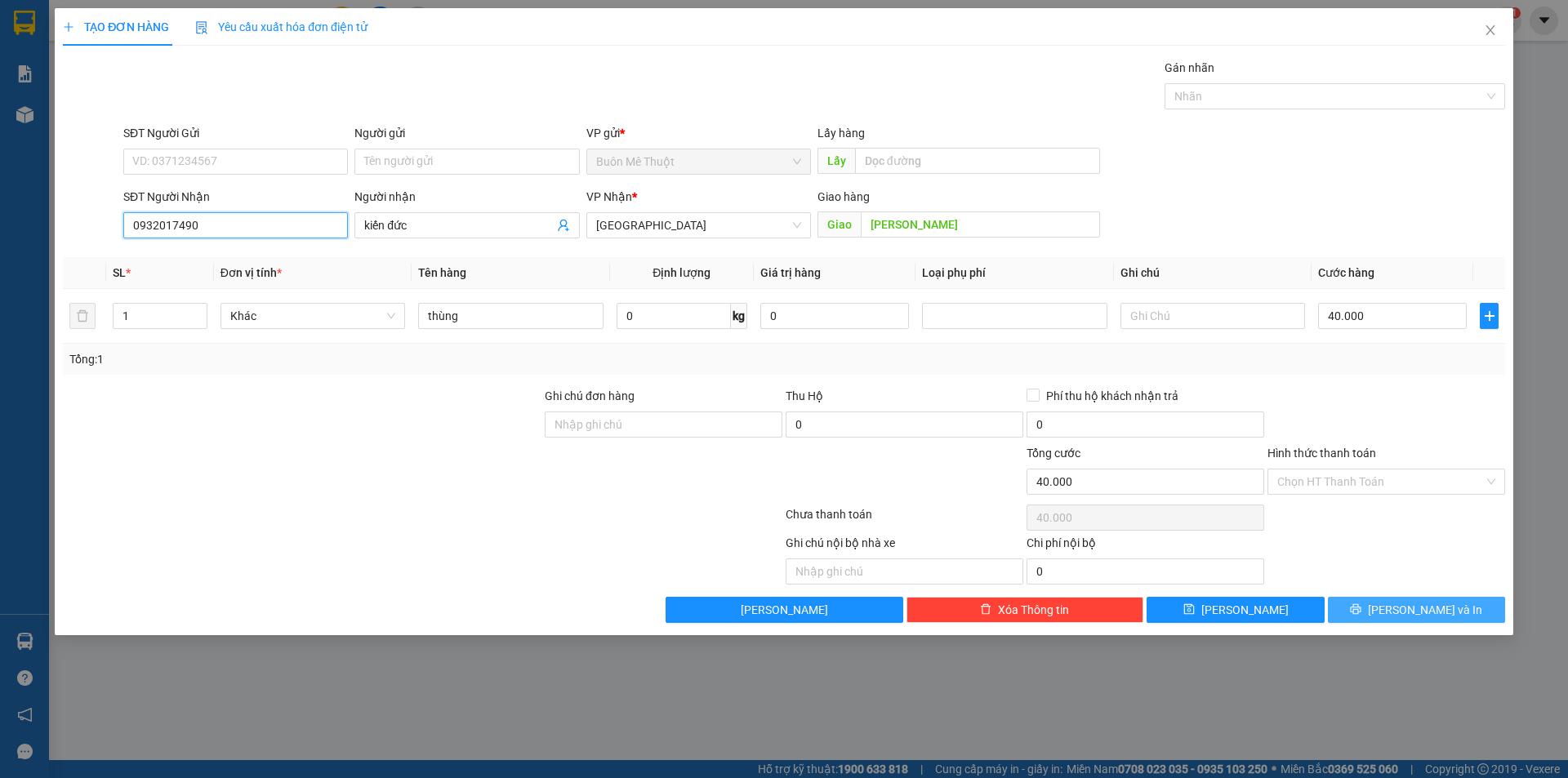
type input "0932017490"
click at [1360, 608] on button "[PERSON_NAME] và In" at bounding box center [1416, 609] width 177 height 26
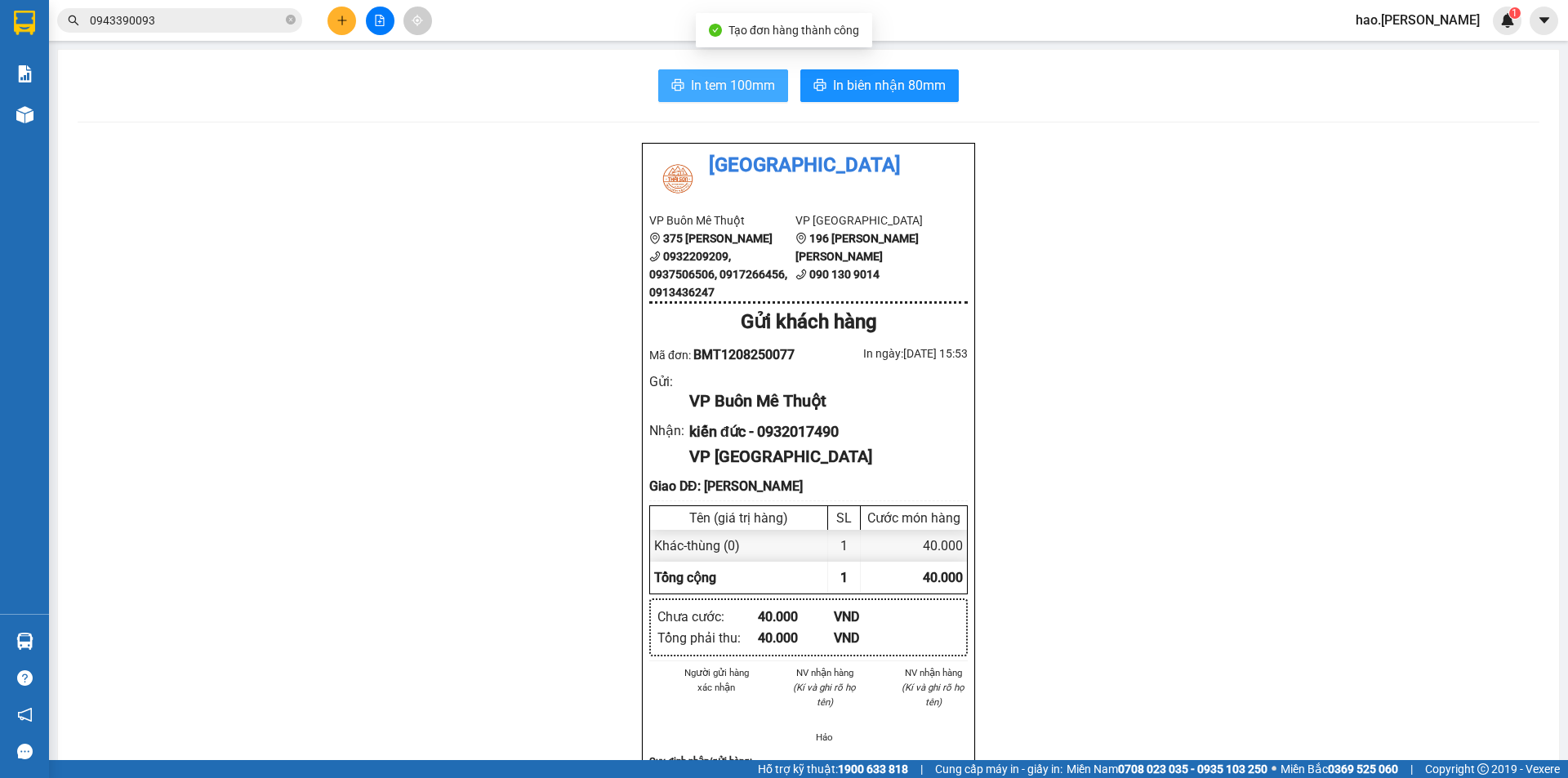
click at [710, 89] on span "In tem 100mm" at bounding box center [733, 84] width 84 height 20
click at [348, 17] on button at bounding box center [342, 20] width 28 height 28
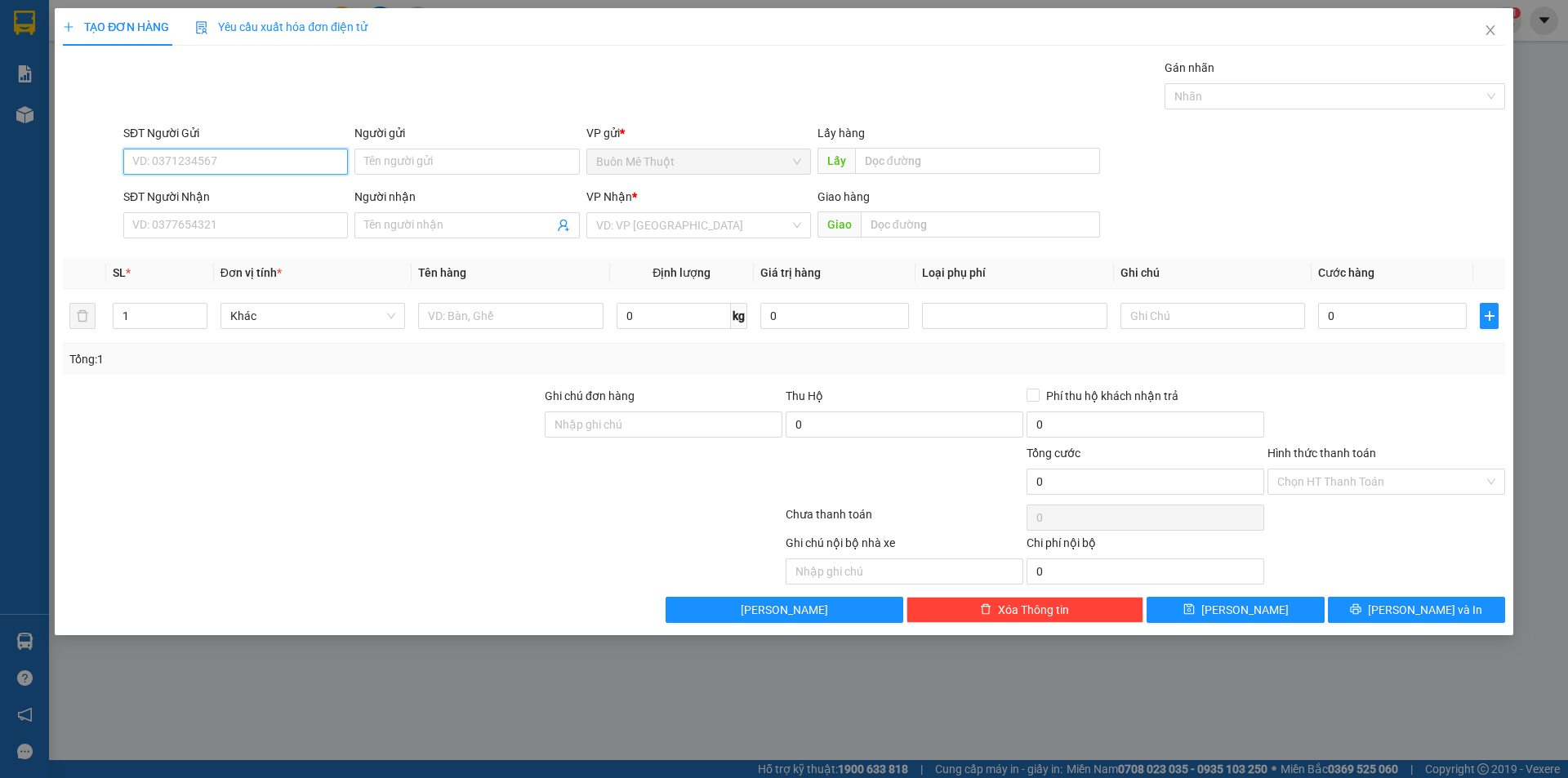
click at [213, 156] on input "SĐT Người Gửi" at bounding box center [236, 161] width 225 height 26
click at [165, 201] on div "0901672767" at bounding box center [236, 194] width 205 height 18
type input "0901672767"
type input "0934928708"
type input "100.000"
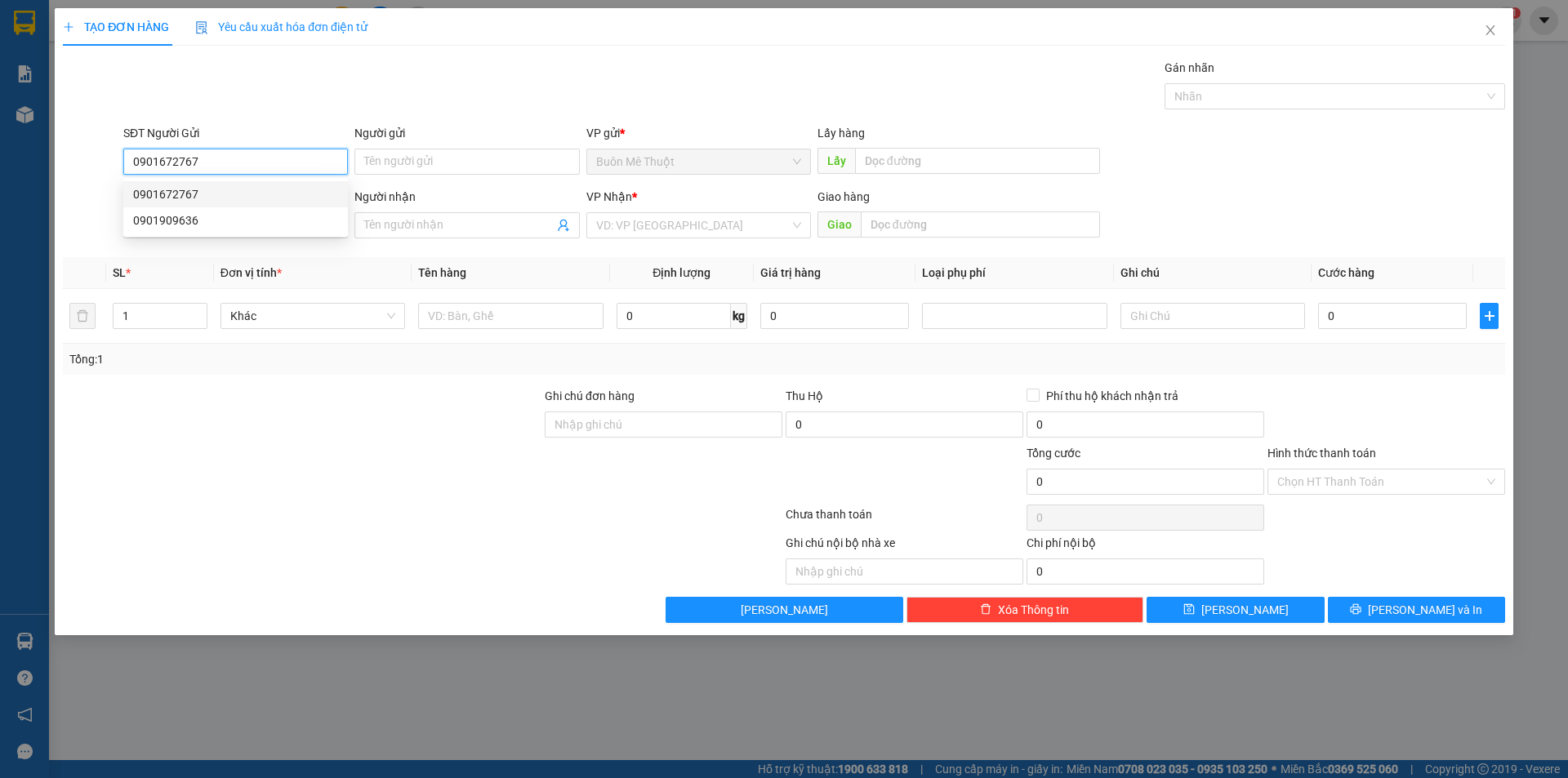
type input "100.000"
type input "0901672767"
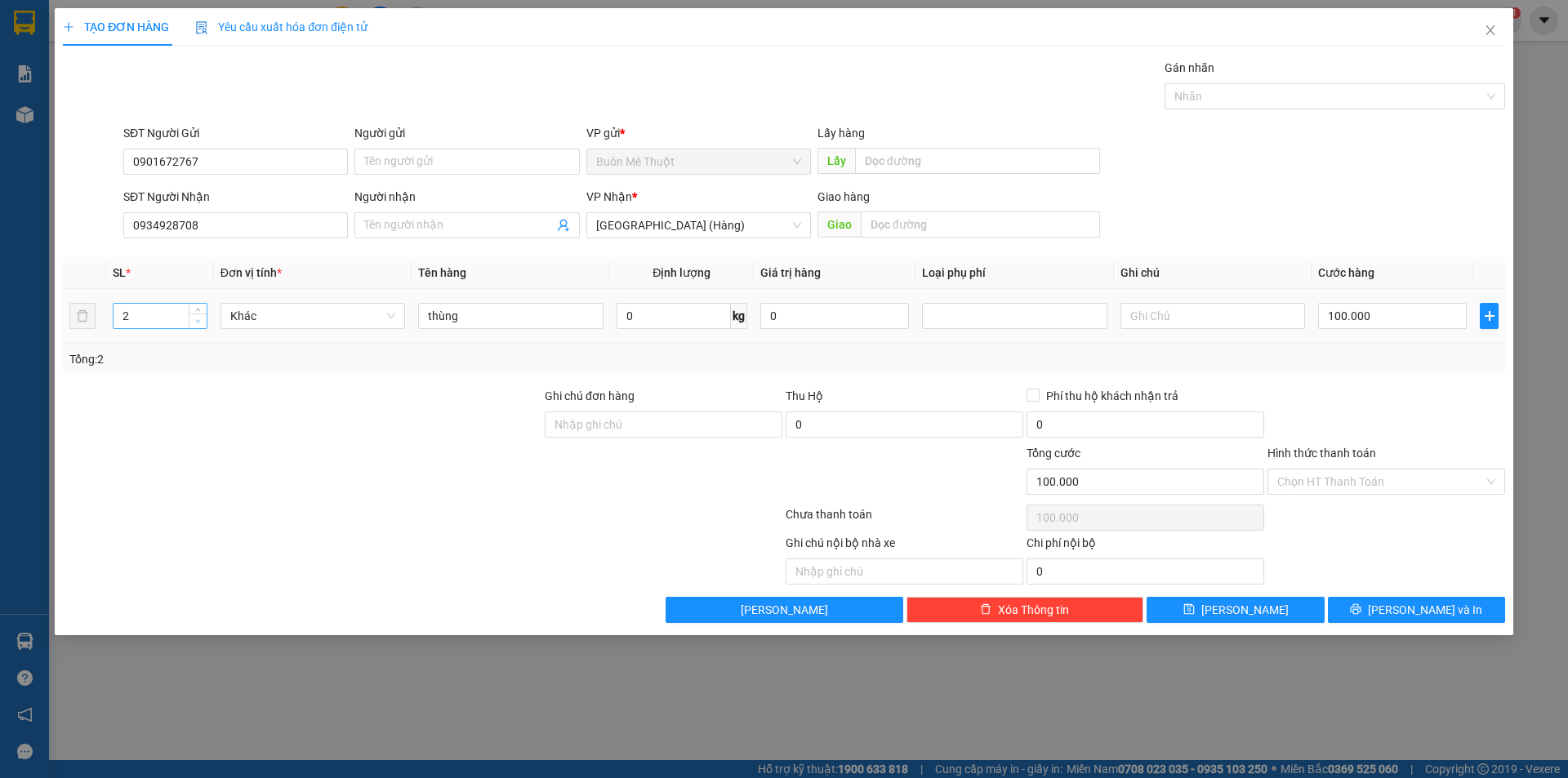
type input "1"
click at [204, 317] on span "Decrease Value" at bounding box center [197, 321] width 18 height 15
click at [1371, 314] on input "100.000" at bounding box center [1392, 316] width 149 height 26
type input "0"
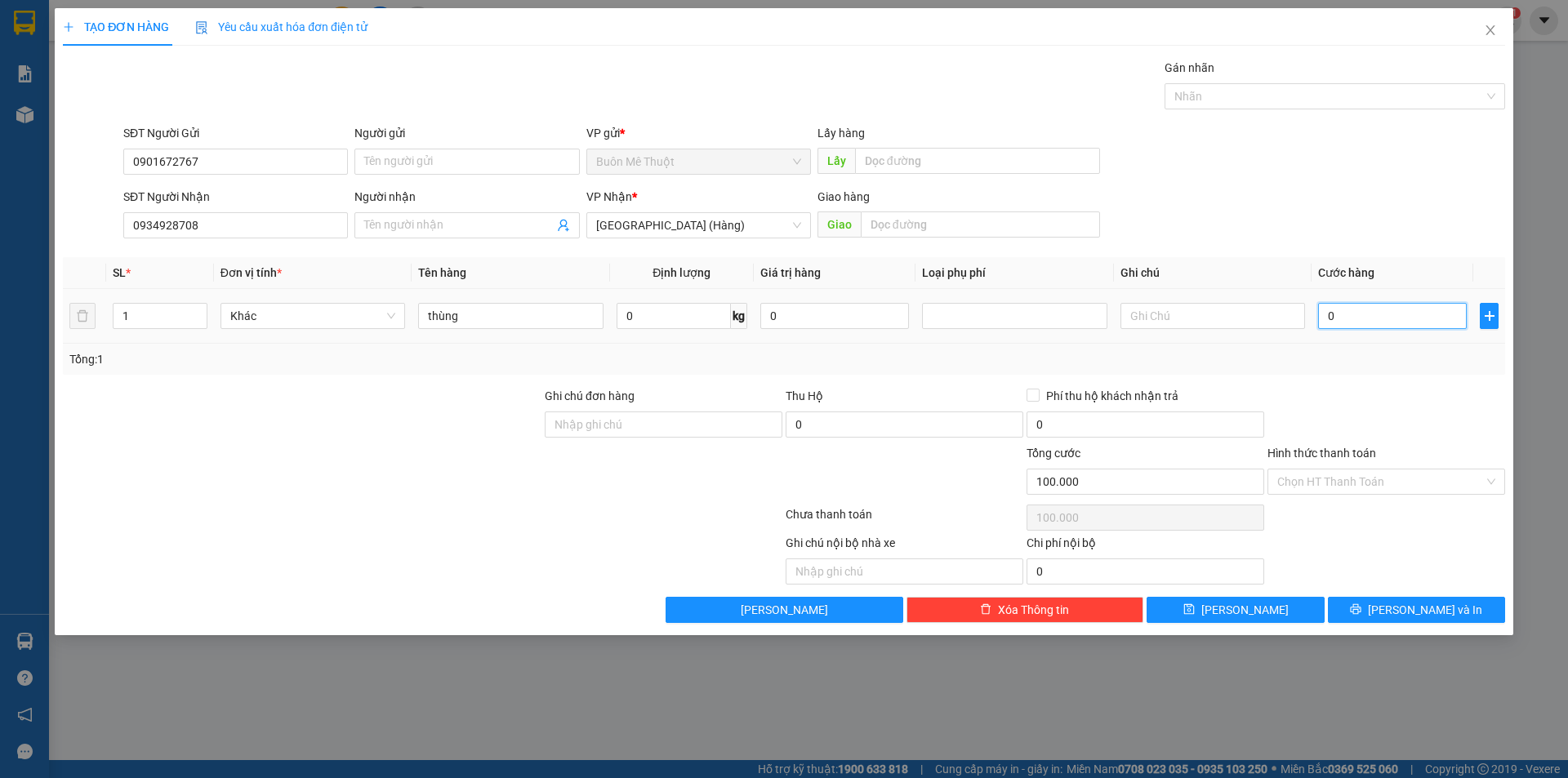
type input "0"
type input "5"
type input "050"
type input "50"
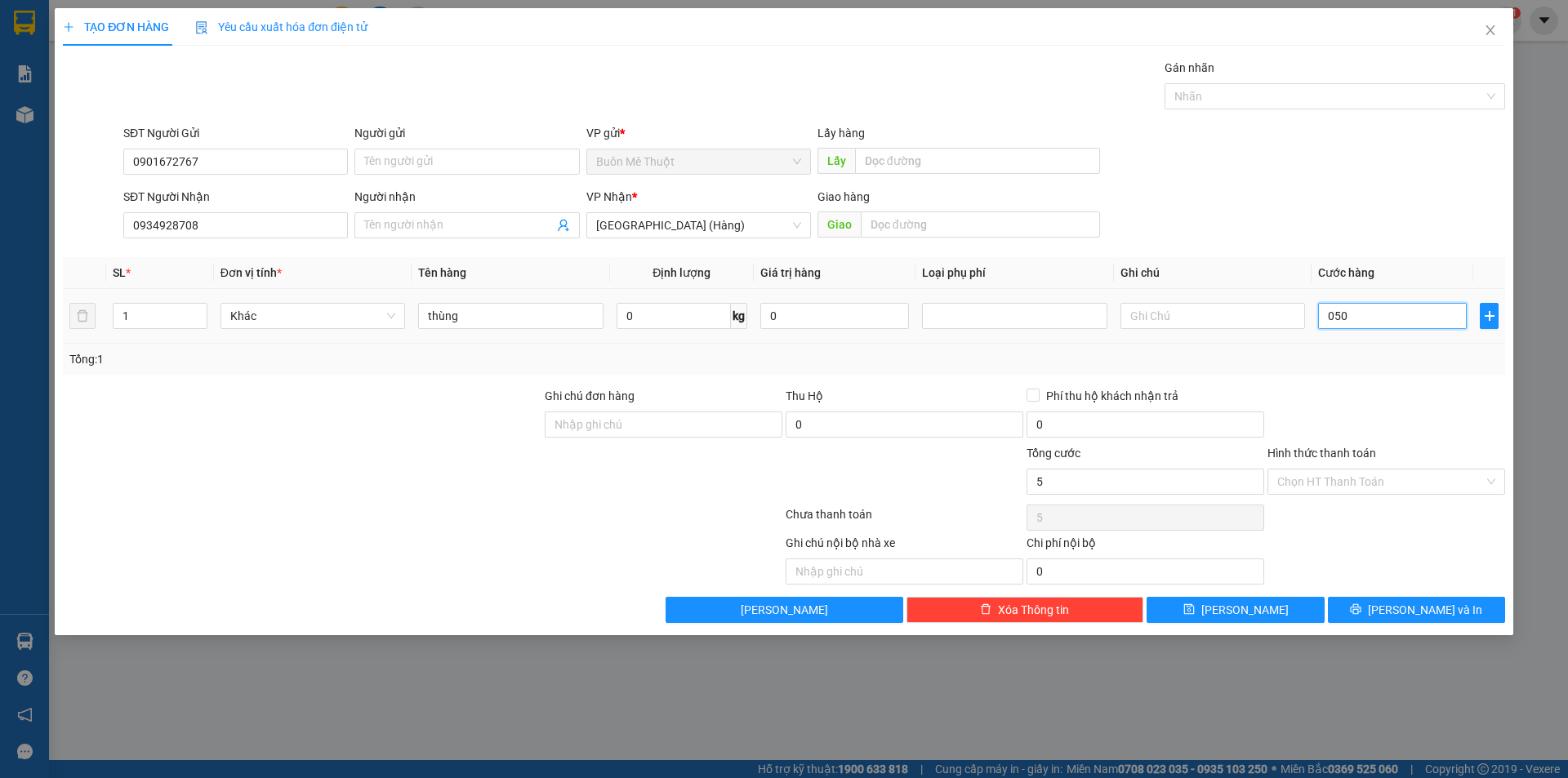
type input "50"
type input "050"
type input "50.000"
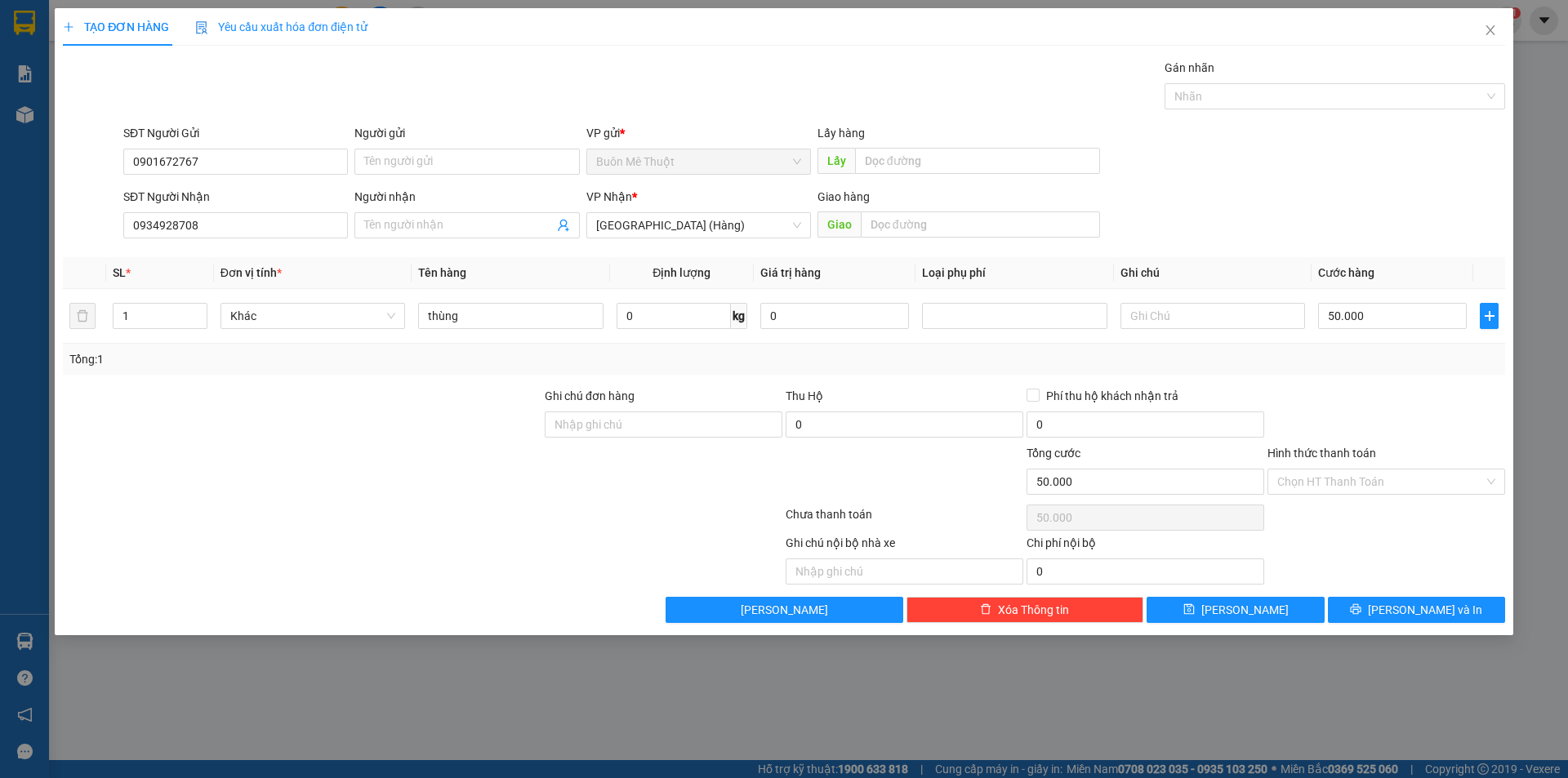
click at [1336, 358] on div "Tổng: 1" at bounding box center [784, 359] width 1429 height 18
drag, startPoint x: 1315, startPoint y: 485, endPoint x: 1280, endPoint y: 513, distance: 44.8
click at [1307, 493] on input "Hình thức thanh toán" at bounding box center [1380, 482] width 206 height 25
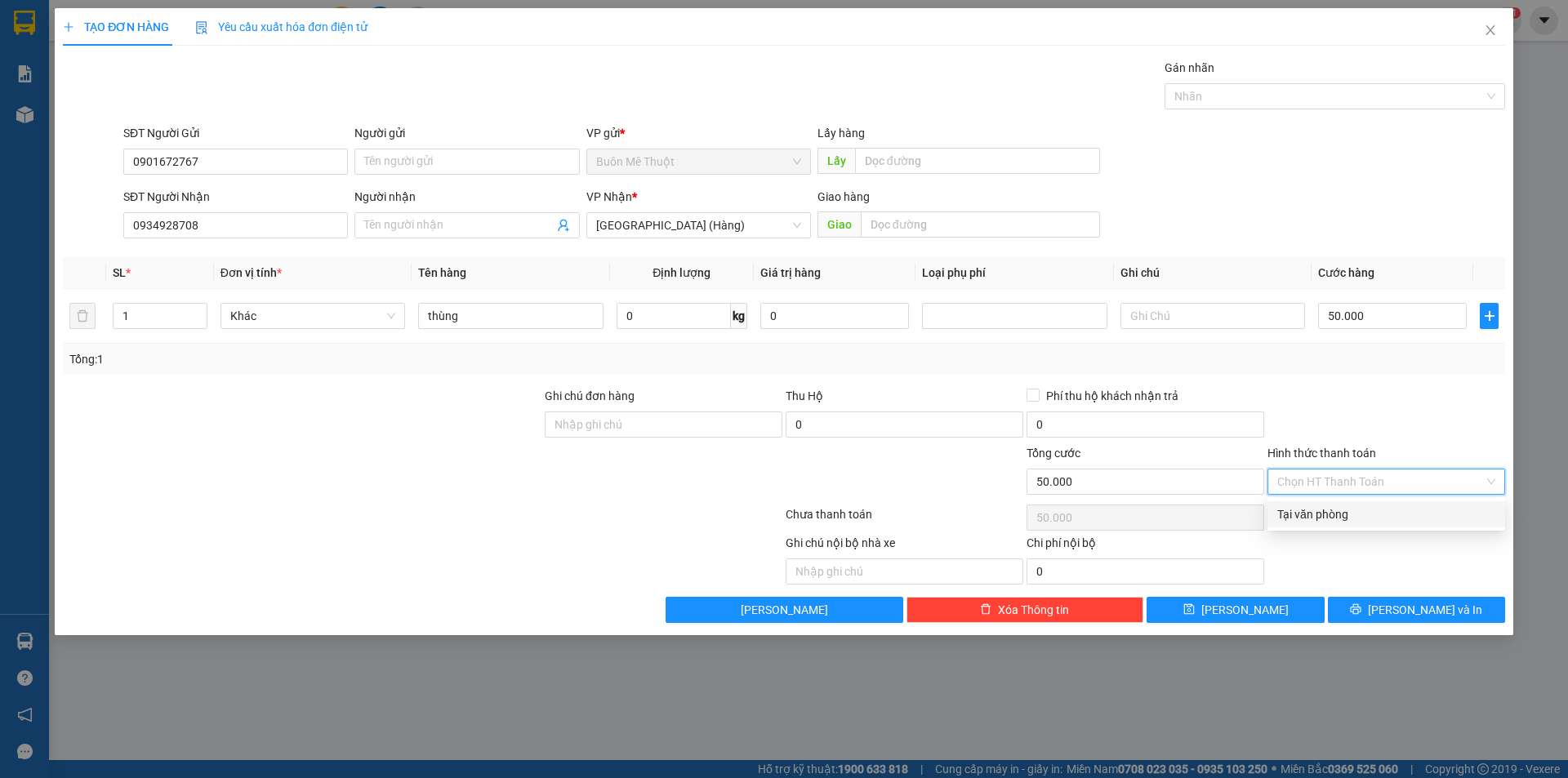
click at [1277, 515] on div "Tại văn phòng" at bounding box center [1386, 514] width 218 height 18
type input "0"
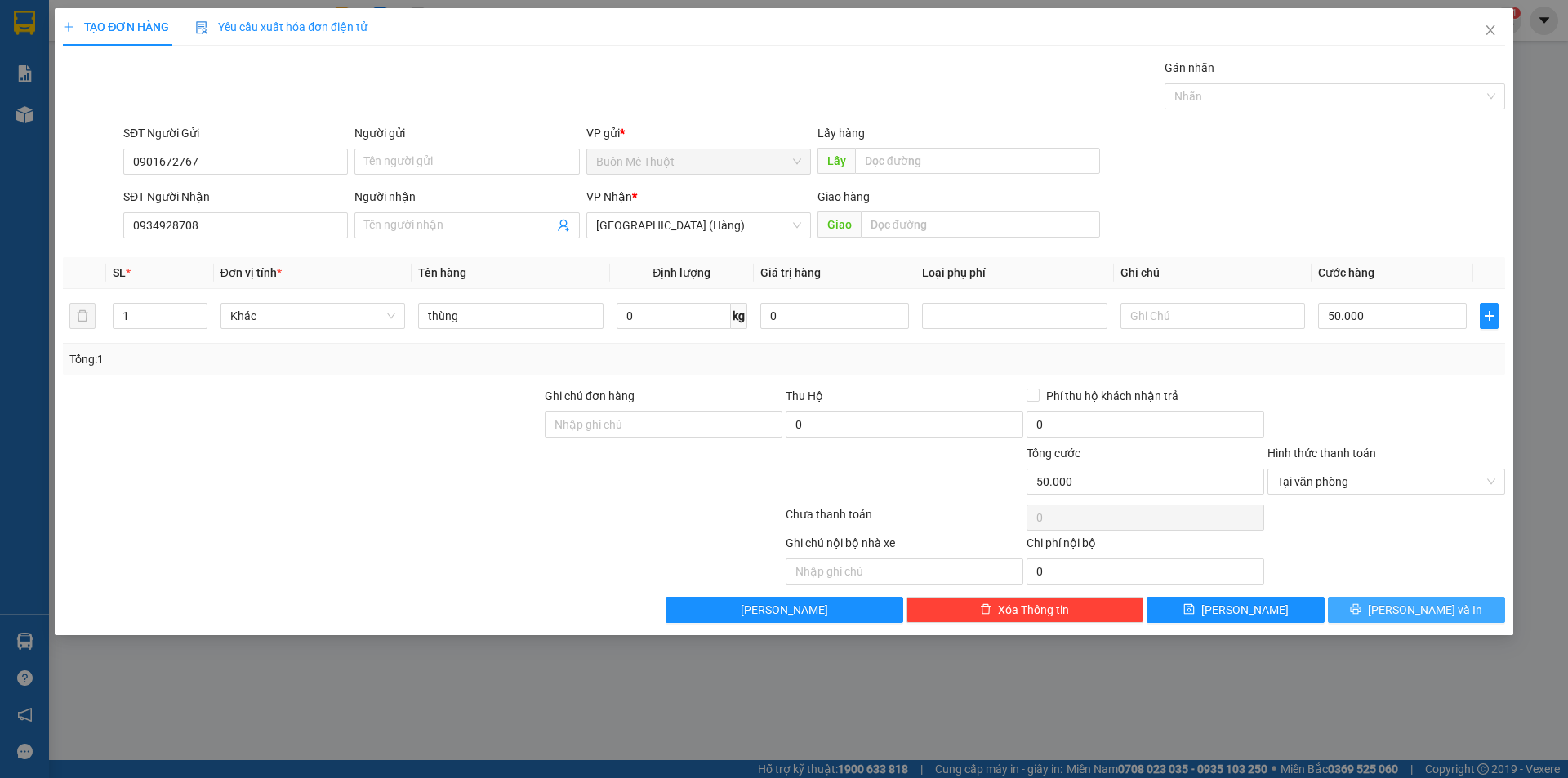
click at [1384, 606] on button "[PERSON_NAME] và In" at bounding box center [1416, 609] width 177 height 26
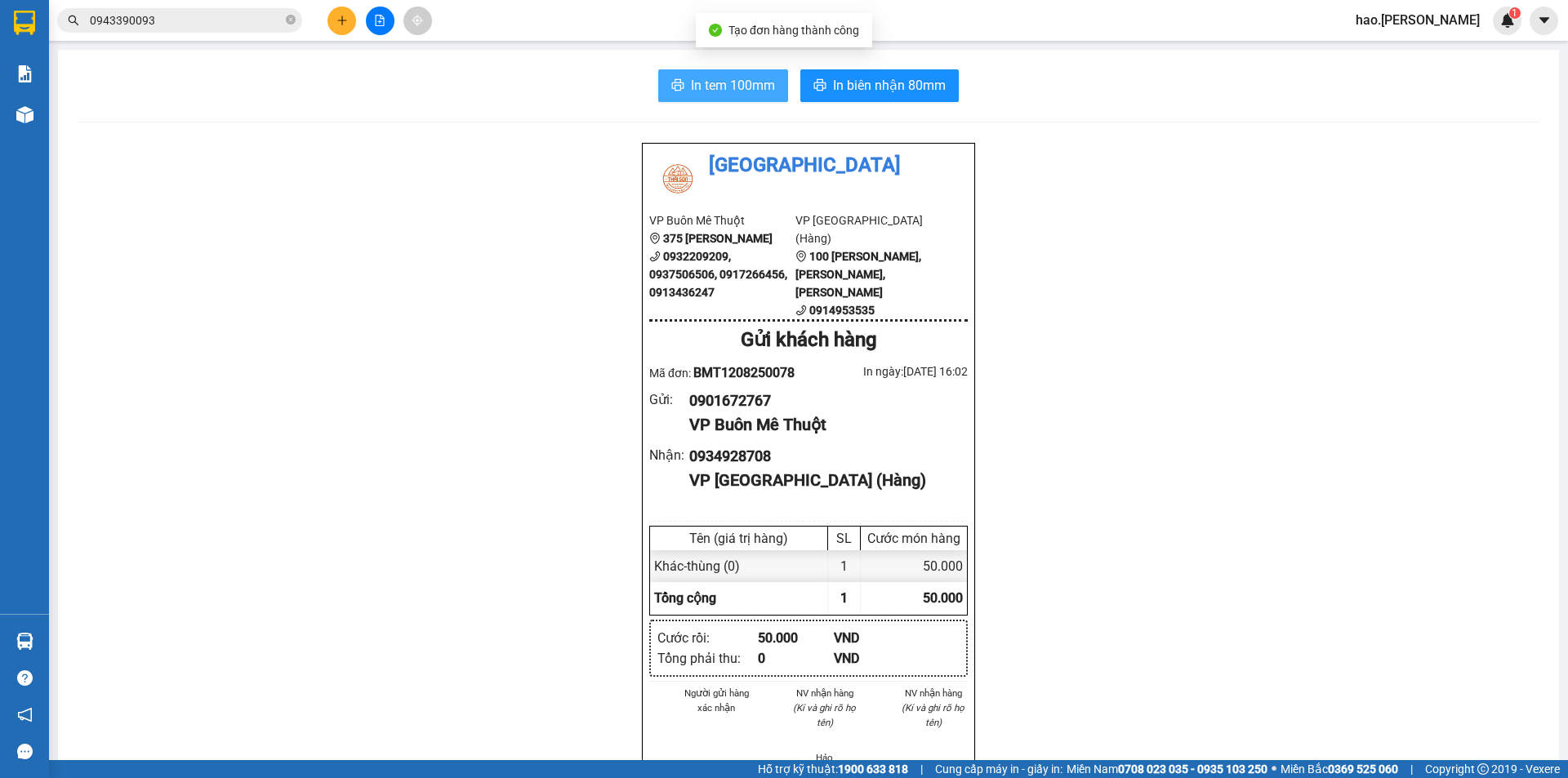
click at [691, 76] on span "In tem 100mm" at bounding box center [733, 84] width 84 height 20
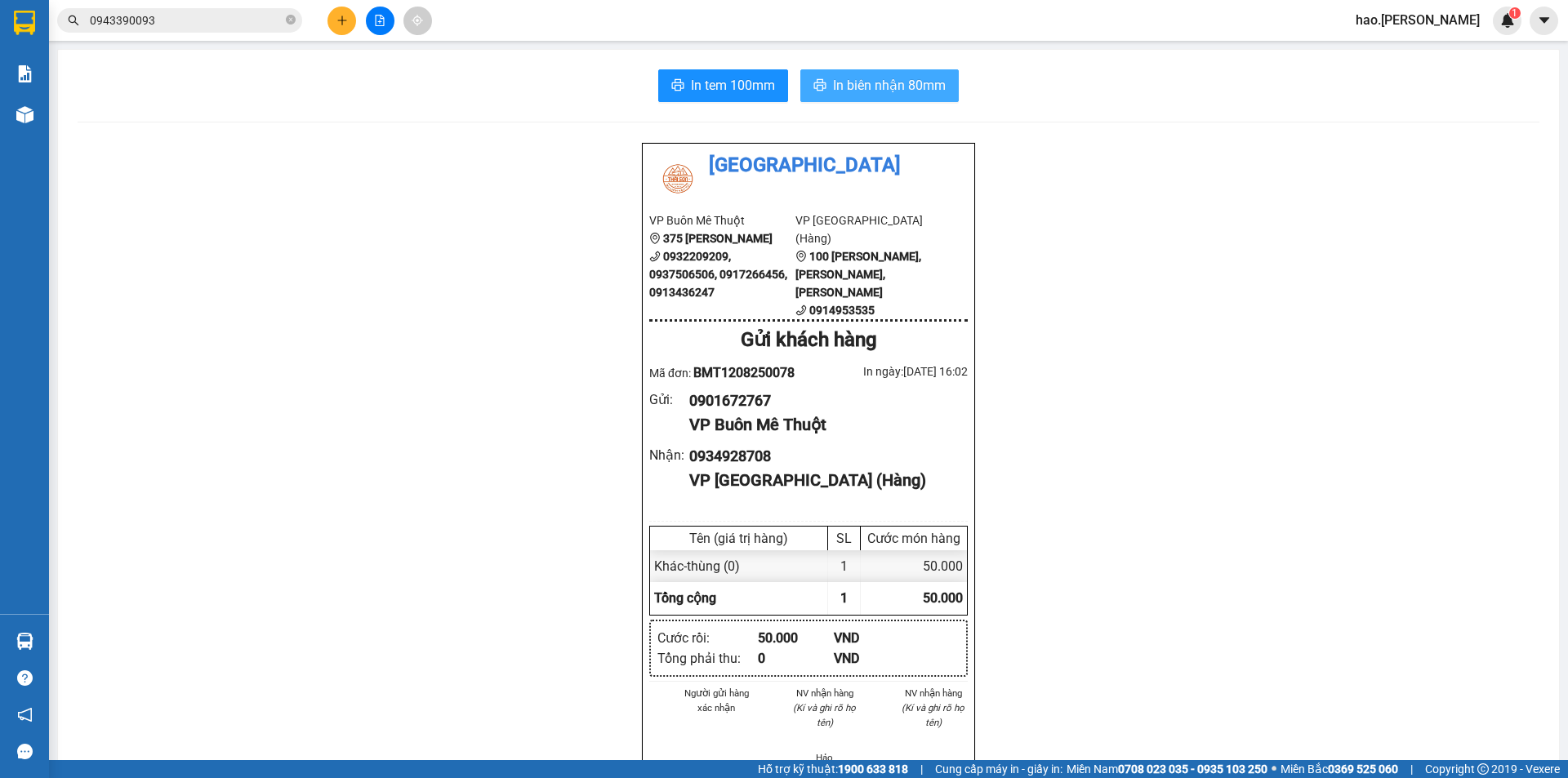
click at [873, 85] on span "In biên nhận 80mm" at bounding box center [889, 84] width 113 height 20
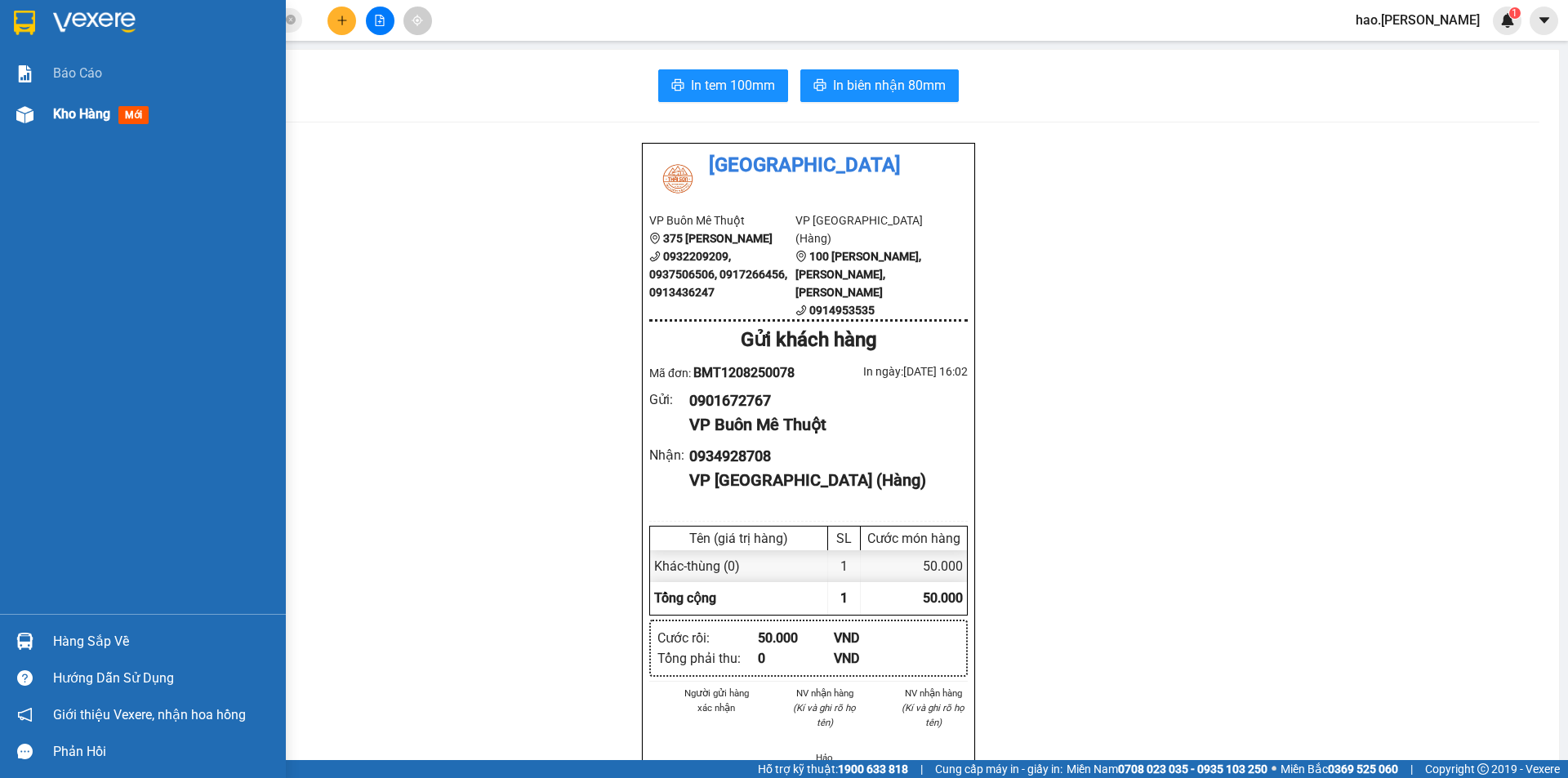
click at [28, 115] on img at bounding box center [24, 114] width 17 height 17
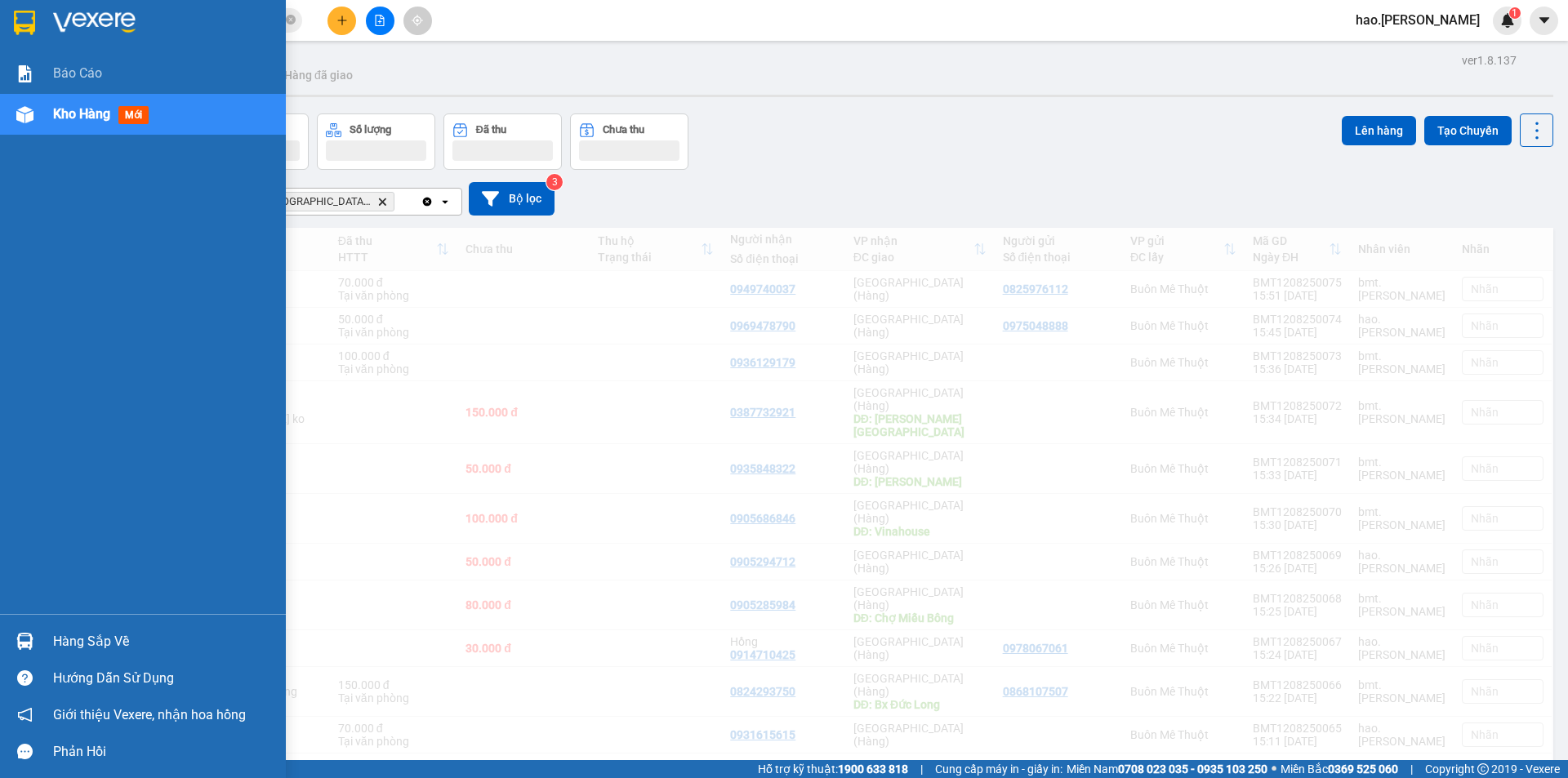
click at [99, 110] on span "Kho hàng" at bounding box center [82, 113] width 57 height 15
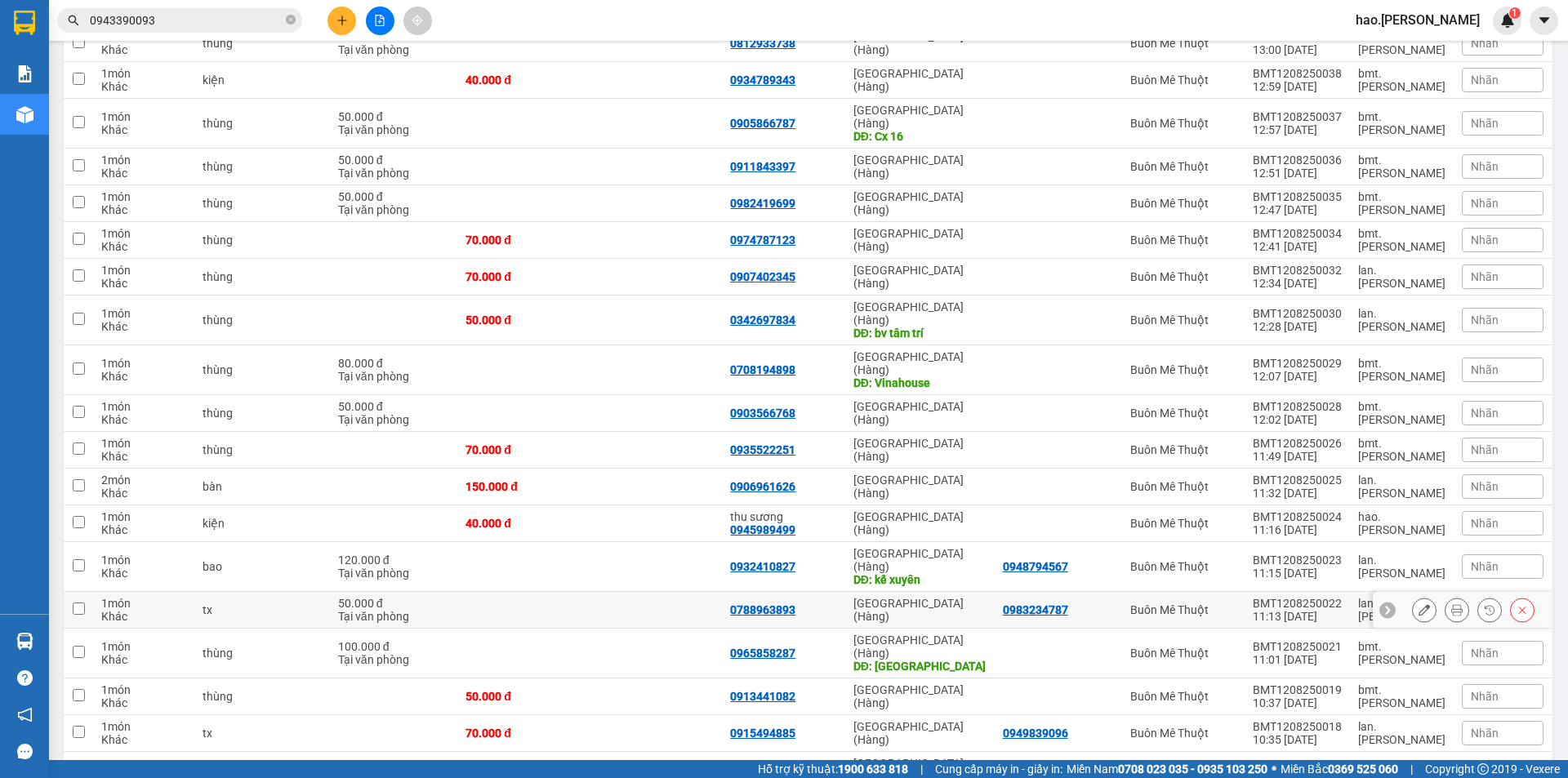
scroll to position [1878, 0]
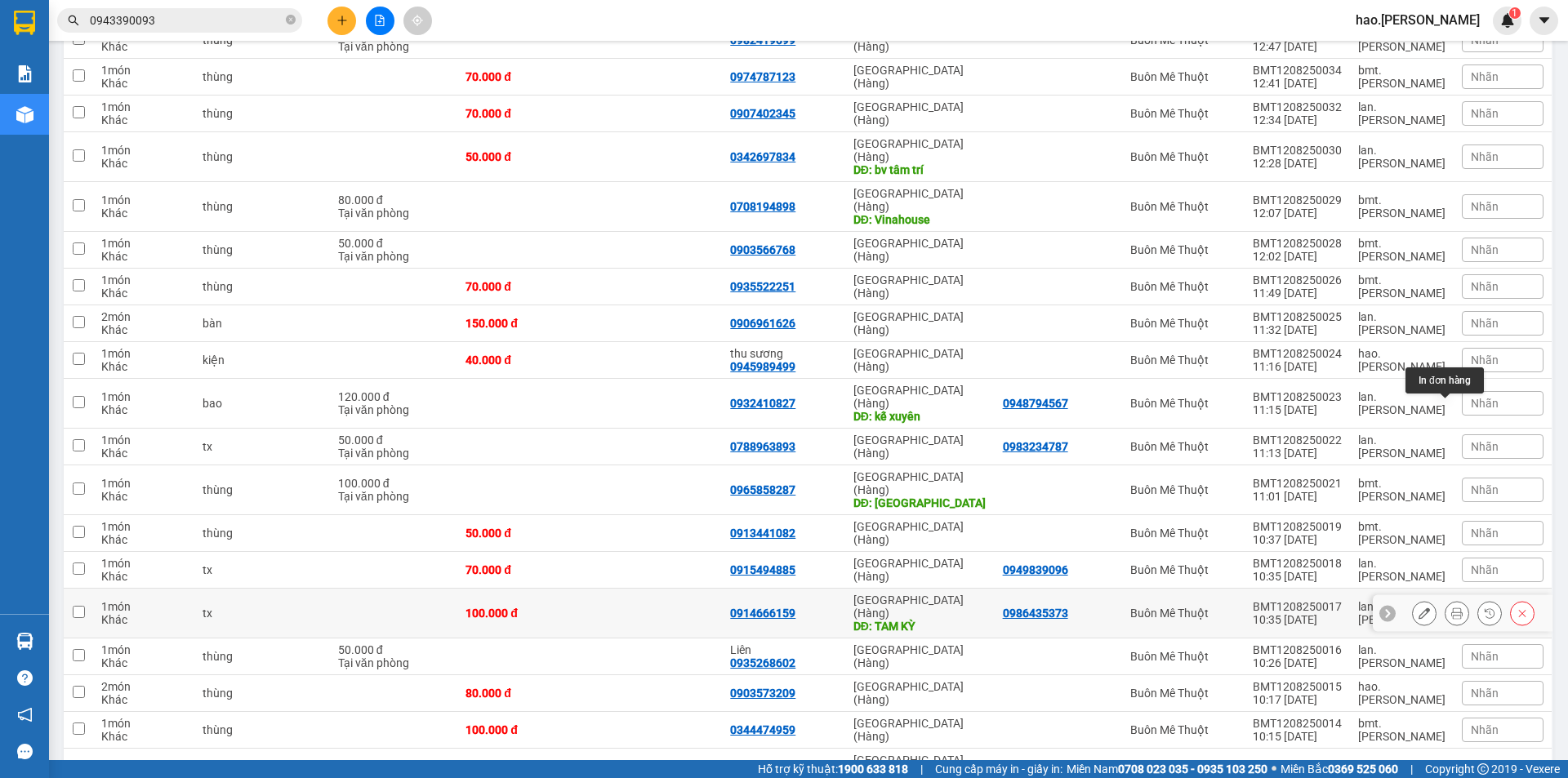
click at [1451, 607] on icon at bounding box center [1457, 613] width 12 height 12
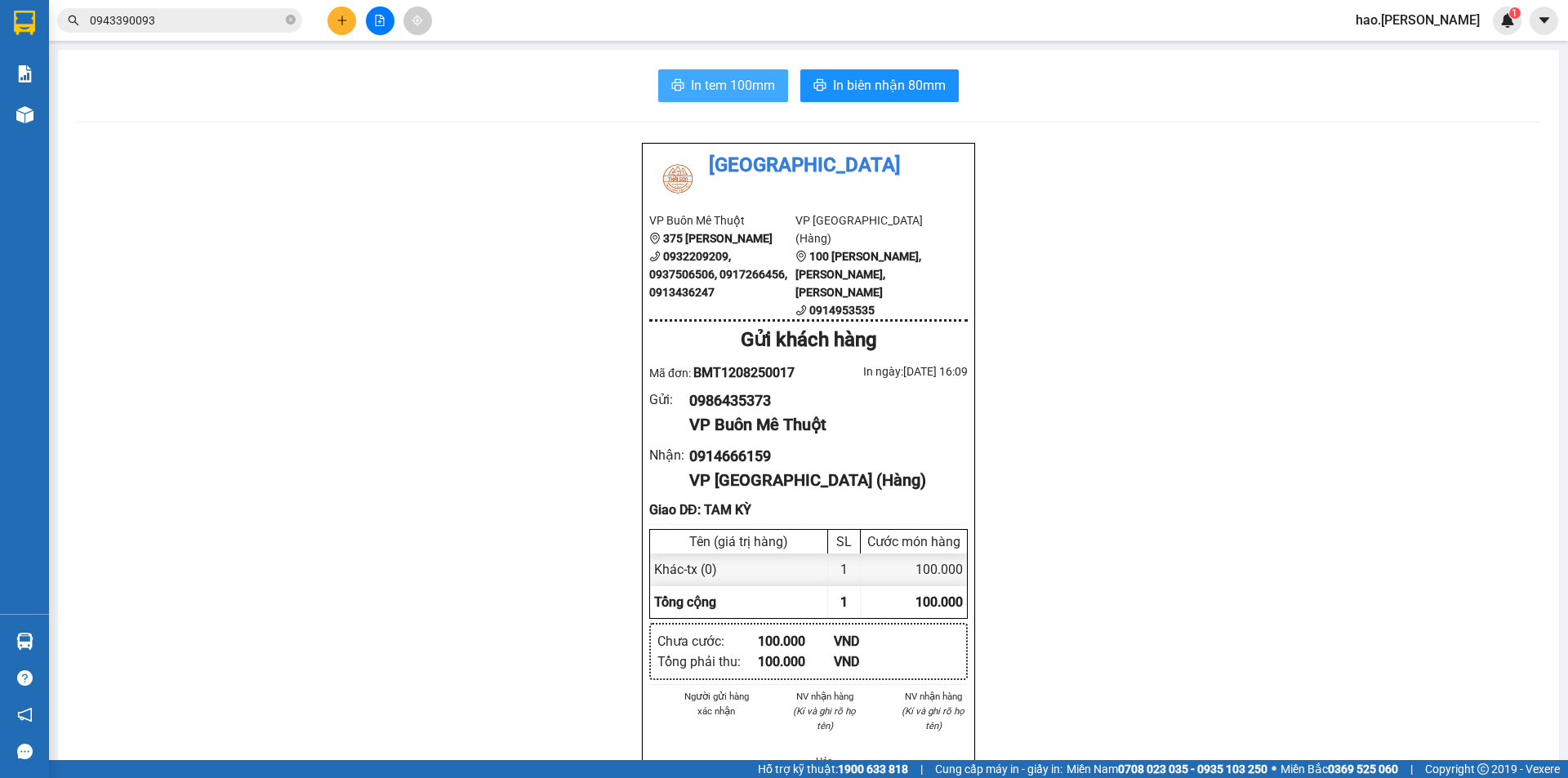
click at [695, 76] on span "In tem 100mm" at bounding box center [733, 84] width 84 height 20
click at [335, 19] on button at bounding box center [342, 20] width 28 height 28
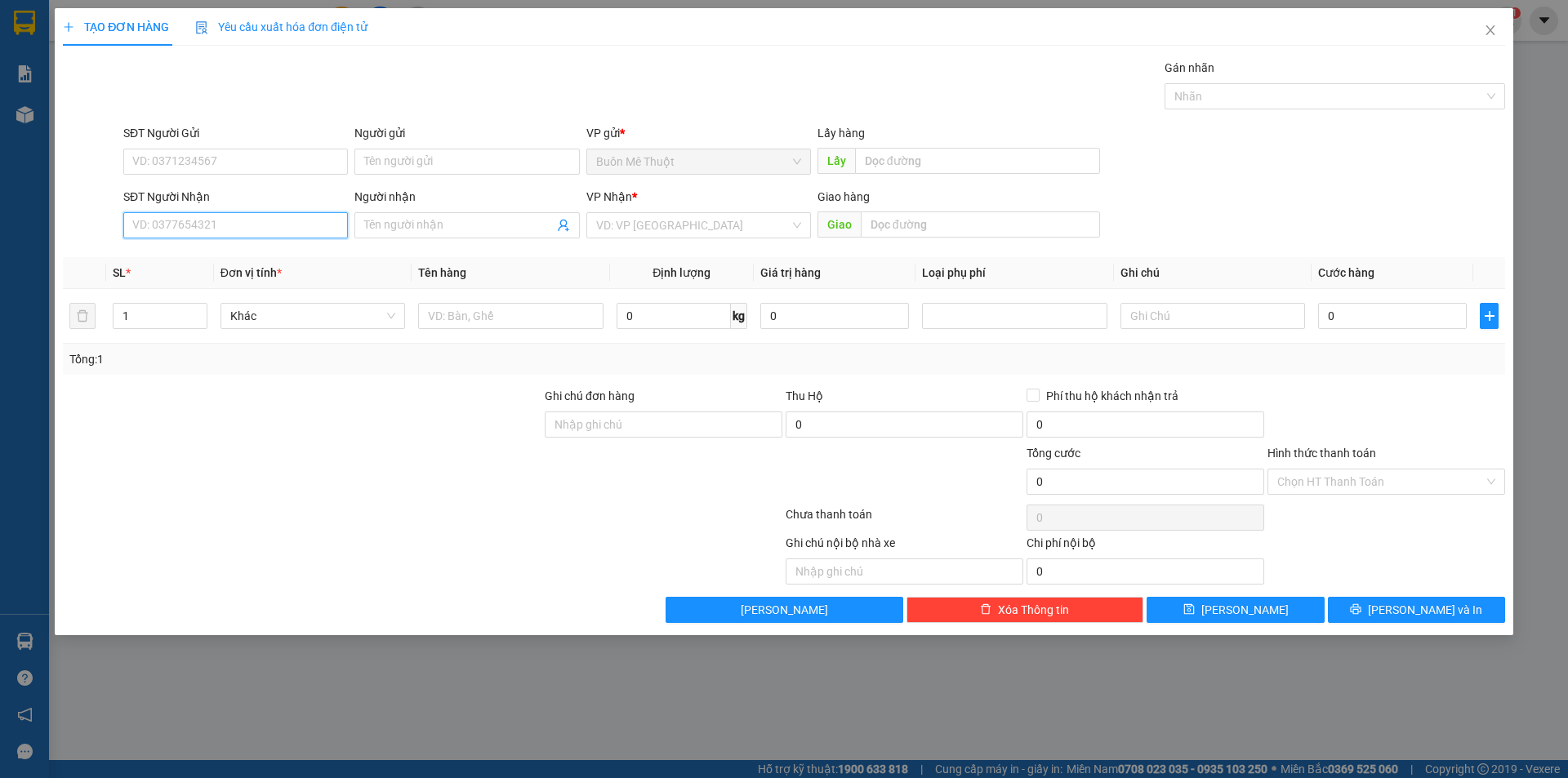
click at [216, 227] on input "SĐT Người Nhận" at bounding box center [236, 225] width 225 height 26
type input "0939078788"
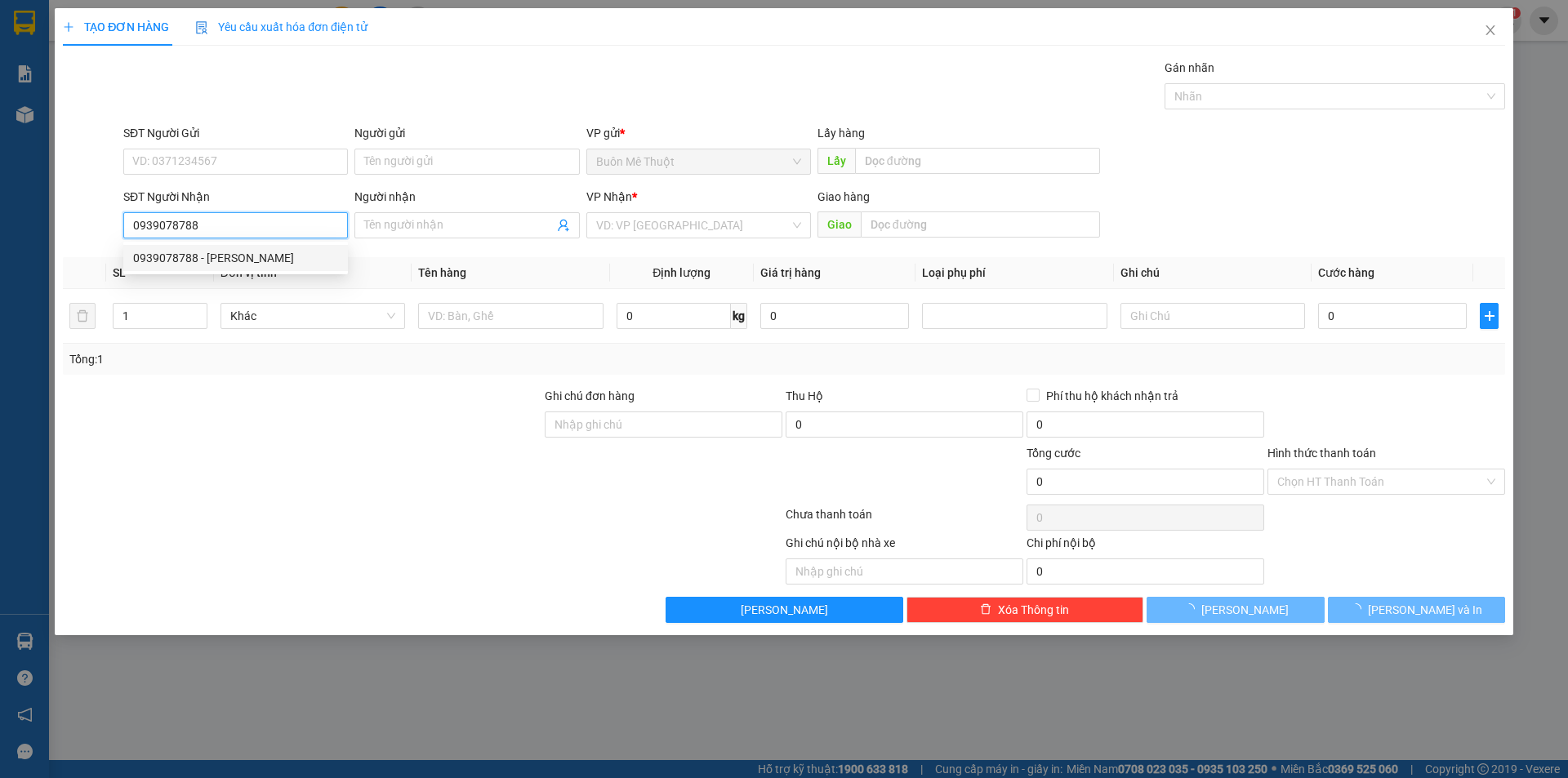
click at [228, 264] on div "0939078788 - [PERSON_NAME]" at bounding box center [236, 258] width 205 height 18
type input "DUNG"
type input "30.000"
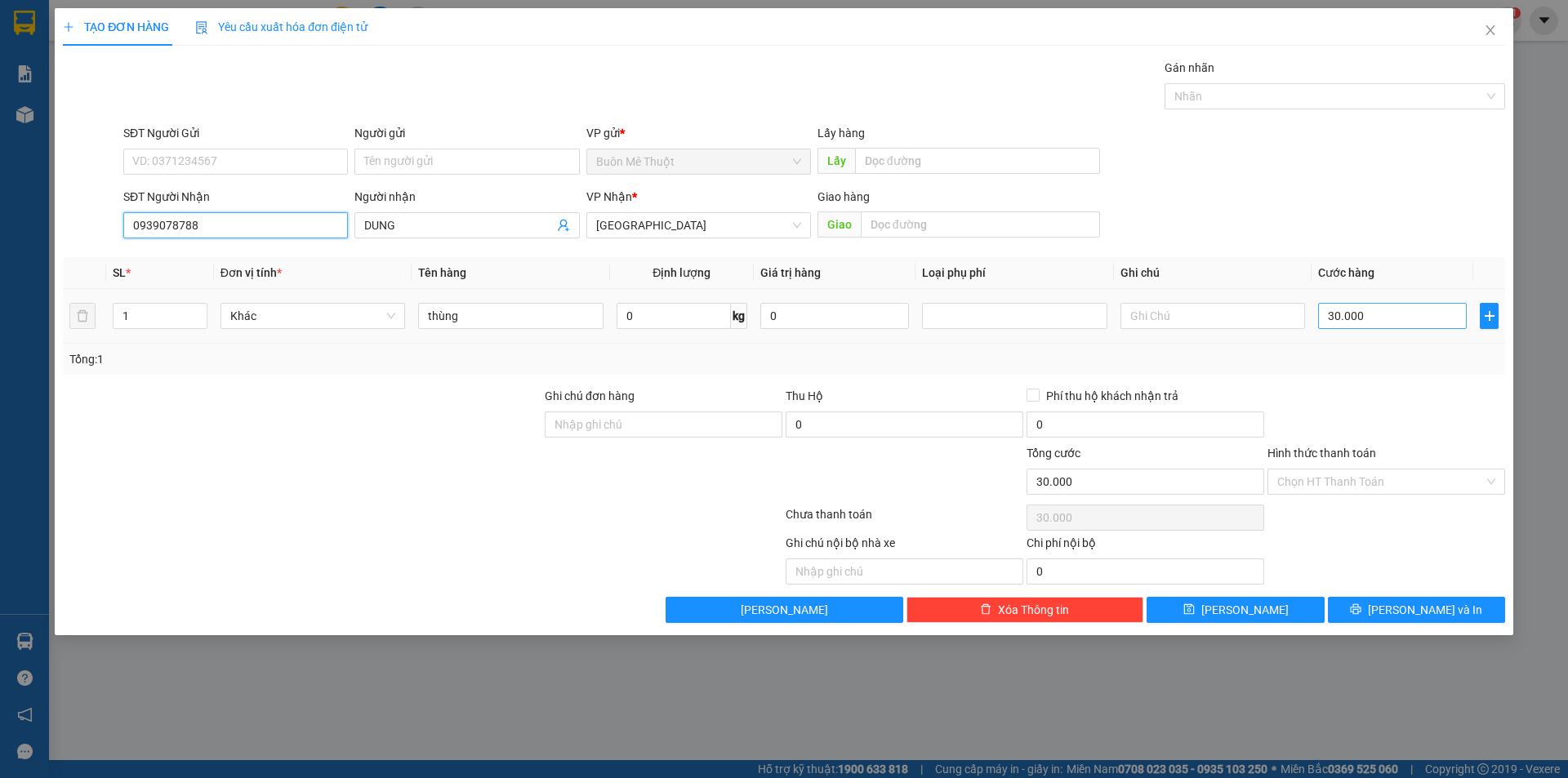
type input "0939078788"
click at [1417, 318] on input "30.000" at bounding box center [1392, 316] width 149 height 26
click at [1359, 236] on div "SĐT Người [PERSON_NAME] 0939078788 Người [PERSON_NAME] [PERSON_NAME] * [GEOGRAP…" at bounding box center [814, 216] width 1388 height 57
click at [1364, 478] on input "Hình thức thanh toán" at bounding box center [1380, 482] width 206 height 25
click at [509, 316] on input "thùng" at bounding box center [511, 316] width 185 height 26
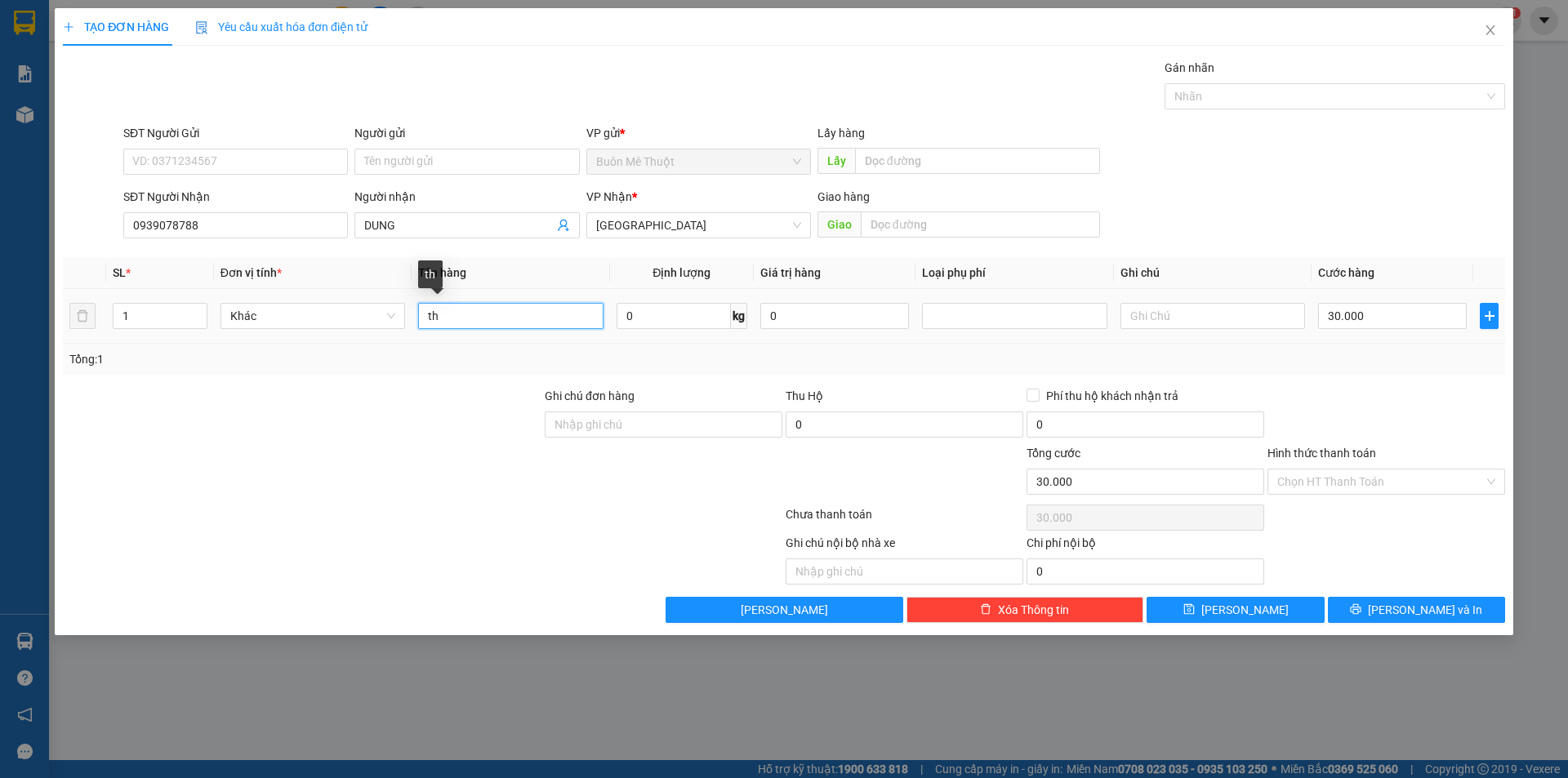
type input "t"
type input "kn"
click at [1355, 485] on input "Hình thức thanh toán" at bounding box center [1380, 482] width 206 height 25
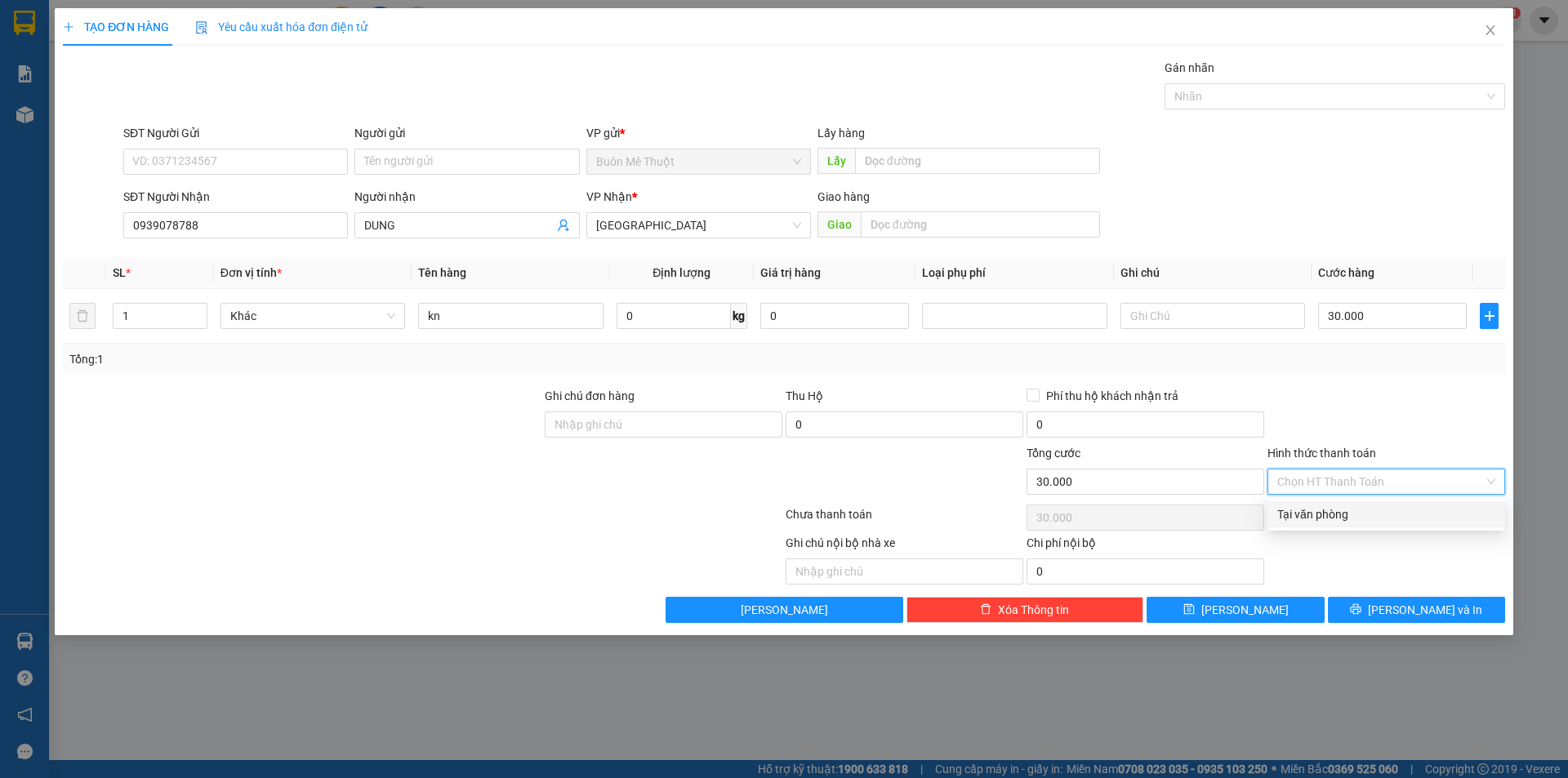
click at [1350, 512] on div "Tại văn phòng" at bounding box center [1386, 514] width 218 height 18
type input "0"
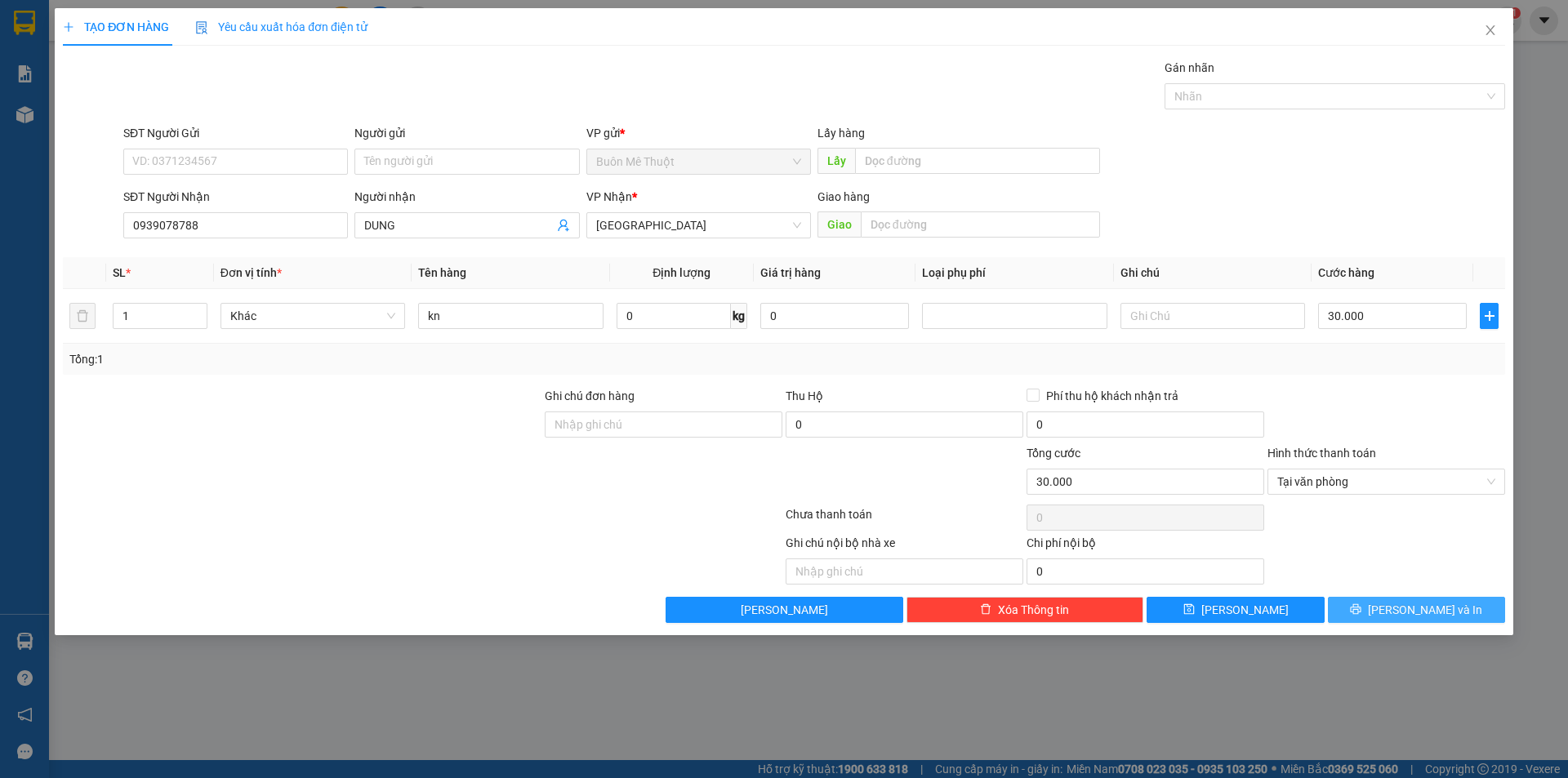
drag, startPoint x: 1388, startPoint y: 617, endPoint x: 1382, endPoint y: 610, distance: 9.2
click at [1388, 614] on button "[PERSON_NAME] và In" at bounding box center [1416, 609] width 177 height 26
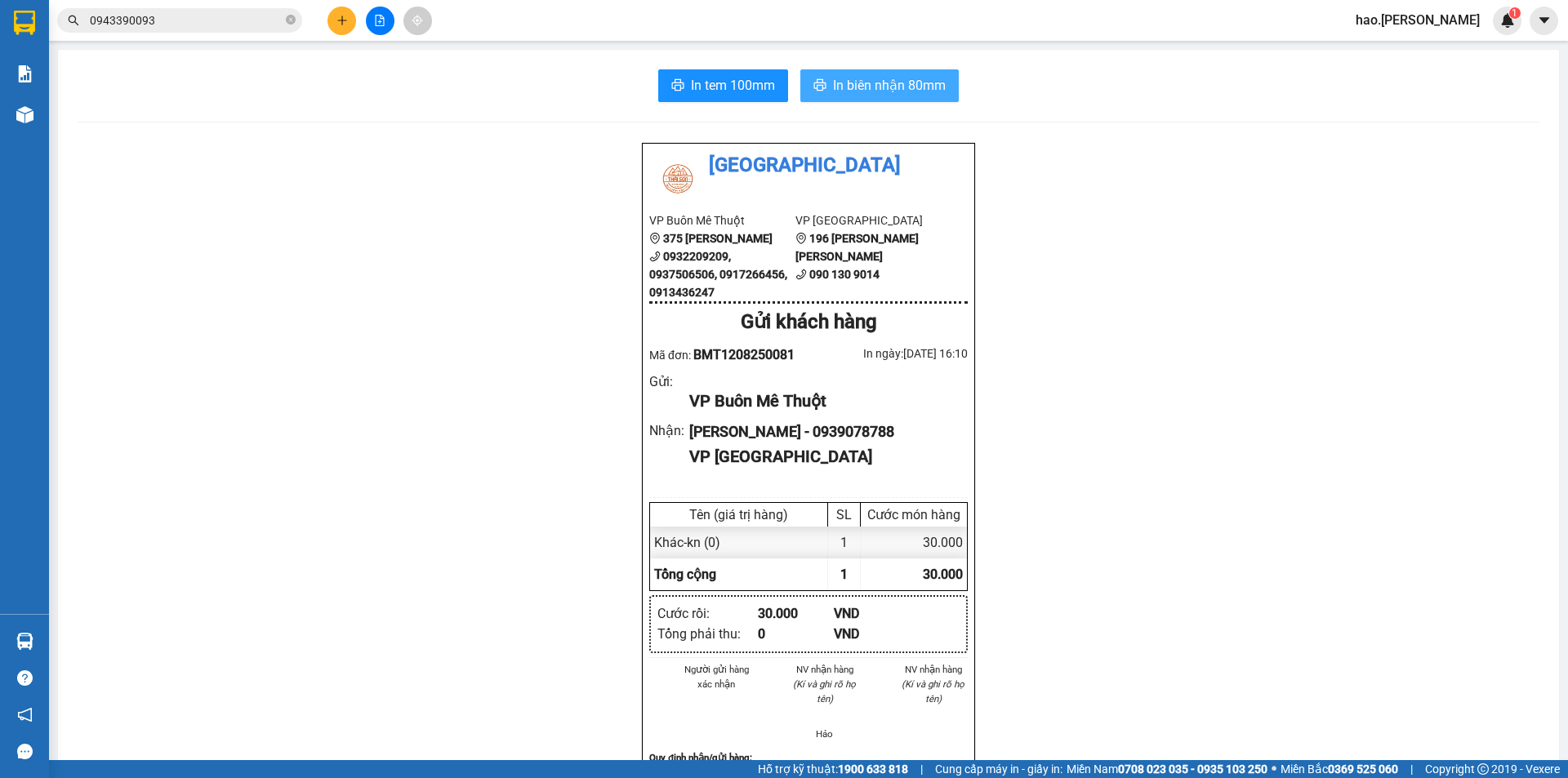
click at [824, 76] on button "In biên nhận 80mm" at bounding box center [880, 85] width 158 height 33
click at [721, 86] on span "In tem 100mm" at bounding box center [733, 84] width 84 height 20
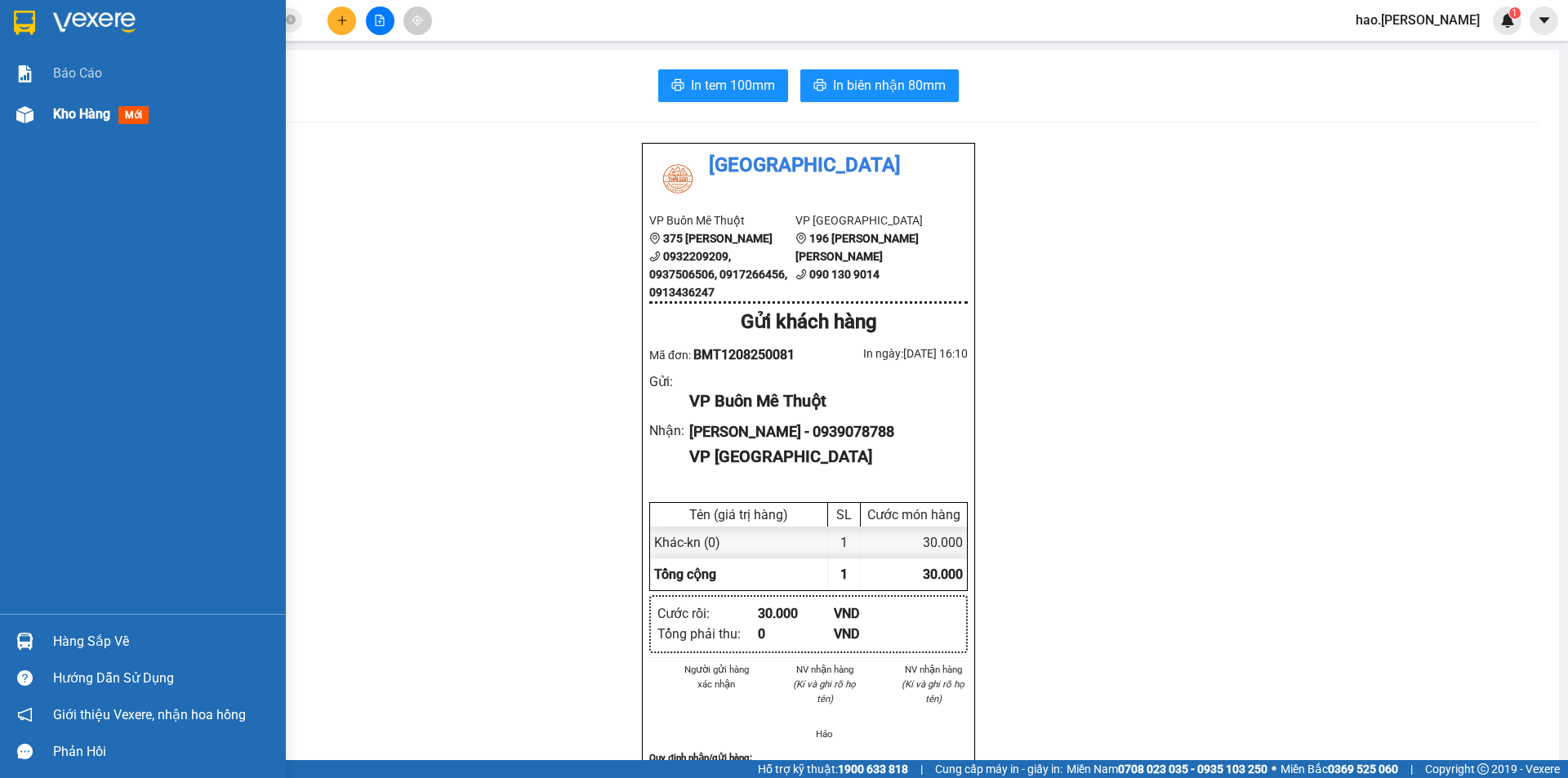
drag, startPoint x: 40, startPoint y: 116, endPoint x: 93, endPoint y: 116, distance: 53.0
click at [41, 116] on div "Kho hàng mới" at bounding box center [142, 115] width 285 height 41
click at [93, 116] on span "Kho hàng" at bounding box center [82, 113] width 57 height 15
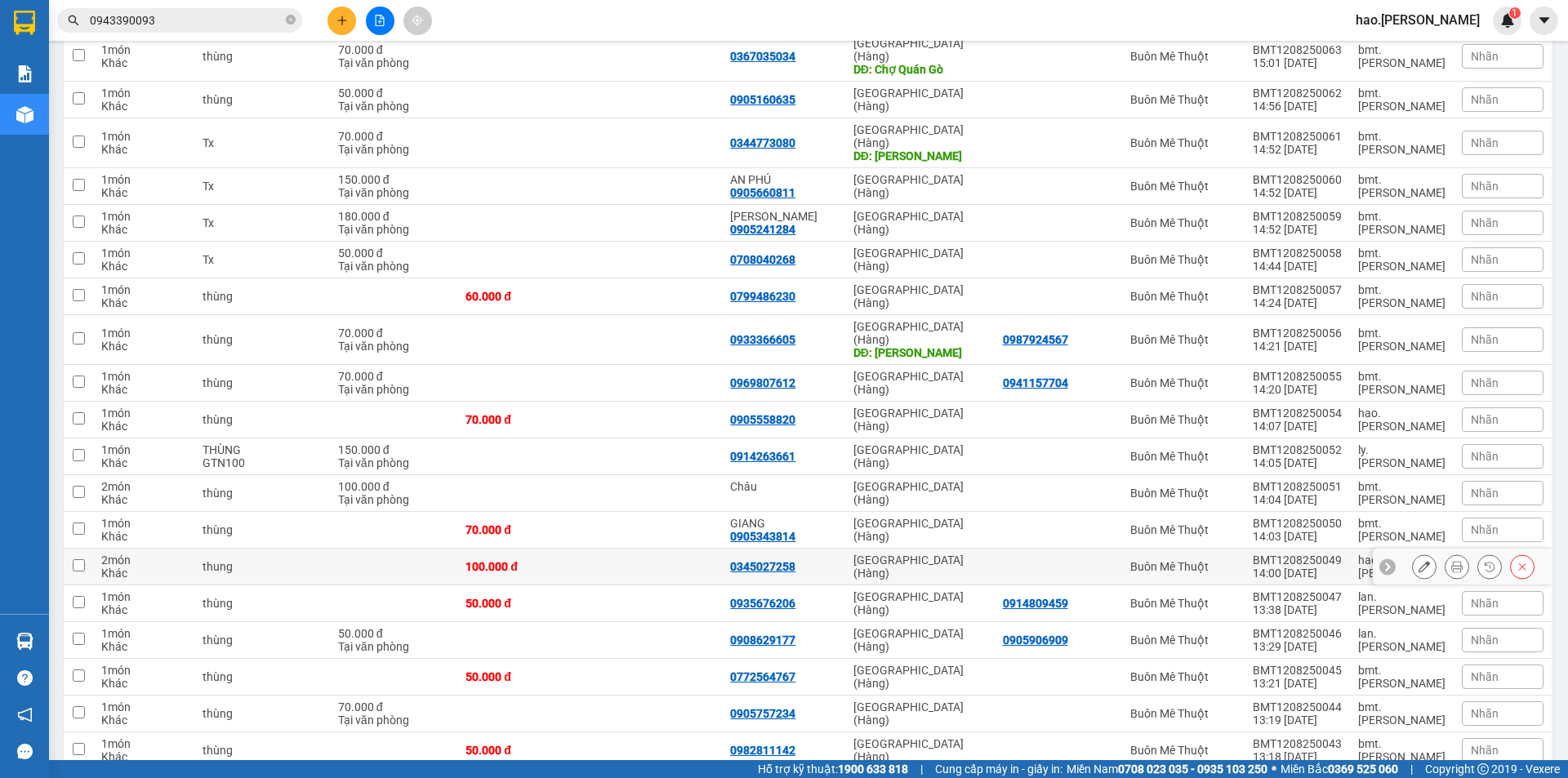
scroll to position [898, 0]
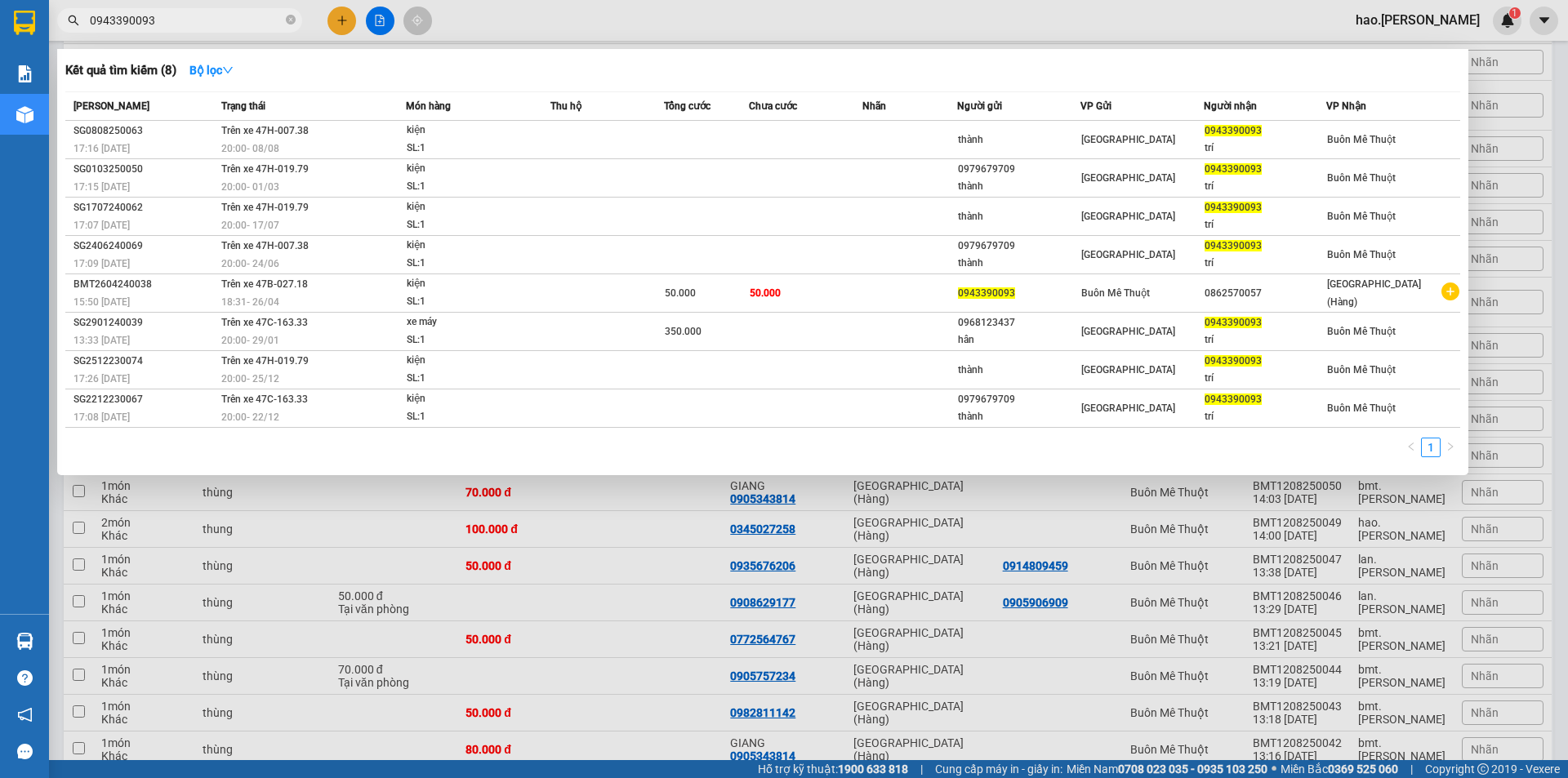
click at [167, 21] on input "0943390093" at bounding box center [186, 20] width 193 height 18
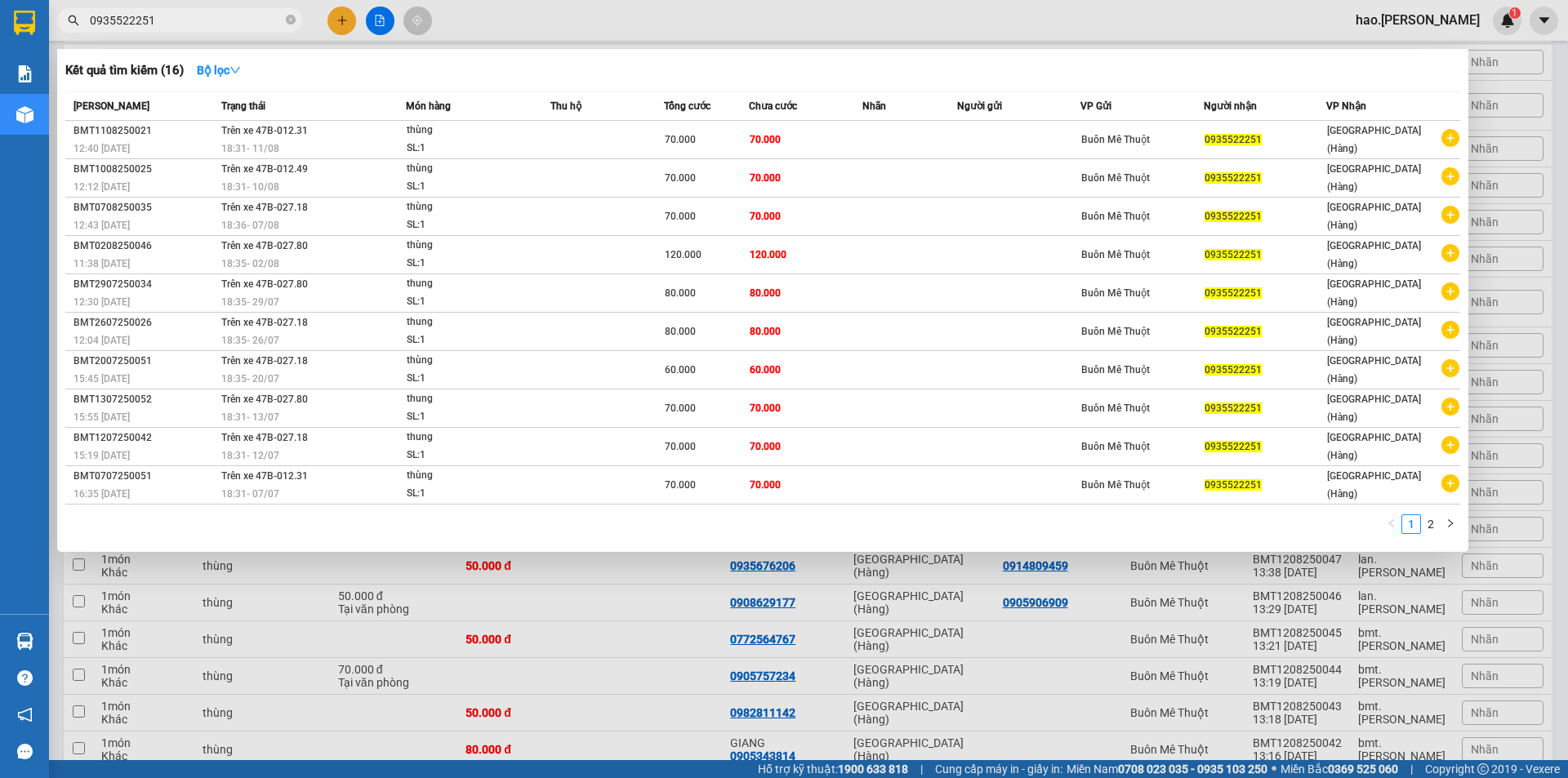
type input "0935522251"
click at [413, 614] on div at bounding box center [784, 389] width 1568 height 778
click at [175, 20] on input "0935522251" at bounding box center [186, 20] width 193 height 18
click at [177, 18] on input "0935522251" at bounding box center [186, 20] width 193 height 18
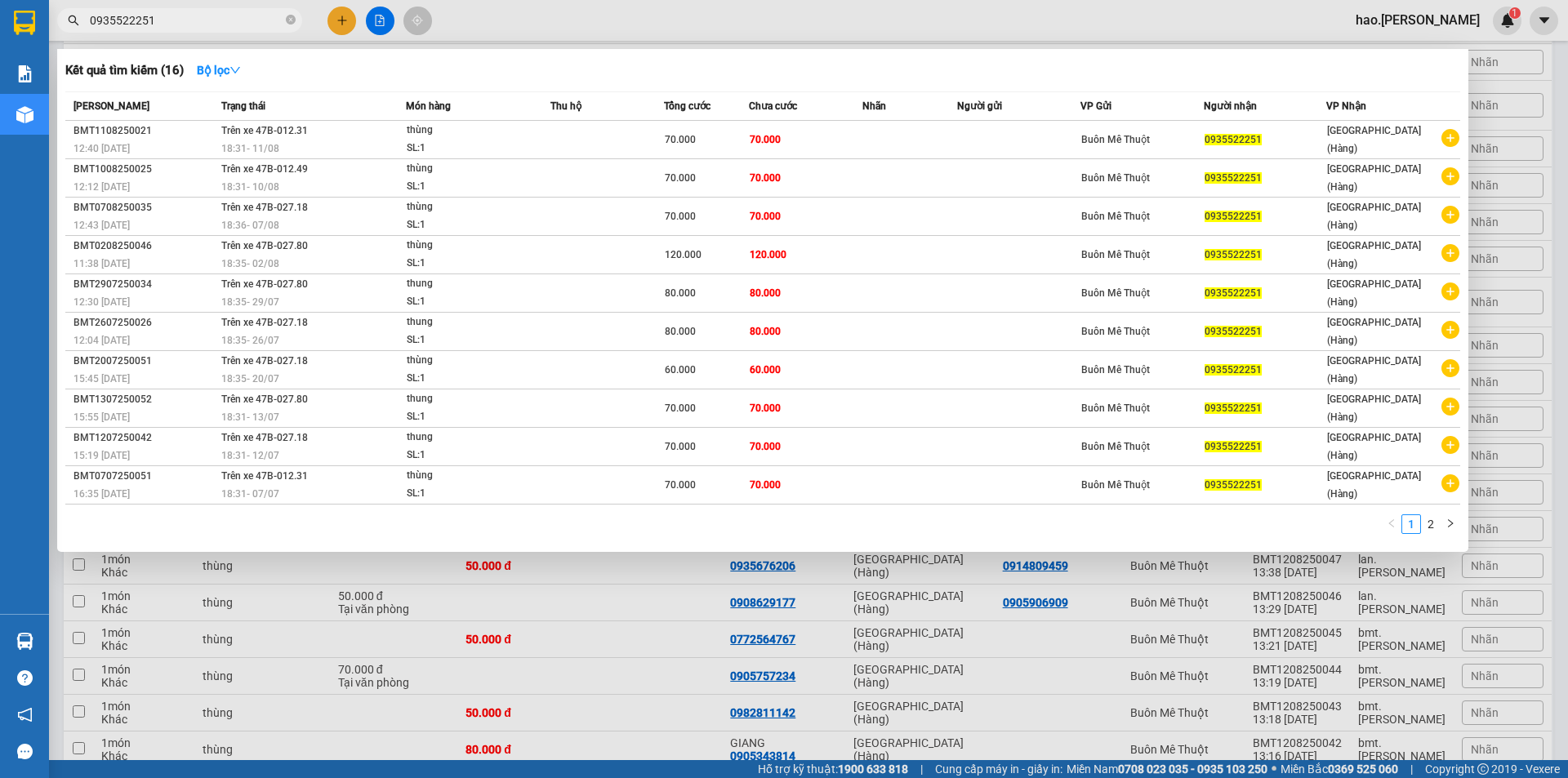
click at [758, 715] on div at bounding box center [784, 389] width 1568 height 778
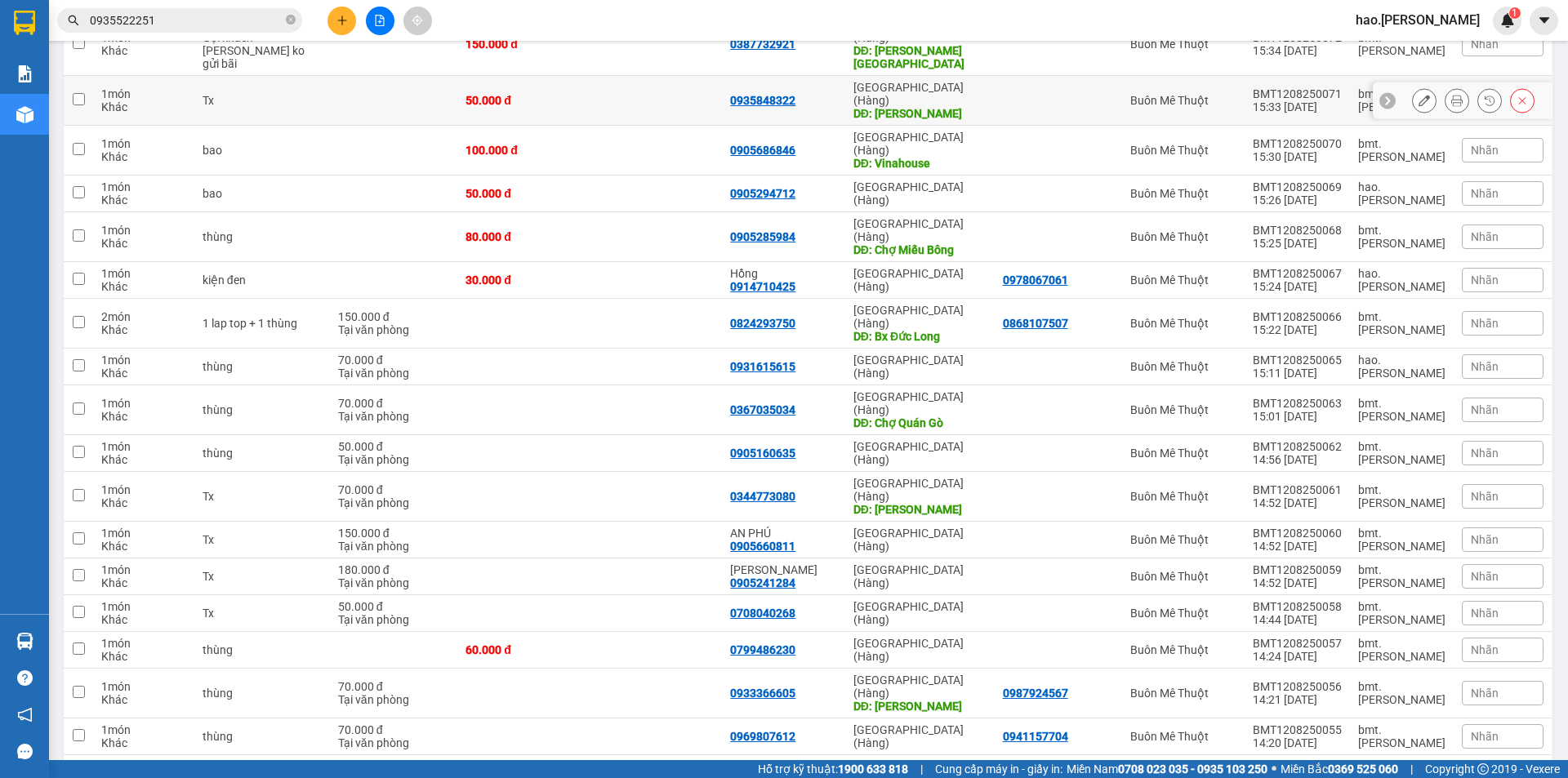
scroll to position [490, 0]
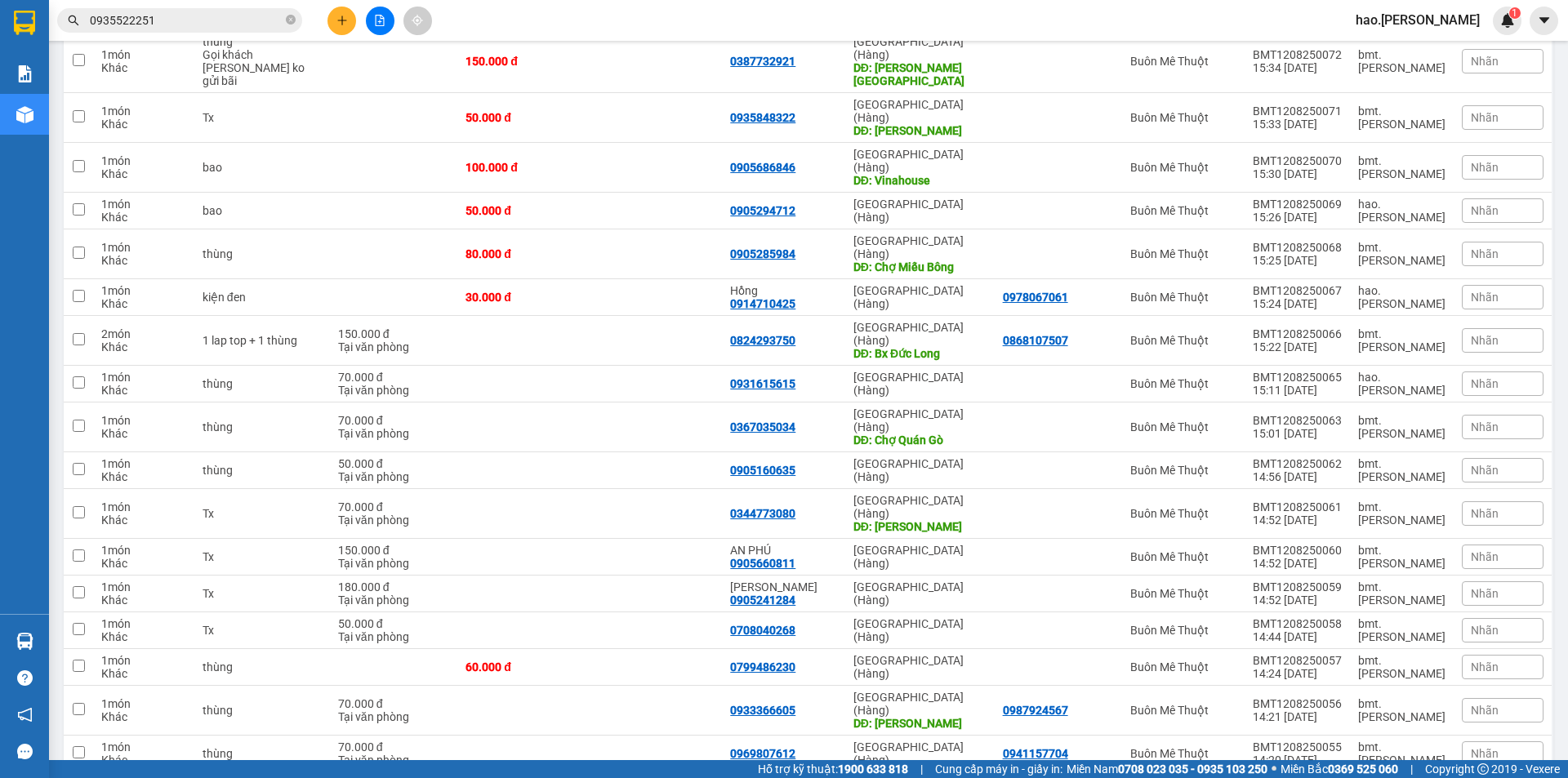
click at [345, 22] on icon "plus" at bounding box center [342, 20] width 12 height 12
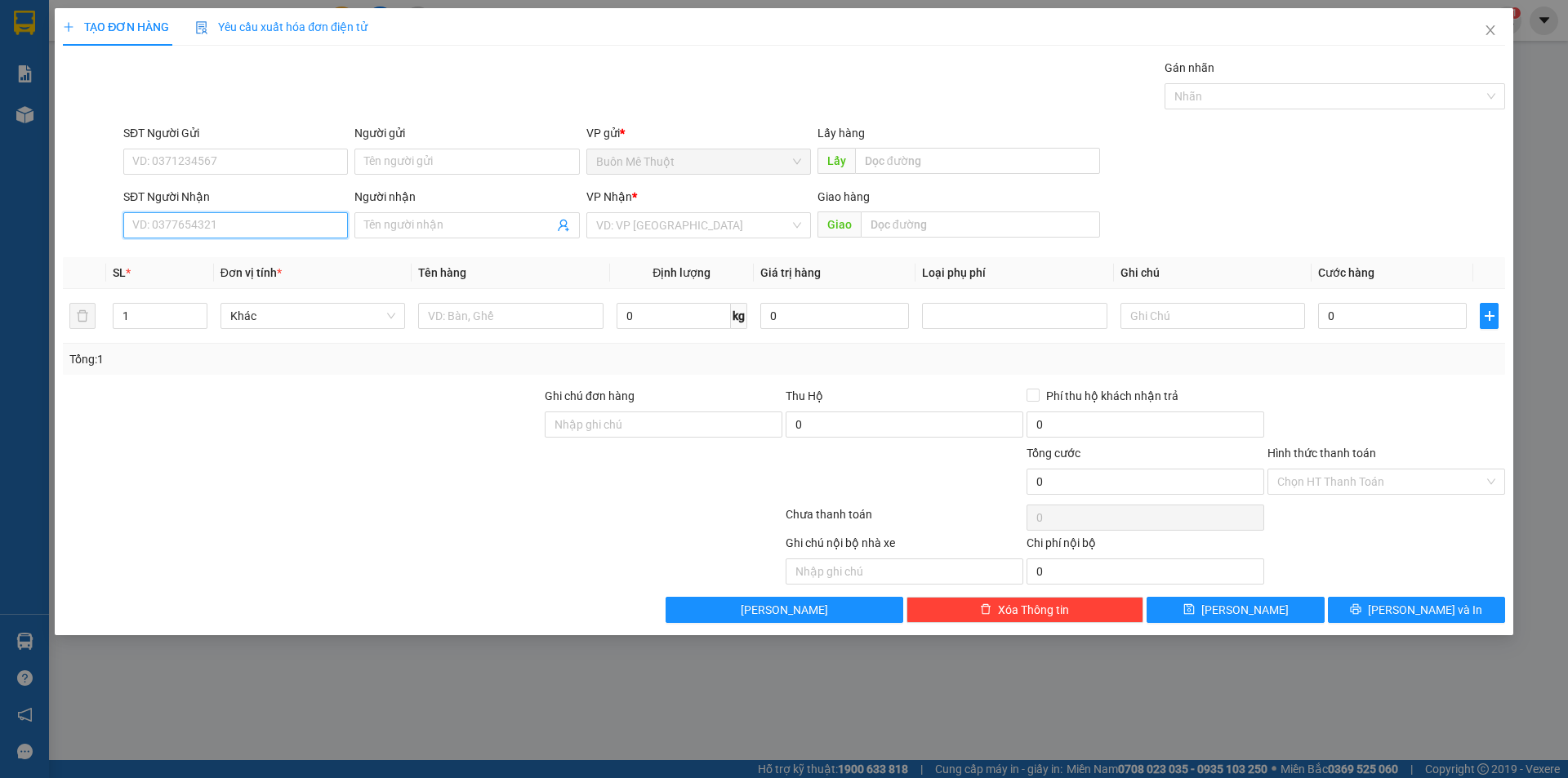
click at [304, 222] on input "SĐT Người Nhận" at bounding box center [236, 225] width 225 height 26
paste input "0935522251"
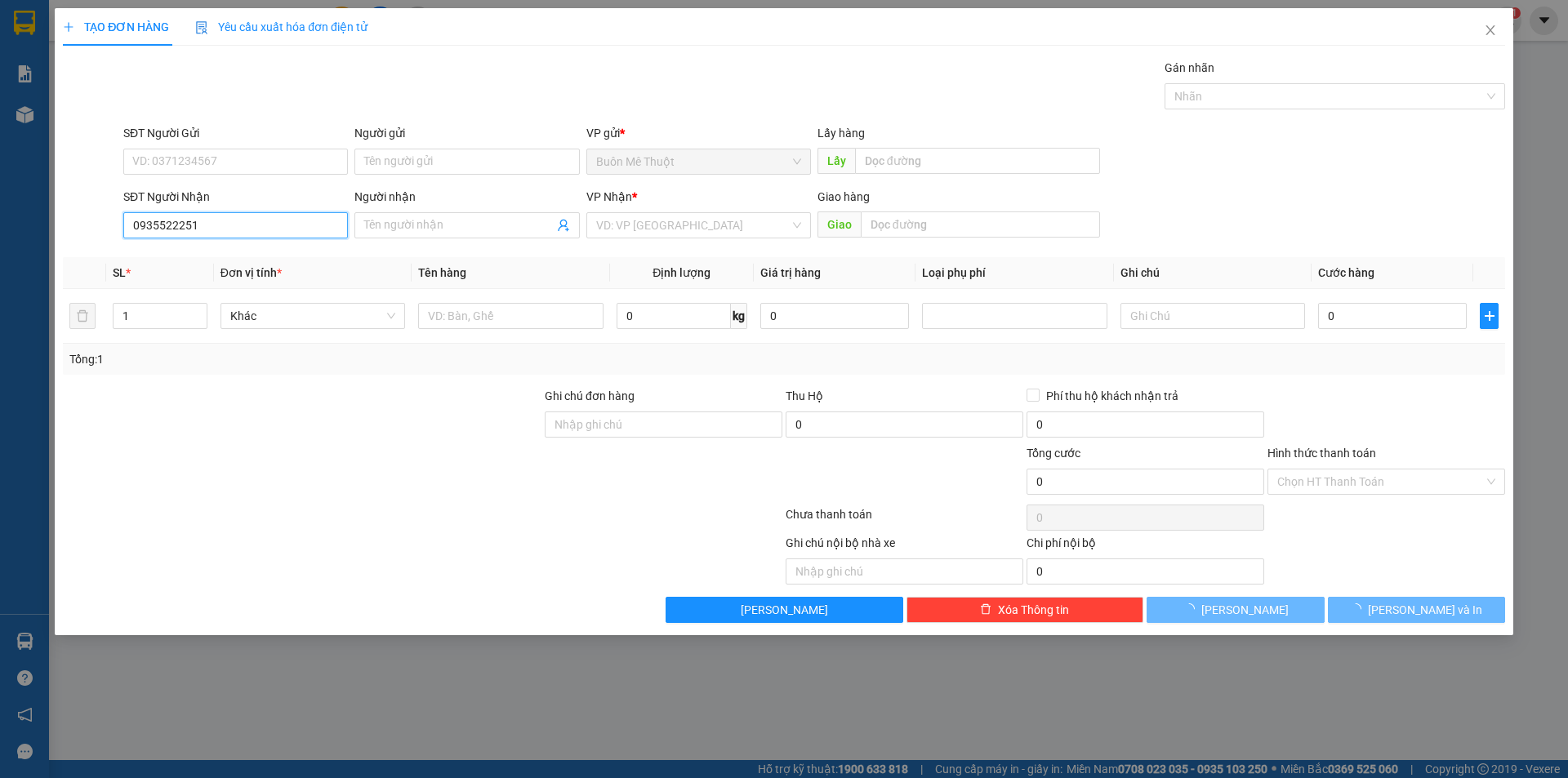
type input "0935522251"
click at [732, 232] on input "search" at bounding box center [693, 226] width 194 height 25
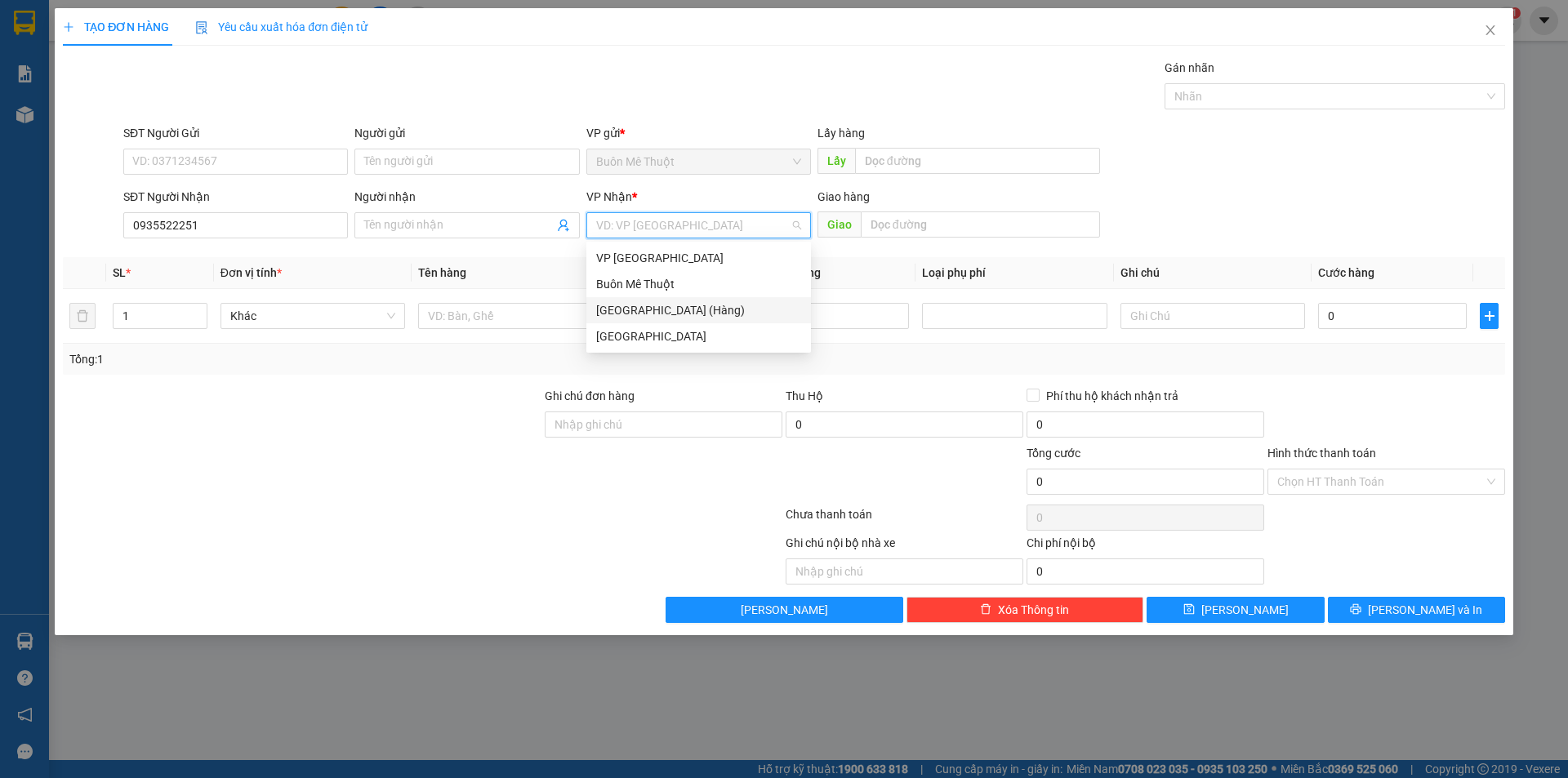
click at [658, 318] on div "[GEOGRAPHIC_DATA] (Hàng)" at bounding box center [698, 310] width 205 height 18
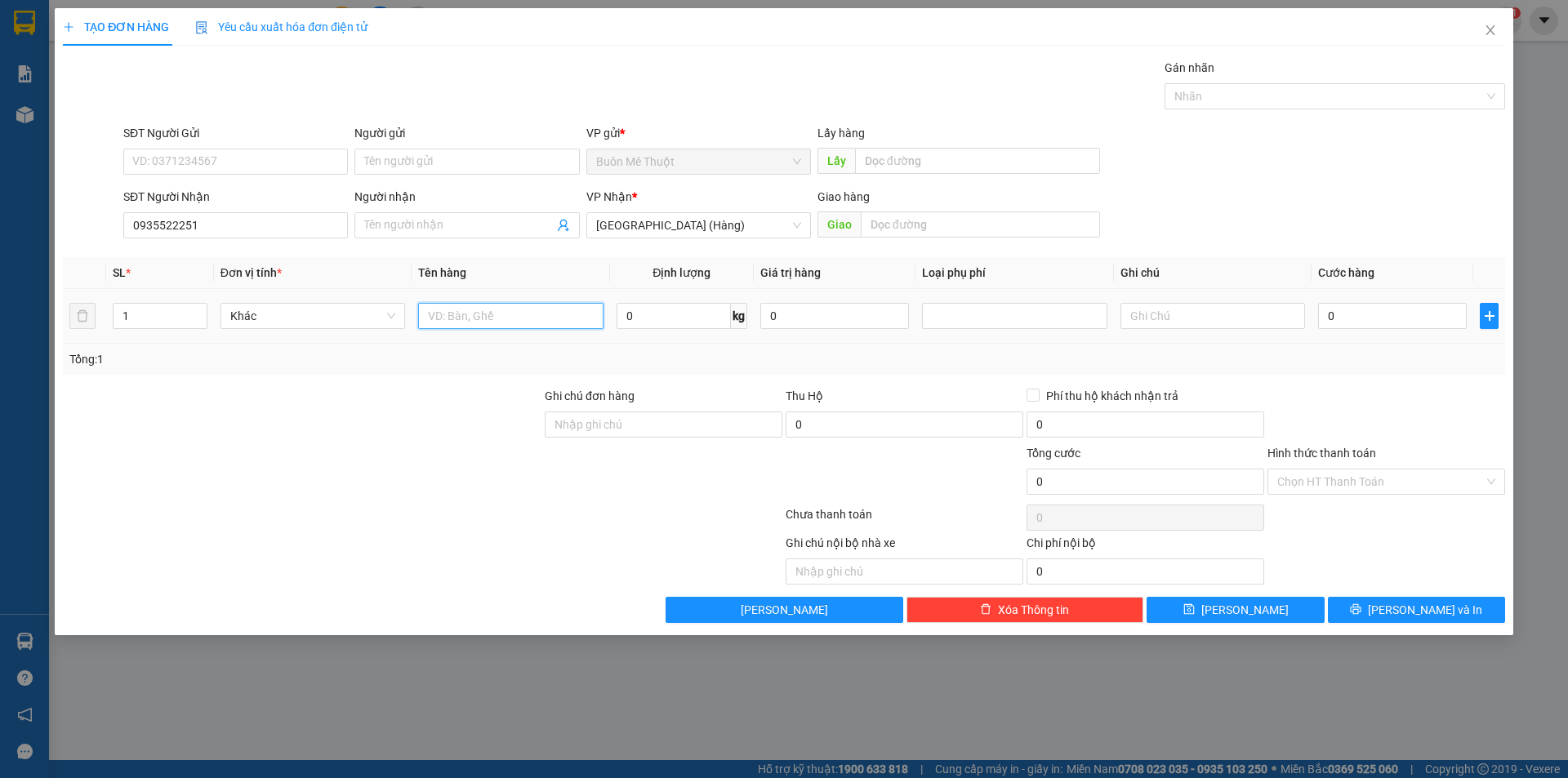
click at [584, 308] on input "text" at bounding box center [511, 316] width 185 height 26
type input "thung"
click at [1404, 311] on input "0" at bounding box center [1392, 316] width 149 height 26
type input "7"
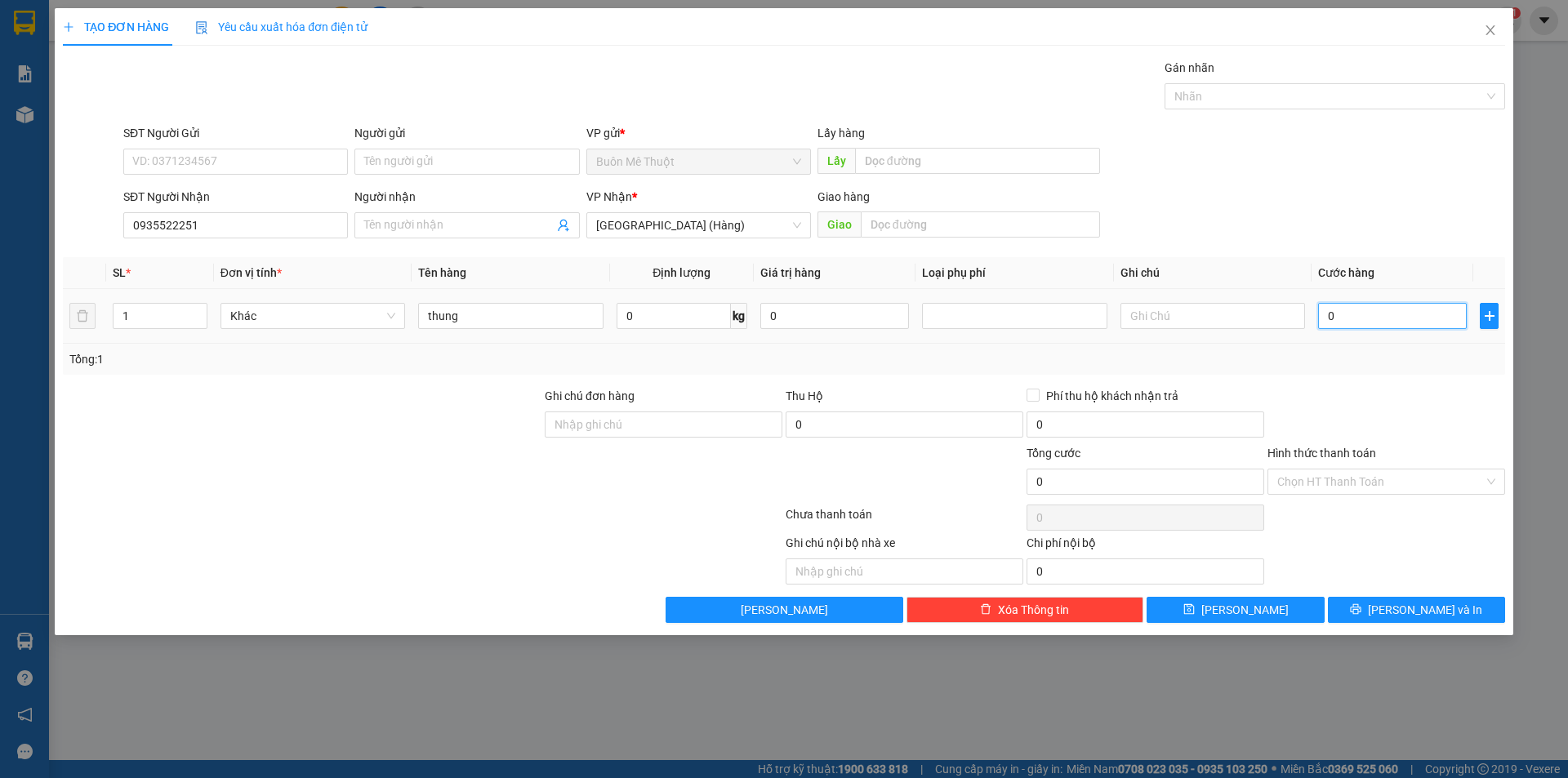
type input "7"
type input "70"
type input "70.000"
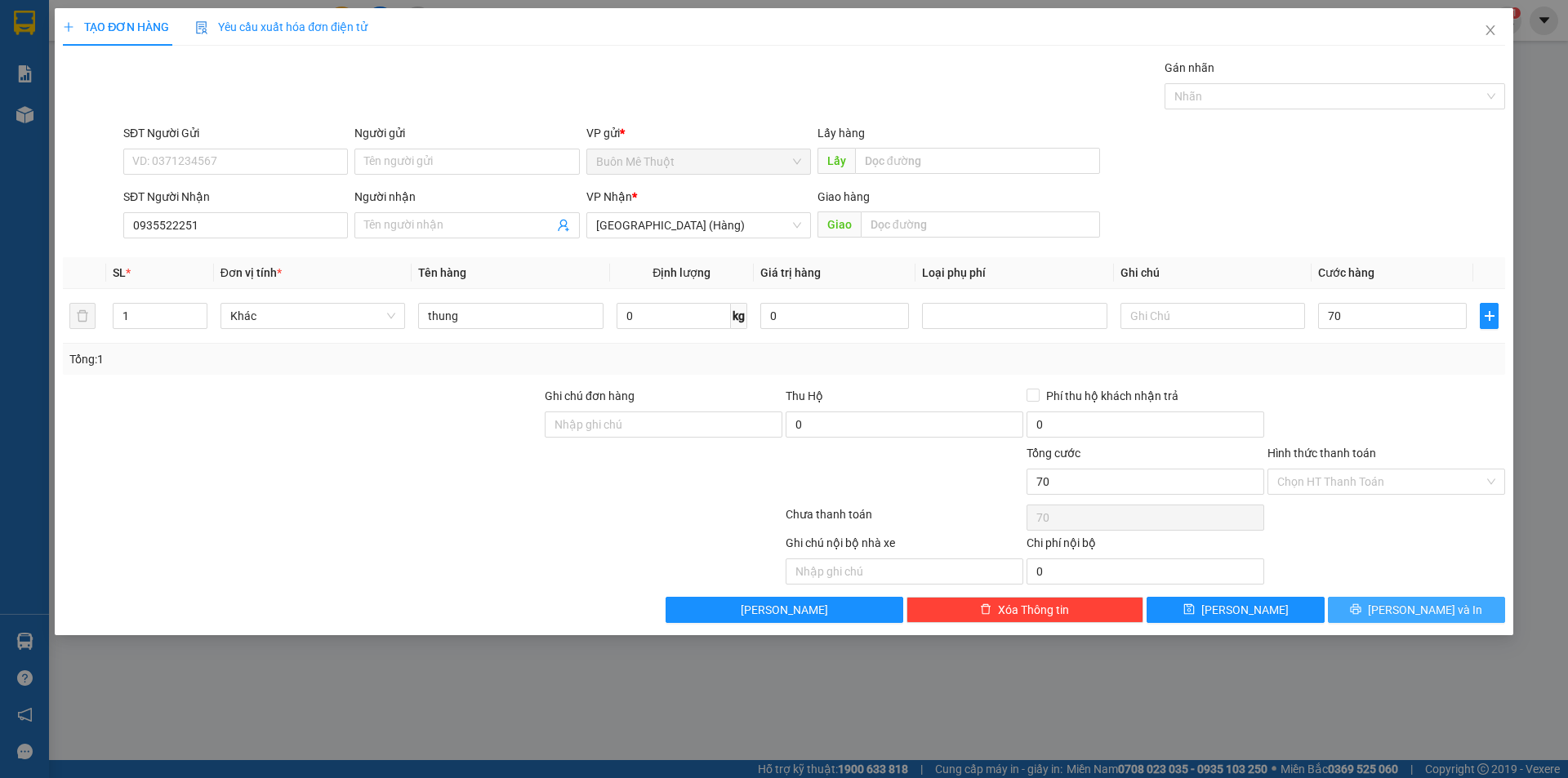
type input "70.000"
click at [1374, 606] on button "[PERSON_NAME] và In" at bounding box center [1416, 609] width 177 height 26
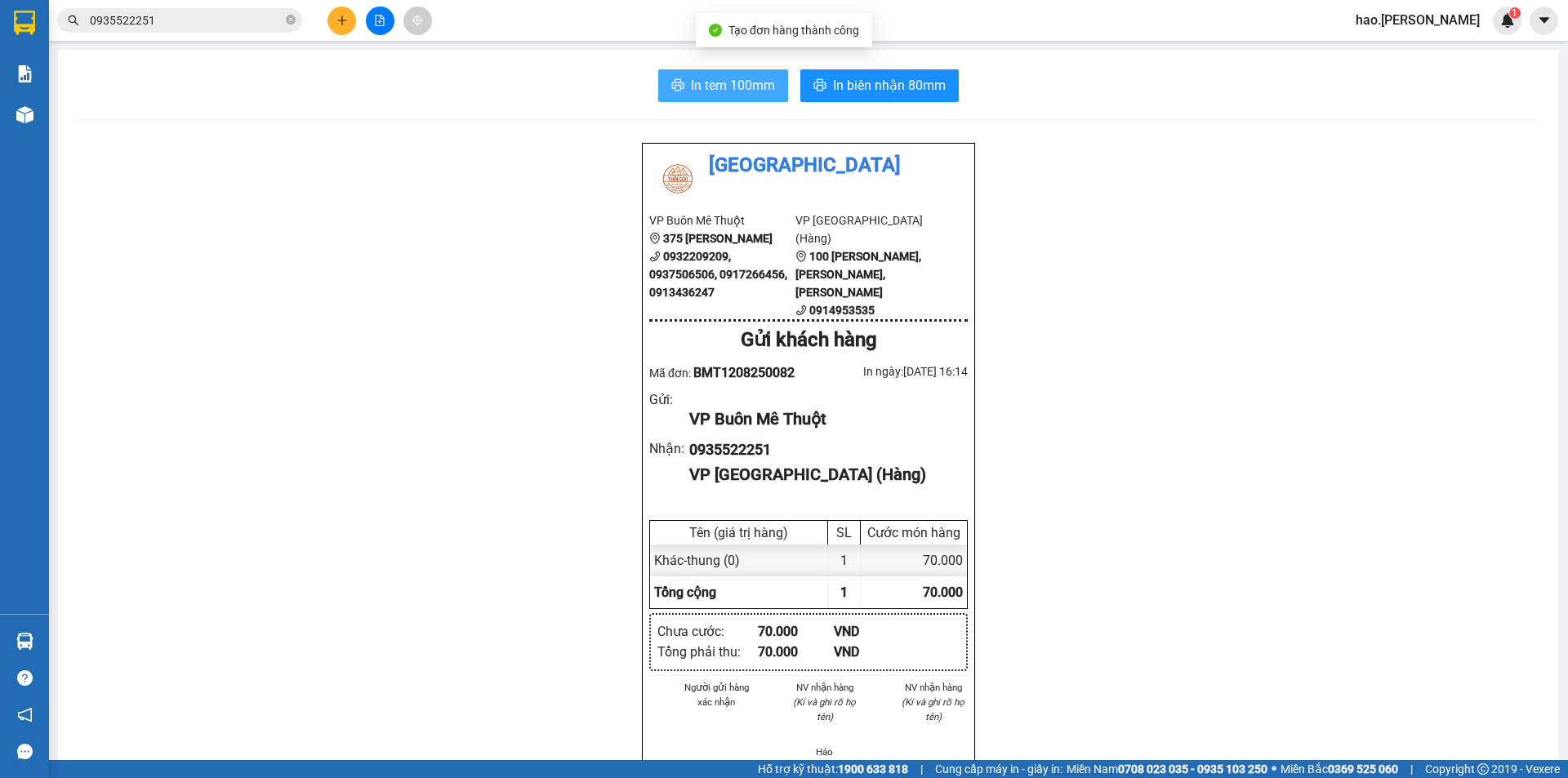
click at [768, 93] on span "In tem 100mm" at bounding box center [733, 84] width 84 height 20
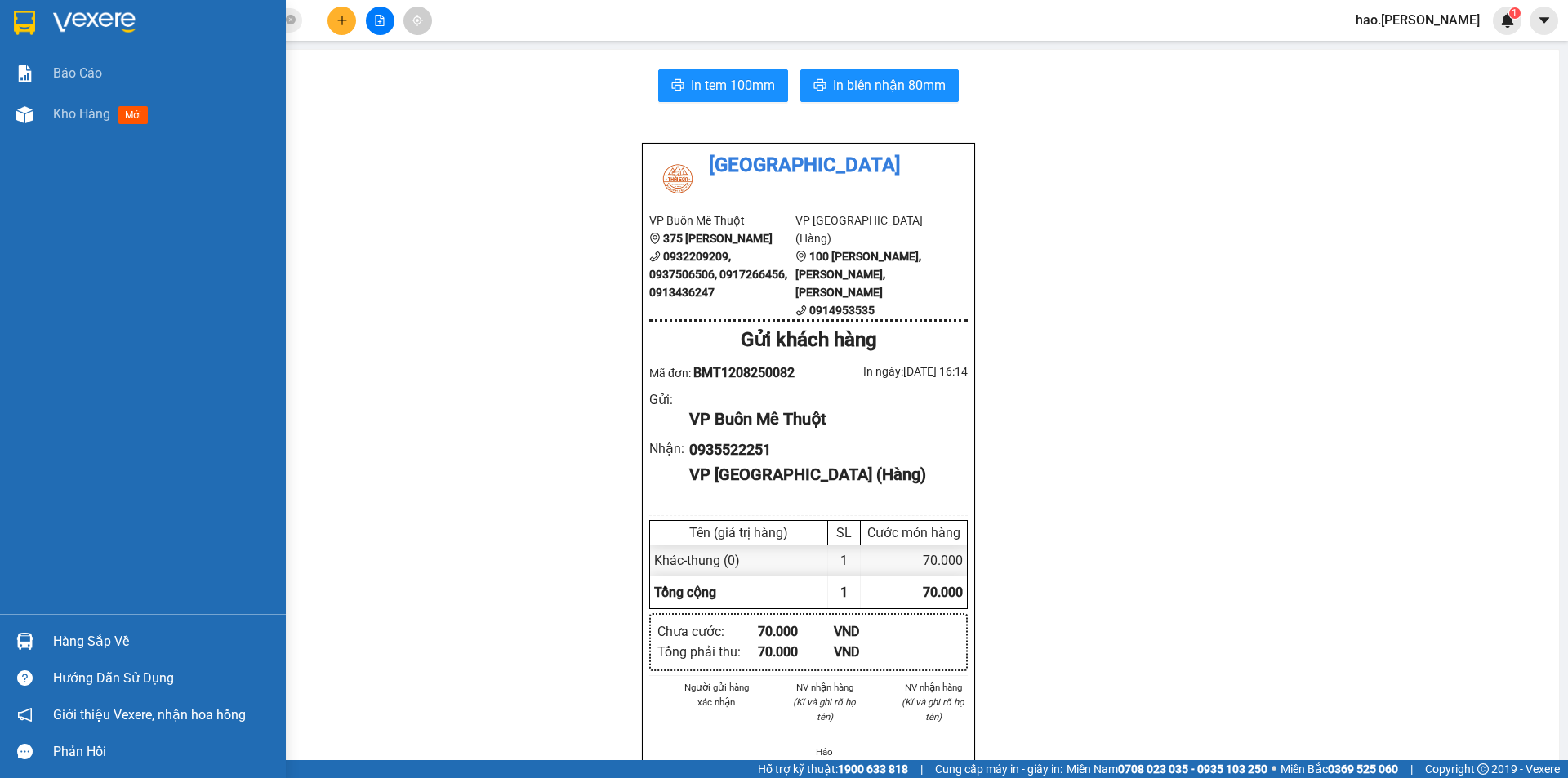
drag, startPoint x: 351, startPoint y: 54, endPoint x: 338, endPoint y: 52, distance: 13.2
click at [345, 53] on div "In tem 100mm In biên nhận 80mm Thái Sơn VP Buôn Mê Thuột 375 Hoàng Diệu 0932209…" at bounding box center [808, 737] width 1501 height 1375
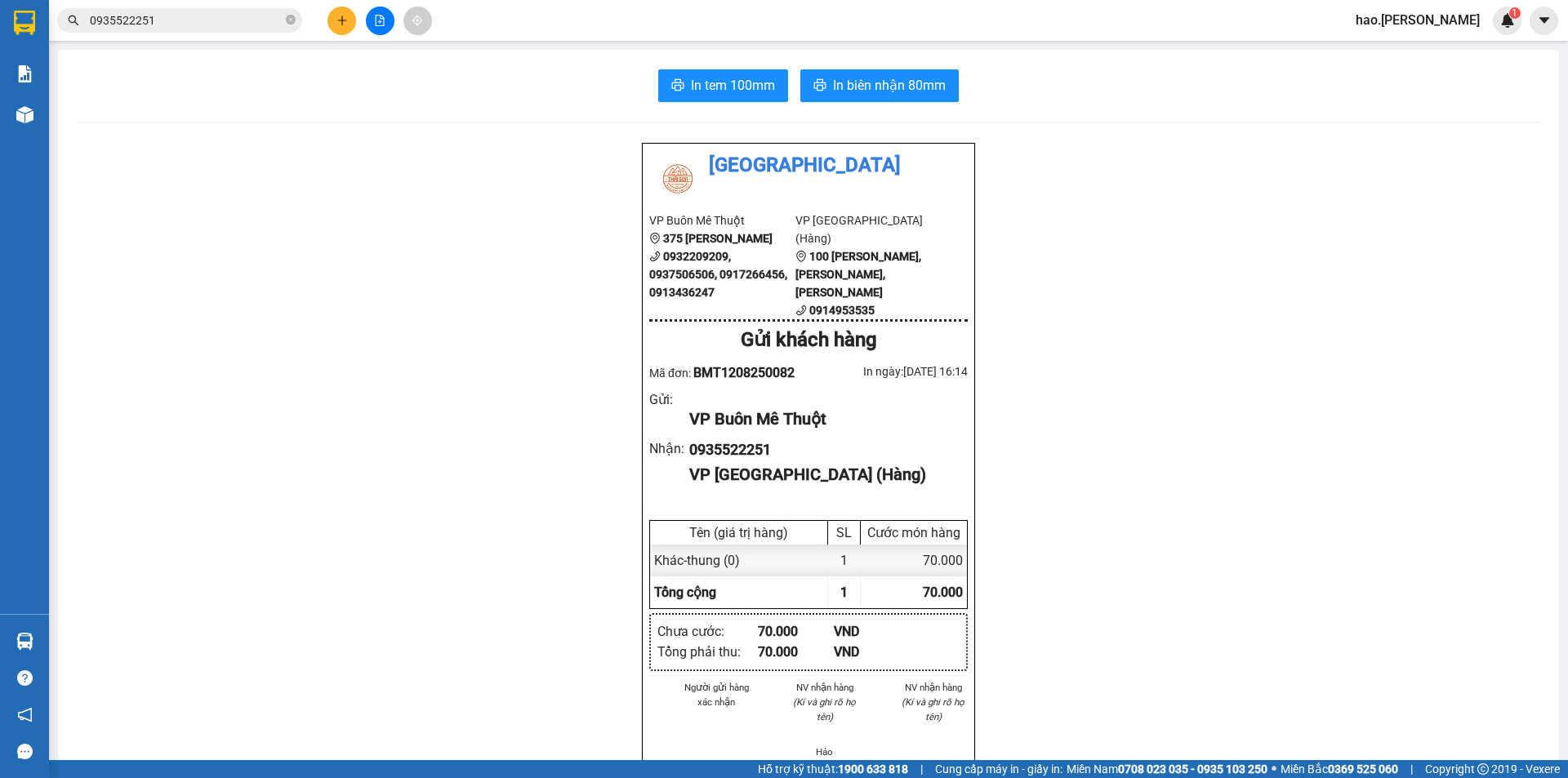
click at [195, 28] on input "0935522251" at bounding box center [186, 20] width 193 height 18
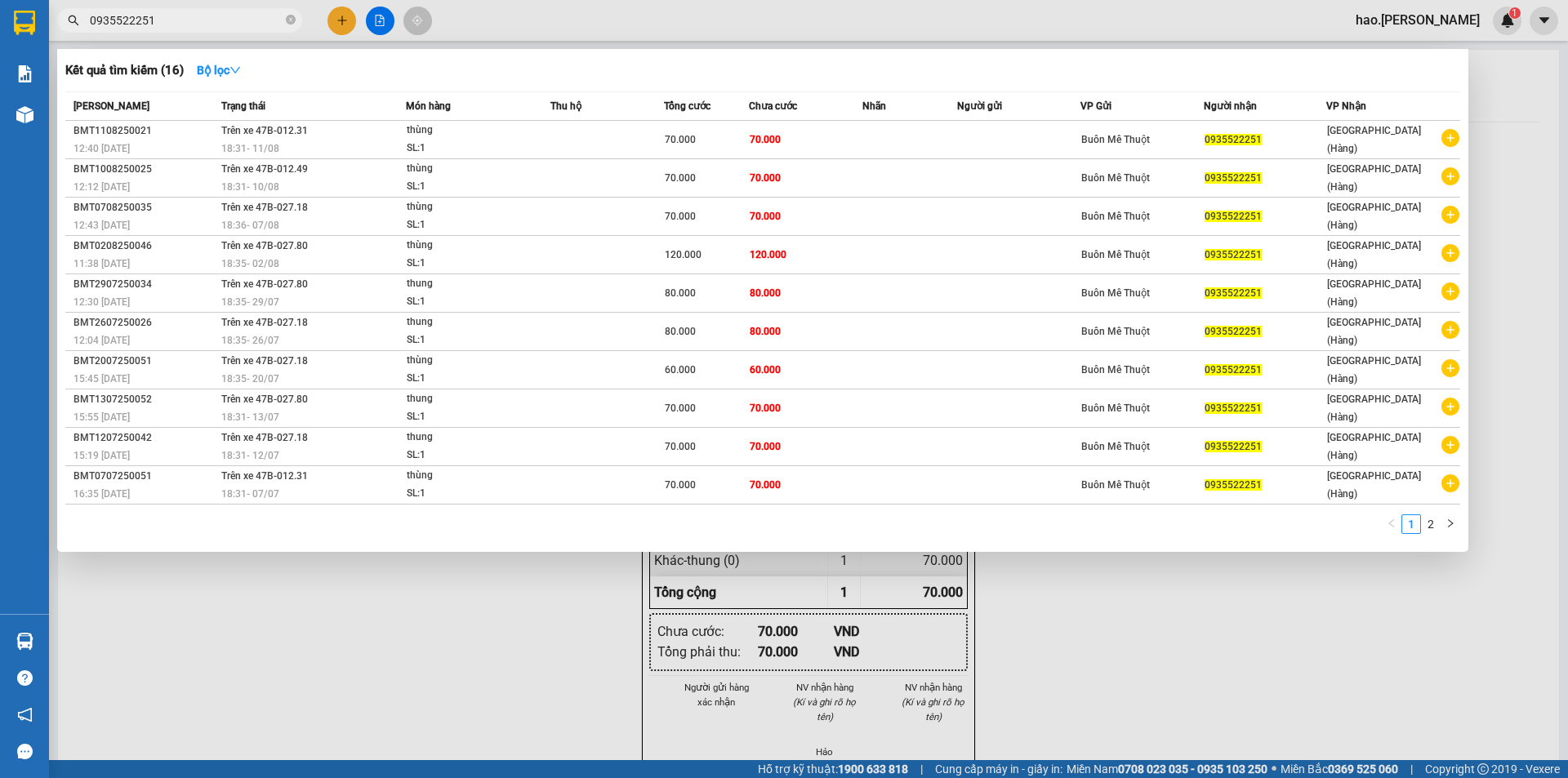
click at [197, 25] on input "0935522251" at bounding box center [186, 20] width 193 height 18
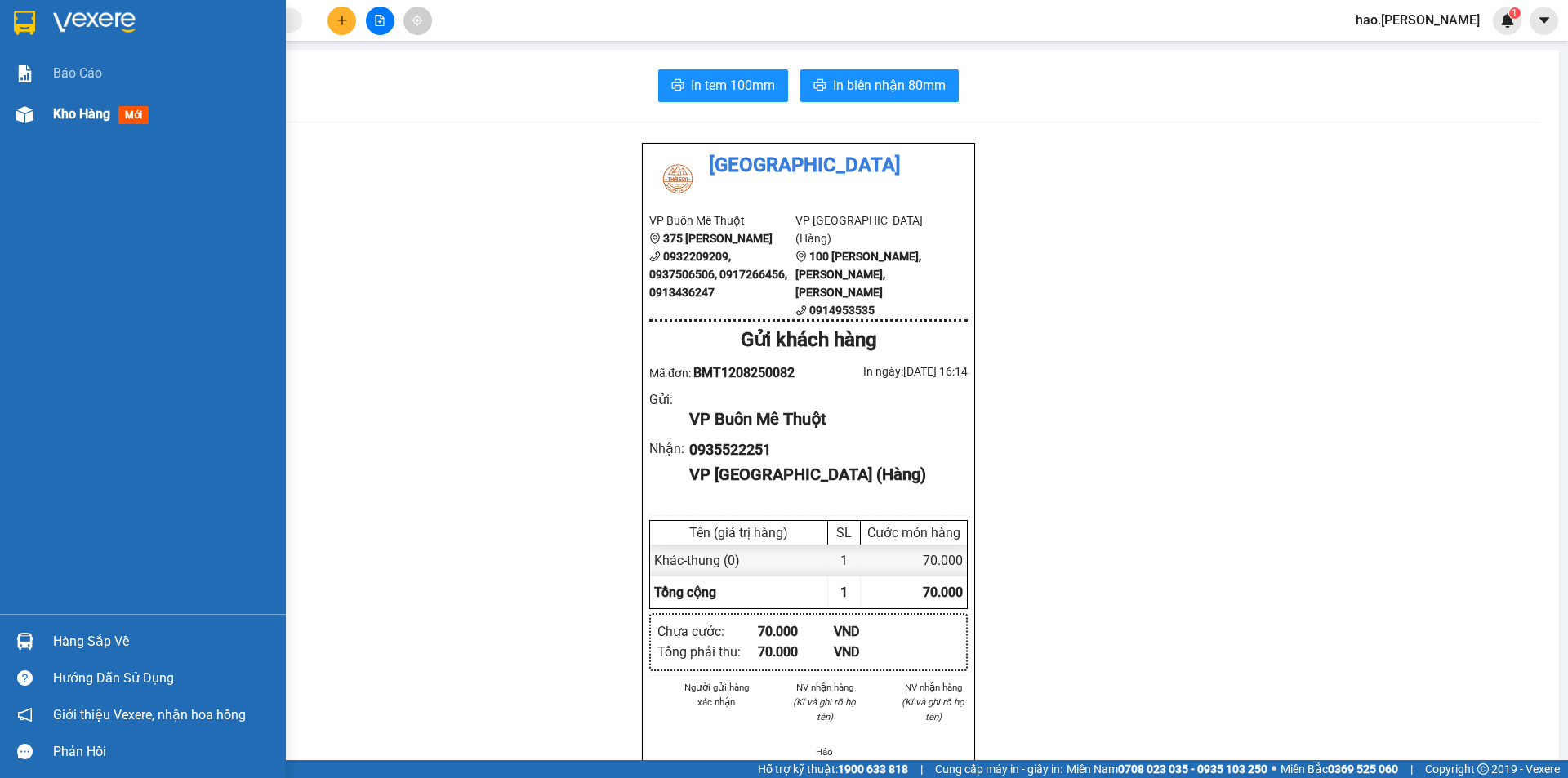
click at [32, 113] on img at bounding box center [24, 114] width 17 height 17
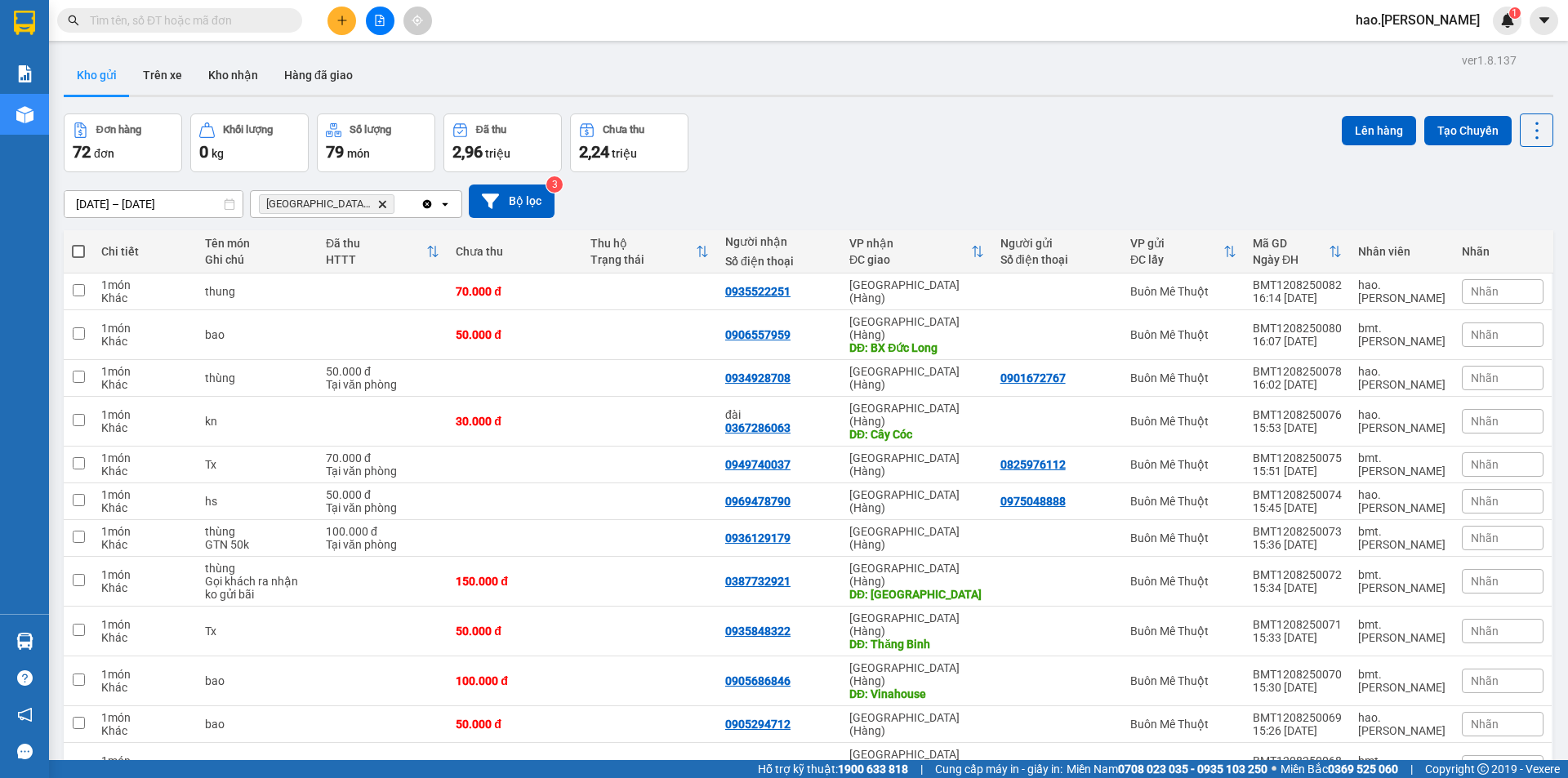
click at [217, 23] on input "text" at bounding box center [186, 20] width 193 height 18
paste input "0935522251"
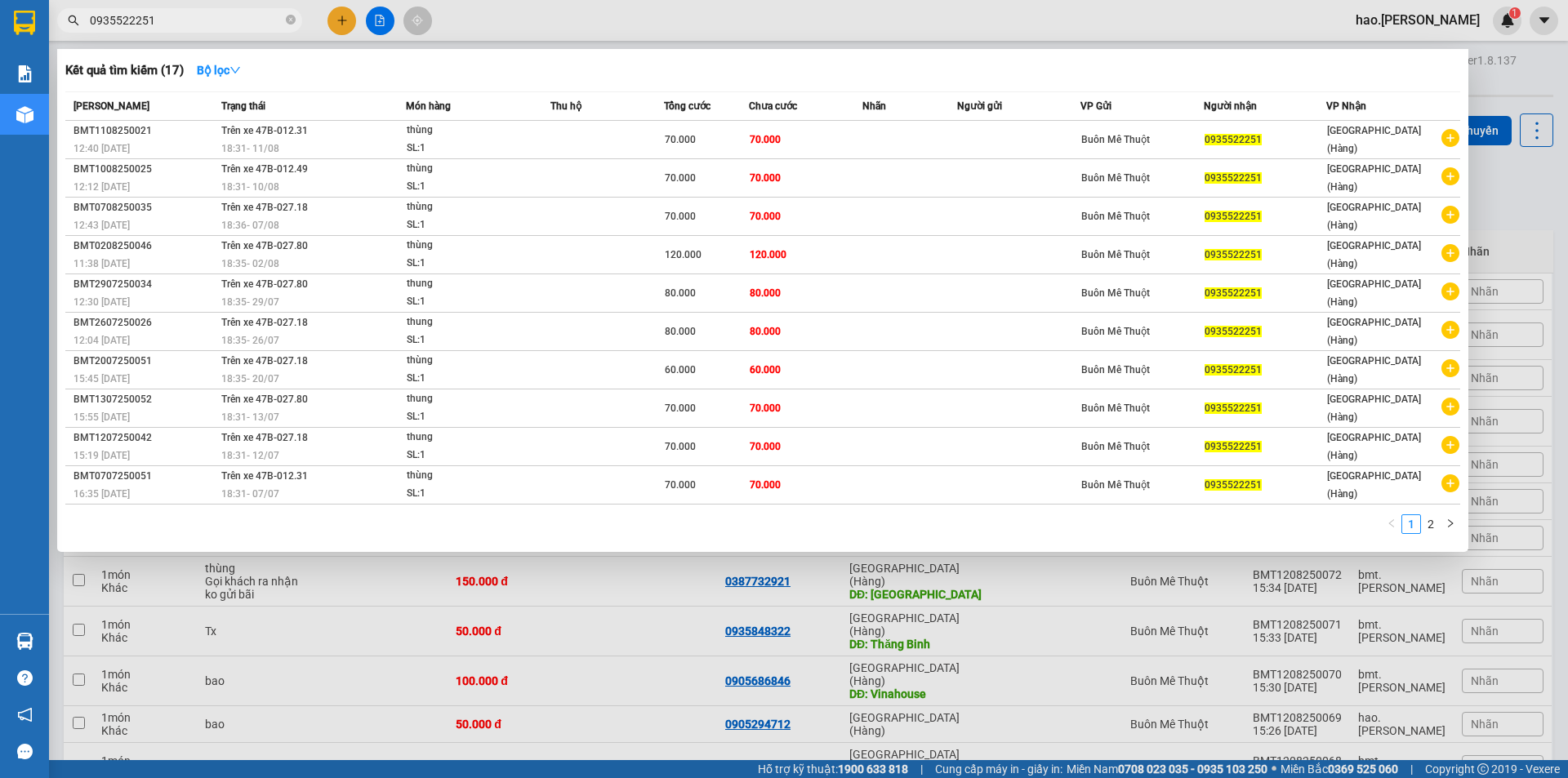
type input "0935522251"
click at [522, 5] on div at bounding box center [784, 389] width 1568 height 778
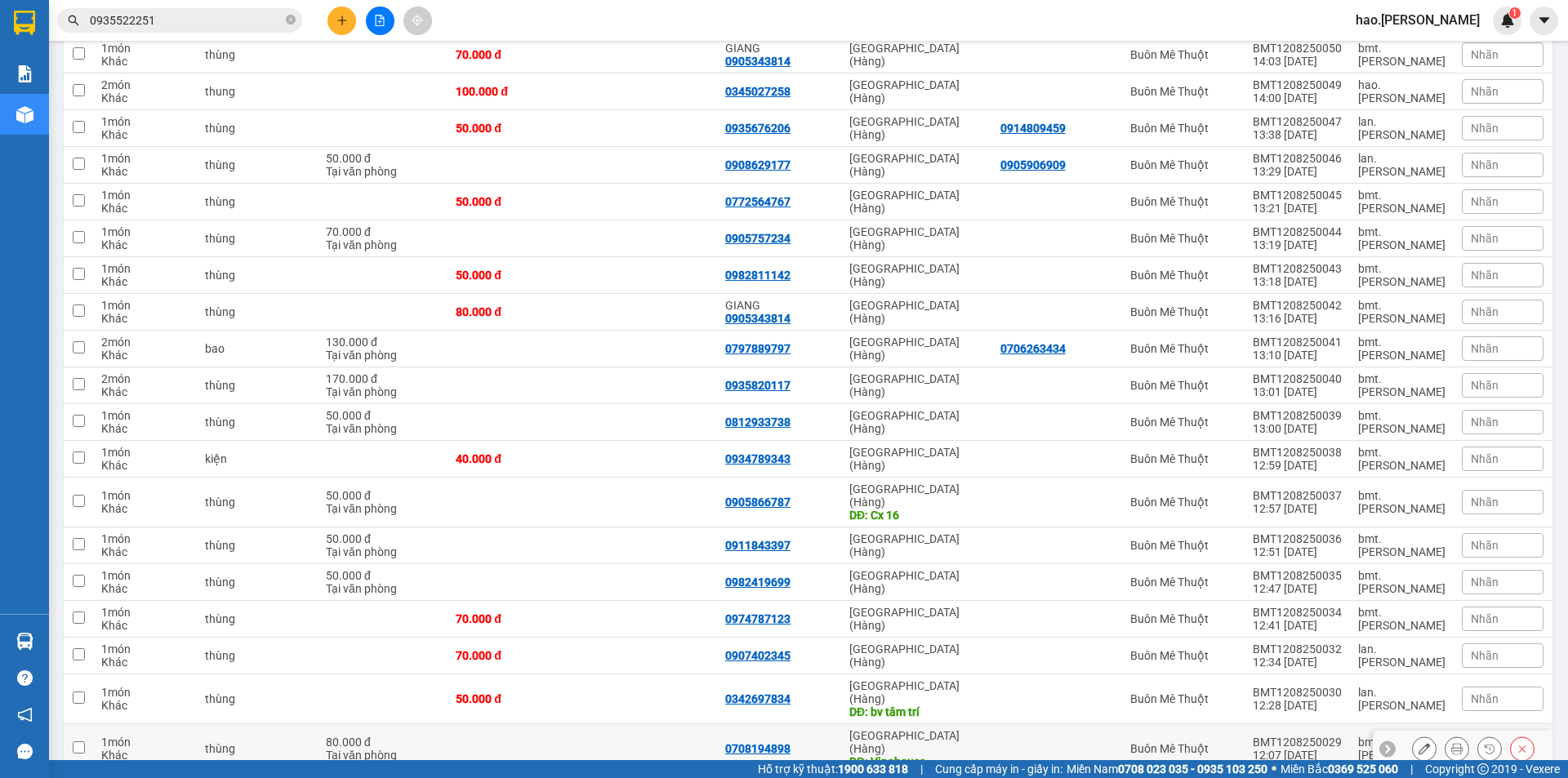
scroll to position [1388, 0]
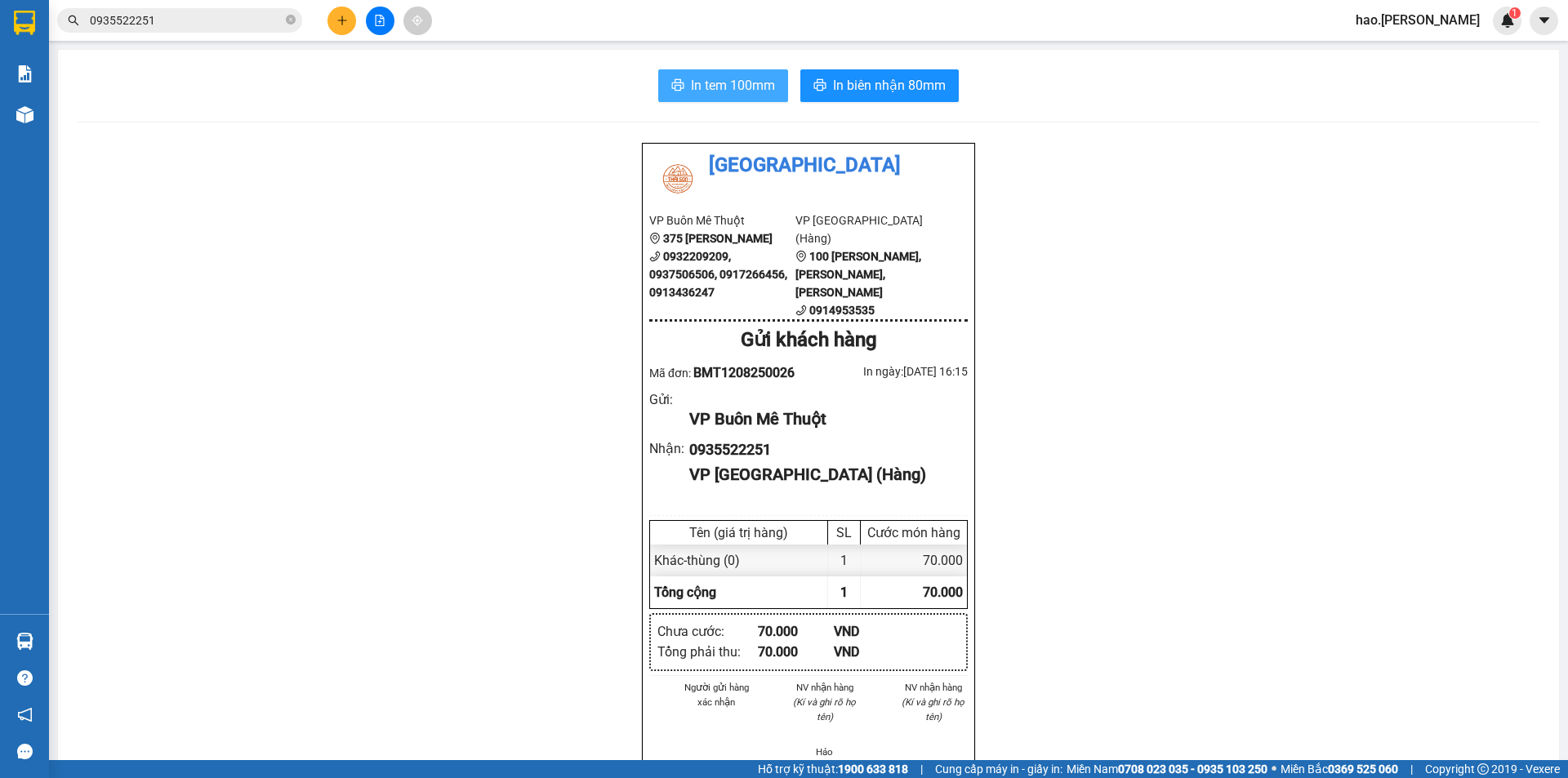
click at [741, 71] on button "In tem 100mm" at bounding box center [723, 85] width 130 height 33
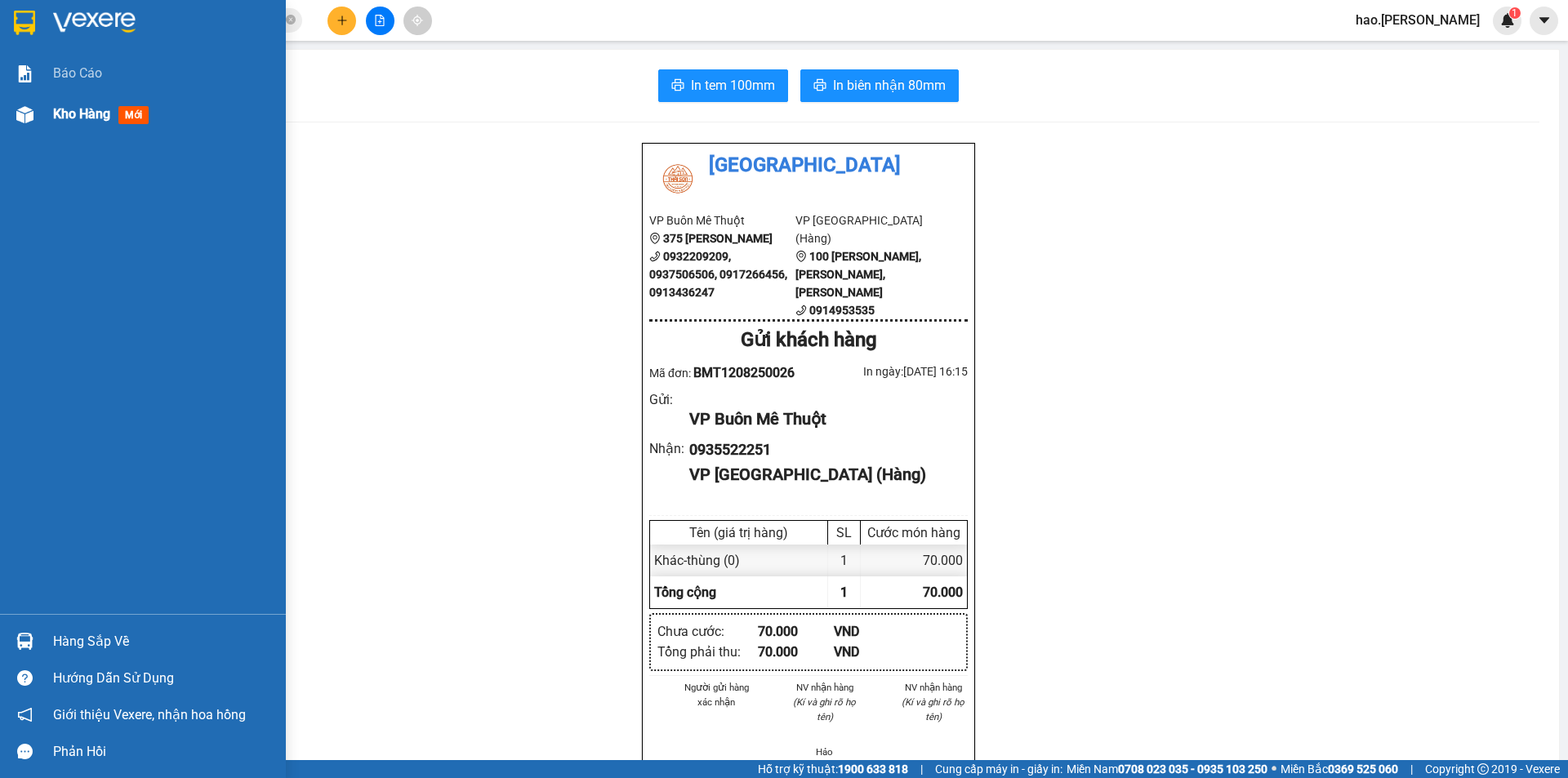
click at [39, 105] on div "Kho hàng mới" at bounding box center [142, 115] width 285 height 41
click at [55, 109] on span "Kho hàng" at bounding box center [82, 113] width 57 height 15
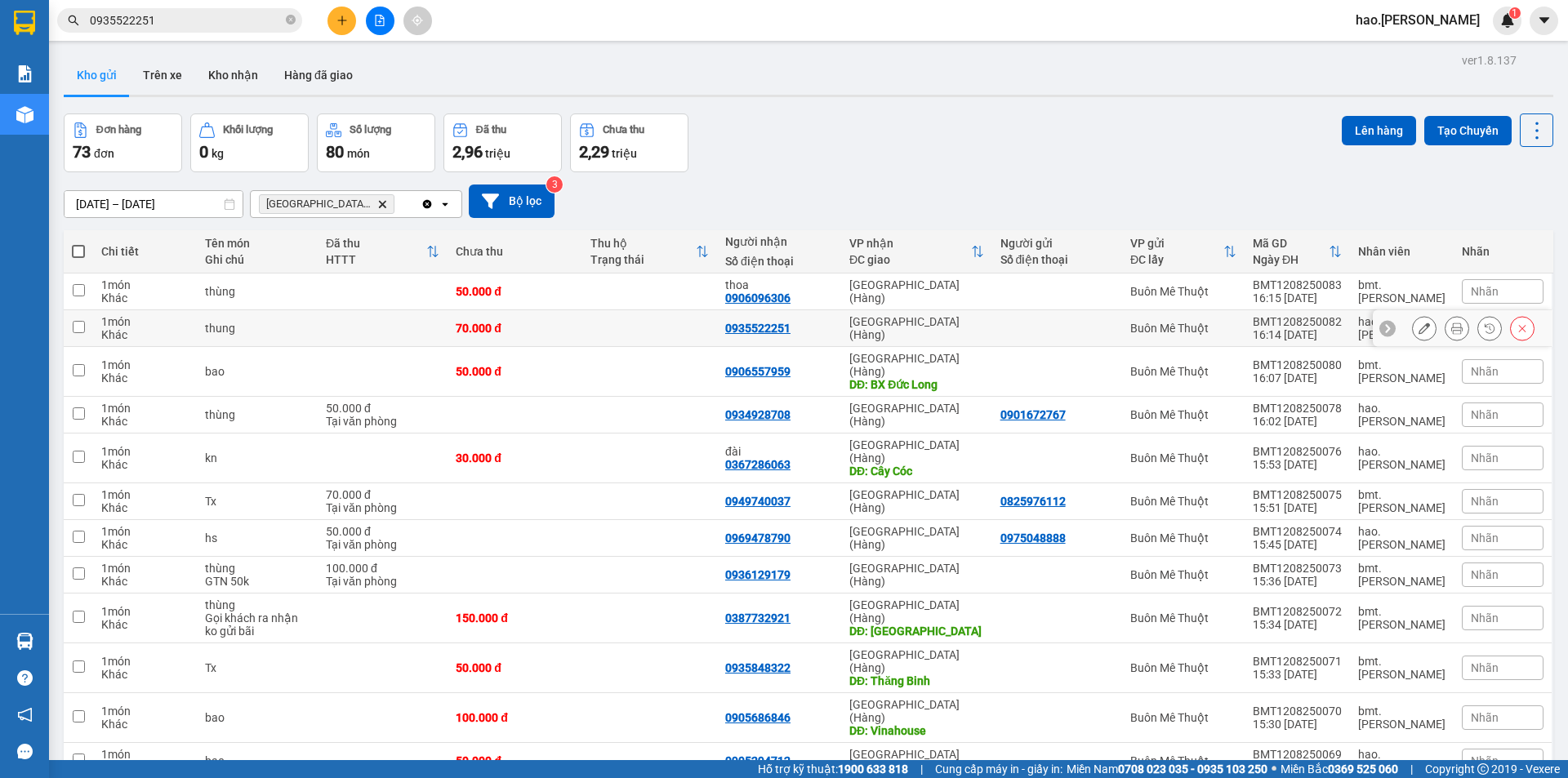
click at [1516, 326] on icon at bounding box center [1522, 328] width 12 height 12
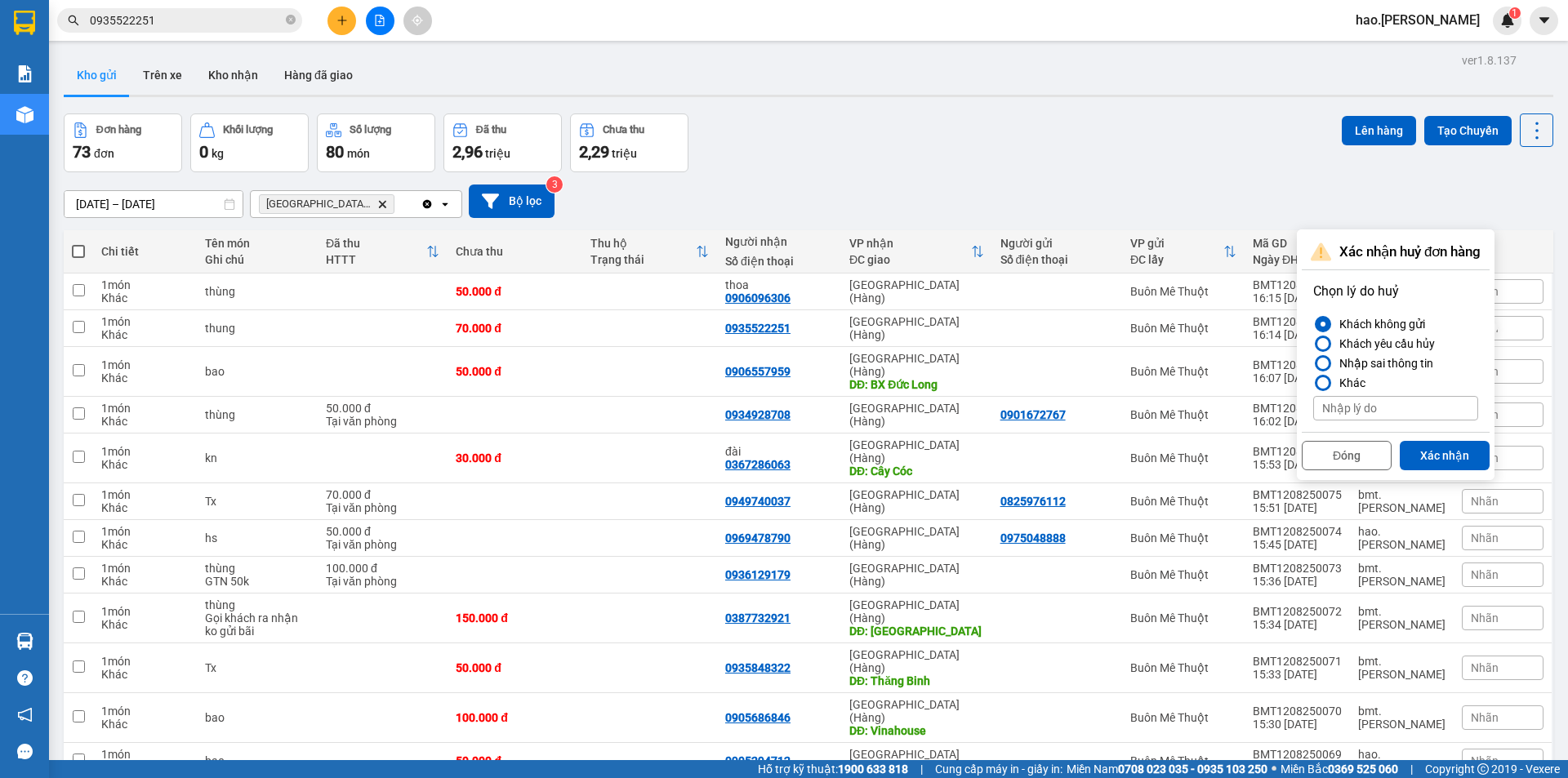
click at [1443, 455] on button "Xác nhận" at bounding box center [1444, 455] width 90 height 29
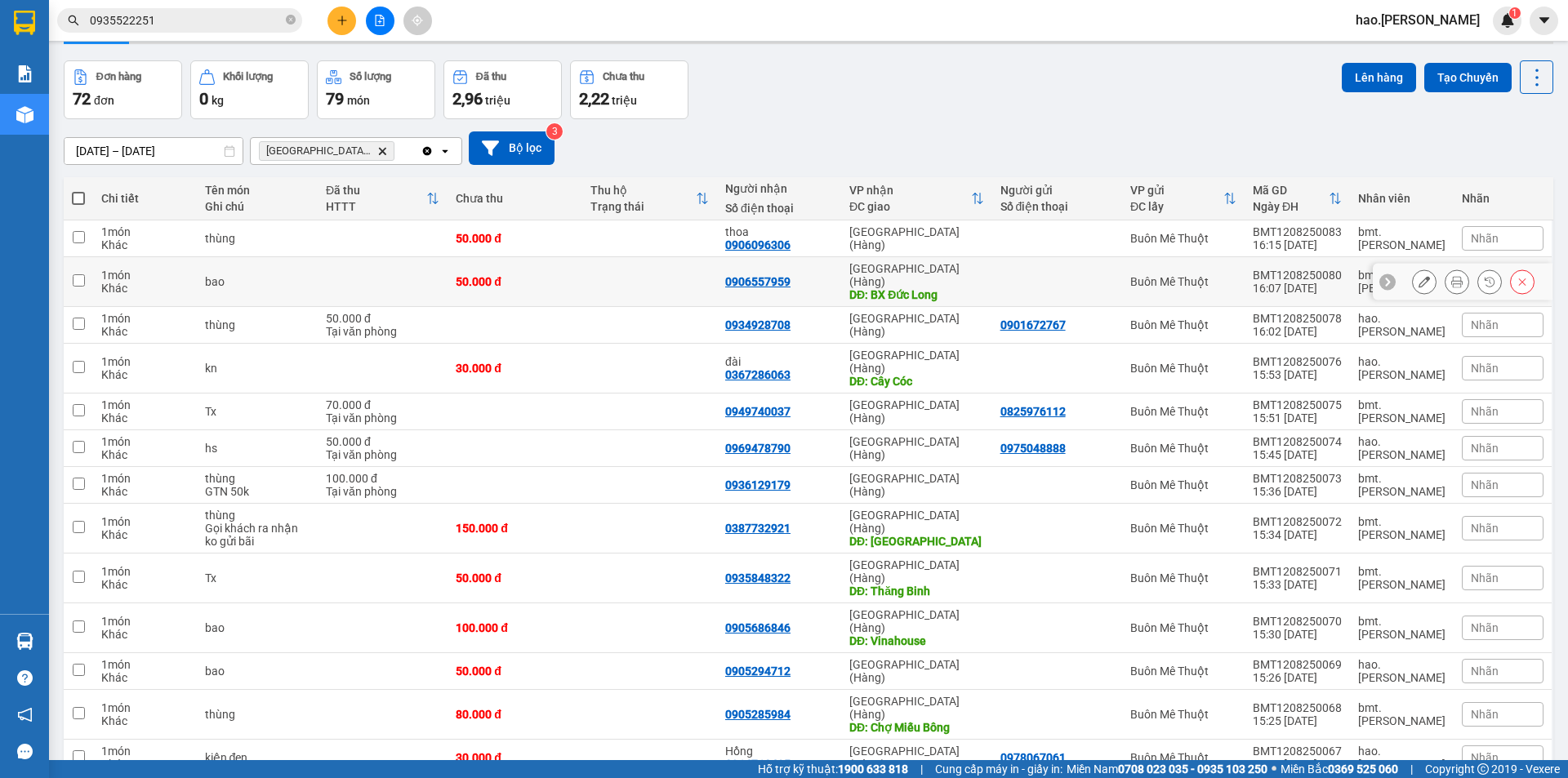
scroll to position [82, 0]
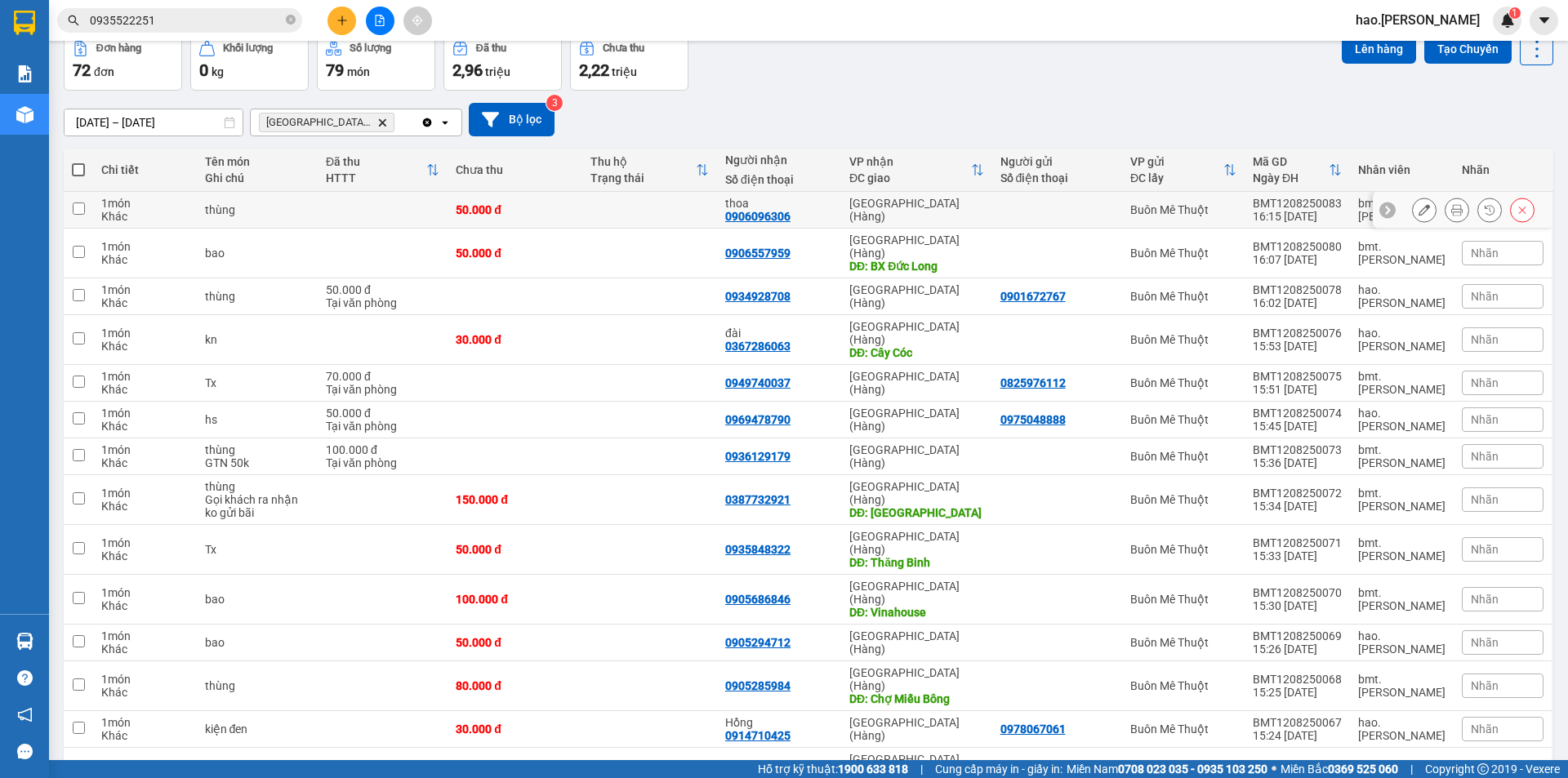
click at [1451, 214] on icon at bounding box center [1457, 210] width 12 height 12
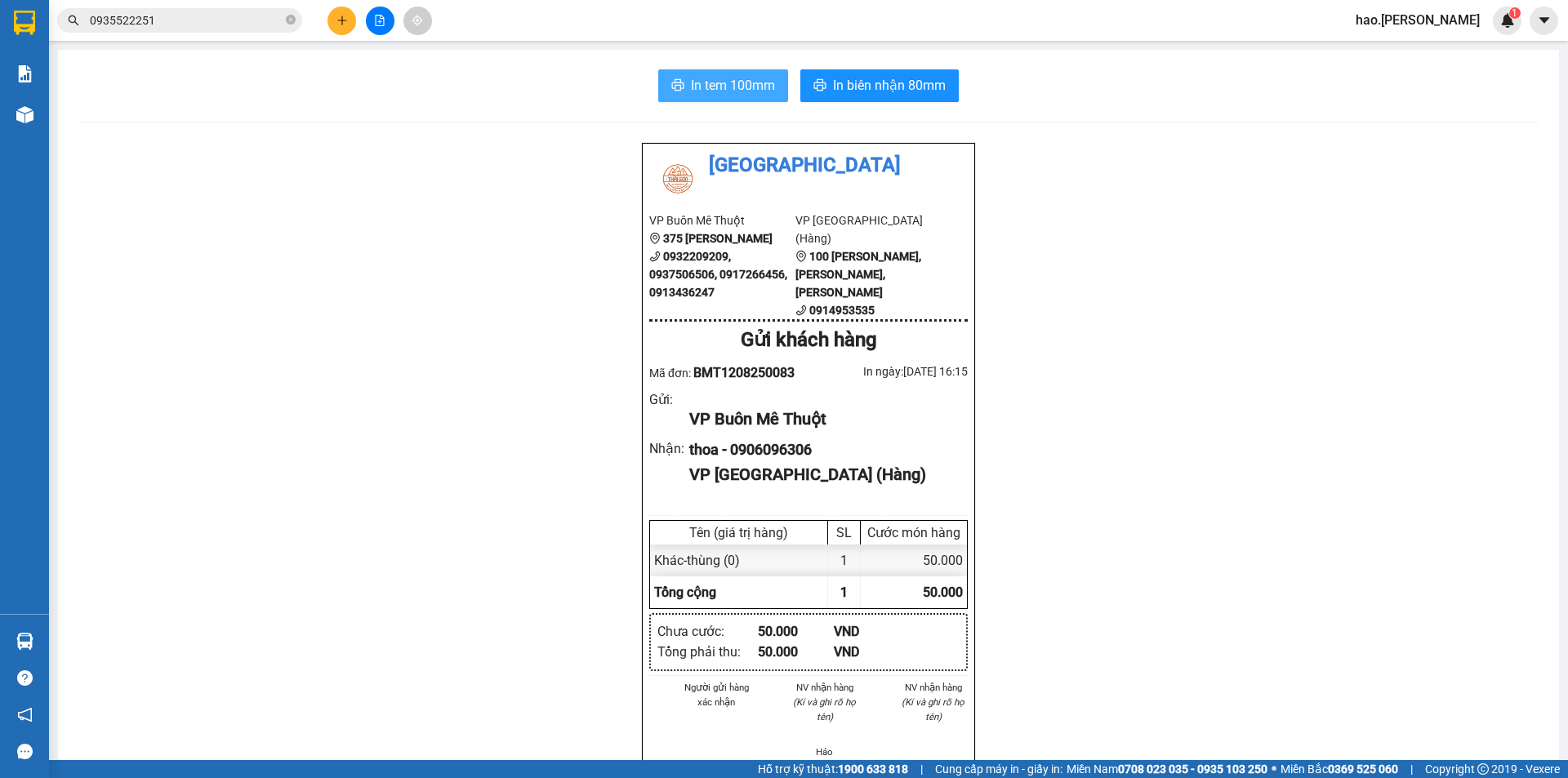
click at [725, 82] on span "In tem 100mm" at bounding box center [733, 84] width 84 height 20
click at [336, 15] on icon "plus" at bounding box center [342, 20] width 12 height 12
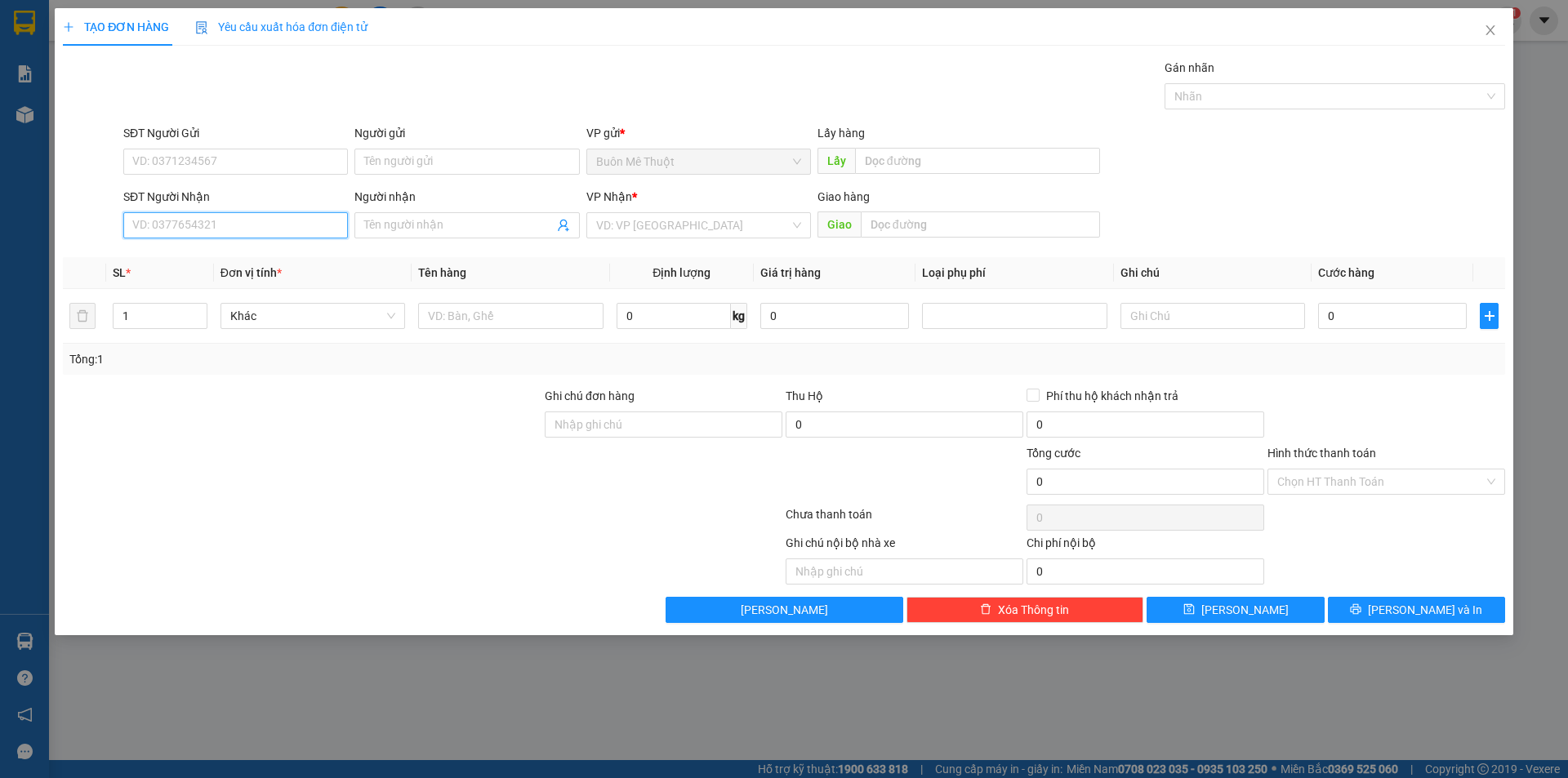
click at [255, 236] on input "SĐT Người Nhận" at bounding box center [236, 225] width 225 height 26
click at [236, 283] on div "0978544708" at bounding box center [236, 284] width 205 height 18
type input "0978544708"
type input "30.000"
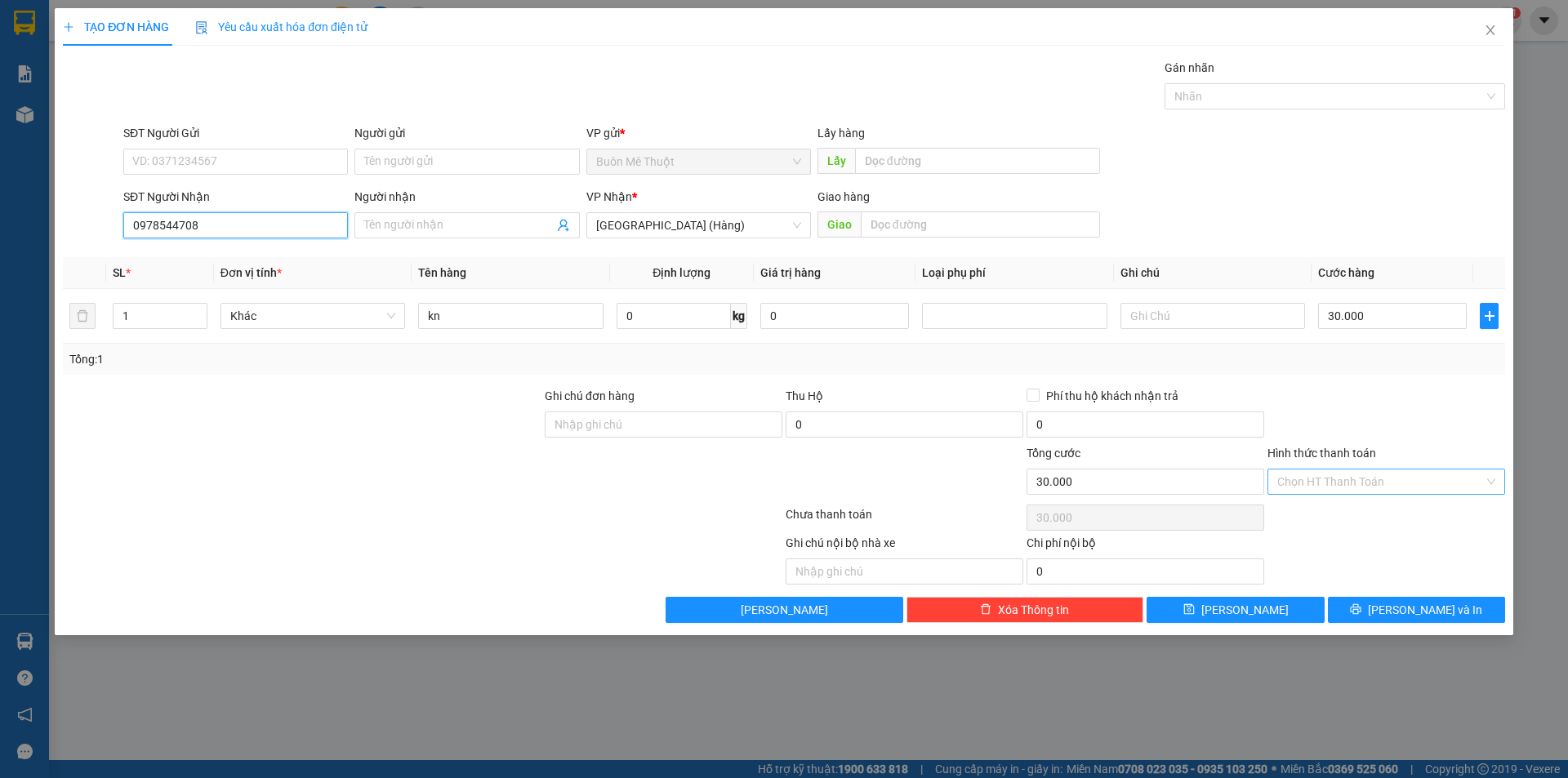
type input "0978544708"
click at [1396, 470] on input "Hình thức thanh toán" at bounding box center [1380, 482] width 206 height 25
drag, startPoint x: 1373, startPoint y: 353, endPoint x: 1419, endPoint y: 437, distance: 95.8
click at [1386, 375] on div "Transit Pickup Surcharge Ids Transit Deliver Surcharge Ids Transit Deliver Surc…" at bounding box center [784, 341] width 1443 height 565
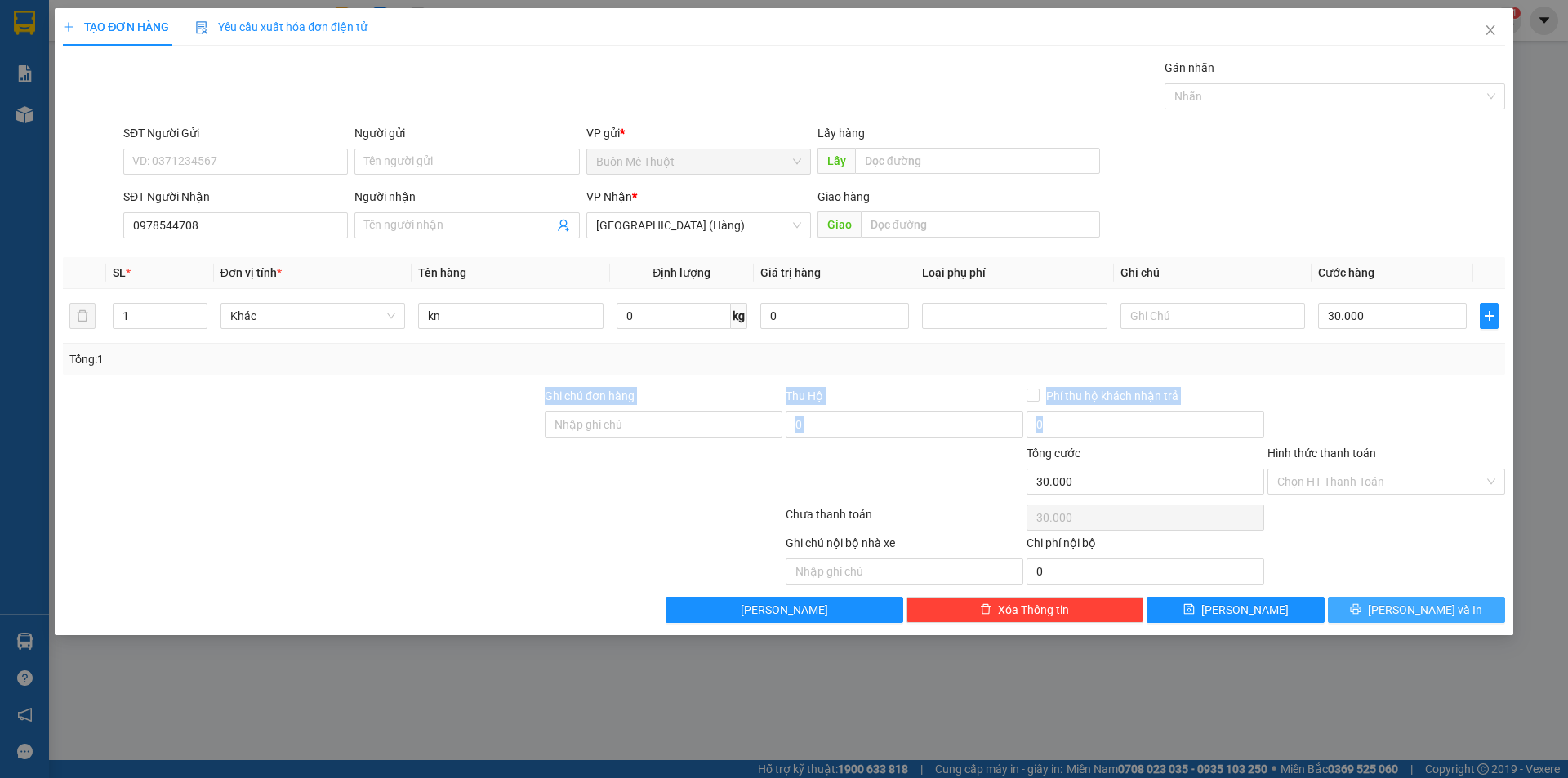
drag, startPoint x: 1428, startPoint y: 606, endPoint x: 1432, endPoint y: 546, distance: 60.1
click at [1428, 606] on span "[PERSON_NAME] và In" at bounding box center [1425, 610] width 115 height 18
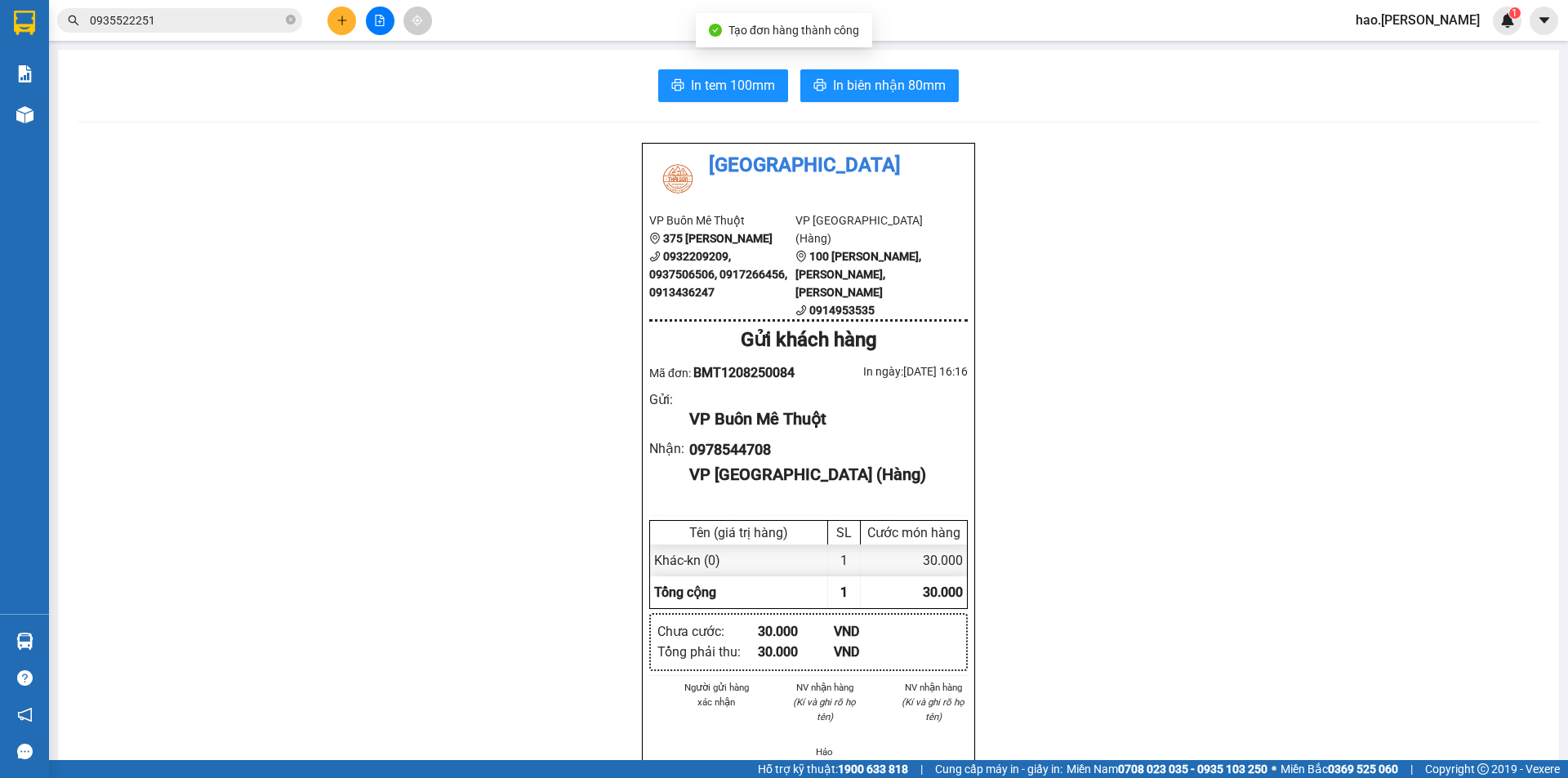
click at [855, 102] on div "In tem 100mm In biên nhận 80mm Thái Sơn VP Buôn Mê Thuột 375 Hoàng Diệu 0932209…" at bounding box center [808, 737] width 1501 height 1375
click at [814, 90] on icon "printer" at bounding box center [820, 84] width 13 height 13
click at [708, 85] on span "In tem 100mm" at bounding box center [733, 84] width 84 height 20
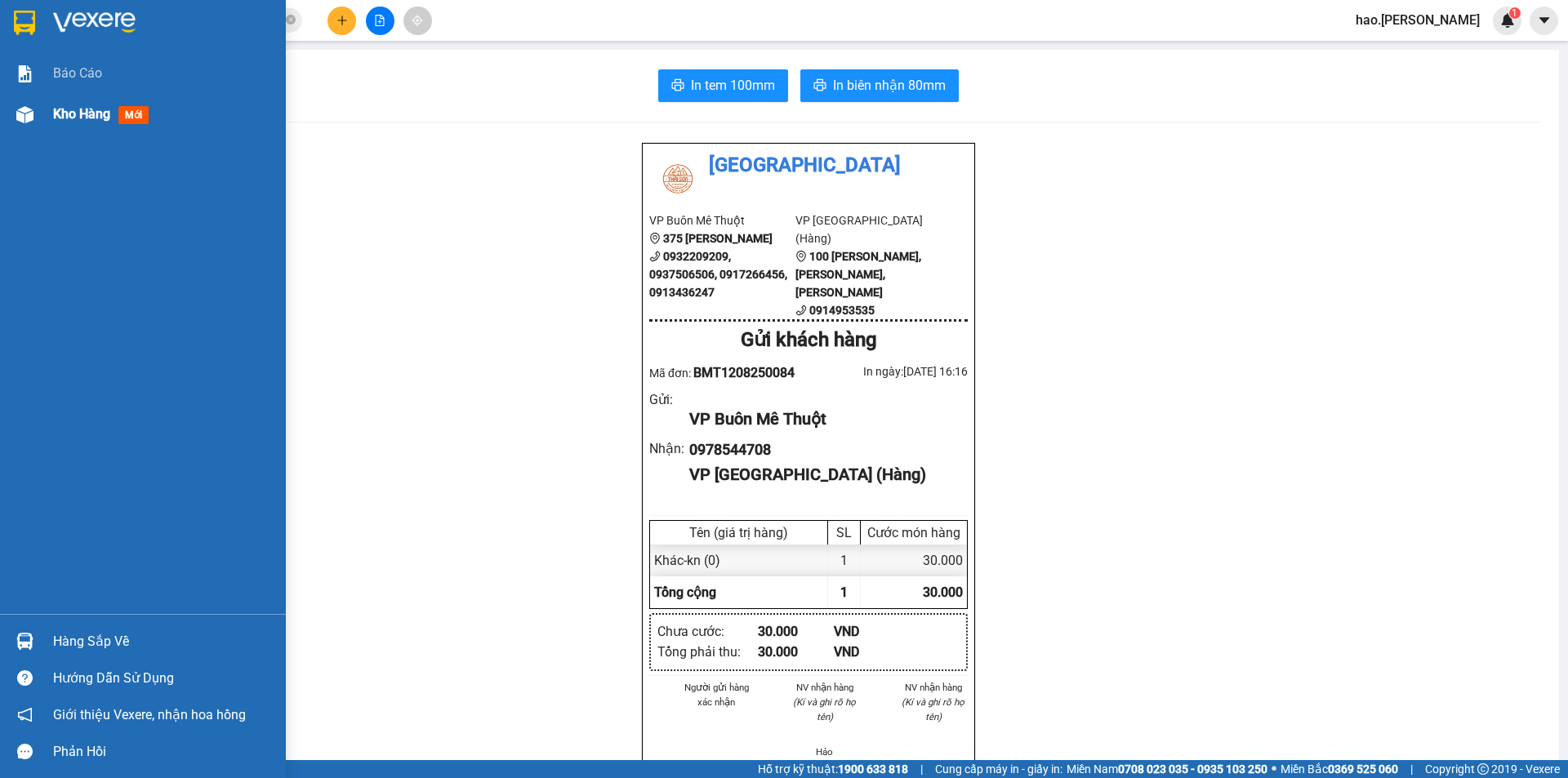
click at [20, 99] on div "Kho hàng mới" at bounding box center [142, 115] width 285 height 41
click at [45, 112] on div "Kho hàng mới" at bounding box center [142, 115] width 285 height 41
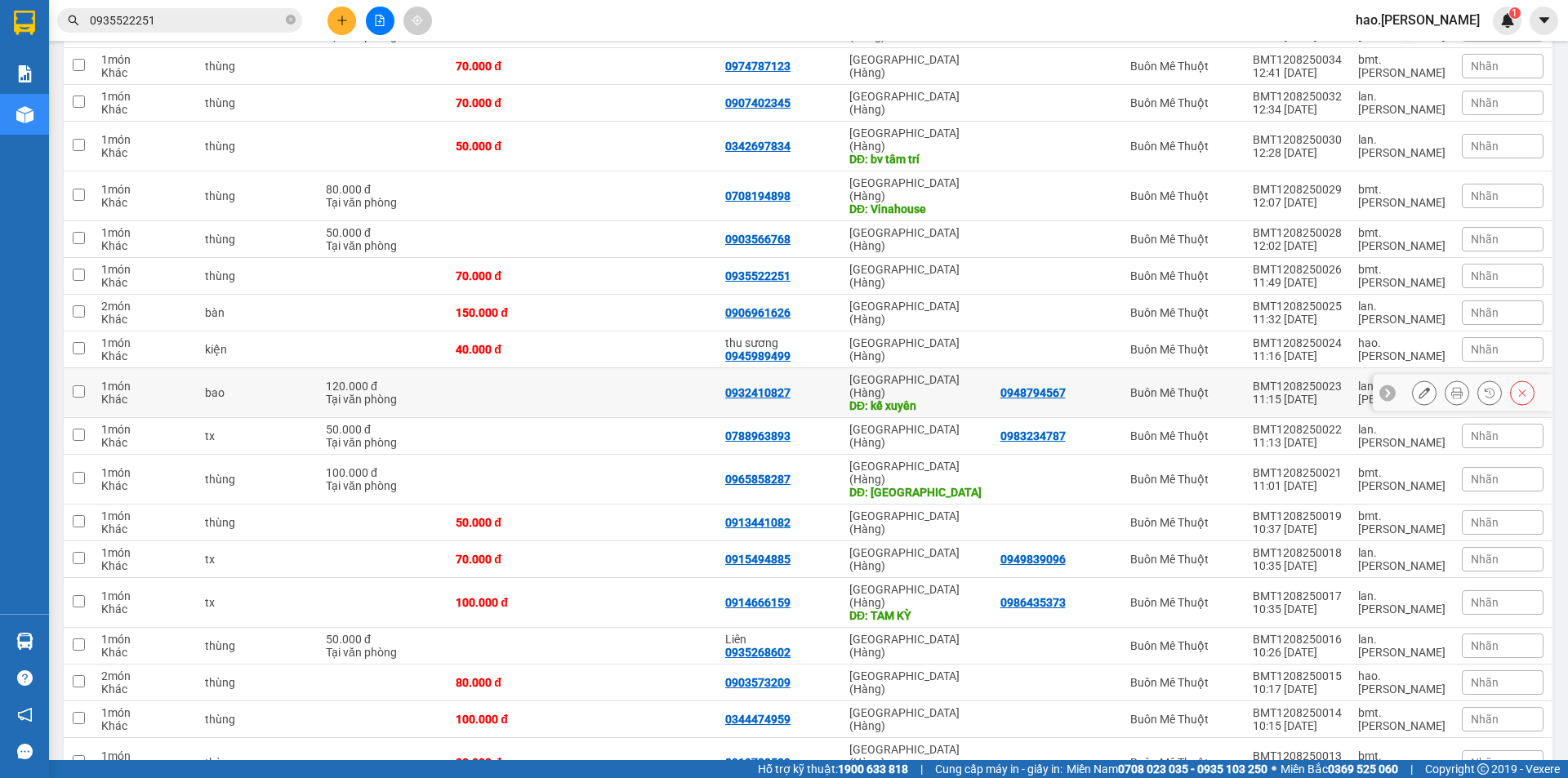
scroll to position [1867, 0]
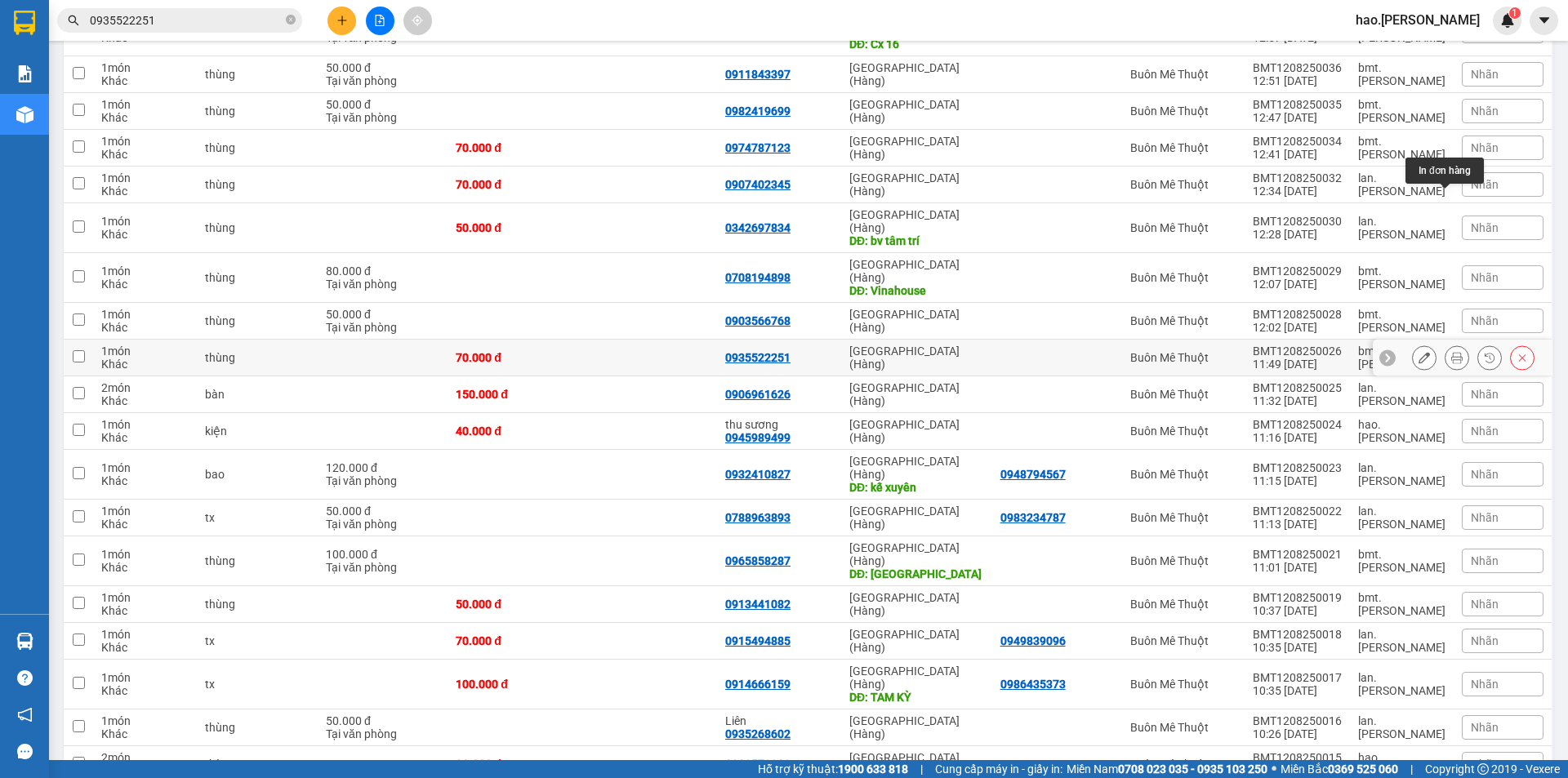
click at [1451, 352] on icon at bounding box center [1457, 357] width 12 height 12
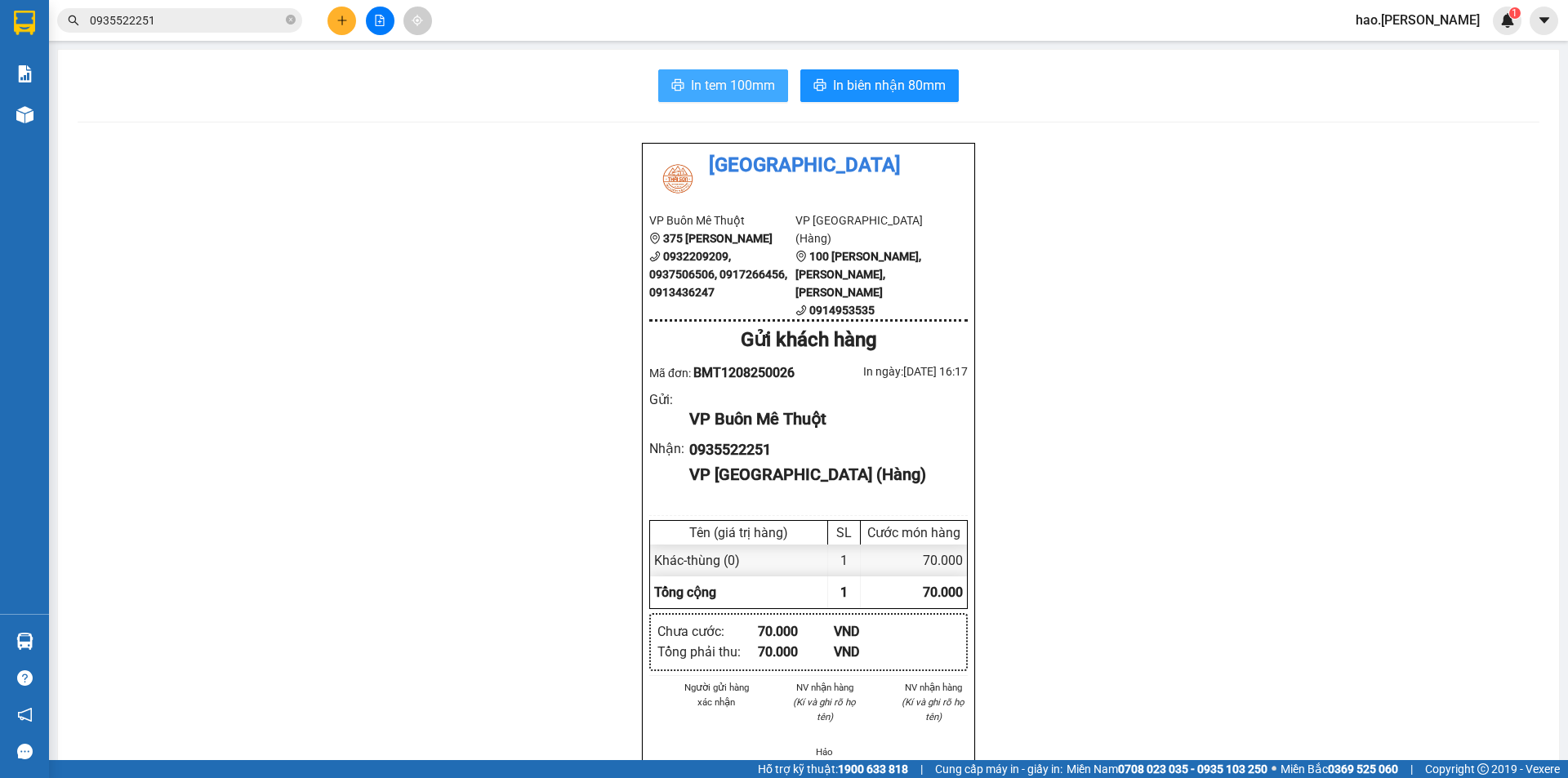
click at [707, 84] on span "In tem 100mm" at bounding box center [733, 84] width 84 height 20
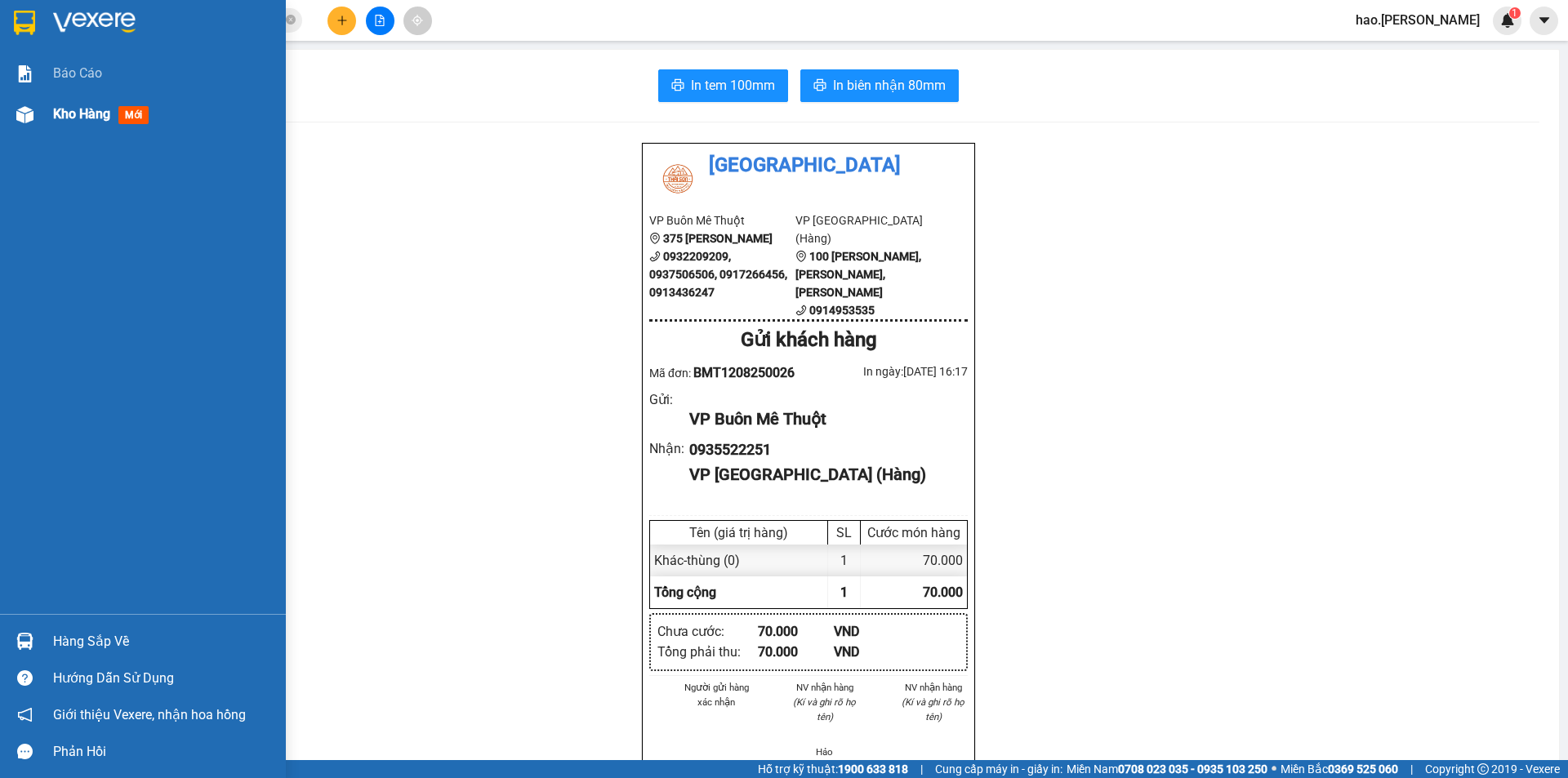
click at [59, 118] on span "Kho hàng" at bounding box center [82, 113] width 57 height 15
click at [62, 117] on span "Kho hàng" at bounding box center [82, 113] width 57 height 15
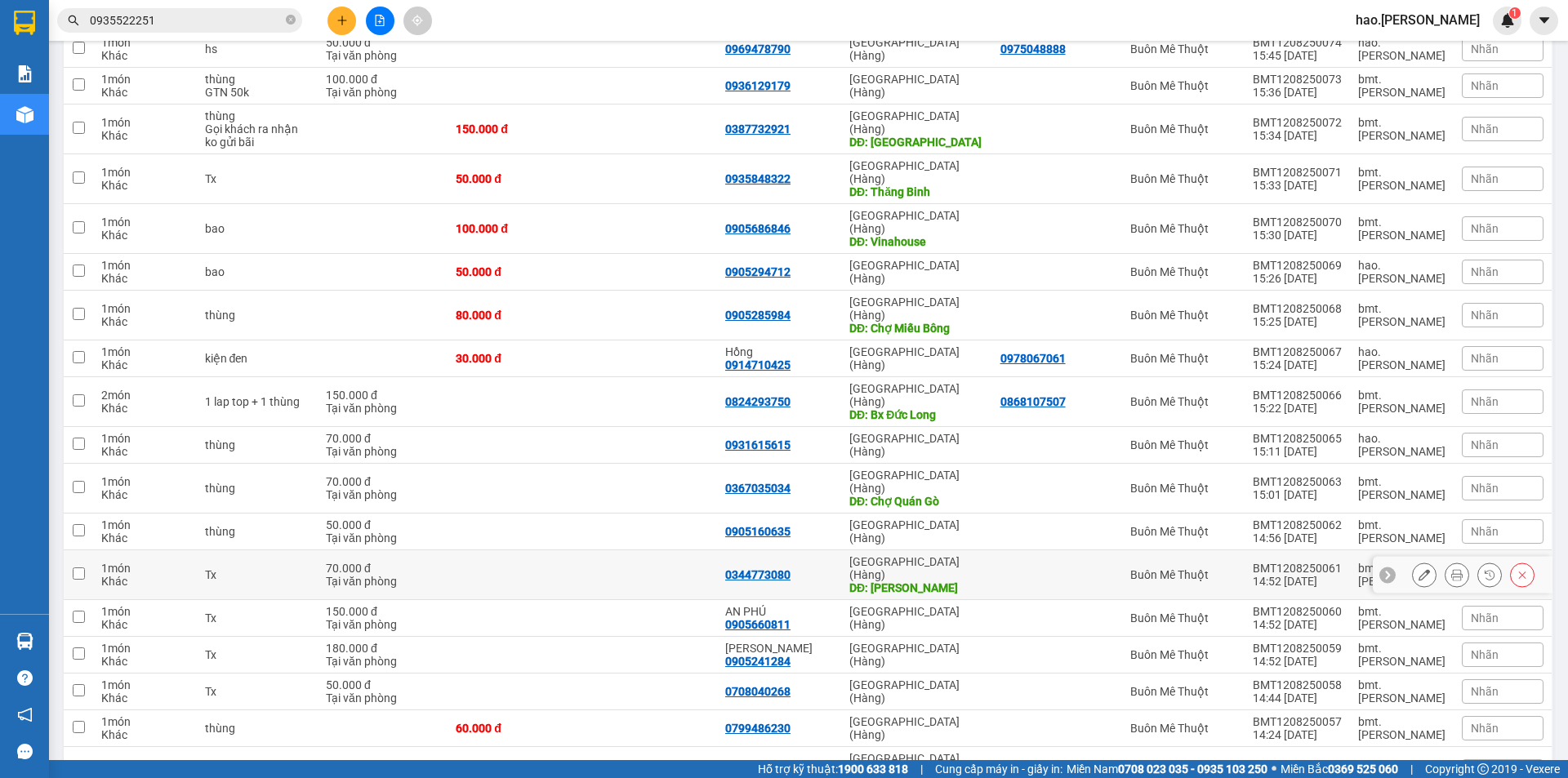
scroll to position [490, 0]
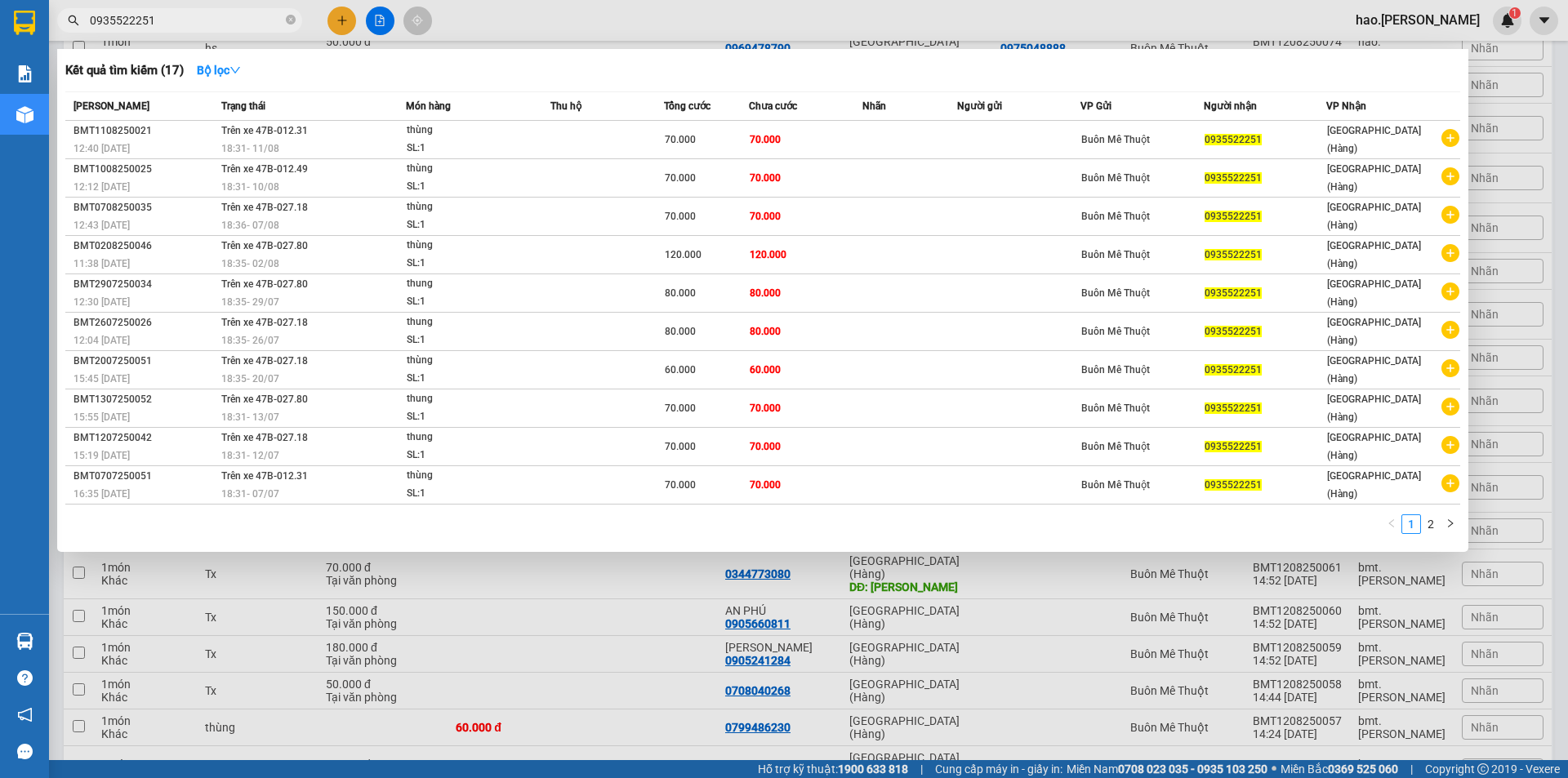
click at [159, 23] on input "0935522251" at bounding box center [186, 20] width 193 height 18
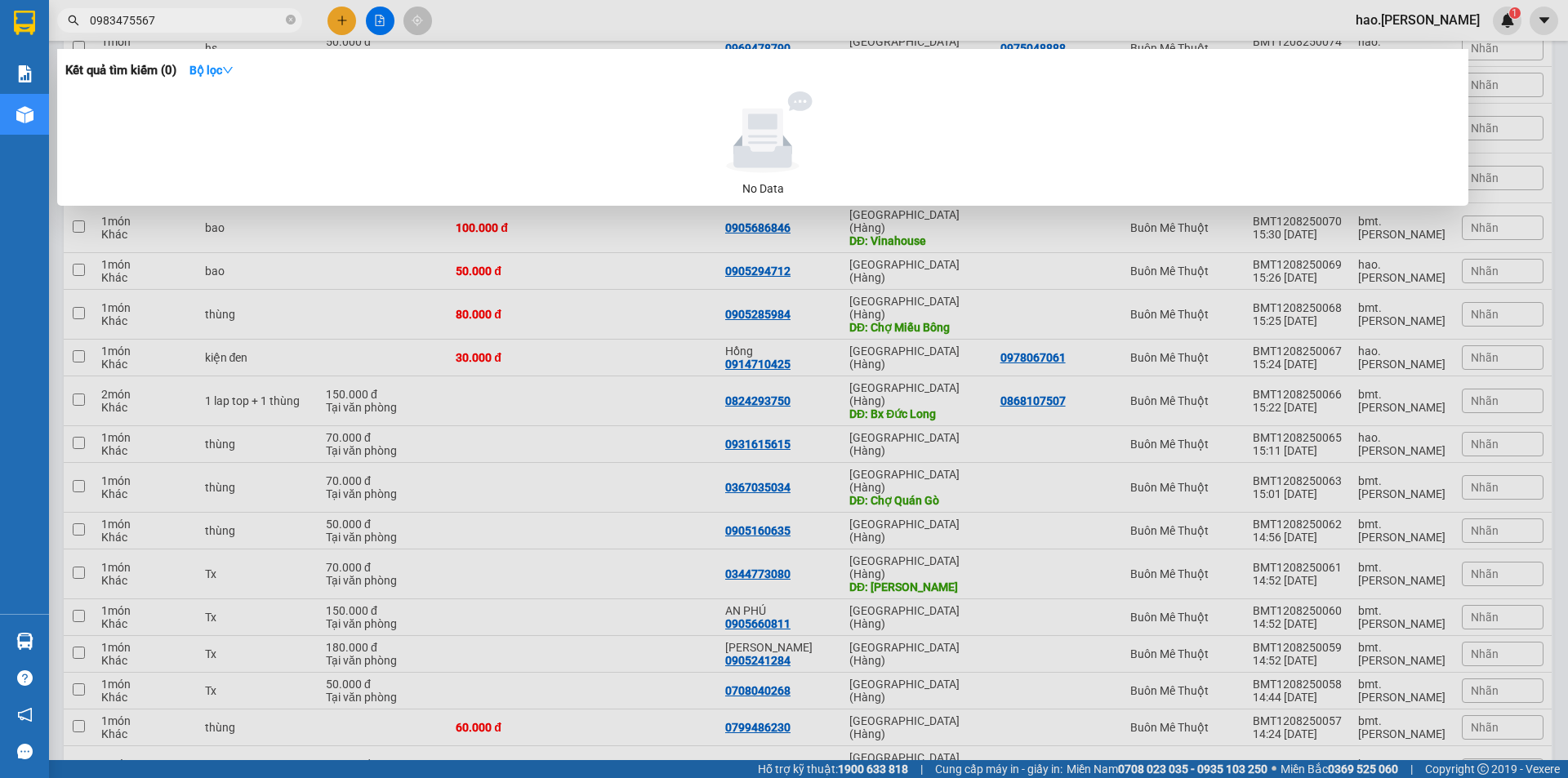
click at [185, 19] on input "0983475567" at bounding box center [186, 20] width 193 height 18
click at [176, 14] on input "0983475567" at bounding box center [186, 20] width 193 height 18
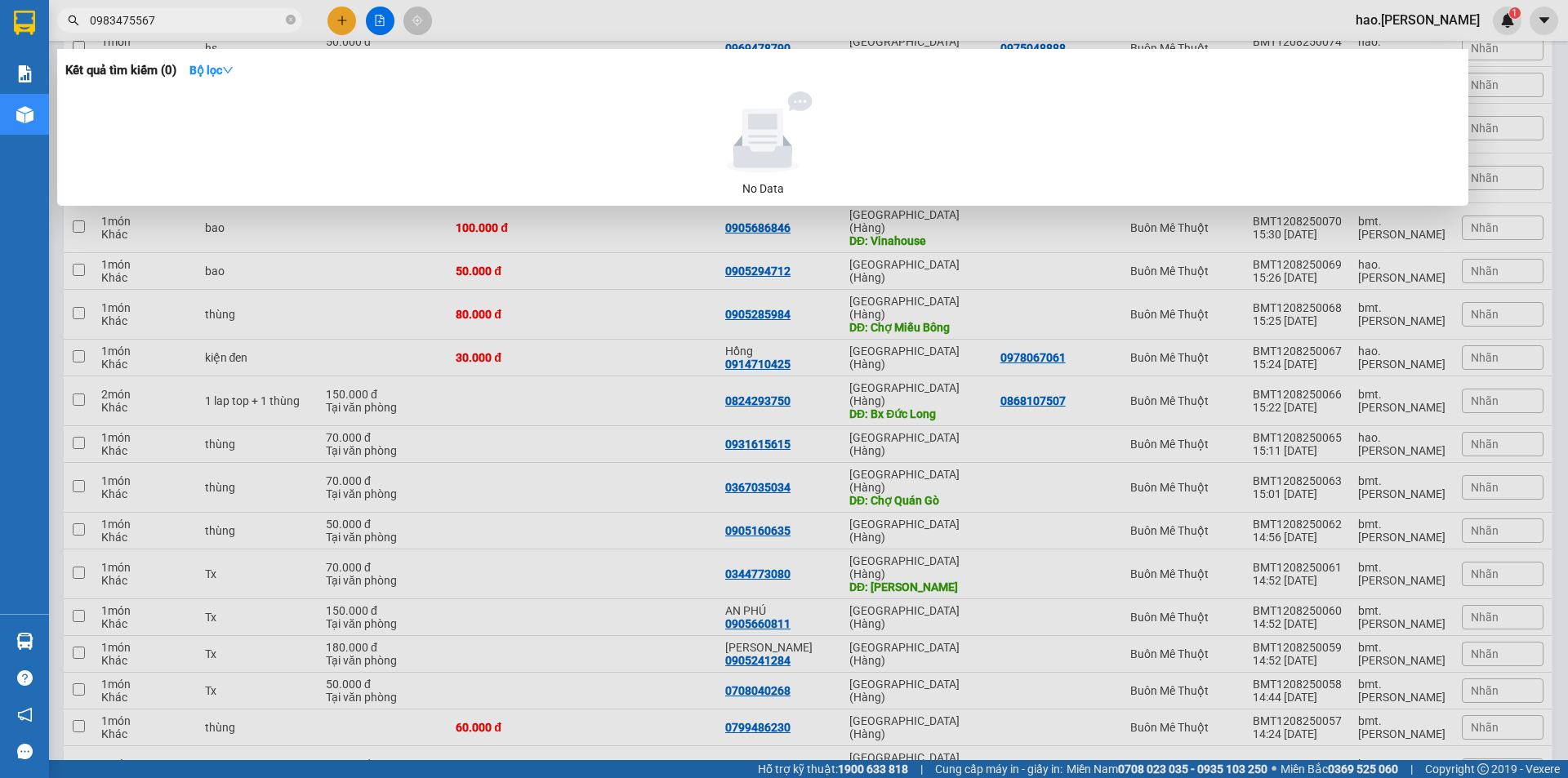
click at [176, 14] on input "0983475567" at bounding box center [186, 20] width 193 height 18
click at [185, 19] on input "0983475567" at bounding box center [186, 20] width 193 height 18
click at [583, 455] on div at bounding box center [784, 389] width 1568 height 778
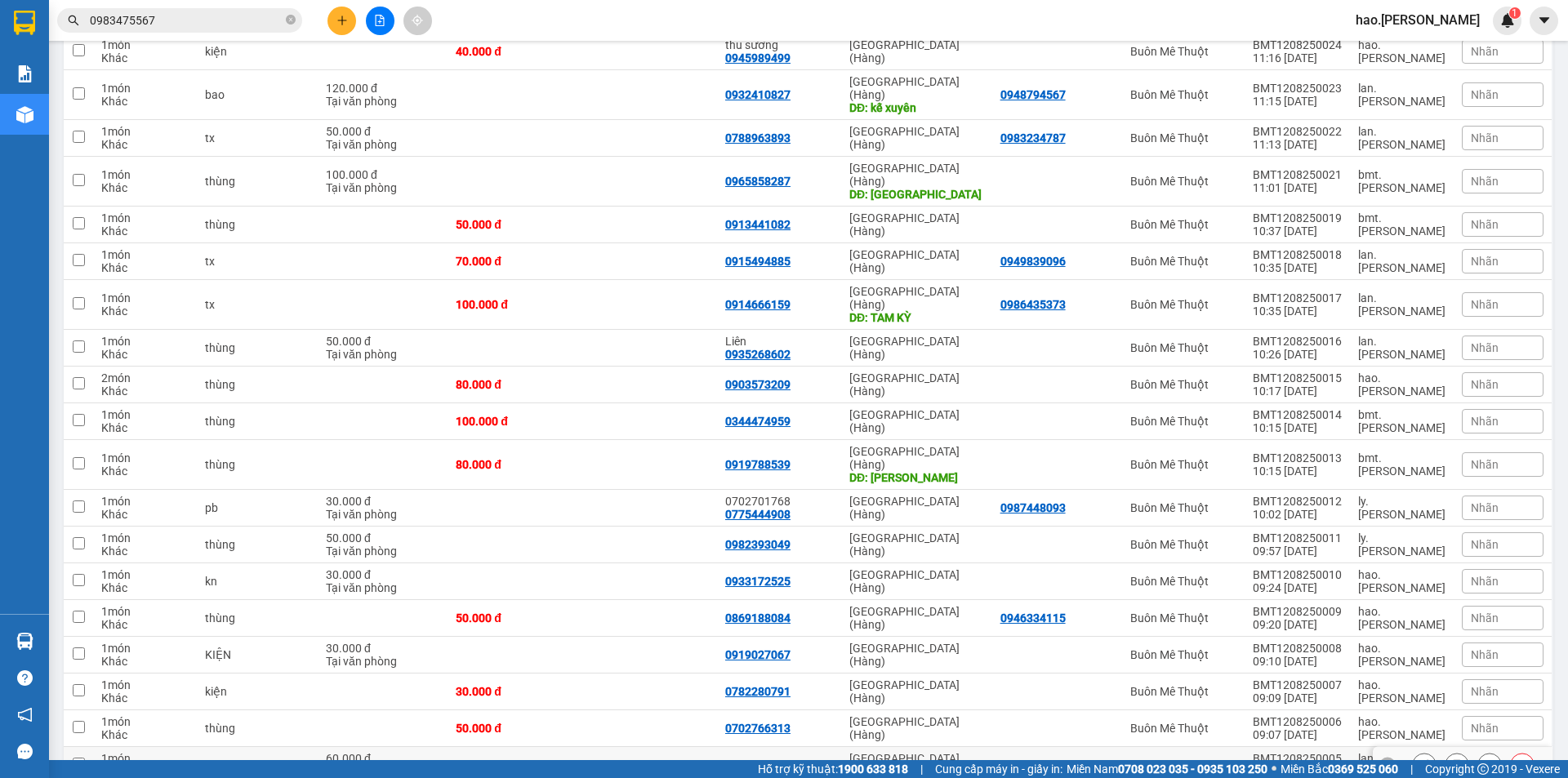
scroll to position [2275, 0]
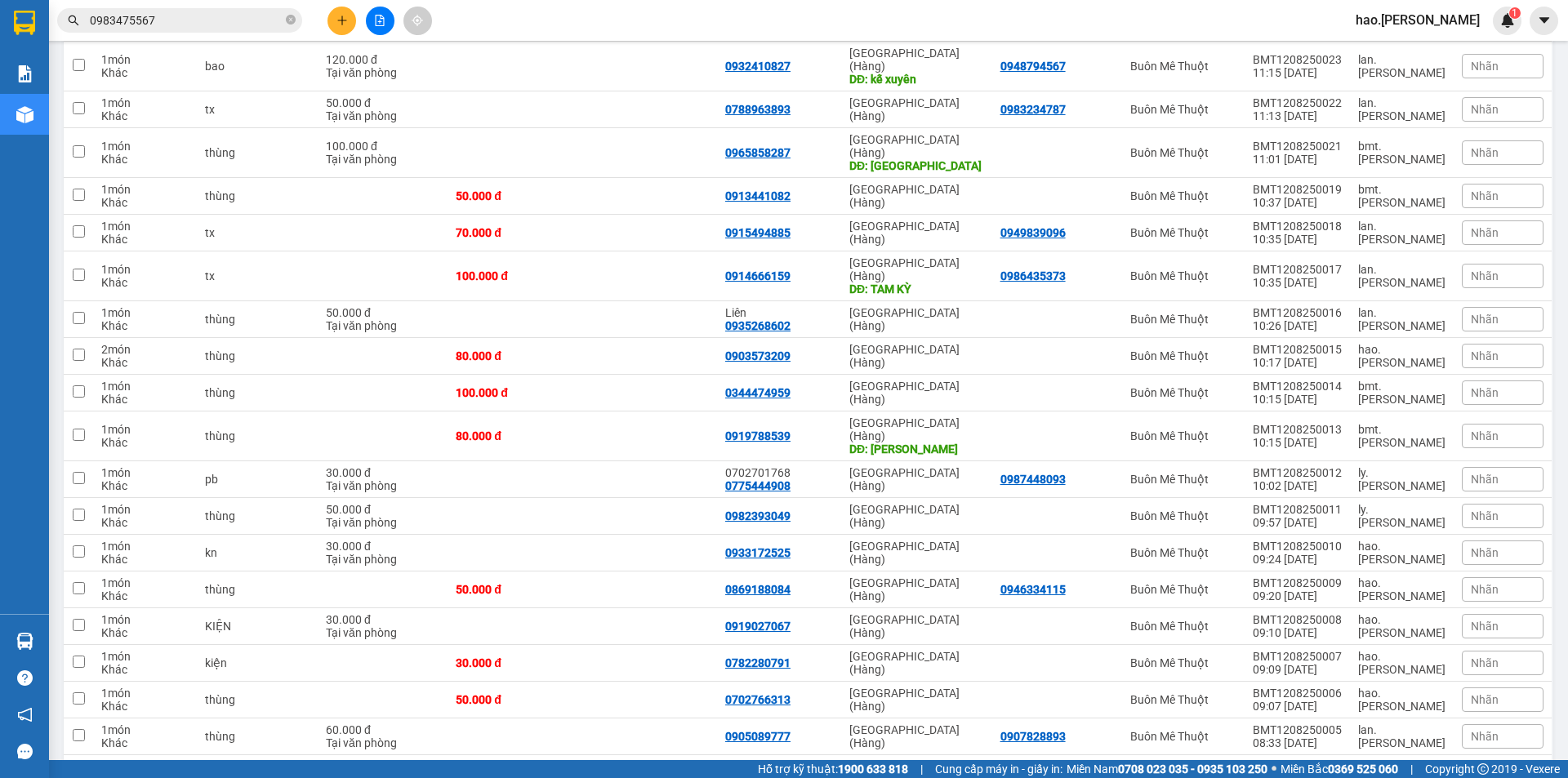
click at [256, 35] on div "Kết quả tìm kiếm ( 0 ) Bộ lọc No Data 0983475567 hao.thaison 1" at bounding box center [784, 20] width 1568 height 41
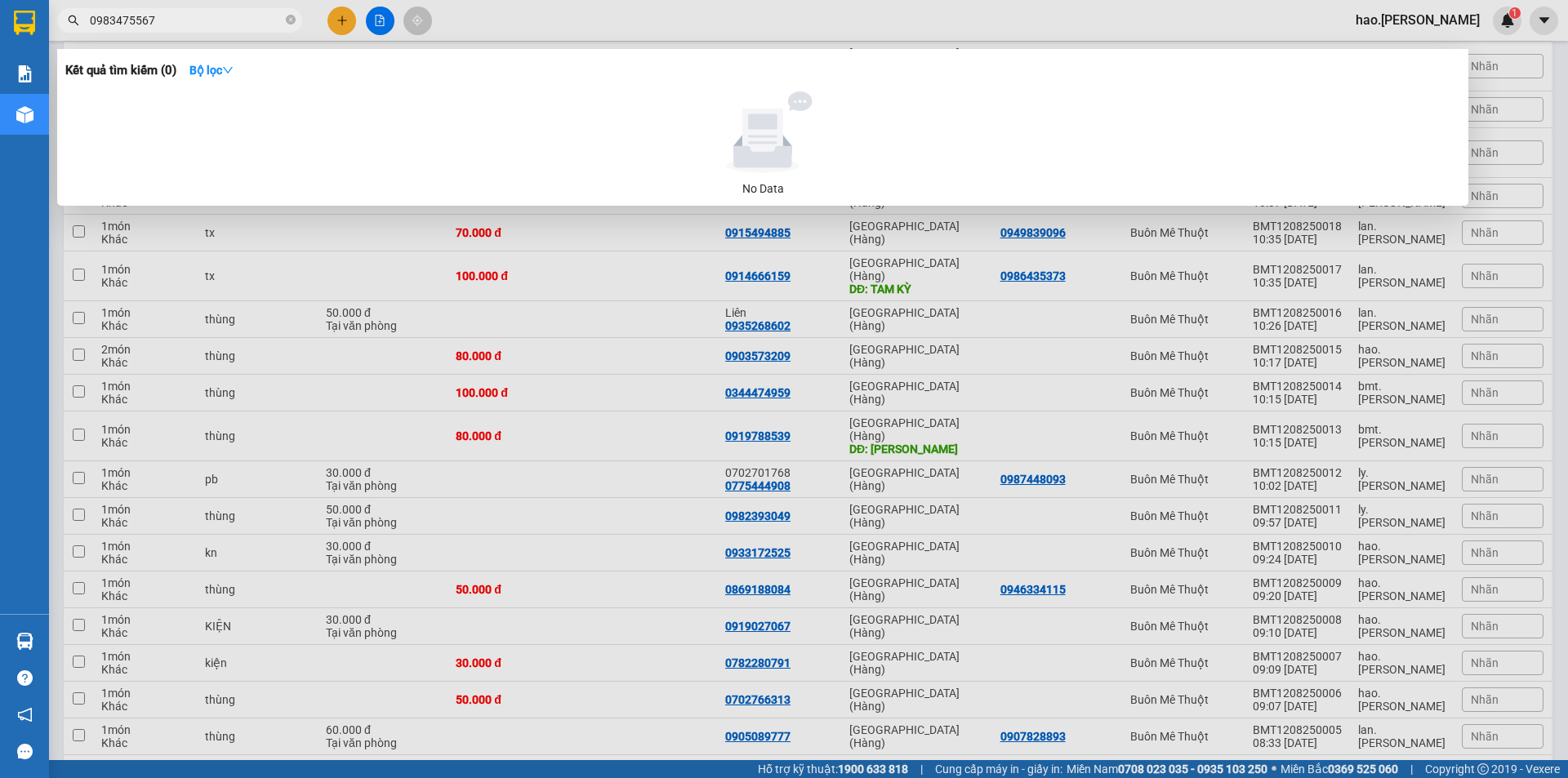
click at [167, 16] on input "0983475567" at bounding box center [186, 20] width 193 height 18
click at [122, 25] on input "098388027" at bounding box center [186, 20] width 193 height 18
click at [128, 25] on input "098388027" at bounding box center [186, 20] width 193 height 18
type input "0983889027"
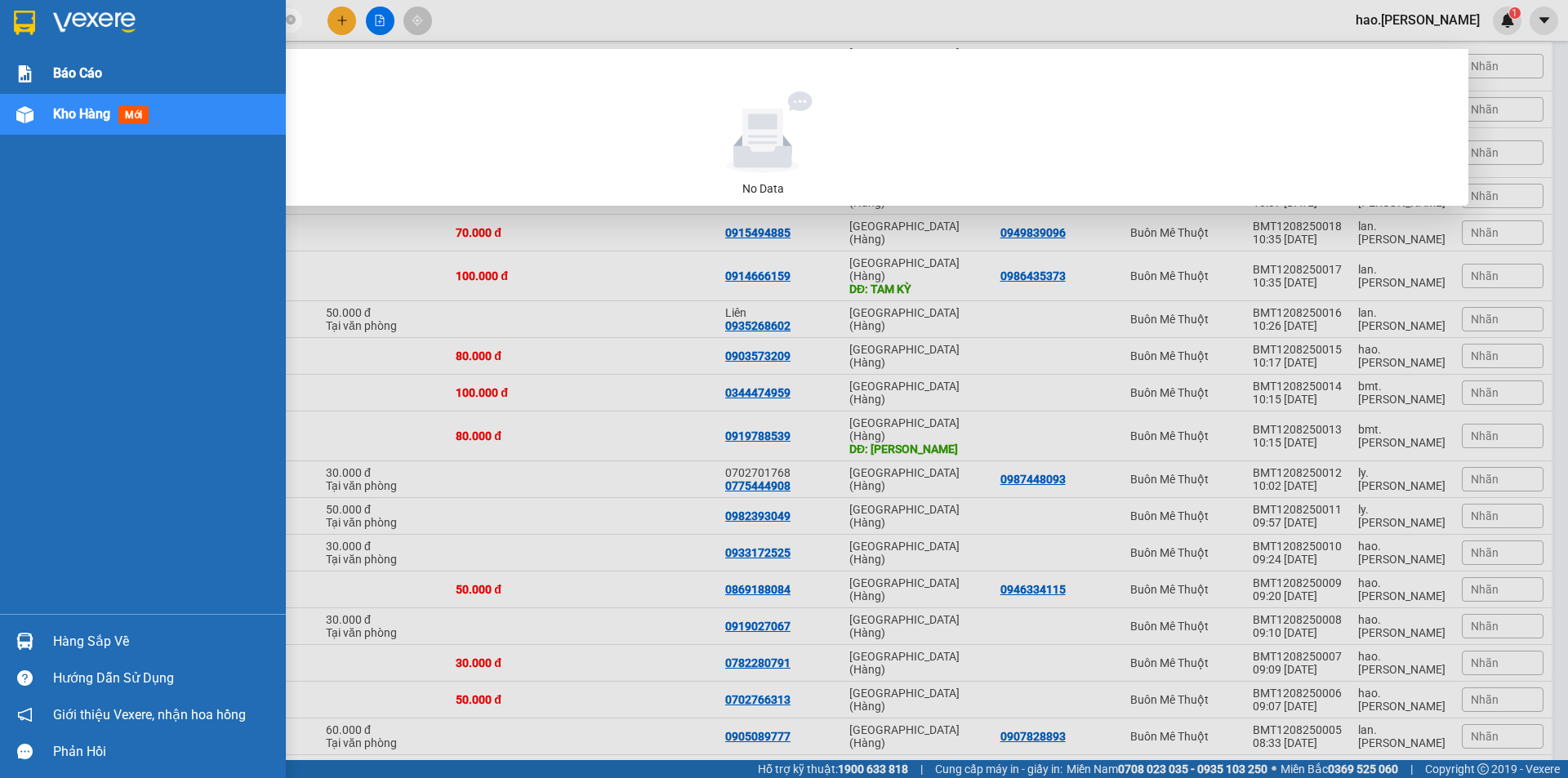
drag, startPoint x: 78, startPoint y: 55, endPoint x: 75, endPoint y: 104, distance: 49.1
click at [79, 55] on div "Báo cáo" at bounding box center [164, 74] width 221 height 41
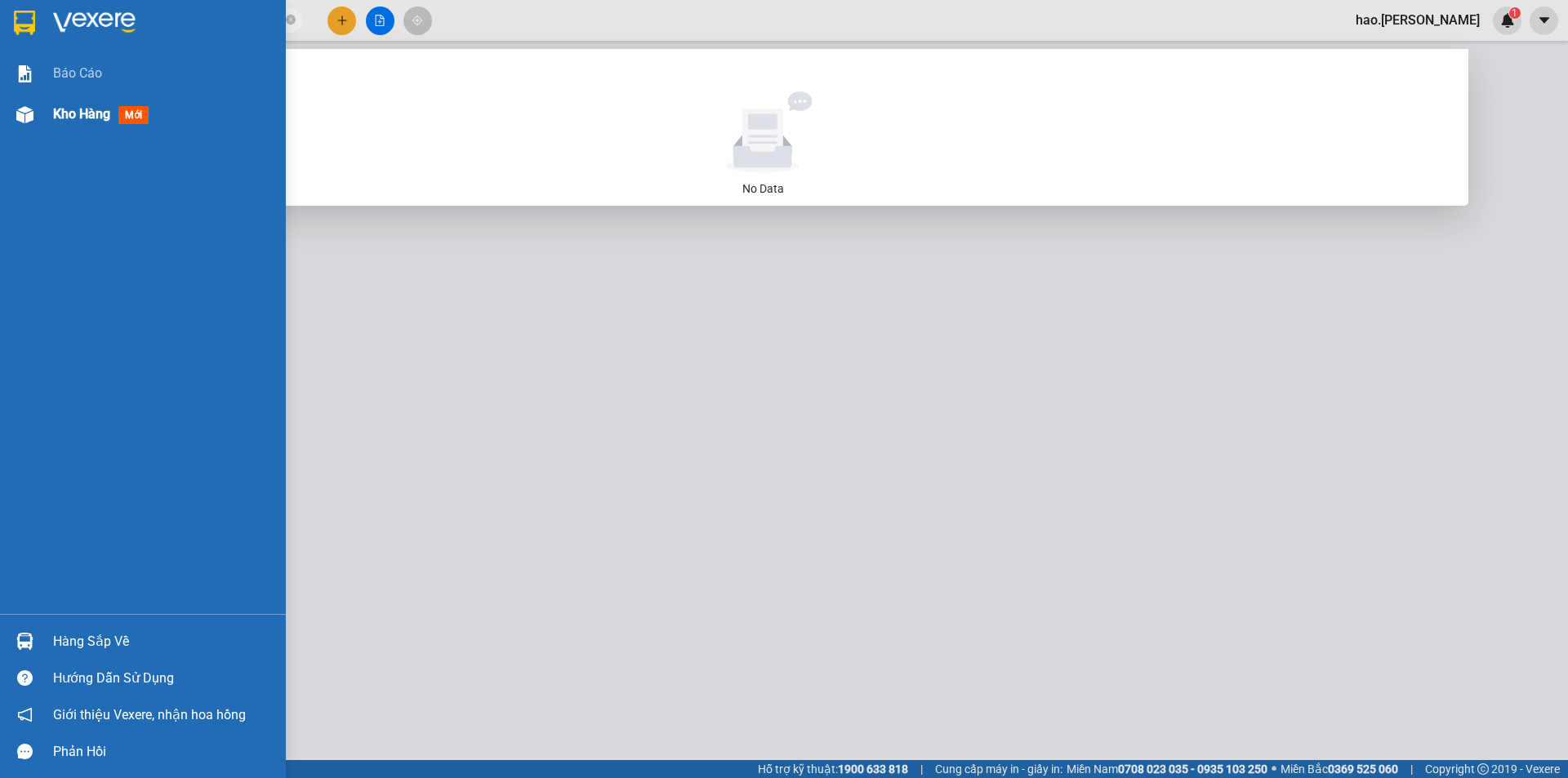
click at [67, 116] on span "Kho hàng" at bounding box center [82, 113] width 57 height 15
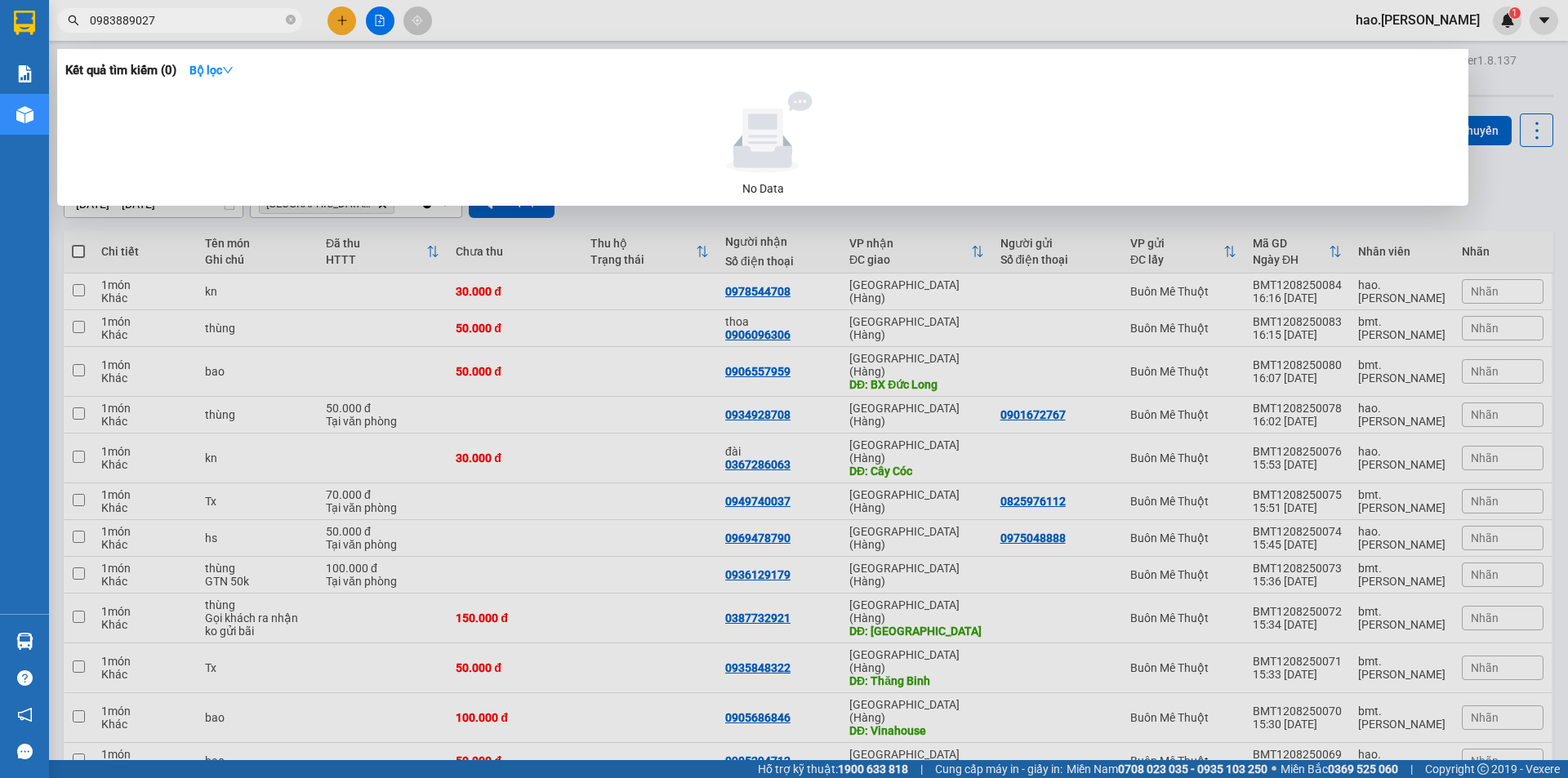
click at [1501, 210] on div at bounding box center [784, 389] width 1568 height 778
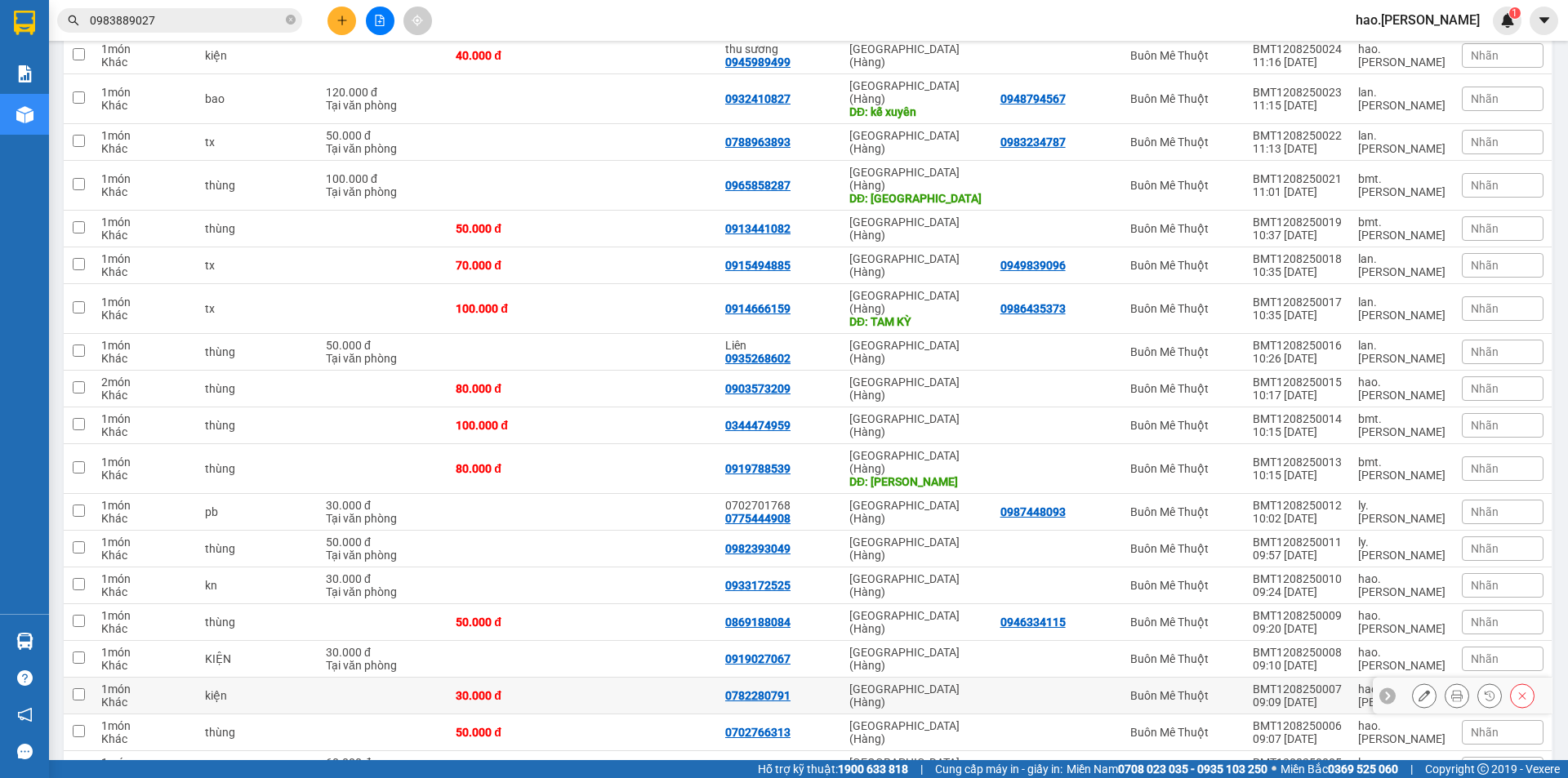
scroll to position [2275, 0]
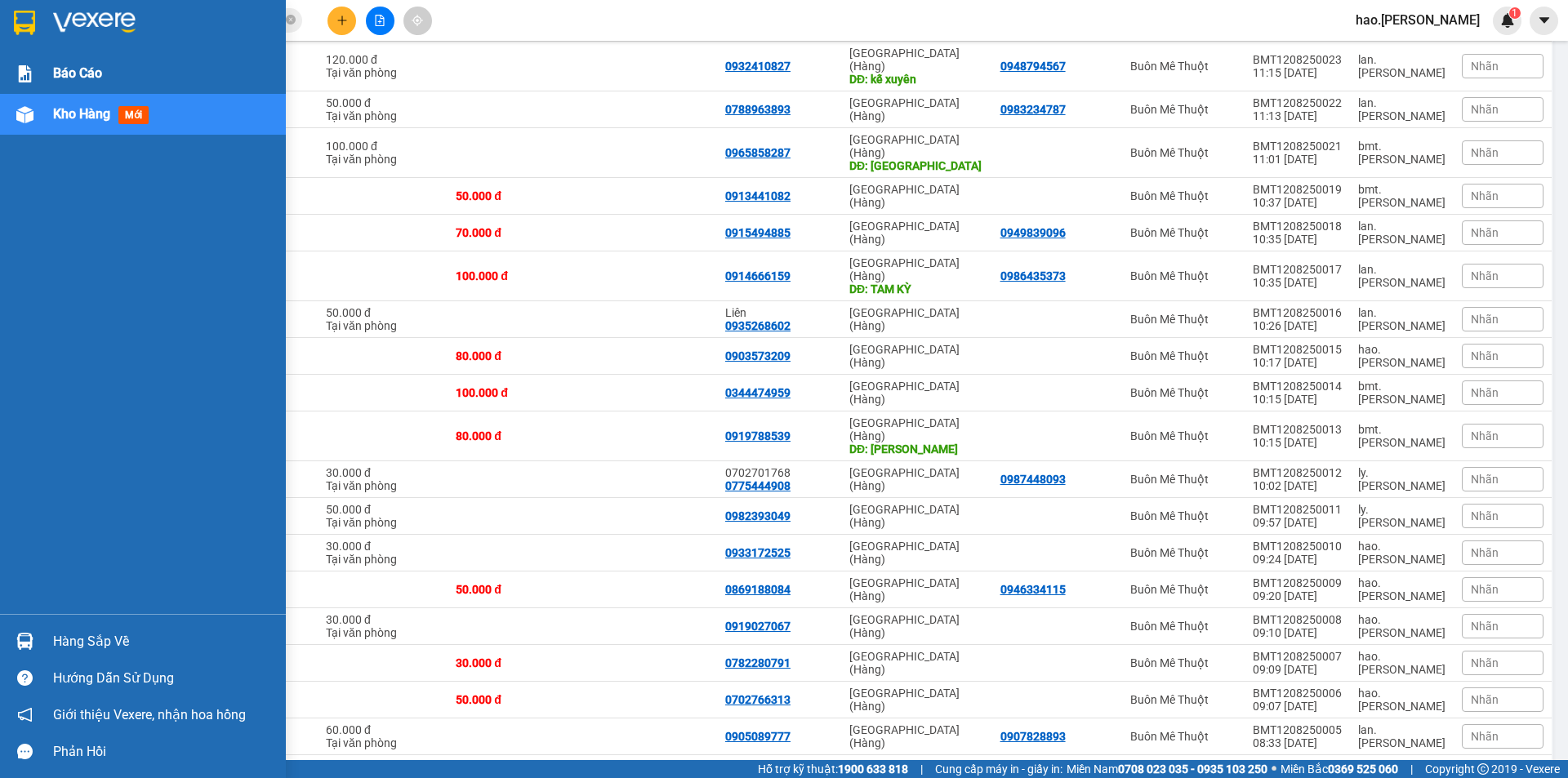
click at [76, 73] on span "Báo cáo" at bounding box center [77, 73] width 49 height 20
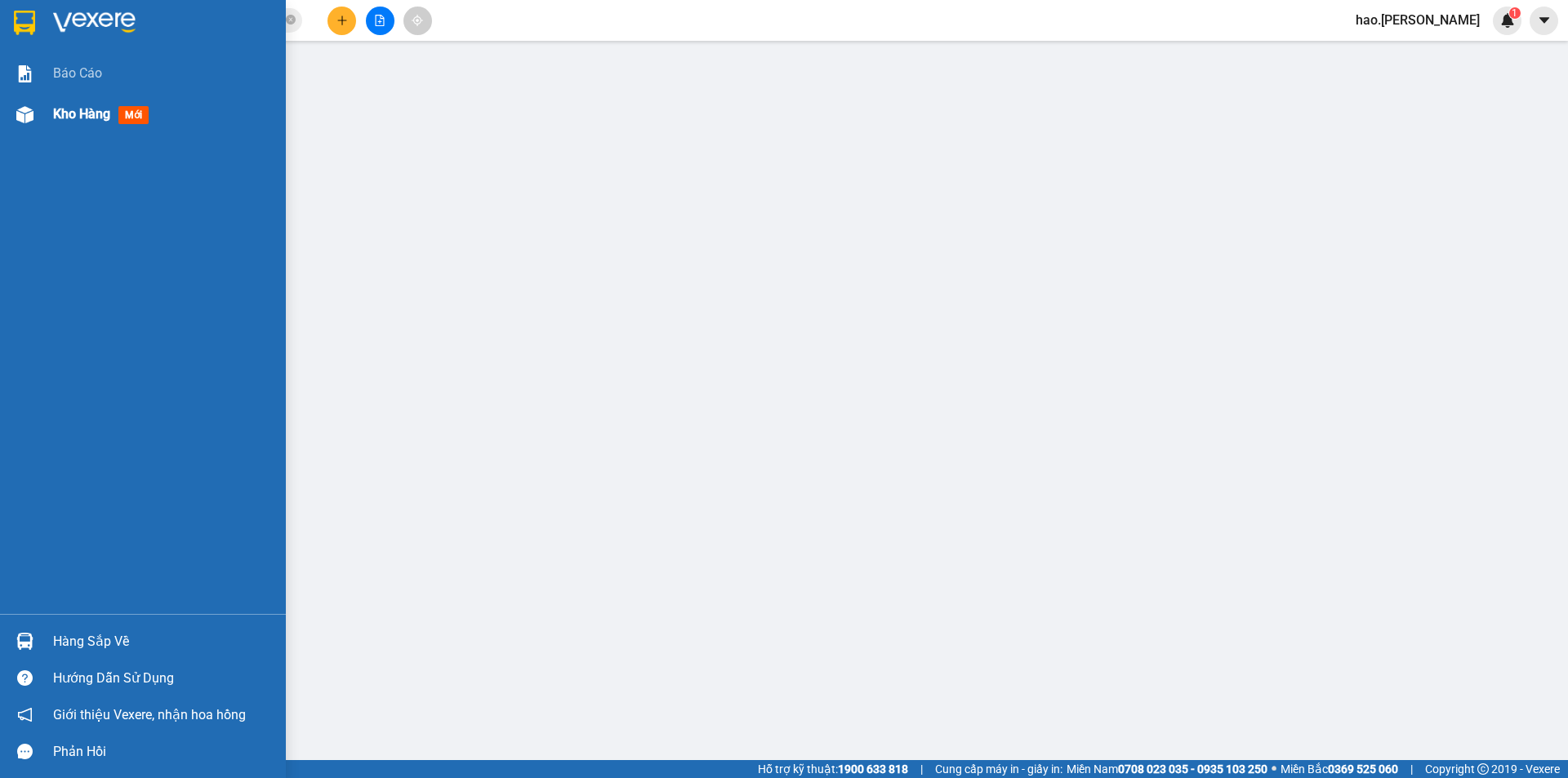
scroll to position [32, 0]
click at [75, 104] on div "Kho hàng mới" at bounding box center [104, 114] width 102 height 20
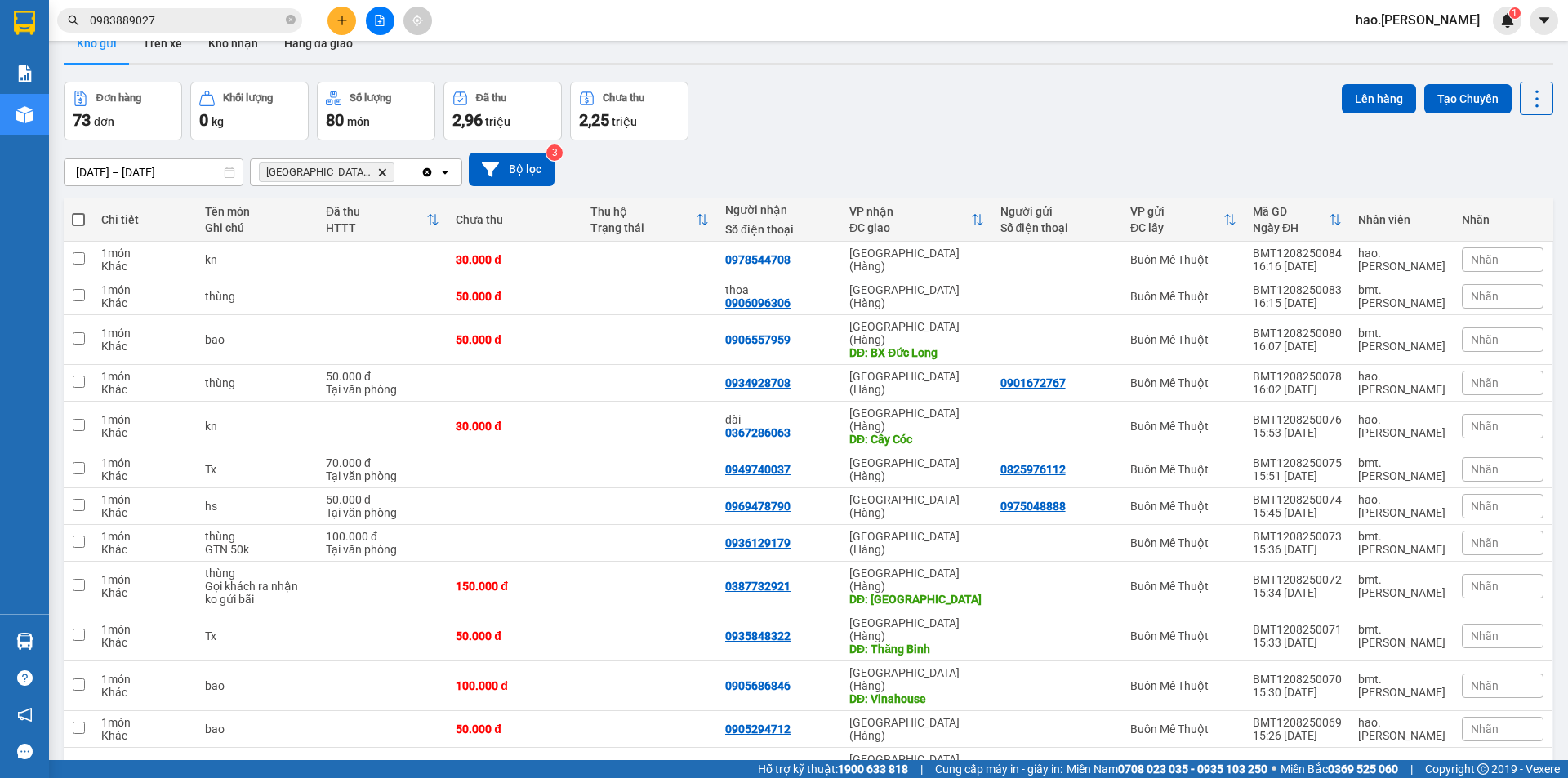
click at [349, 164] on span "[GEOGRAPHIC_DATA] (Hàng) Delete" at bounding box center [326, 172] width 135 height 20
click at [377, 168] on icon "Delete" at bounding box center [382, 172] width 10 height 10
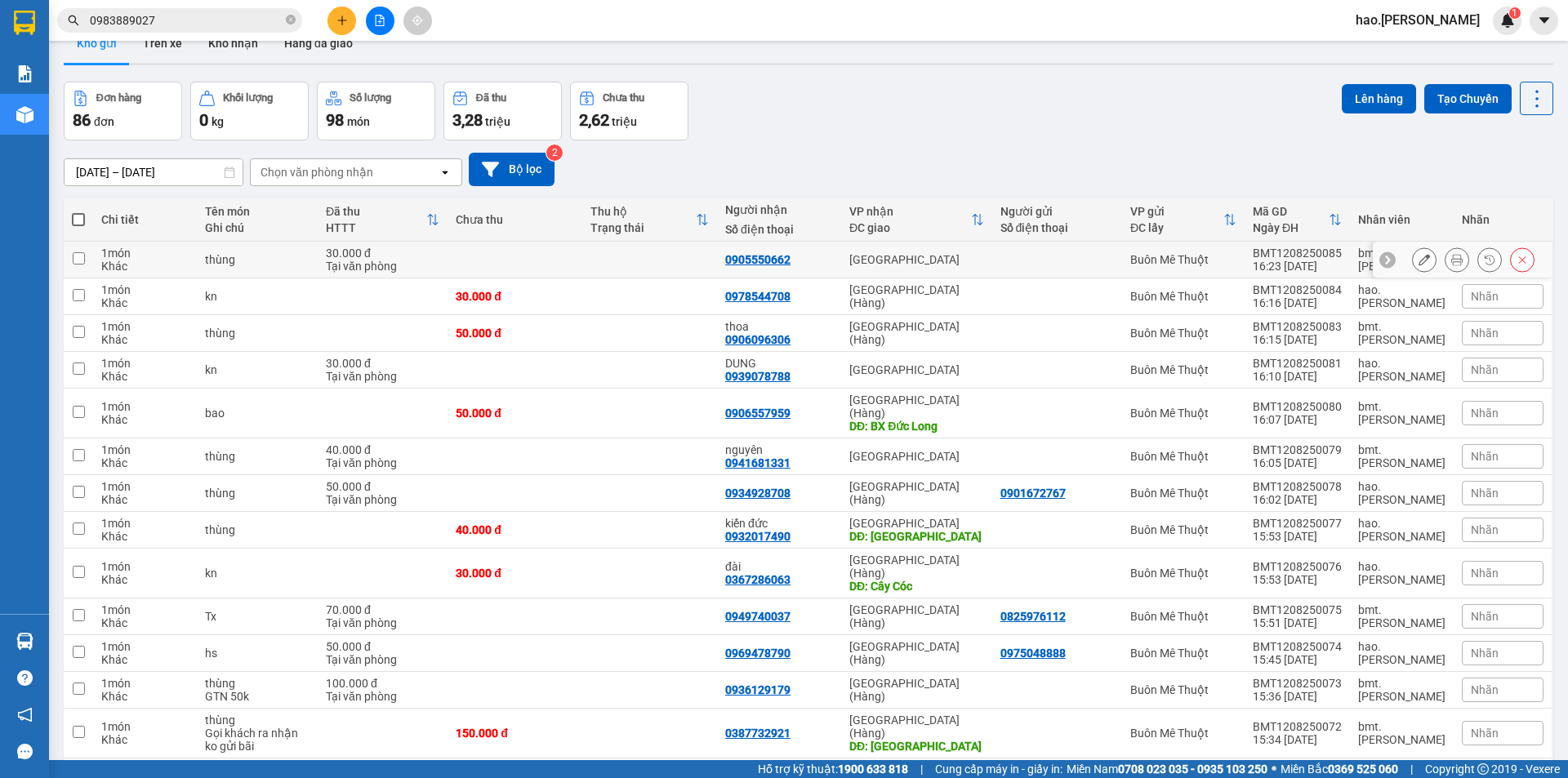
click at [1451, 261] on icon at bounding box center [1457, 260] width 12 height 12
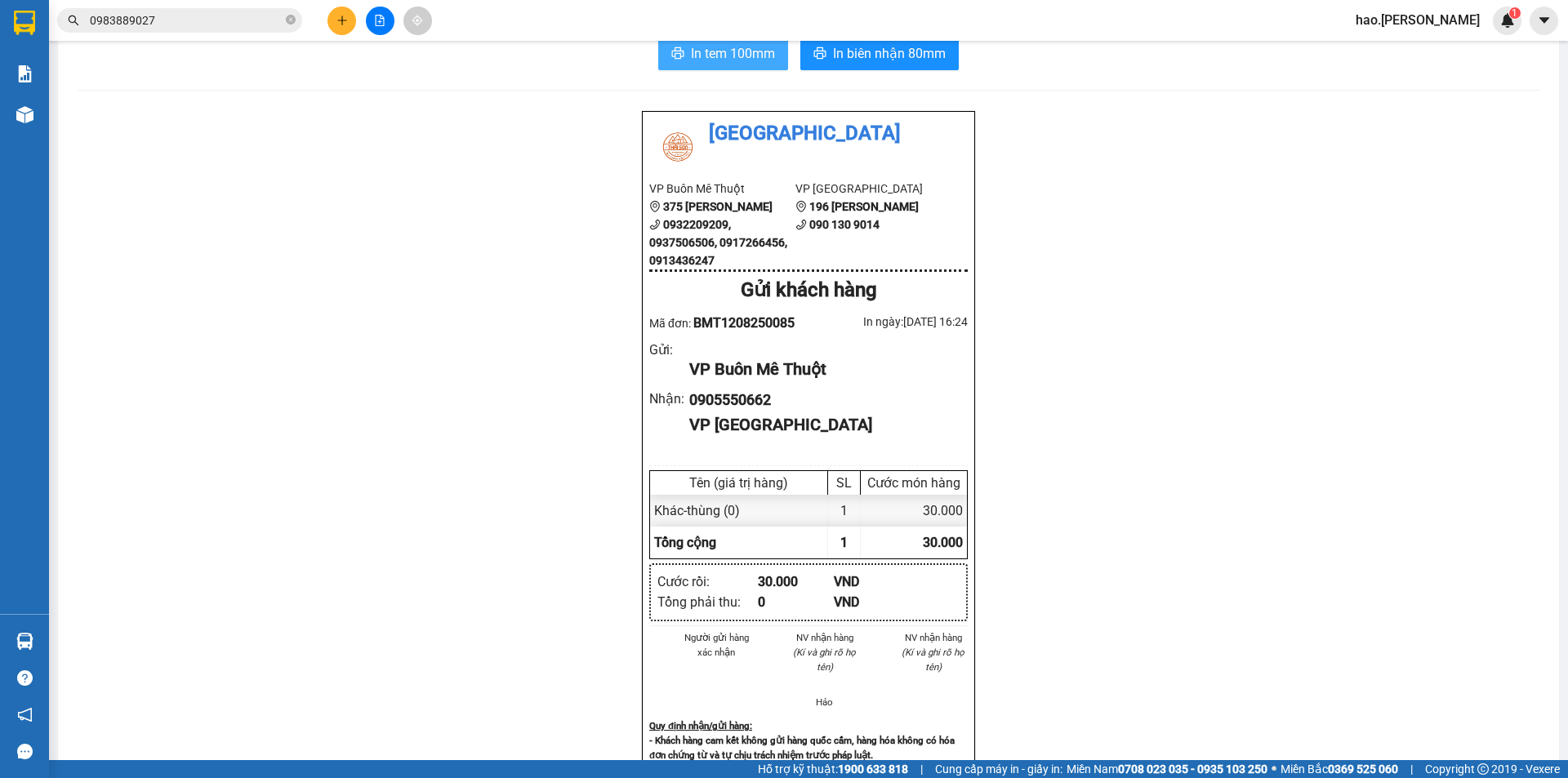
click at [710, 51] on span "In tem 100mm" at bounding box center [733, 53] width 84 height 20
click at [882, 58] on span "In biên nhận 80mm" at bounding box center [889, 53] width 113 height 20
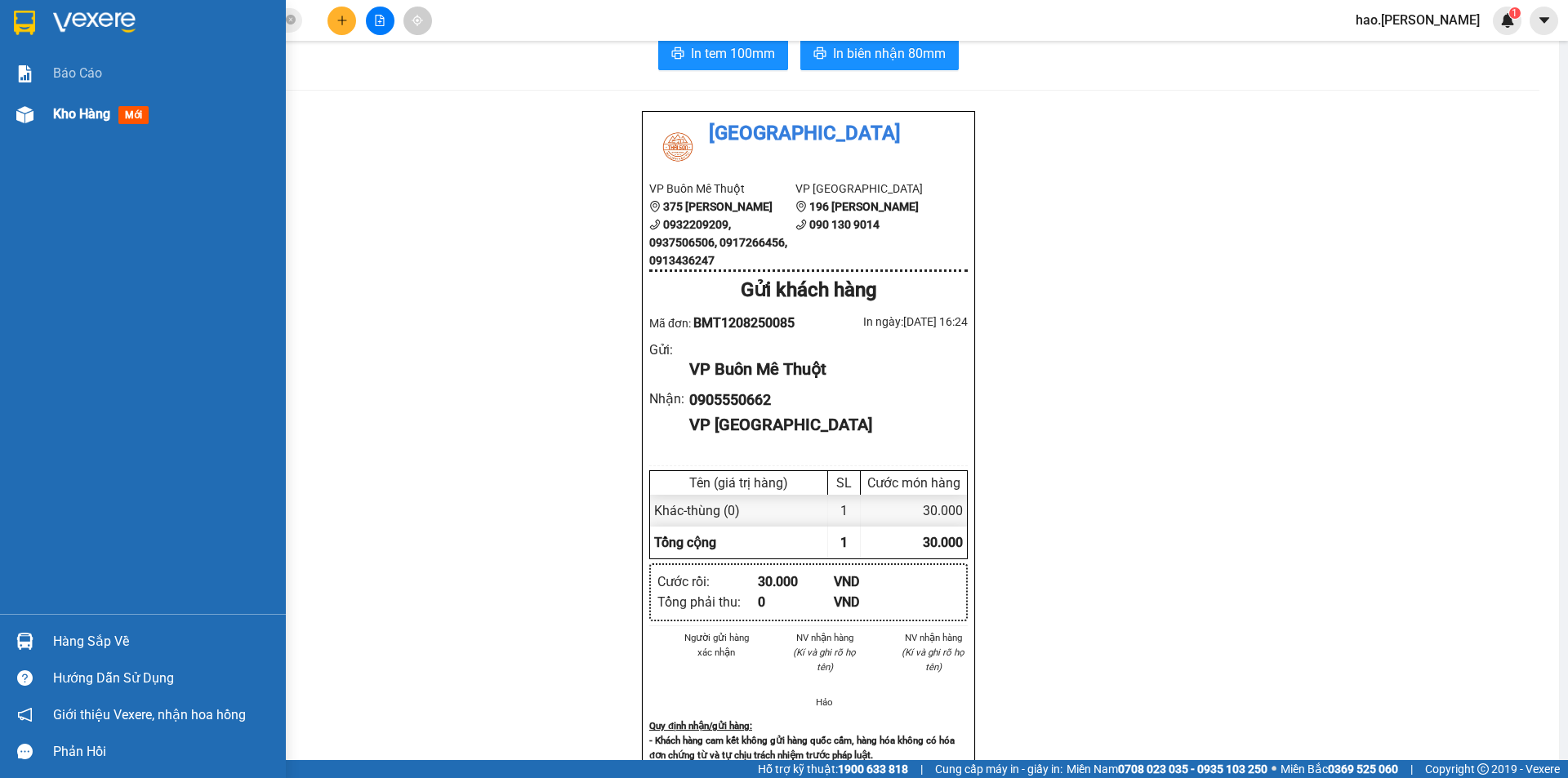
click at [48, 107] on div "Kho hàng mới" at bounding box center [142, 115] width 285 height 41
click at [68, 121] on span "Kho hàng" at bounding box center [82, 113] width 57 height 15
click at [68, 117] on span "Kho hàng" at bounding box center [82, 113] width 57 height 15
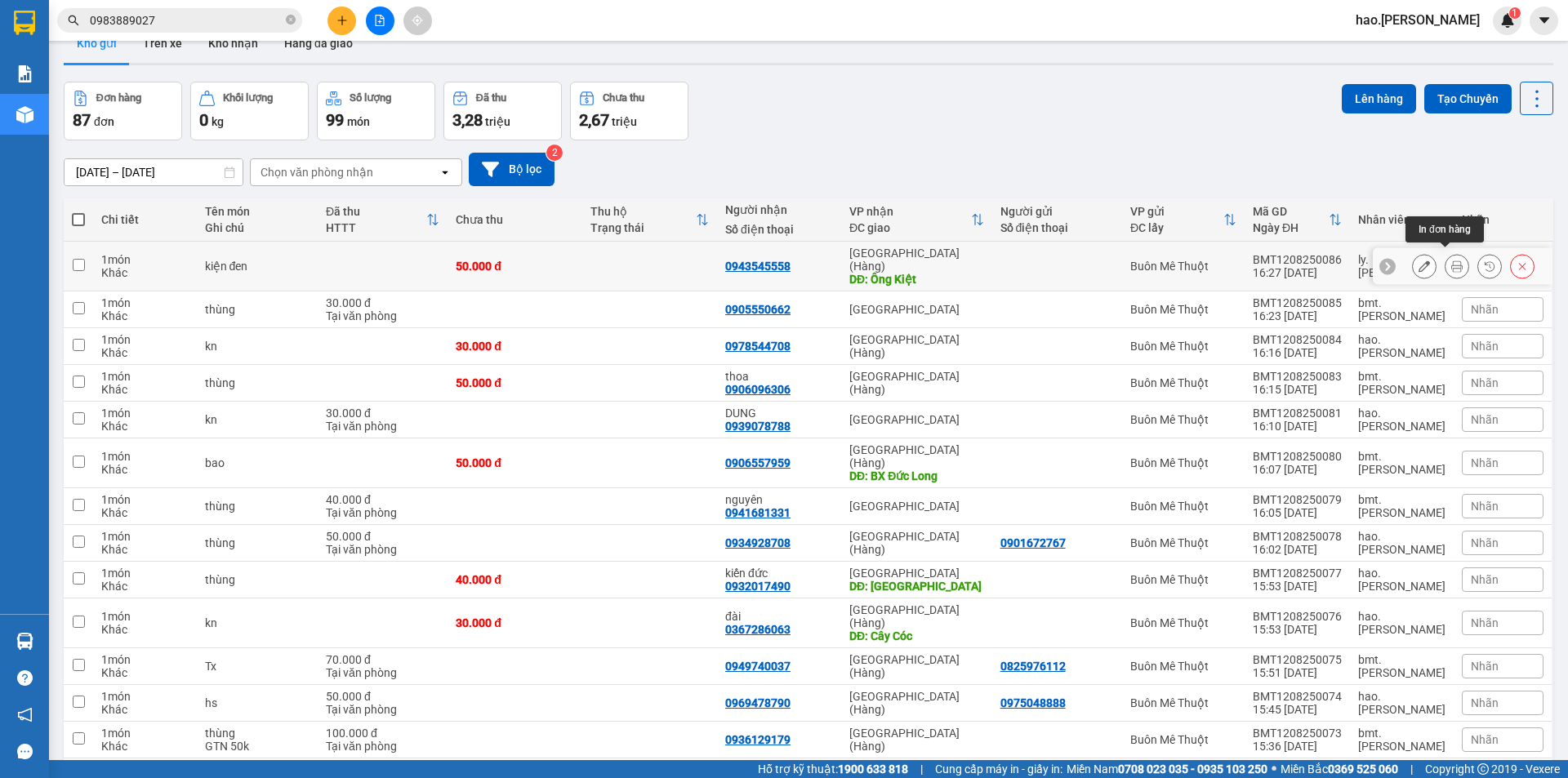
click at [1445, 261] on button at bounding box center [1457, 267] width 23 height 28
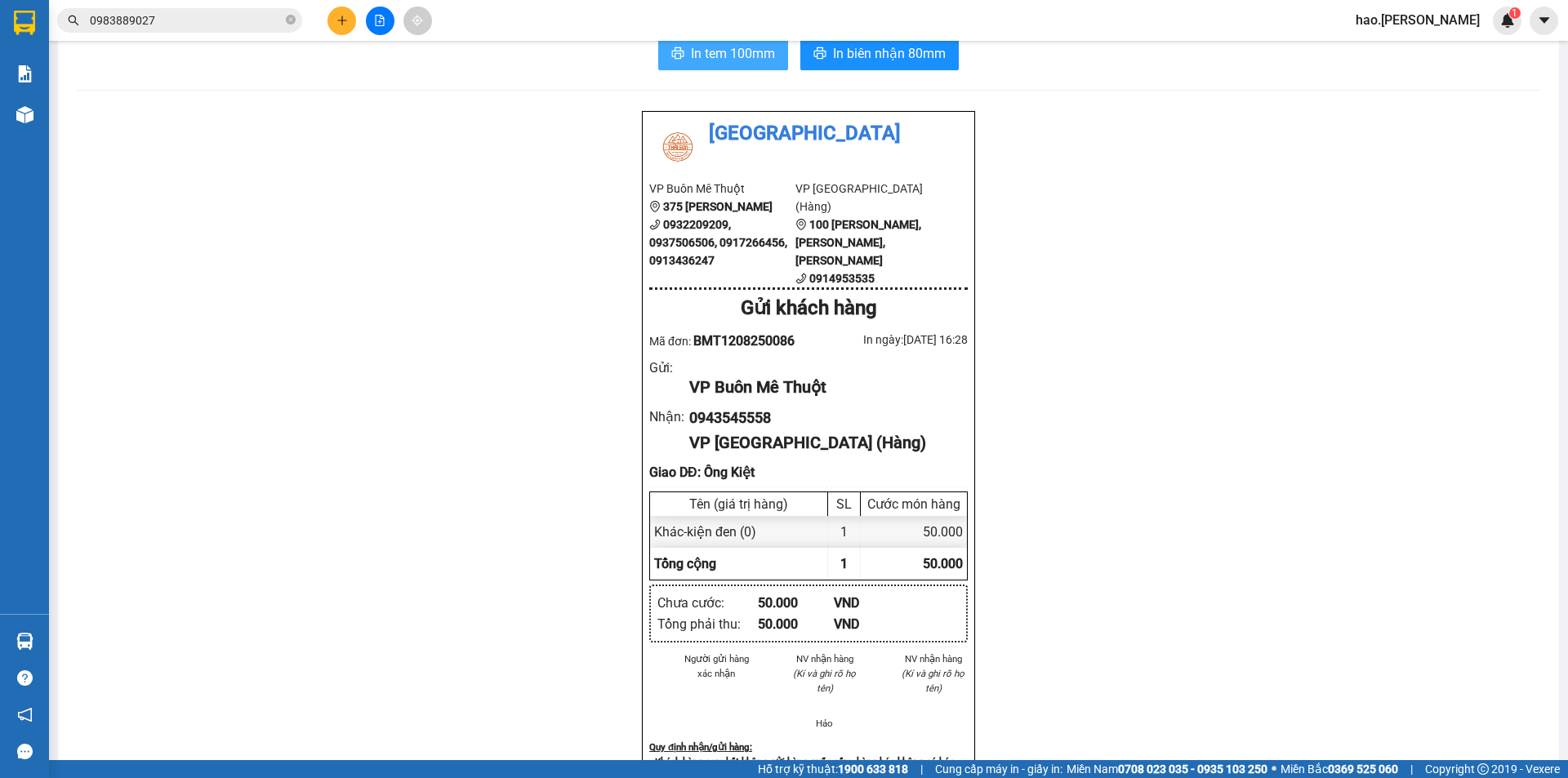
click at [745, 63] on span "In tem 100mm" at bounding box center [733, 53] width 84 height 20
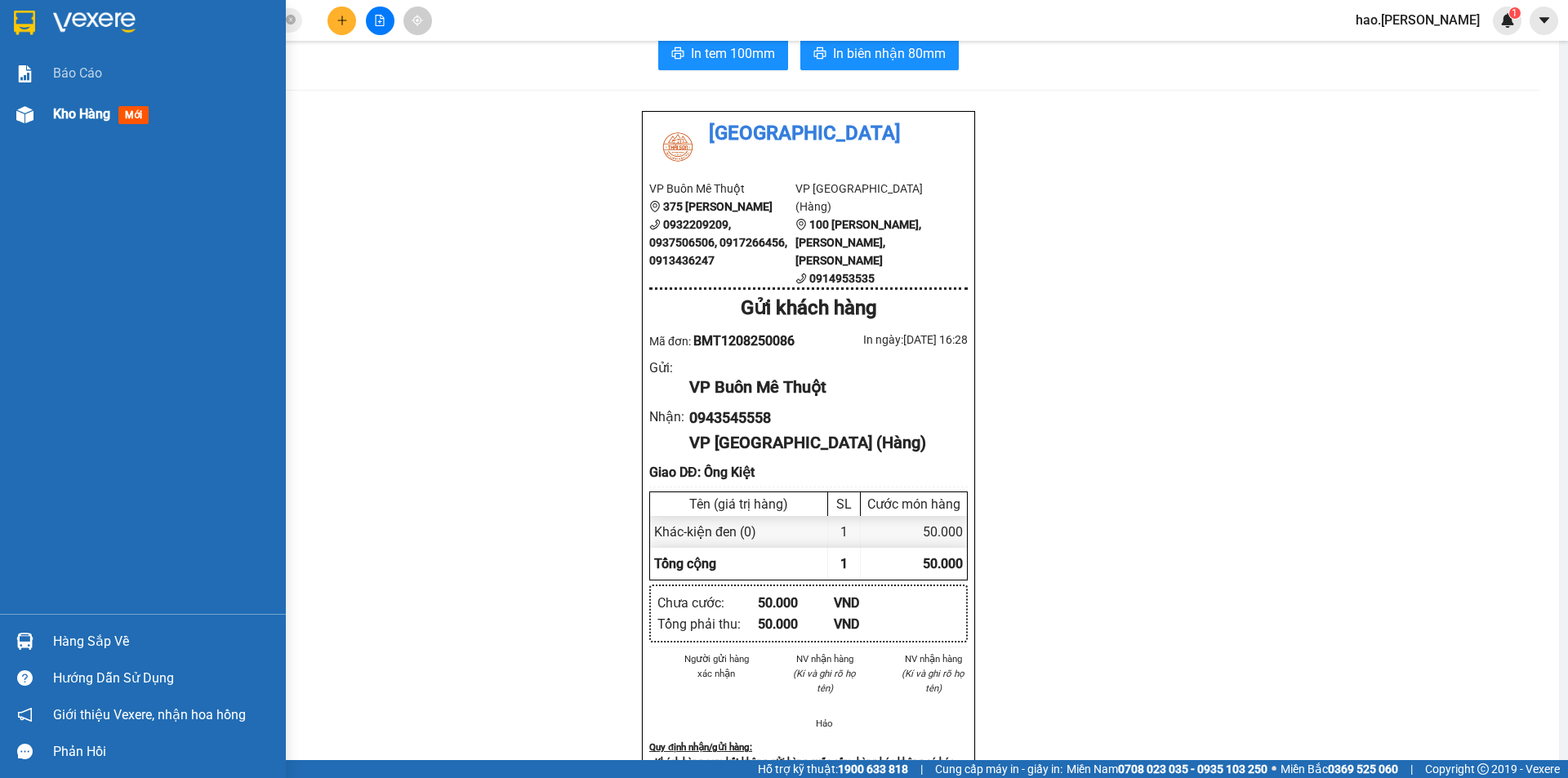
click at [72, 100] on div "Kho hàng mới" at bounding box center [164, 115] width 221 height 41
click at [73, 109] on span "Kho hàng" at bounding box center [82, 113] width 57 height 15
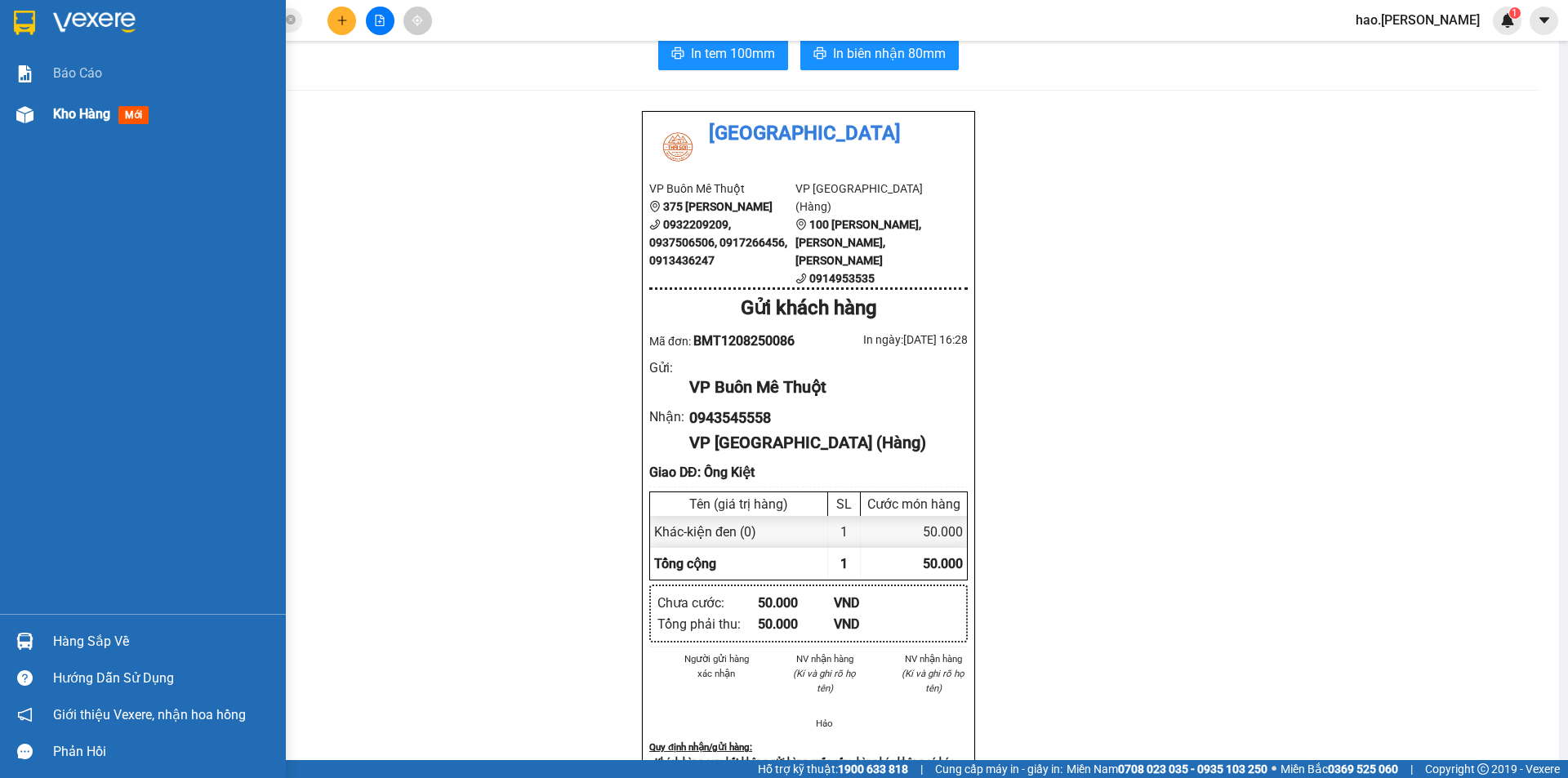
click at [73, 109] on span "Kho hàng" at bounding box center [82, 113] width 57 height 15
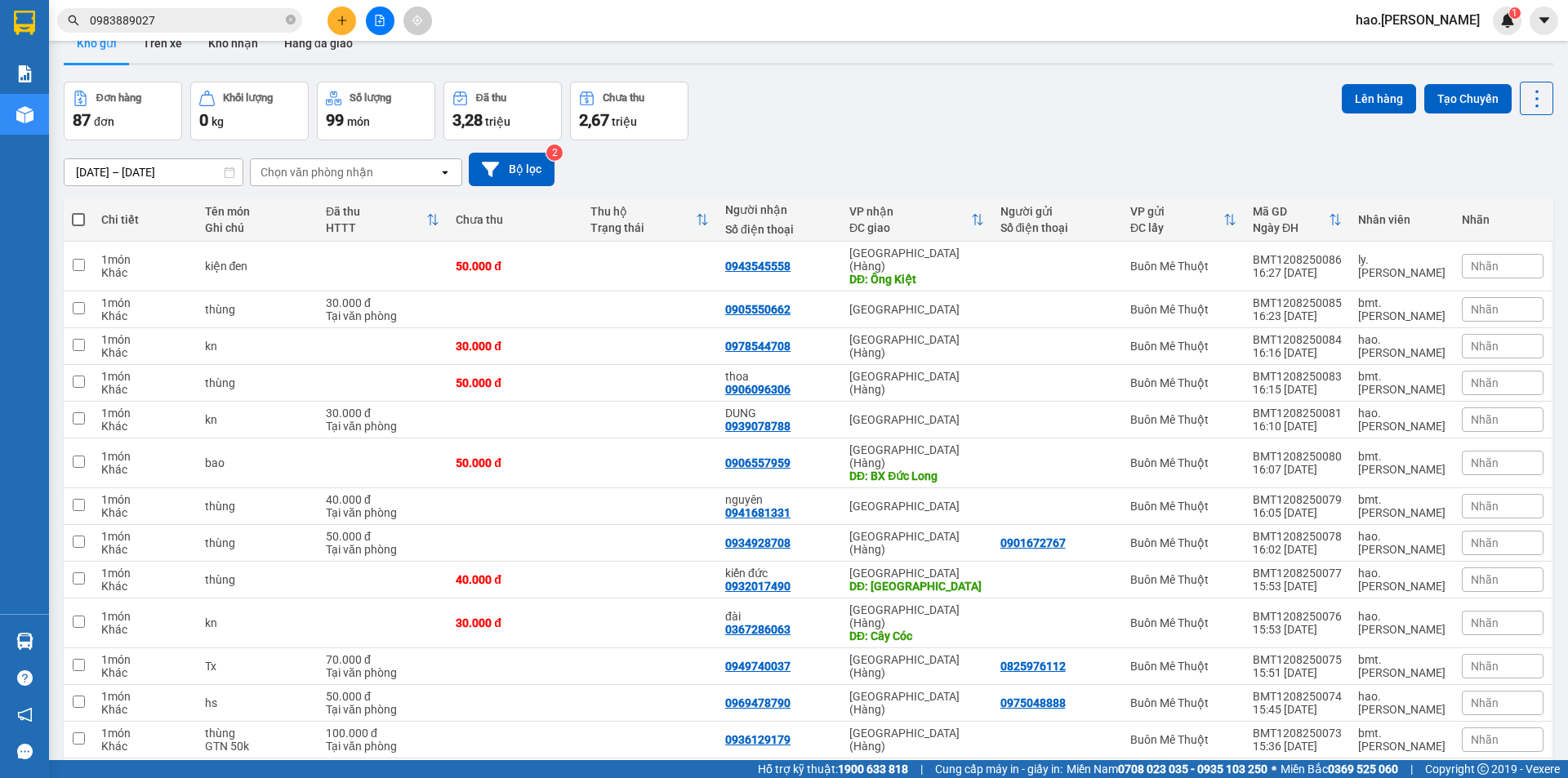
click at [301, 178] on div "Chọn văn phòng nhận" at bounding box center [317, 172] width 113 height 16
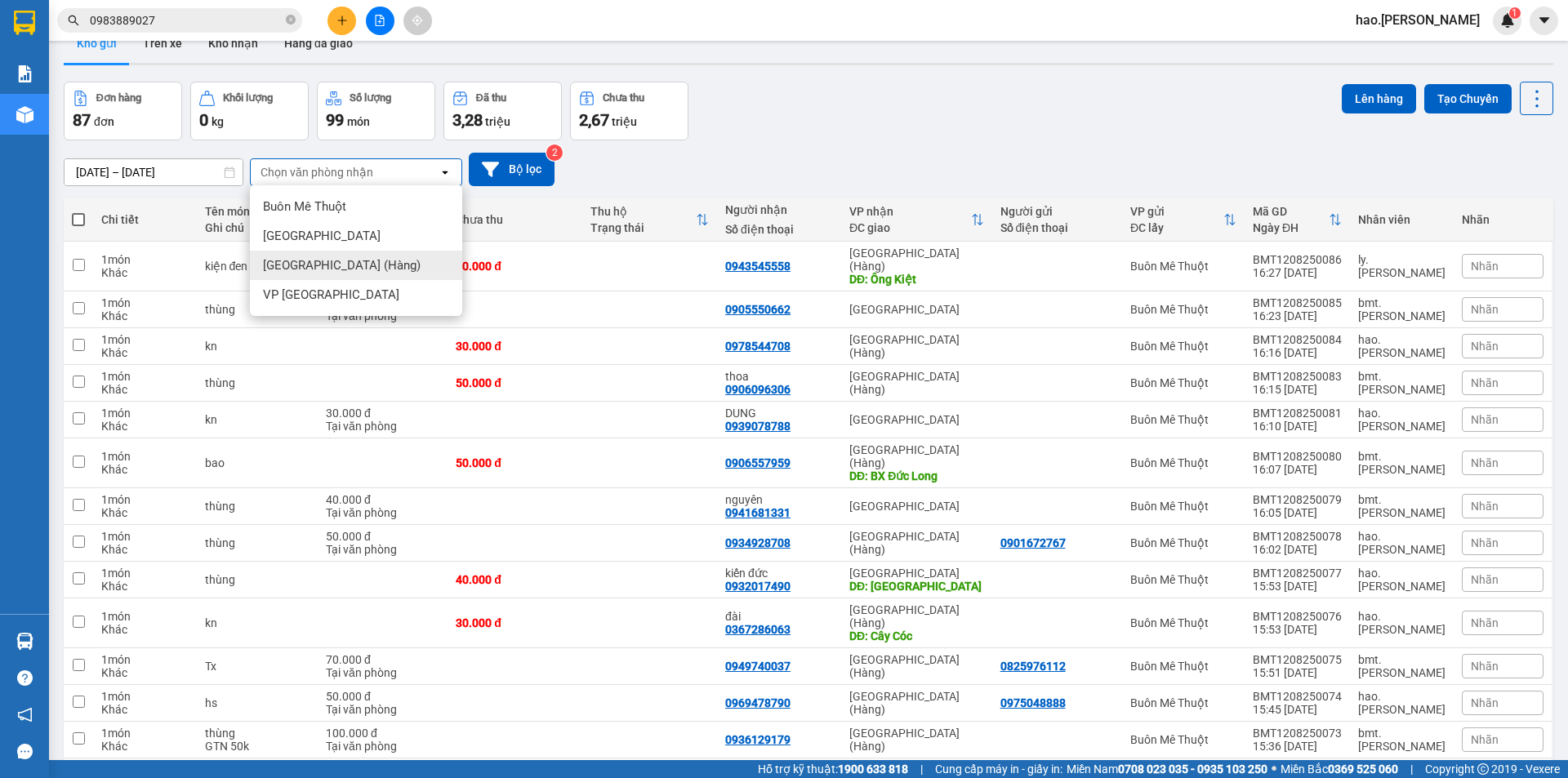
click at [298, 267] on span "[GEOGRAPHIC_DATA] (Hàng)" at bounding box center [342, 265] width 157 height 16
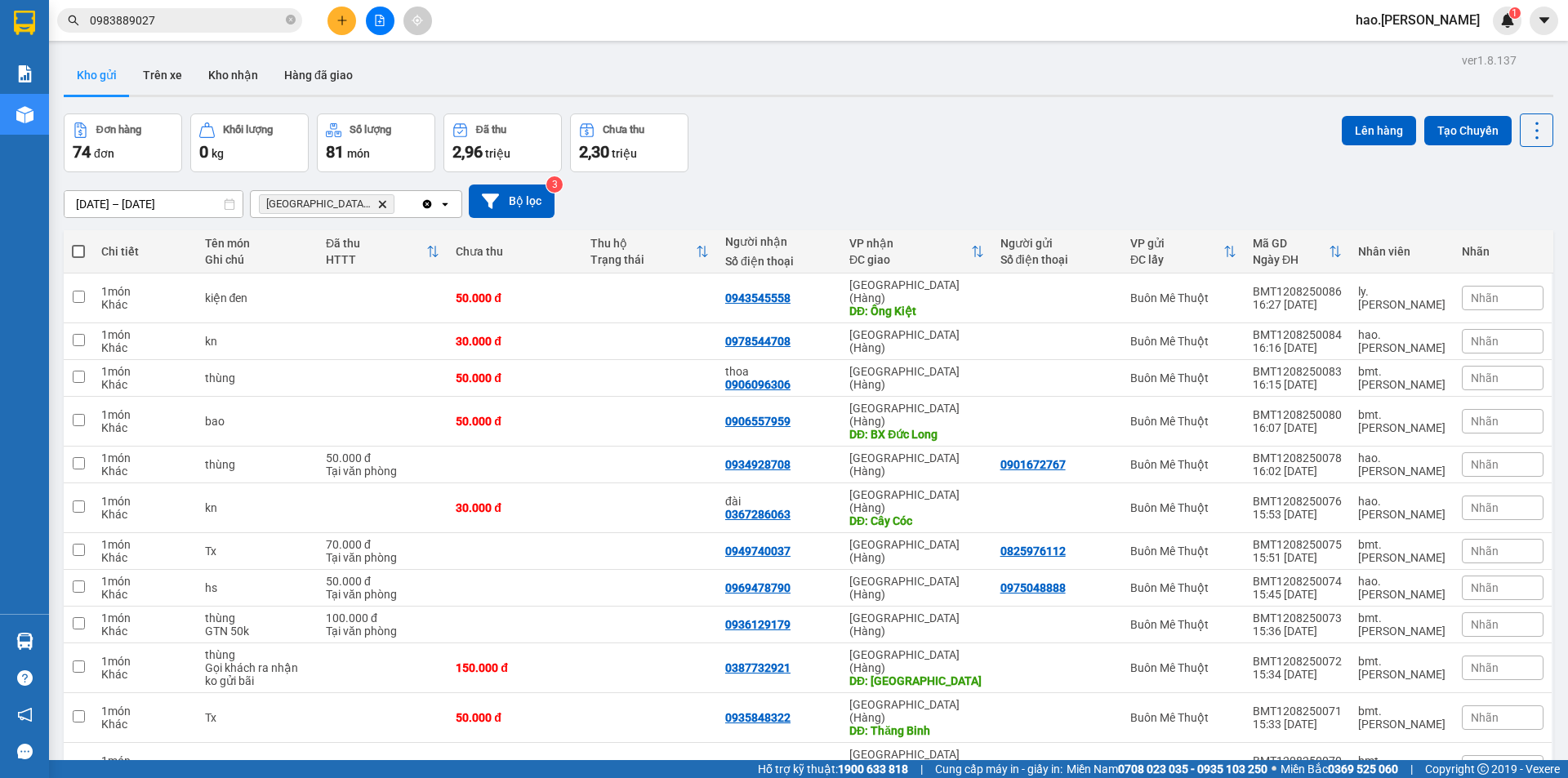
click at [343, 21] on icon "plus" at bounding box center [342, 20] width 12 height 12
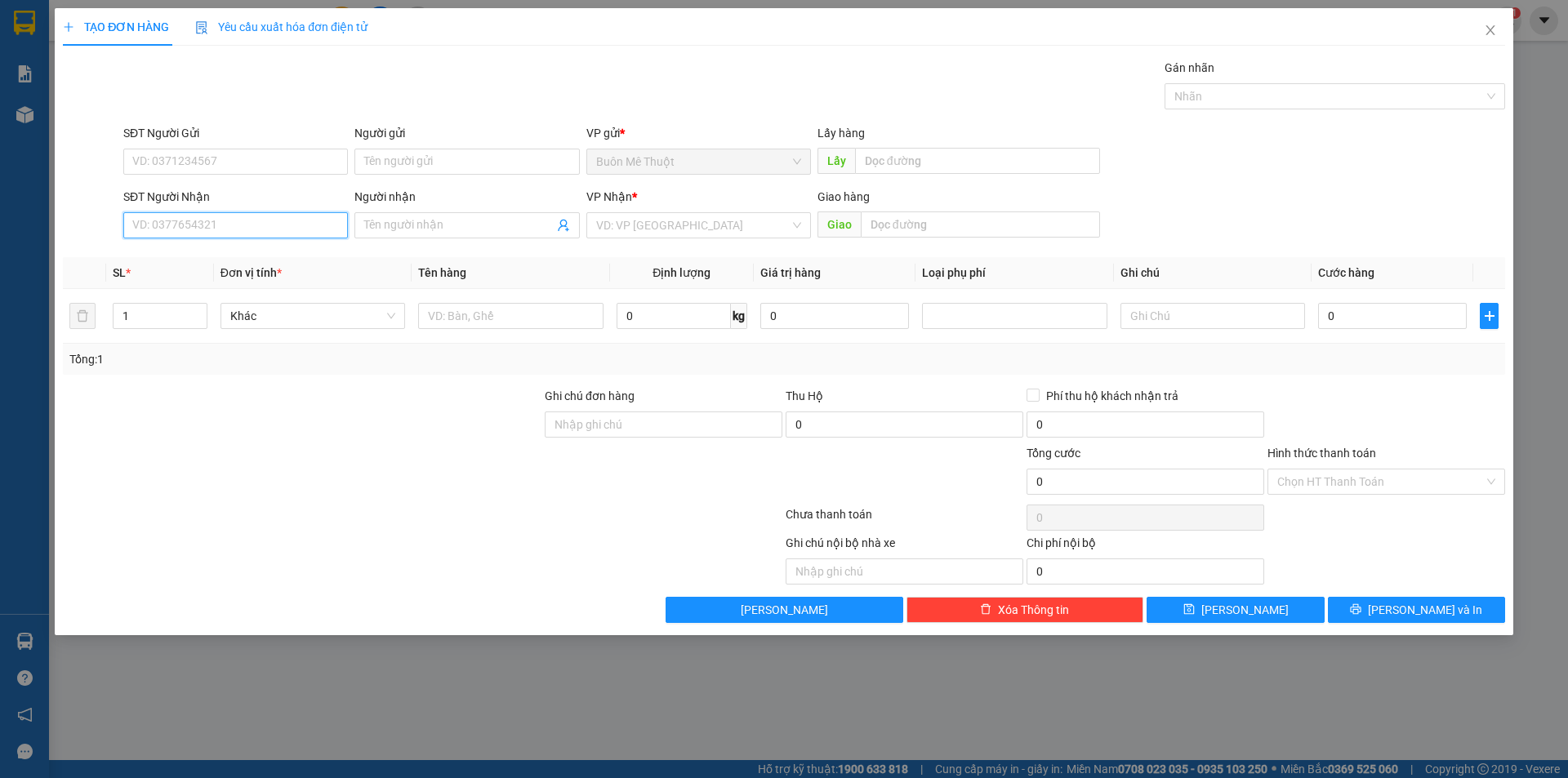
click at [236, 223] on input "SĐT Người Nhận" at bounding box center [236, 225] width 225 height 26
type input "0983475567"
click at [622, 215] on input "search" at bounding box center [693, 226] width 194 height 25
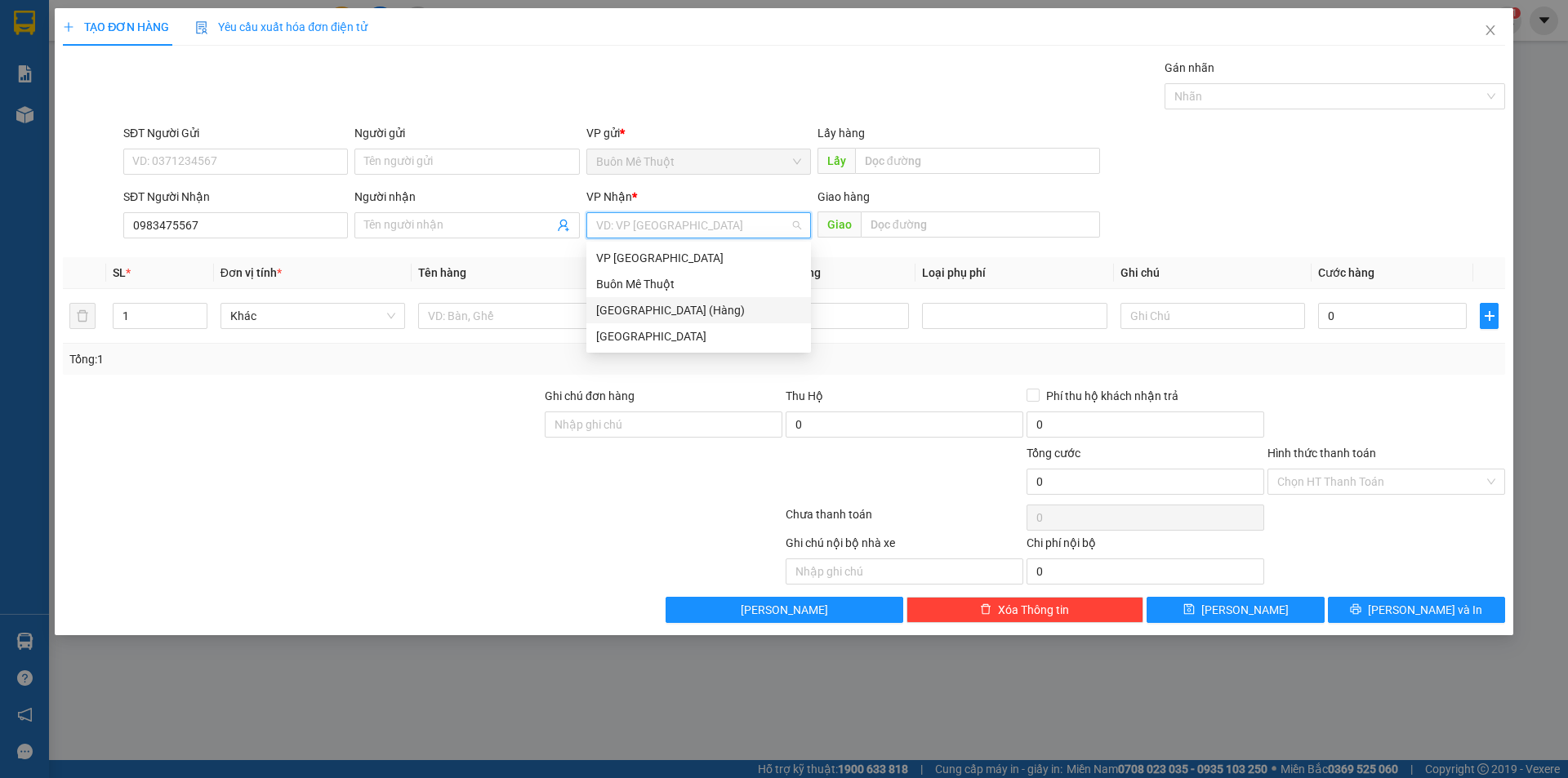
click at [629, 313] on div "[GEOGRAPHIC_DATA] (Hàng)" at bounding box center [698, 310] width 205 height 18
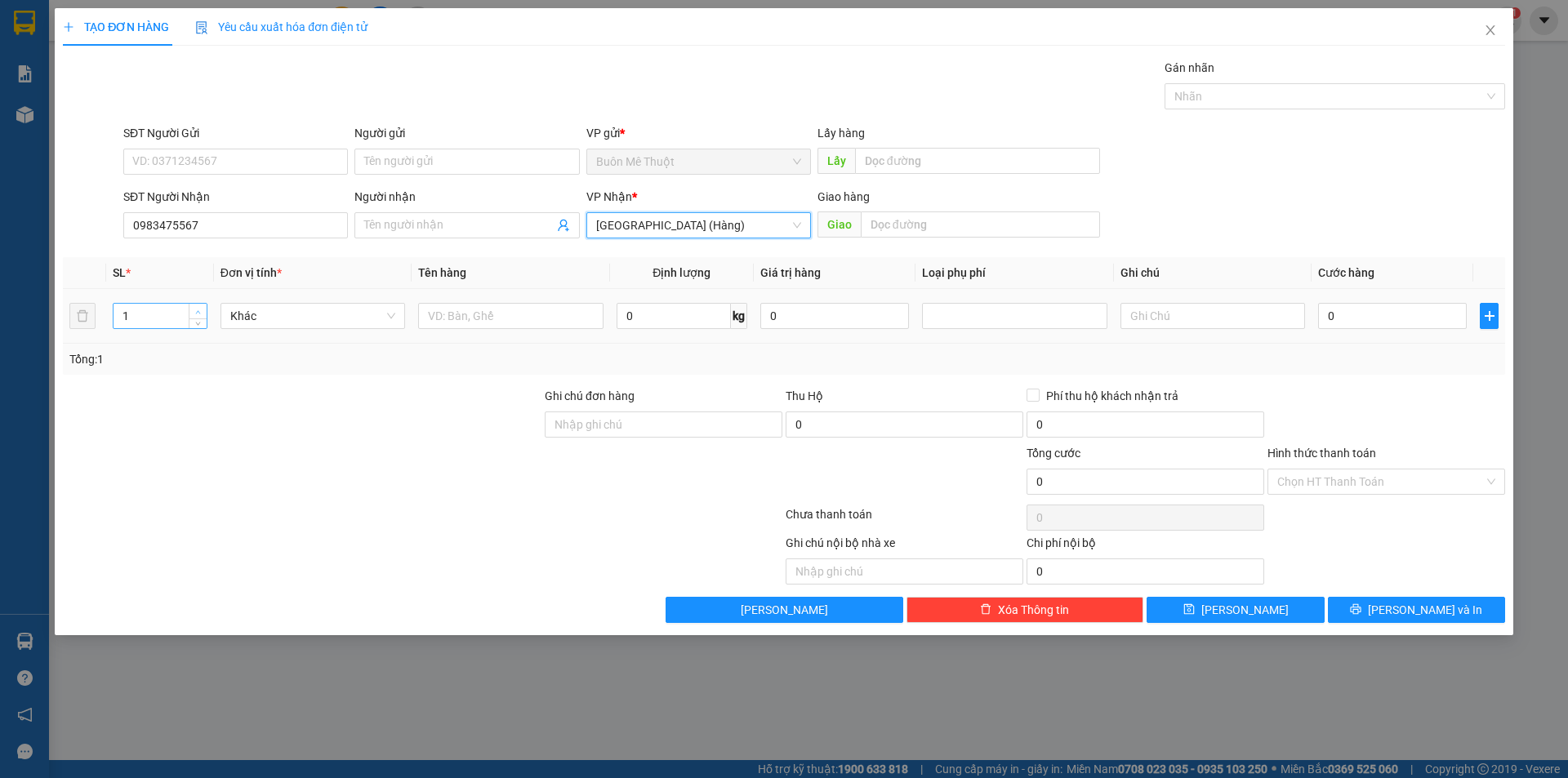
type input "2"
click at [199, 313] on icon "up" at bounding box center [197, 312] width 5 height 5
click at [446, 309] on input "text" at bounding box center [511, 316] width 185 height 26
type input "t"
type input "THUNG"
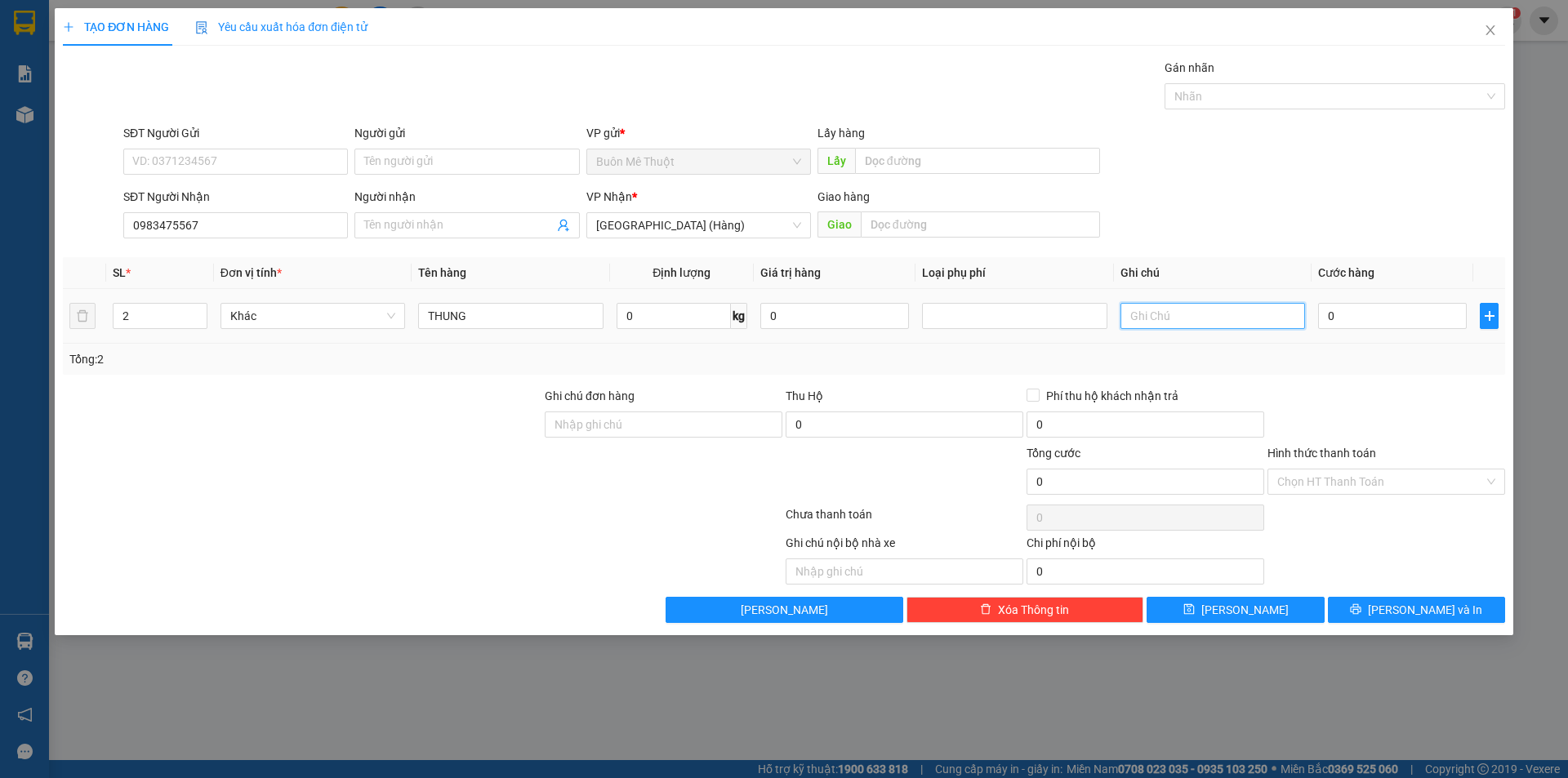
click at [1141, 303] on input "text" at bounding box center [1213, 316] width 185 height 26
type input "GTN 80K"
click at [1418, 327] on input "0" at bounding box center [1392, 316] width 149 height 26
type input "1"
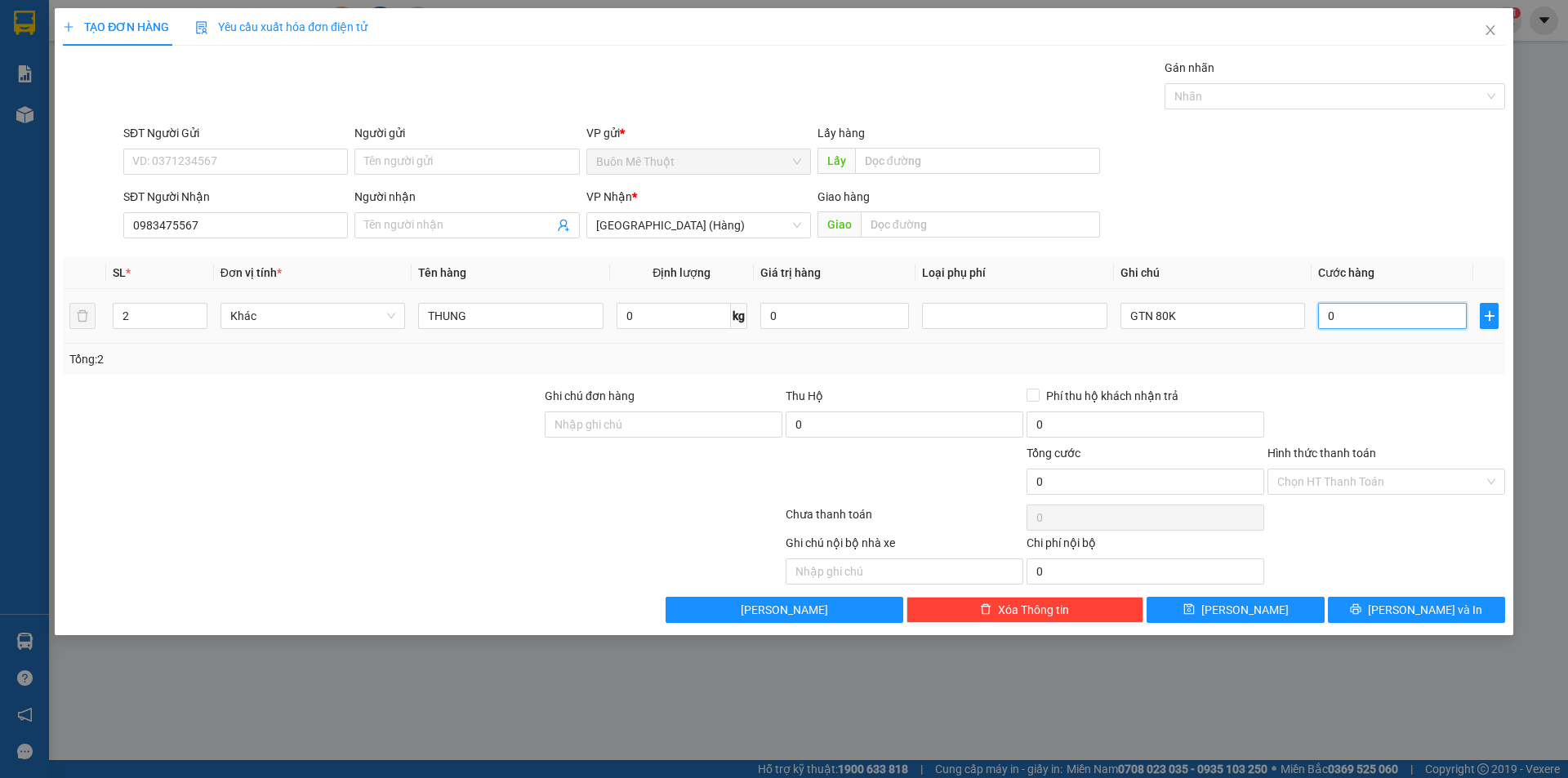
type input "1"
type input "10"
type input "100"
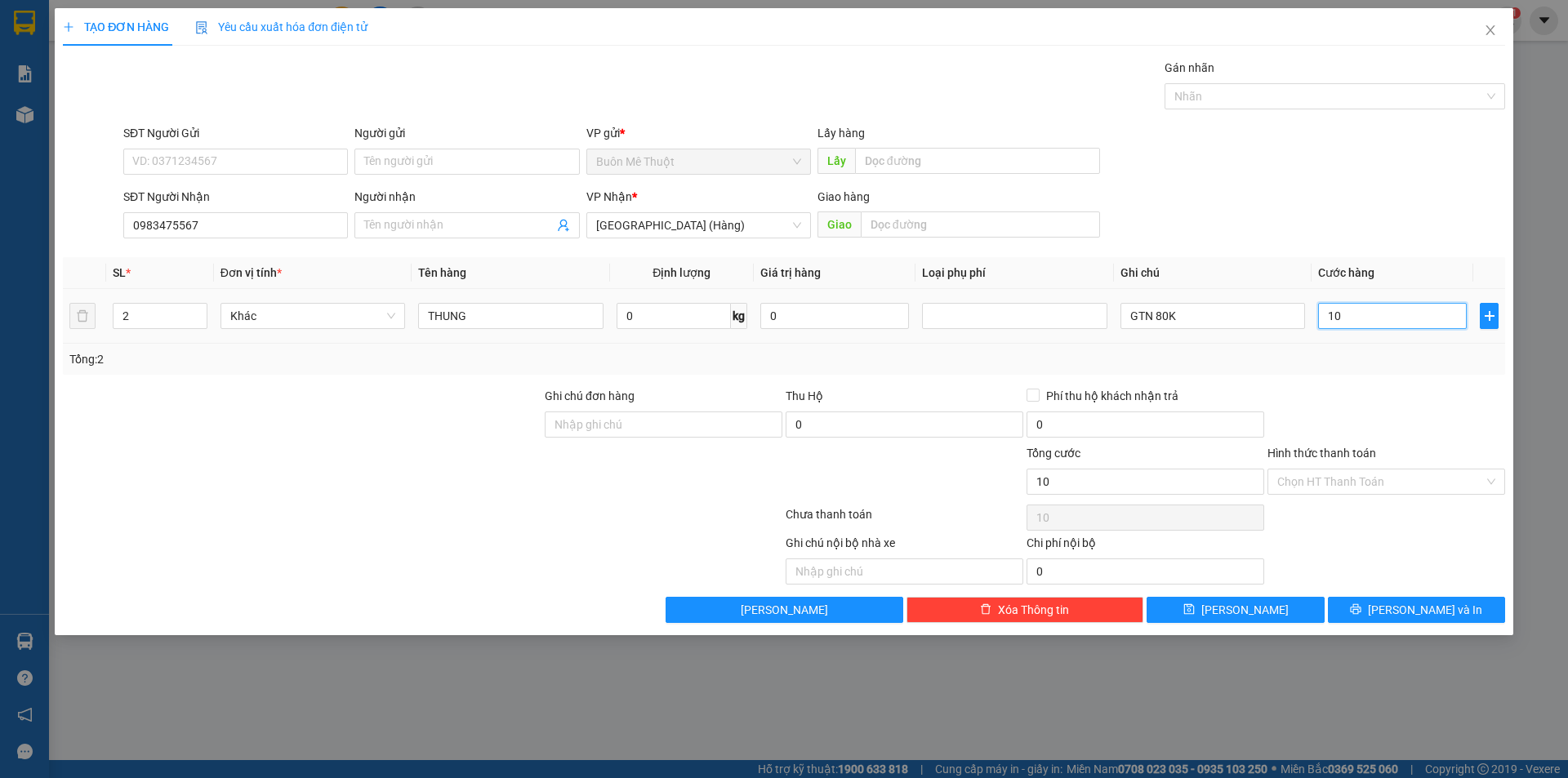
type input "100"
type input "100.000"
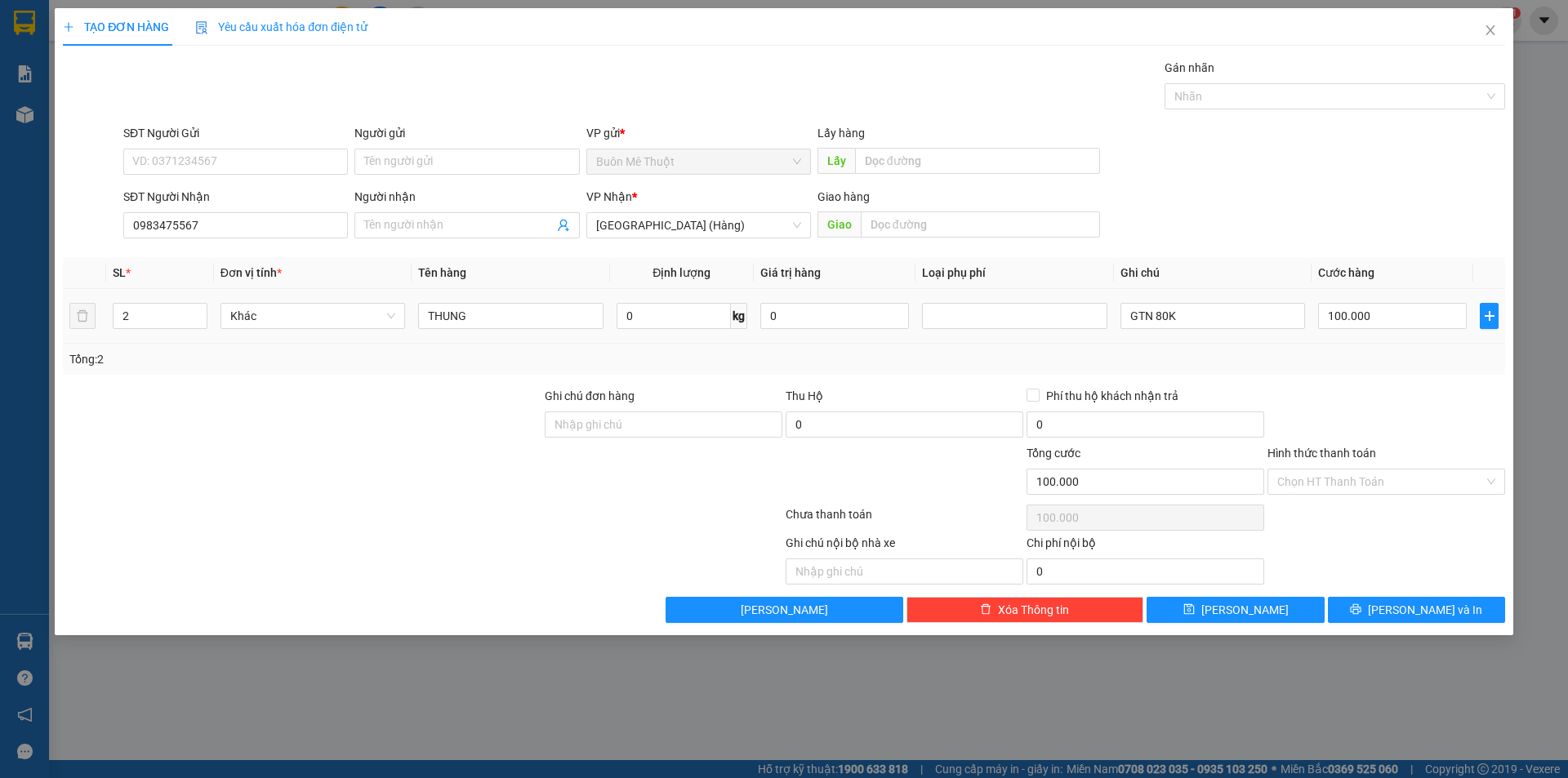
click at [1396, 365] on div "Tổng: 2" at bounding box center [784, 359] width 1429 height 18
click at [1374, 323] on input "100.000" at bounding box center [1392, 316] width 149 height 26
type input "1"
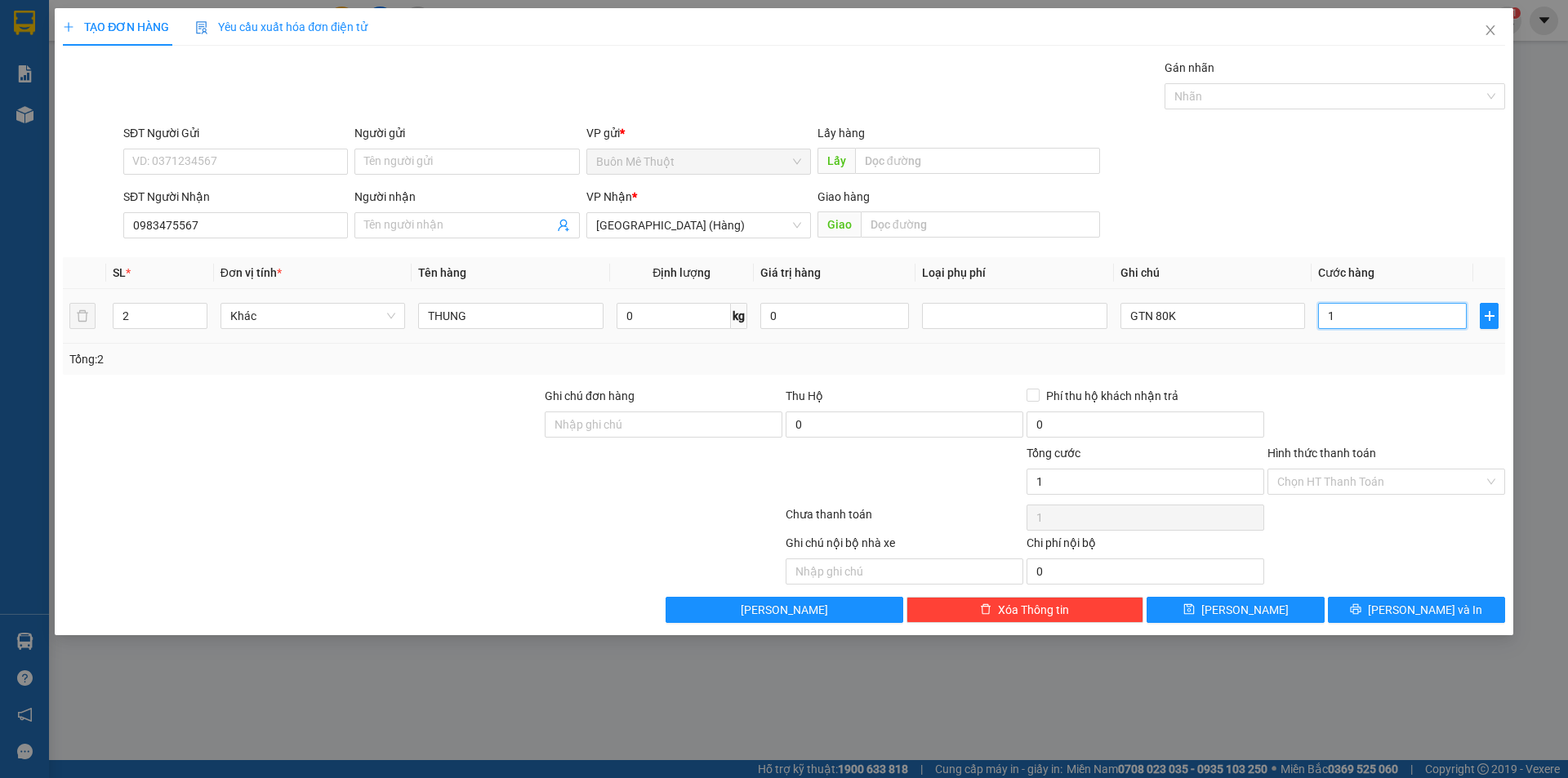
type input "18"
type input "180"
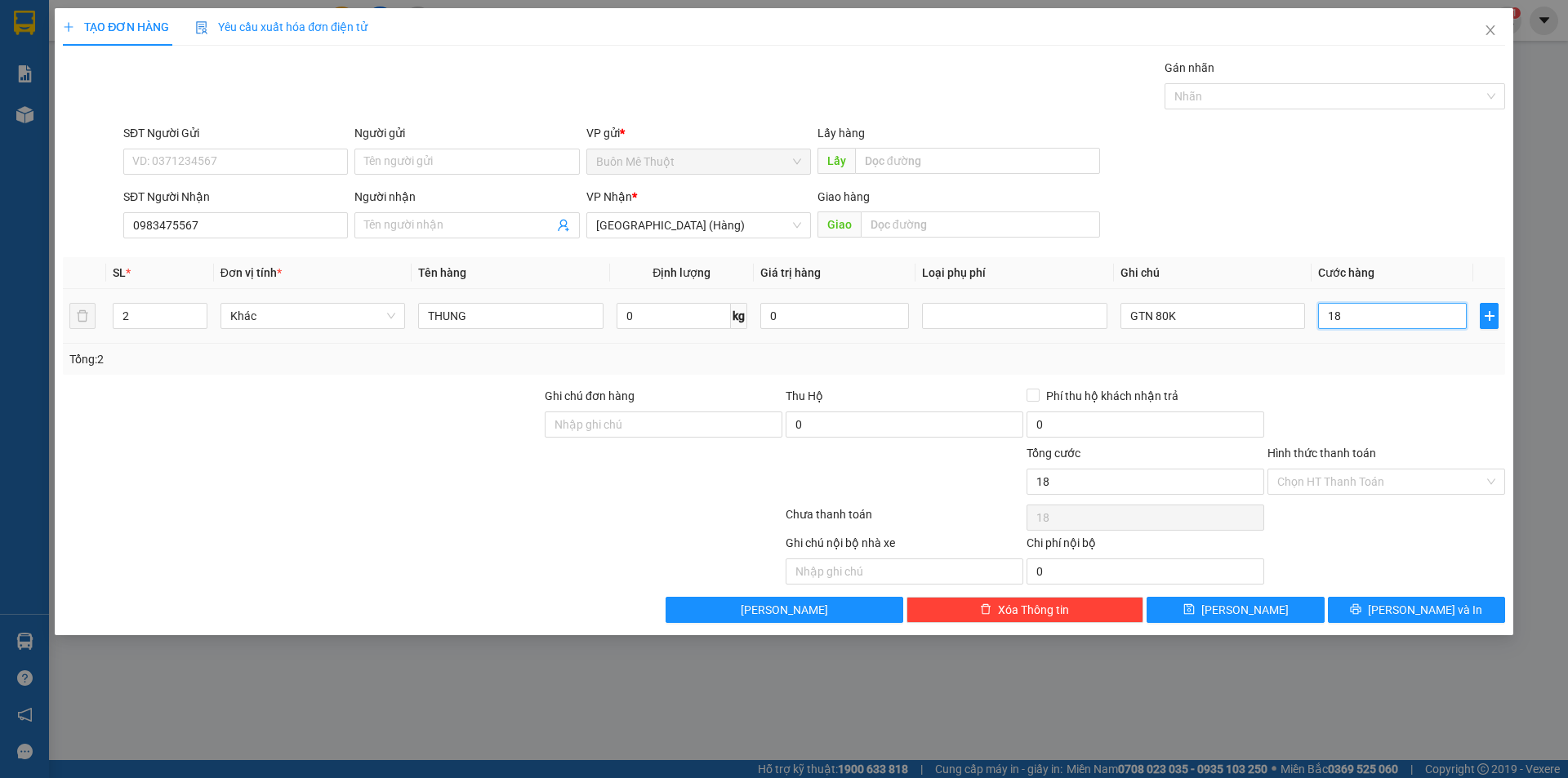
type input "180"
type input "180.000"
drag, startPoint x: 1371, startPoint y: 343, endPoint x: 1352, endPoint y: 515, distance: 173.0
click at [1364, 349] on div "SL * Đơn vị tính * Tên hàng Định lượng Giá trị hàng Loại phụ phí Ghi chú Cước h…" at bounding box center [784, 316] width 1443 height 117
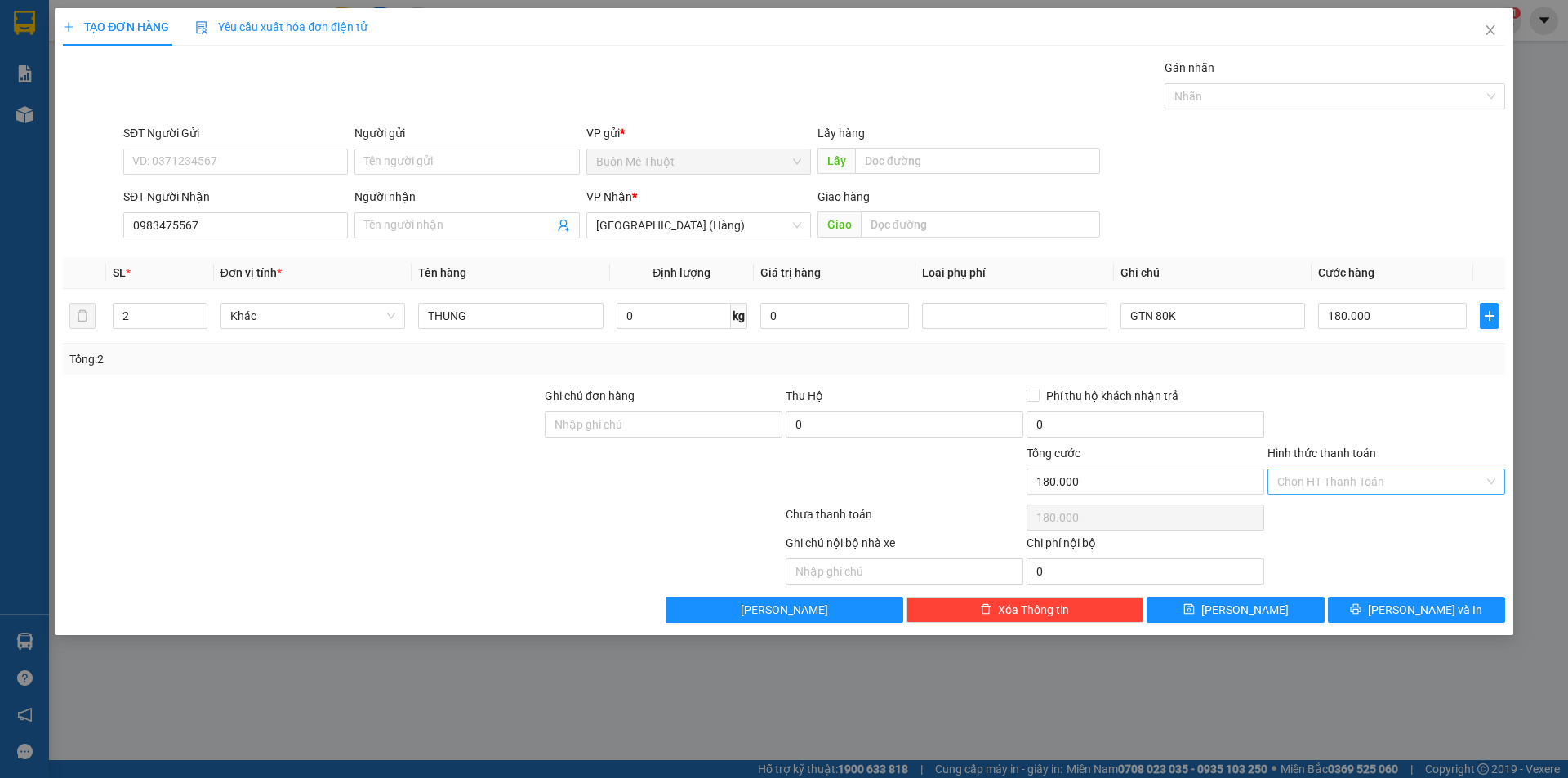
drag, startPoint x: 1315, startPoint y: 474, endPoint x: 1315, endPoint y: 489, distance: 15.0
click at [1315, 476] on input "Hình thức thanh toán" at bounding box center [1380, 482] width 206 height 25
click at [1316, 520] on div "Tại văn phòng" at bounding box center [1386, 514] width 218 height 18
type input "0"
click at [1371, 609] on button "[PERSON_NAME] và In" at bounding box center [1416, 609] width 177 height 26
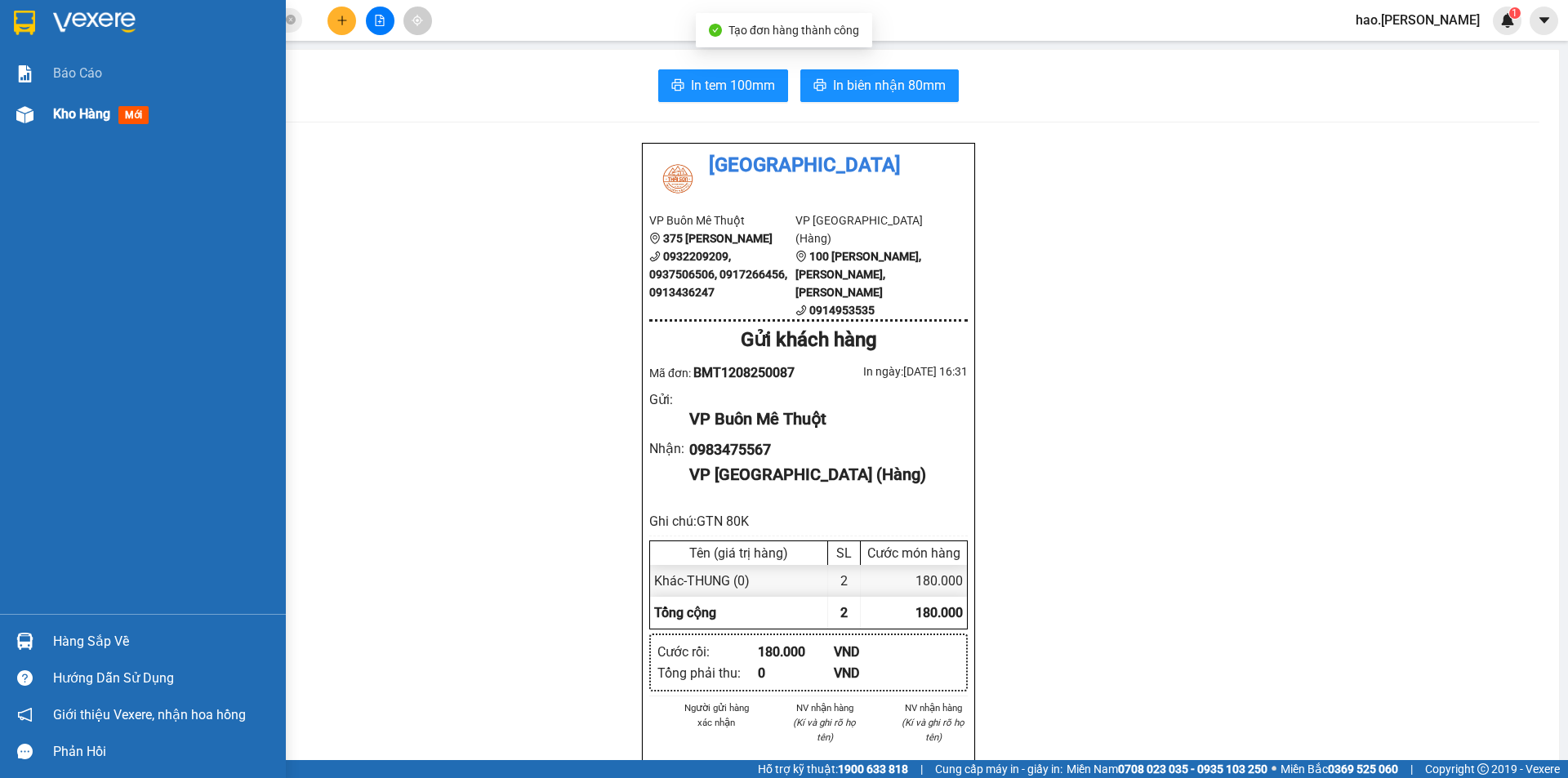
click at [60, 100] on div "Kho hàng mới" at bounding box center [164, 115] width 221 height 41
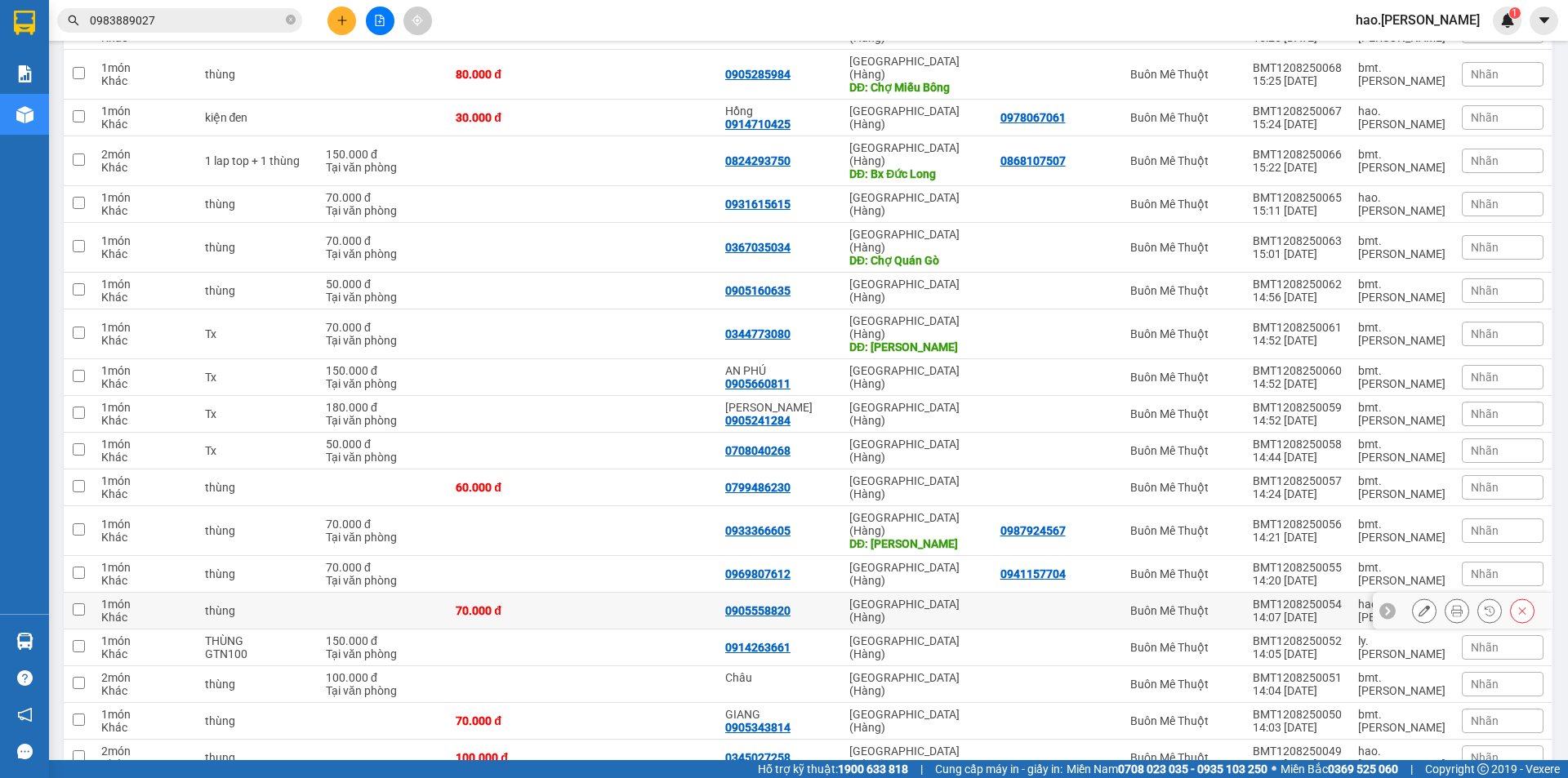
scroll to position [980, 0]
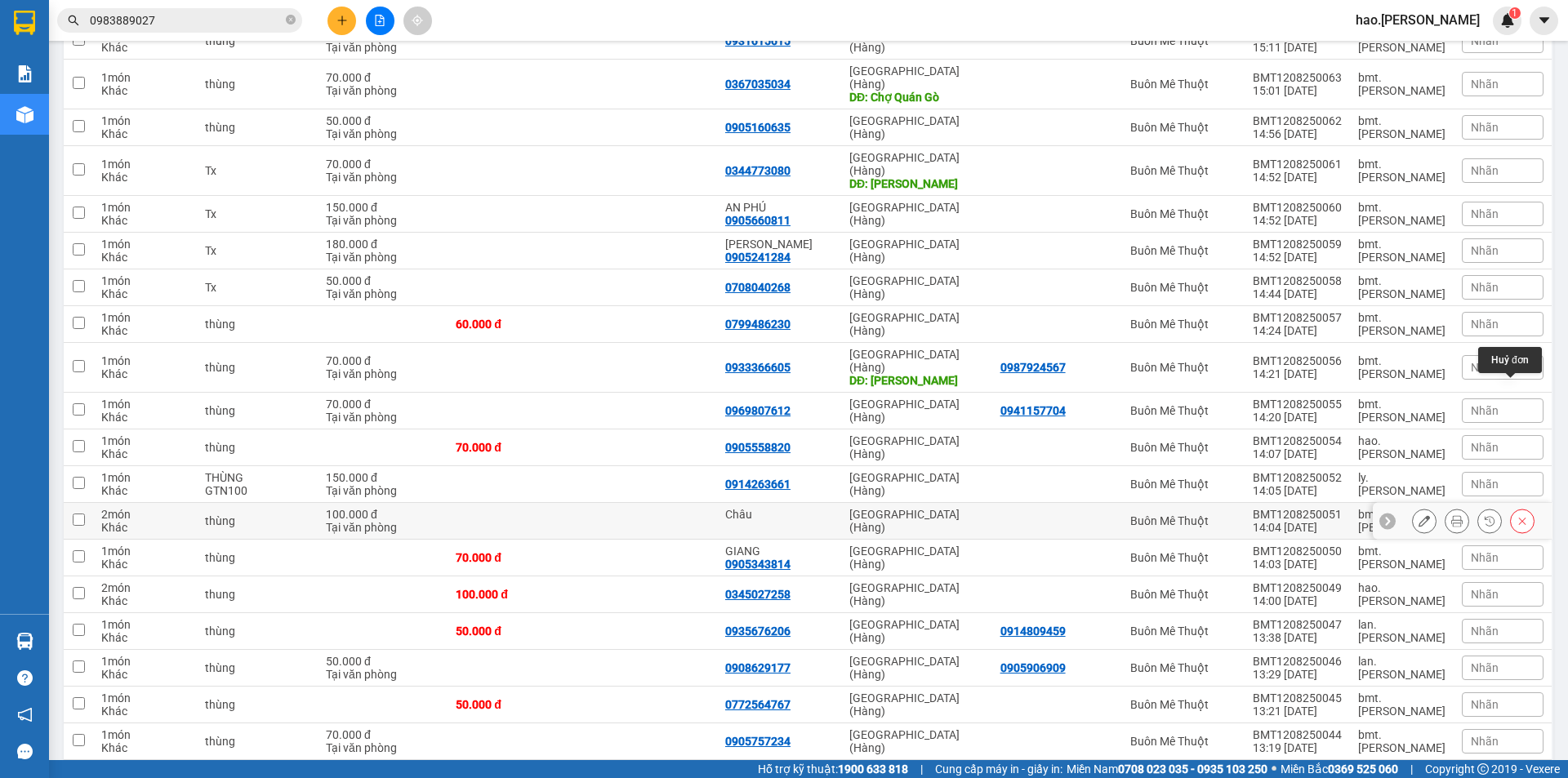
click at [1516, 515] on icon at bounding box center [1522, 520] width 12 height 12
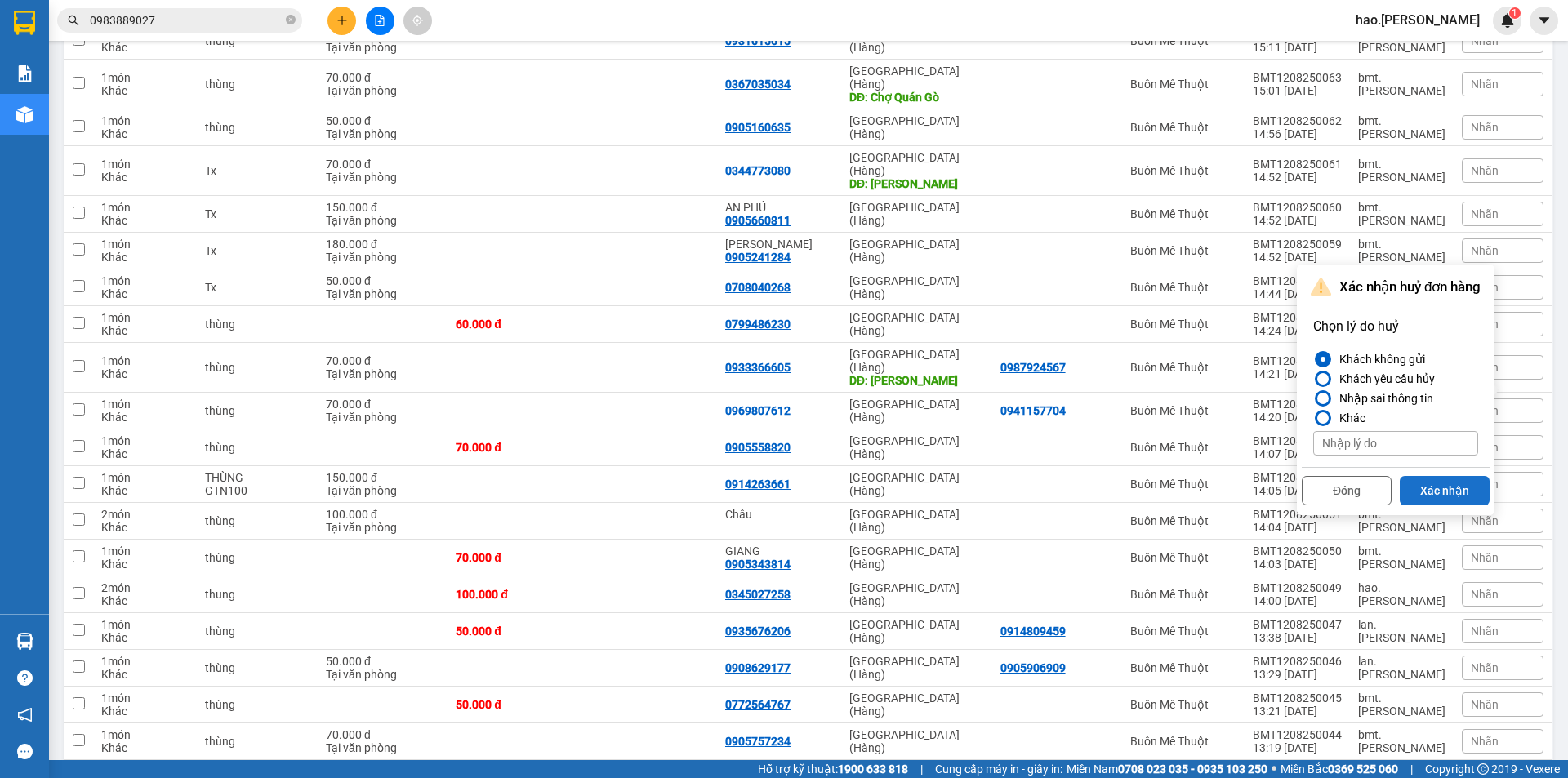
click at [1442, 493] on button "Xác nhận" at bounding box center [1444, 490] width 90 height 29
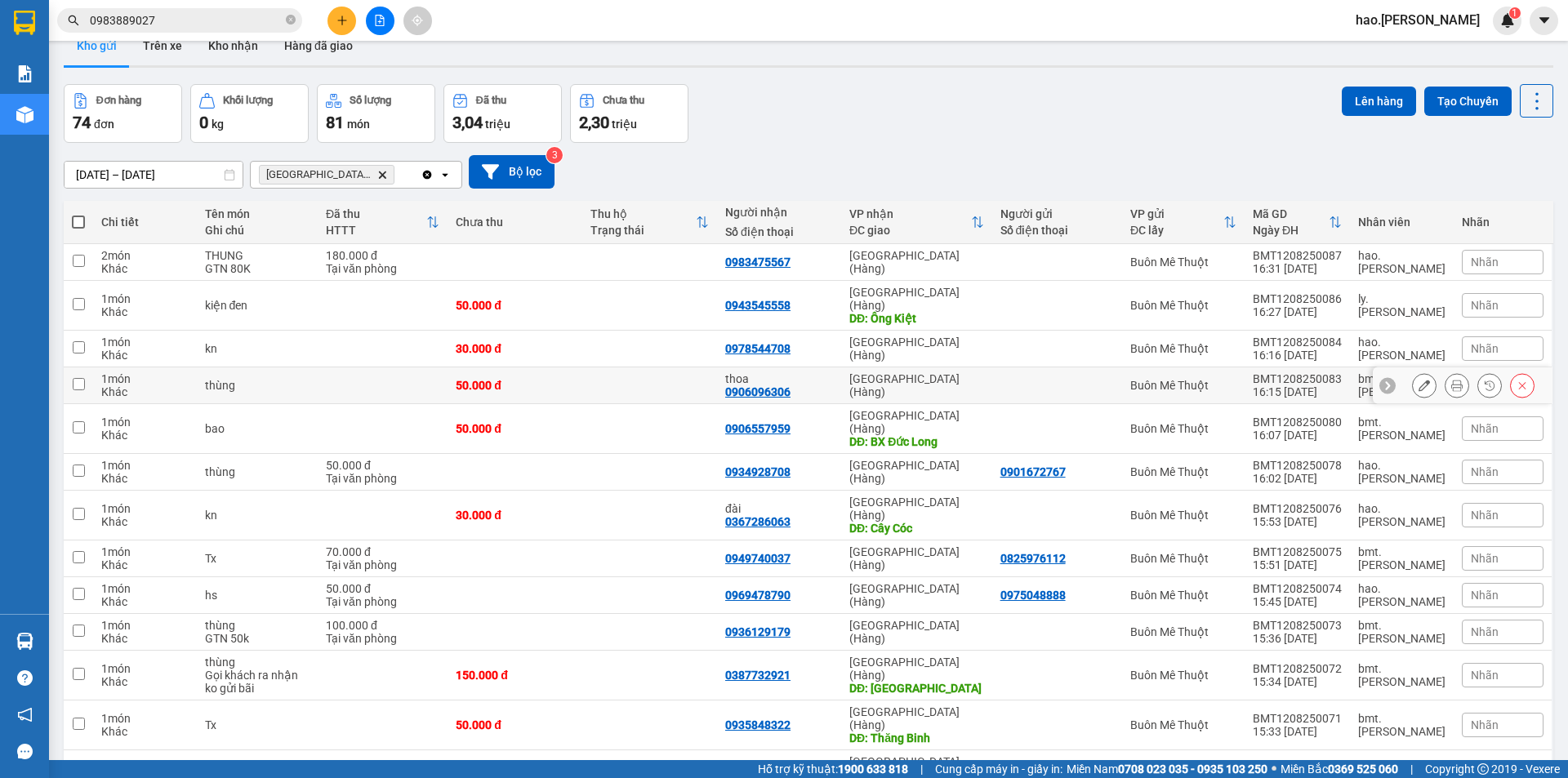
scroll to position [0, 0]
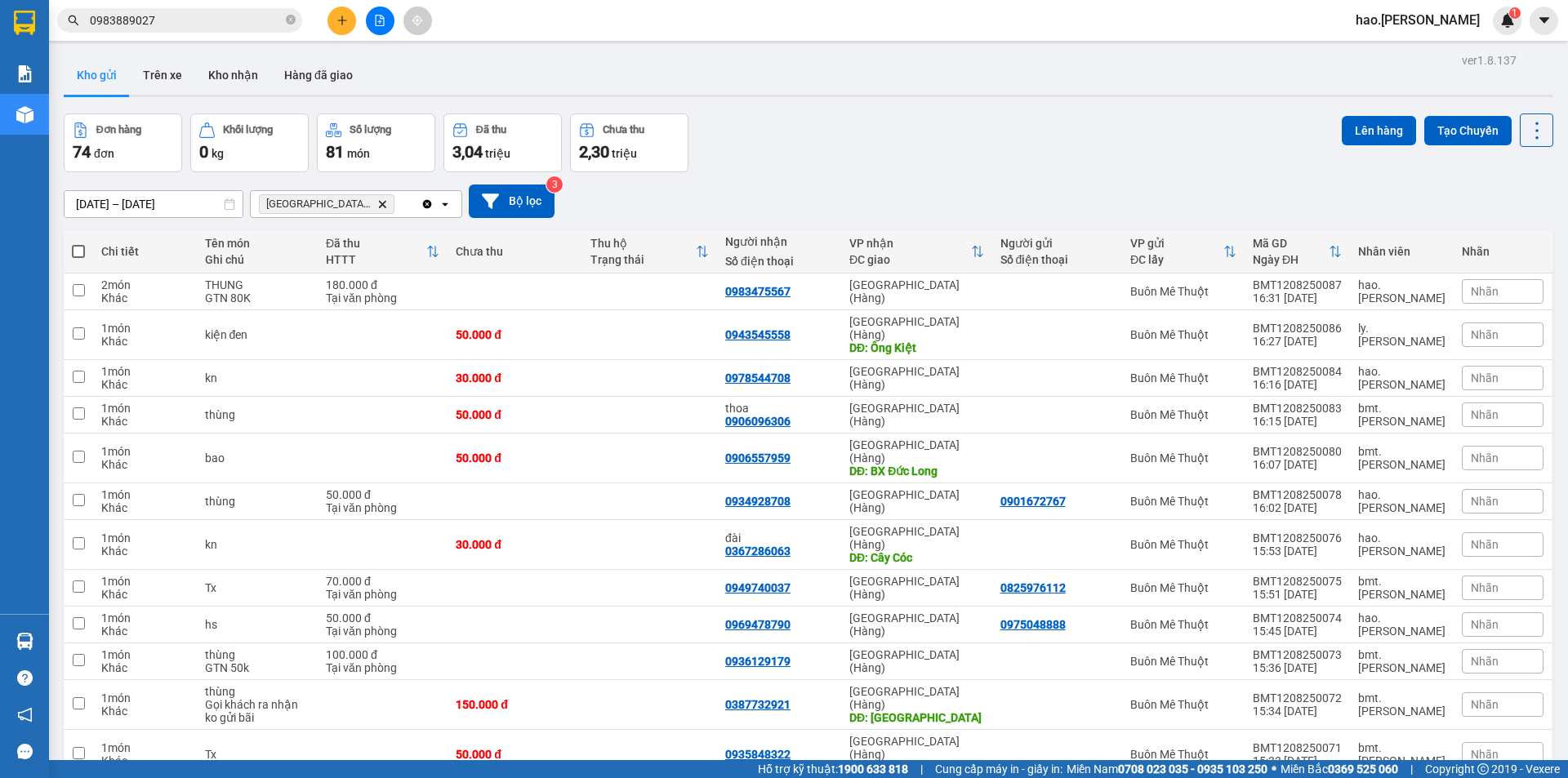
click at [79, 250] on span at bounding box center [78, 251] width 13 height 13
click at [78, 244] on input "checkbox" at bounding box center [78, 244] width 0 height 0
checkbox input "true"
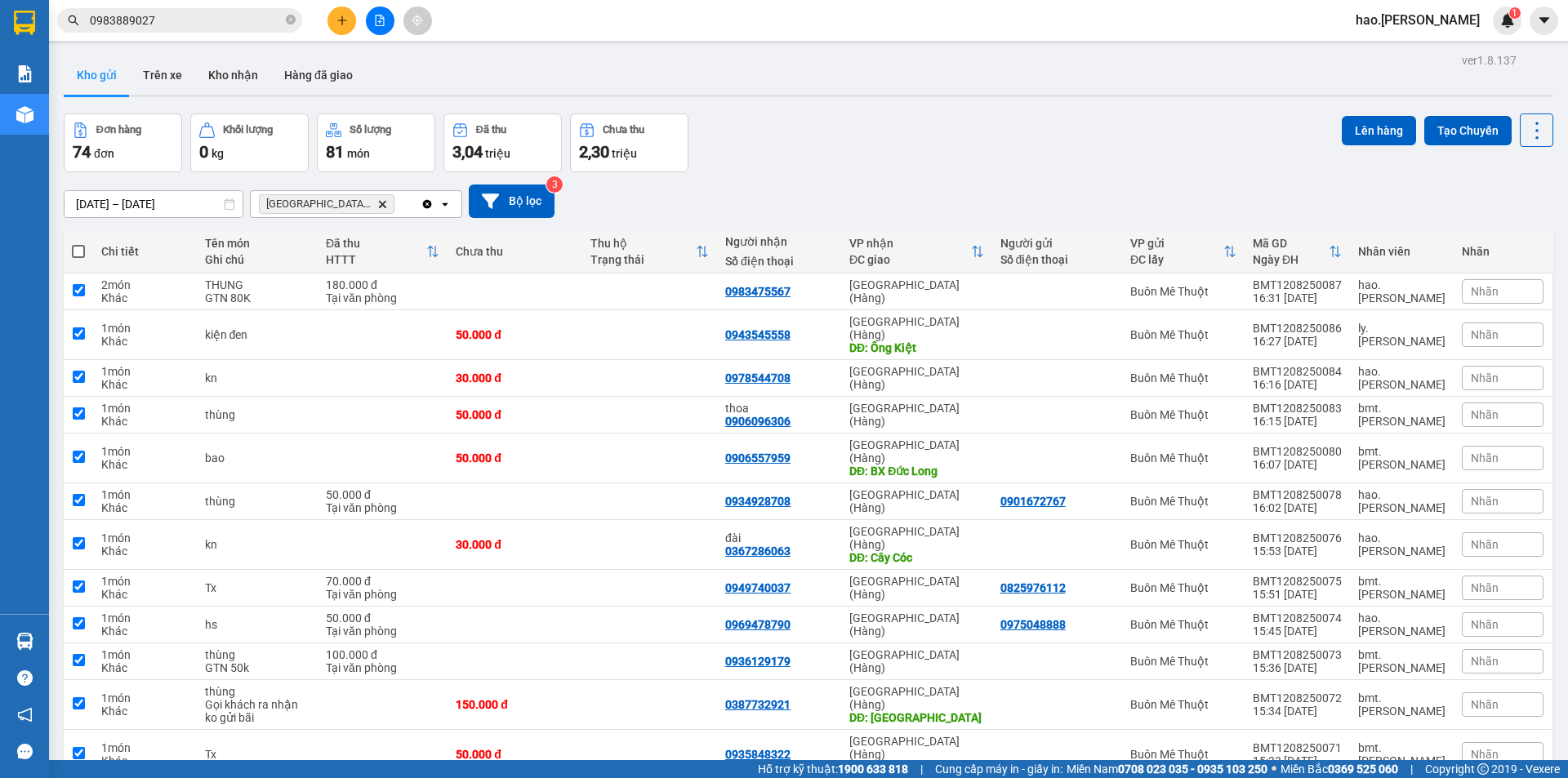
checkbox input "true"
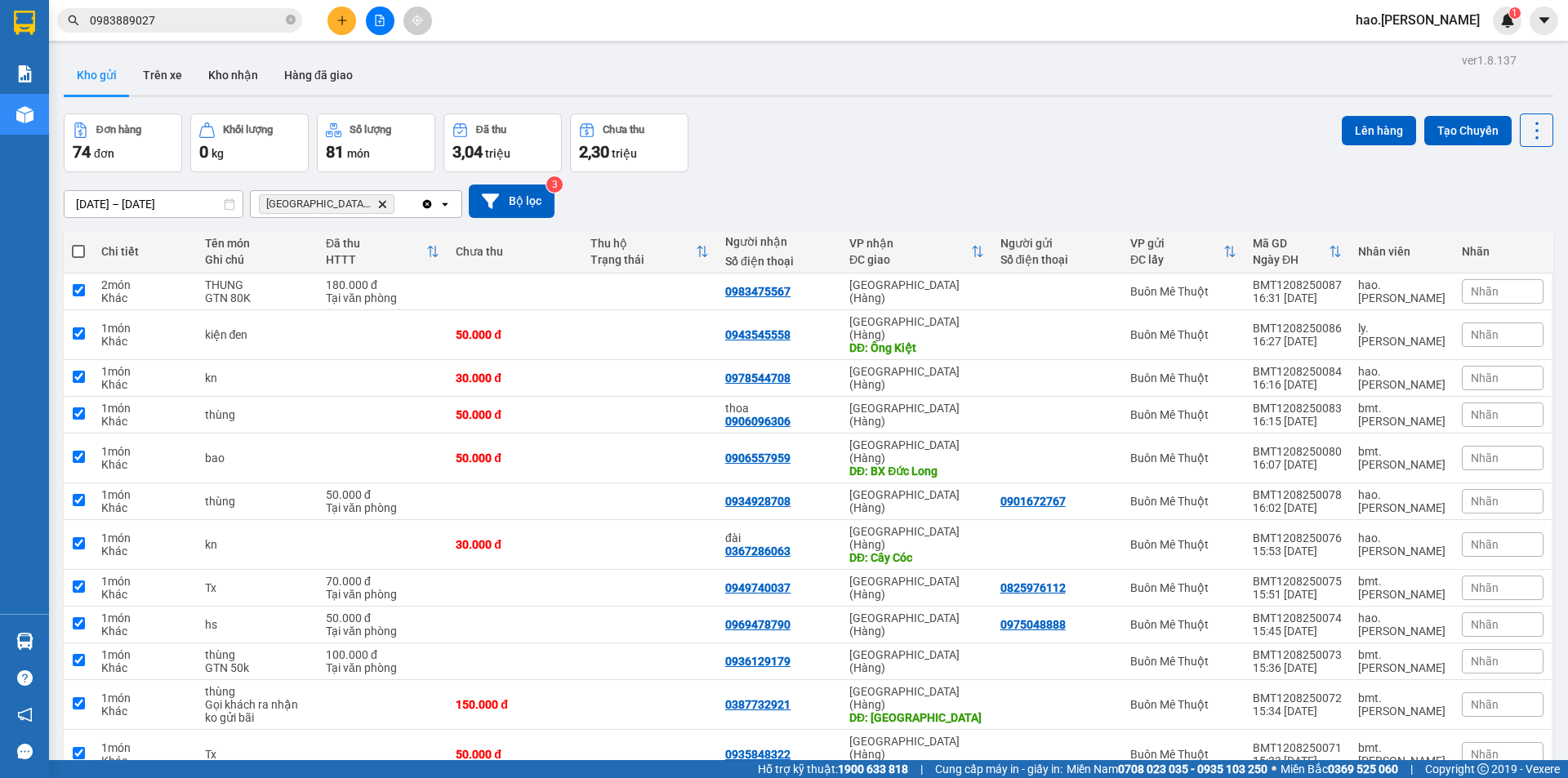
checkbox input "true"
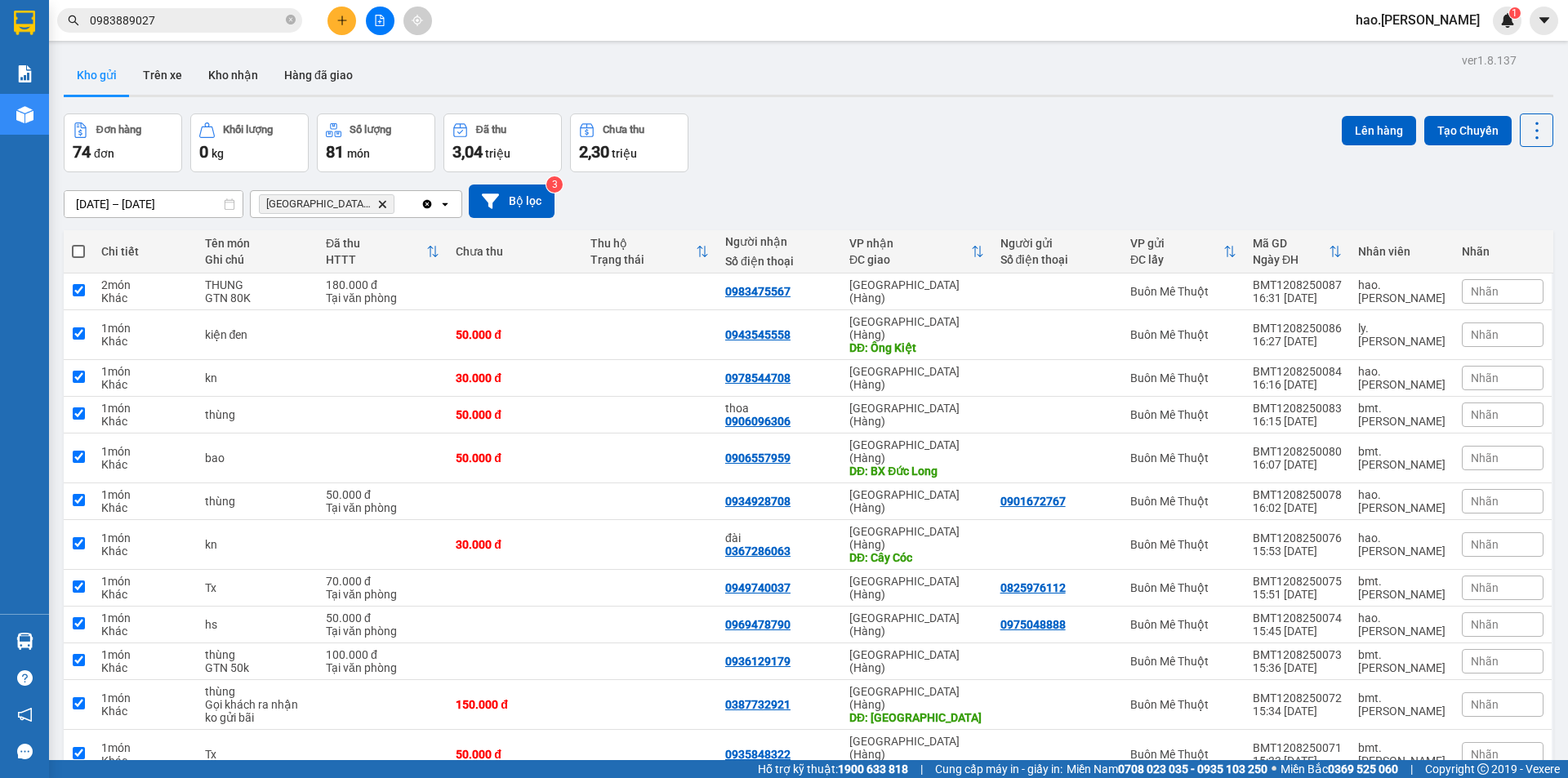
checkbox input "true"
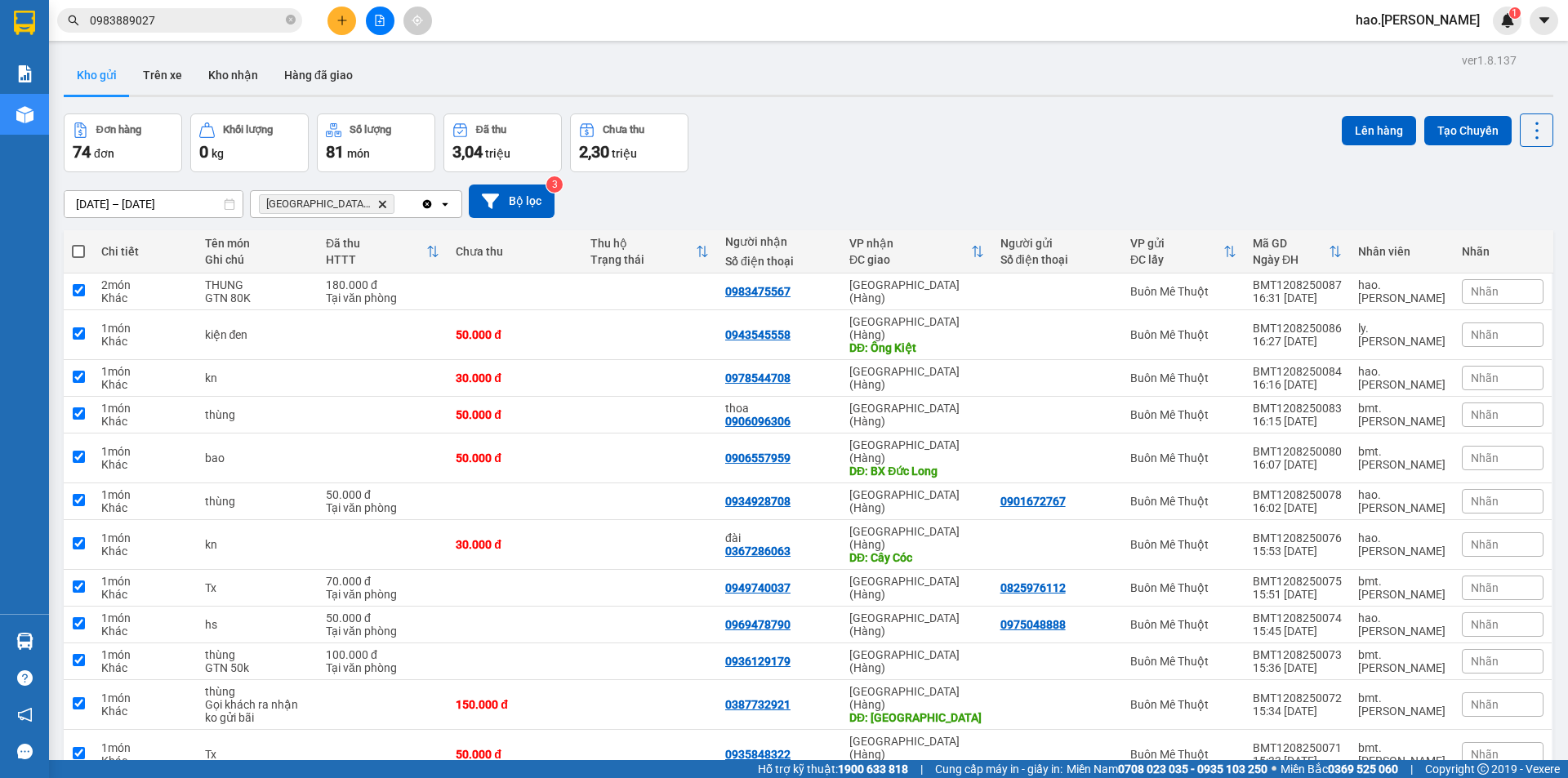
checkbox input "true"
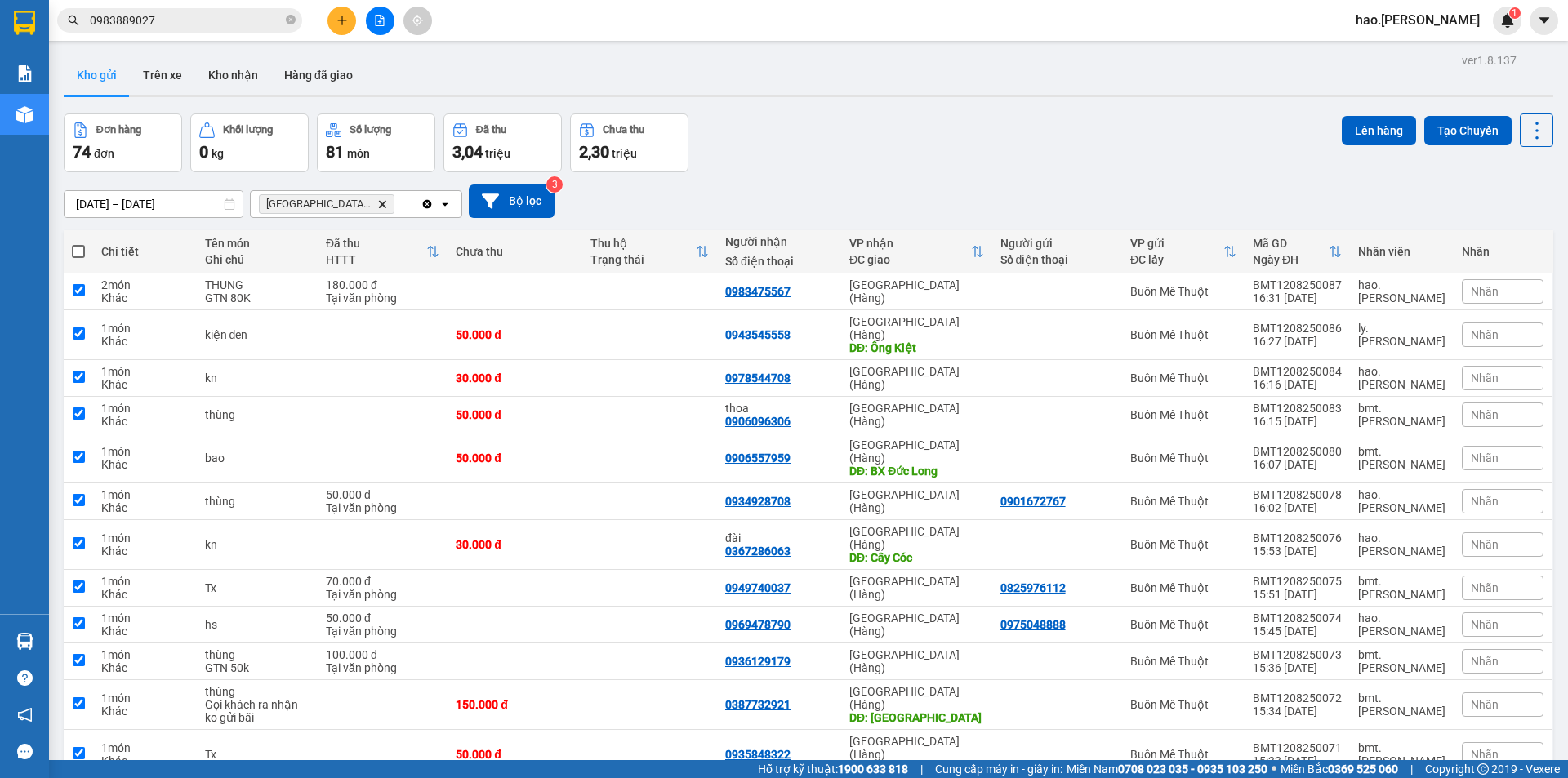
checkbox input "true"
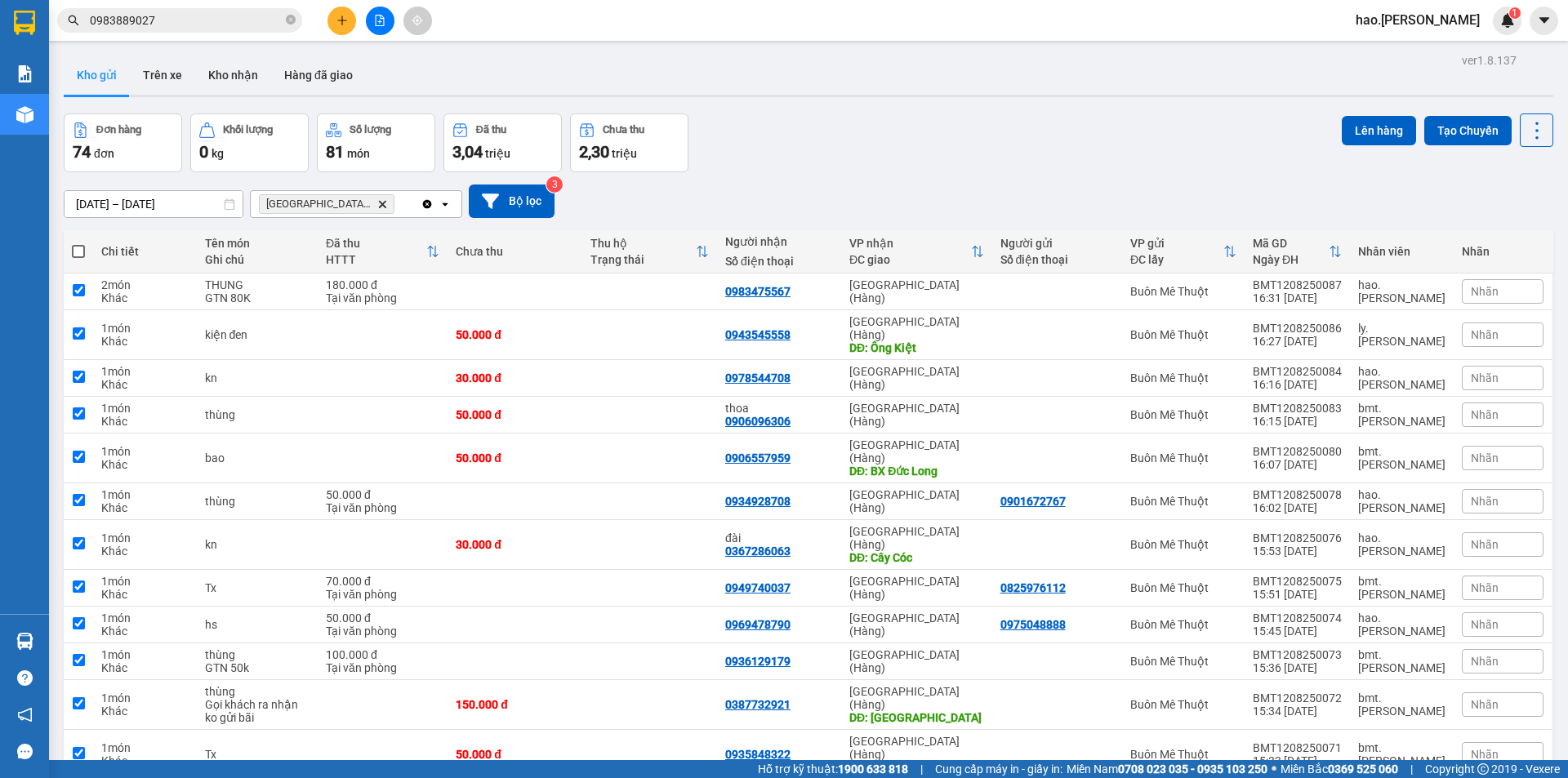
checkbox input "true"
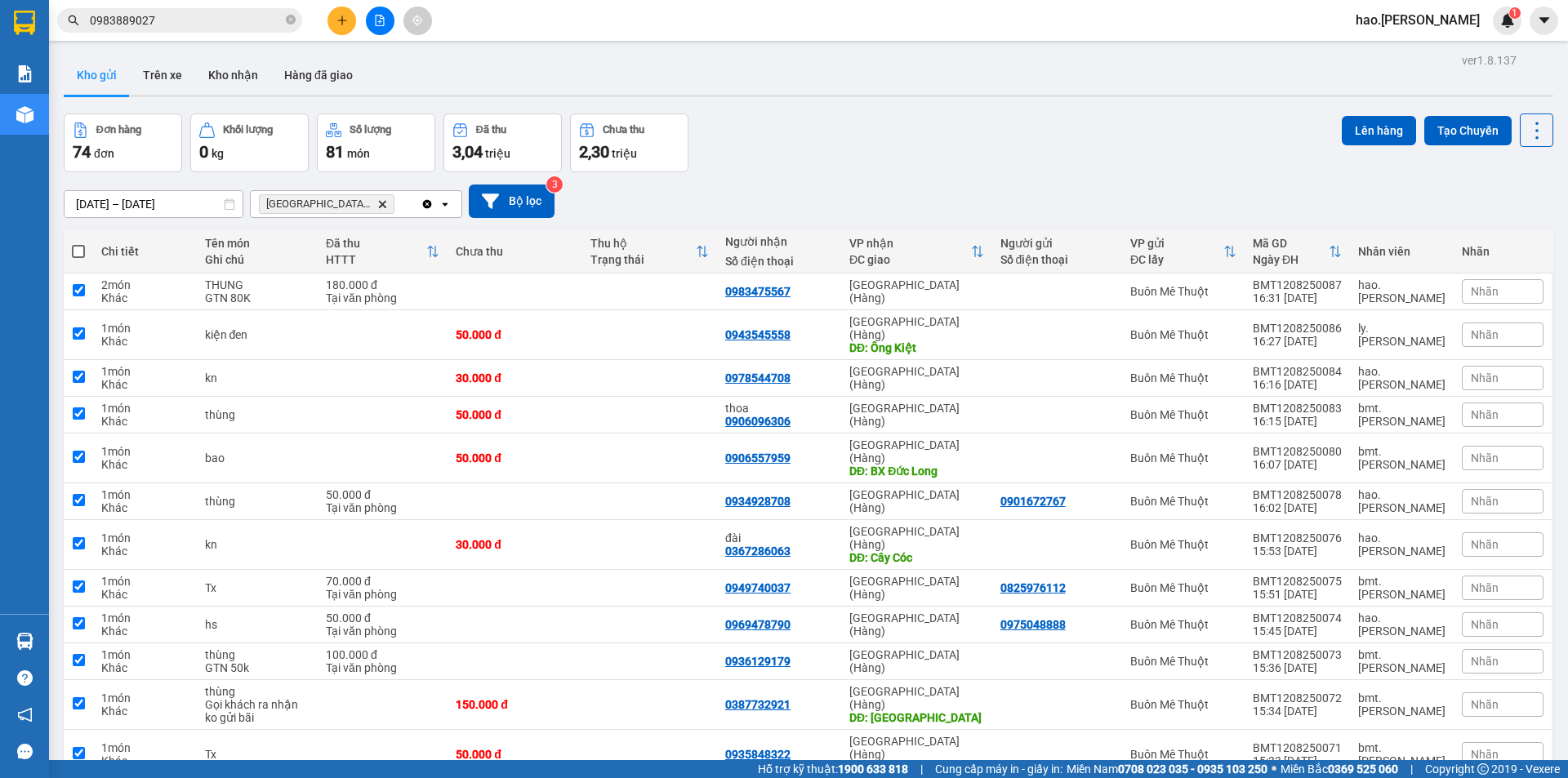
checkbox input "true"
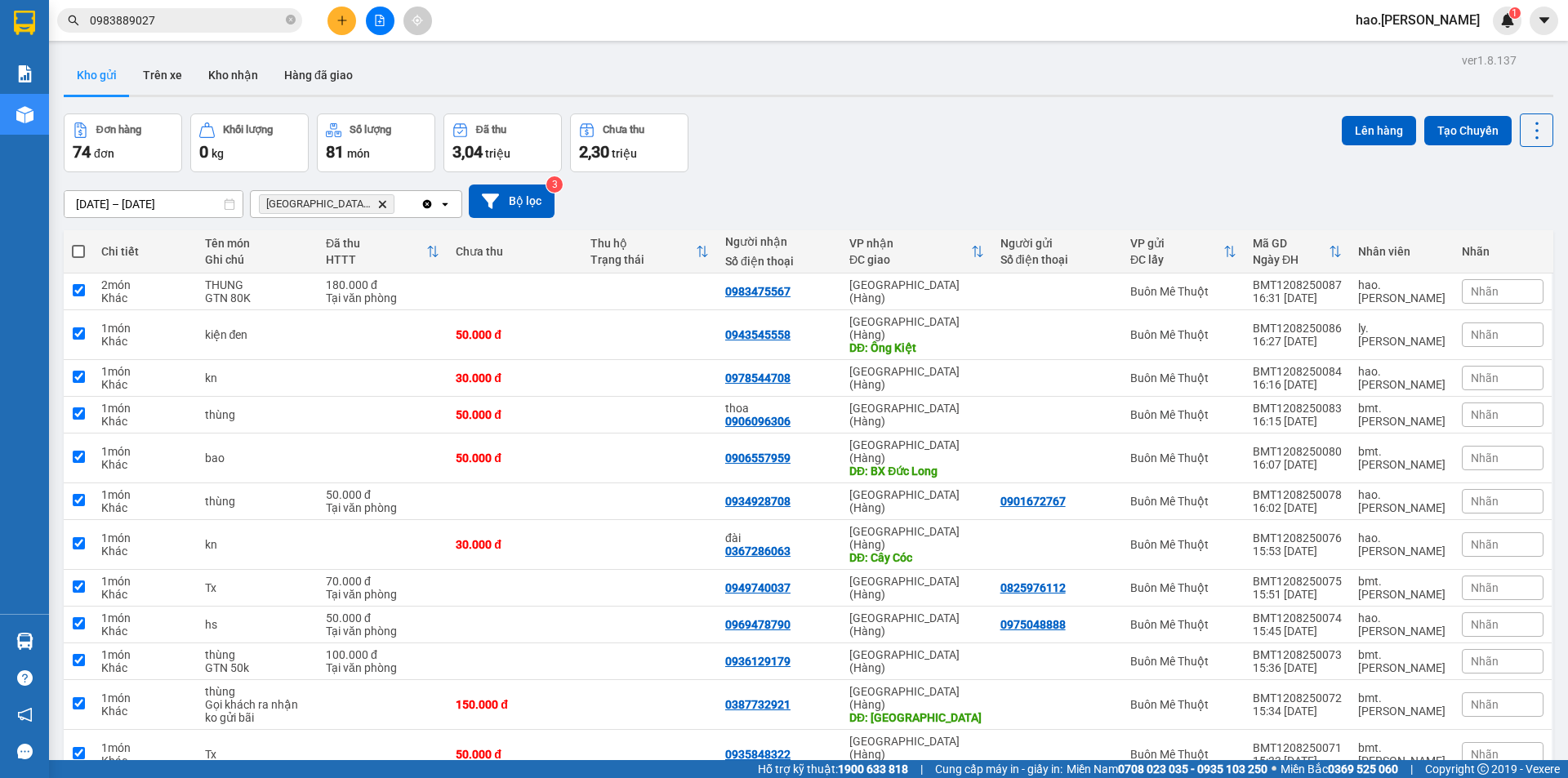
checkbox input "true"
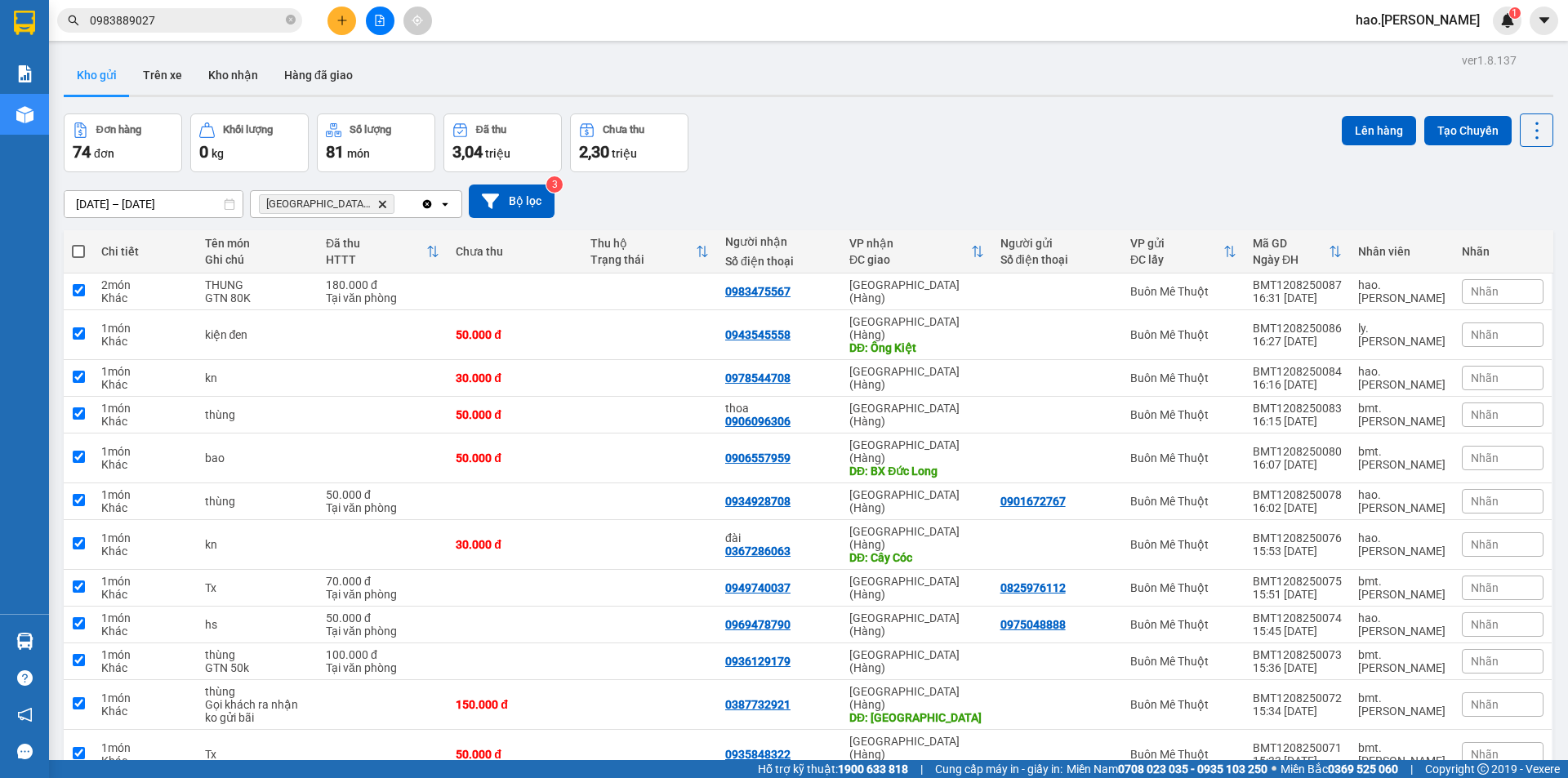
checkbox input "true"
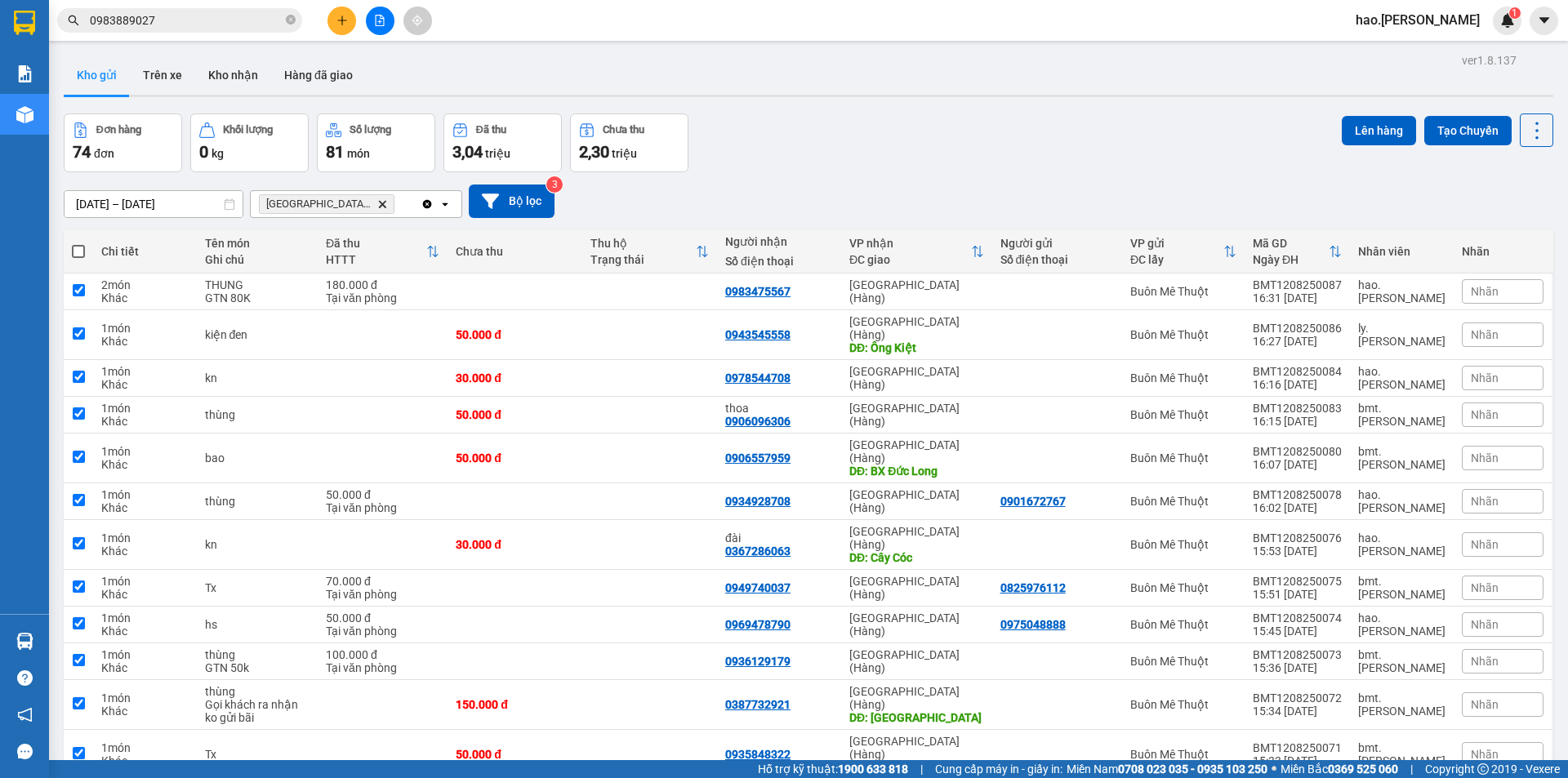
checkbox input "true"
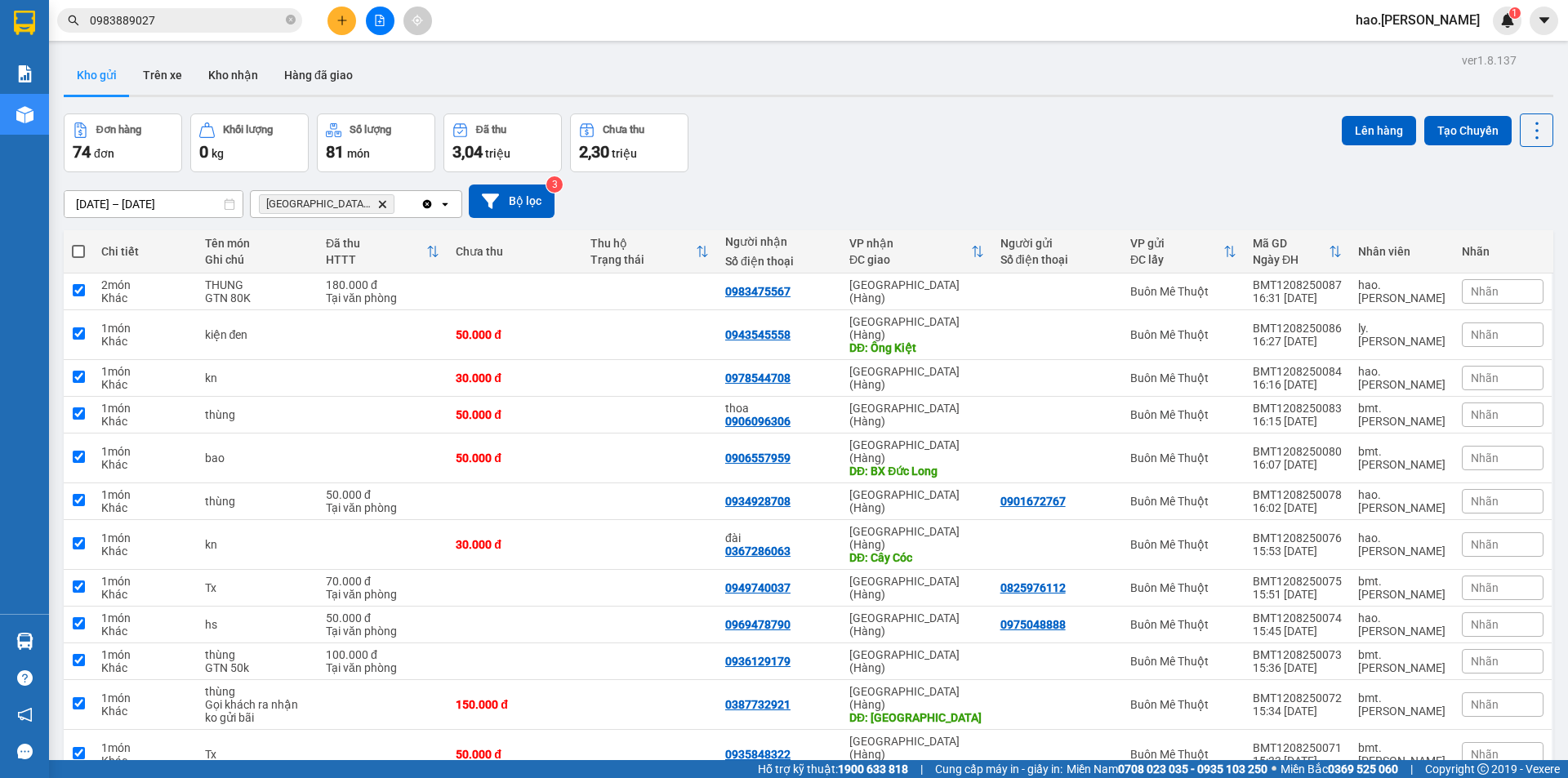
checkbox input "true"
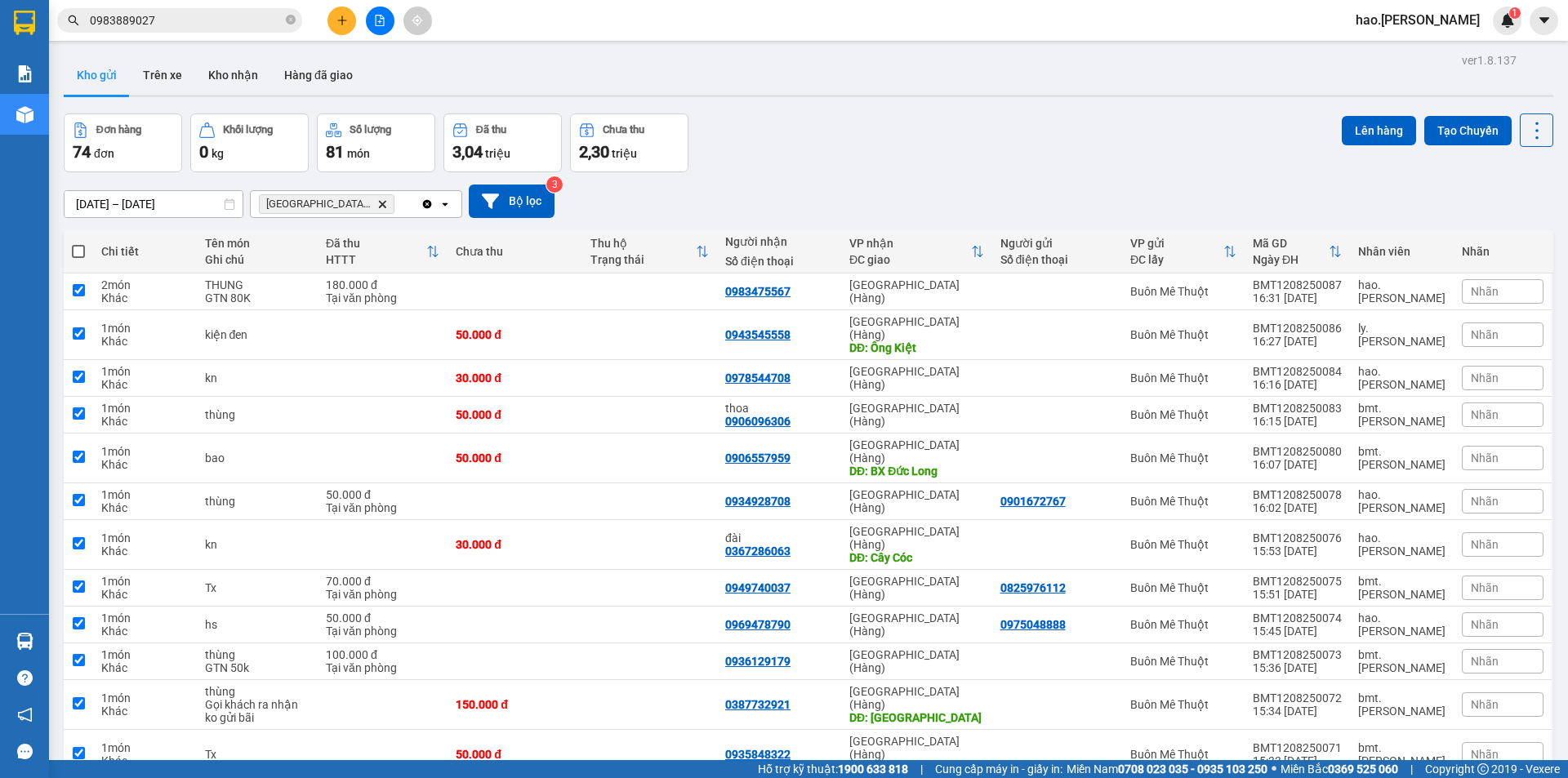
checkbox input "true"
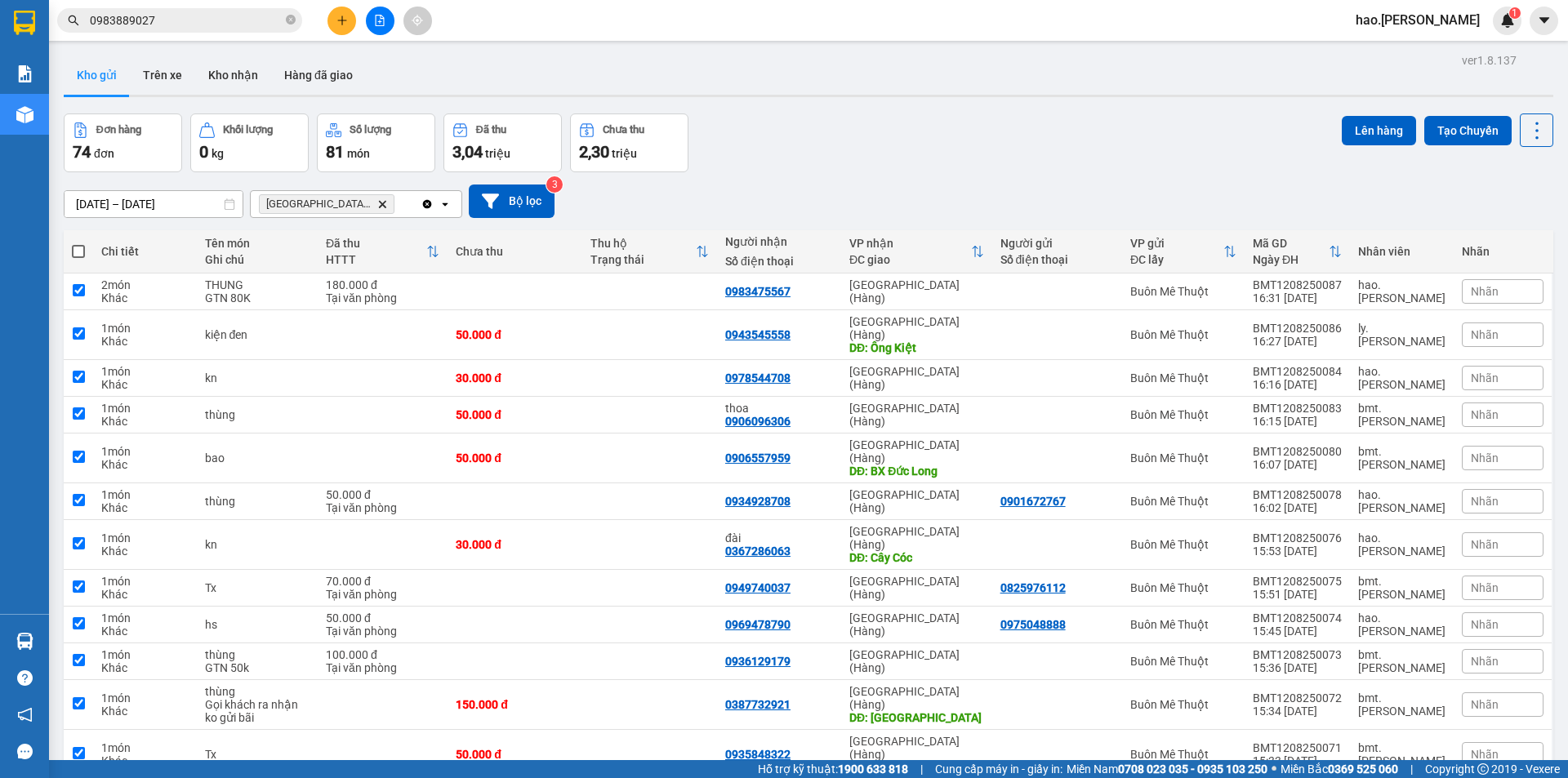
checkbox input "true"
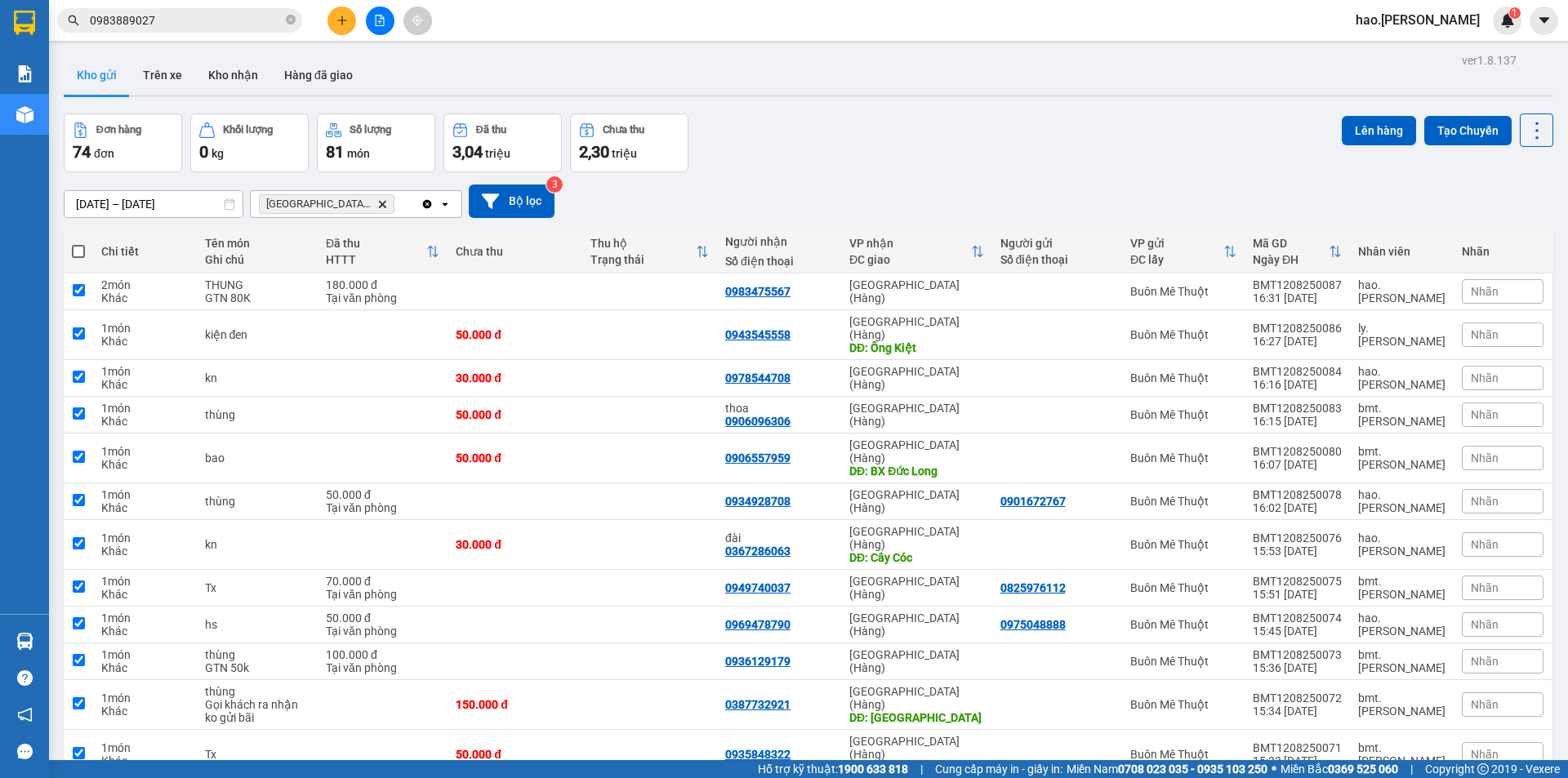
checkbox input "true"
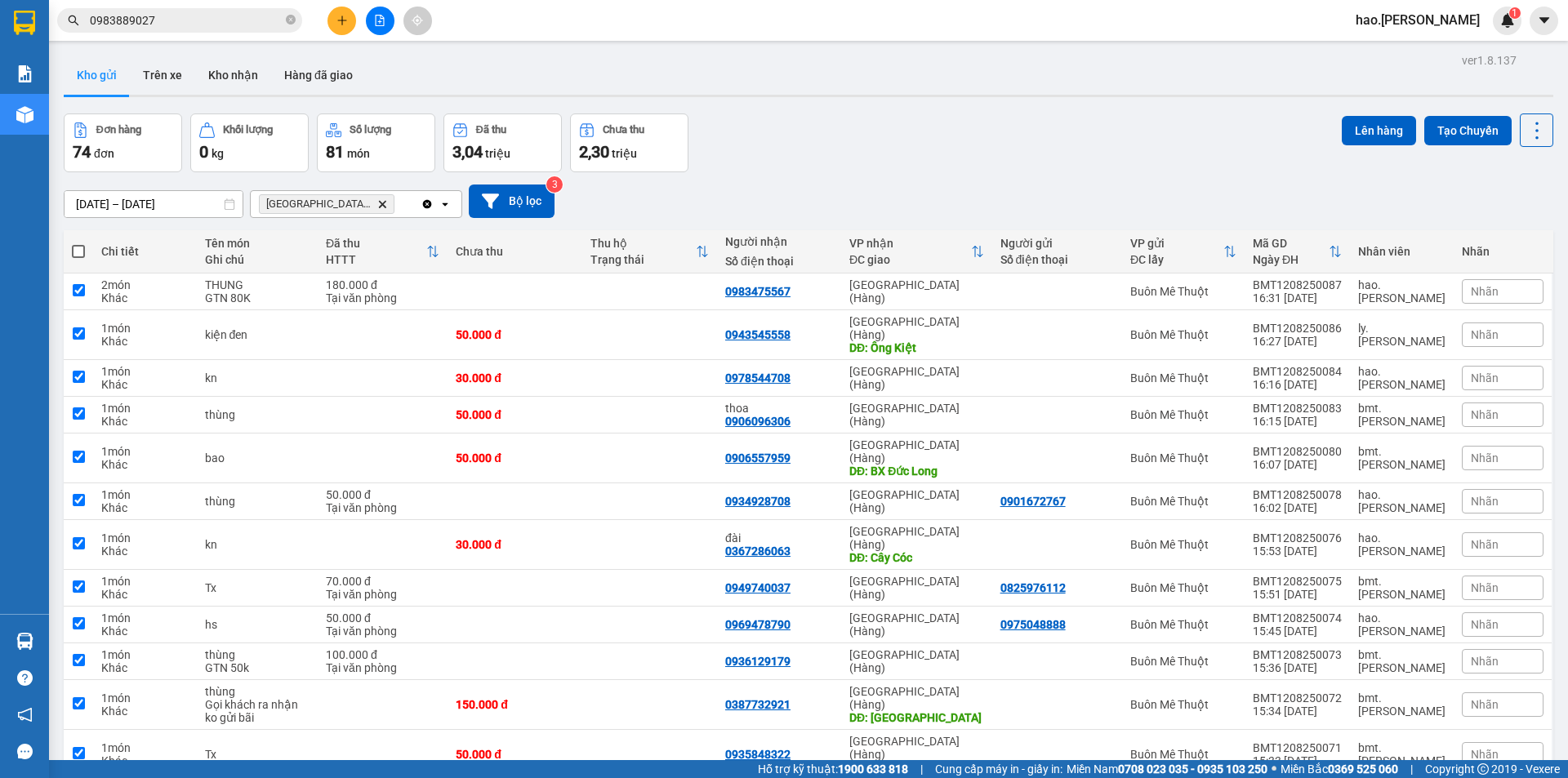
checkbox input "true"
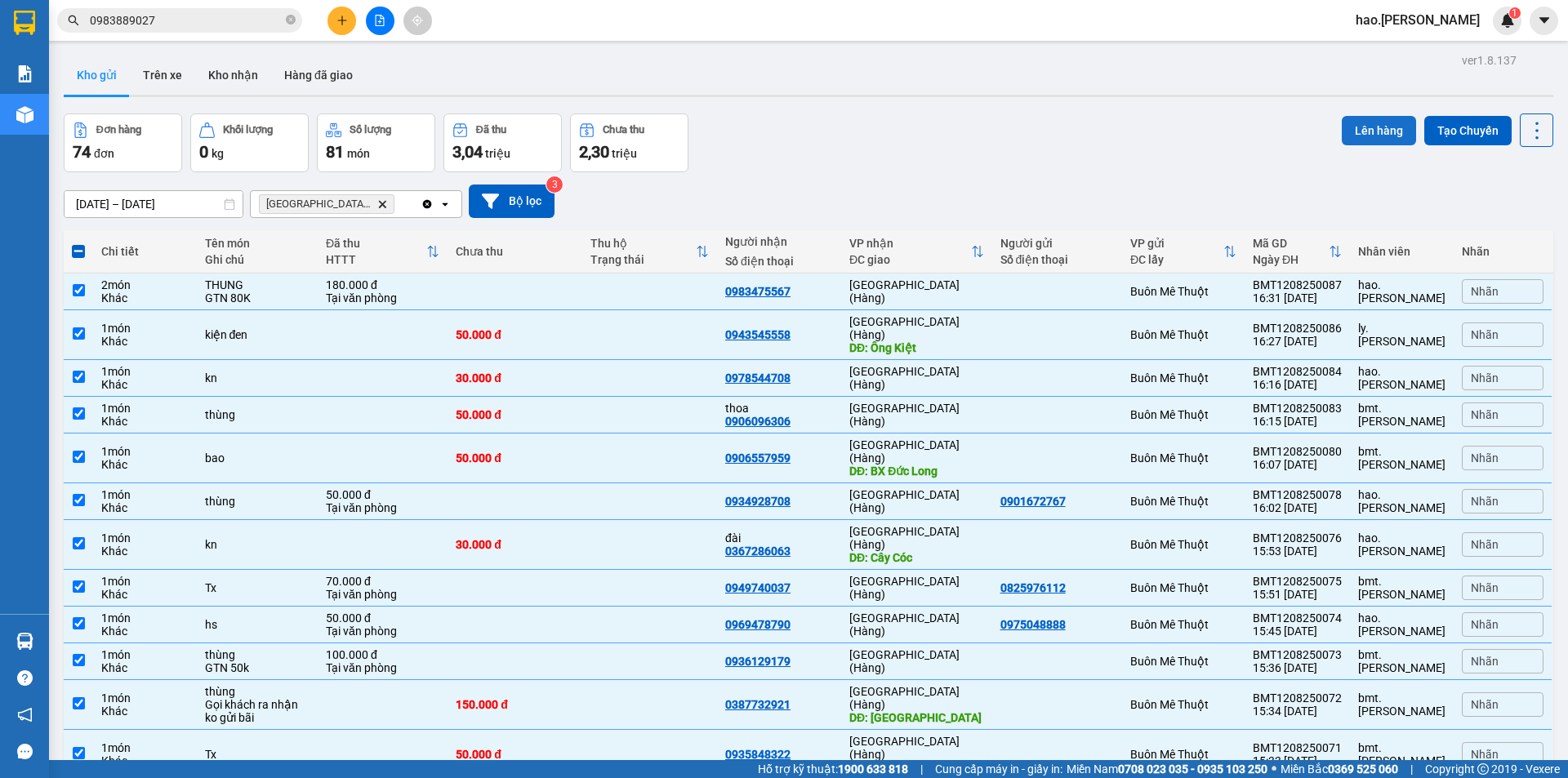
click at [1355, 132] on button "Lên hàng" at bounding box center [1379, 130] width 75 height 29
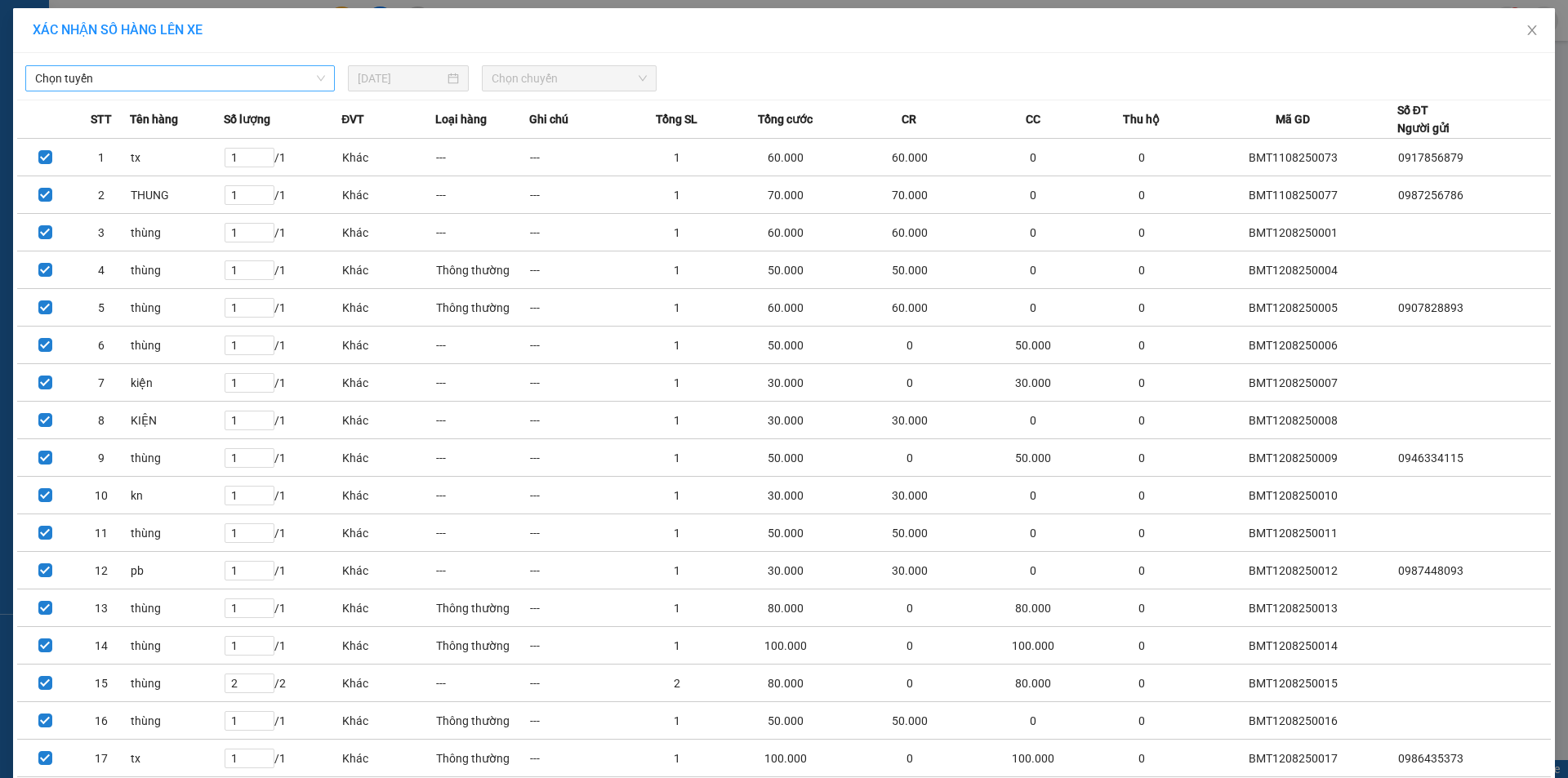
click at [102, 65] on div "Chọn tuyến" at bounding box center [180, 77] width 310 height 26
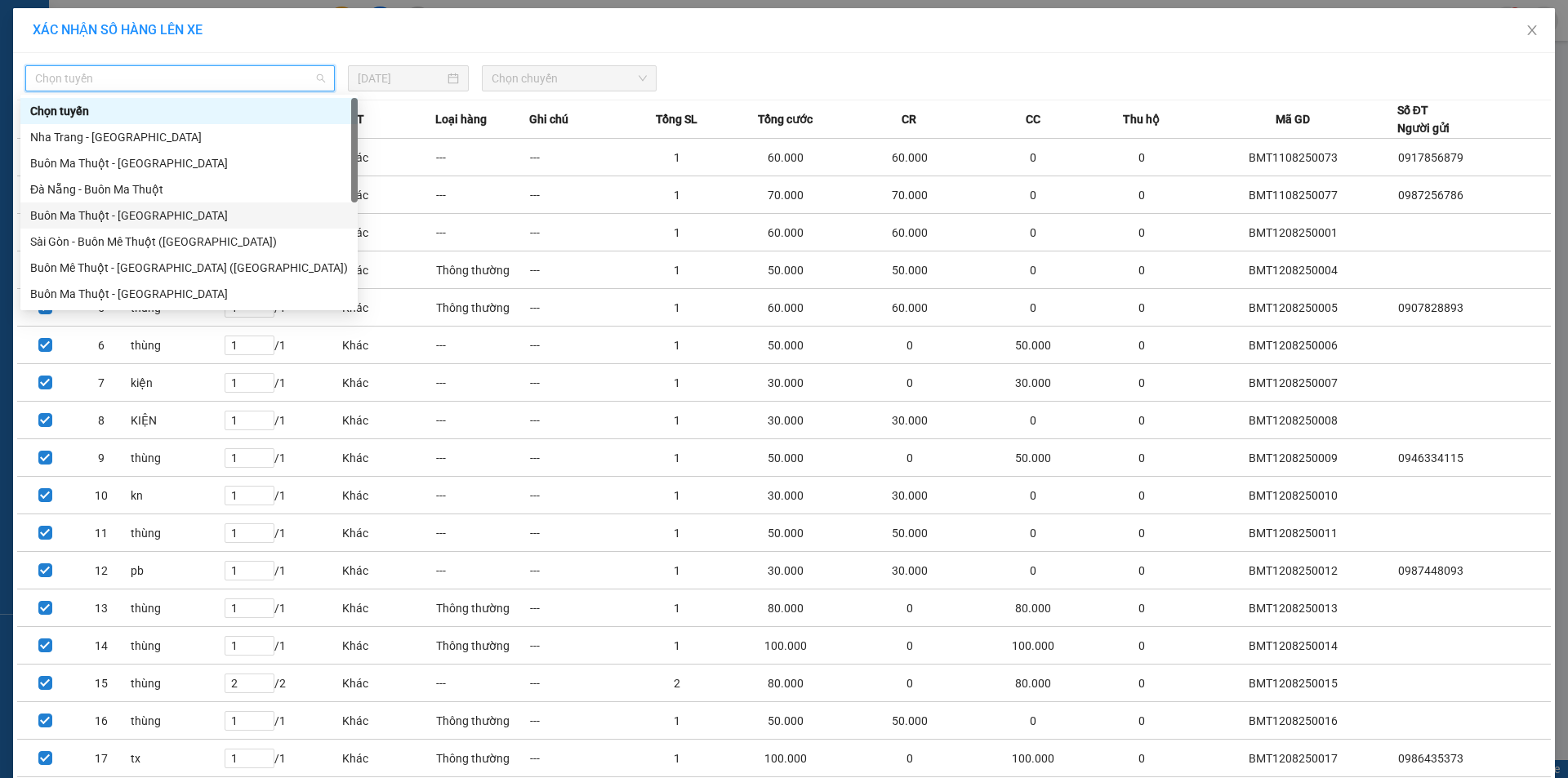
click at [127, 210] on div "Buôn Ma Thuột - [GEOGRAPHIC_DATA]" at bounding box center [189, 215] width 318 height 18
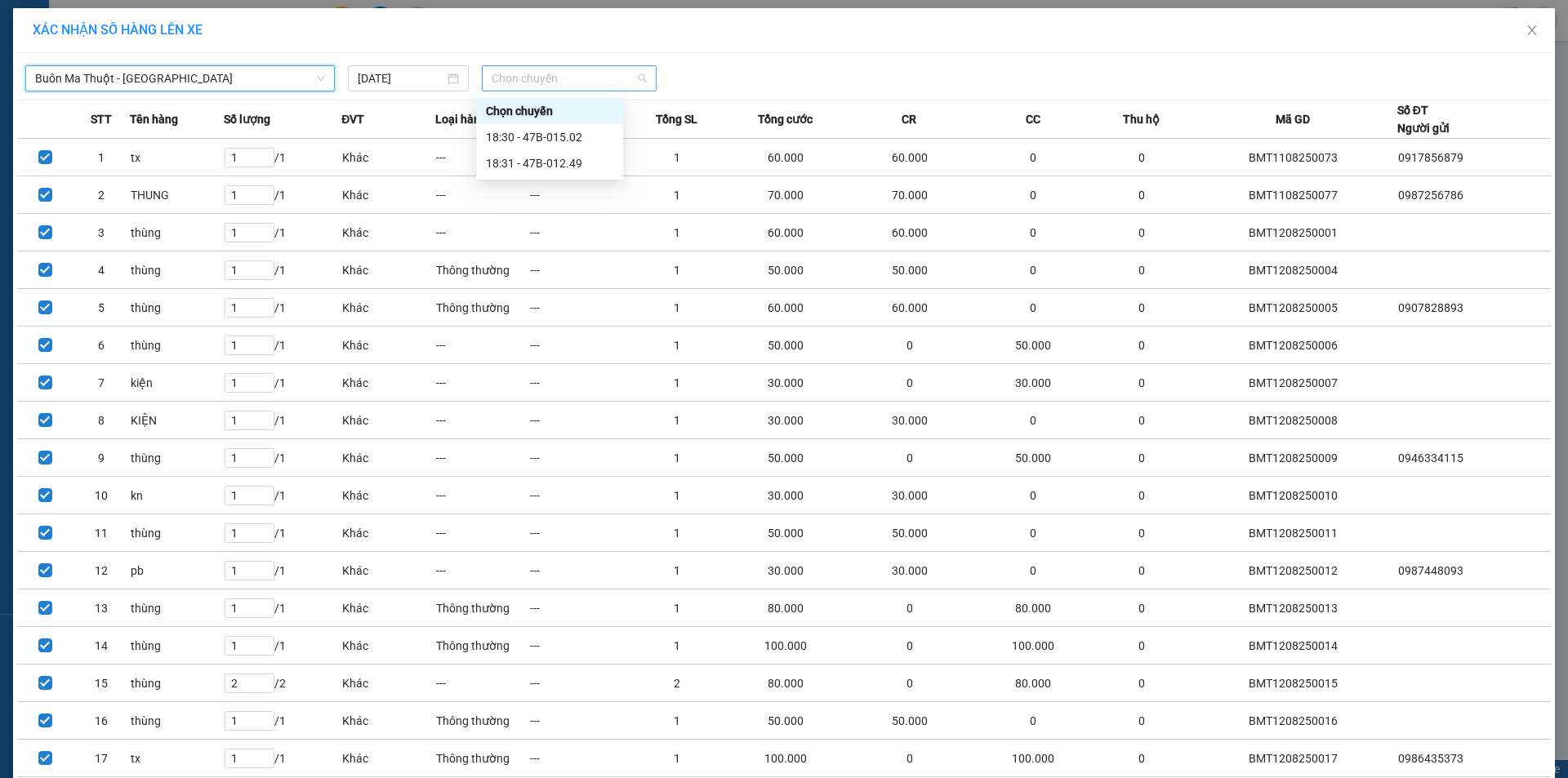
click at [560, 76] on span "Chọn chuyến" at bounding box center [569, 78] width 155 height 25
click at [568, 164] on div "18:31 - 47B-012.49" at bounding box center [549, 164] width 127 height 18
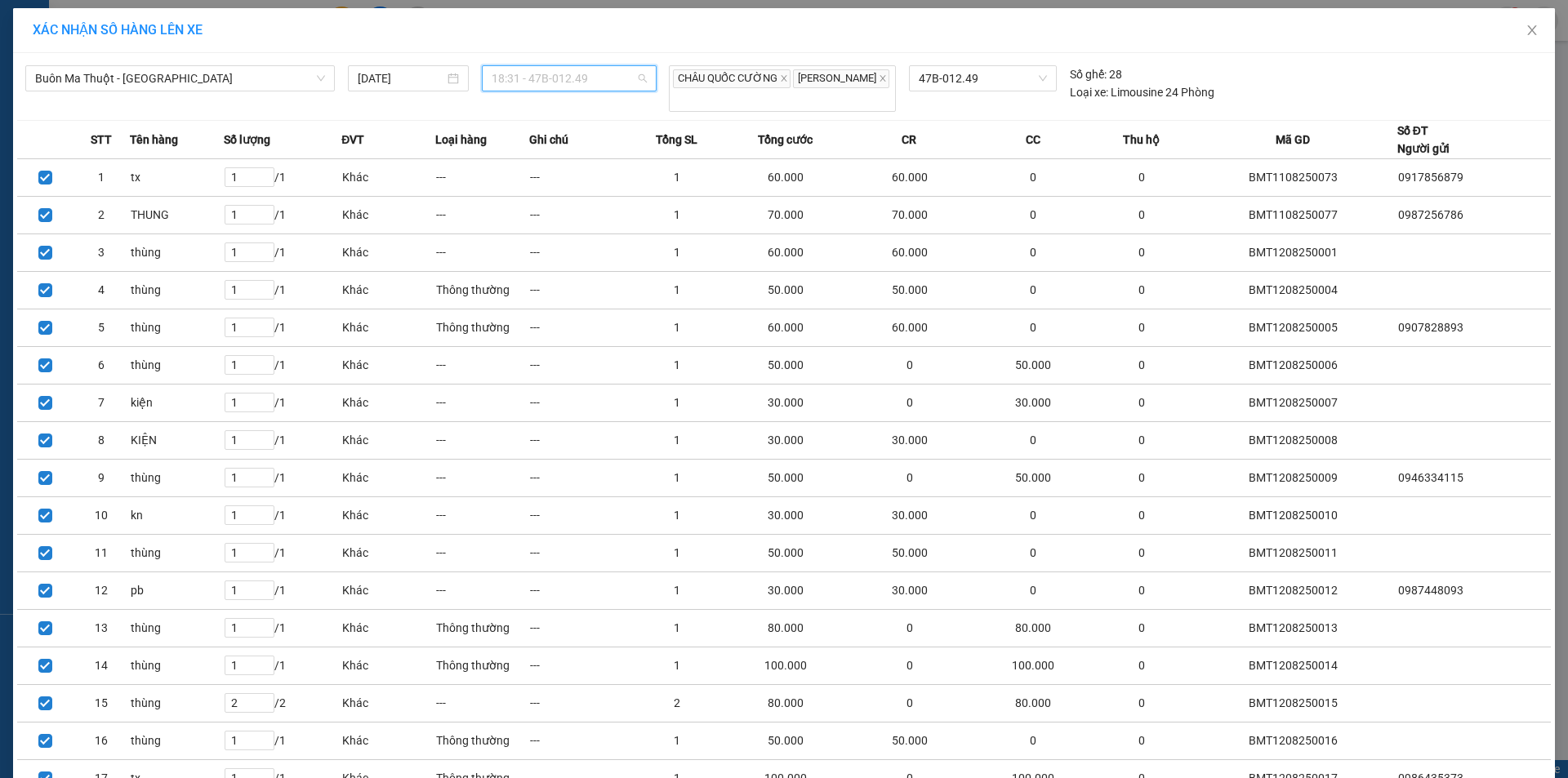
click at [566, 80] on span "18:31 - 47B-012.49" at bounding box center [569, 78] width 155 height 25
click at [558, 136] on div "18:30 - 47B-015.02" at bounding box center [549, 137] width 127 height 18
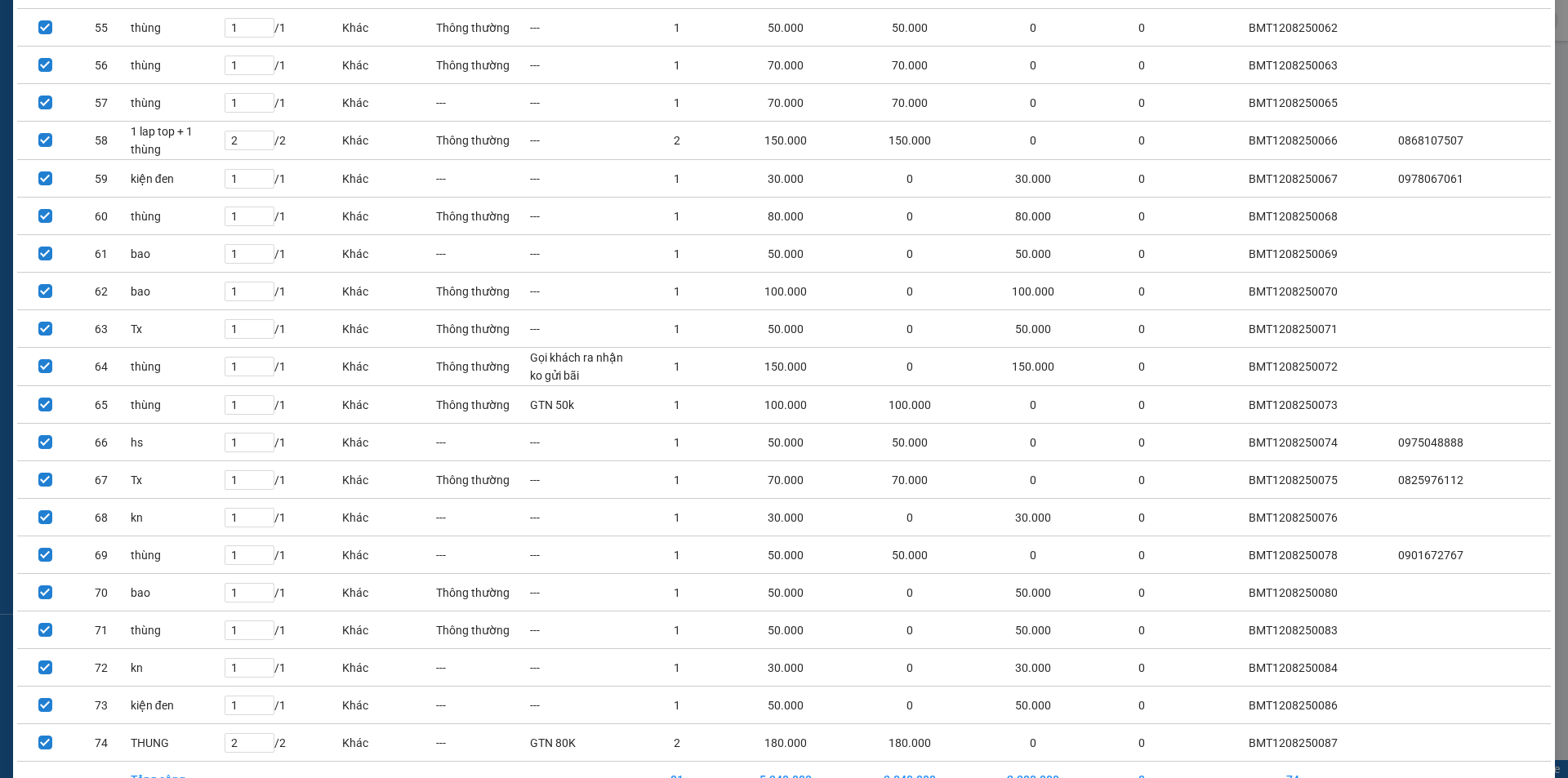
scroll to position [2263, 0]
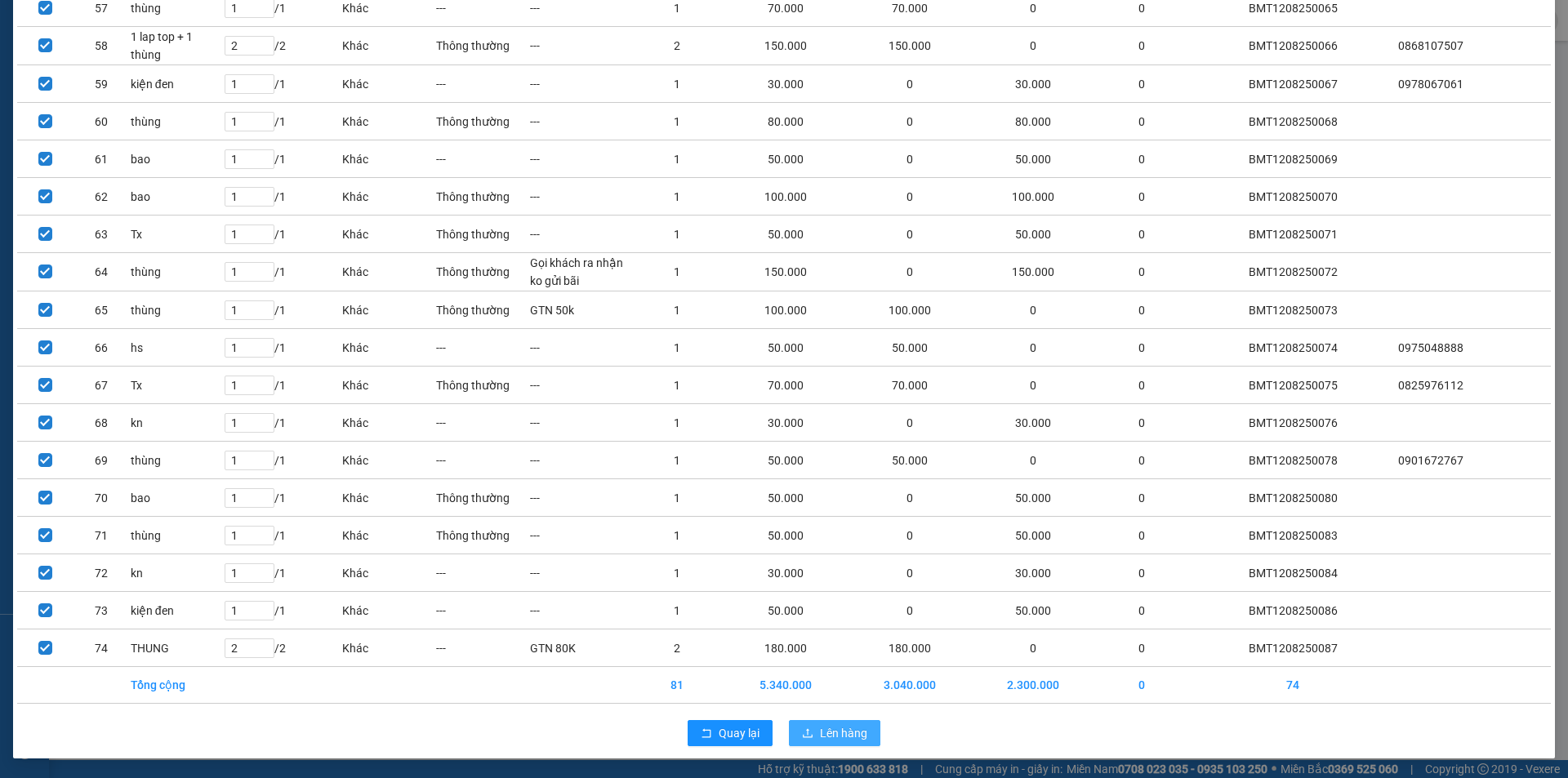
click at [838, 725] on span "Lên hàng" at bounding box center [843, 734] width 47 height 18
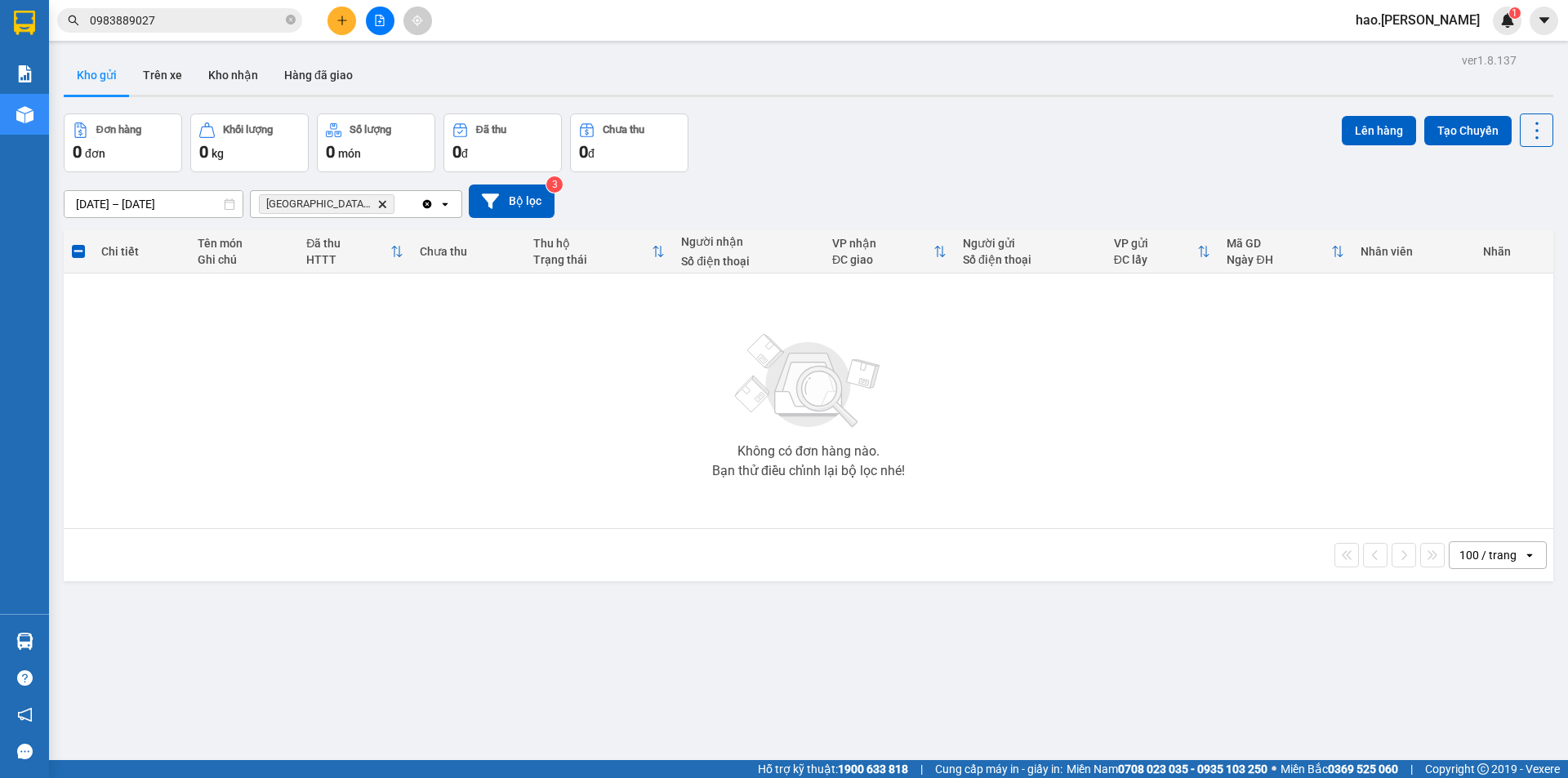
click at [357, 215] on div "[GEOGRAPHIC_DATA] (Hàng) Delete" at bounding box center [335, 204] width 170 height 26
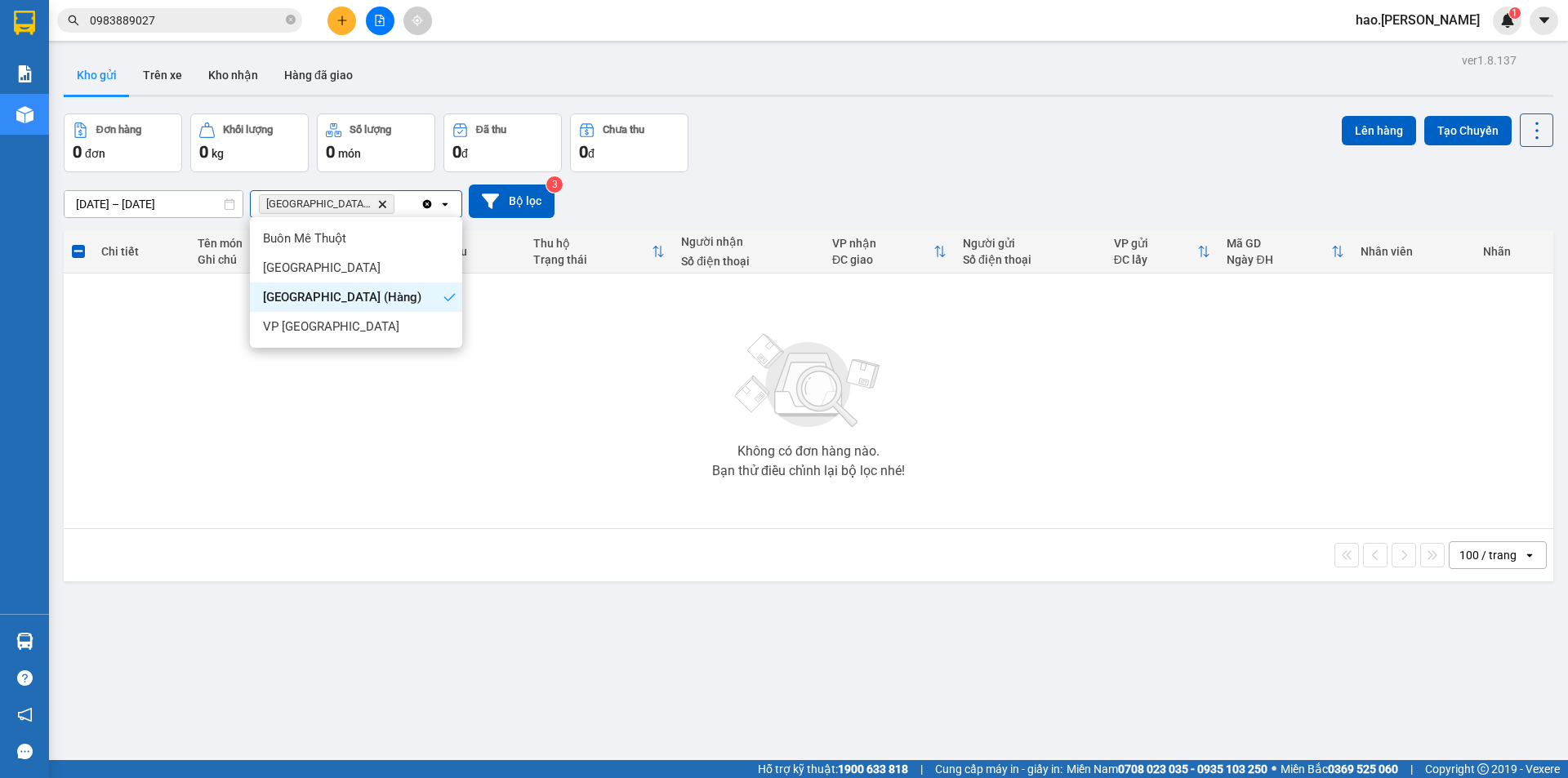
click at [377, 201] on icon "Delete" at bounding box center [382, 204] width 10 height 10
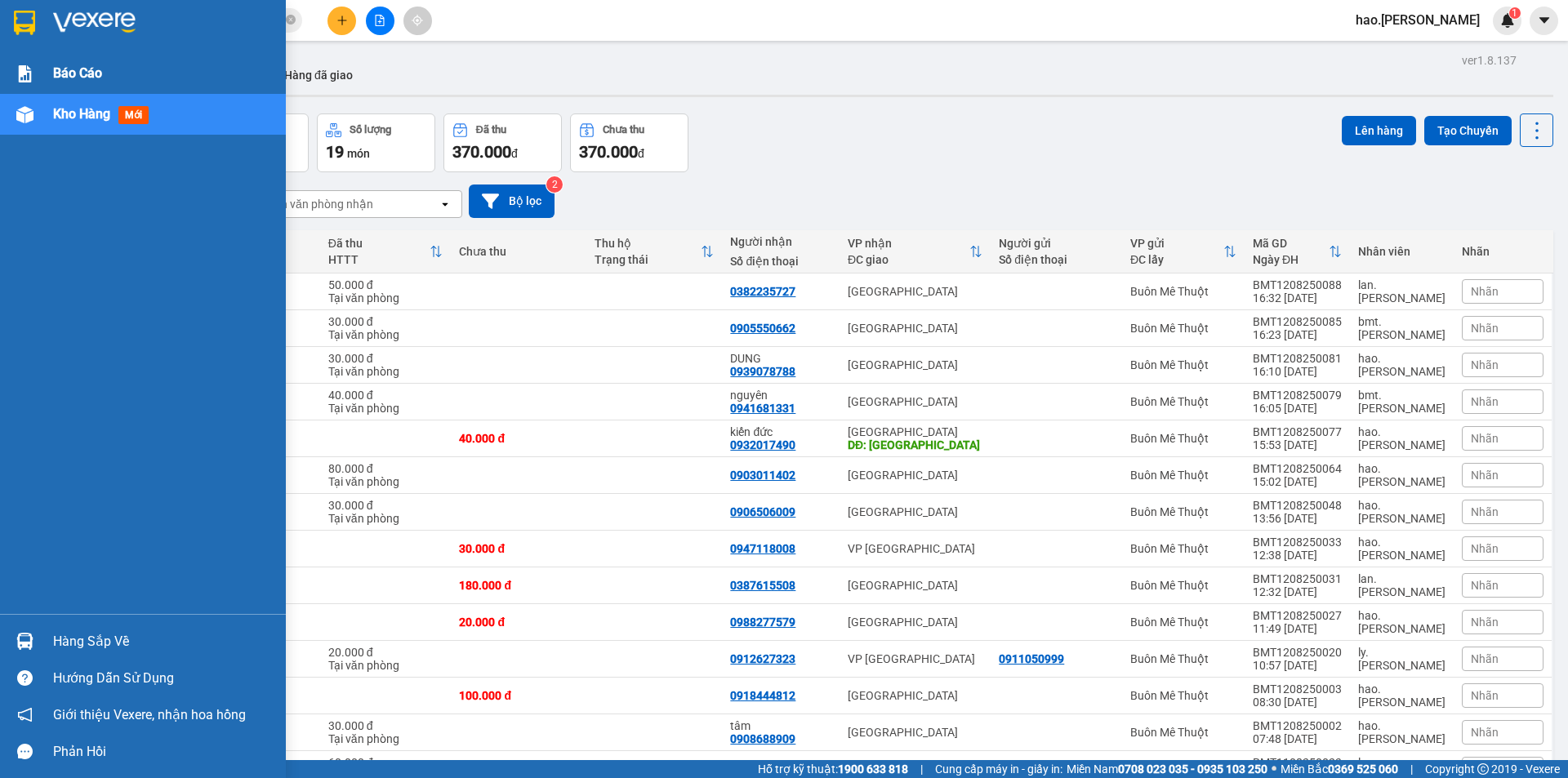
click at [75, 69] on span "Báo cáo" at bounding box center [77, 73] width 49 height 20
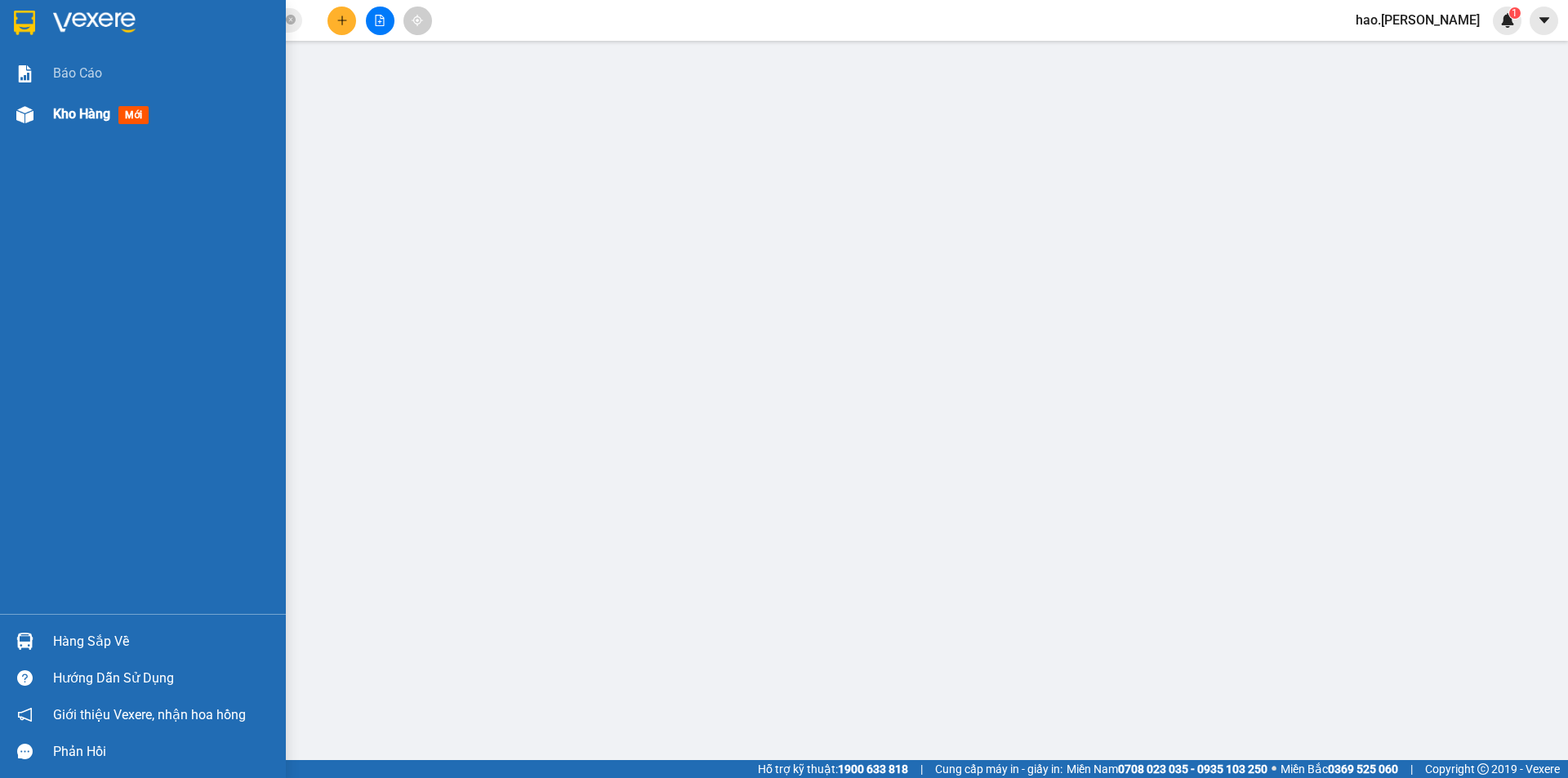
click at [72, 116] on span "Kho hàng" at bounding box center [82, 113] width 57 height 15
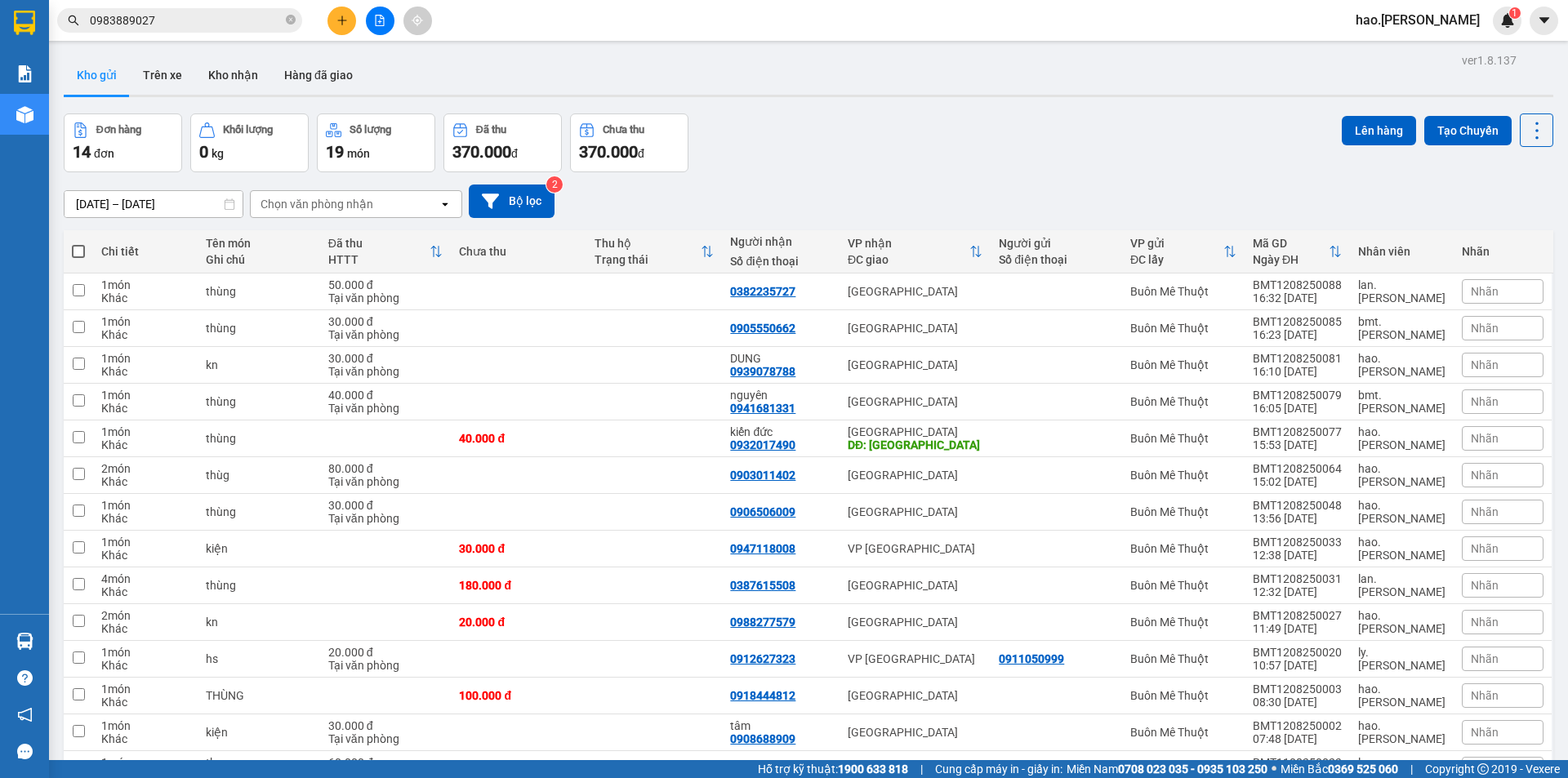
click at [338, 203] on div "Chọn văn phòng nhận" at bounding box center [317, 204] width 113 height 16
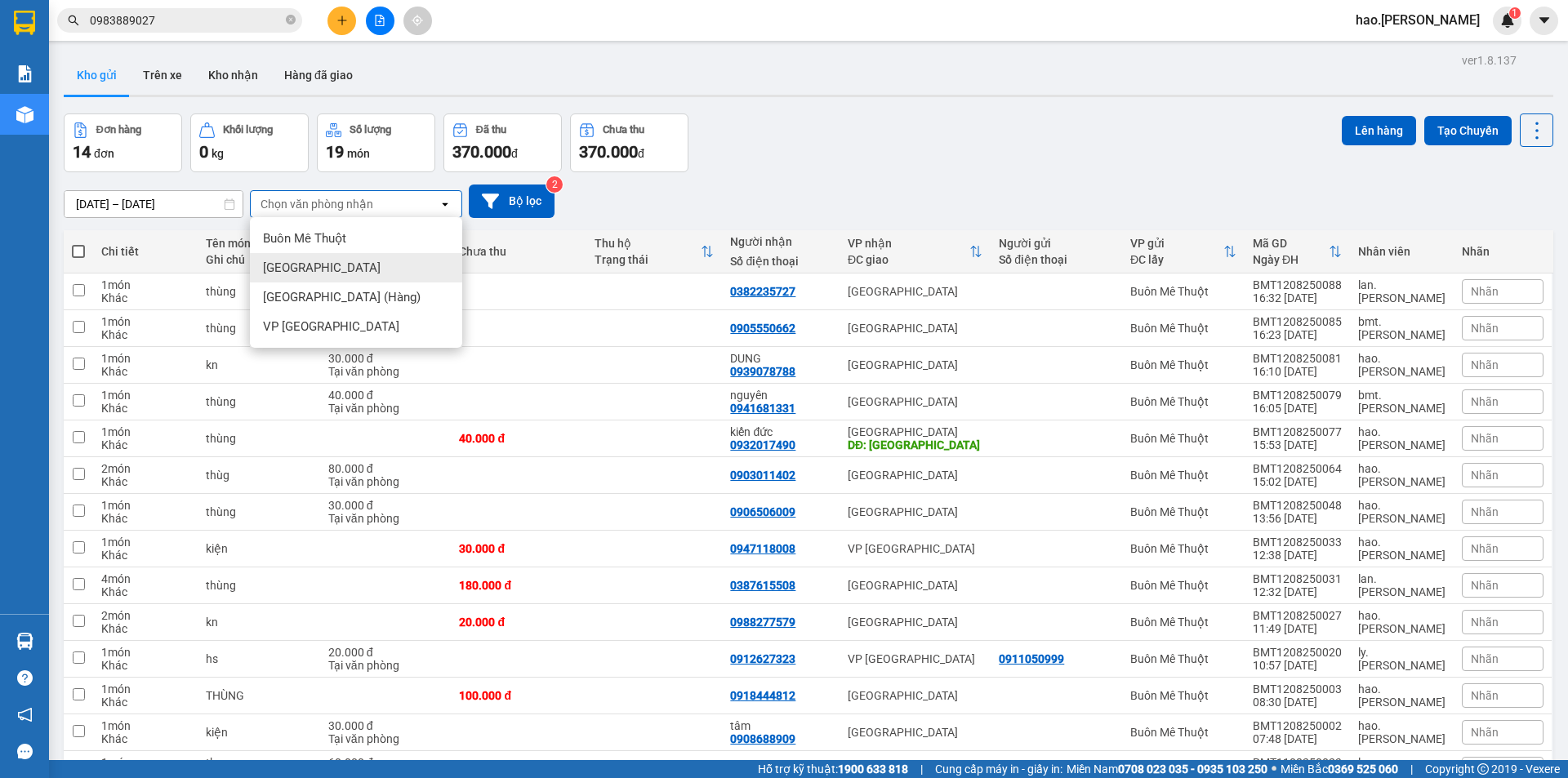
click at [764, 159] on div "Đơn hàng 14 đơn Khối lượng 0 kg Số lượng 19 món Đã thu 370.000 đ Chưa thu 370.0…" at bounding box center [808, 143] width 1490 height 59
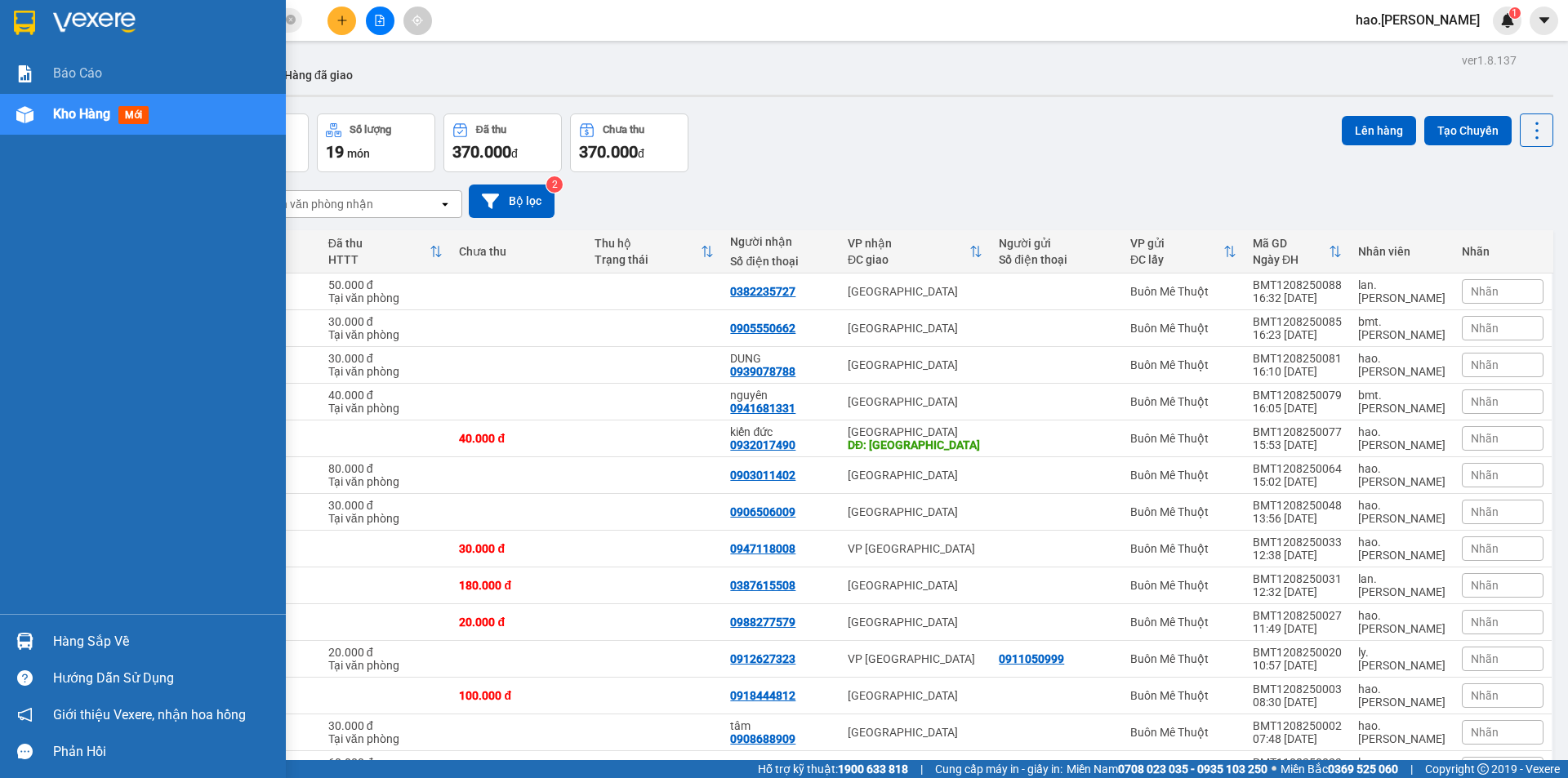
drag, startPoint x: 59, startPoint y: 75, endPoint x: 71, endPoint y: 122, distance: 48.5
click at [62, 82] on span "Báo cáo" at bounding box center [77, 73] width 49 height 20
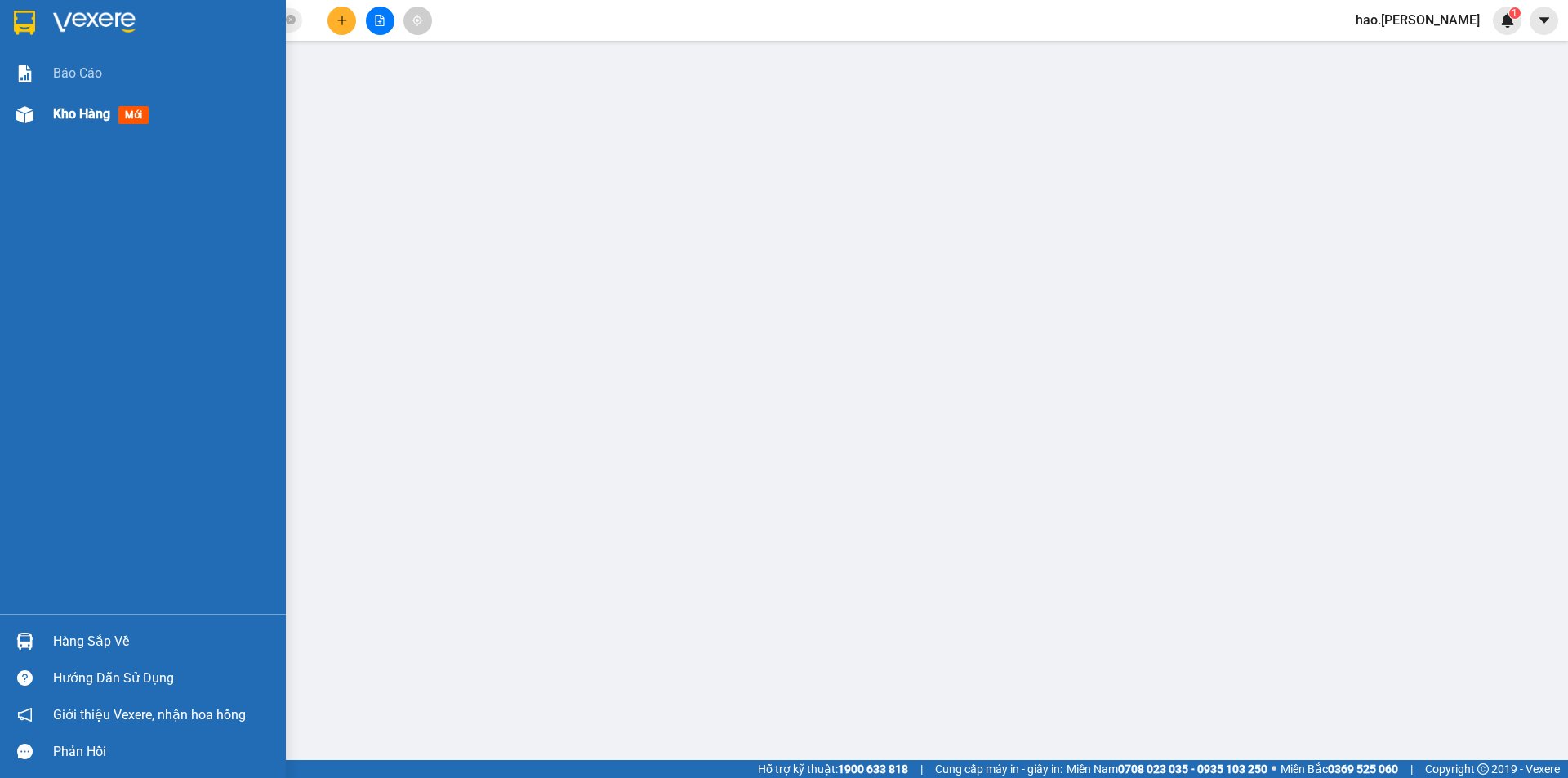
click at [91, 109] on span "Kho hàng" at bounding box center [82, 113] width 57 height 15
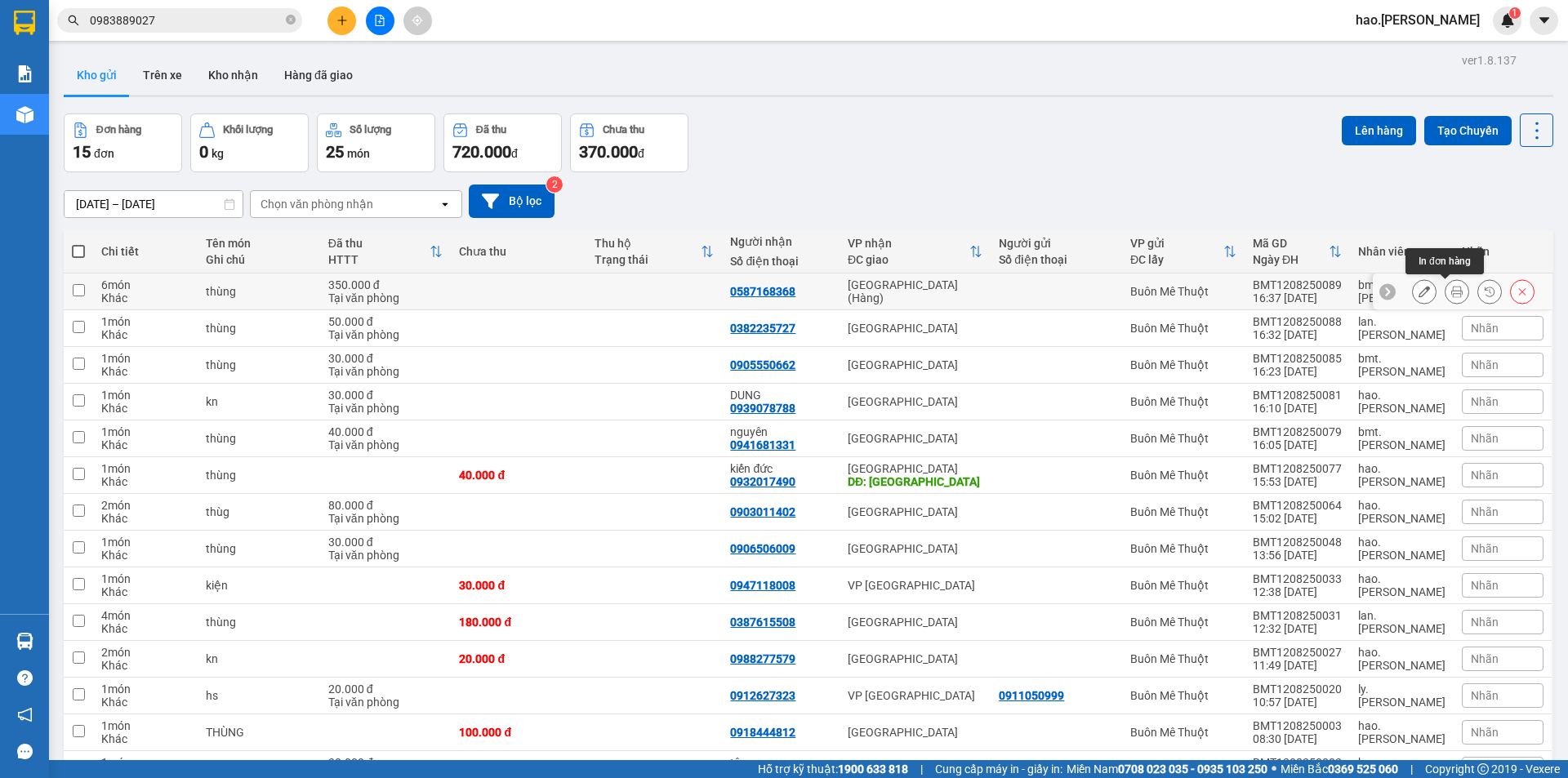
click at [1451, 294] on icon at bounding box center [1457, 291] width 12 height 12
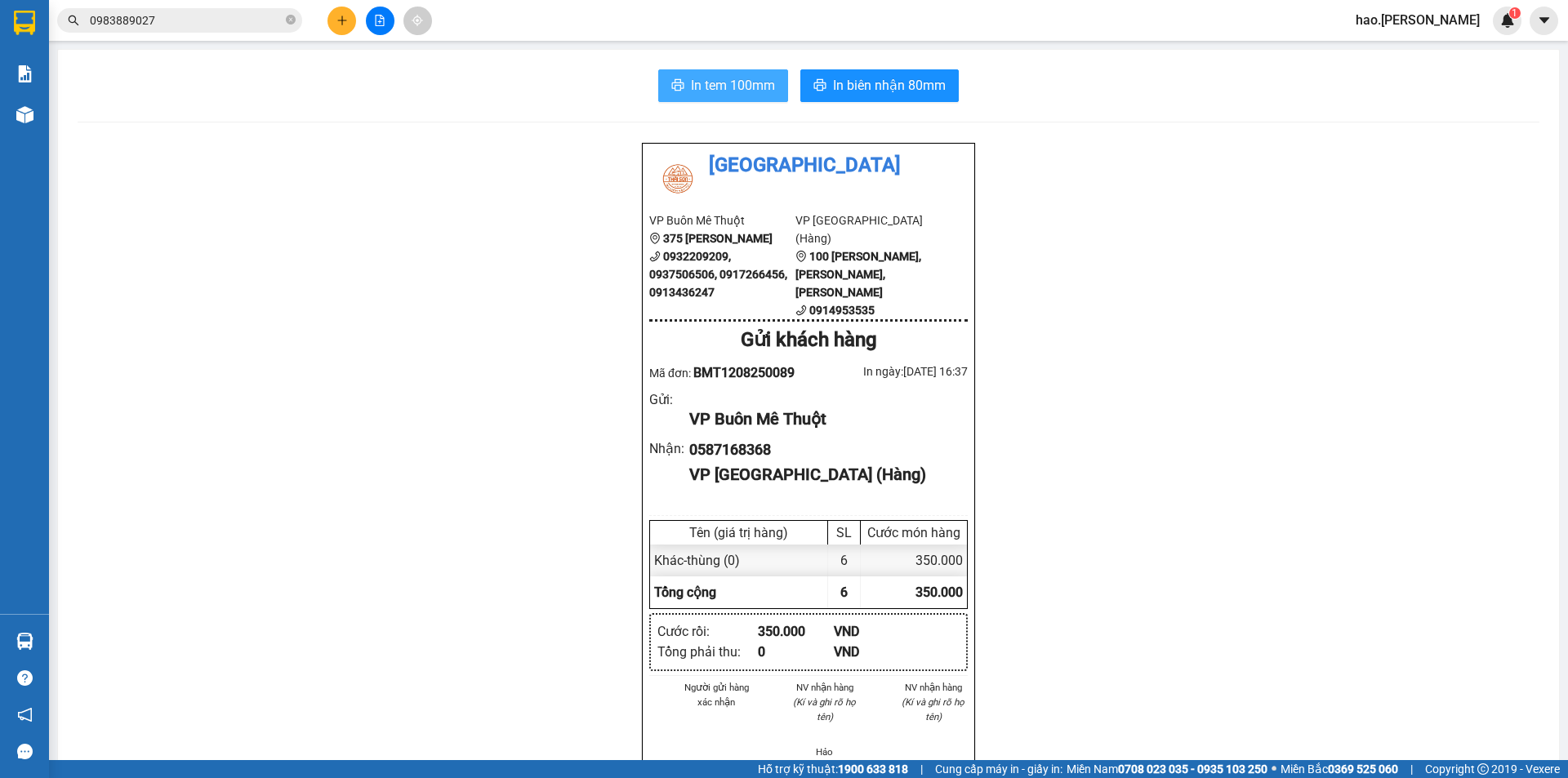
click at [693, 76] on button "In tem 100mm" at bounding box center [723, 85] width 130 height 33
click at [694, 80] on span "In tem 100mm" at bounding box center [733, 84] width 84 height 20
click at [928, 86] on span "In biên nhận 80mm" at bounding box center [889, 84] width 113 height 20
click at [348, 32] on button at bounding box center [342, 20] width 28 height 28
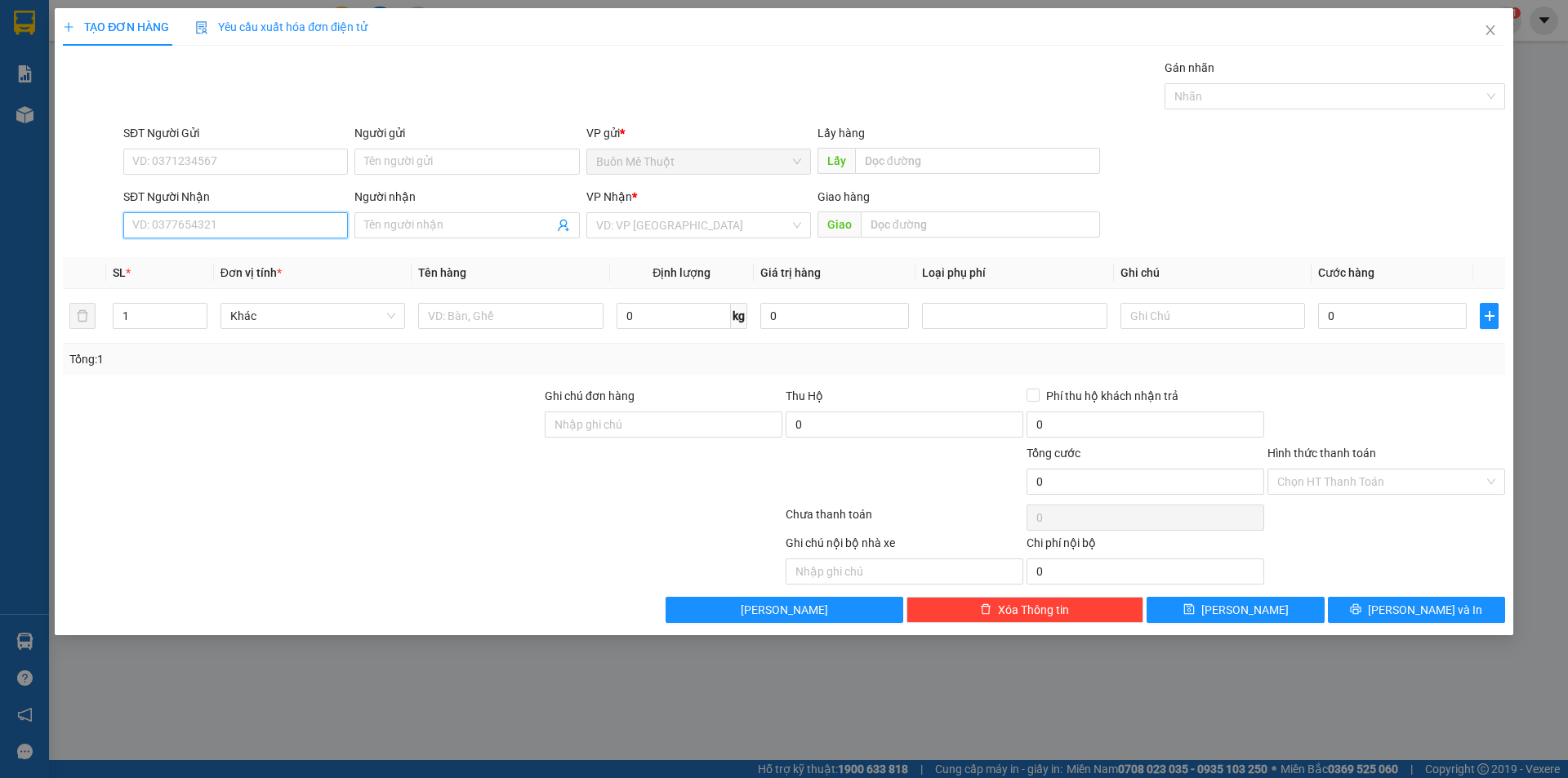
click at [298, 233] on input "SĐT Người Nhận" at bounding box center [236, 225] width 225 height 26
click at [235, 250] on div "0283636039 - dược qte" at bounding box center [236, 258] width 205 height 18
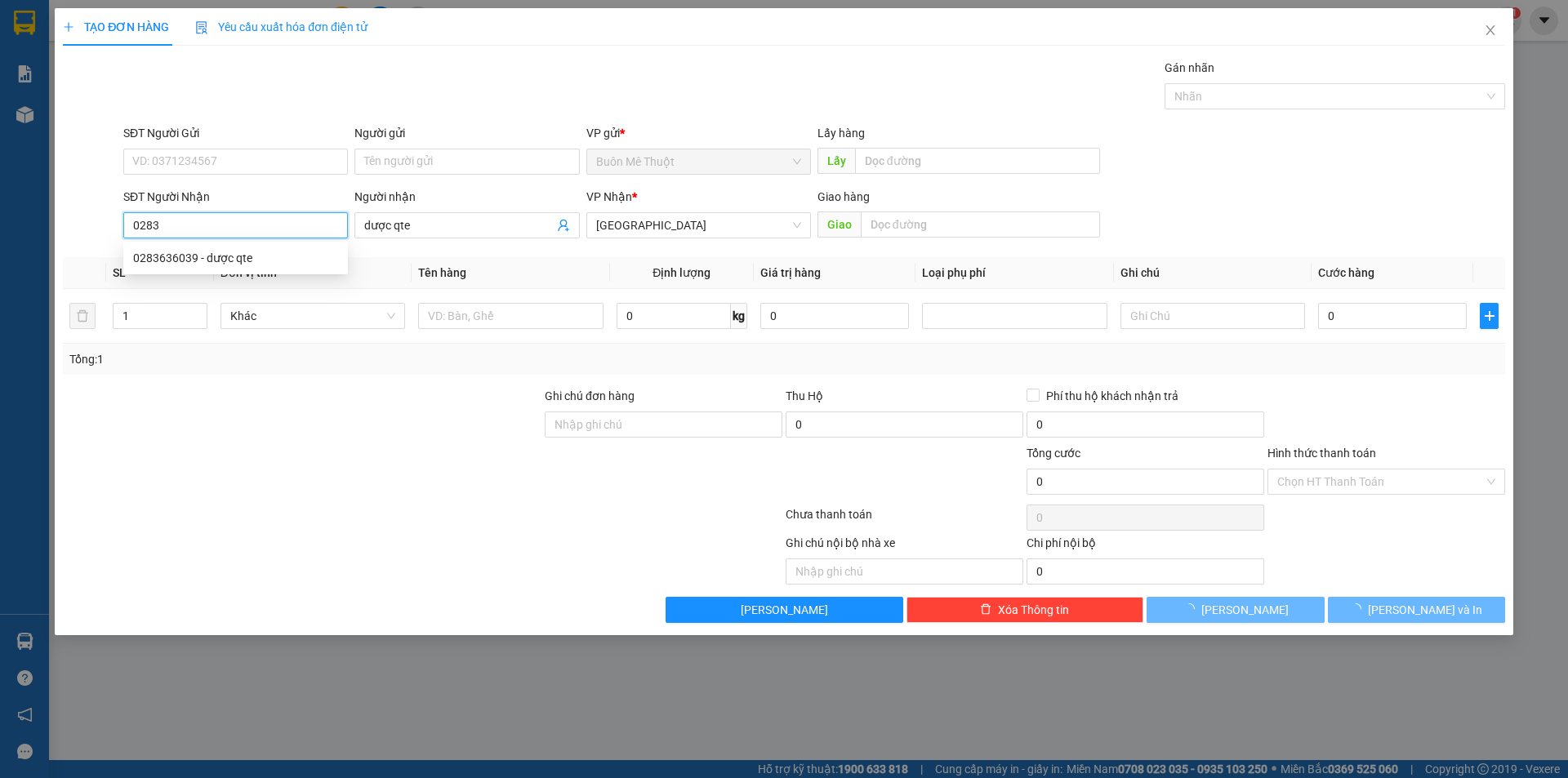
type input "0283636039"
type input "dược qte"
type input "20.000"
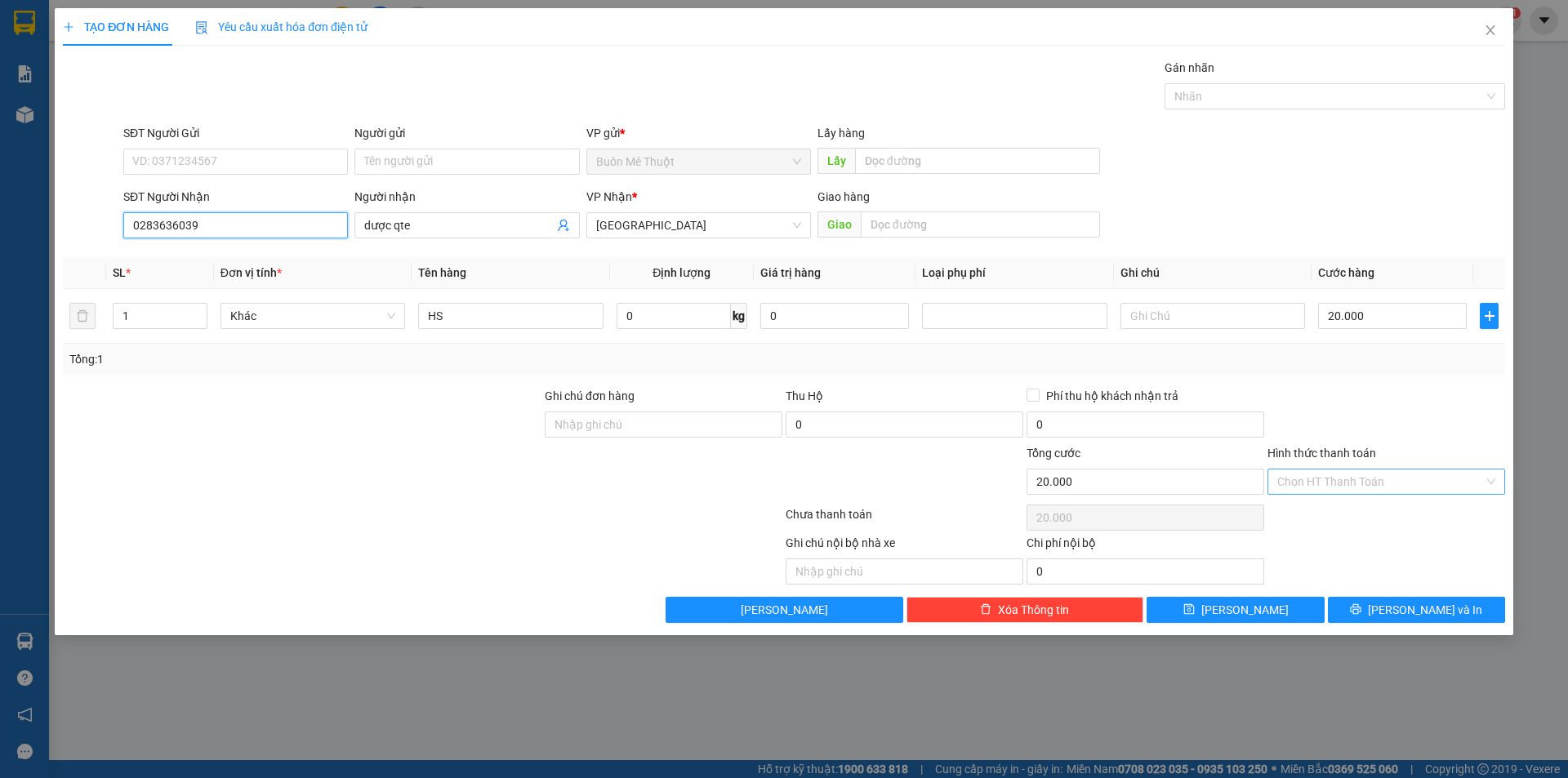
type input "0283636039"
drag, startPoint x: 1286, startPoint y: 483, endPoint x: 1287, endPoint y: 494, distance: 11.0
click at [1287, 489] on input "Hình thức thanh toán" at bounding box center [1380, 482] width 206 height 25
drag, startPoint x: 1286, startPoint y: 506, endPoint x: 1380, endPoint y: 566, distance: 111.5
click at [1287, 505] on div "Tại văn phòng" at bounding box center [1386, 514] width 218 height 18
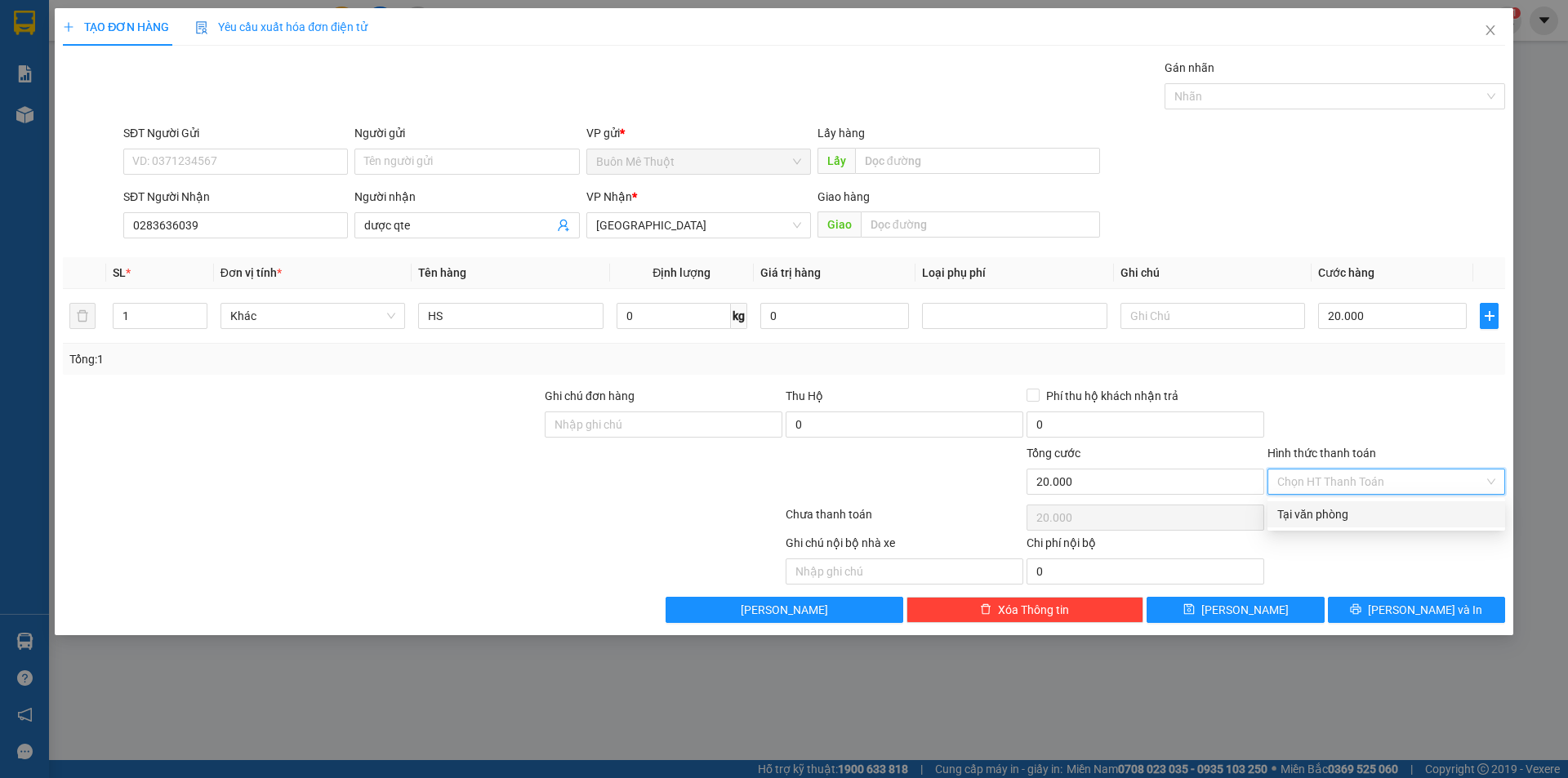
type input "0"
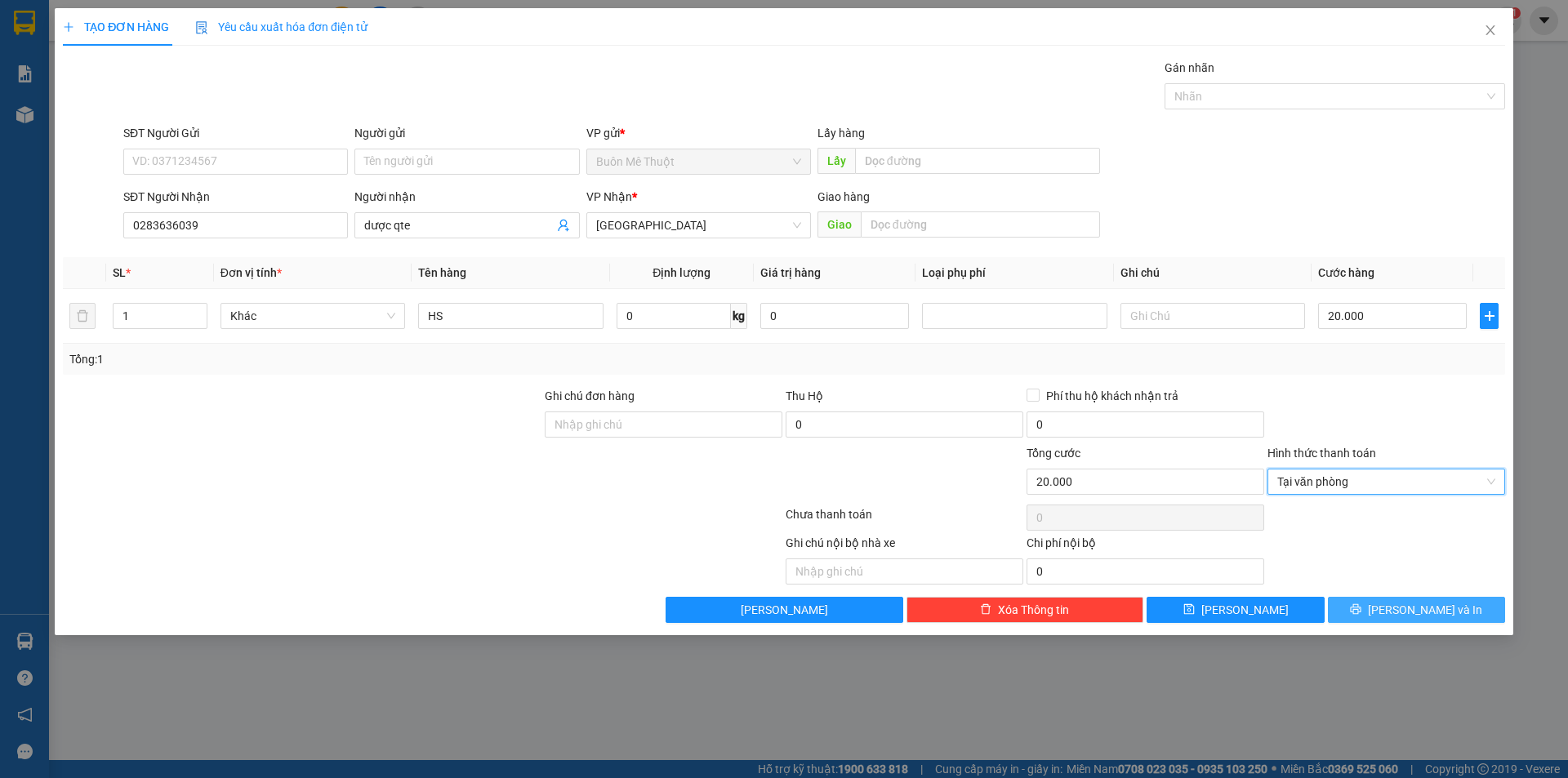
click at [1374, 608] on button "[PERSON_NAME] và In" at bounding box center [1416, 609] width 177 height 26
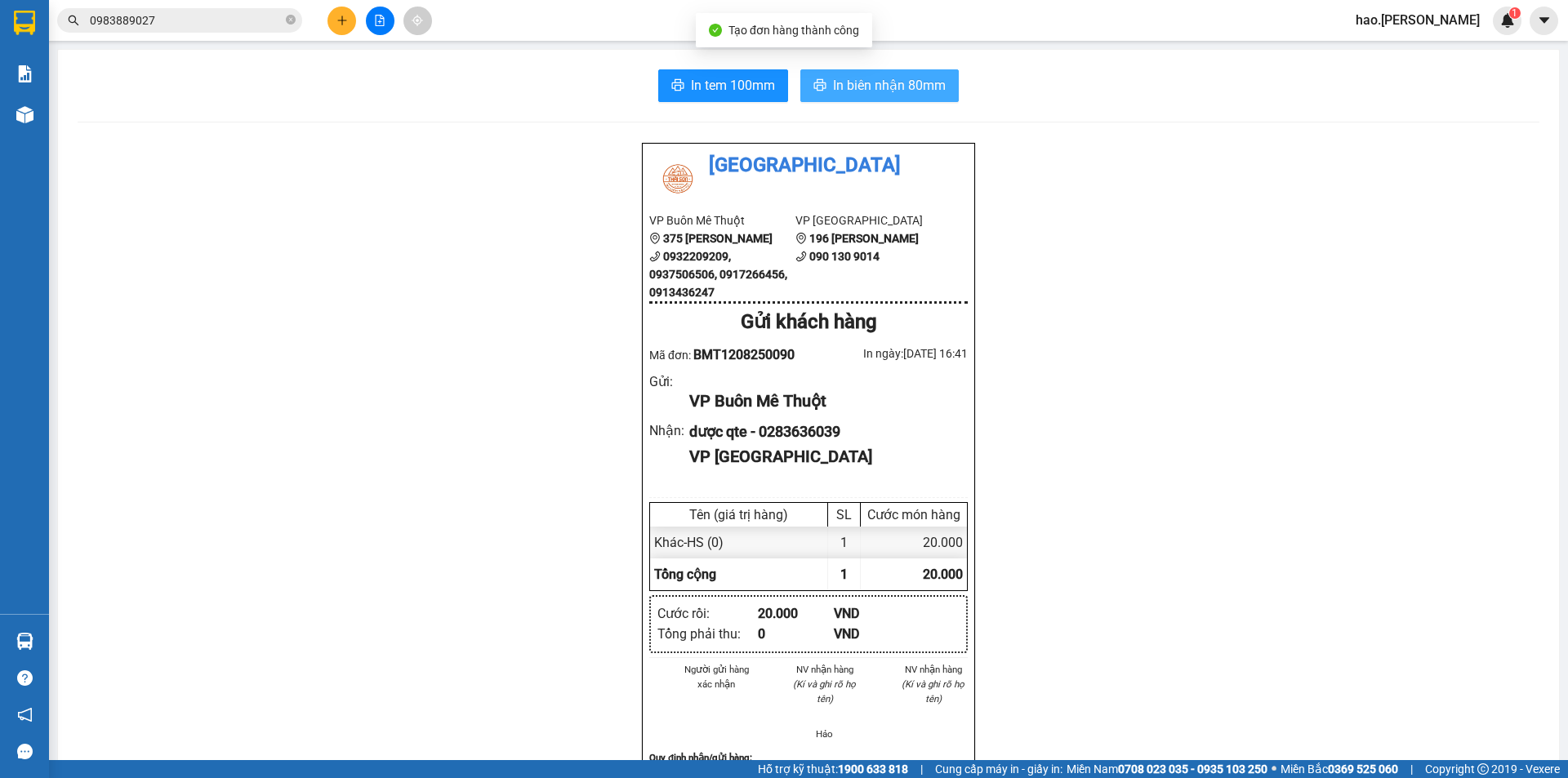
click at [901, 95] on span "In biên nhận 80mm" at bounding box center [889, 84] width 113 height 20
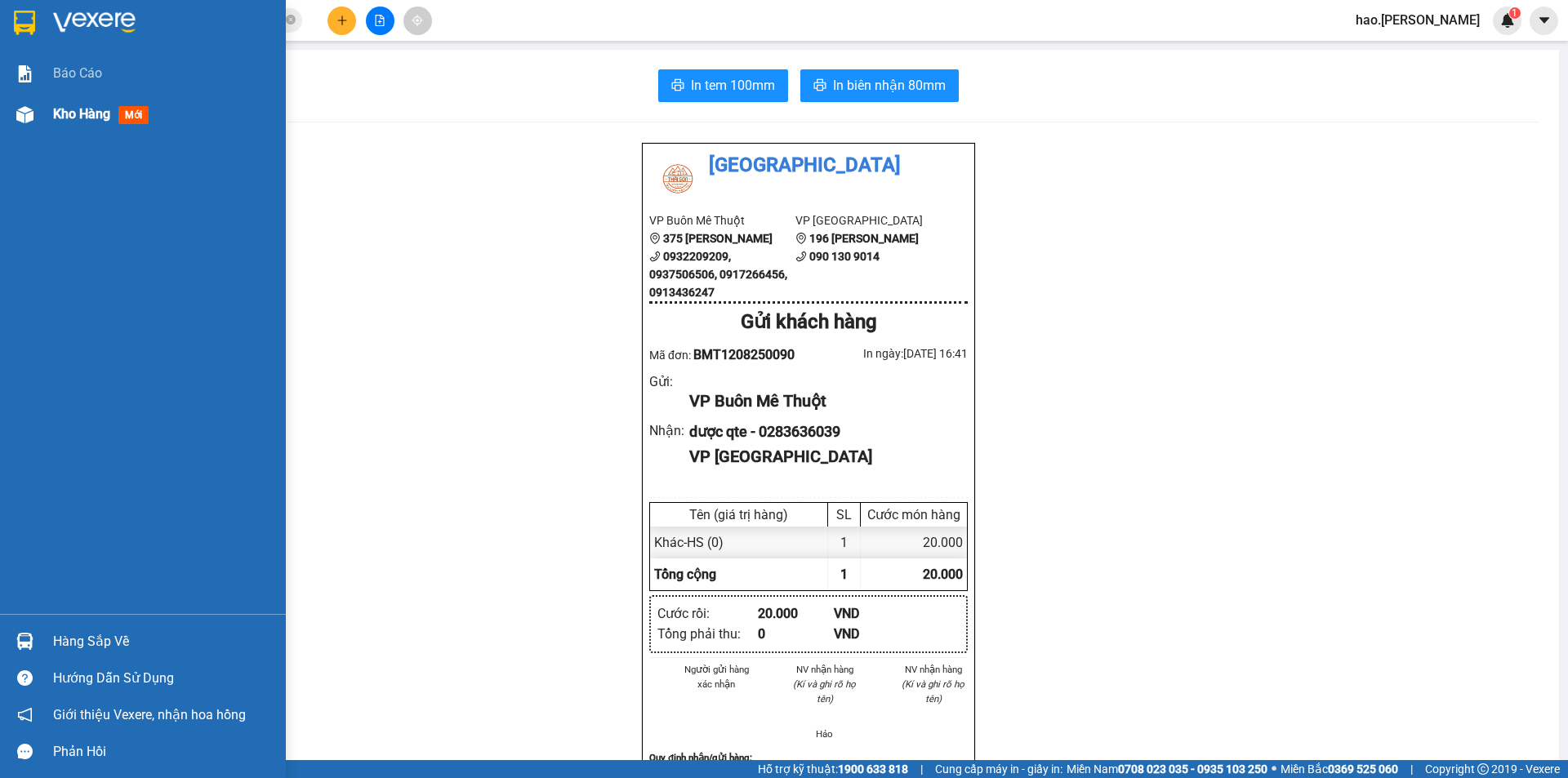
click at [94, 119] on span "Kho hàng" at bounding box center [82, 113] width 57 height 15
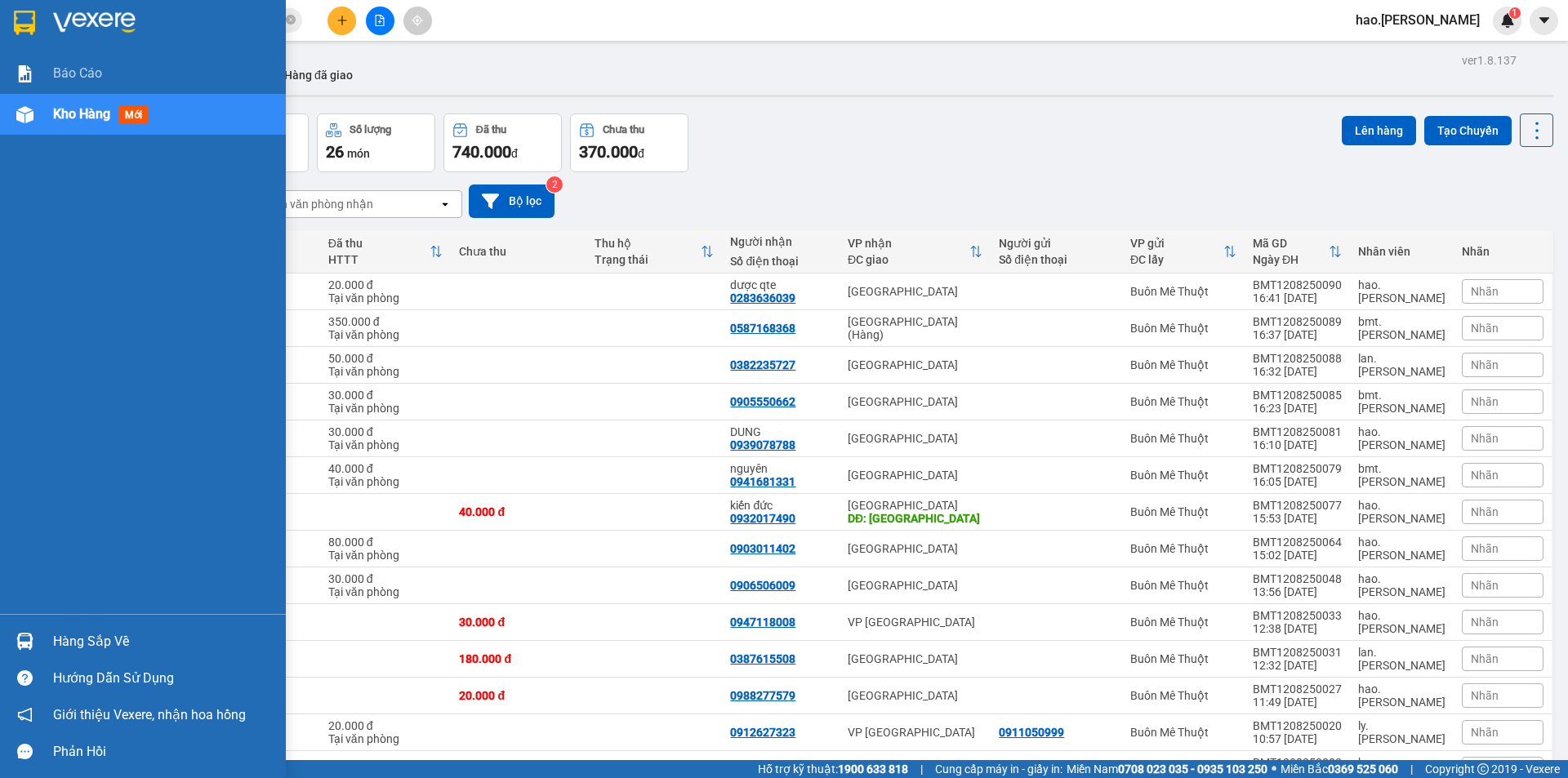
drag, startPoint x: 95, startPoint y: 75, endPoint x: 89, endPoint y: 107, distance: 32.6
click at [95, 76] on span "Báo cáo" at bounding box center [77, 73] width 49 height 20
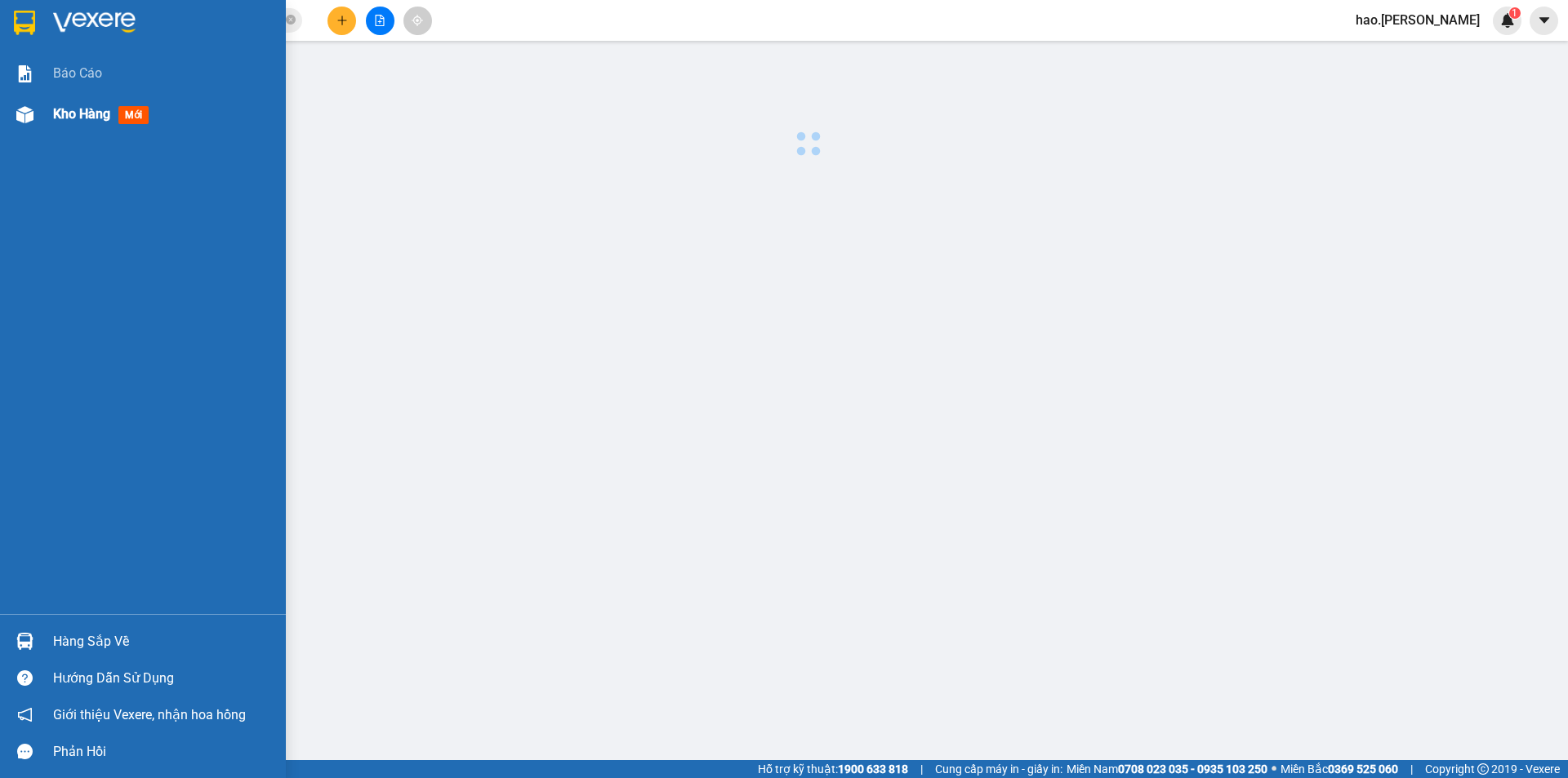
click at [89, 107] on span "Kho hàng" at bounding box center [82, 113] width 57 height 15
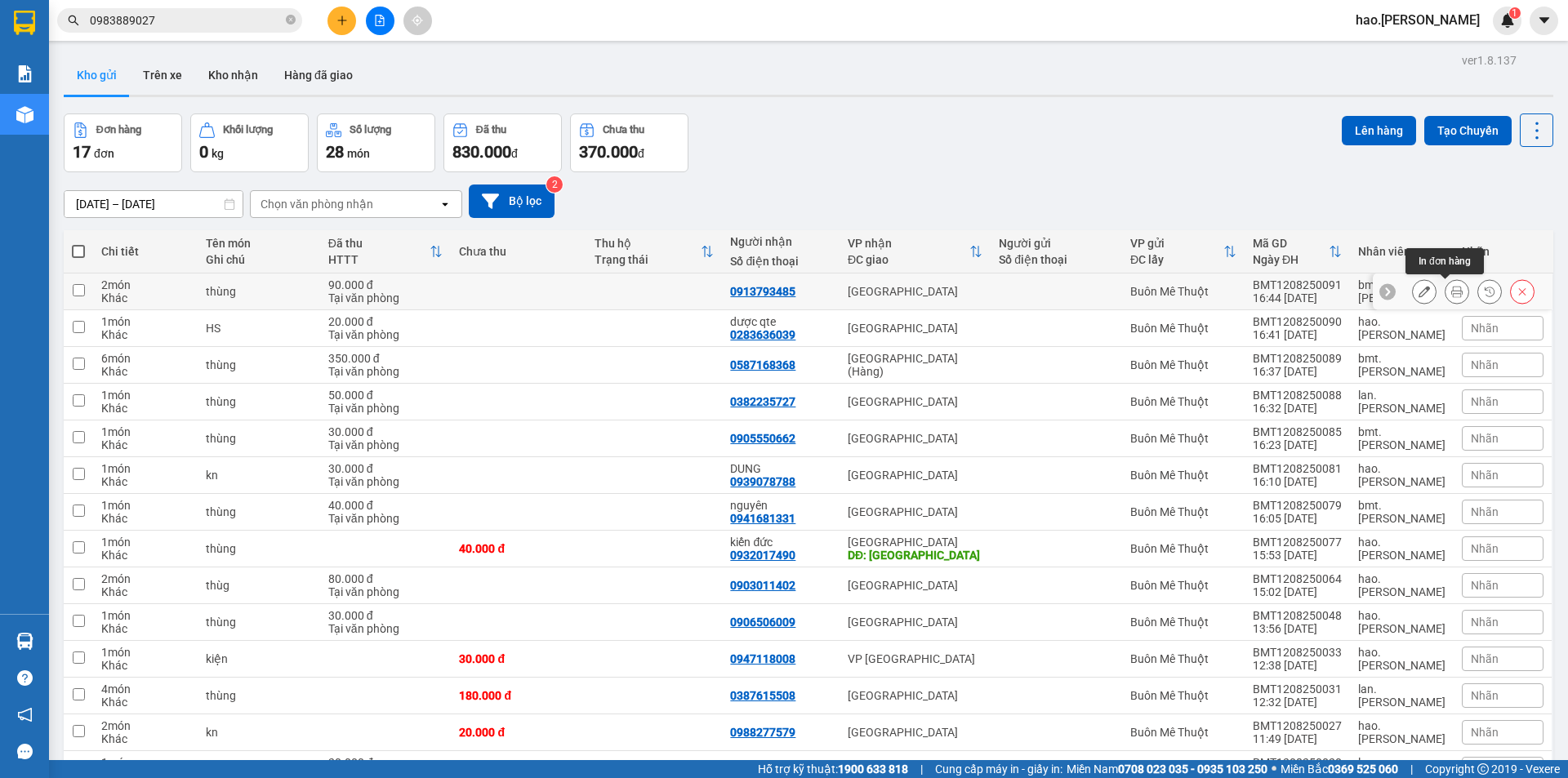
click at [1451, 288] on icon at bounding box center [1457, 291] width 12 height 12
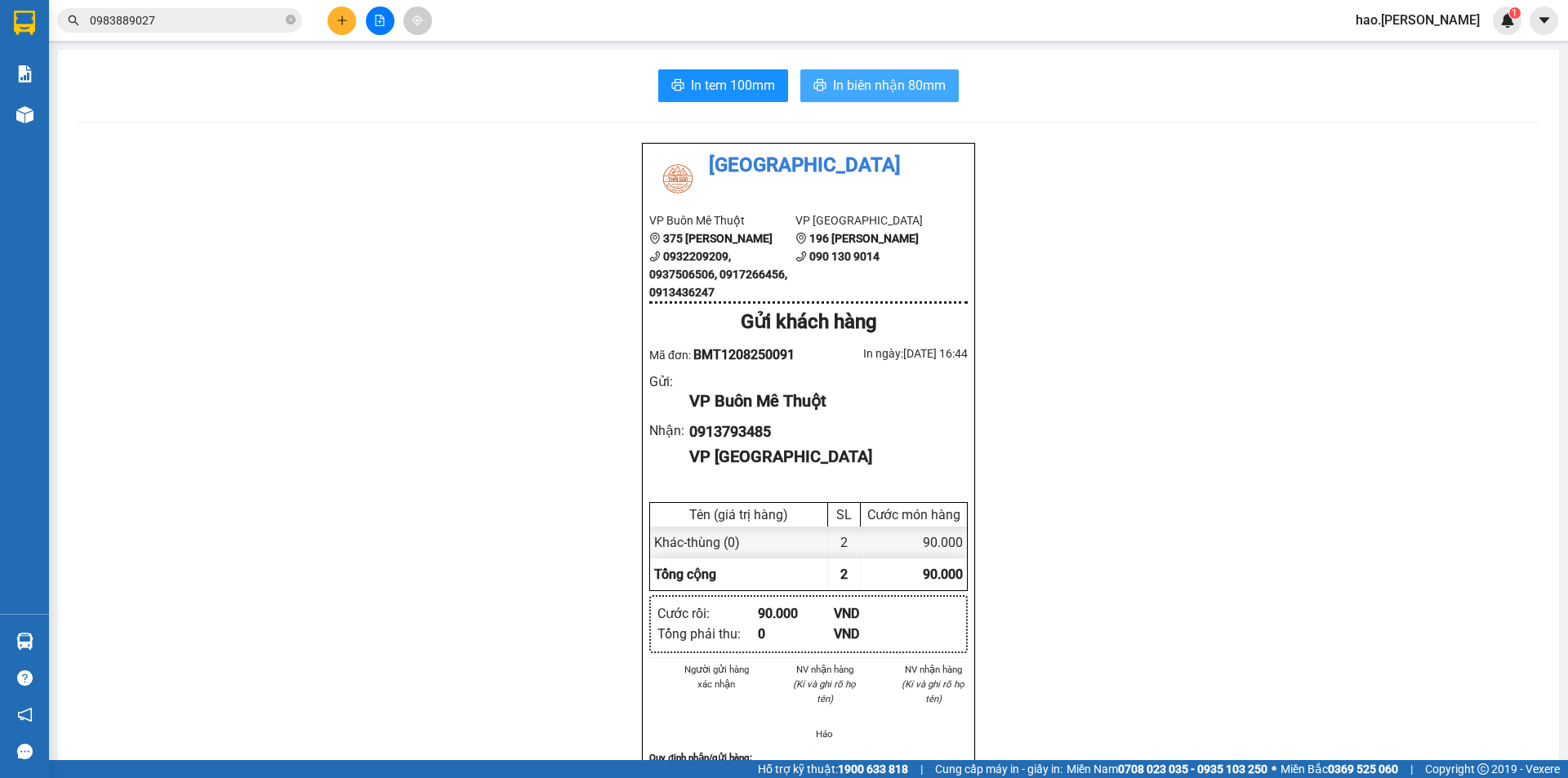
click at [905, 85] on span "In biên nhận 80mm" at bounding box center [889, 84] width 113 height 20
click at [349, 21] on button at bounding box center [342, 20] width 28 height 28
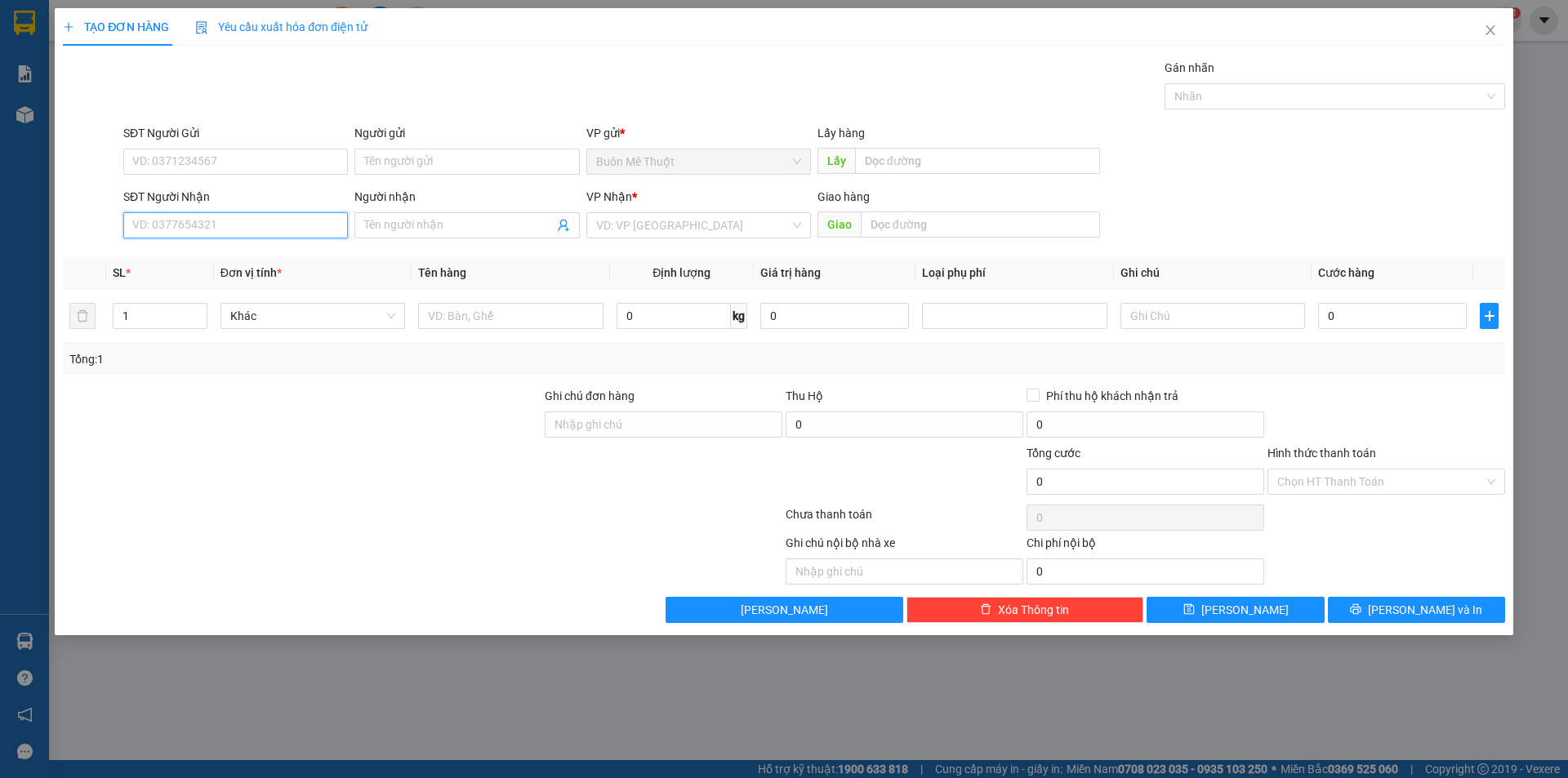
click at [169, 233] on input "SĐT Người Nhận" at bounding box center [236, 225] width 225 height 26
click at [195, 256] on div "0915204849" at bounding box center [236, 258] width 205 height 18
type input "0915204849"
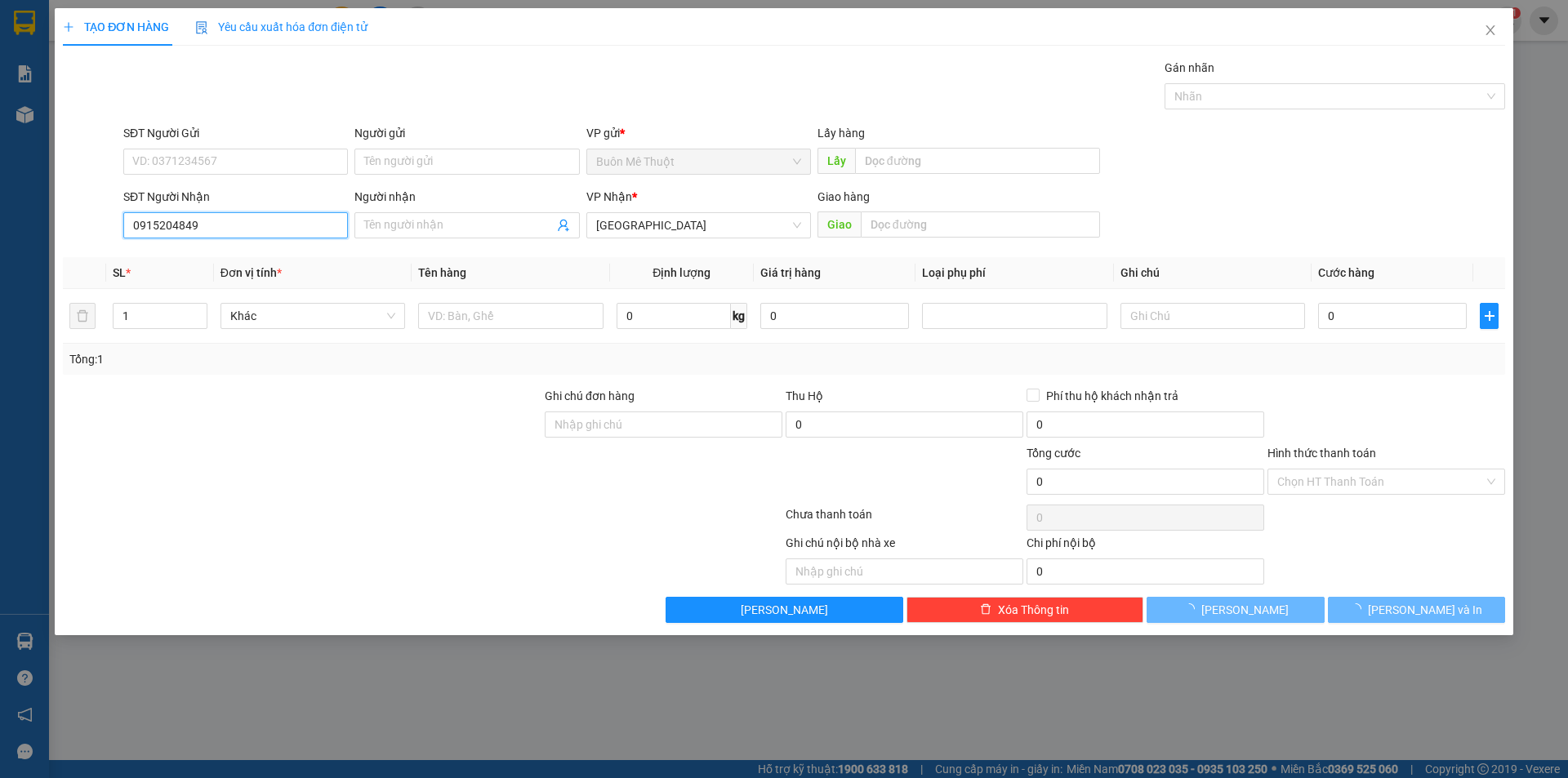
type input "50.000"
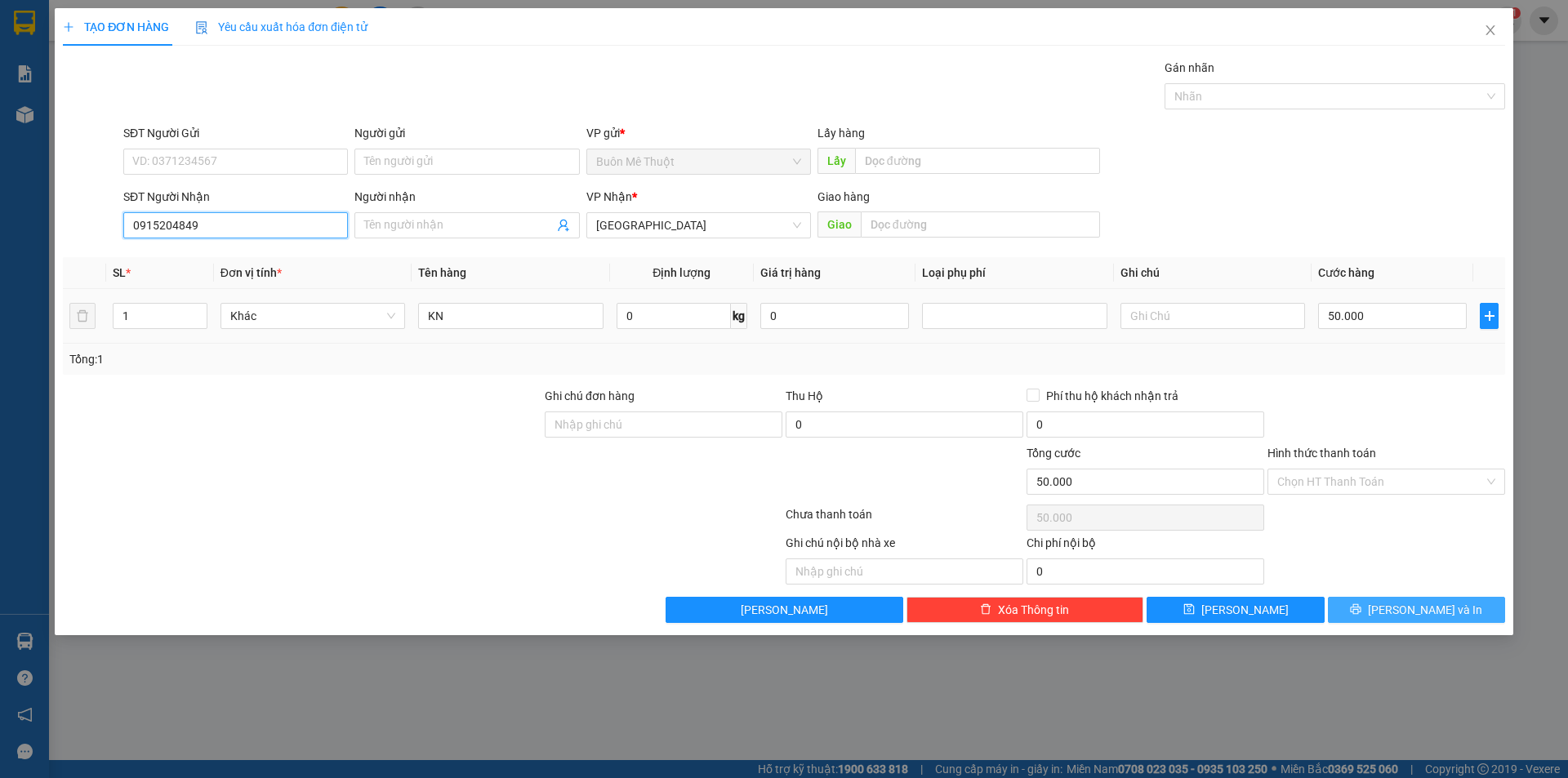
type input "0915204849"
click at [1421, 614] on span "[PERSON_NAME] và In" at bounding box center [1425, 610] width 115 height 18
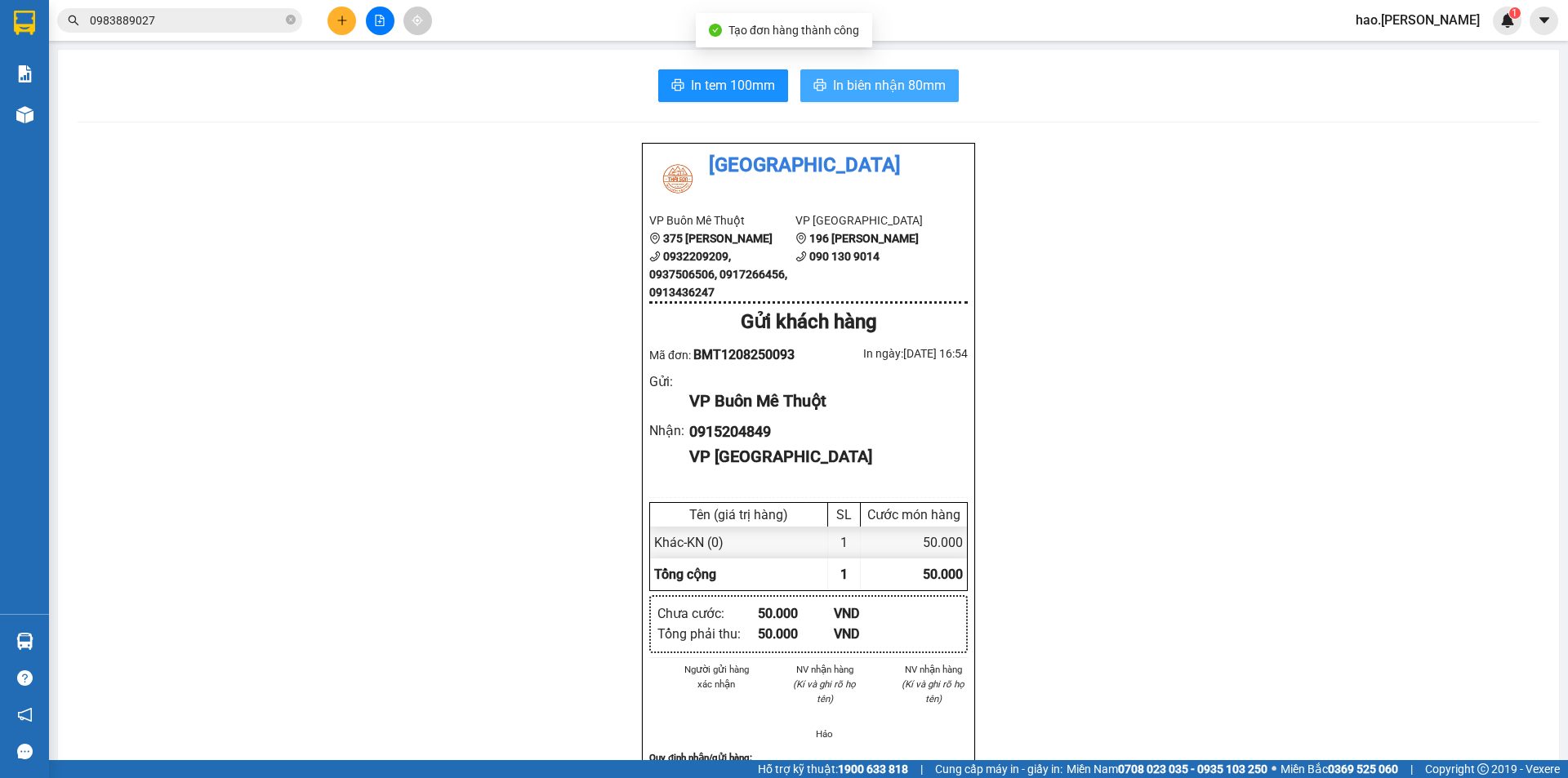
click at [864, 94] on span "In biên nhận 80mm" at bounding box center [889, 84] width 113 height 20
click at [338, 12] on button at bounding box center [342, 20] width 28 height 28
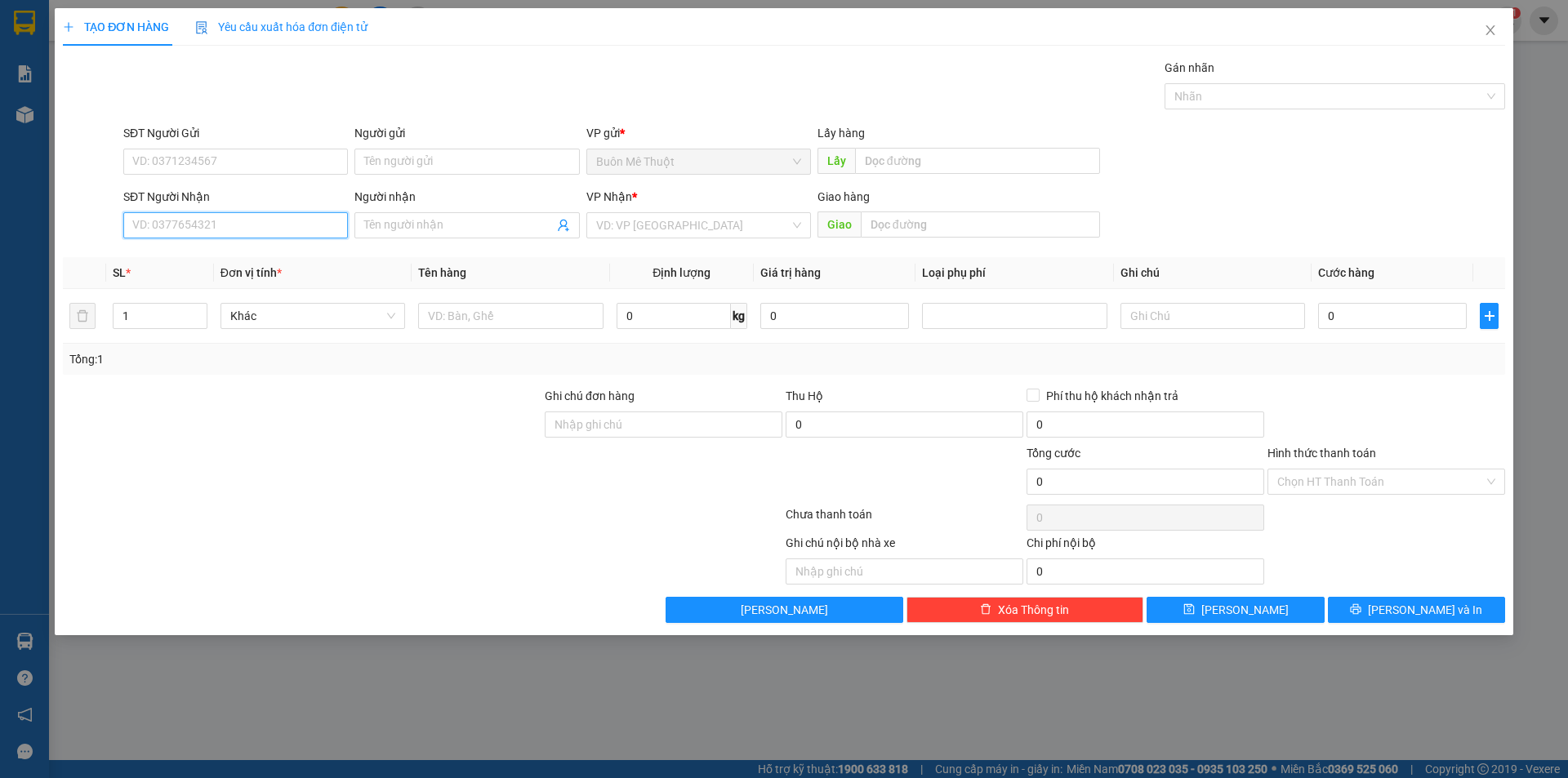
click at [247, 230] on input "SĐT Người Nhận" at bounding box center [236, 225] width 225 height 26
click at [215, 251] on div "0847401234 - duyên" at bounding box center [236, 258] width 205 height 18
type input "0847401234"
type input "duyên"
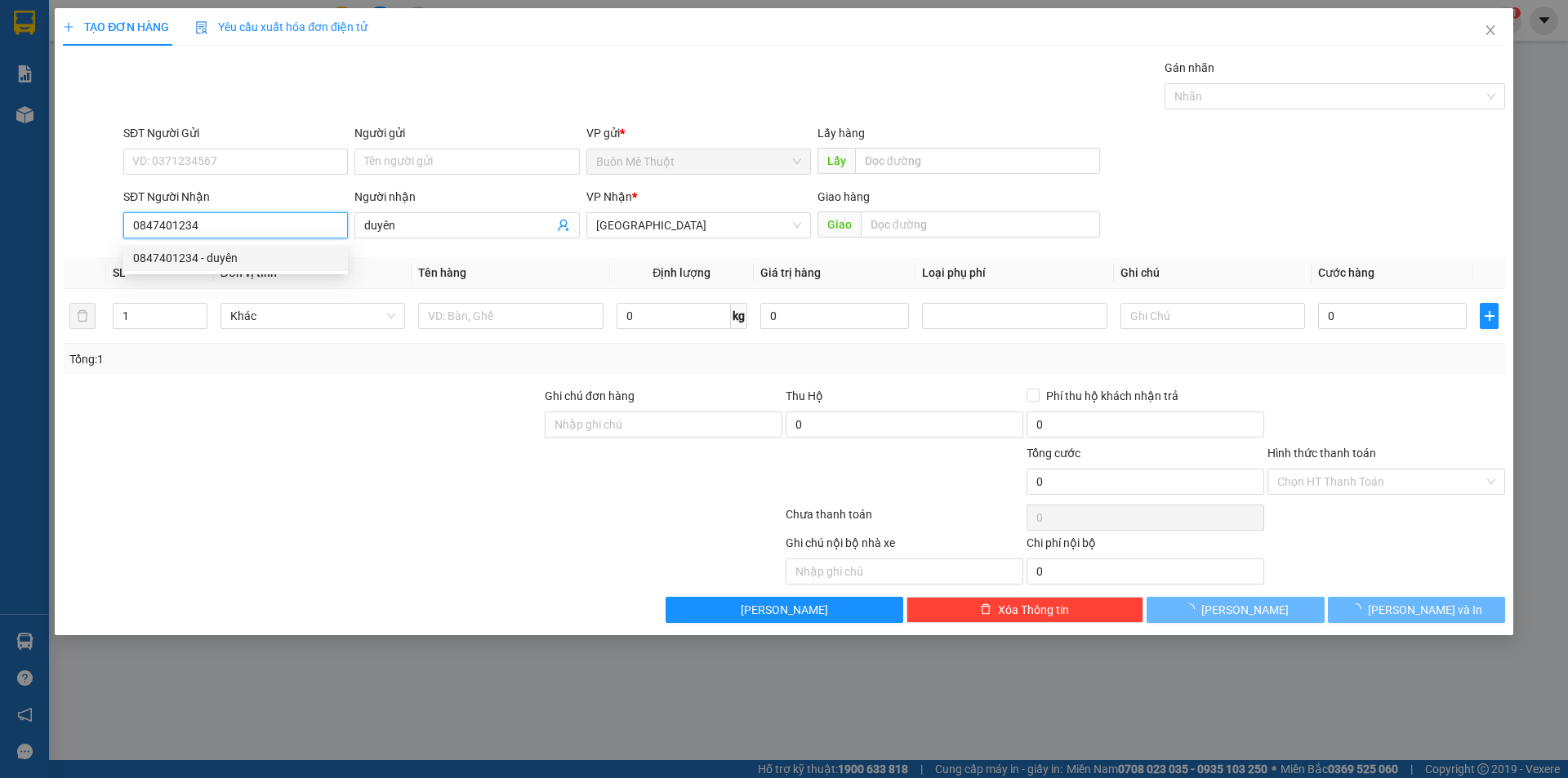
type input "100.000"
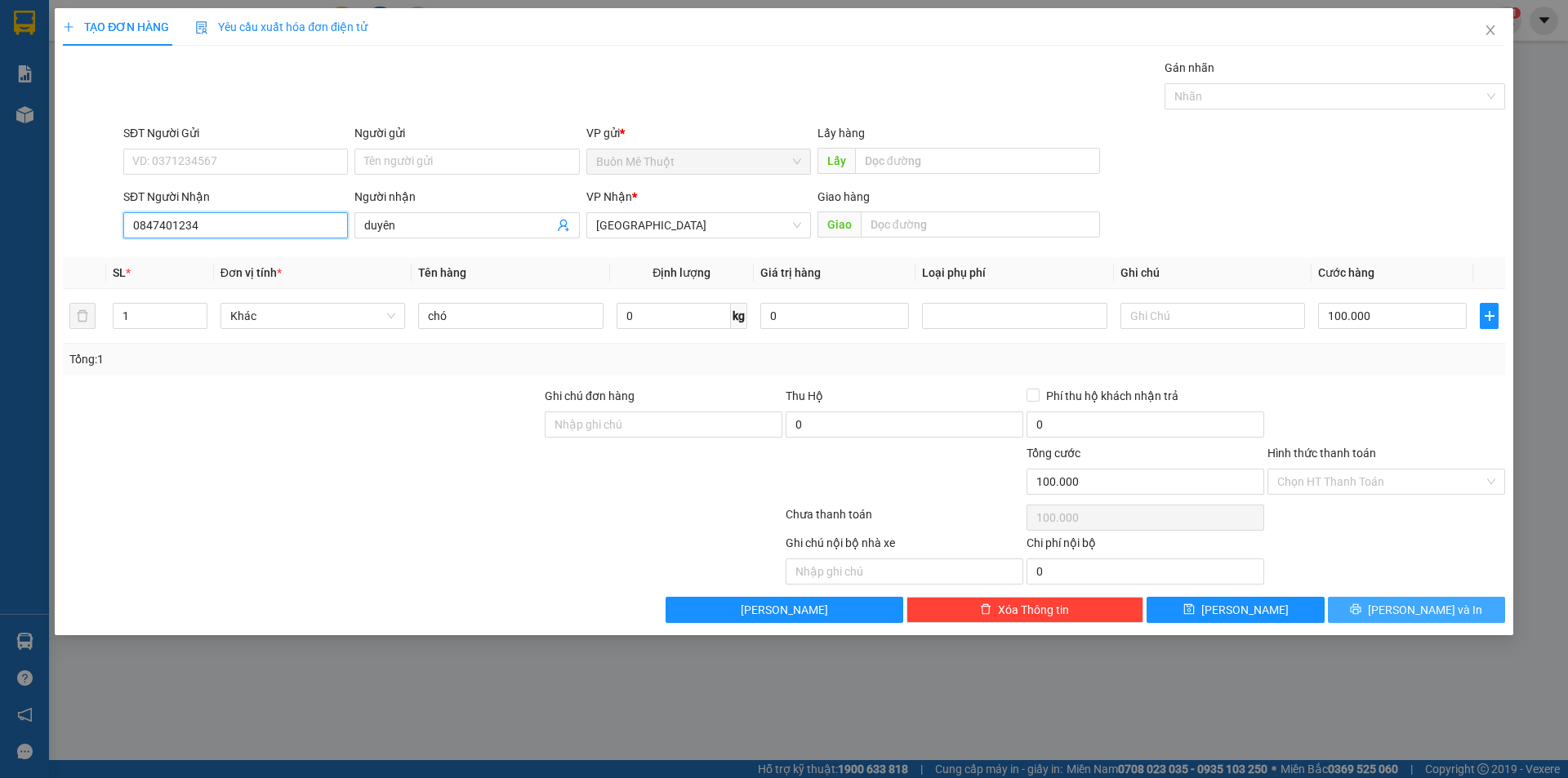
type input "0847401234"
click at [1405, 615] on span "[PERSON_NAME] và In" at bounding box center [1425, 610] width 115 height 18
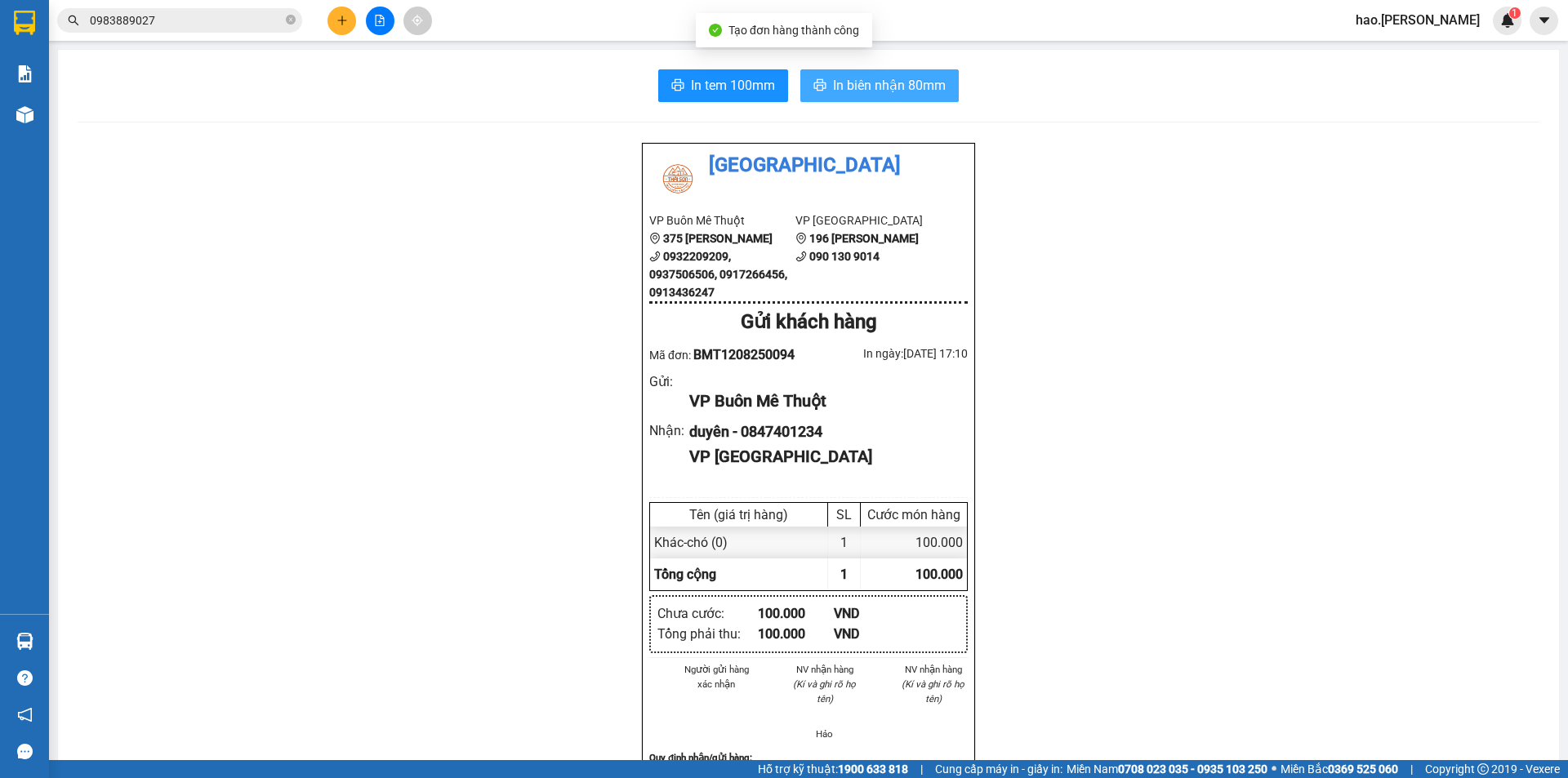
click at [882, 82] on span "In biên nhận 80mm" at bounding box center [889, 84] width 113 height 20
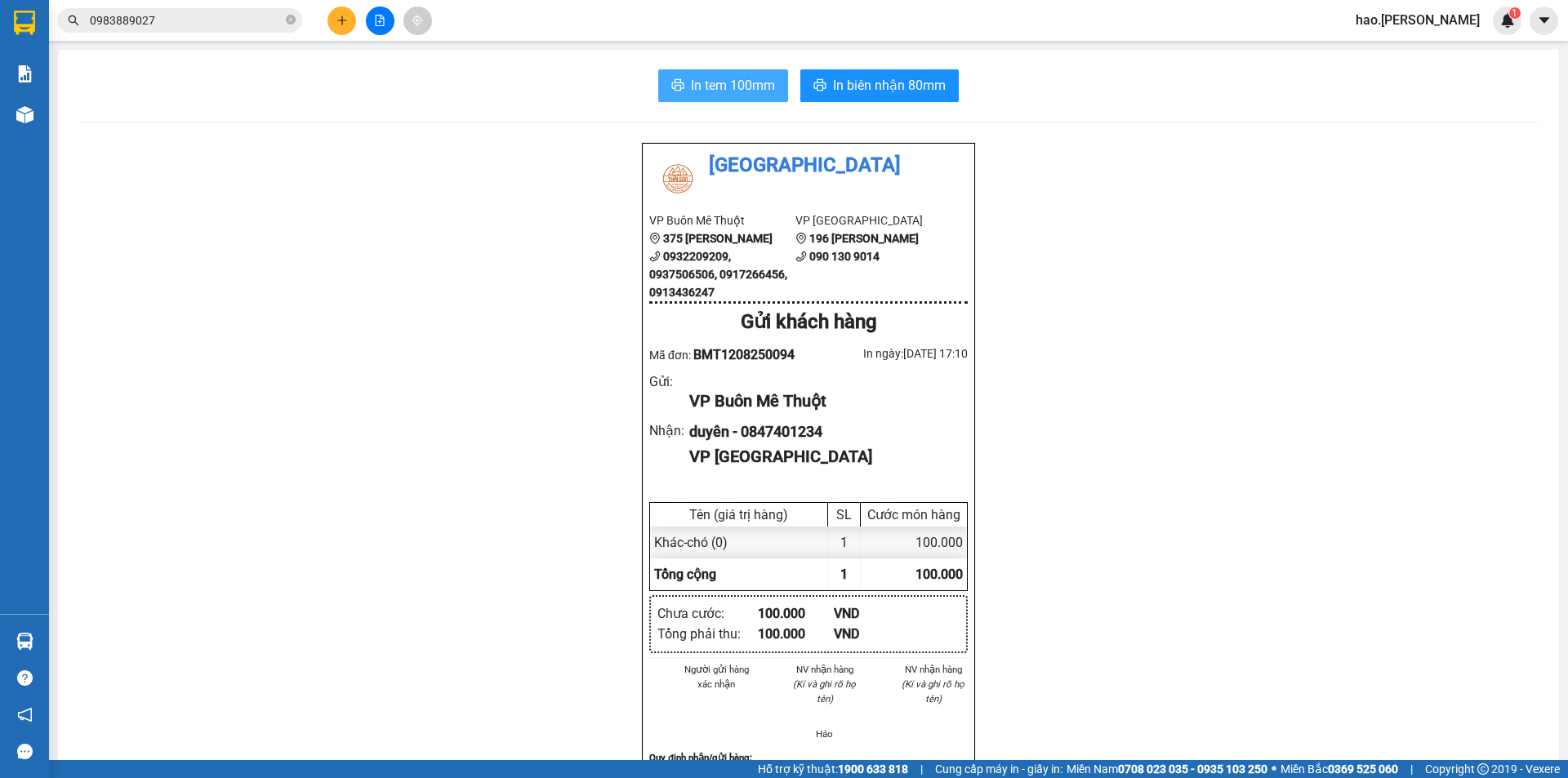
click at [722, 79] on span "In tem 100mm" at bounding box center [733, 84] width 84 height 20
click at [340, 19] on icon "plus" at bounding box center [342, 20] width 12 height 12
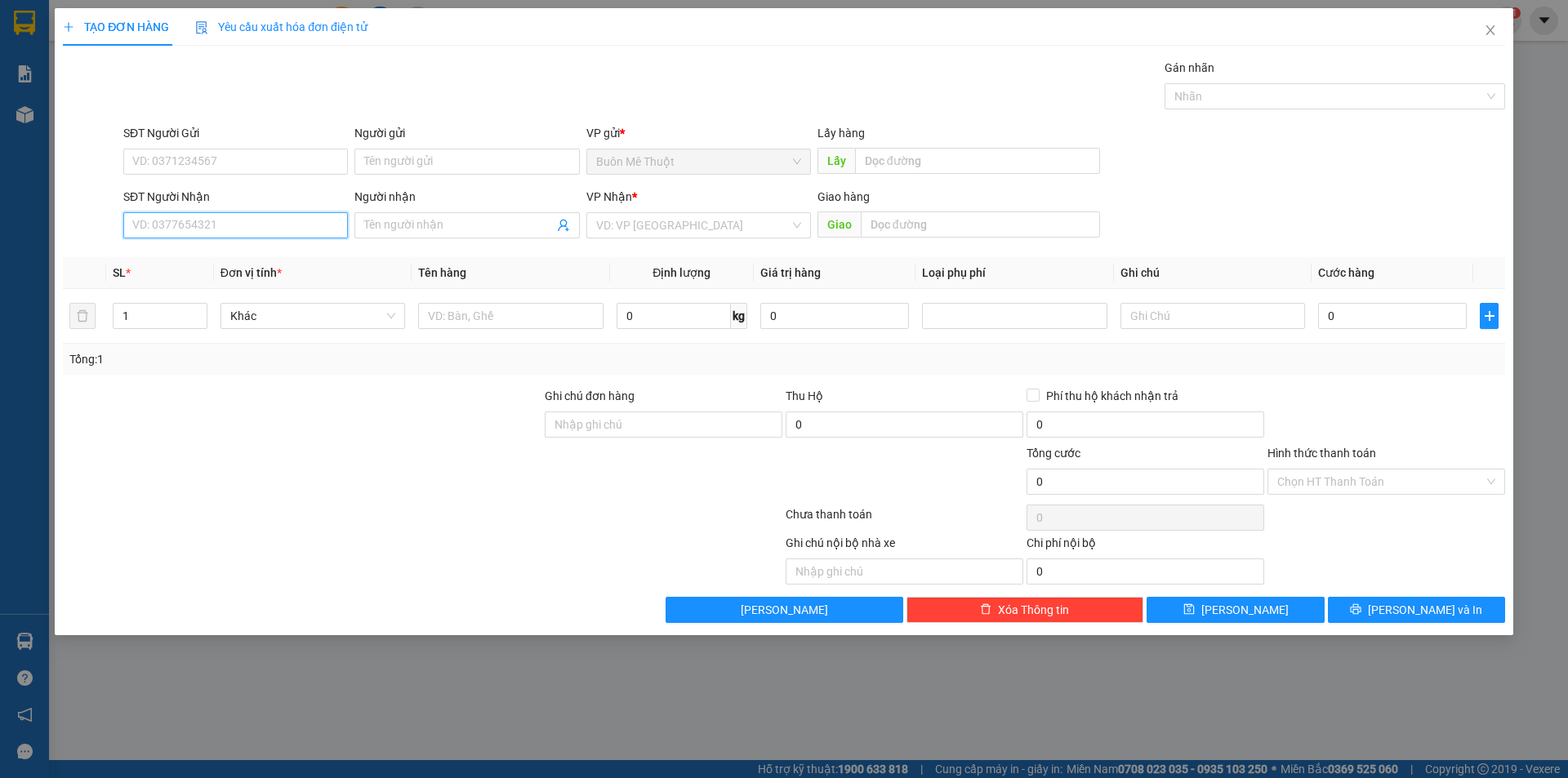
click at [265, 219] on input "SĐT Người Nhận" at bounding box center [236, 225] width 225 height 26
click at [193, 253] on div "0939078788 - DUNG" at bounding box center [236, 258] width 205 height 18
type input "0939078788"
type input "DUNG"
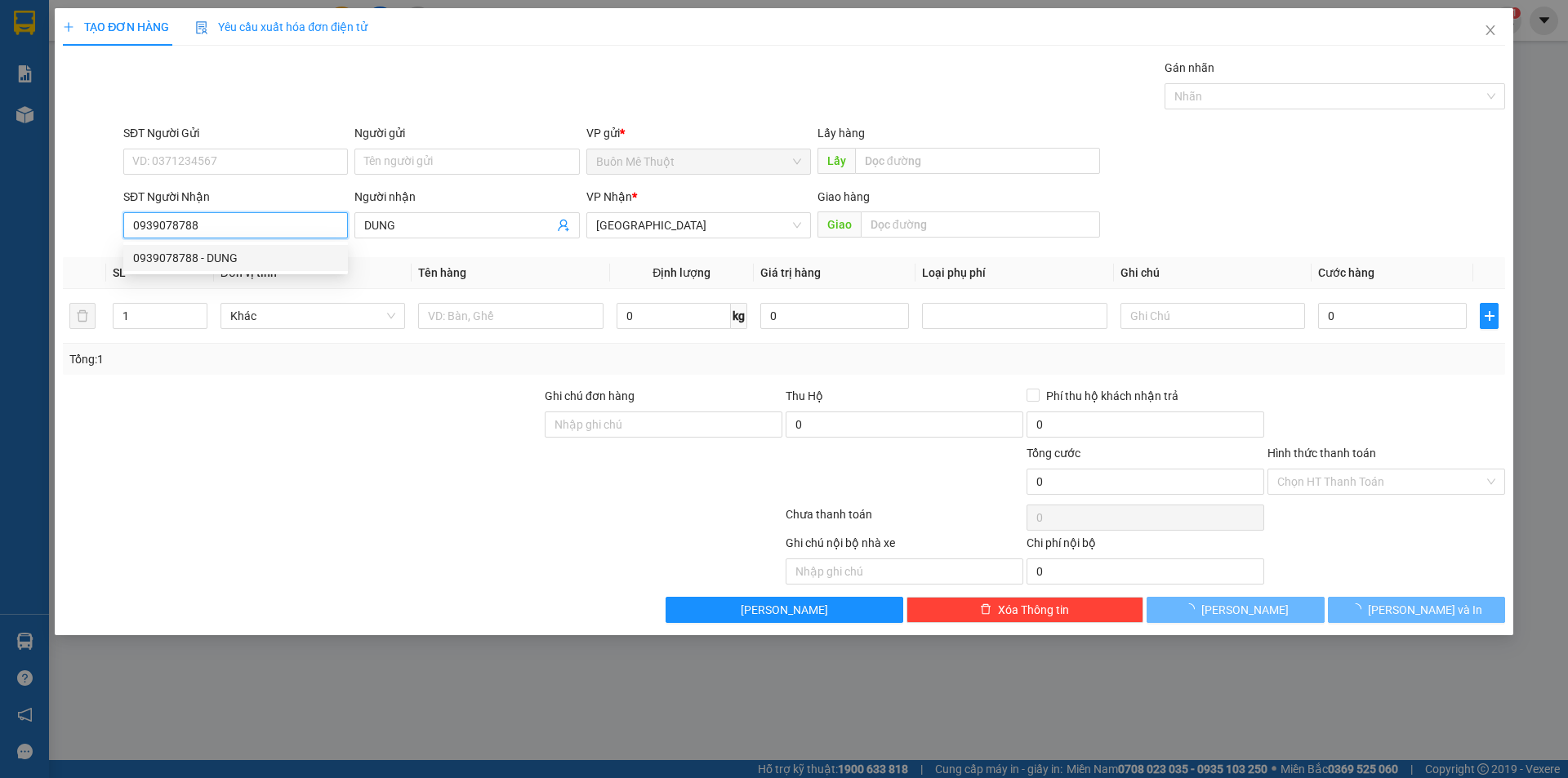
type input "30.000"
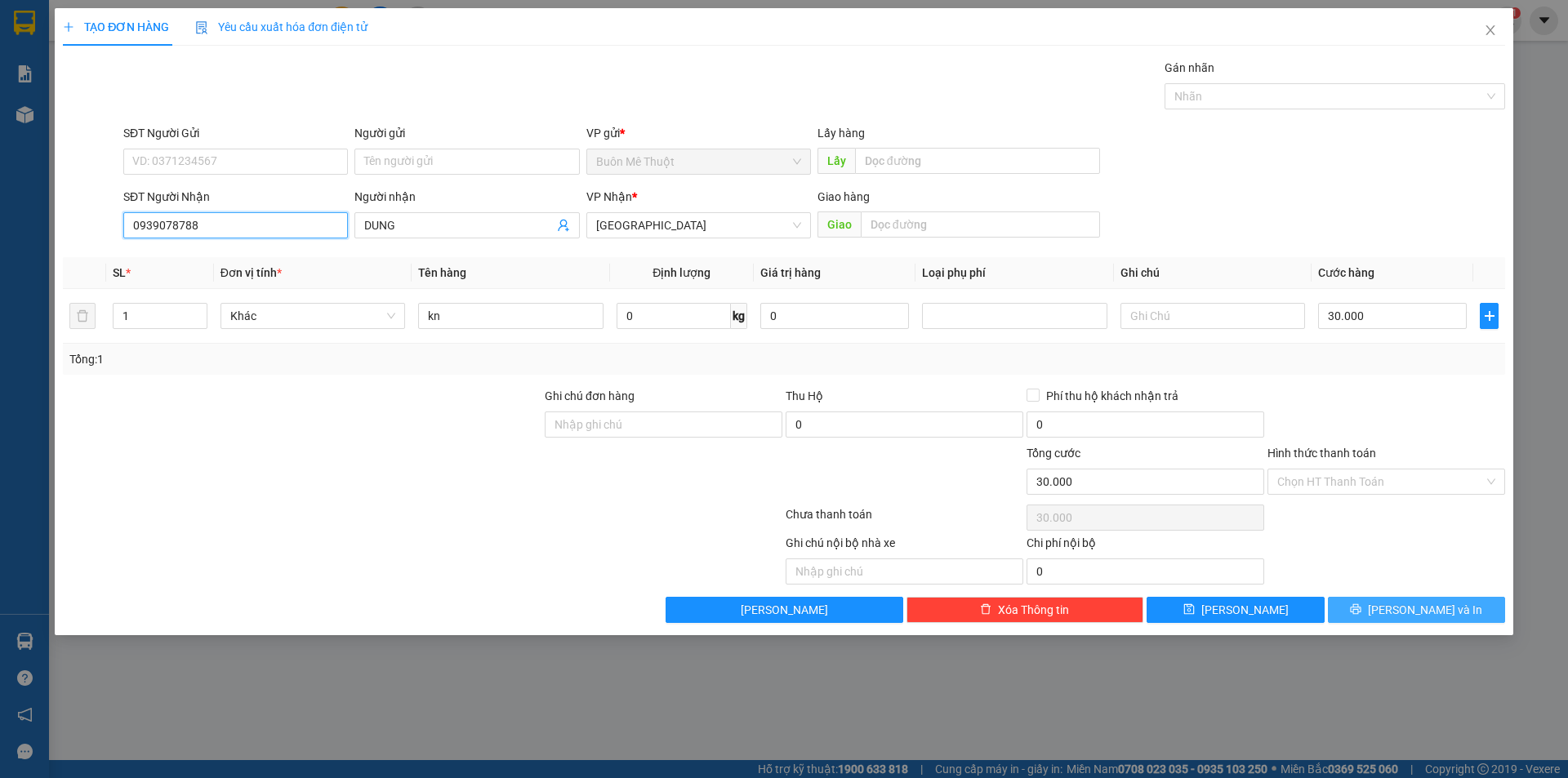
type input "0939078788"
click at [1420, 608] on span "[PERSON_NAME] và In" at bounding box center [1425, 610] width 115 height 18
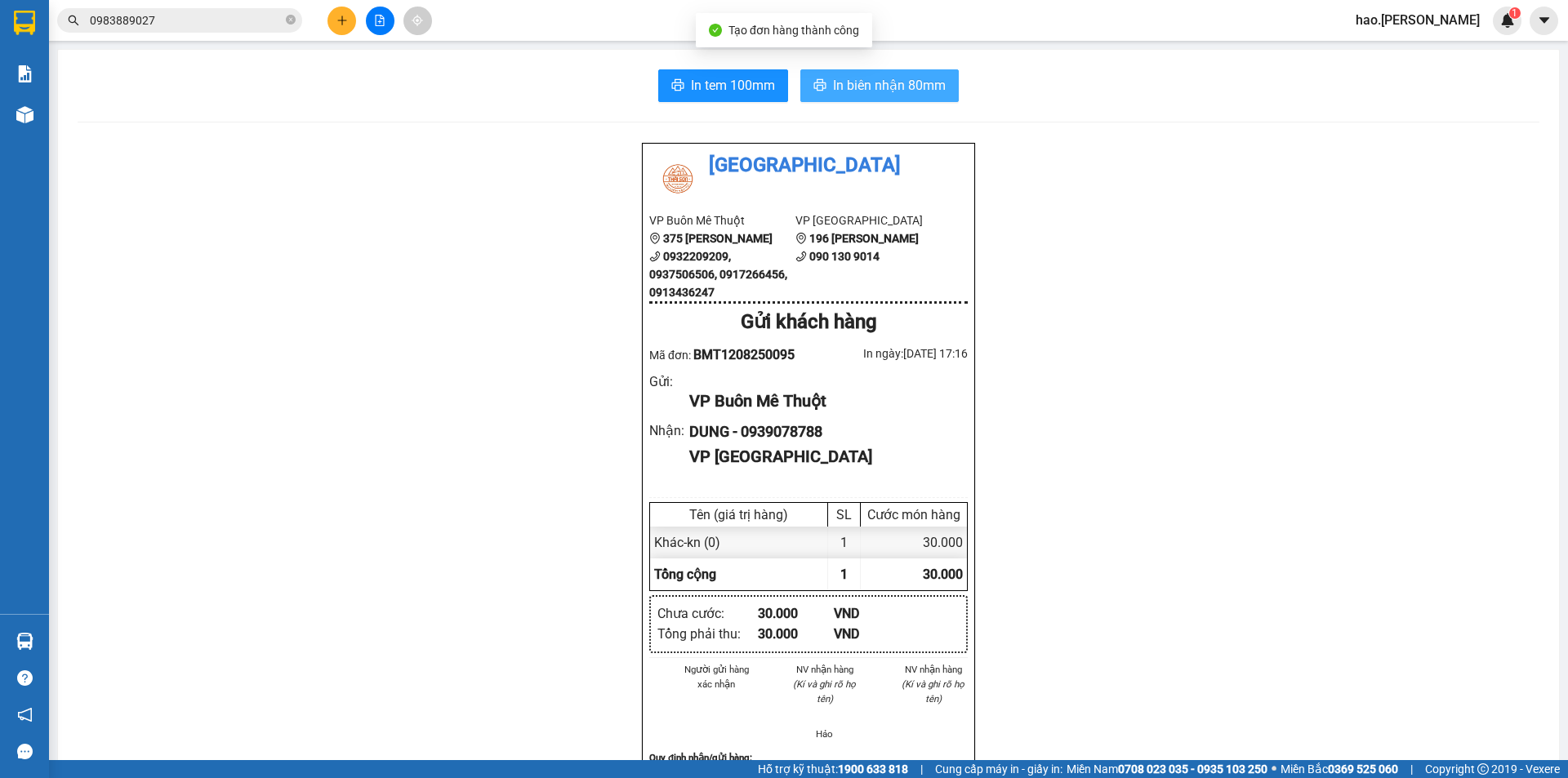
click at [911, 86] on span "In biên nhận 80mm" at bounding box center [889, 84] width 113 height 20
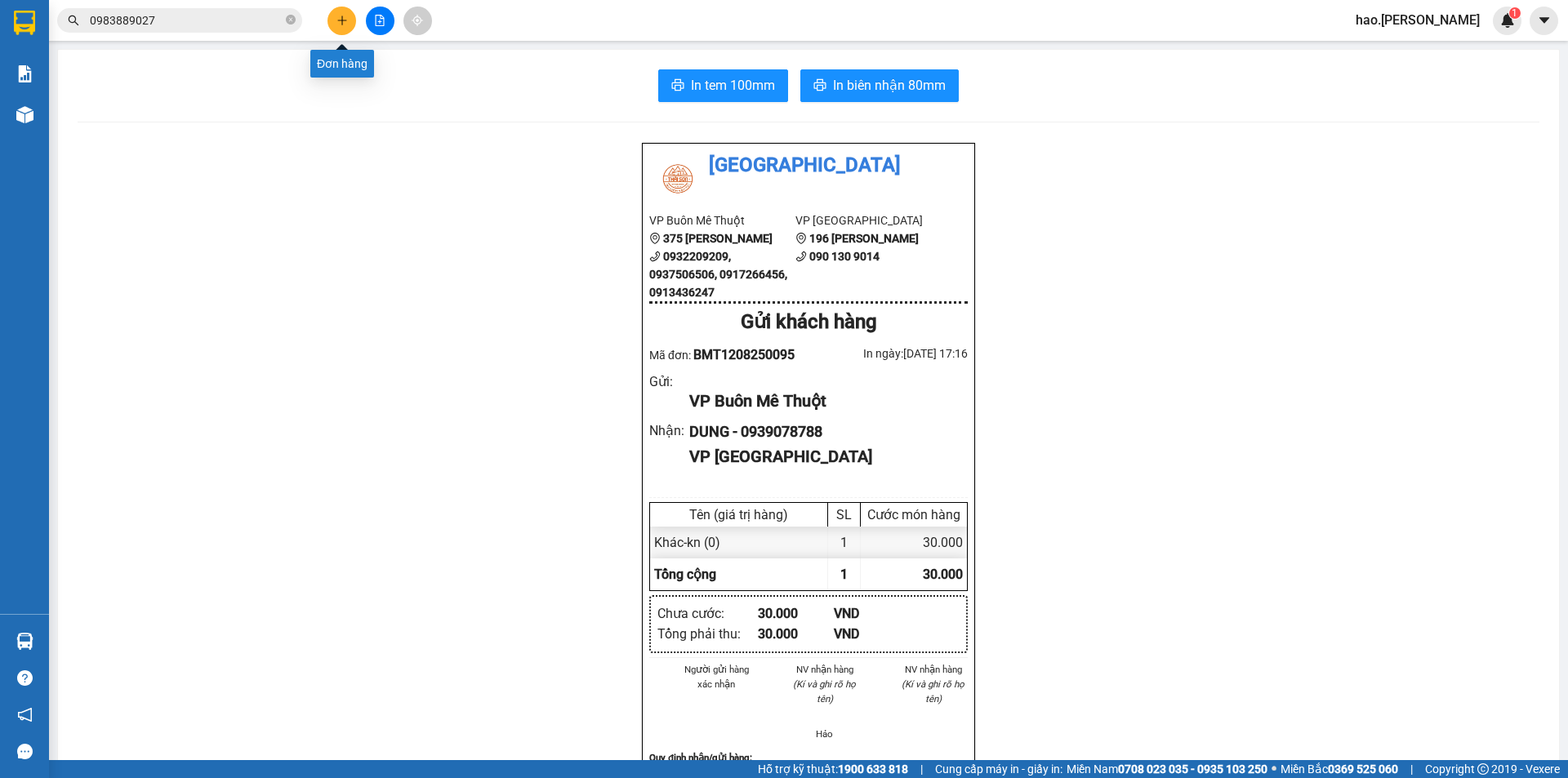
click at [337, 28] on button at bounding box center [342, 20] width 28 height 28
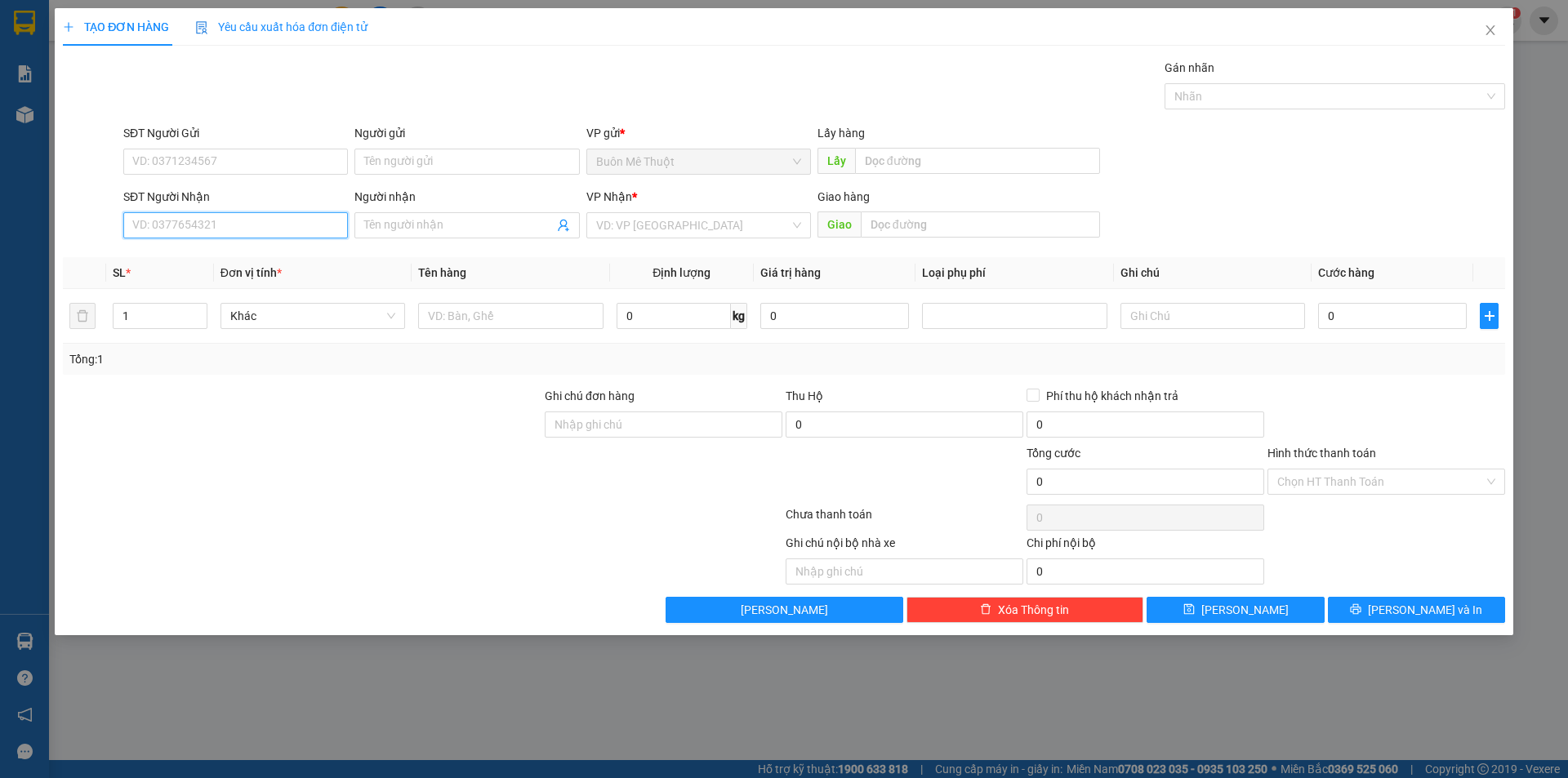
click at [223, 225] on input "SĐT Người Nhận" at bounding box center [236, 225] width 225 height 26
type input "0"
click at [225, 253] on div "0941681331 - nguyên" at bounding box center [236, 258] width 205 height 18
type input "0941681331"
type input "nguyên"
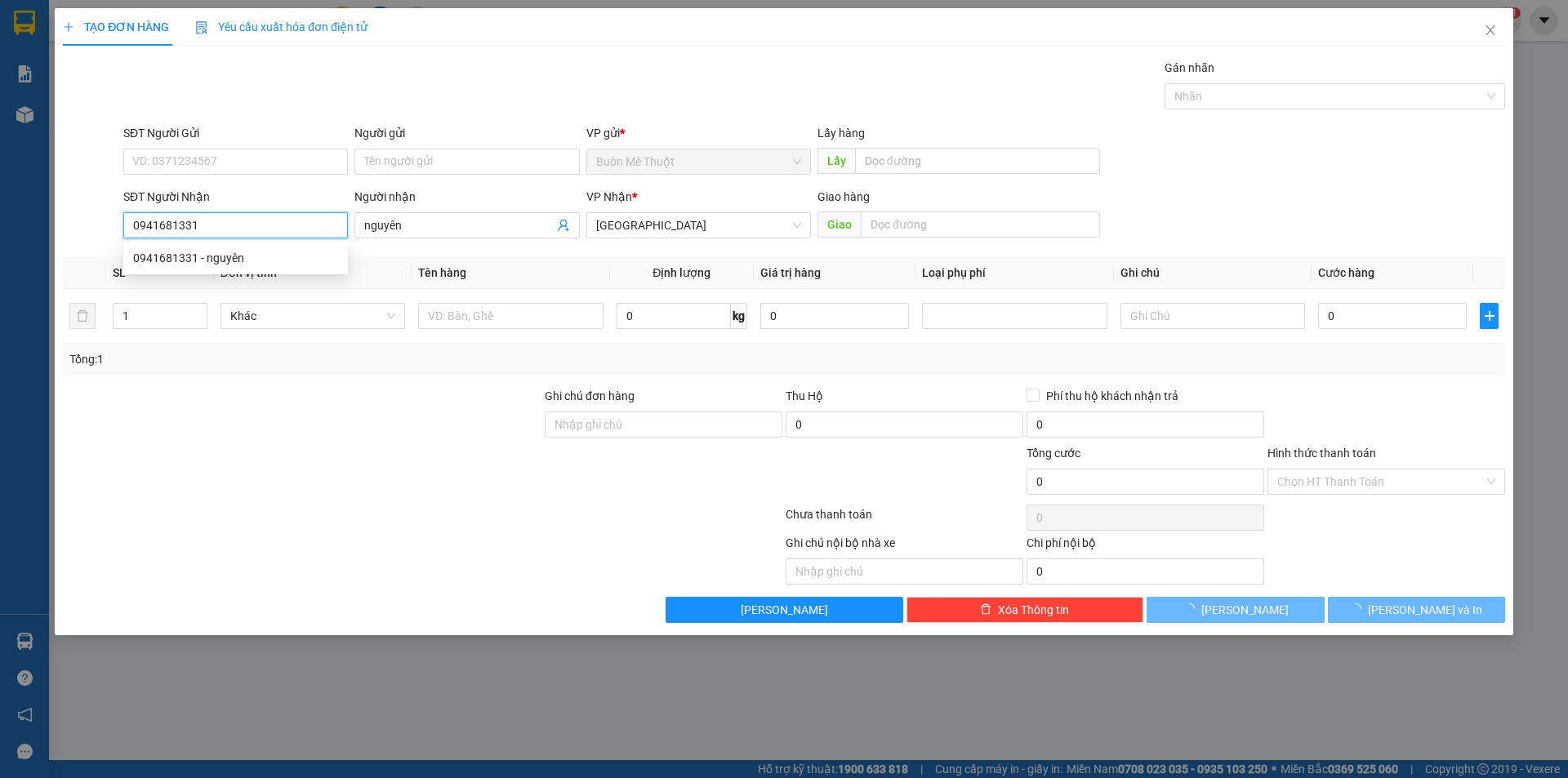
type input "40.000"
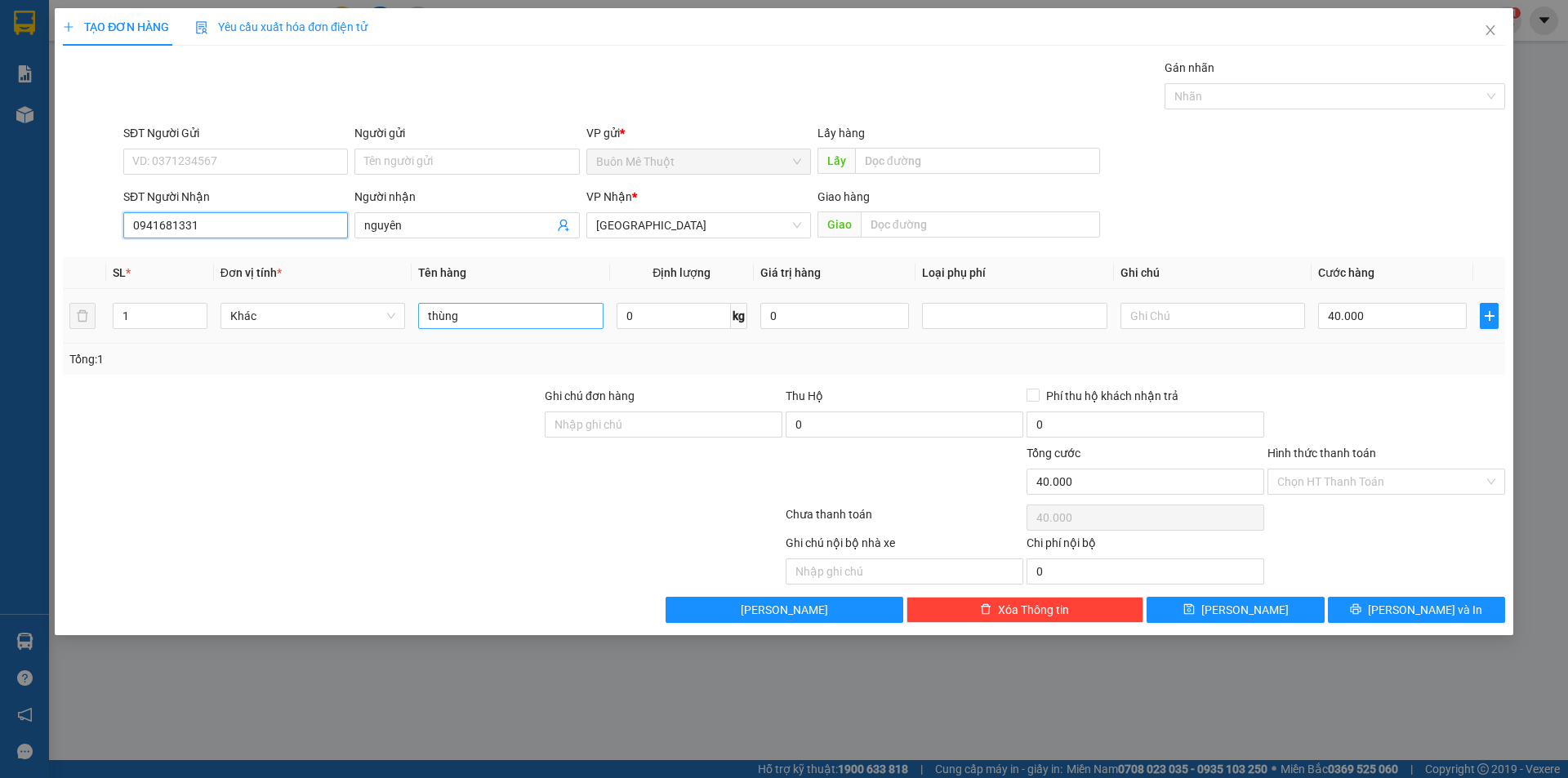
type input "0941681331"
click at [514, 309] on input "thùng" at bounding box center [511, 316] width 185 height 26
type input "KN"
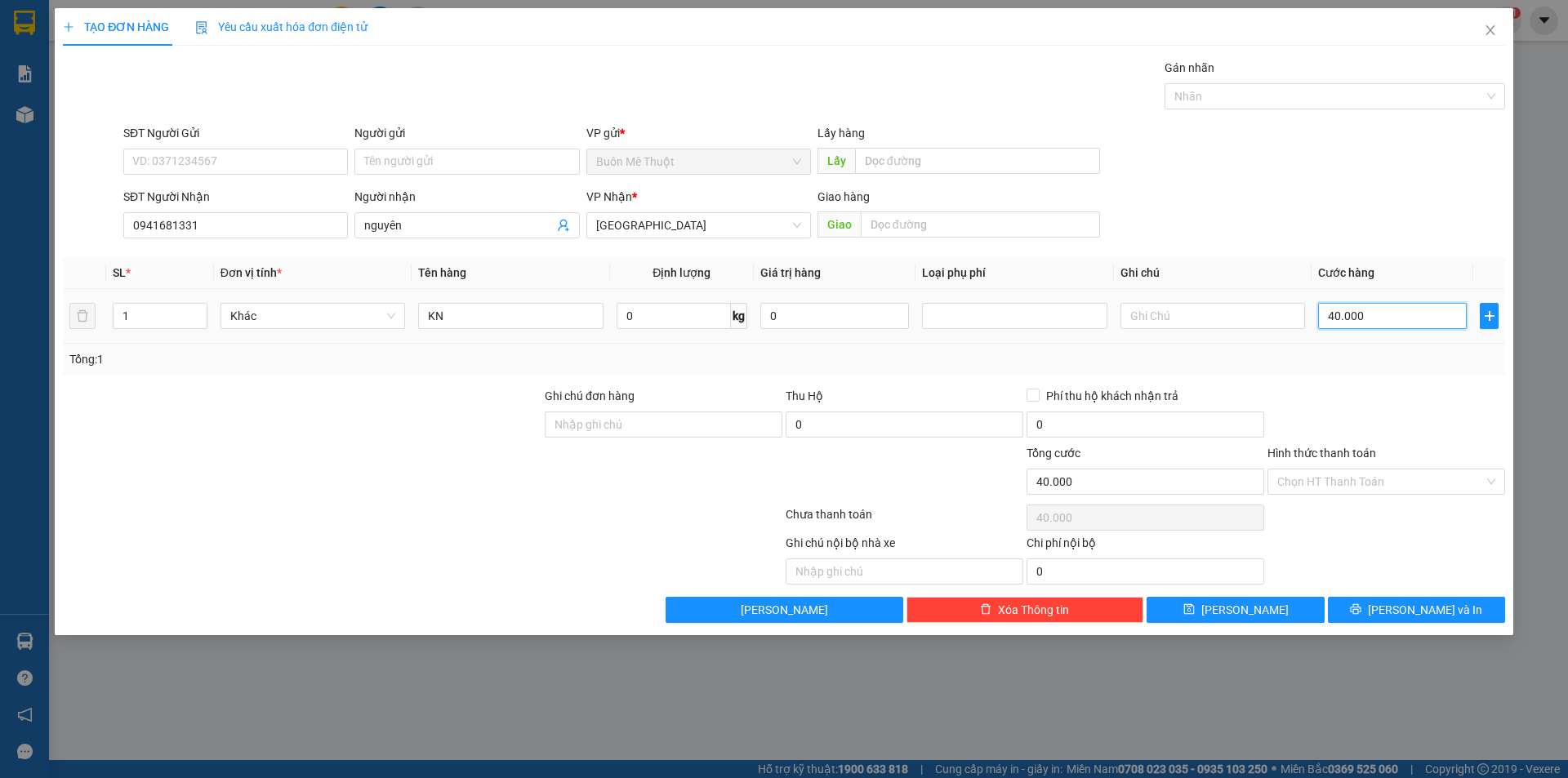
click at [1374, 309] on input "40.000" at bounding box center [1392, 316] width 149 height 26
type input "2"
type input "20"
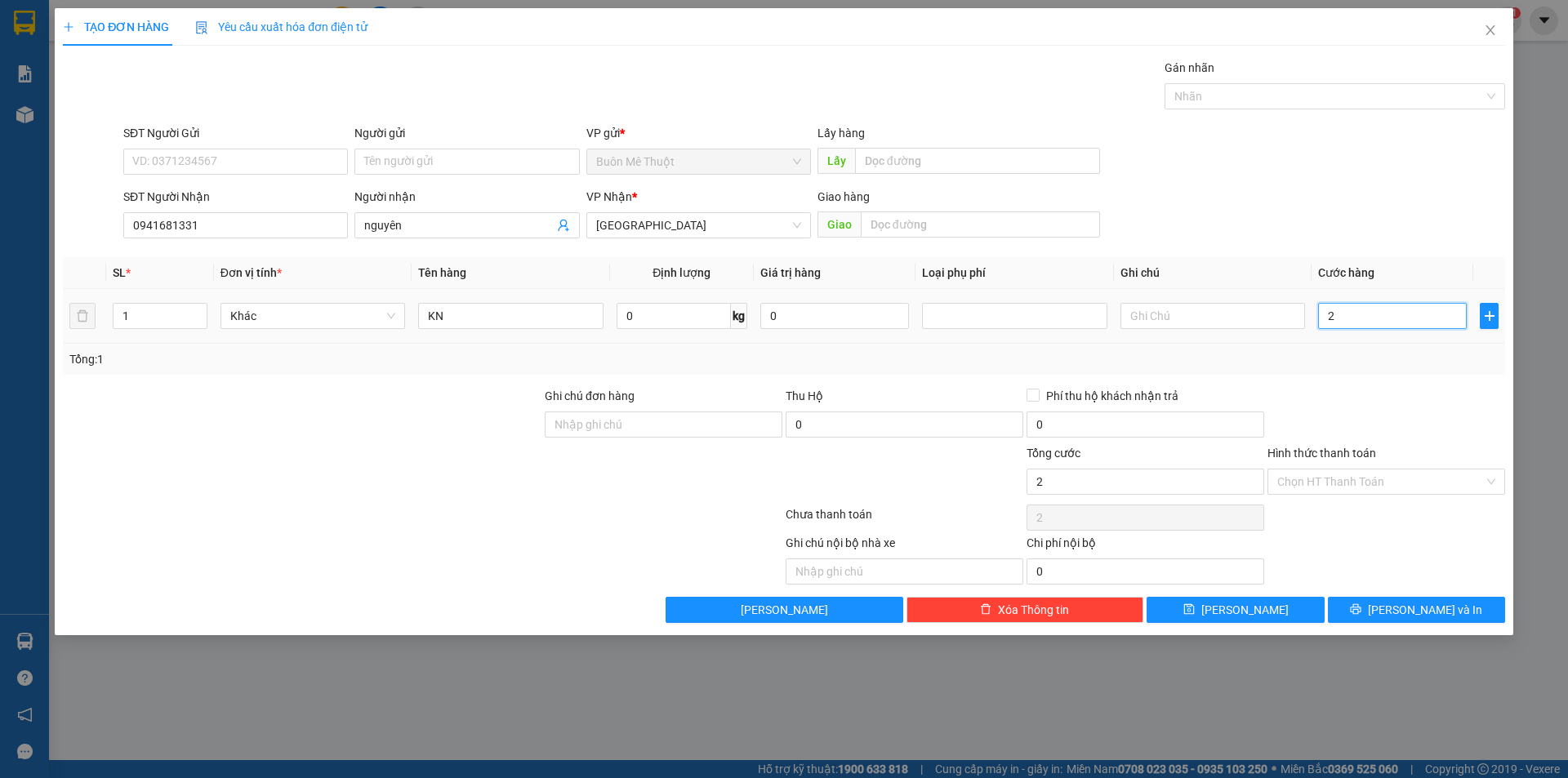
type input "20"
type input "20.000"
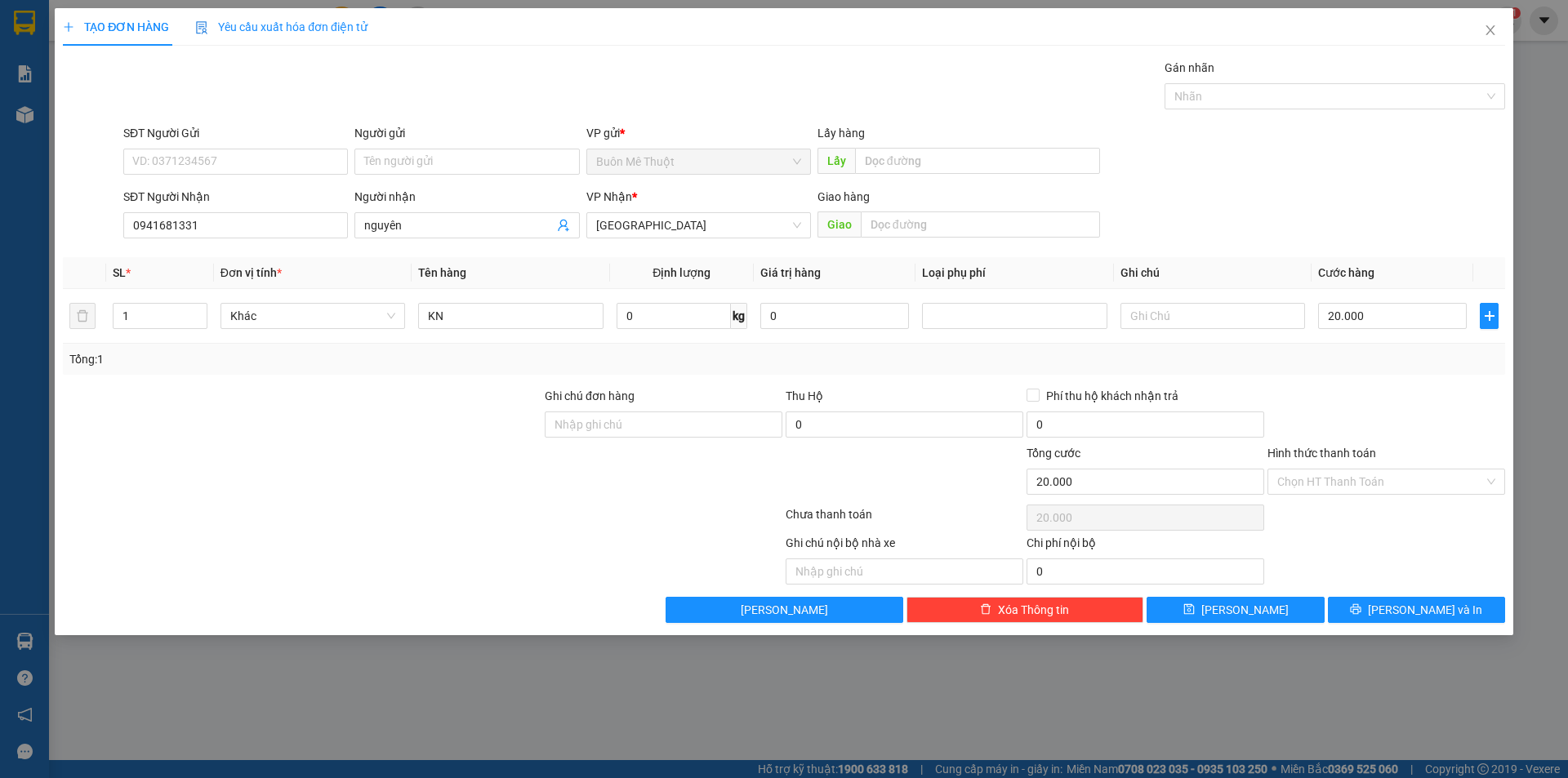
drag, startPoint x: 1385, startPoint y: 371, endPoint x: 1351, endPoint y: 429, distance: 67.2
click at [1385, 373] on div "Tổng: 1" at bounding box center [784, 359] width 1443 height 31
click at [1316, 477] on input "Hình thức thanh toán" at bounding box center [1380, 482] width 206 height 25
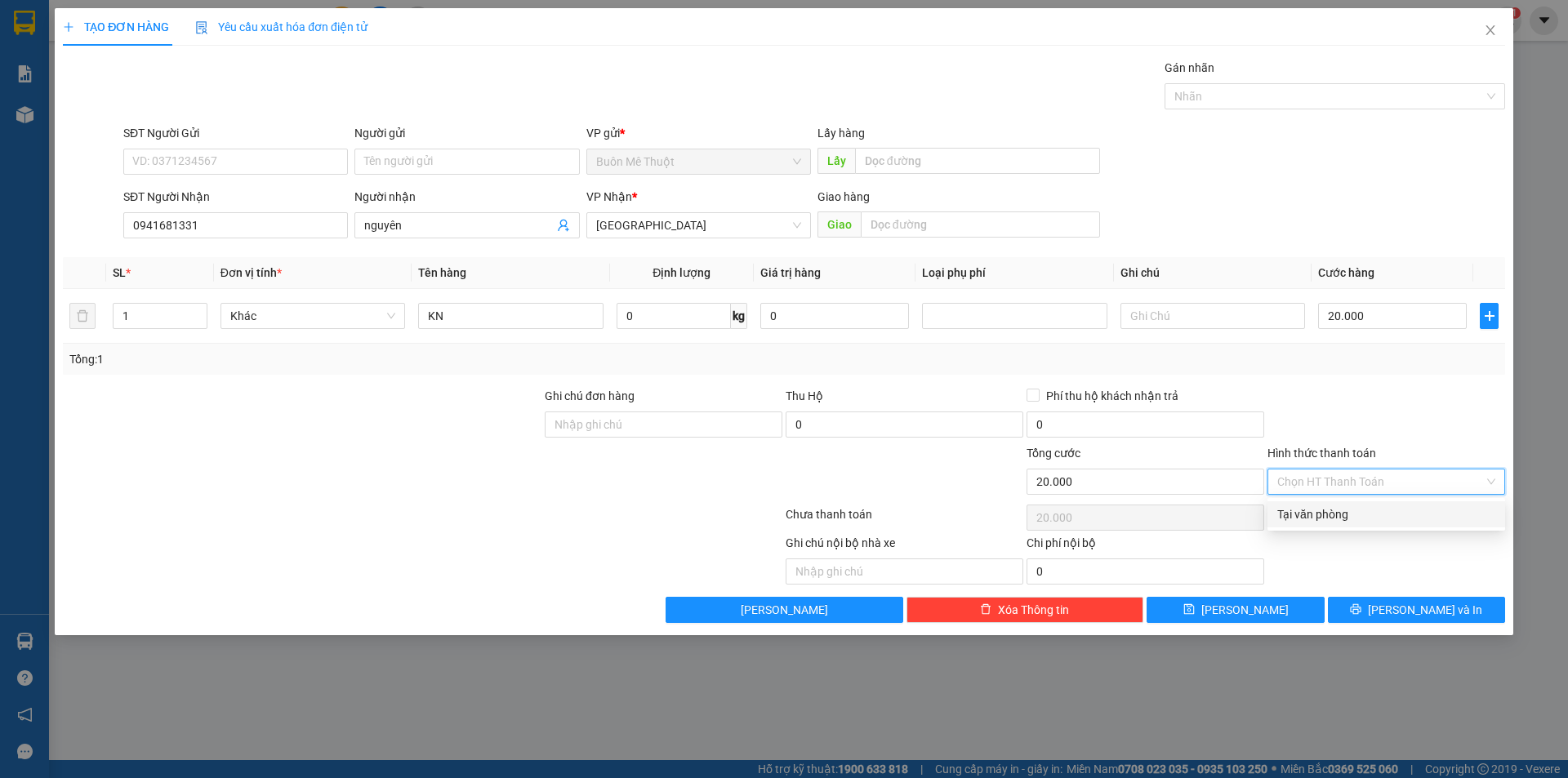
drag, startPoint x: 1316, startPoint y: 506, endPoint x: 1339, endPoint y: 559, distance: 57.8
click at [1316, 509] on div "Tại văn phòng" at bounding box center [1386, 514] width 218 height 18
type input "0"
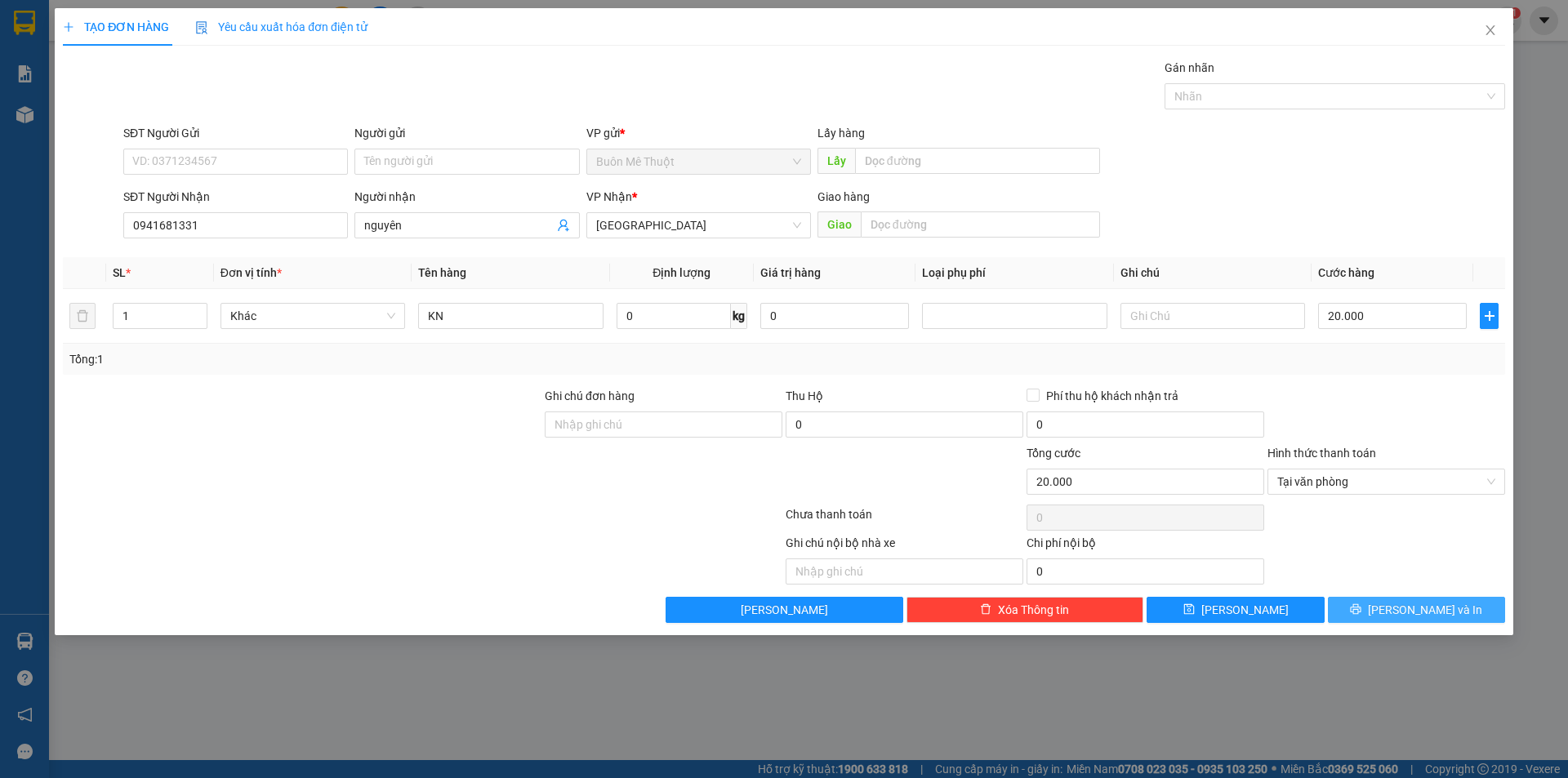
drag, startPoint x: 1361, startPoint y: 604, endPoint x: 1354, endPoint y: 595, distance: 11.4
click at [1358, 606] on button "[PERSON_NAME] và In" at bounding box center [1416, 609] width 177 height 26
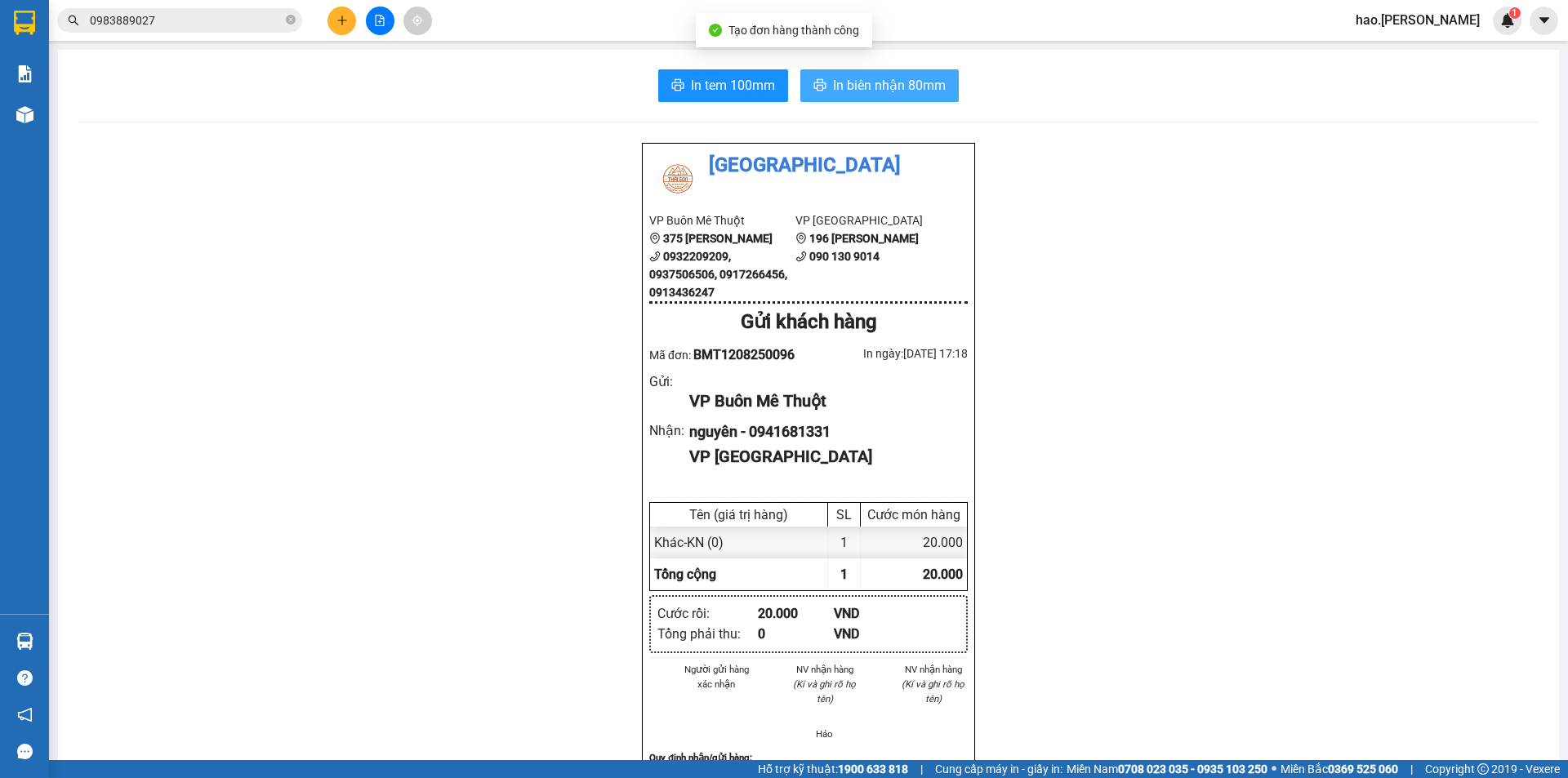
click at [872, 87] on span "In biên nhận 80mm" at bounding box center [889, 84] width 113 height 20
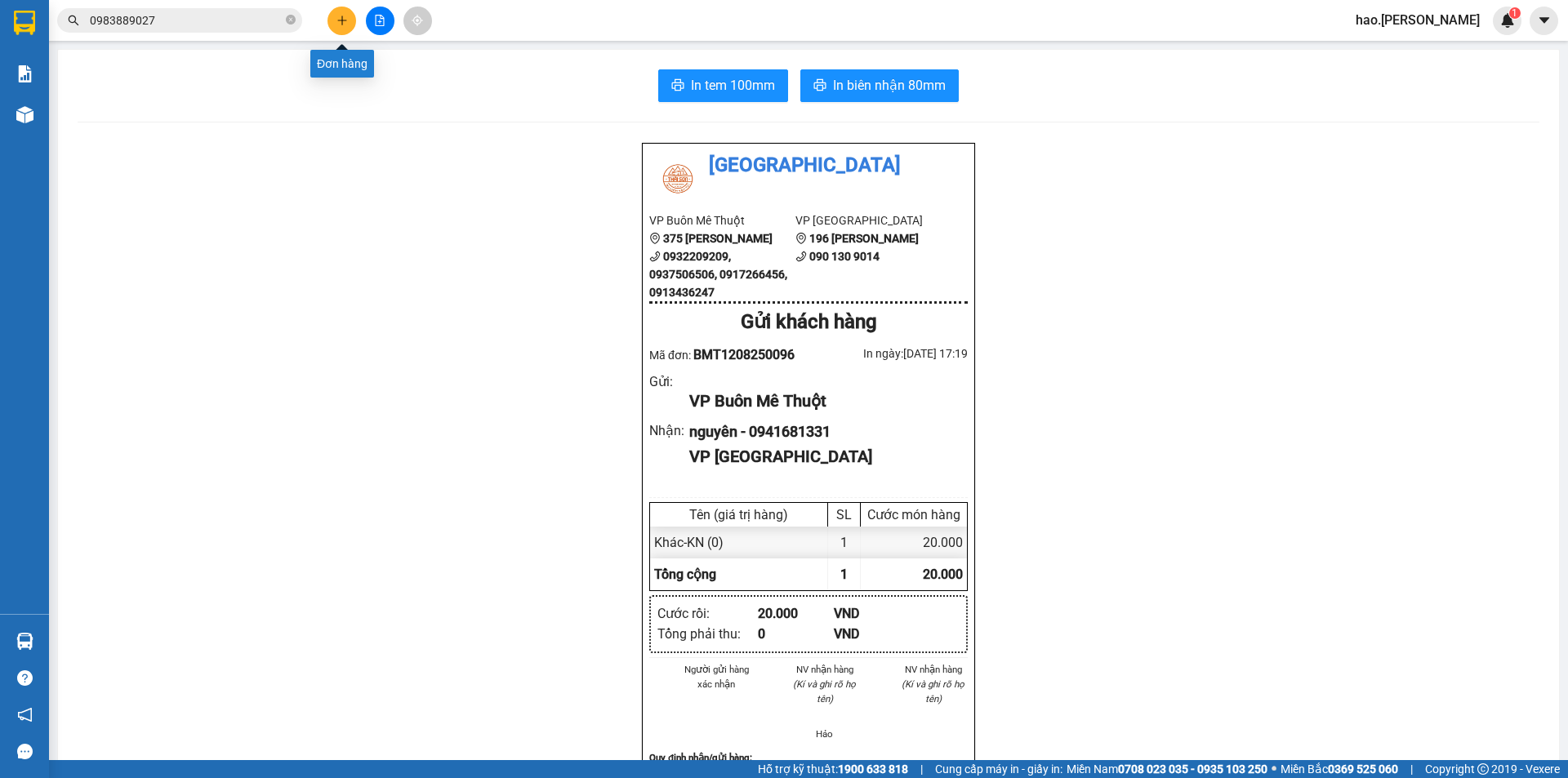
click at [349, 33] on button at bounding box center [342, 20] width 28 height 28
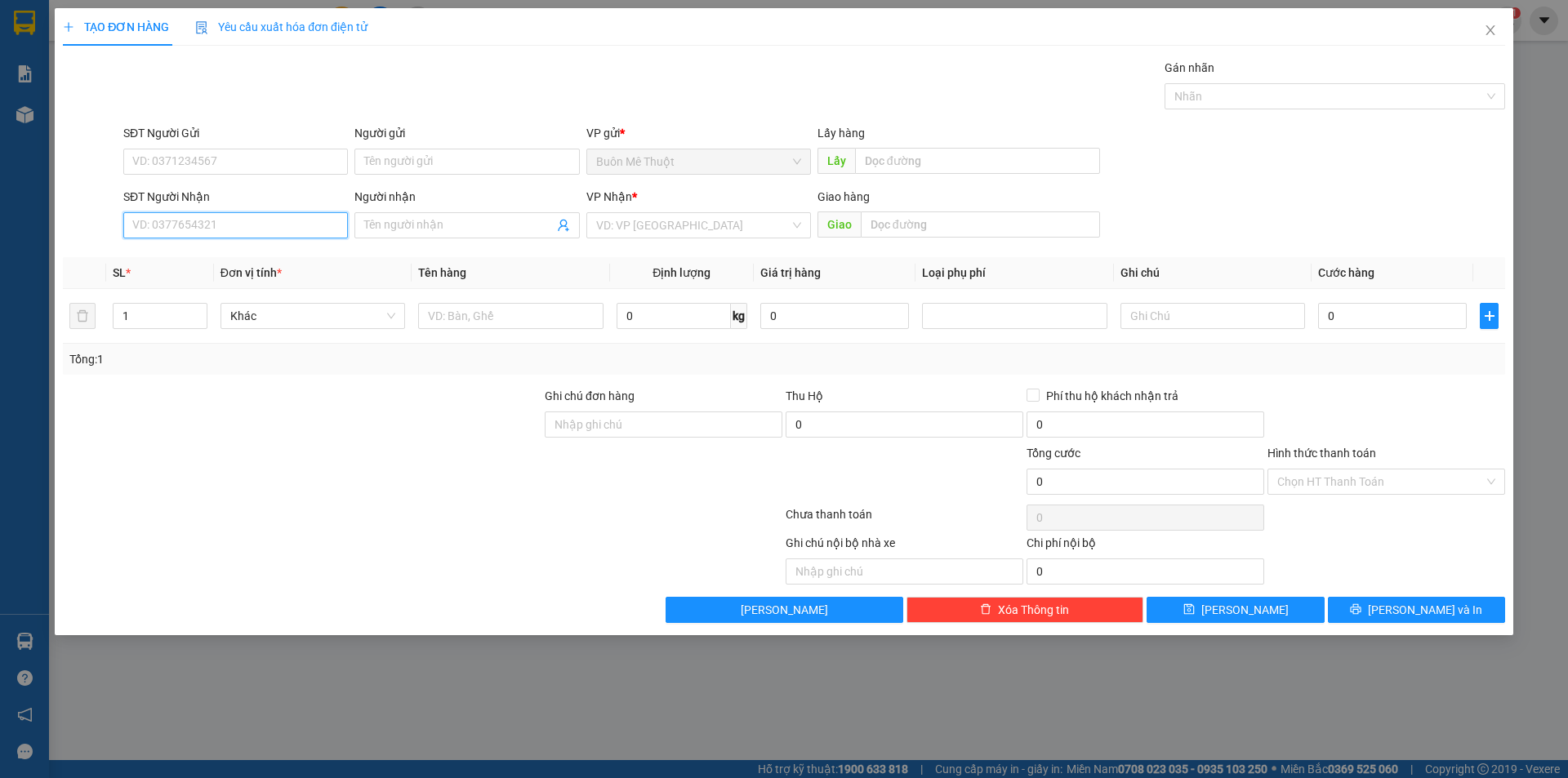
click at [226, 235] on input "SĐT Người Nhận" at bounding box center [236, 225] width 225 height 26
click at [165, 260] on div "0984668890" at bounding box center [236, 258] width 205 height 18
type input "0984668890"
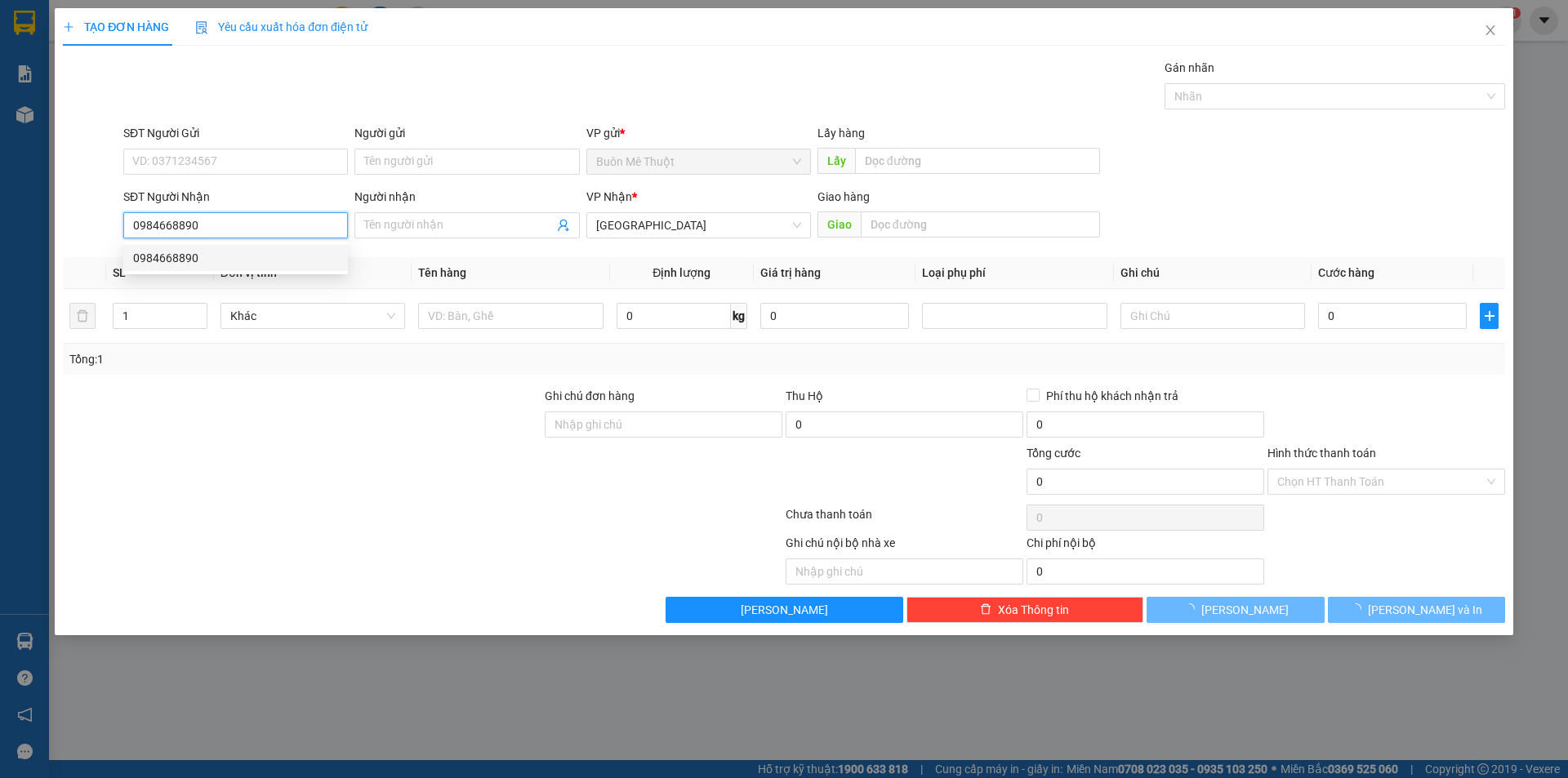
type input "30.000"
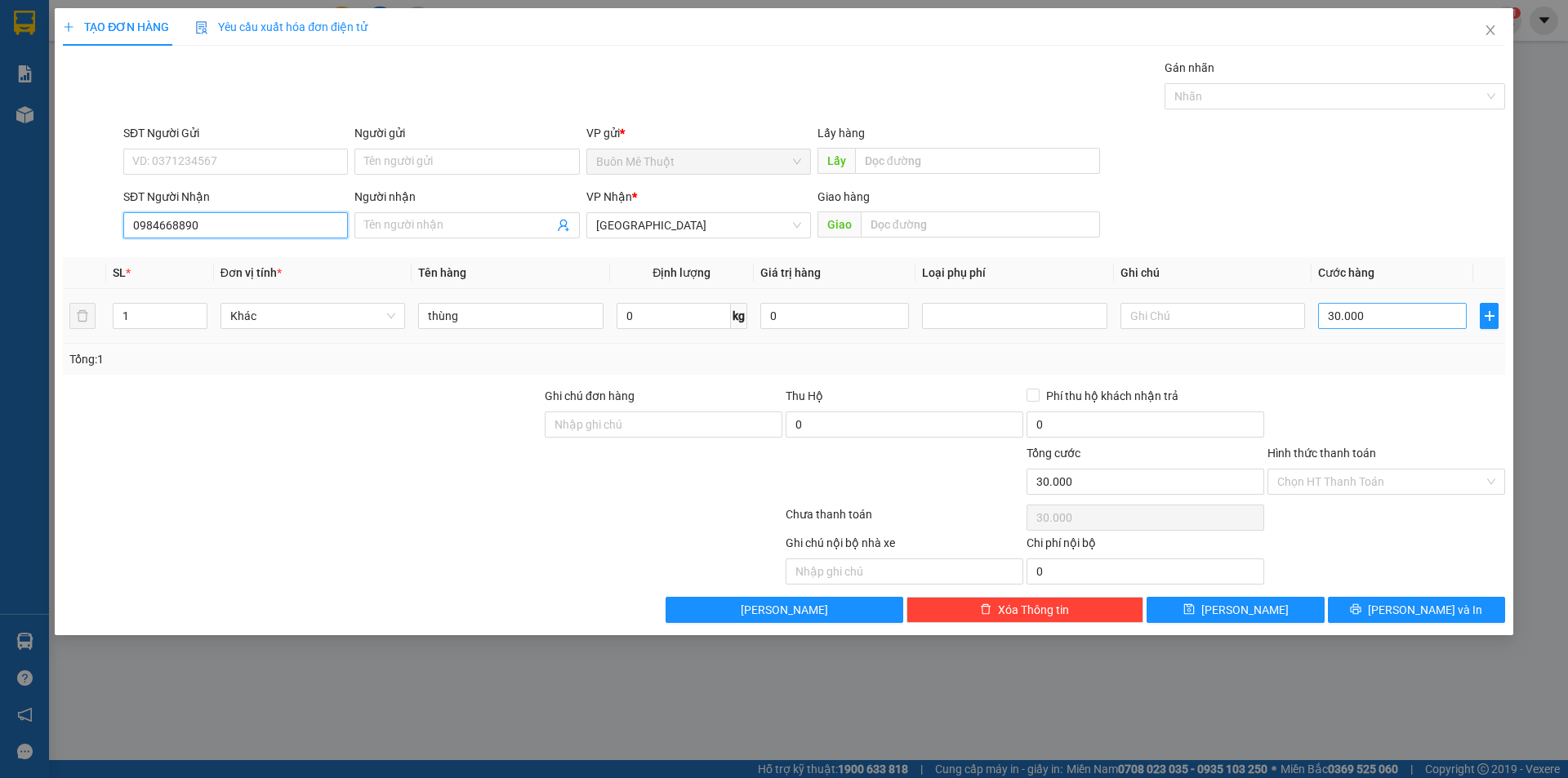
type input "0984668890"
click at [1371, 324] on input "30.000" at bounding box center [1392, 316] width 149 height 26
type input "4"
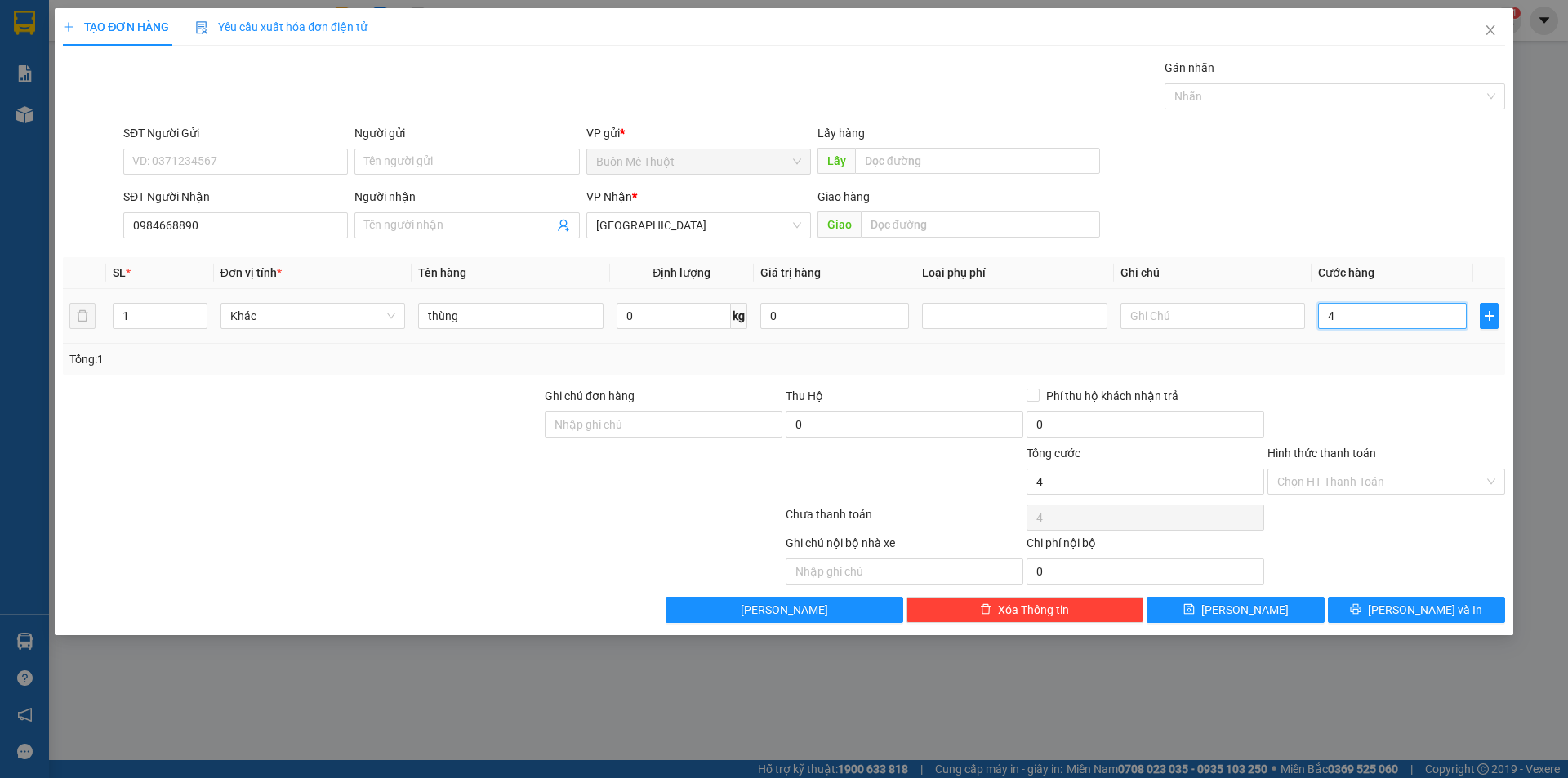
type input "40"
type input "40.000"
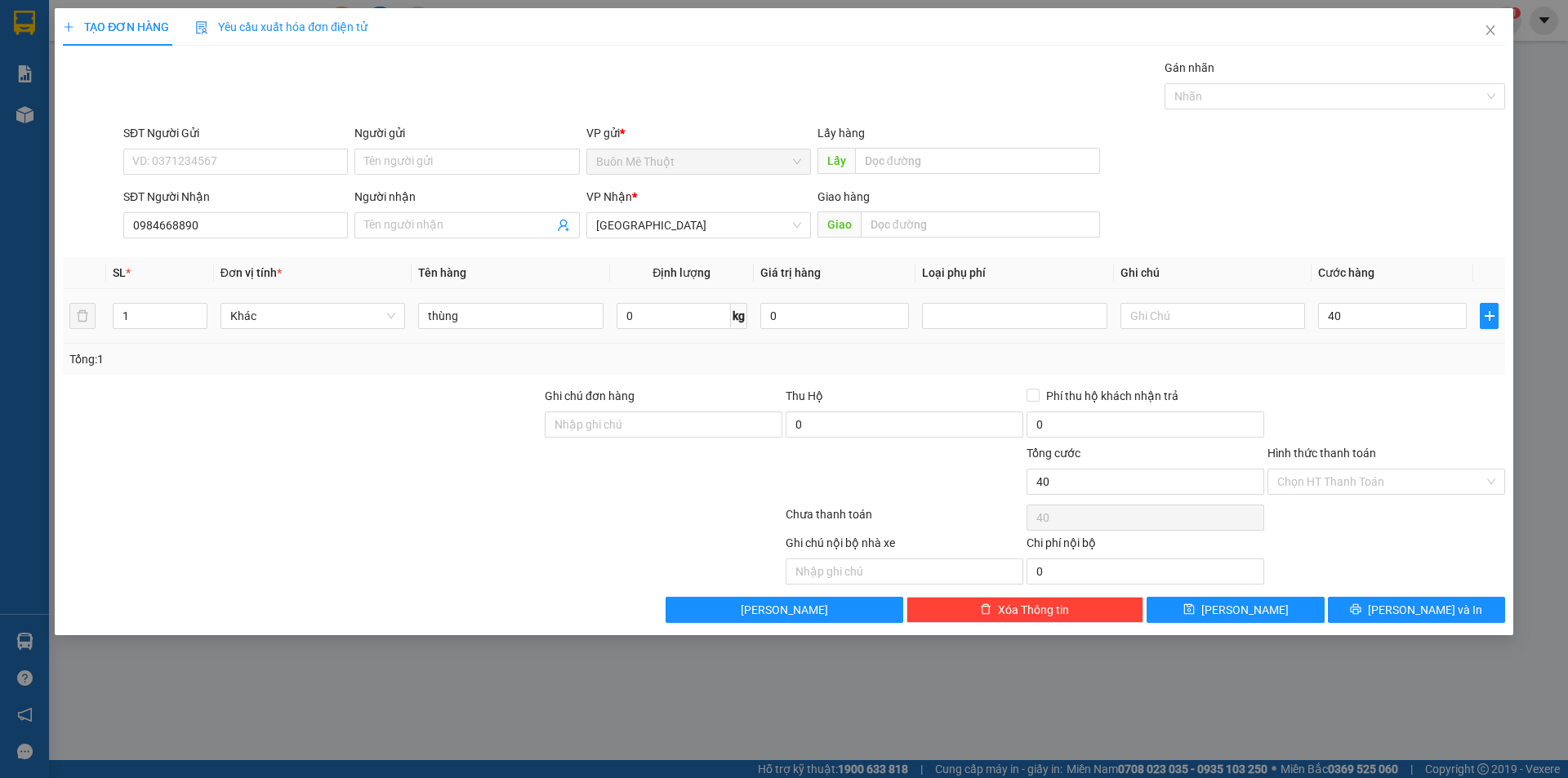
type input "40.000"
click at [1320, 341] on td "40.000" at bounding box center [1393, 317] width 162 height 55
click at [1315, 483] on input "Hình thức thanh toán" at bounding box center [1380, 482] width 206 height 25
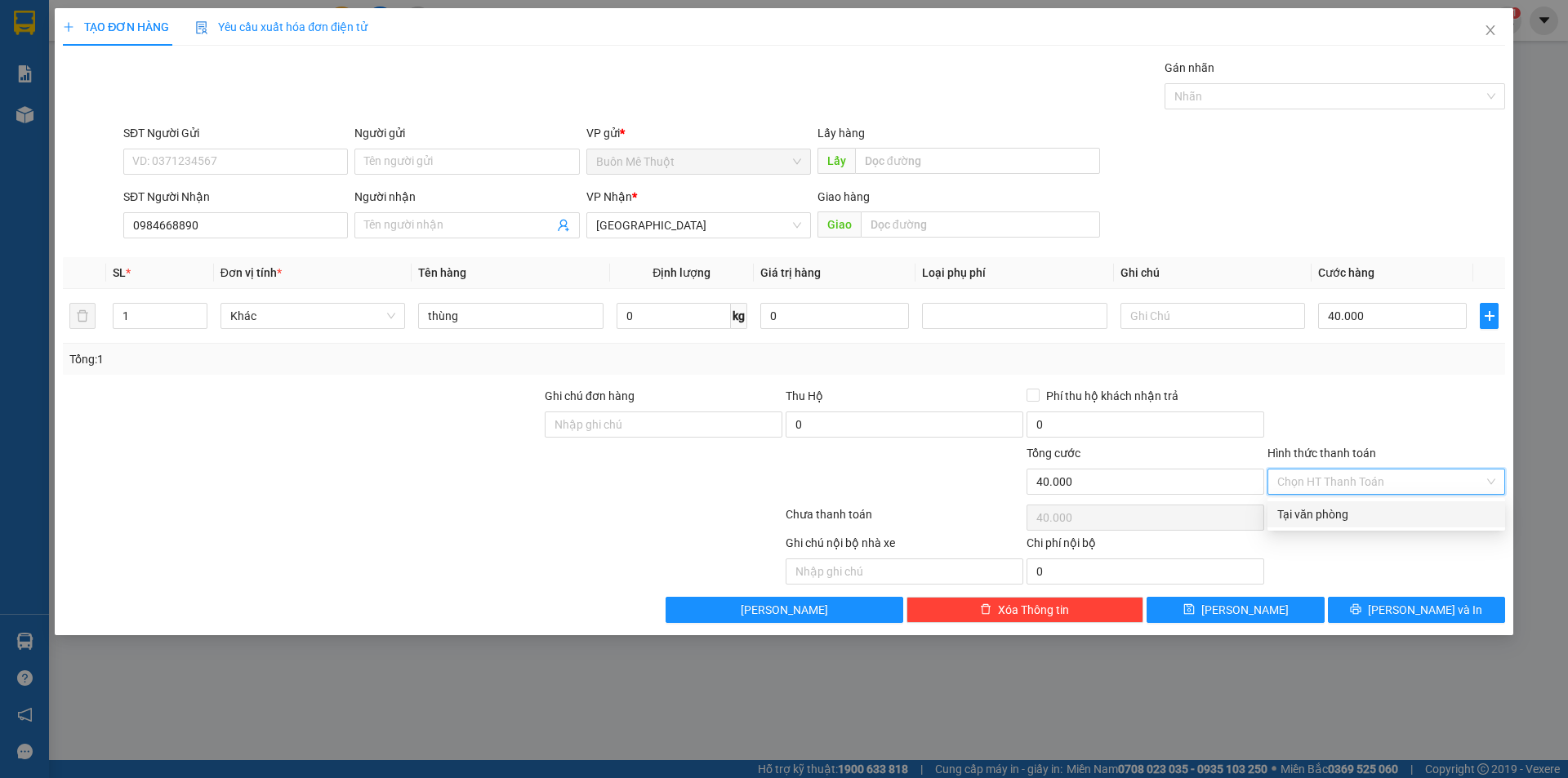
click at [1318, 525] on div "Tại văn phòng" at bounding box center [1386, 514] width 237 height 26
type input "0"
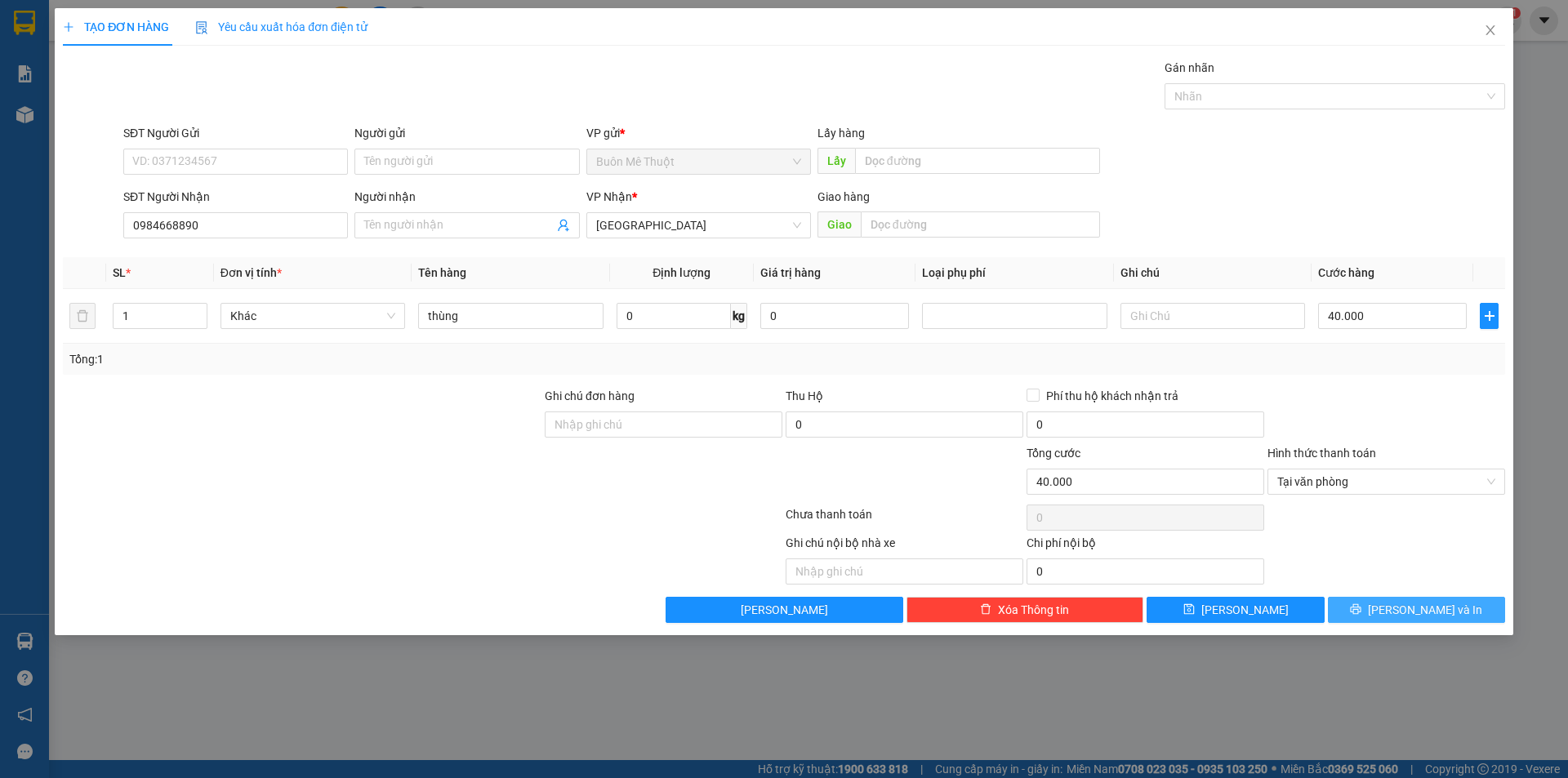
click at [1395, 617] on button "[PERSON_NAME] và In" at bounding box center [1416, 609] width 177 height 26
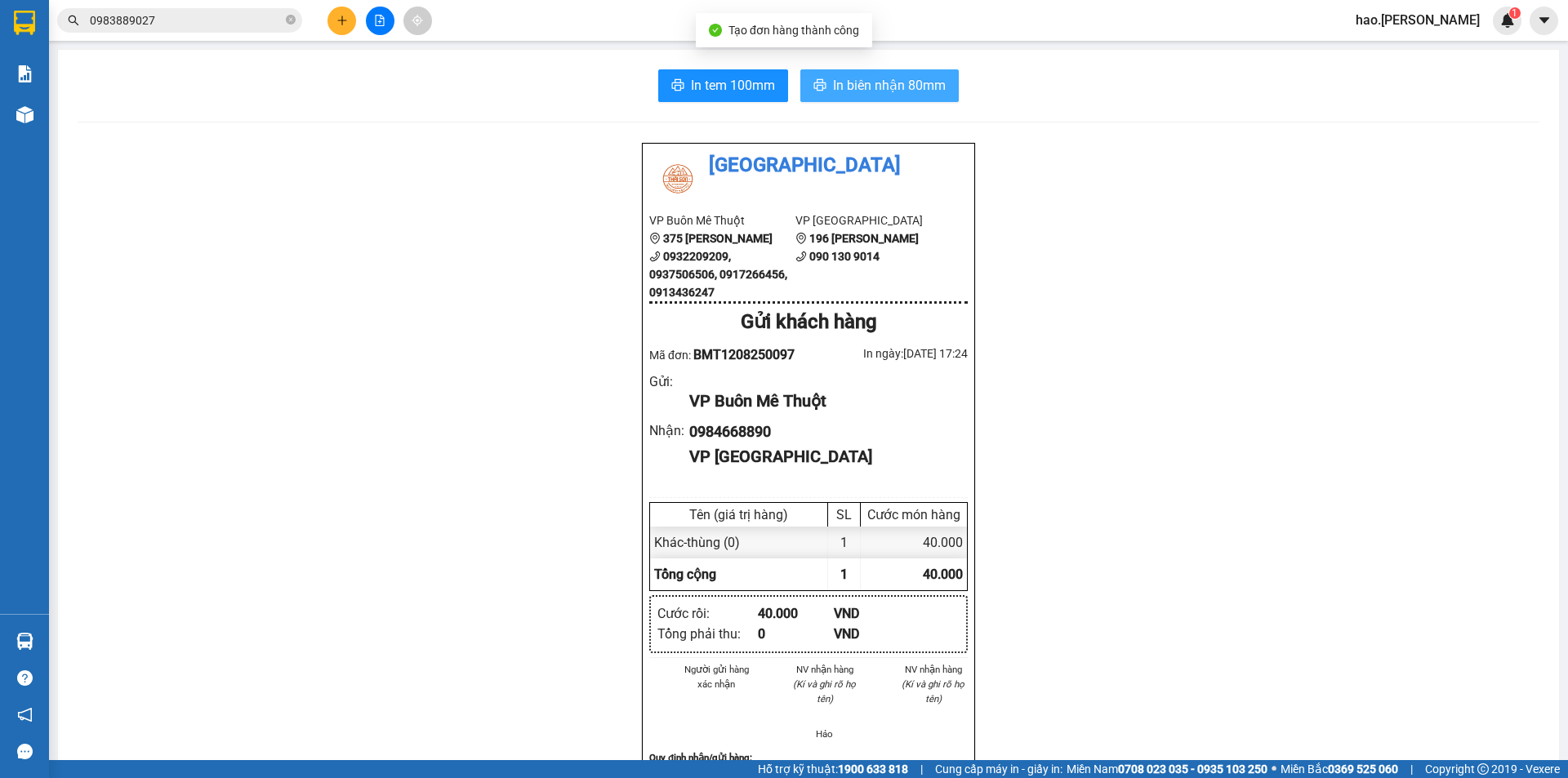
click at [905, 92] on span "In biên nhận 80mm" at bounding box center [889, 84] width 113 height 20
click at [326, 25] on div at bounding box center [380, 20] width 123 height 28
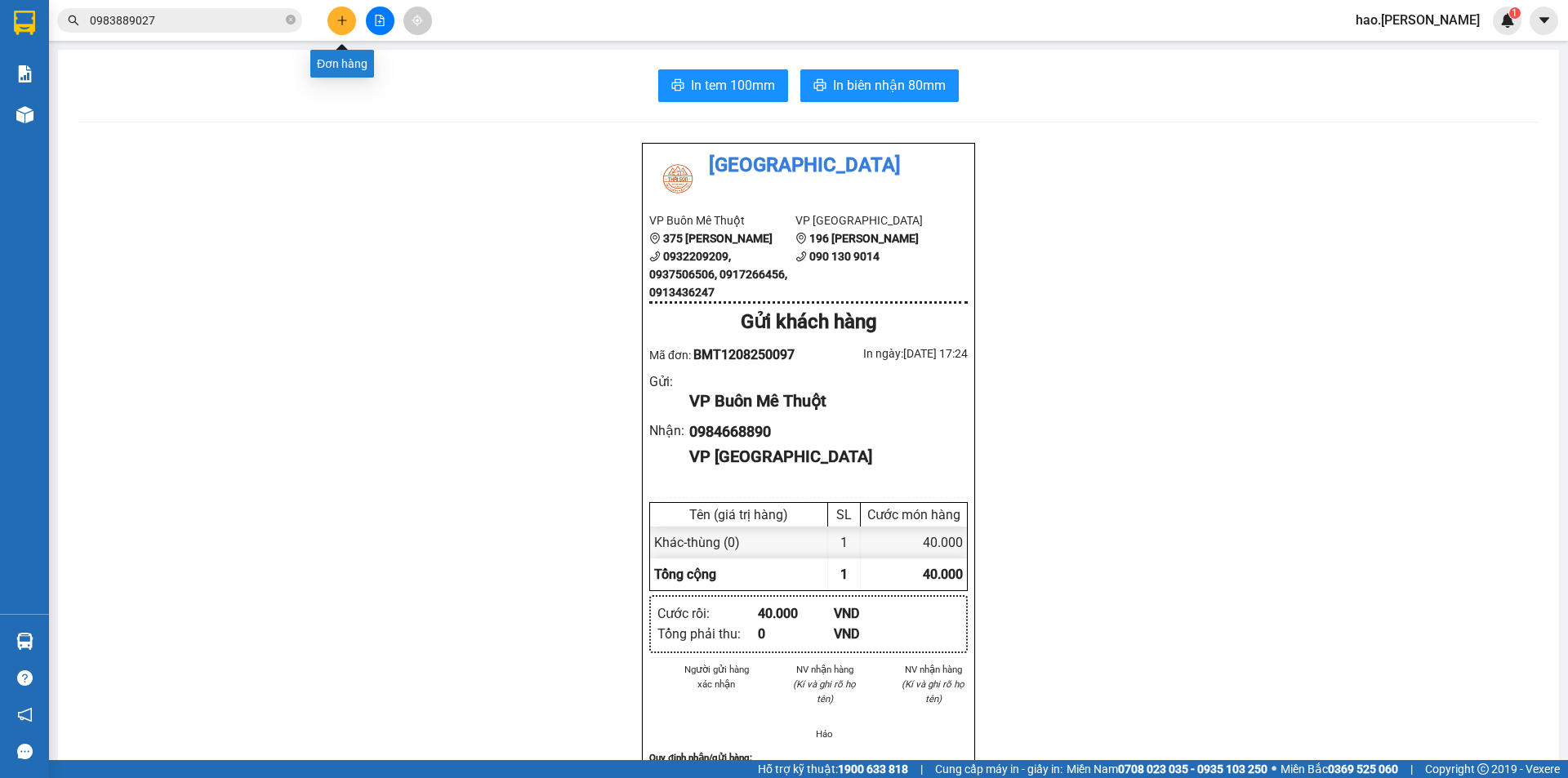
click at [338, 21] on icon "plus" at bounding box center [342, 20] width 12 height 12
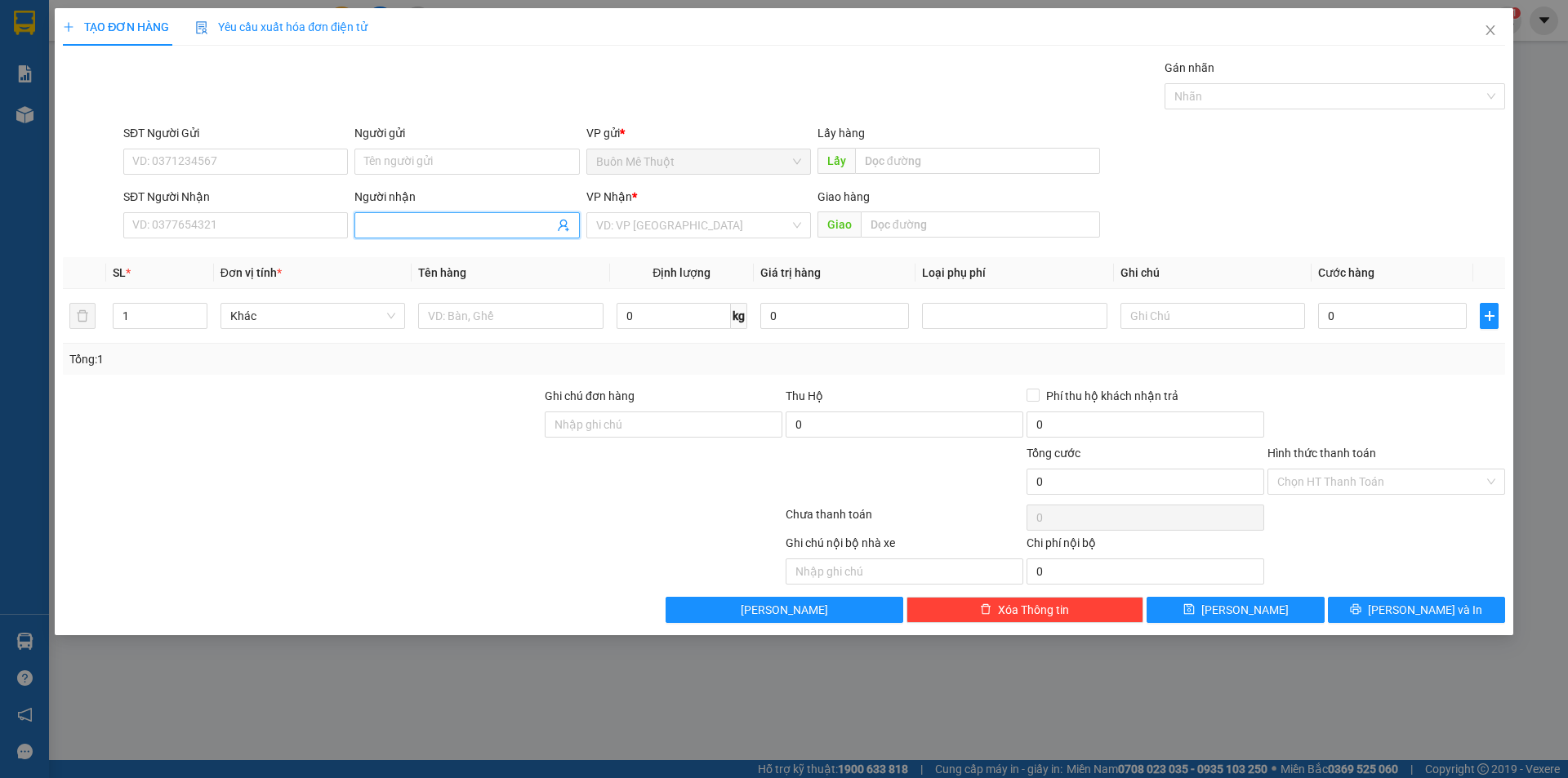
drag, startPoint x: 423, startPoint y: 227, endPoint x: 429, endPoint y: 219, distance: 10.0
click at [425, 228] on input "Người nhận" at bounding box center [459, 225] width 189 height 18
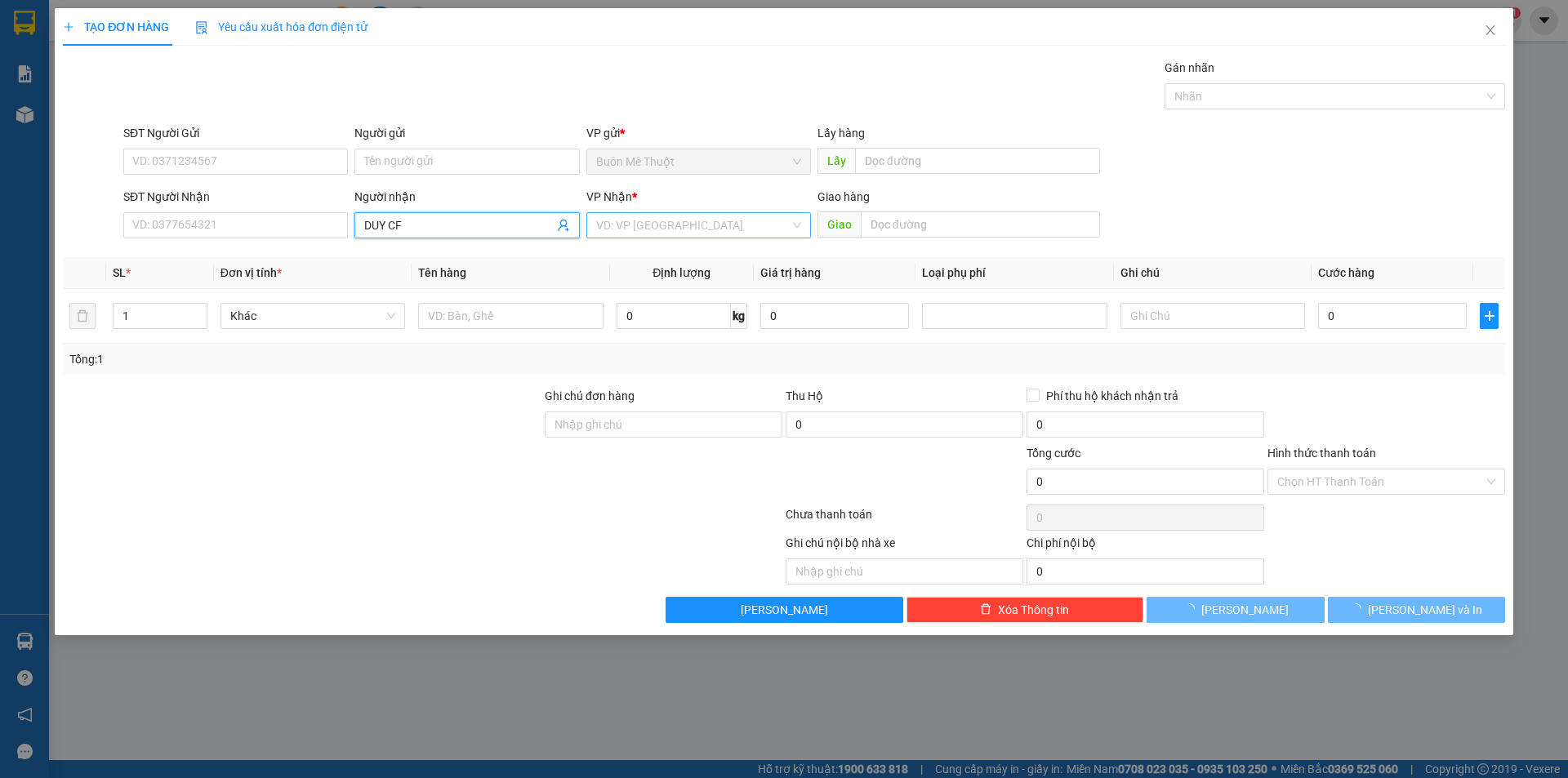
type input "DUY CF"
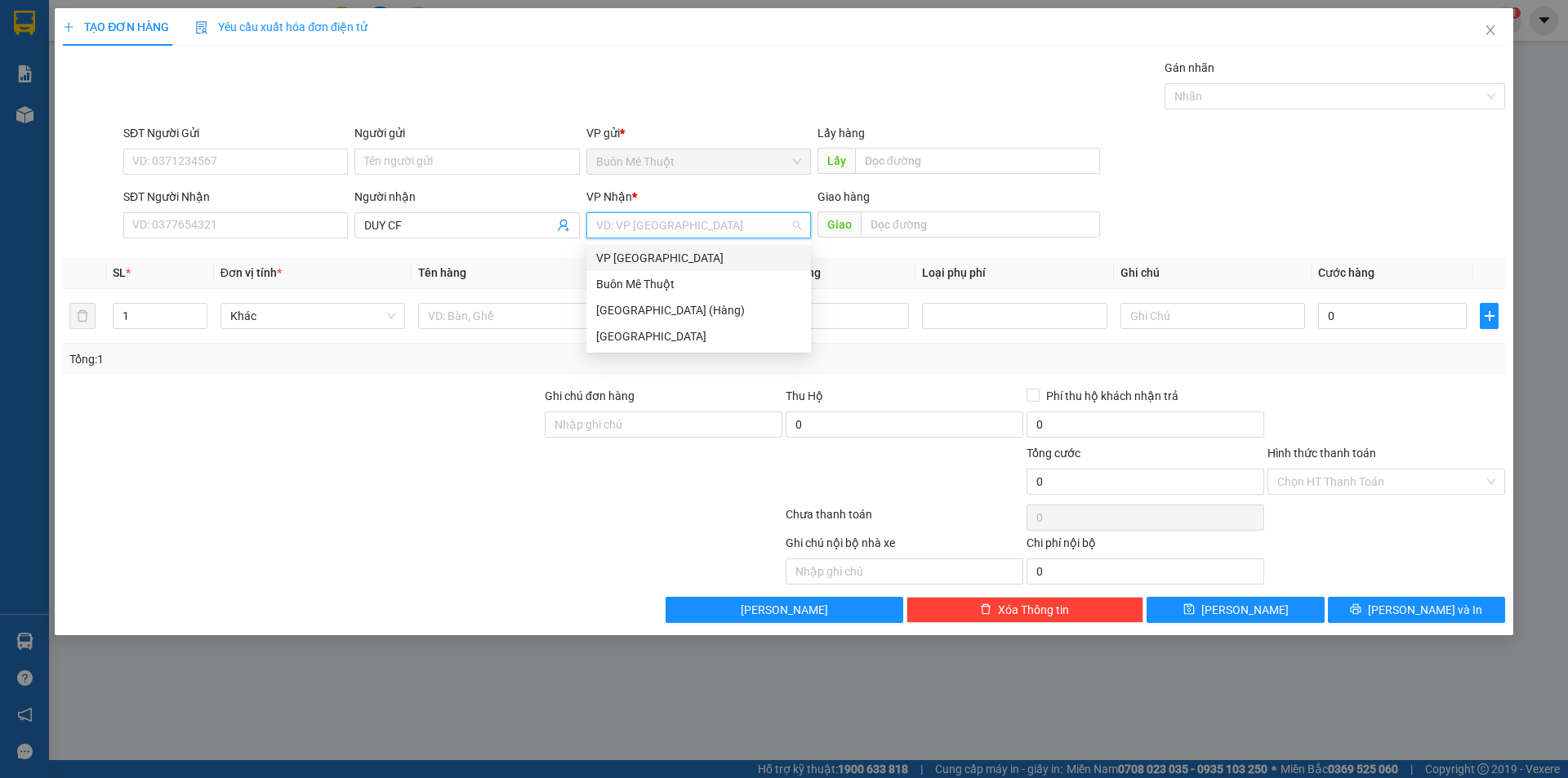
drag, startPoint x: 663, startPoint y: 224, endPoint x: 623, endPoint y: 280, distance: 68.8
click at [662, 225] on input "search" at bounding box center [693, 226] width 194 height 25
click at [608, 335] on div "[GEOGRAPHIC_DATA]" at bounding box center [698, 336] width 205 height 18
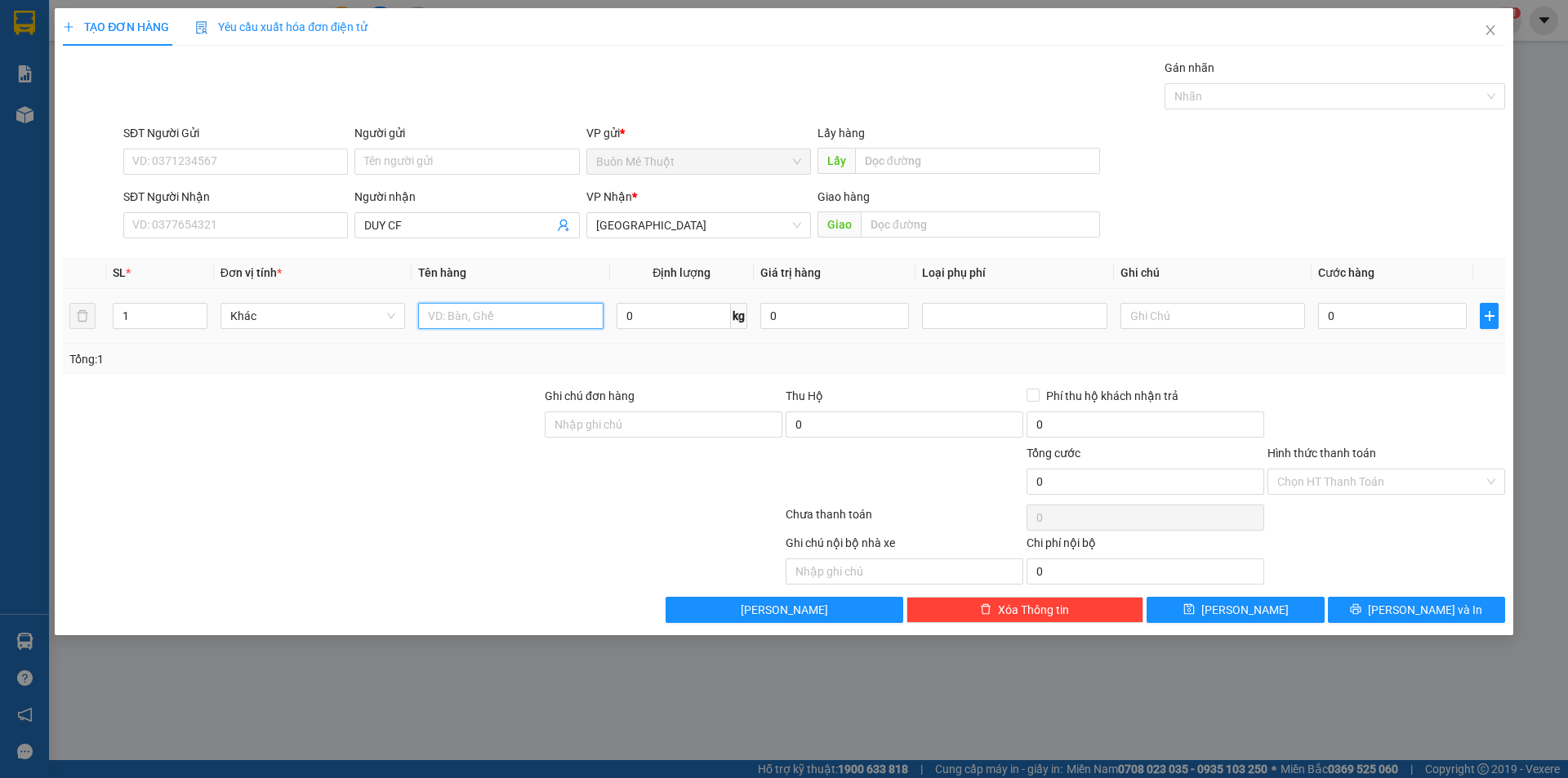
click at [467, 317] on input "text" at bounding box center [511, 316] width 185 height 26
type input "BAO"
click at [1353, 308] on input "0" at bounding box center [1392, 316] width 149 height 26
type input "1"
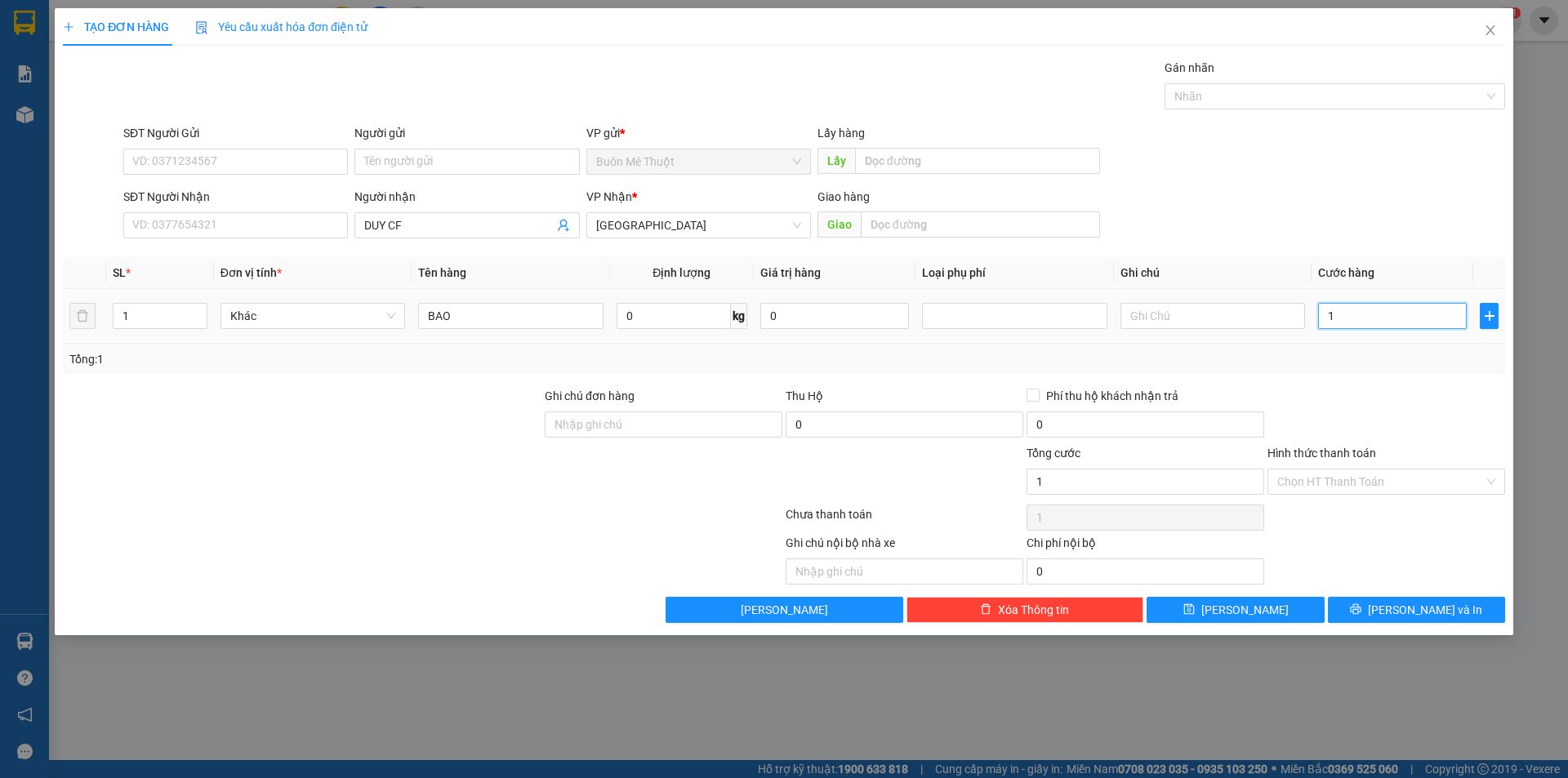
type input "1"
type input "10"
type input "100"
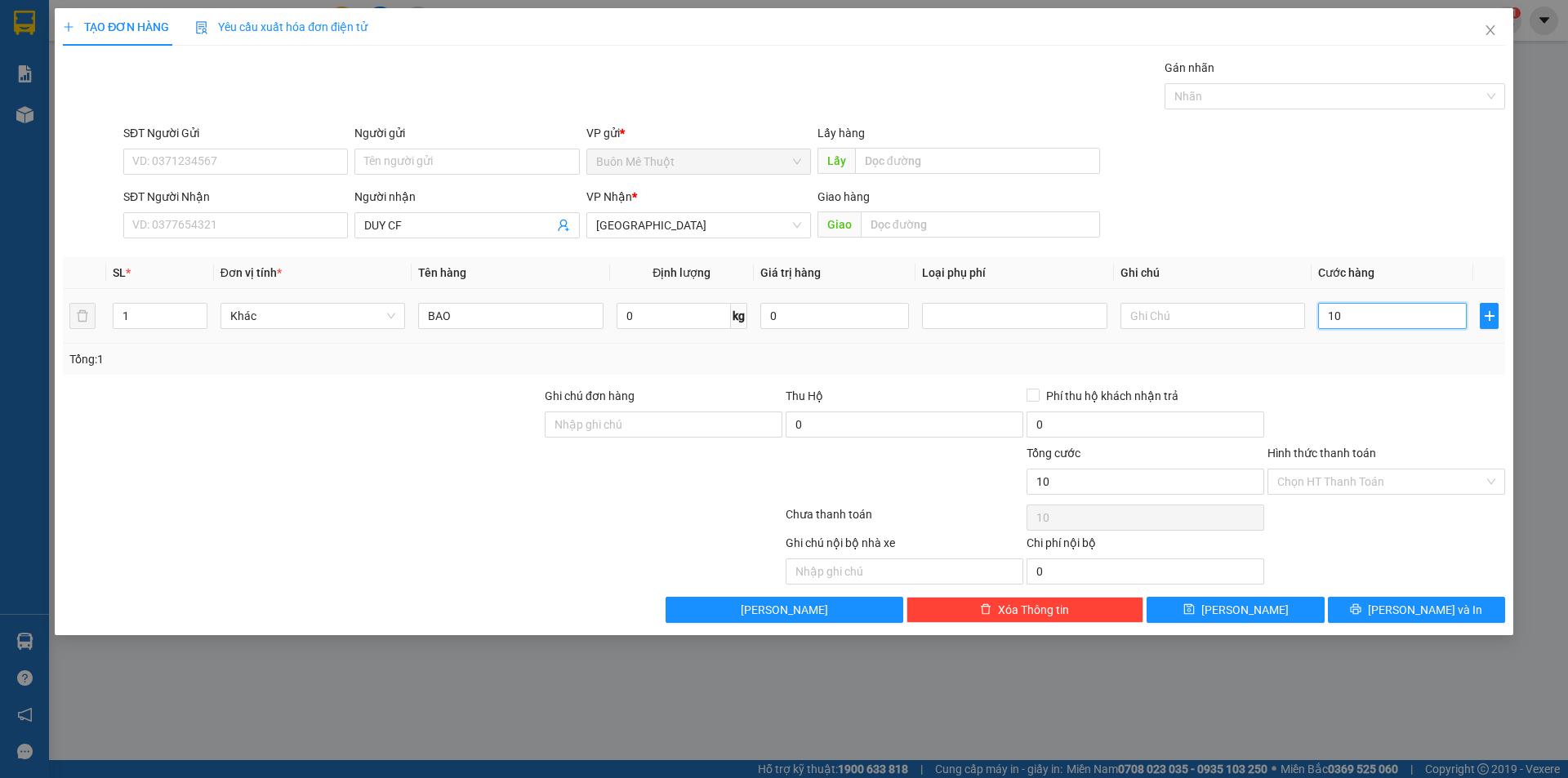
type input "100"
type input "100.000"
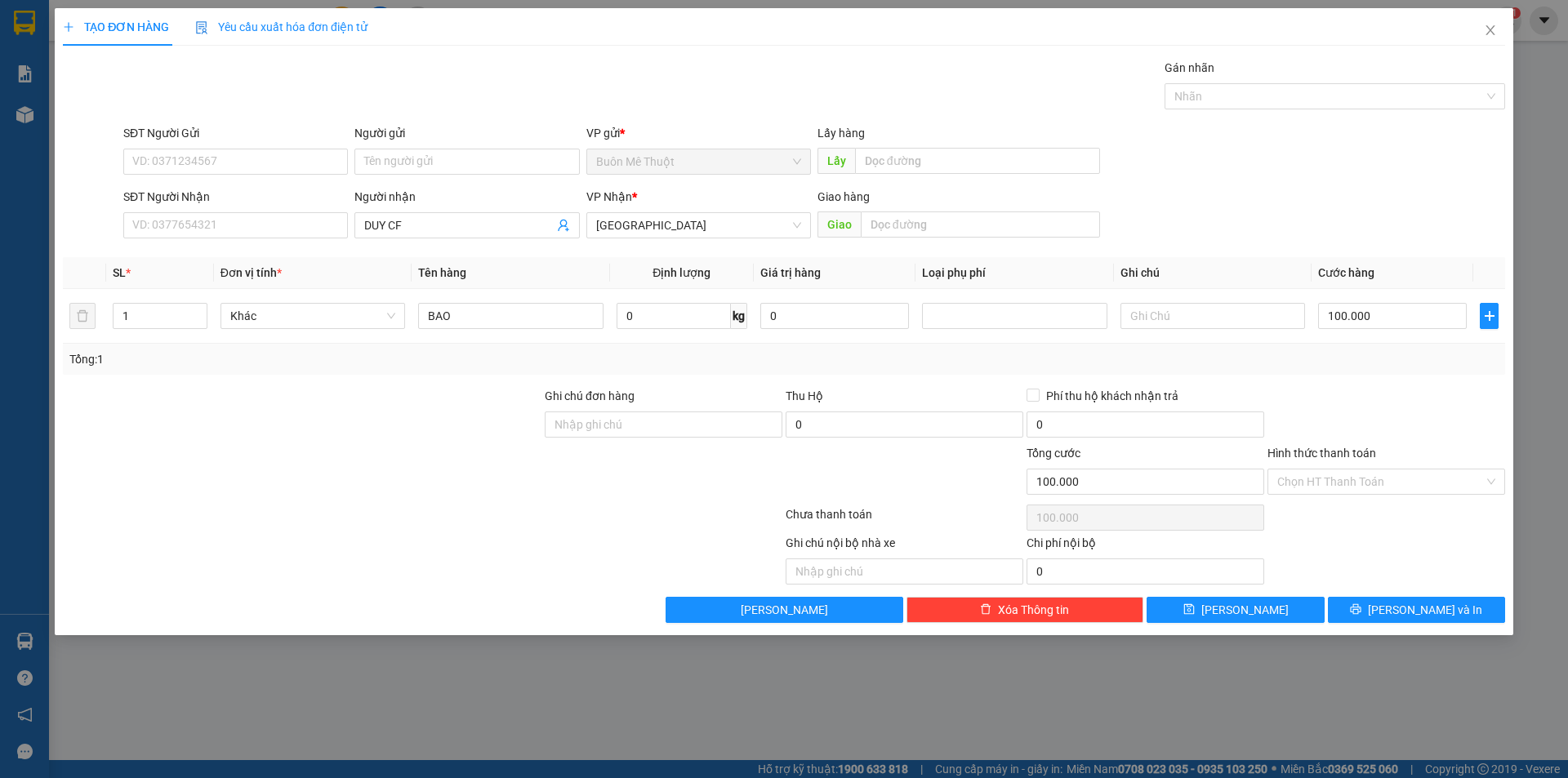
drag, startPoint x: 1425, startPoint y: 383, endPoint x: 1311, endPoint y: 589, distance: 235.4
click at [1425, 384] on div "Transit Pickup Surcharge Ids Transit Deliver Surcharge Ids Transit Deliver Surc…" at bounding box center [784, 341] width 1443 height 565
click at [1211, 619] on button "[PERSON_NAME]" at bounding box center [1234, 609] width 177 height 26
type input "0"
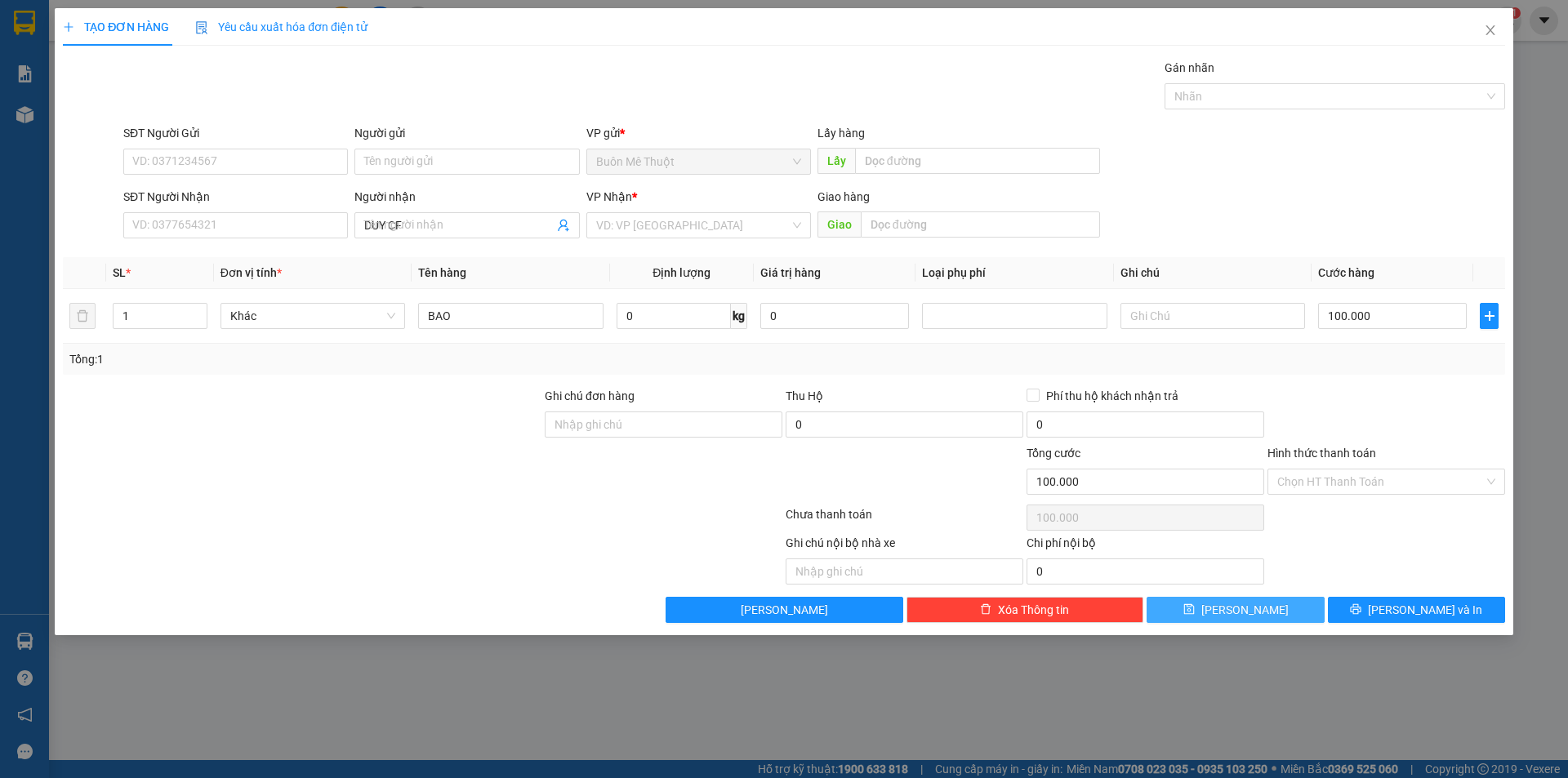
type input "0"
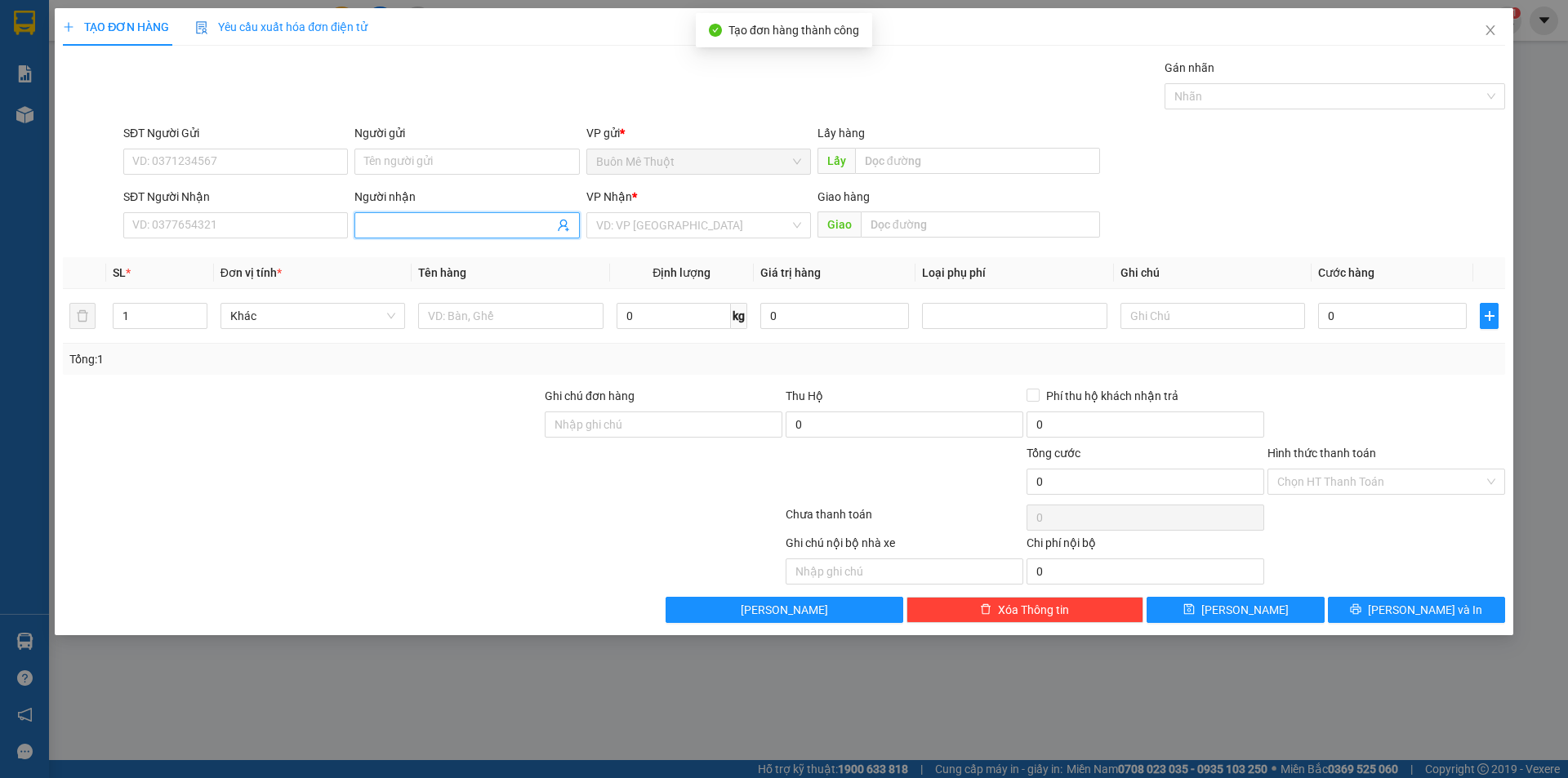
click at [458, 227] on input "Người nhận" at bounding box center [459, 225] width 189 height 18
type input "RUOU"
click at [405, 255] on div "RƯỢU - 0346457210" at bounding box center [467, 258] width 205 height 18
type input "0346457210"
type input "RƯỢU"
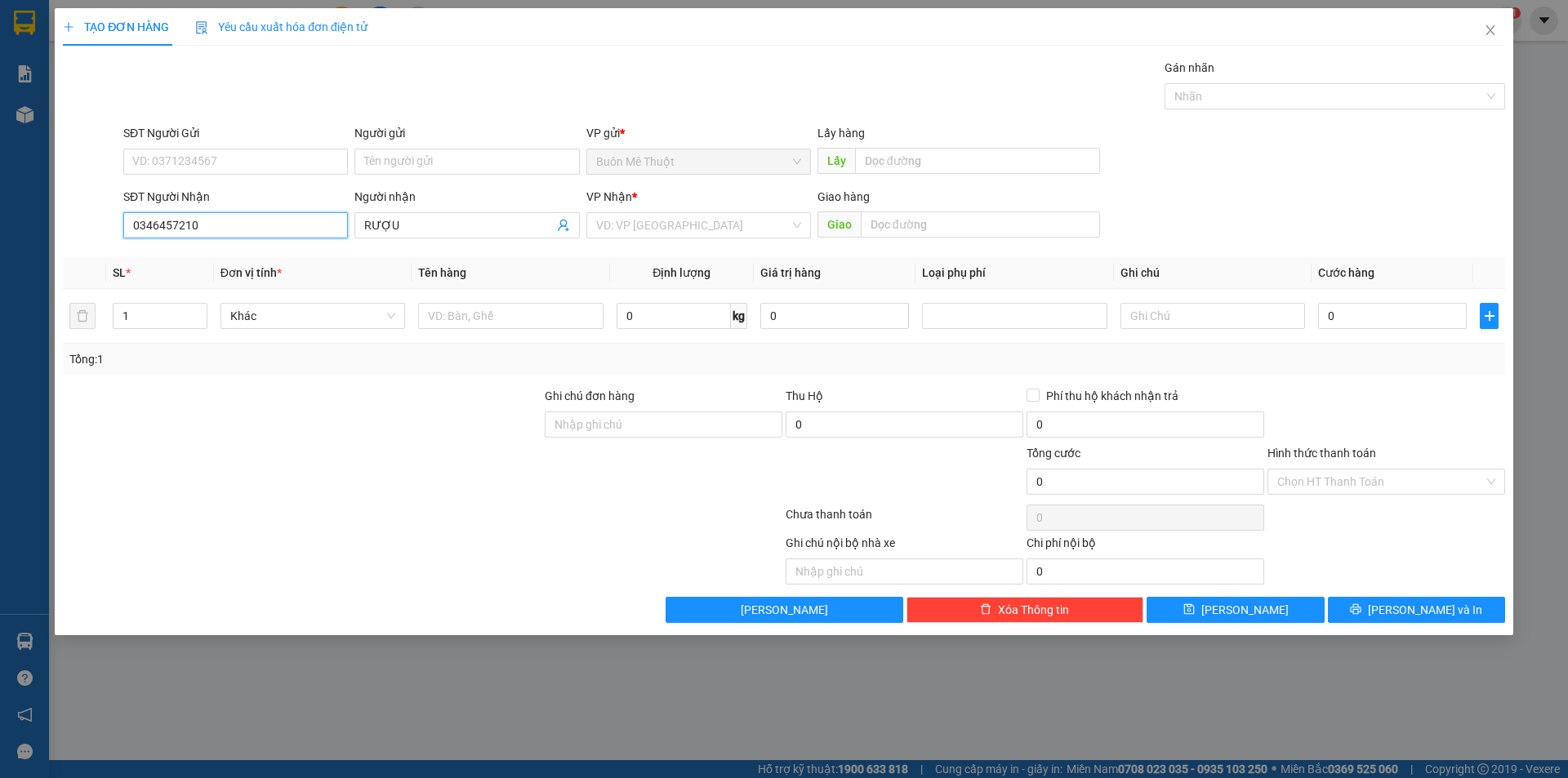
drag, startPoint x: 241, startPoint y: 221, endPoint x: 57, endPoint y: 250, distance: 186.3
click at [57, 250] on div "TẠO ĐƠN HÀNG Yêu cầu xuất hóa đơn điện tử Transit Pickup Surcharge Ids Transit …" at bounding box center [784, 321] width 1459 height 627
click at [631, 217] on div "VP Nhận * VD: VP [GEOGRAPHIC_DATA]" at bounding box center [698, 216] width 225 height 57
drag, startPoint x: 625, startPoint y: 235, endPoint x: 613, endPoint y: 300, distance: 66.1
click at [624, 239] on div "VP Nhận * VD: VP [GEOGRAPHIC_DATA]" at bounding box center [698, 216] width 225 height 57
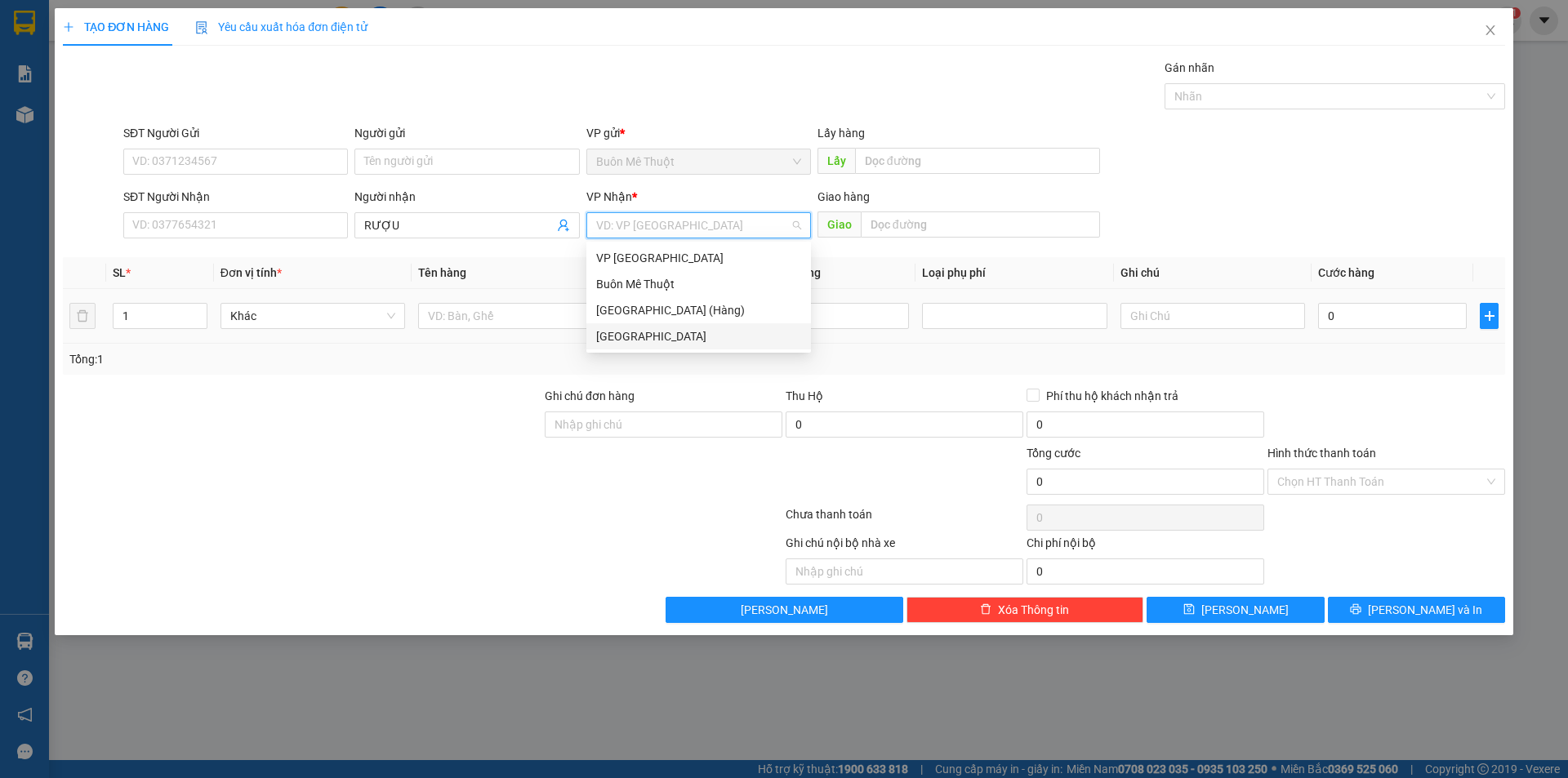
drag, startPoint x: 607, startPoint y: 336, endPoint x: 620, endPoint y: 325, distance: 17.0
click at [615, 332] on div "[GEOGRAPHIC_DATA]" at bounding box center [698, 336] width 205 height 18
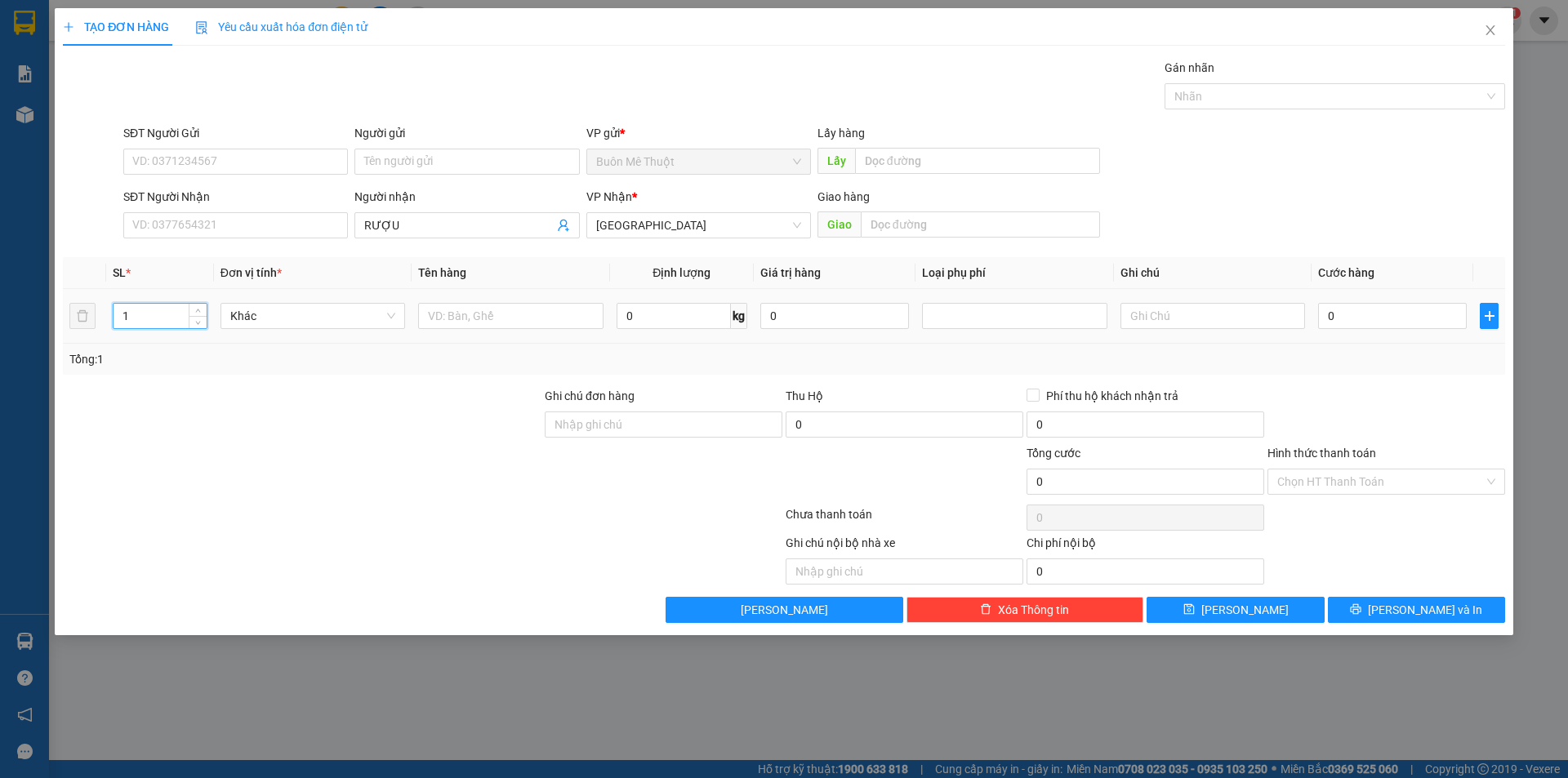
click at [175, 320] on input "1" at bounding box center [160, 317] width 93 height 25
type input "8"
click at [511, 314] on input "text" at bounding box center [511, 316] width 185 height 26
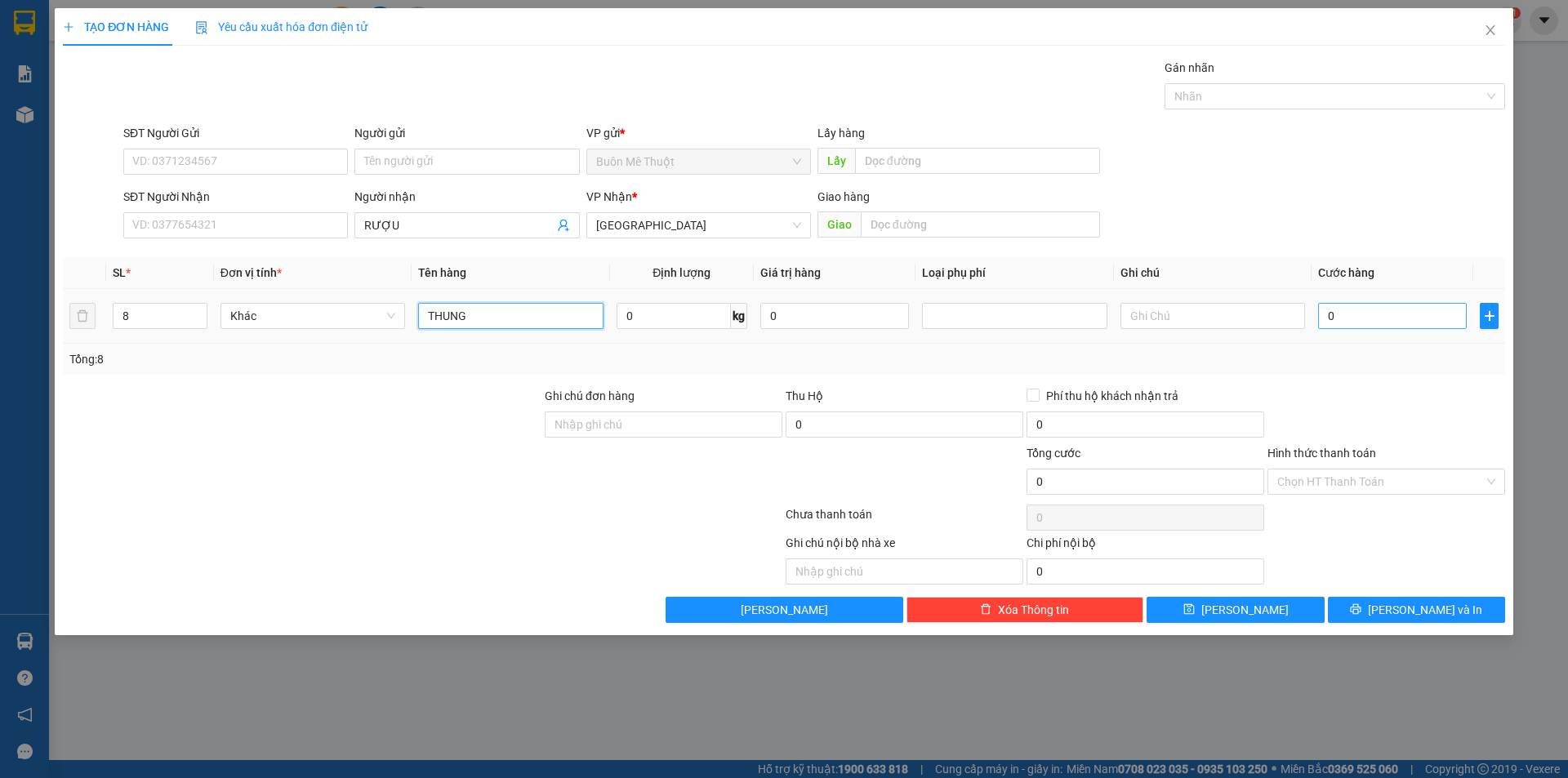
type input "THUNG"
click at [1377, 316] on input "0" at bounding box center [1392, 316] width 149 height 26
type input "2"
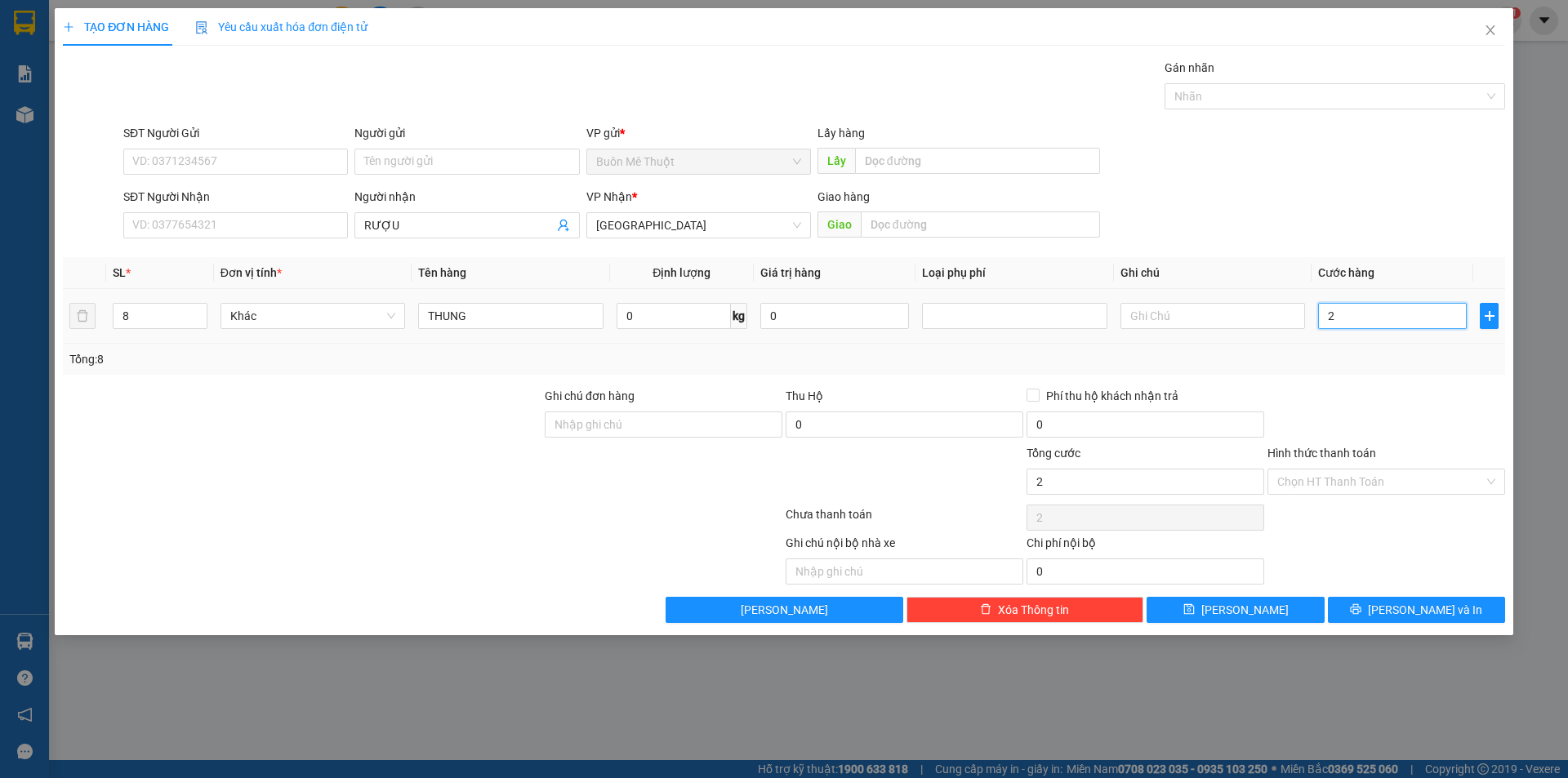
type input "20"
type input "200"
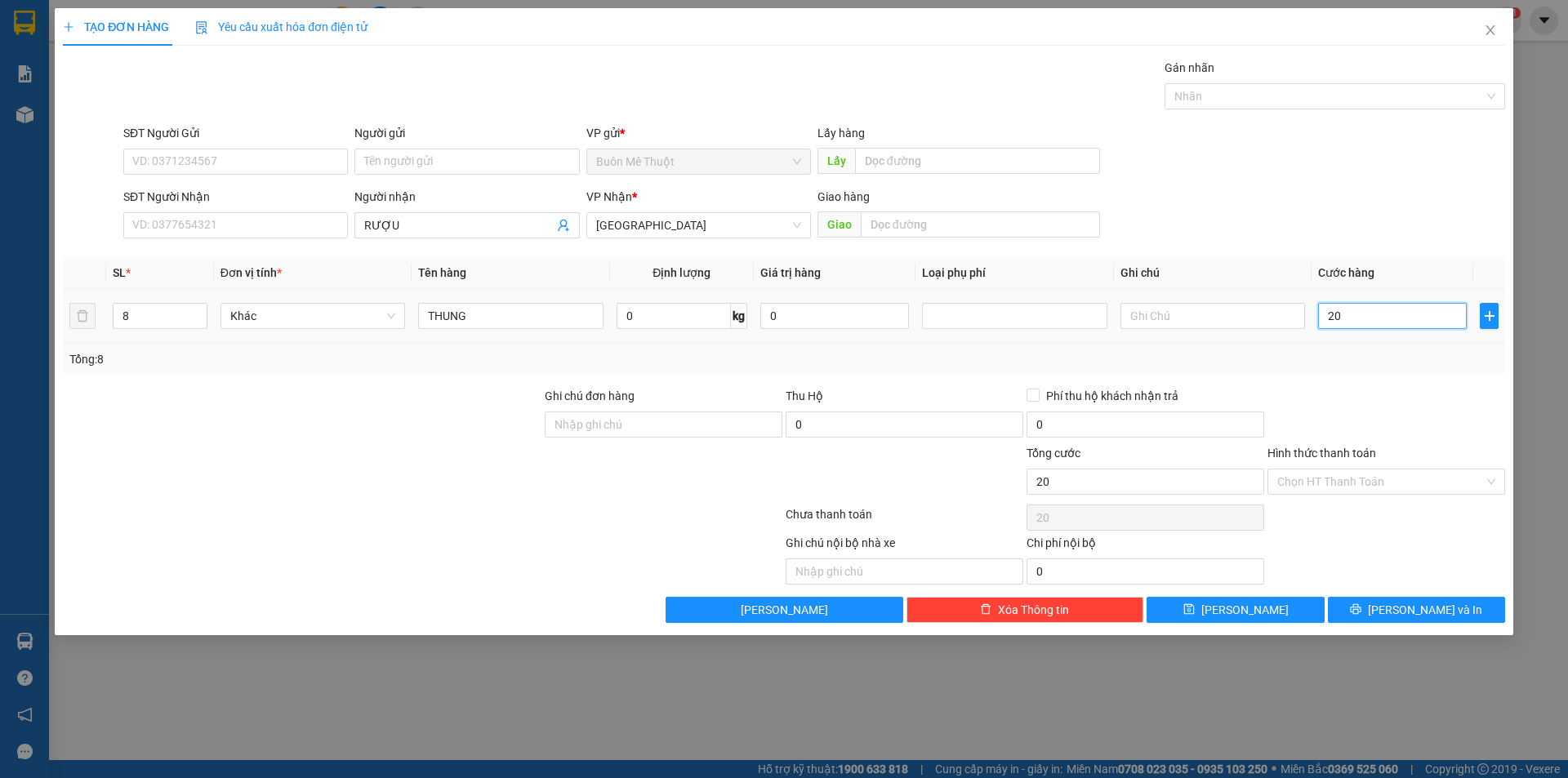
type input "200"
click at [1378, 315] on input "200" at bounding box center [1392, 316] width 149 height 26
type input "200.000"
drag, startPoint x: 1352, startPoint y: 408, endPoint x: 1354, endPoint y: 477, distance: 69.0
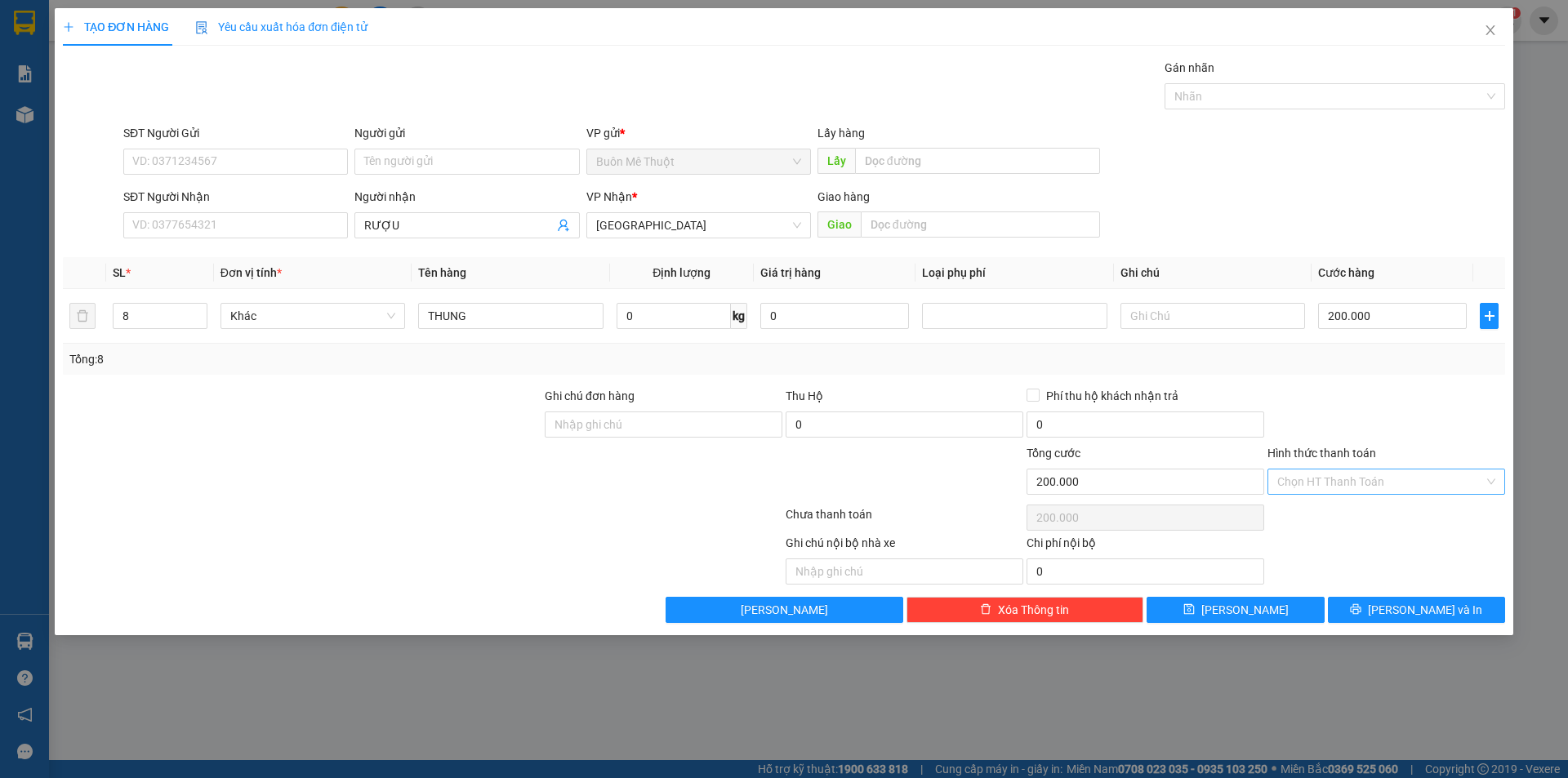
click at [1354, 413] on div at bounding box center [1386, 415] width 241 height 57
click at [1343, 493] on input "Hình thức thanh toán" at bounding box center [1380, 482] width 206 height 25
click at [1345, 517] on div "Tại văn phòng" at bounding box center [1386, 514] width 218 height 18
type input "0"
click at [1363, 608] on button "[PERSON_NAME] và In" at bounding box center [1416, 609] width 177 height 26
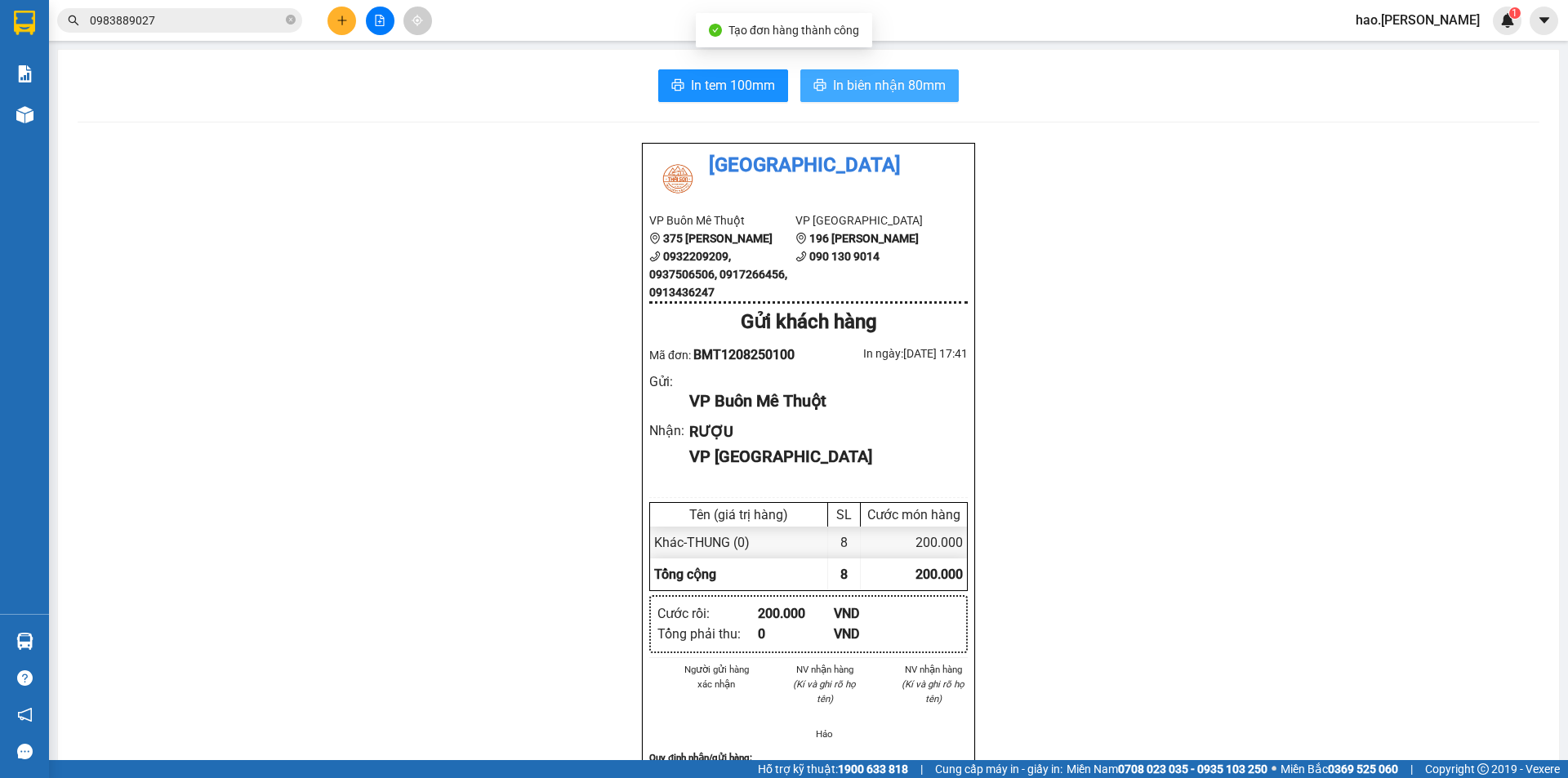
click at [808, 77] on button "In biên nhận 80mm" at bounding box center [880, 85] width 158 height 33
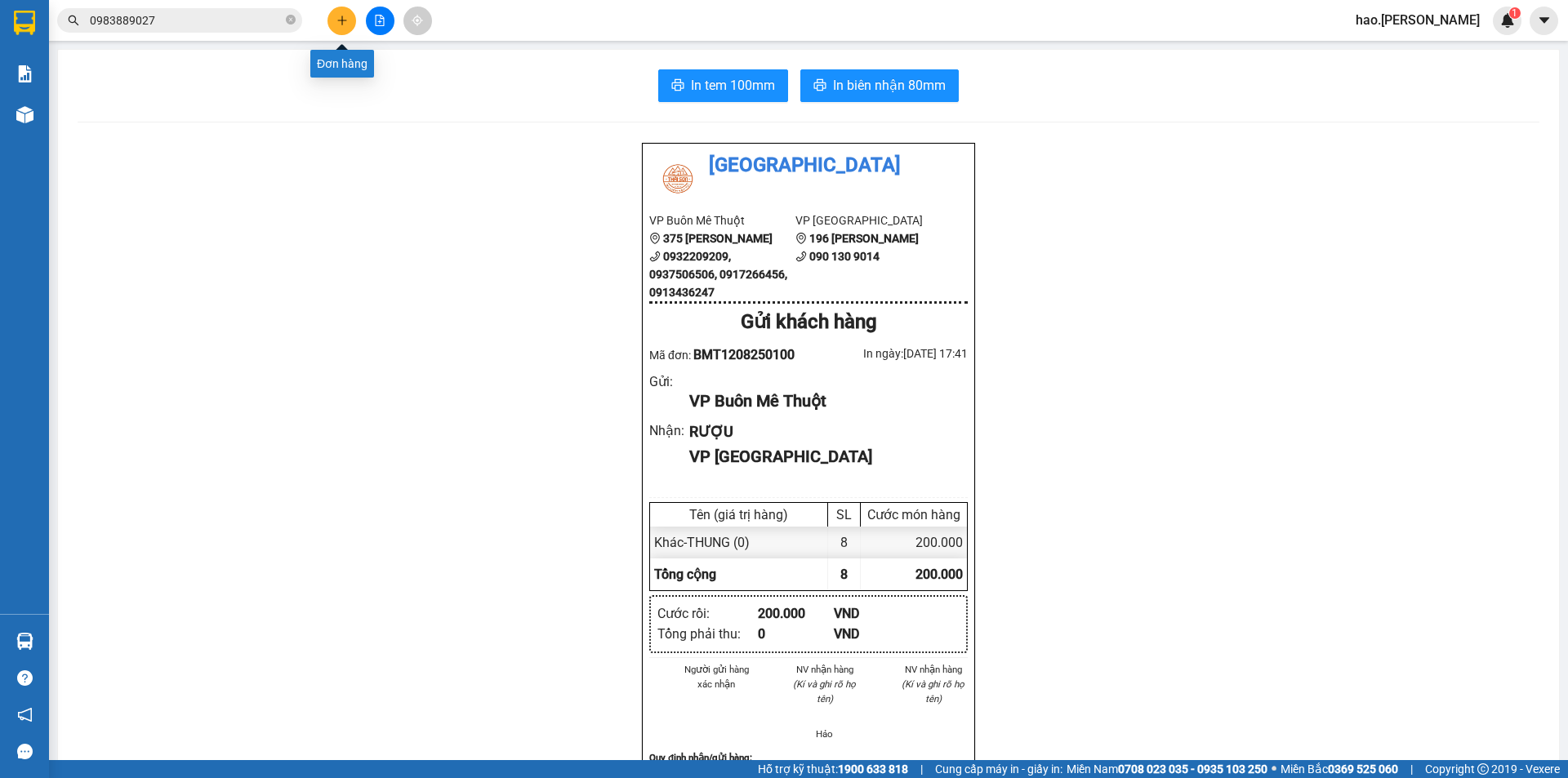
click at [330, 25] on button at bounding box center [342, 20] width 28 height 28
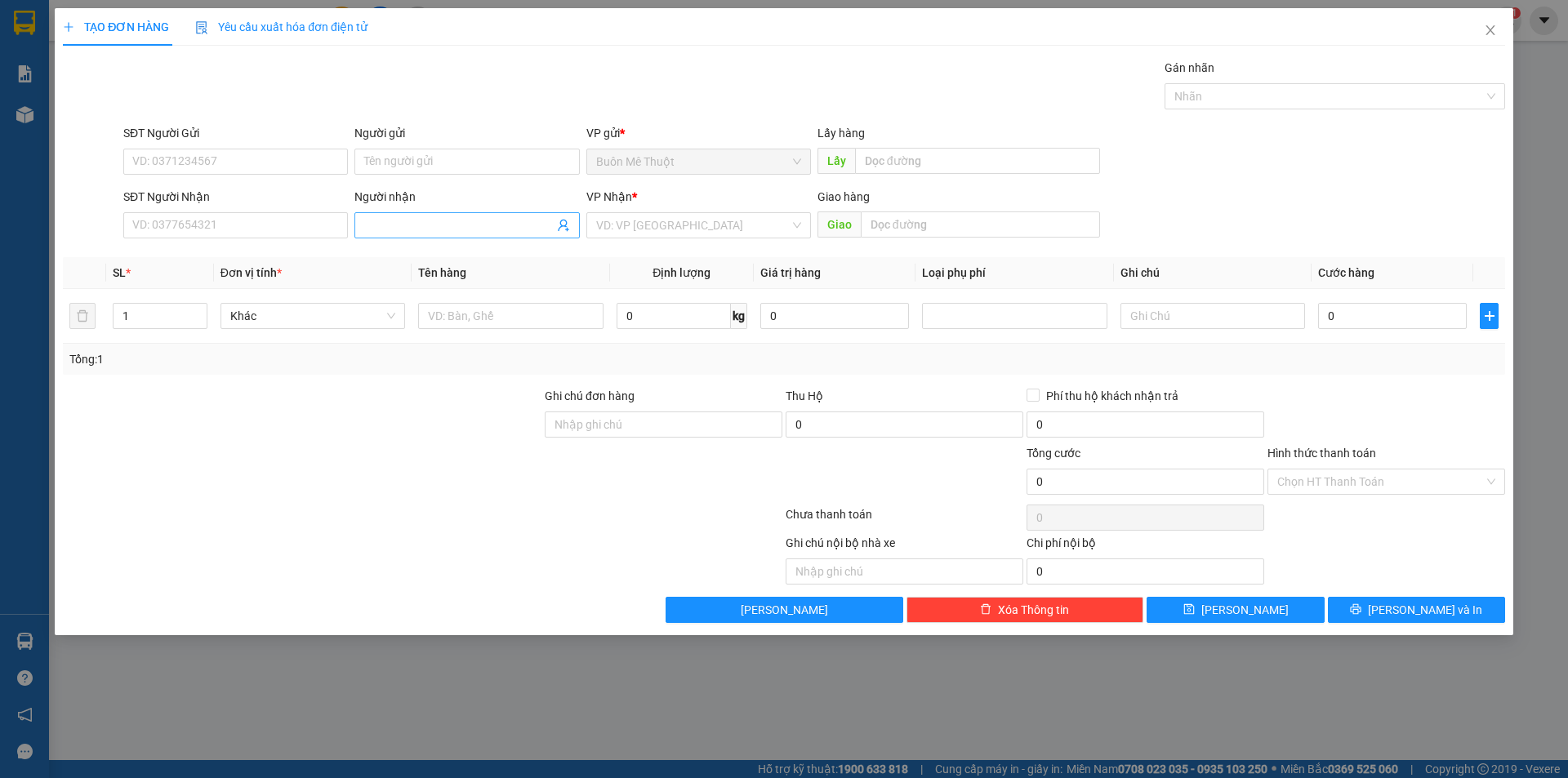
click at [397, 234] on input "Người nhận" at bounding box center [459, 225] width 189 height 18
type input "[PERSON_NAME]"
click at [644, 229] on input "search" at bounding box center [693, 226] width 194 height 25
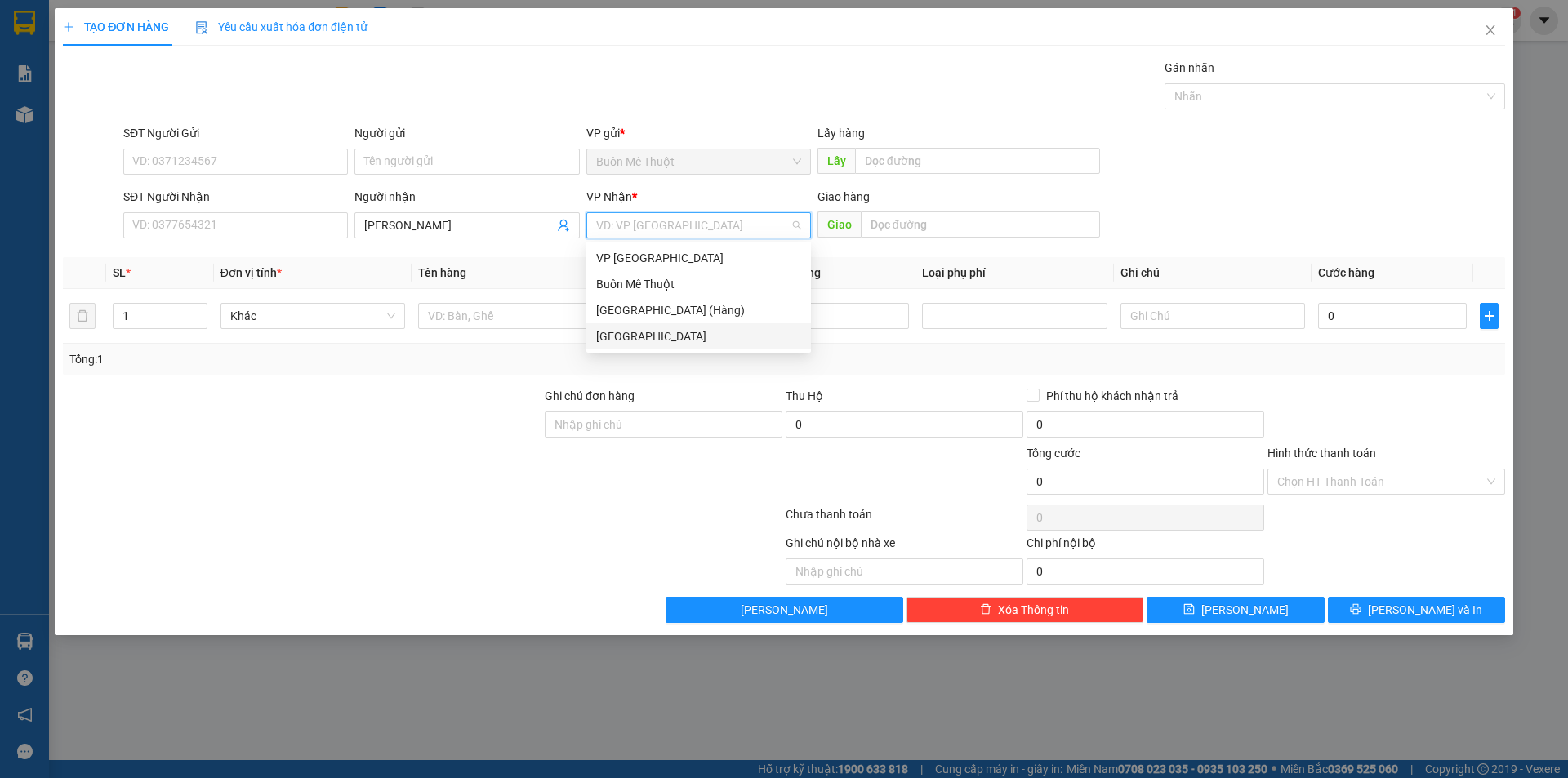
click at [625, 337] on div "[GEOGRAPHIC_DATA]" at bounding box center [698, 336] width 205 height 18
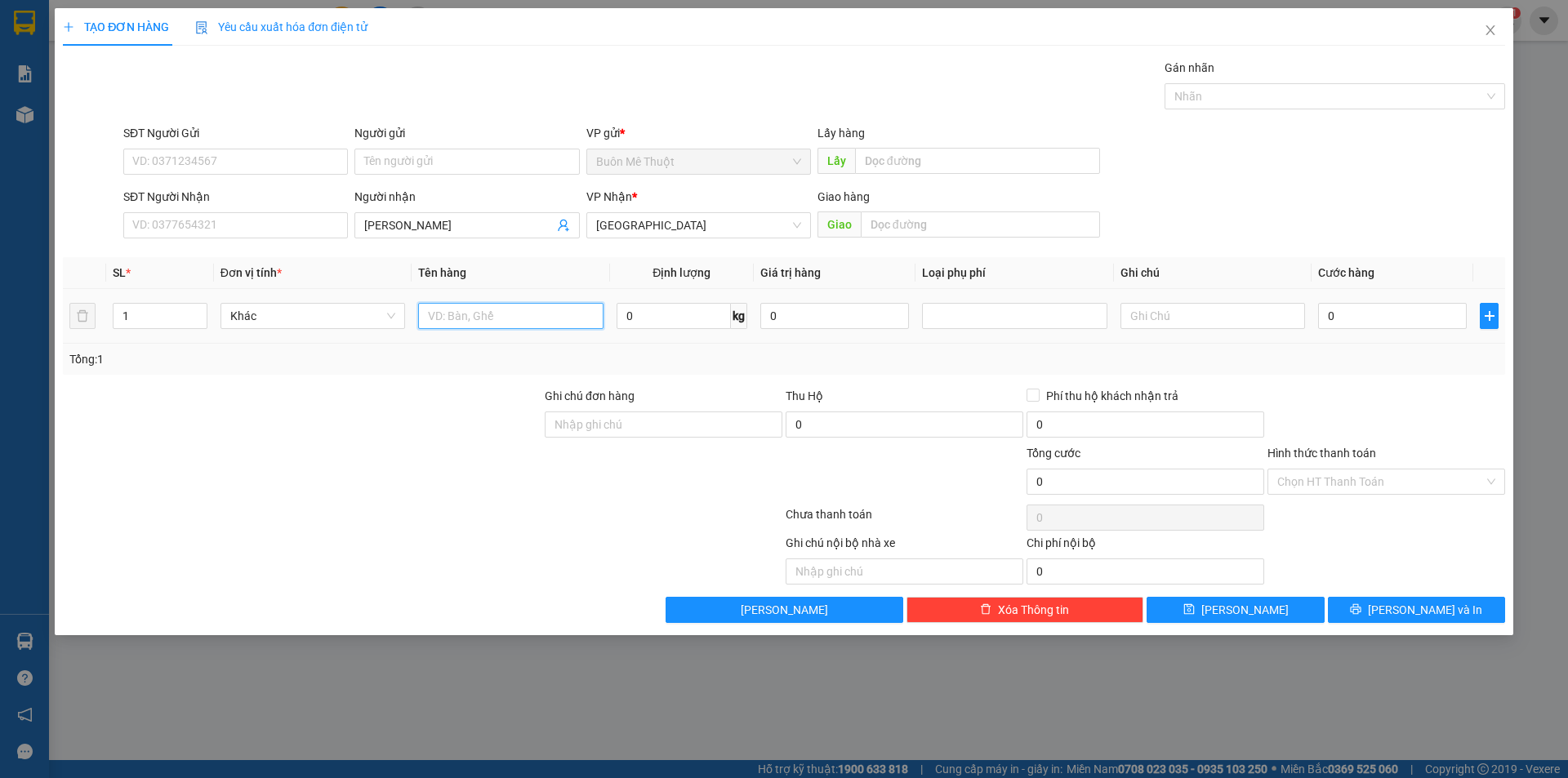
click at [525, 321] on input "text" at bounding box center [511, 316] width 185 height 26
type input "K"
type input "KN"
click at [1341, 317] on input "0" at bounding box center [1392, 316] width 149 height 26
click at [1331, 363] on div "Tổng: 1" at bounding box center [784, 359] width 1429 height 18
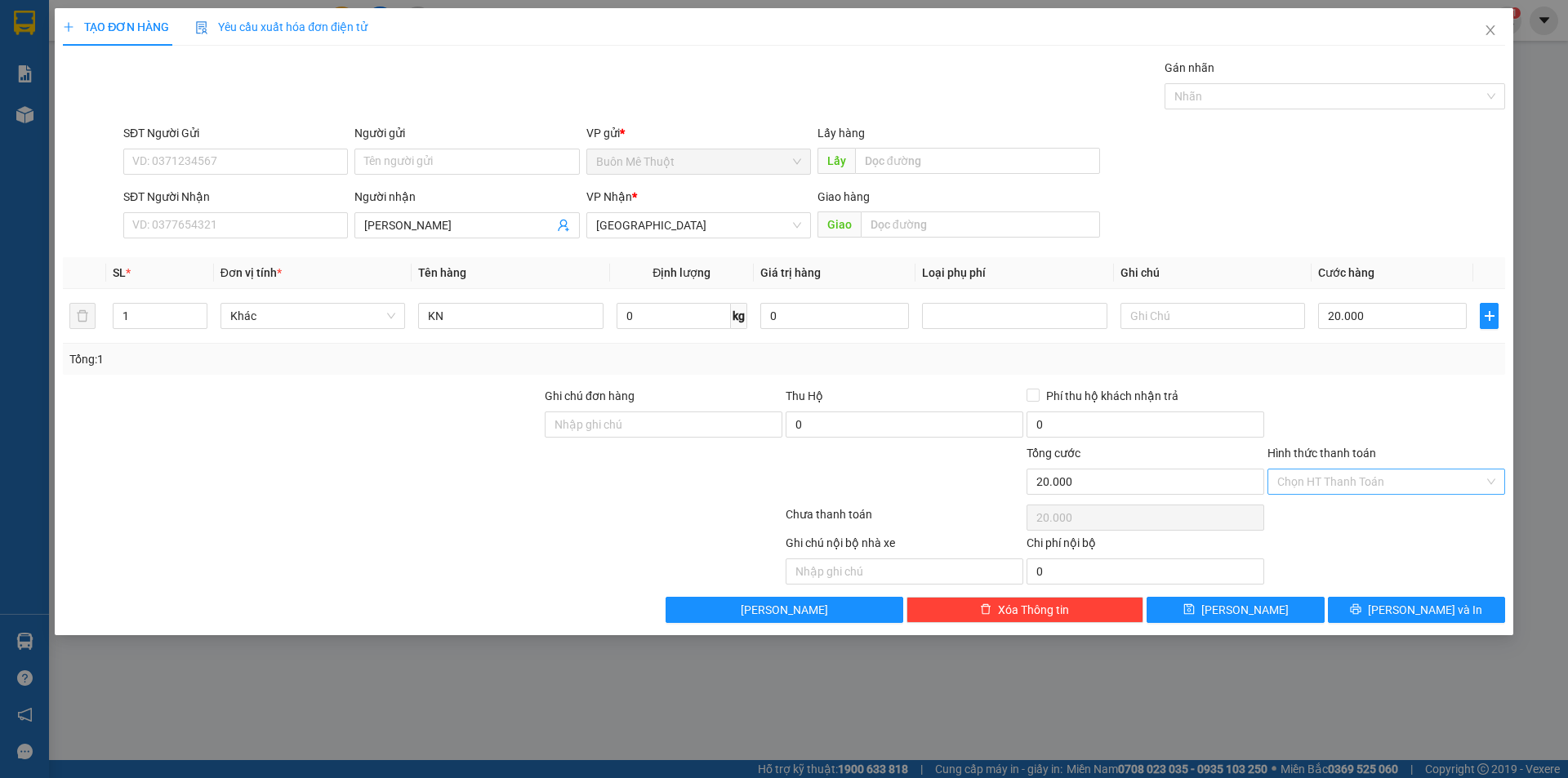
click at [1329, 493] on input "Hình thức thanh toán" at bounding box center [1380, 482] width 206 height 25
click at [1324, 525] on div "Tại văn phòng" at bounding box center [1386, 514] width 237 height 26
click at [1284, 632] on div "TẠO ĐƠN HÀNG Yêu cầu xuất hóa đơn điện tử Transit Pickup Surcharge Ids Transit …" at bounding box center [784, 321] width 1459 height 627
click at [1282, 606] on button "[PERSON_NAME]" at bounding box center [1234, 609] width 177 height 26
click at [226, 229] on input "SĐT Người Nhận" at bounding box center [236, 225] width 225 height 26
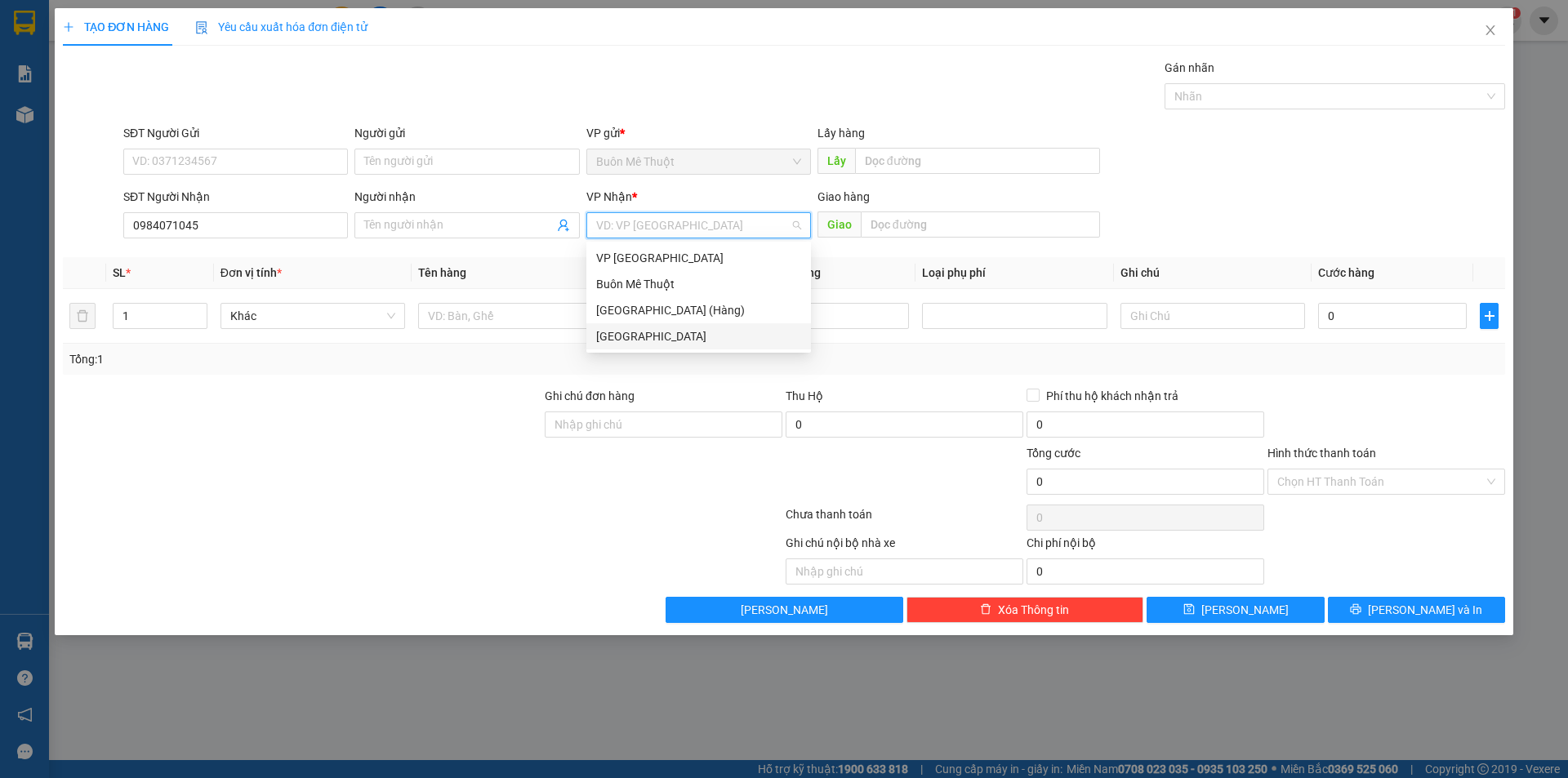
click at [639, 233] on input "search" at bounding box center [693, 226] width 194 height 25
click at [627, 313] on div "[GEOGRAPHIC_DATA] (Hàng)" at bounding box center [698, 310] width 205 height 18
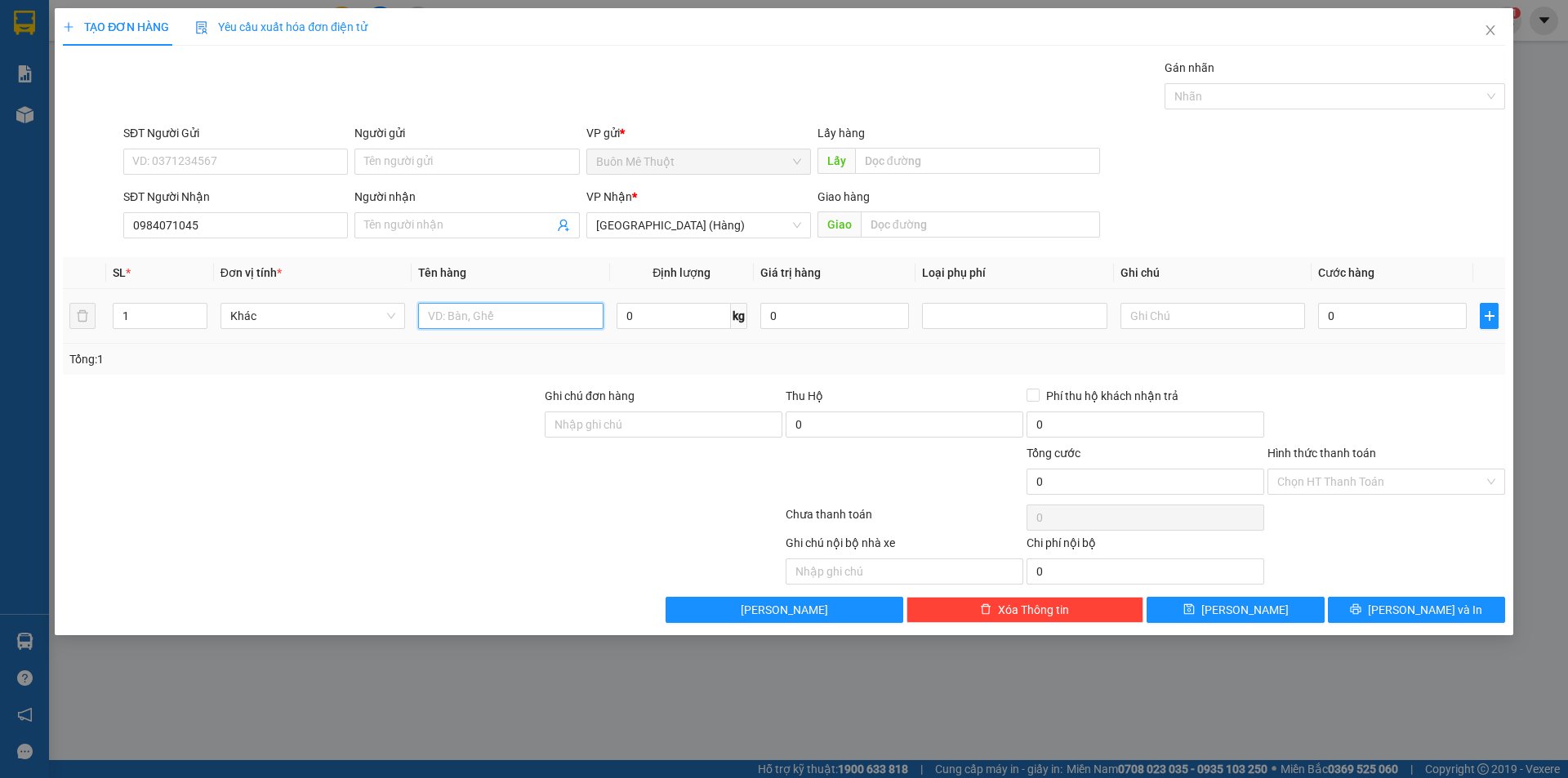
click at [559, 324] on input "text" at bounding box center [511, 316] width 185 height 26
click at [1379, 307] on input "0" at bounding box center [1392, 316] width 149 height 26
click at [1371, 367] on div "Tổng: 1" at bounding box center [784, 359] width 1429 height 18
drag, startPoint x: 1309, startPoint y: 487, endPoint x: 1318, endPoint y: 520, distance: 34.2
click at [1315, 509] on div "Transit Pickup Surcharge Ids Transit Deliver Surcharge Ids Transit Deliver Surc…" at bounding box center [784, 341] width 1443 height 565
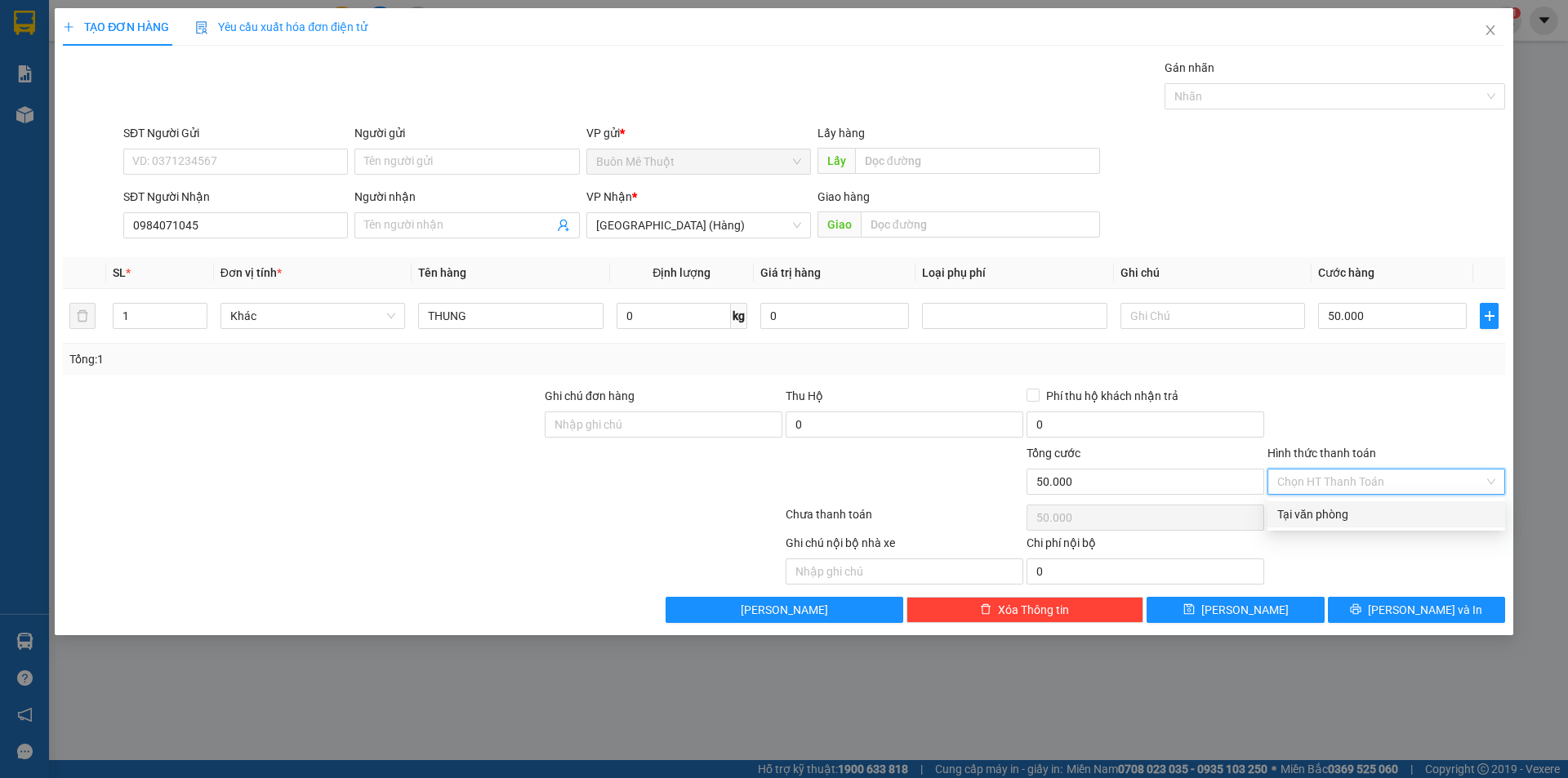
drag, startPoint x: 1307, startPoint y: 512, endPoint x: 1323, endPoint y: 552, distance: 43.1
click at [1307, 514] on div "Tại văn phòng" at bounding box center [1386, 514] width 218 height 18
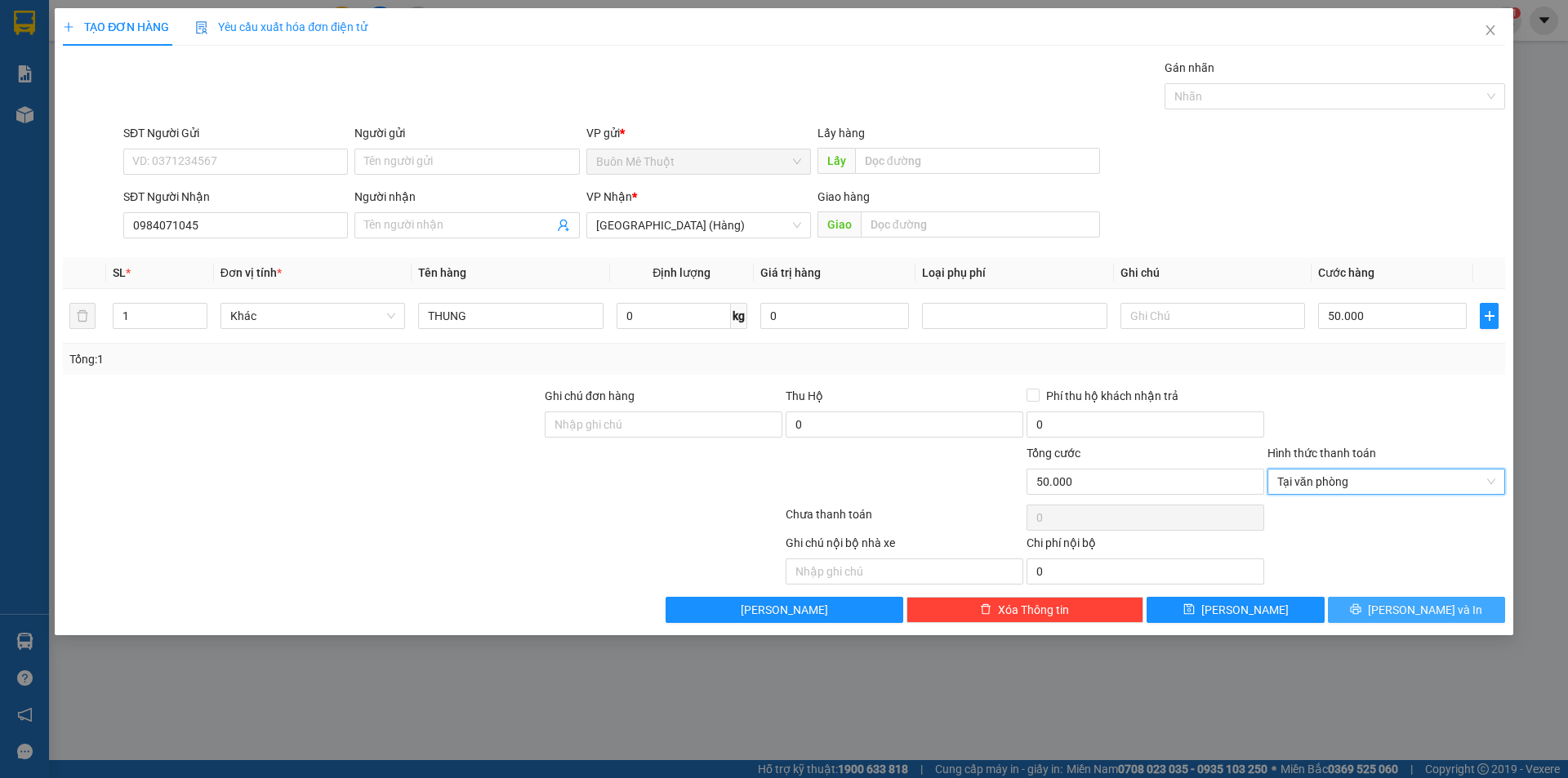
click at [1359, 613] on button "[PERSON_NAME] và In" at bounding box center [1416, 609] width 177 height 26
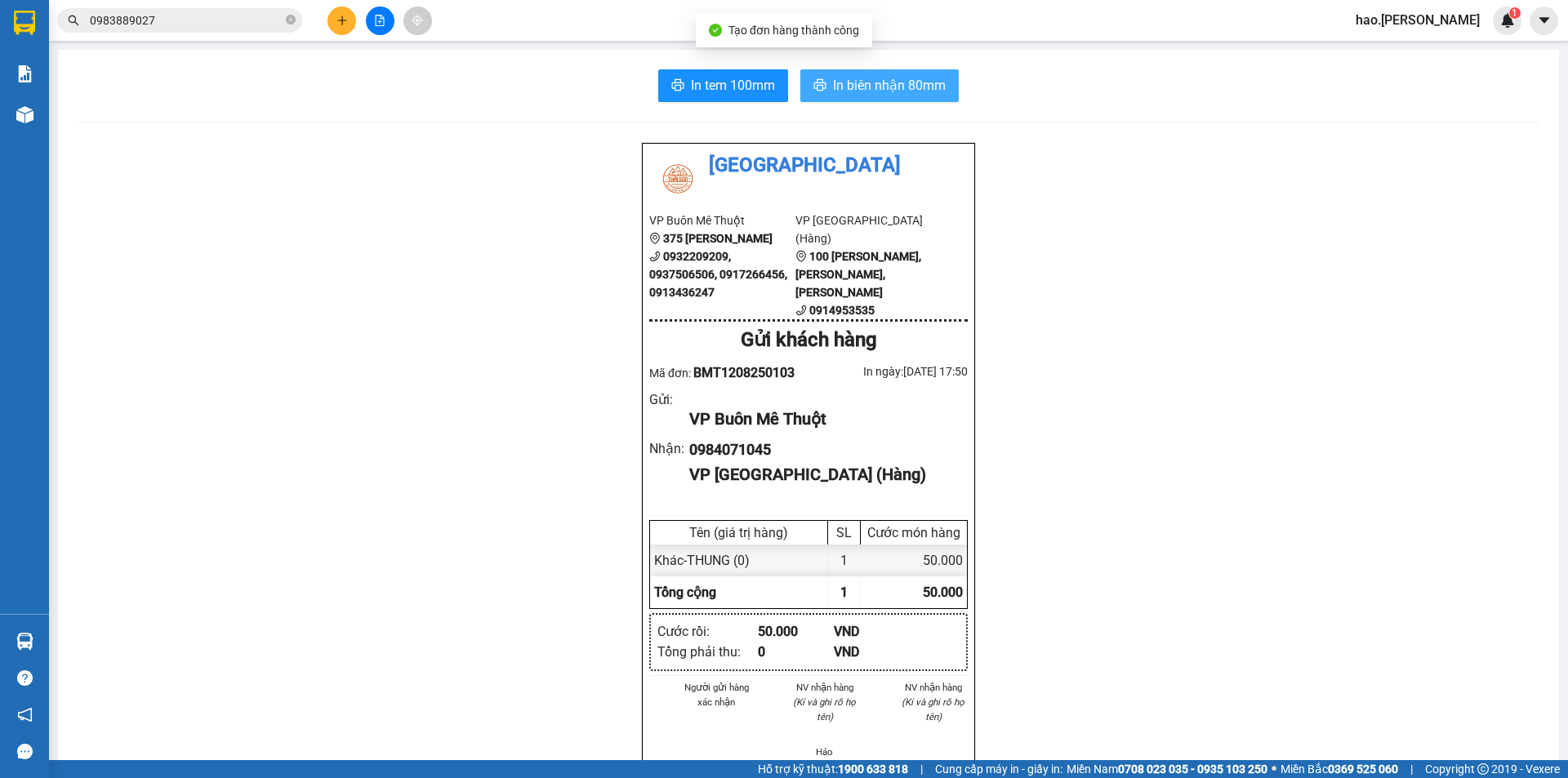
click at [810, 71] on button "In biên nhận 80mm" at bounding box center [880, 85] width 158 height 33
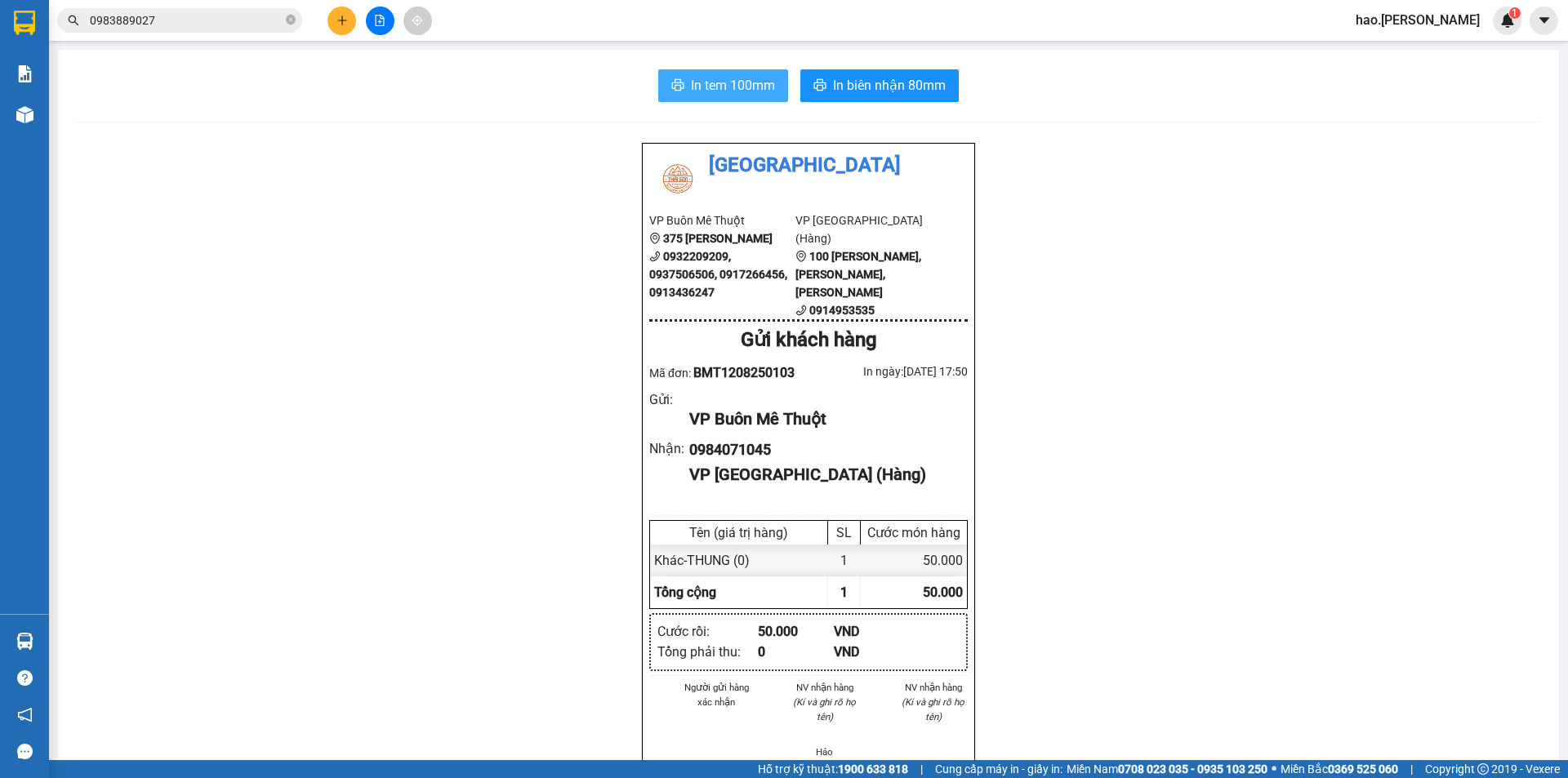
click at [720, 72] on button "In tem 100mm" at bounding box center [723, 85] width 130 height 33
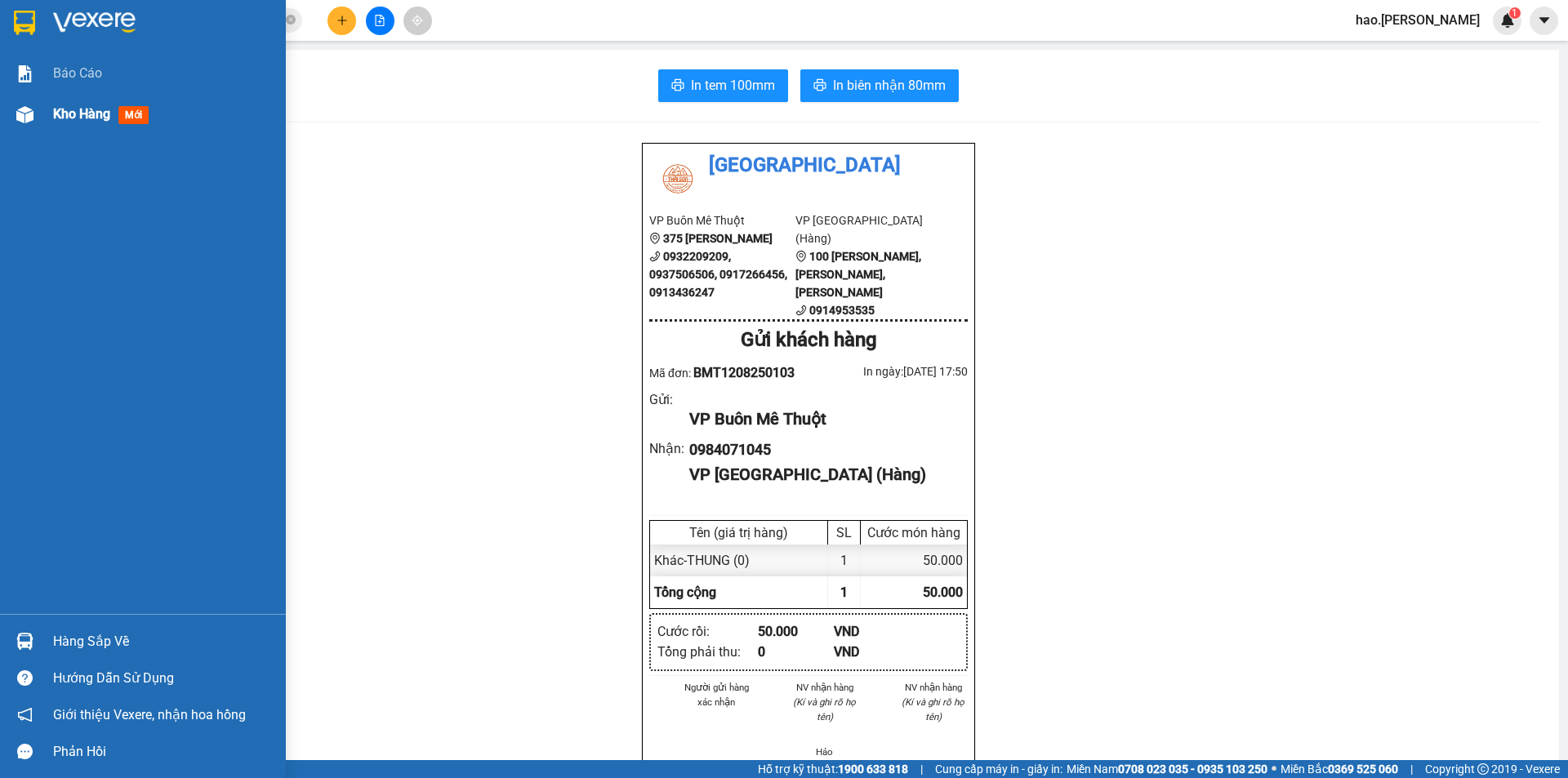
click at [70, 112] on span "Kho hàng" at bounding box center [82, 113] width 57 height 15
